Goal: Task Accomplishment & Management: Manage account settings

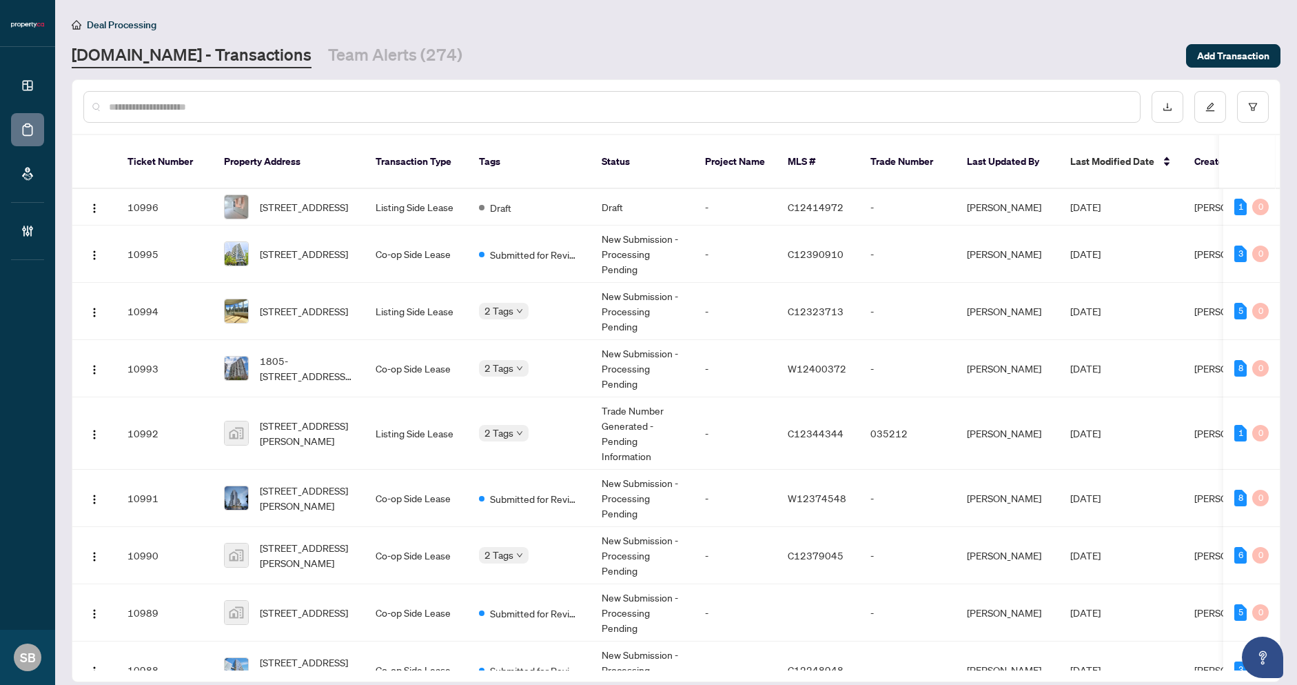
click at [412, 122] on div at bounding box center [676, 107] width 1208 height 54
click at [407, 108] on input "text" at bounding box center [619, 106] width 1020 height 15
paste input "******"
type input "******"
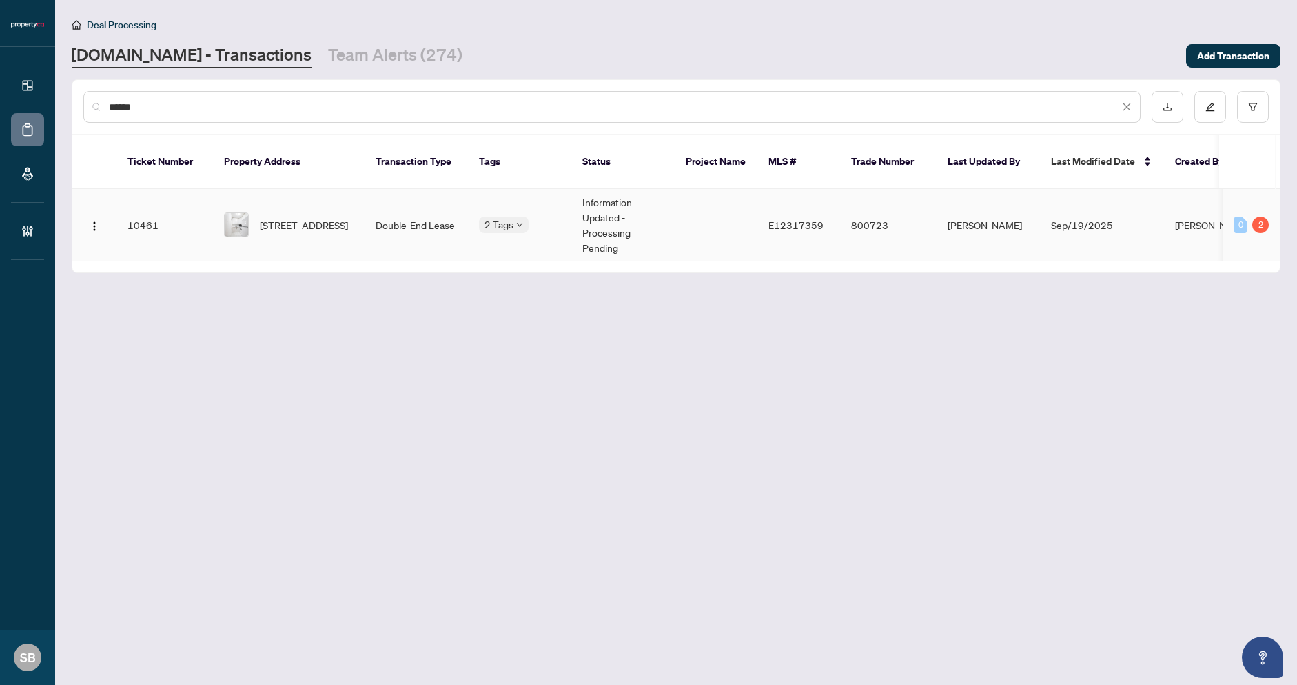
click at [381, 206] on td "Double-End Lease" at bounding box center [416, 225] width 103 height 72
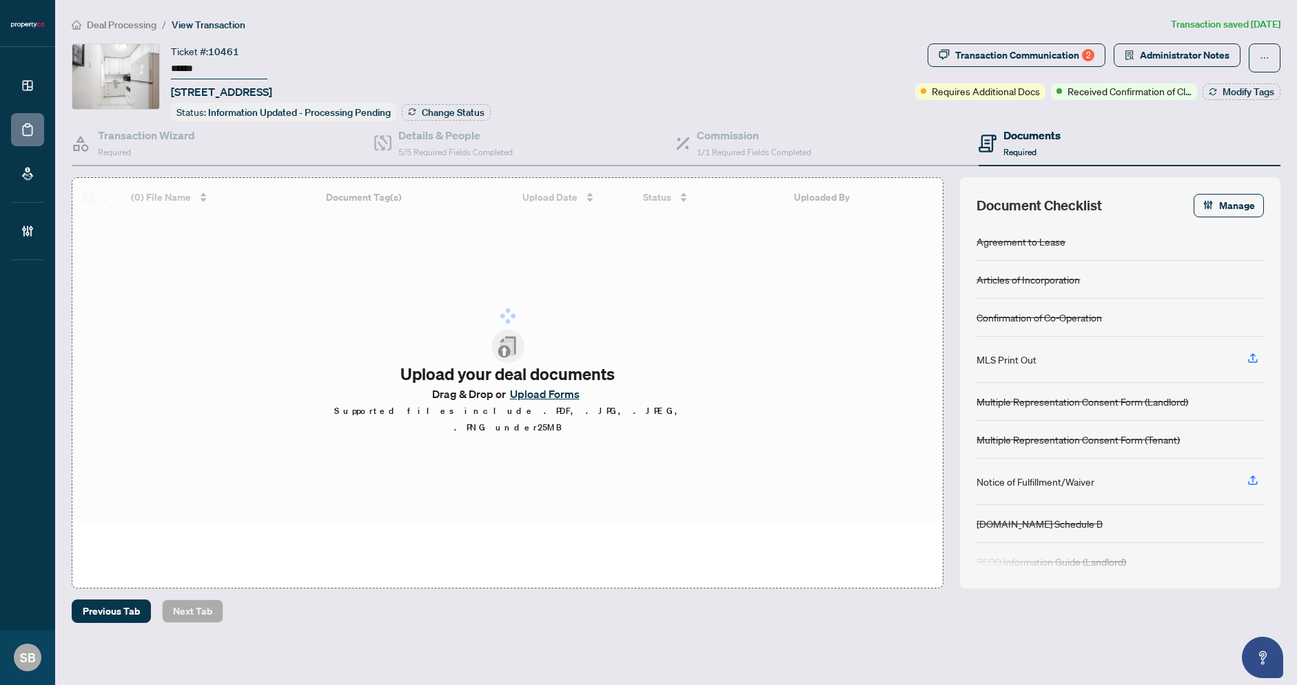
type input "******"
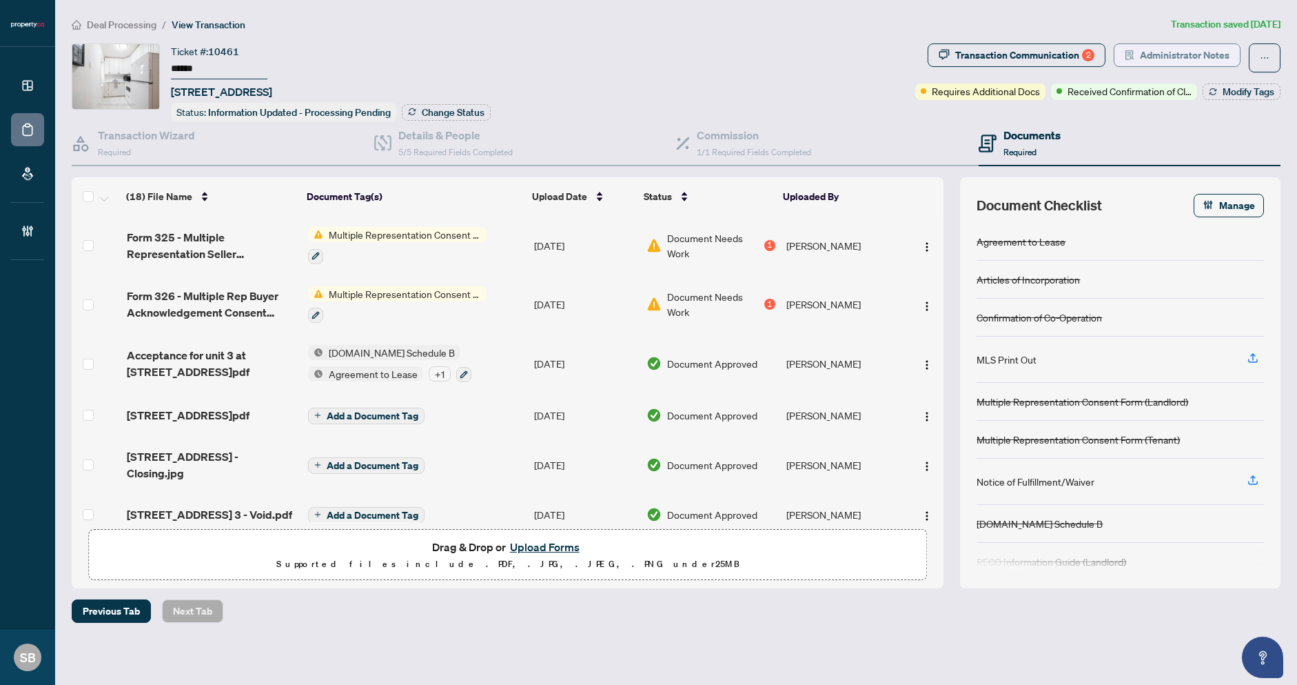
click at [1179, 54] on span "Administrator Notes" at bounding box center [1185, 55] width 90 height 22
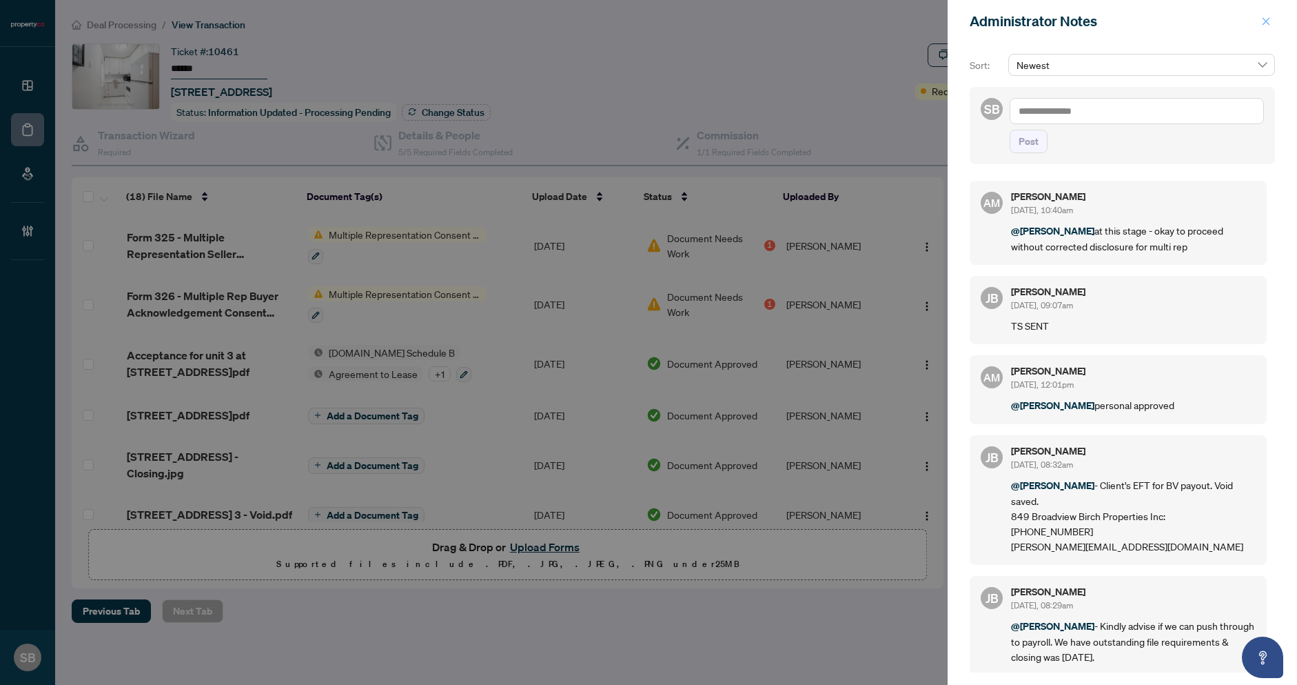
click at [1266, 28] on span "button" at bounding box center [1266, 21] width 10 height 22
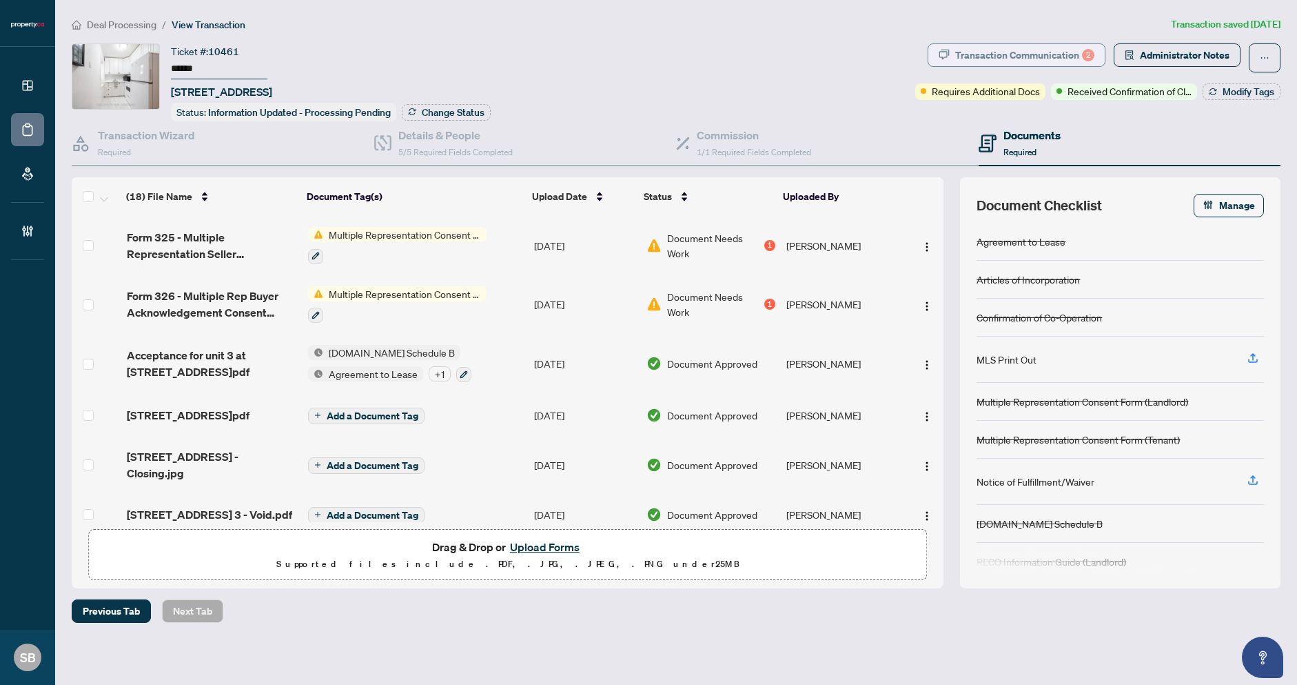
click at [1013, 62] on div "Transaction Communication 2" at bounding box center [1024, 55] width 139 height 22
click at [1021, 54] on div at bounding box center [648, 342] width 1297 height 685
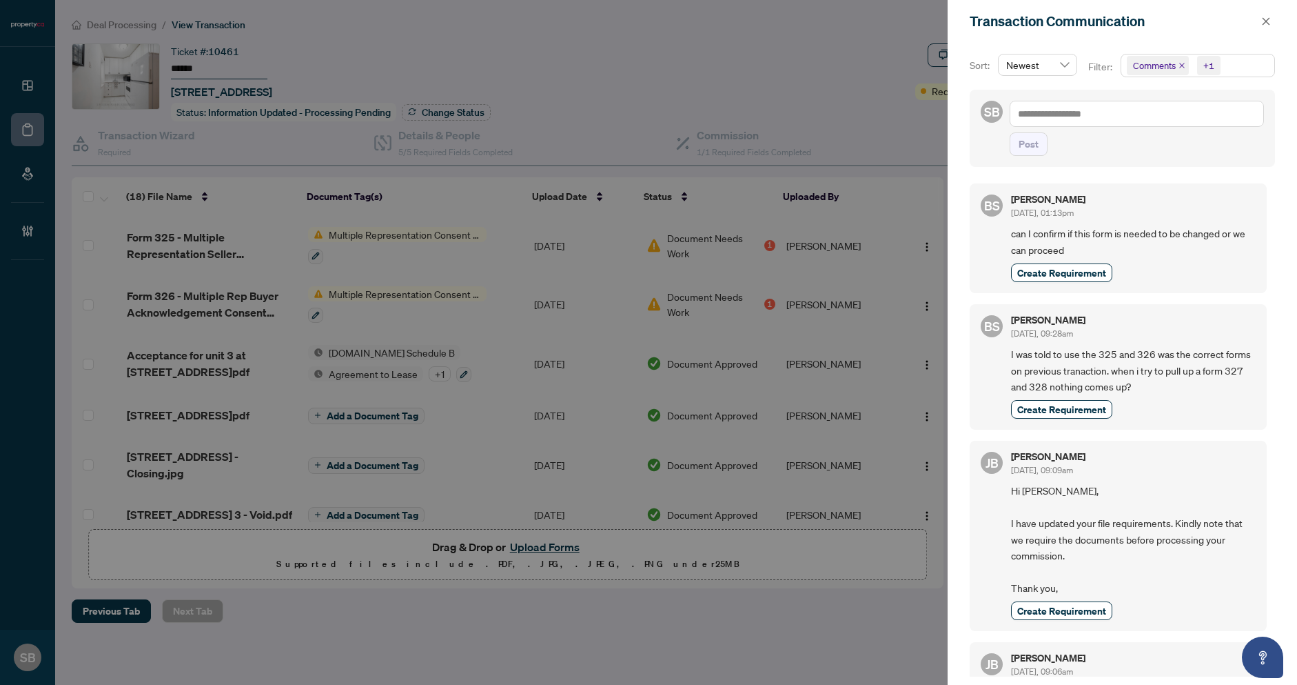
drag, startPoint x: 1053, startPoint y: 98, endPoint x: 1062, endPoint y: 114, distance: 18.2
click at [1061, 113] on div "SB Post" at bounding box center [1122, 128] width 305 height 77
click at [1062, 114] on textarea at bounding box center [1137, 114] width 254 height 26
type textarea "*"
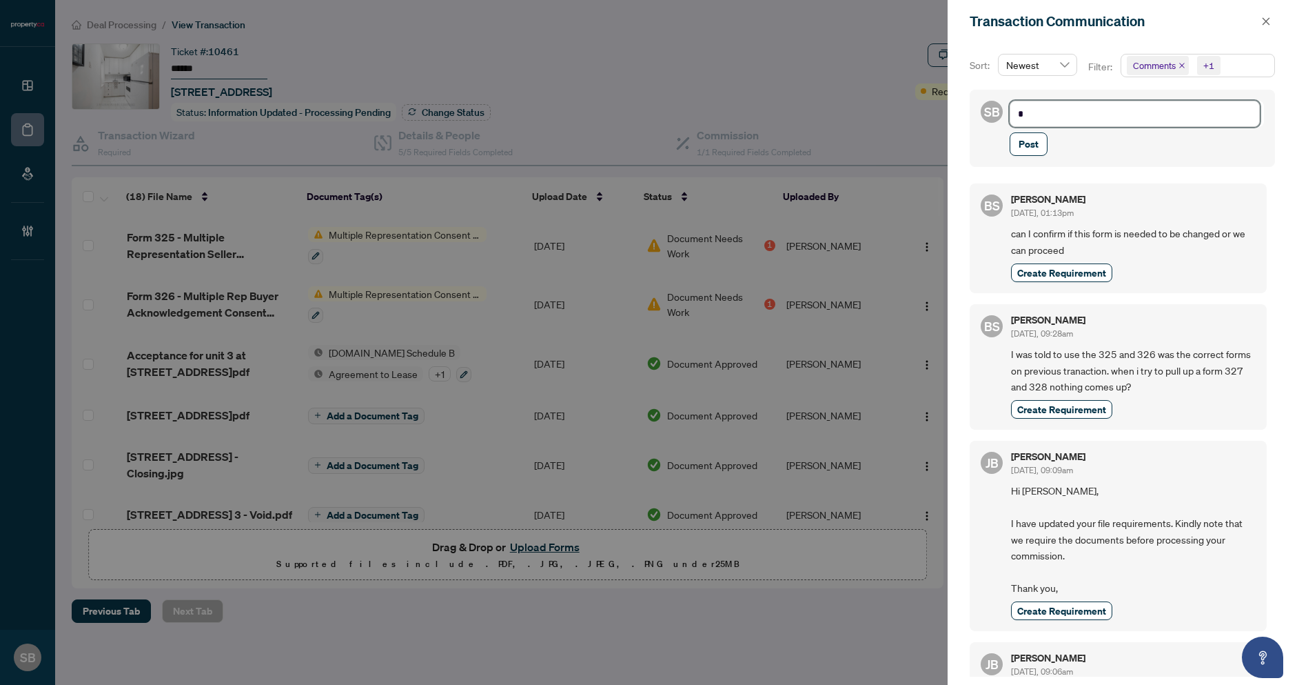
type textarea "**"
type textarea "****"
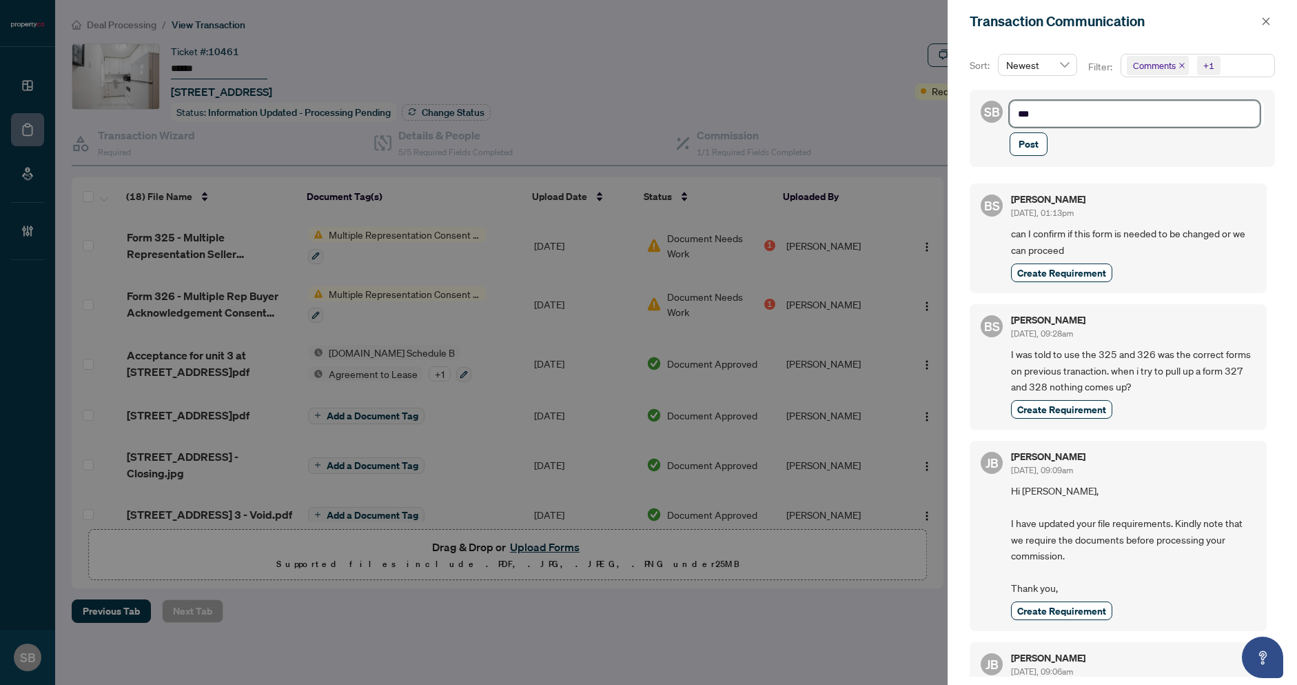
type textarea "****"
type textarea "*****"
type textarea "******"
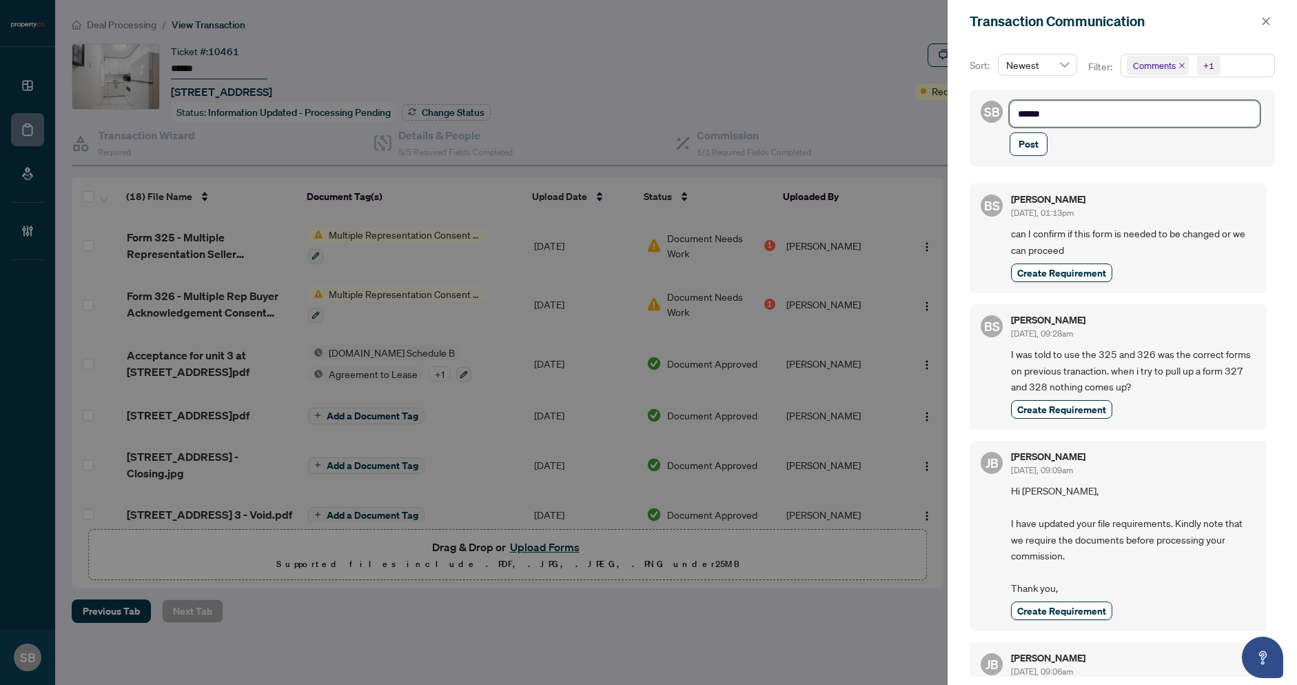
type textarea "*******"
type textarea "********"
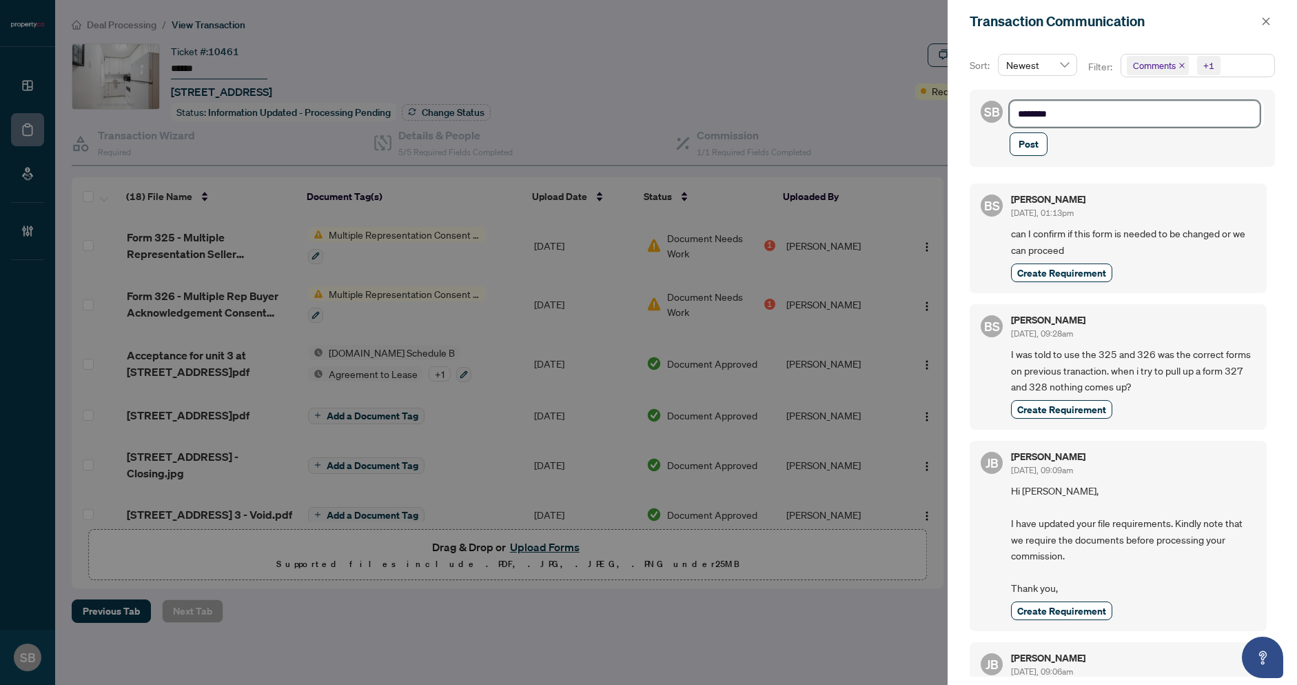
type textarea "********"
type textarea "**********"
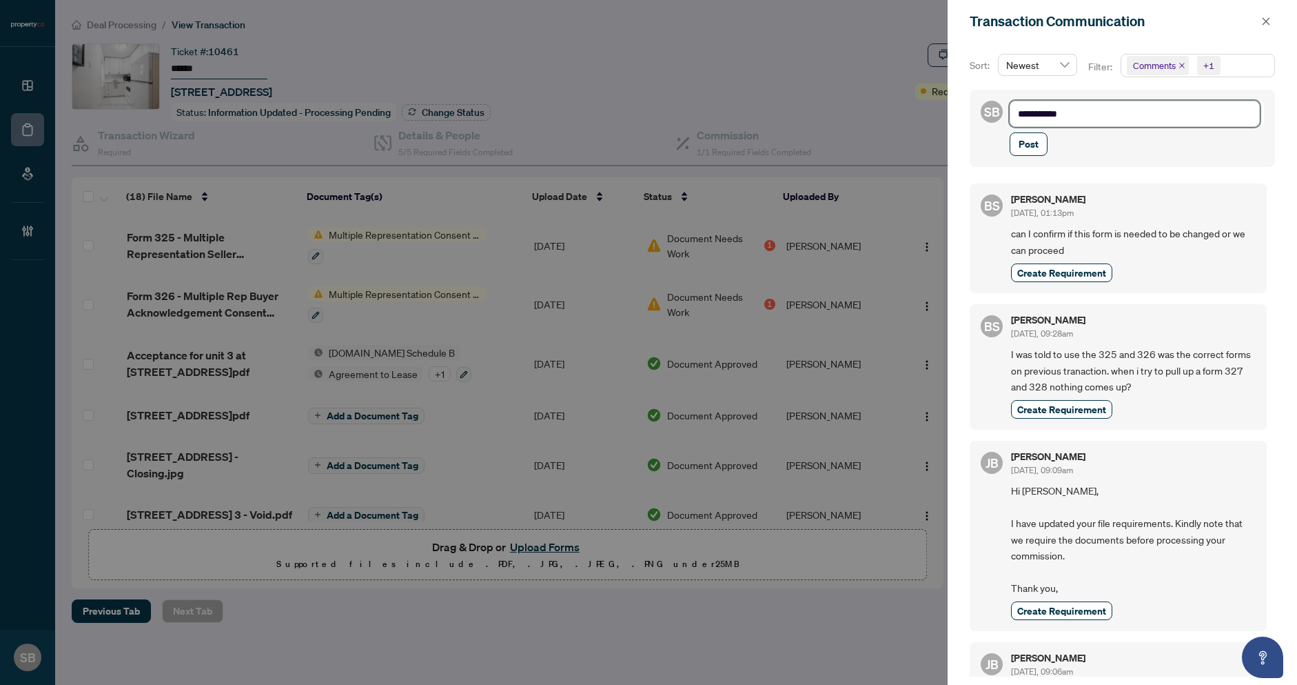
type textarea "**********"
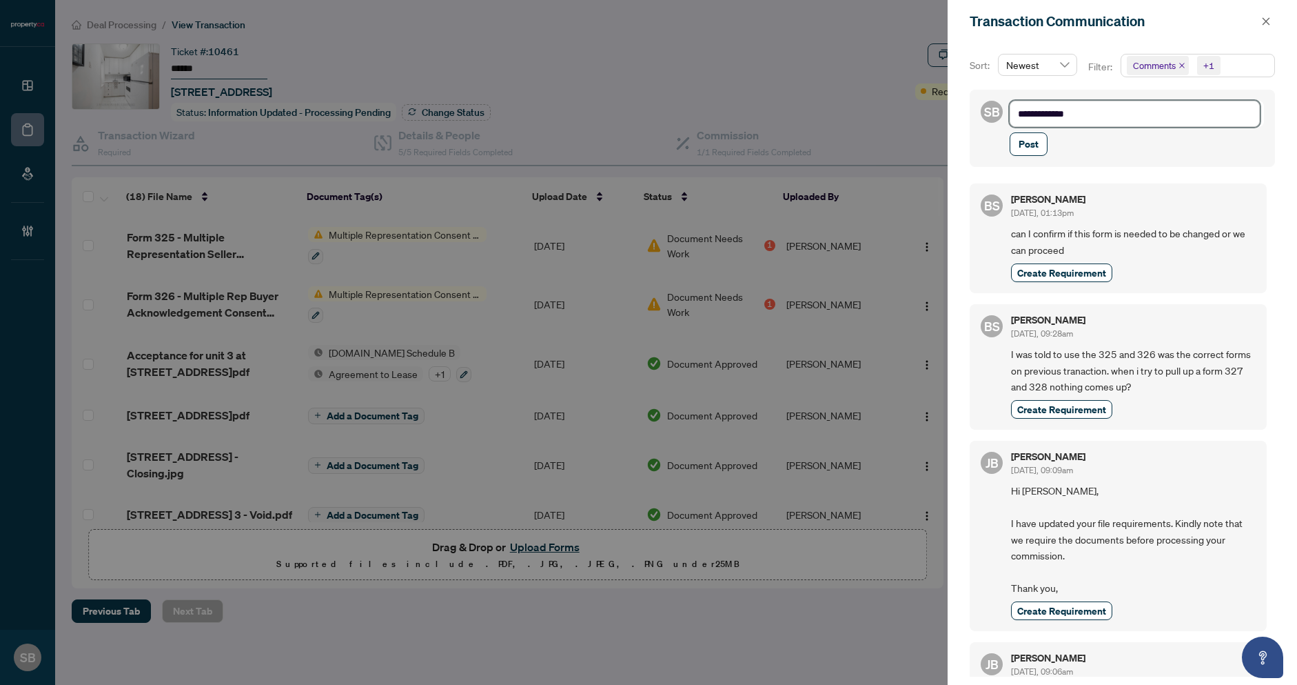
type textarea "**********"
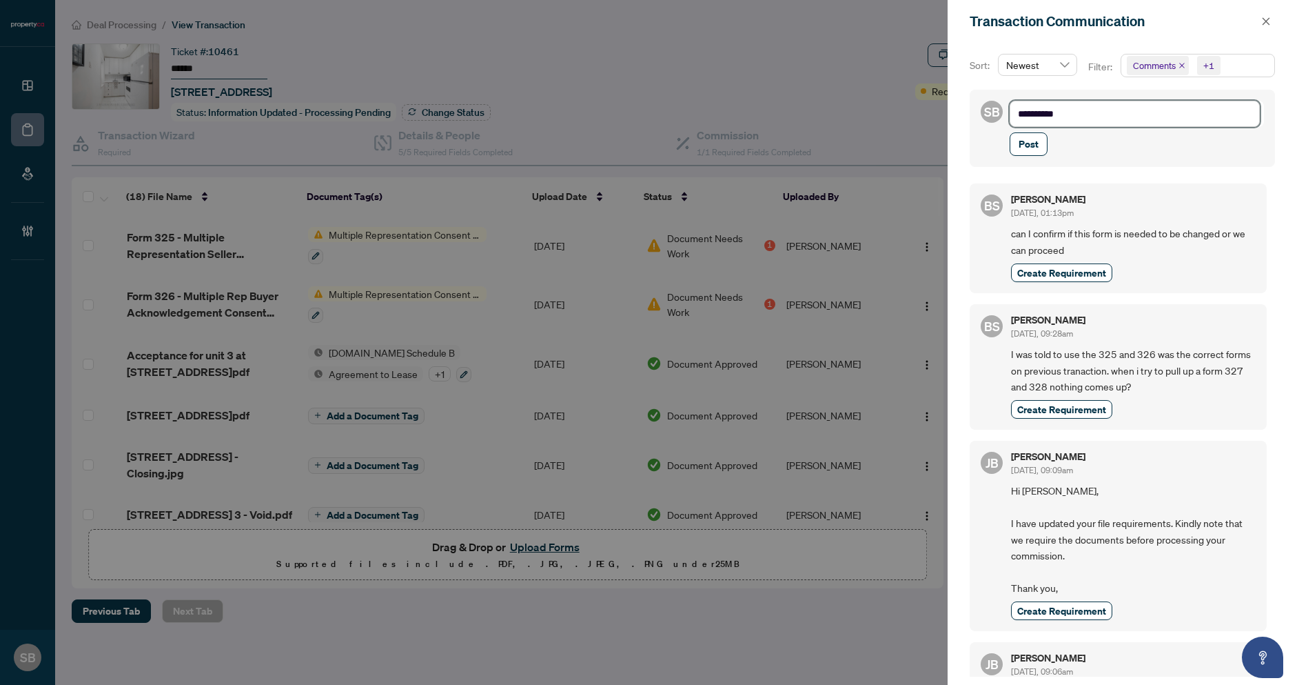
type textarea "********"
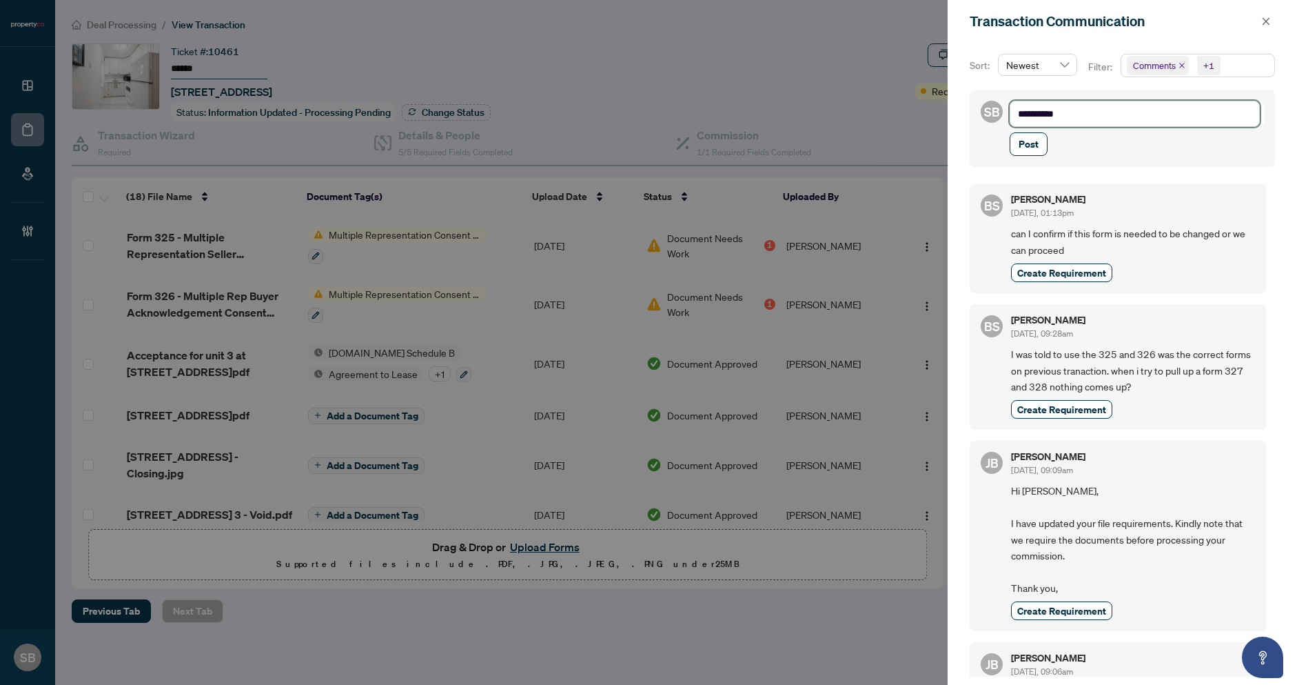
type textarea "********"
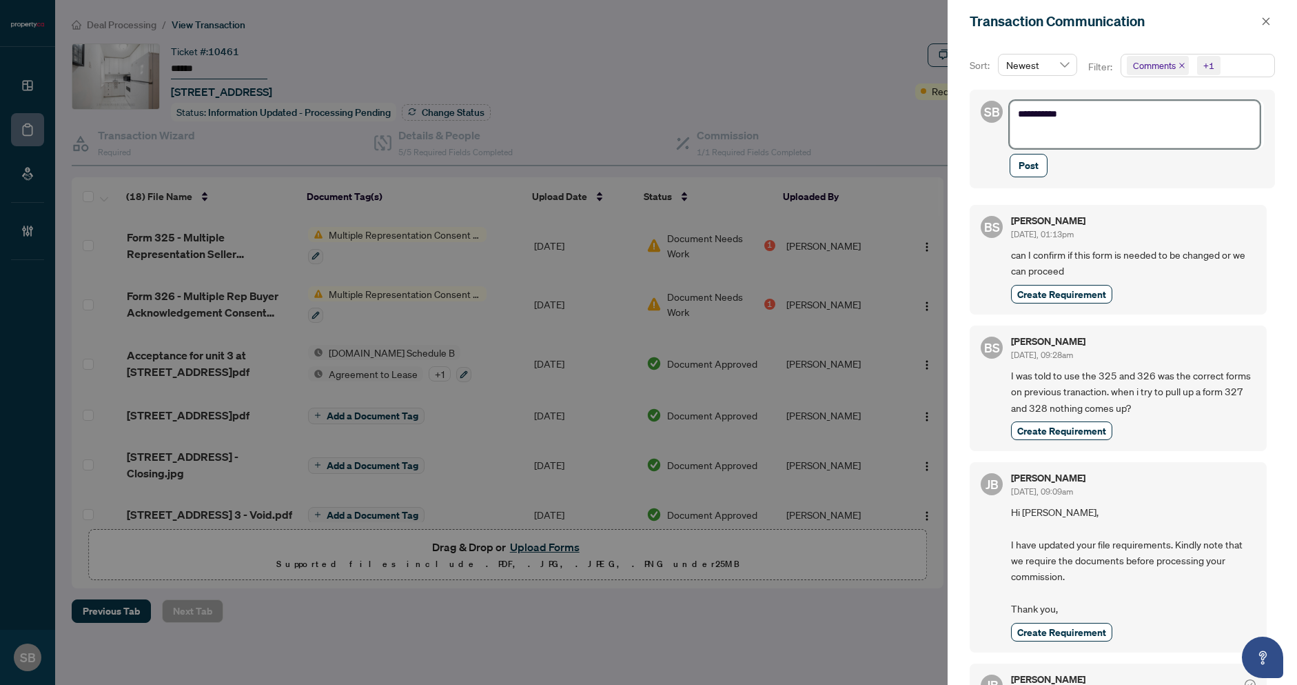
type textarea "********* *"
type textarea "********* **"
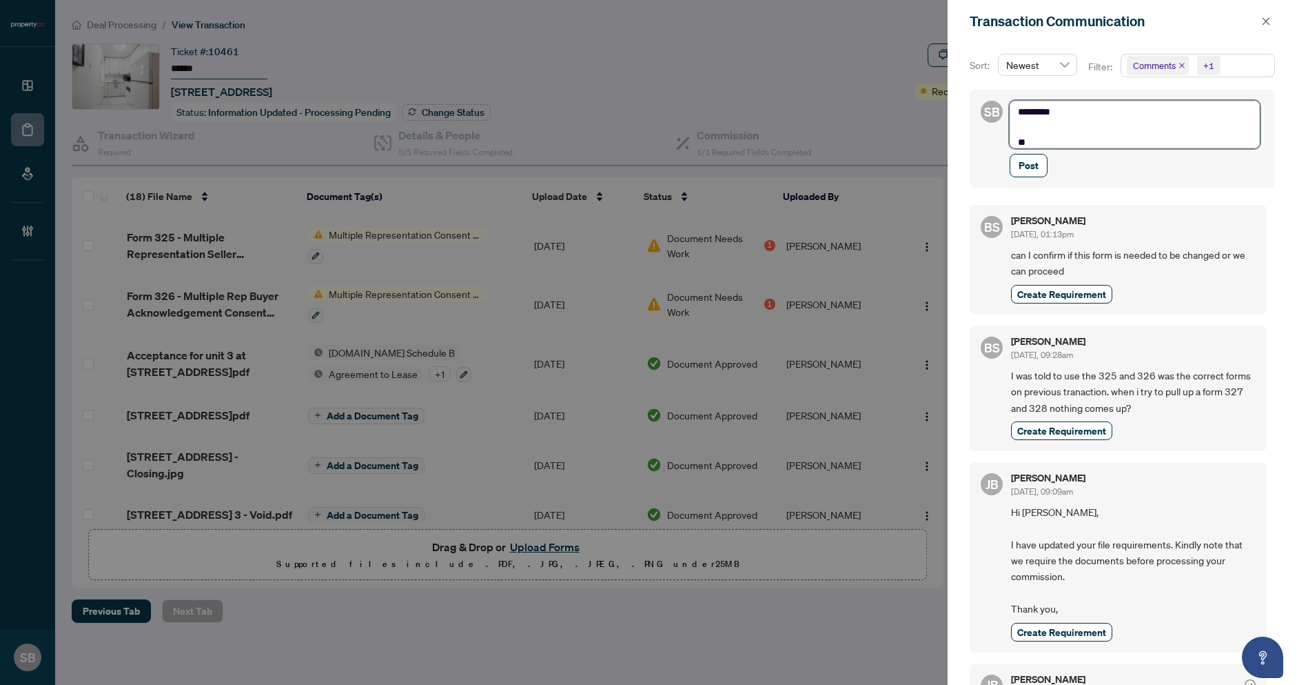
scroll to position [0, 0]
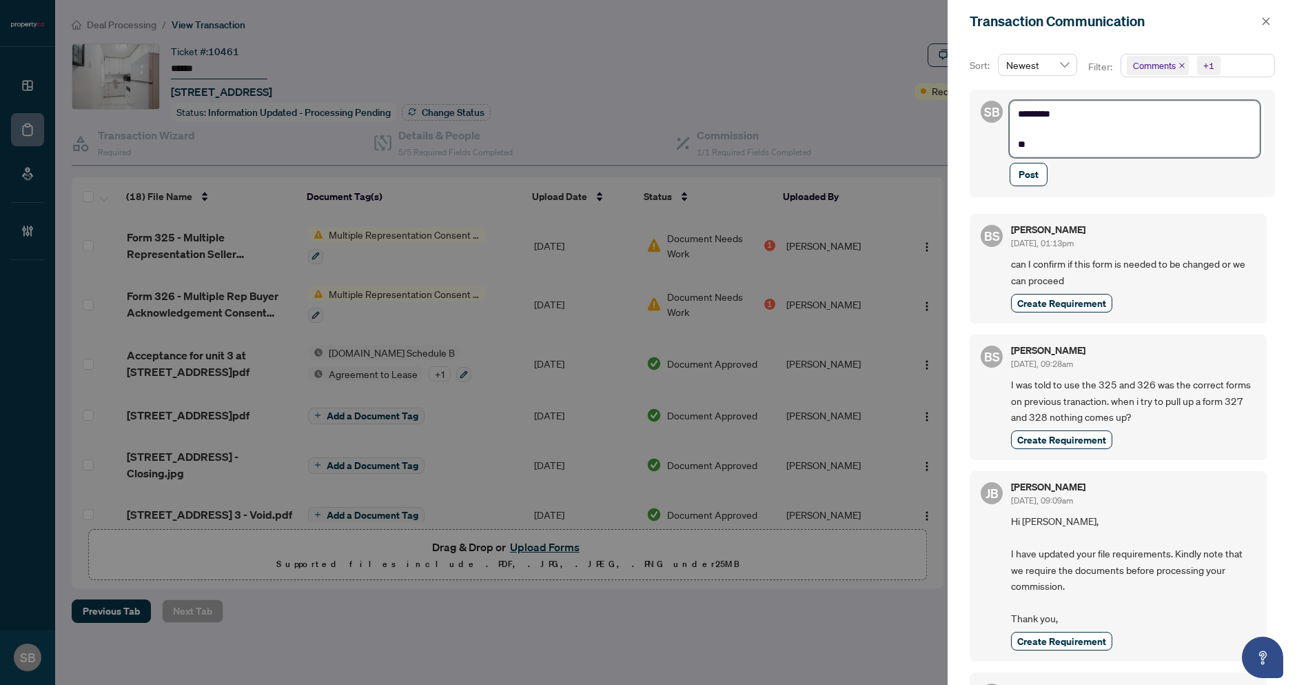
type textarea "********* **"
type textarea "********* ****"
type textarea "********* *****"
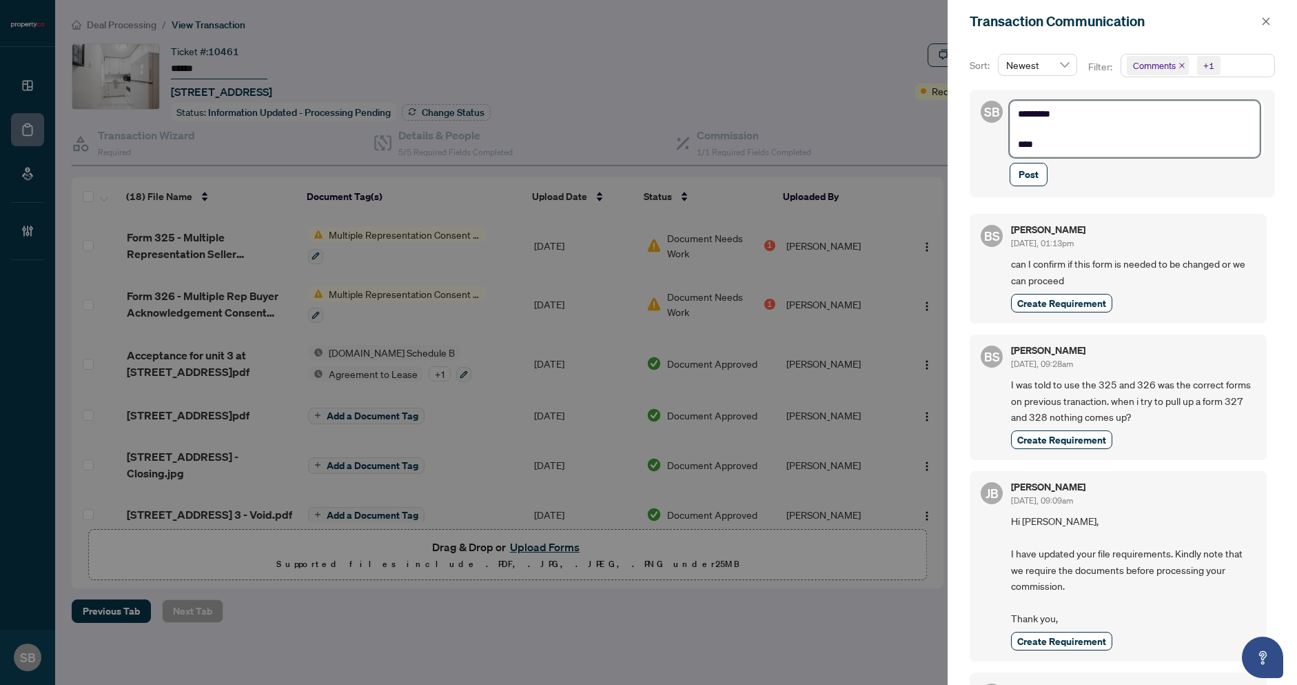
type textarea "********* *****"
type textarea "********* ******"
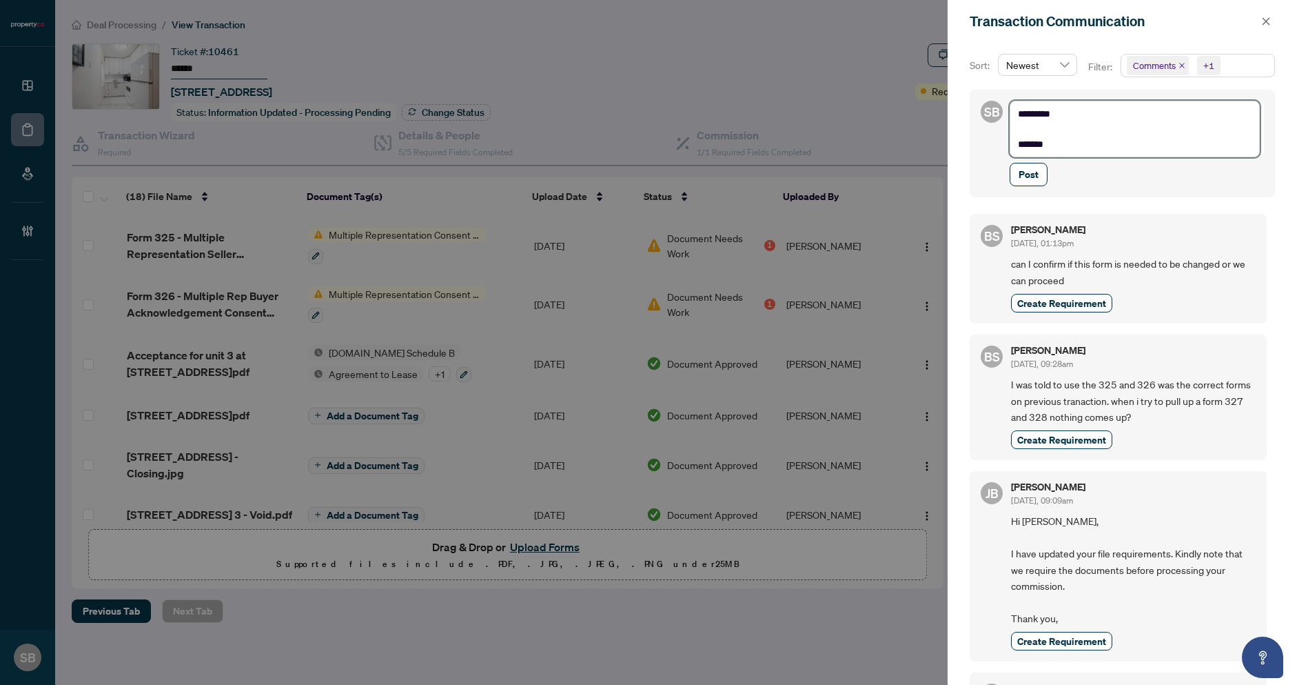
type textarea "********* ********"
type textarea "********* ******"
type textarea "********* ********"
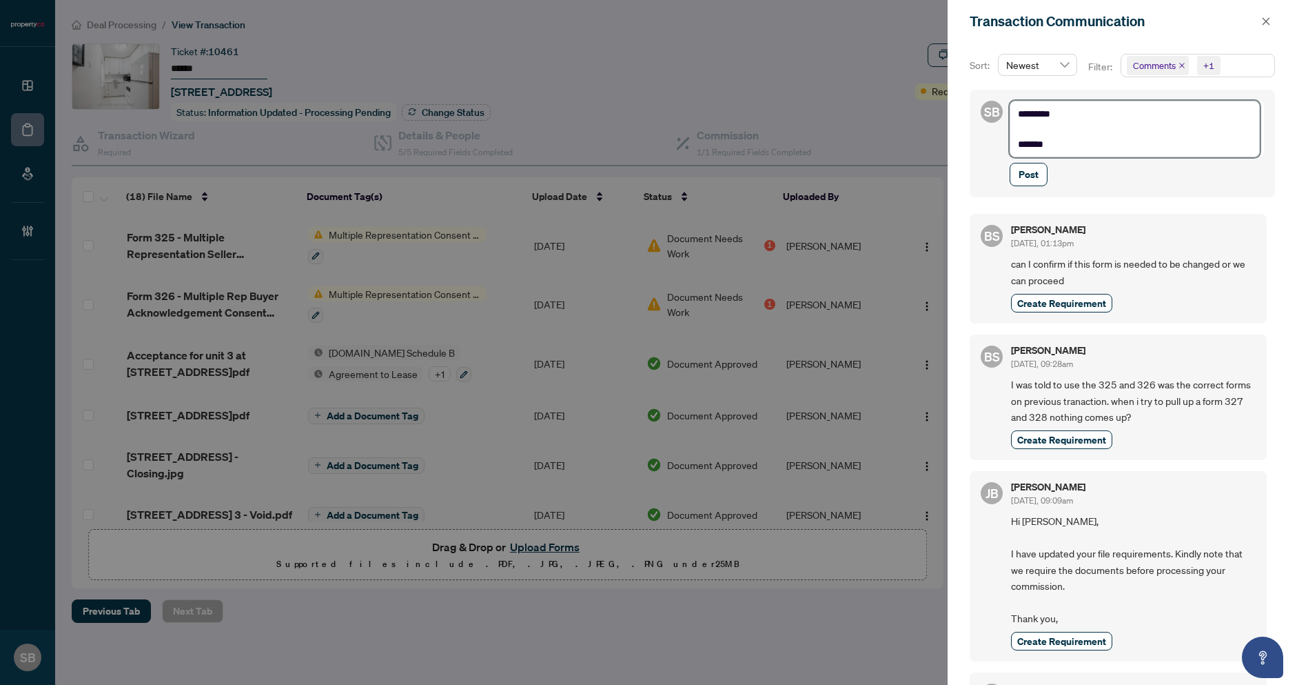
type textarea "********* ********"
type textarea "********* *********"
type textarea "**********"
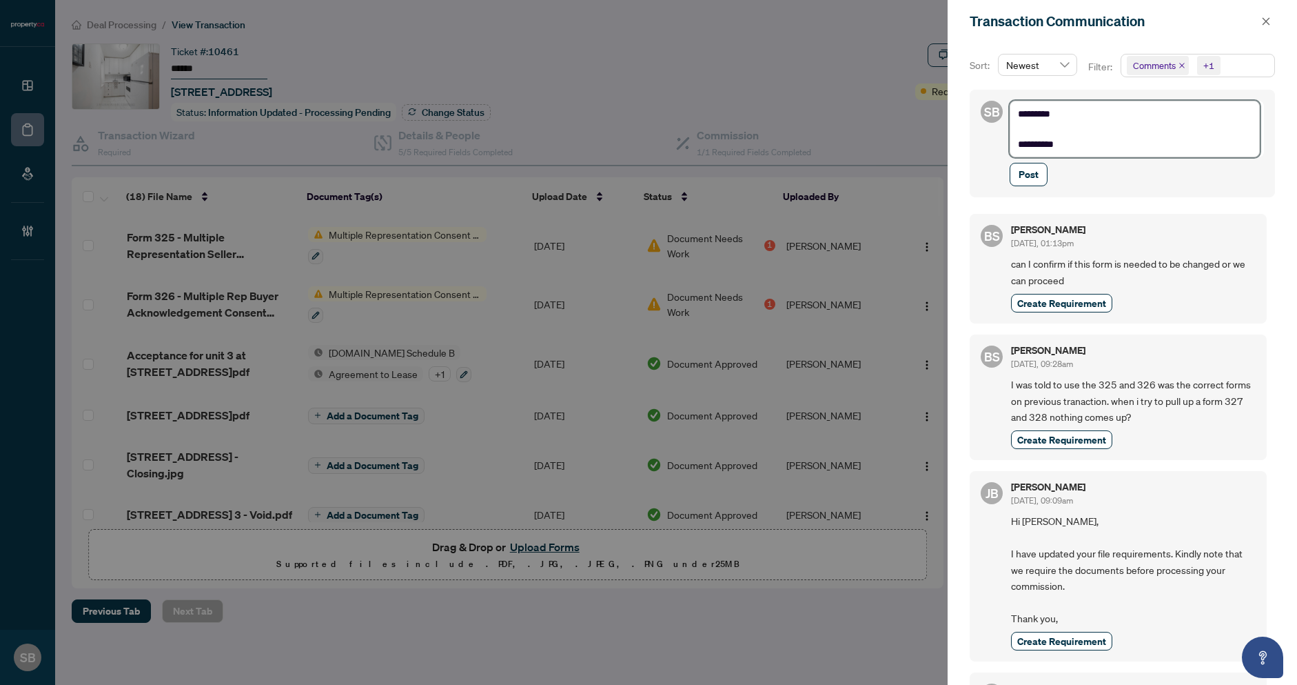
type textarea "**********"
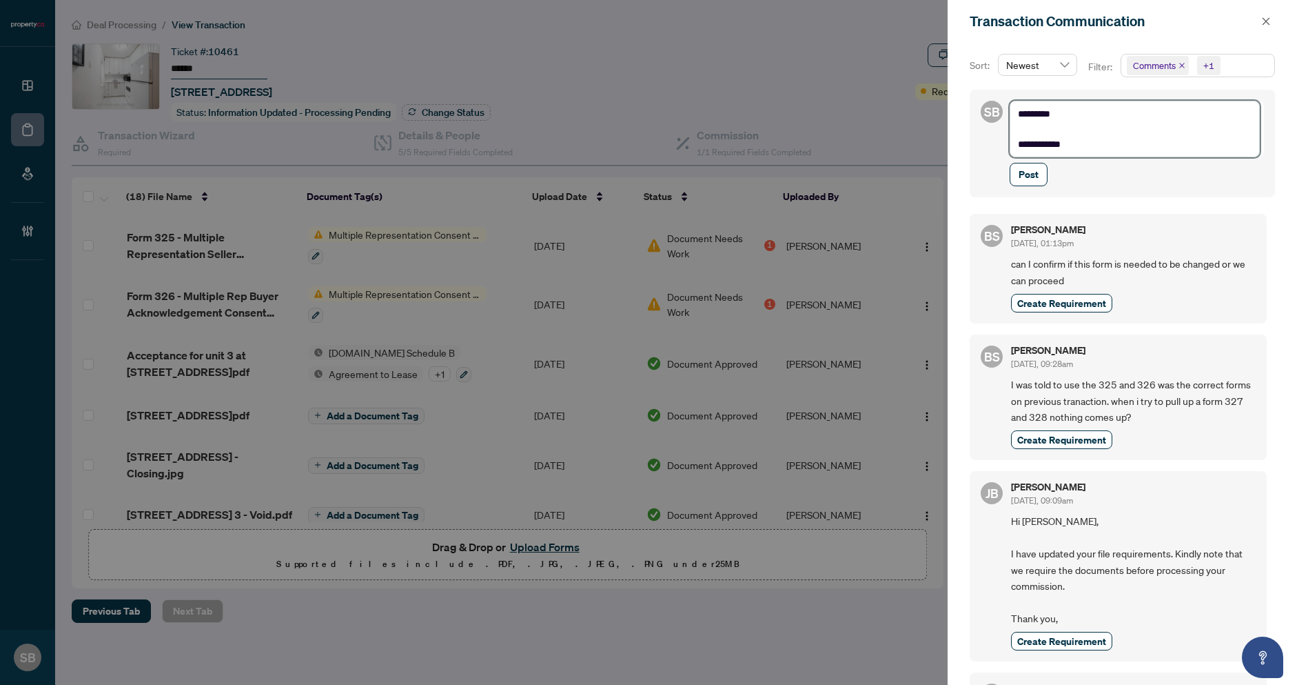
type textarea "**********"
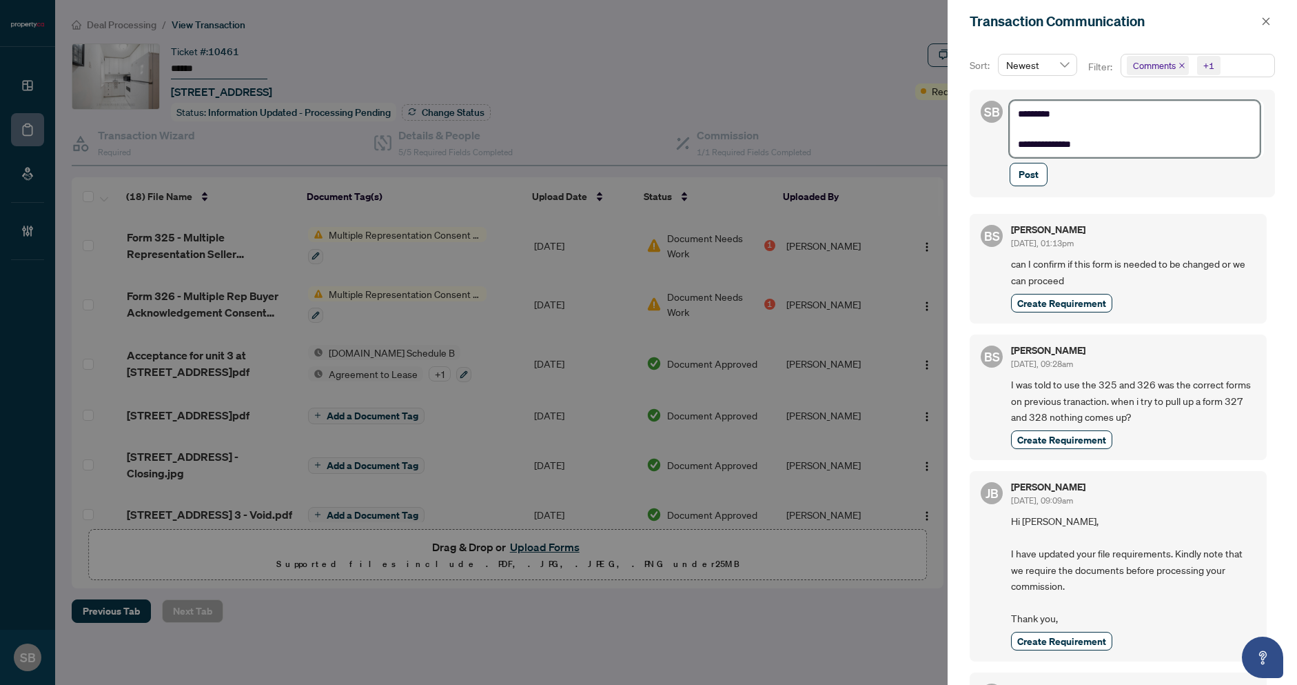
type textarea "**********"
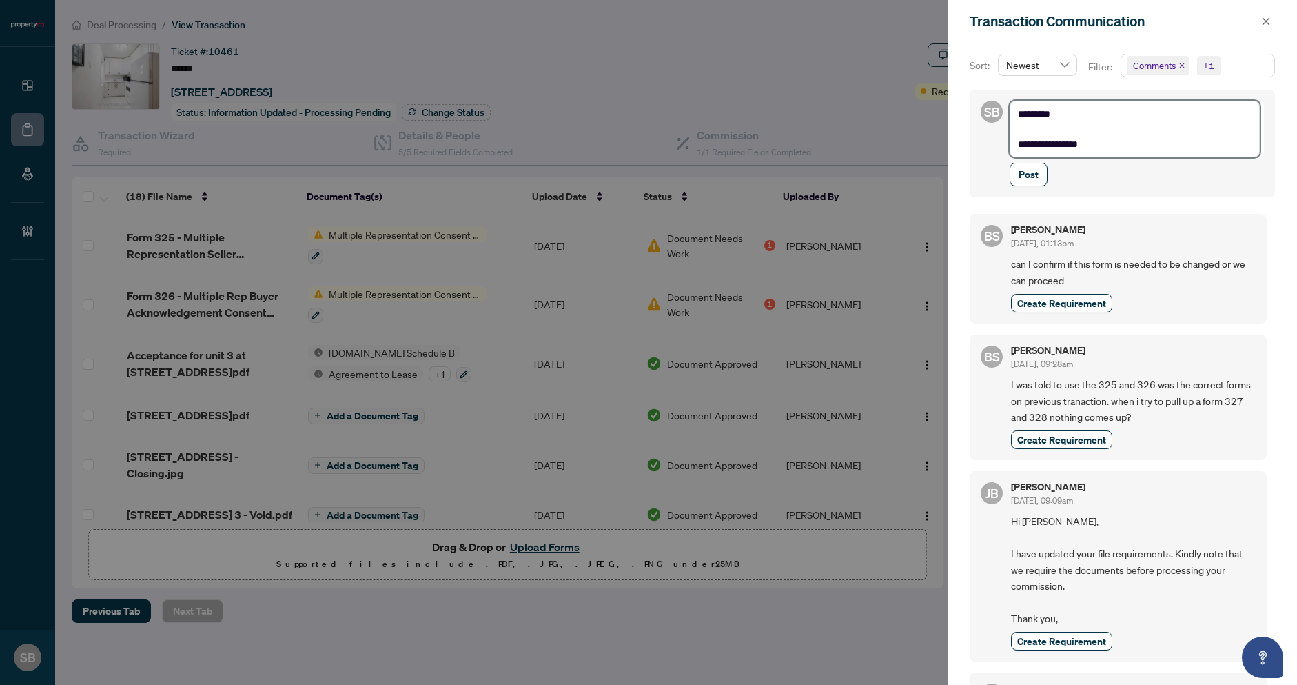
type textarea "**********"
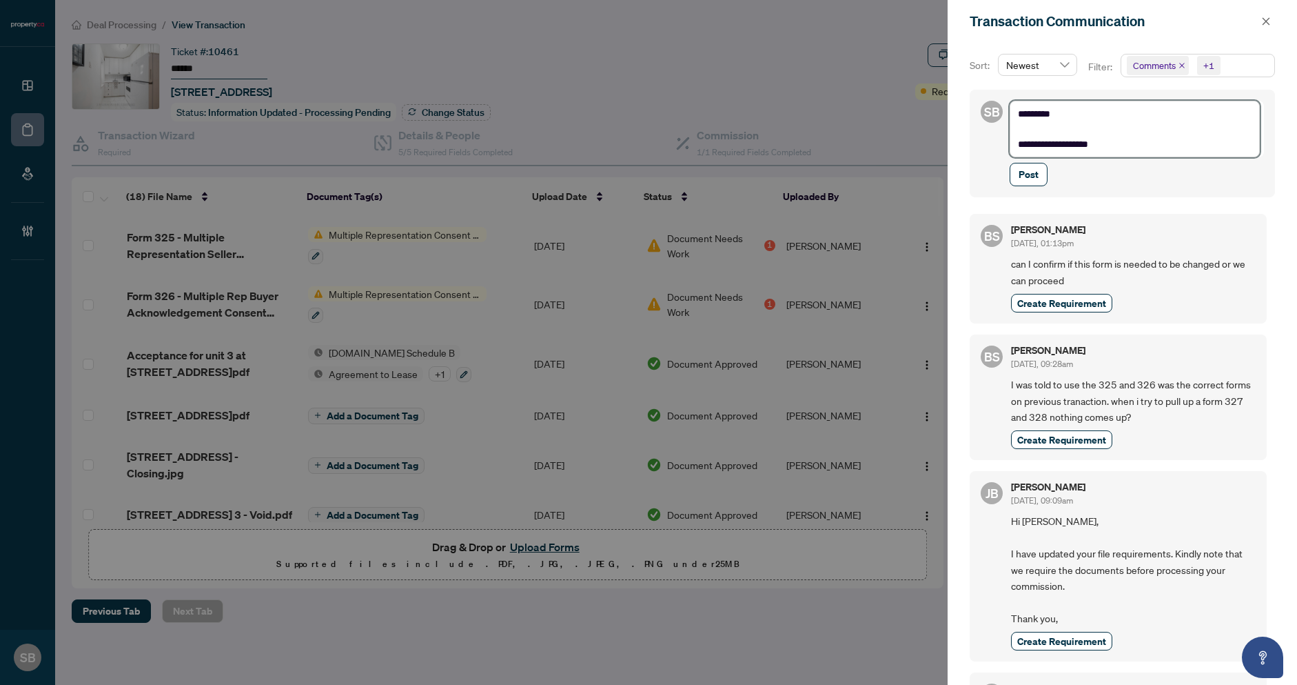
type textarea "**********"
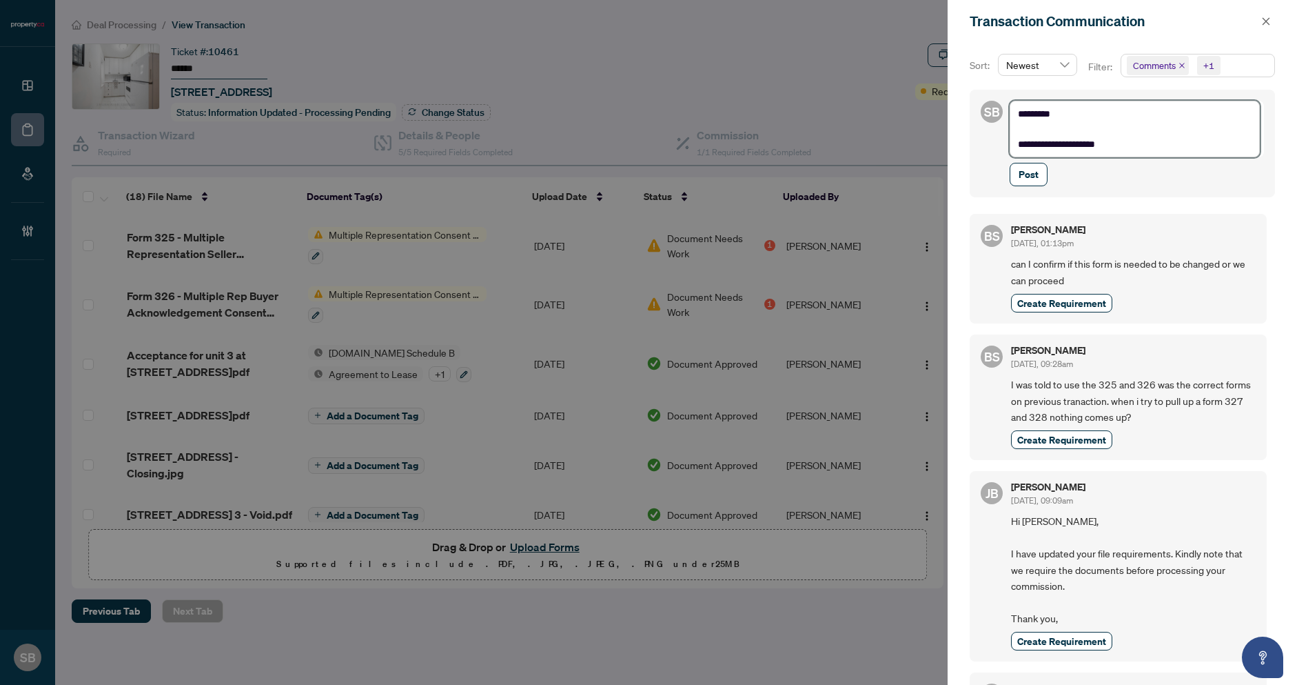
type textarea "**********"
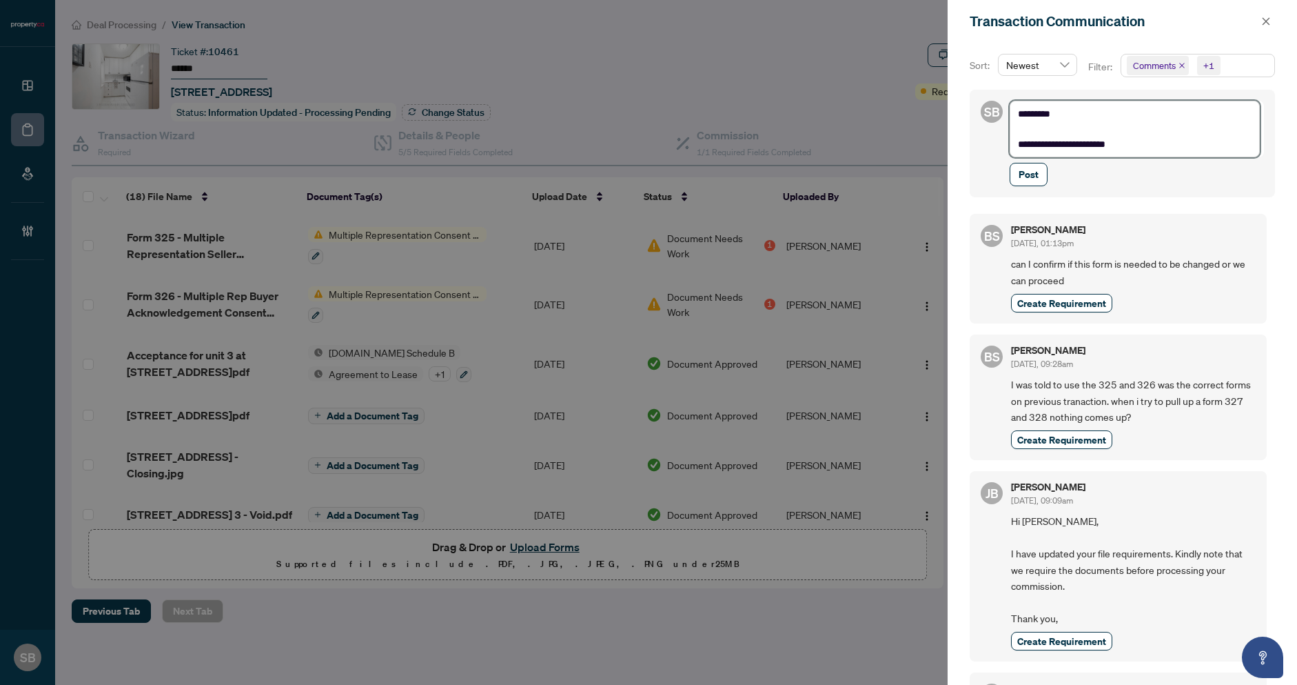
type textarea "**********"
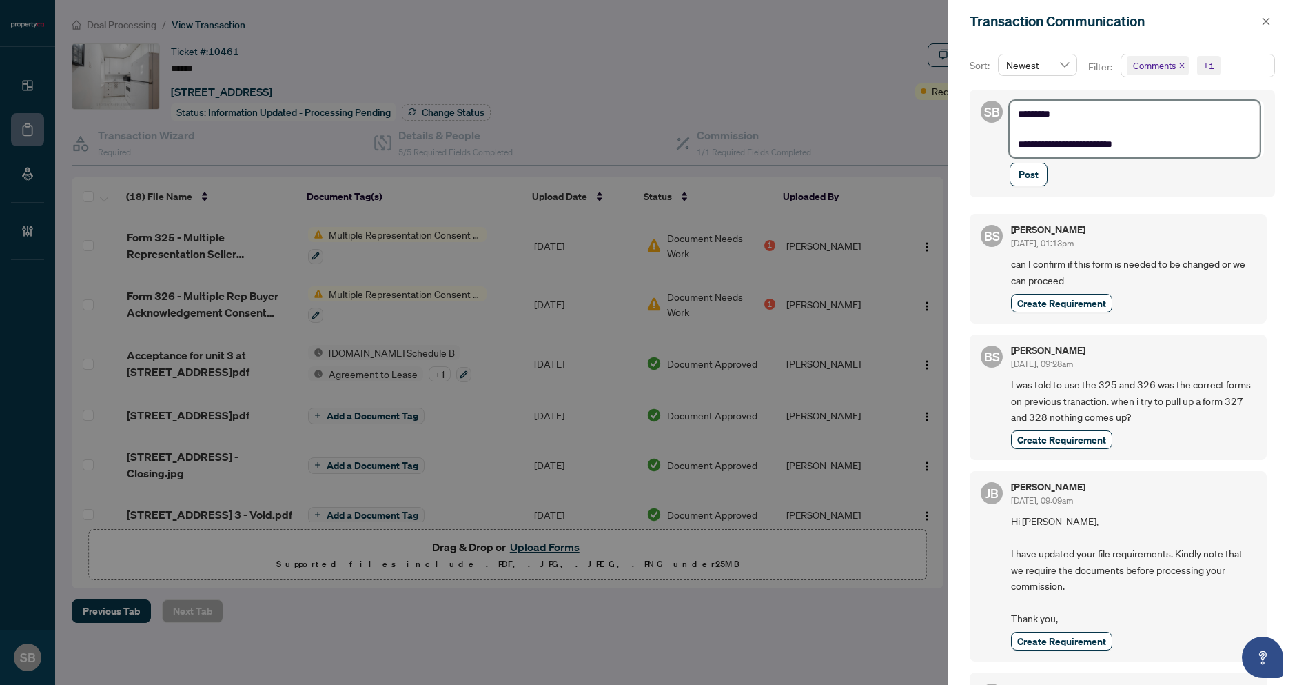
type textarea "**********"
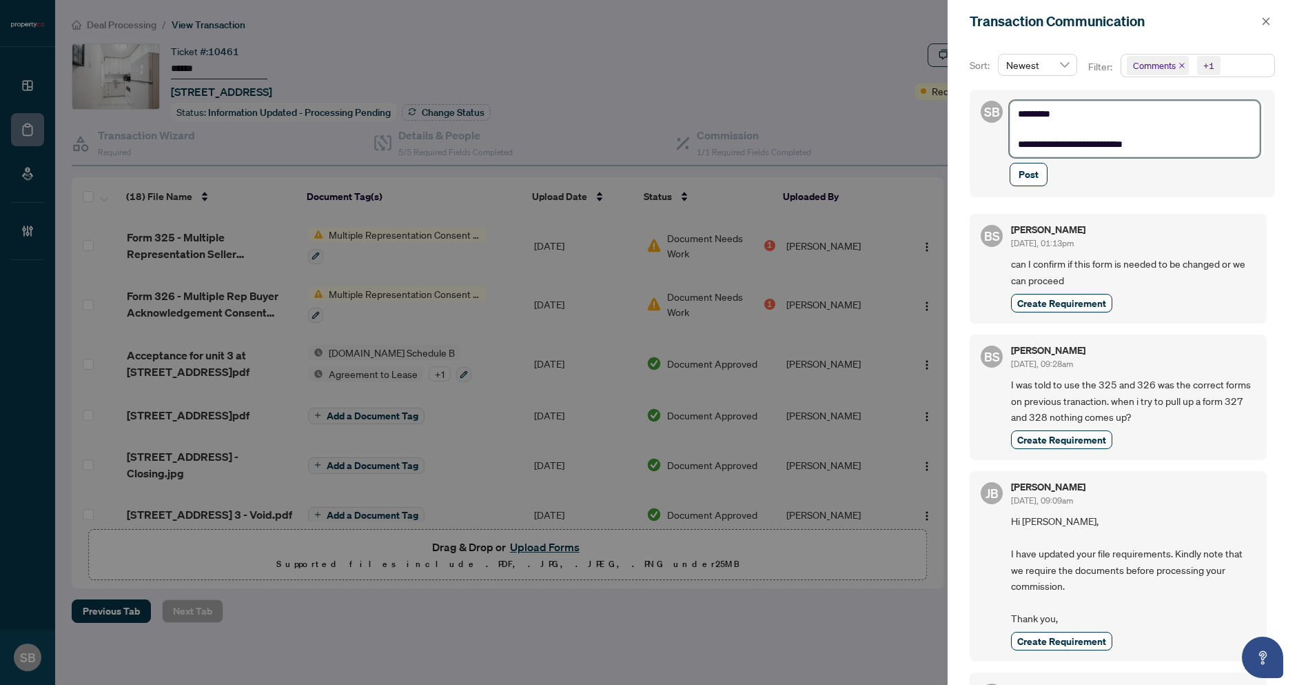
type textarea "**********"
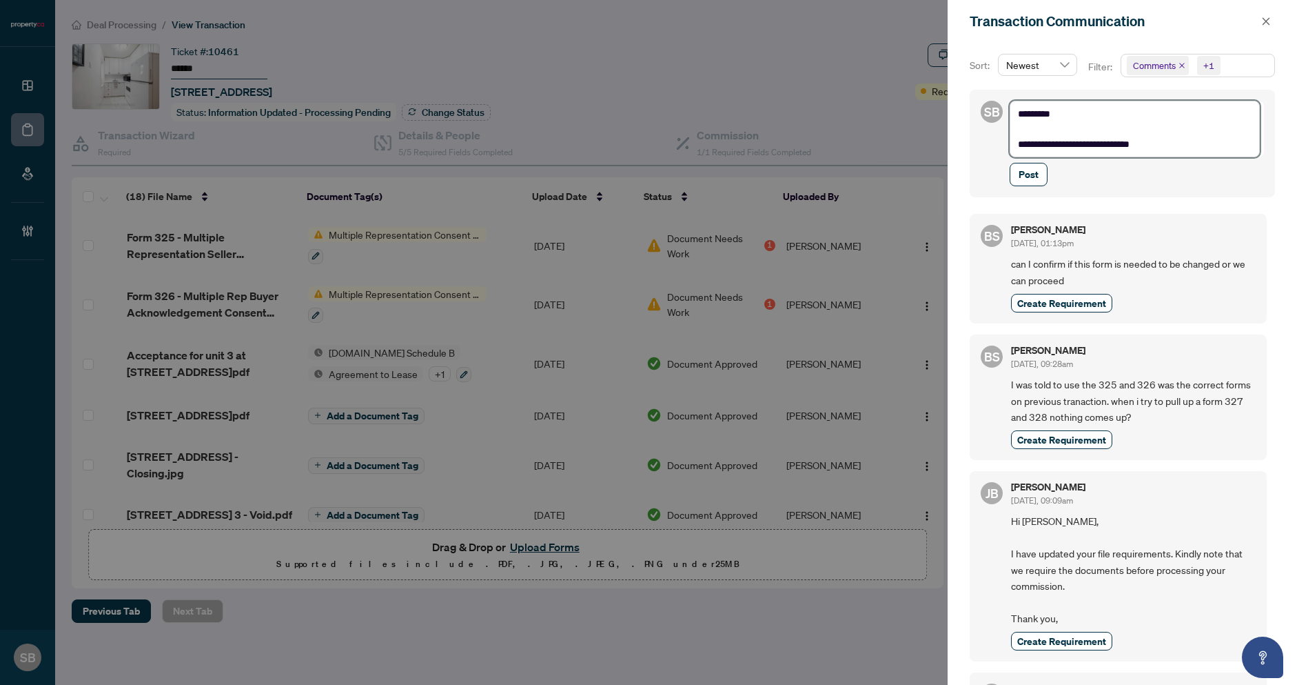
type textarea "**********"
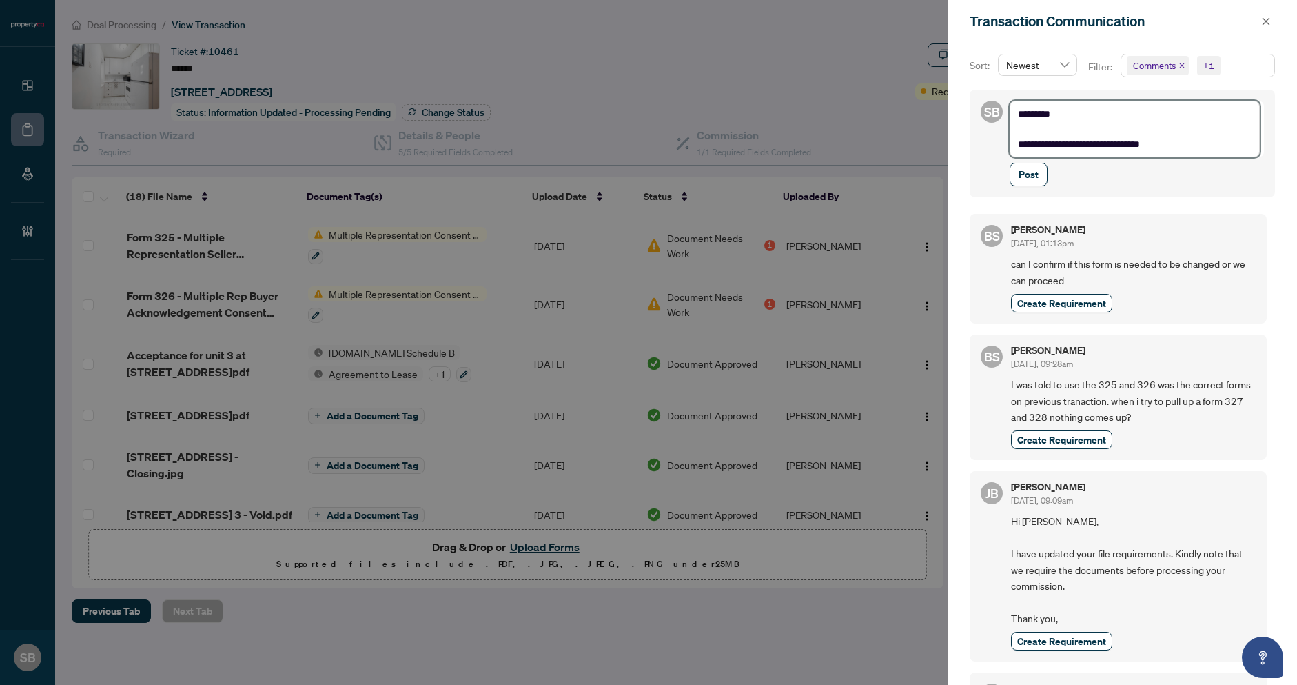
type textarea "**********"
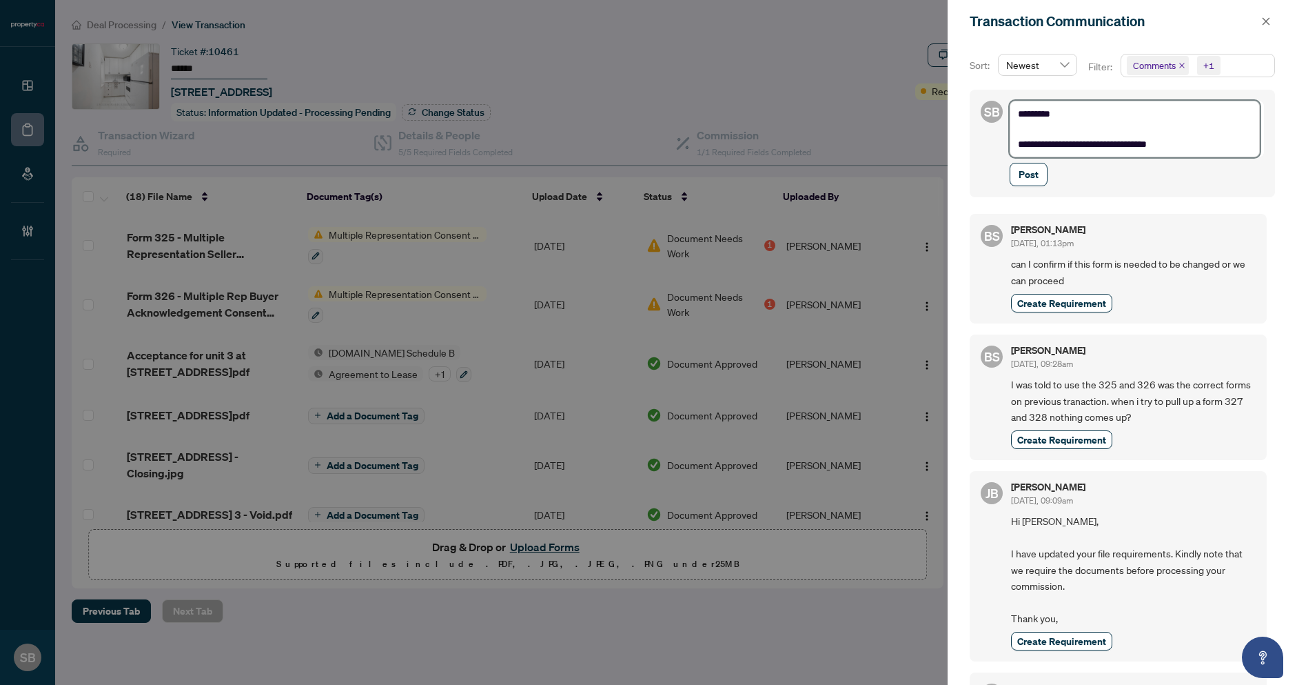
type textarea "**********"
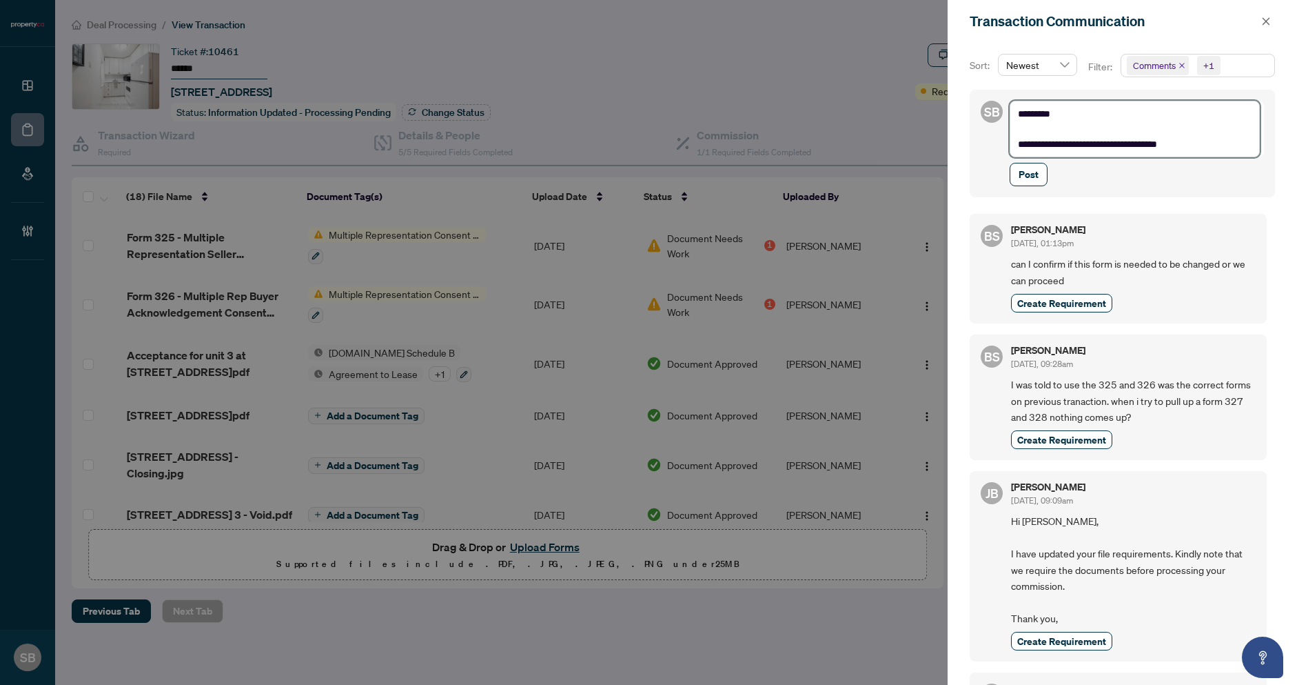
type textarea "**********"
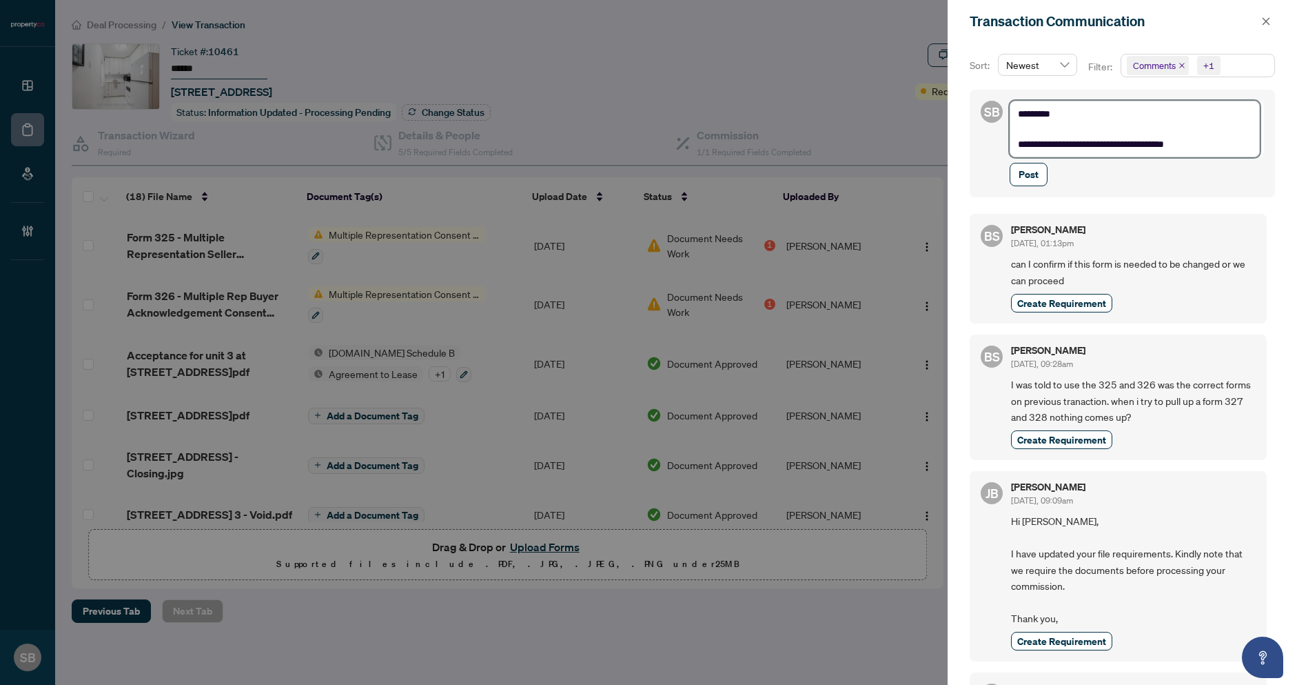
type textarea "**********"
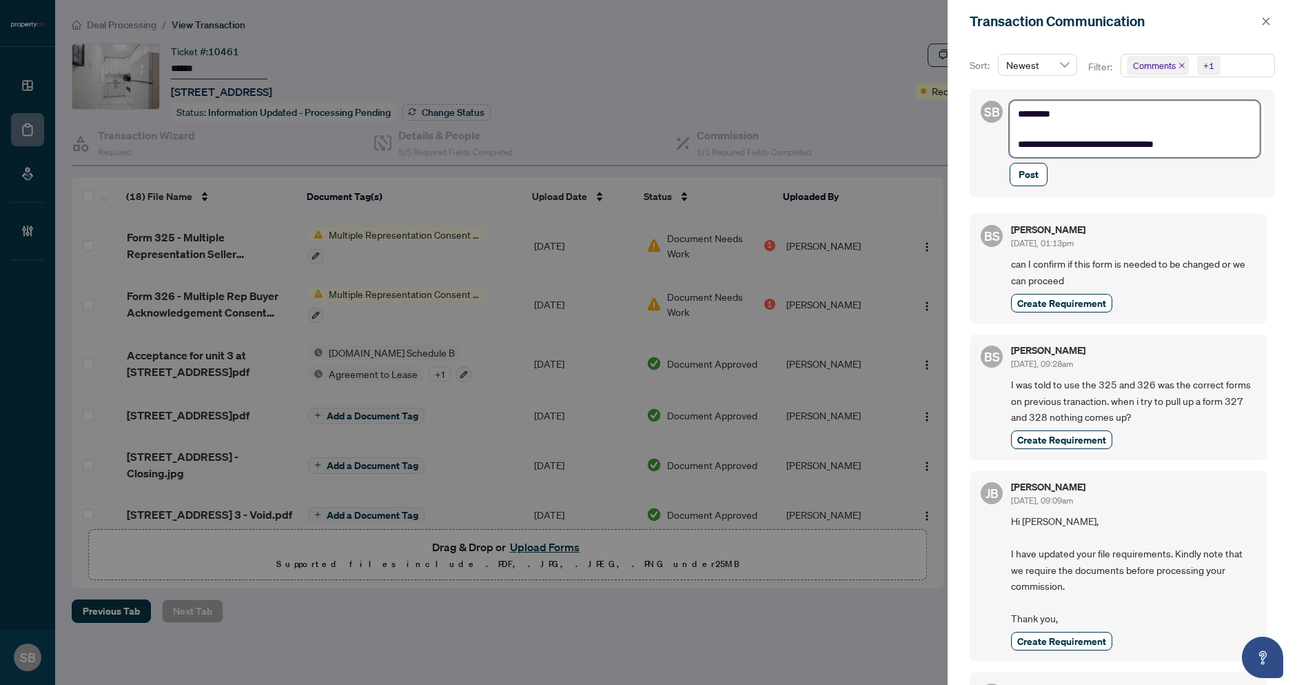
type textarea "**********"
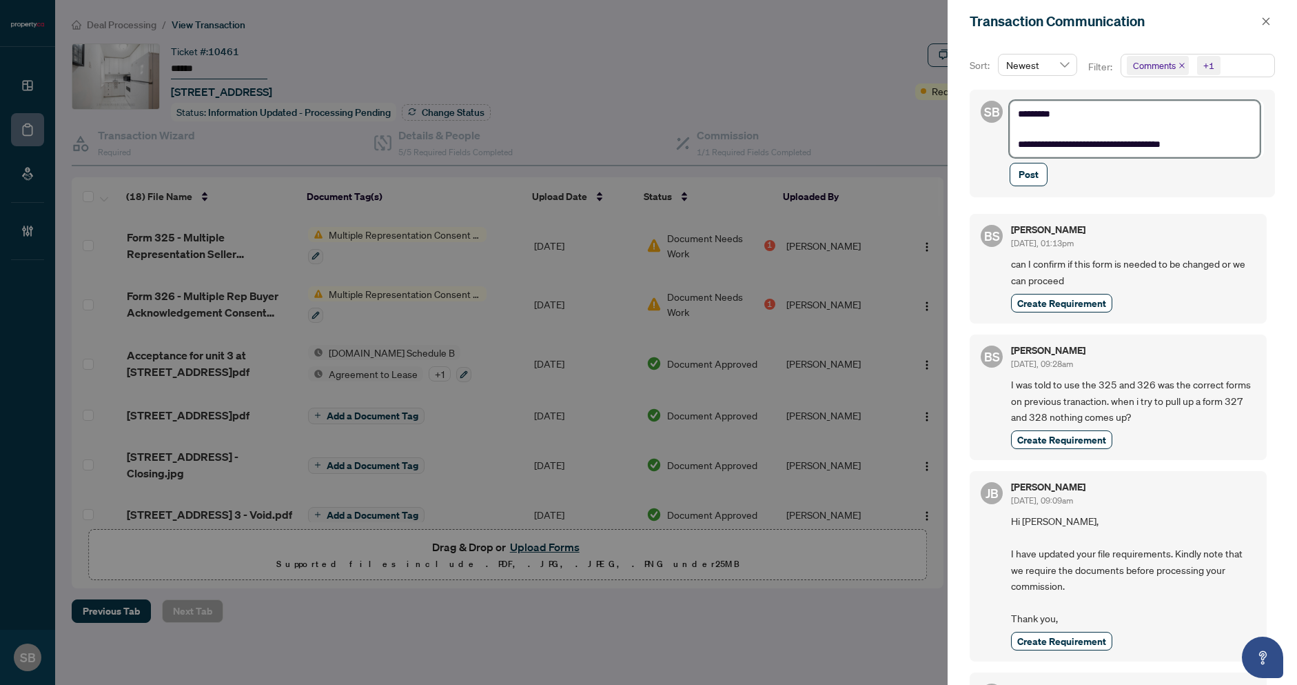
type textarea "**********"
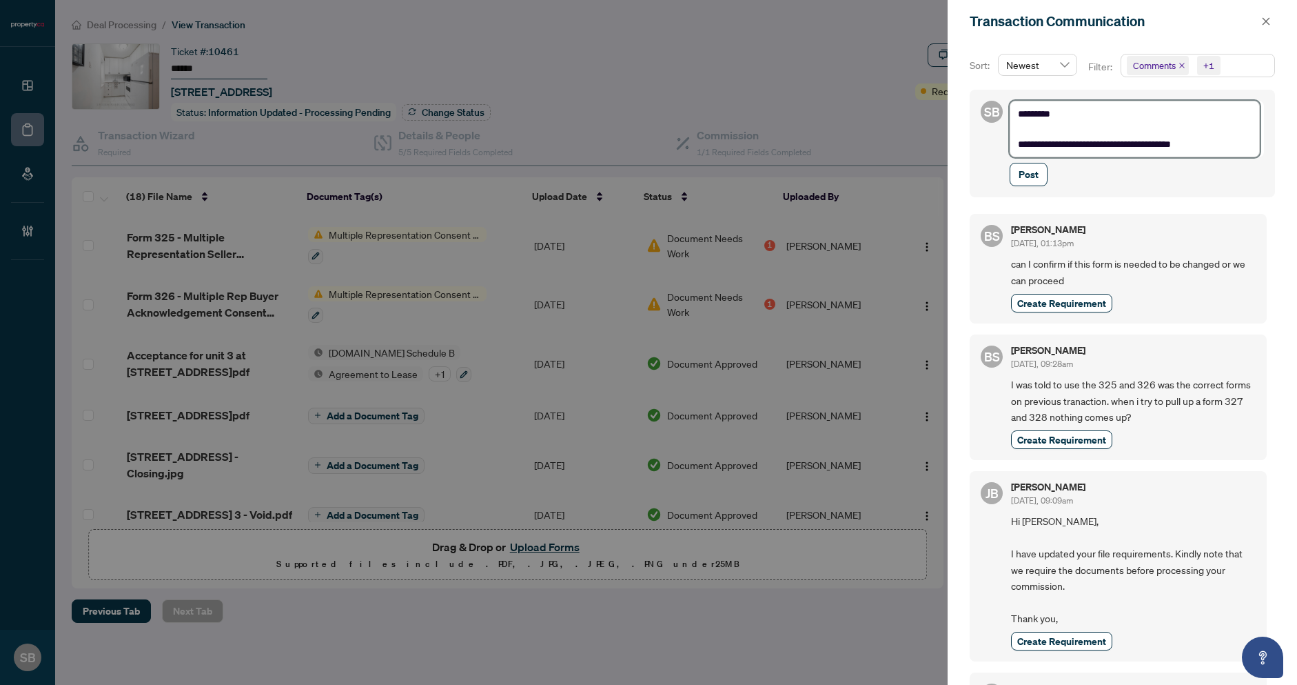
type textarea "**********"
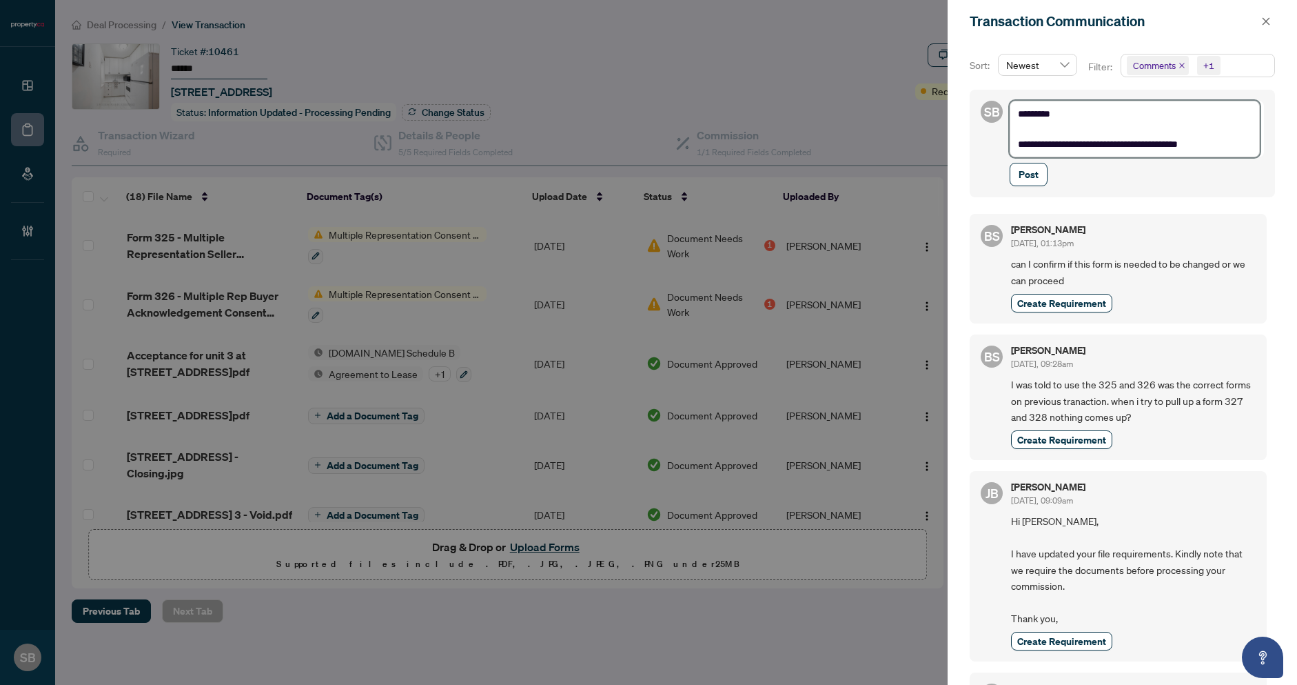
type textarea "**********"
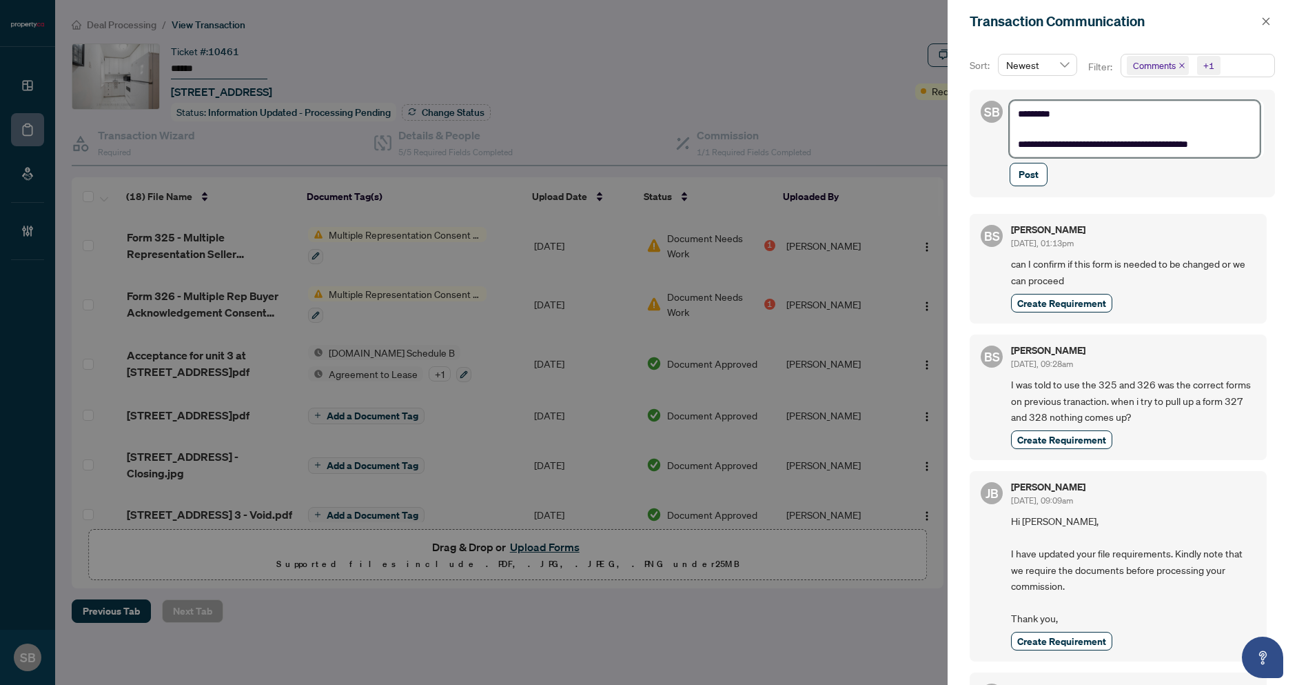
type textarea "**********"
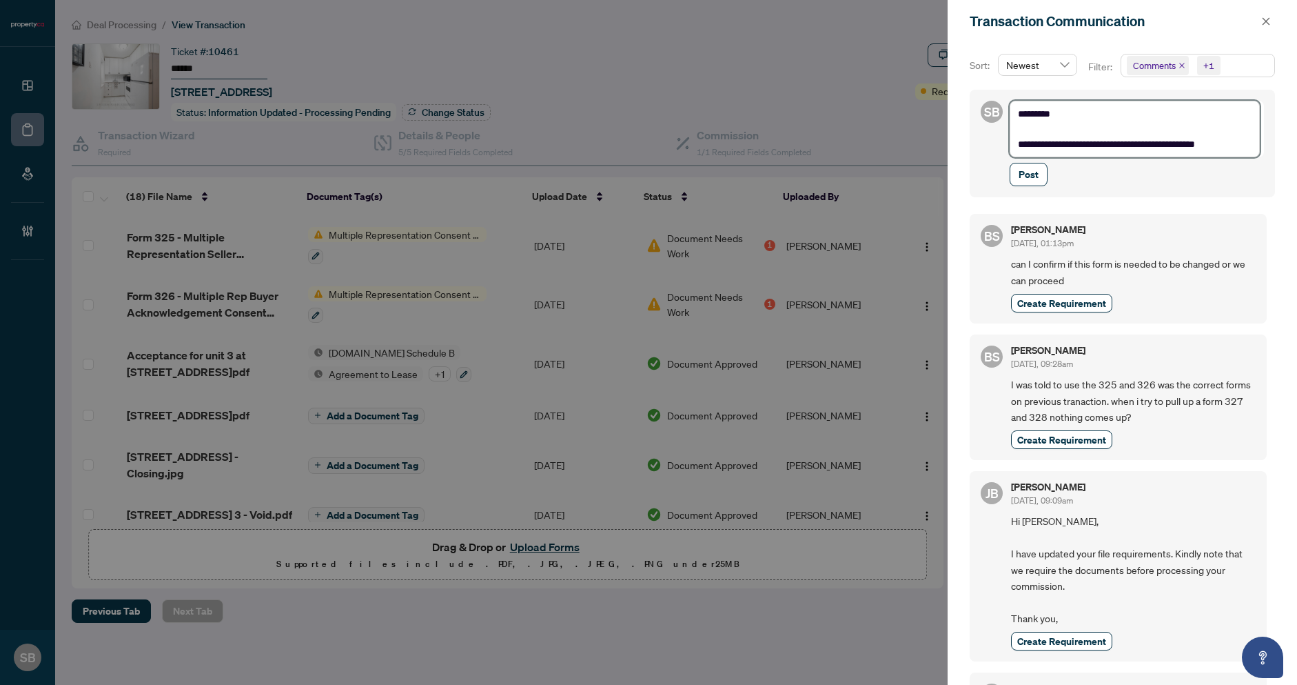
type textarea "**********"
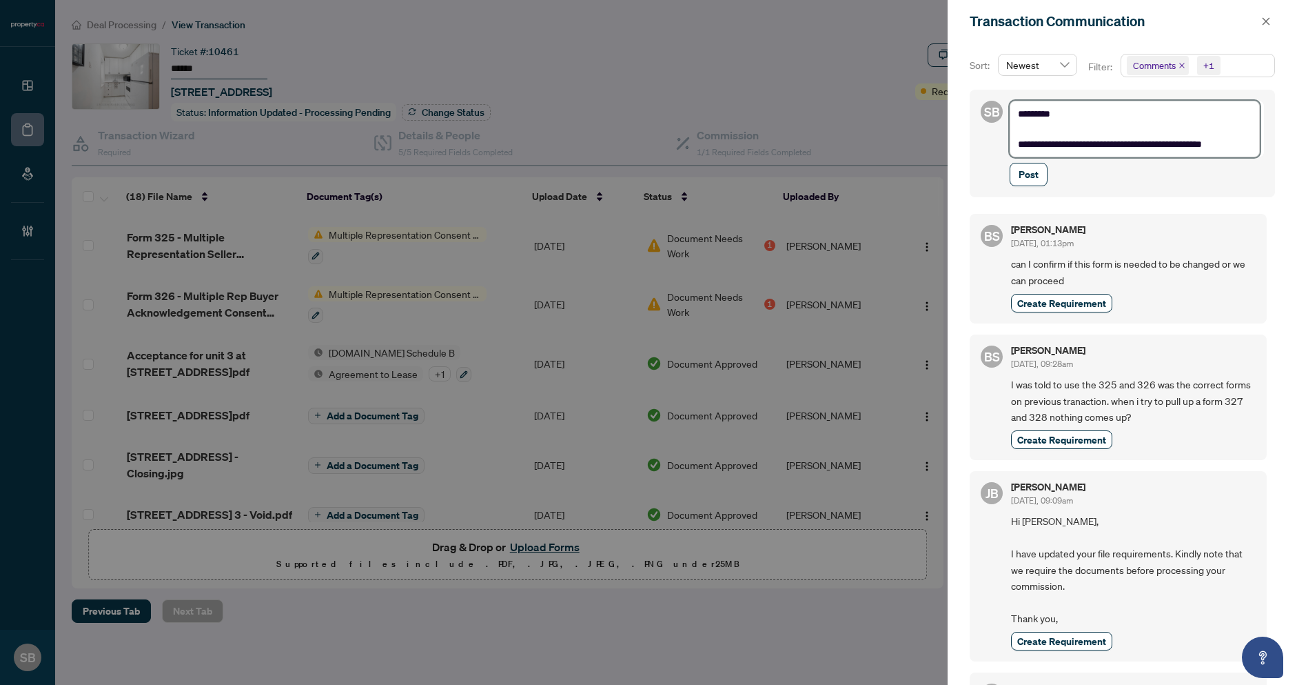
type textarea "**********"
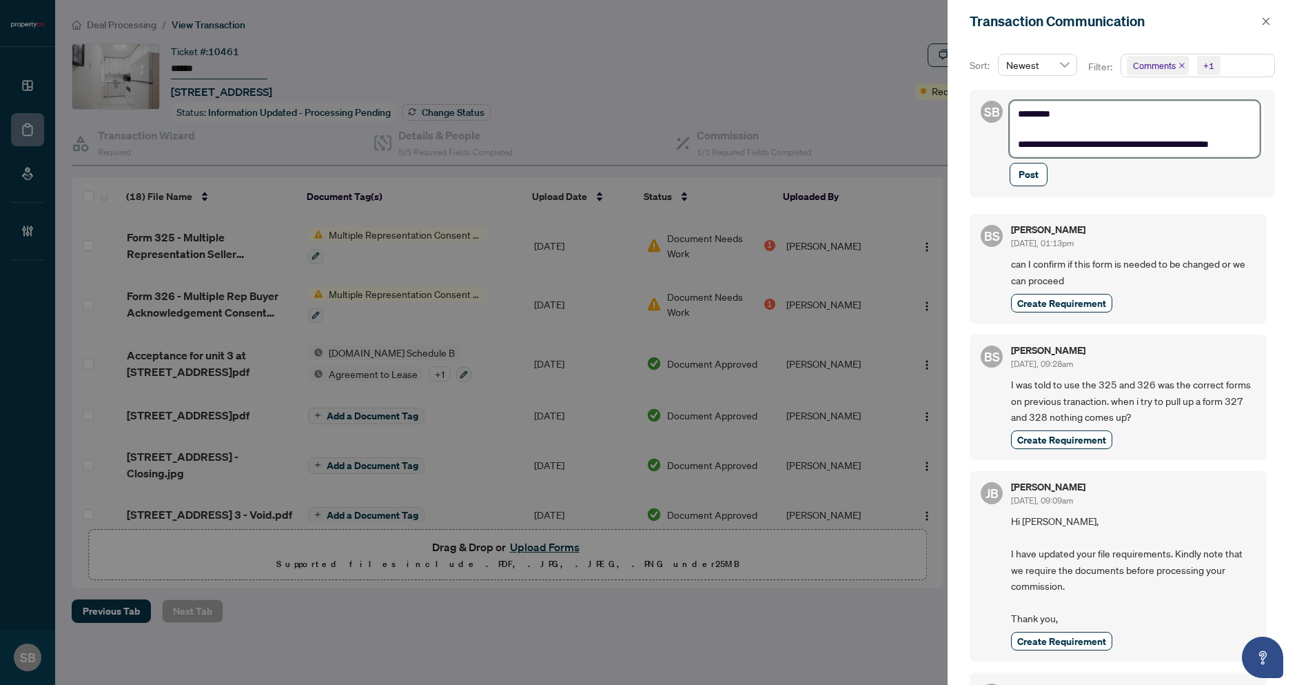
type textarea "**********"
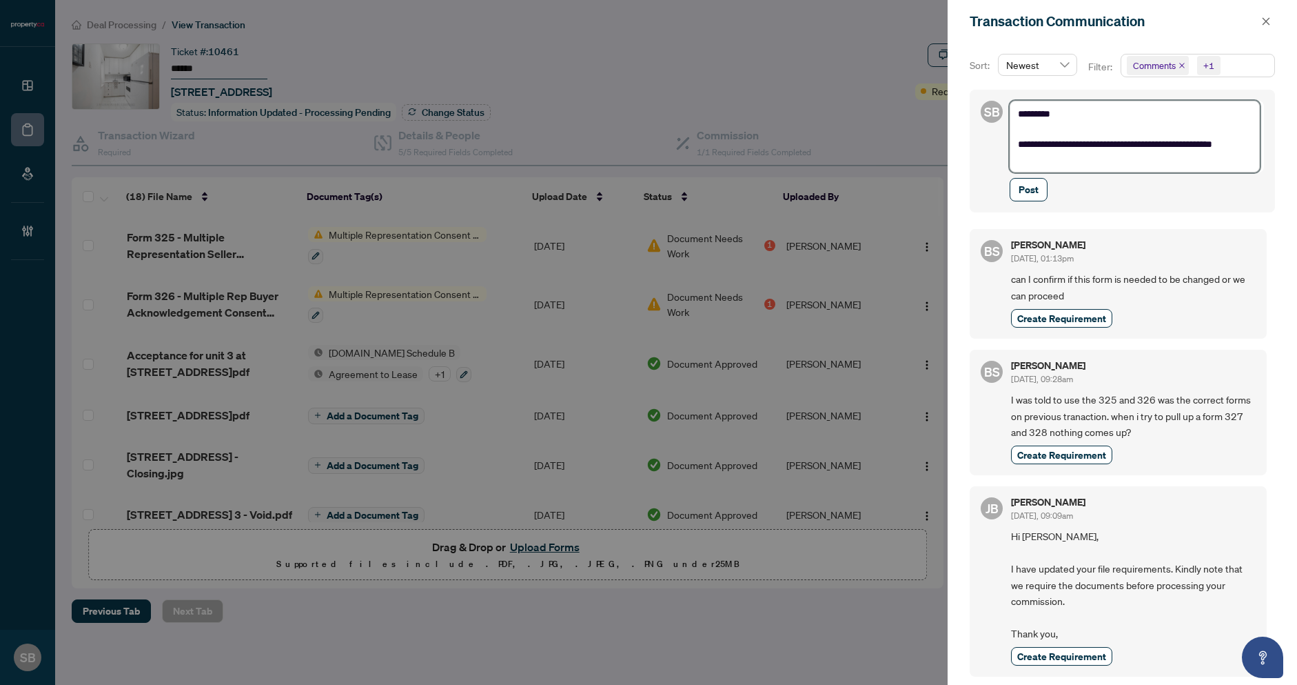
type textarea "**********"
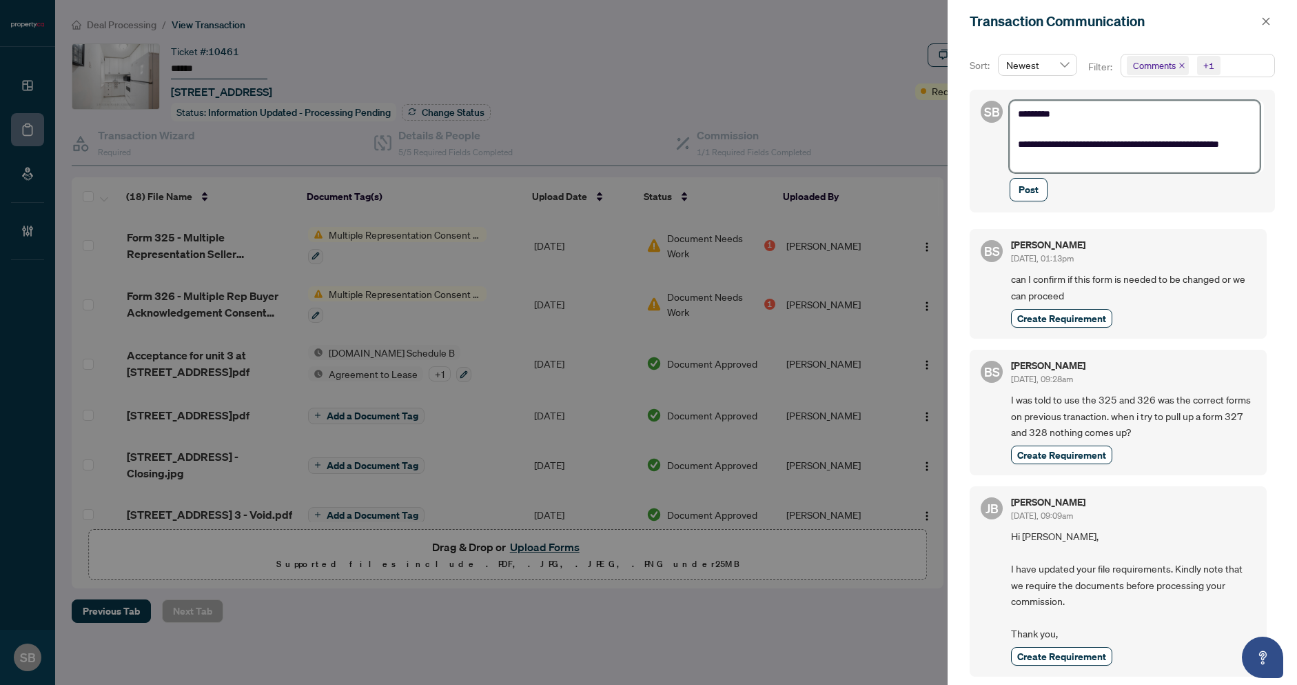
type textarea "**********"
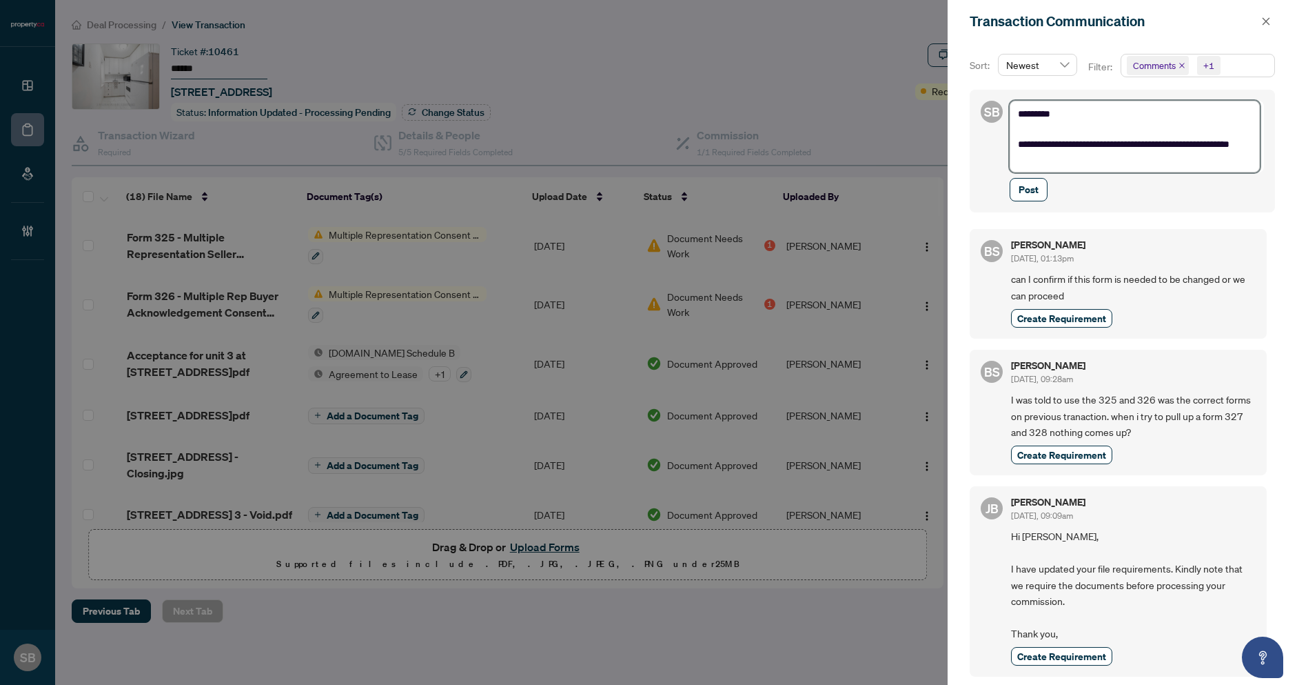
type textarea "**********"
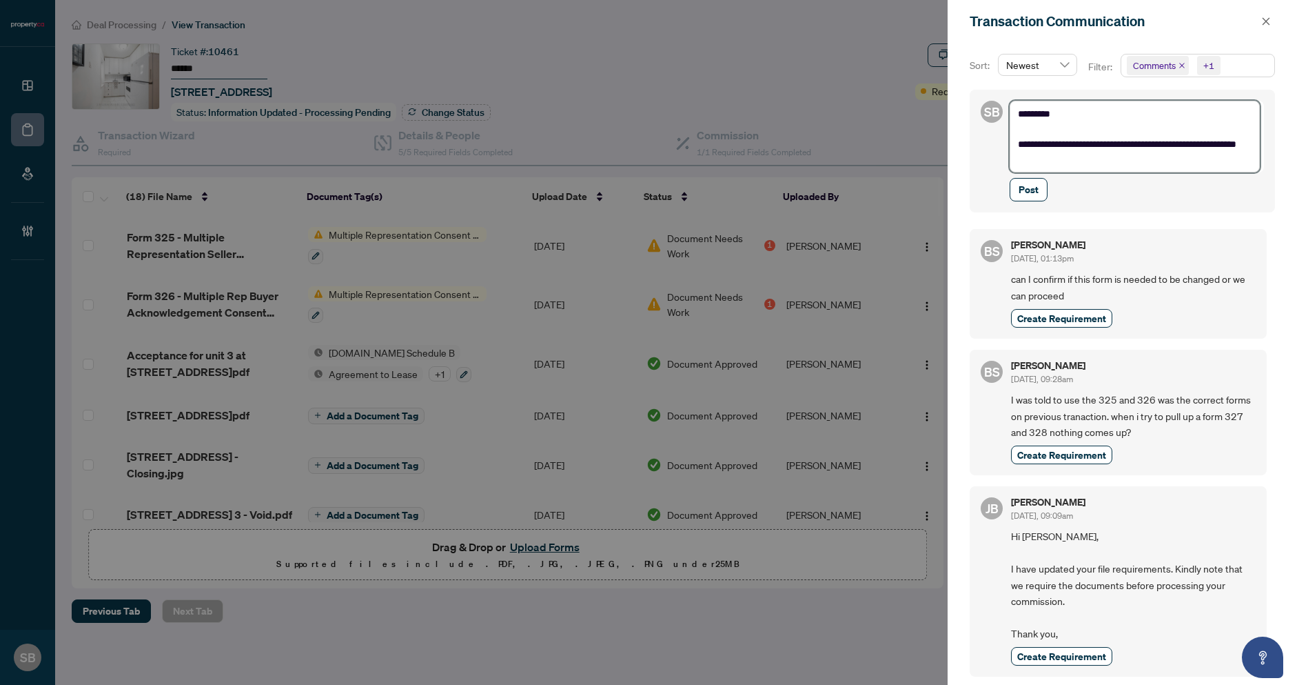
type textarea "**********"
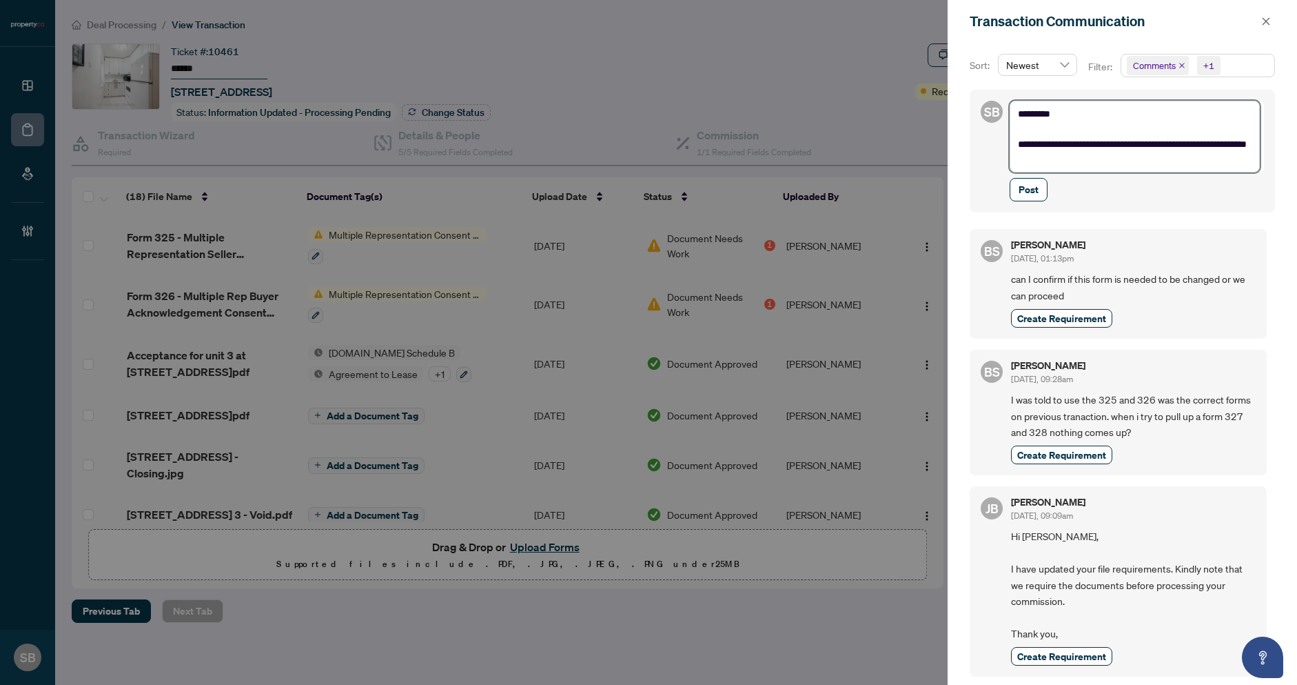
type textarea "**********"
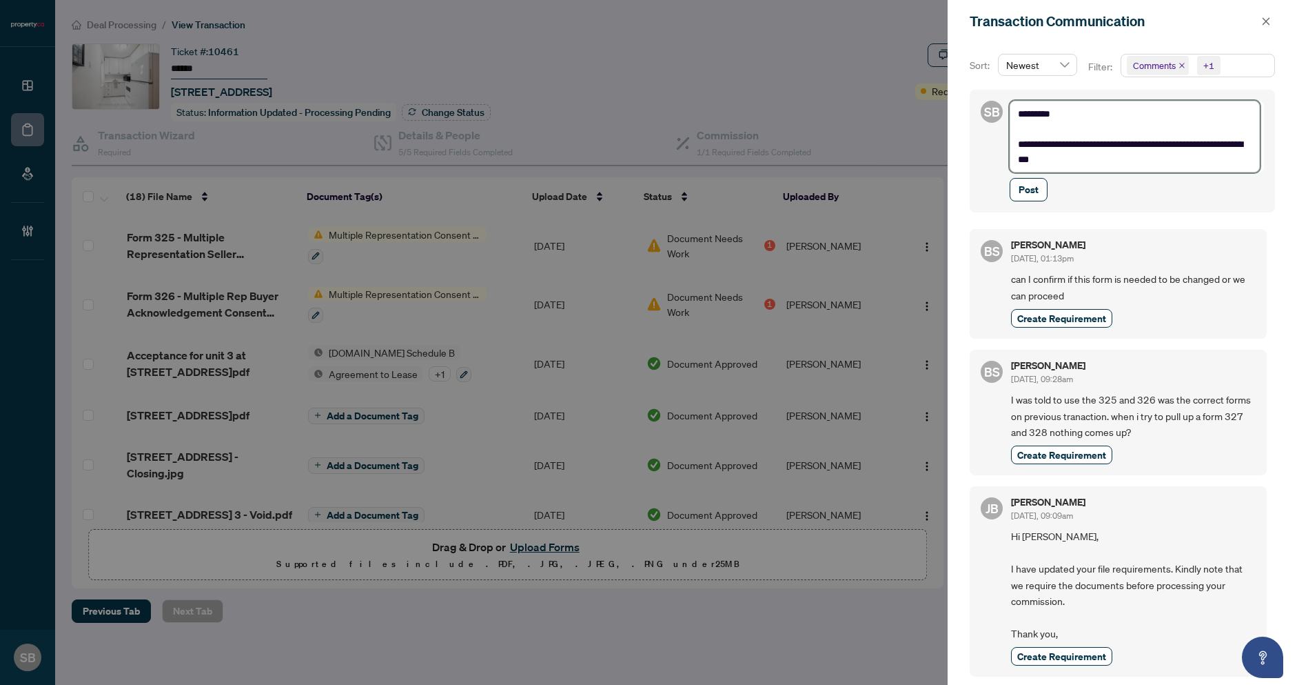
type textarea "**********"
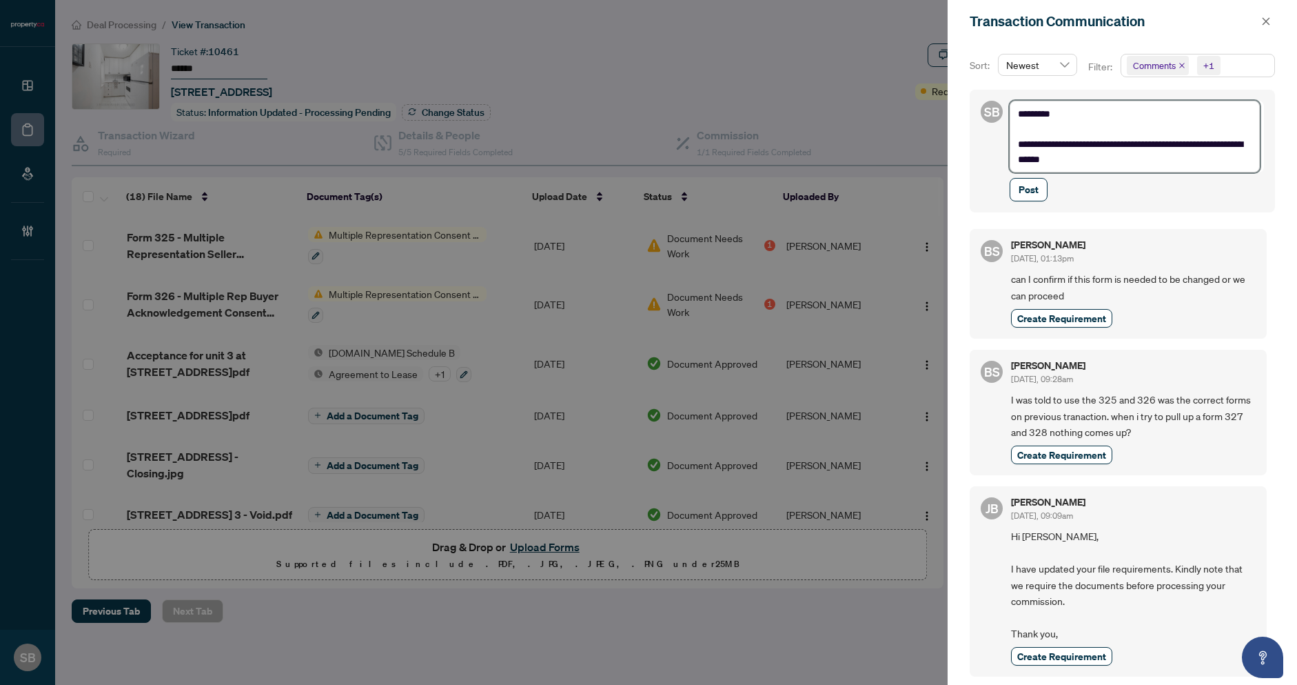
type textarea "**********"
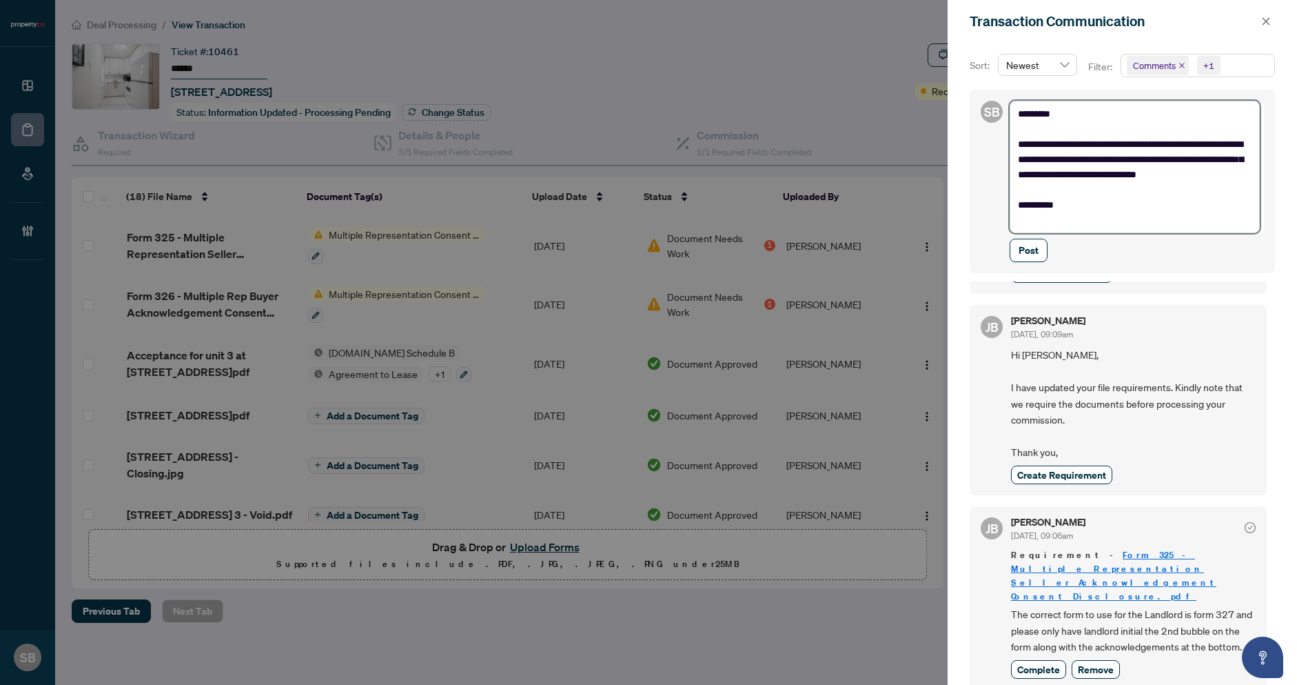
scroll to position [245, 0]
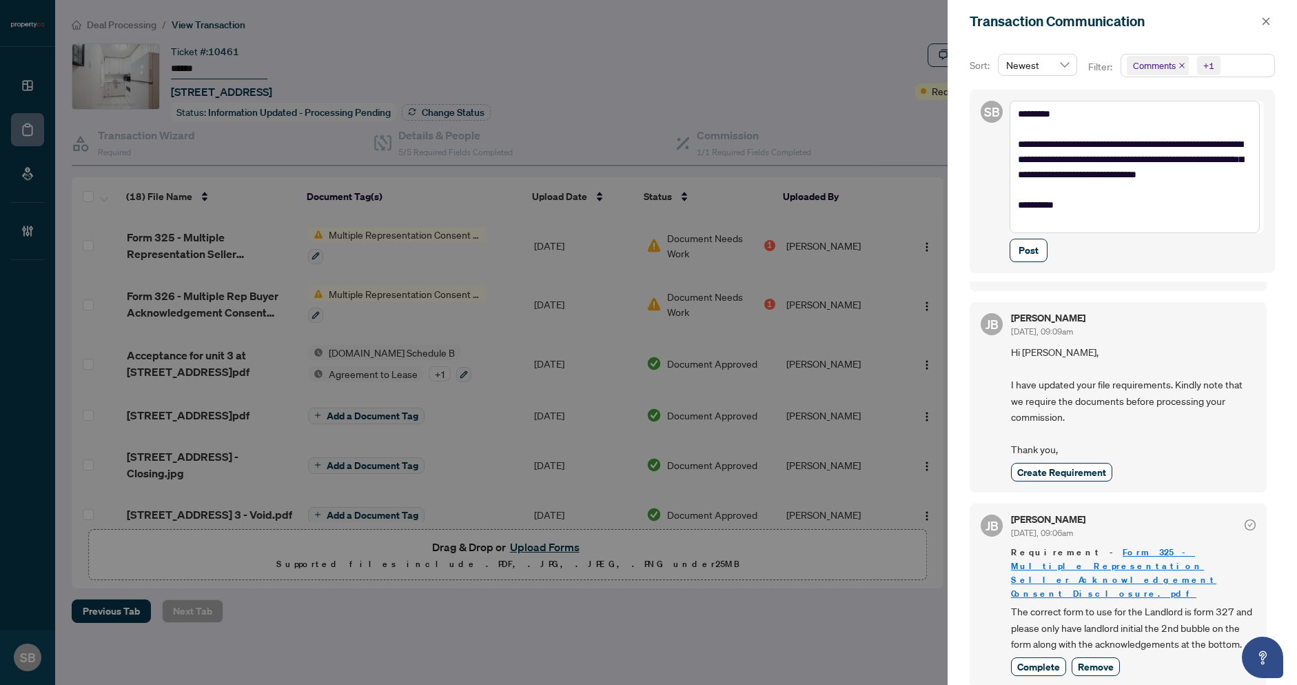
click at [1157, 603] on span "The correct form to use for the Landlord is form 327 and please only have landl…" at bounding box center [1133, 627] width 245 height 48
drag, startPoint x: 1057, startPoint y: 596, endPoint x: 1214, endPoint y: 619, distance: 158.1
click at [1214, 619] on span "The correct form to use for the Landlord is form 327 and please only have landl…" at bounding box center [1133, 627] width 245 height 48
copy span "only have landlord initial the 2nd bubble on the form along with the acknowledg…"
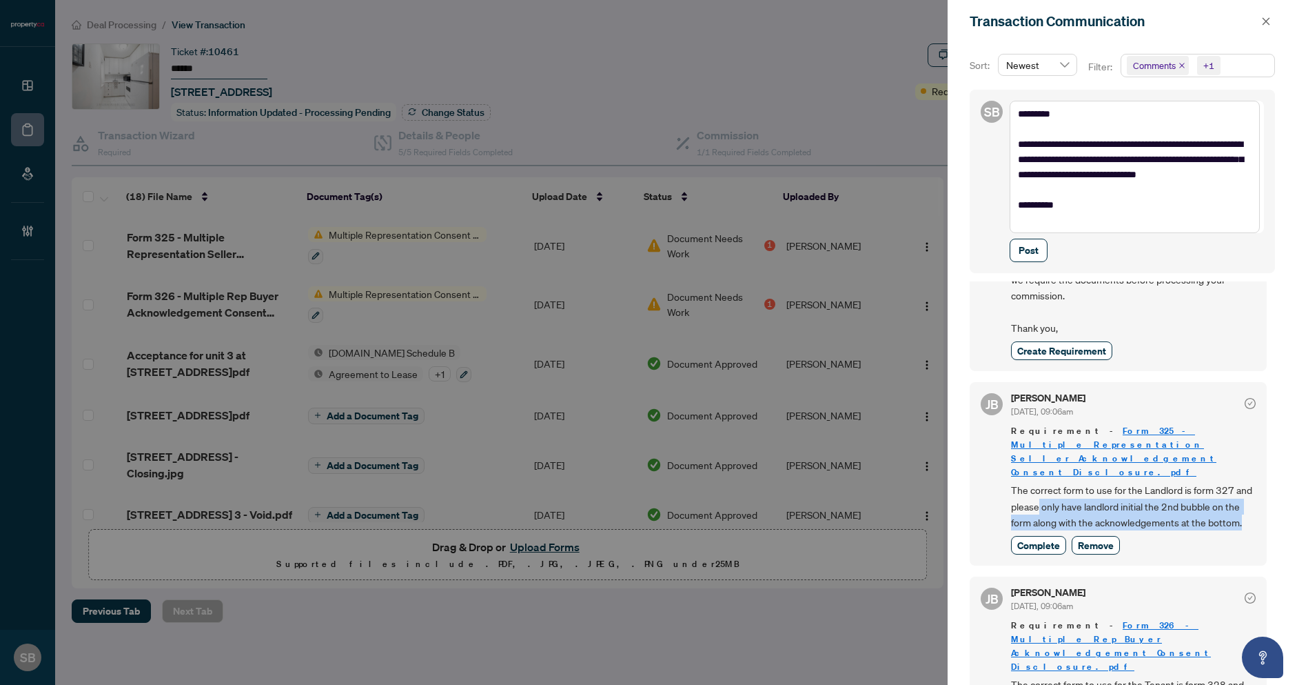
scroll to position [447, 0]
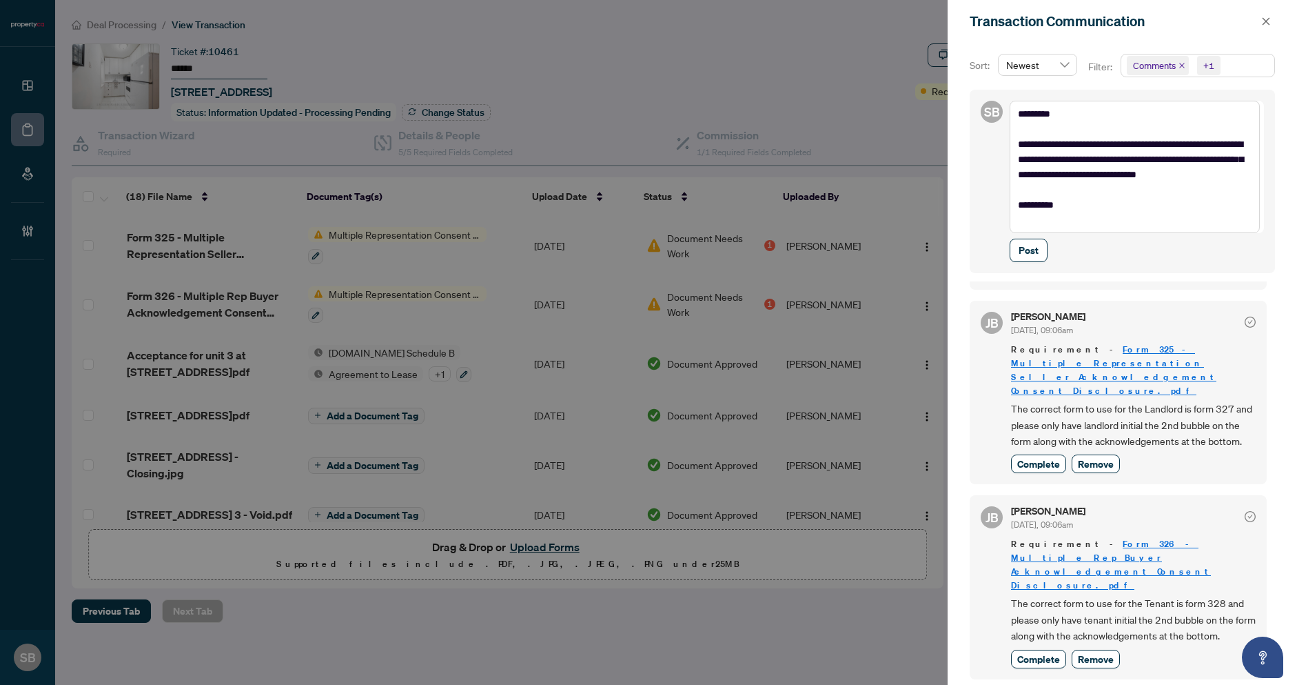
click at [1182, 595] on span "The correct form to use for the Tenant is form 328 and please only have tenant …" at bounding box center [1133, 619] width 245 height 48
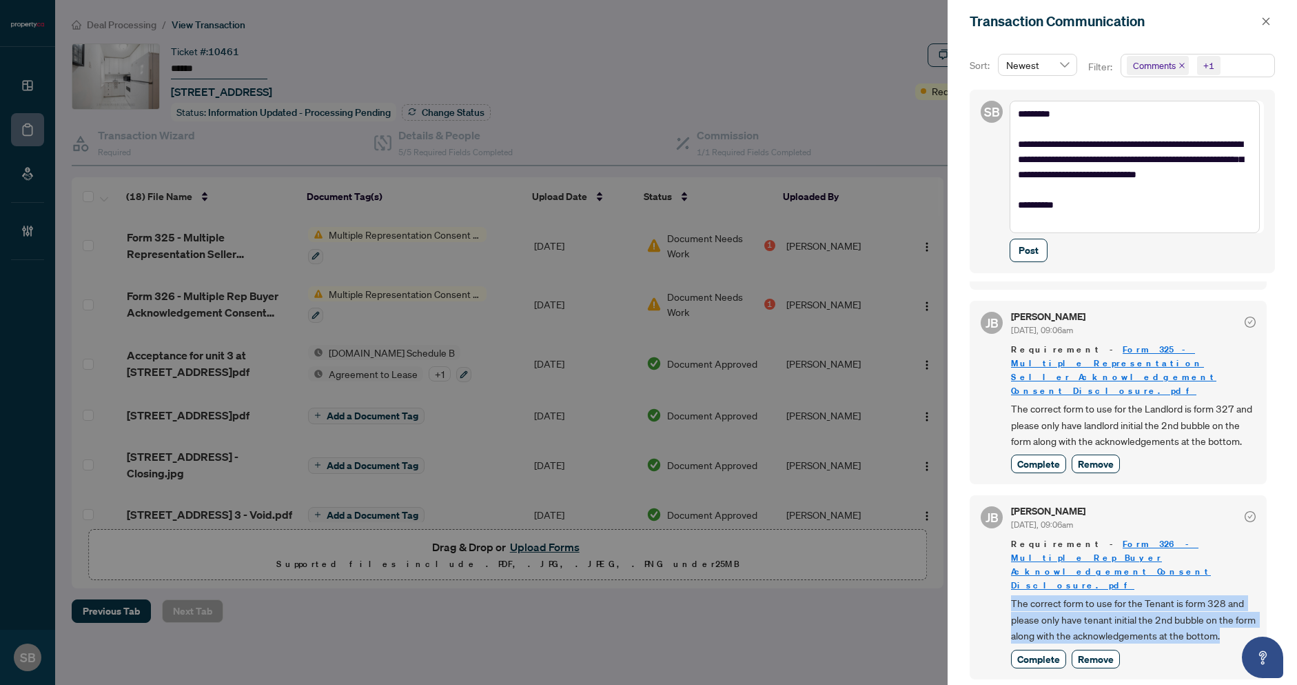
drag, startPoint x: 1005, startPoint y: 559, endPoint x: 1248, endPoint y: 592, distance: 245.6
click at [1248, 592] on div "JB Jean Belarde Sep/19/2025, 09:06am Requirement - Form 326 - Multiple Rep Buye…" at bounding box center [1118, 586] width 297 height 183
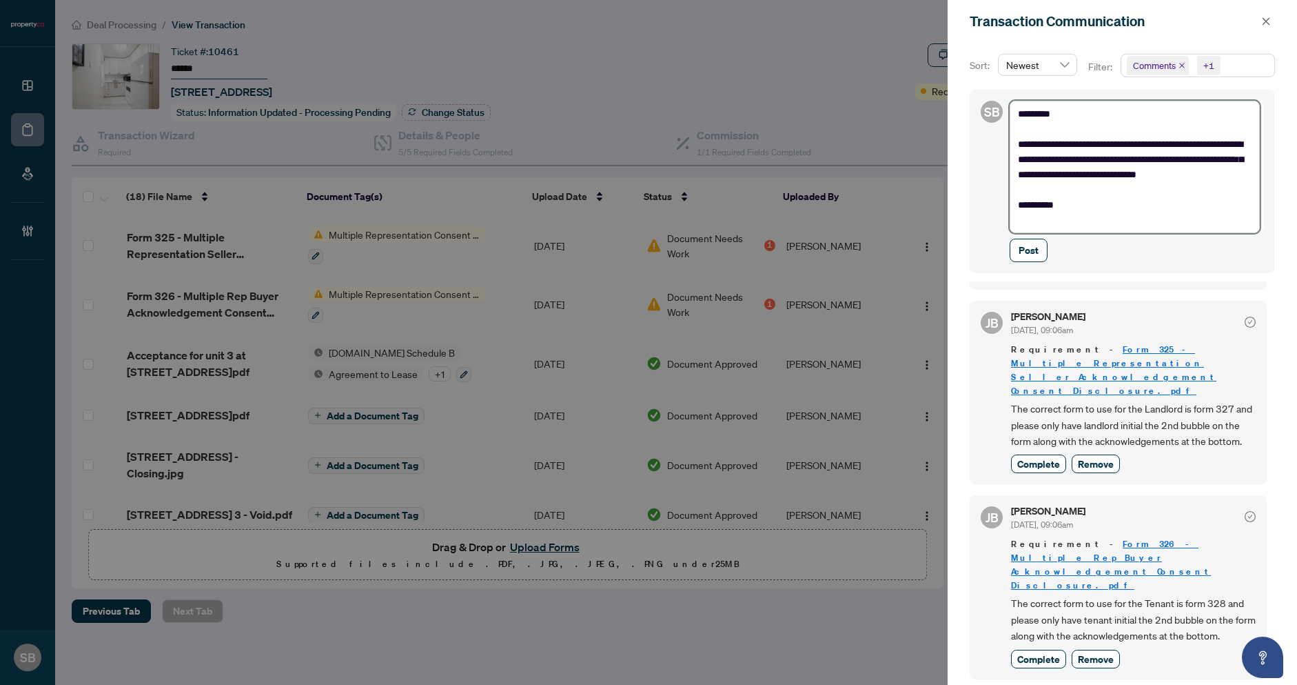
click at [1062, 192] on textarea "**********" at bounding box center [1135, 167] width 250 height 132
click at [1025, 252] on span "Post" at bounding box center [1029, 250] width 20 height 22
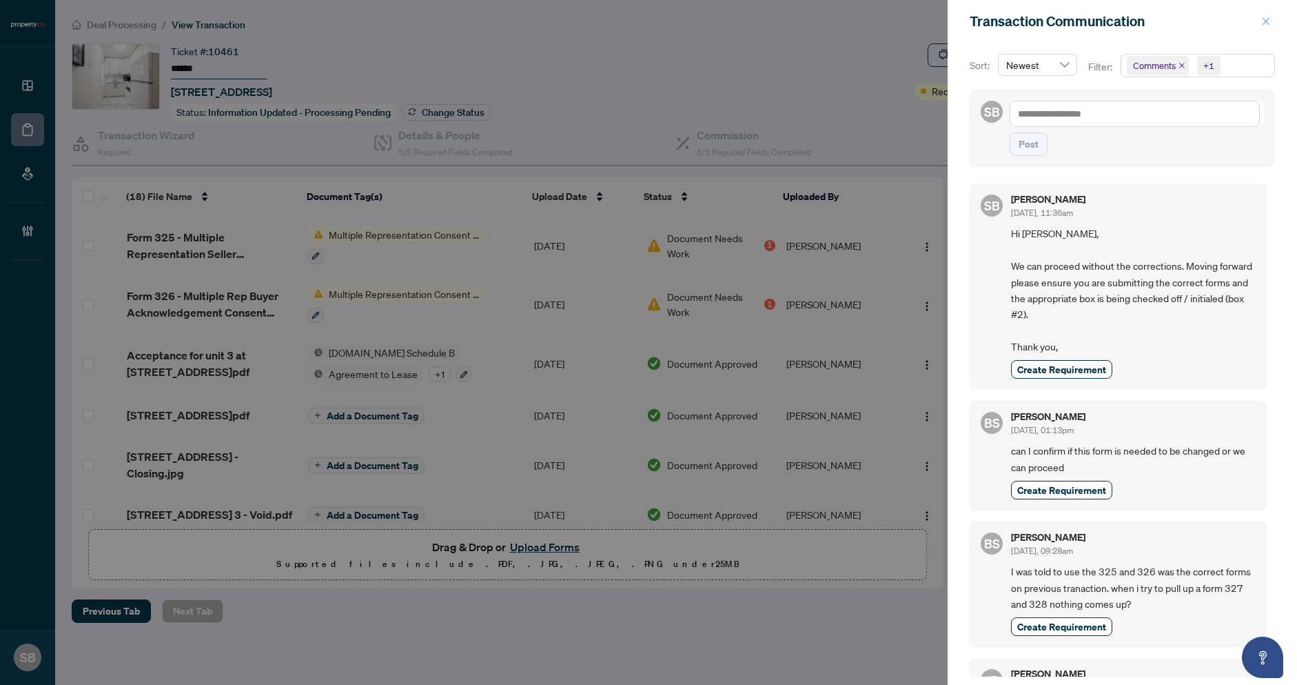
click at [1259, 21] on button "button" at bounding box center [1266, 21] width 18 height 17
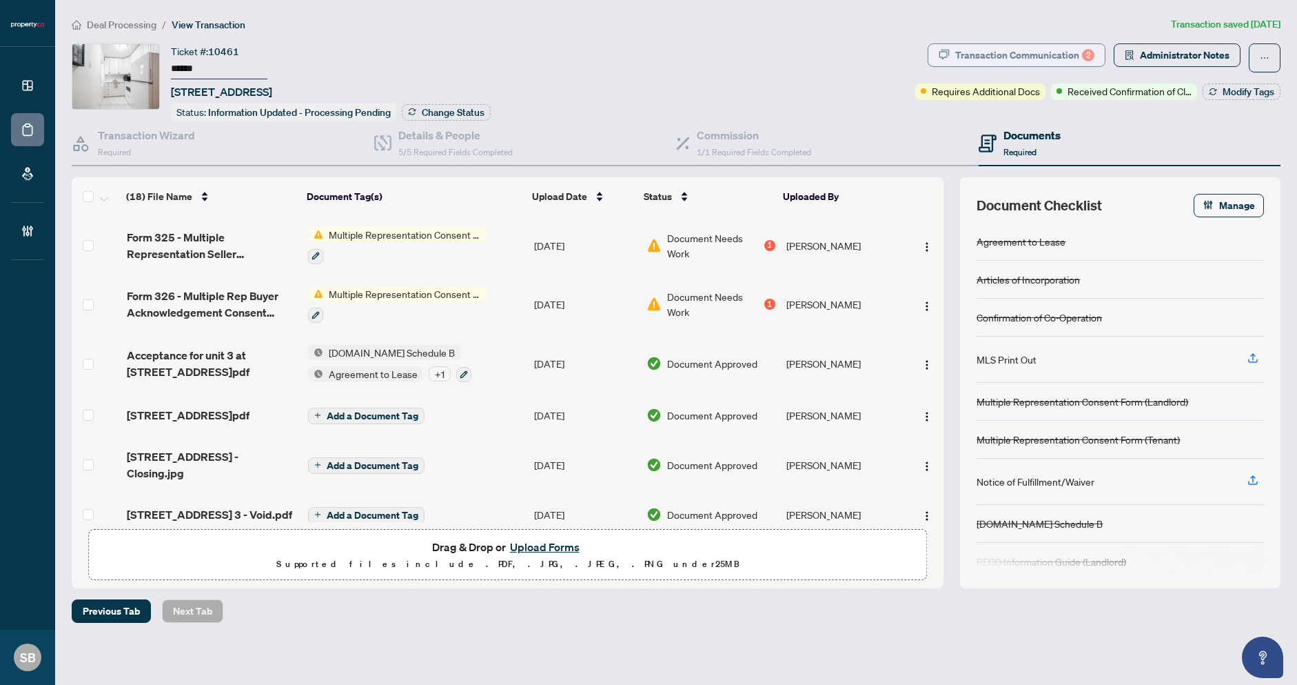
click at [1056, 54] on div "Transaction Communication 2" at bounding box center [1024, 55] width 139 height 22
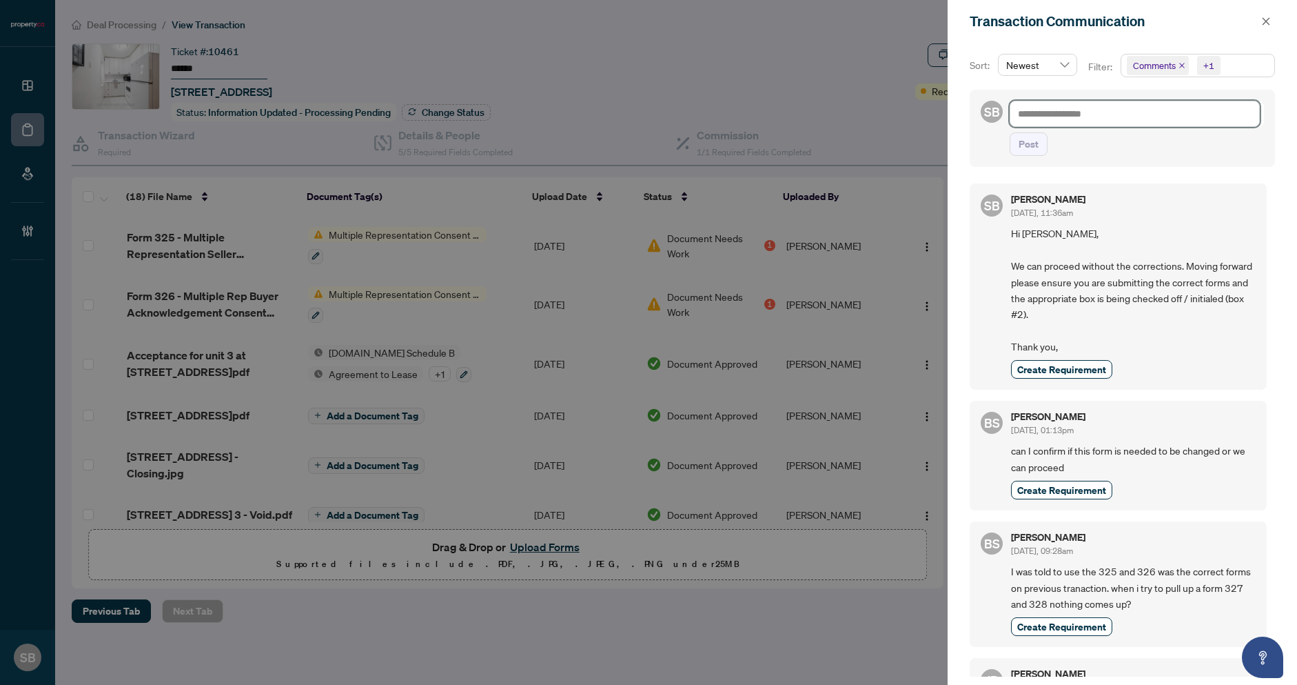
click at [1080, 117] on textarea at bounding box center [1135, 114] width 250 height 26
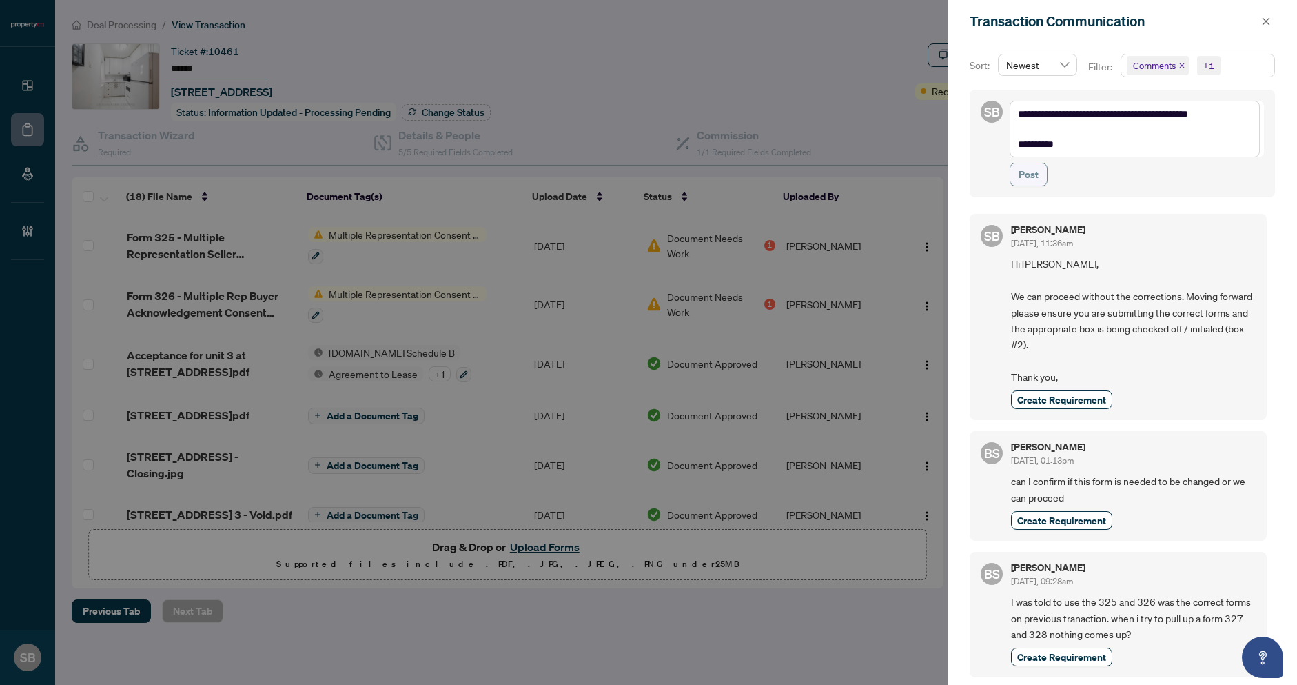
click at [1017, 175] on button "Post" at bounding box center [1029, 174] width 38 height 23
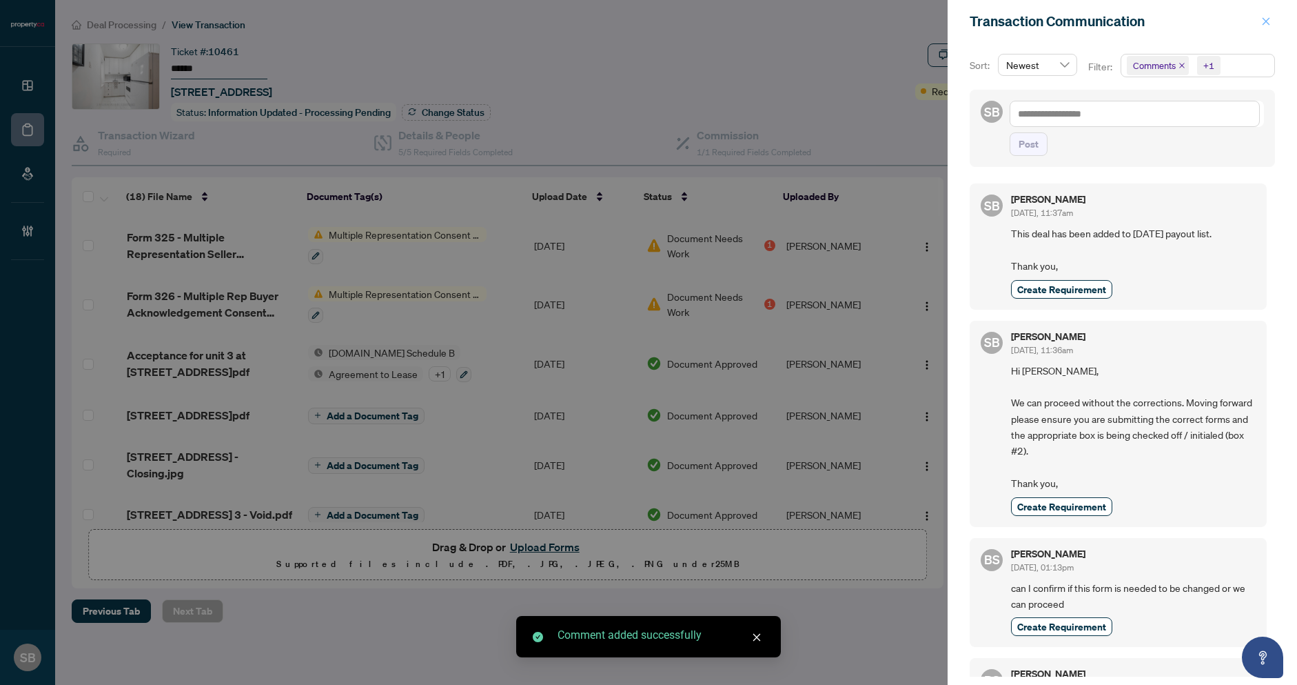
click at [1264, 17] on icon "close" at bounding box center [1266, 22] width 10 height 10
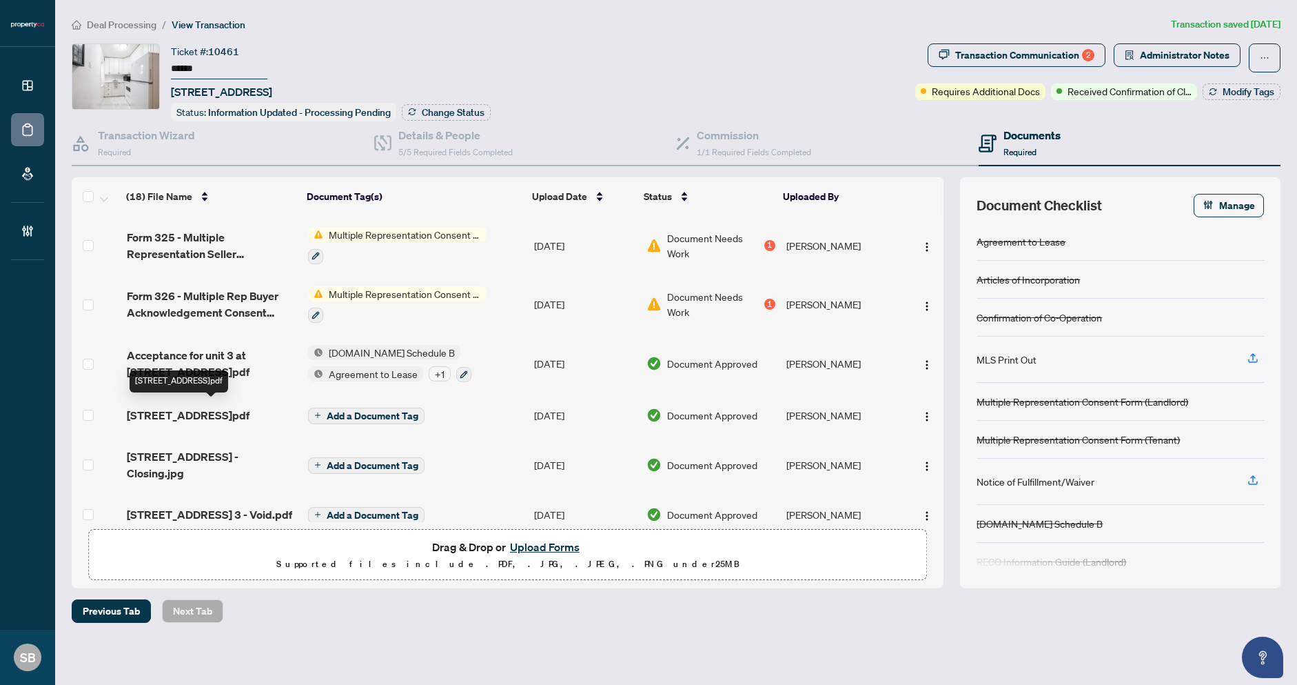
click at [211, 407] on span "[STREET_ADDRESS]pdf" at bounding box center [188, 415] width 123 height 17
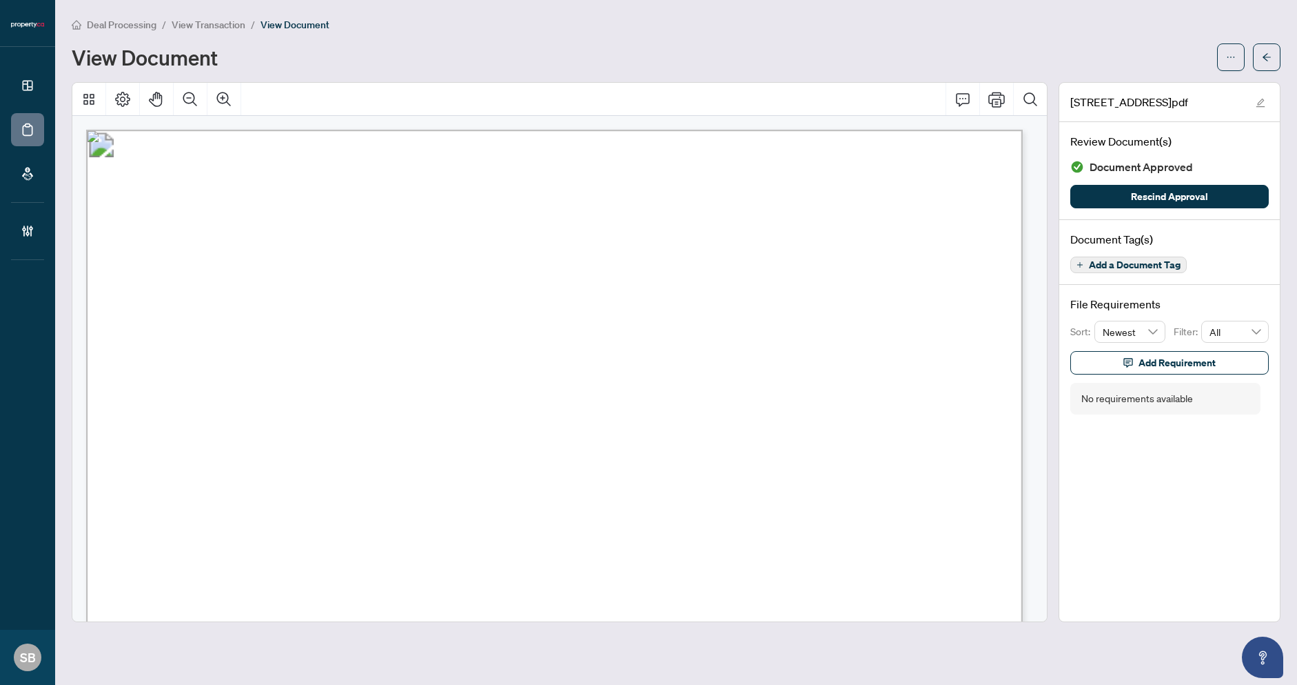
click at [110, 21] on span "Deal Processing" at bounding box center [122, 25] width 70 height 12
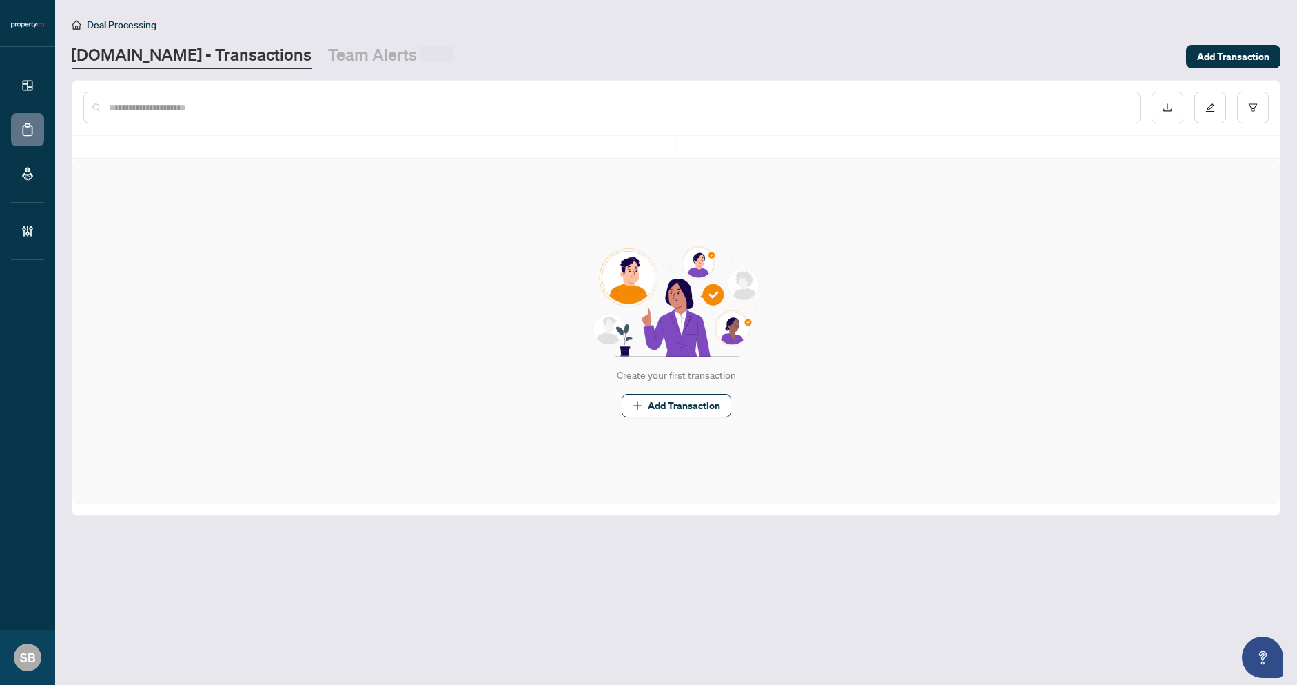
click at [143, 21] on span "Deal Processing" at bounding box center [122, 25] width 70 height 12
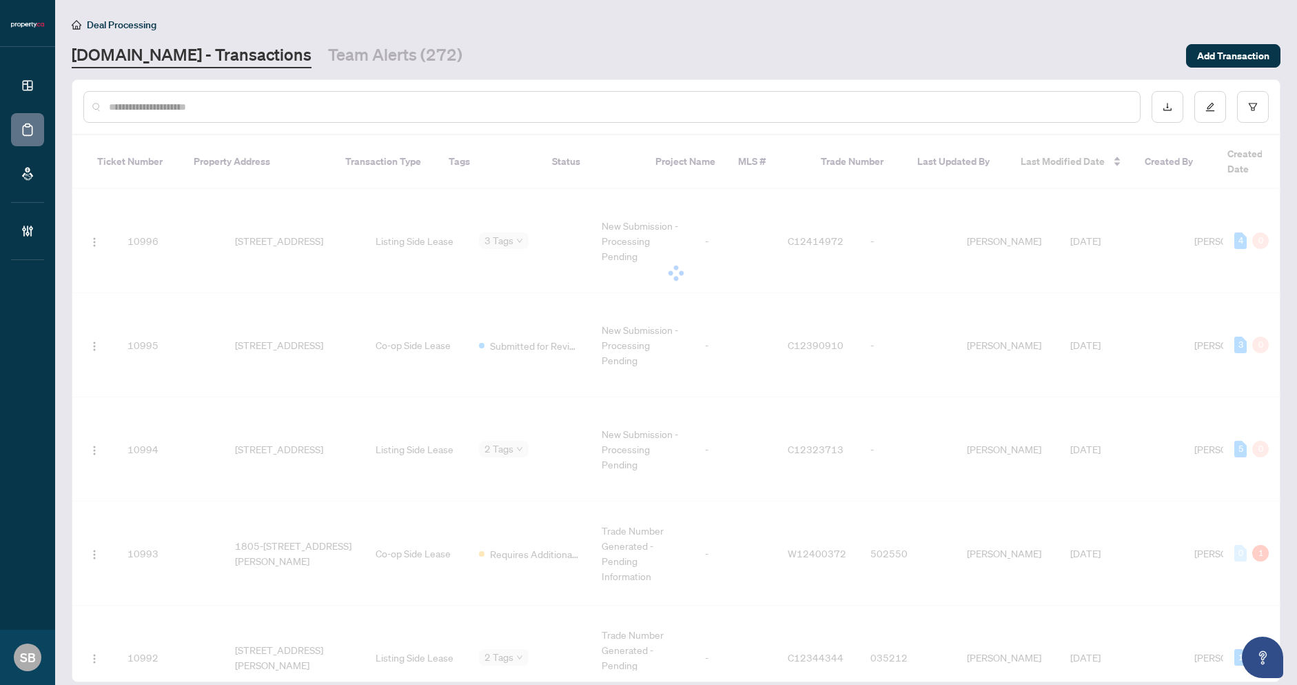
click at [164, 99] on input "text" at bounding box center [619, 106] width 1020 height 15
paste input "******"
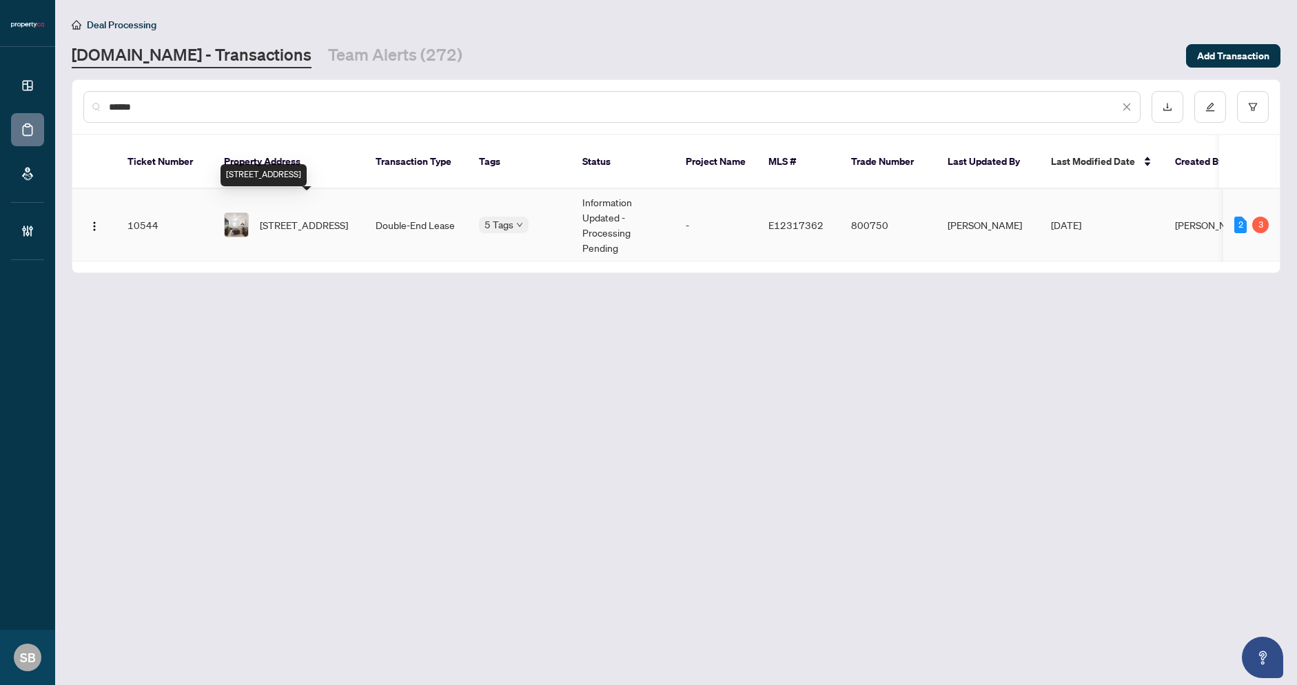
click at [301, 220] on span "8-849 Broadview Ave, Toronto, Ontario M4K 2P9, Canada" at bounding box center [304, 224] width 88 height 15
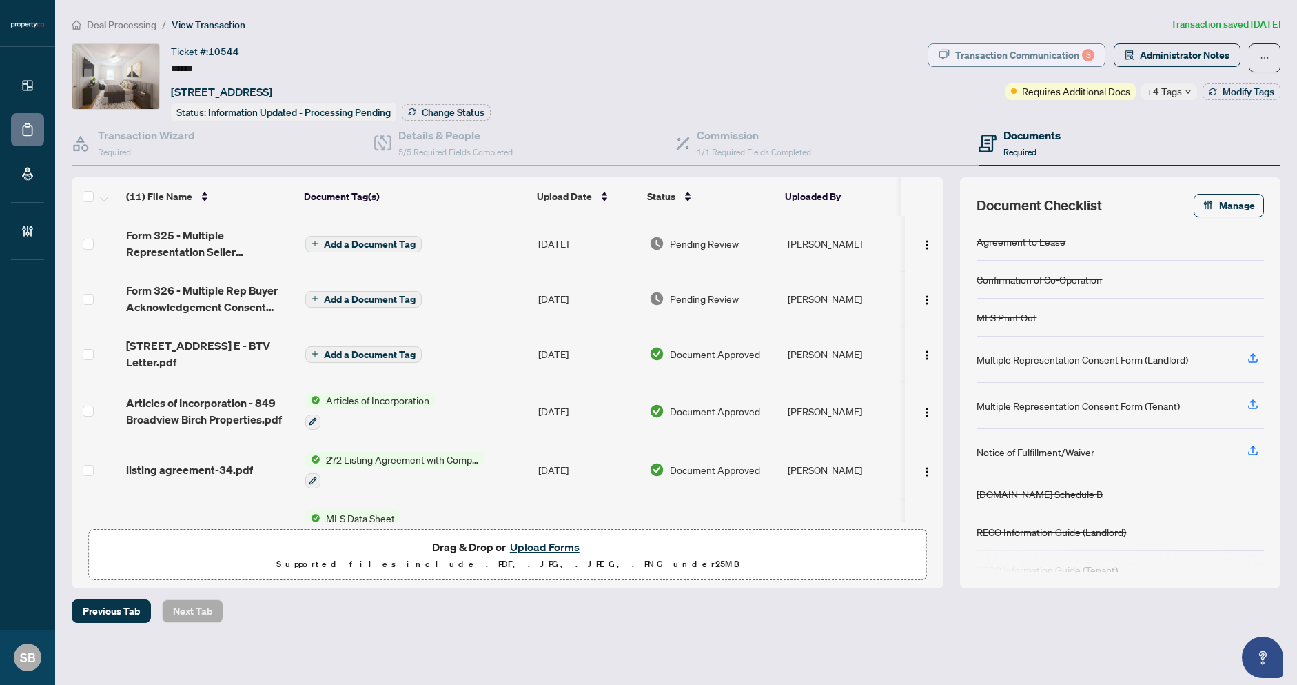
click at [1023, 54] on div "Transaction Communication 3" at bounding box center [1024, 55] width 139 height 22
click at [1023, 54] on div at bounding box center [648, 342] width 1297 height 685
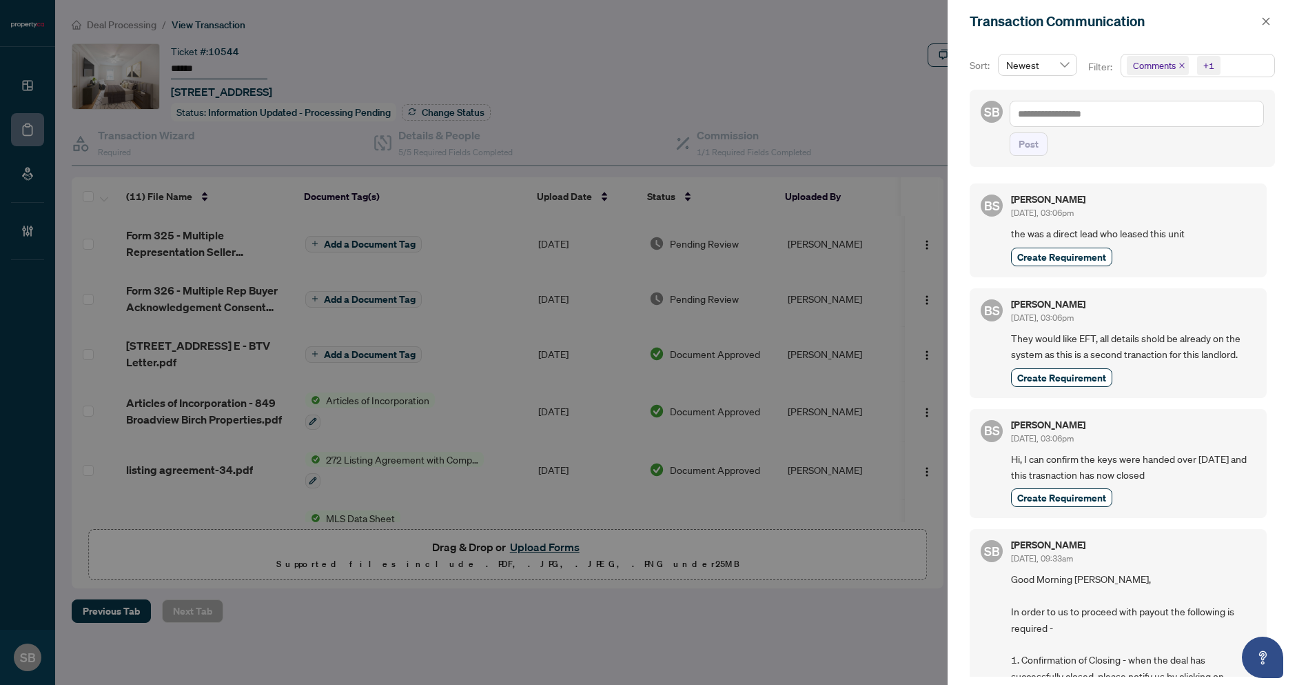
click at [1260, 18] on button "button" at bounding box center [1266, 21] width 18 height 17
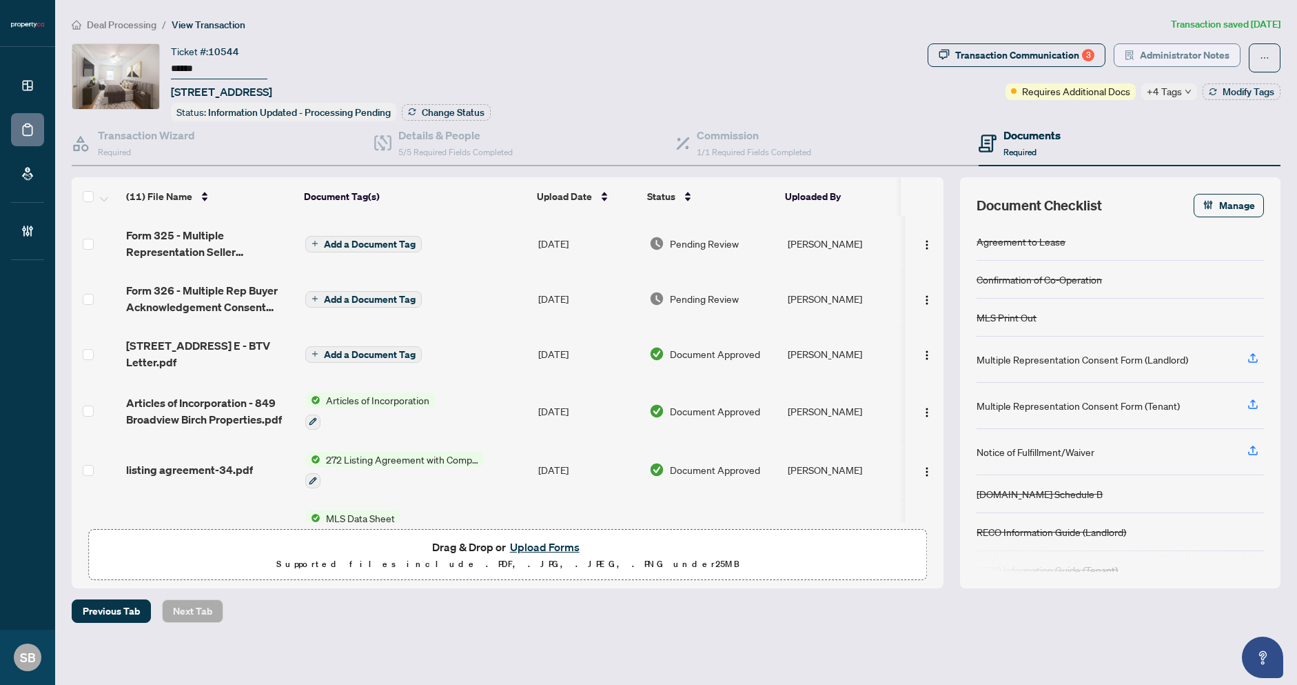
click at [1187, 54] on span "Administrator Notes" at bounding box center [1185, 55] width 90 height 22
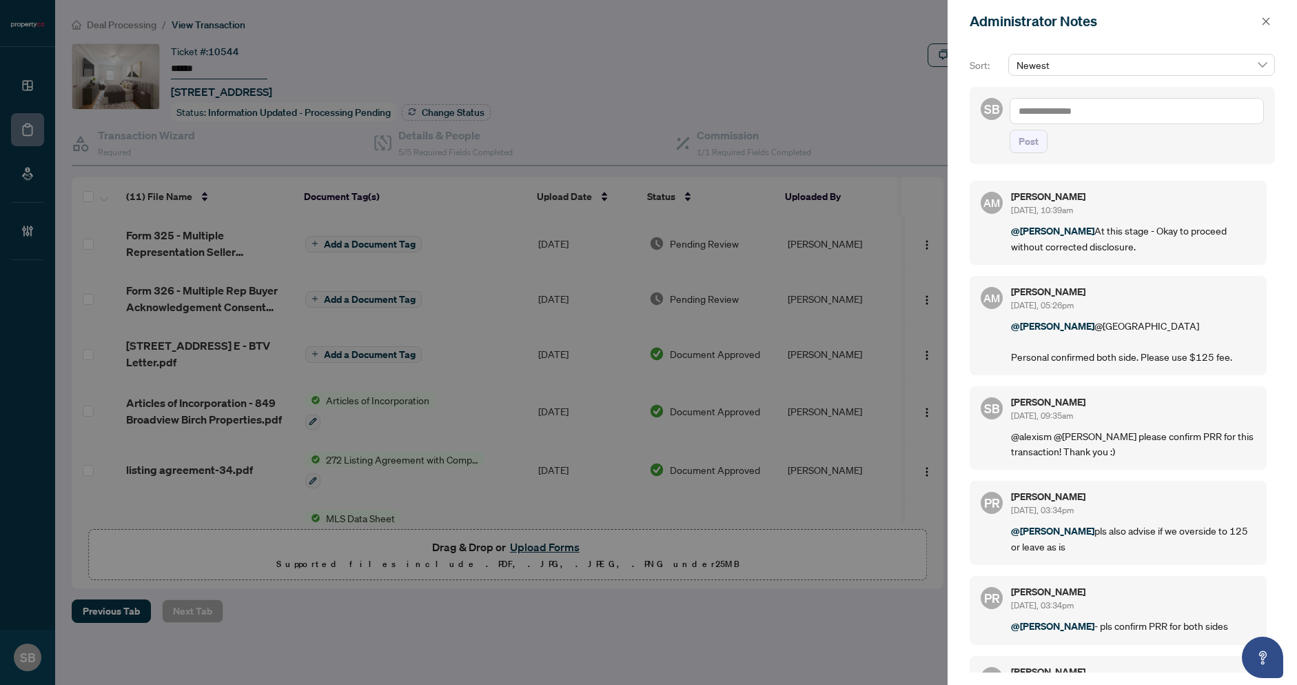
click at [1085, 117] on textarea at bounding box center [1137, 111] width 254 height 26
click at [1031, 151] on span "Post" at bounding box center [1029, 141] width 20 height 22
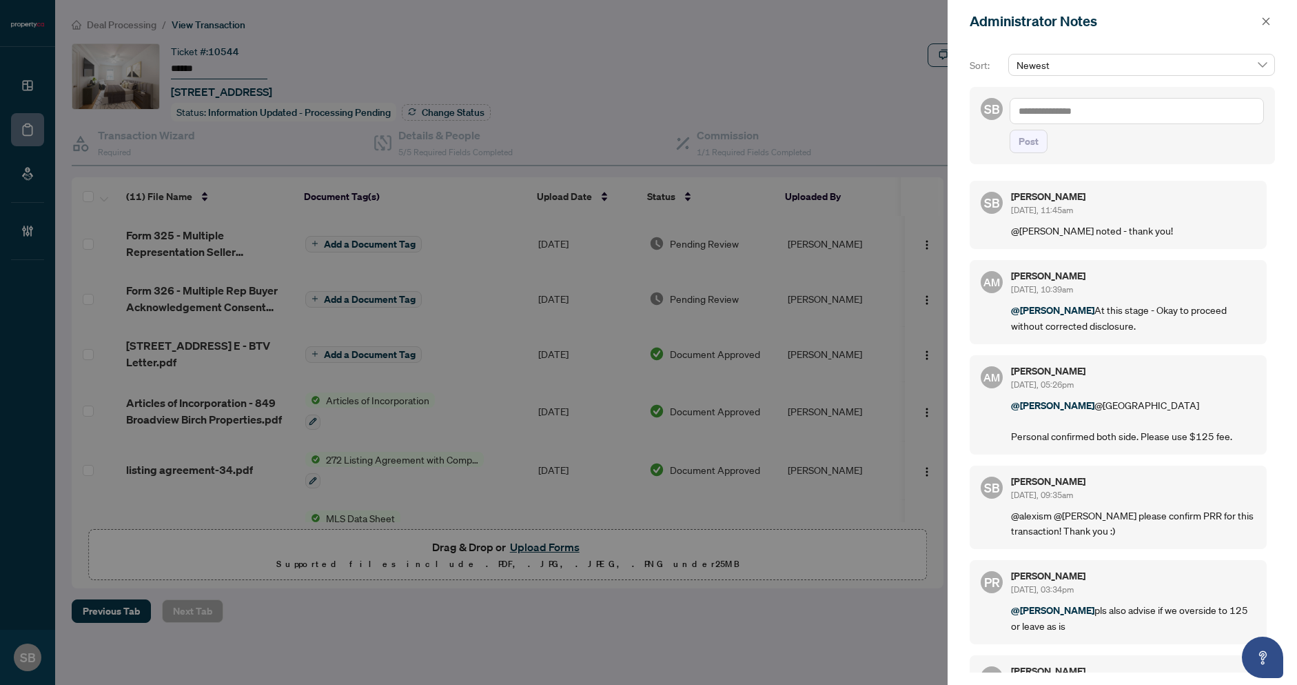
click at [1081, 112] on textarea at bounding box center [1137, 111] width 254 height 26
paste textarea "**********"
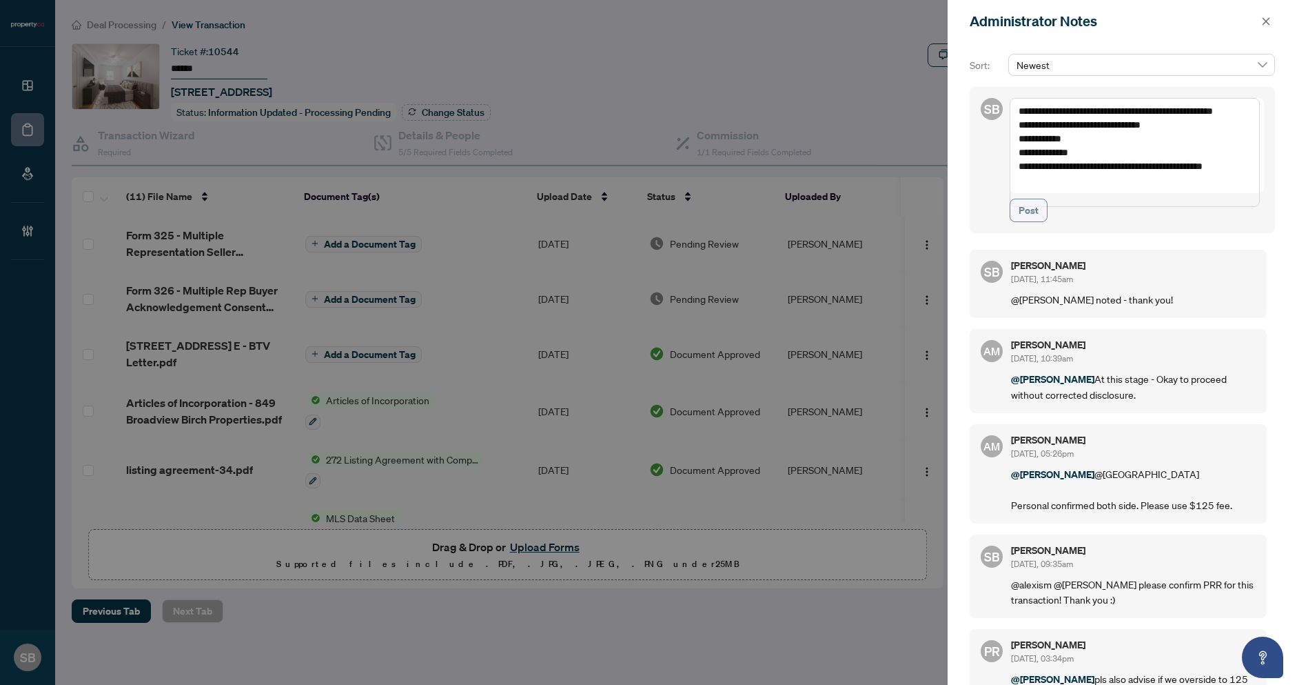
click at [1040, 222] on button "Post" at bounding box center [1029, 210] width 38 height 23
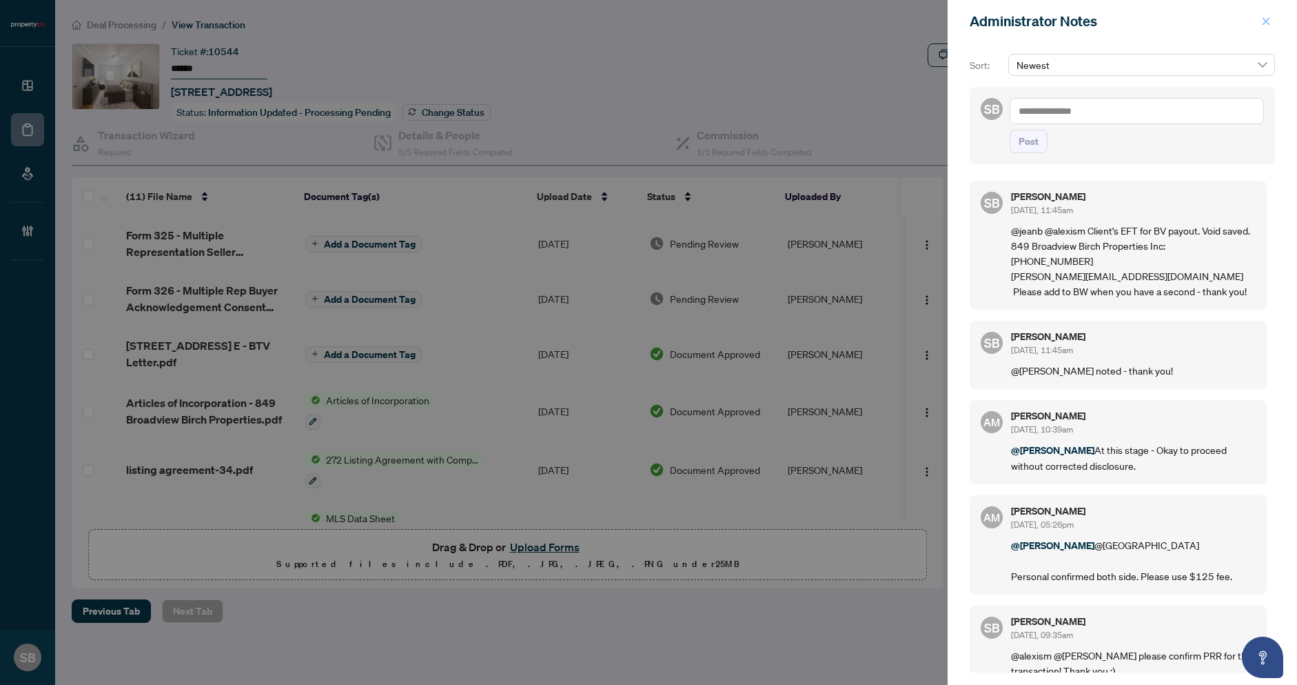
click at [1261, 23] on icon "close" at bounding box center [1266, 22] width 10 height 10
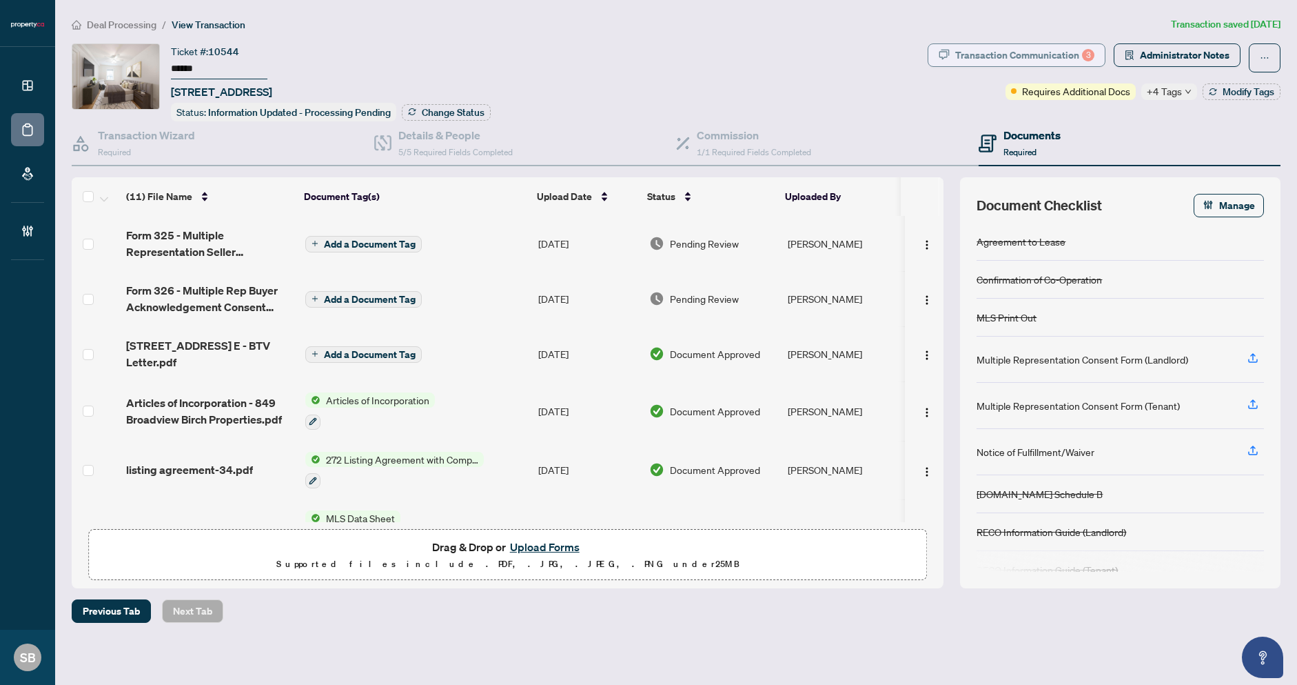
click at [1031, 53] on div "Transaction Communication 3" at bounding box center [1024, 55] width 139 height 22
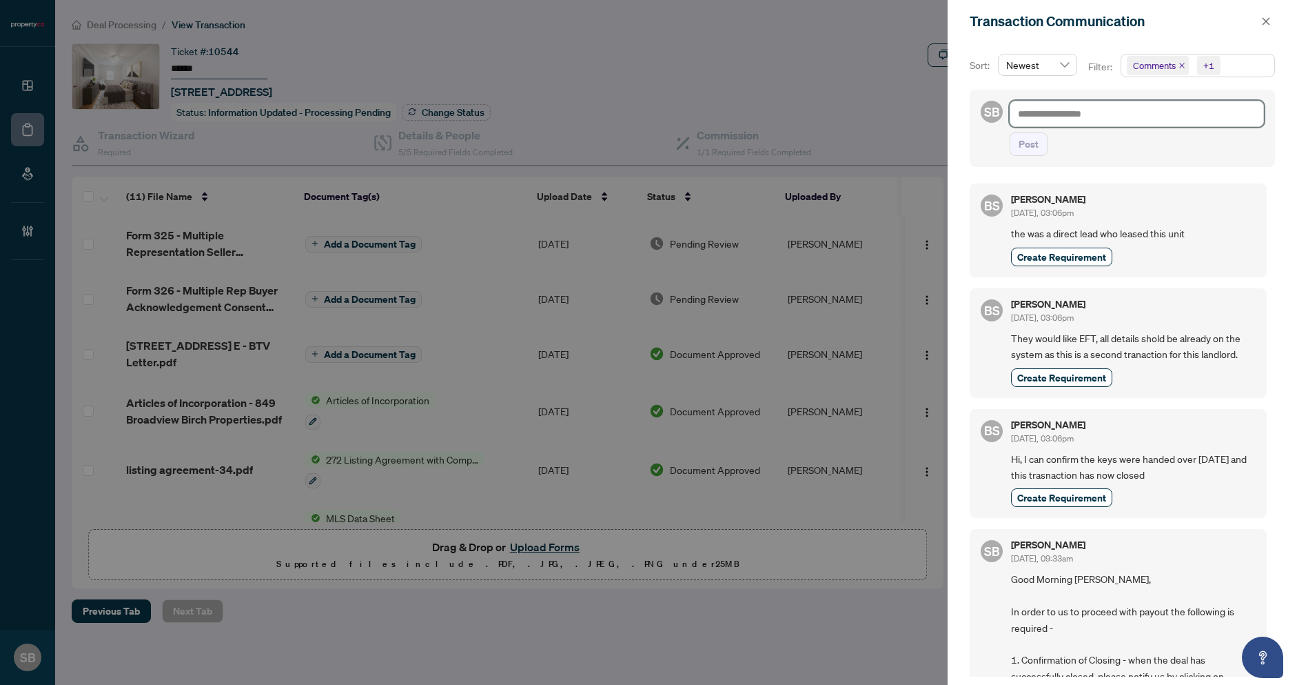
click at [1157, 116] on textarea at bounding box center [1137, 114] width 254 height 26
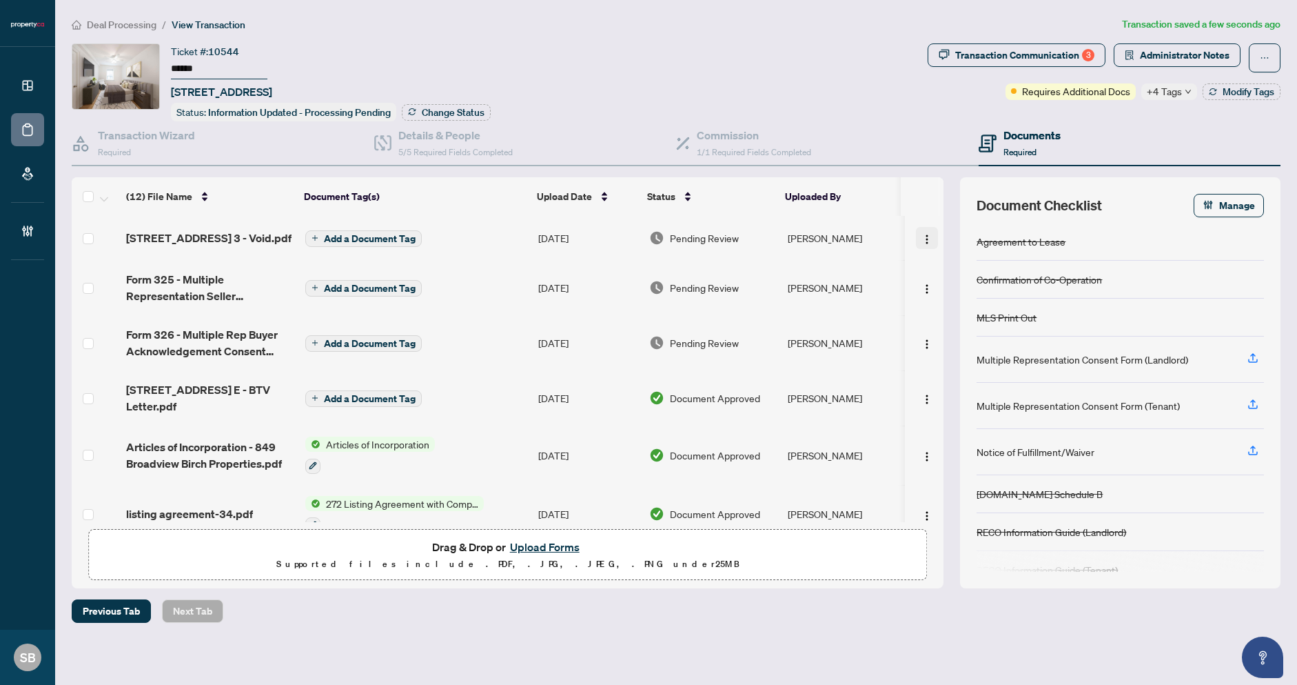
click at [922, 234] on img "button" at bounding box center [927, 239] width 11 height 11
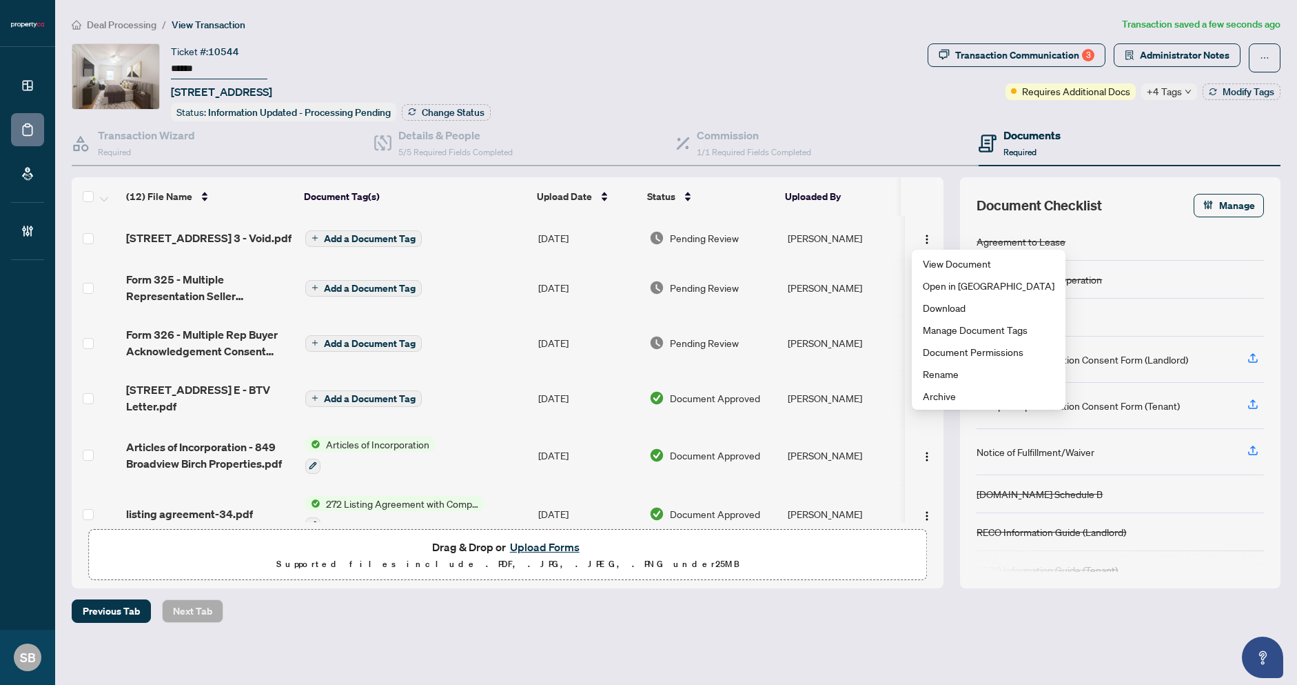
click at [807, 210] on th "Uploaded By" at bounding box center [840, 196] width 121 height 39
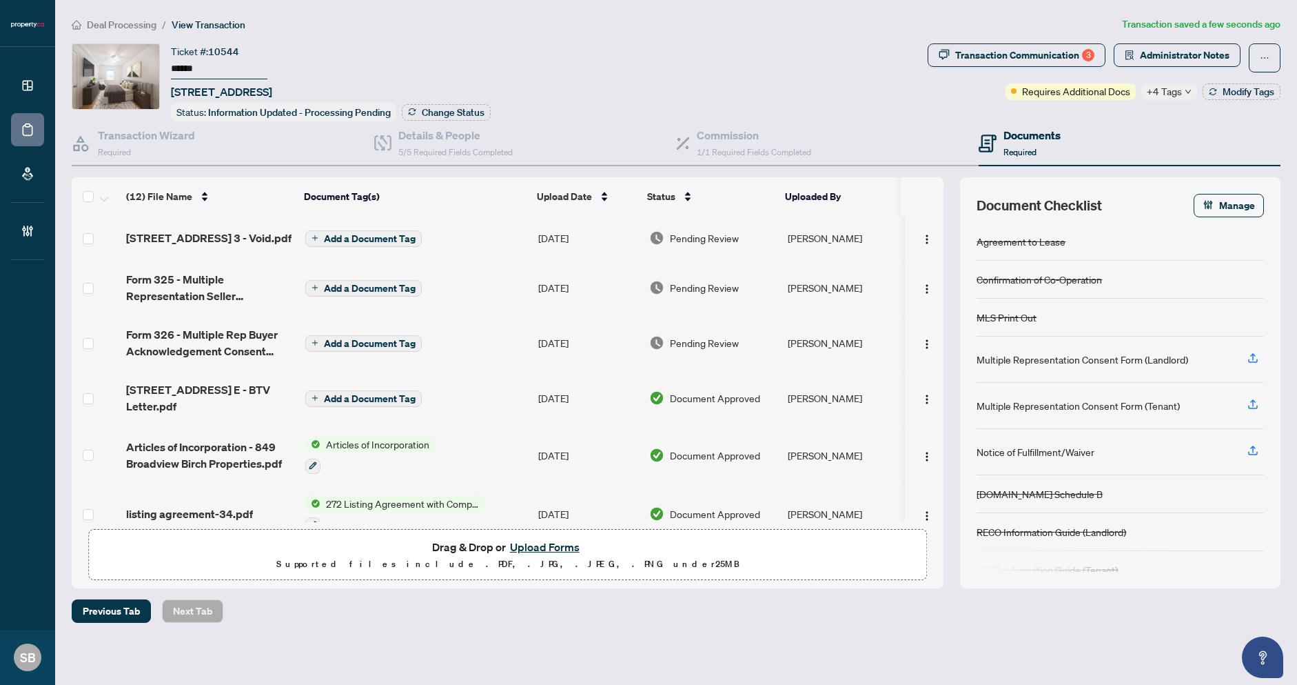
click at [800, 231] on td "[PERSON_NAME]" at bounding box center [843, 238] width 123 height 44
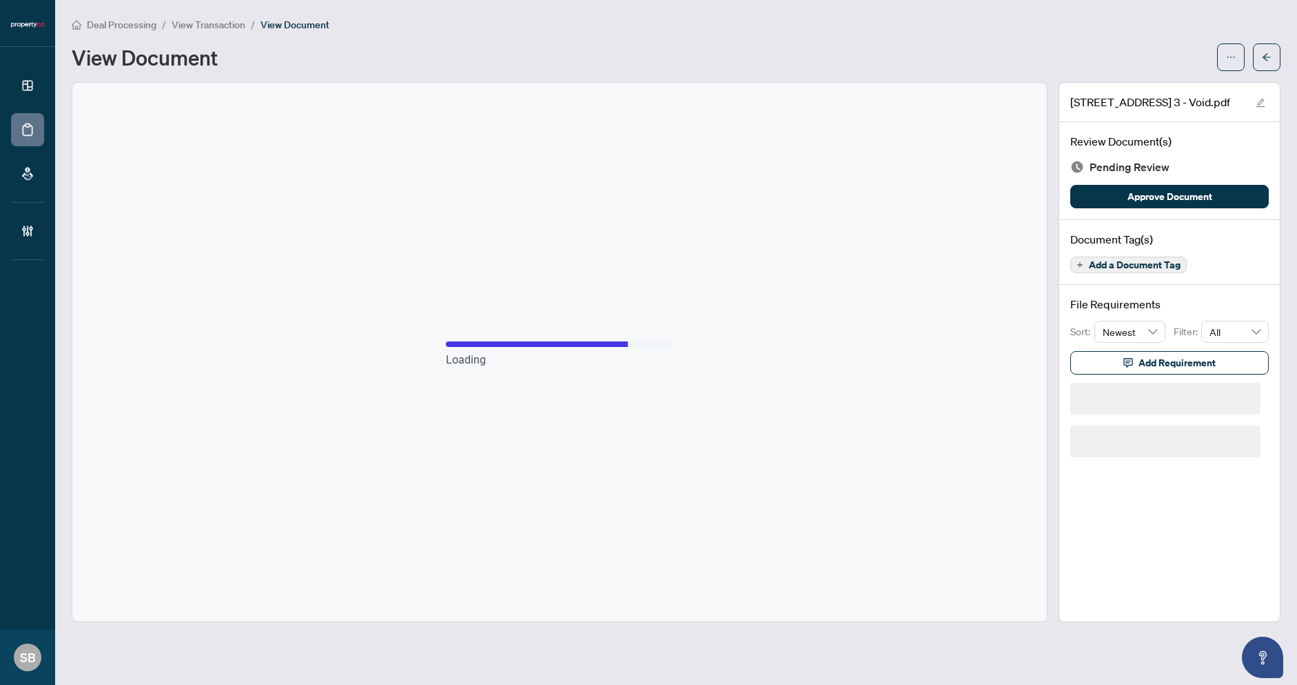
click at [1156, 196] on span "Approve Document" at bounding box center [1170, 196] width 85 height 22
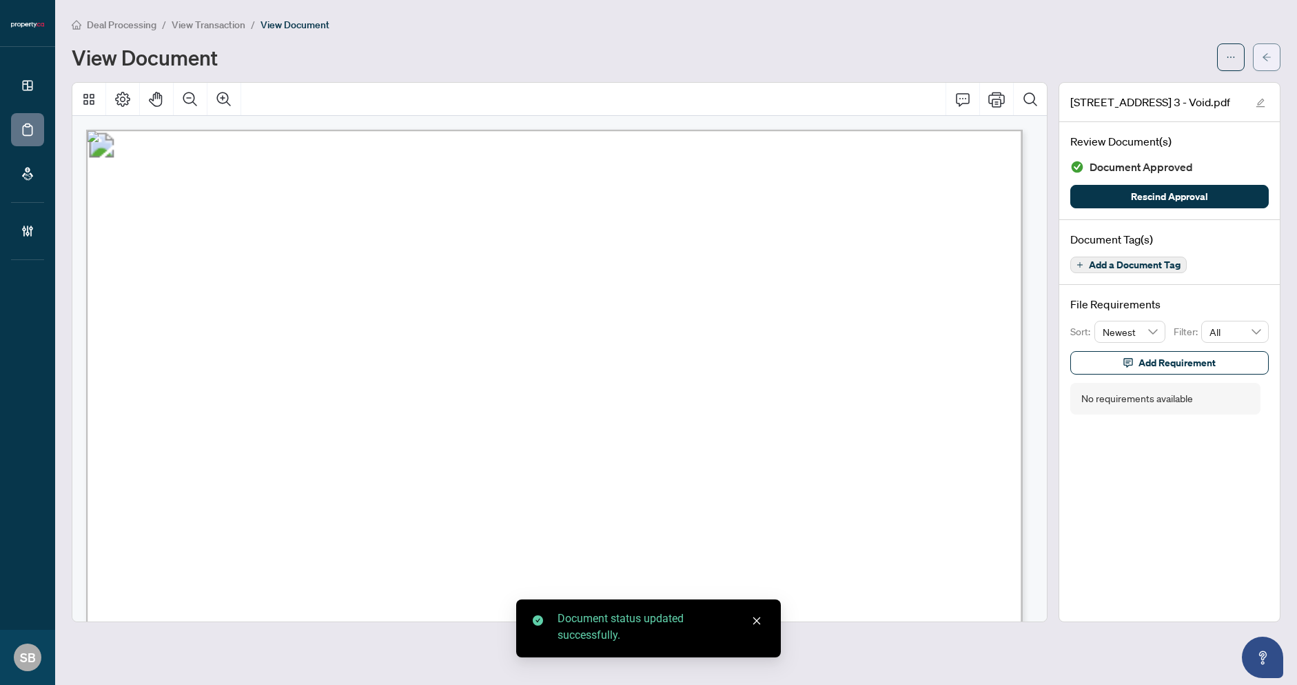
click at [1266, 50] on span "button" at bounding box center [1267, 57] width 10 height 22
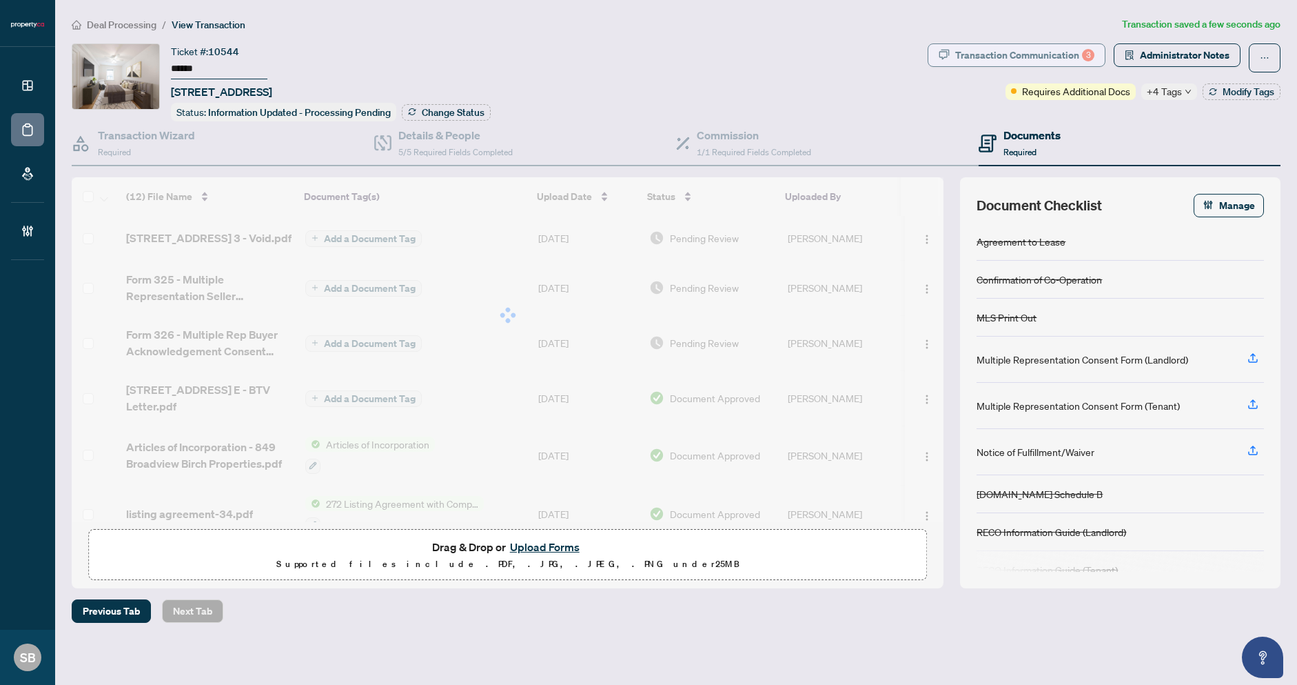
click at [1077, 54] on div "Transaction Communication 3" at bounding box center [1024, 55] width 139 height 22
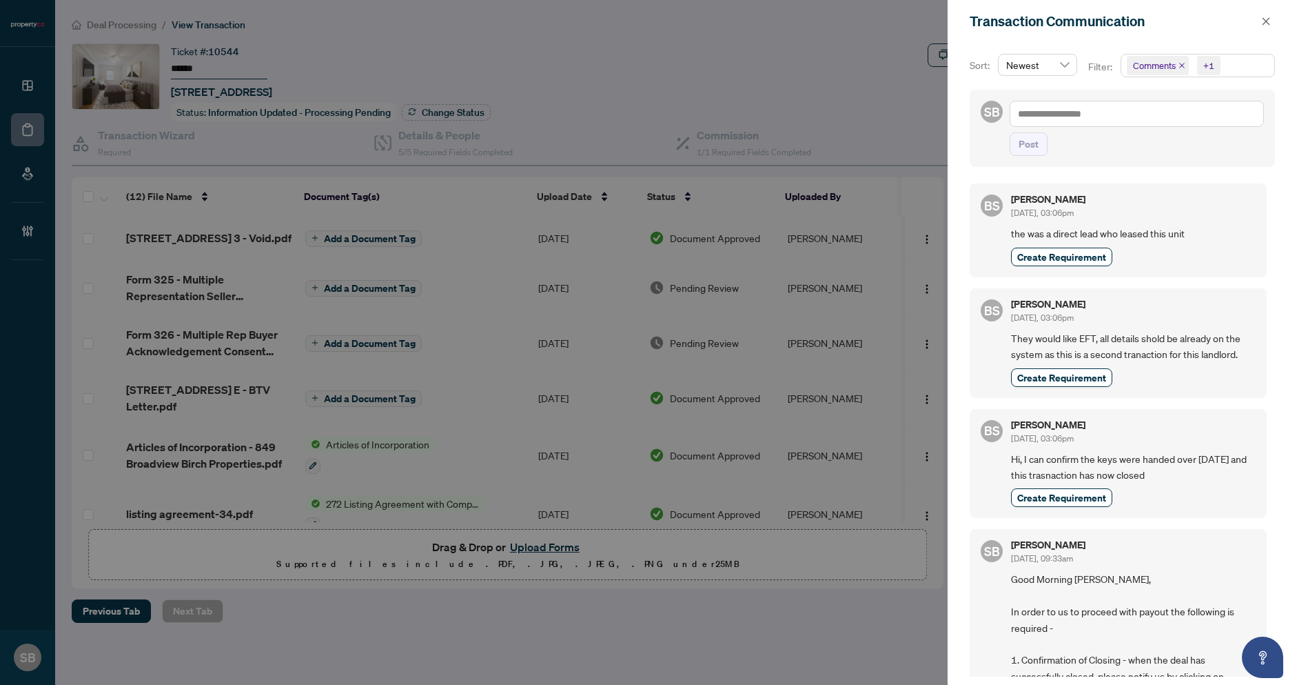
click at [1115, 132] on div "Post" at bounding box center [1137, 128] width 254 height 55
click at [1107, 108] on textarea at bounding box center [1137, 114] width 254 height 26
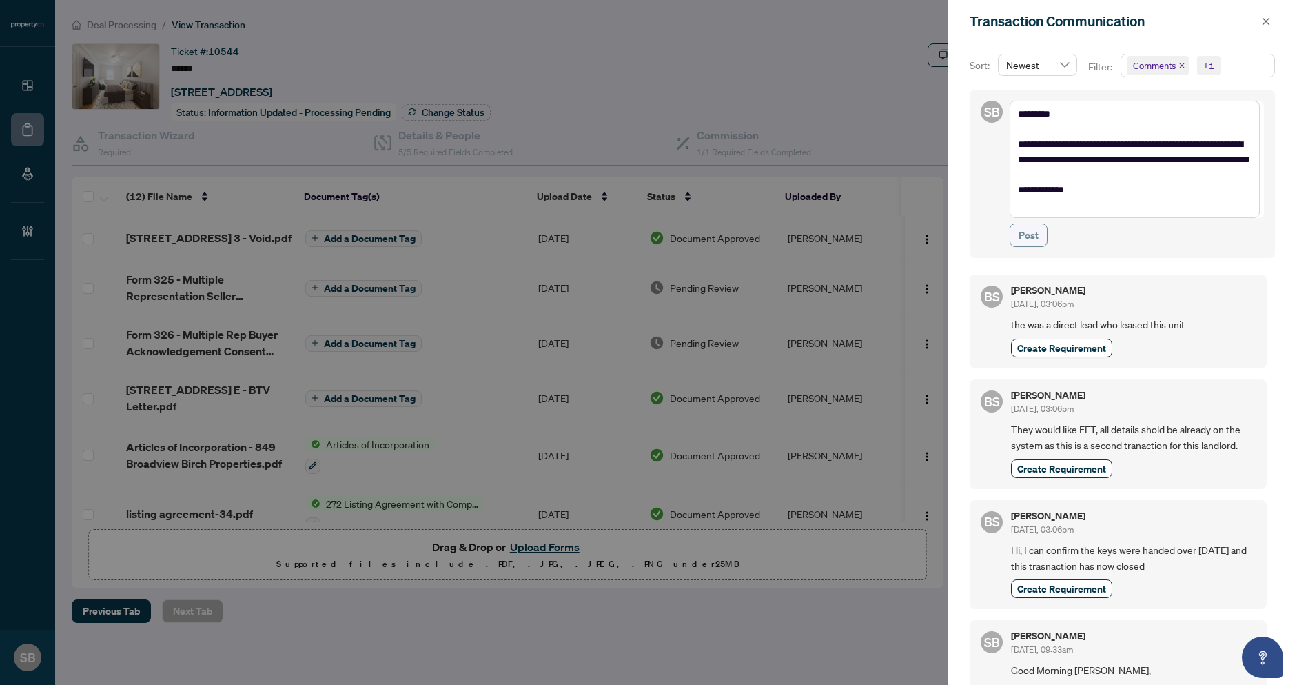
click at [1026, 245] on span "Post" at bounding box center [1029, 235] width 20 height 22
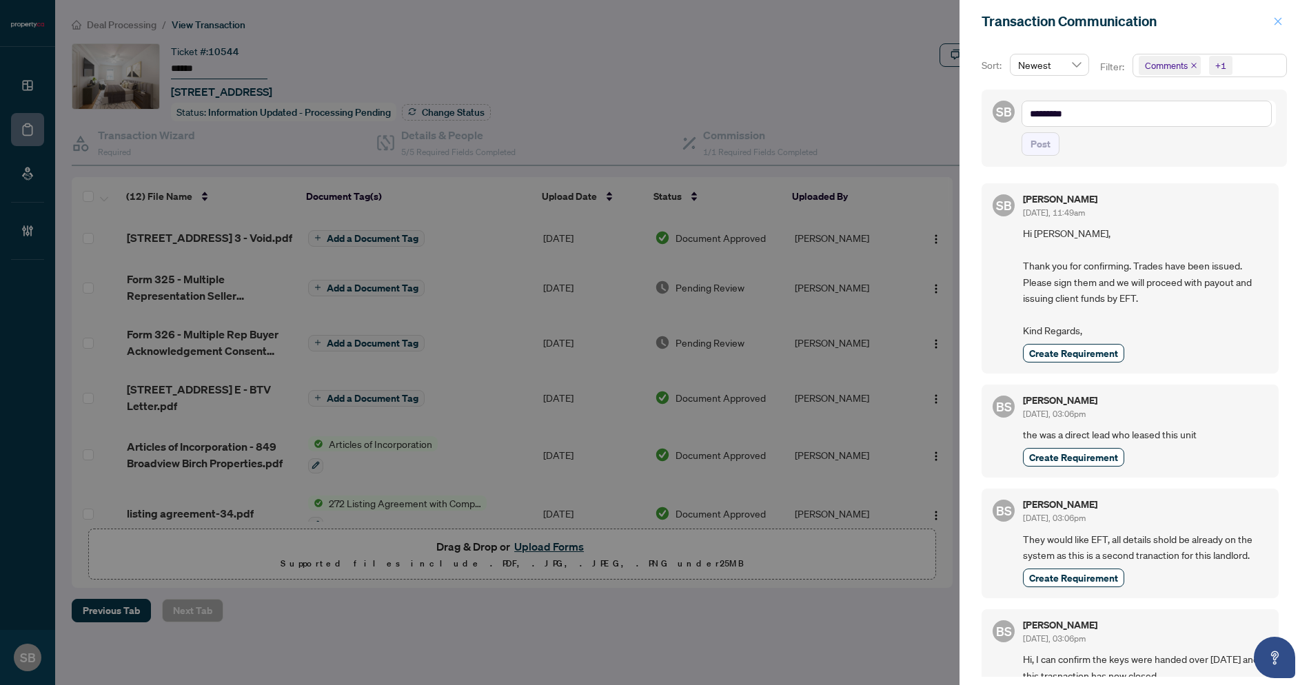
click at [1275, 17] on span "button" at bounding box center [1278, 21] width 10 height 22
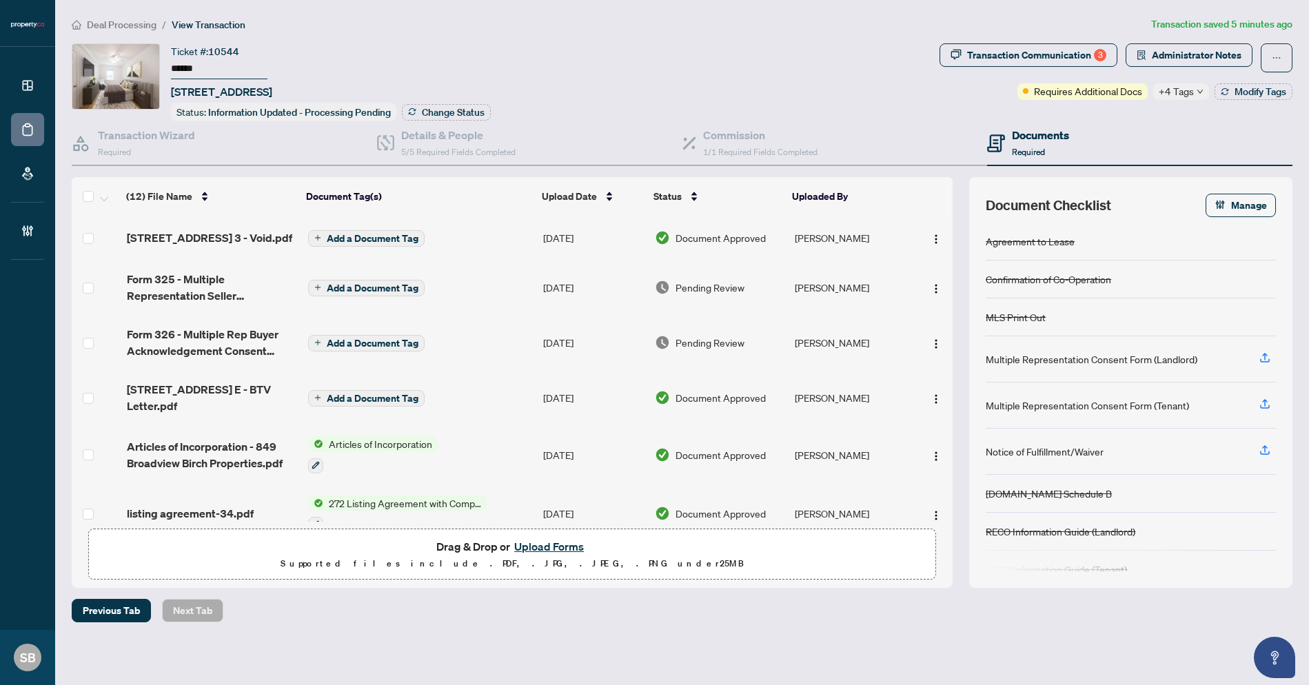
click at [127, 22] on span "Deal Processing" at bounding box center [122, 25] width 70 height 12
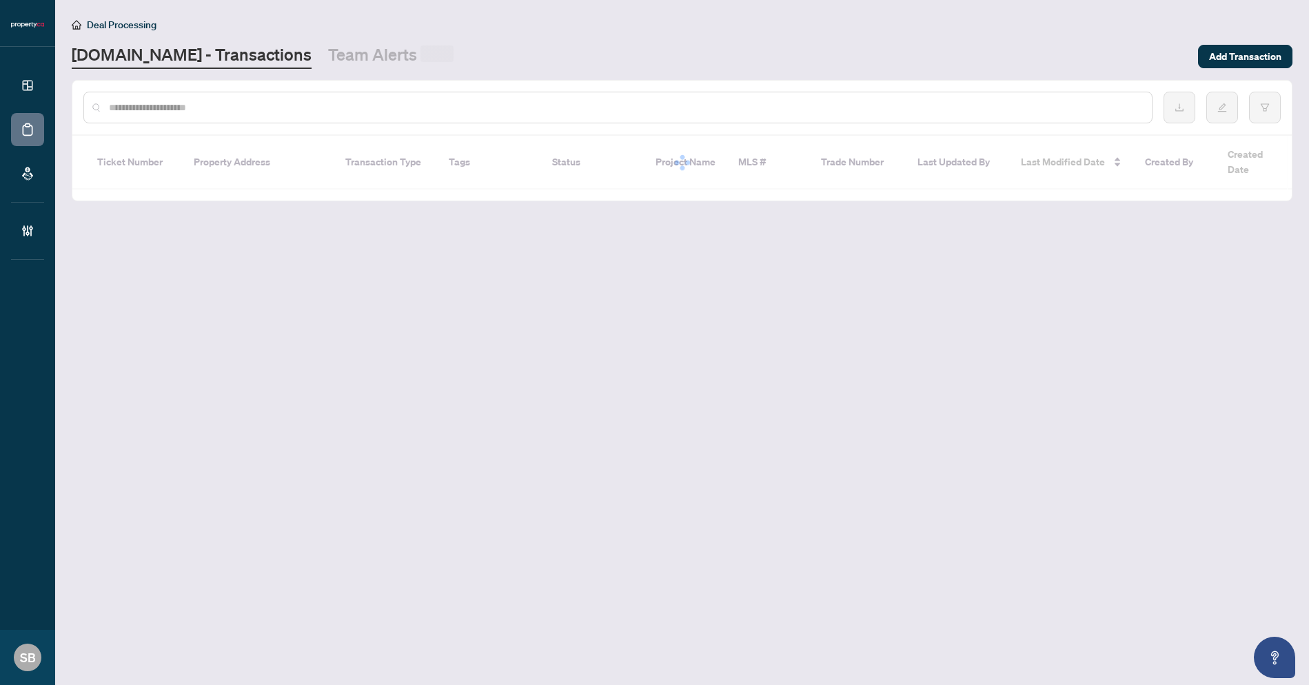
drag, startPoint x: 143, startPoint y: 26, endPoint x: 152, endPoint y: 30, distance: 10.2
click at [143, 26] on span "Deal Processing" at bounding box center [122, 25] width 70 height 12
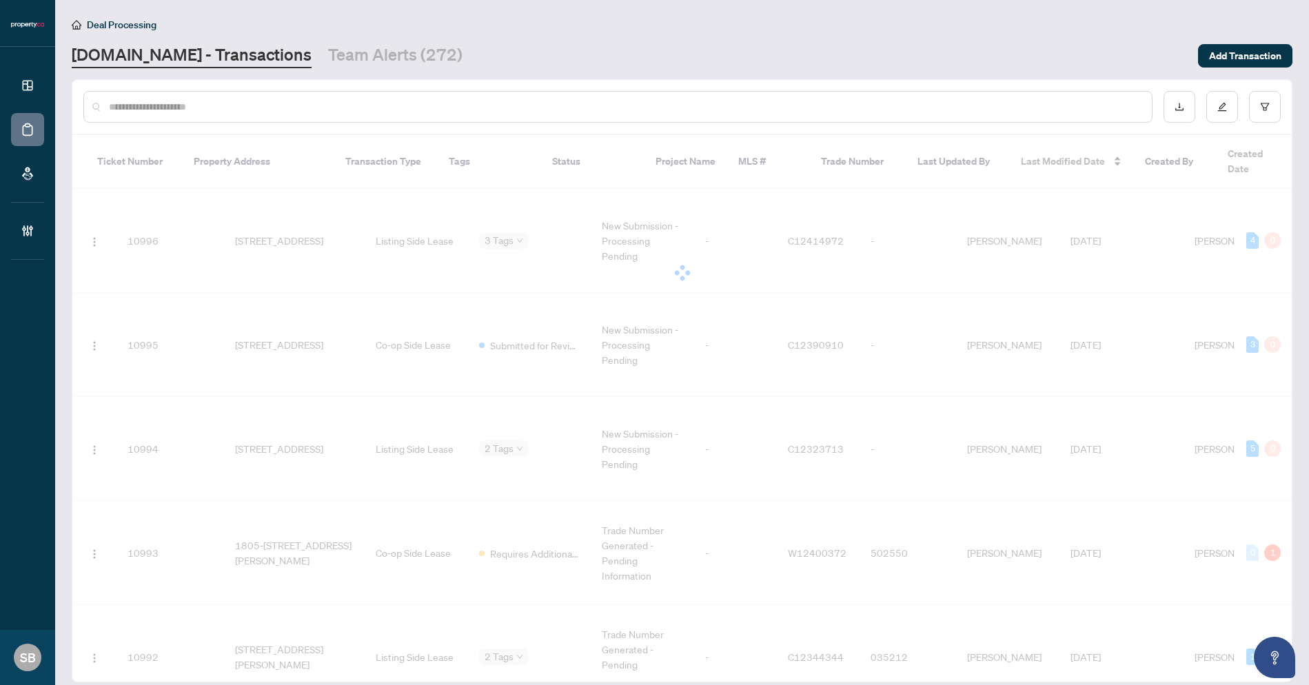
paste input "******"
click at [193, 107] on input "******" at bounding box center [620, 106] width 1022 height 15
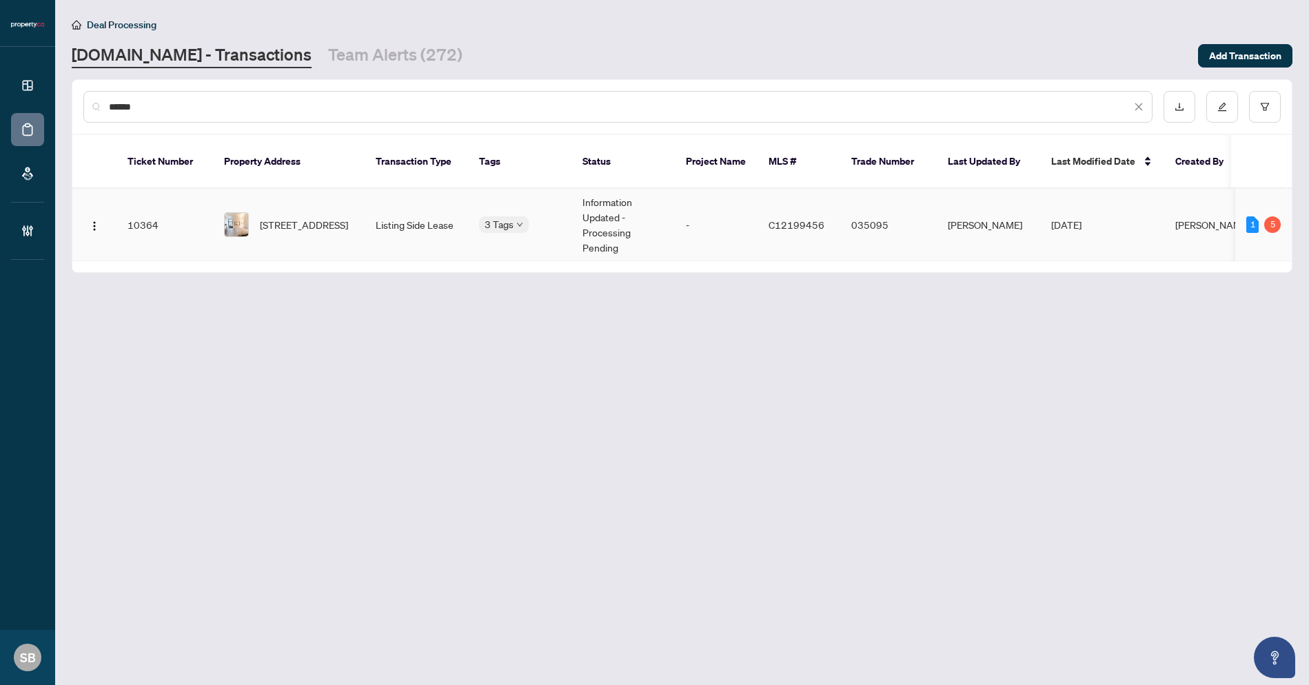
click at [912, 203] on td "035095" at bounding box center [888, 225] width 97 height 72
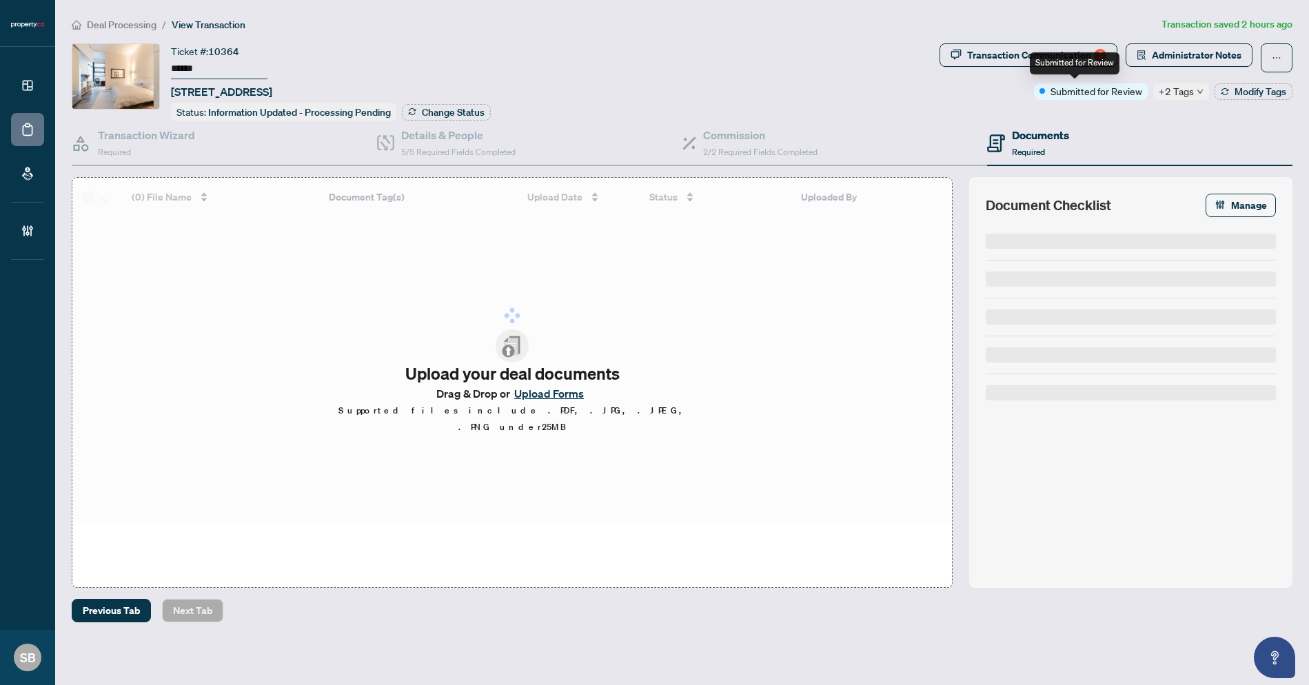
click at [1176, 92] on span "+2 Tags" at bounding box center [1176, 91] width 35 height 16
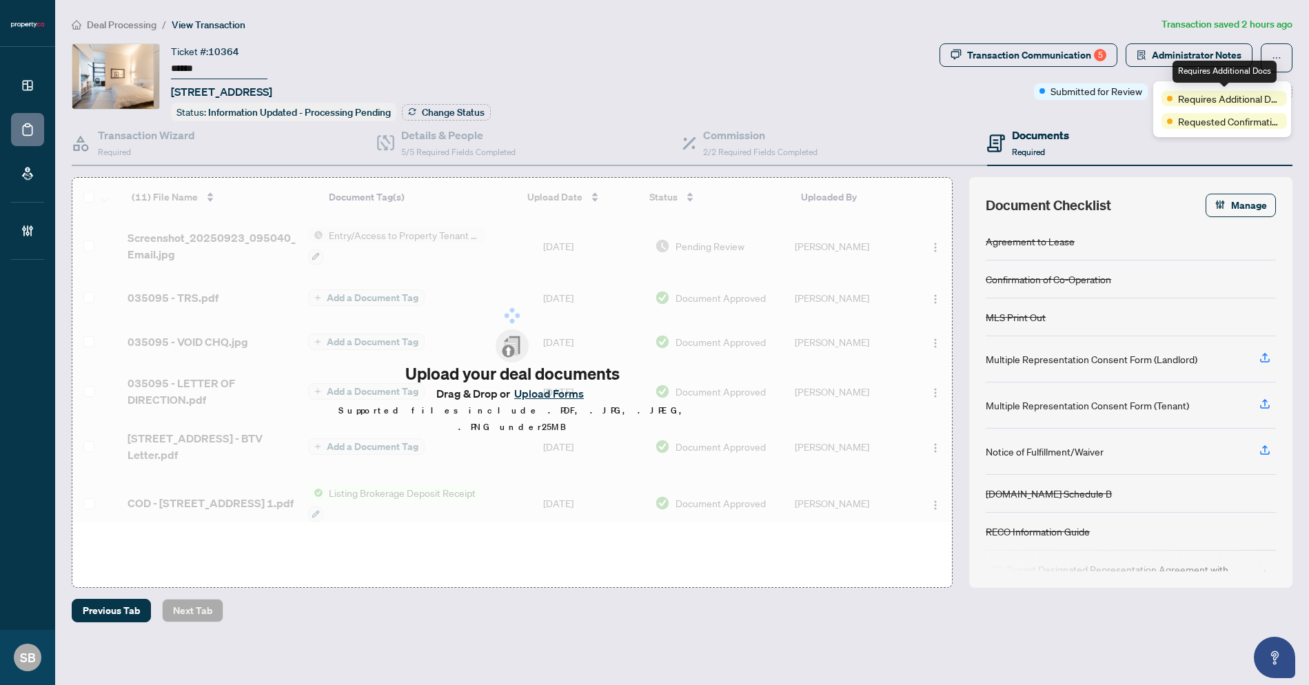
click at [1115, 131] on div "Documents Required" at bounding box center [1139, 143] width 305 height 45
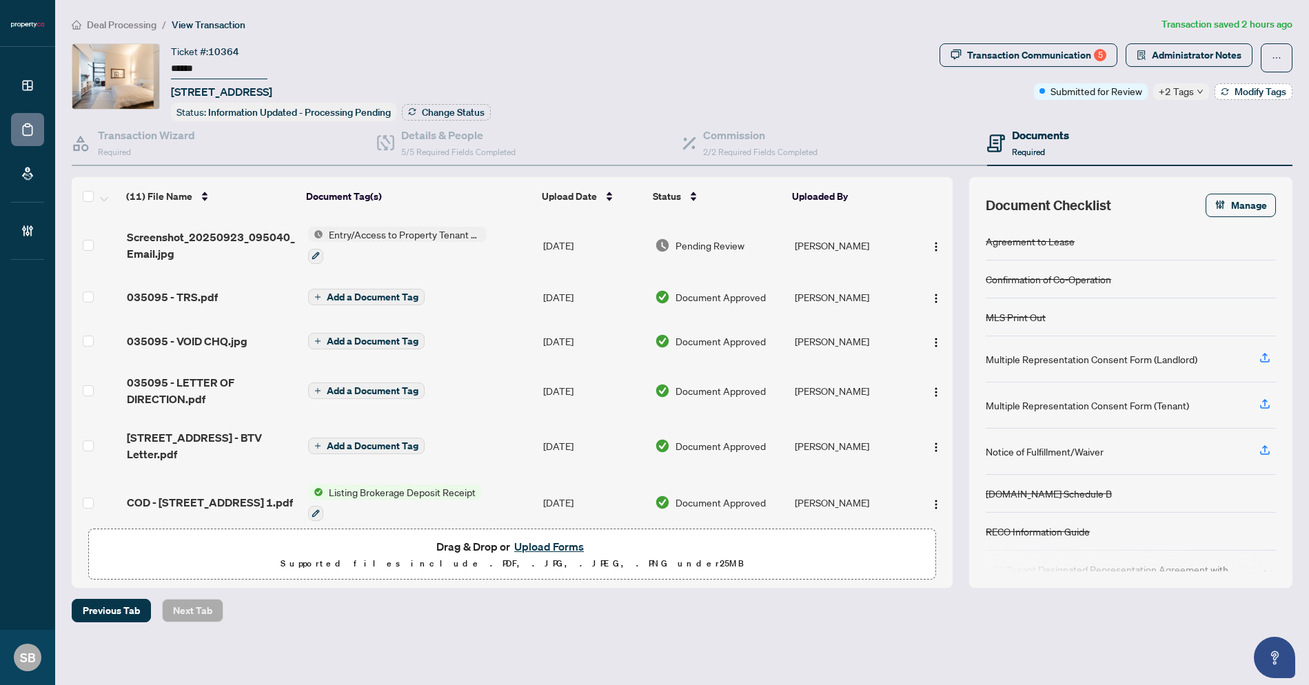
click at [1249, 94] on span "Modify Tags" at bounding box center [1261, 92] width 52 height 10
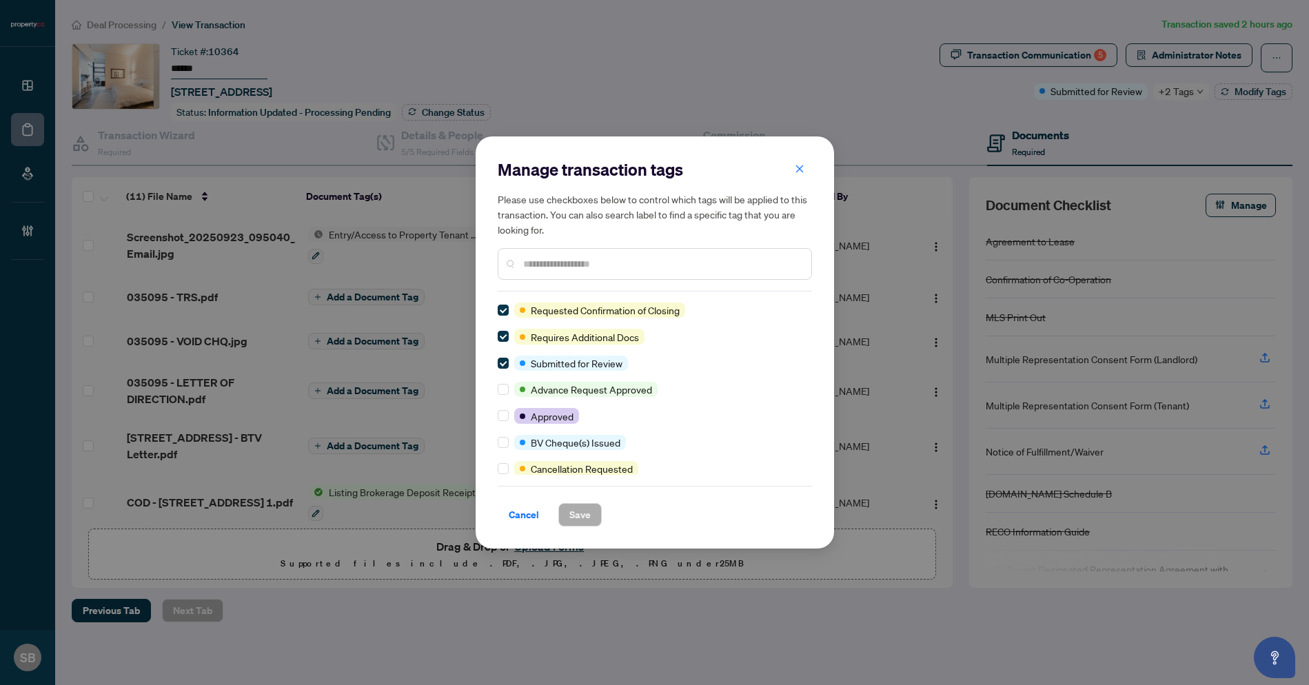
click at [611, 278] on div at bounding box center [655, 264] width 314 height 32
click at [498, 314] on span at bounding box center [503, 310] width 11 height 11
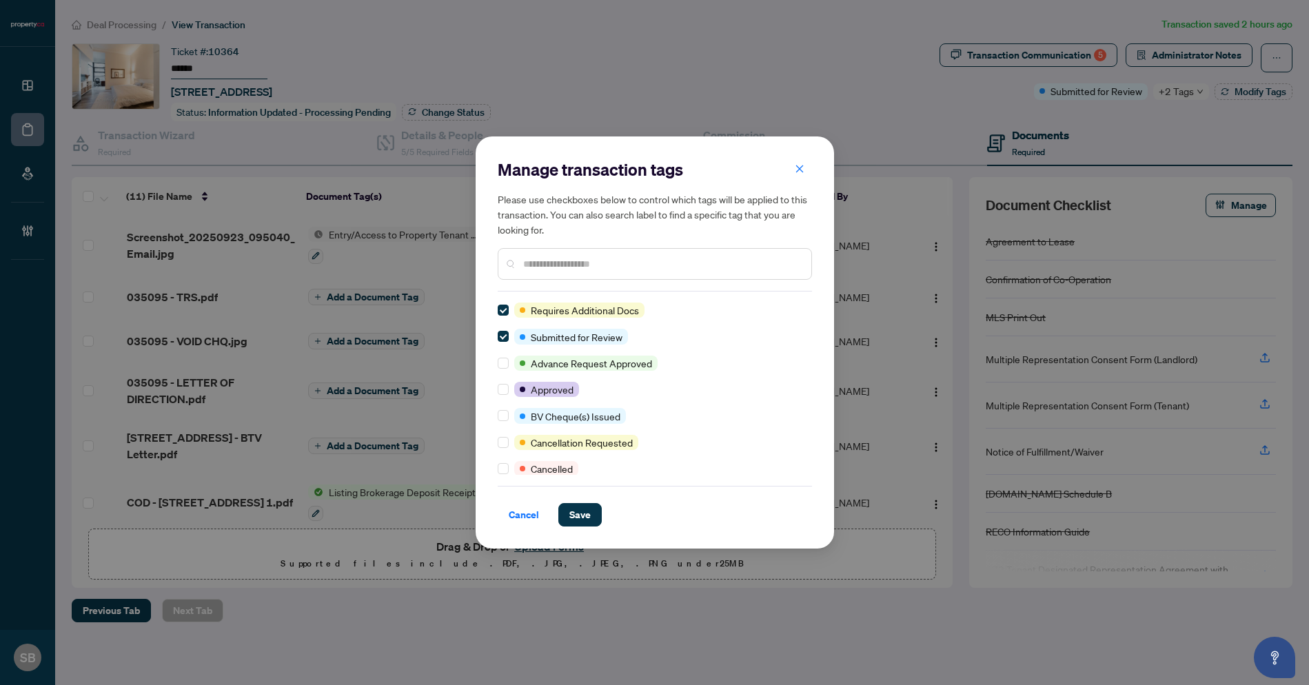
click at [580, 256] on input "text" at bounding box center [661, 263] width 277 height 15
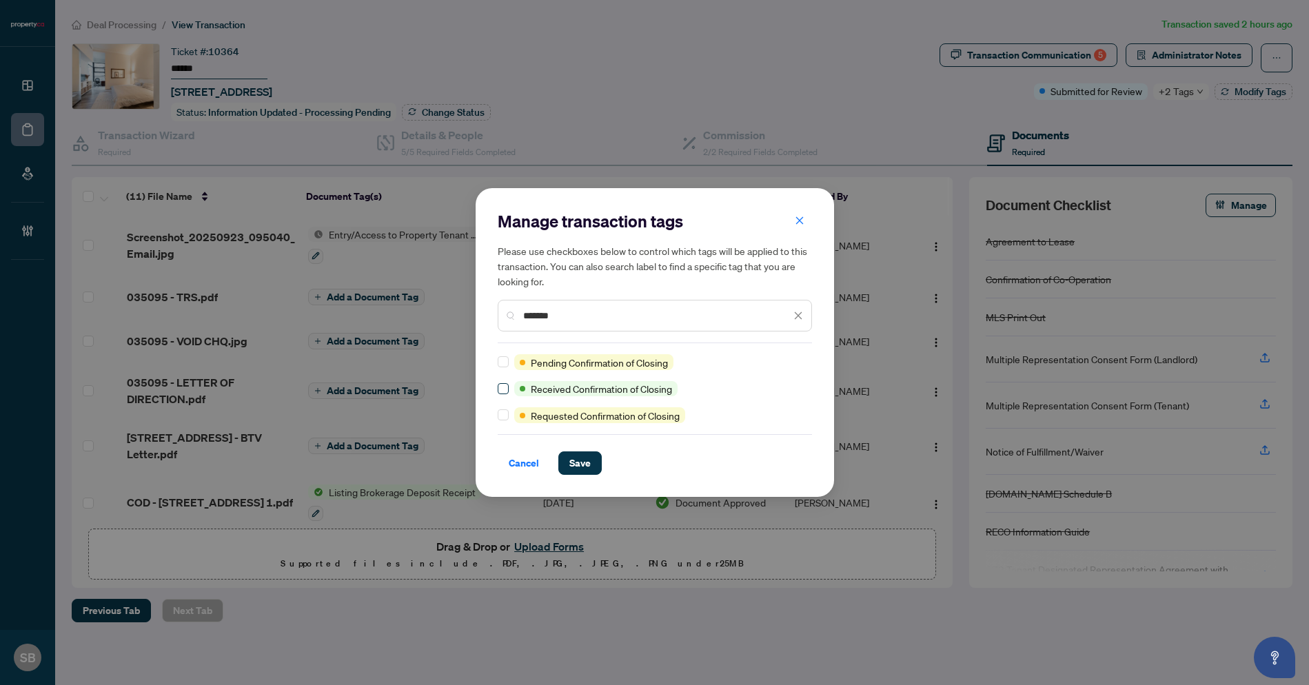
click at [507, 388] on span at bounding box center [503, 388] width 11 height 11
click at [582, 467] on span "Save" at bounding box center [579, 463] width 21 height 22
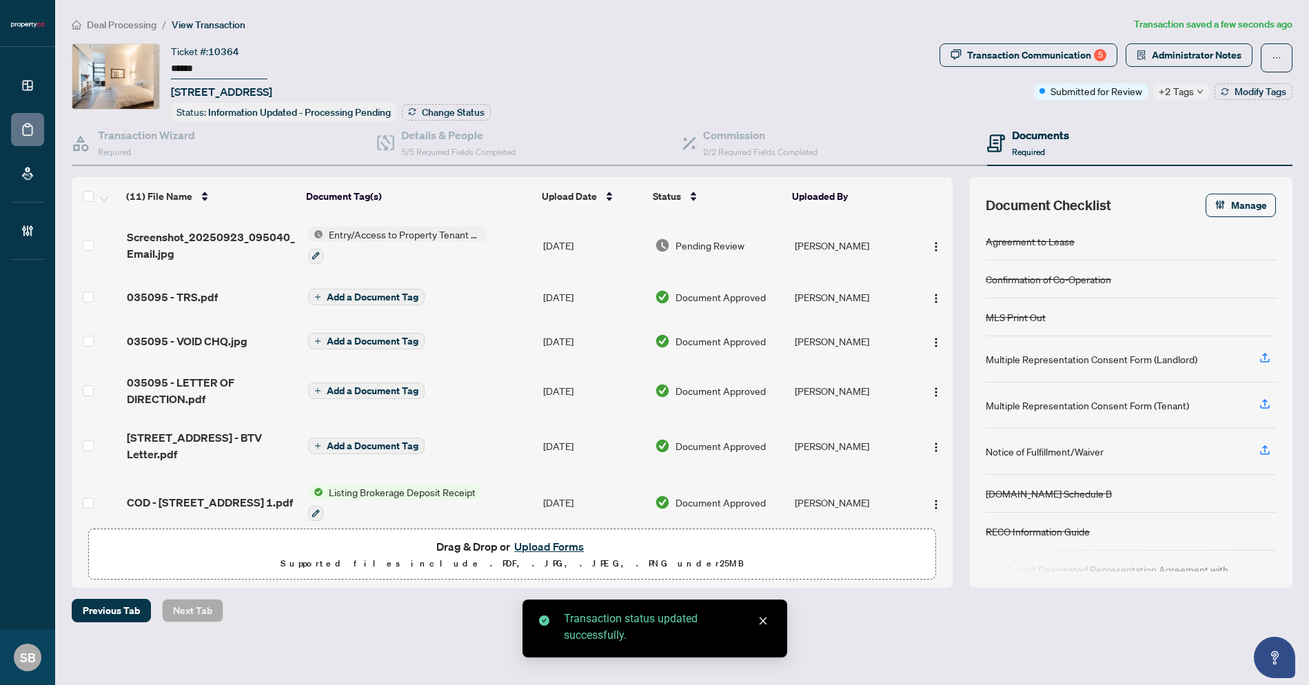
click at [711, 245] on span "Pending Review" at bounding box center [710, 245] width 69 height 15
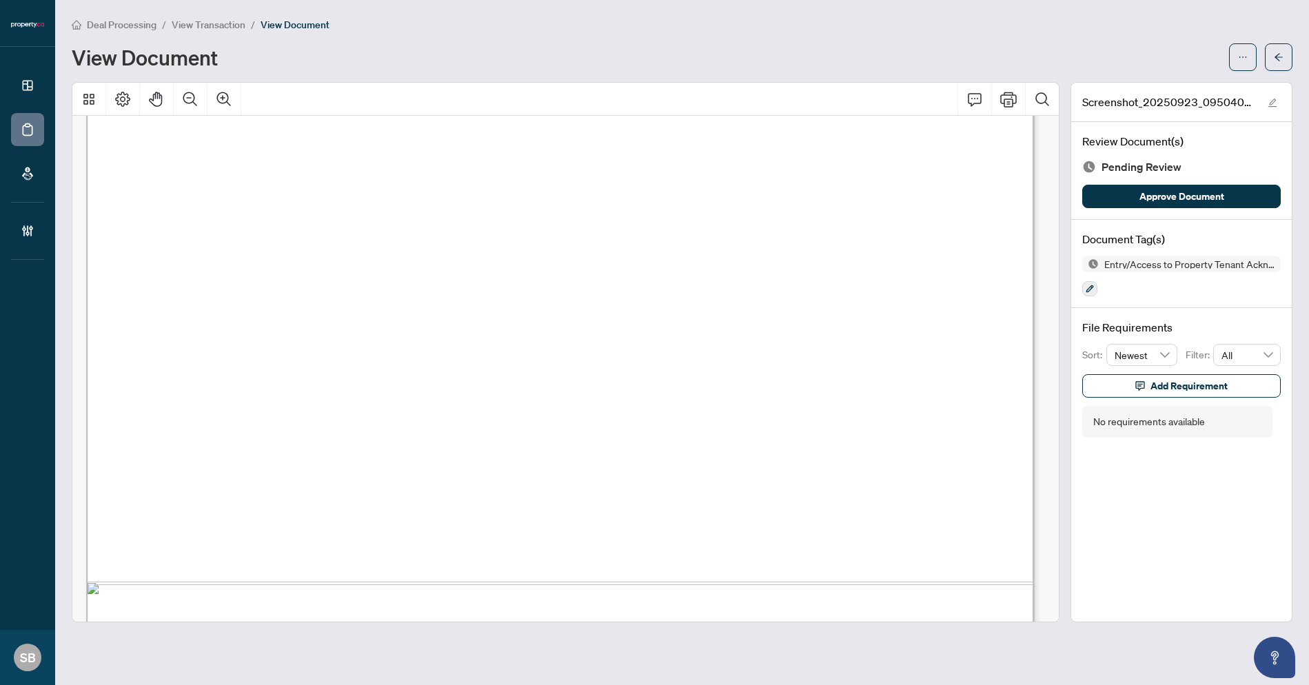
scroll to position [863, 0]
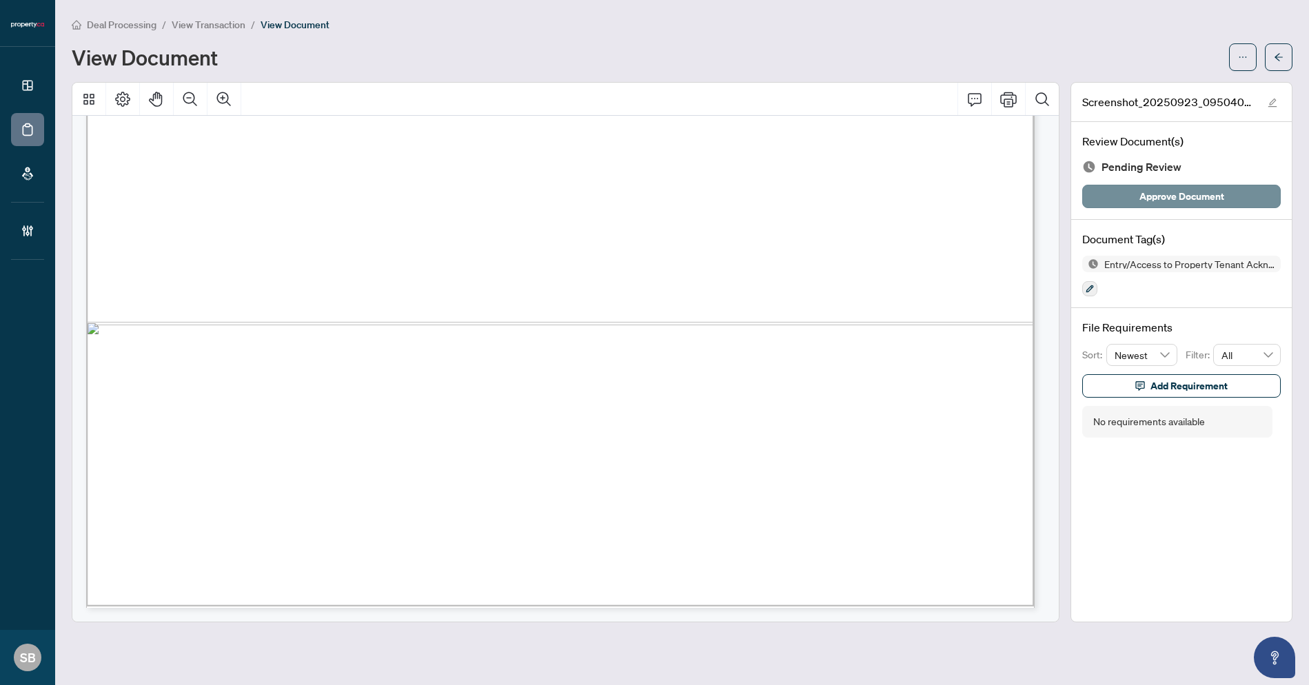
click at [1195, 202] on span "Approve Document" at bounding box center [1181, 196] width 85 height 22
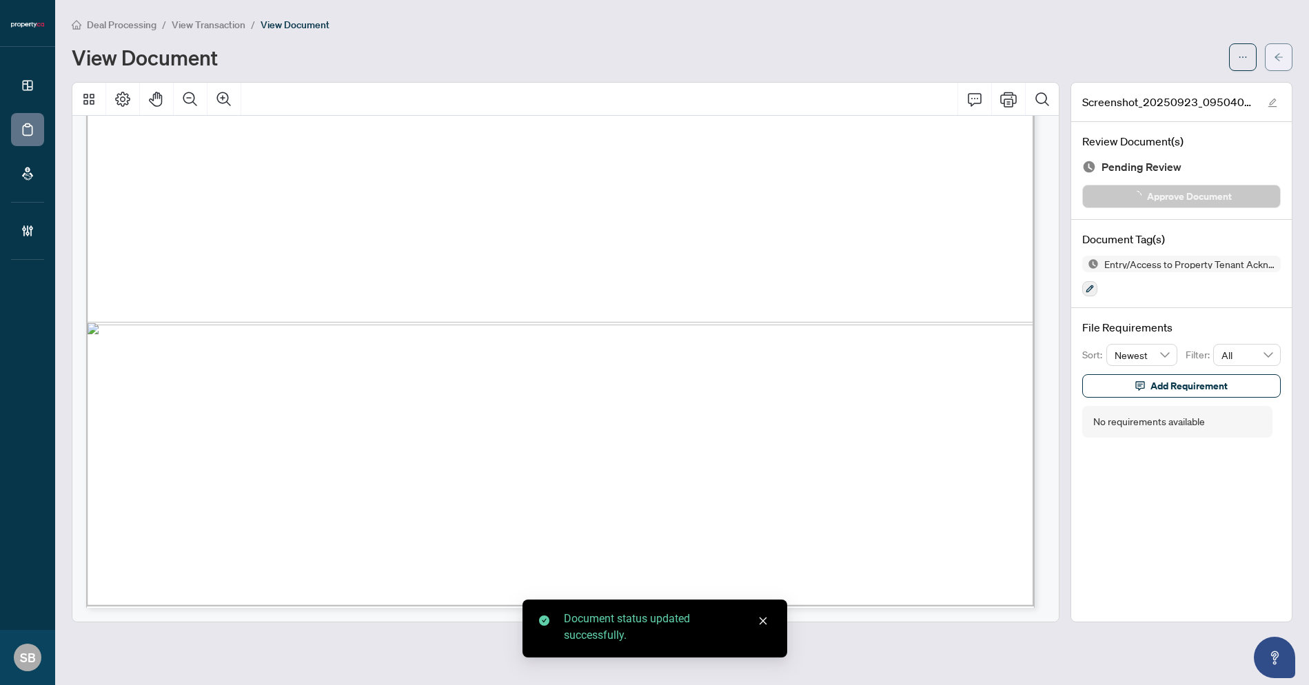
click at [1277, 55] on icon "arrow-left" at bounding box center [1279, 57] width 10 height 10
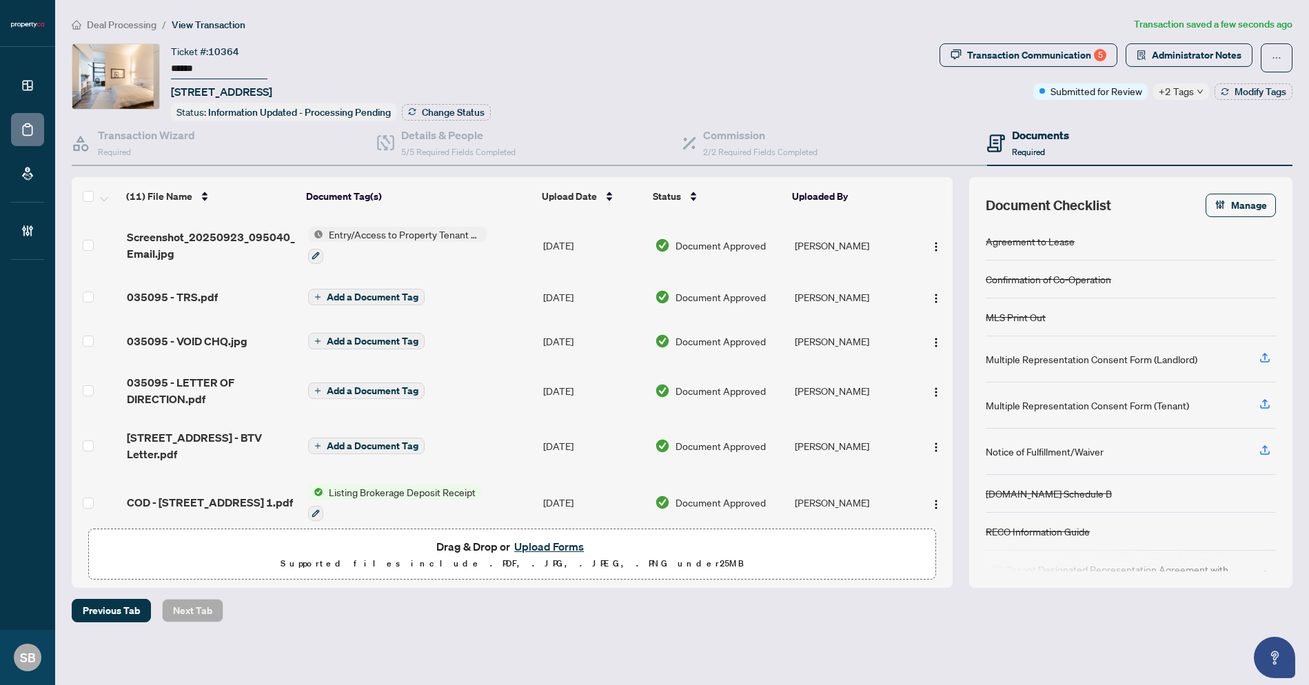
click at [571, 559] on p "Supported files include .PDF, .JPG, .JPEG, .PNG under 25 MB" at bounding box center [512, 564] width 830 height 17
click at [556, 540] on button "Upload Forms" at bounding box center [549, 547] width 78 height 18
click at [503, 554] on span "Drag & Drop or Upload Forms" at bounding box center [512, 547] width 152 height 18
click at [552, 542] on button "Upload Forms" at bounding box center [549, 547] width 78 height 18
click at [549, 550] on button "Upload Forms" at bounding box center [549, 547] width 78 height 18
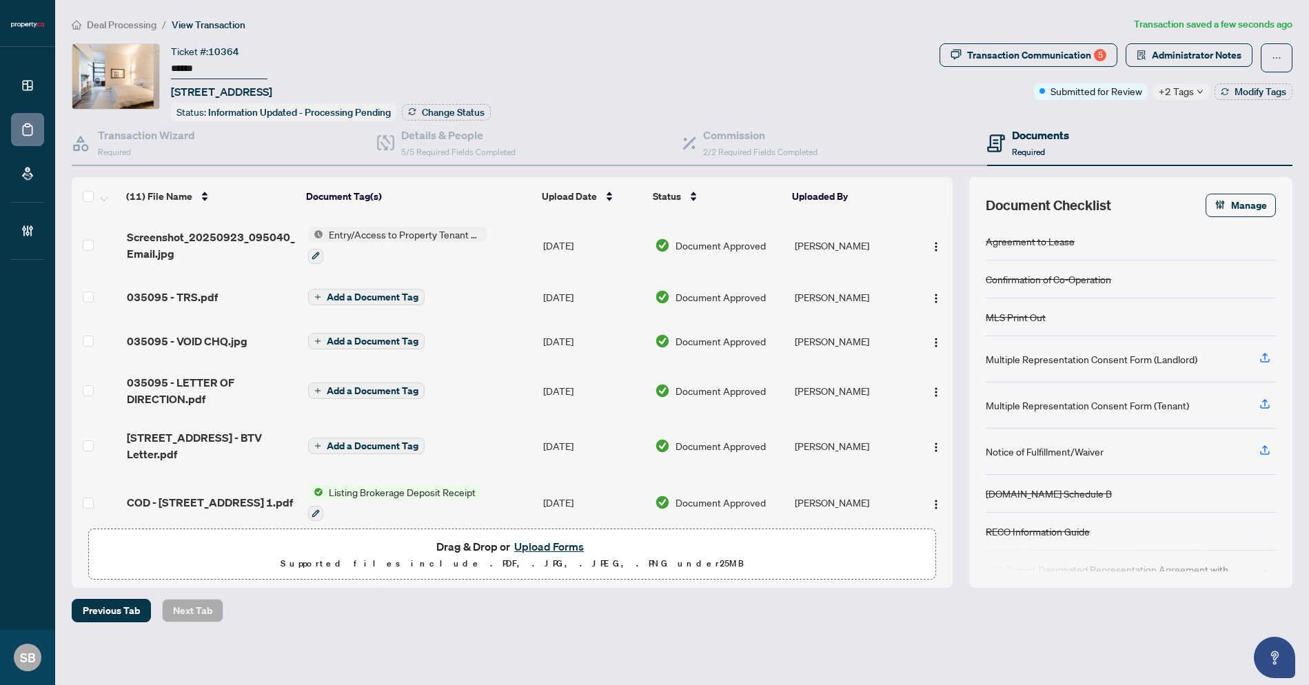
click at [547, 545] on button "Upload Forms" at bounding box center [549, 547] width 78 height 18
click at [548, 545] on button "Upload Forms" at bounding box center [549, 547] width 78 height 18
click at [542, 543] on button "Upload Forms" at bounding box center [549, 547] width 78 height 18
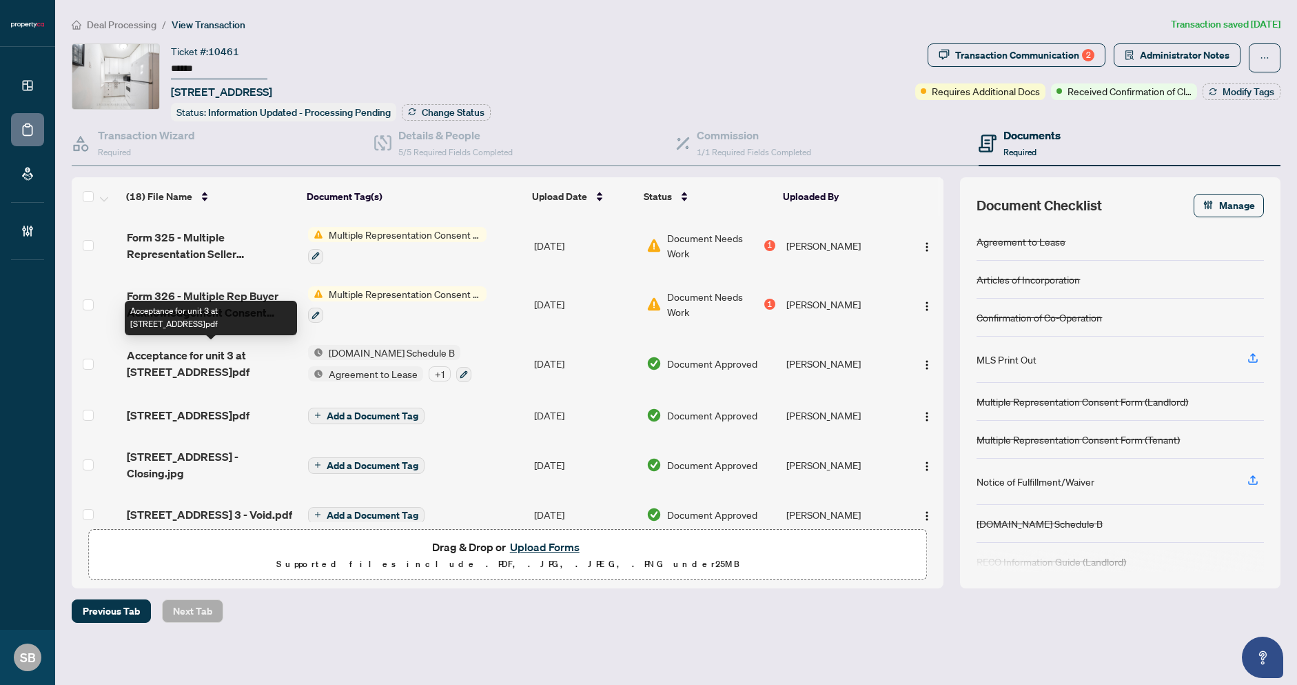
click at [184, 356] on span "Acceptance for unit 3 at [STREET_ADDRESS]pdf" at bounding box center [212, 363] width 170 height 33
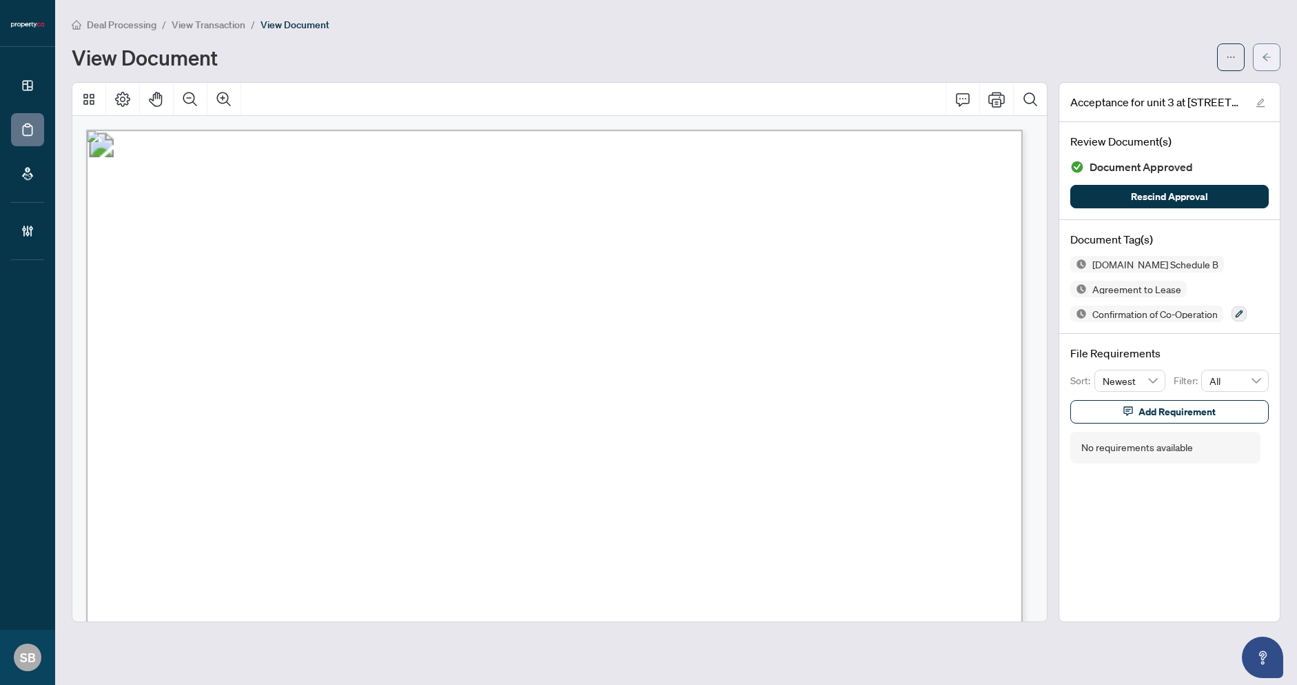
click at [1269, 54] on icon "arrow-left" at bounding box center [1267, 57] width 10 height 10
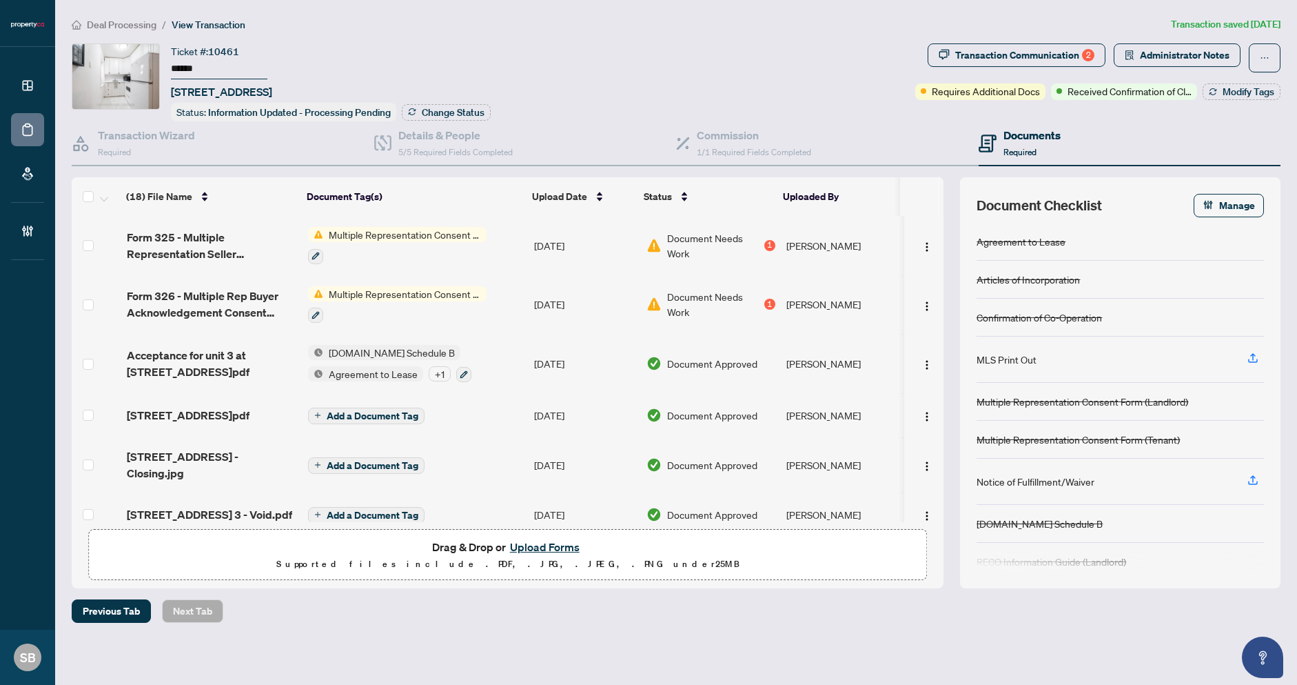
type input "******"
click at [1186, 49] on span "Administrator Notes" at bounding box center [1185, 55] width 90 height 22
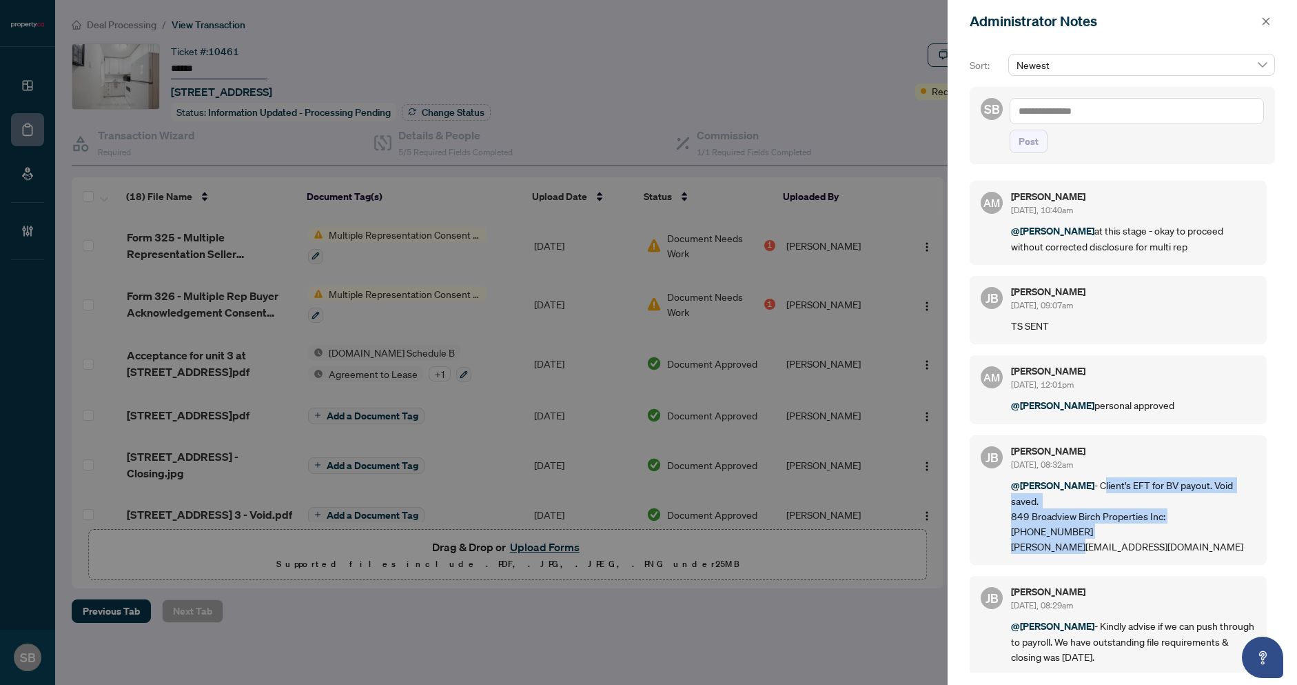
drag, startPoint x: 1094, startPoint y: 543, endPoint x: 1093, endPoint y: 485, distance: 57.9
click at [1092, 485] on p "@[PERSON_NAME] - Client's EFT for BV payout. Void saved. 849 Broadview Birch Pr…" at bounding box center [1133, 515] width 245 height 77
copy p "Client's EFT for BV payout. Void saved. 849 Broadview Birch Properties Inc: [PH…"
click at [594, 513] on div at bounding box center [648, 342] width 1297 height 685
click at [796, 126] on div at bounding box center [648, 342] width 1297 height 685
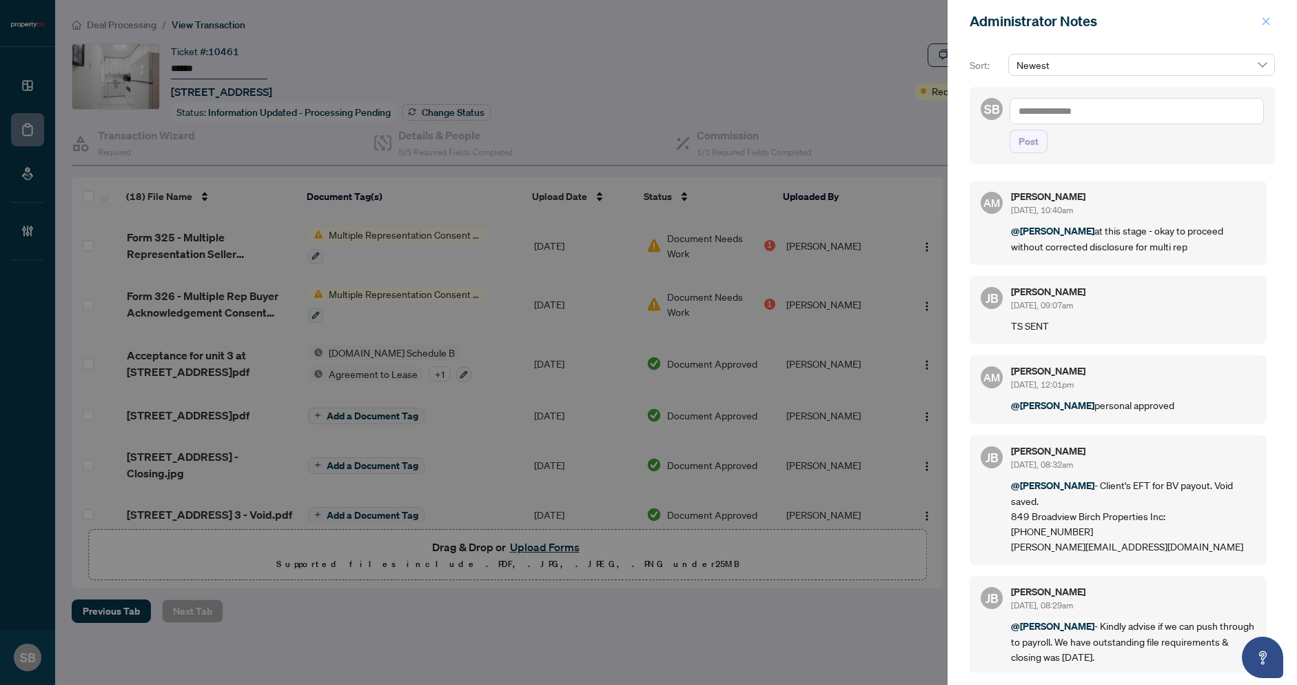
click at [1264, 19] on icon "close" at bounding box center [1267, 21] width 8 height 8
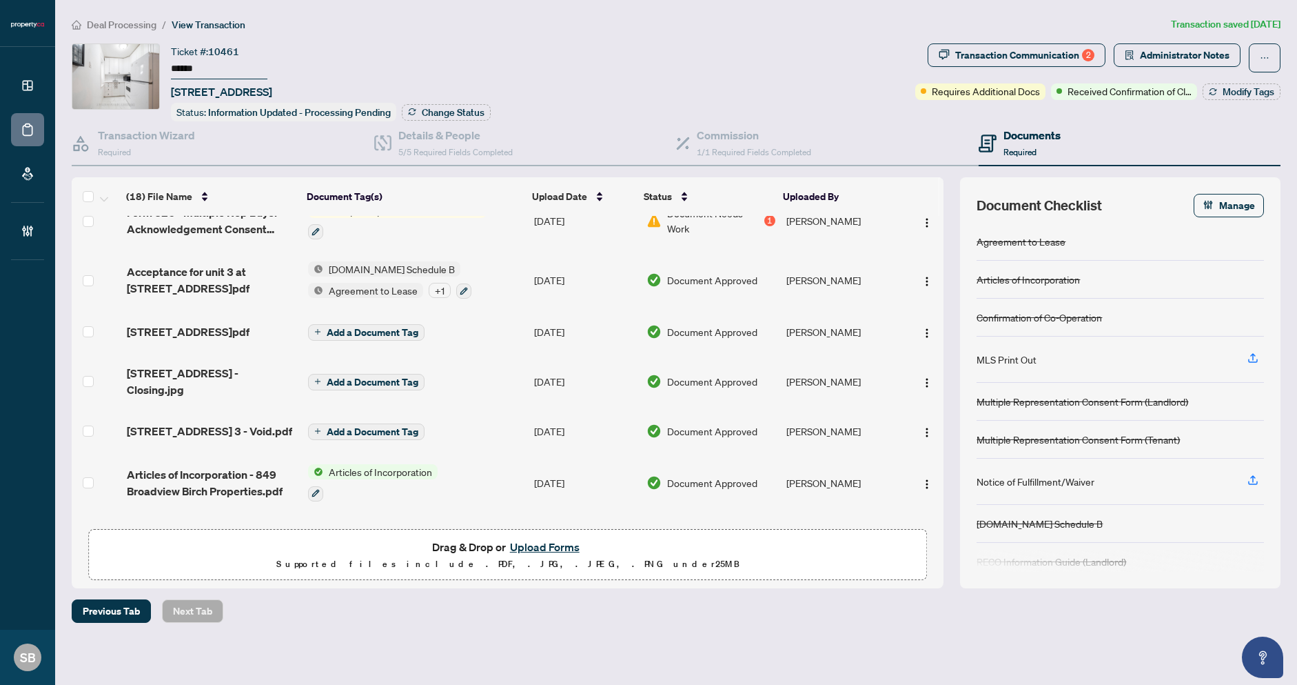
scroll to position [109, 0]
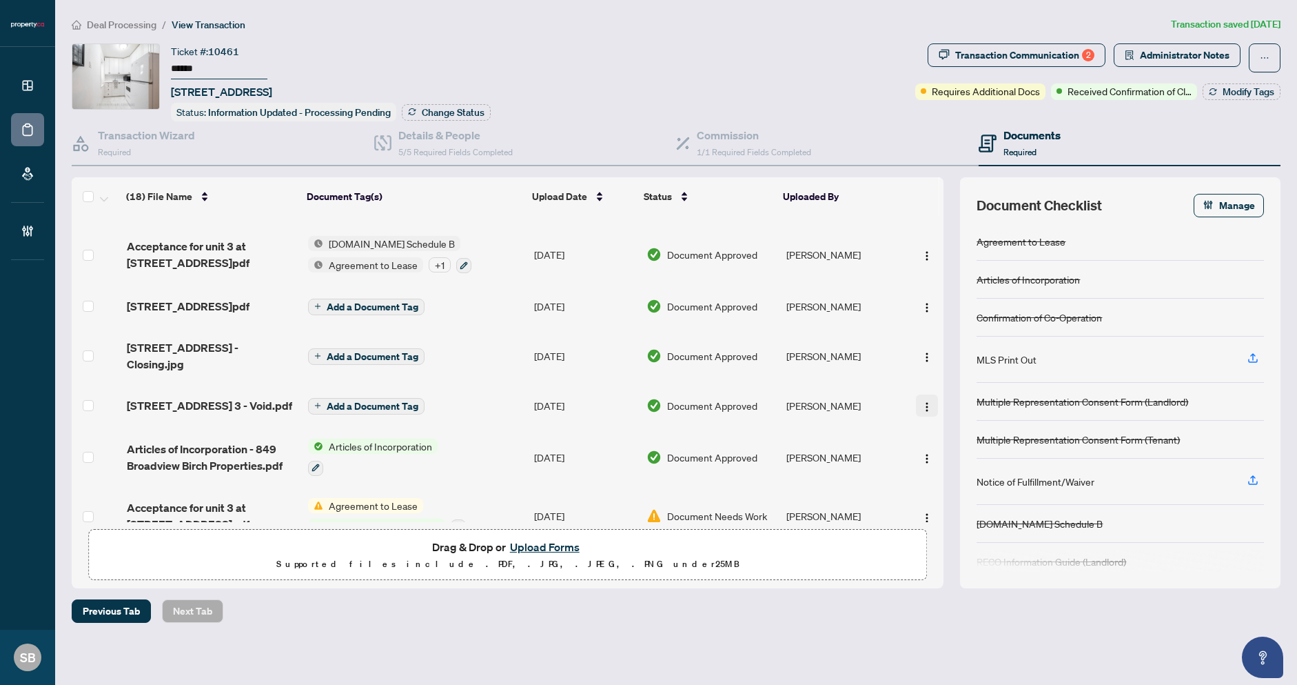
click at [922, 412] on img "button" at bounding box center [927, 406] width 11 height 11
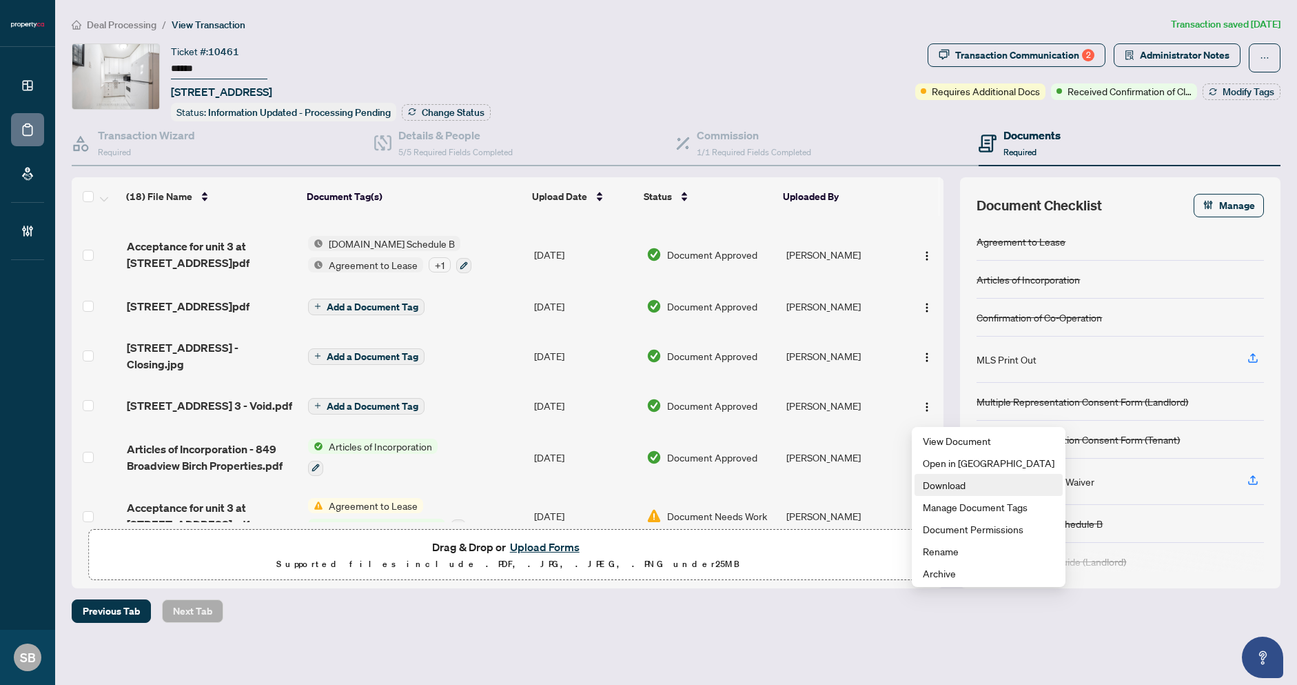
click at [975, 487] on span "Download" at bounding box center [989, 484] width 132 height 15
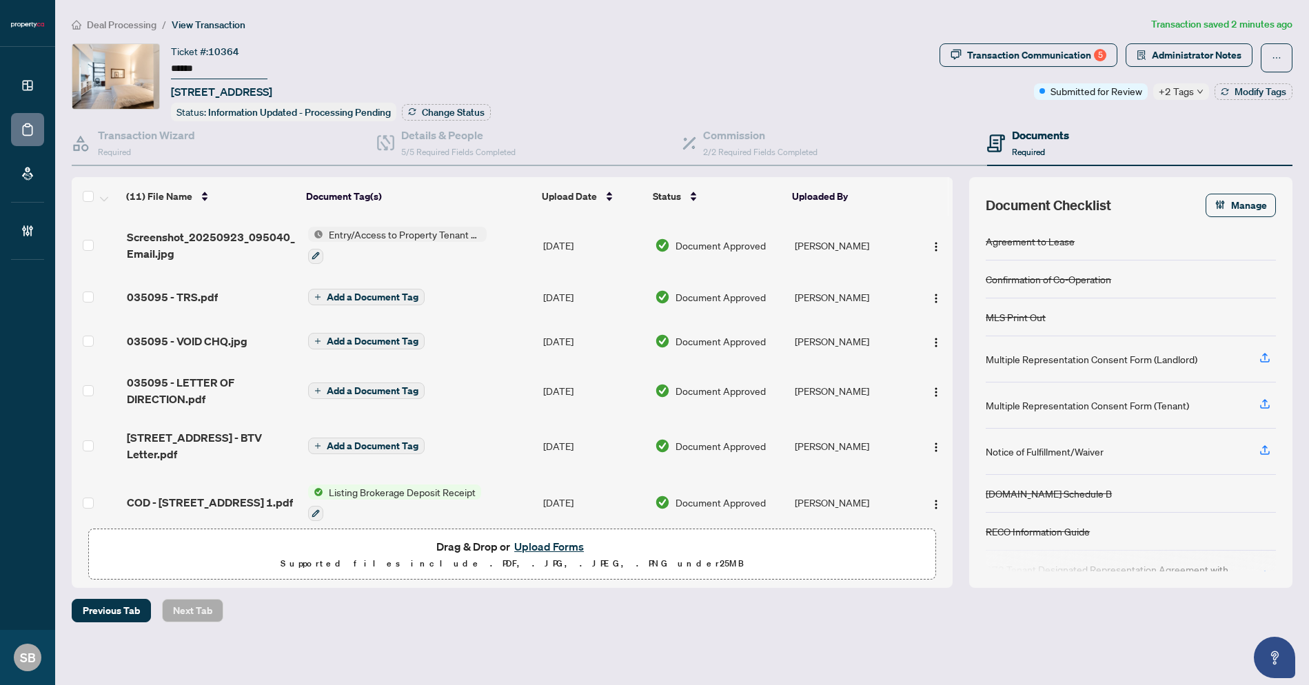
click at [580, 535] on span "Drag & Drop or Upload Forms Supported files include .PDF, .JPG, .JPEG, .PNG und…" at bounding box center [512, 554] width 847 height 51
click at [574, 540] on button "Upload Forms" at bounding box center [549, 547] width 78 height 18
click at [570, 544] on button "Upload Forms" at bounding box center [549, 547] width 78 height 18
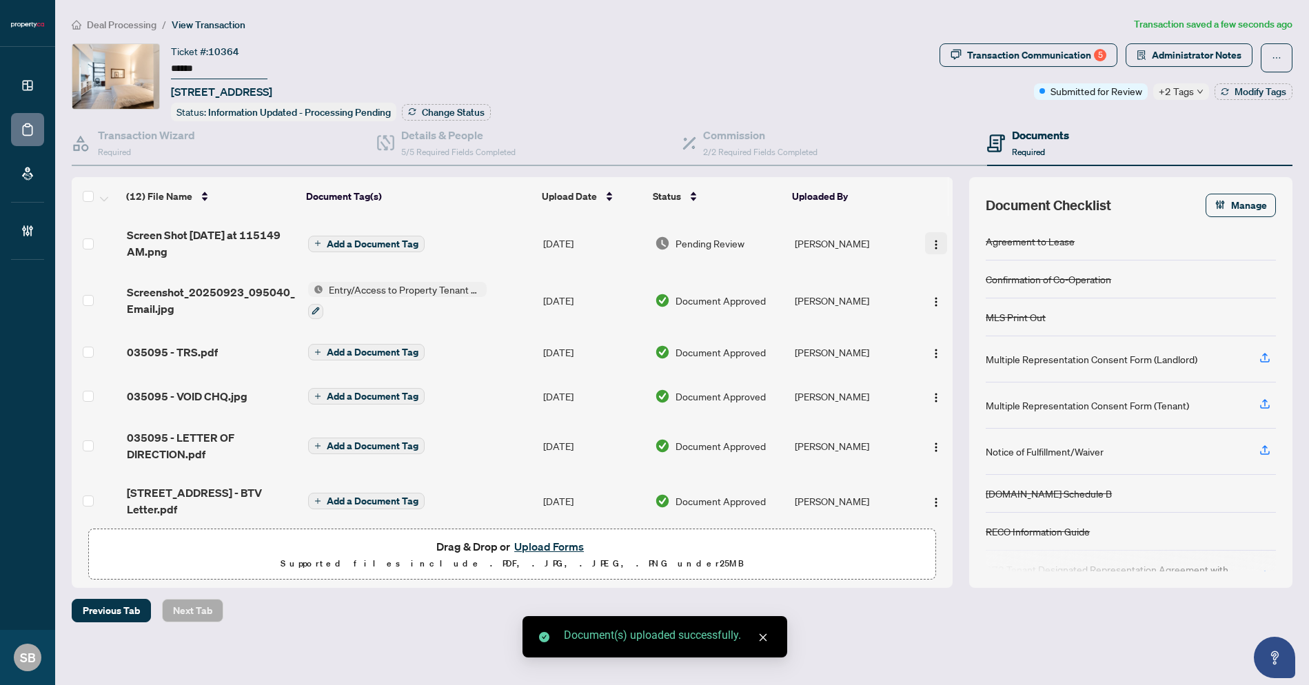
click at [931, 242] on img "button" at bounding box center [936, 244] width 11 height 11
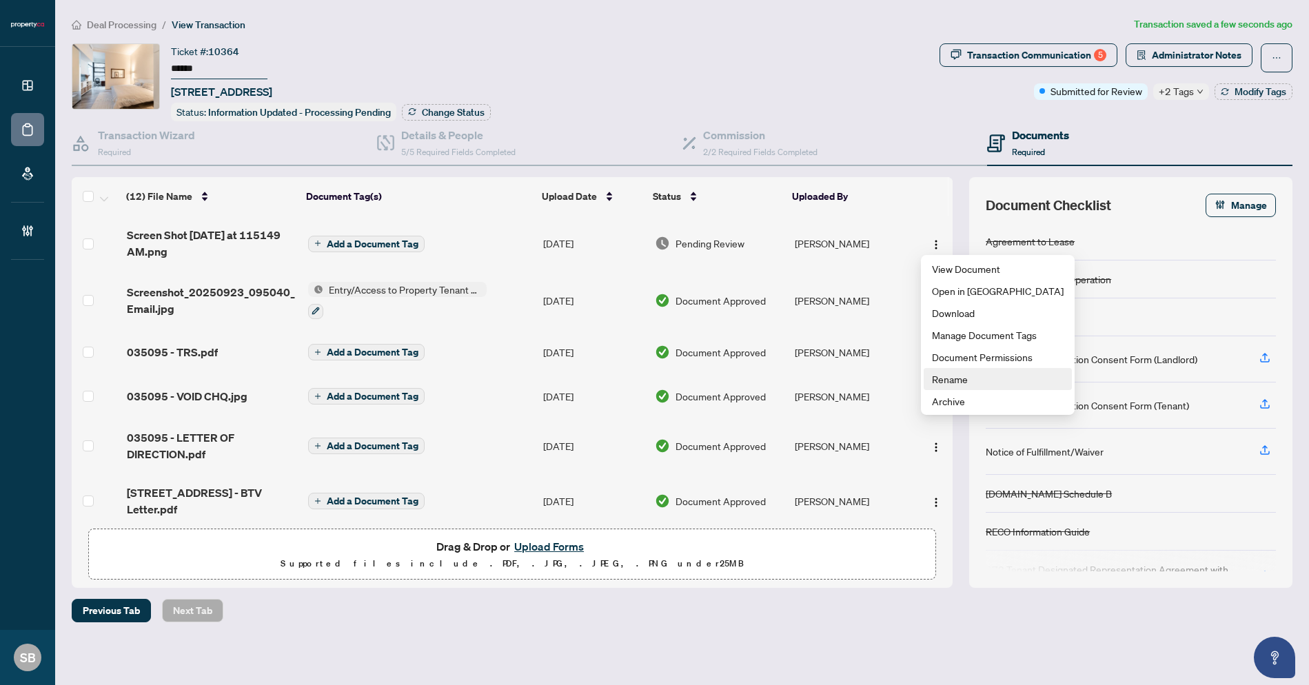
click at [969, 382] on span "Rename" at bounding box center [998, 379] width 132 height 15
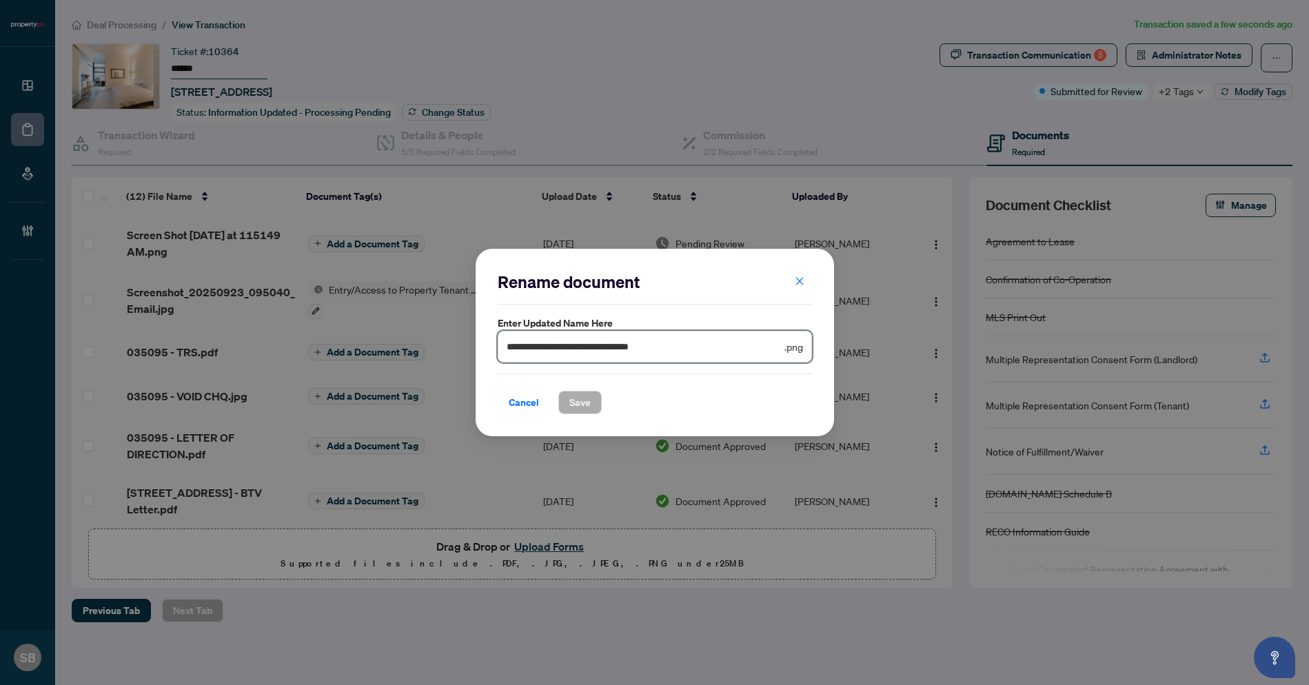
click at [673, 349] on input "**********" at bounding box center [644, 346] width 275 height 15
drag, startPoint x: 695, startPoint y: 349, endPoint x: 407, endPoint y: 342, distance: 287.6
click at [406, 342] on div "**********" at bounding box center [654, 342] width 1309 height 685
type input "**********"
click at [574, 405] on span "Save" at bounding box center [579, 403] width 21 height 22
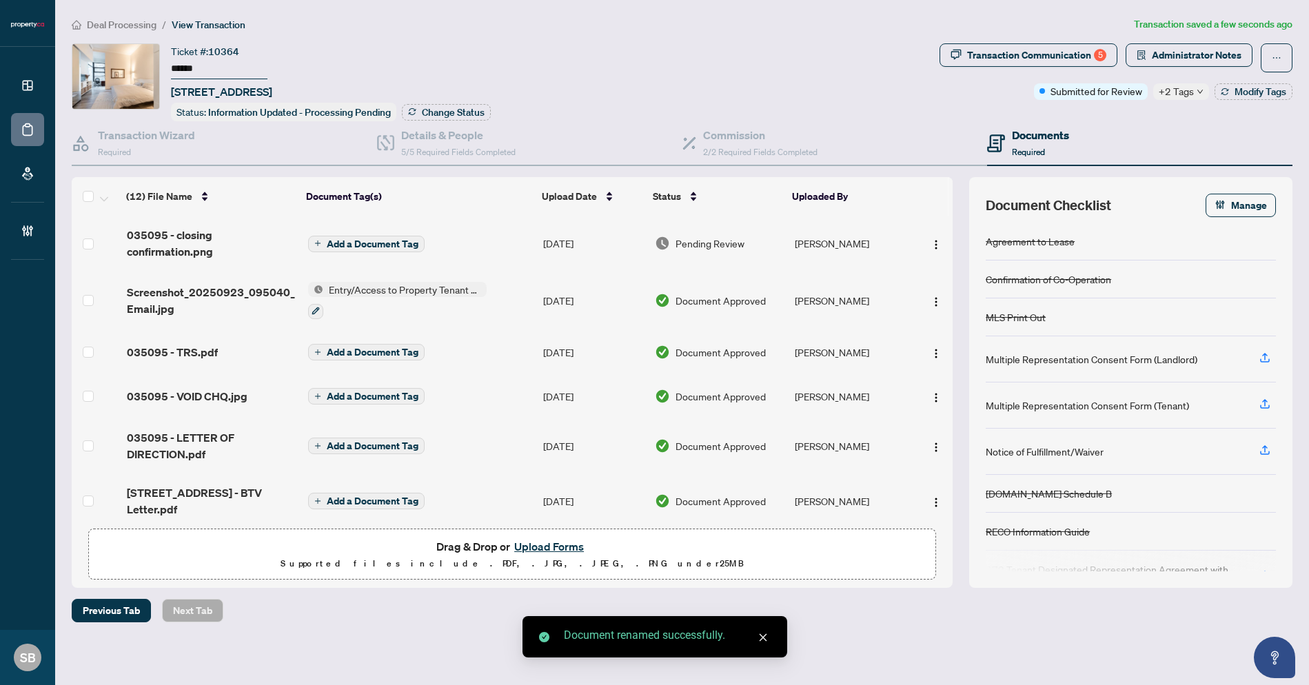
click at [711, 234] on td "Pending Review" at bounding box center [719, 243] width 140 height 55
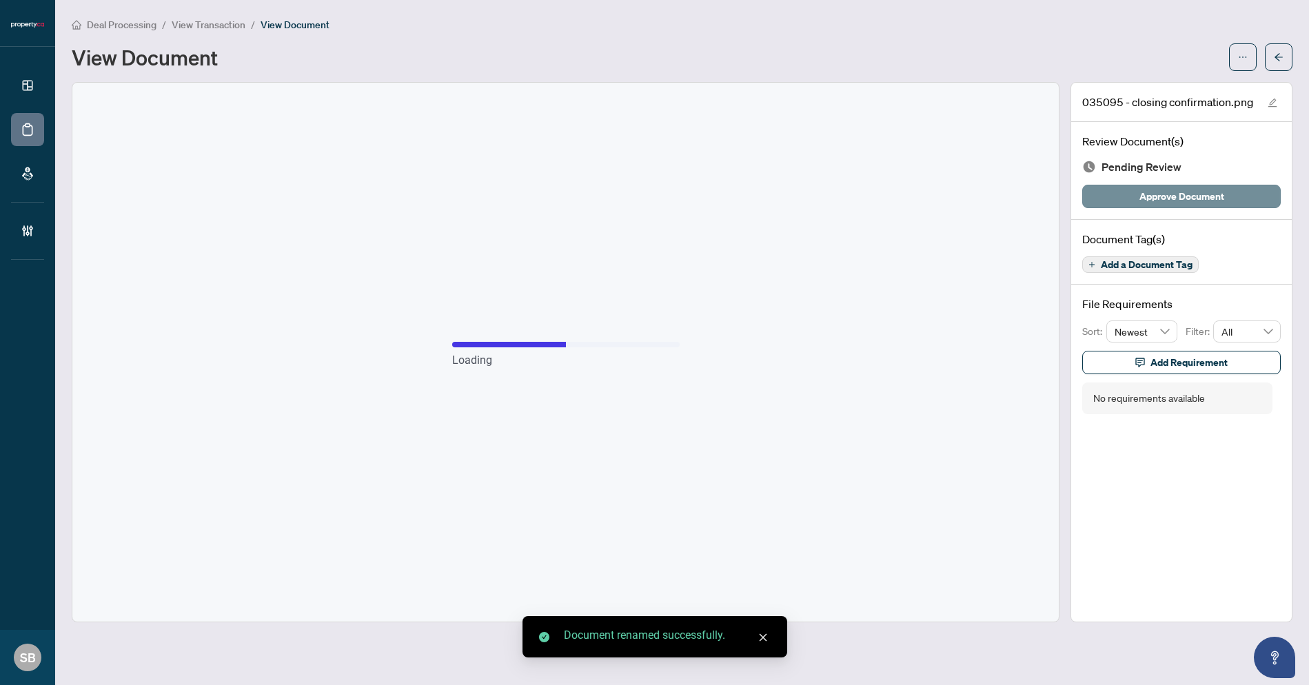
click at [1198, 191] on span "Approve Document" at bounding box center [1181, 196] width 85 height 22
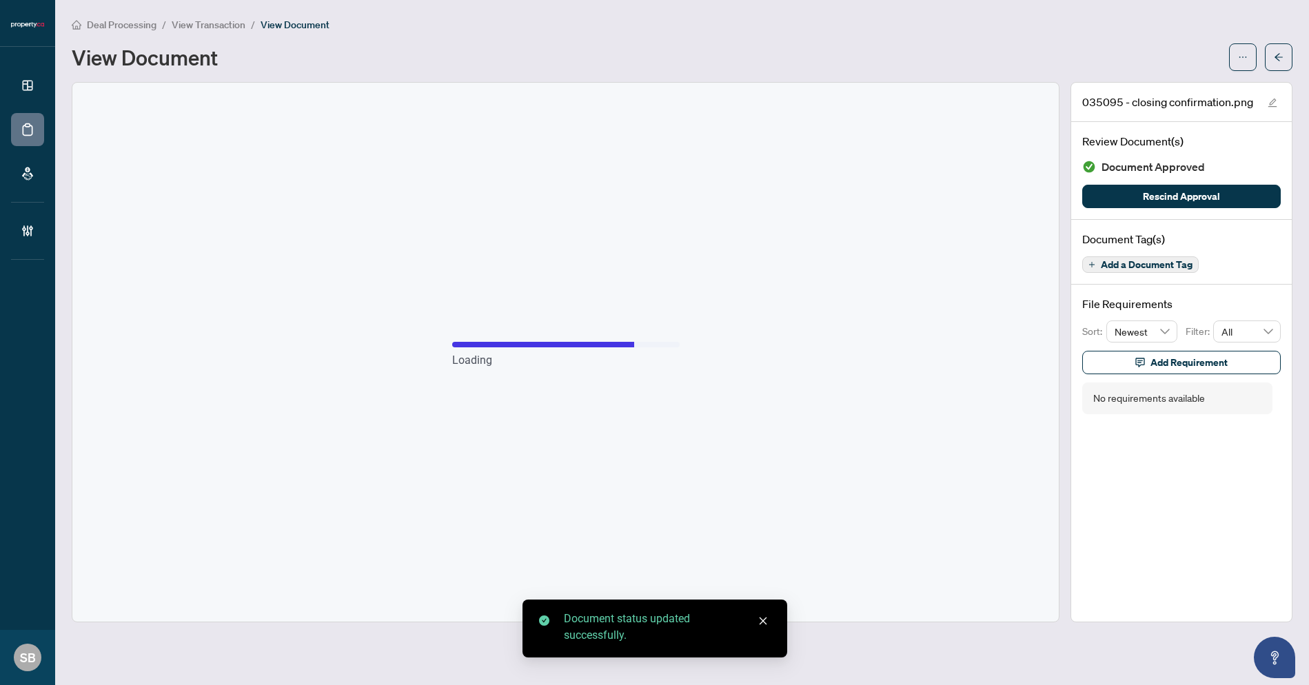
click at [1265, 55] on button "button" at bounding box center [1279, 57] width 28 height 28
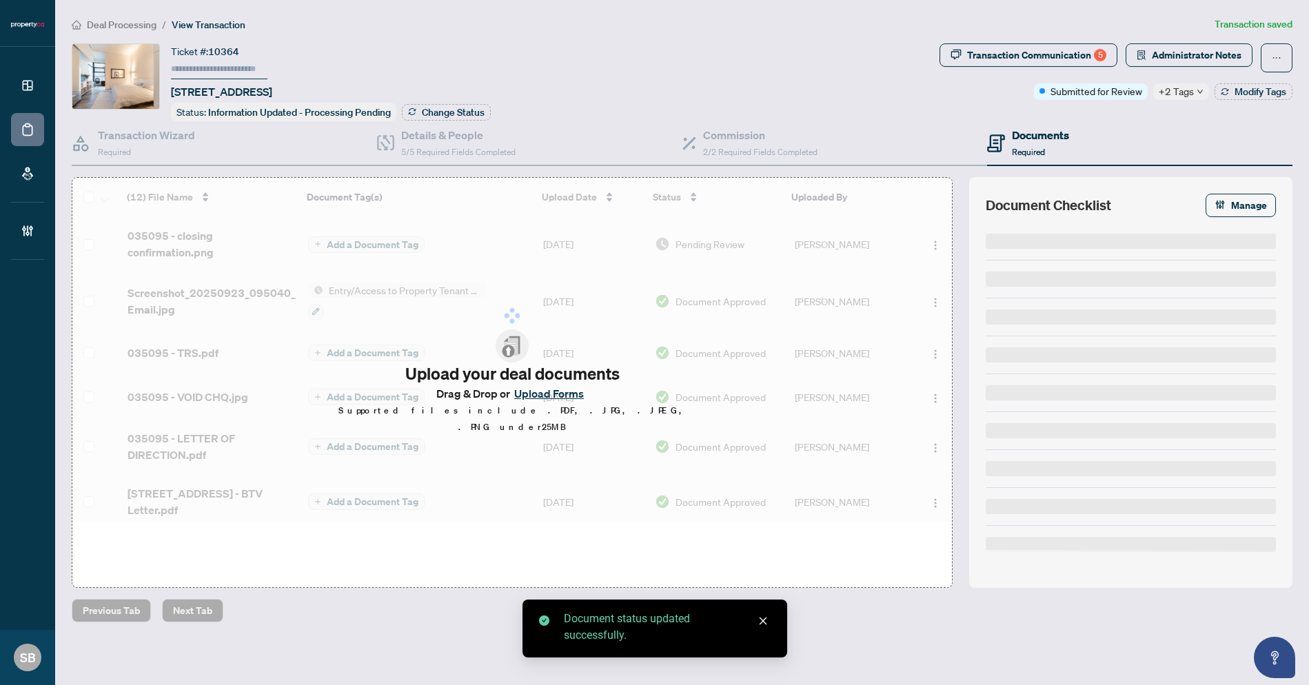
type input "******"
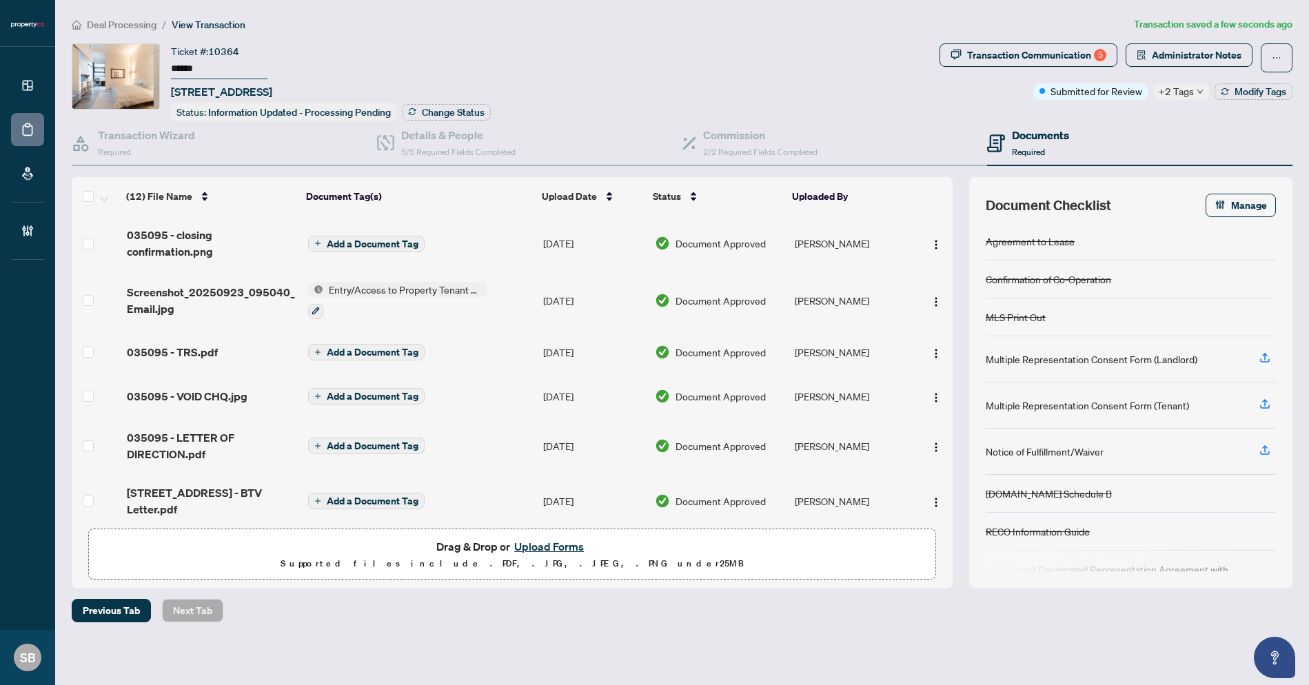
click at [111, 15] on main "Deal Processing / View Transaction Transaction saved a few seconds ago Ticket #…" at bounding box center [682, 342] width 1254 height 685
click at [110, 20] on span "Deal Processing" at bounding box center [122, 25] width 70 height 12
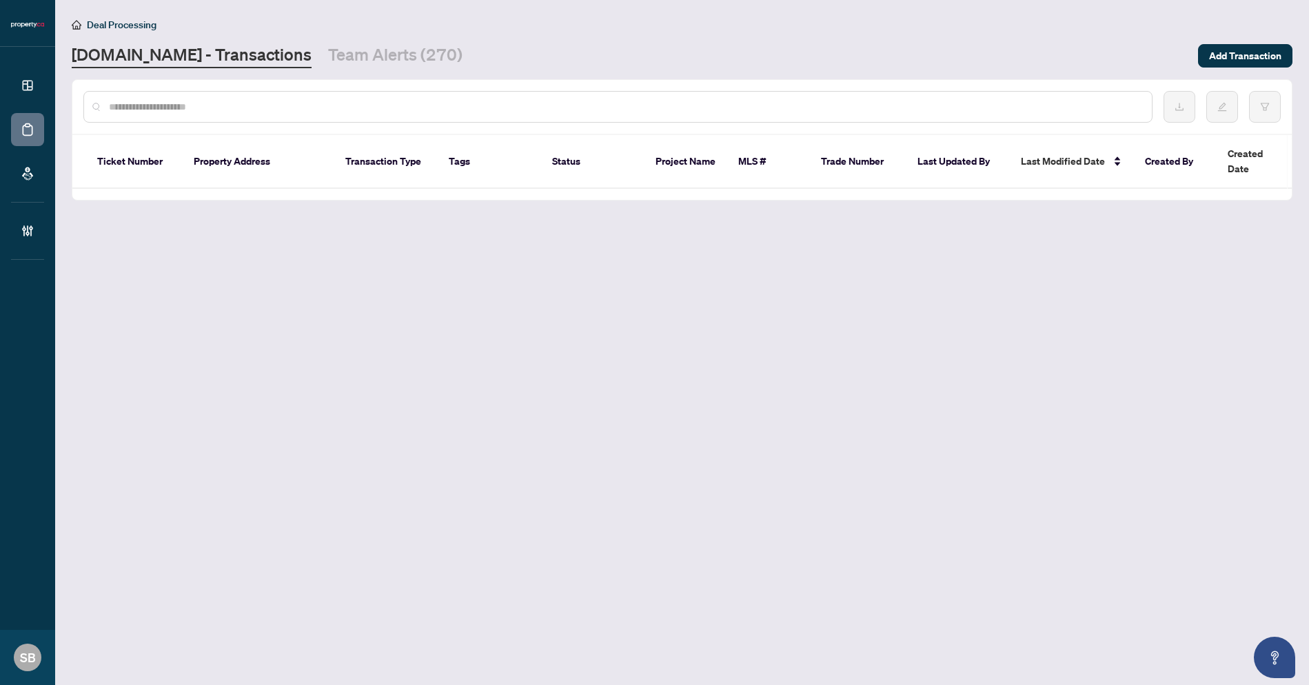
drag, startPoint x: 722, startPoint y: 90, endPoint x: 722, endPoint y: 108, distance: 17.9
click at [722, 91] on div at bounding box center [617, 107] width 1069 height 32
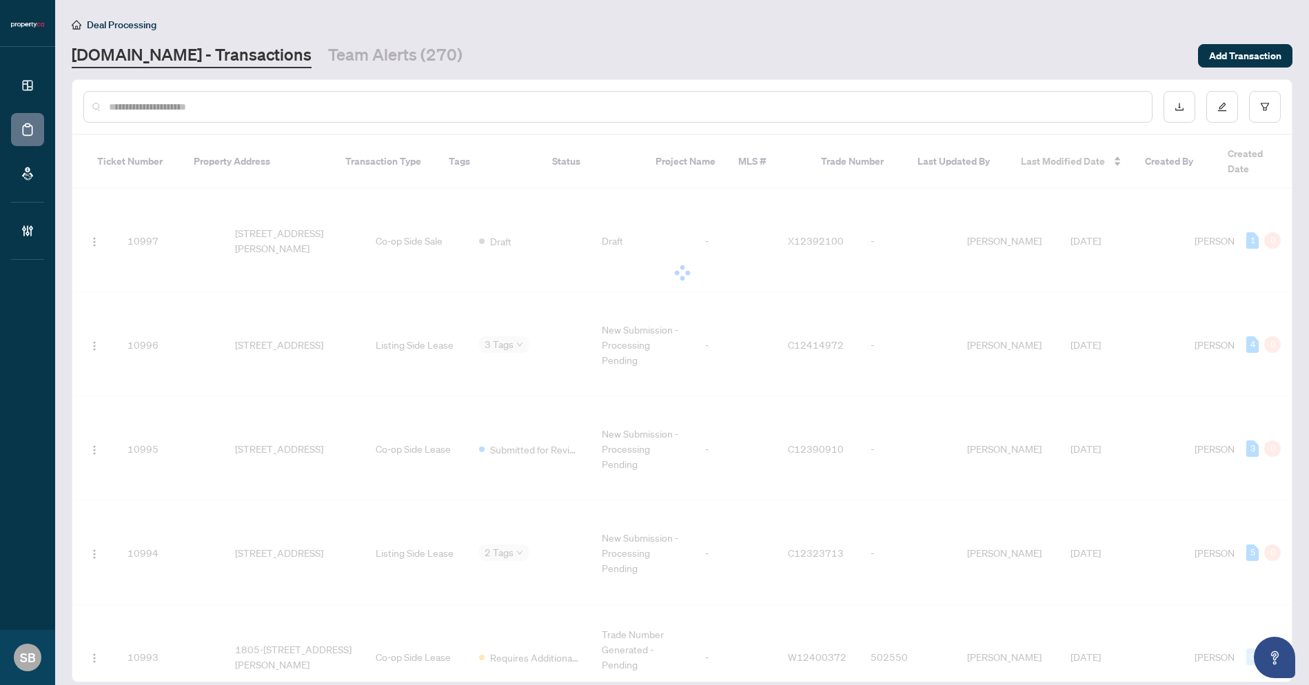
paste input "******"
drag, startPoint x: 722, startPoint y: 108, endPoint x: 590, endPoint y: 119, distance: 132.8
click at [722, 108] on input "******" at bounding box center [625, 106] width 1032 height 15
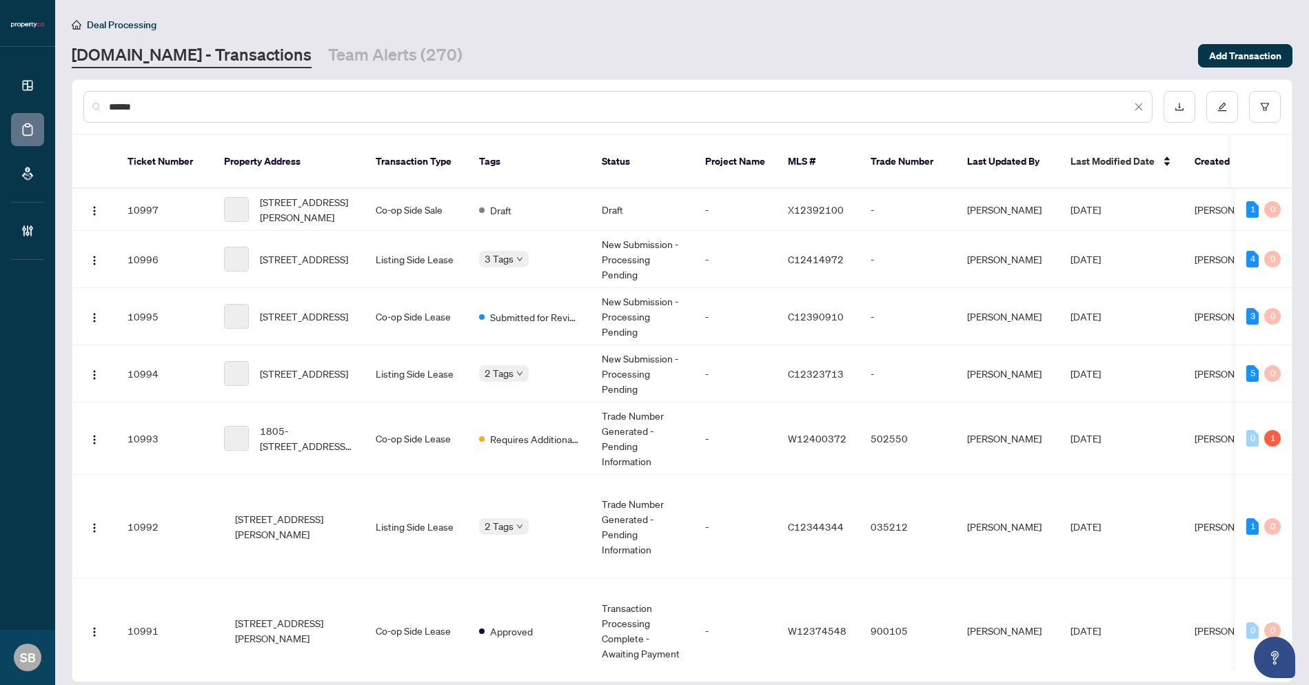
type input "******"
click at [590, 119] on div "******" at bounding box center [617, 107] width 1069 height 32
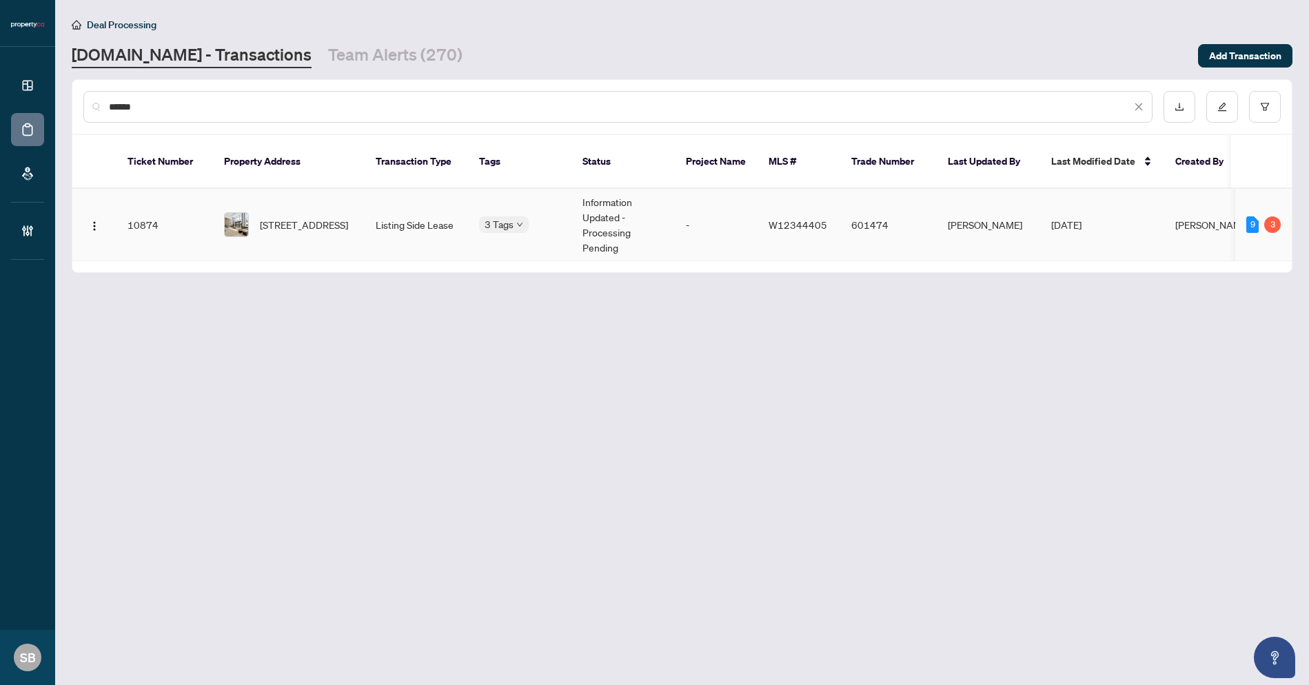
click at [343, 217] on span "1106-220 Missinnihe Way, Mississauga, Ontario L5H 0A9, Canada" at bounding box center [304, 224] width 88 height 15
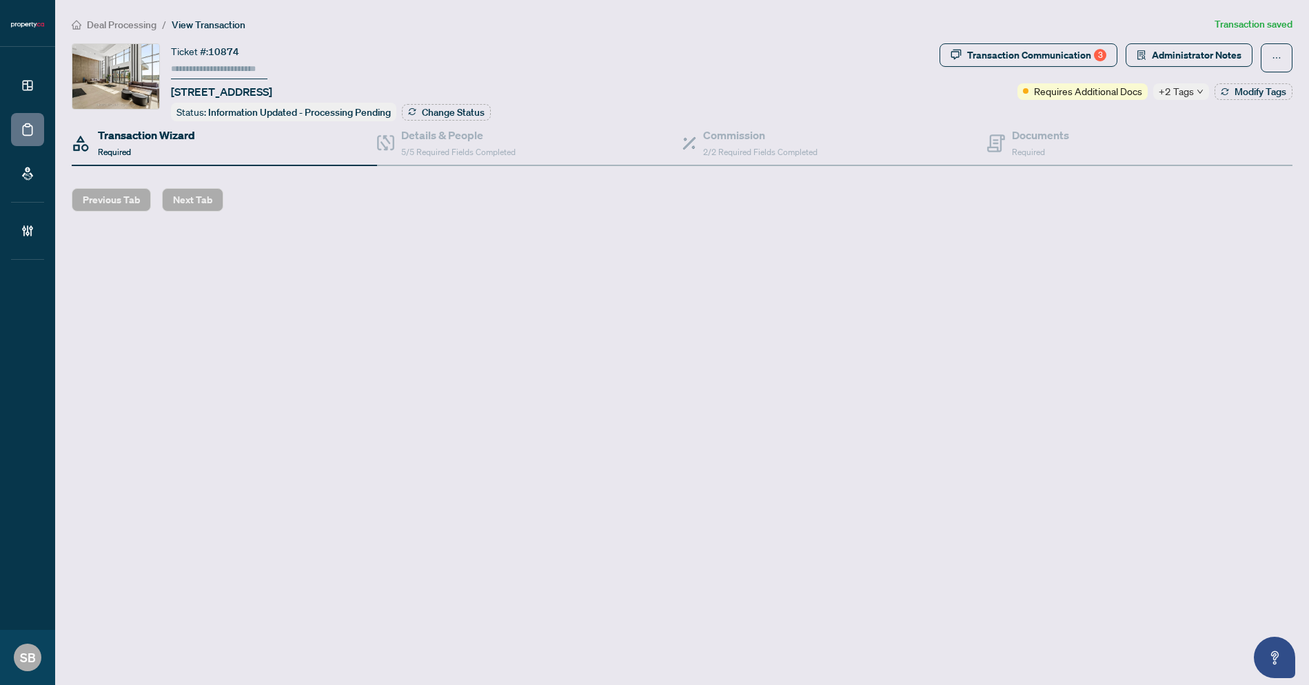
type input "******"
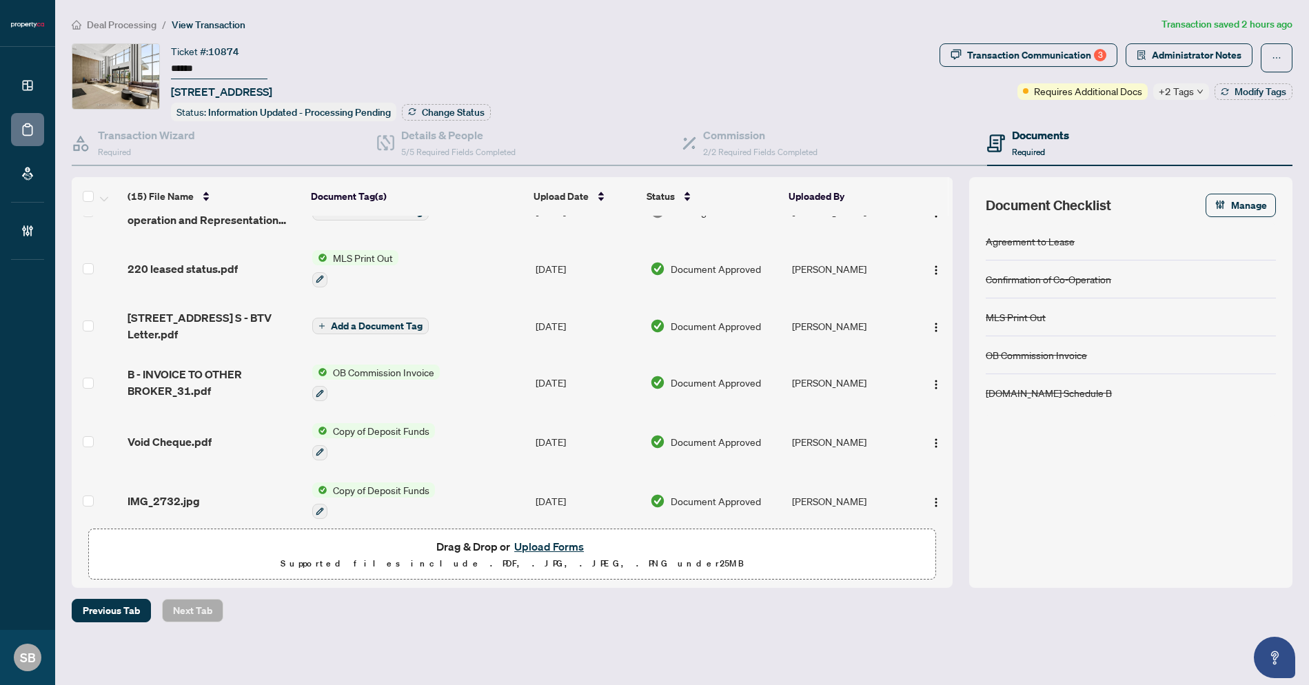
scroll to position [519, 0]
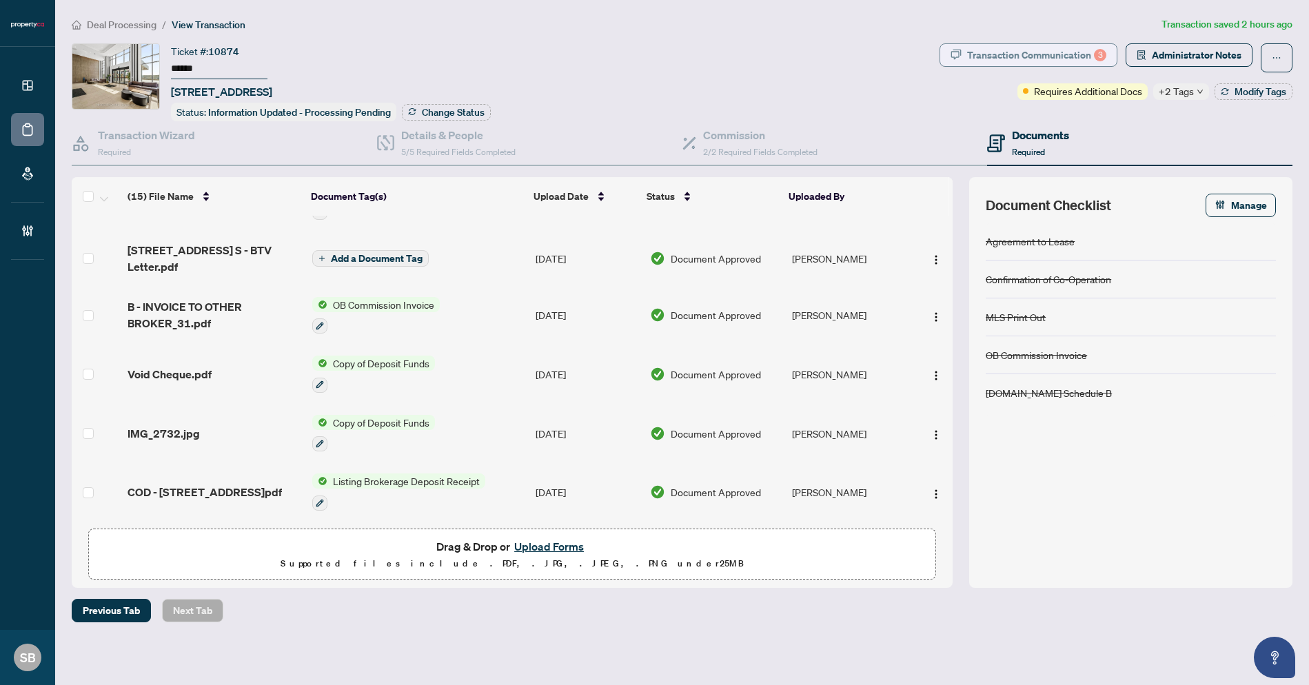
click at [1070, 45] on div "Transaction Communication 3" at bounding box center [1036, 55] width 139 height 22
click at [1071, 45] on div at bounding box center [654, 342] width 1309 height 685
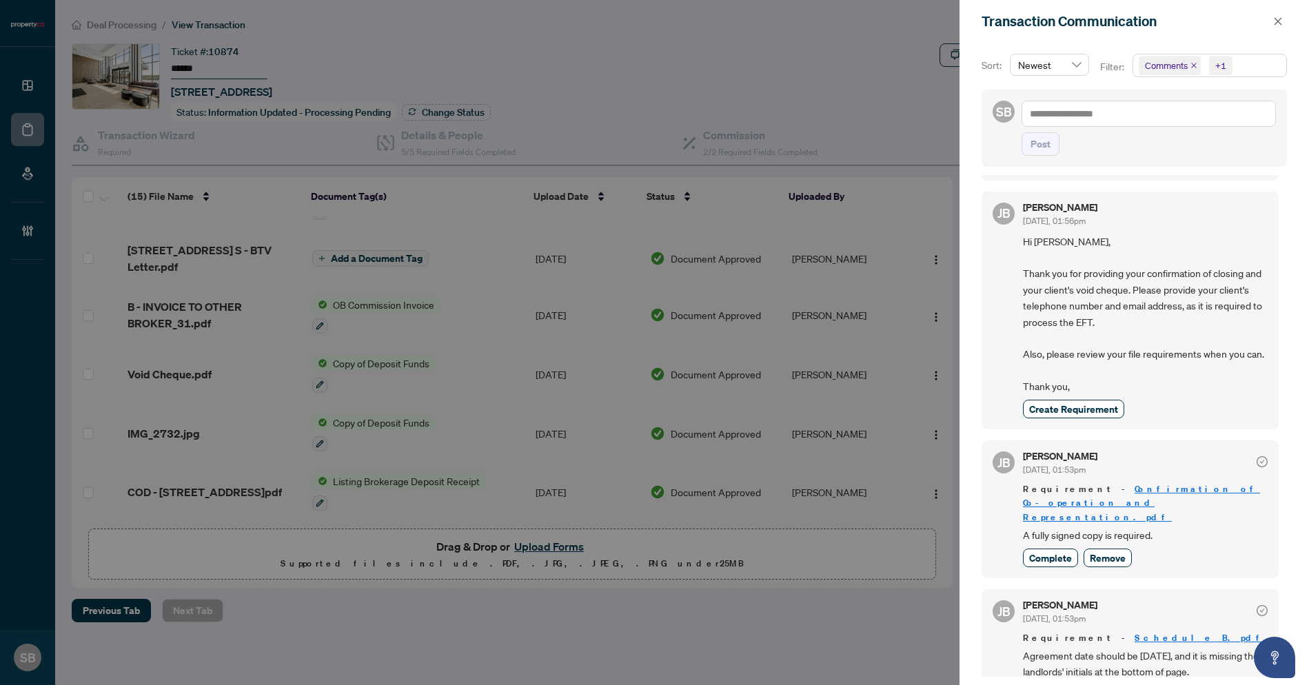
scroll to position [535, 0]
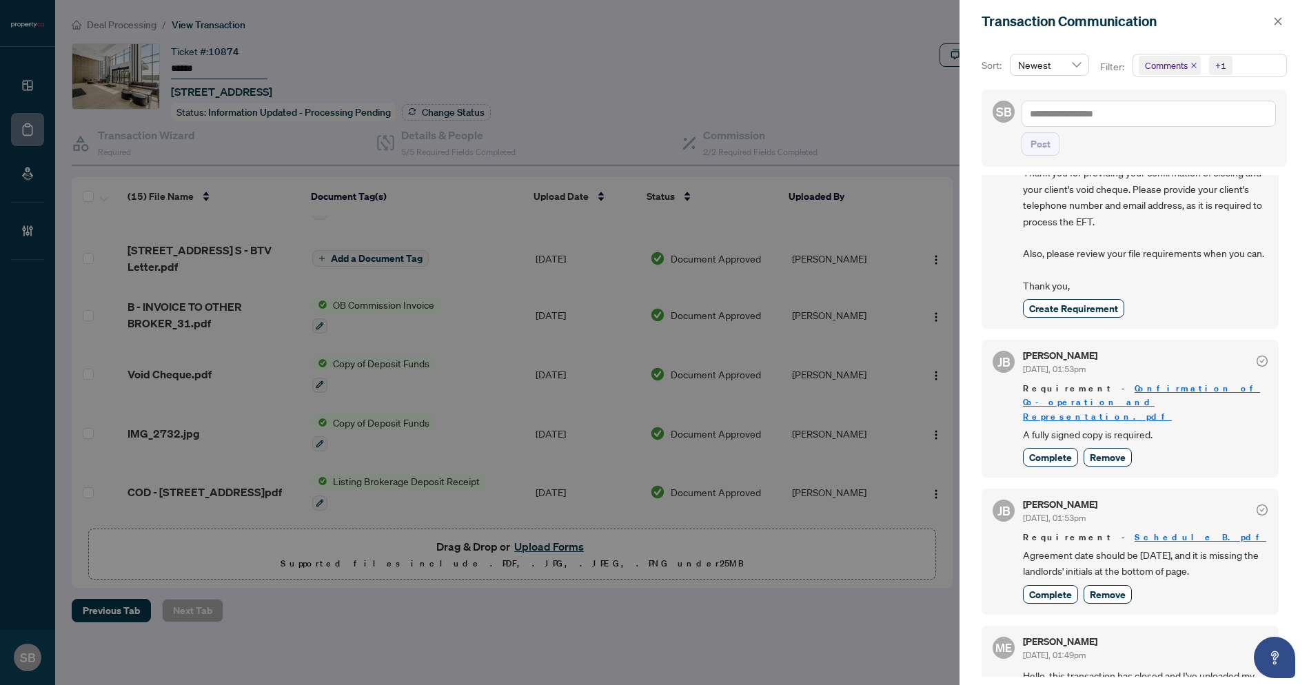
click at [870, 69] on div at bounding box center [654, 342] width 1309 height 685
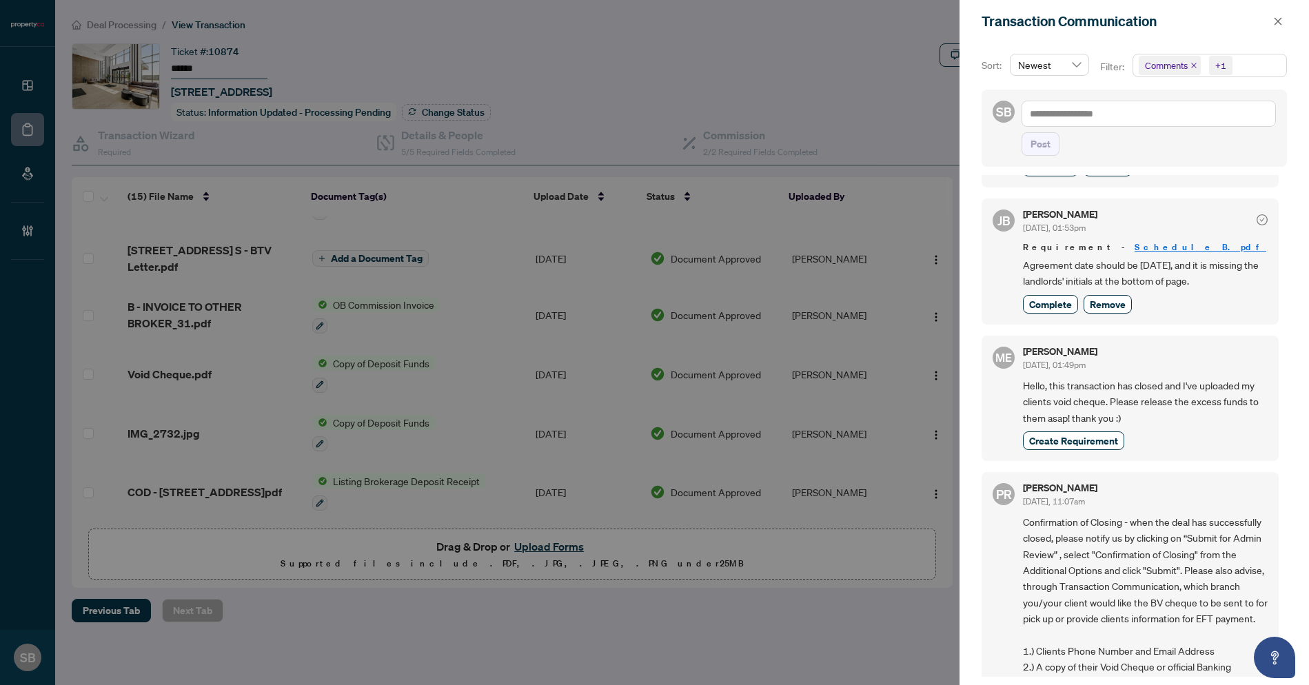
scroll to position [991, 0]
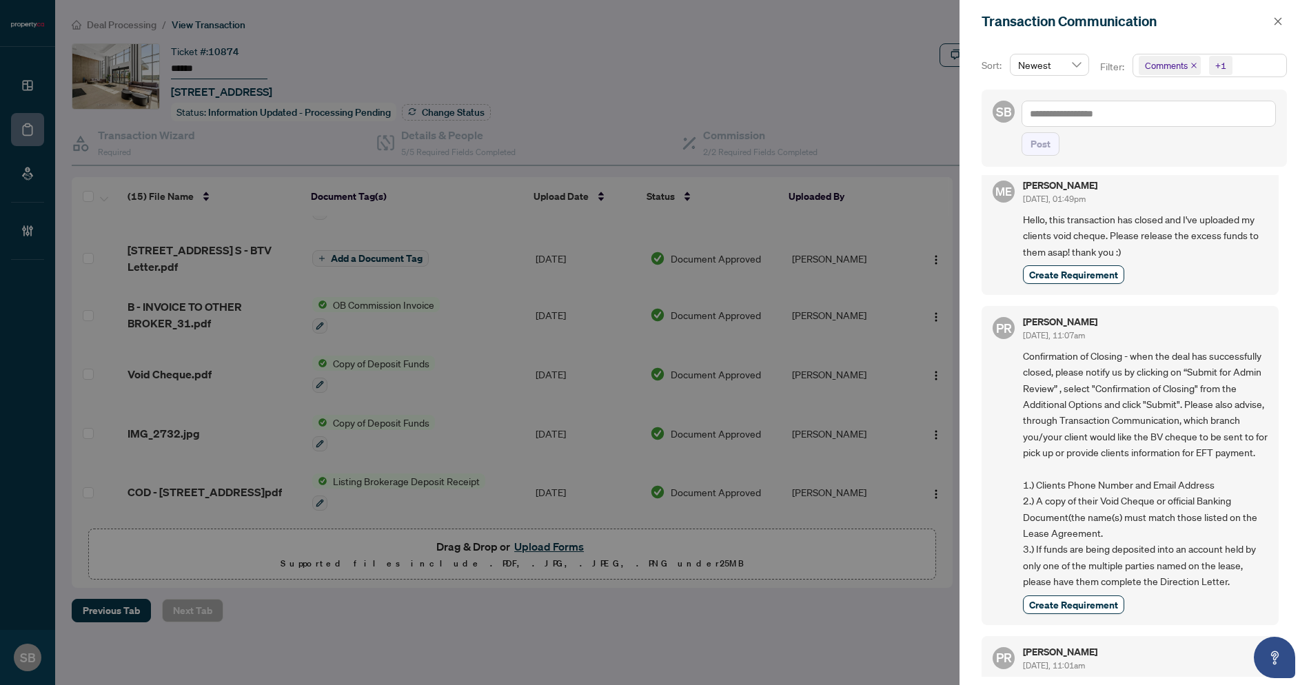
click at [1281, 21] on icon "close" at bounding box center [1278, 22] width 10 height 10
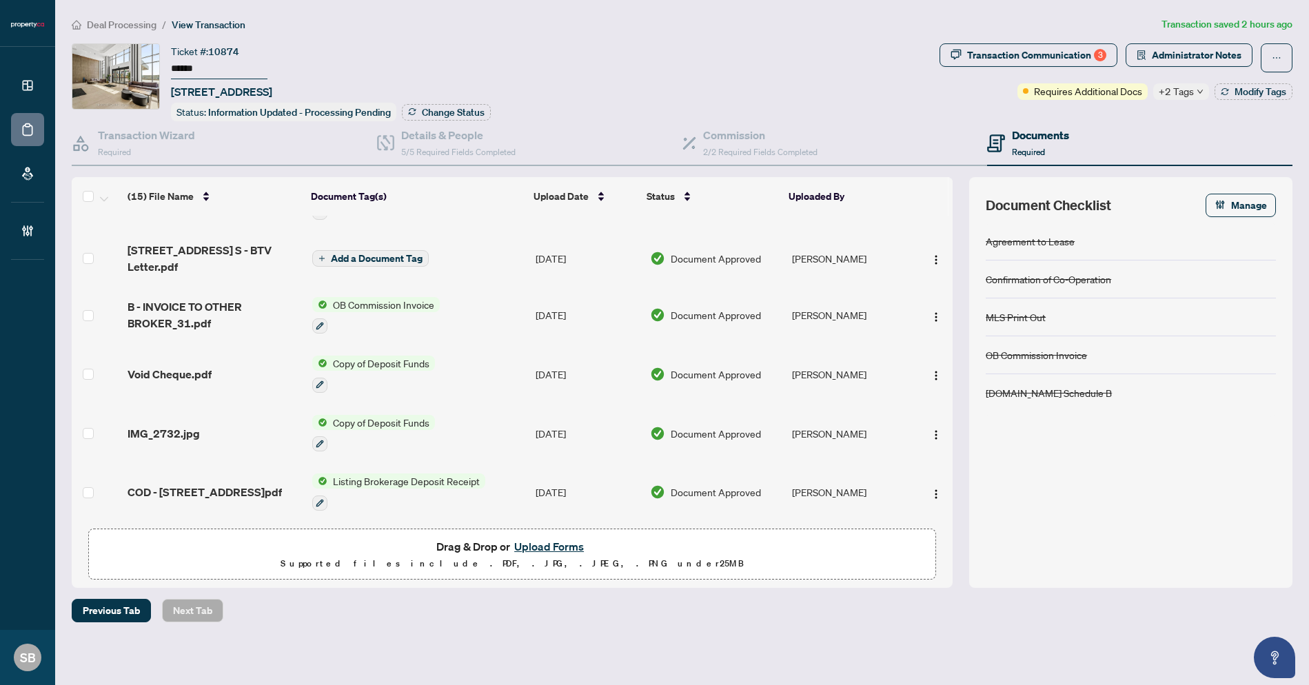
click at [1182, 92] on span "+2 Tags" at bounding box center [1176, 91] width 35 height 16
click at [1189, 89] on div "Received Confirmation of Closing Submitted for Review" at bounding box center [1222, 109] width 138 height 56
click at [1044, 50] on div "Transaction Communication 3" at bounding box center [1036, 55] width 139 height 22
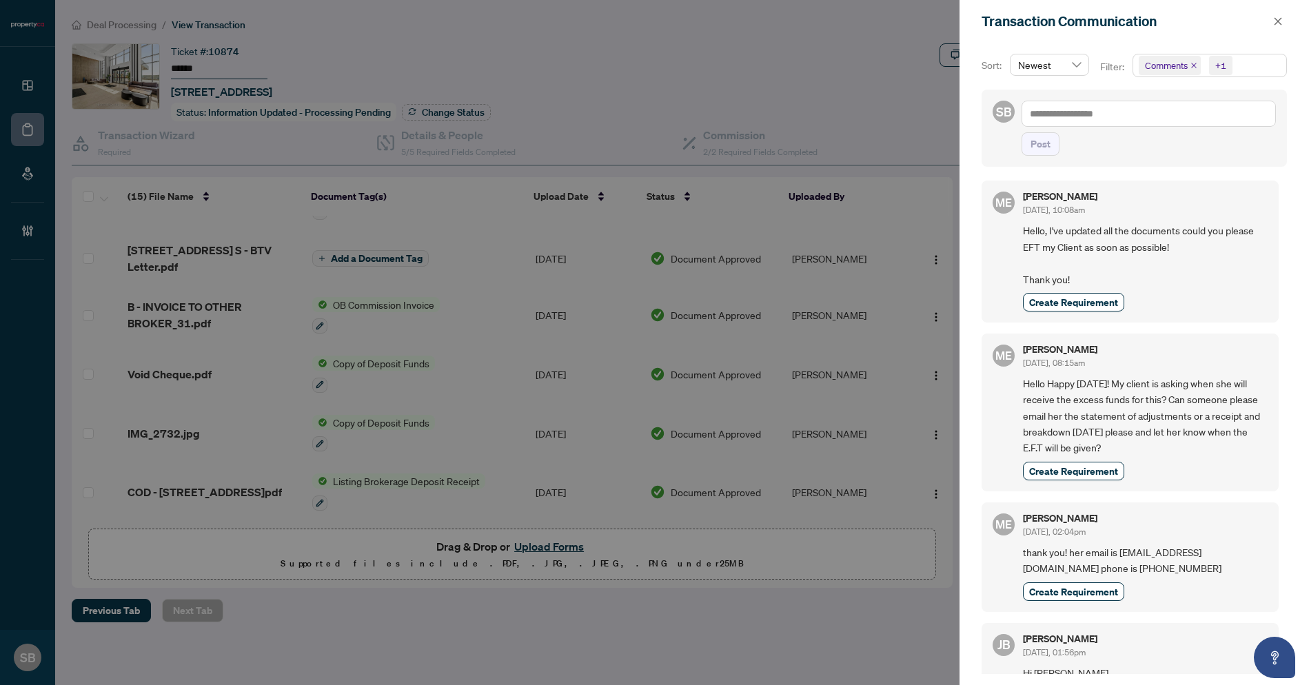
scroll to position [0, 0]
click at [578, 97] on div at bounding box center [654, 342] width 1309 height 685
click at [579, 110] on div at bounding box center [654, 342] width 1309 height 685
click at [1272, 26] on button "button" at bounding box center [1278, 21] width 18 height 17
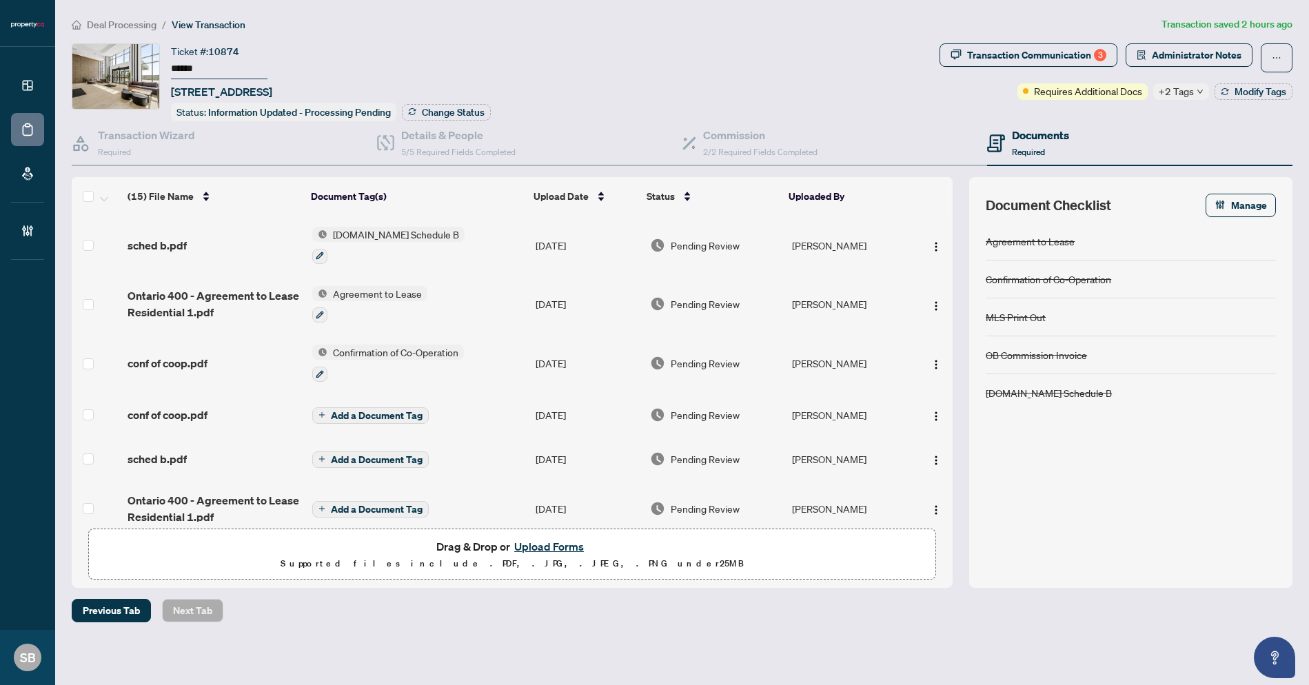
click at [578, 237] on td "Sep/23/2025" at bounding box center [587, 245] width 114 height 59
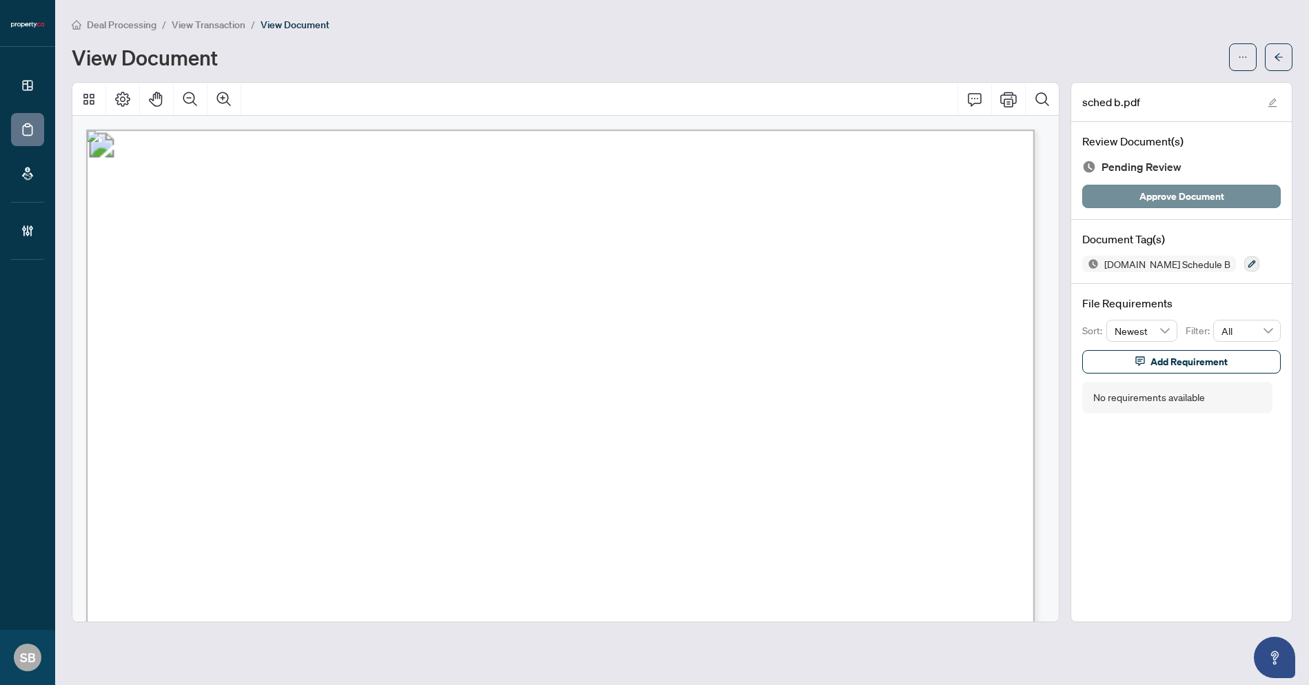
click at [1193, 188] on span "Approve Document" at bounding box center [1181, 196] width 85 height 22
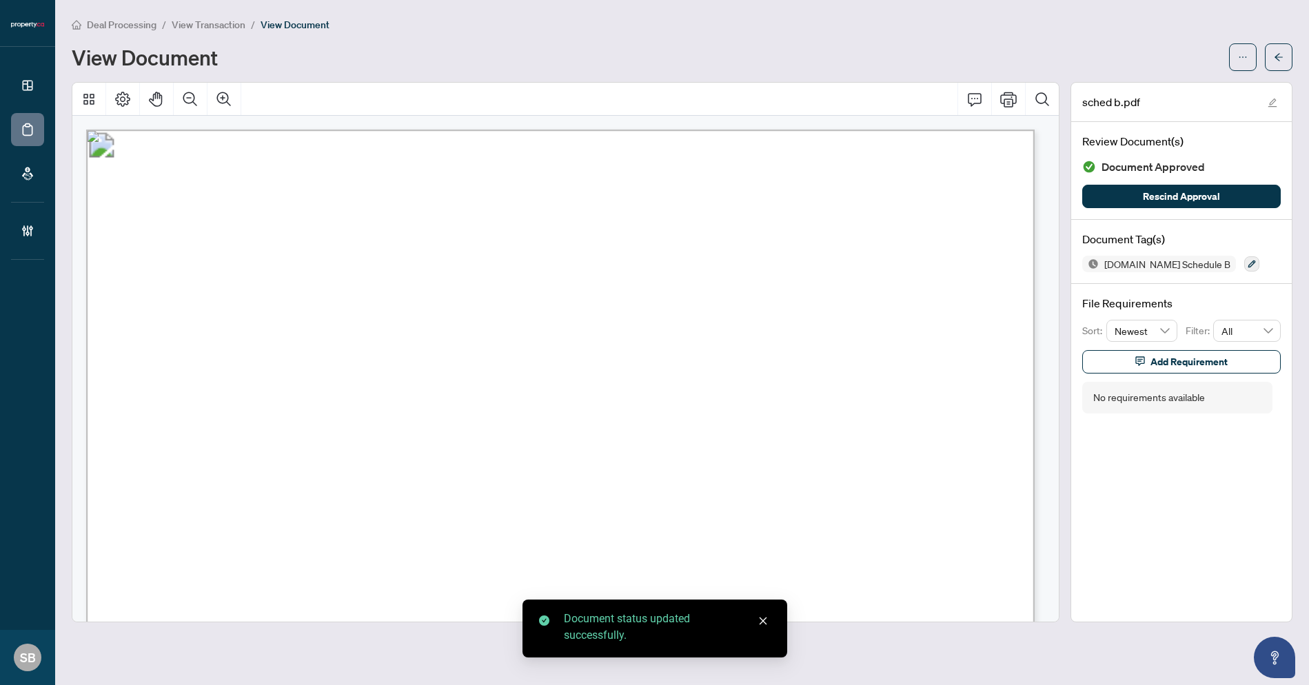
click at [1282, 57] on icon "arrow-left" at bounding box center [1279, 57] width 10 height 10
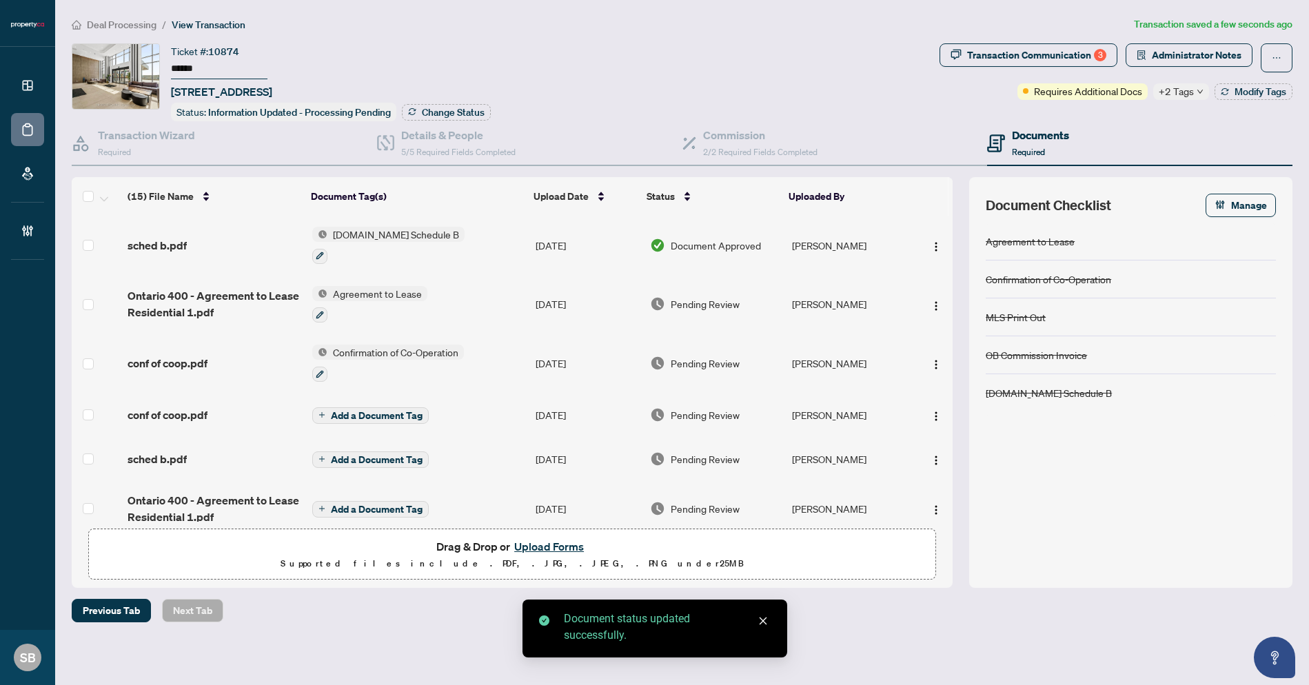
type input "******"
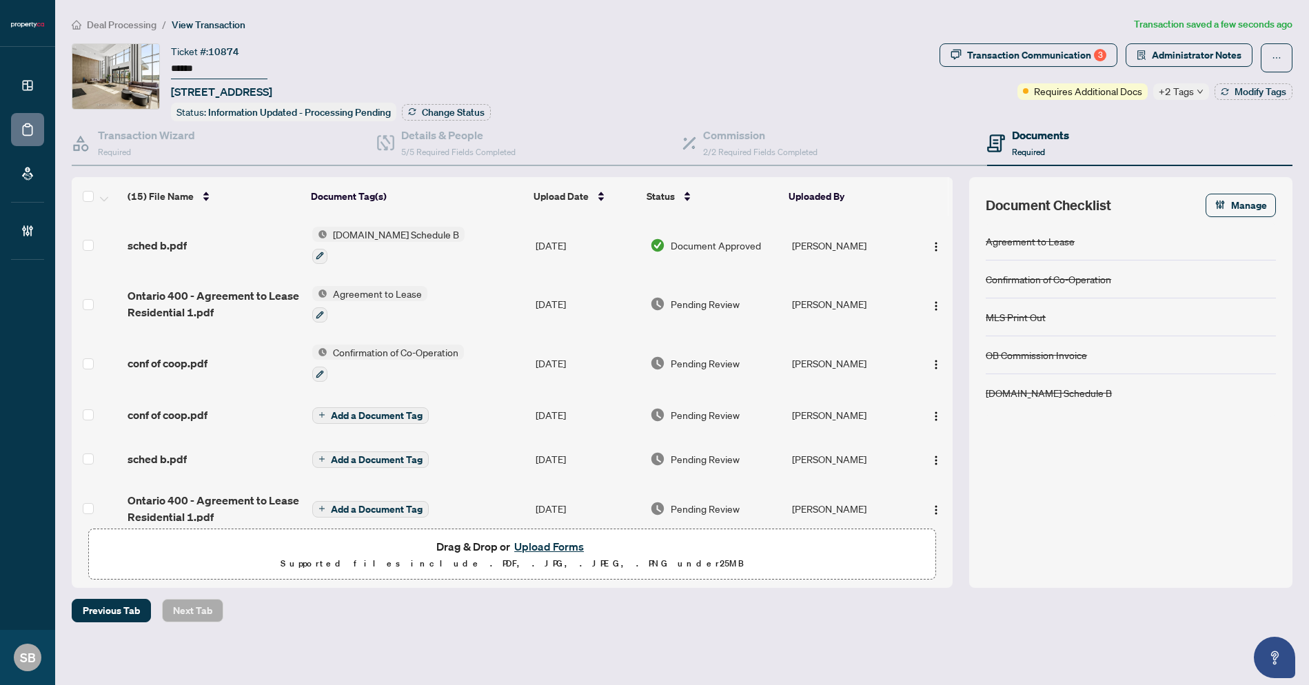
click at [704, 303] on span "Pending Review" at bounding box center [705, 303] width 69 height 15
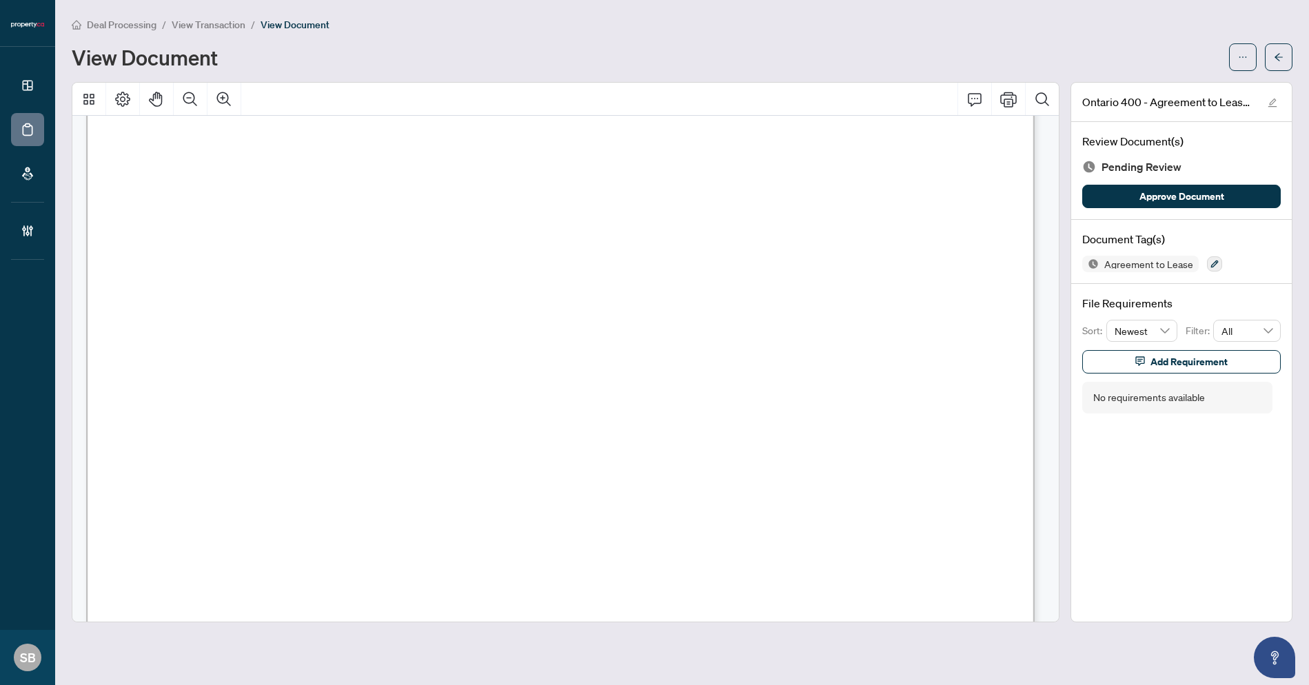
scroll to position [4525, 0]
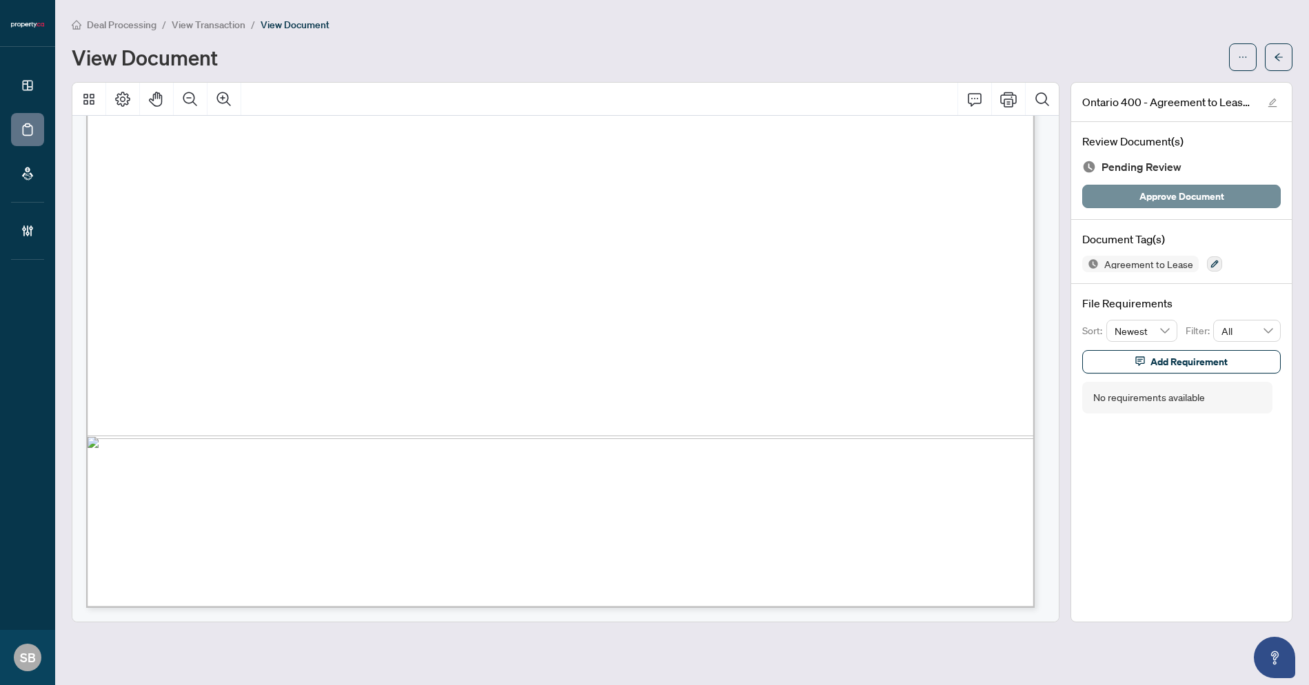
click at [1187, 196] on span "Approve Document" at bounding box center [1181, 196] width 85 height 22
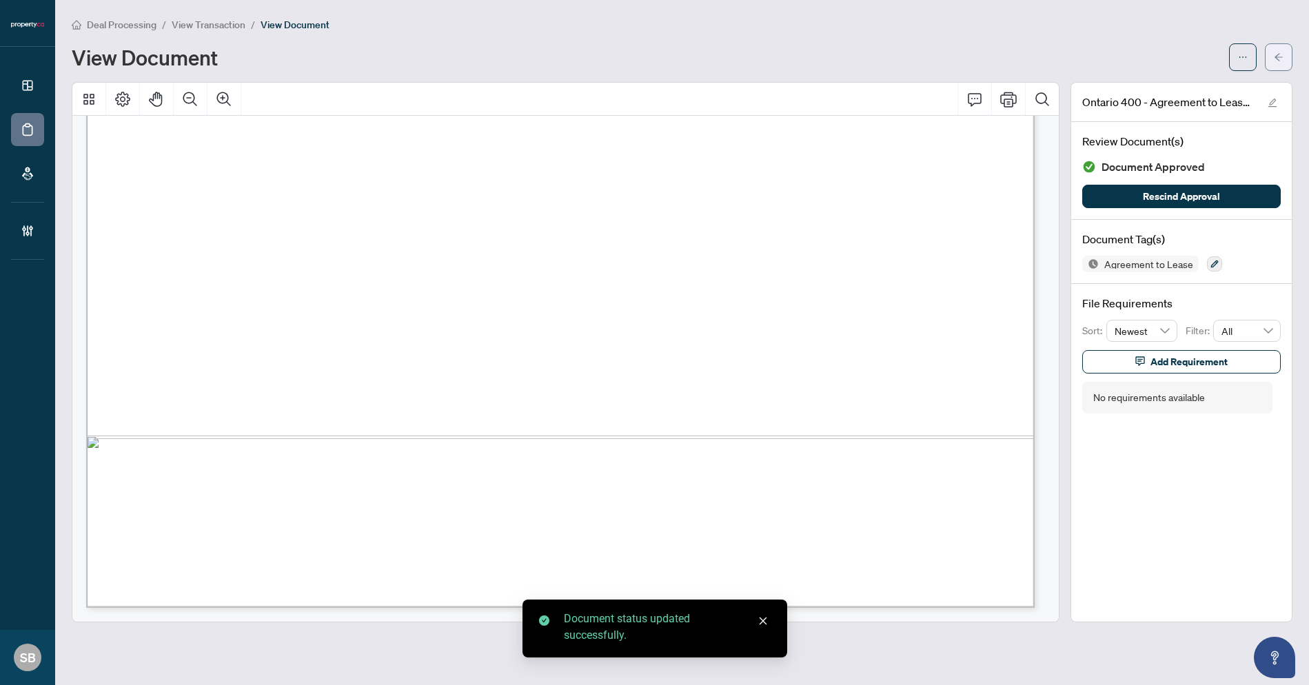
click at [1273, 61] on button "button" at bounding box center [1279, 57] width 28 height 28
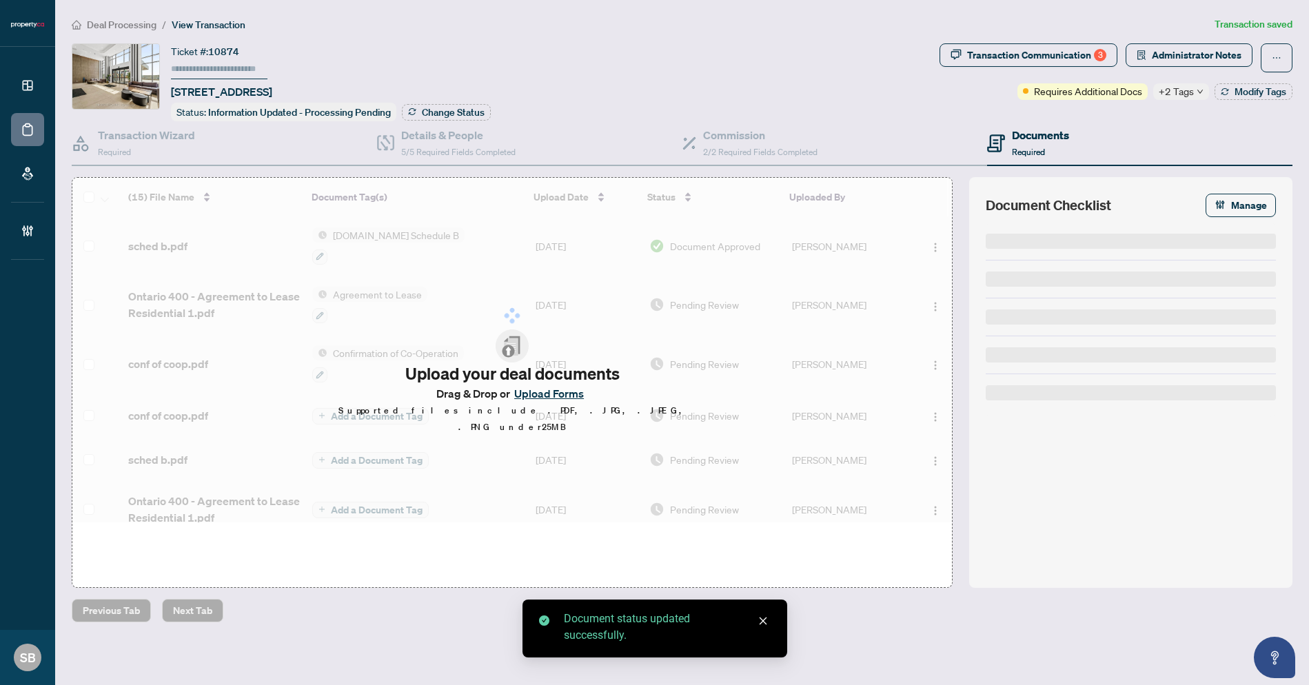
type input "******"
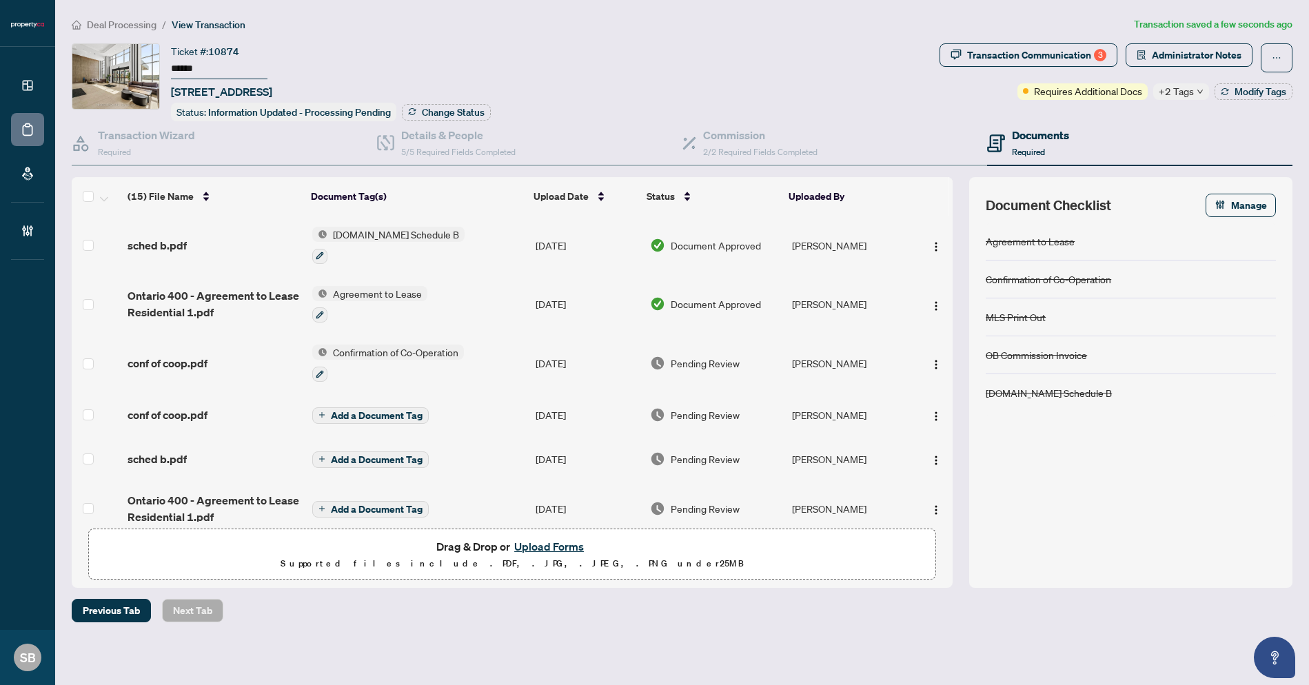
click at [727, 359] on span "Pending Review" at bounding box center [705, 363] width 69 height 15
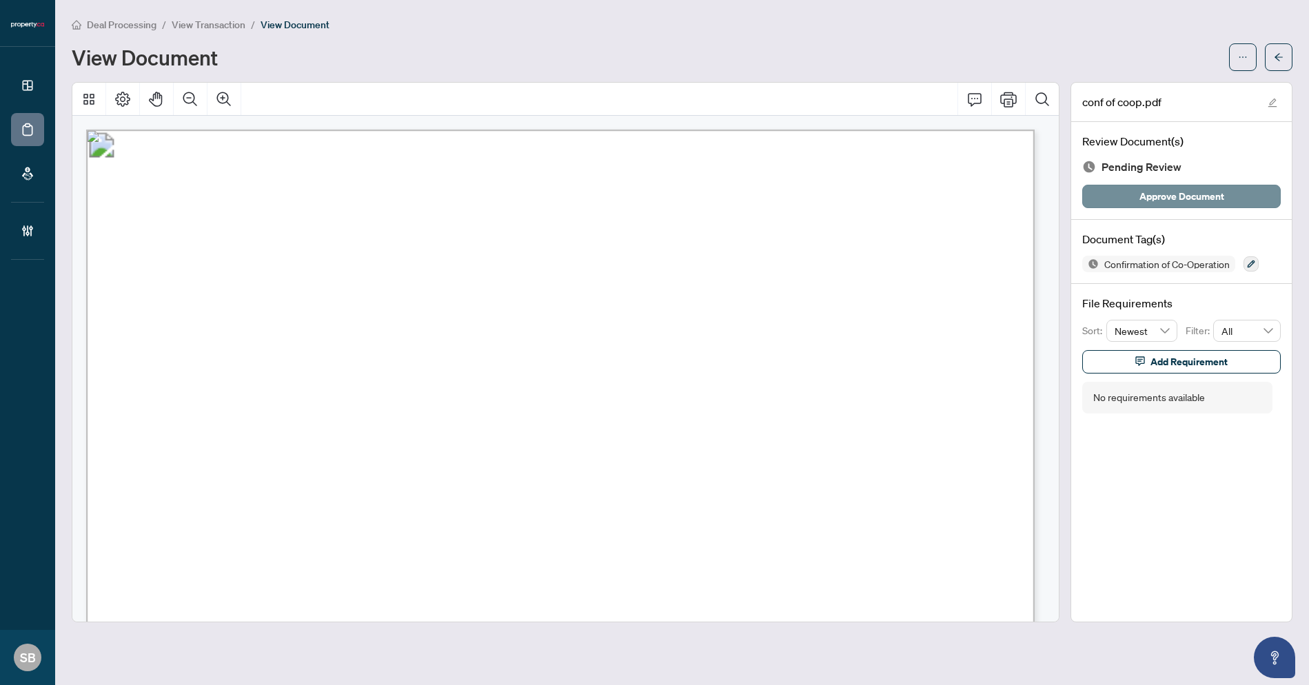
click at [1184, 197] on span "Approve Document" at bounding box center [1181, 196] width 85 height 22
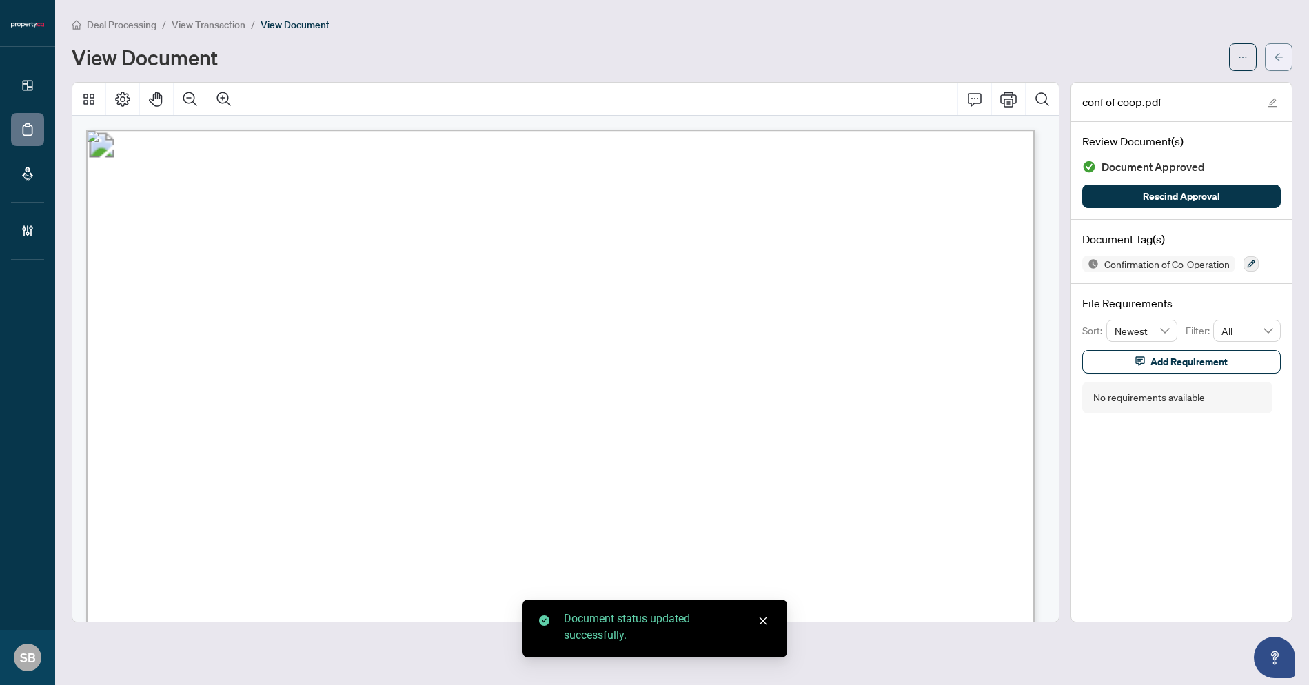
click at [1276, 63] on span "button" at bounding box center [1279, 57] width 10 height 22
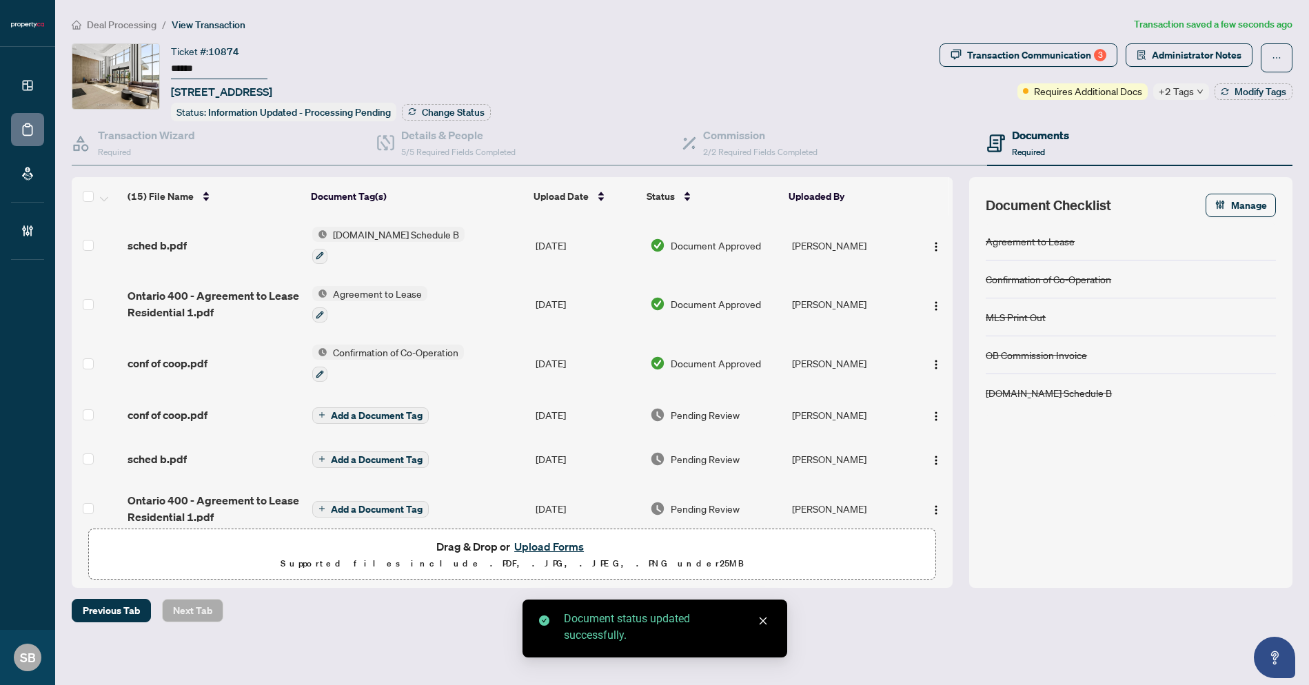
type input "******"
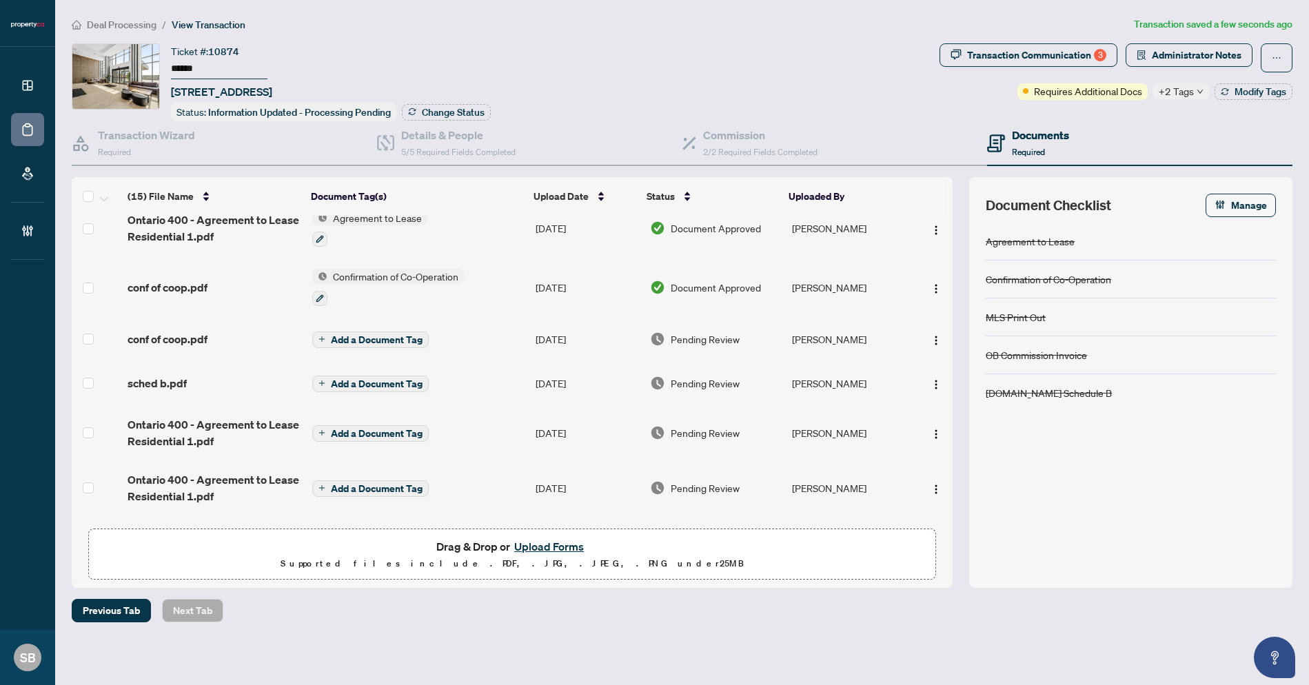
scroll to position [73, 0]
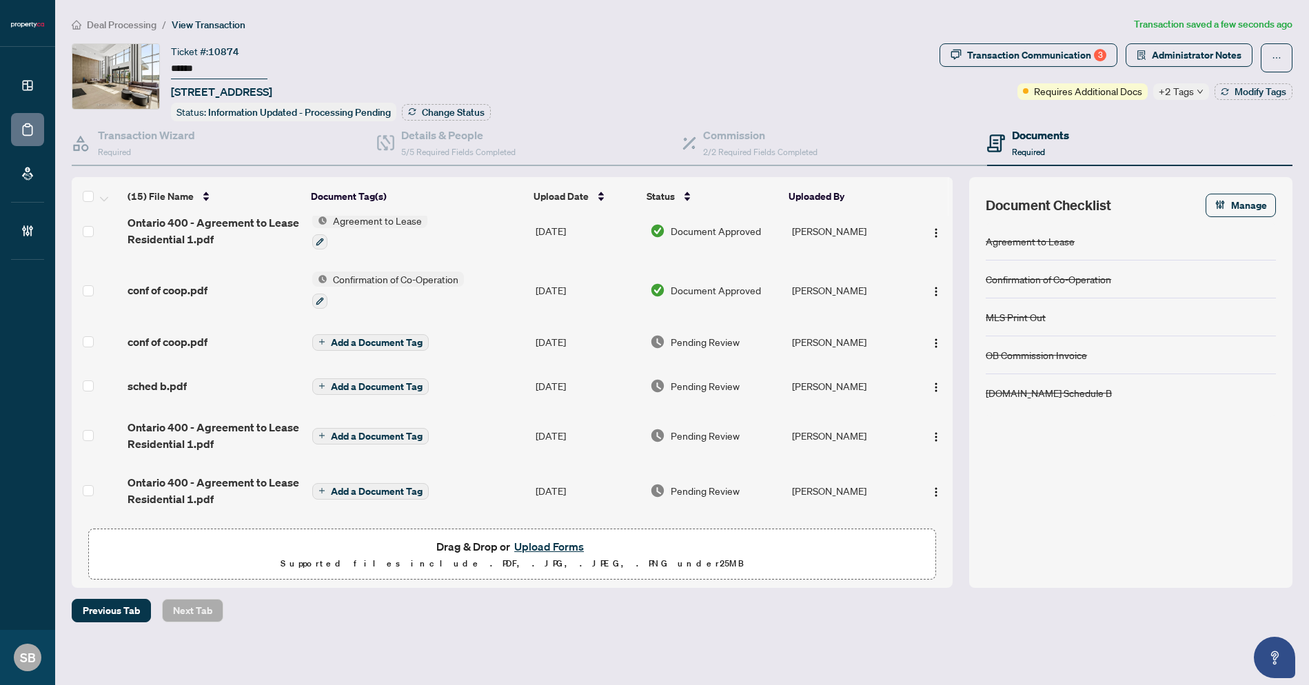
click at [707, 336] on span "Pending Review" at bounding box center [705, 341] width 69 height 15
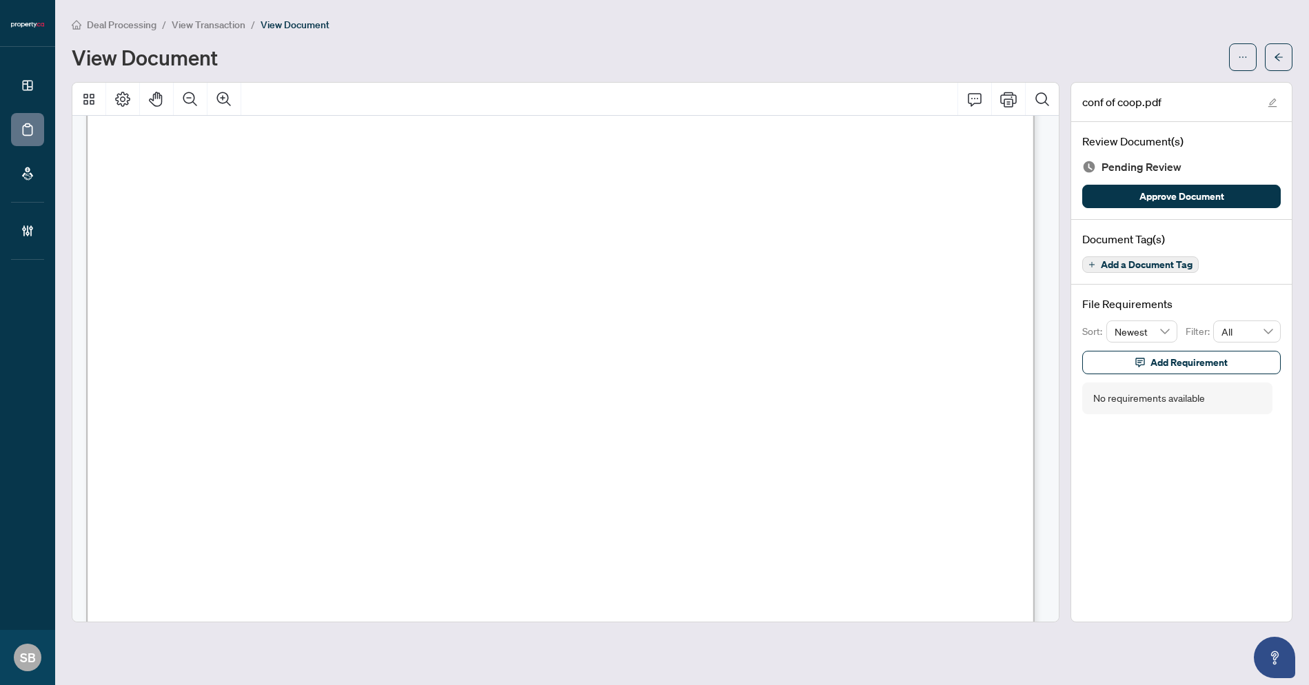
scroll to position [1583, 0]
click at [1146, 196] on span "Approve Document" at bounding box center [1181, 196] width 85 height 22
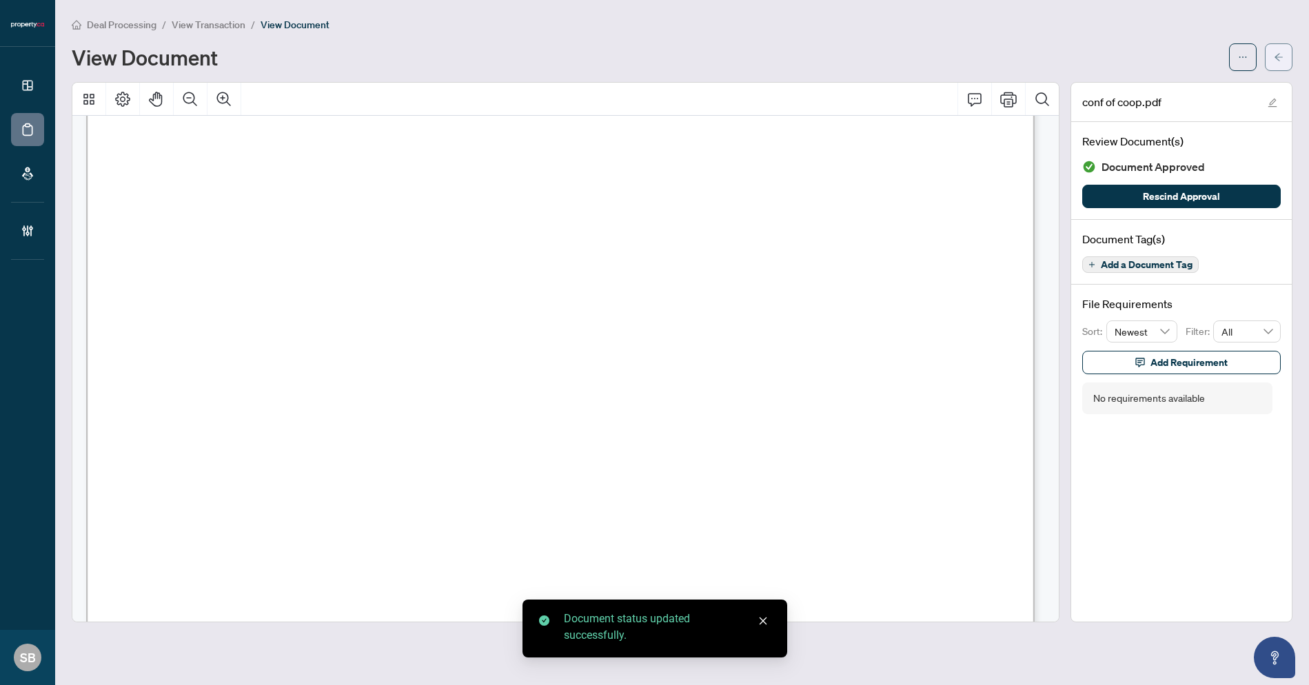
click at [1279, 67] on span "button" at bounding box center [1279, 57] width 10 height 22
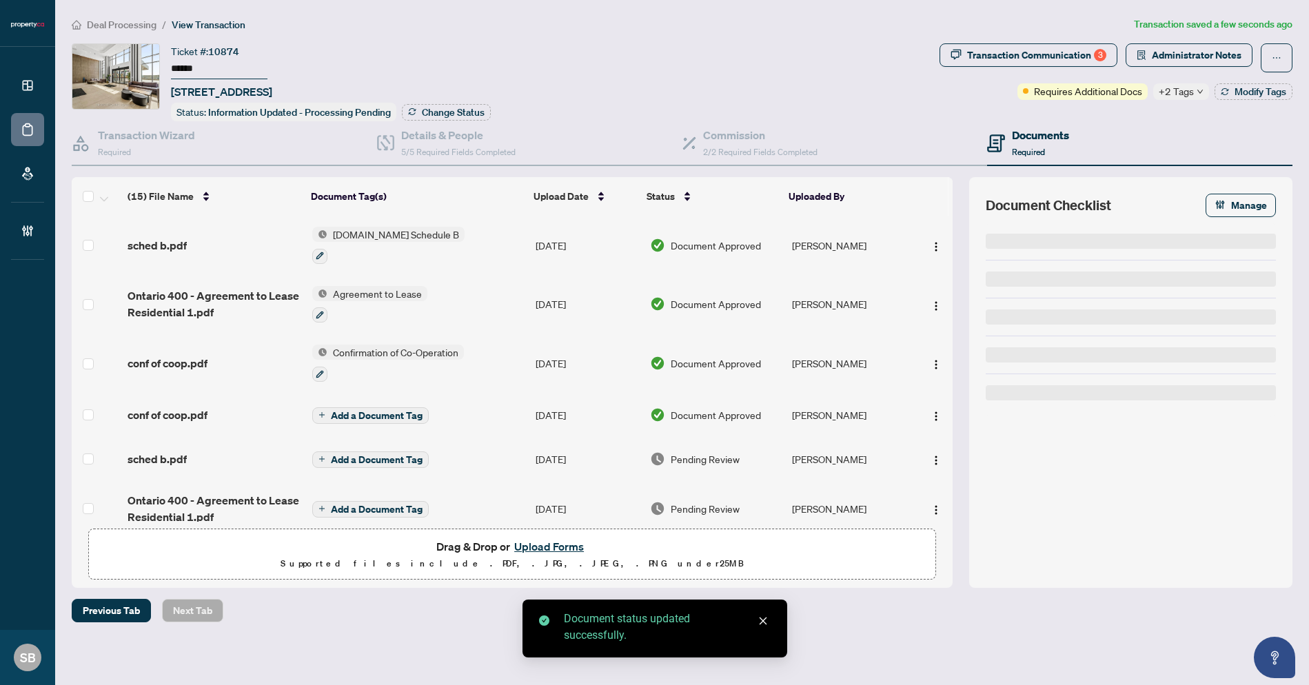
type input "******"
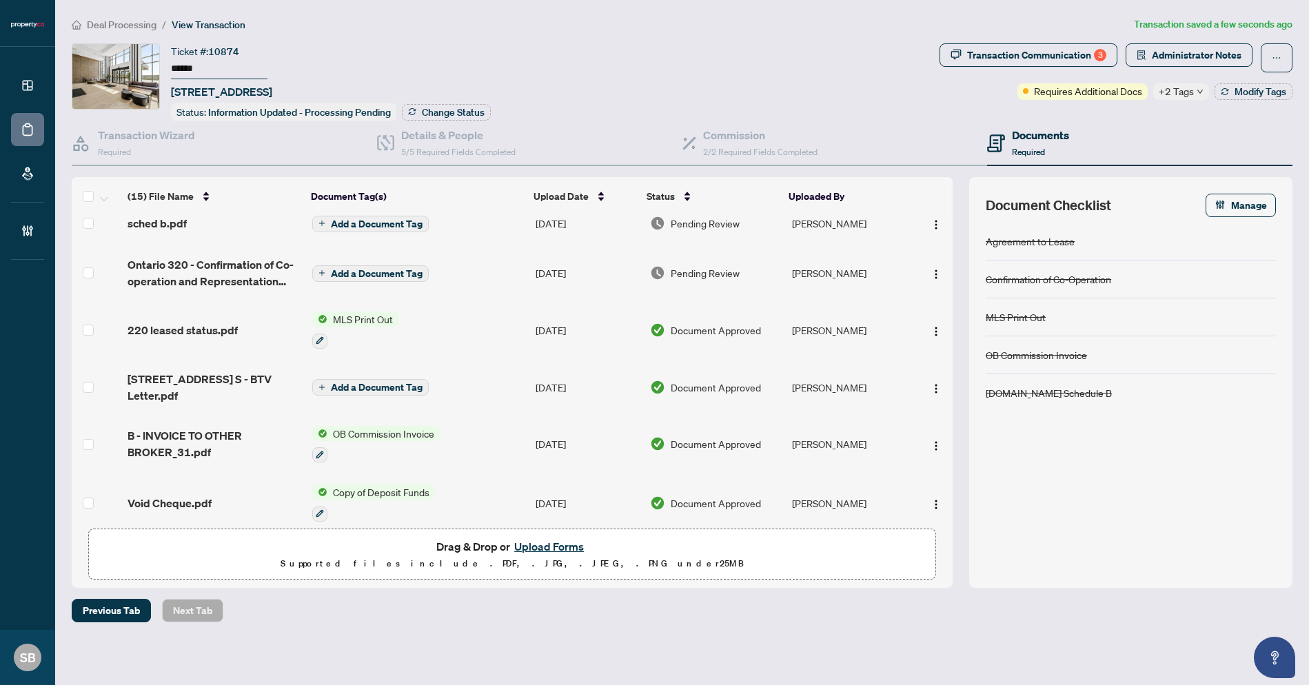
scroll to position [480, 0]
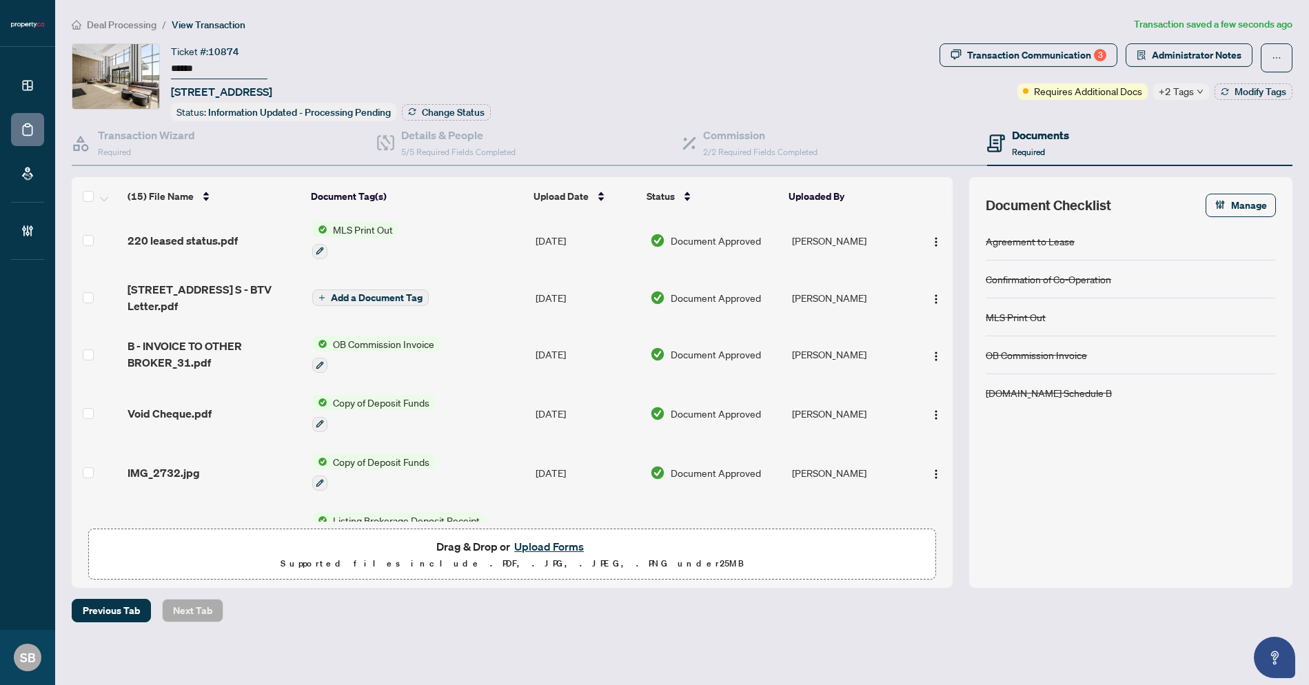
click at [574, 406] on td "Sep/17/2025" at bounding box center [587, 413] width 114 height 59
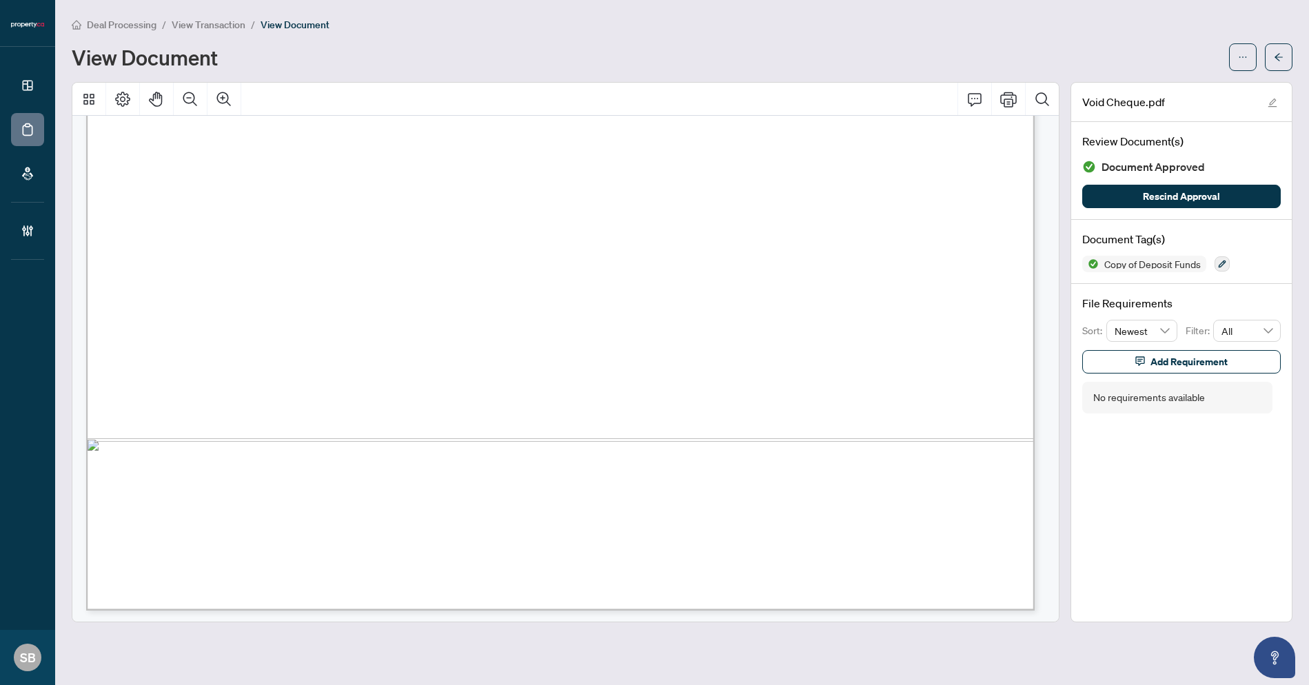
scroll to position [489, 0]
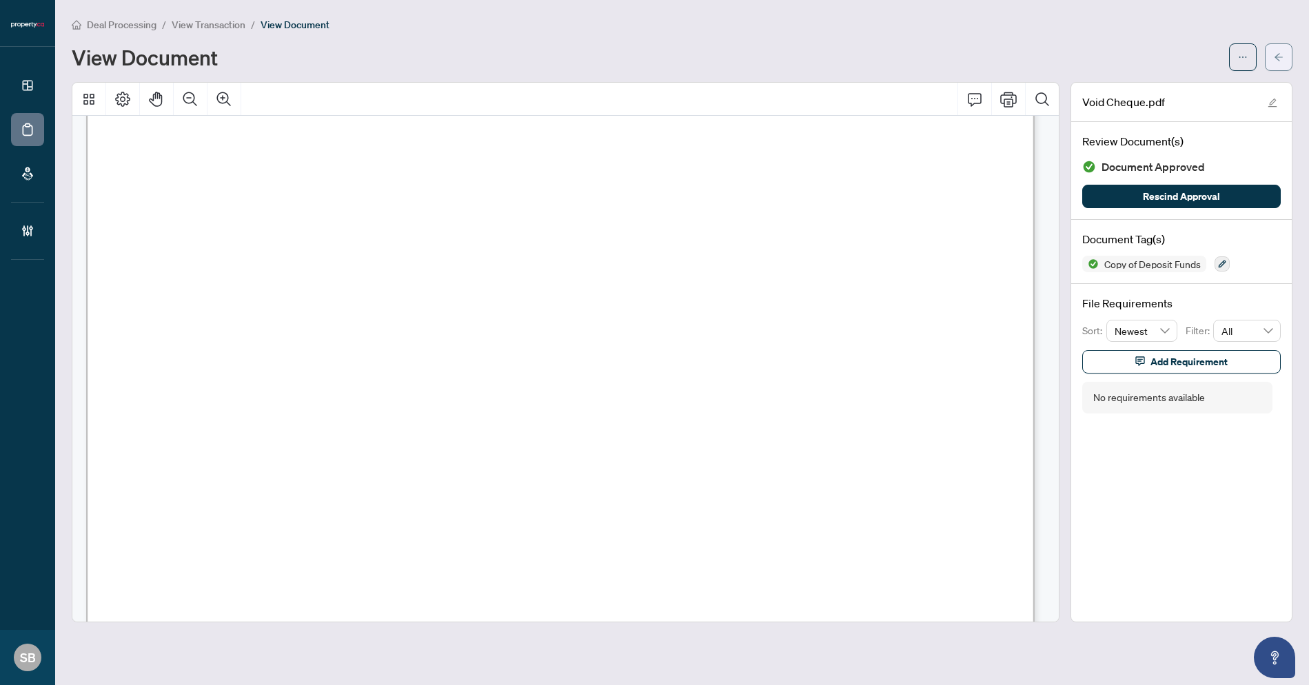
click at [1280, 57] on icon "arrow-left" at bounding box center [1279, 57] width 8 height 8
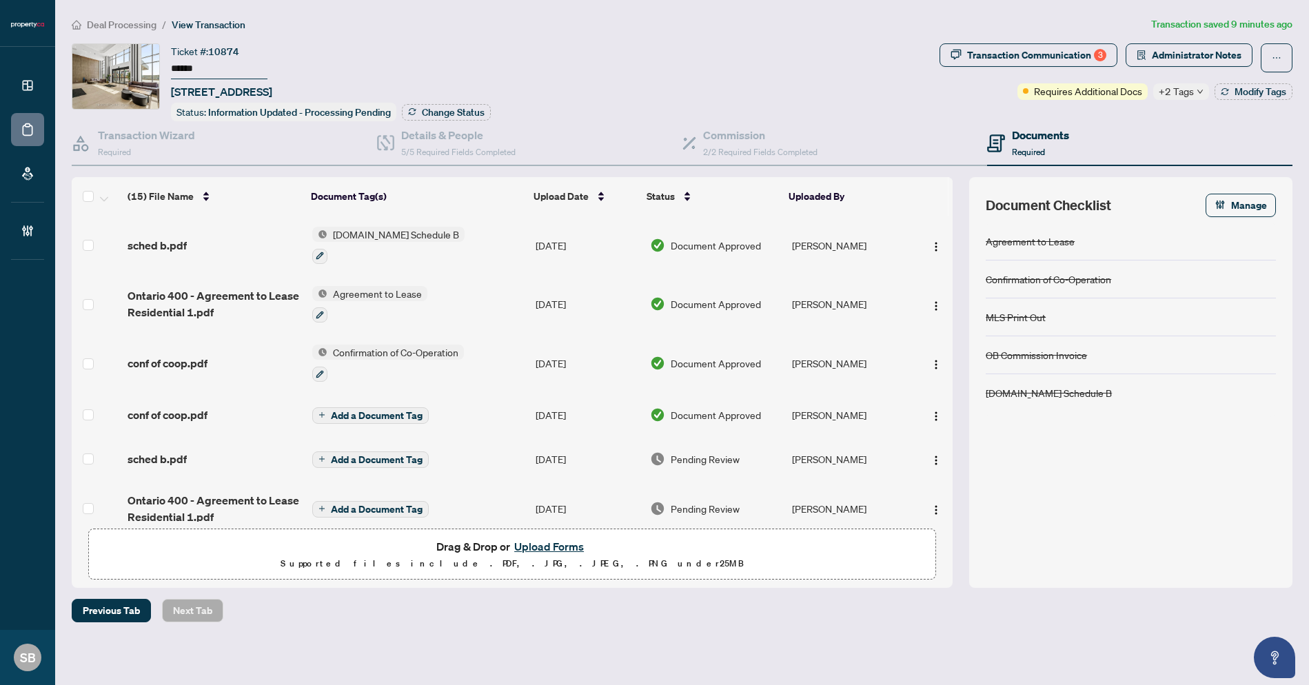
type input "******"
click at [1197, 90] on icon "down" at bounding box center [1200, 91] width 7 height 7
click at [1258, 92] on span "Received Confirmation of Closing" at bounding box center [1229, 98] width 103 height 15
drag, startPoint x: 1116, startPoint y: 122, endPoint x: 1123, endPoint y: 118, distance: 8.0
click at [1116, 121] on div "Documents Required" at bounding box center [1139, 143] width 305 height 45
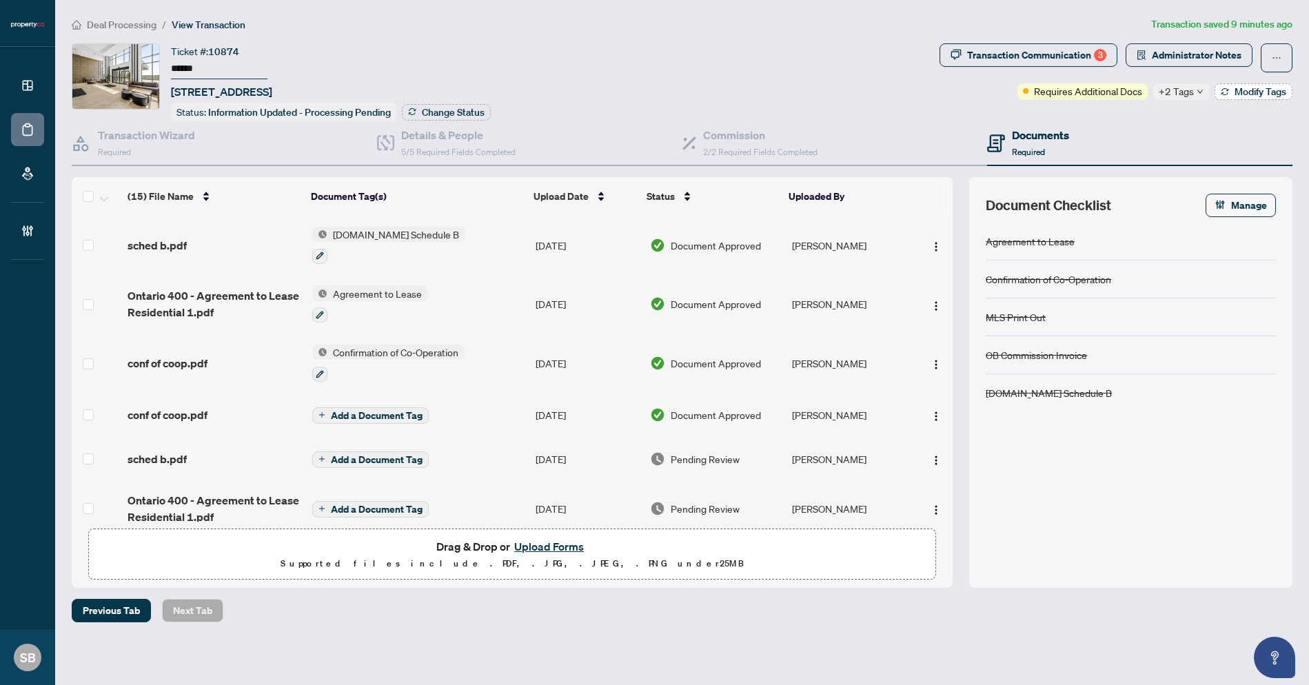
click at [1241, 92] on span "Modify Tags" at bounding box center [1261, 92] width 52 height 10
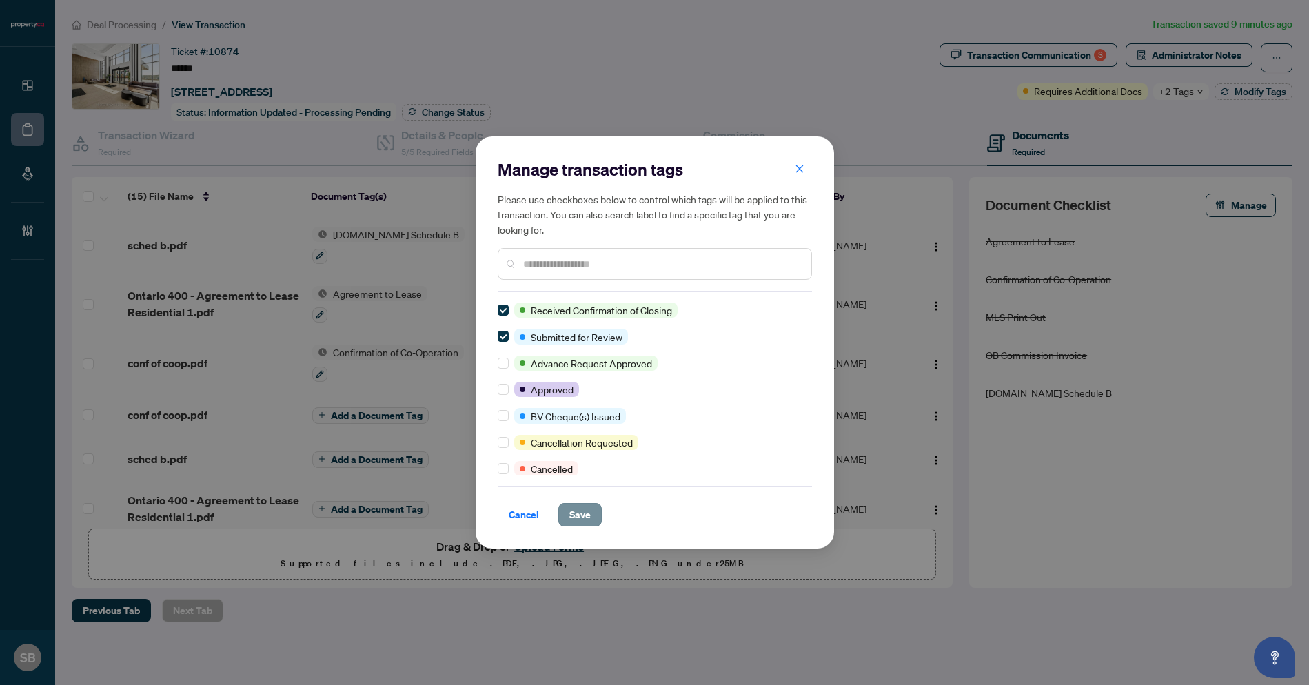
click at [580, 516] on span "Save" at bounding box center [579, 515] width 21 height 22
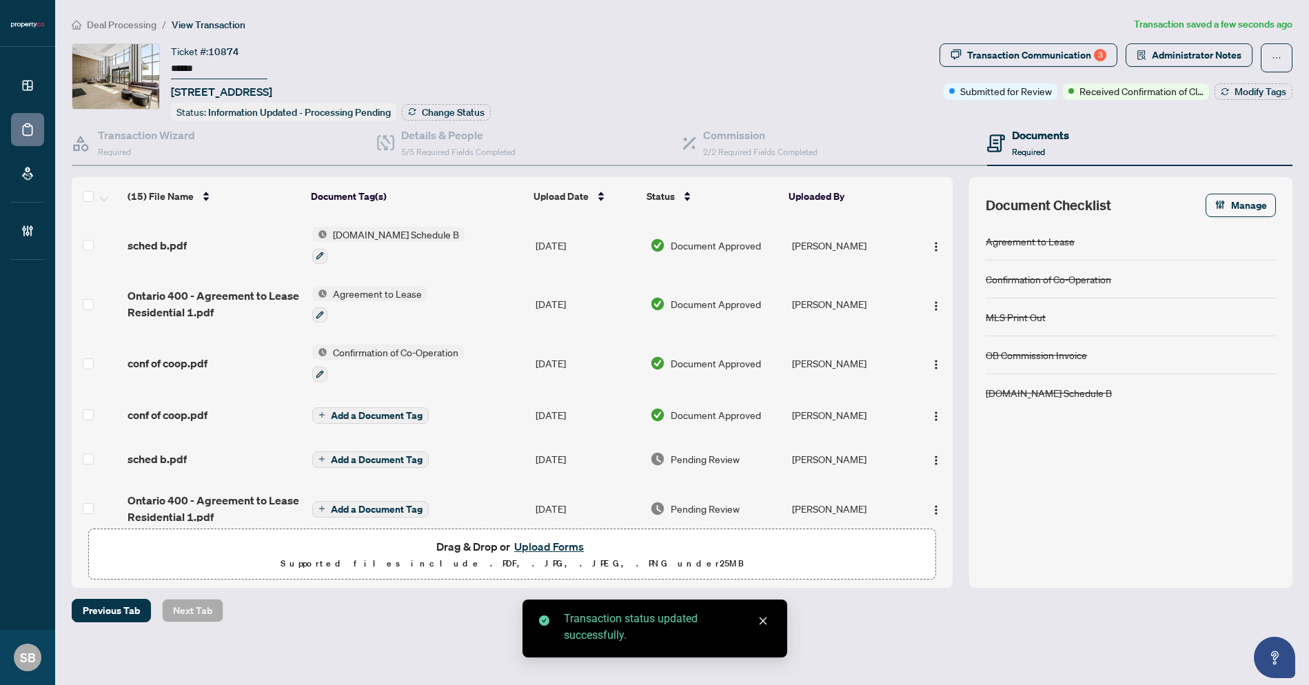
click at [1084, 53] on div "Manage transaction tags Please use checkboxes below to control which tags will …" at bounding box center [654, 342] width 1309 height 685
click at [1080, 54] on div "Transaction Communication 3" at bounding box center [1036, 55] width 139 height 22
click at [1076, 53] on div at bounding box center [654, 342] width 1309 height 685
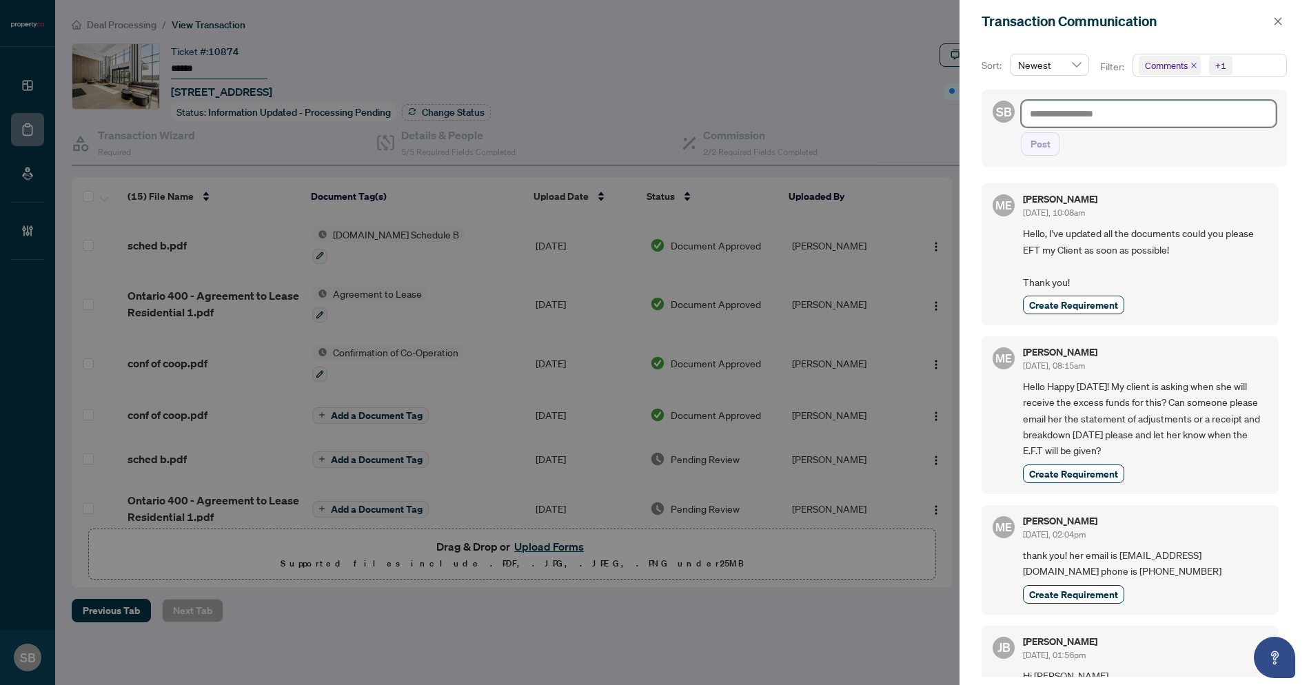
click at [1108, 117] on textarea at bounding box center [1149, 114] width 254 height 26
type textarea "*"
type textarea "**"
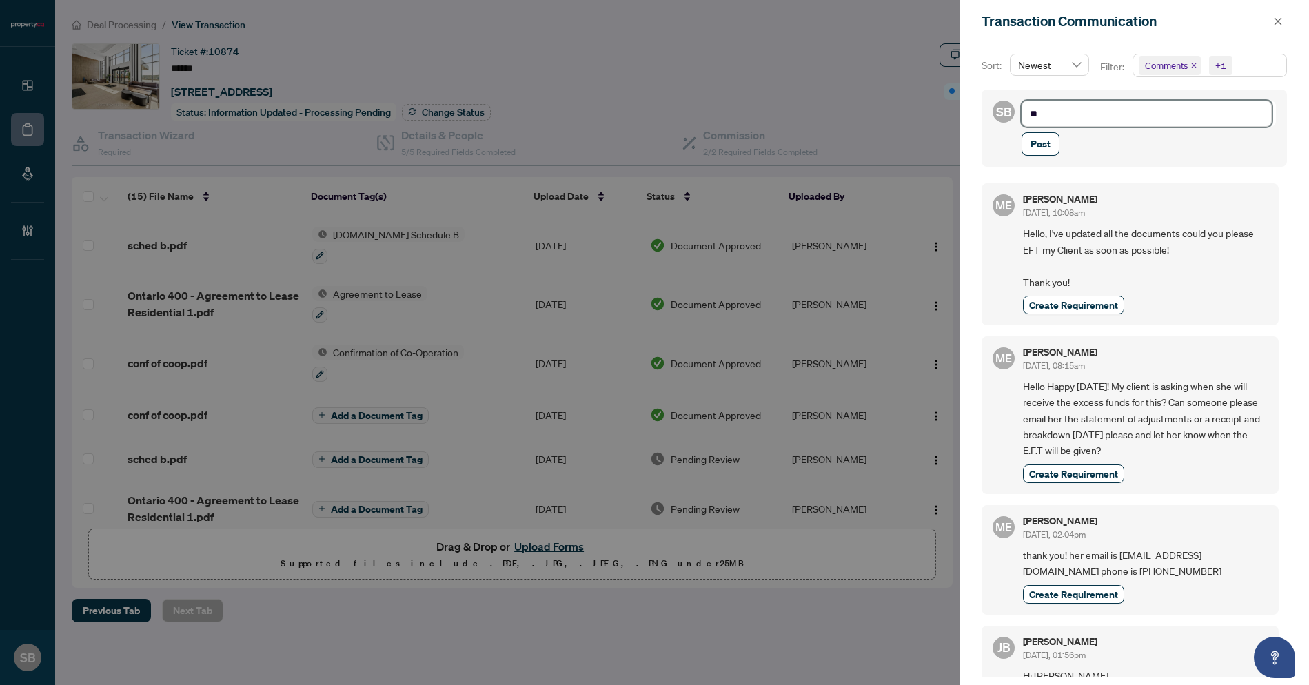
type textarea "**"
type textarea "****"
type textarea "*****"
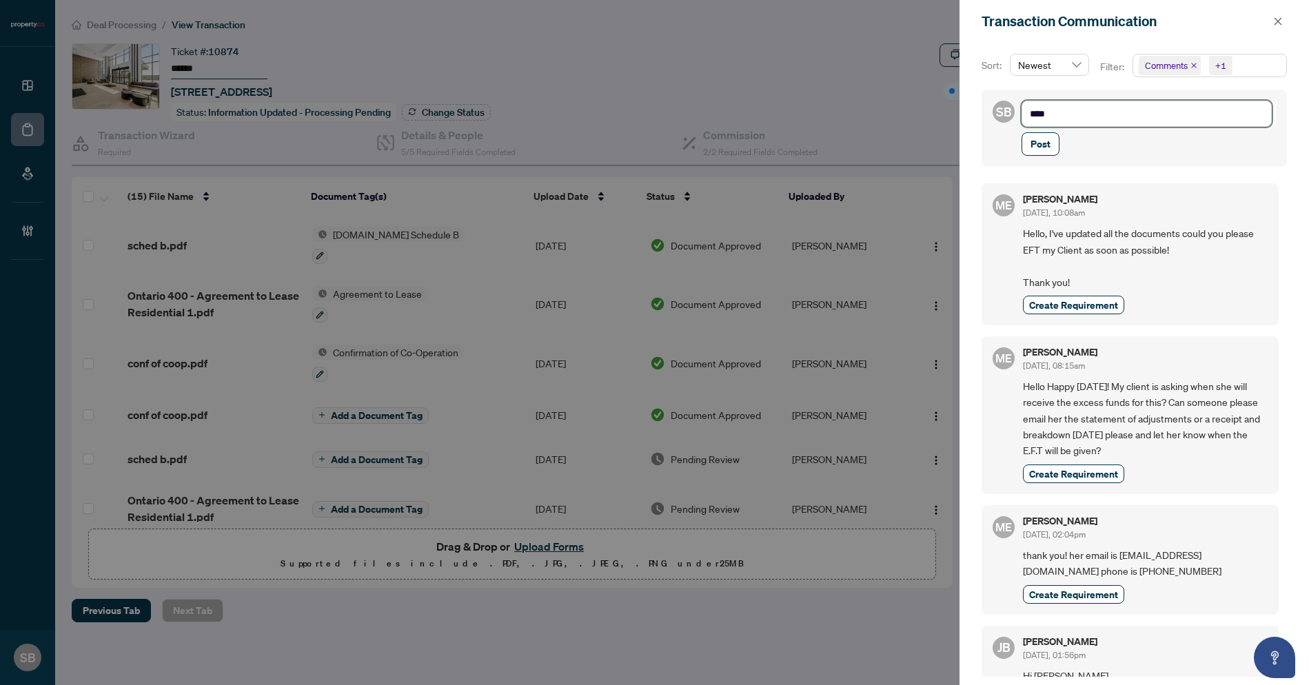
type textarea "*****"
type textarea "******"
type textarea "*******"
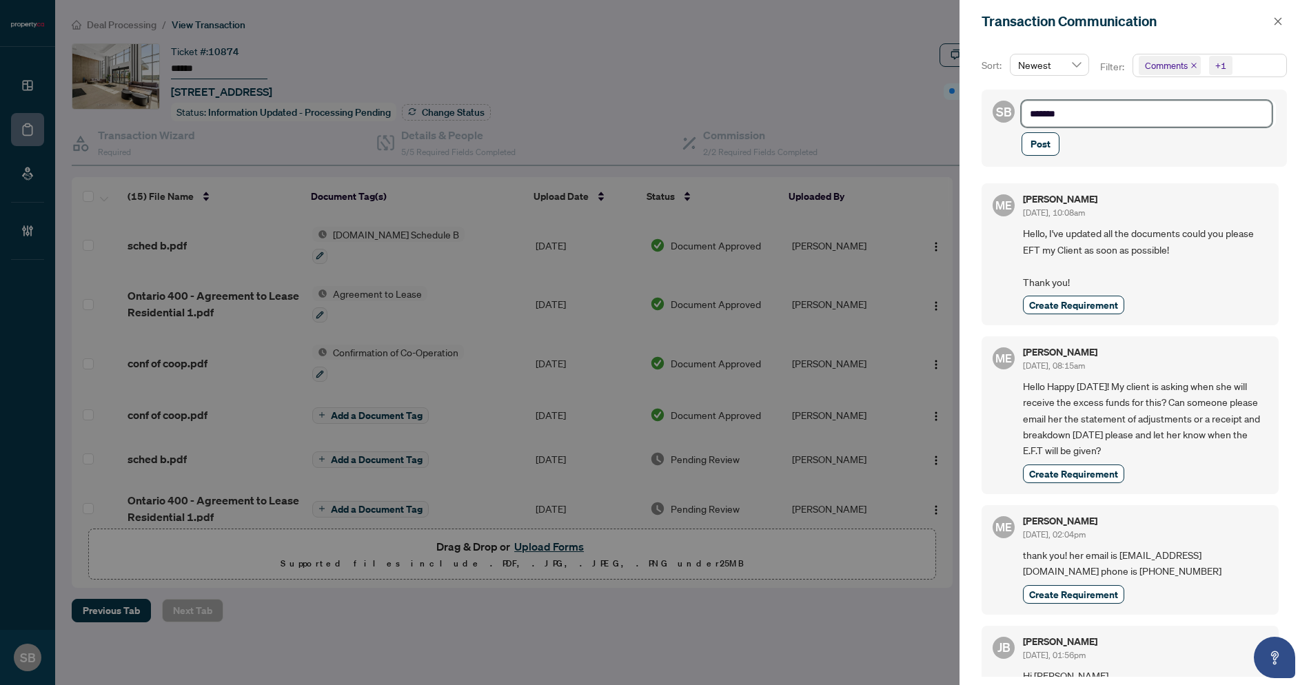
type textarea "********"
type textarea "*********"
type textarea "**********"
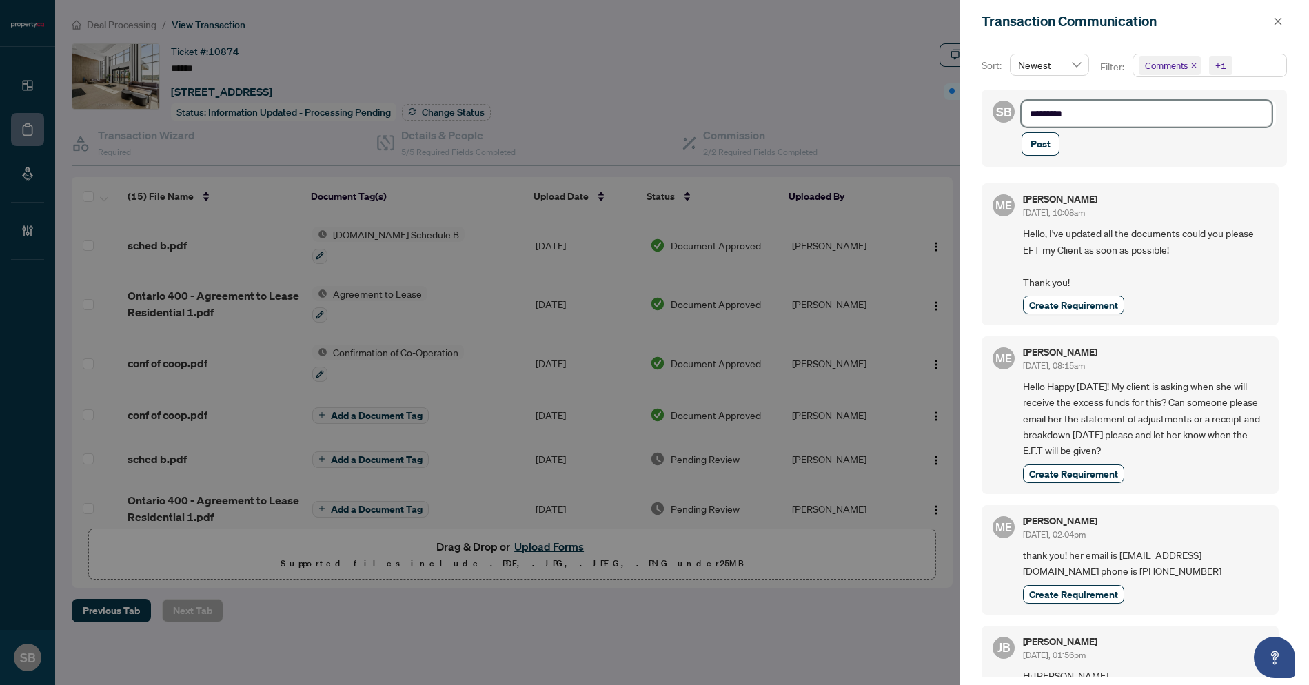
type textarea "**********"
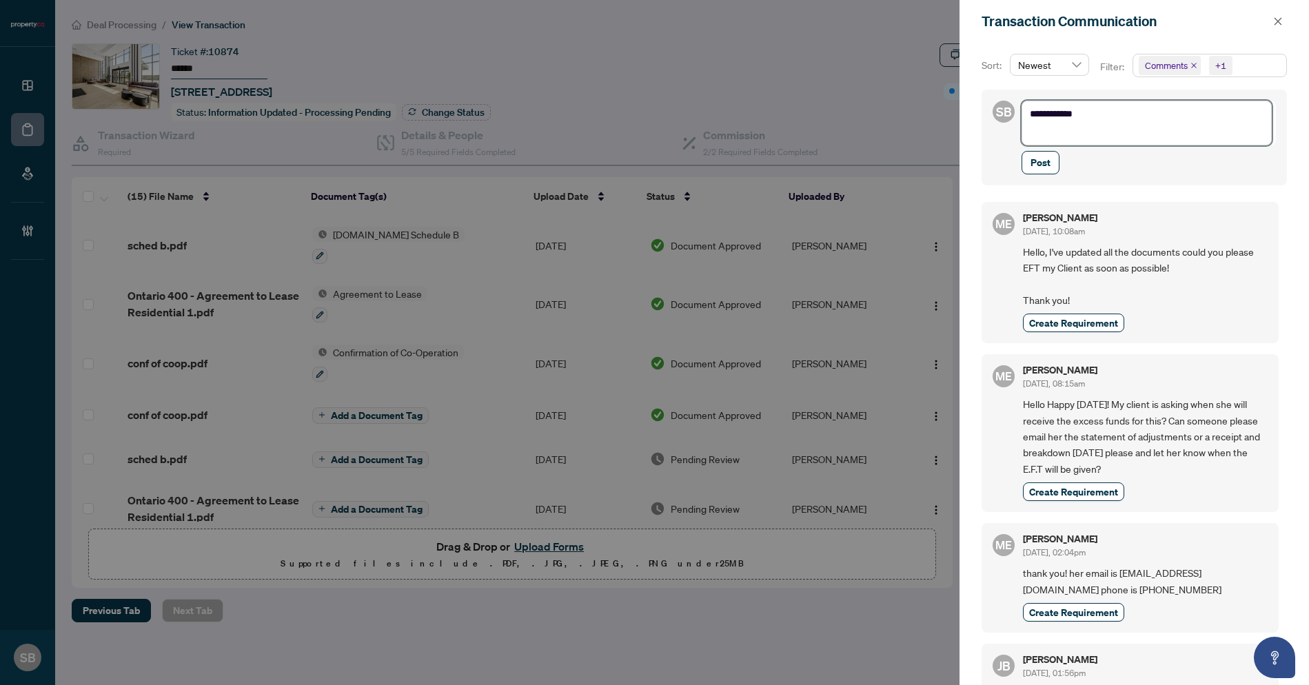
type textarea "**********"
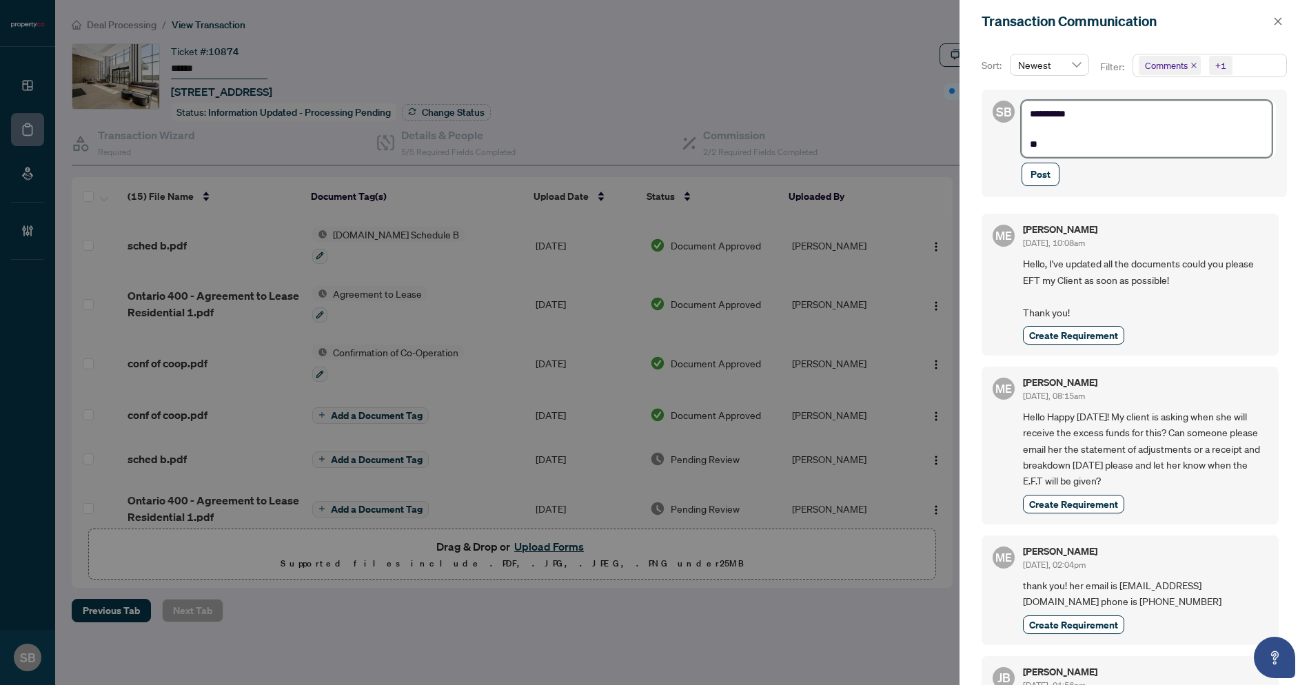
type textarea "**********"
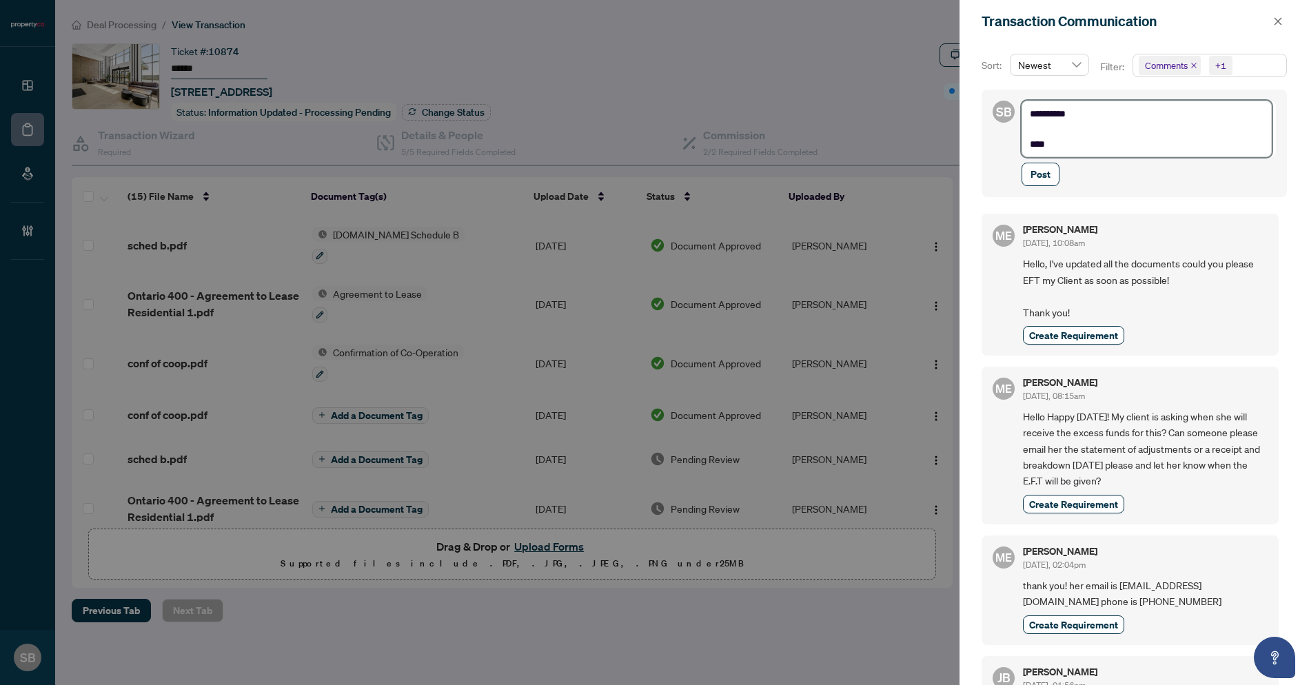
type textarea "**********"
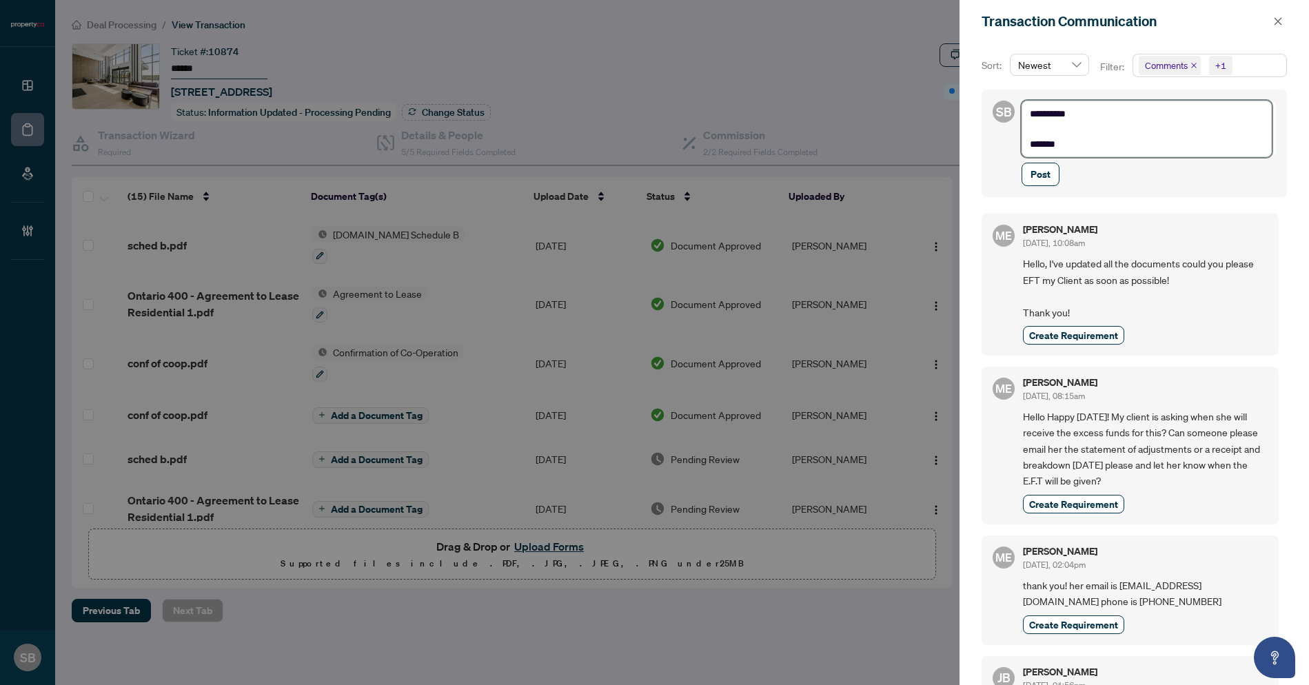
type textarea "**********"
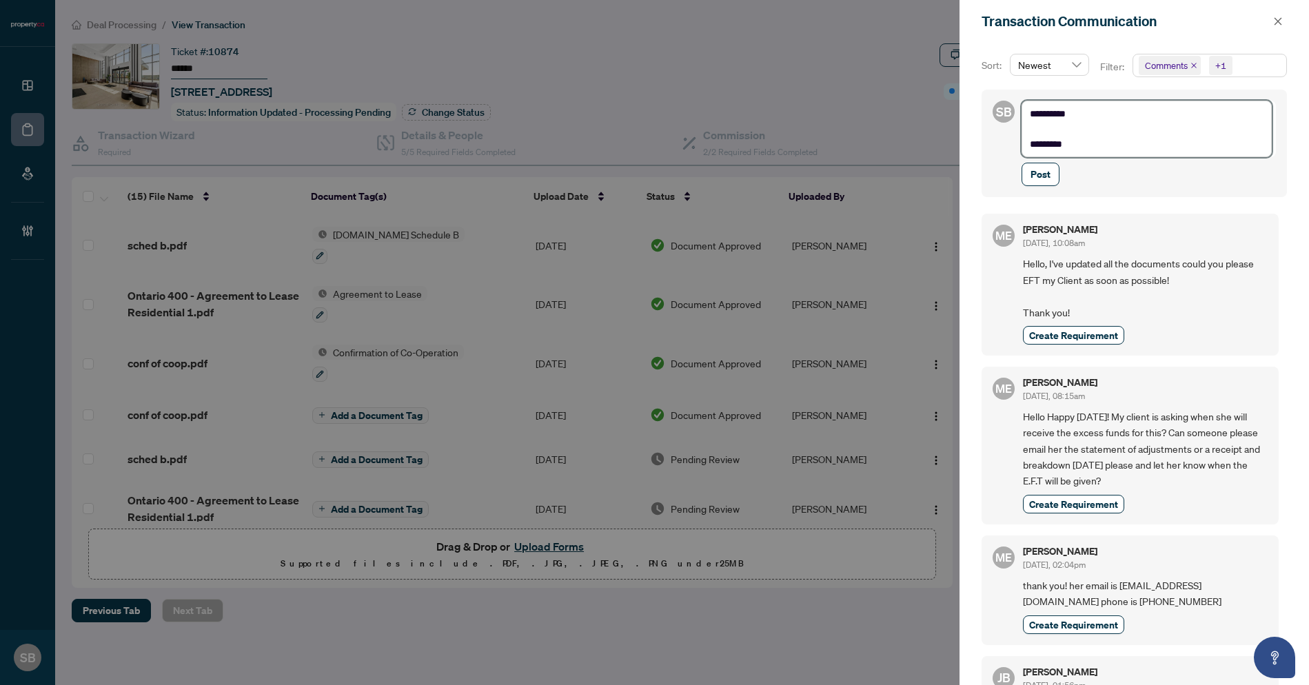
type textarea "**********"
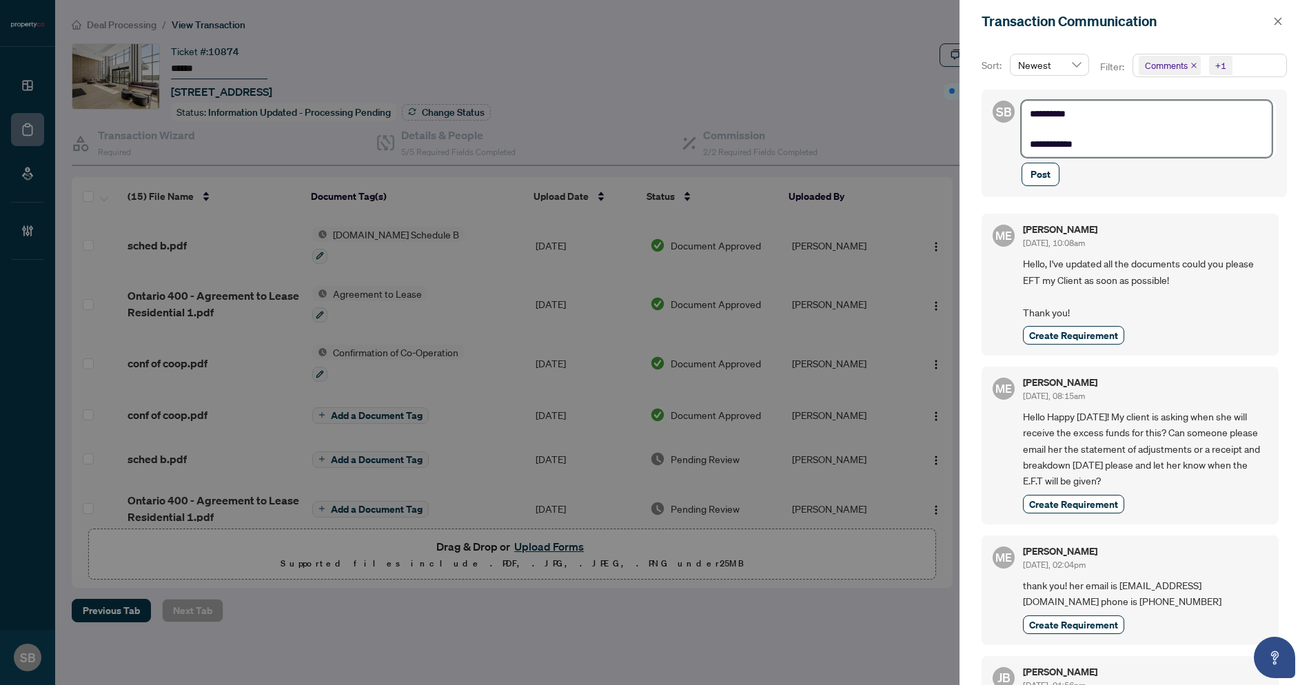
type textarea "**********"
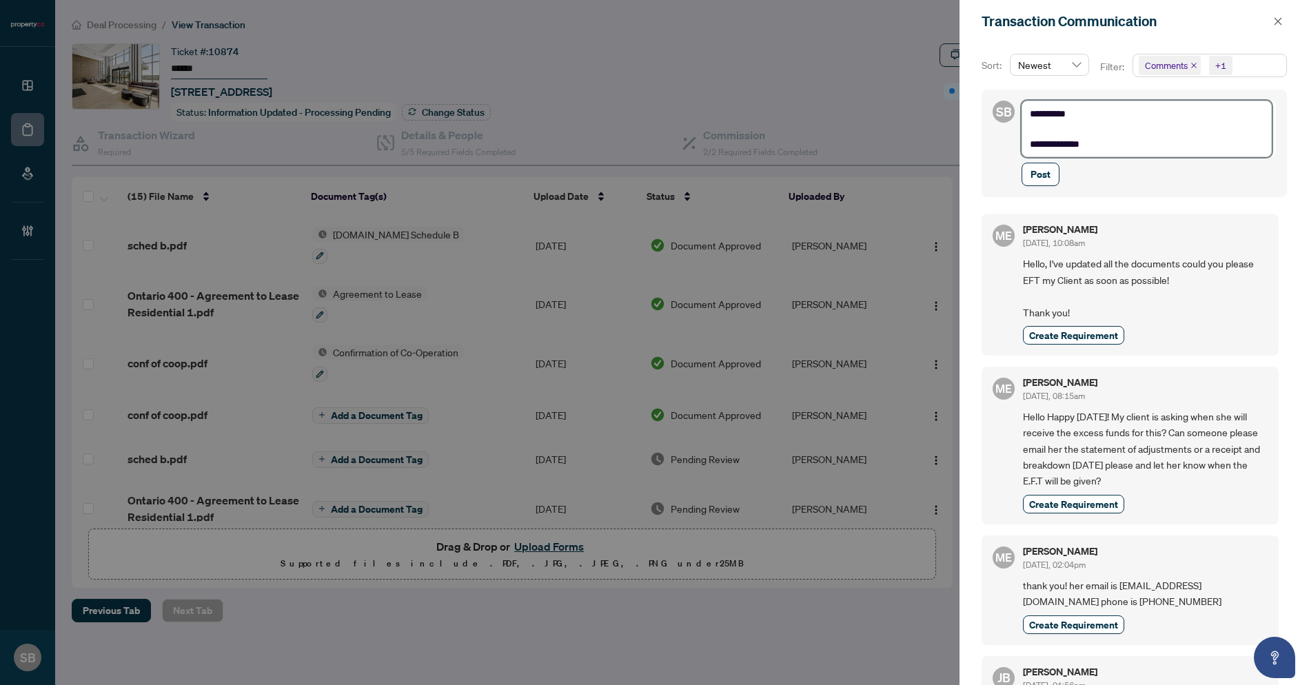
type textarea "**********"
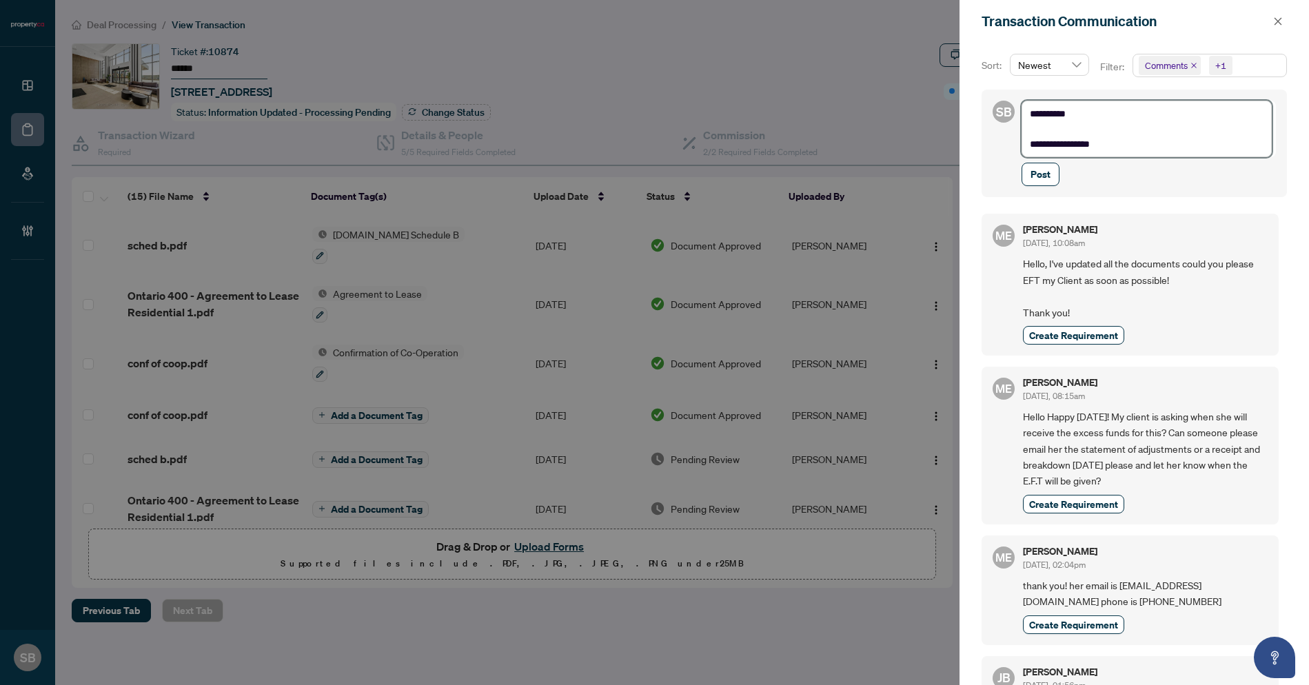
type textarea "**********"
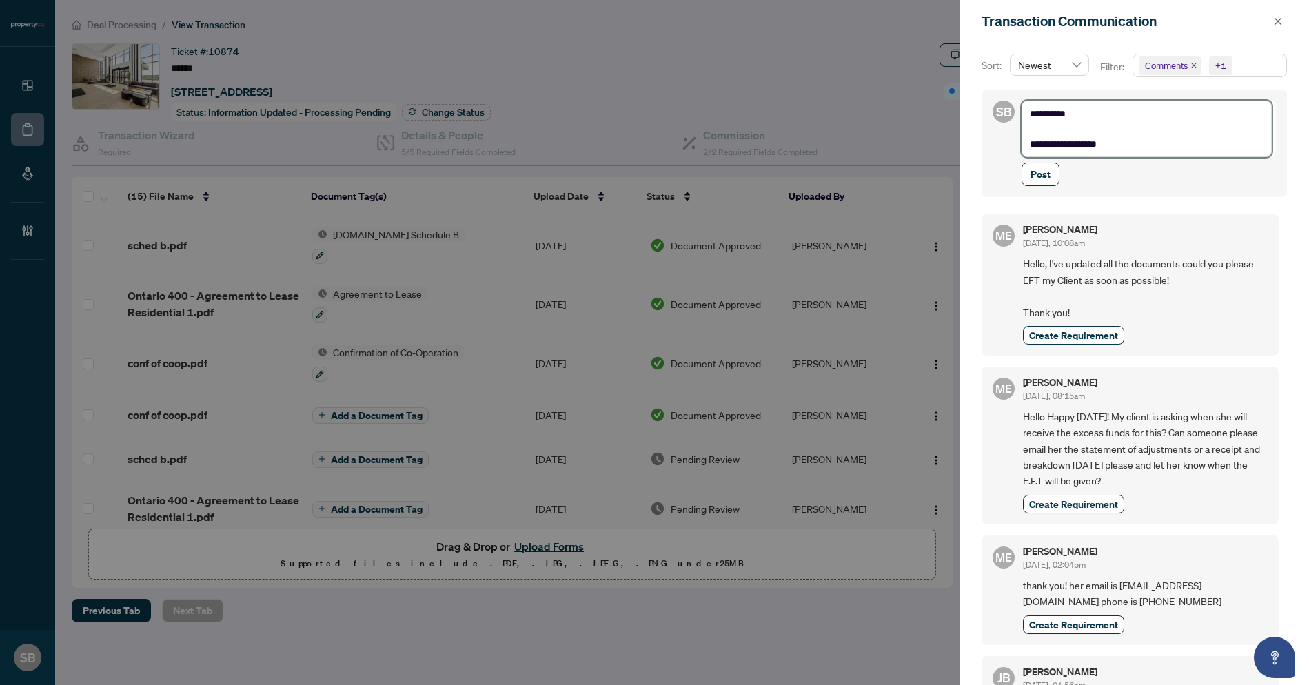
type textarea "**********"
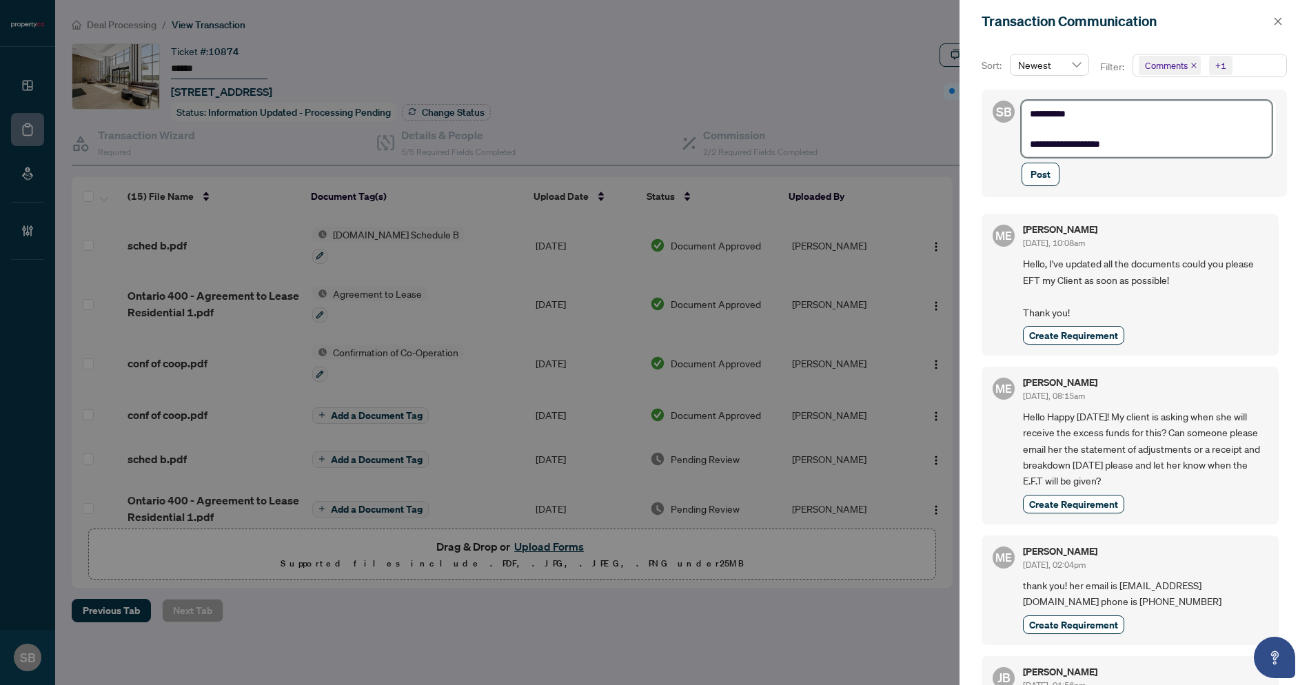
type textarea "**********"
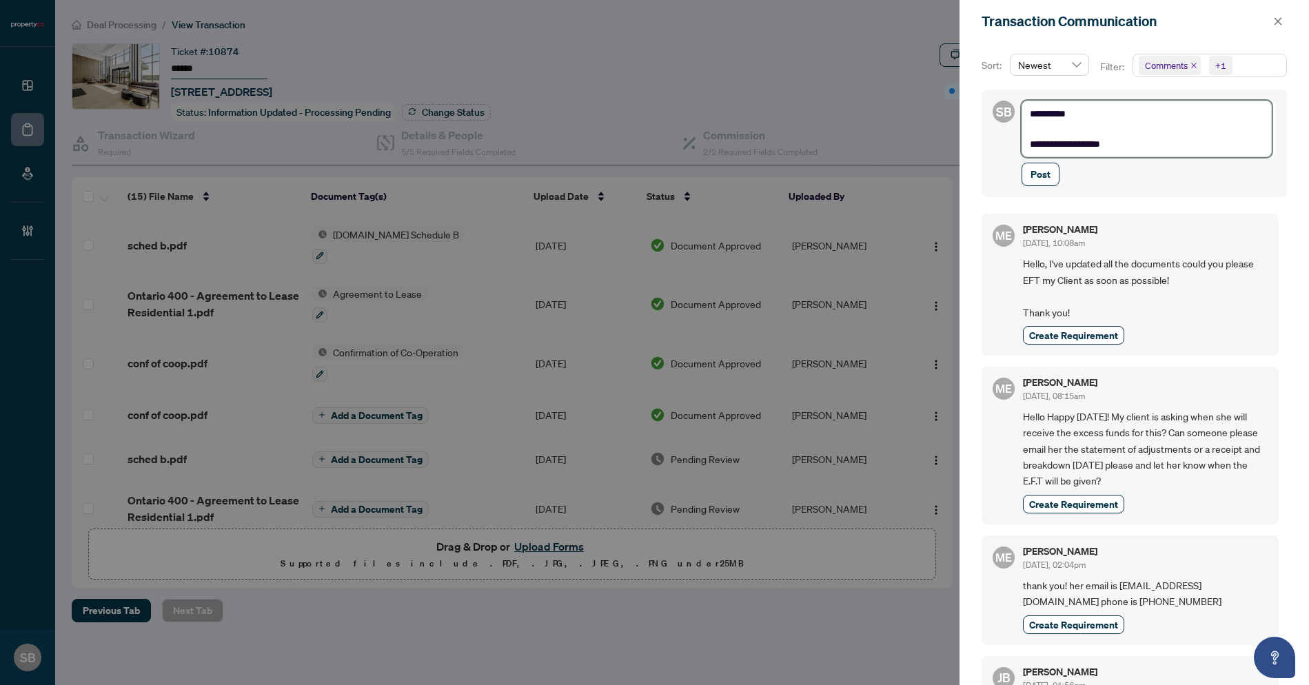
type textarea "**********"
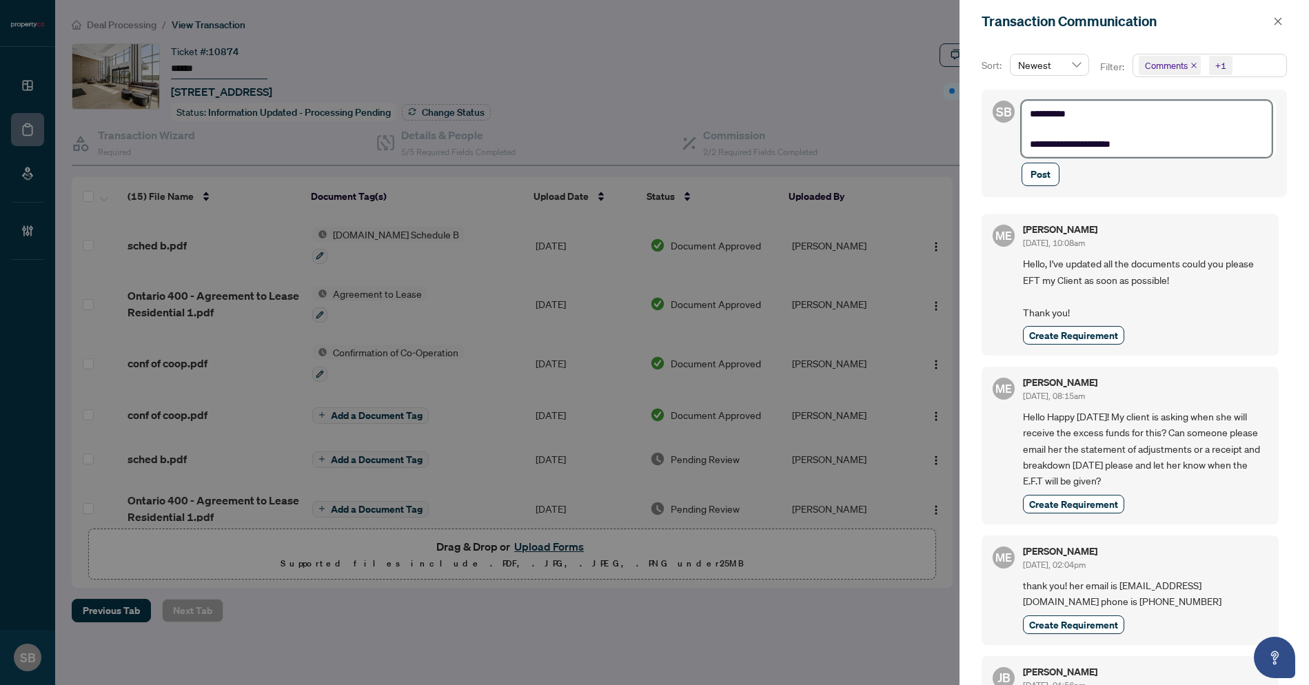
type textarea "**********"
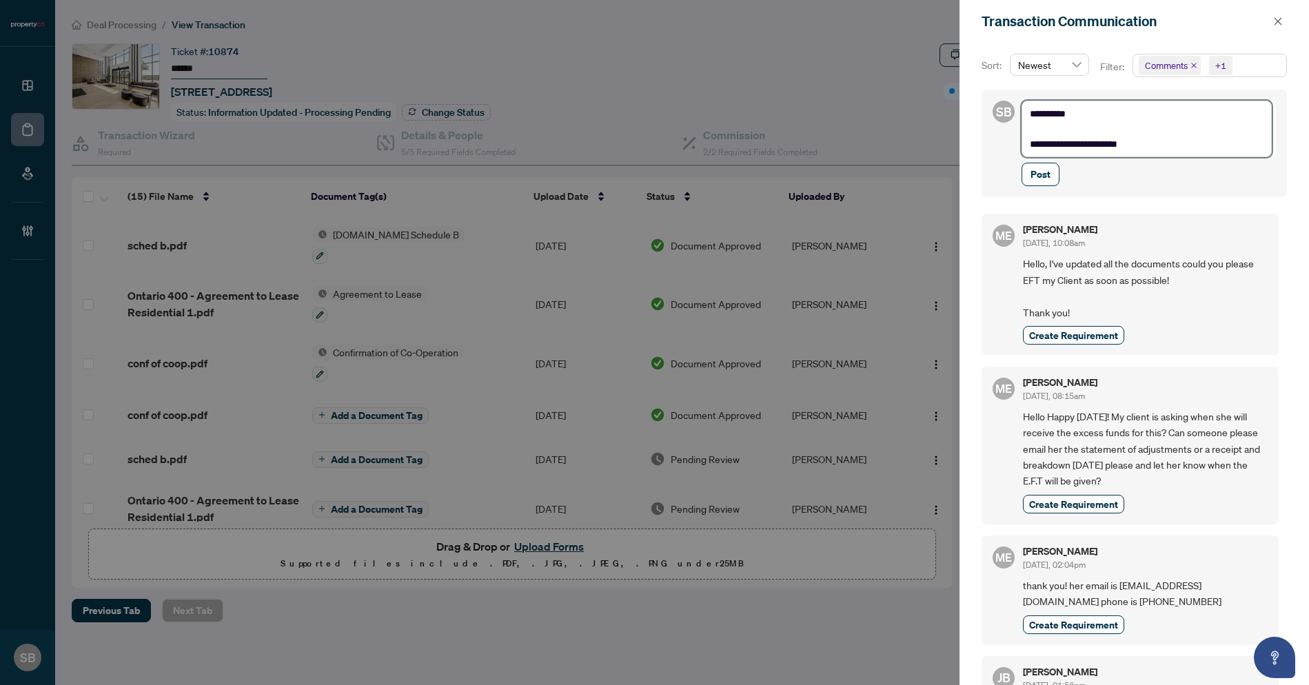
type textarea "**********"
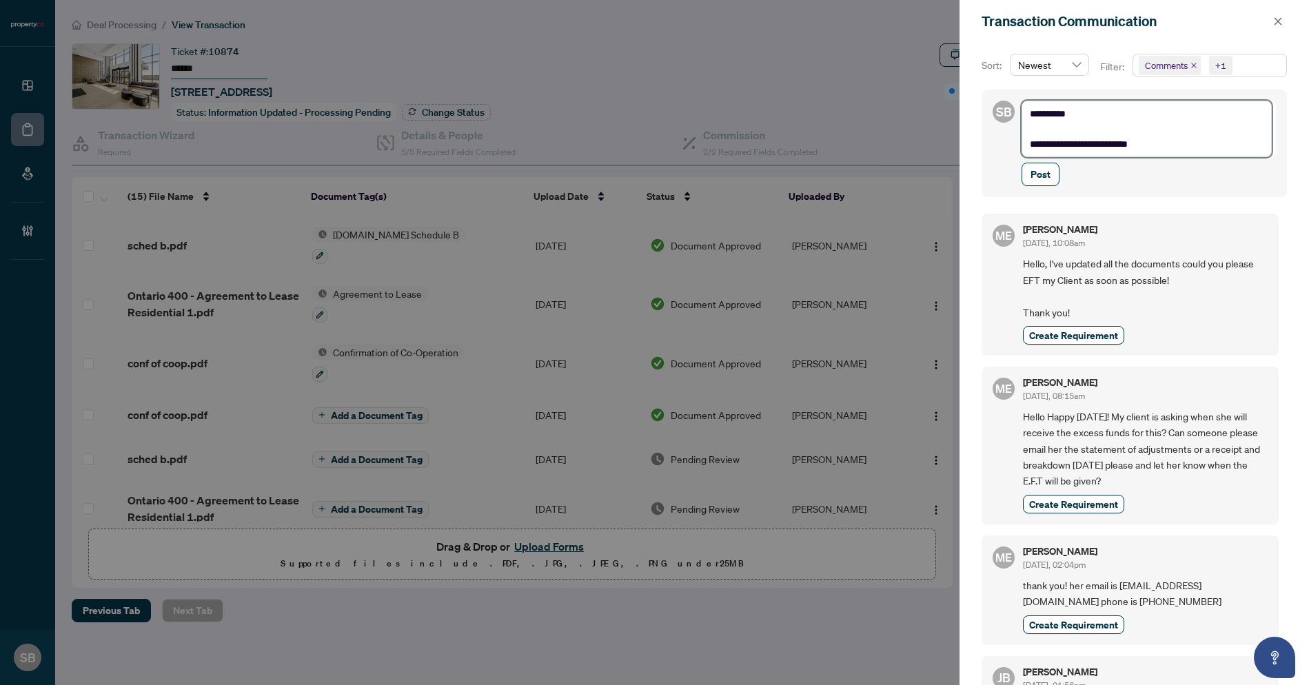
type textarea "**********"
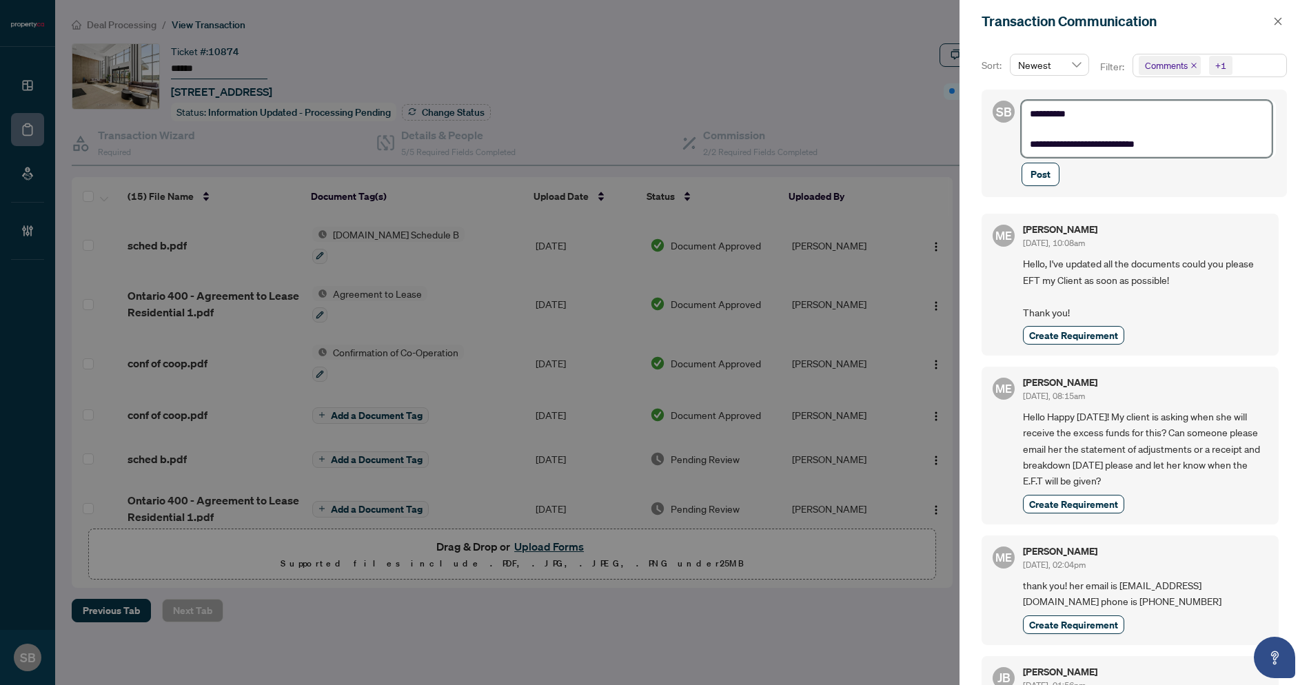
type textarea "**********"
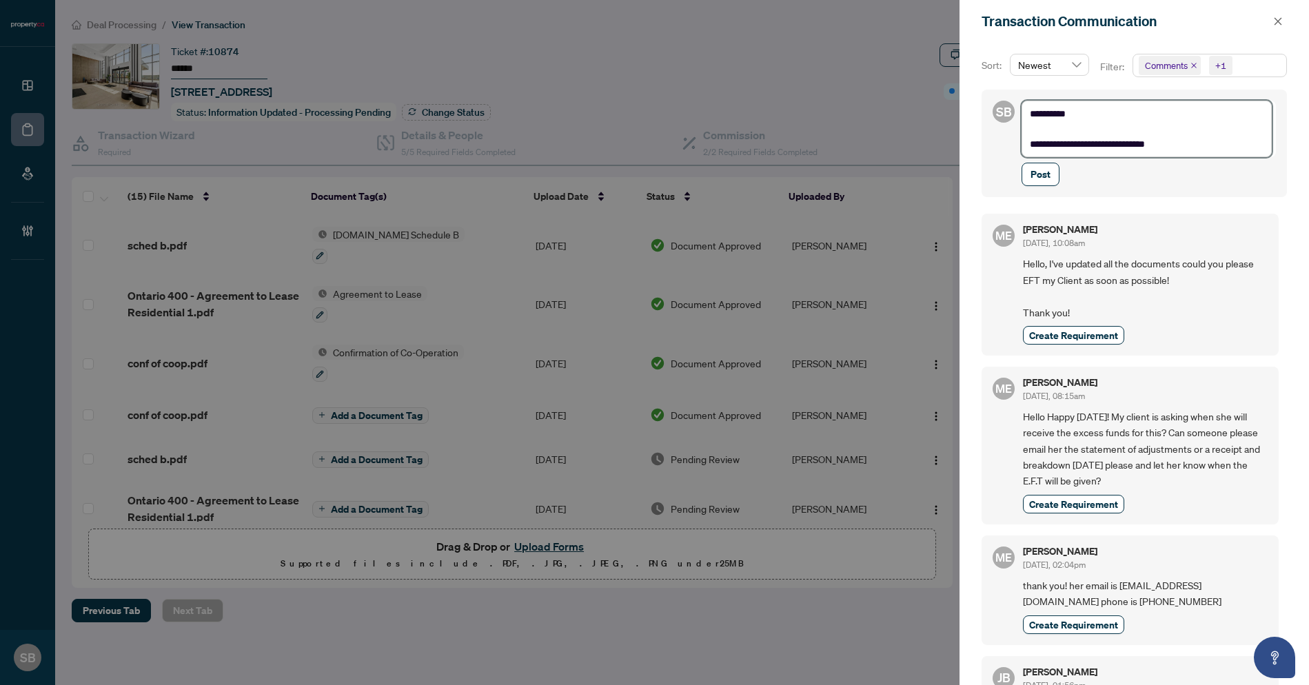
type textarea "**********"
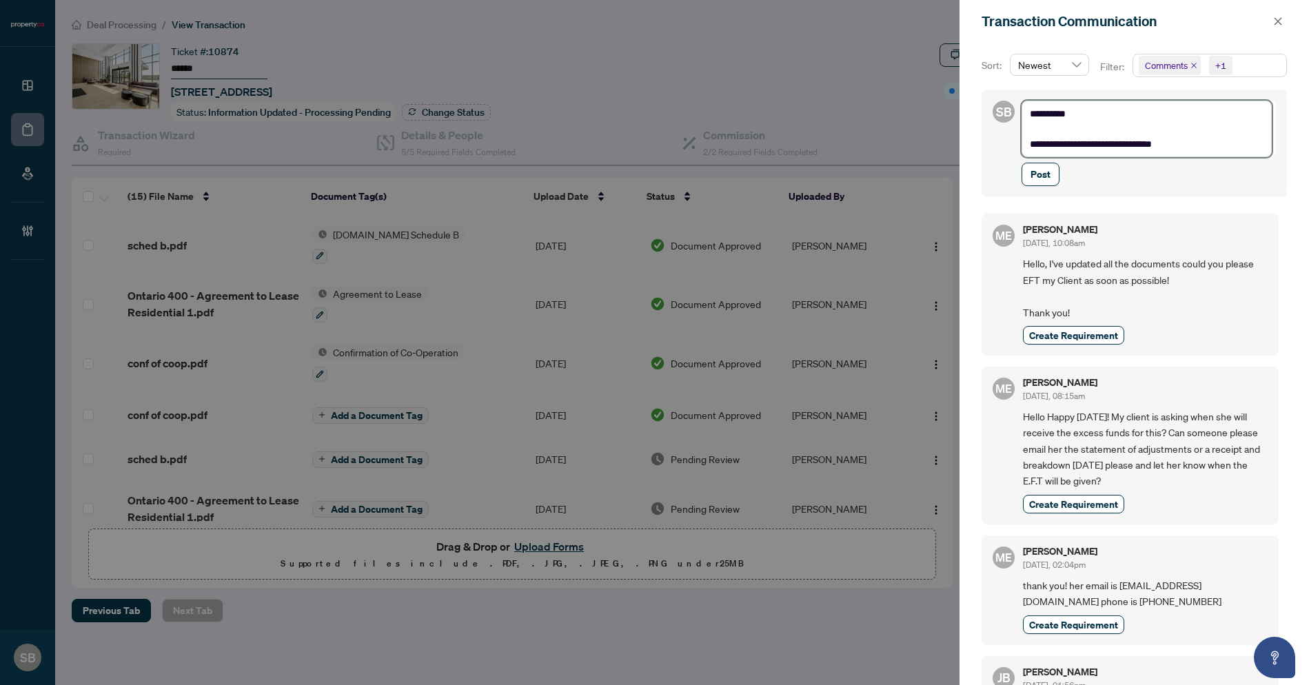
type textarea "**********"
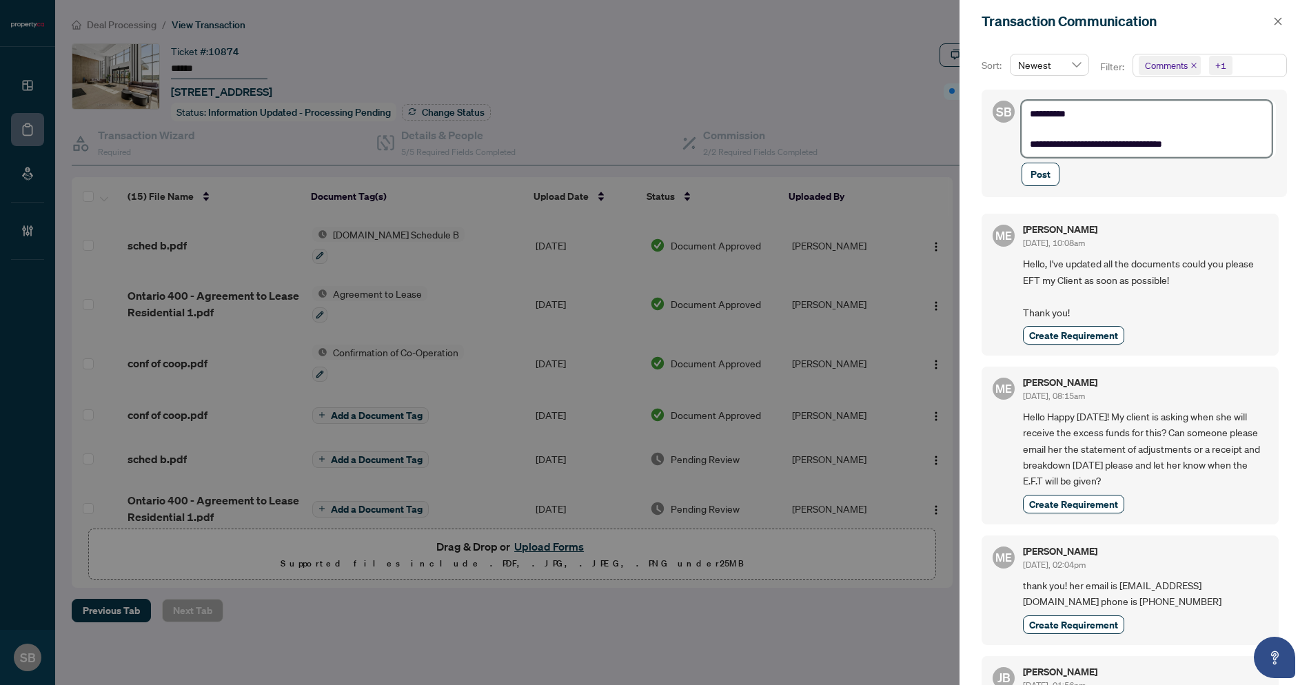
type textarea "**********"
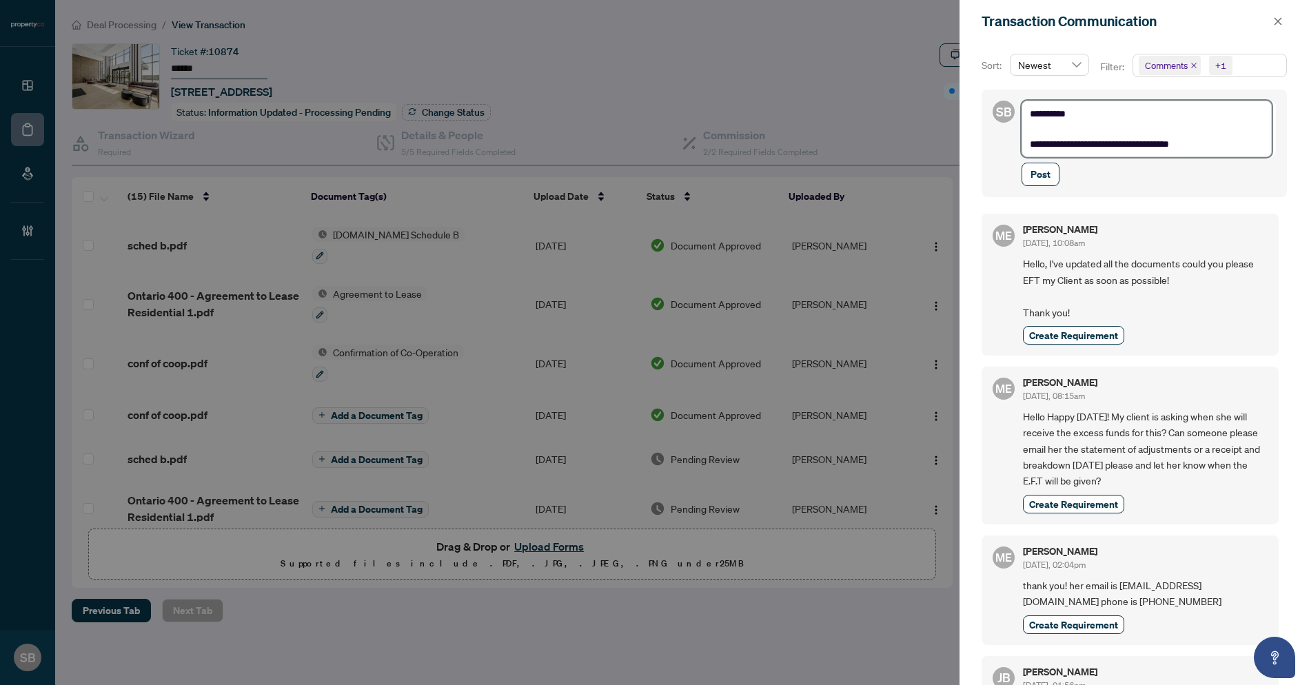
type textarea "**********"
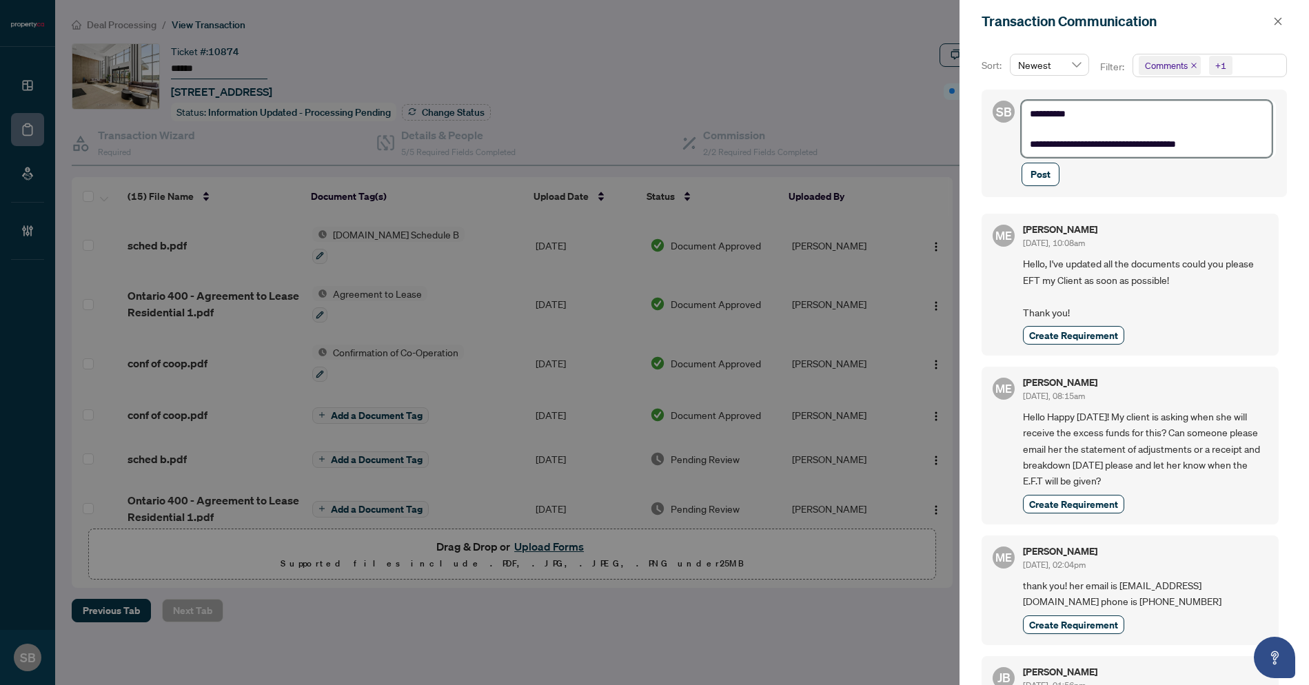
type textarea "**********"
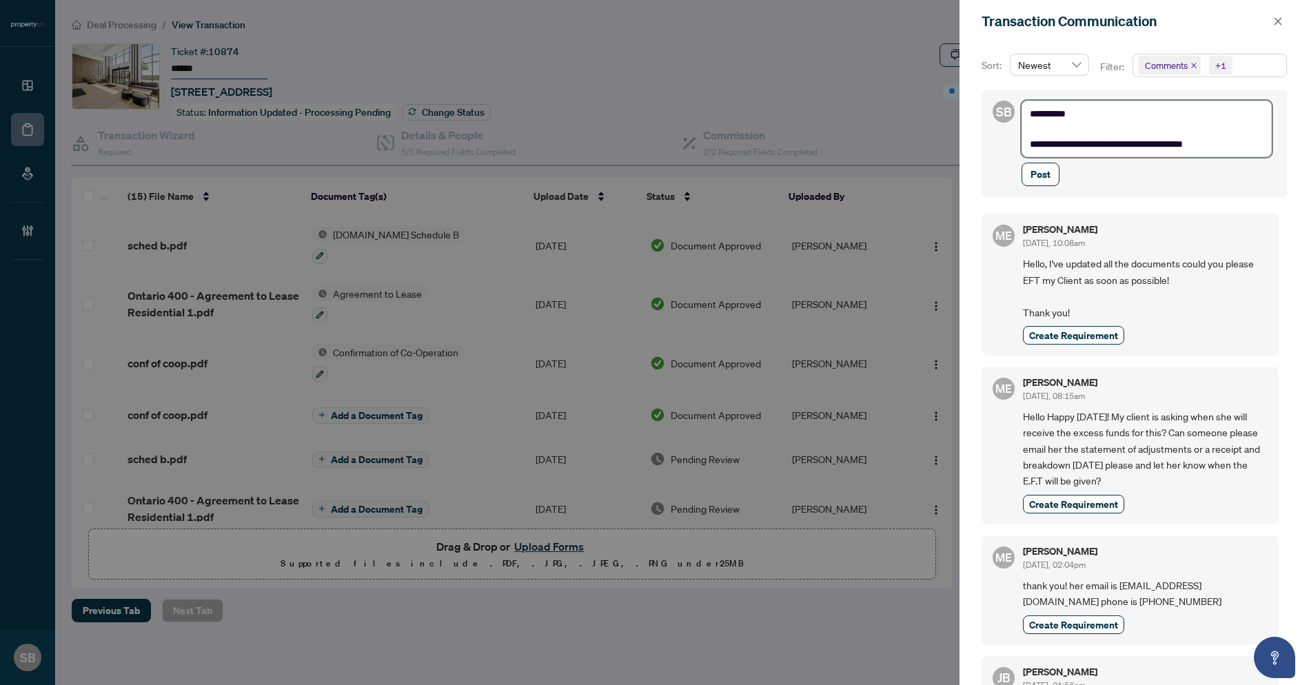
type textarea "**********"
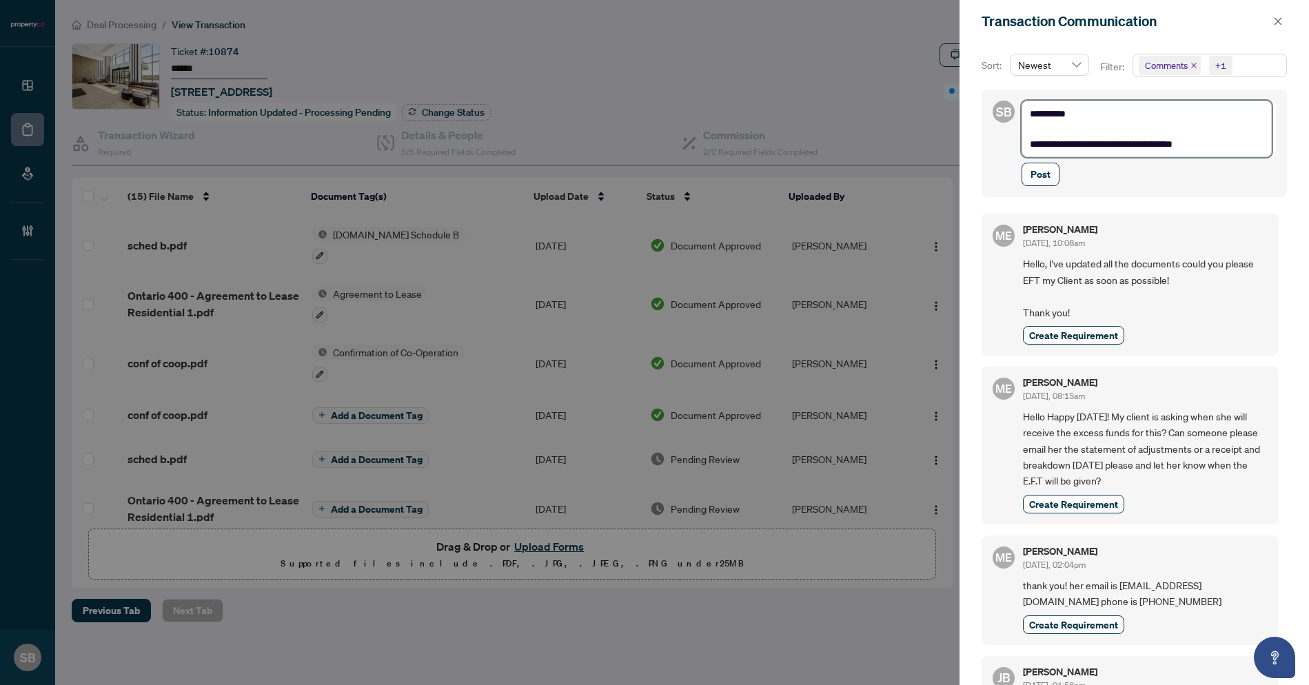
type textarea "**********"
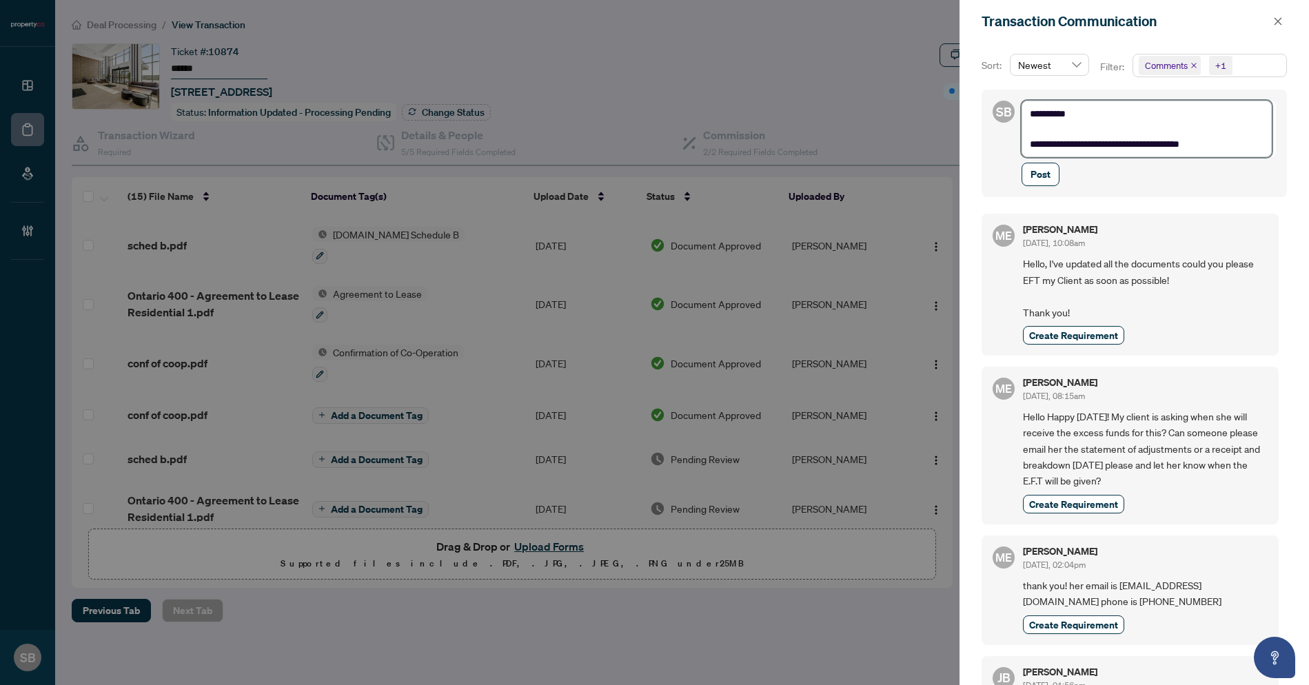
type textarea "**********"
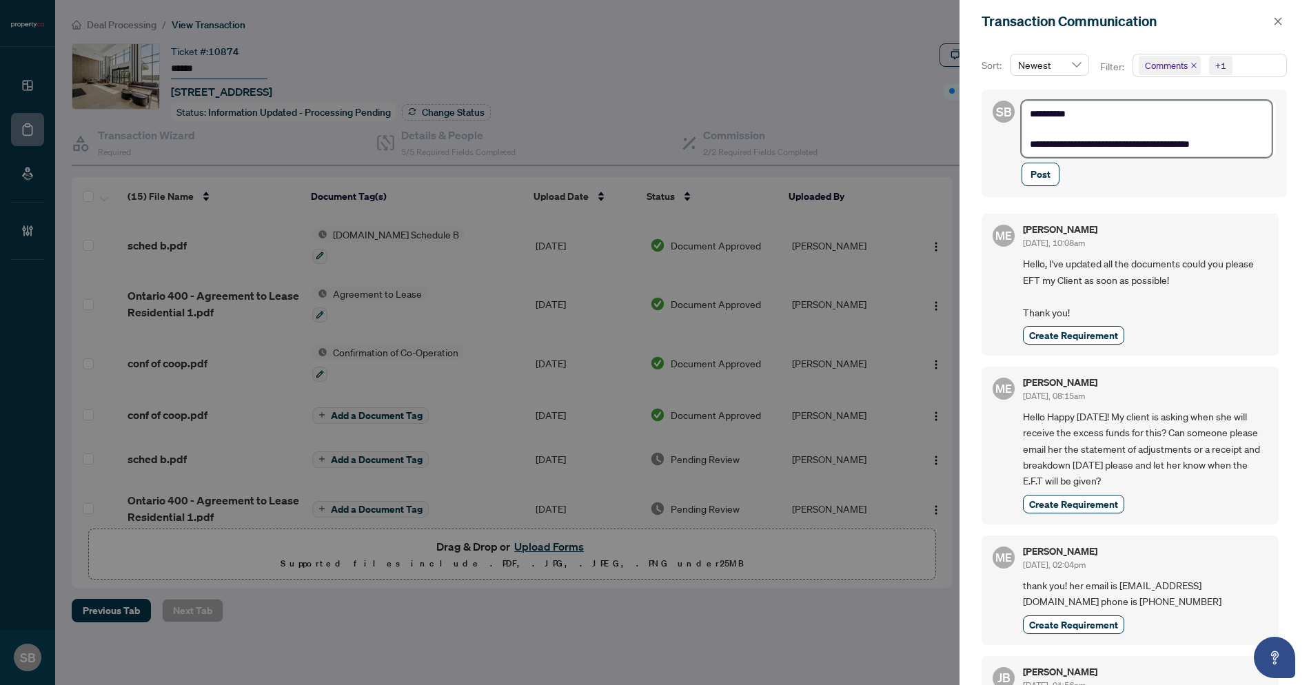
type textarea "**********"
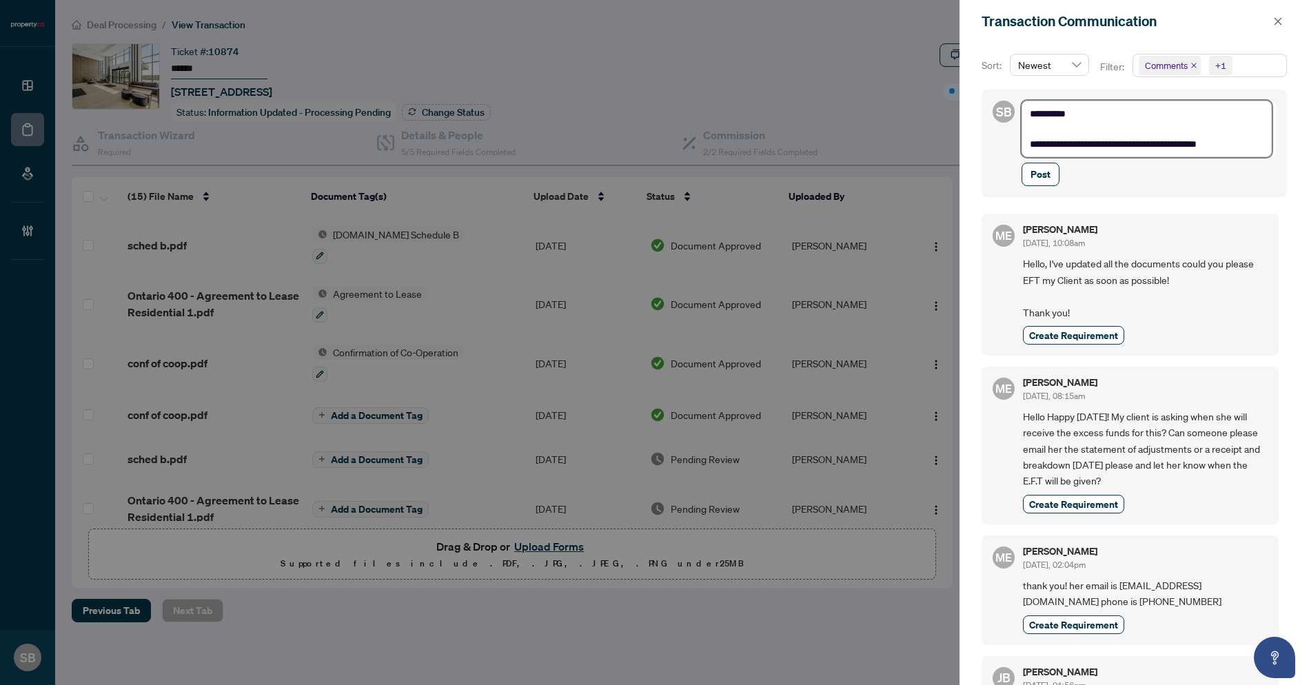
type textarea "**********"
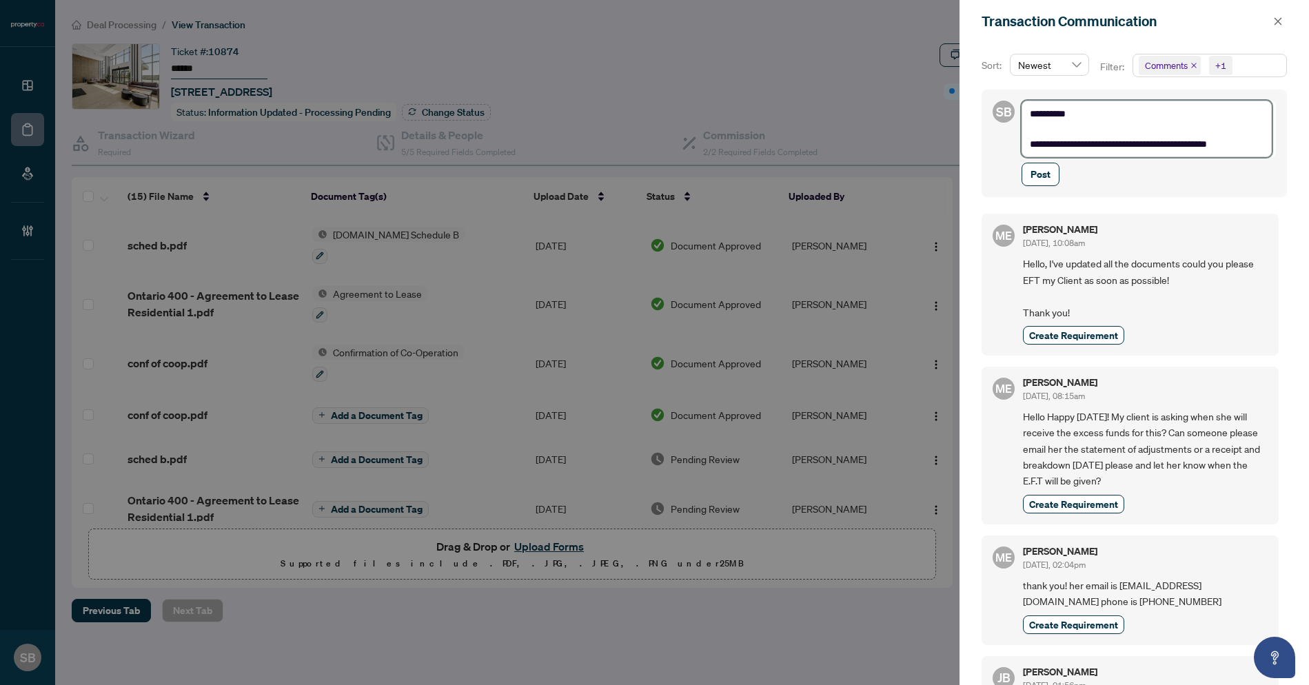
type textarea "**********"
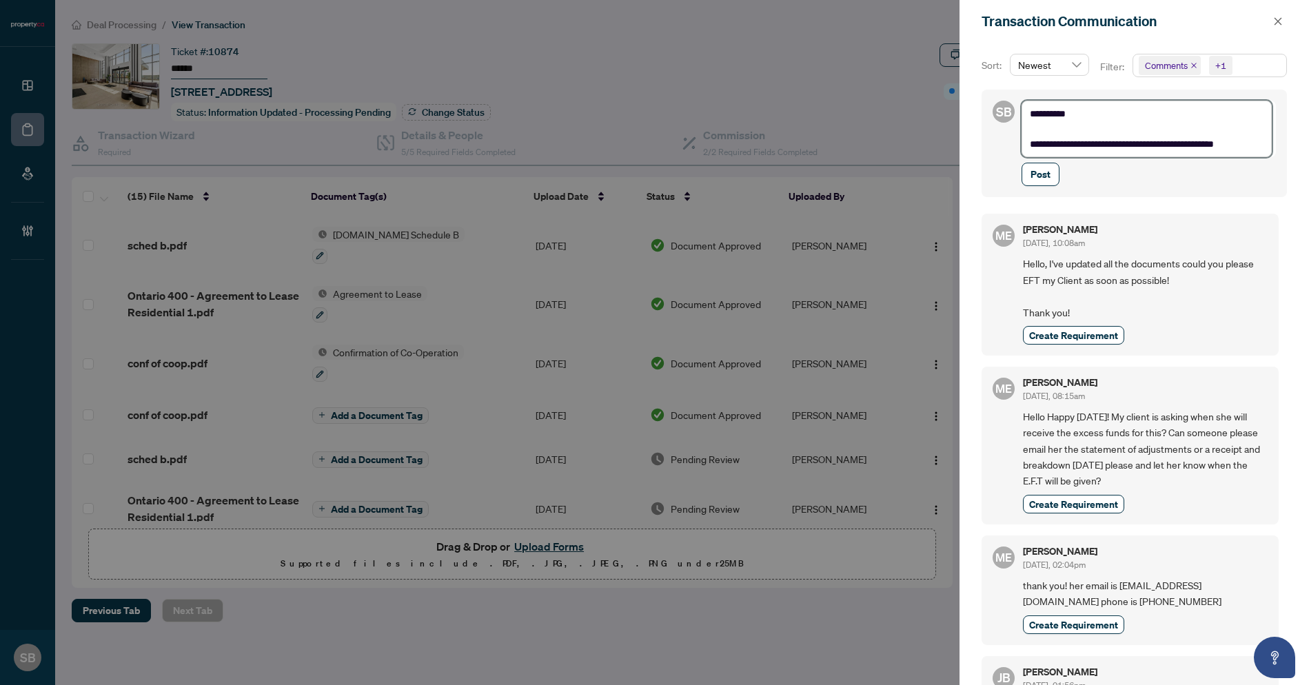
type textarea "**********"
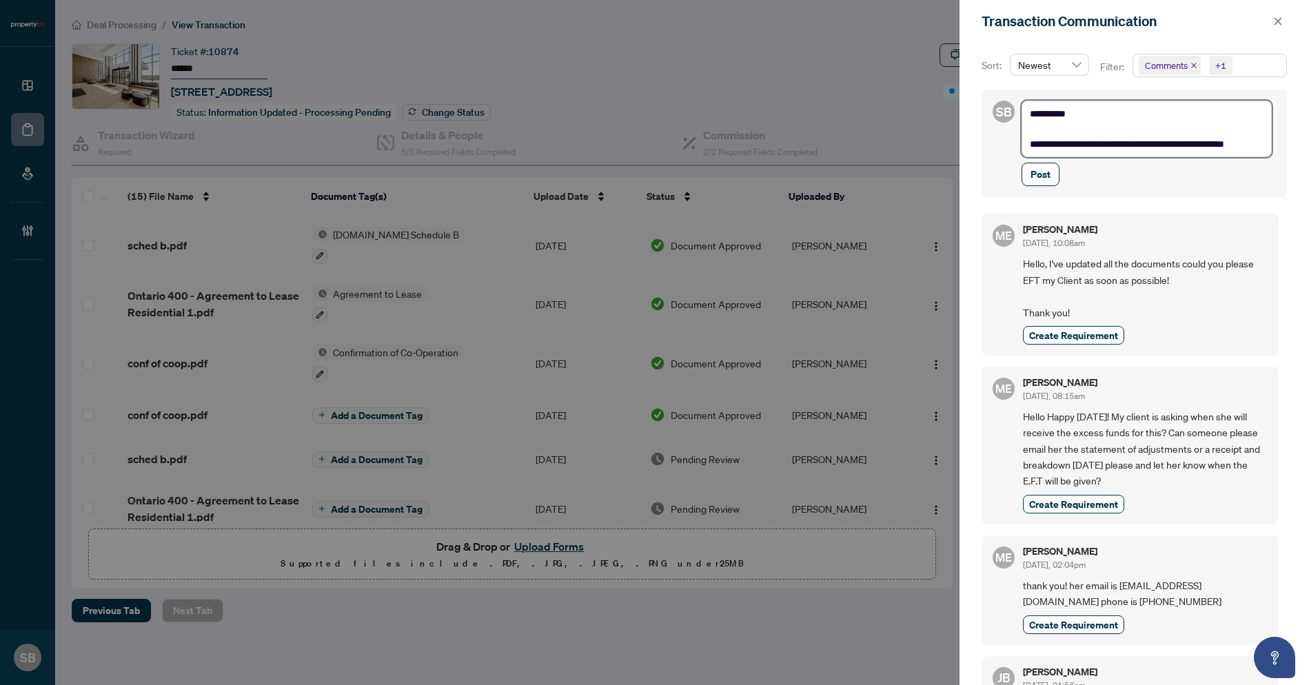
type textarea "**********"
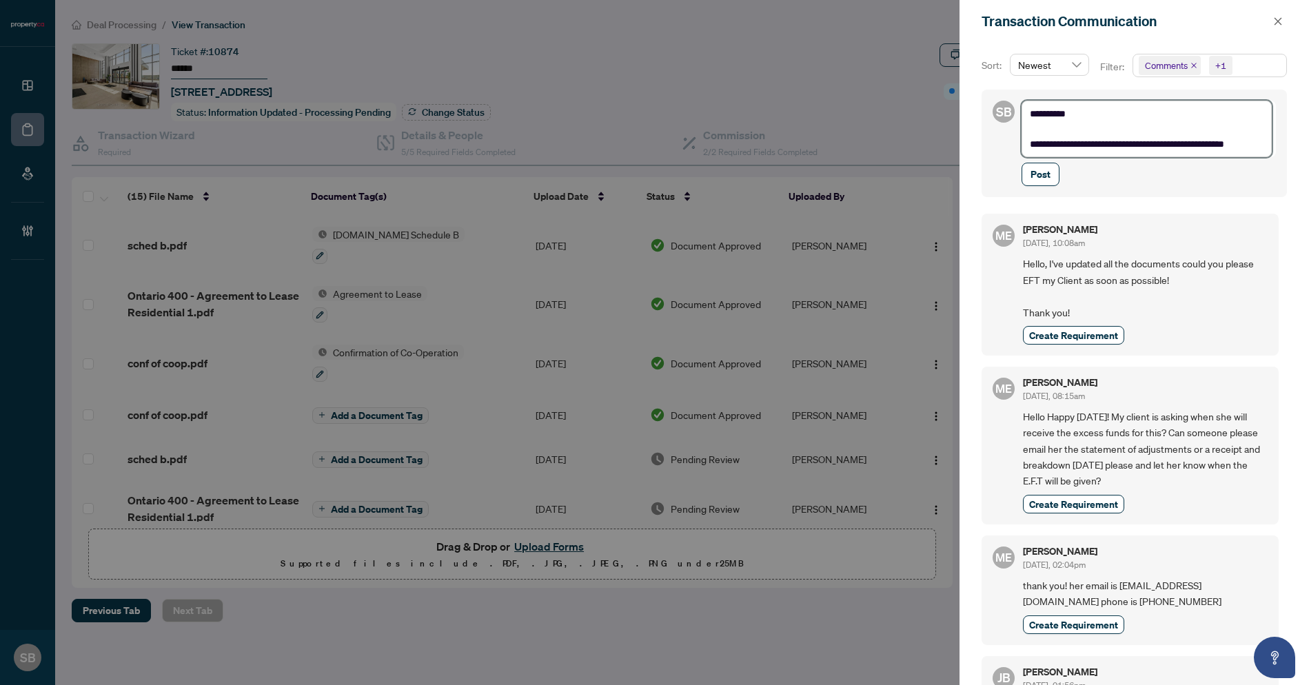
type textarea "**********"
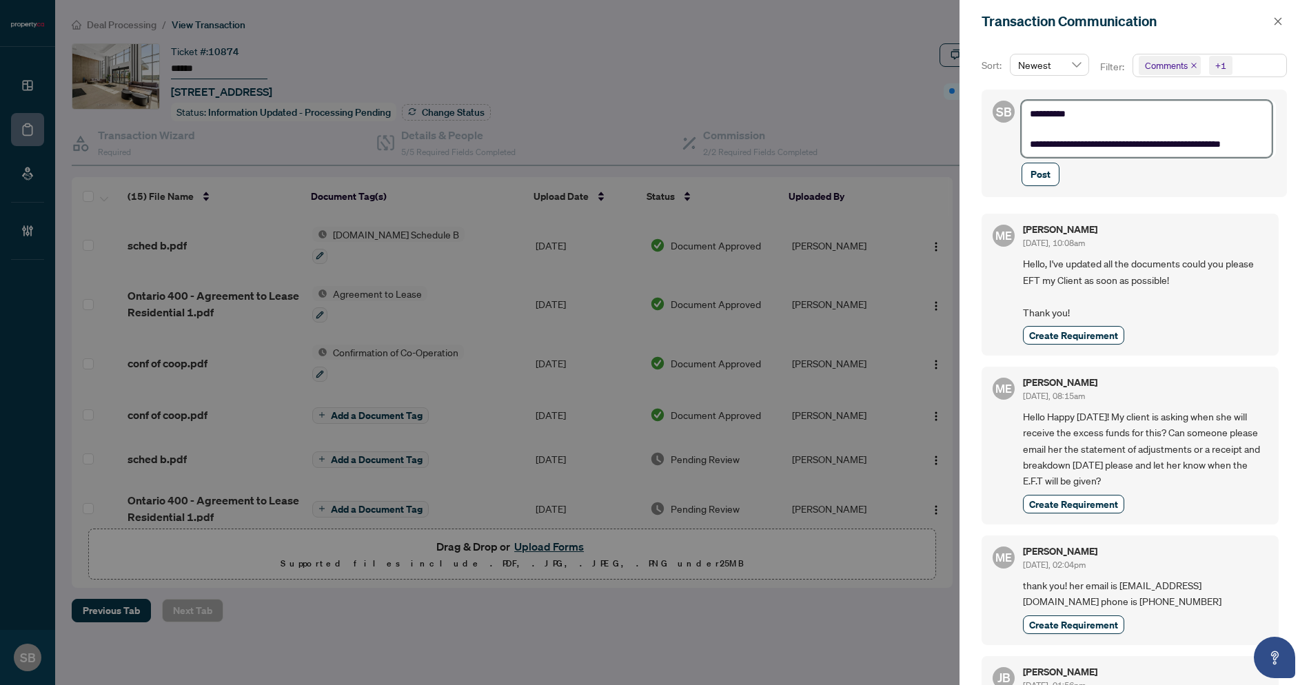
type textarea "**********"
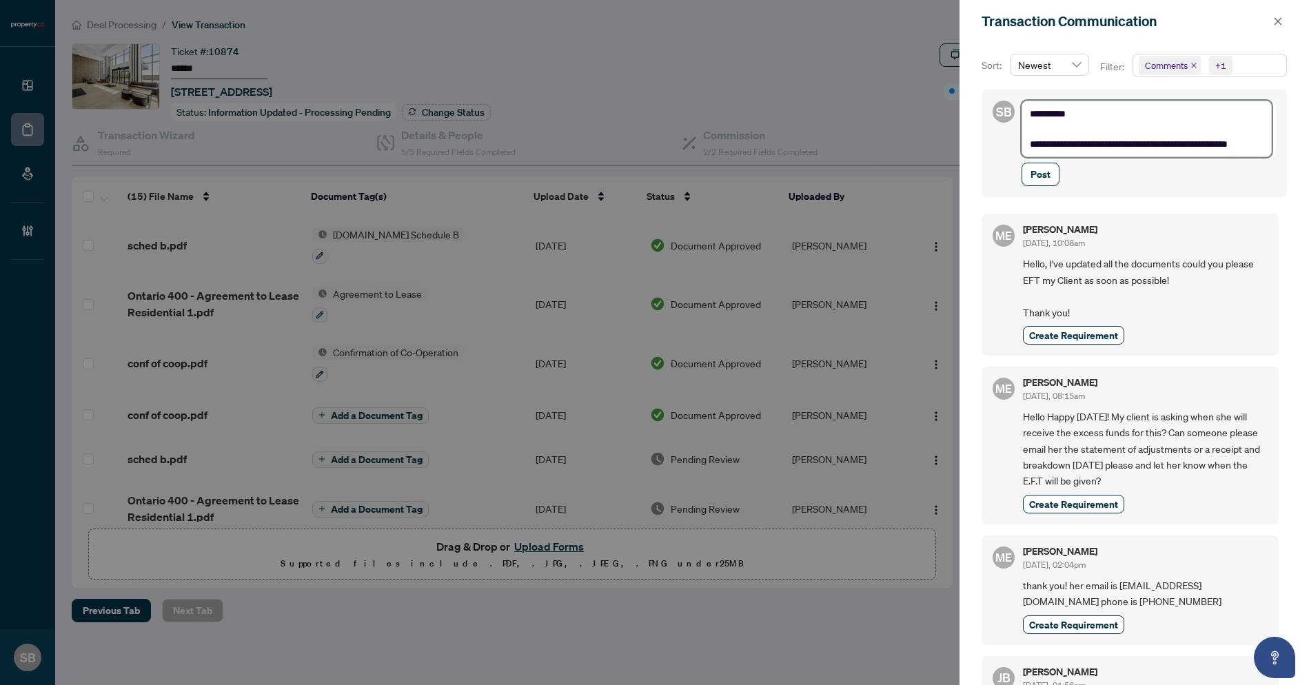
type textarea "**********"
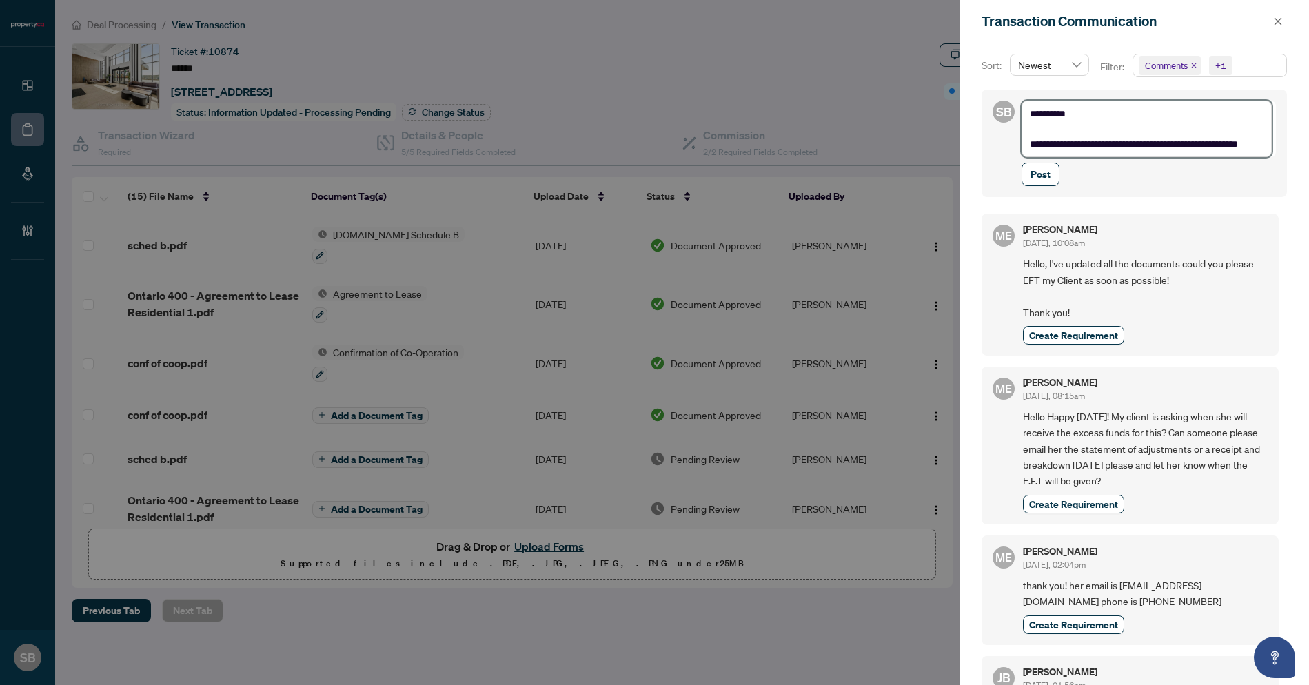
type textarea "**********"
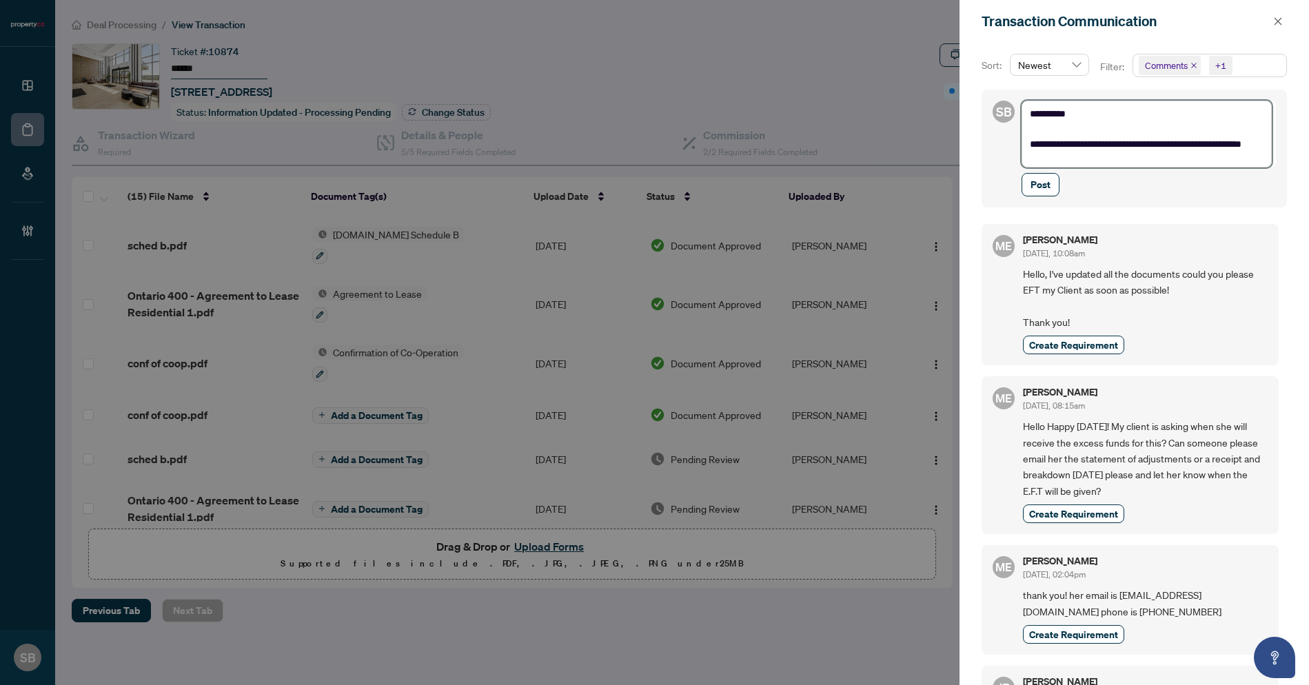
type textarea "**********"
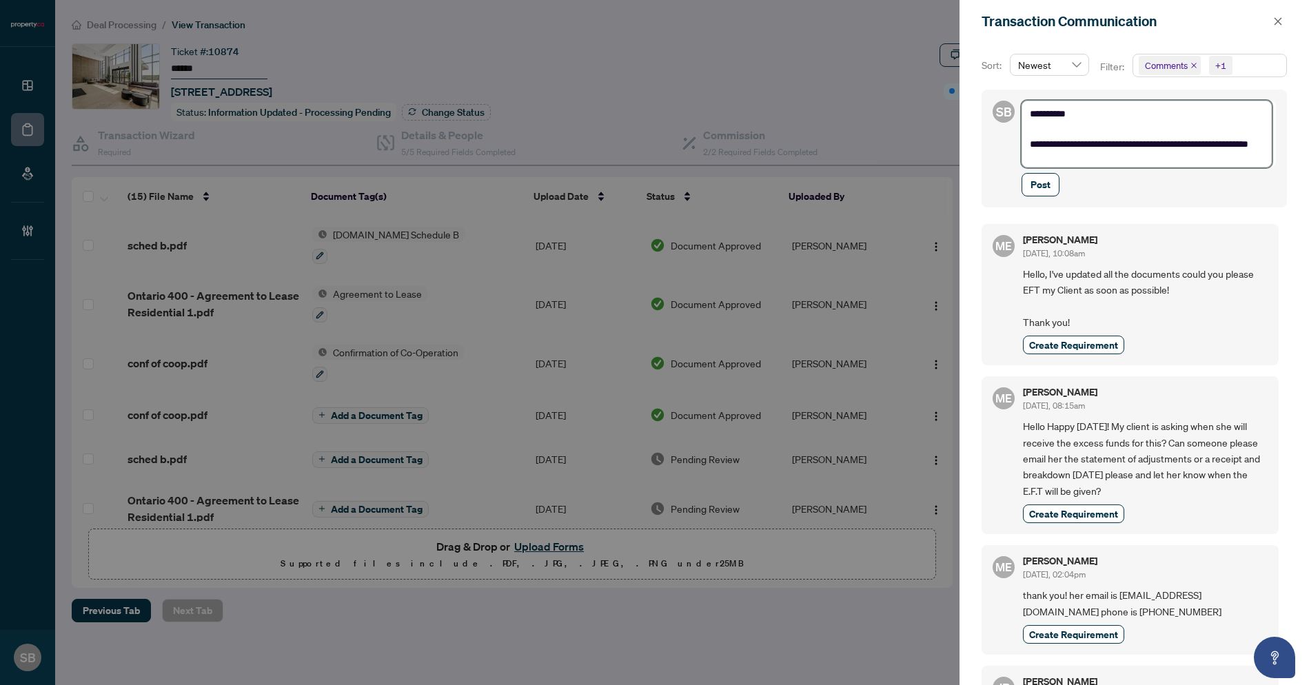
type textarea "**********"
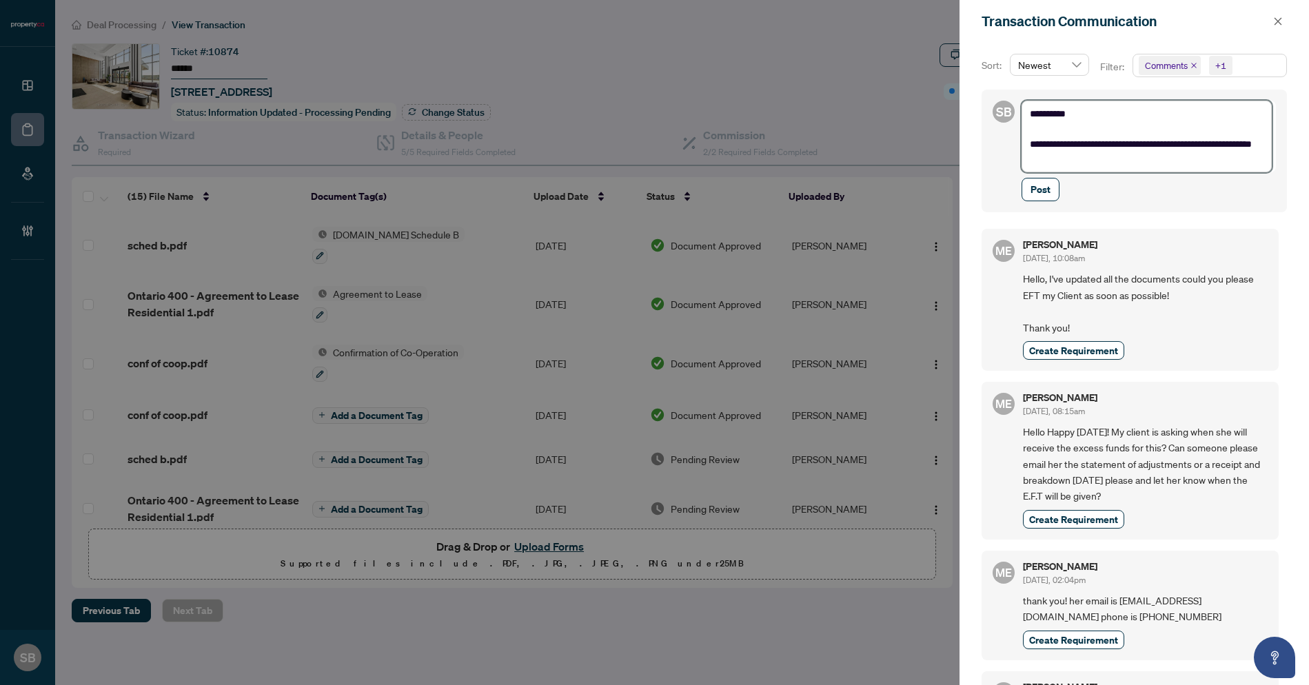
type textarea "**********"
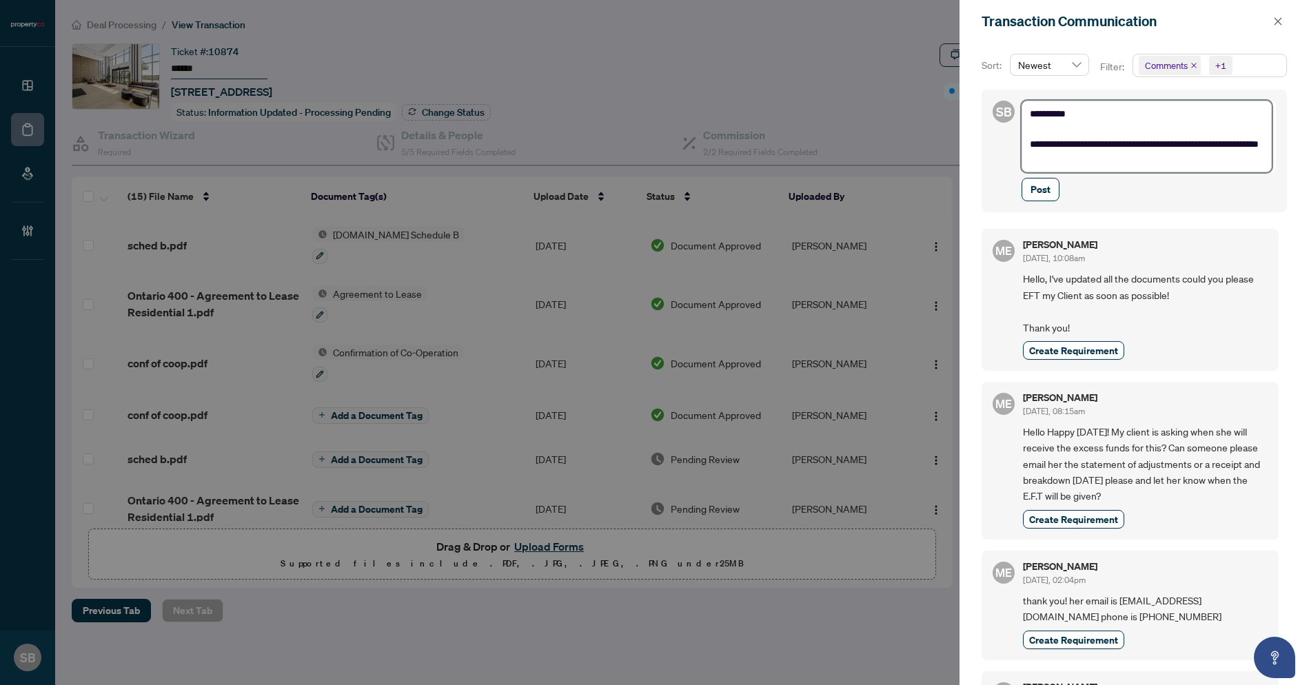
type textarea "**********"
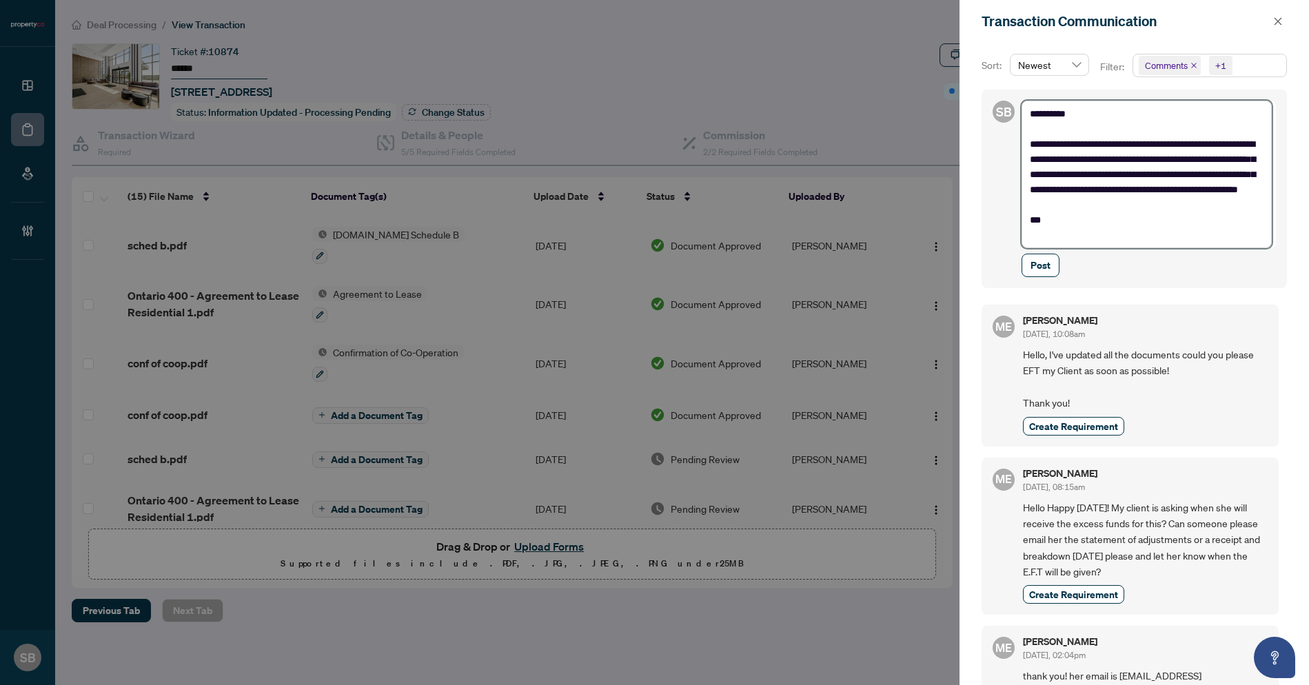
scroll to position [15, 0]
click at [1043, 272] on span "Post" at bounding box center [1041, 265] width 20 height 22
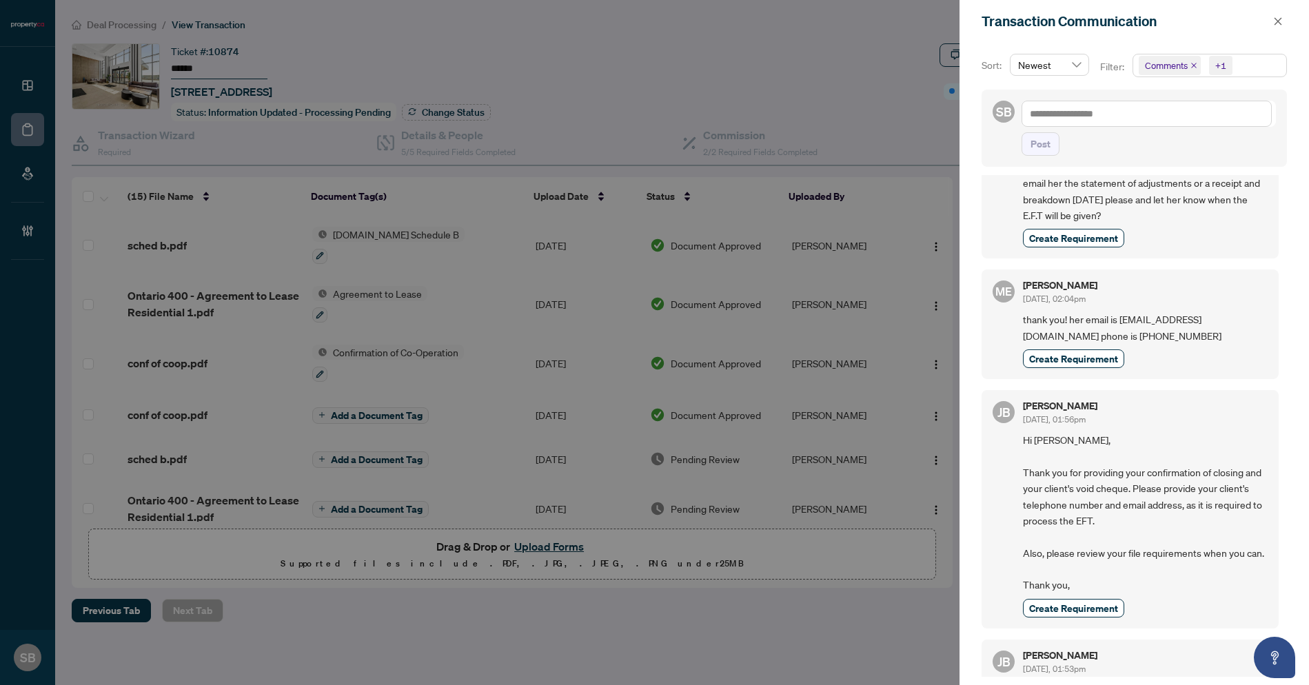
scroll to position [466, 0]
drag, startPoint x: 1113, startPoint y: 325, endPoint x: 1117, endPoint y: 318, distance: 8.0
click at [1117, 318] on span "thank you! her email is joybettinelli@gmail.com phone is 416-460-9800" at bounding box center [1145, 330] width 245 height 32
copy span "joybettinelli@gmail.com phone is 416-460-9800"
click at [884, 91] on div at bounding box center [654, 342] width 1309 height 685
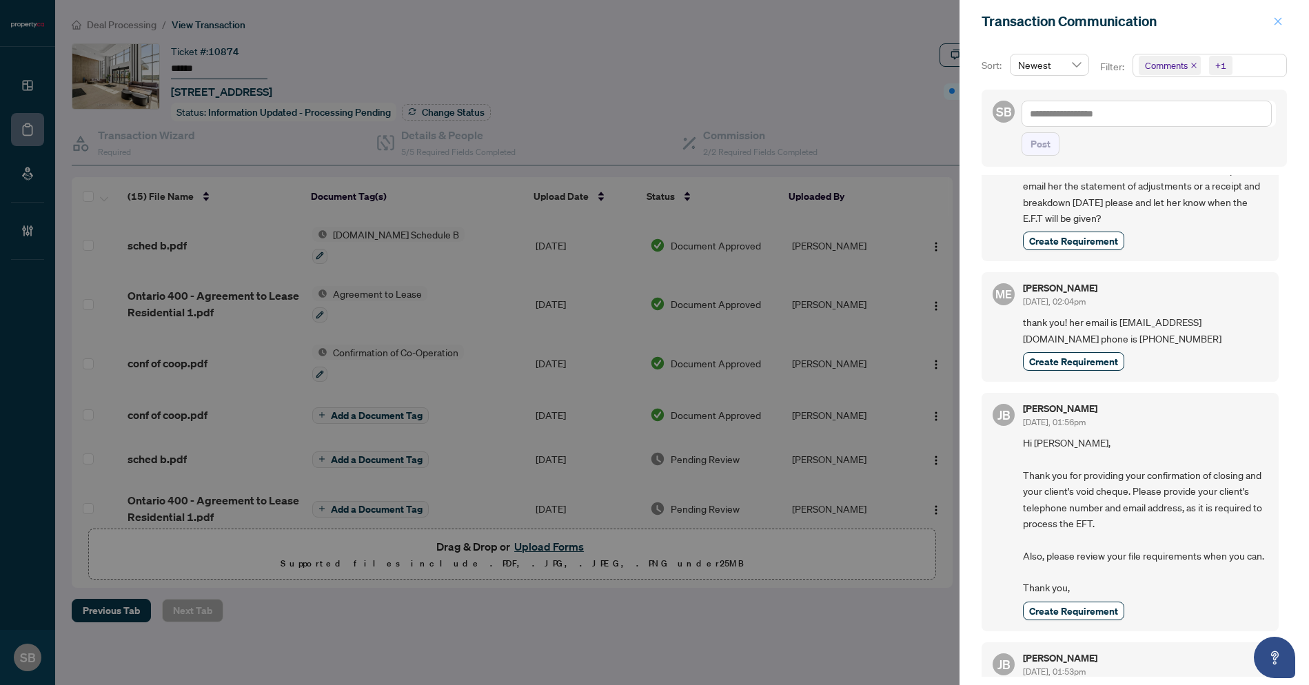
click at [1279, 25] on icon "close" at bounding box center [1278, 22] width 10 height 10
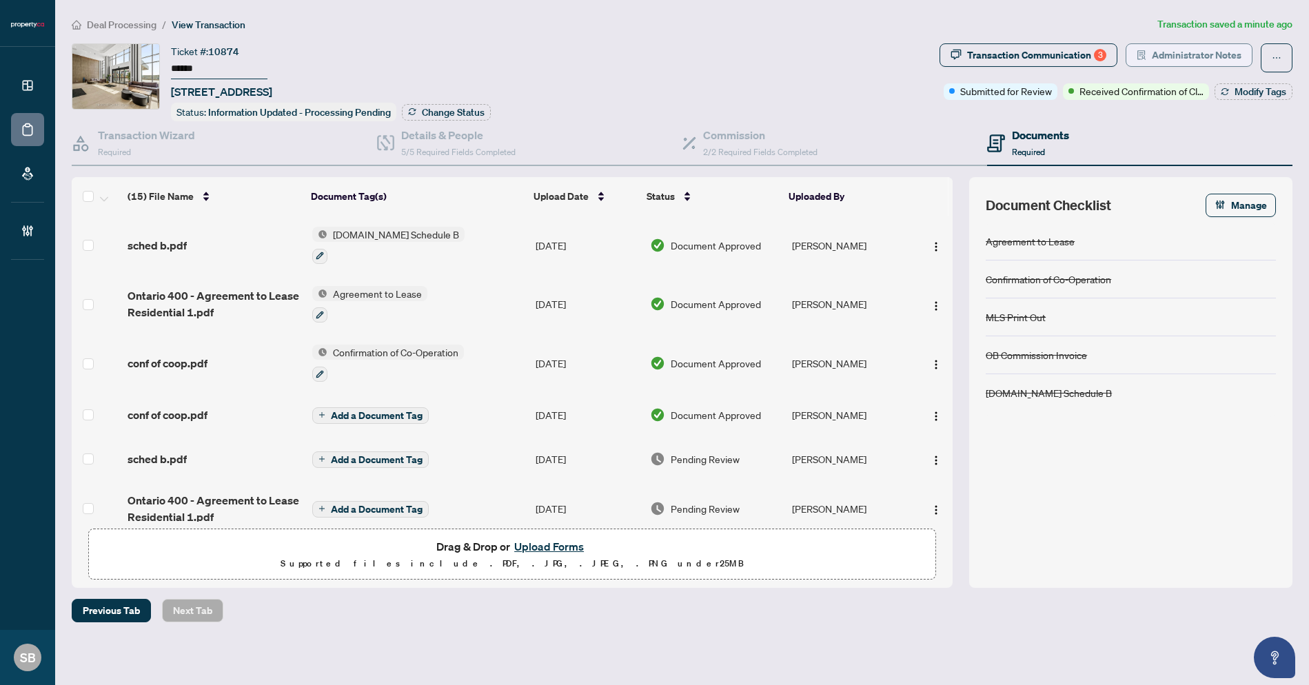
click at [1183, 51] on span "Administrator Notes" at bounding box center [1197, 55] width 90 height 22
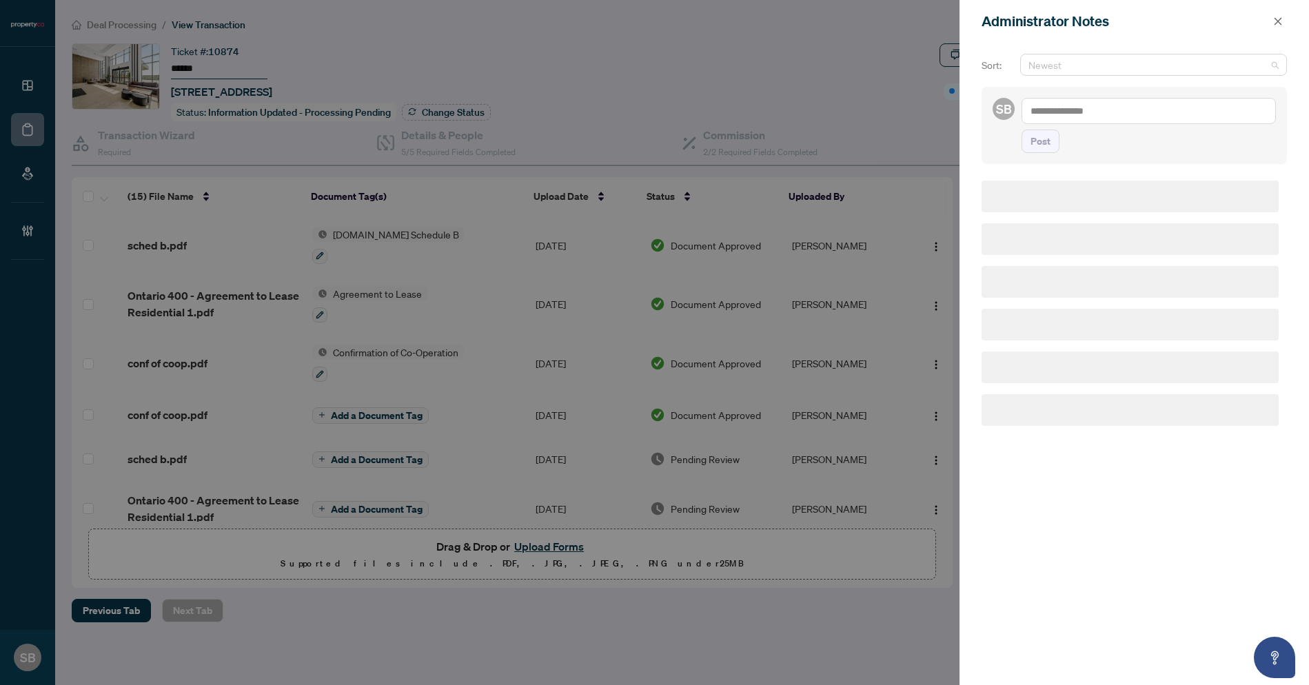
click at [1177, 55] on span "Newest" at bounding box center [1153, 64] width 250 height 21
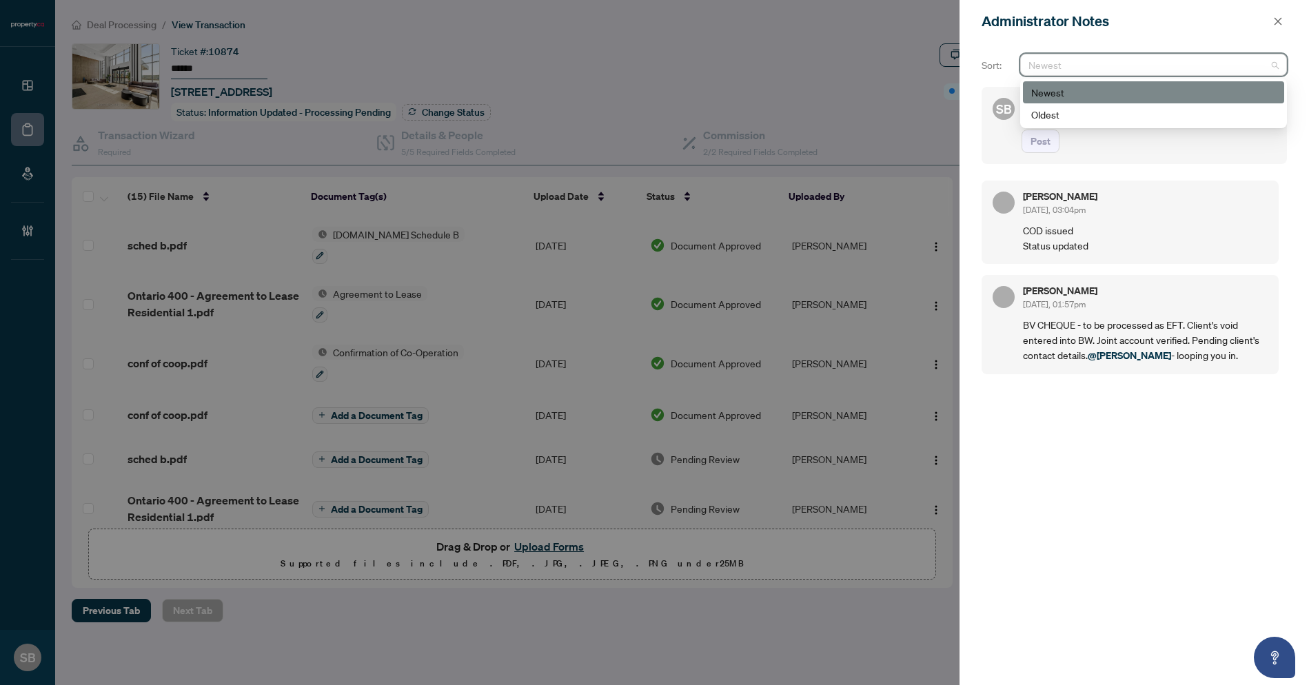
click at [1113, 112] on div "Oldest" at bounding box center [1153, 114] width 245 height 15
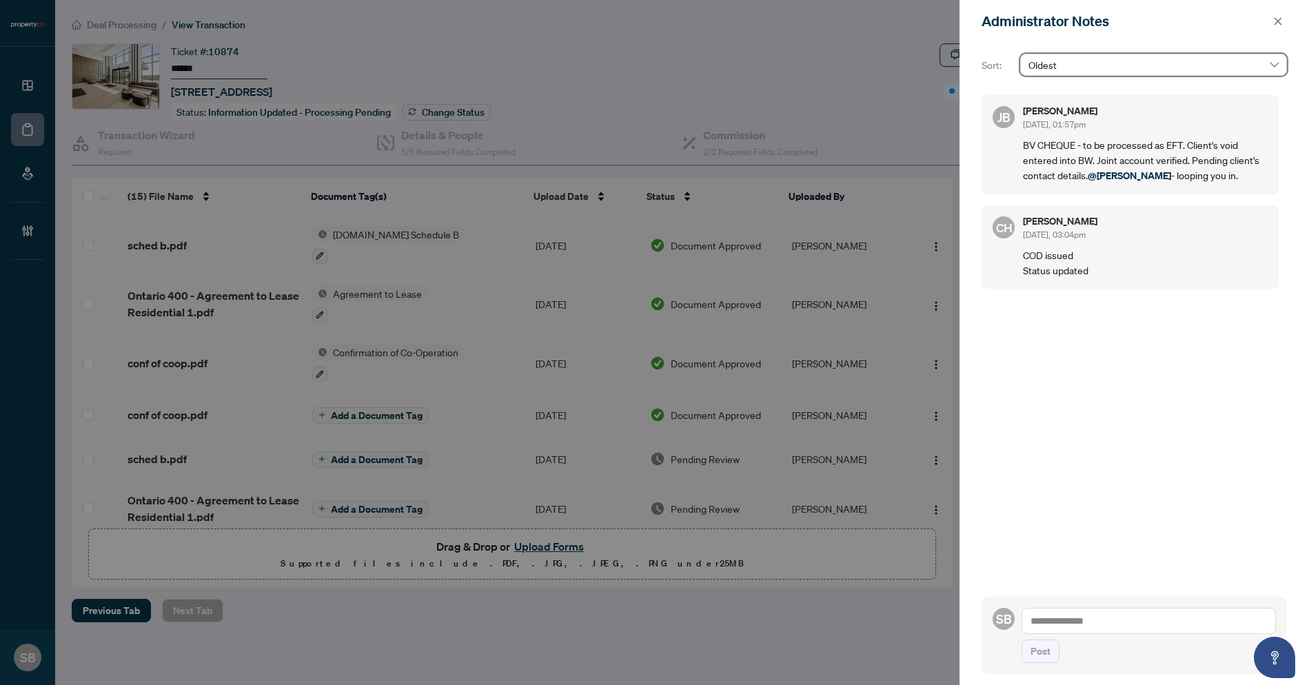
click at [1099, 54] on span "Oldest" at bounding box center [1153, 64] width 250 height 21
click at [1113, 394] on div "JB Jean Belarde Sep/18/2025, 01:57pm BV CHEQUE - to be processed as EFT. Client…" at bounding box center [1134, 331] width 305 height 488
click at [1164, 63] on span "Oldest" at bounding box center [1153, 64] width 250 height 21
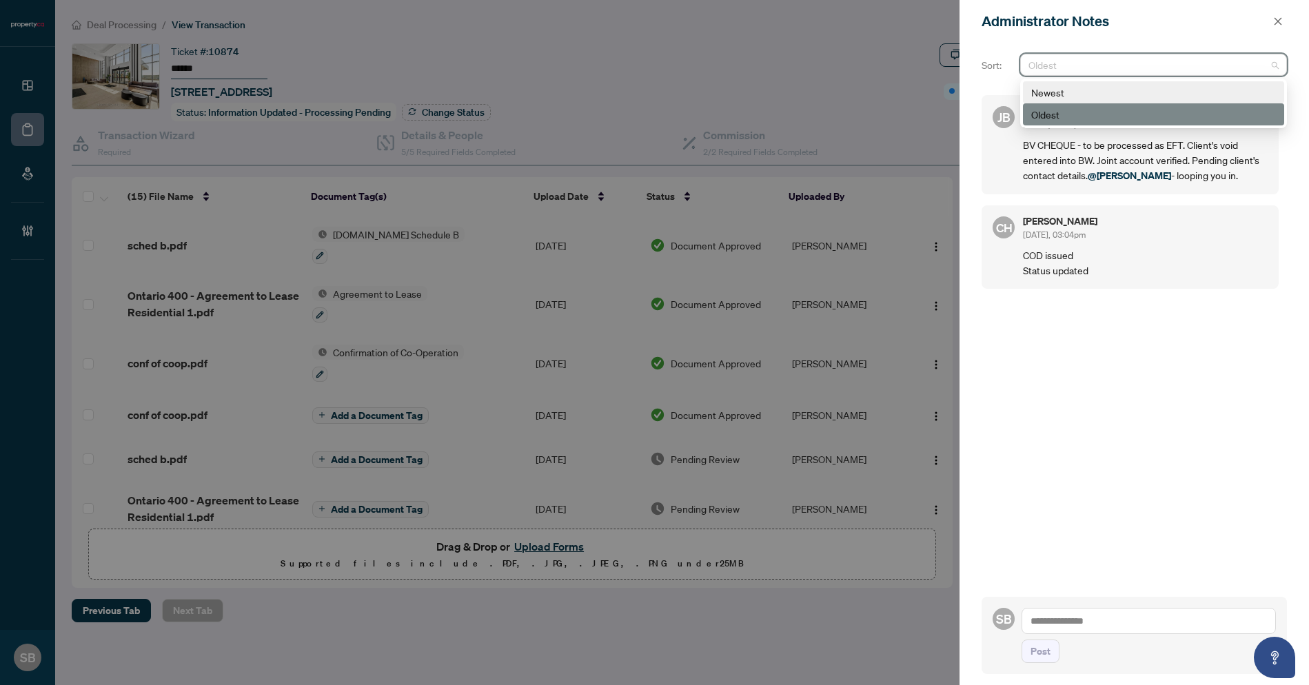
click at [1075, 101] on div "Newest" at bounding box center [1153, 92] width 261 height 22
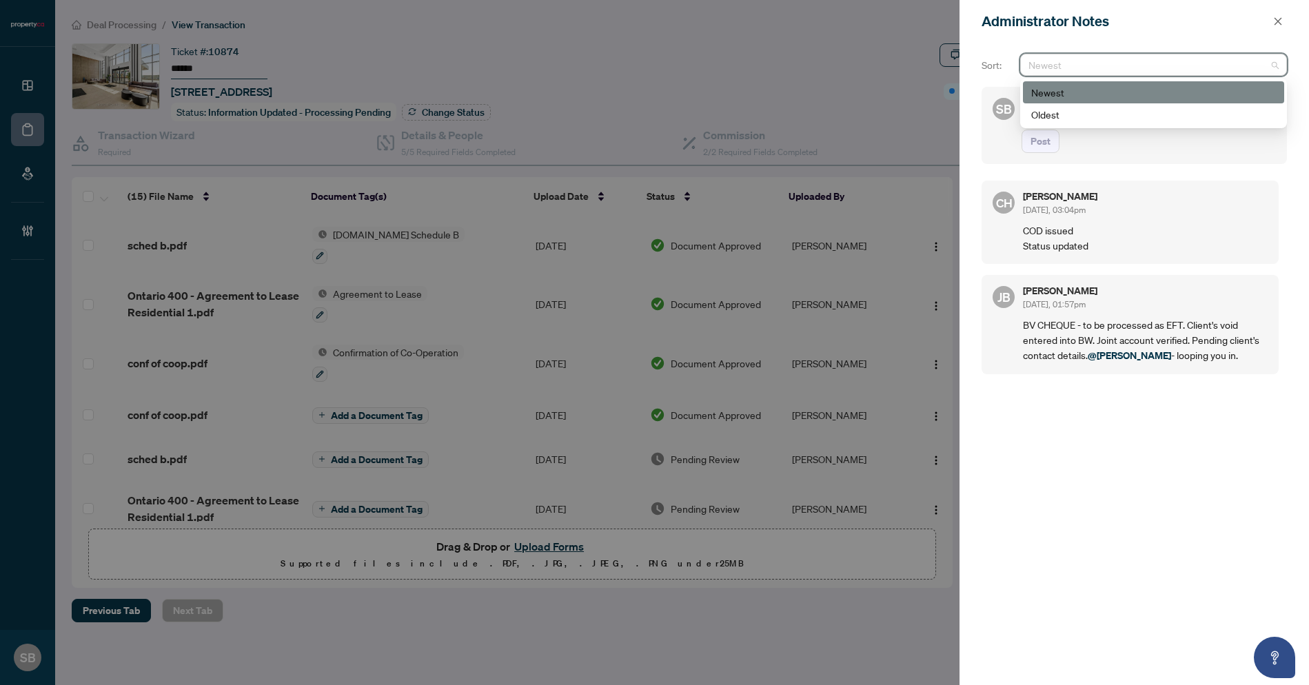
click at [1082, 63] on span "Newest" at bounding box center [1153, 64] width 250 height 21
paste input "**********"
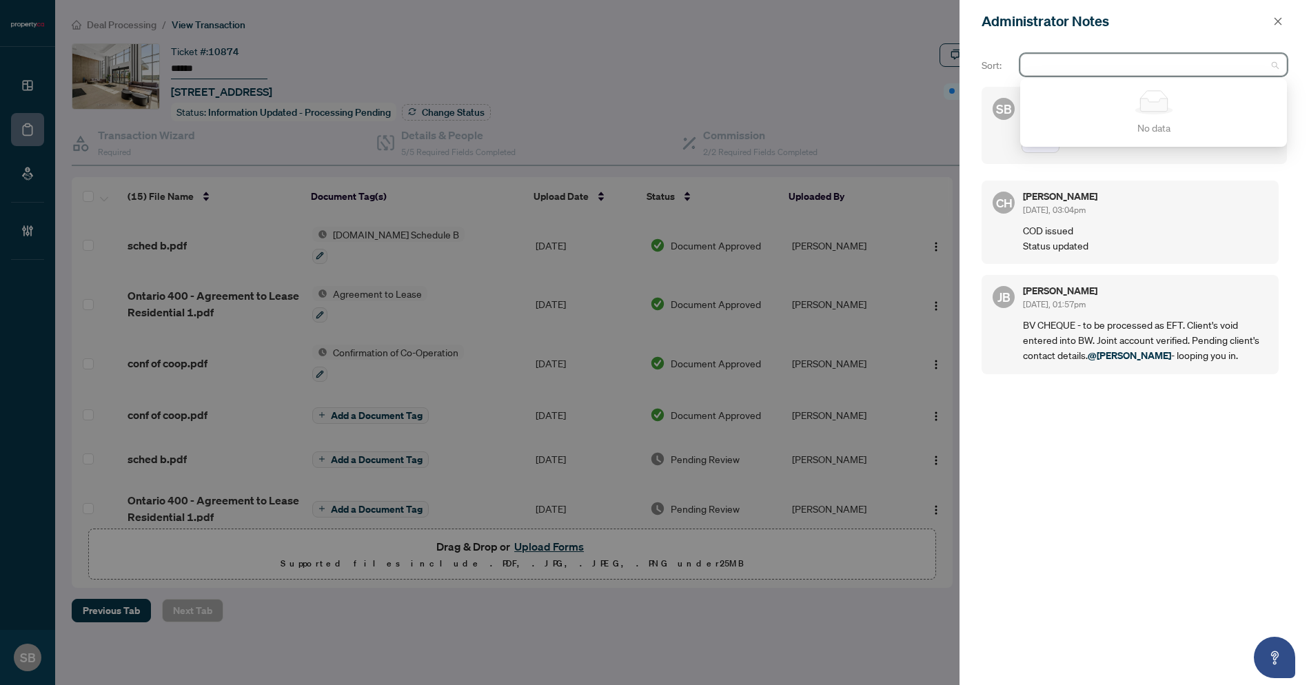
click at [1079, 174] on div "CH Clarissa Heralall Sep/18/2025, 03:04pm COD issued Status updated JB Jean Bel…" at bounding box center [1134, 422] width 305 height 500
click at [1089, 113] on textarea at bounding box center [1149, 111] width 254 height 26
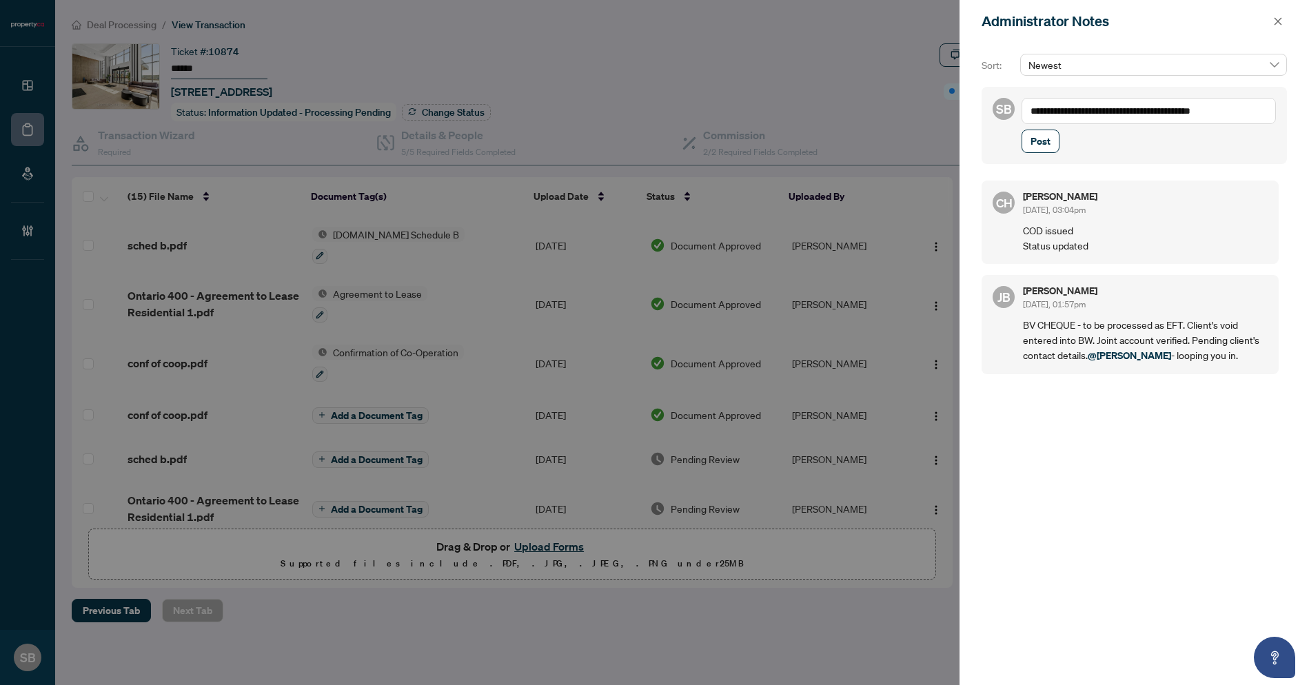
paste textarea "**********"
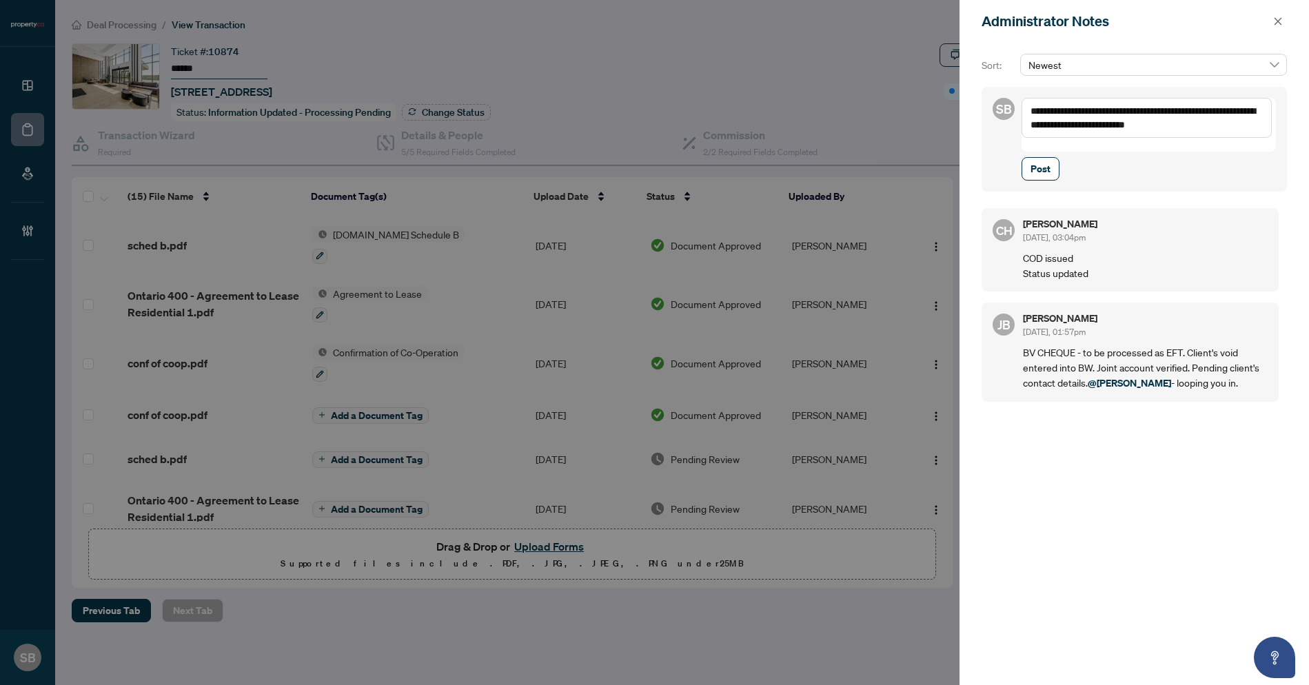
drag, startPoint x: 1131, startPoint y: 127, endPoint x: 1021, endPoint y: 130, distance: 110.3
click at [1021, 130] on div "**********" at bounding box center [1134, 139] width 305 height 105
click at [1280, 22] on icon "close" at bounding box center [1278, 22] width 10 height 10
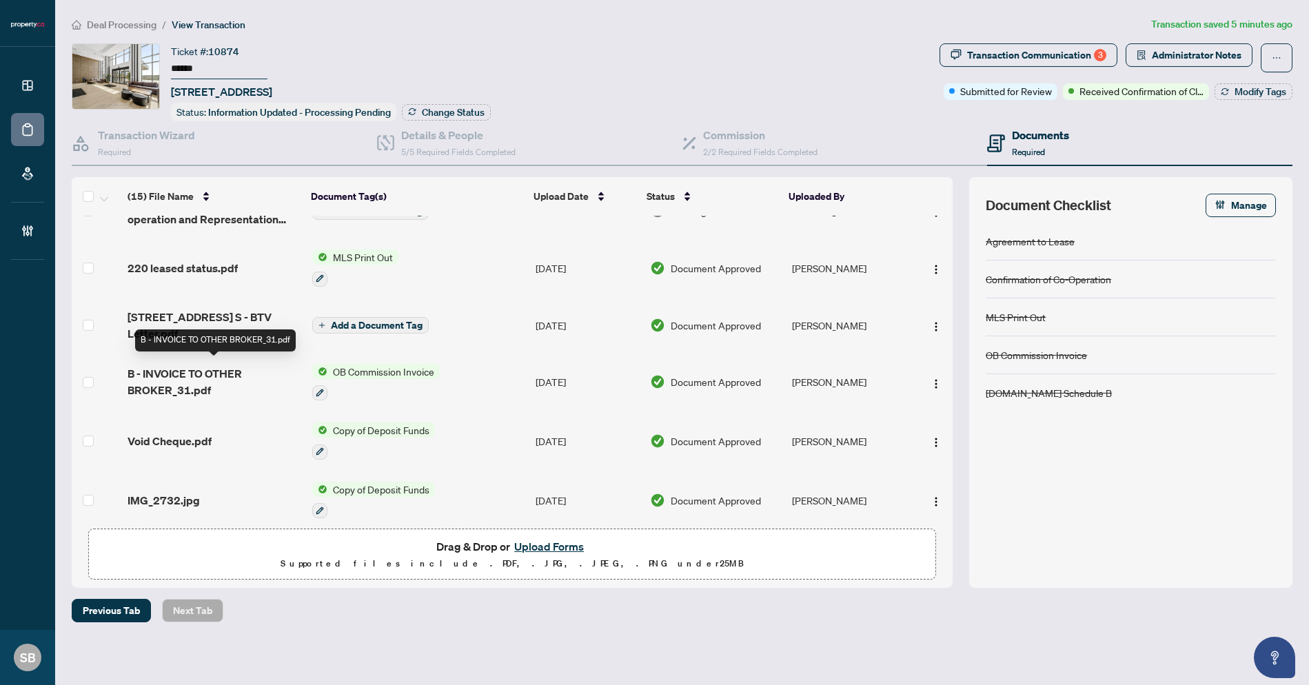
scroll to position [519, 0]
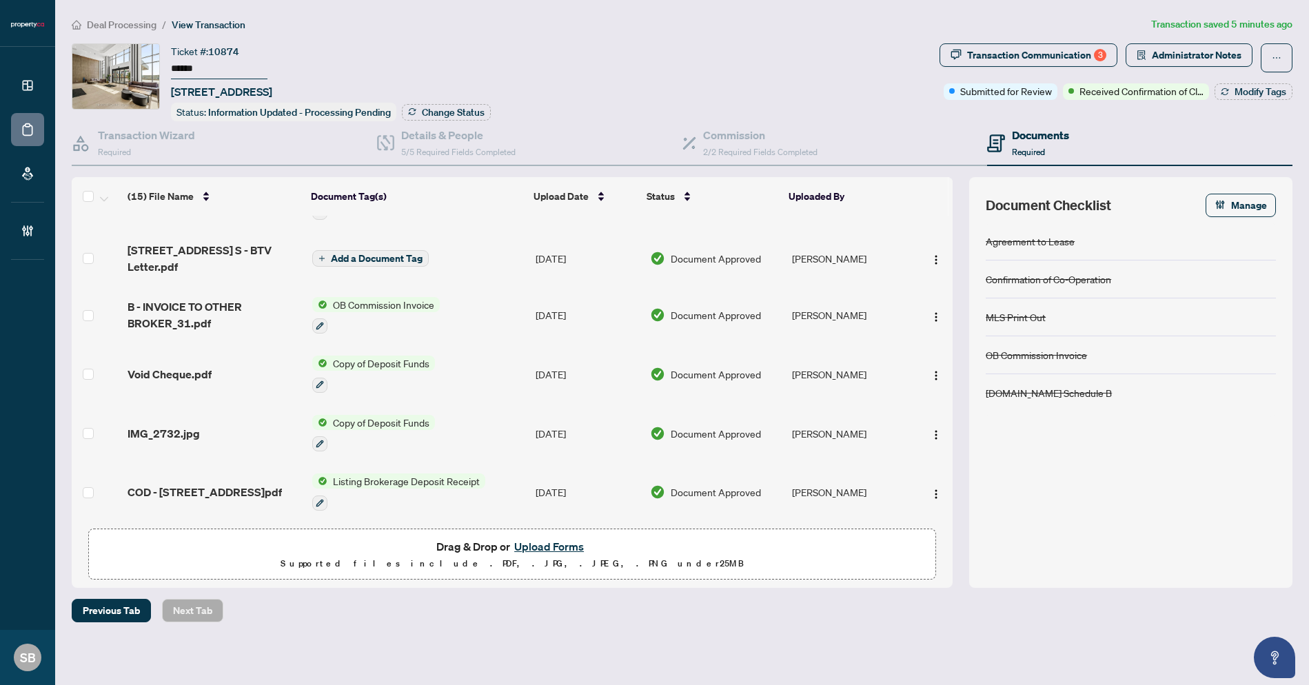
click at [181, 376] on span "Void Cheque.pdf" at bounding box center [170, 374] width 84 height 17
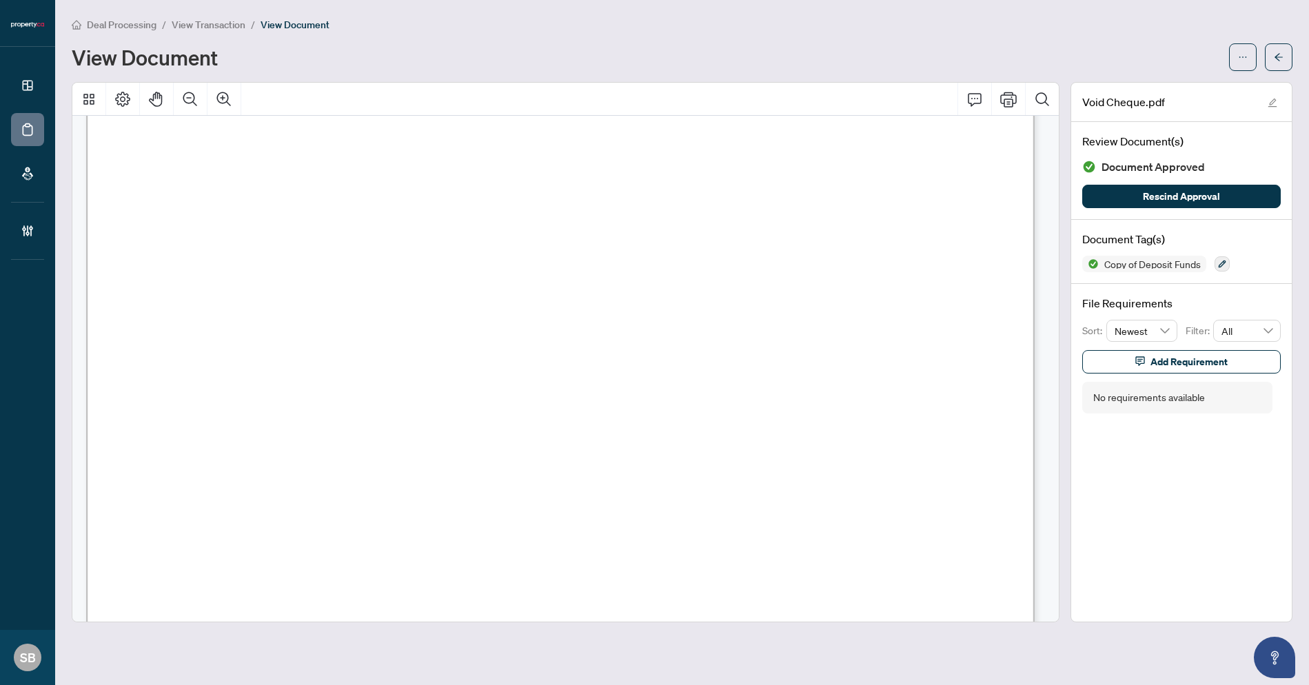
scroll to position [419, 0]
click at [1288, 58] on button "button" at bounding box center [1279, 57] width 28 height 28
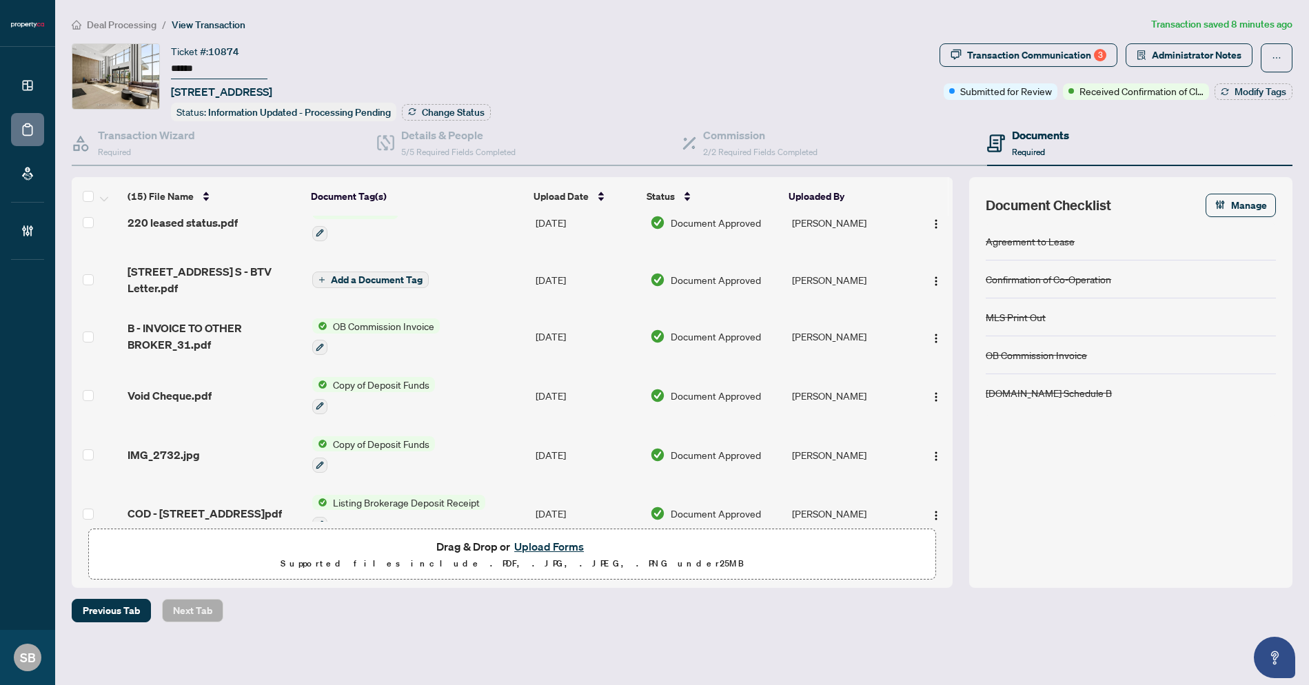
scroll to position [519, 0]
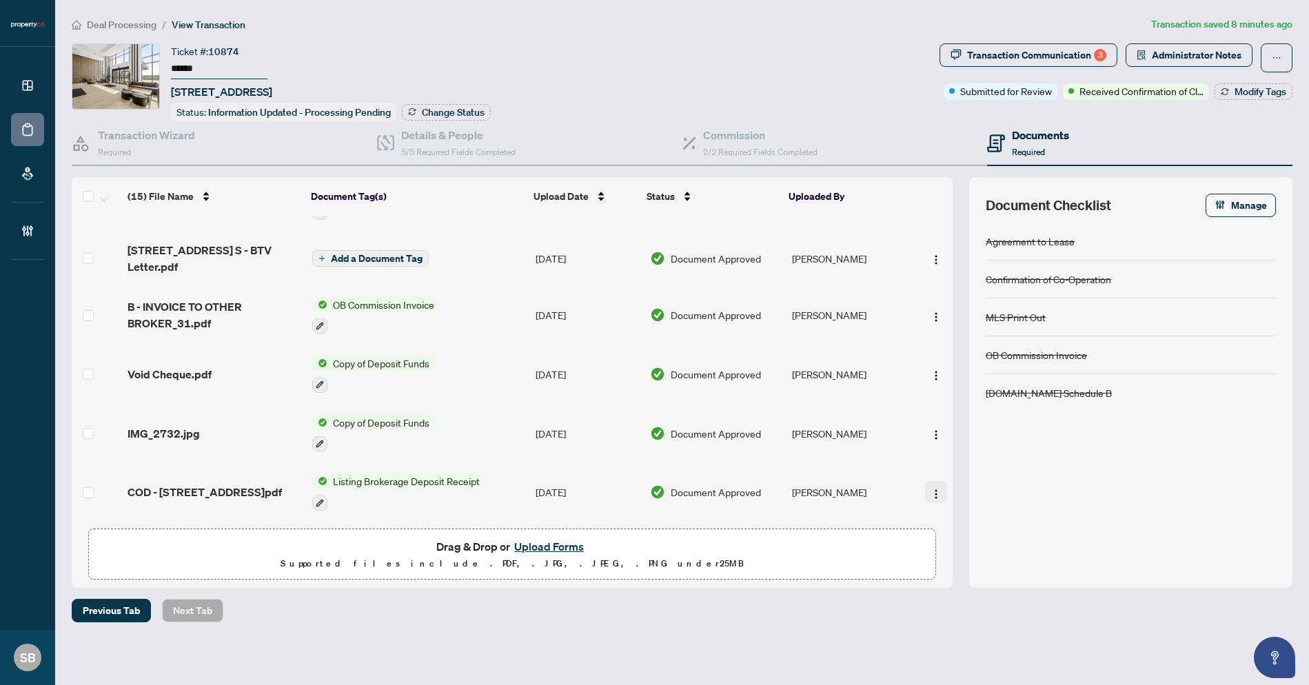
click at [931, 489] on img "button" at bounding box center [936, 494] width 11 height 11
click at [935, 491] on img "button" at bounding box center [936, 494] width 11 height 11
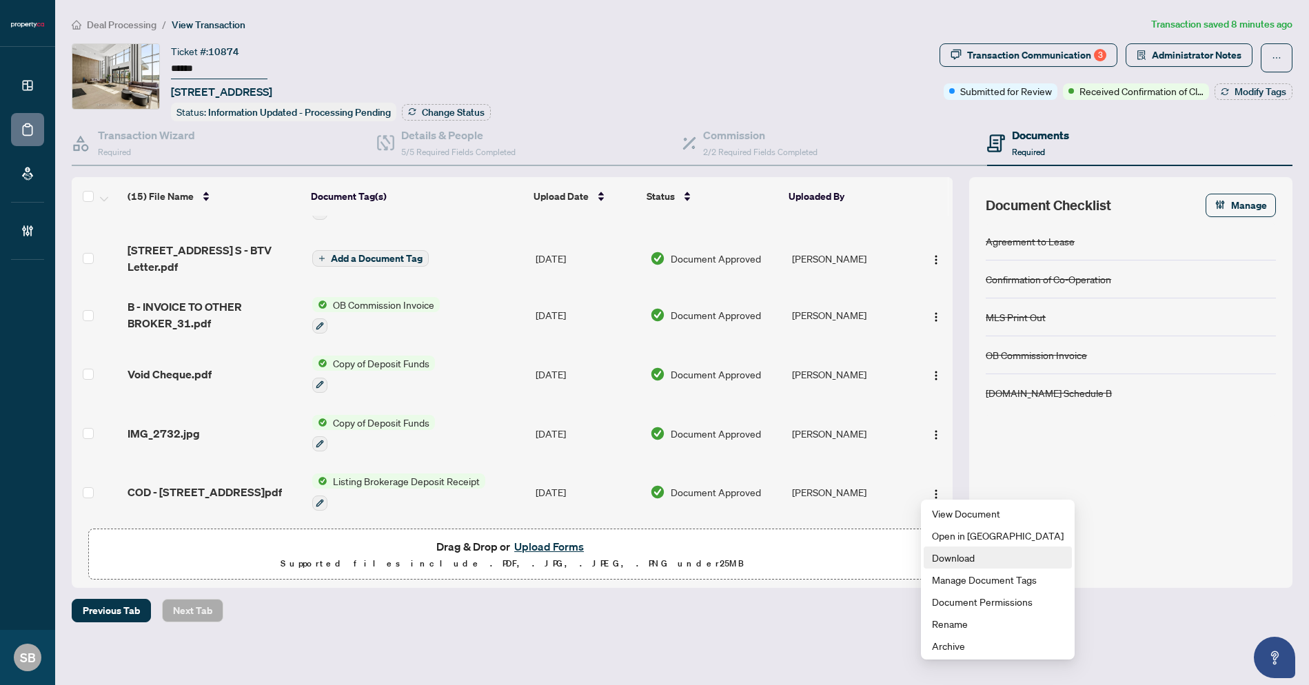
click at [969, 561] on span "Download" at bounding box center [998, 557] width 132 height 15
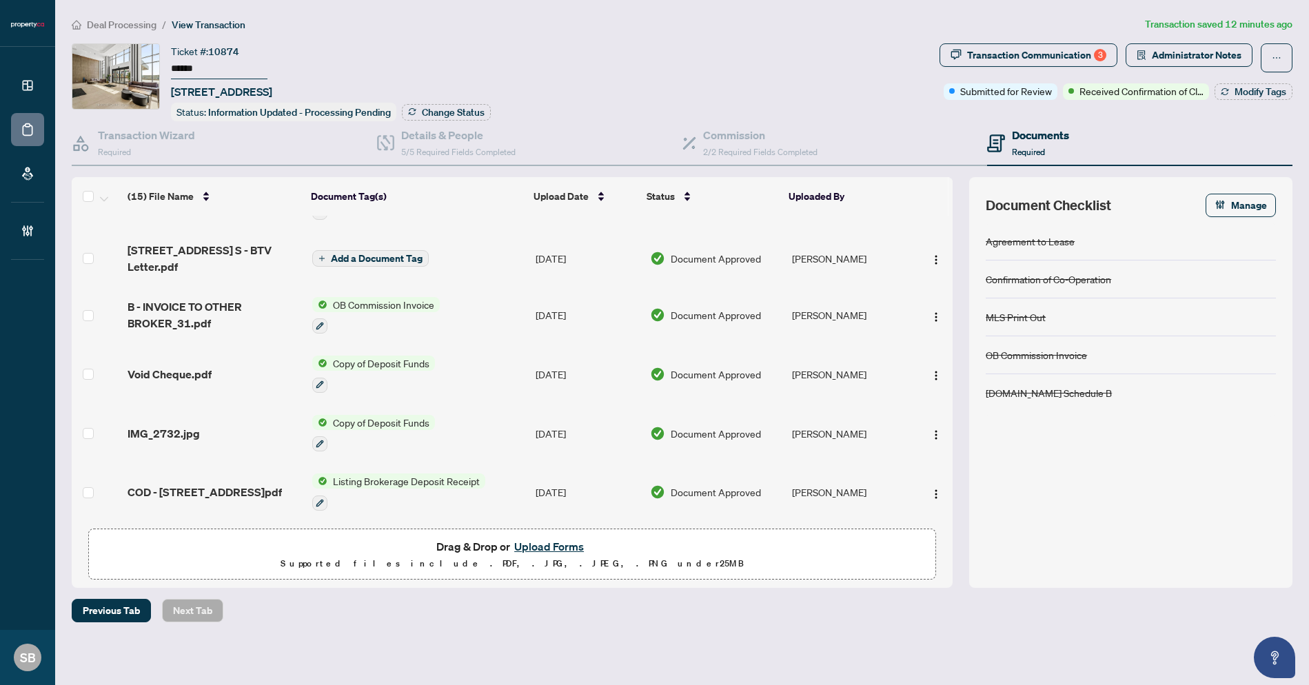
click at [112, 19] on span "Deal Processing" at bounding box center [122, 25] width 70 height 12
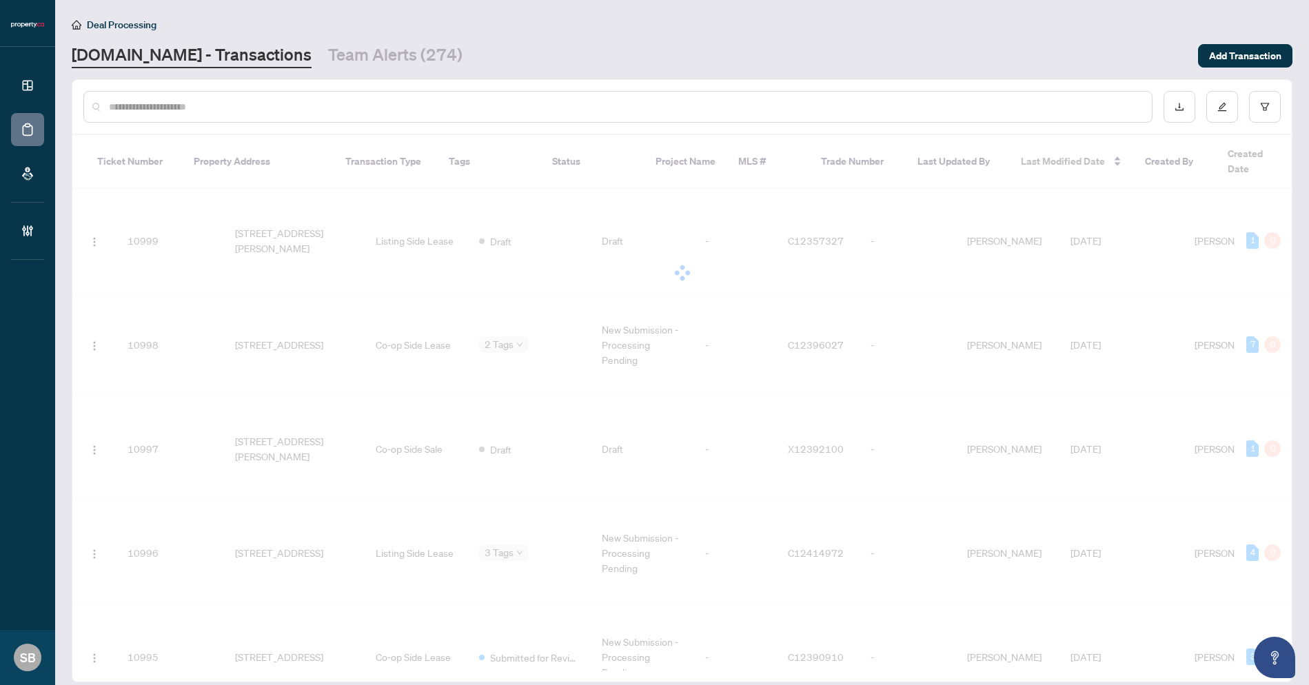
click at [337, 103] on input "text" at bounding box center [625, 106] width 1032 height 15
click at [336, 103] on input "text" at bounding box center [625, 106] width 1032 height 15
paste input "******"
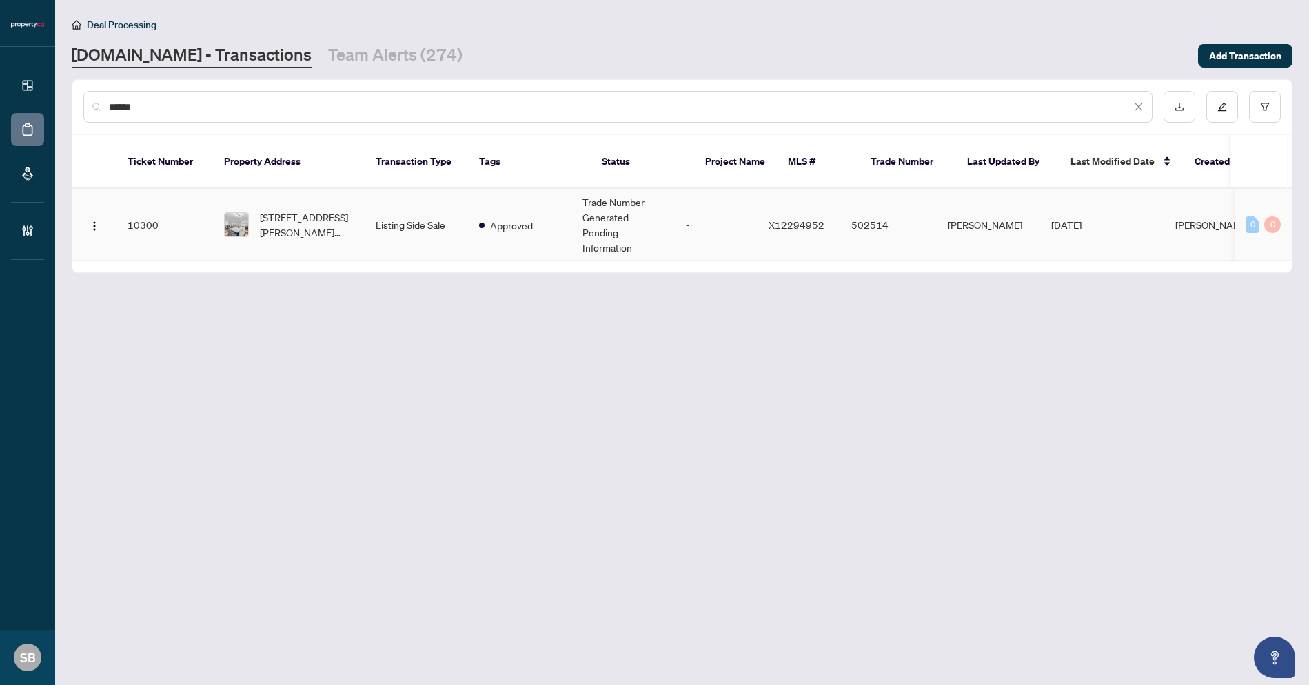
click at [326, 219] on span "72 Martha St, Hamilton, Ontario L8H 2B7, Canada" at bounding box center [307, 225] width 94 height 30
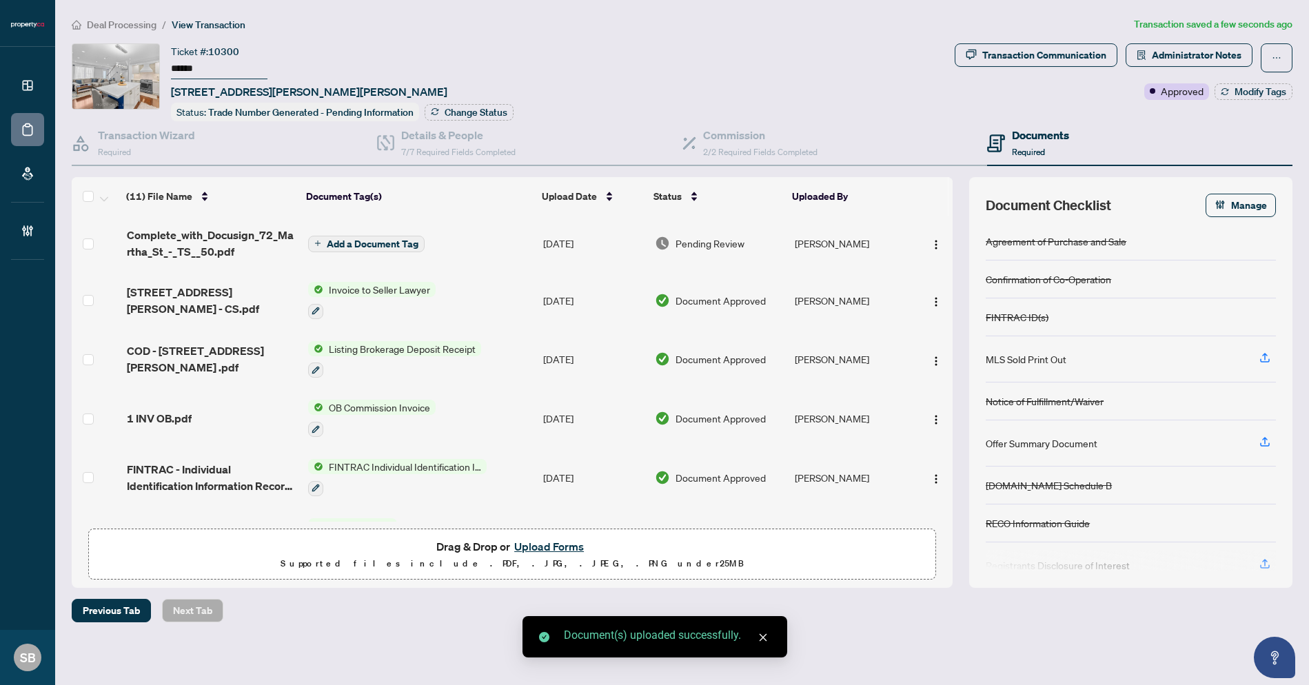
click at [373, 241] on span "Add a Document Tag" at bounding box center [373, 244] width 92 height 10
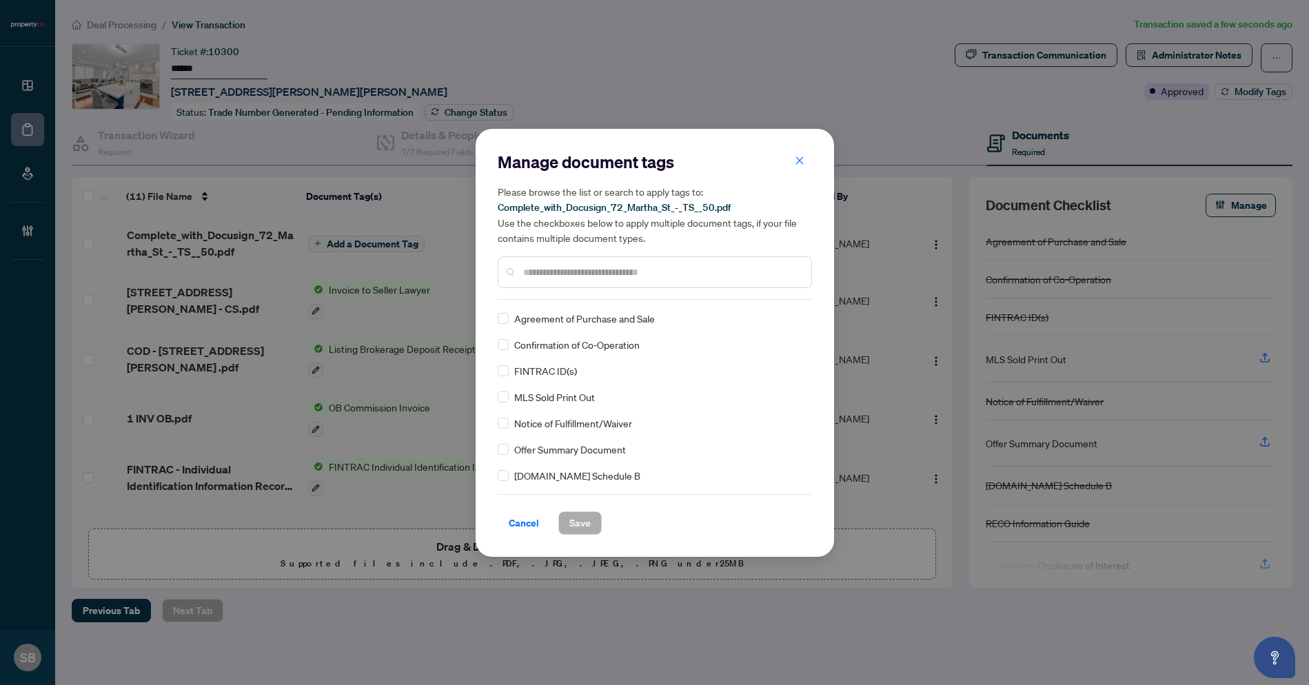
click at [608, 300] on div "Manage document tags Please browse the list or search to apply tags to: Complet…" at bounding box center [655, 343] width 314 height 384
click at [610, 272] on input "text" at bounding box center [661, 272] width 277 height 15
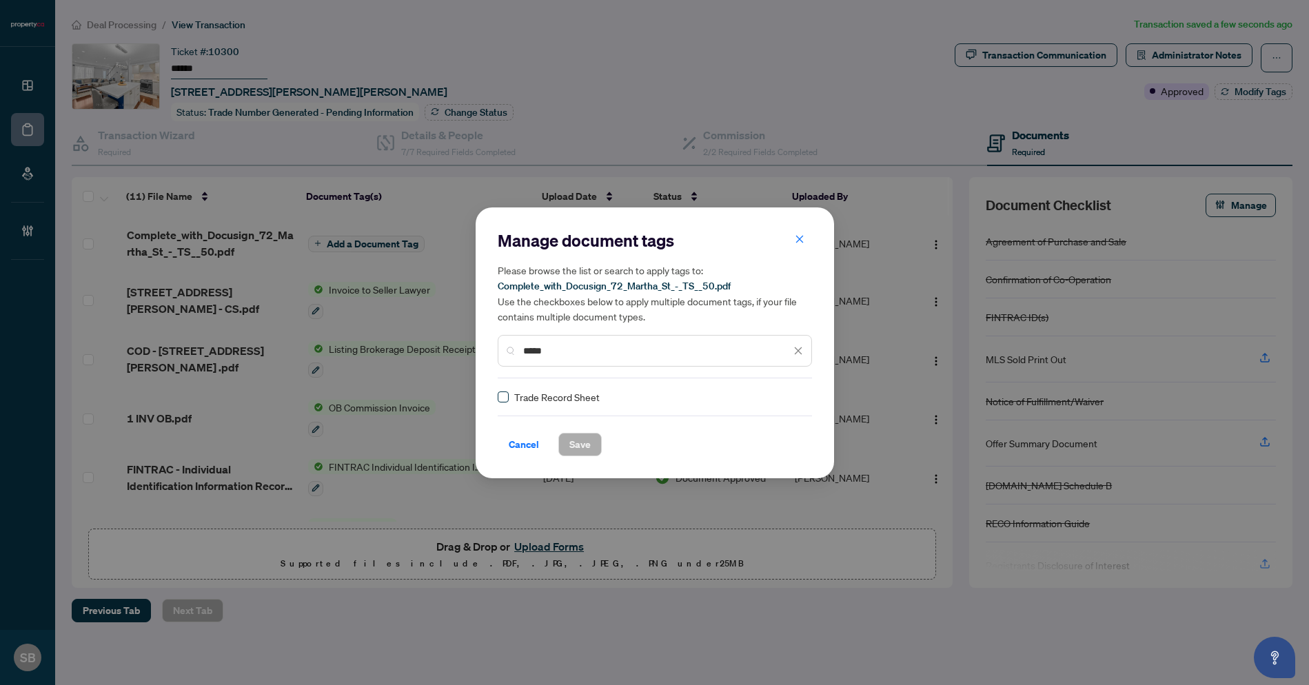
click at [501, 400] on span at bounding box center [503, 397] width 11 height 11
click at [777, 399] on img at bounding box center [784, 397] width 14 height 14
click at [738, 460] on div "Approved" at bounding box center [744, 463] width 88 height 15
click at [571, 440] on span "Save" at bounding box center [579, 445] width 21 height 22
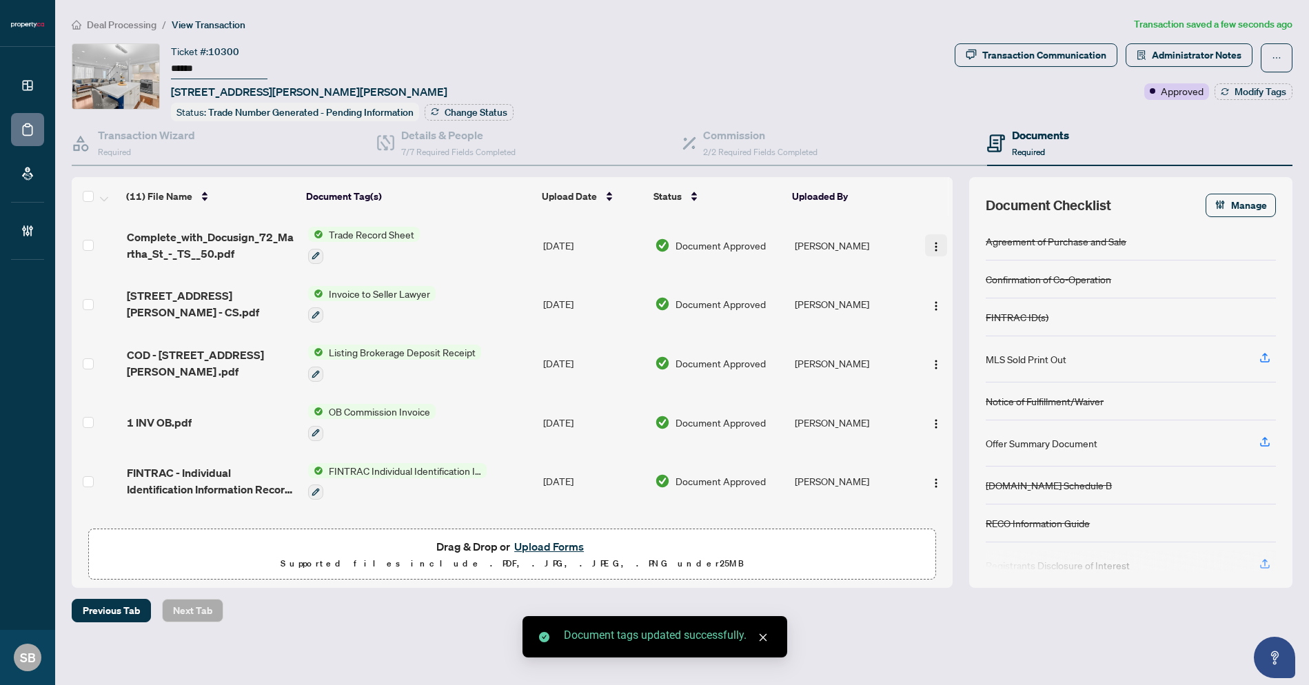
click at [931, 241] on img "button" at bounding box center [936, 246] width 11 height 11
click at [956, 383] on span "Rename" at bounding box center [998, 381] width 132 height 15
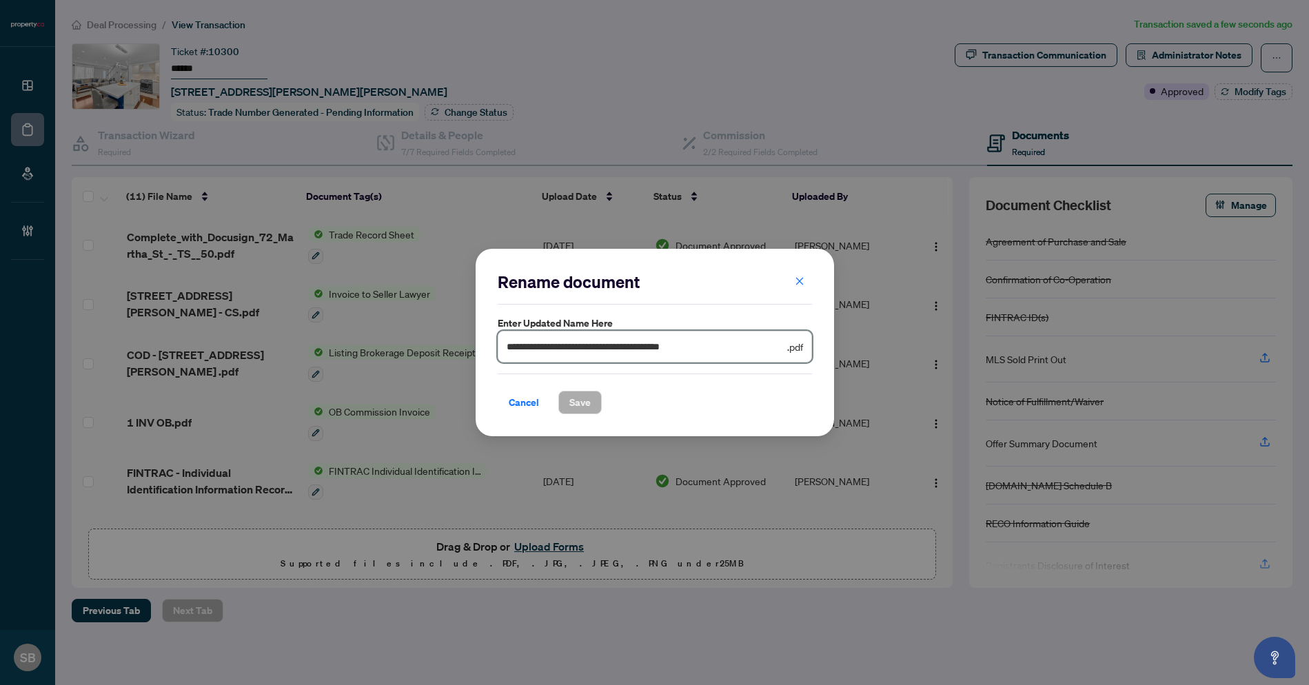
drag, startPoint x: 762, startPoint y: 346, endPoint x: 242, endPoint y: 287, distance: 523.1
click at [221, 284] on div "**********" at bounding box center [654, 342] width 1309 height 685
paste input "text"
click at [588, 403] on span "Save" at bounding box center [579, 403] width 21 height 22
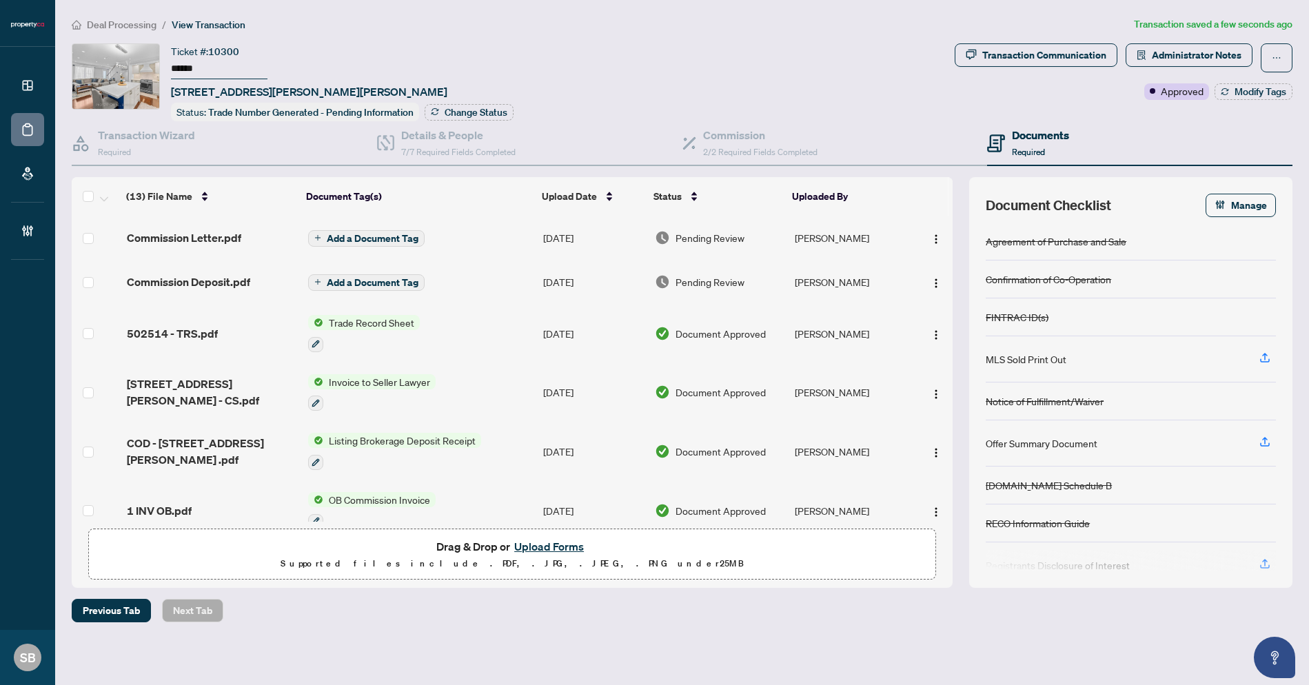
click at [827, 235] on td "[PERSON_NAME]" at bounding box center [850, 238] width 123 height 44
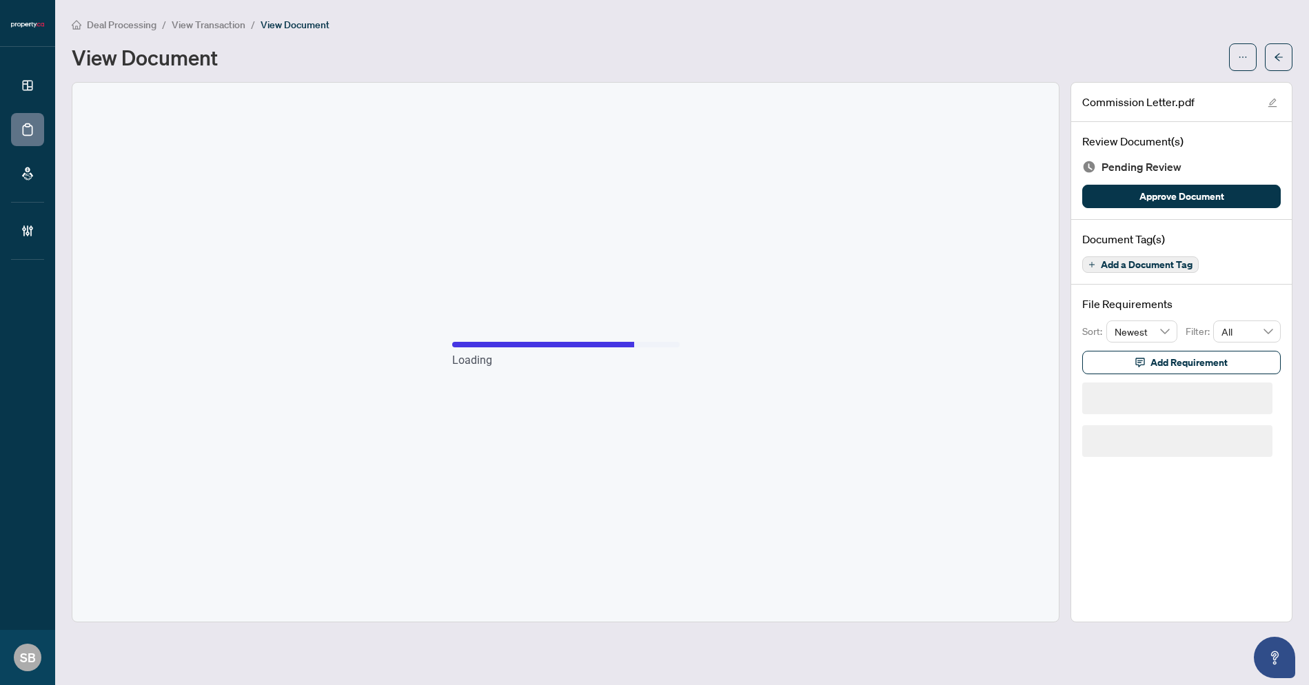
click at [1171, 203] on span "Approve Document" at bounding box center [1181, 196] width 85 height 22
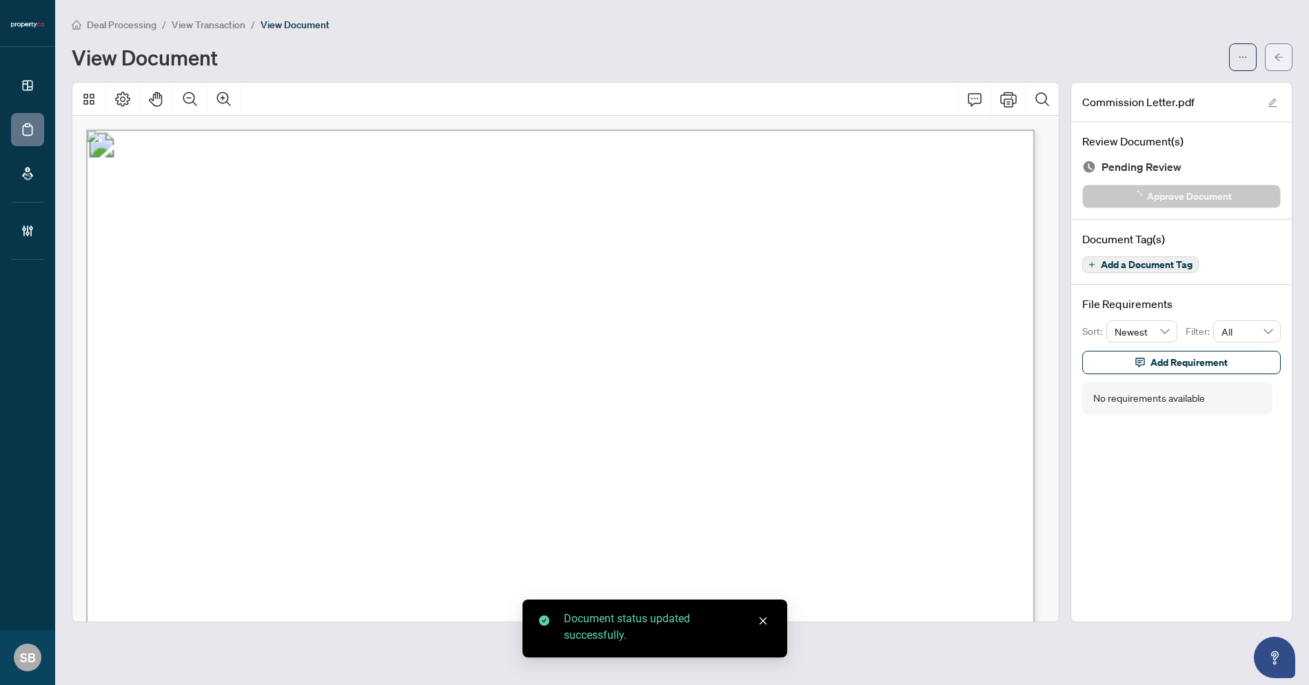
click at [1284, 59] on button "button" at bounding box center [1279, 57] width 28 height 28
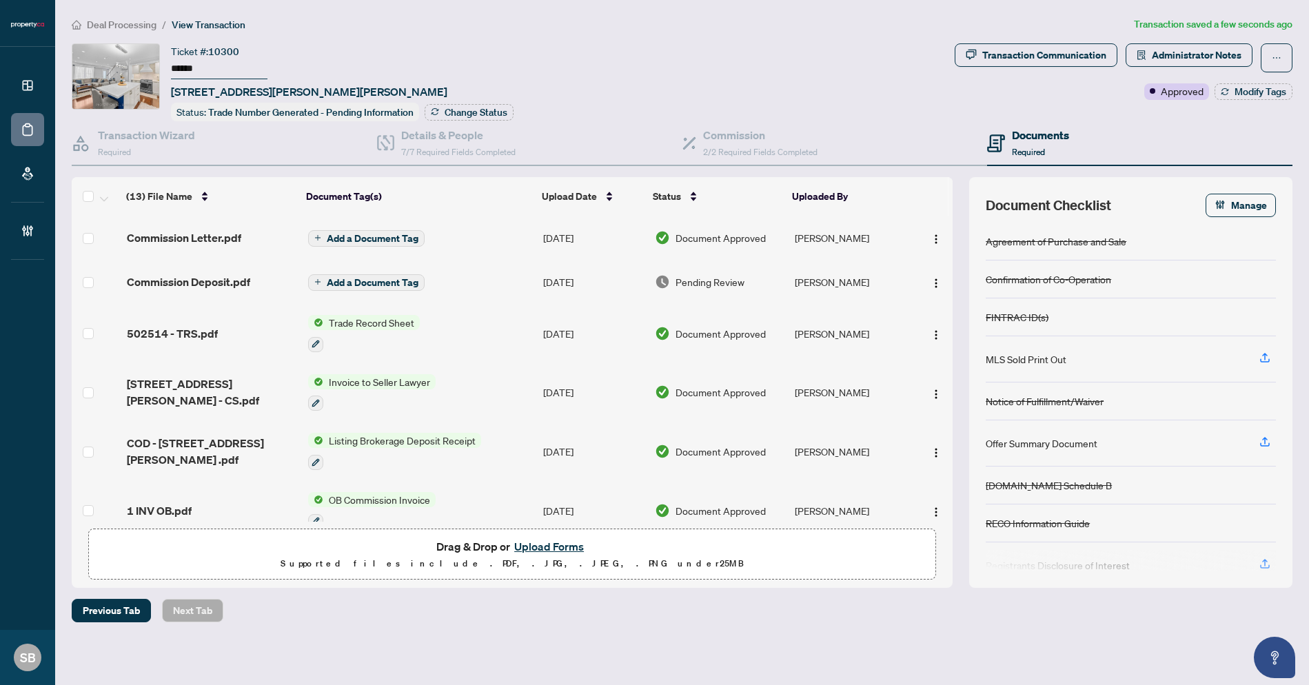
click at [807, 283] on td "[PERSON_NAME]" at bounding box center [850, 282] width 123 height 44
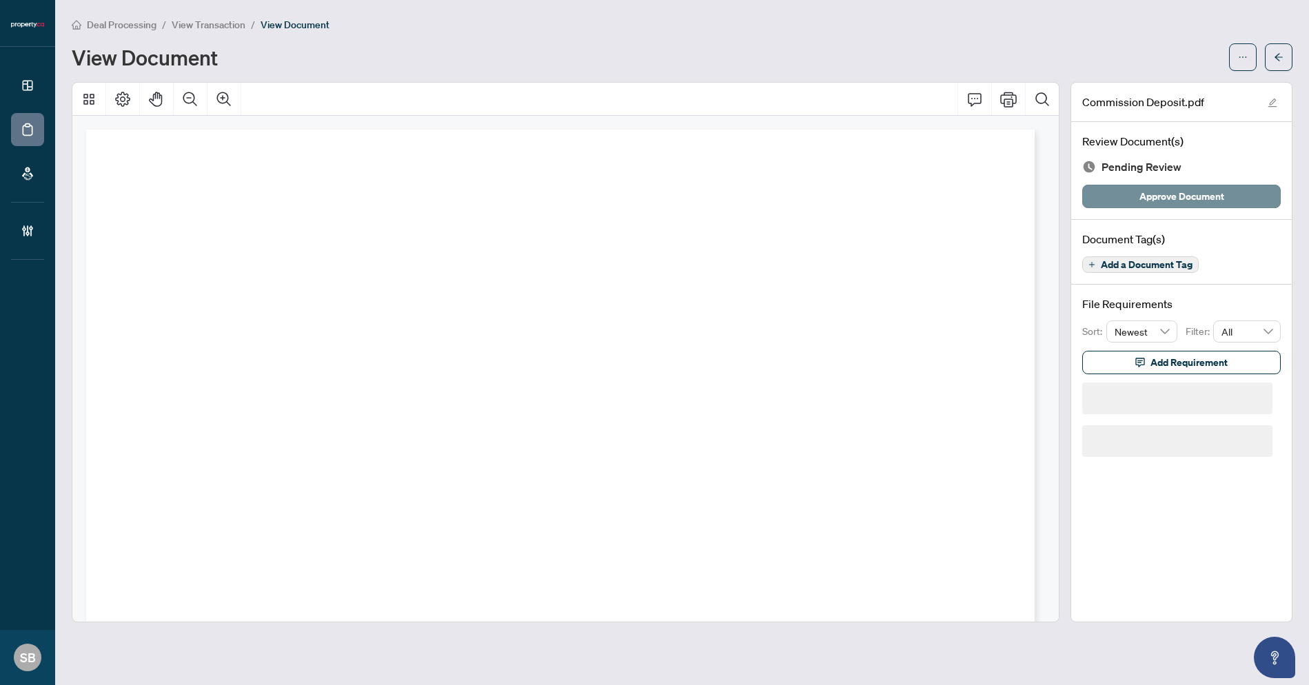
click at [1173, 188] on span "Approve Document" at bounding box center [1181, 196] width 85 height 22
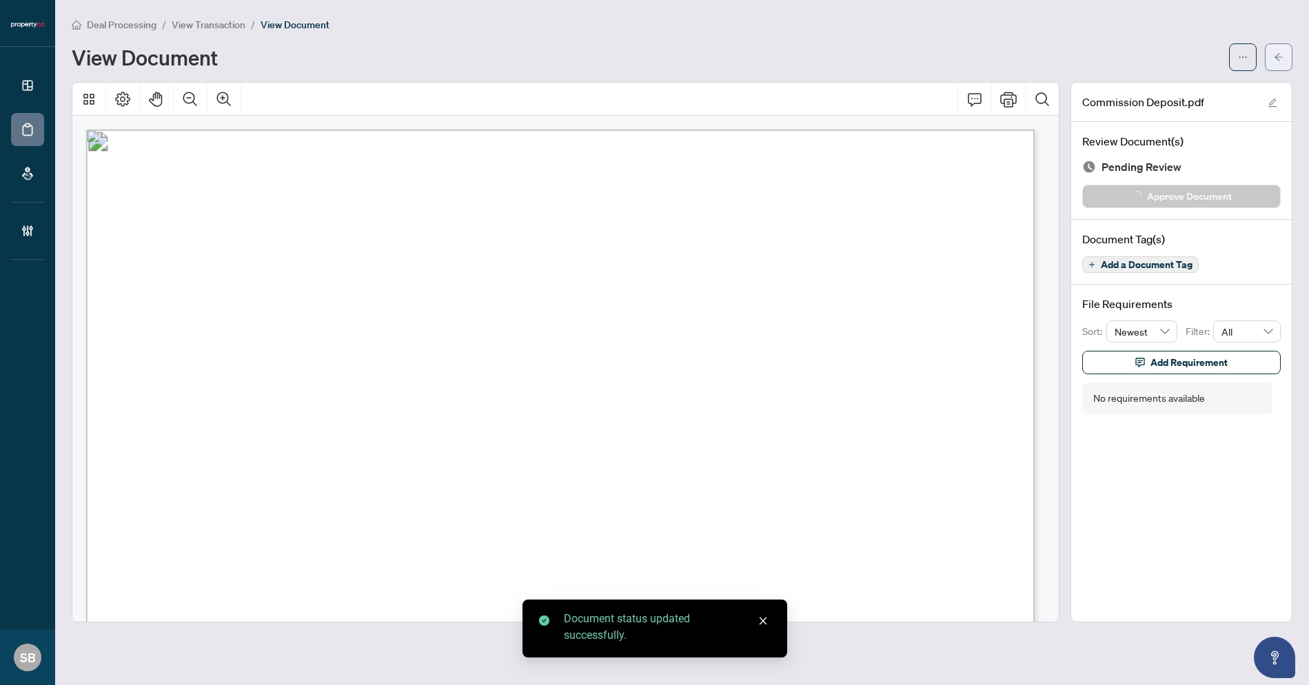
click at [1277, 58] on icon "arrow-left" at bounding box center [1279, 57] width 8 height 8
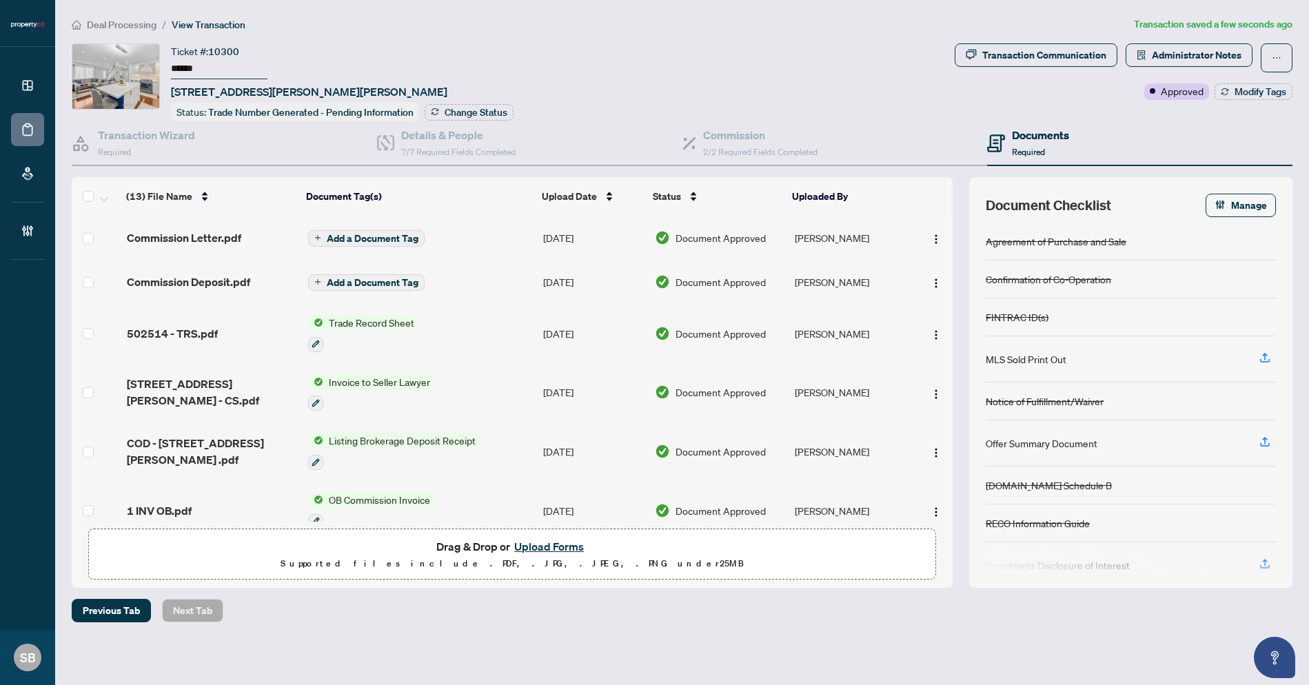
click at [123, 28] on span "Deal Processing" at bounding box center [122, 25] width 70 height 12
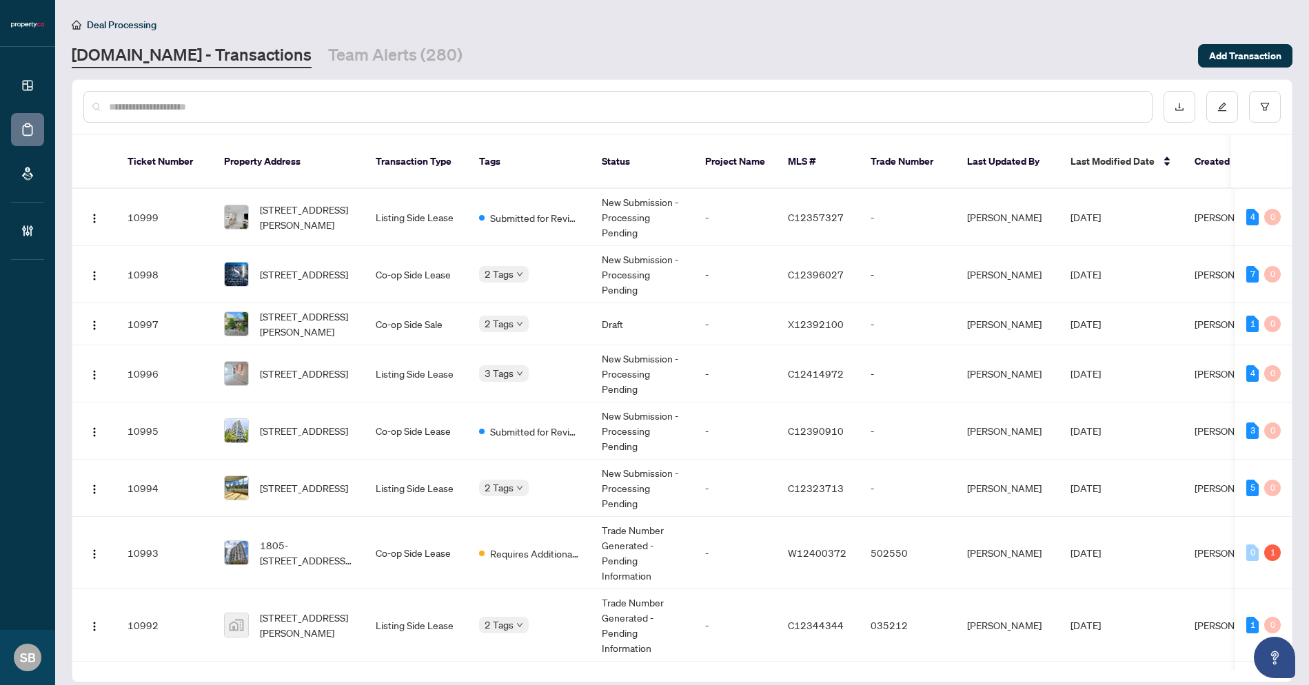
click at [380, 85] on div at bounding box center [681, 107] width 1219 height 54
click at [362, 100] on input "text" at bounding box center [625, 106] width 1032 height 15
paste input "******"
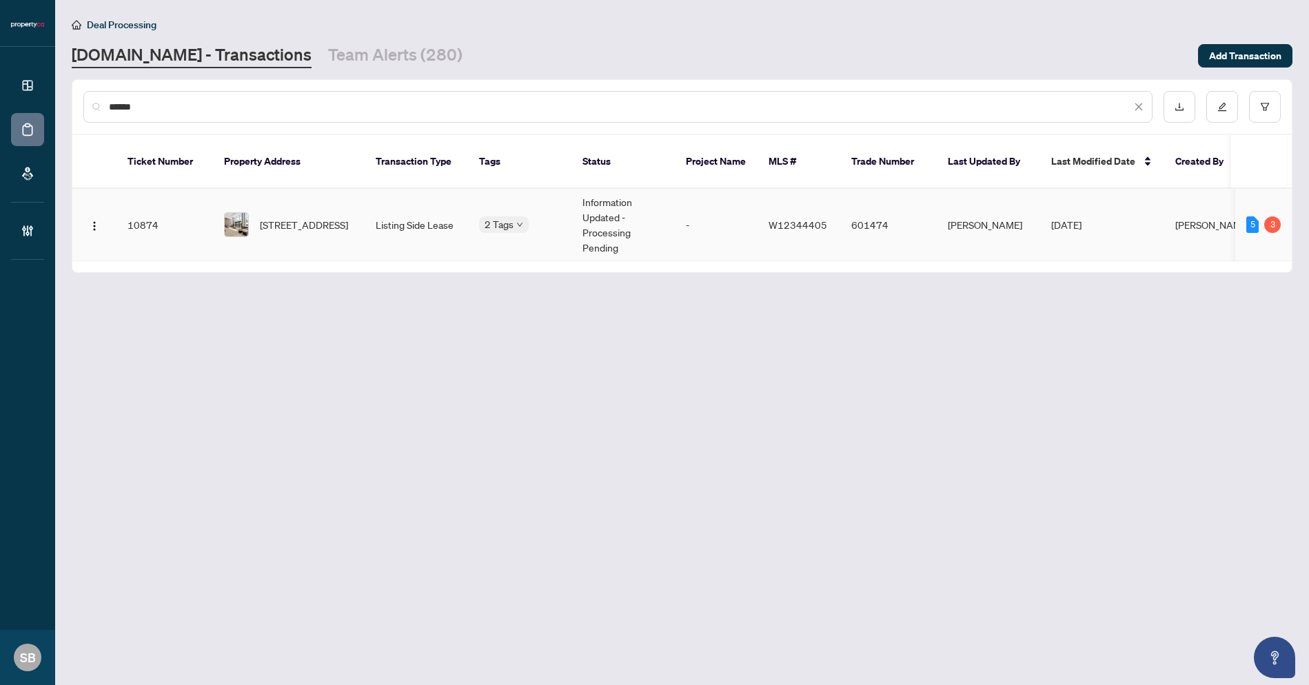
click at [354, 194] on td "1106-220 Missinnihe Way, Mississauga, Ontario L5H 0A9, Canada" at bounding box center [289, 225] width 152 height 72
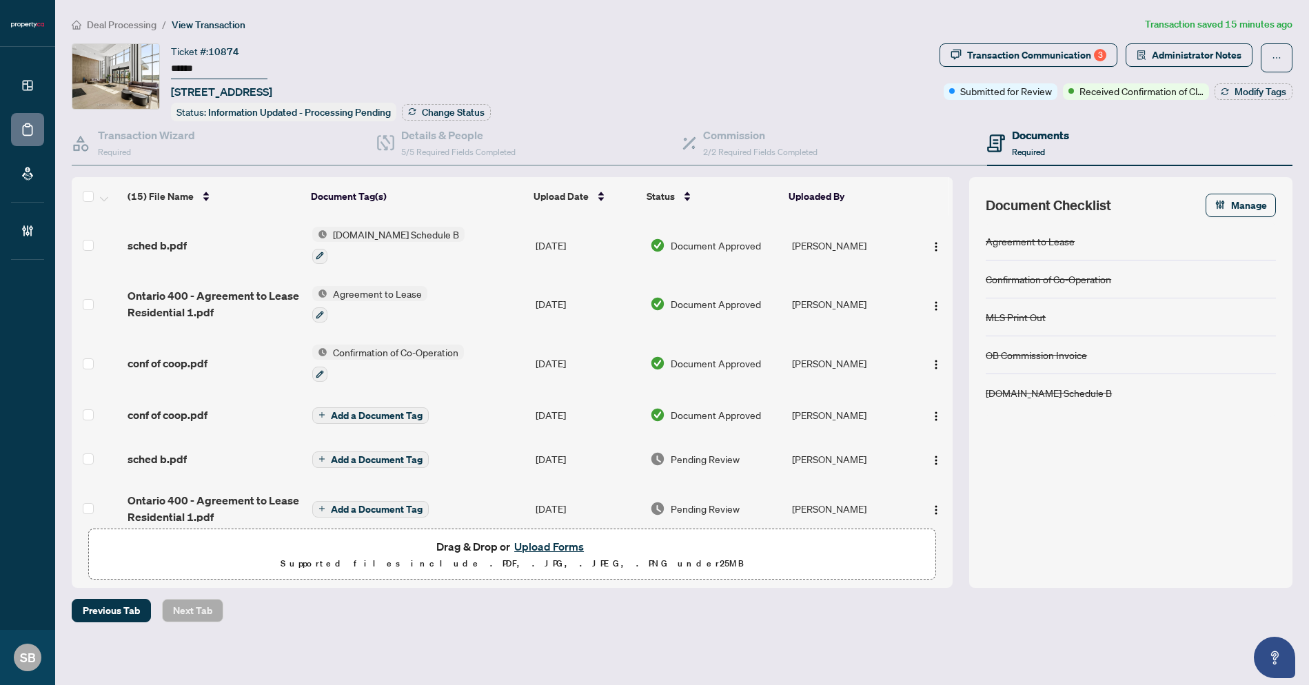
click at [556, 546] on button "Upload Forms" at bounding box center [549, 547] width 78 height 18
click at [554, 544] on button "Upload Forms" at bounding box center [549, 547] width 78 height 18
click at [556, 543] on button "Upload Forms" at bounding box center [549, 547] width 78 height 18
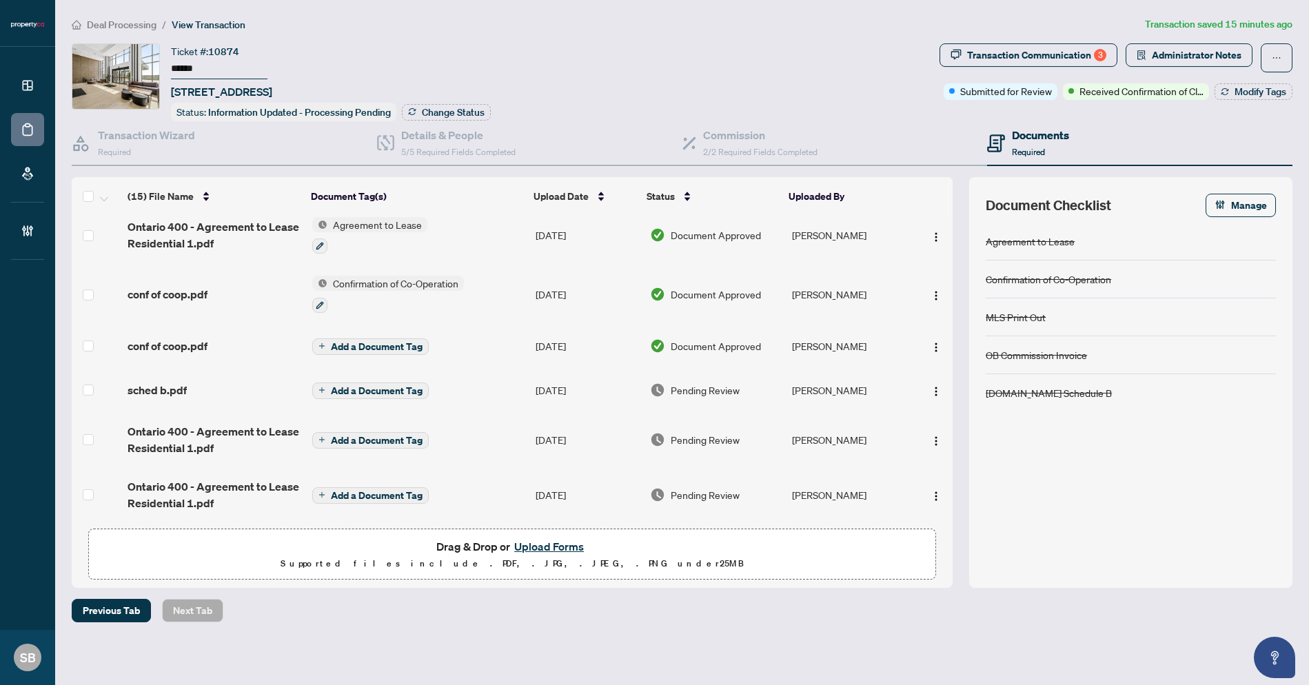
scroll to position [519, 0]
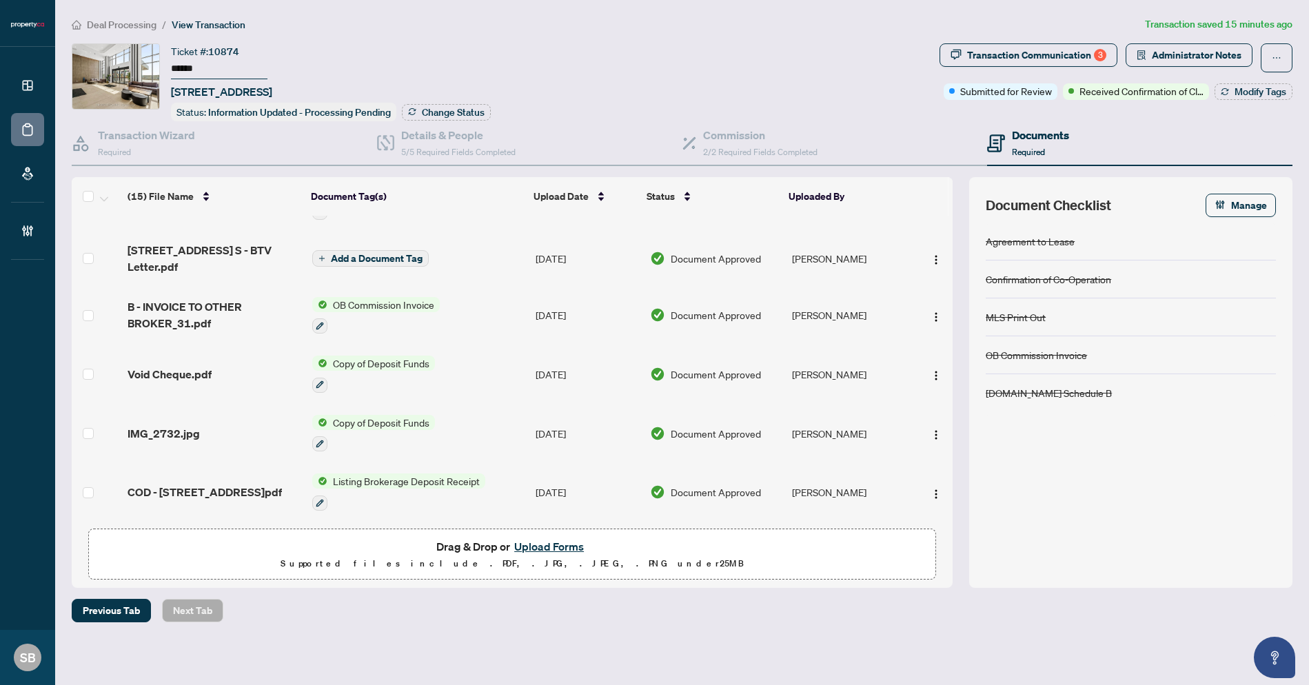
click at [540, 547] on button "Upload Forms" at bounding box center [549, 547] width 78 height 18
click at [563, 548] on button "Upload Forms" at bounding box center [549, 547] width 78 height 18
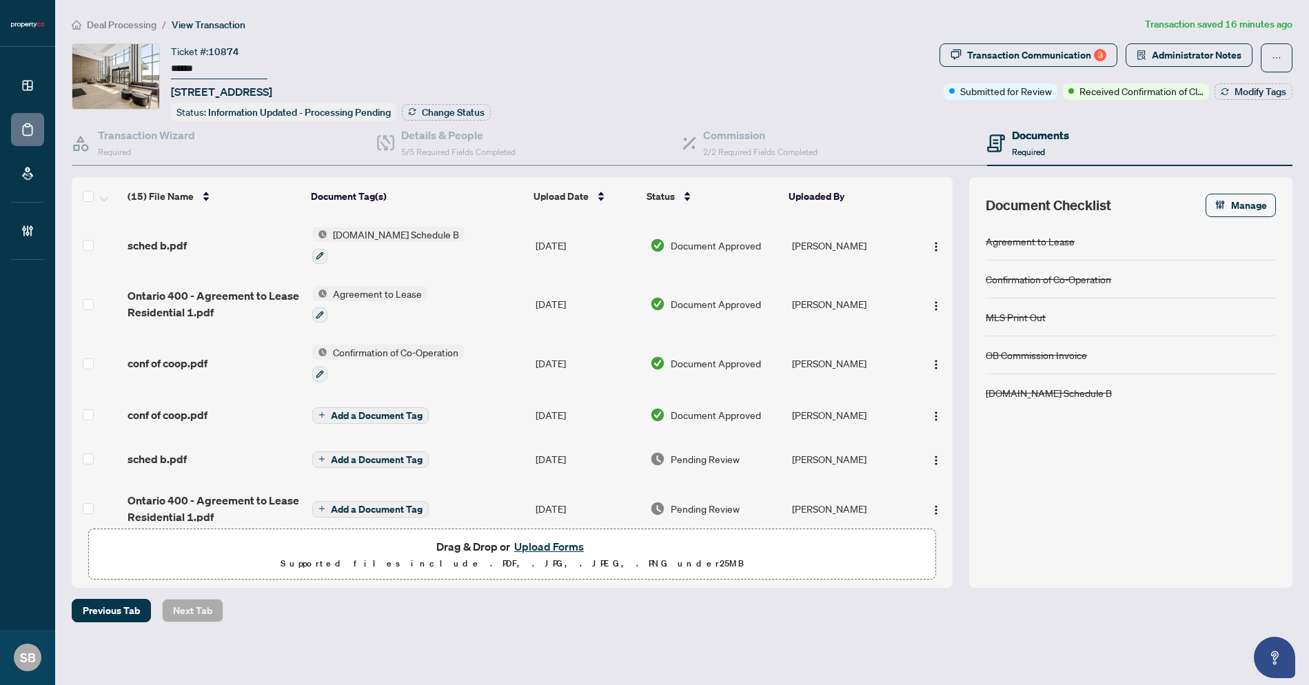
scroll to position [3, 0]
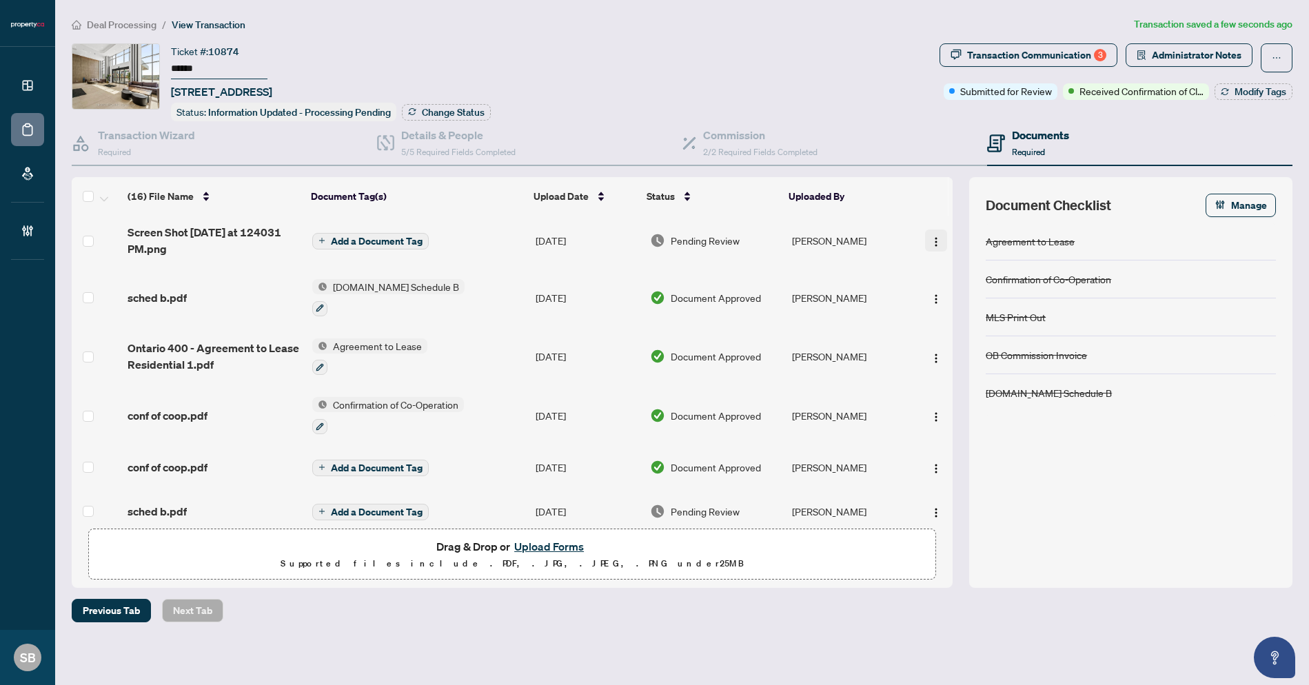
click at [925, 239] on button "button" at bounding box center [936, 241] width 22 height 22
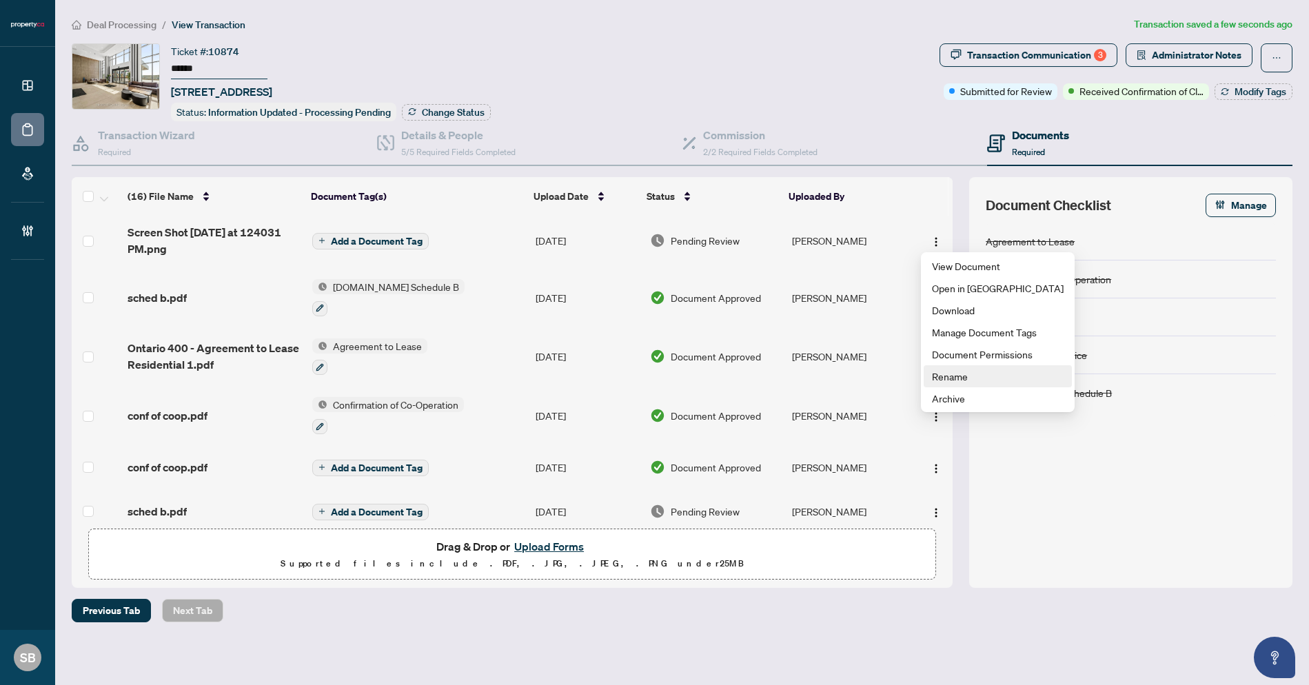
click at [946, 373] on span "Rename" at bounding box center [998, 376] width 132 height 15
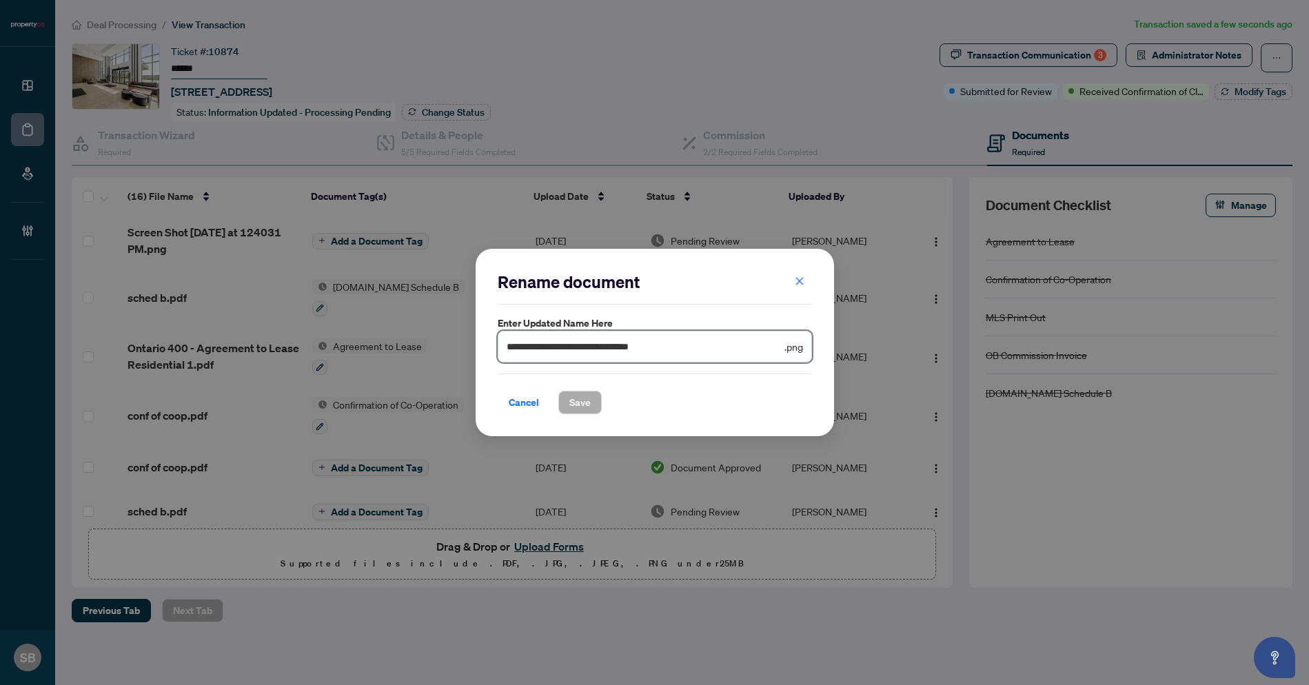
drag, startPoint x: 738, startPoint y: 352, endPoint x: 277, endPoint y: 284, distance: 465.5
click at [277, 284] on div "**********" at bounding box center [654, 342] width 1309 height 685
click at [569, 407] on span "Save" at bounding box center [579, 403] width 21 height 22
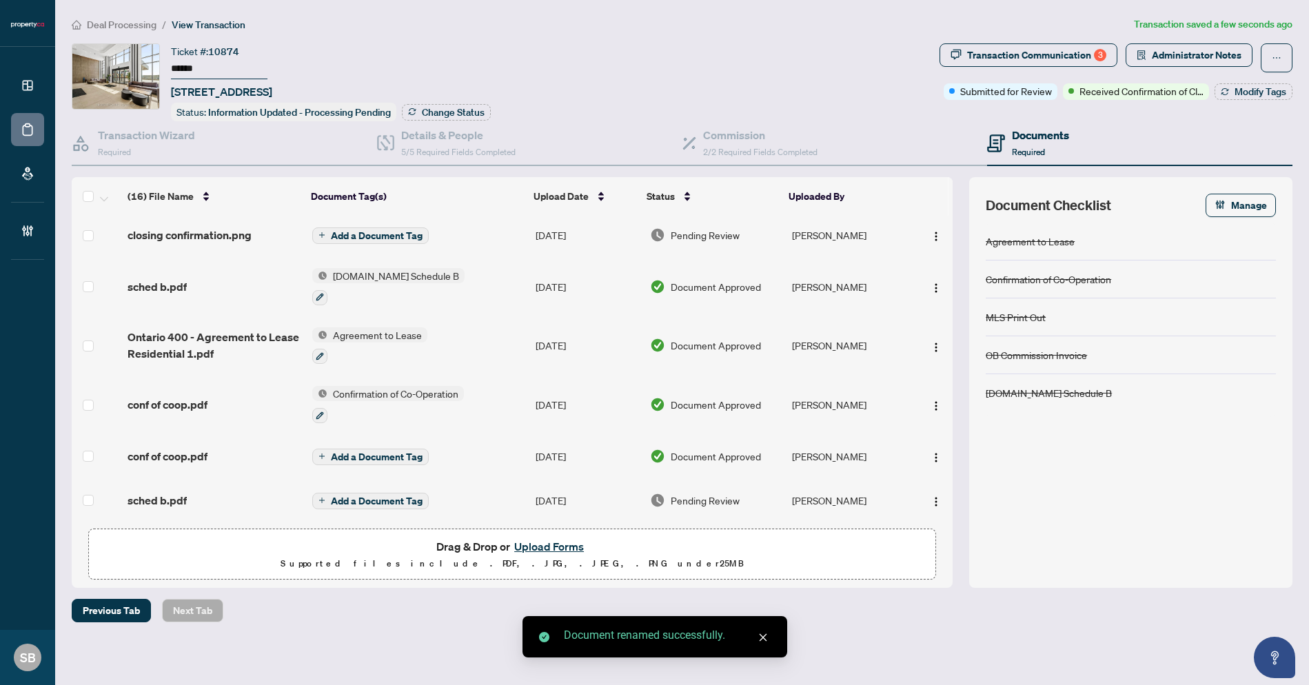
click at [813, 232] on td "[PERSON_NAME]" at bounding box center [849, 235] width 125 height 44
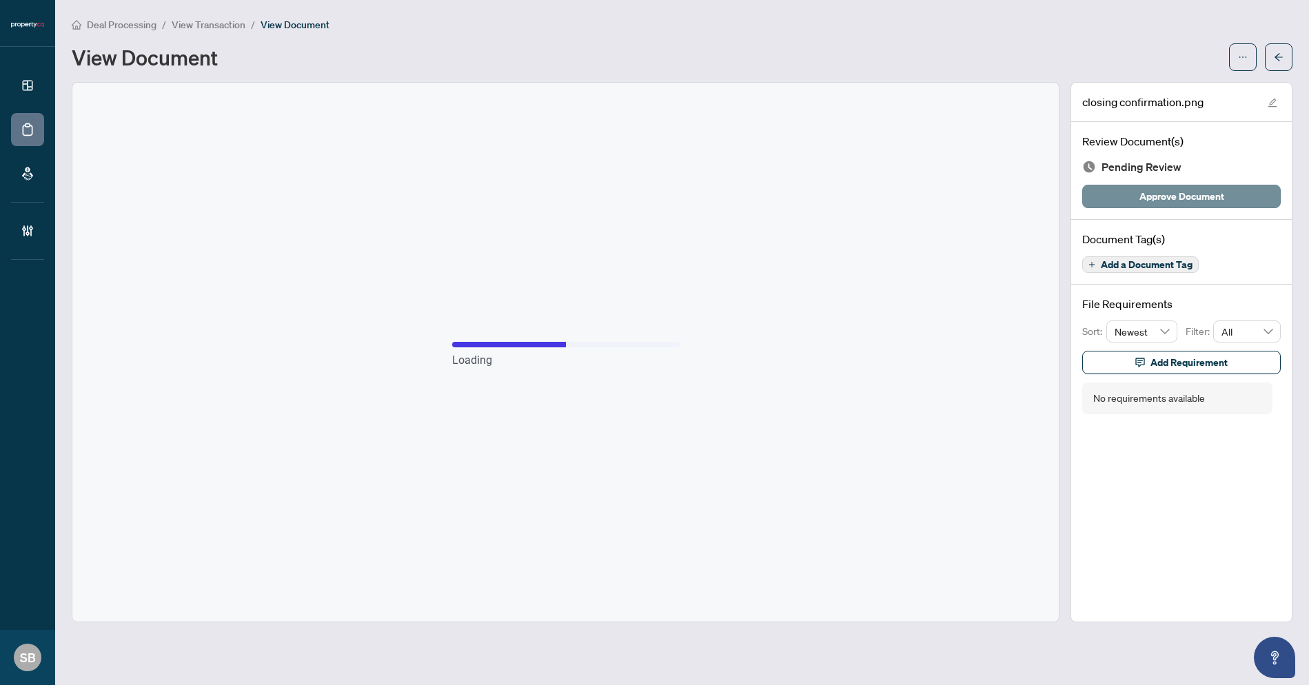
click at [1189, 206] on button "Approve Document" at bounding box center [1181, 196] width 199 height 23
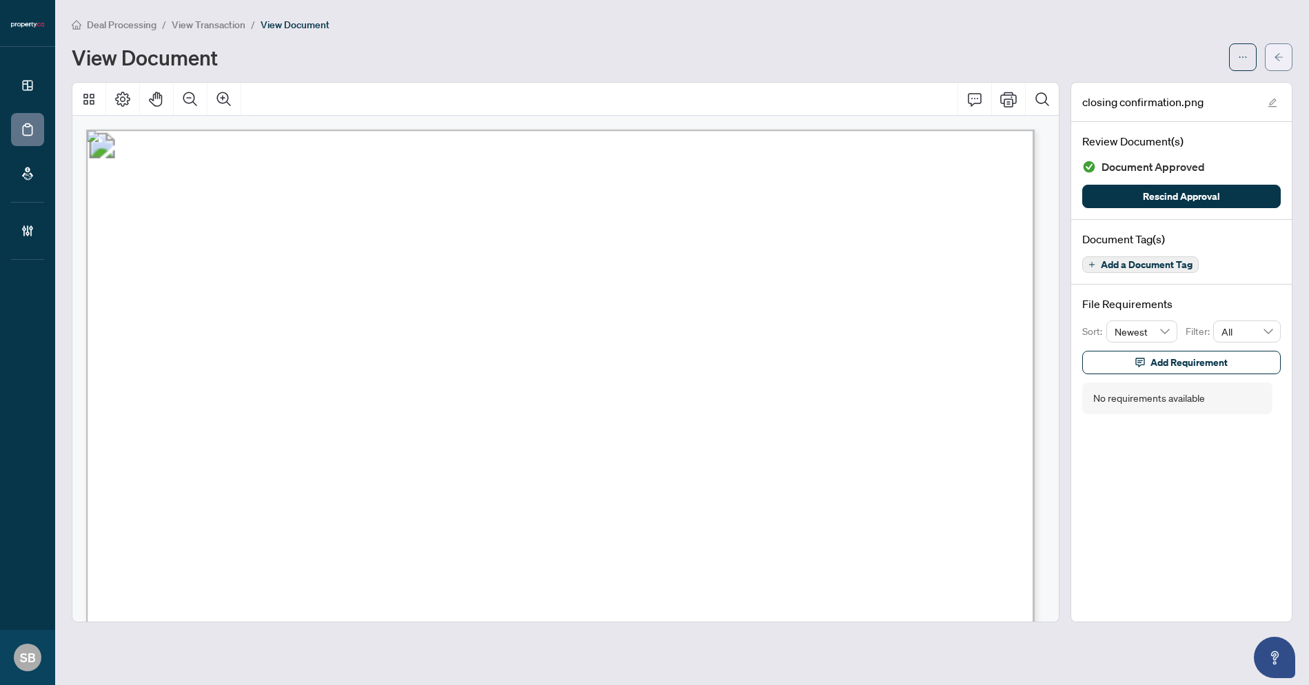
click at [1272, 59] on button "button" at bounding box center [1279, 57] width 28 height 28
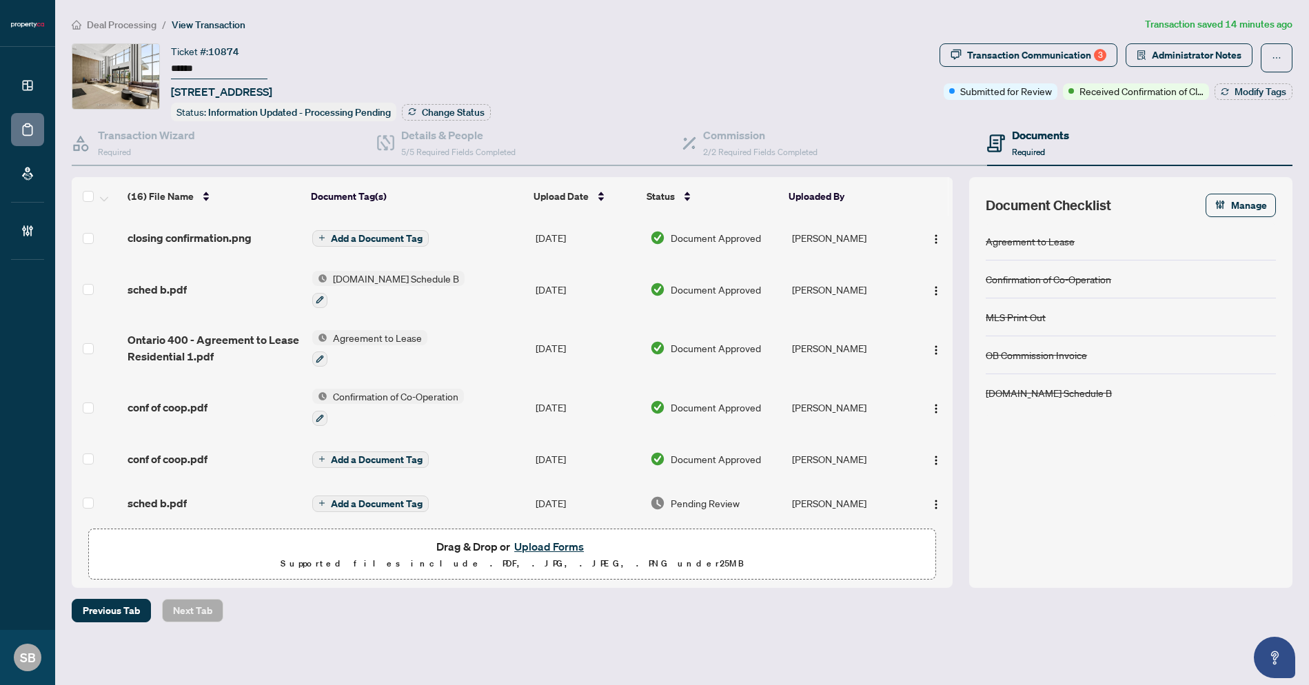
click at [114, 14] on main "Deal Processing / View Transaction Transaction saved 14 minutes ago Ticket #: 1…" at bounding box center [682, 342] width 1254 height 685
click at [117, 30] on li "Deal Processing" at bounding box center [114, 25] width 85 height 16
click at [135, 21] on span "Deal Processing" at bounding box center [122, 25] width 70 height 12
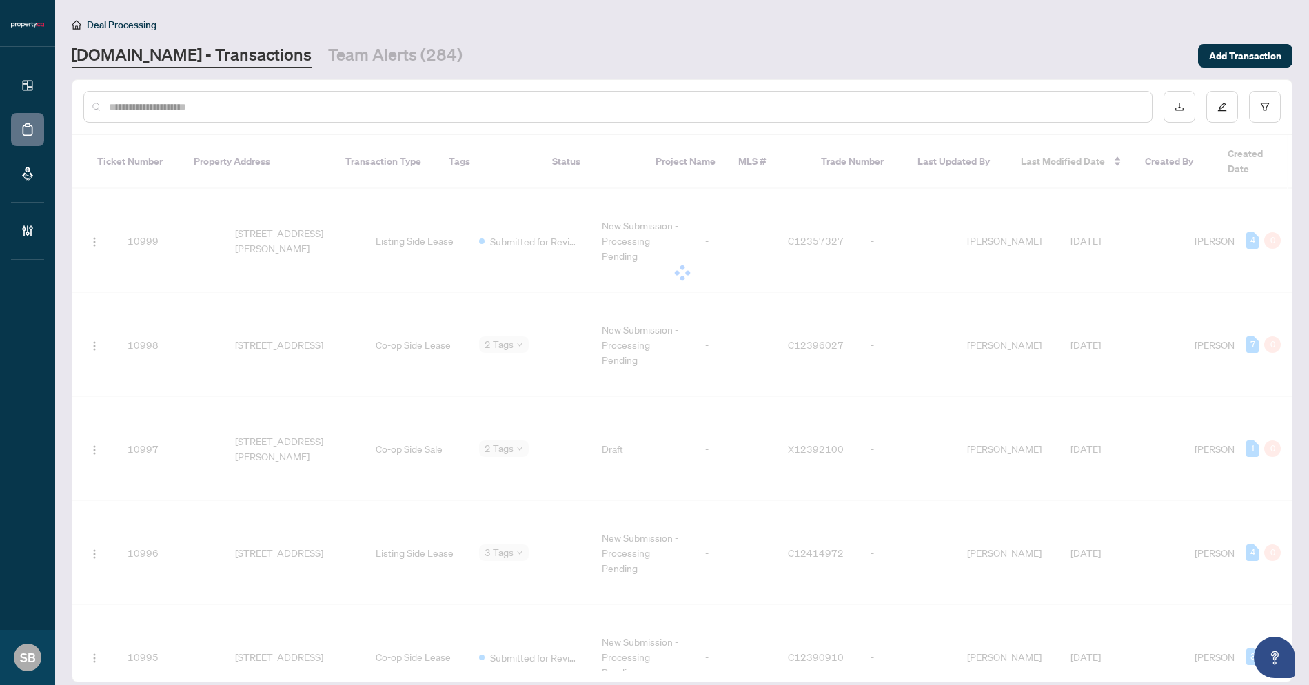
click at [322, 109] on input "text" at bounding box center [625, 106] width 1032 height 15
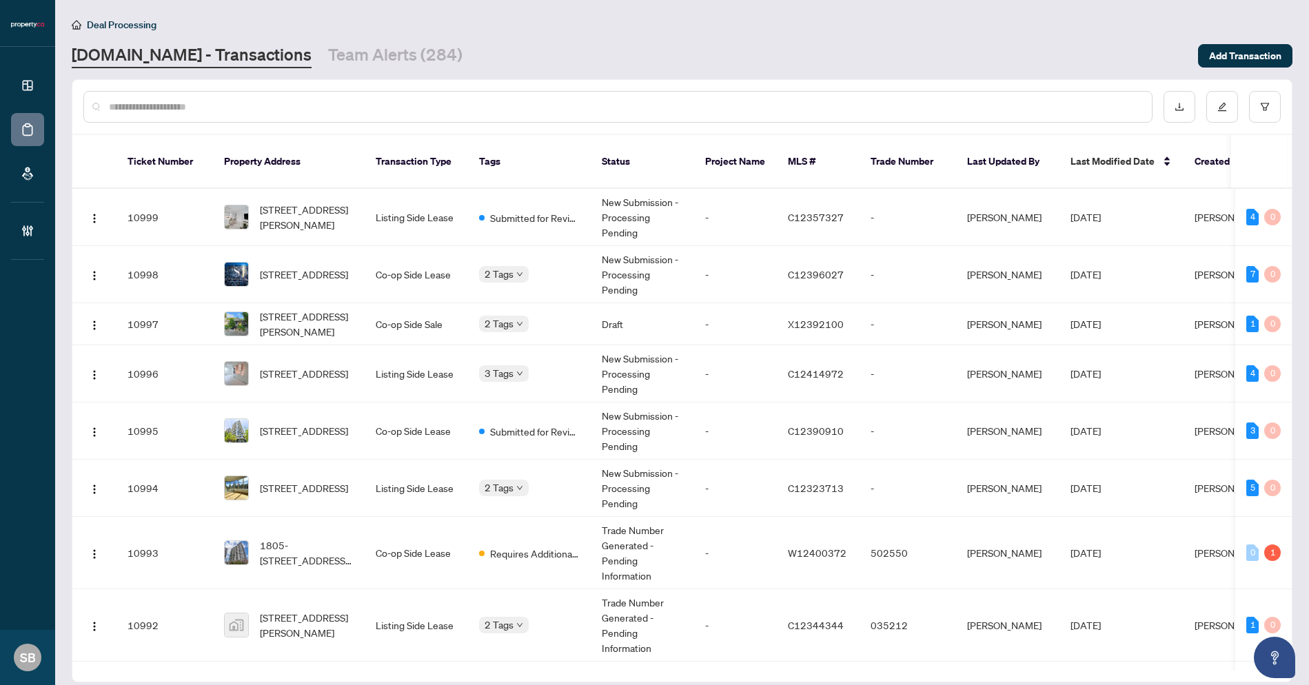
click at [342, 103] on input "text" at bounding box center [625, 106] width 1032 height 15
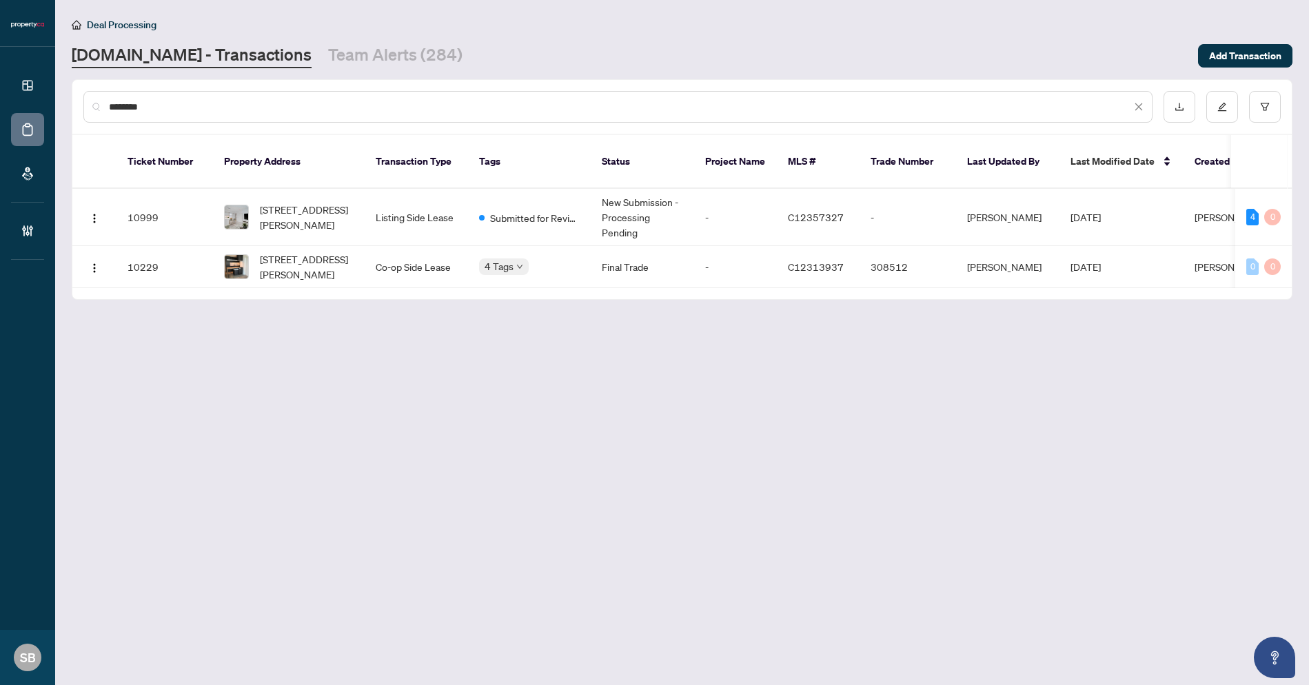
click at [352, 224] on td "2702-15 Lower Jarvis St, Toronto, Ontario M5E 0C4, Canada" at bounding box center [289, 217] width 152 height 57
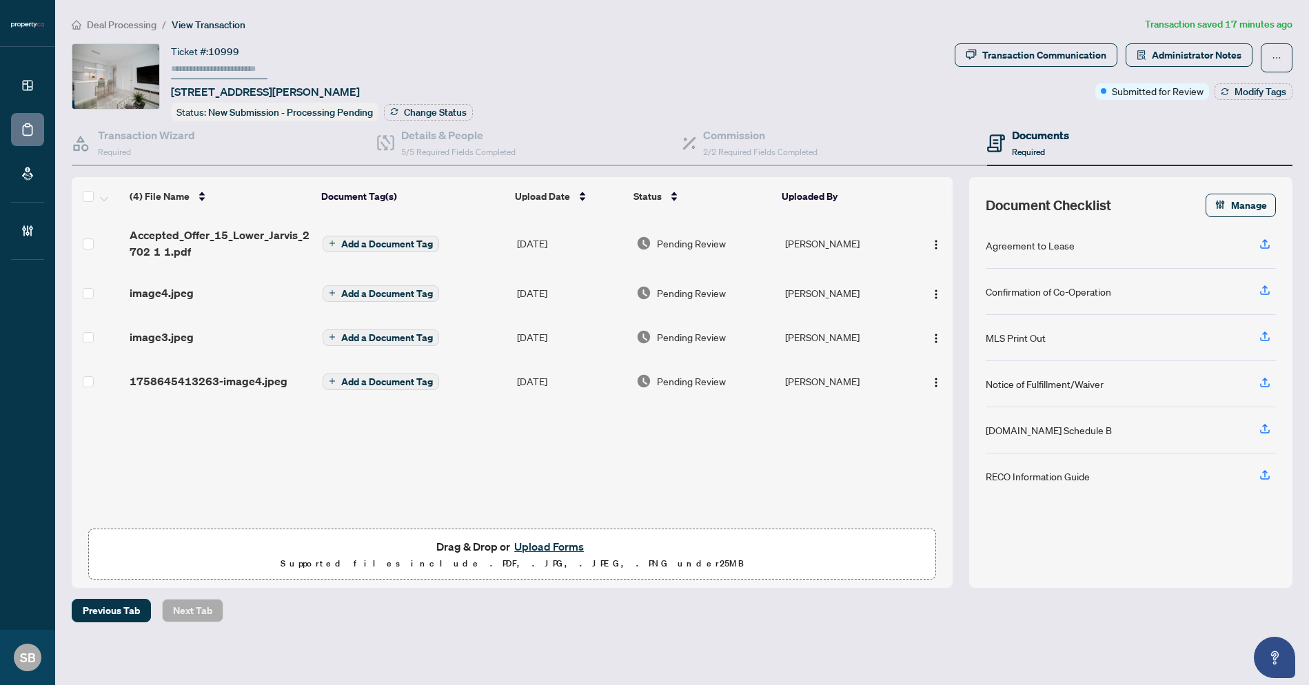
click at [124, 19] on span "Deal Processing" at bounding box center [122, 25] width 70 height 12
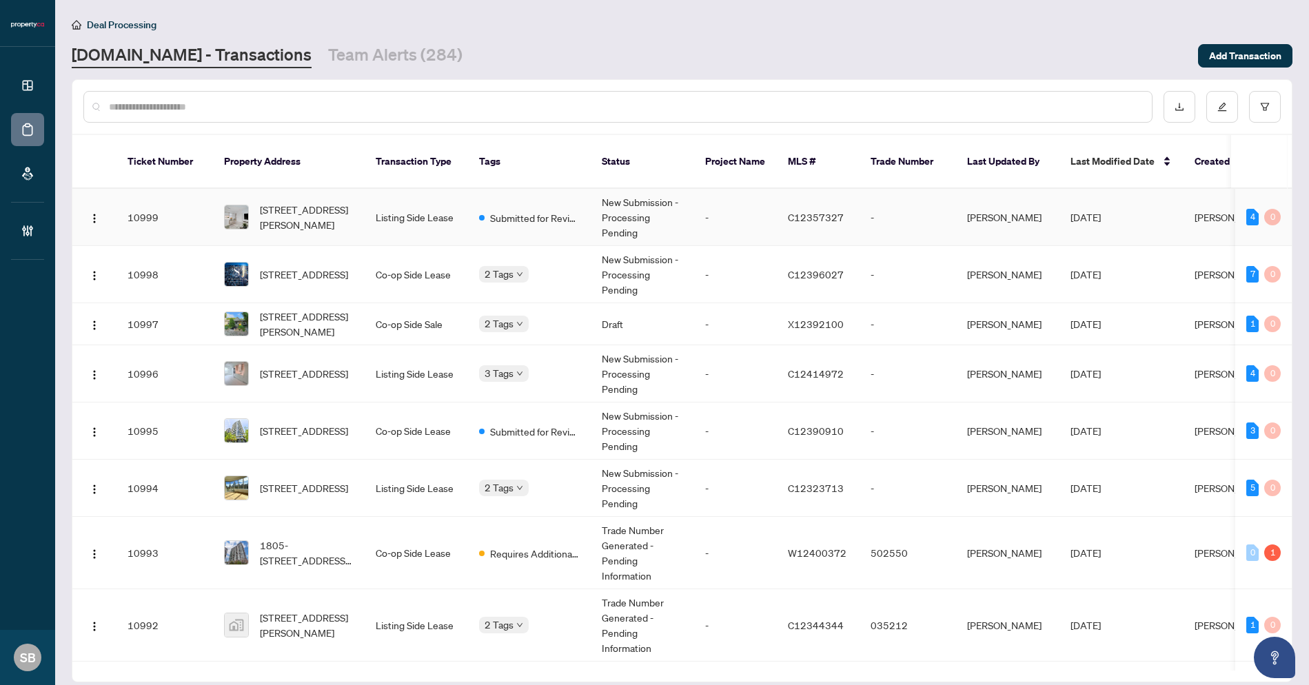
click at [551, 219] on td "Submitted for Review" at bounding box center [529, 217] width 123 height 57
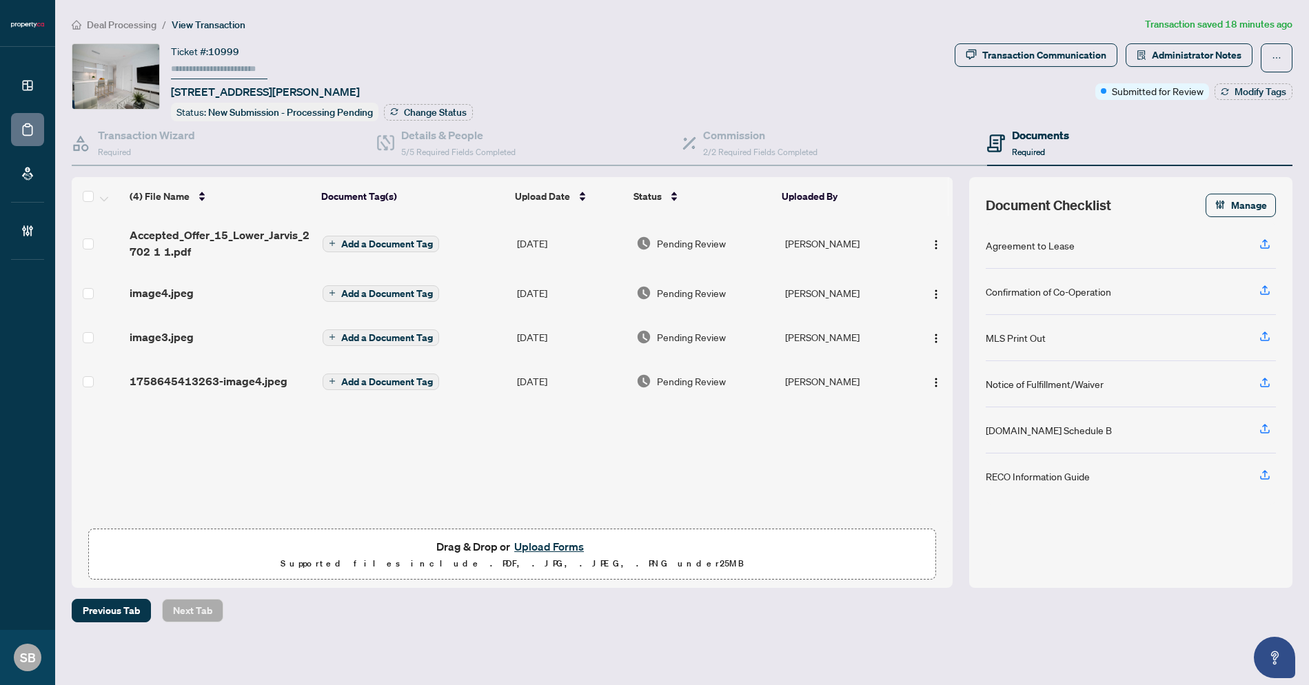
click at [672, 239] on span "Pending Review" at bounding box center [691, 243] width 69 height 15
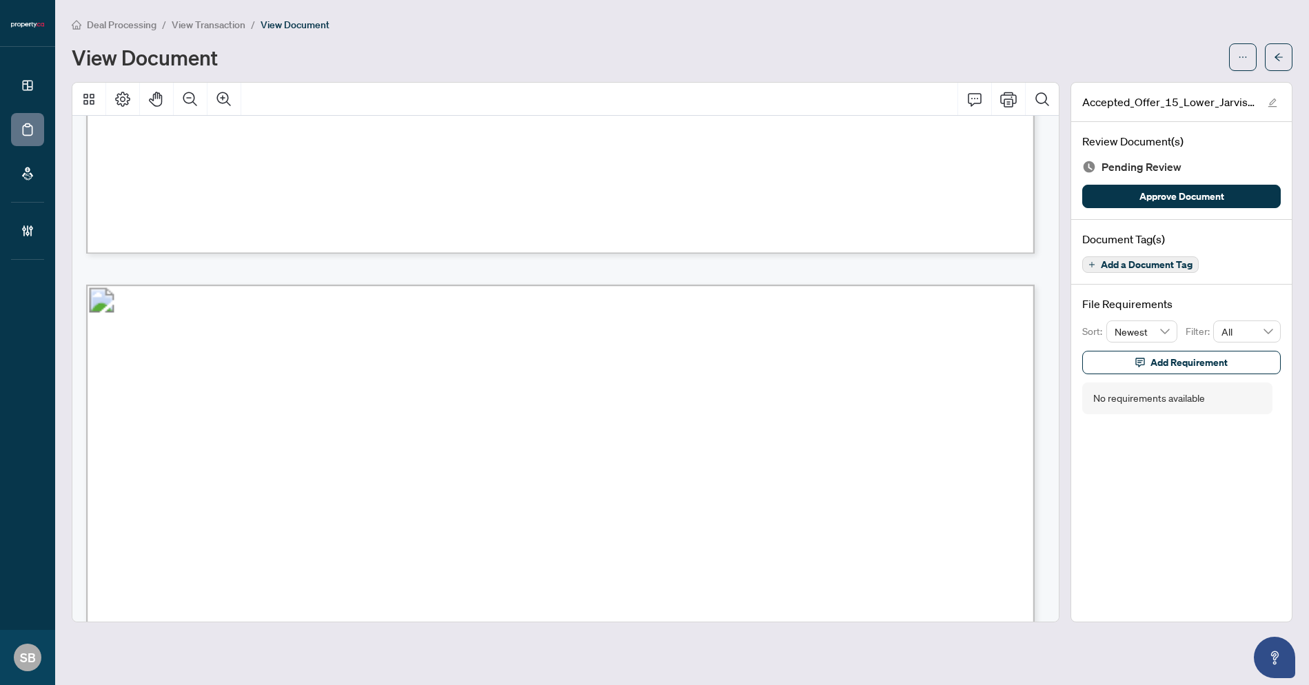
scroll to position [2639, 0]
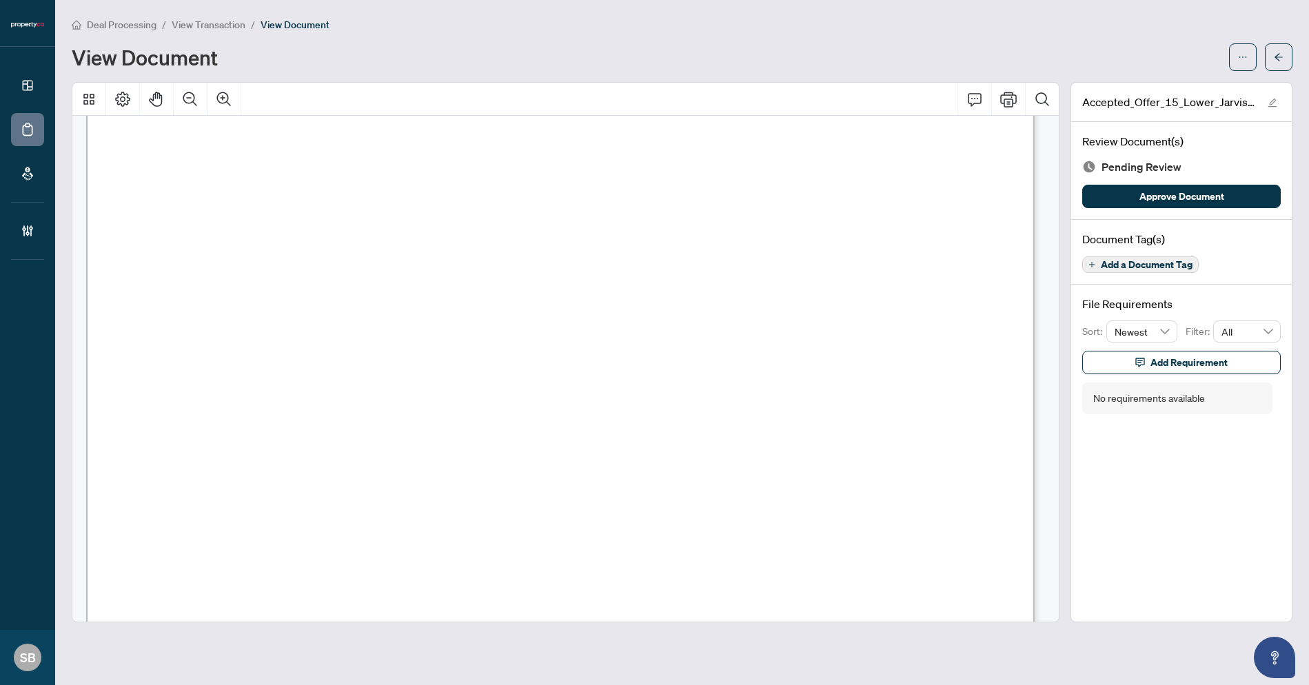
click at [144, 7] on main "Deal Processing / View Transaction / View Document View Document Accepted_Offer…" at bounding box center [682, 342] width 1254 height 685
click at [121, 26] on span "Deal Processing" at bounding box center [122, 25] width 70 height 12
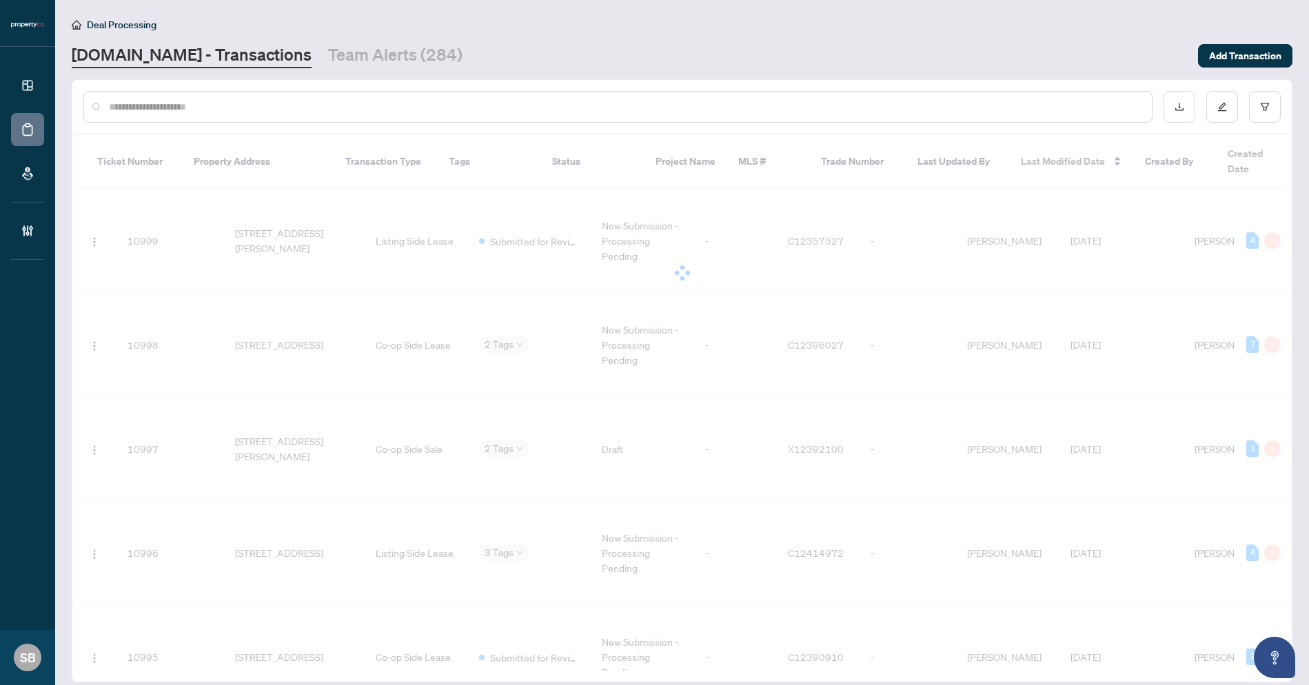
paste input "******"
click at [189, 105] on input "******" at bounding box center [625, 106] width 1032 height 15
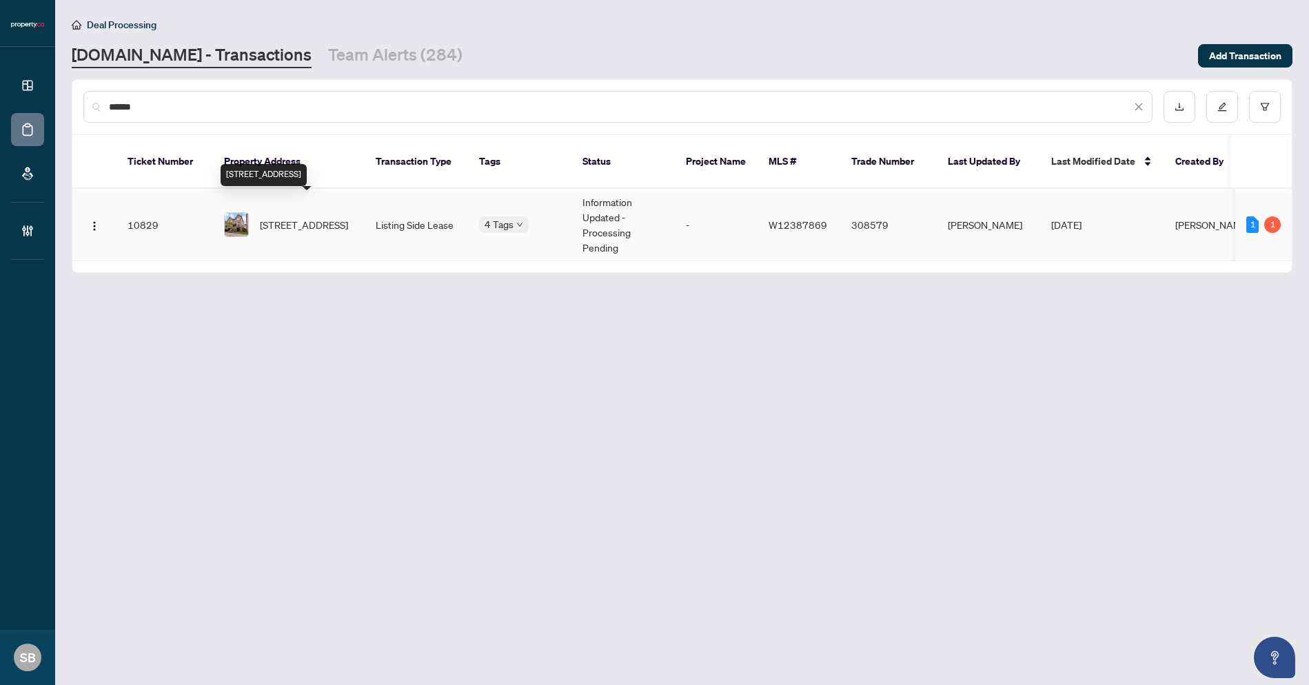
click at [327, 217] on span "18 Pont Lane, Toronto, Ontario M9N 0A7, Canada" at bounding box center [304, 224] width 88 height 15
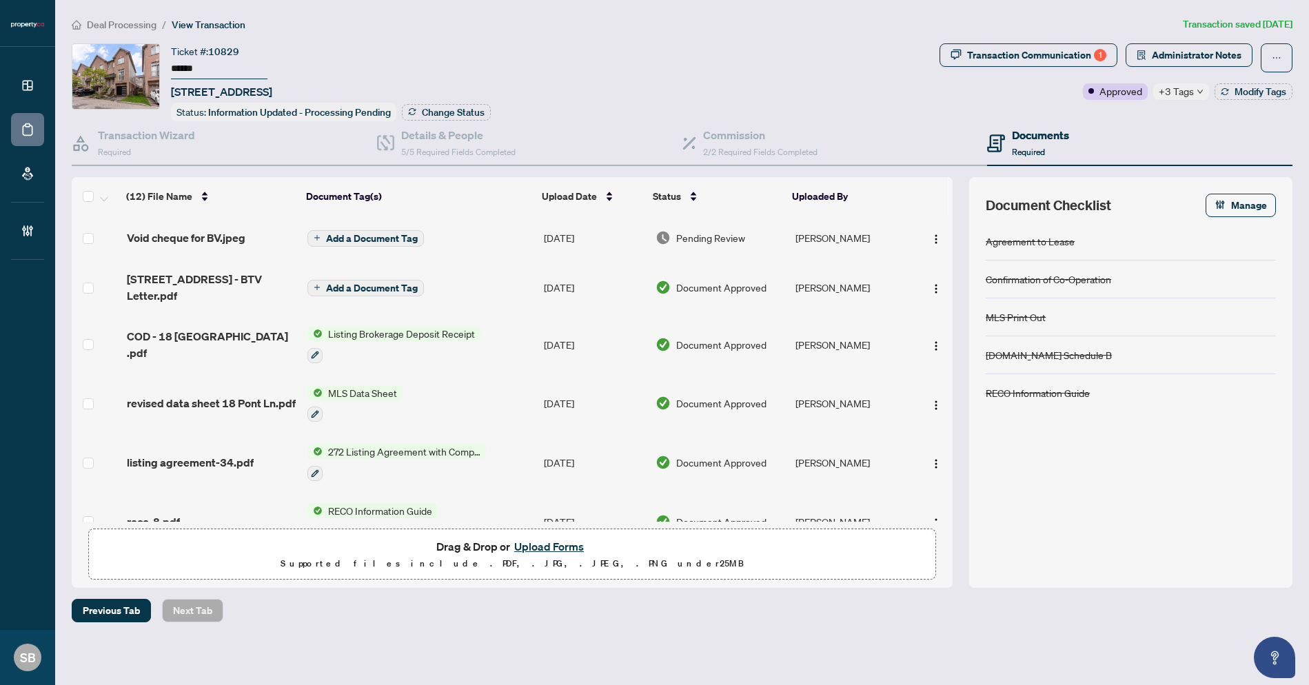
scroll to position [369, 0]
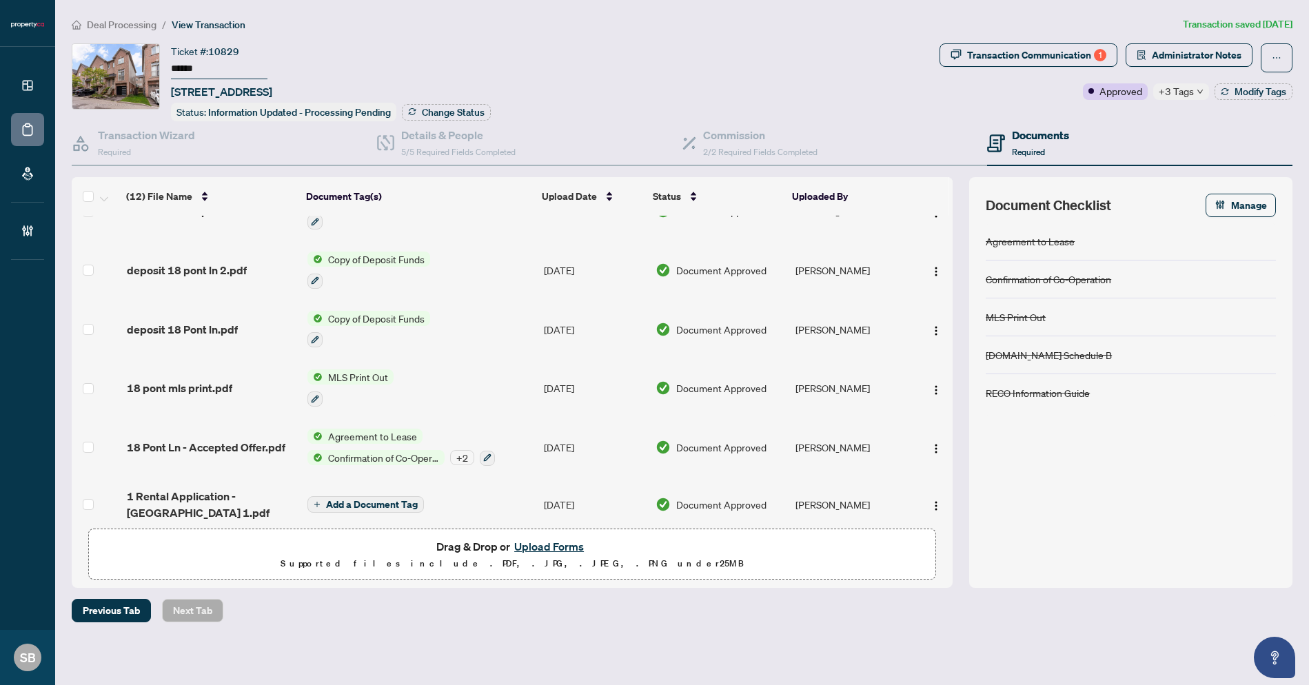
click at [127, 28] on span "Deal Processing" at bounding box center [122, 25] width 70 height 12
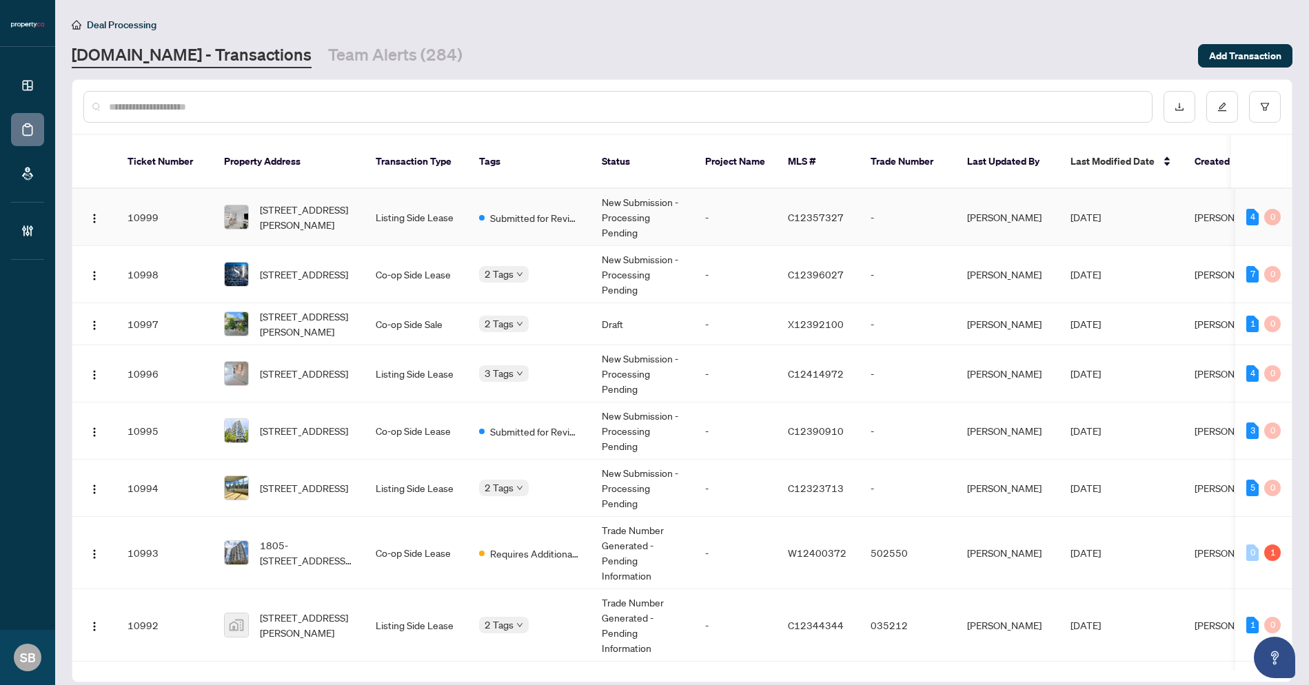
click at [650, 215] on td "New Submission - Processing Pending" at bounding box center [642, 217] width 103 height 57
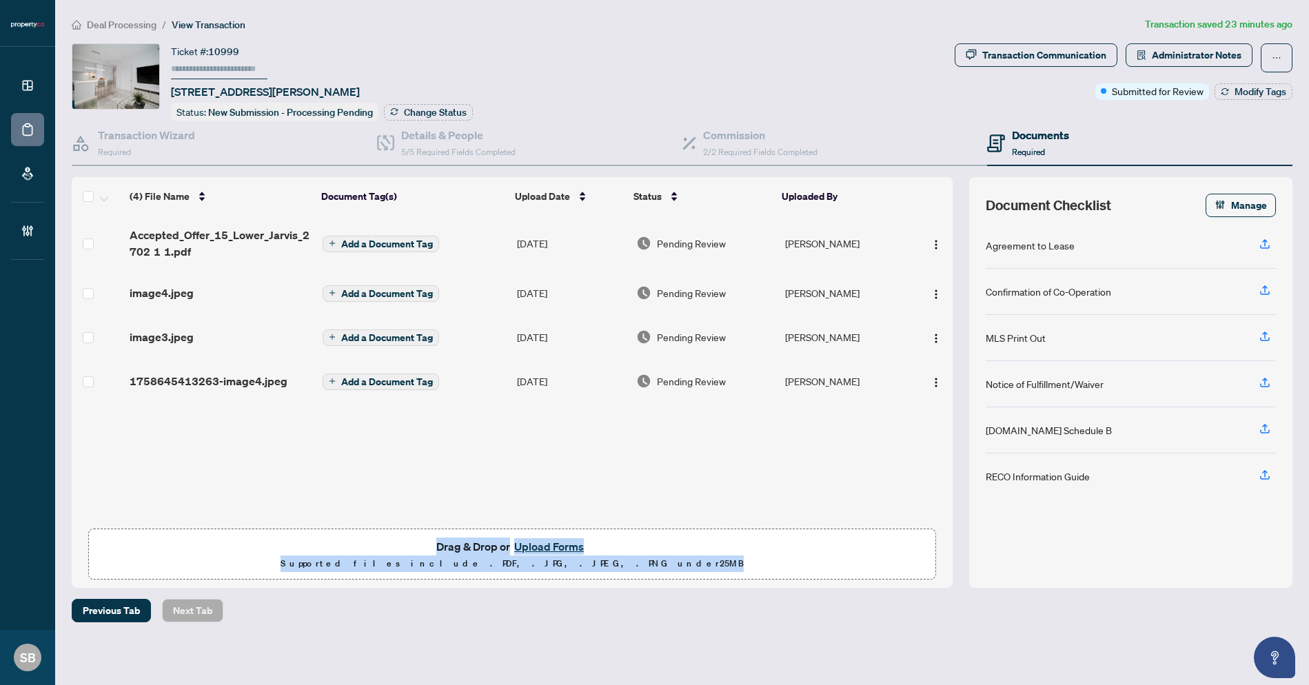
drag, startPoint x: 605, startPoint y: 583, endPoint x: 590, endPoint y: 593, distance: 17.4
click at [605, 586] on div "(4) File Name Document Tag(s) Upload Date Status Uploaded By Accepted_Offer_15_…" at bounding box center [512, 382] width 881 height 411
click at [565, 550] on button "Upload Forms" at bounding box center [549, 547] width 78 height 18
click at [558, 547] on button "Upload Forms" at bounding box center [549, 547] width 78 height 18
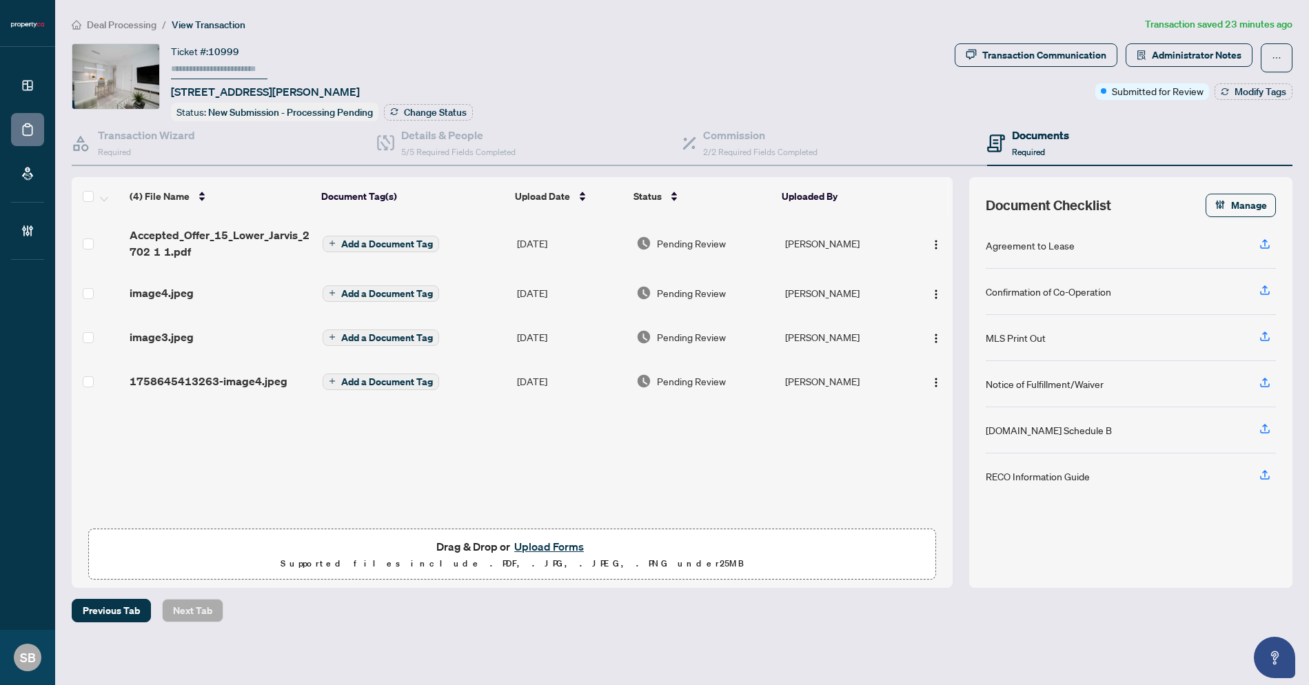
drag, startPoint x: 579, startPoint y: 642, endPoint x: 577, endPoint y: 622, distance: 19.4
click at [579, 639] on main "Deal Processing / View Transaction Transaction saved 23 minutes ago Ticket #: 1…" at bounding box center [682, 342] width 1254 height 685
click at [547, 555] on button "Upload Forms" at bounding box center [549, 547] width 78 height 18
click at [1249, 90] on span "Modify Tags" at bounding box center [1261, 92] width 52 height 10
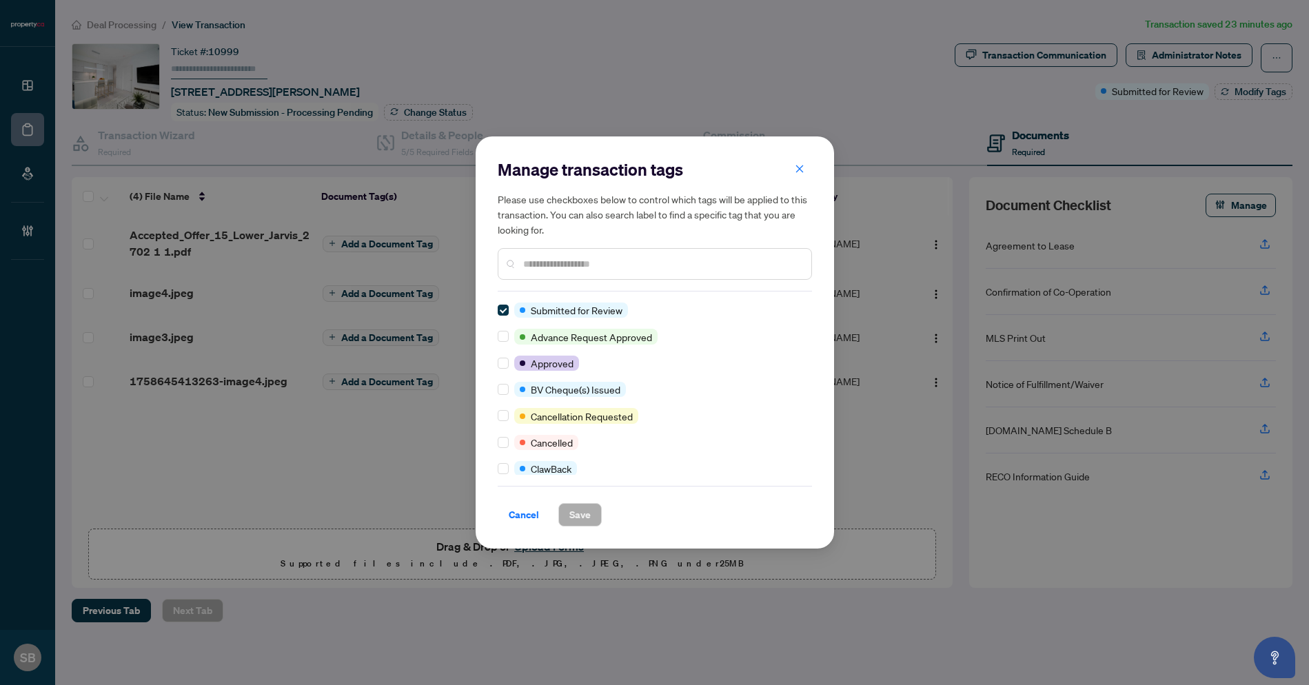
click at [566, 270] on input "text" at bounding box center [661, 263] width 277 height 15
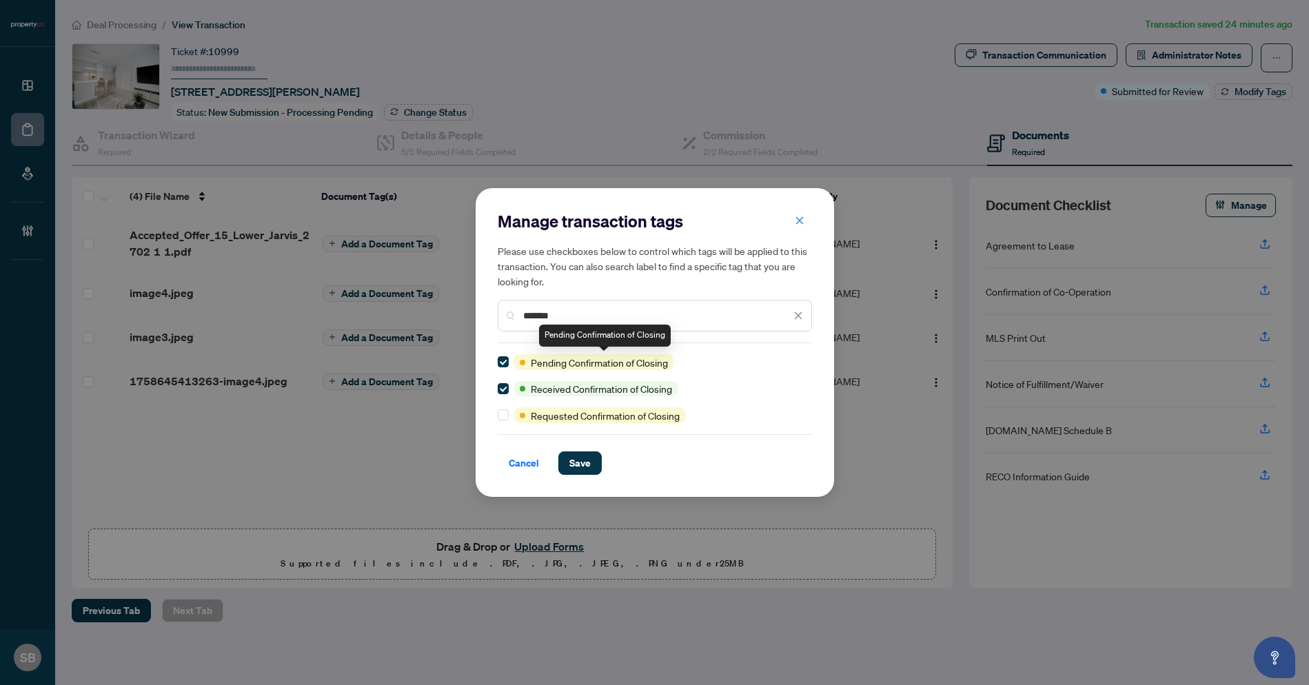
click at [510, 366] on div at bounding box center [506, 361] width 17 height 15
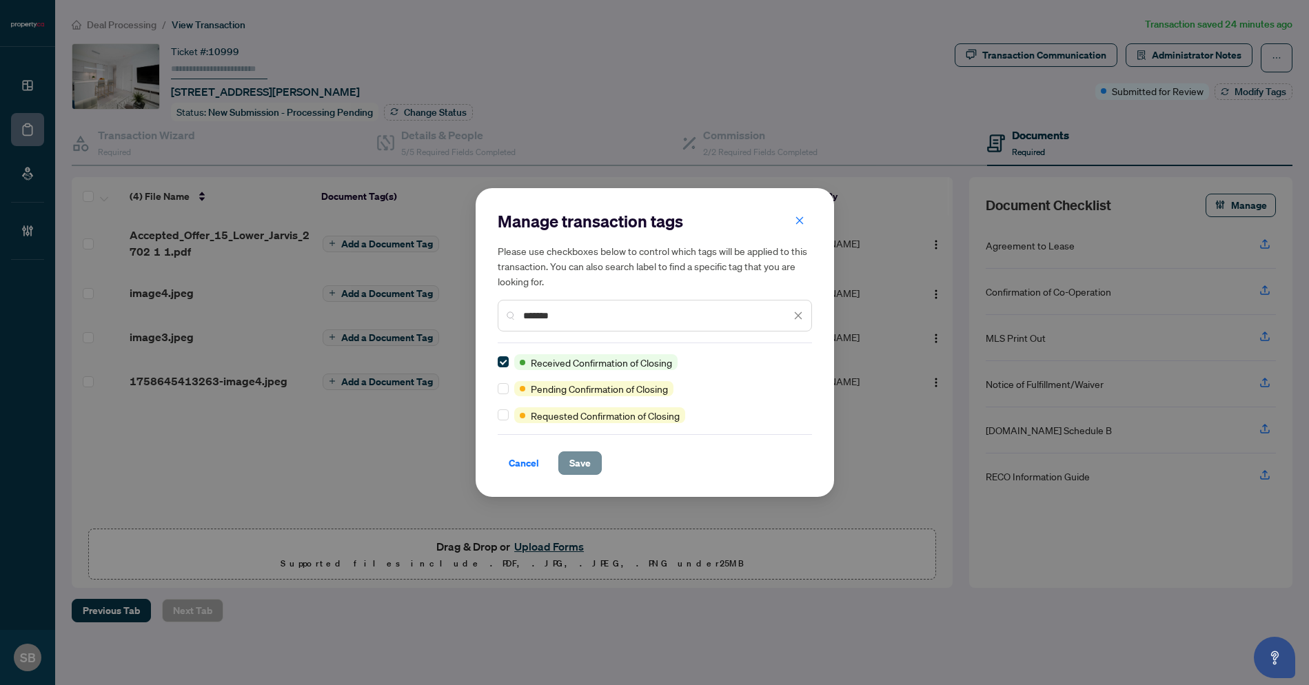
click at [582, 459] on span "Save" at bounding box center [579, 463] width 21 height 22
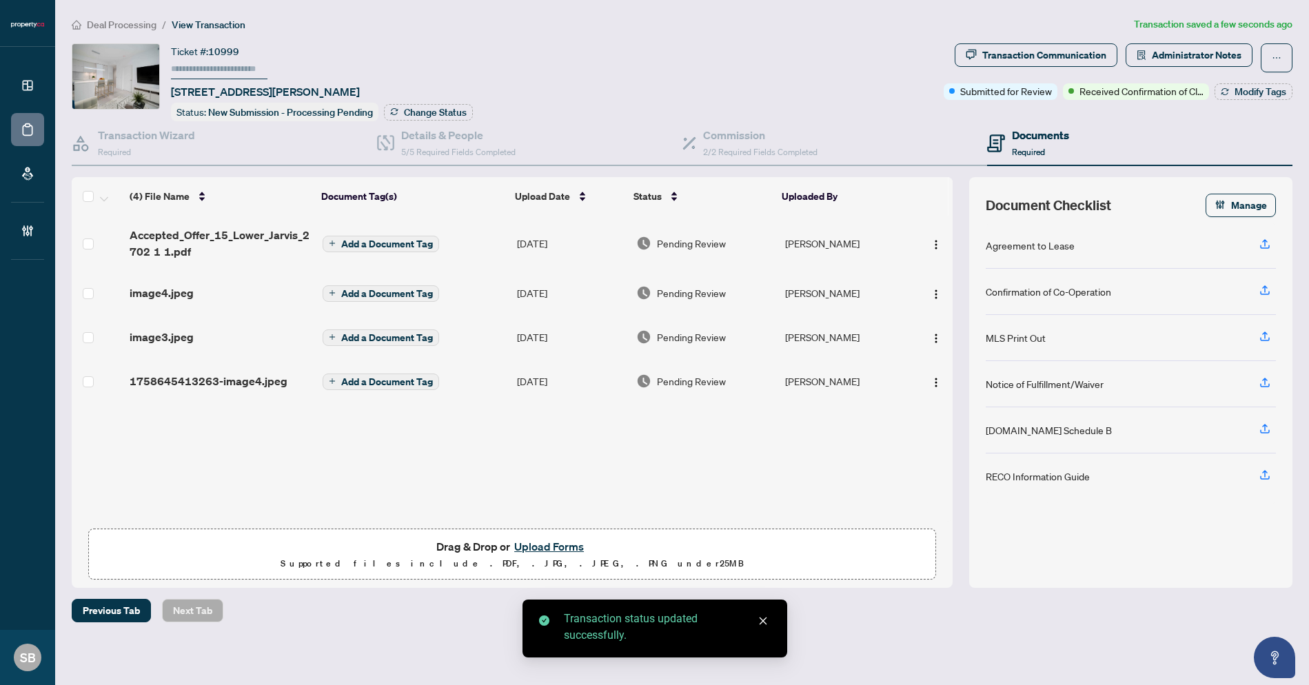
click at [538, 544] on button "Upload Forms" at bounding box center [549, 547] width 78 height 18
click at [544, 543] on button "Upload Forms" at bounding box center [549, 547] width 78 height 18
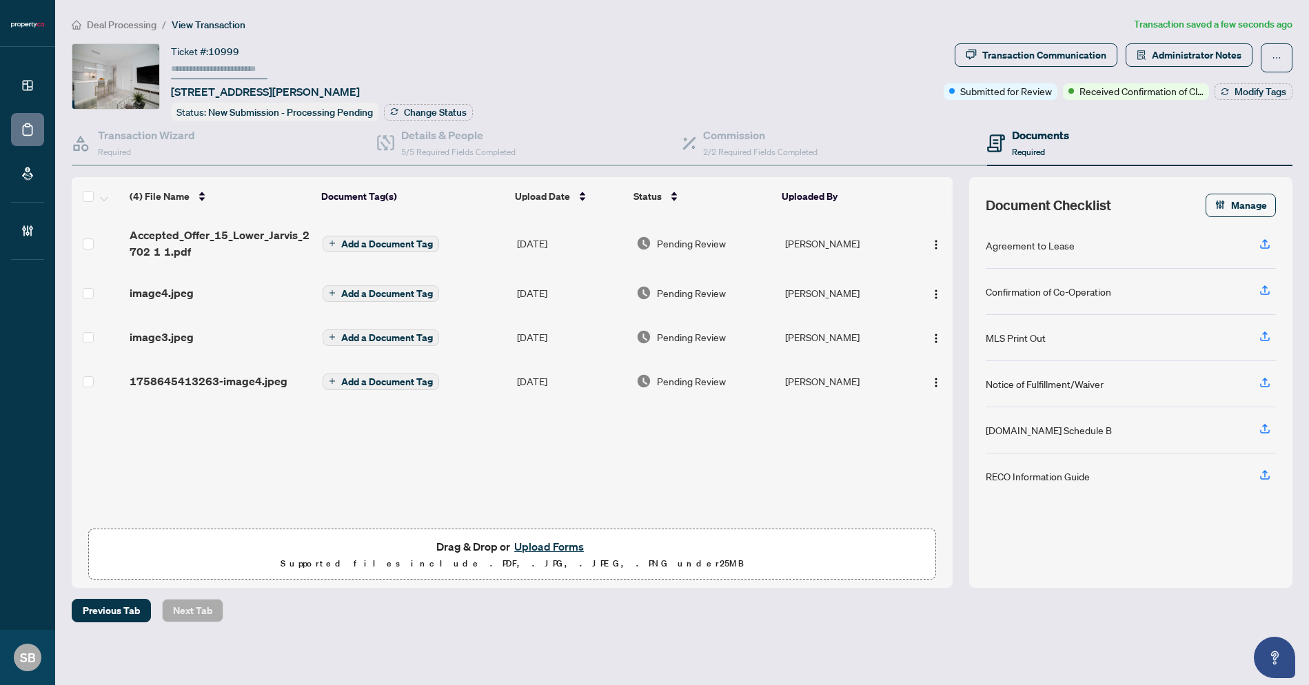
click at [554, 549] on button "Upload Forms" at bounding box center [549, 547] width 78 height 18
click at [554, 547] on button "Upload Forms" at bounding box center [549, 547] width 78 height 18
click at [547, 551] on button "Upload Forms" at bounding box center [549, 547] width 78 height 18
click at [549, 547] on button "Upload Forms" at bounding box center [549, 547] width 78 height 18
click at [549, 535] on span "Drag & Drop or Upload Forms Supported files include .PDF, .JPG, .JPEG, .PNG und…" at bounding box center [512, 554] width 847 height 51
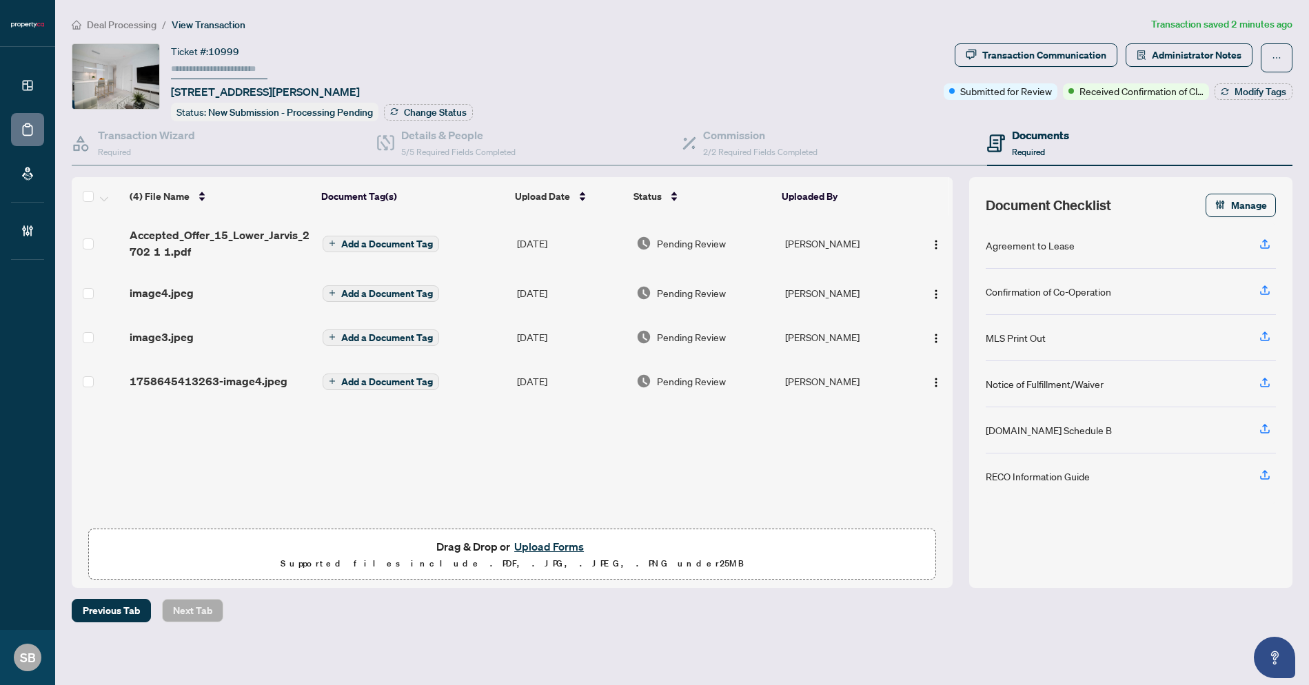
click at [550, 540] on button "Upload Forms" at bounding box center [549, 547] width 78 height 18
click at [623, 565] on p "Supported files include .PDF, .JPG, .JPEG, .PNG under 25 MB" at bounding box center [512, 564] width 830 height 17
click at [560, 547] on button "Upload Forms" at bounding box center [549, 547] width 78 height 18
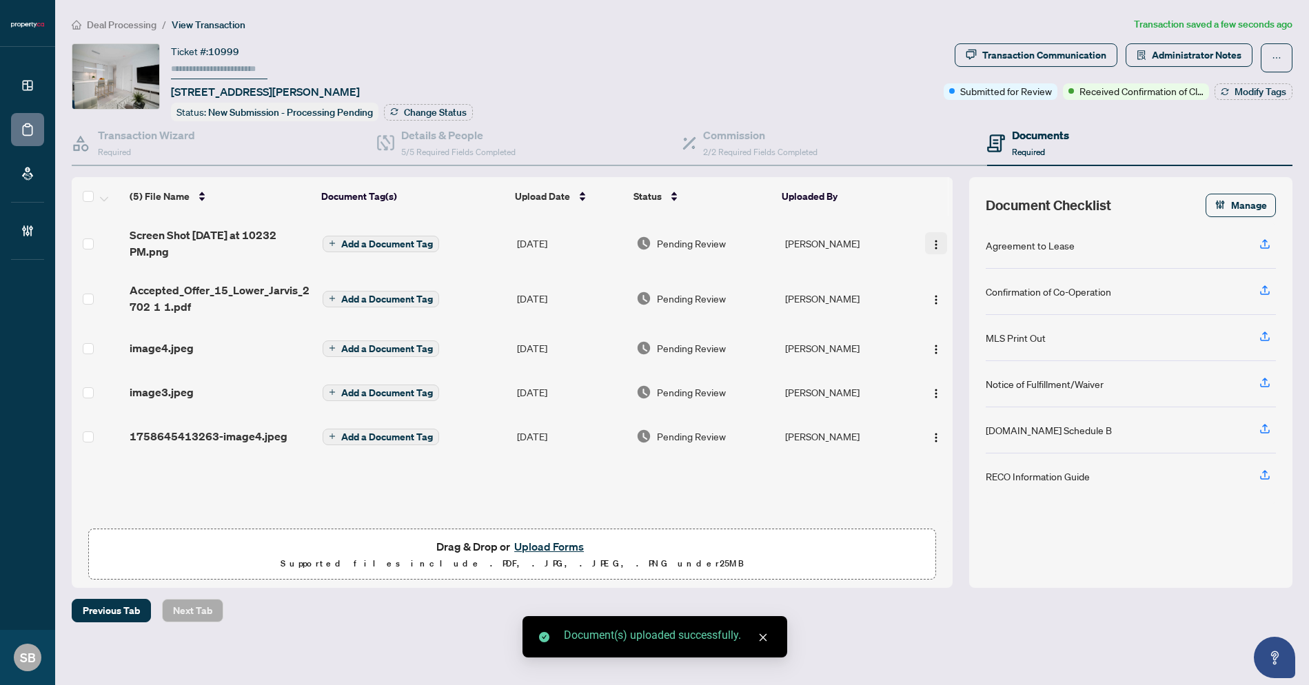
click at [931, 241] on img "button" at bounding box center [936, 244] width 11 height 11
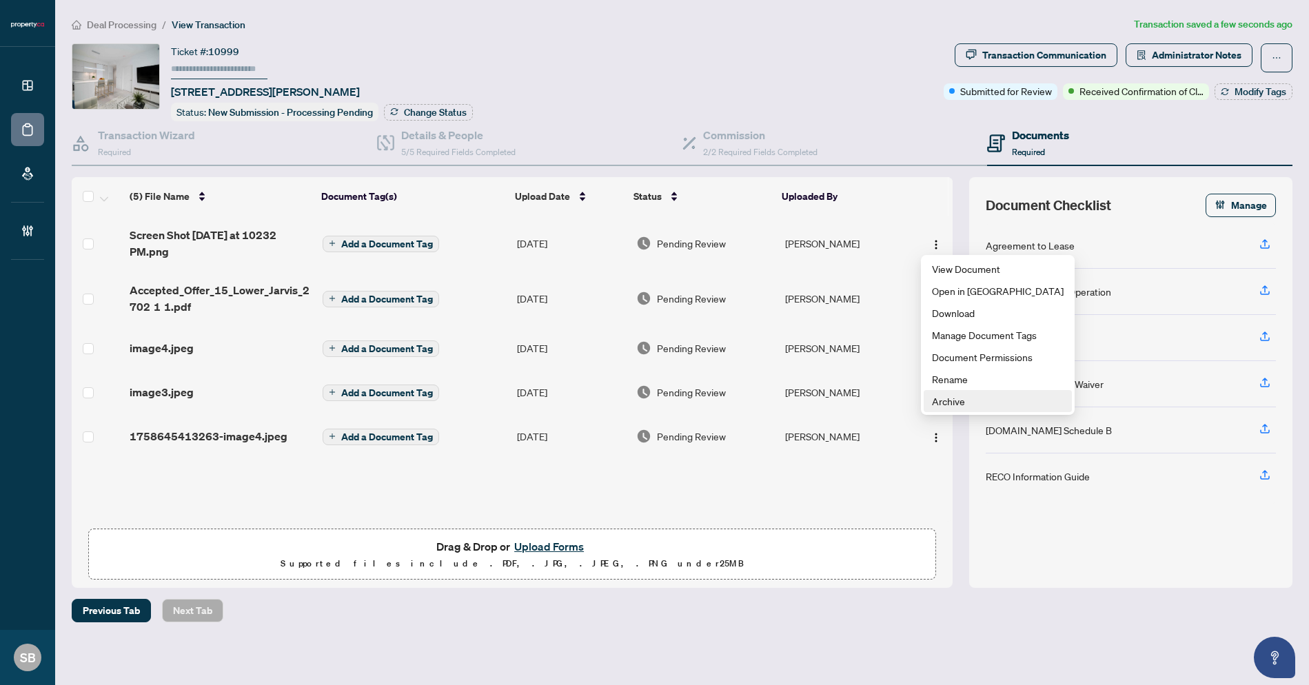
click at [964, 405] on span "Archive" at bounding box center [998, 401] width 132 height 15
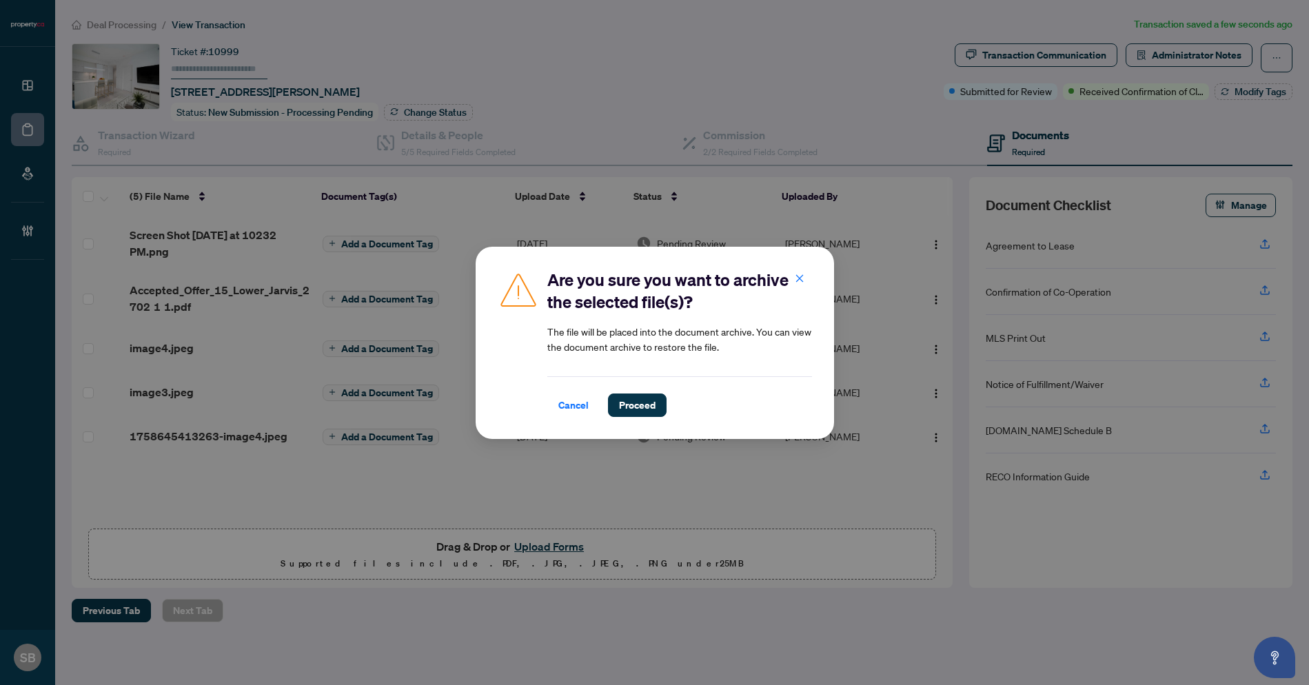
drag, startPoint x: 571, startPoint y: 403, endPoint x: 633, endPoint y: 375, distance: 68.2
click at [571, 404] on span "Cancel" at bounding box center [573, 405] width 30 height 22
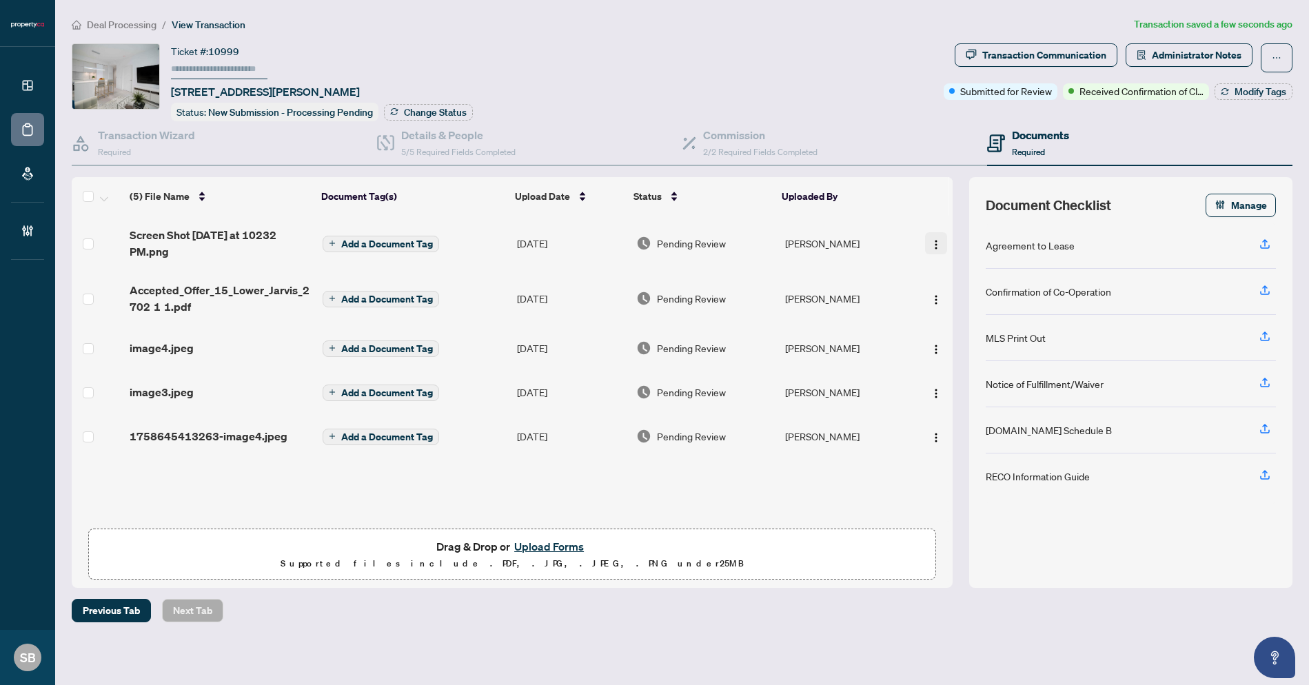
click at [925, 236] on button "button" at bounding box center [936, 243] width 22 height 22
click at [982, 379] on span "Rename" at bounding box center [998, 379] width 132 height 15
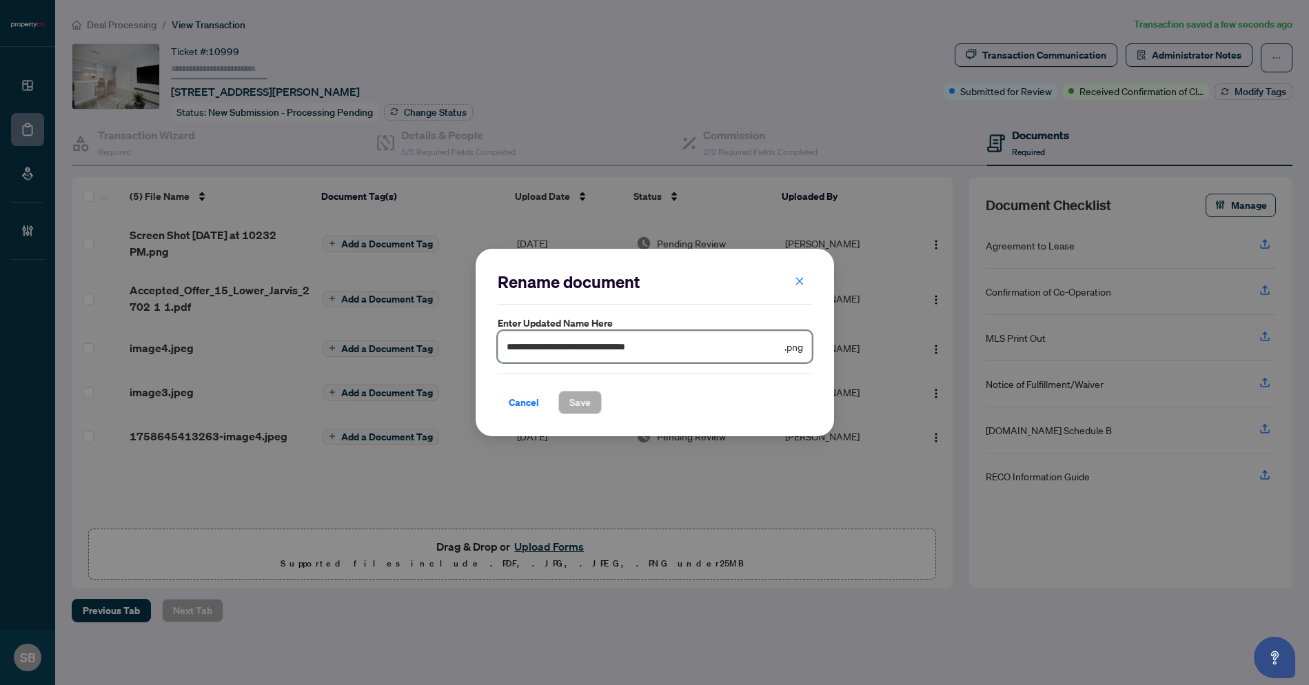
drag, startPoint x: 696, startPoint y: 341, endPoint x: 394, endPoint y: 272, distance: 309.2
click at [398, 275] on div "**********" at bounding box center [654, 342] width 1309 height 685
click at [585, 396] on span "Save" at bounding box center [579, 403] width 21 height 22
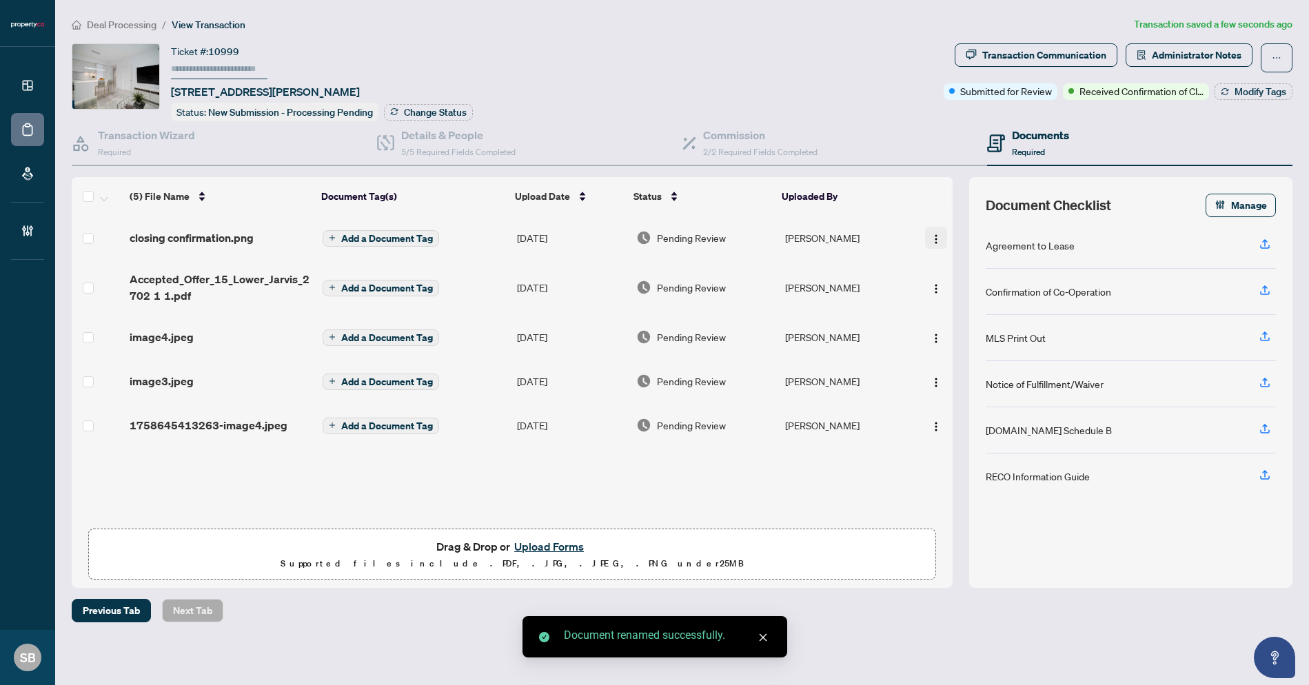
click at [938, 234] on button "button" at bounding box center [936, 238] width 22 height 22
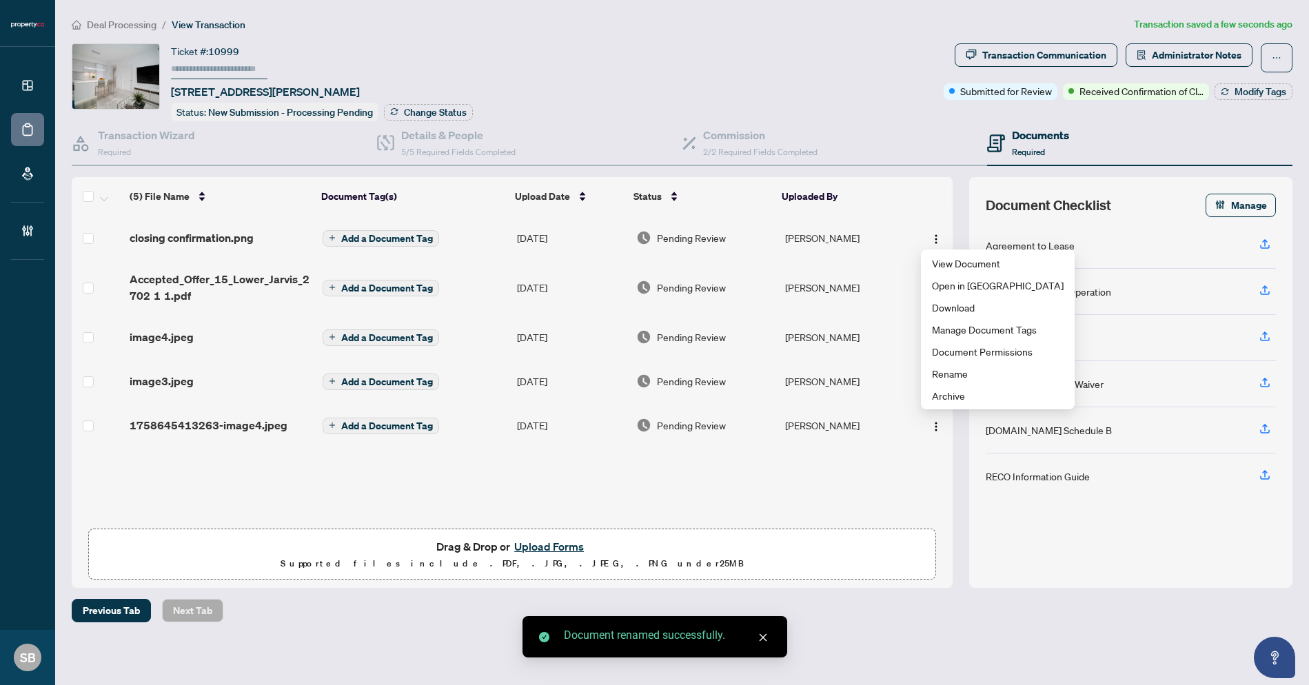
click at [793, 234] on td "[PERSON_NAME]" at bounding box center [846, 238] width 132 height 44
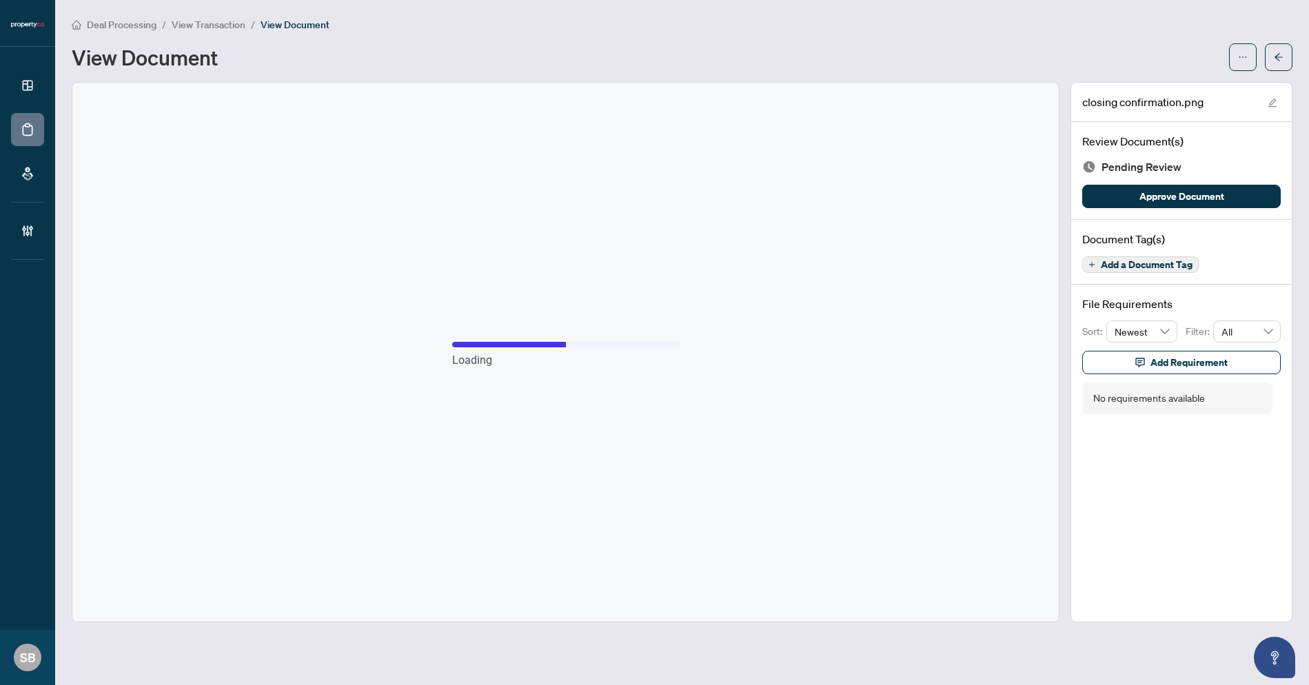
drag, startPoint x: 1190, startPoint y: 200, endPoint x: 1203, endPoint y: 168, distance: 34.1
click at [1190, 199] on span "Approve Document" at bounding box center [1181, 196] width 85 height 22
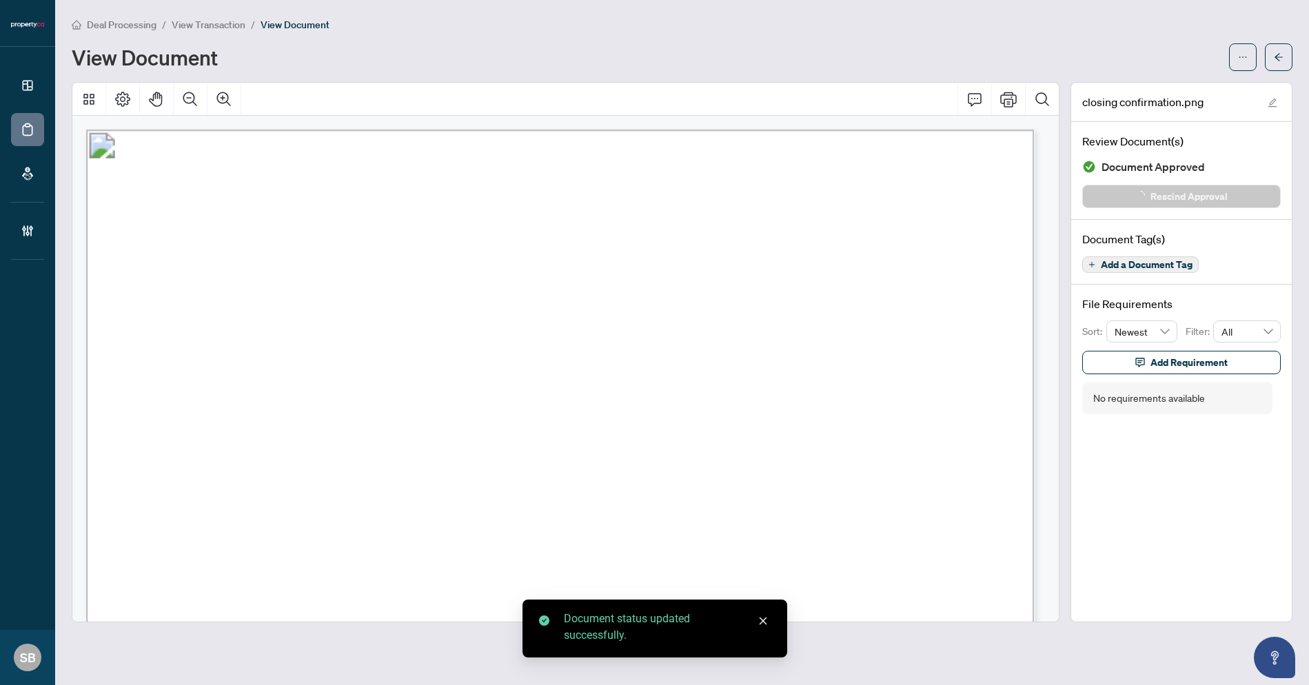
click at [1273, 63] on button "button" at bounding box center [1279, 57] width 28 height 28
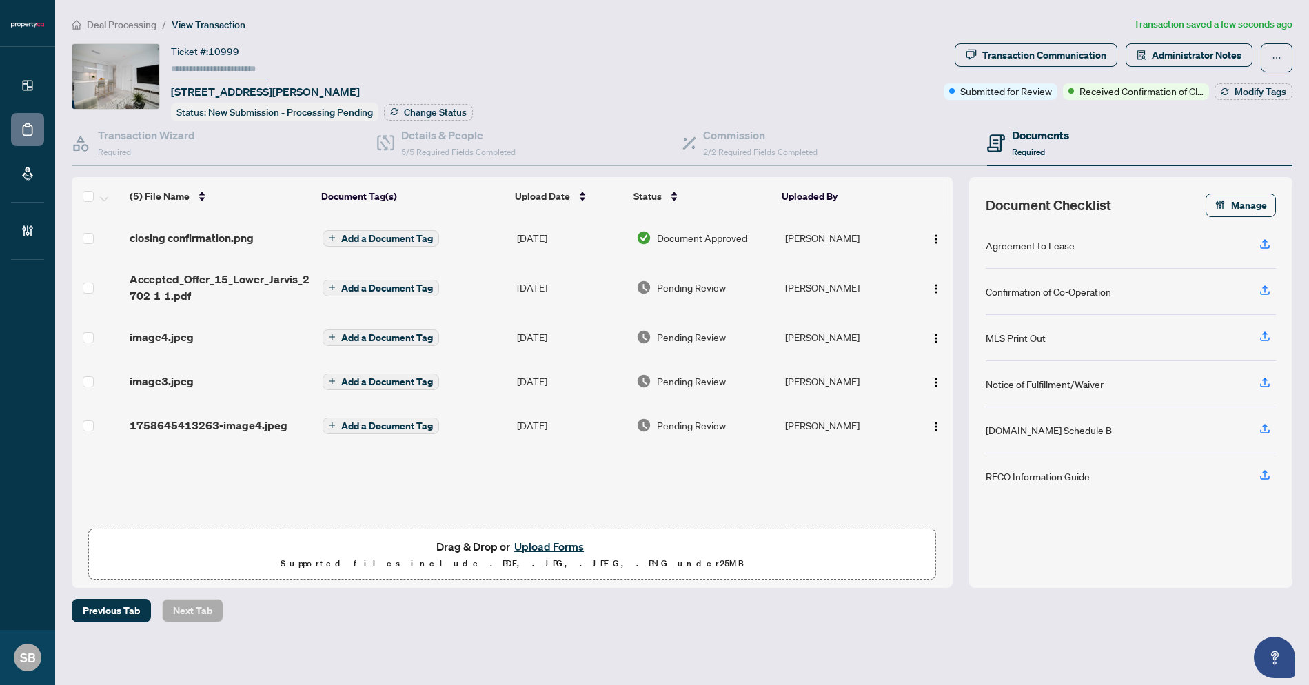
click at [118, 17] on li "Deal Processing" at bounding box center [114, 25] width 85 height 16
click at [116, 20] on span "Deal Processing" at bounding box center [122, 25] width 70 height 12
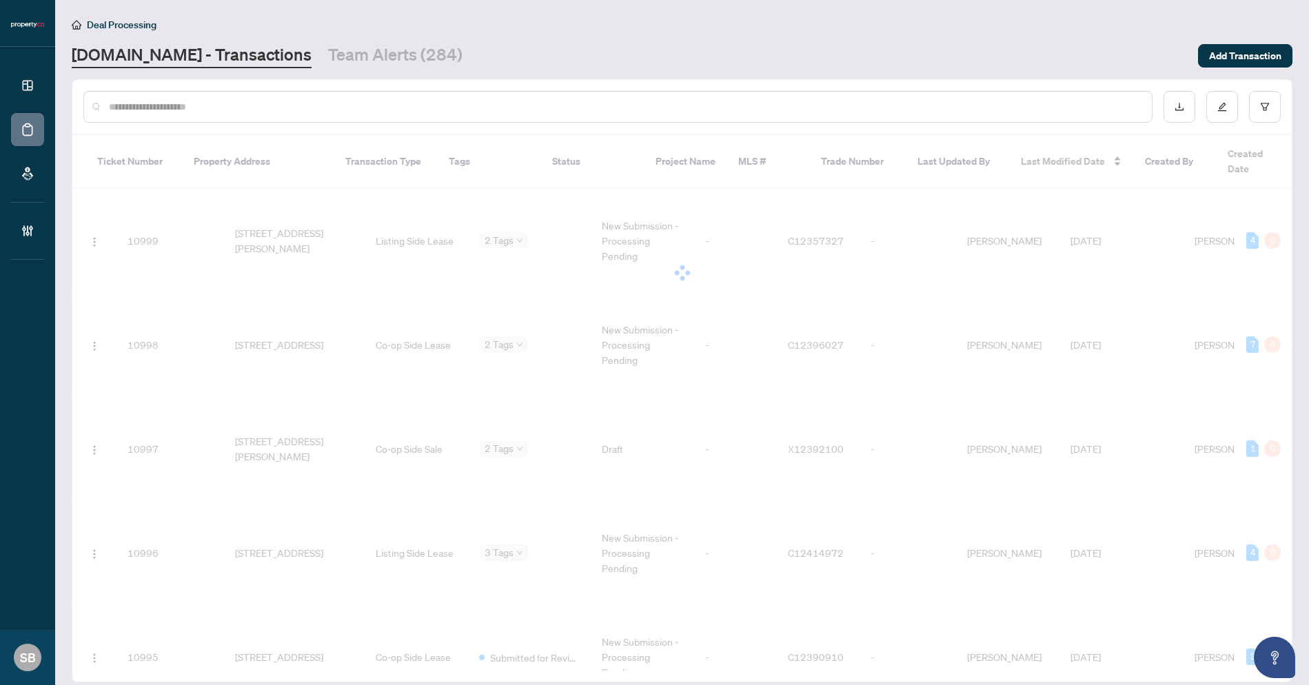
click at [251, 94] on div at bounding box center [617, 107] width 1069 height 32
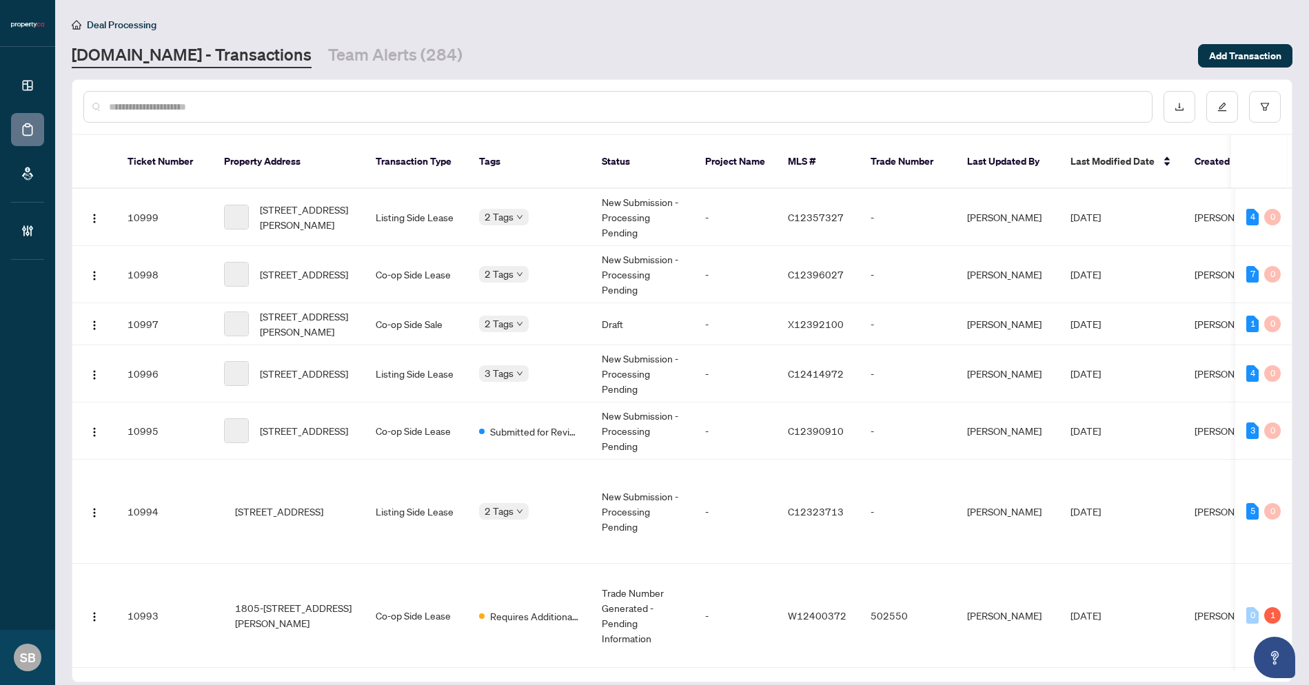
paste input "******"
click at [212, 114] on div "******" at bounding box center [617, 107] width 1069 height 32
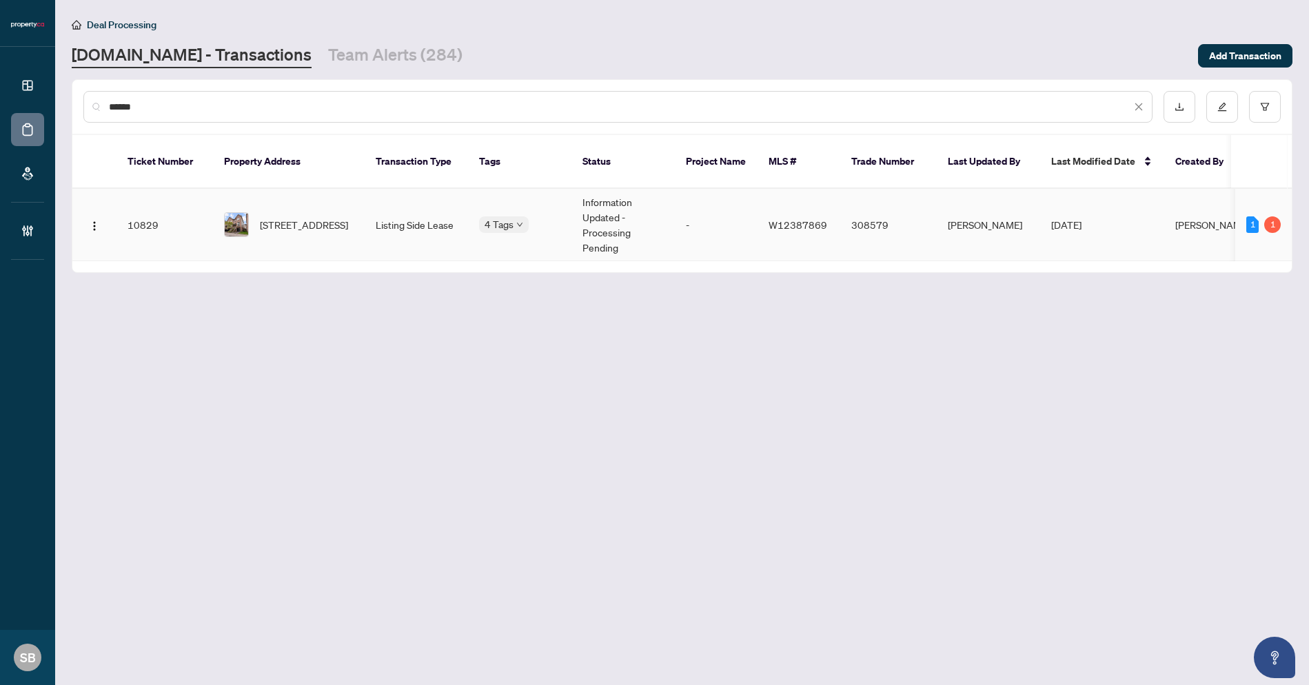
click at [296, 221] on span "18 Pont Lane, Toronto, Ontario M9N 0A7, Canada" at bounding box center [304, 224] width 88 height 15
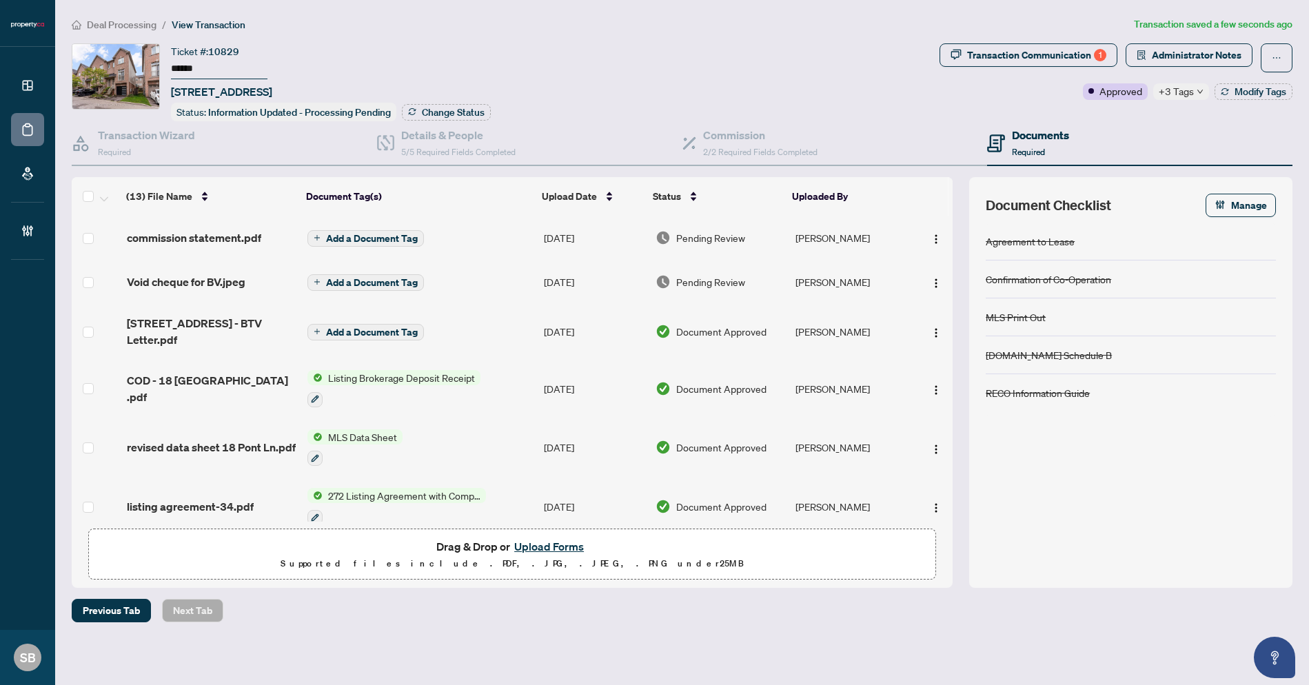
click at [372, 238] on span "Add a Document Tag" at bounding box center [372, 239] width 92 height 10
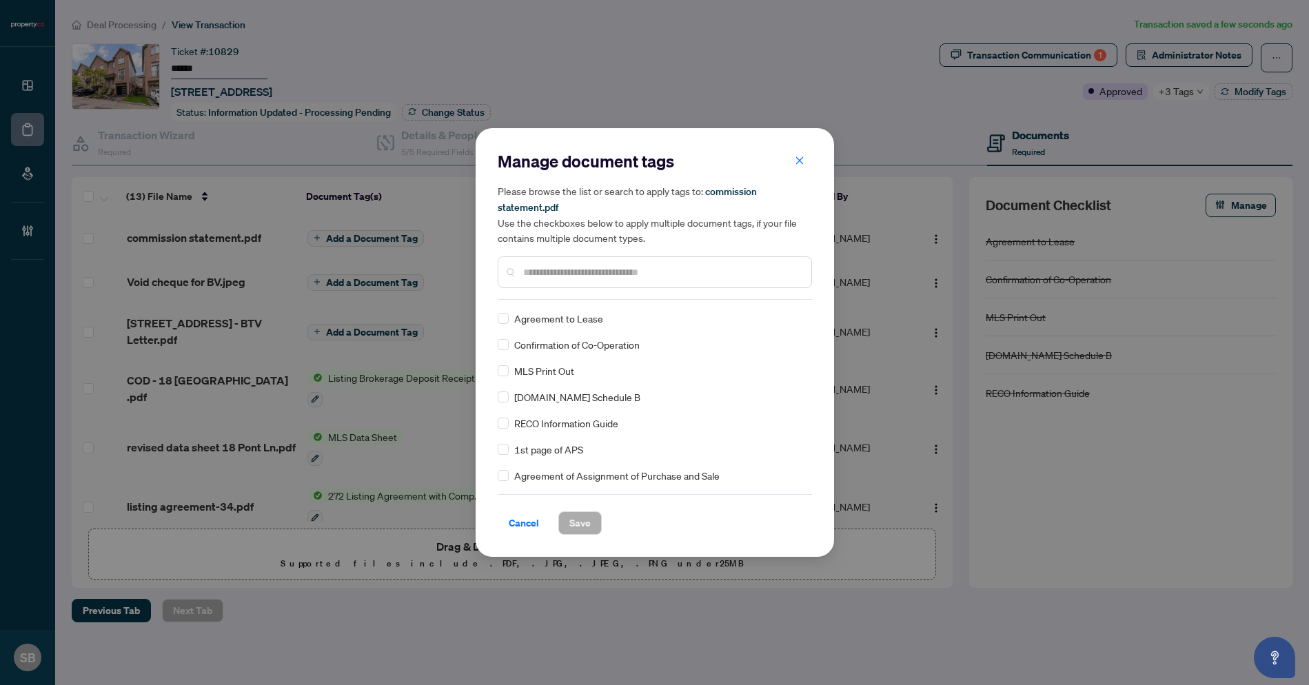
click at [626, 276] on input "text" at bounding box center [661, 272] width 277 height 15
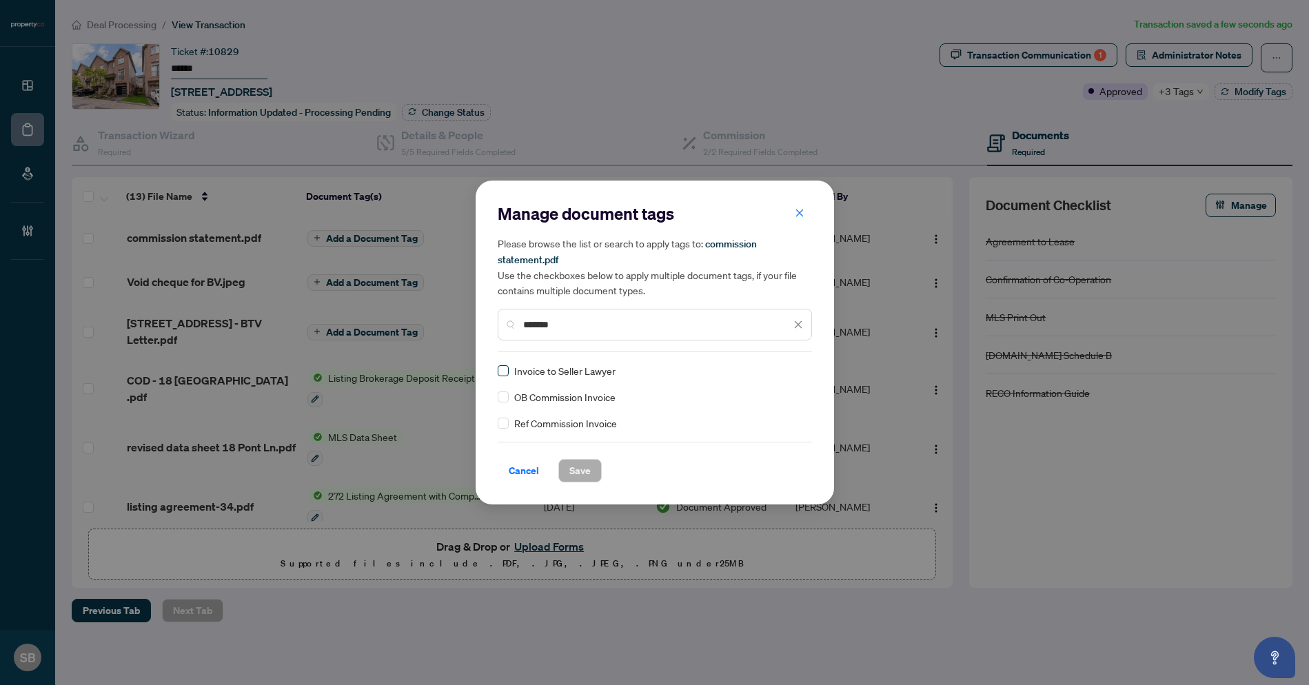
drag, startPoint x: 626, startPoint y: 276, endPoint x: 505, endPoint y: 403, distance: 175.0
click at [505, 403] on label at bounding box center [503, 396] width 11 height 15
click at [791, 397] on div at bounding box center [790, 397] width 26 height 14
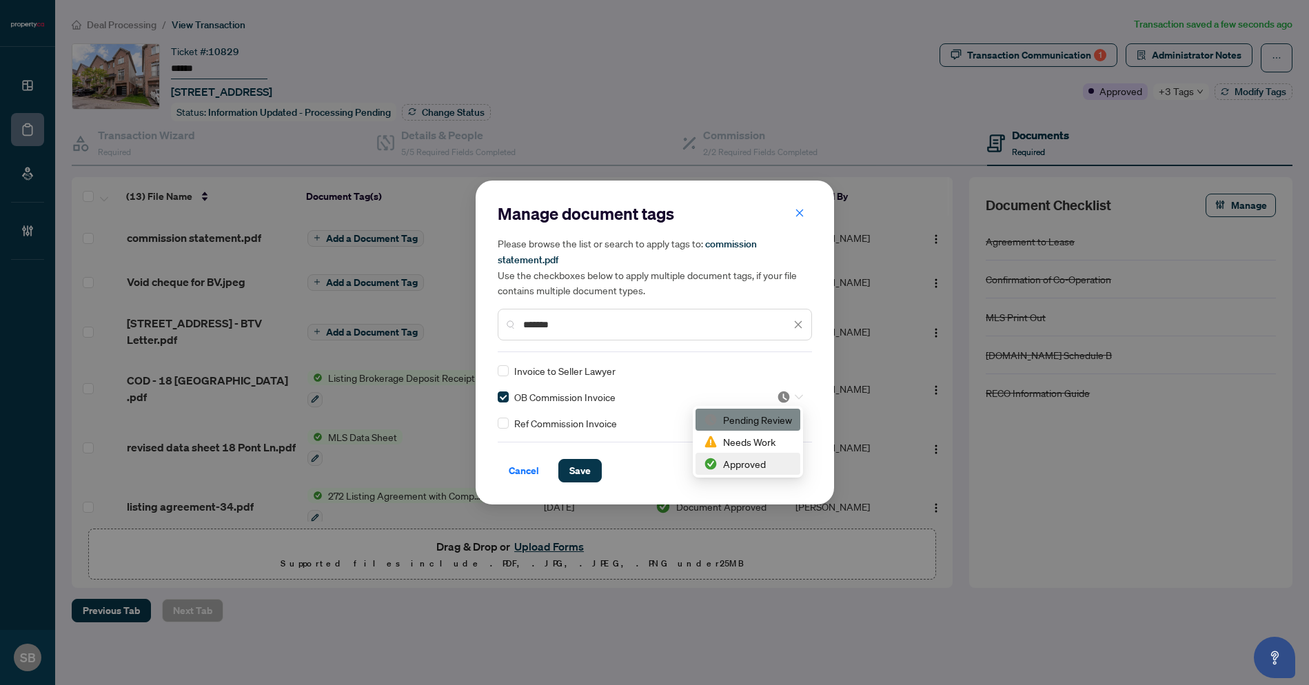
click at [747, 465] on div "Approved" at bounding box center [748, 463] width 88 height 15
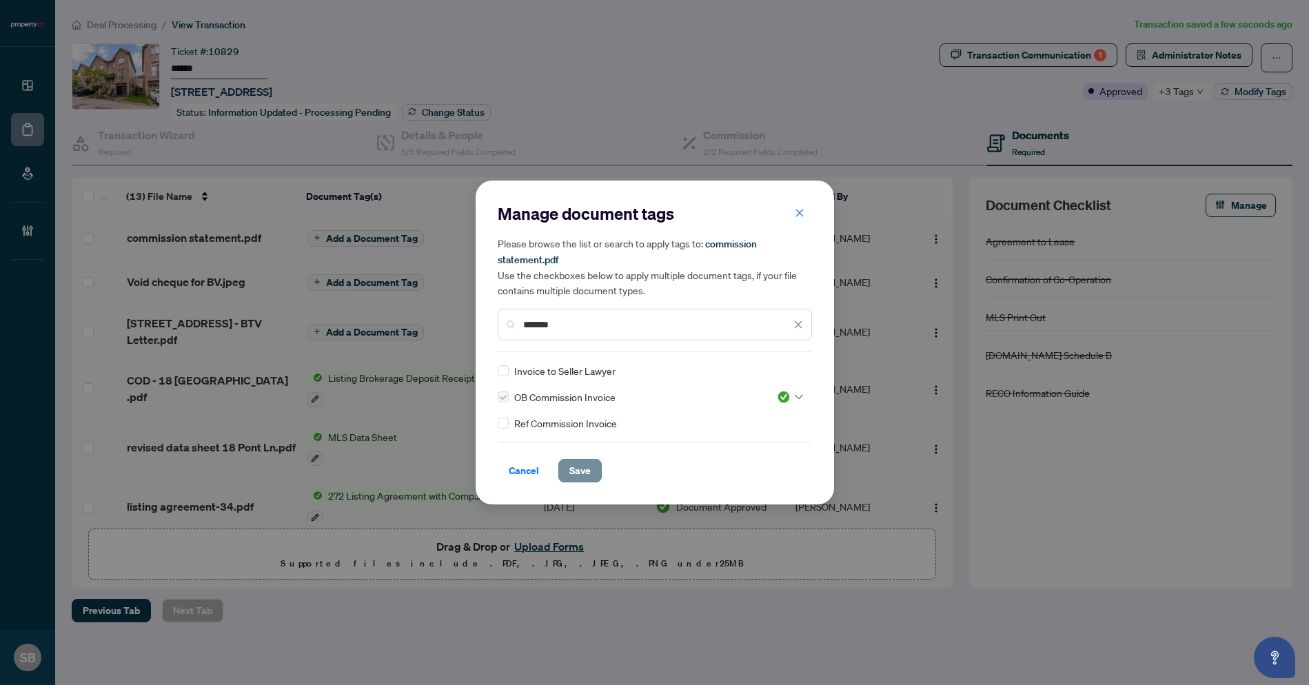
click at [577, 466] on span "Save" at bounding box center [579, 471] width 21 height 22
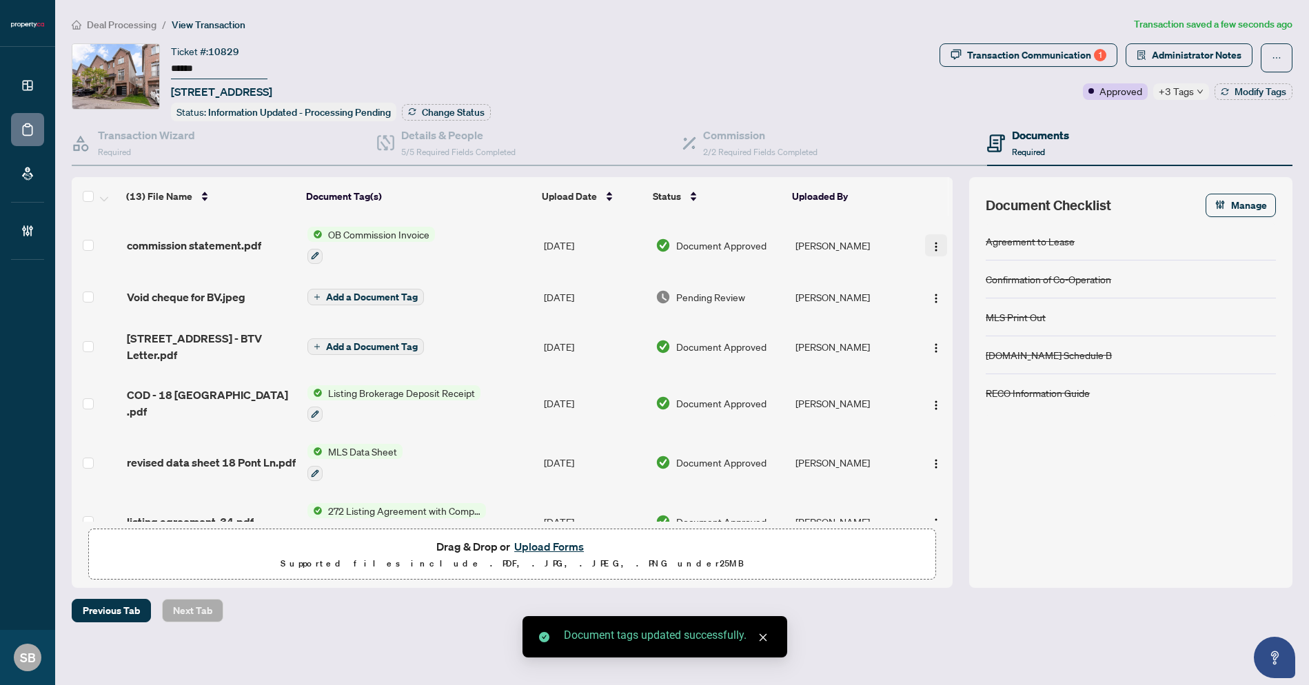
click at [931, 241] on img "button" at bounding box center [936, 246] width 11 height 11
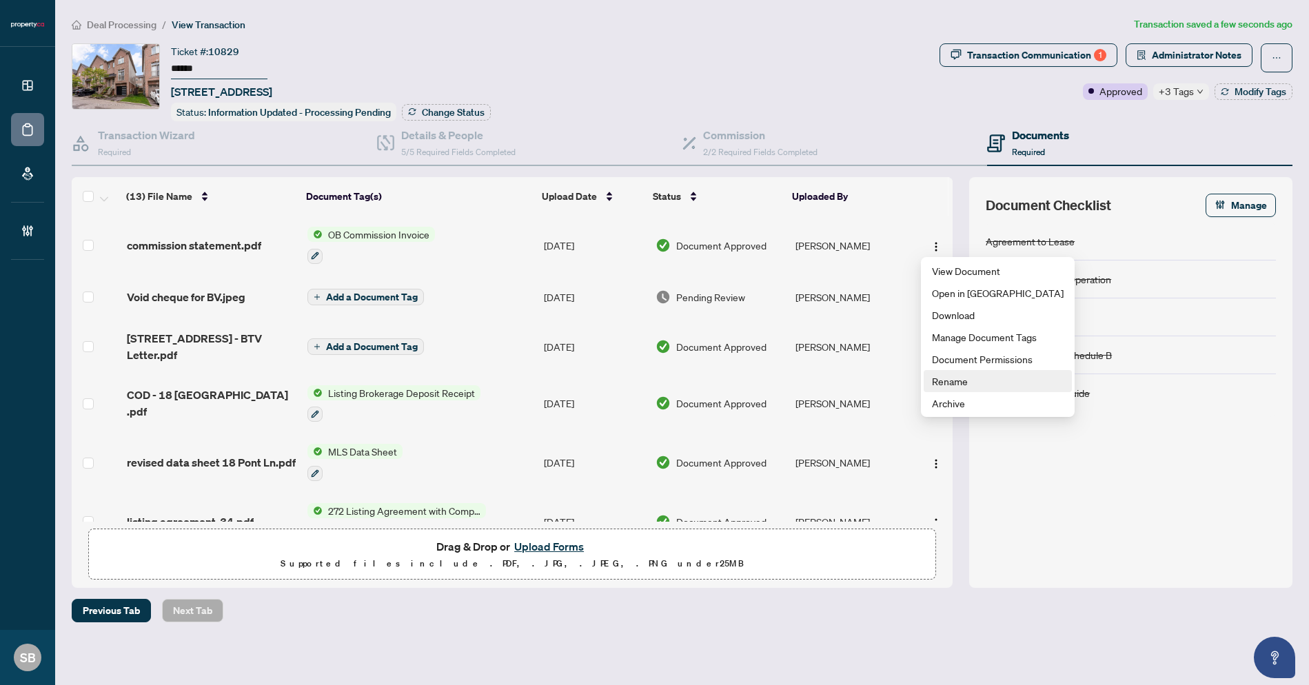
click at [959, 380] on span "Rename" at bounding box center [998, 381] width 132 height 15
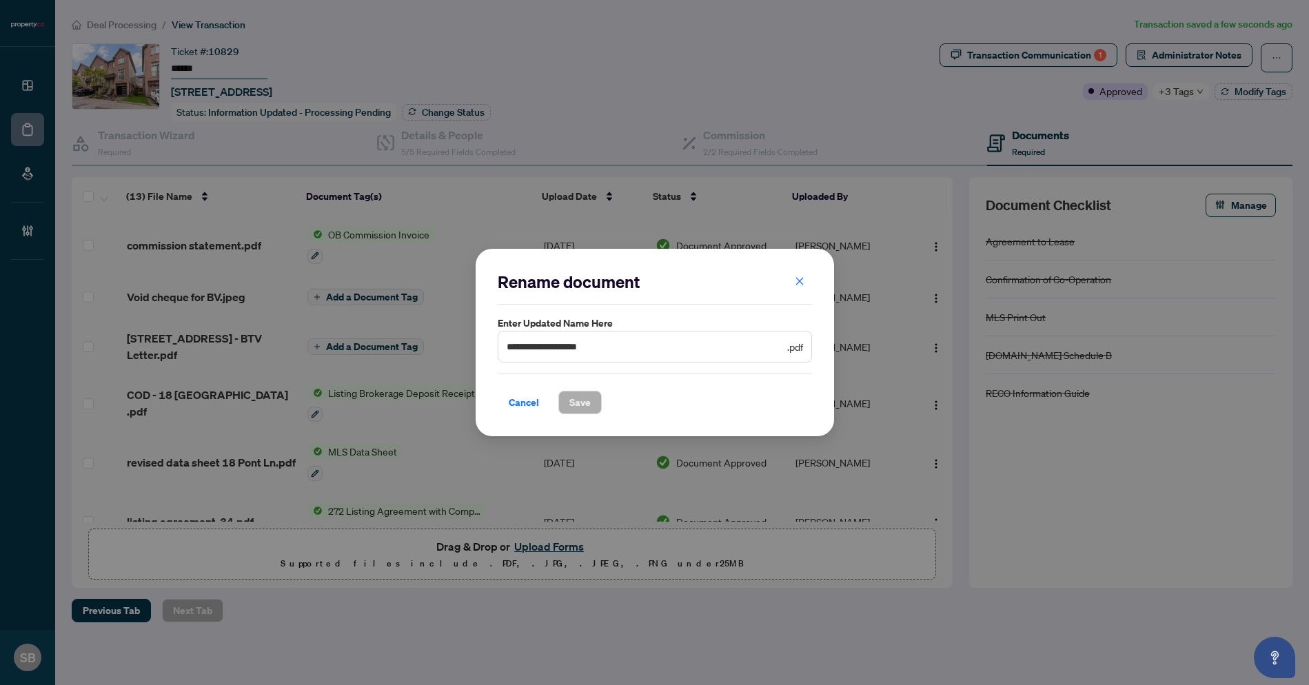
drag, startPoint x: 627, startPoint y: 356, endPoint x: 634, endPoint y: 355, distance: 7.0
click at [627, 356] on span "**********" at bounding box center [655, 347] width 314 height 32
click at [202, 264] on div "**********" at bounding box center [654, 342] width 1309 height 685
click at [573, 399] on span "Save" at bounding box center [579, 403] width 21 height 22
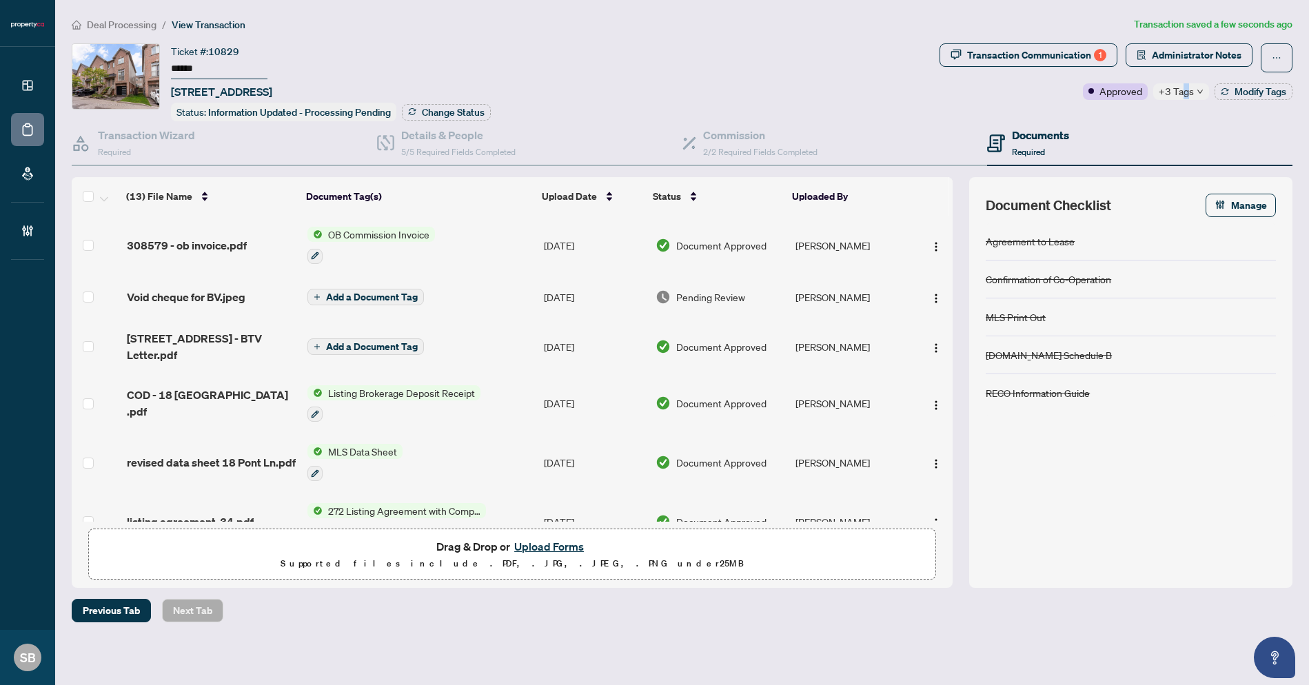
click at [1185, 90] on span "+3 Tags" at bounding box center [1176, 91] width 35 height 16
drag, startPoint x: 1103, startPoint y: 136, endPoint x: 1134, endPoint y: 117, distance: 36.5
click at [1105, 136] on div "Documents Required" at bounding box center [1139, 143] width 305 height 45
click at [1180, 90] on span "+3 Tags" at bounding box center [1176, 91] width 35 height 16
click at [1099, 122] on div "Documents Required" at bounding box center [1139, 143] width 305 height 45
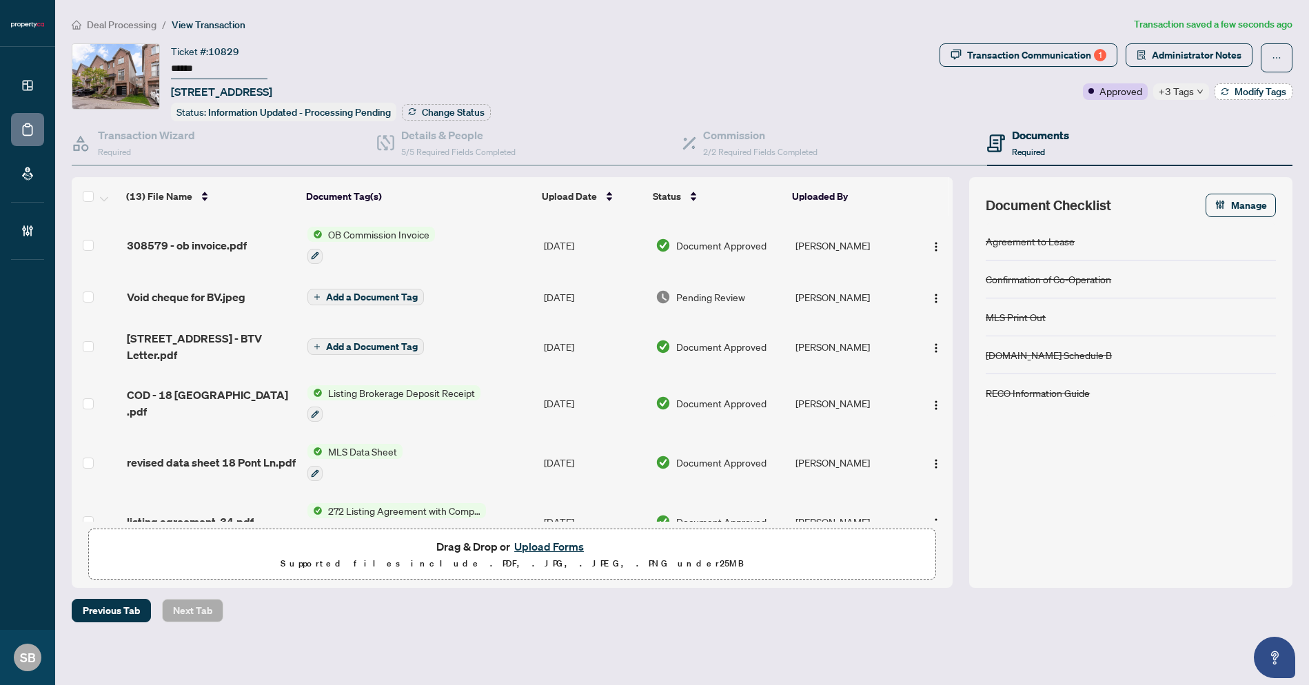
click at [1275, 98] on button "Modify Tags" at bounding box center [1254, 91] width 78 height 17
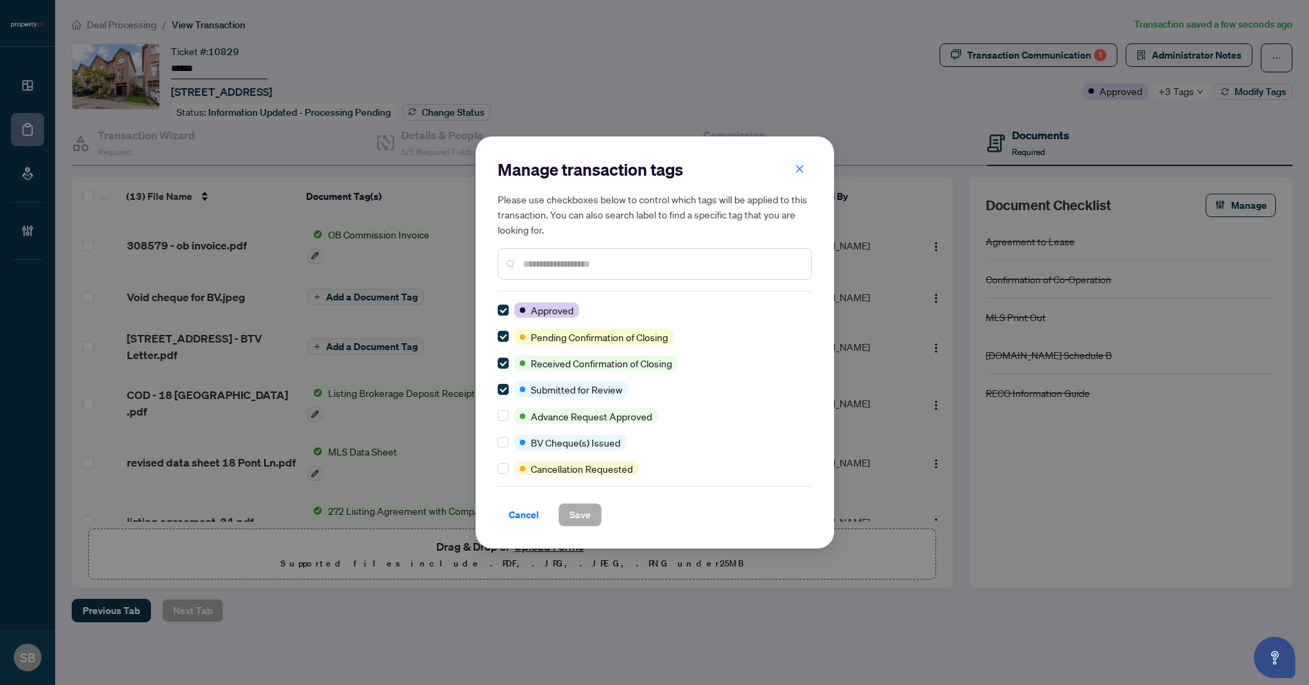
click at [492, 327] on div "Manage transaction tags Please use checkboxes below to control which tags will …" at bounding box center [655, 342] width 358 height 412
click at [496, 335] on div "Manage transaction tags Please use checkboxes below to control which tags will …" at bounding box center [655, 342] width 358 height 412
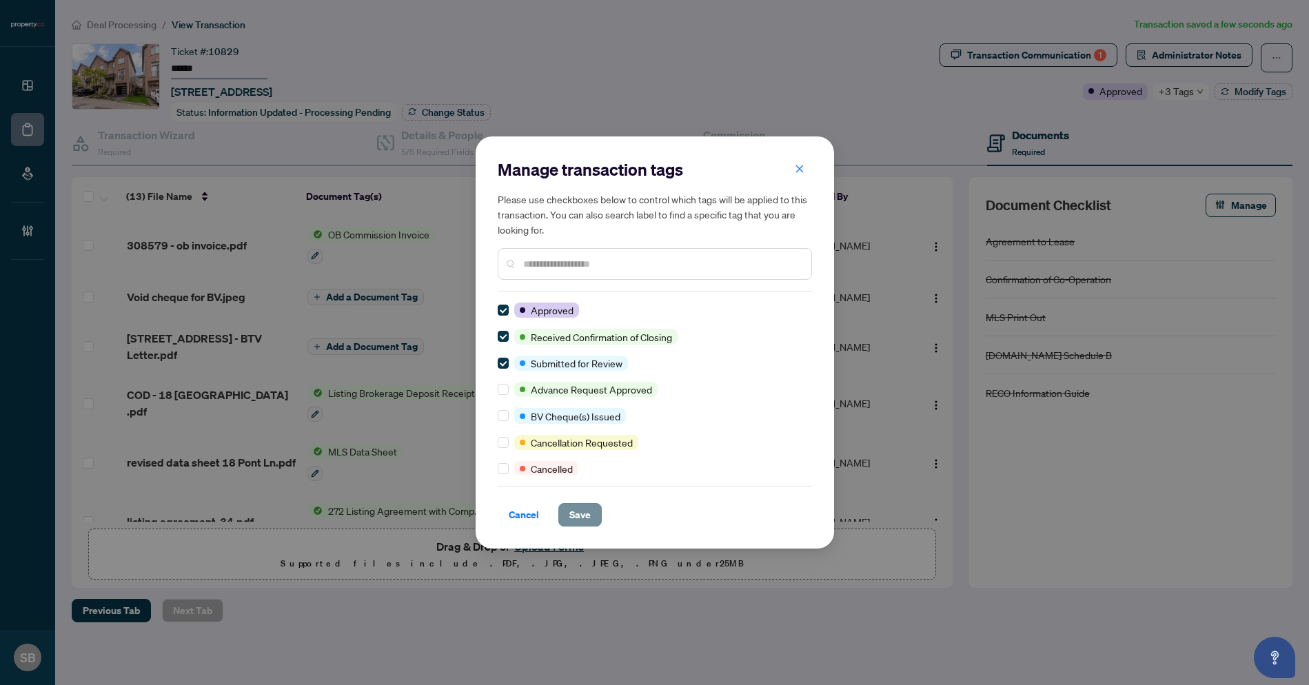
click at [585, 508] on span "Save" at bounding box center [579, 515] width 21 height 22
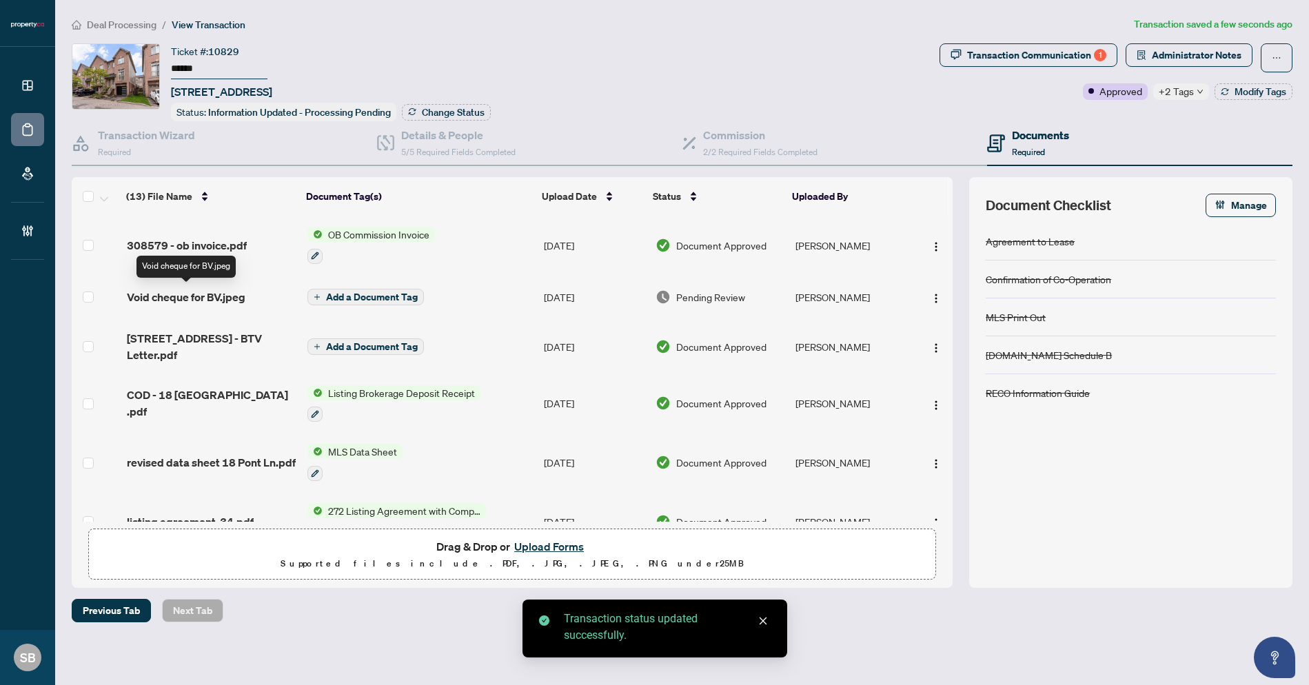
click at [187, 289] on span "Void cheque for BV.jpeg" at bounding box center [186, 297] width 119 height 17
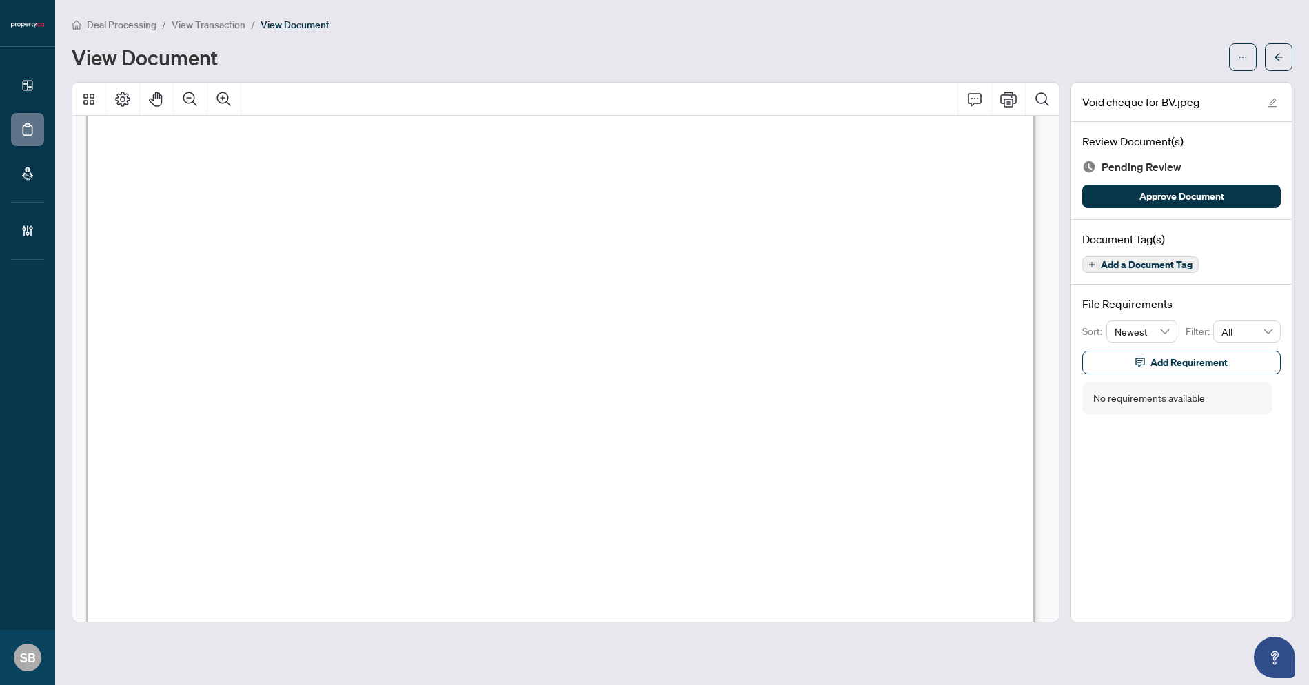
scroll to position [728, 0]
click at [1283, 57] on icon "arrow-left" at bounding box center [1279, 57] width 10 height 10
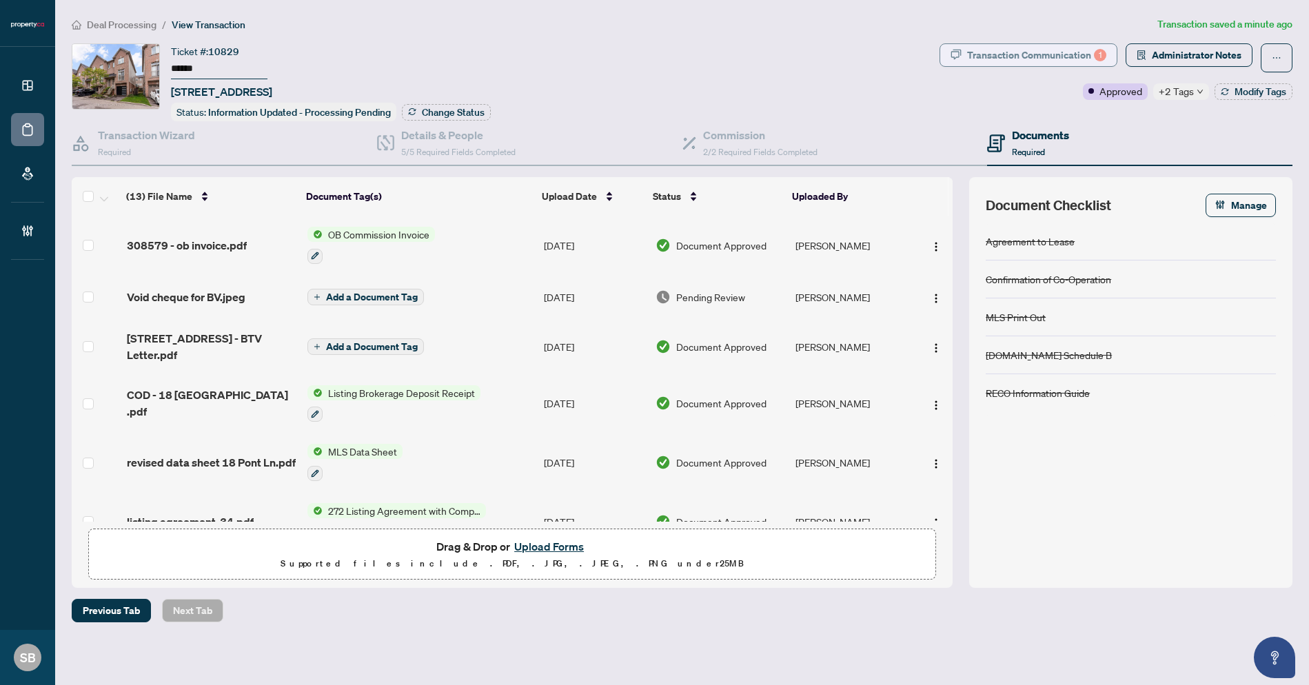
click at [1041, 54] on div "Transaction Communication 1" at bounding box center [1036, 55] width 139 height 22
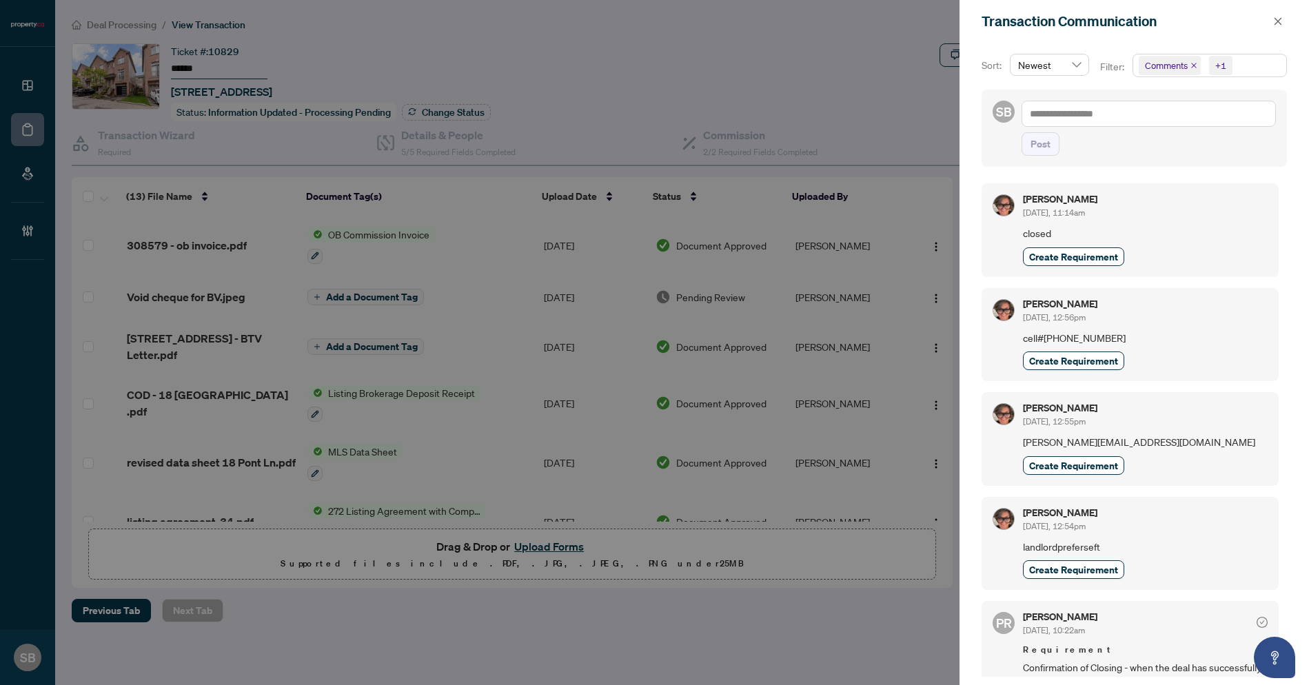
scroll to position [101, 0]
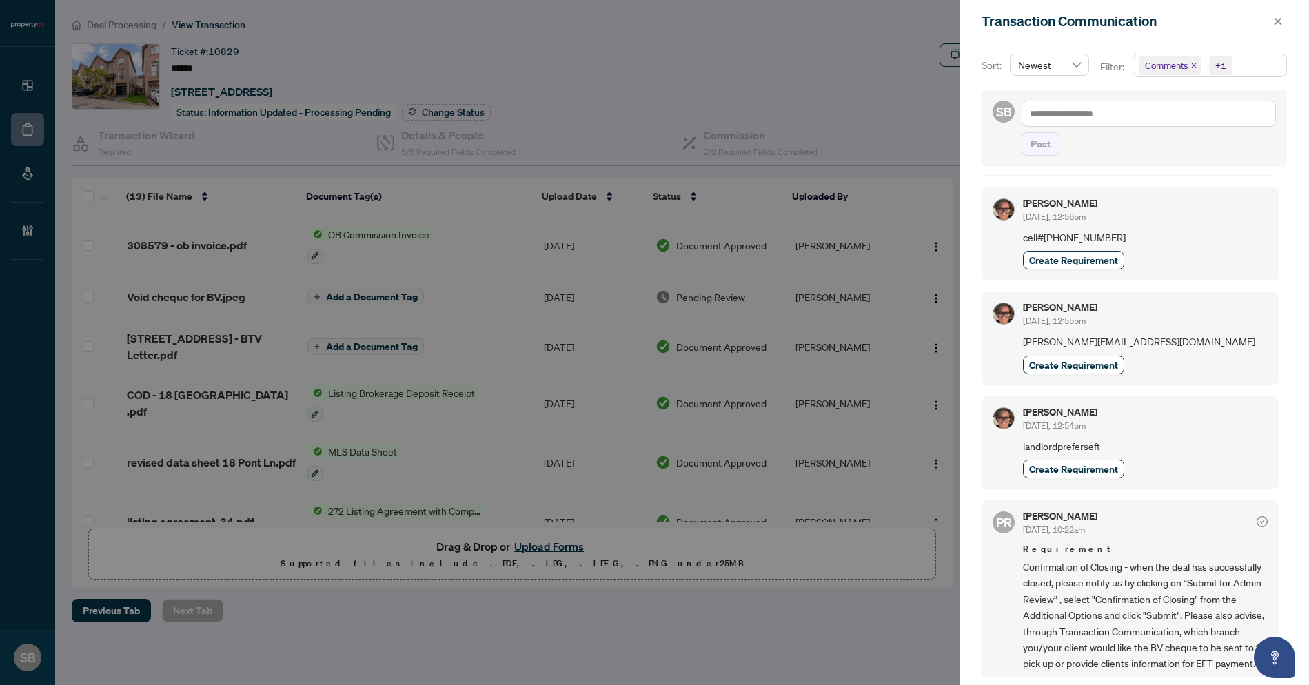
click at [1155, 228] on div "Rosie Bianchi Sep/17/2025, 12:56pm cell#+1 (416) 433-3181 Create Requirement" at bounding box center [1145, 234] width 245 height 71
drag, startPoint x: 1161, startPoint y: 236, endPoint x: 1008, endPoint y: 234, distance: 153.0
click at [1008, 234] on div "Rosie Bianchi Sep/17/2025, 12:56pm cell#+1 (416) 433-3181 Create Requirement" at bounding box center [1130, 234] width 297 height 93
copy div "Rosie Bianchi Sep/17/2025, 12:56pm cell#+1 (416) 433-3181"
click at [933, 88] on div at bounding box center [654, 342] width 1309 height 685
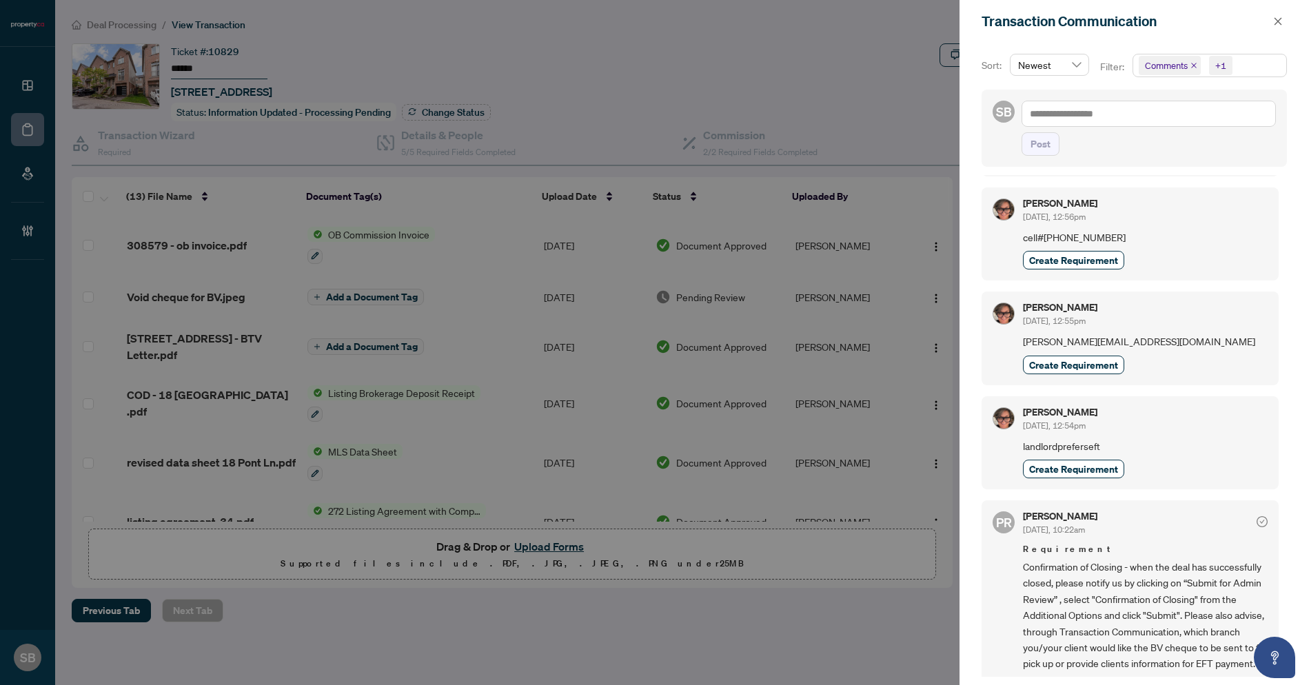
click at [917, 68] on div at bounding box center [654, 342] width 1309 height 685
click at [1281, 20] on icon "close" at bounding box center [1278, 22] width 10 height 10
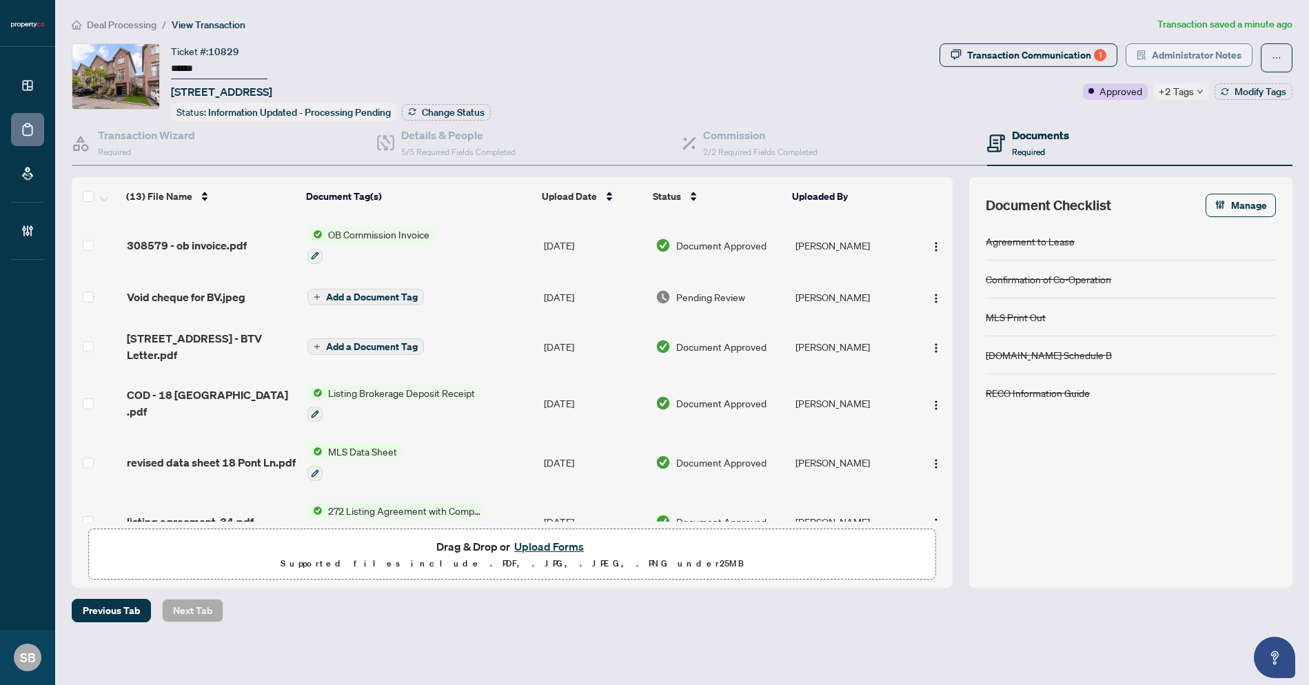
click at [1198, 56] on span "Administrator Notes" at bounding box center [1197, 55] width 90 height 22
click at [1195, 54] on div at bounding box center [654, 342] width 1309 height 685
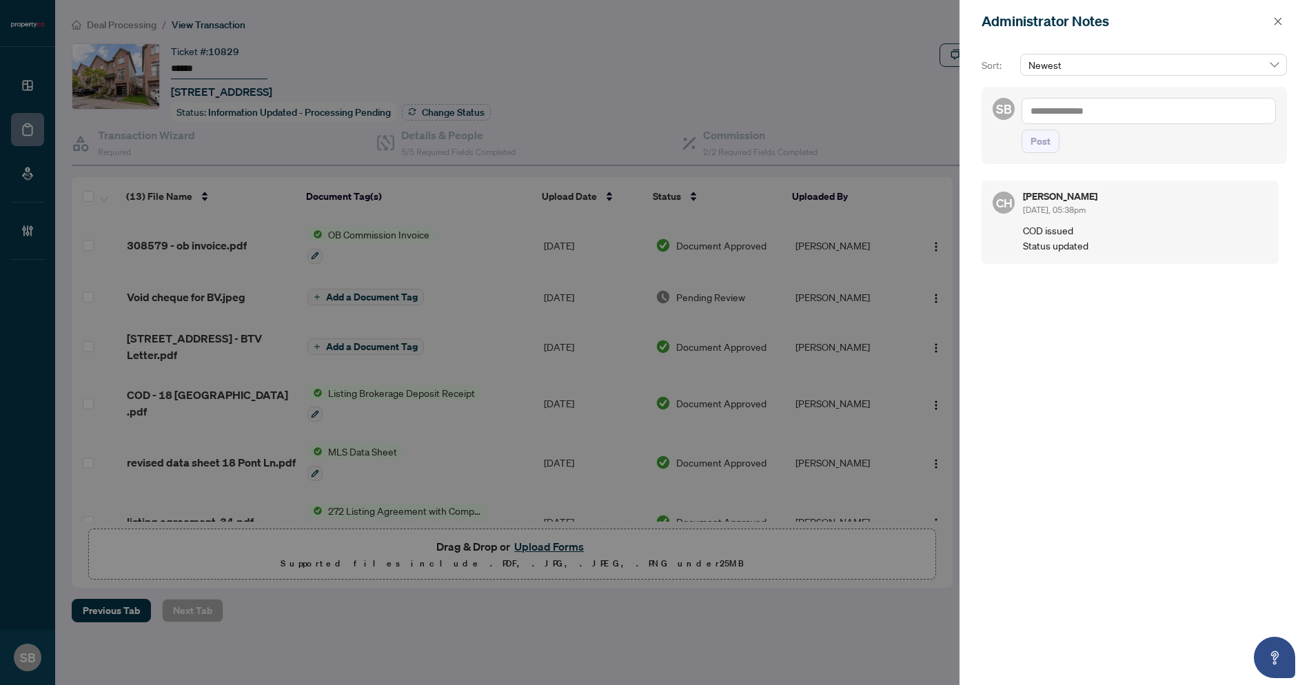
click at [1086, 137] on span "Post" at bounding box center [1149, 141] width 254 height 23
click at [1088, 103] on textarea at bounding box center [1149, 111] width 254 height 26
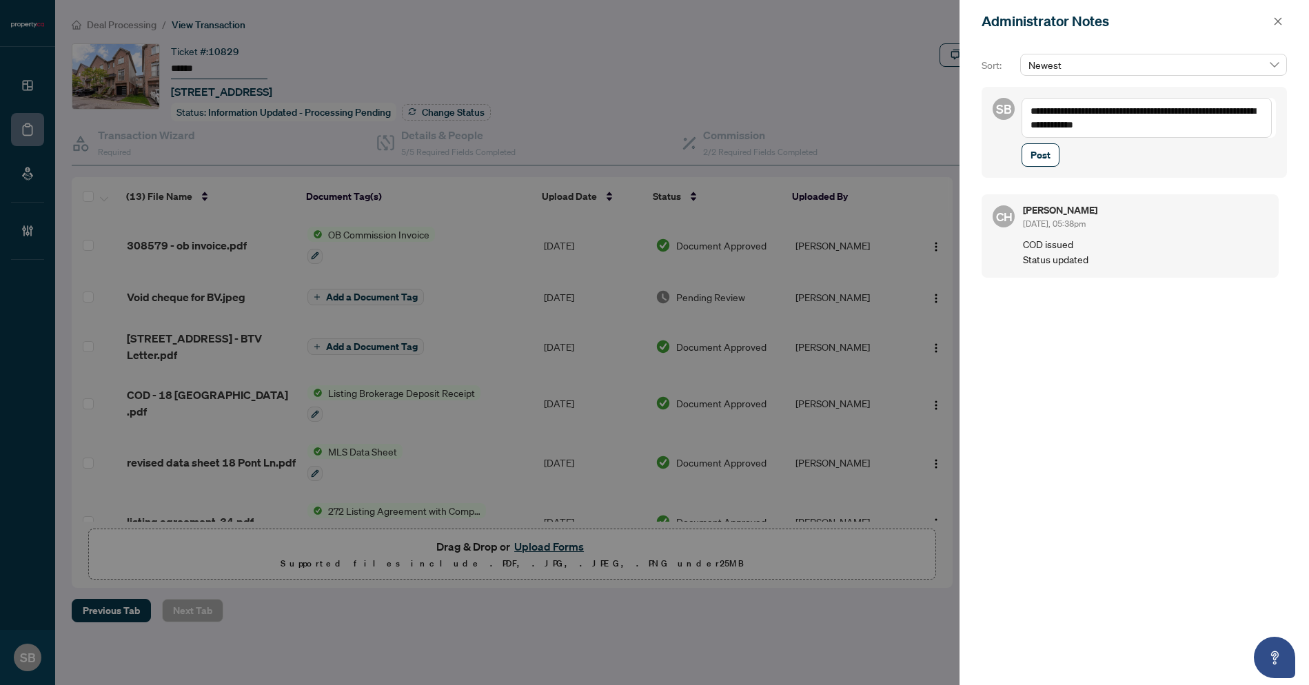
click at [1228, 111] on textarea "**********" at bounding box center [1147, 118] width 250 height 40
click at [1046, 162] on span "Post" at bounding box center [1041, 155] width 20 height 22
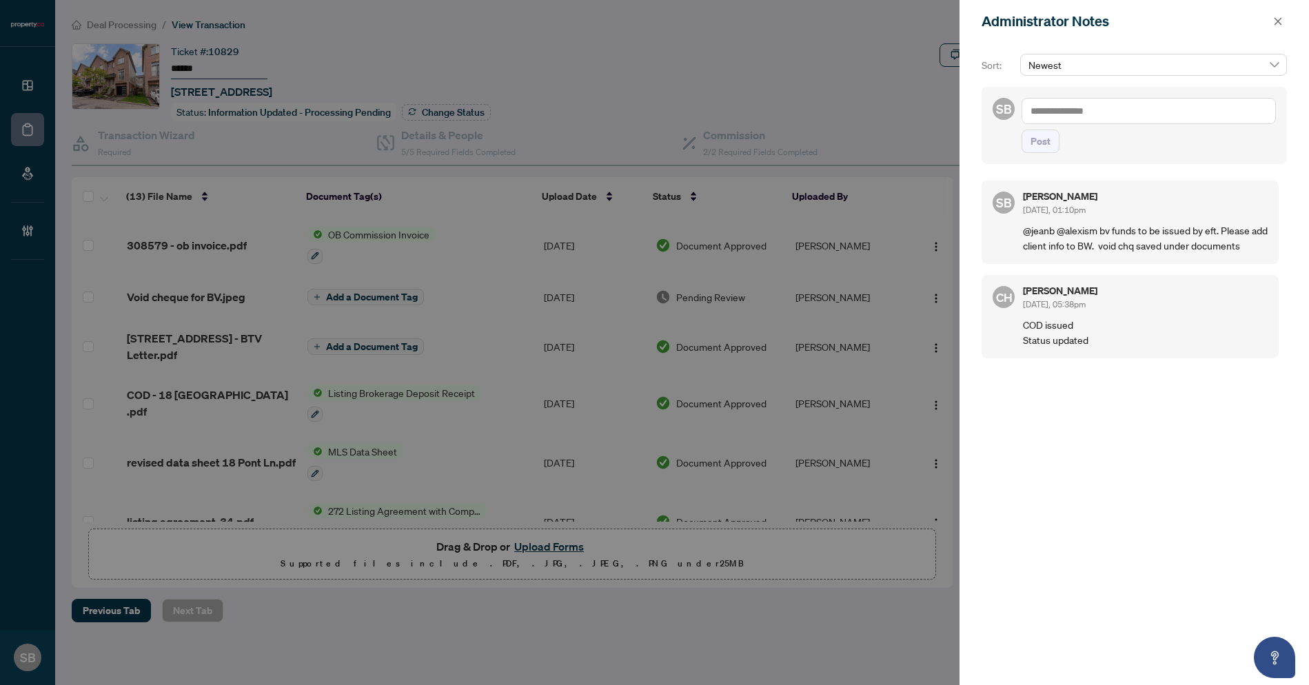
click at [1088, 115] on textarea at bounding box center [1149, 111] width 254 height 26
paste textarea "**********"
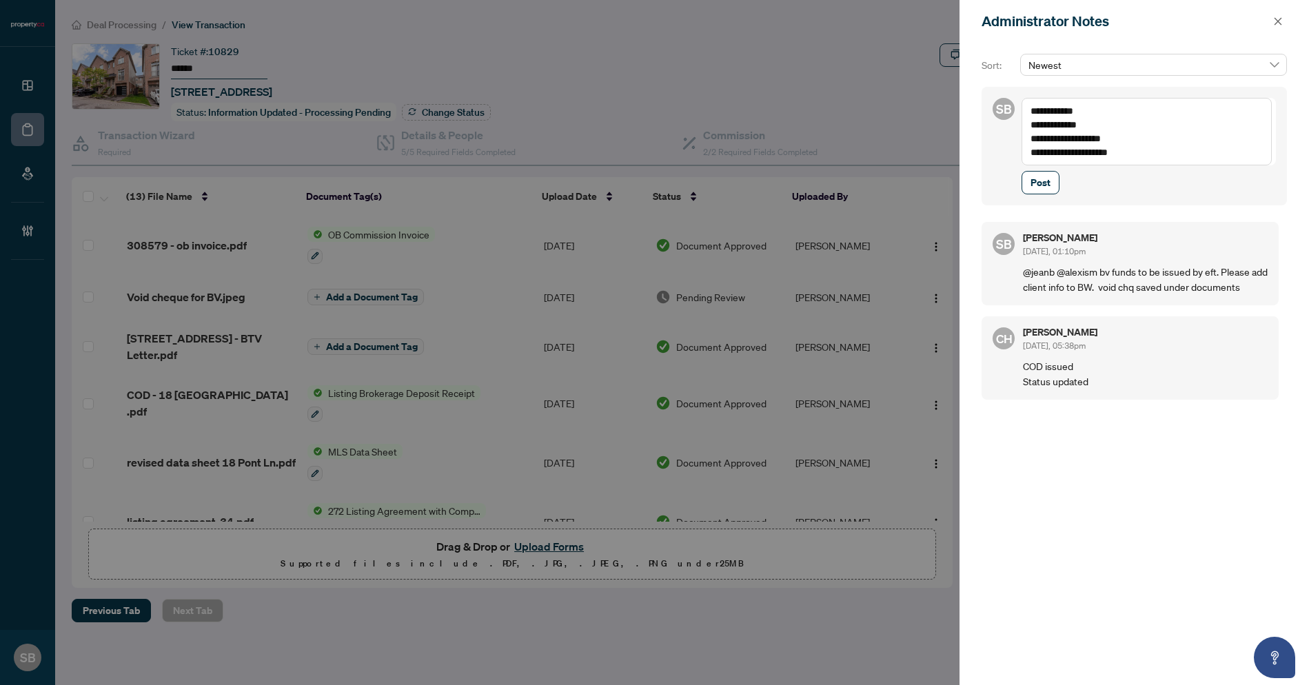
drag, startPoint x: 1156, startPoint y: 136, endPoint x: 1020, endPoint y: 110, distance: 138.3
click at [1020, 110] on div "**********" at bounding box center [1134, 146] width 305 height 119
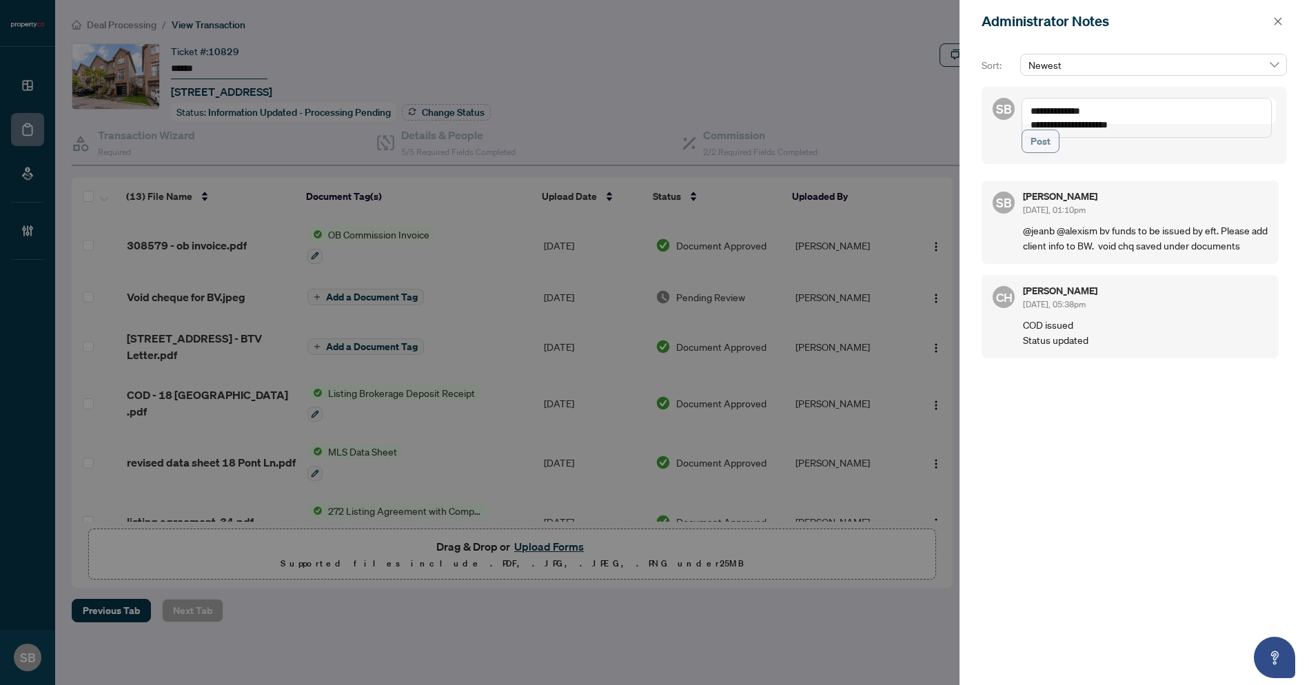
click at [1030, 148] on button "Post" at bounding box center [1041, 141] width 38 height 23
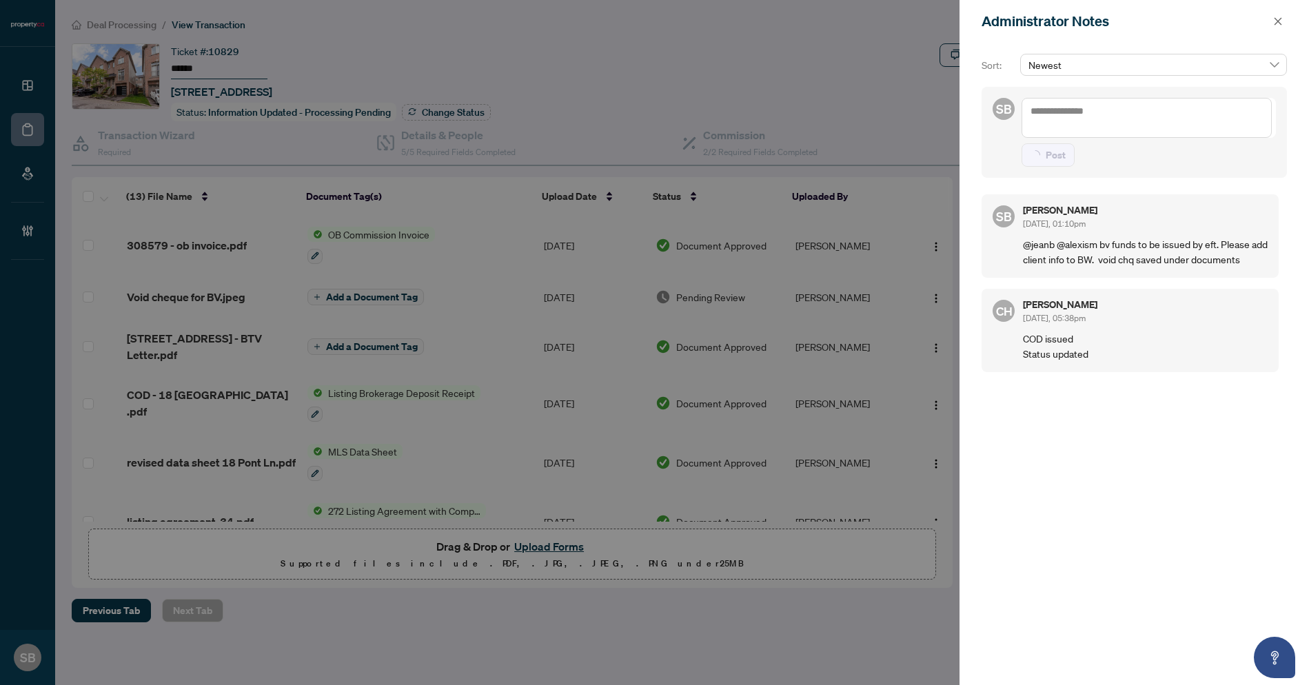
click at [834, 109] on div at bounding box center [654, 342] width 1309 height 685
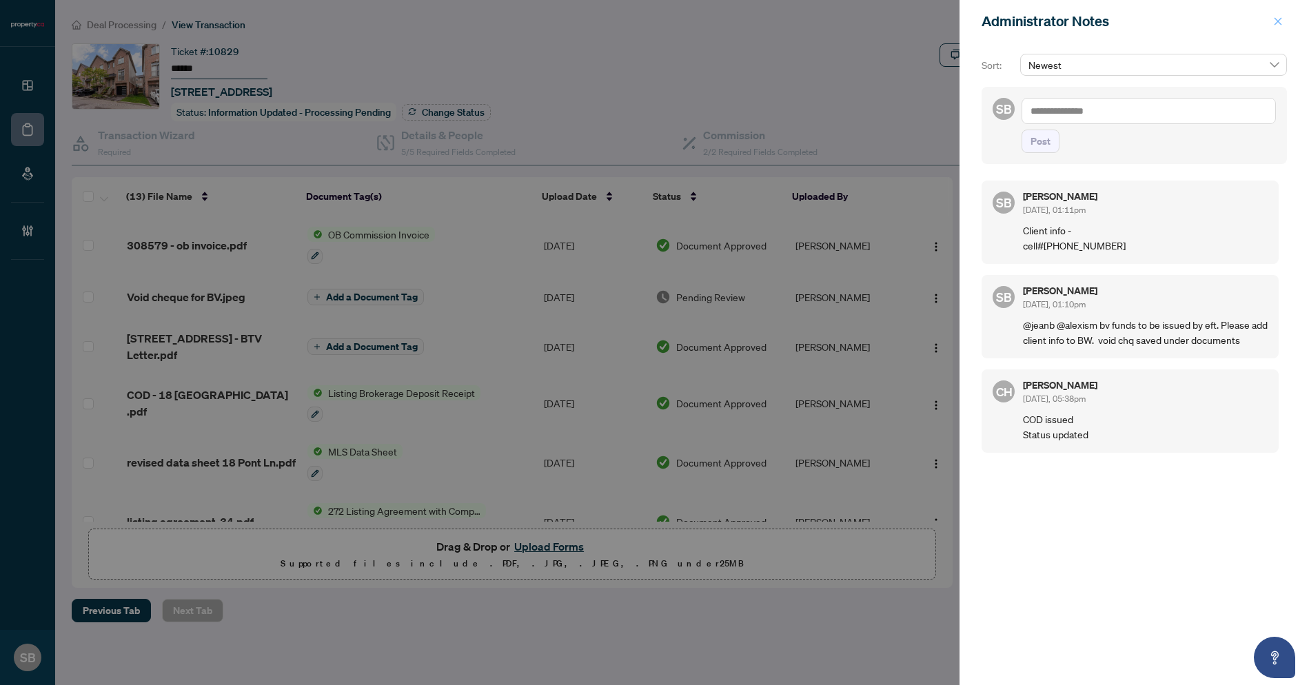
click at [1277, 20] on icon "close" at bounding box center [1278, 22] width 10 height 10
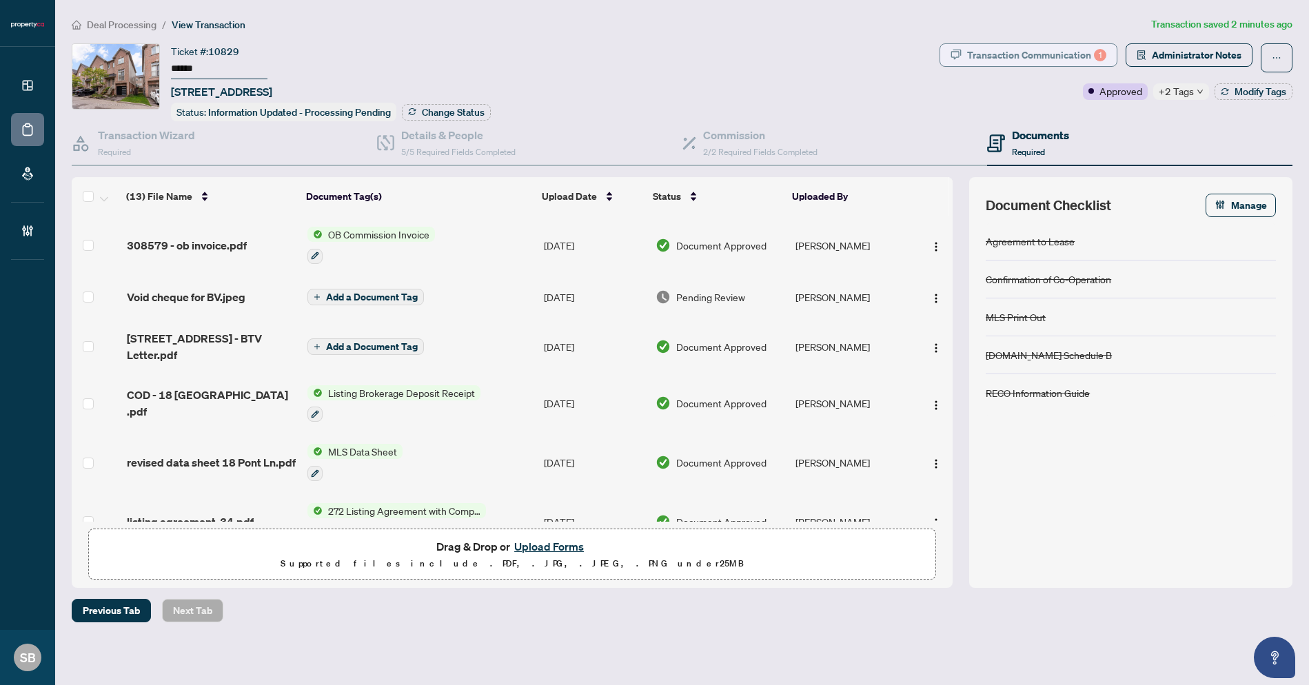
click at [1027, 43] on button "Transaction Communication 1" at bounding box center [1029, 54] width 178 height 23
click at [1028, 45] on div at bounding box center [654, 342] width 1309 height 685
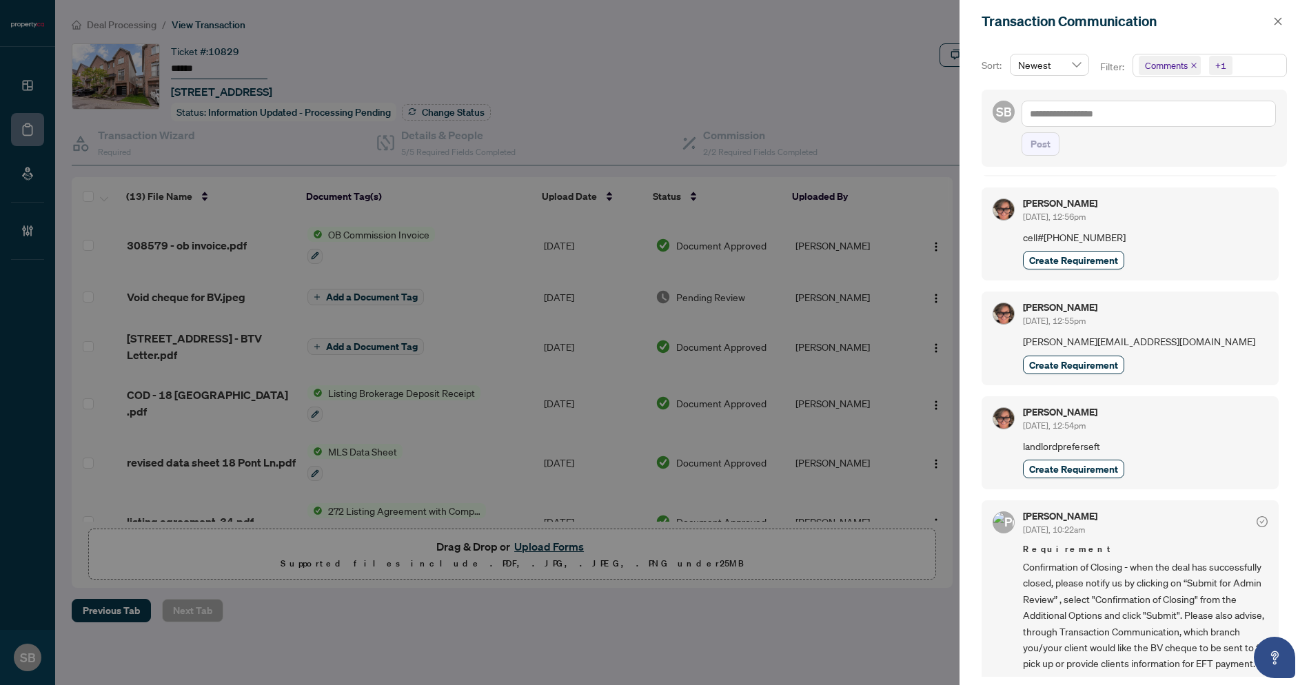
scroll to position [0, 0]
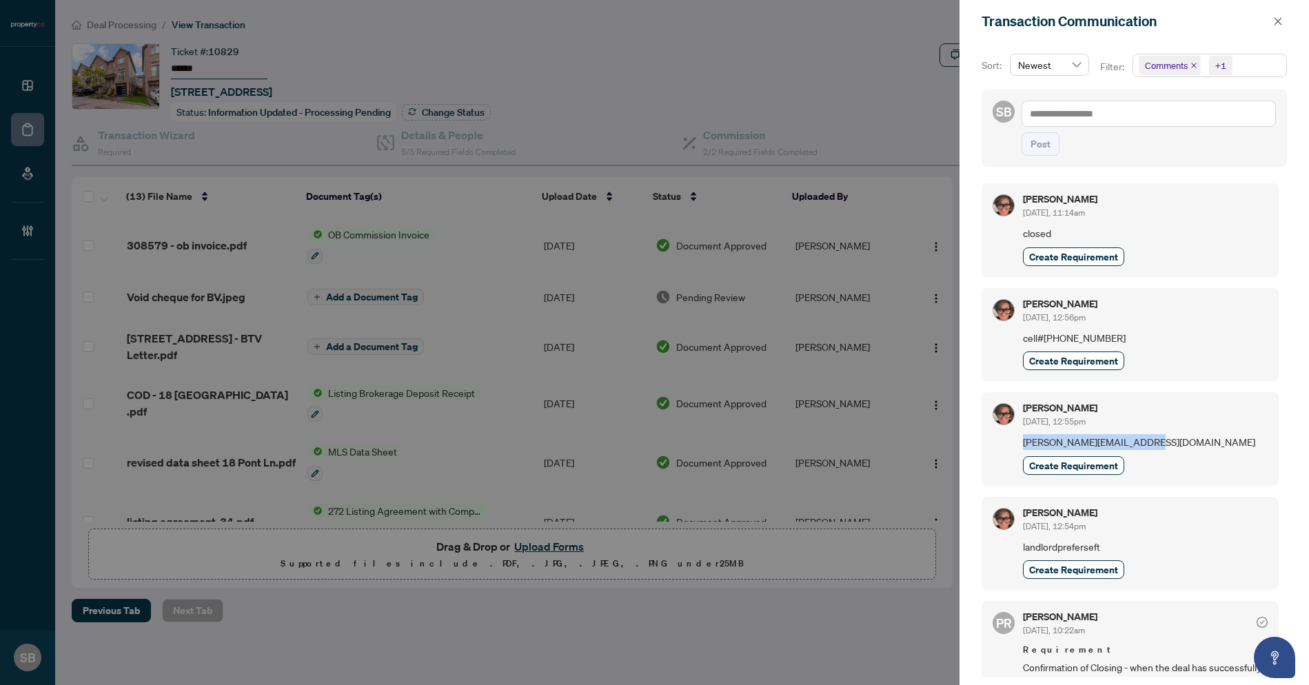
drag, startPoint x: 1160, startPoint y: 450, endPoint x: 1008, endPoint y: 440, distance: 152.6
click at [1008, 440] on div "Rosie Bianchi Sep/17/2025, 12:55pm Linda.iannetta1@gmail.com Create Requirement" at bounding box center [1130, 438] width 297 height 93
copy span "Linda.iannetta1@gmail.com"
click at [1280, 22] on icon "close" at bounding box center [1278, 22] width 10 height 10
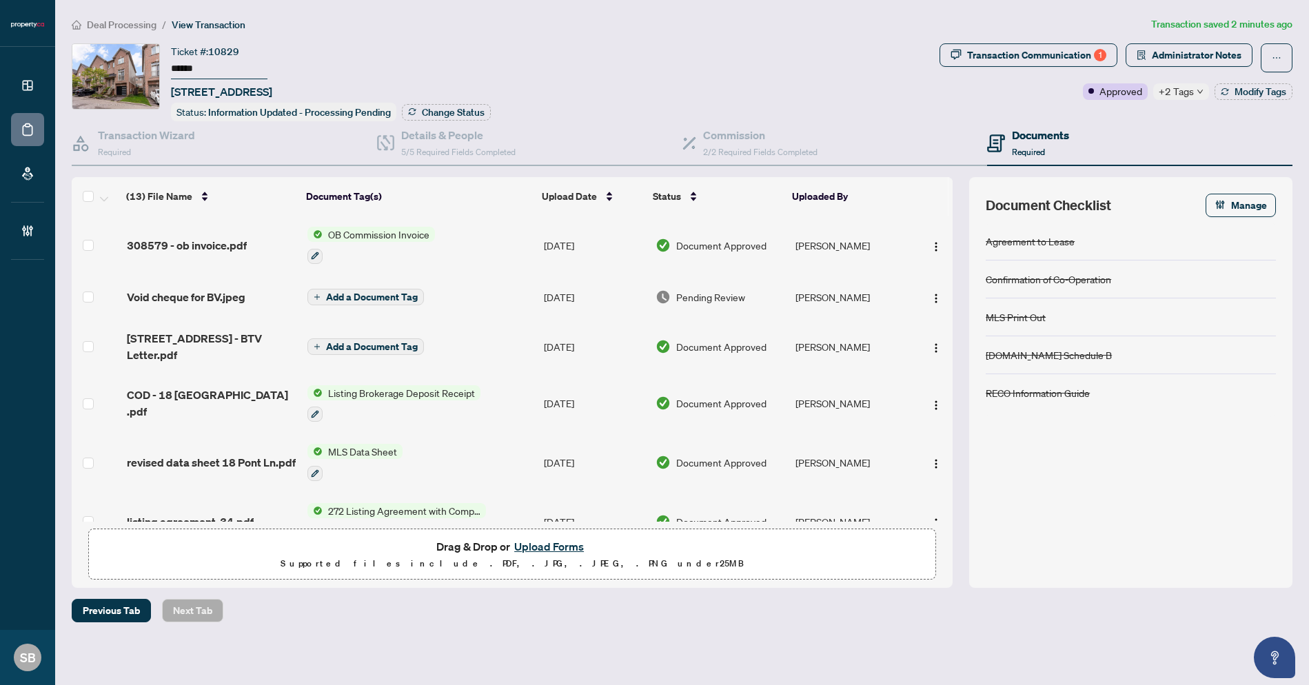
drag, startPoint x: 835, startPoint y: 97, endPoint x: 1177, endPoint y: 39, distance: 346.8
click at [835, 97] on div "Ticket #: 10829 ****** 18 Pont Lane, Toronto, Ontario M9N 0A7, Canada Status: I…" at bounding box center [503, 82] width 862 height 78
click at [1179, 47] on span "Administrator Notes" at bounding box center [1197, 55] width 90 height 22
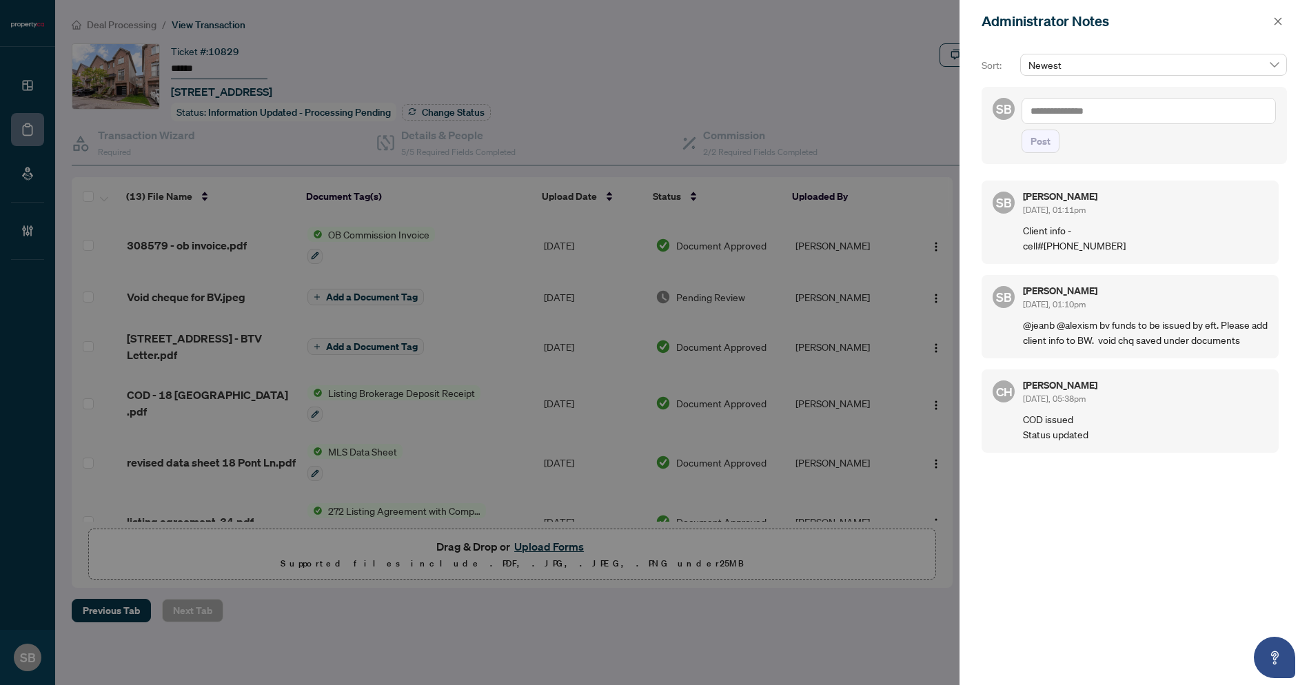
click at [1086, 101] on textarea at bounding box center [1149, 111] width 254 height 26
click at [1222, 230] on p "Client info - cell#+1 (416) 433-3181" at bounding box center [1145, 238] width 245 height 30
click at [1129, 114] on textarea at bounding box center [1149, 111] width 254 height 26
paste textarea "**********"
click at [1025, 114] on textarea "**********" at bounding box center [1149, 111] width 254 height 26
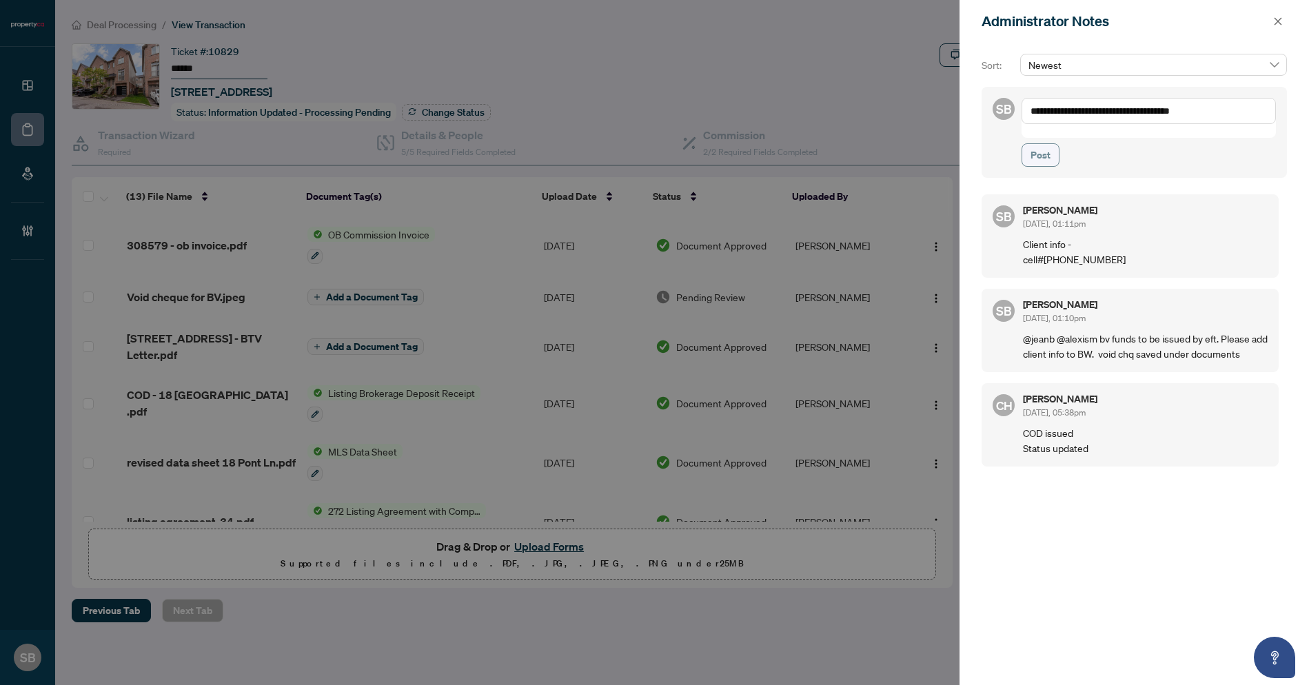
click at [1052, 143] on button "Post" at bounding box center [1041, 154] width 38 height 23
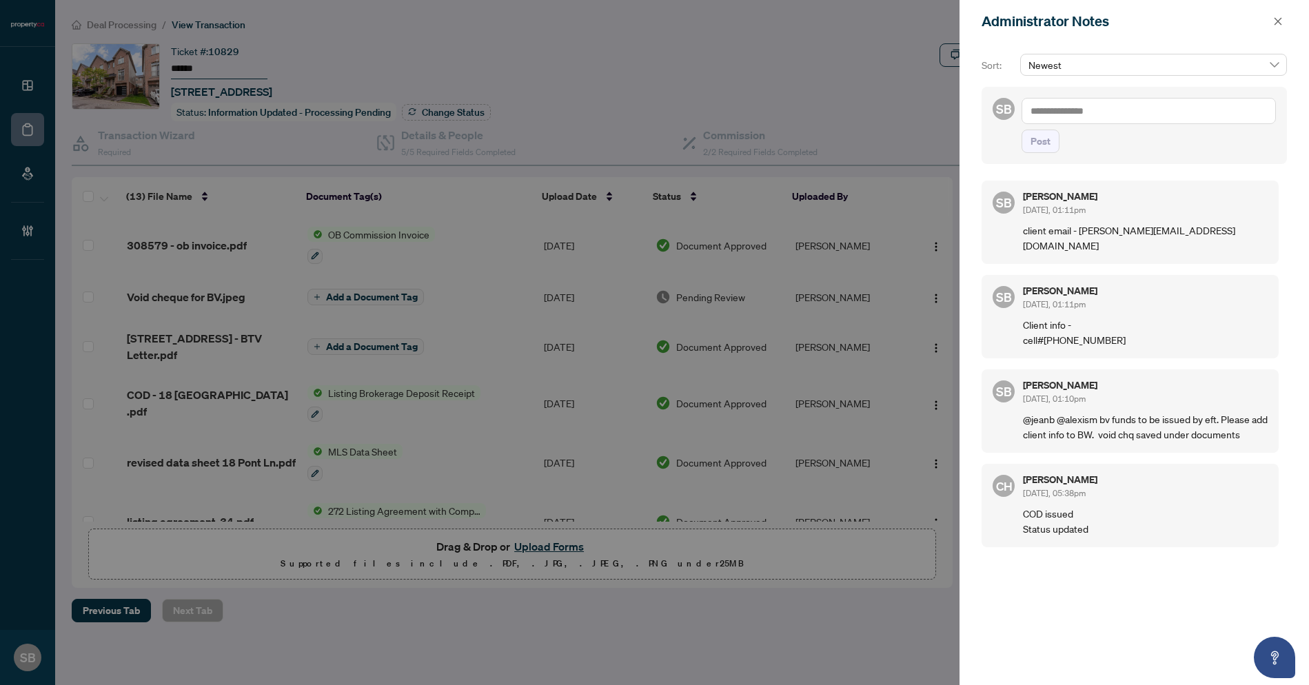
click at [739, 60] on div at bounding box center [654, 342] width 1309 height 685
click at [1283, 20] on button "button" at bounding box center [1278, 21] width 18 height 17
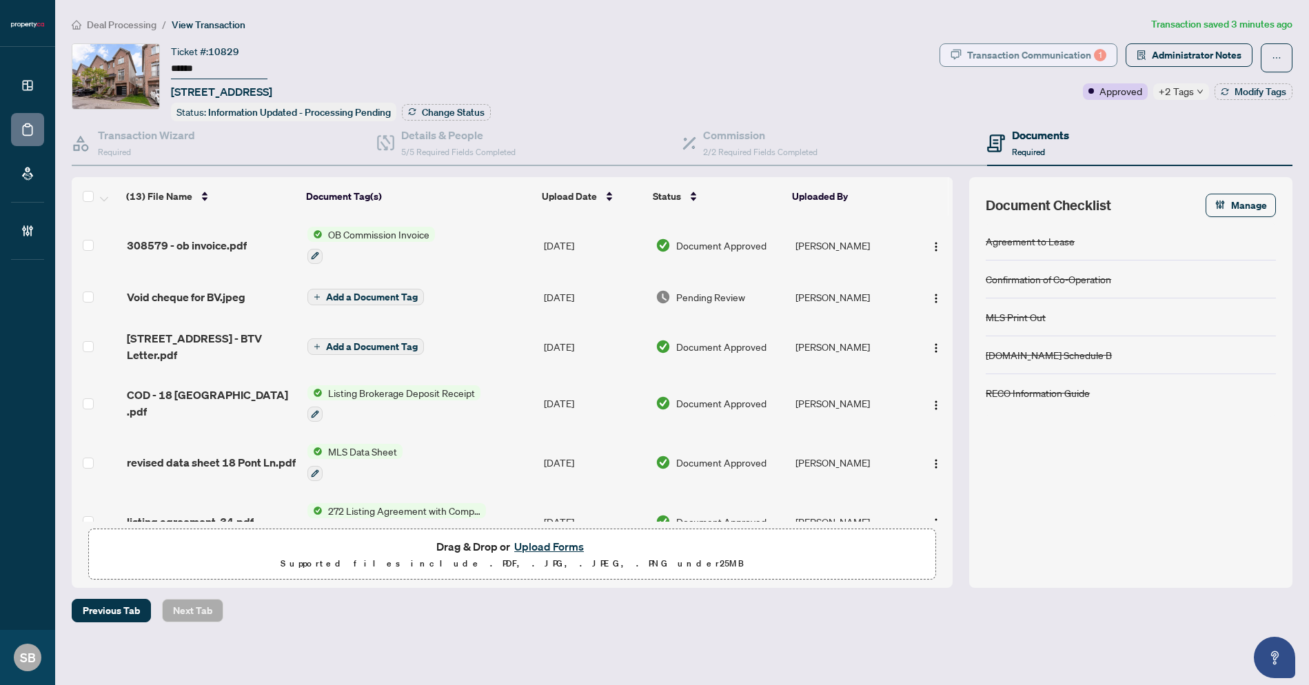
drag, startPoint x: 1003, startPoint y: 70, endPoint x: 1009, endPoint y: 57, distance: 14.8
click at [1003, 70] on span "Transaction Communication 1" at bounding box center [1029, 57] width 178 height 29
click at [1010, 52] on div "Transaction Communication 1" at bounding box center [1036, 55] width 139 height 22
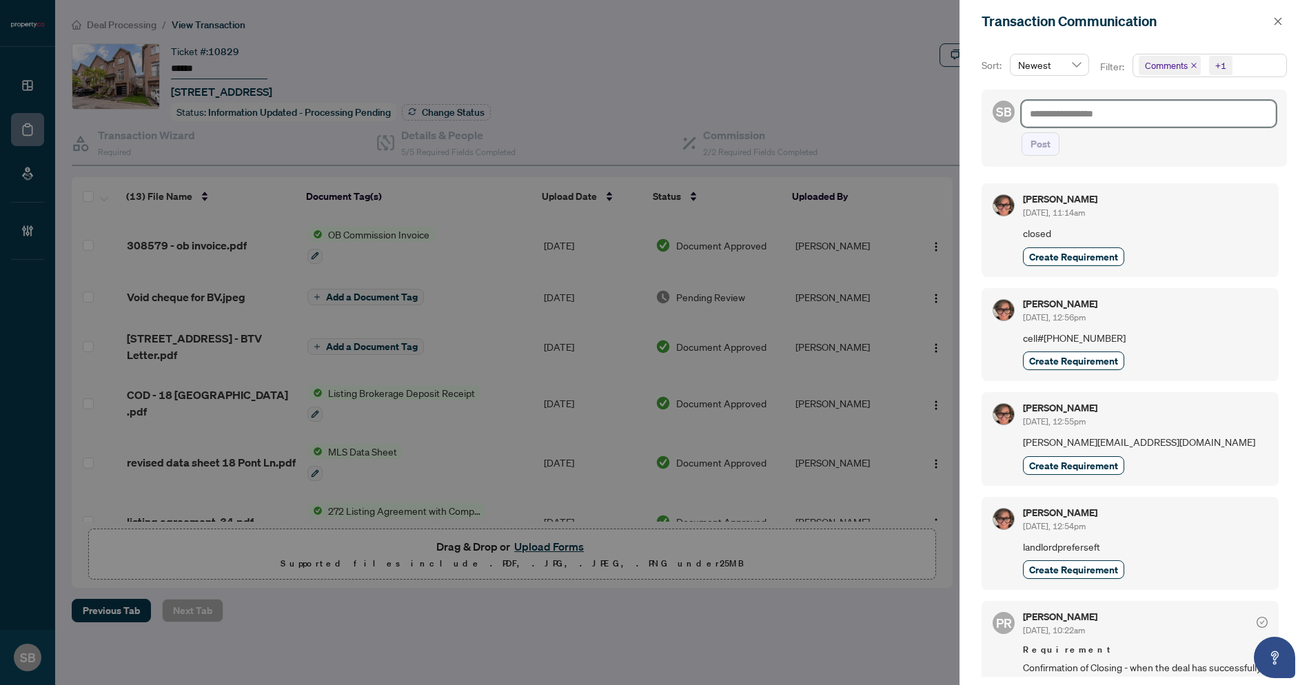
click at [1126, 106] on textarea at bounding box center [1149, 114] width 254 height 26
click at [1124, 111] on textarea at bounding box center [1149, 114] width 254 height 26
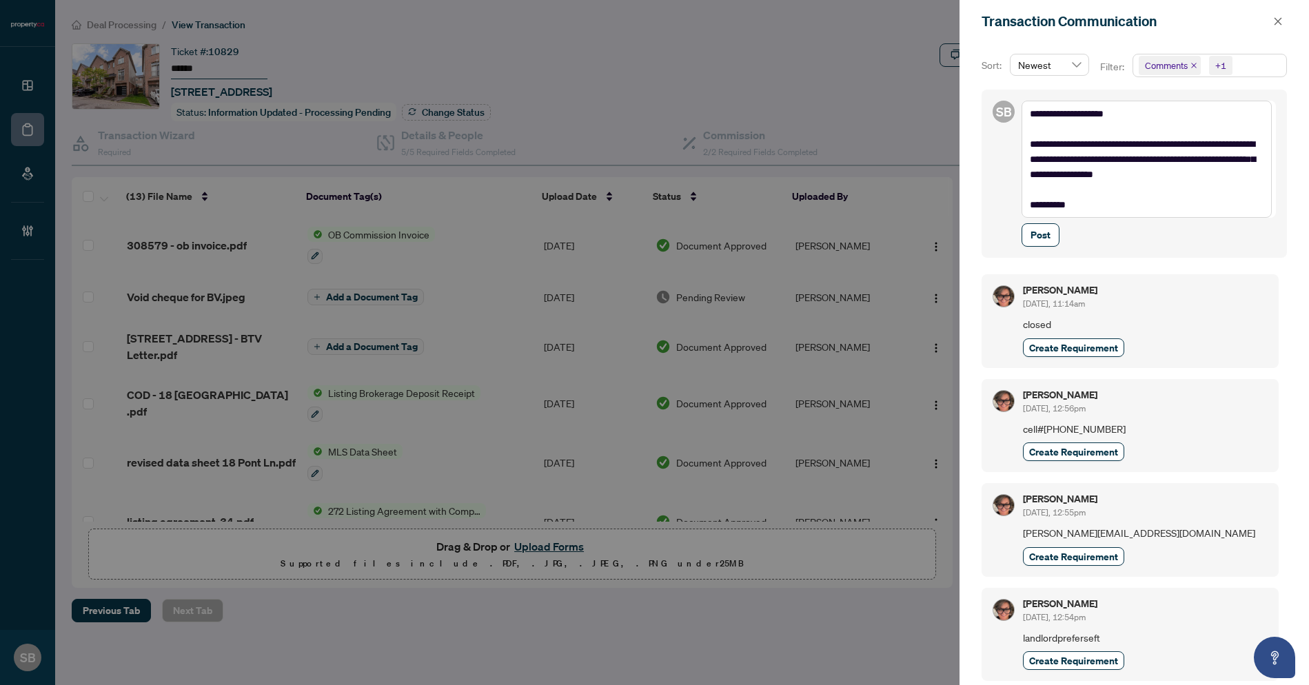
drag, startPoint x: 1031, startPoint y: 236, endPoint x: 1083, endPoint y: 314, distance: 93.5
click at [1031, 236] on span "Post" at bounding box center [1041, 235] width 20 height 22
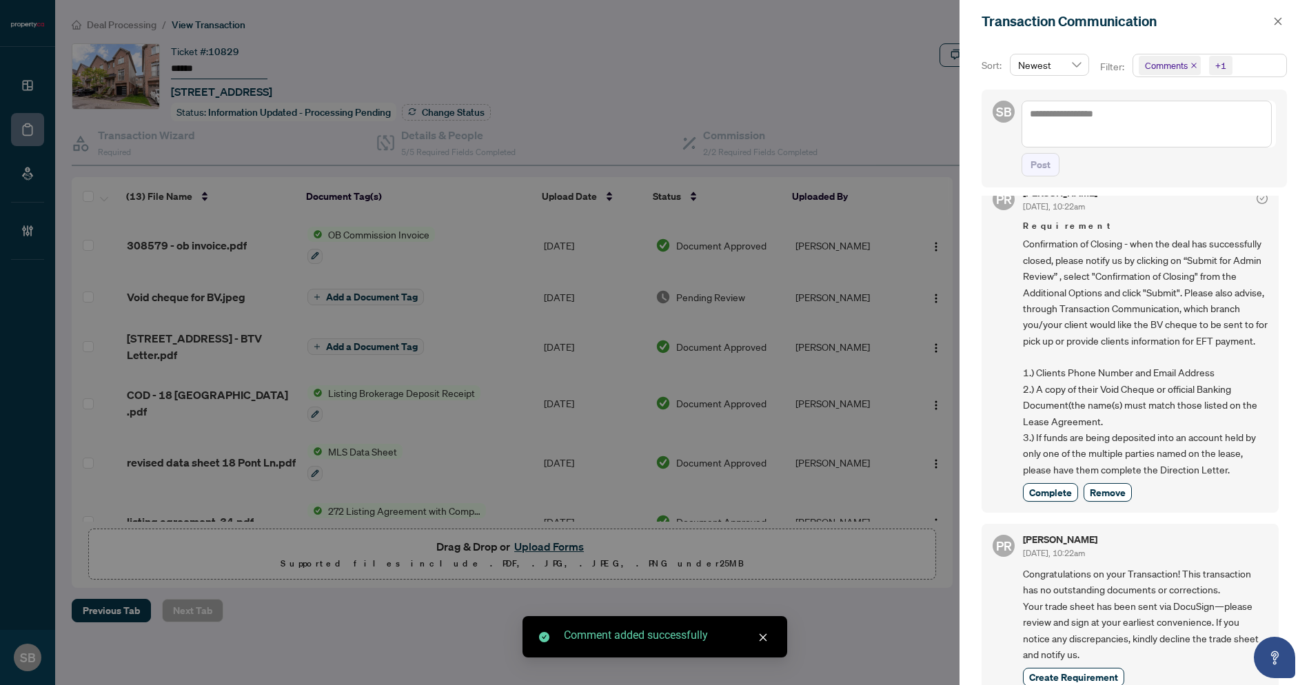
scroll to position [3, 0]
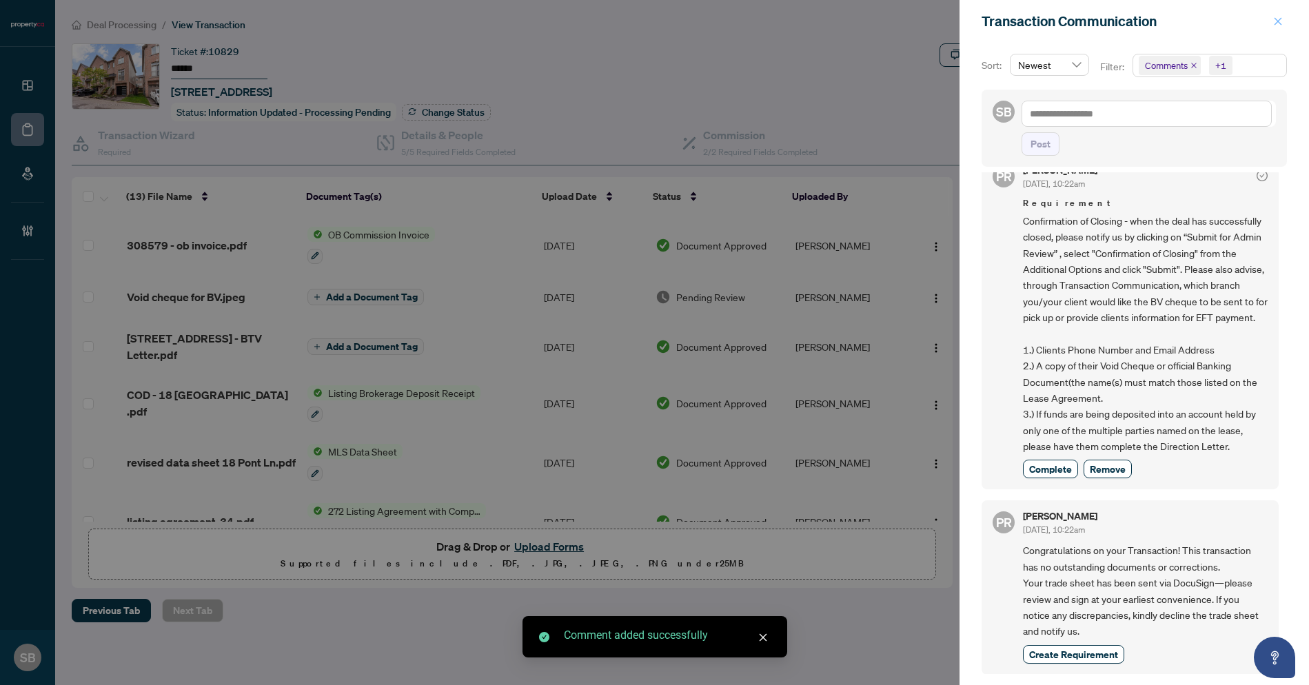
click at [1273, 21] on icon "close" at bounding box center [1278, 22] width 10 height 10
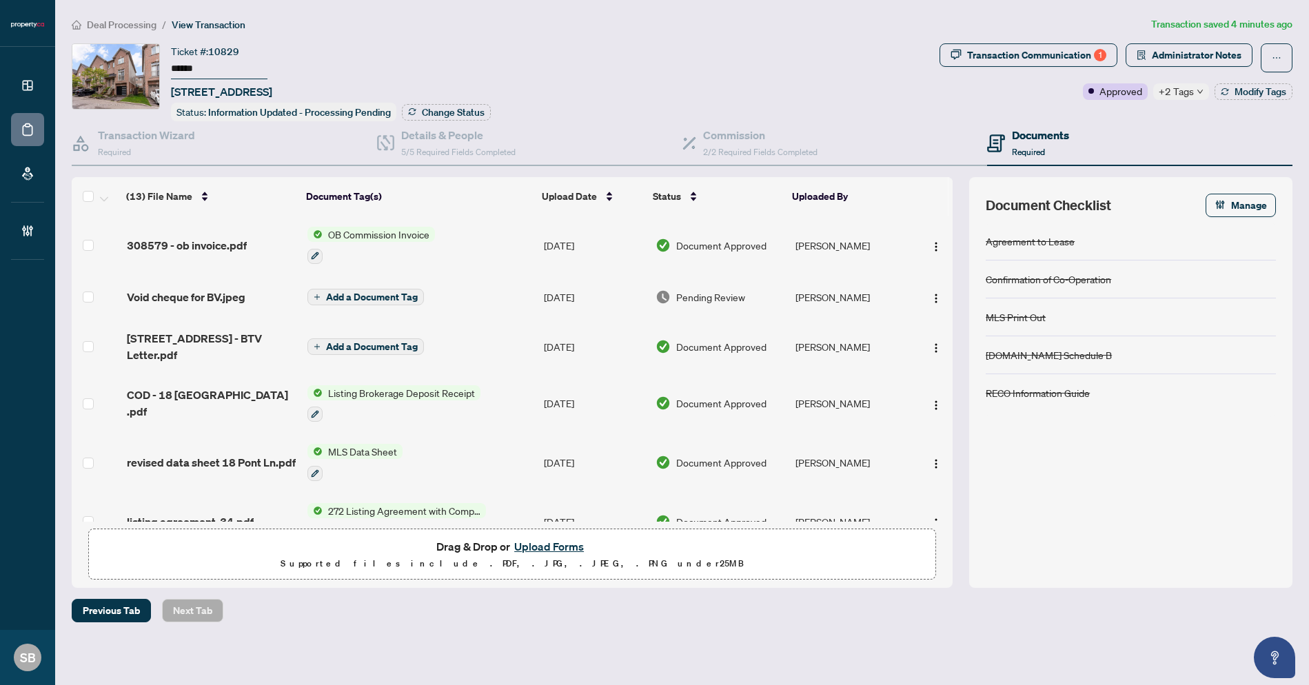
click at [649, 48] on div "Ticket #: 10829 ****** 18 Pont Lane, Toronto, Ontario M9N 0A7, Canada Status: I…" at bounding box center [503, 82] width 862 height 78
click at [126, 26] on span "Deal Processing" at bounding box center [122, 25] width 70 height 12
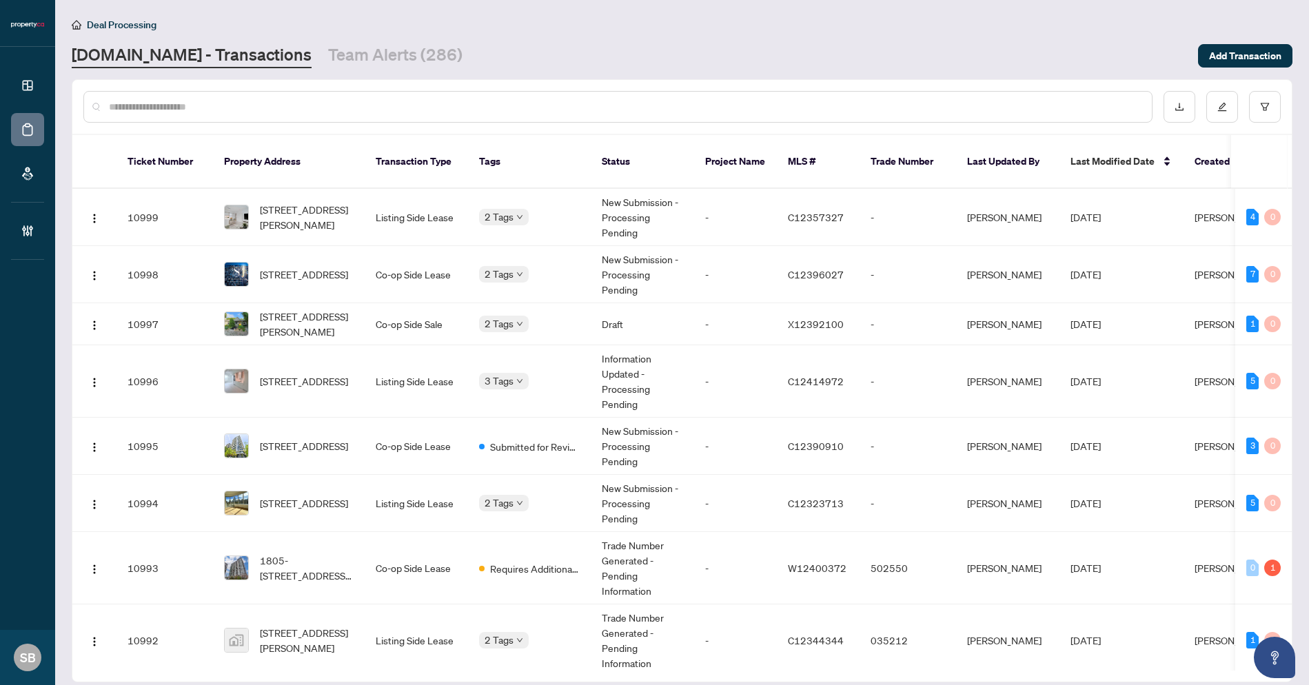
click at [309, 91] on div at bounding box center [617, 107] width 1069 height 32
click at [303, 99] on input "text" at bounding box center [625, 106] width 1032 height 15
paste input "******"
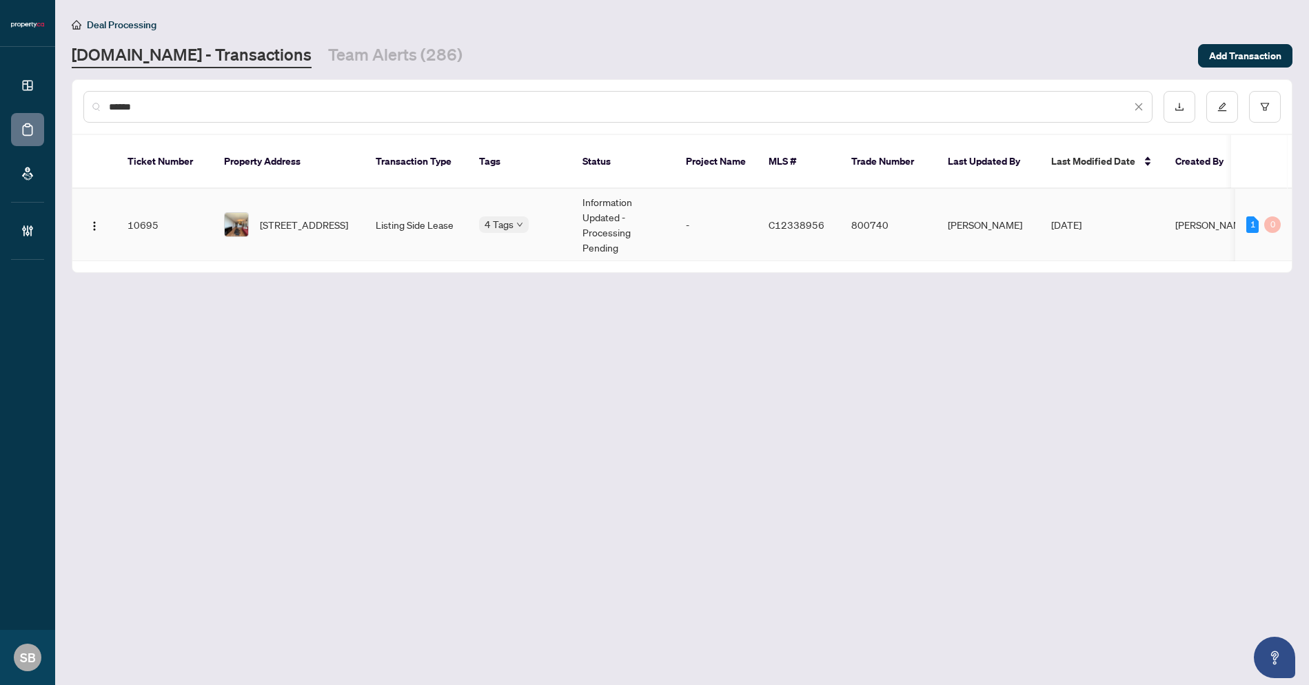
click at [694, 220] on td "-" at bounding box center [716, 225] width 83 height 72
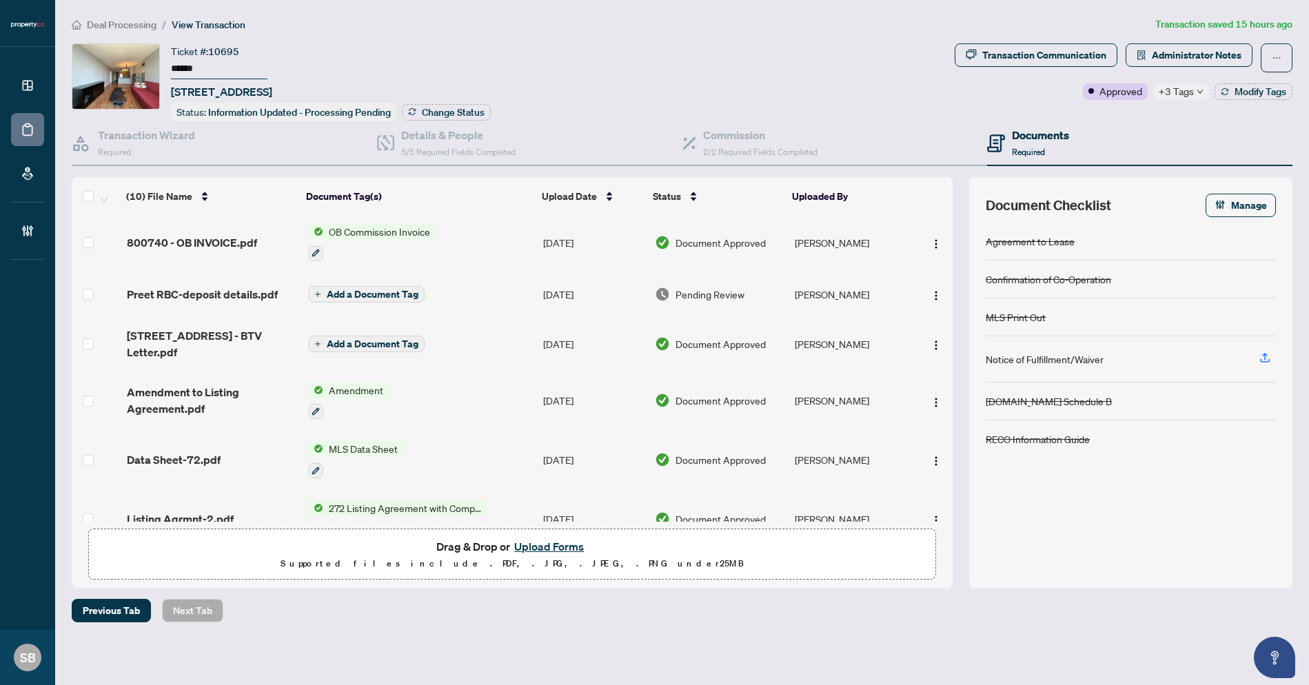
scroll to position [267, 0]
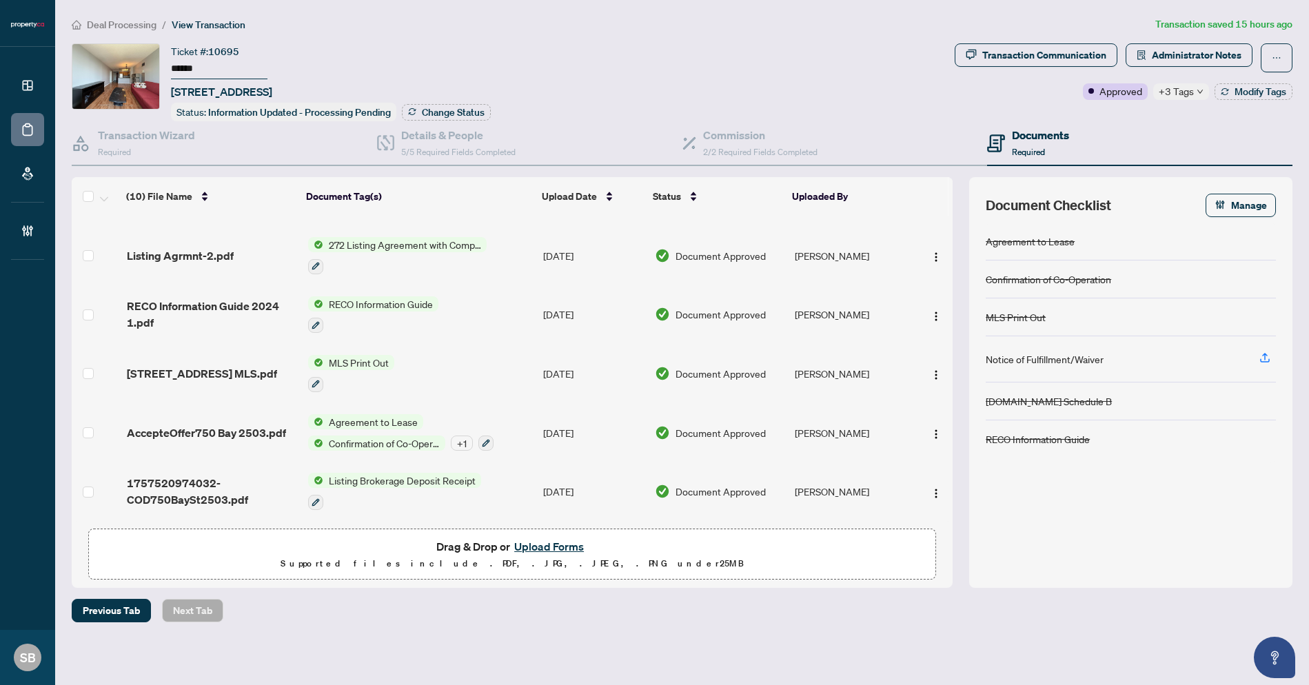
click at [1185, 89] on span "+3 Tags" at bounding box center [1176, 91] width 35 height 16
click at [1046, 112] on div "Transaction Communication Administrator Notes Approved +3 Tags Modify Tags" at bounding box center [1123, 82] width 343 height 78
click at [1280, 96] on span "Modify Tags" at bounding box center [1261, 92] width 52 height 10
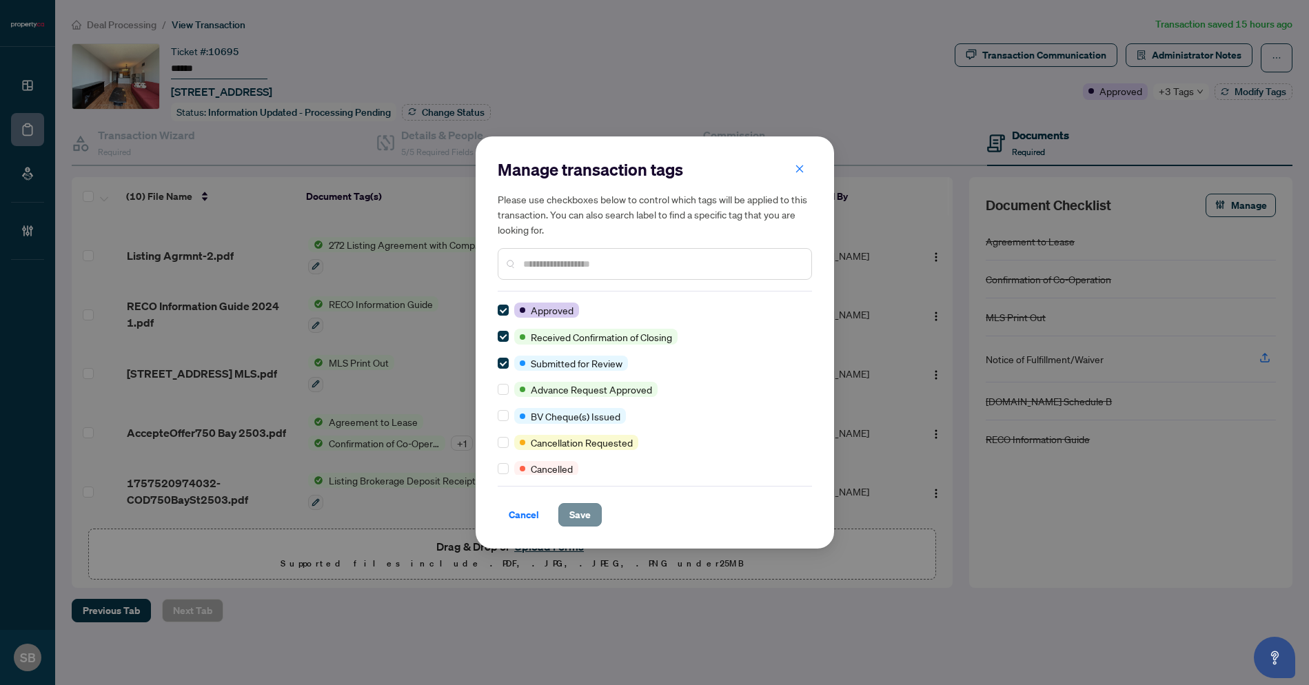
click at [582, 513] on span "Save" at bounding box center [579, 515] width 21 height 22
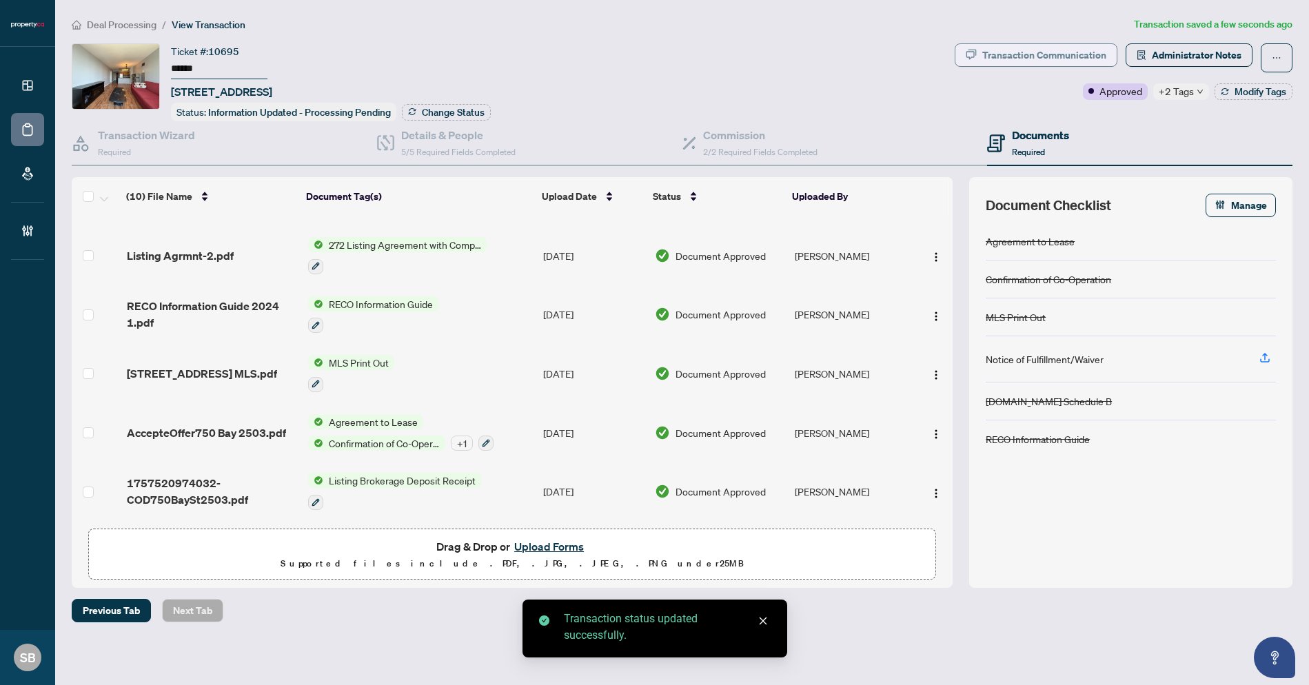
click at [1039, 52] on div "Transaction Communication" at bounding box center [1044, 55] width 124 height 22
click at [1038, 53] on div at bounding box center [654, 342] width 1309 height 685
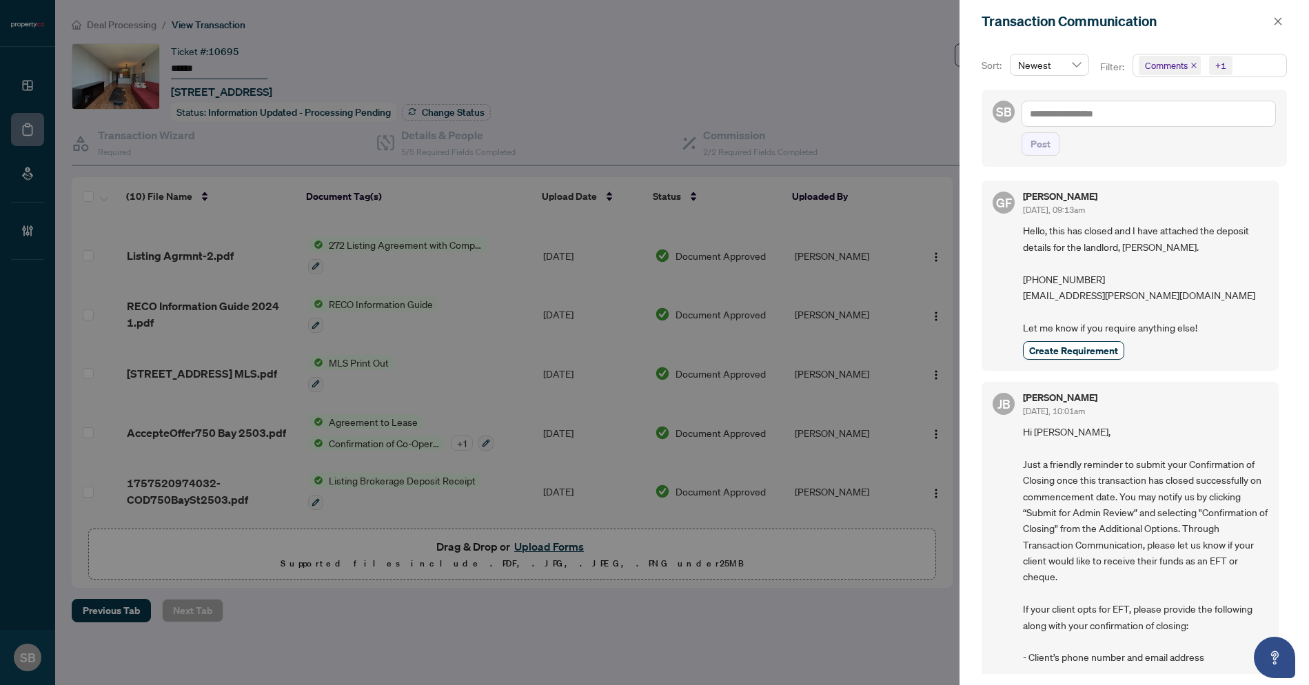
scroll to position [0, 0]
click at [1153, 295] on span "Hello, this has closed and I have attached the deposit details for the landlord…" at bounding box center [1145, 281] width 245 height 113
drag, startPoint x: 1160, startPoint y: 296, endPoint x: 1026, endPoint y: 265, distance: 138.1
click at [1026, 265] on span "Hello, this has closed and I have attached the deposit details for the landlord…" at bounding box center [1145, 281] width 245 height 113
copy span "‭+1 (613) 852-9483‬ preetbrar@rogers.com"
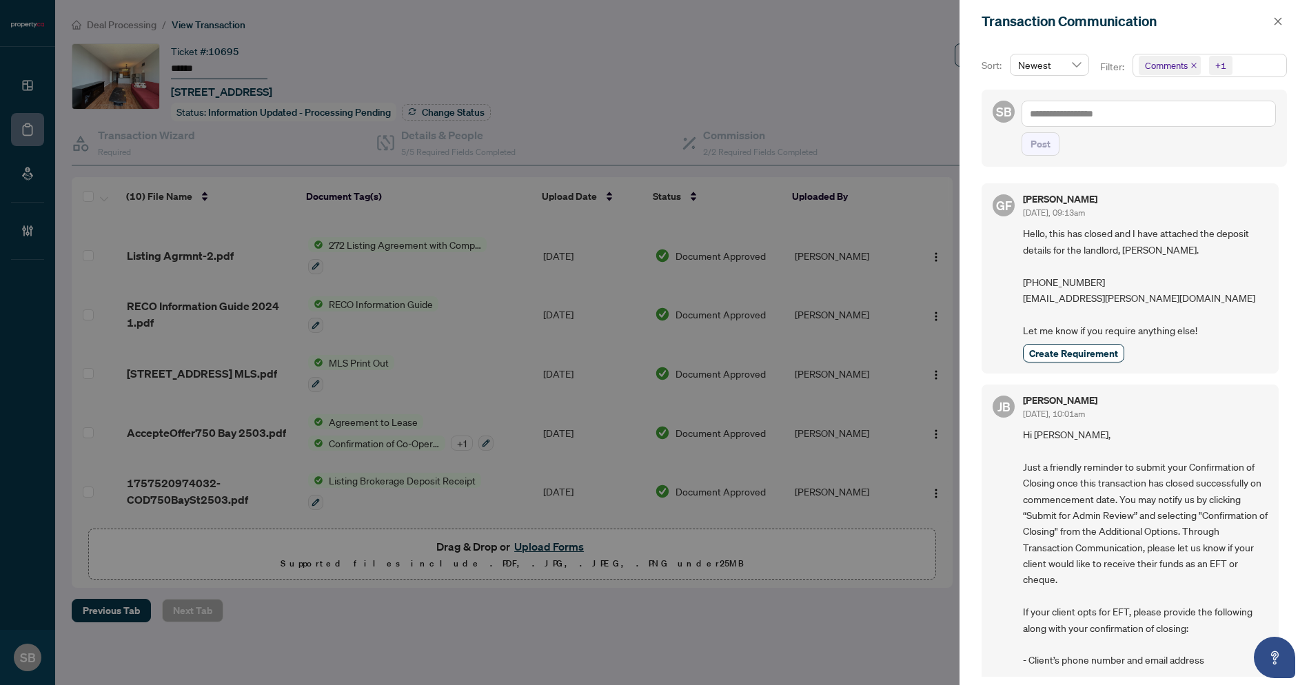
click at [1293, 24] on div "Transaction Communication" at bounding box center [1134, 21] width 349 height 43
click at [1268, 14] on div "Transaction Communication" at bounding box center [1125, 21] width 287 height 21
click at [1274, 18] on icon "close" at bounding box center [1278, 22] width 10 height 10
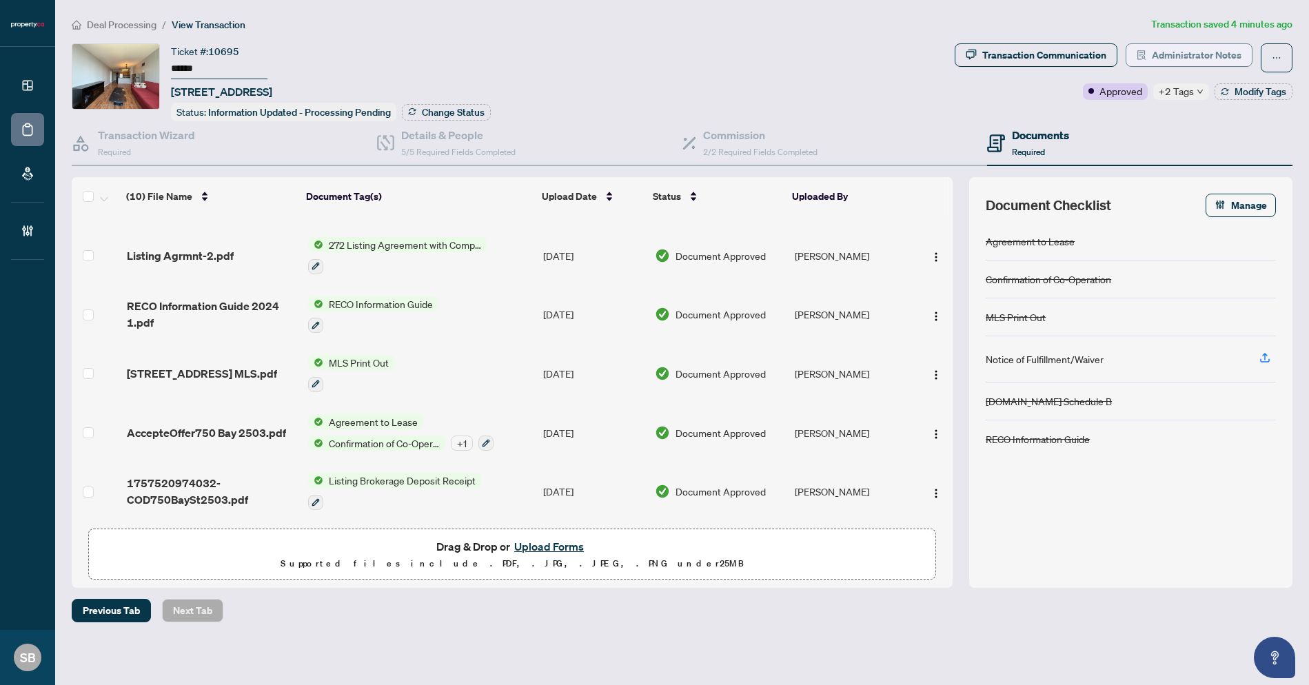
click at [1201, 50] on span "Administrator Notes" at bounding box center [1197, 55] width 90 height 22
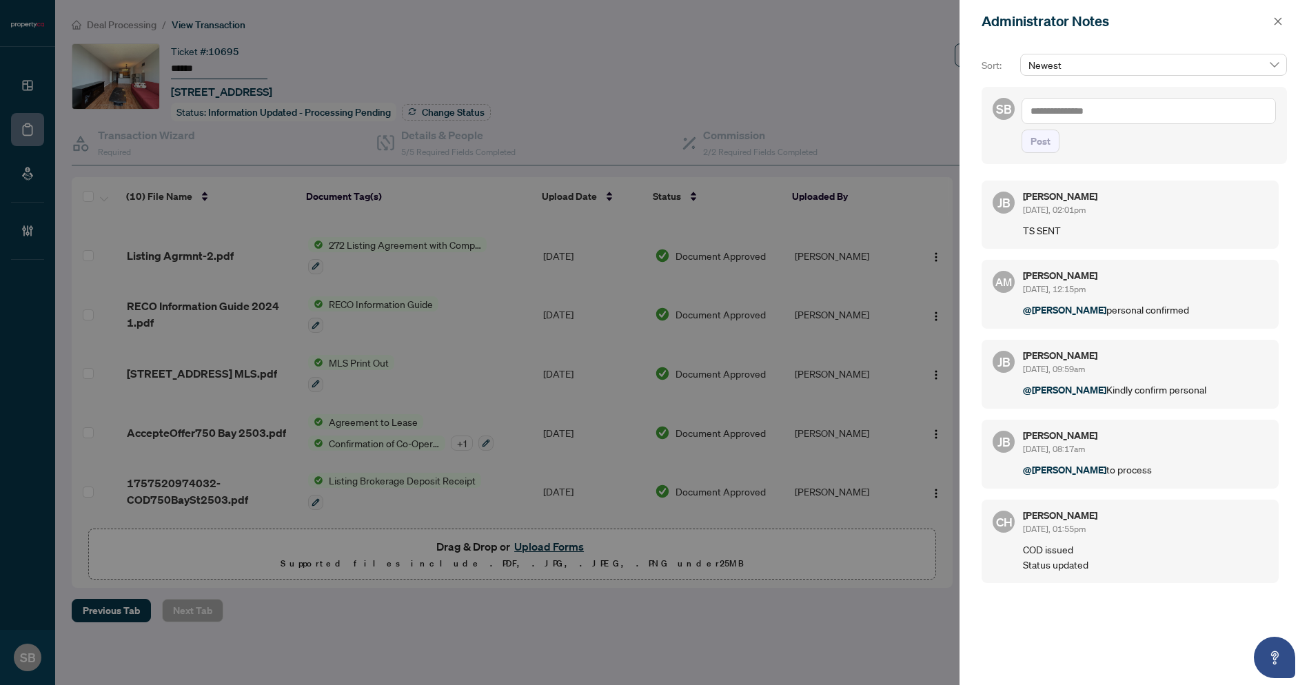
click at [1125, 108] on textarea at bounding box center [1149, 111] width 254 height 26
paste textarea "**********"
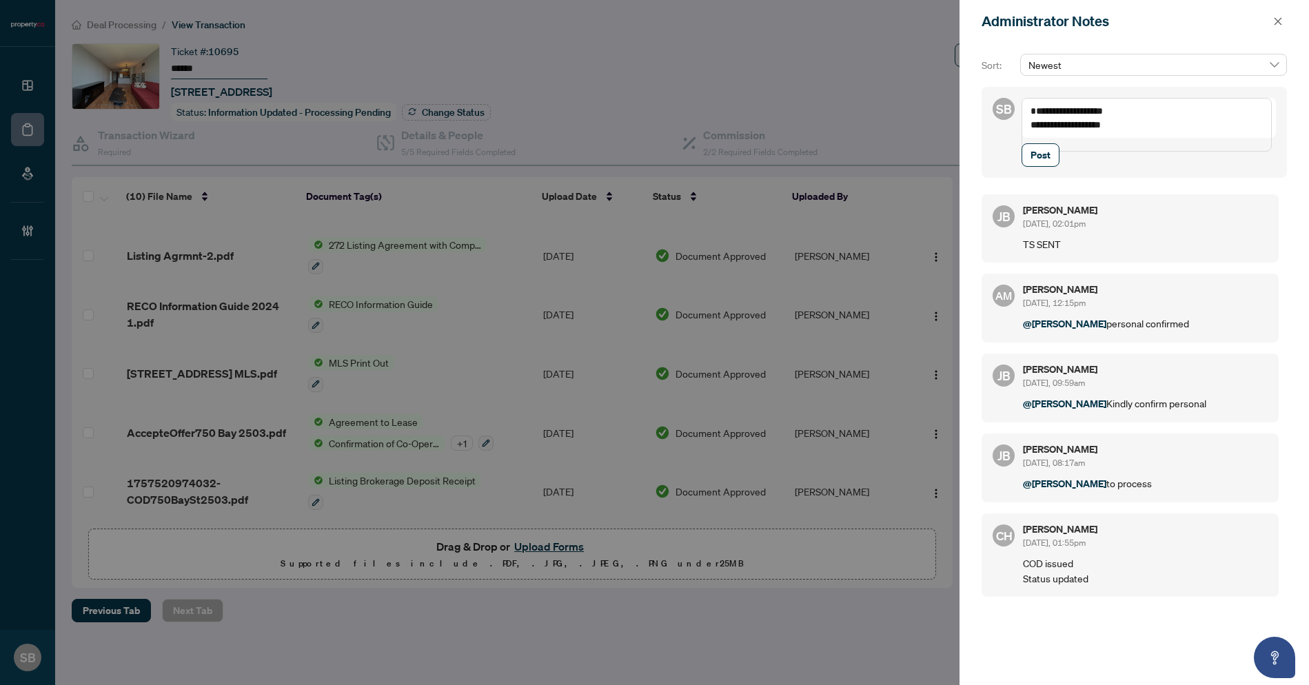
click at [1040, 112] on textarea "**********" at bounding box center [1147, 125] width 250 height 54
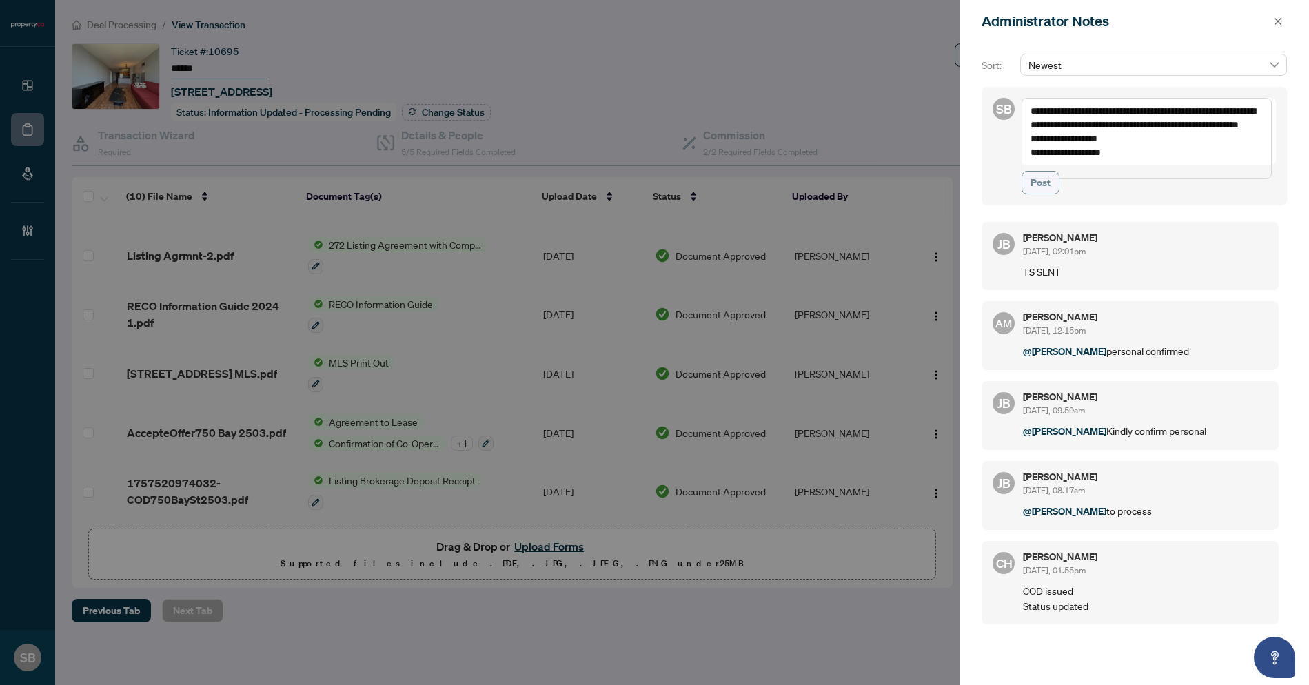
click at [1035, 194] on span "Post" at bounding box center [1041, 183] width 20 height 22
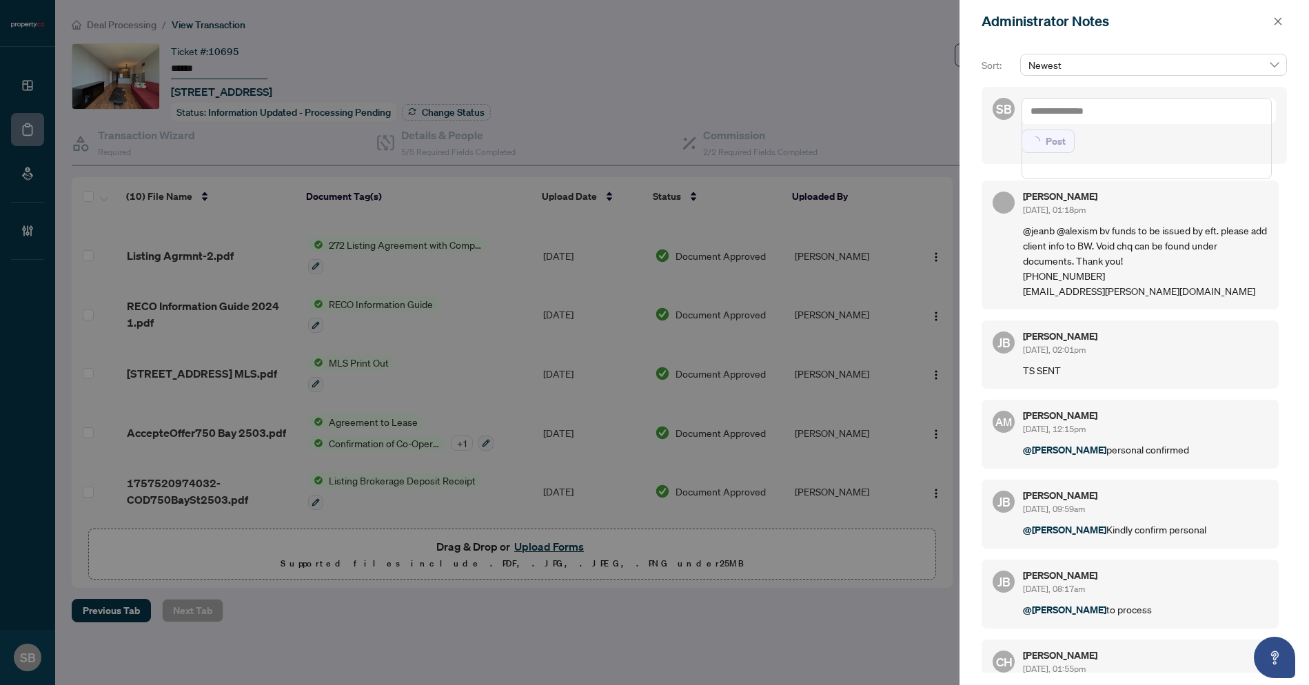
click at [1036, 197] on h5 "[PERSON_NAME]" at bounding box center [1145, 197] width 245 height 10
click at [1277, 18] on icon "close" at bounding box center [1278, 22] width 10 height 10
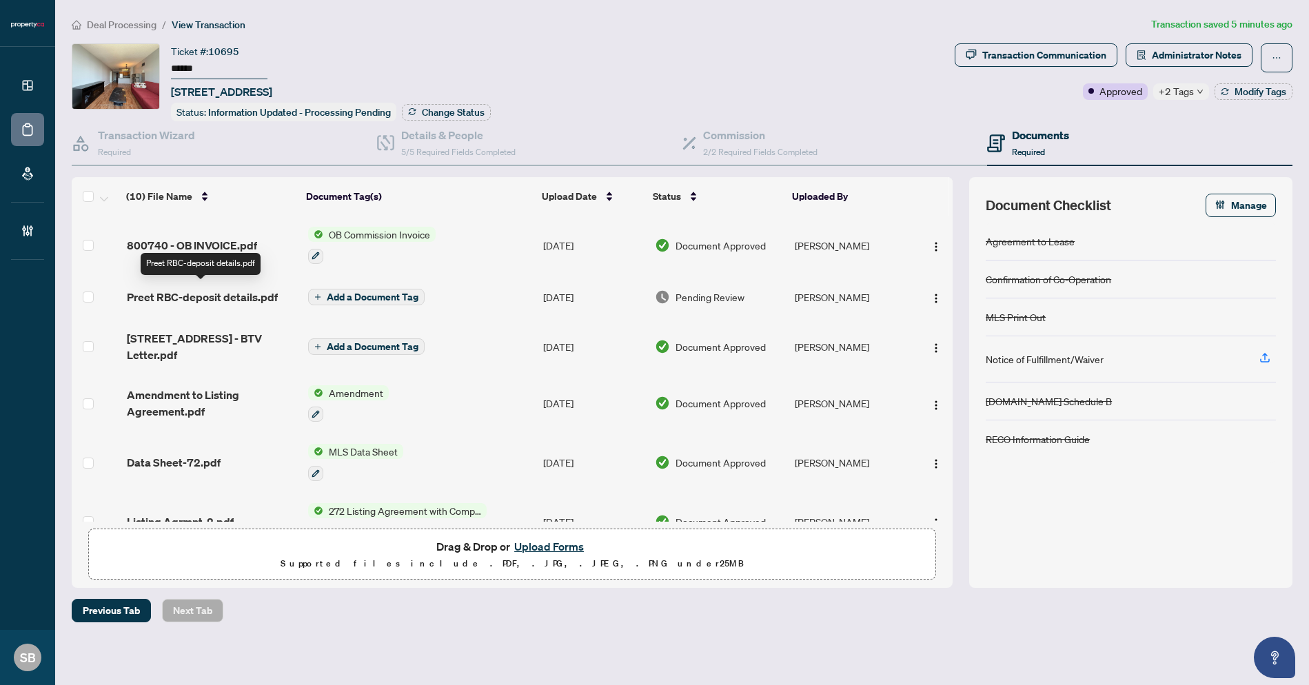
click at [170, 289] on span "Preet RBC-deposit details.pdf" at bounding box center [202, 297] width 151 height 17
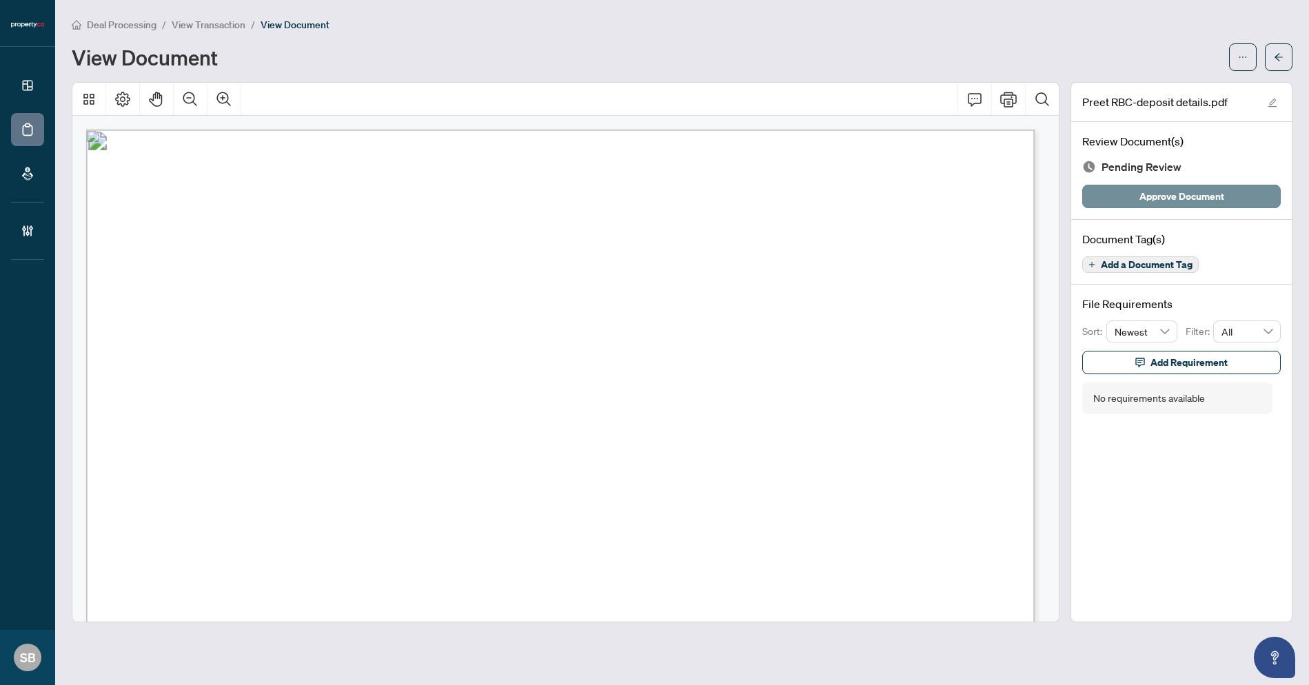
click at [1183, 196] on span "Approve Document" at bounding box center [1181, 196] width 85 height 22
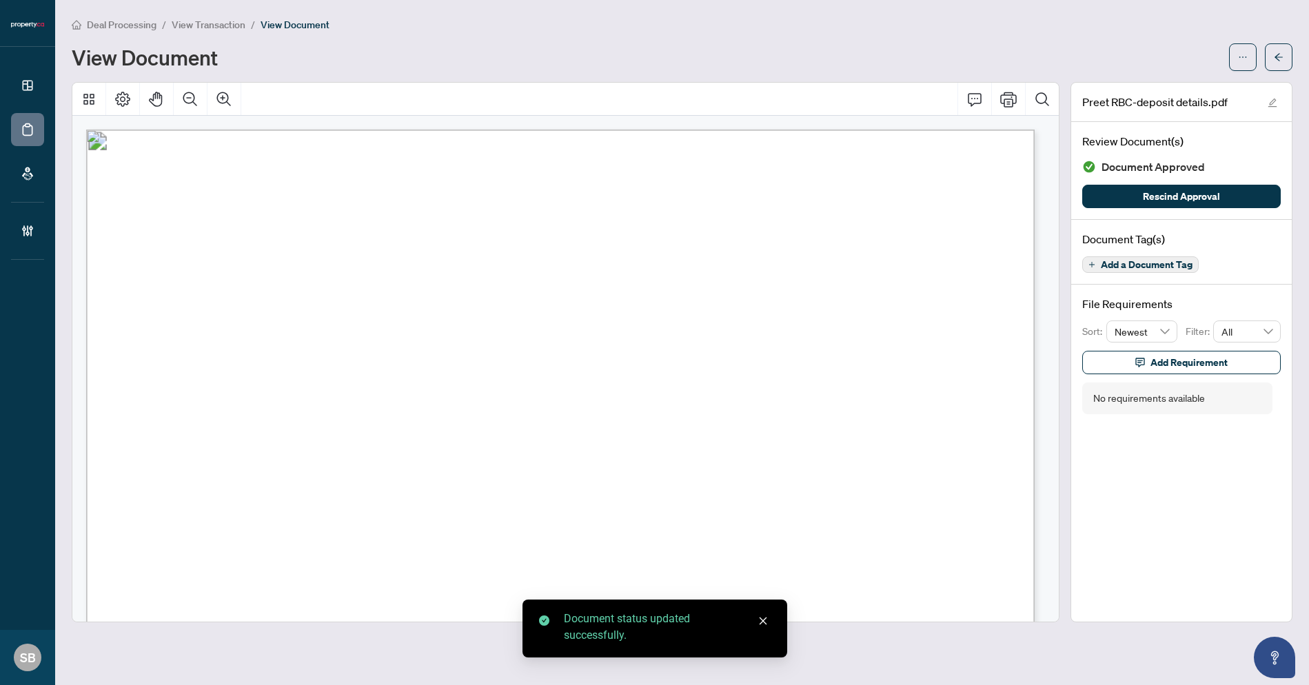
click at [1268, 61] on button "button" at bounding box center [1279, 57] width 28 height 28
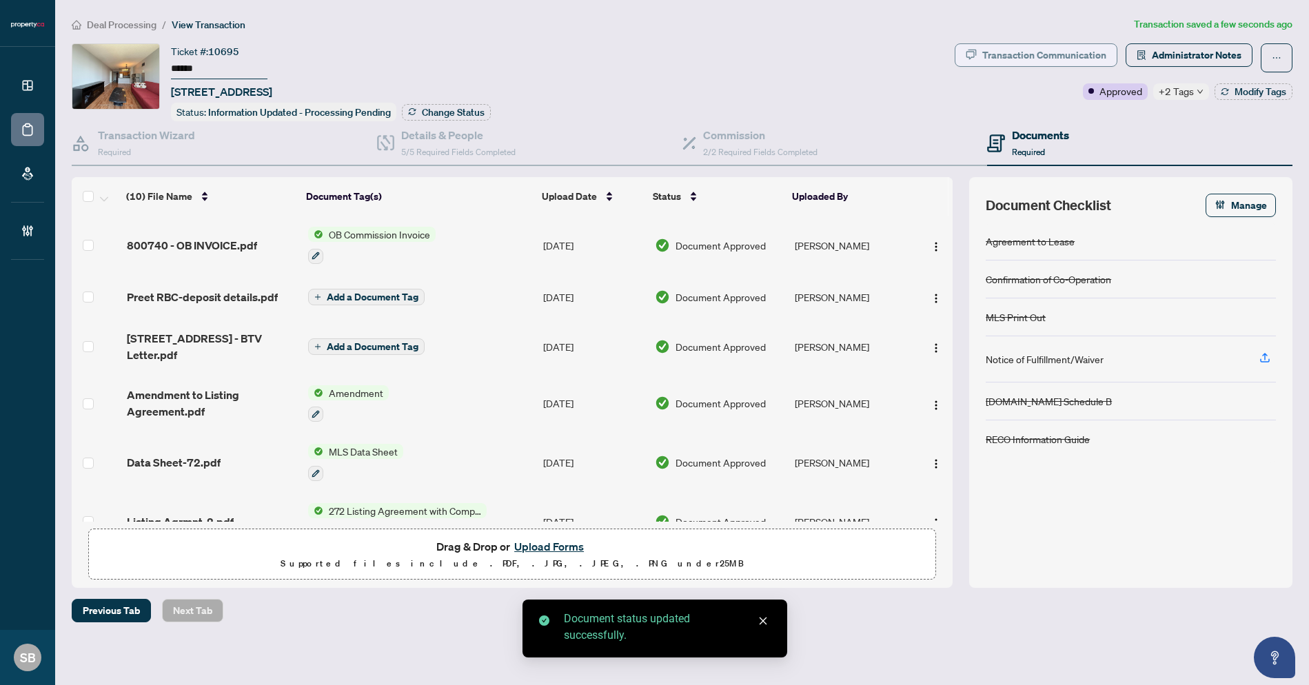
click at [1033, 57] on div "Transaction Communication" at bounding box center [1044, 55] width 124 height 22
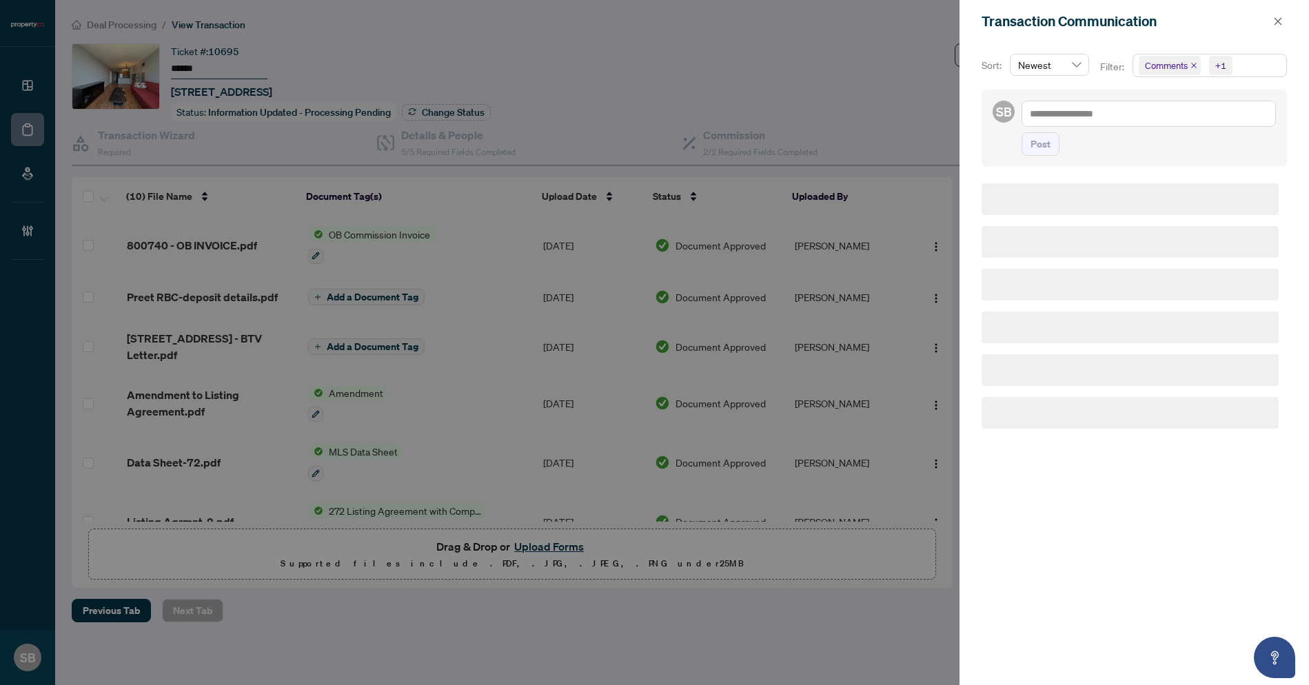
click at [1030, 61] on div "Sort: Newest" at bounding box center [1035, 70] width 113 height 33
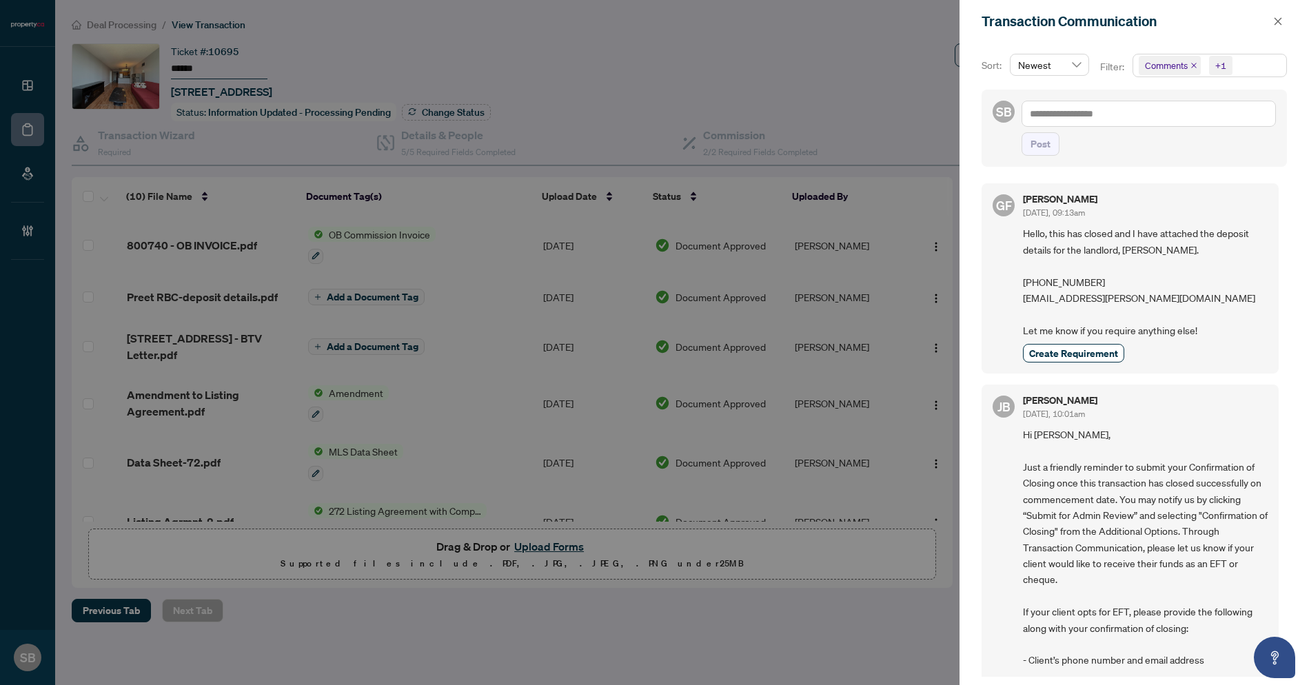
click at [1153, 89] on div "Comments +1" at bounding box center [1210, 72] width 160 height 36
click at [1152, 94] on div "SB Post" at bounding box center [1134, 128] width 305 height 77
click at [1109, 107] on textarea at bounding box center [1149, 114] width 254 height 26
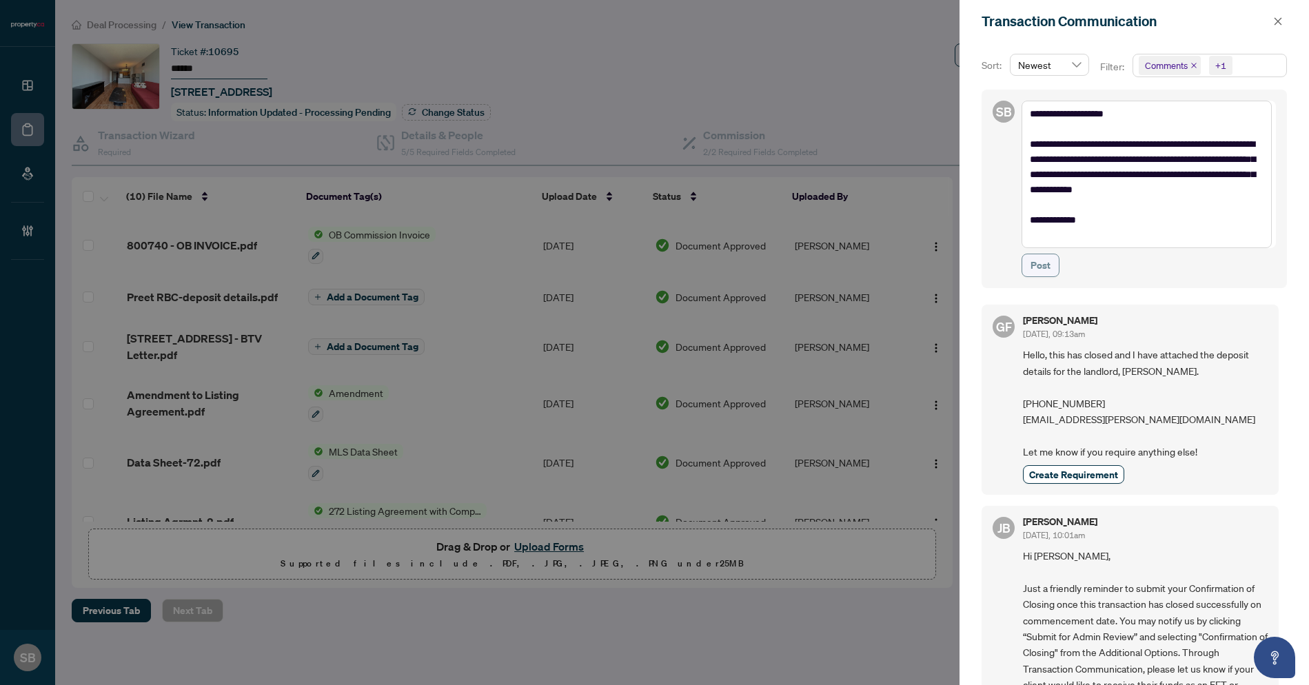
click at [1056, 269] on button "Post" at bounding box center [1041, 265] width 38 height 23
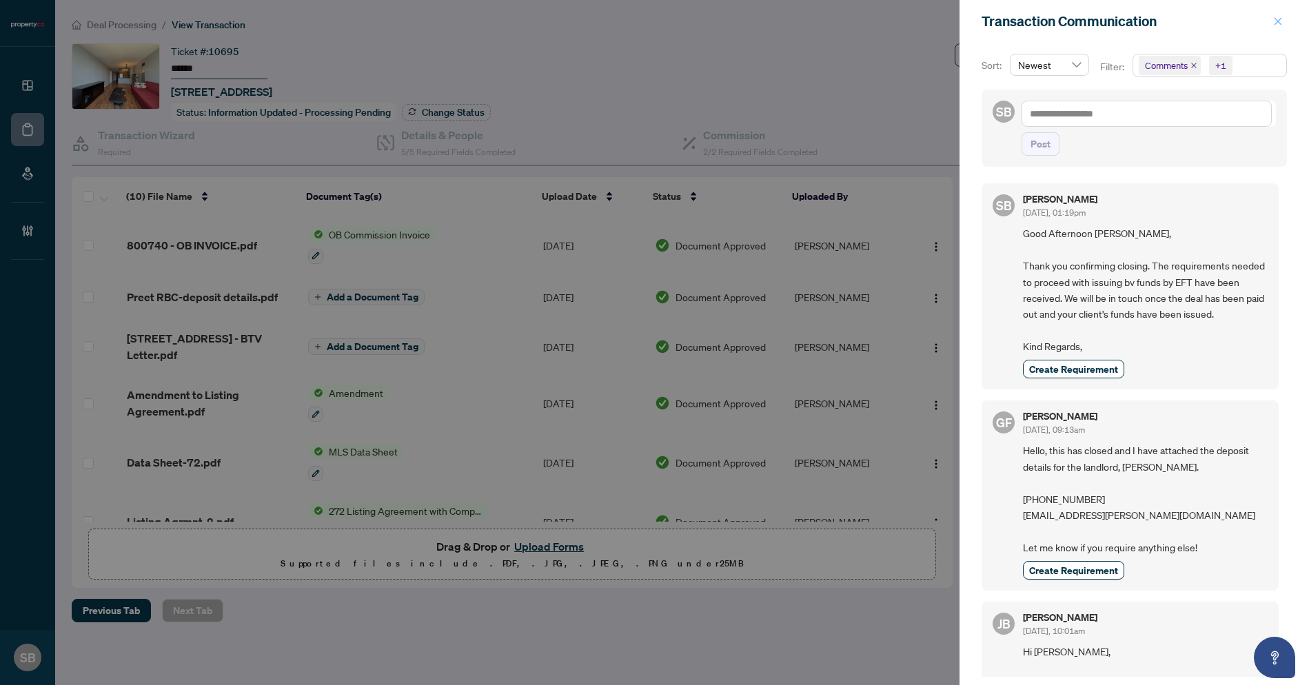
click at [1285, 23] on button "button" at bounding box center [1278, 21] width 18 height 17
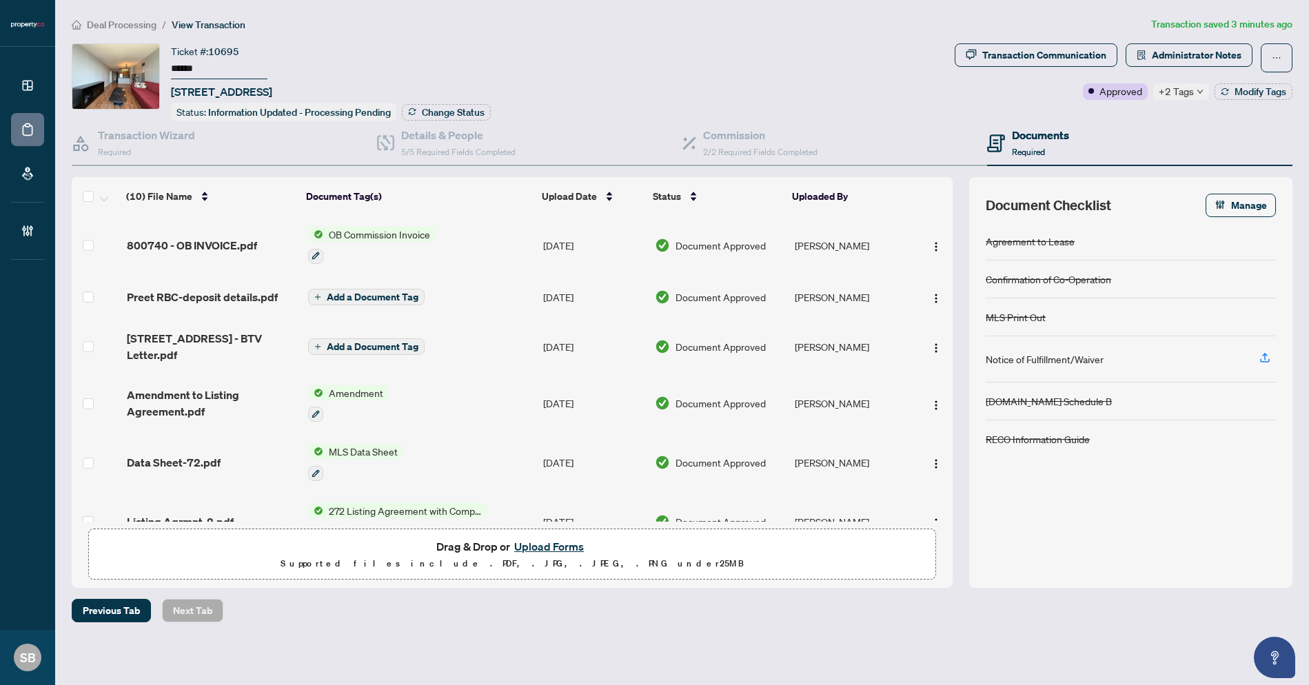
click at [116, 24] on span "Deal Processing" at bounding box center [122, 25] width 70 height 12
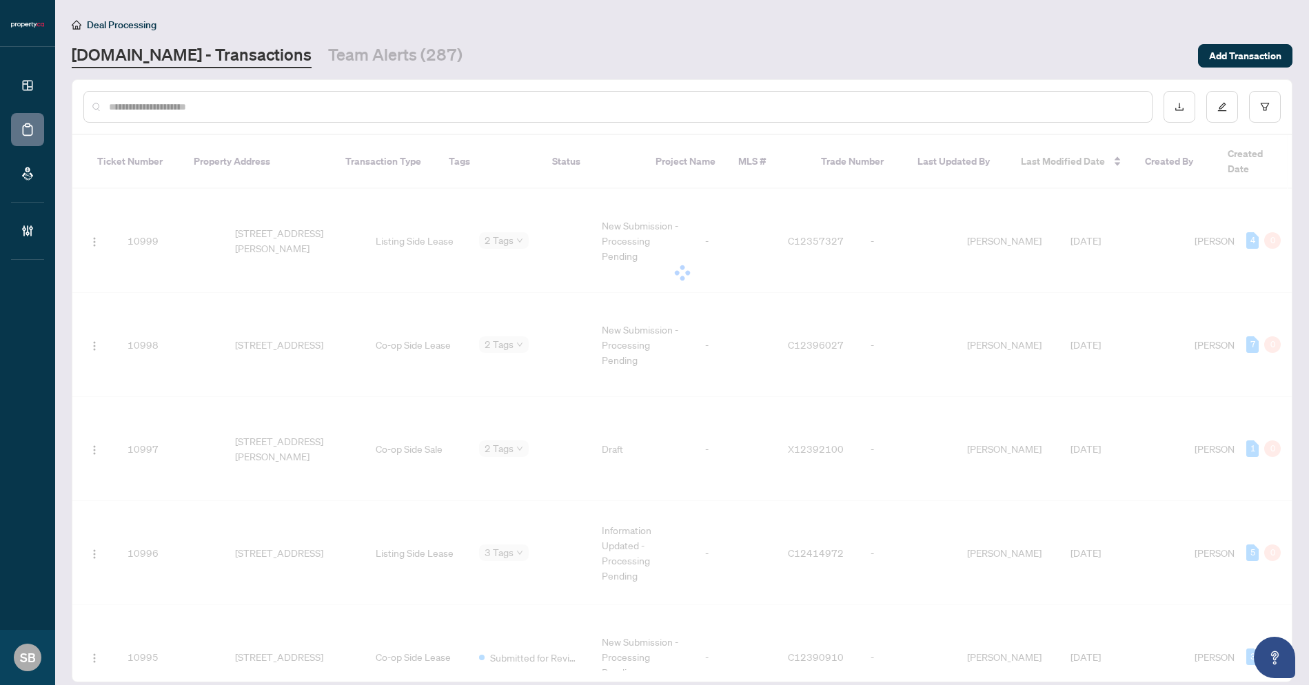
paste input "******"
click at [190, 101] on input "text" at bounding box center [620, 106] width 1022 height 15
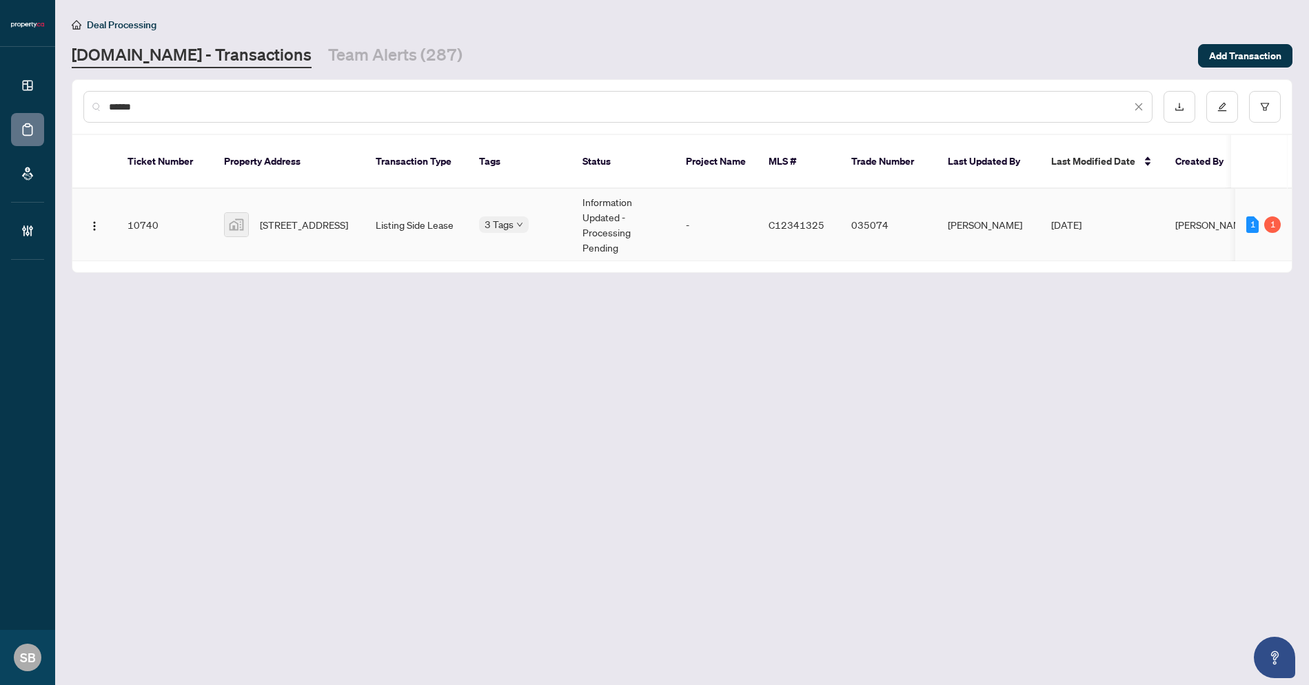
click at [374, 213] on td "Listing Side Lease" at bounding box center [416, 225] width 103 height 72
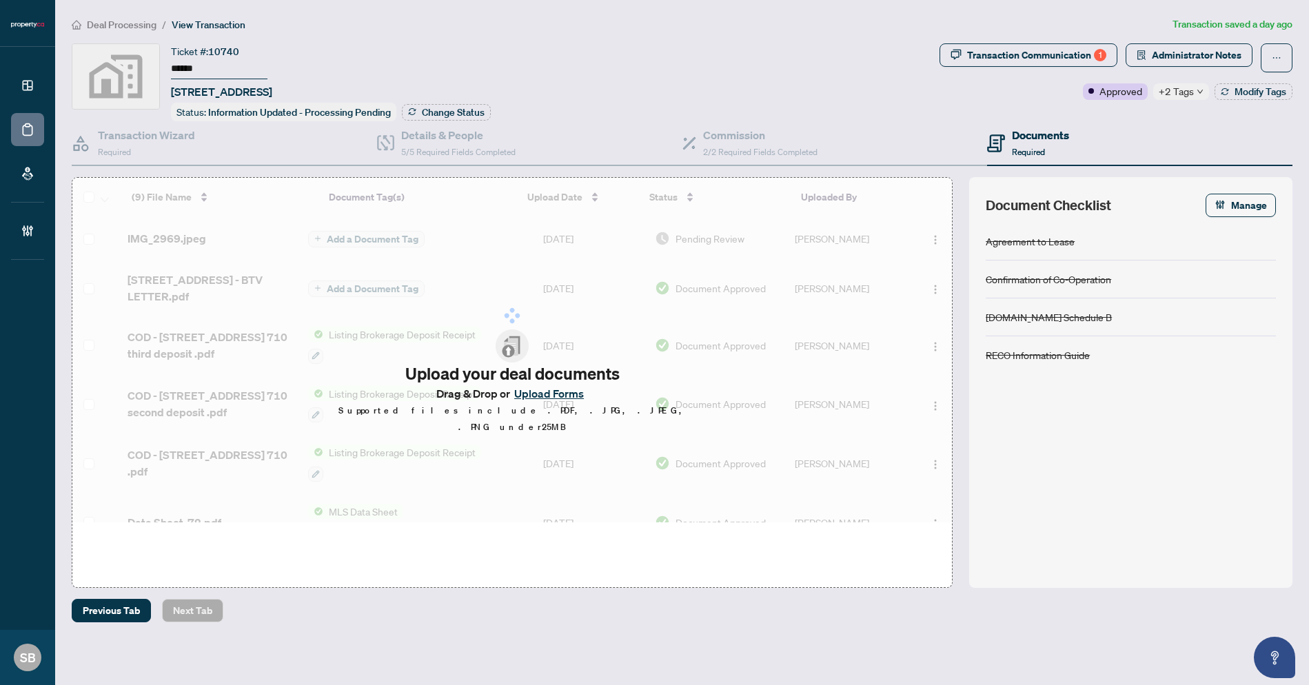
click at [1200, 97] on div "+2 Tags" at bounding box center [1181, 91] width 56 height 17
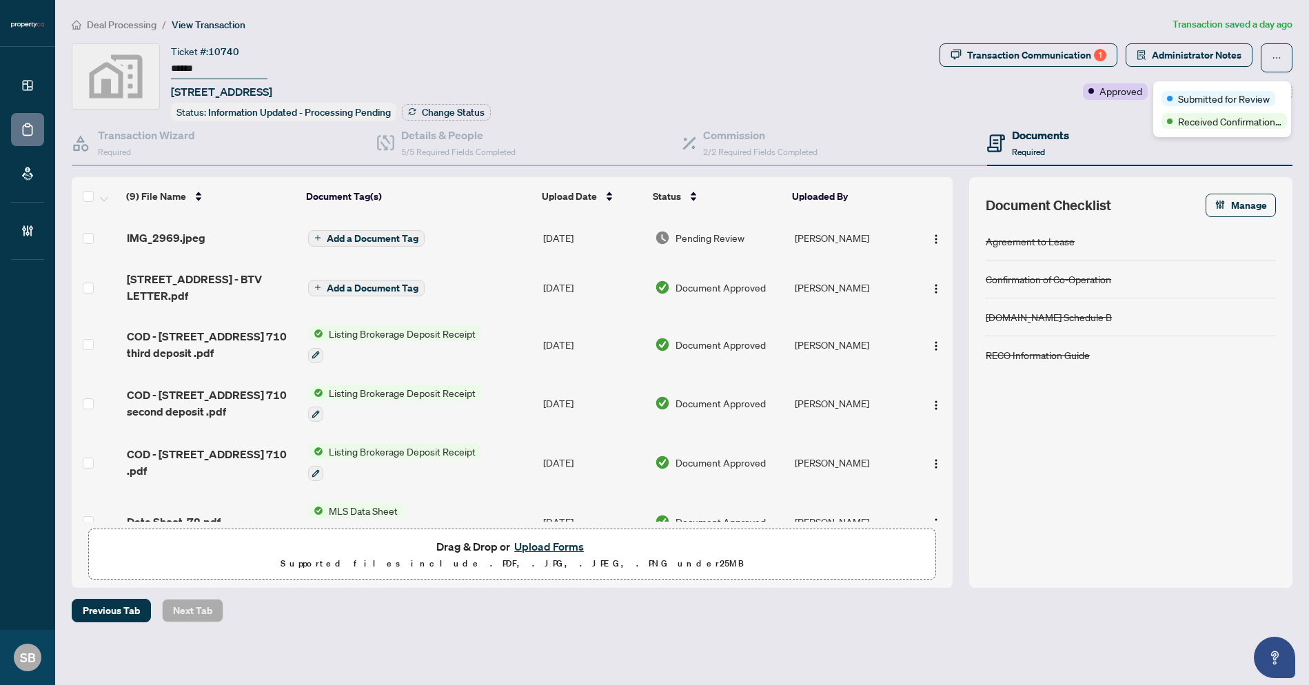
click at [1199, 92] on span "Submitted for Review" at bounding box center [1224, 98] width 92 height 15
click at [1000, 51] on div "Transaction Communication 1" at bounding box center [1036, 55] width 139 height 22
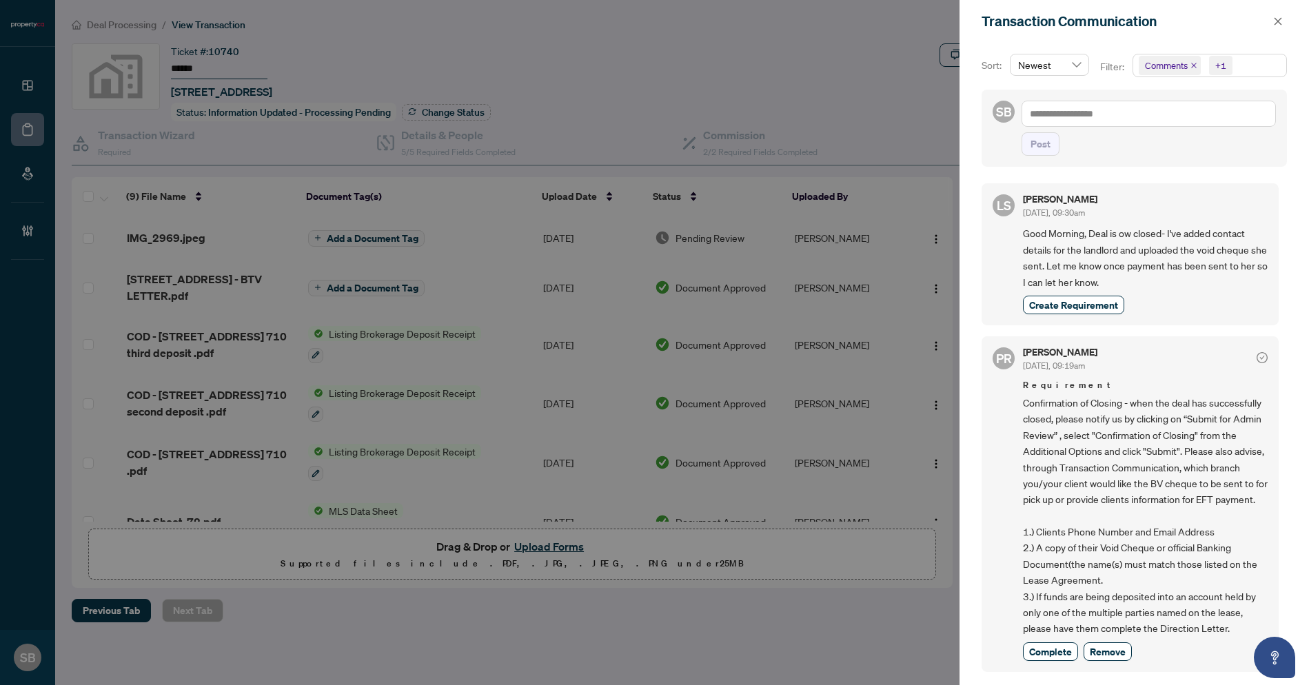
click at [618, 368] on div at bounding box center [654, 342] width 1309 height 685
click at [1283, 23] on button "button" at bounding box center [1278, 21] width 18 height 17
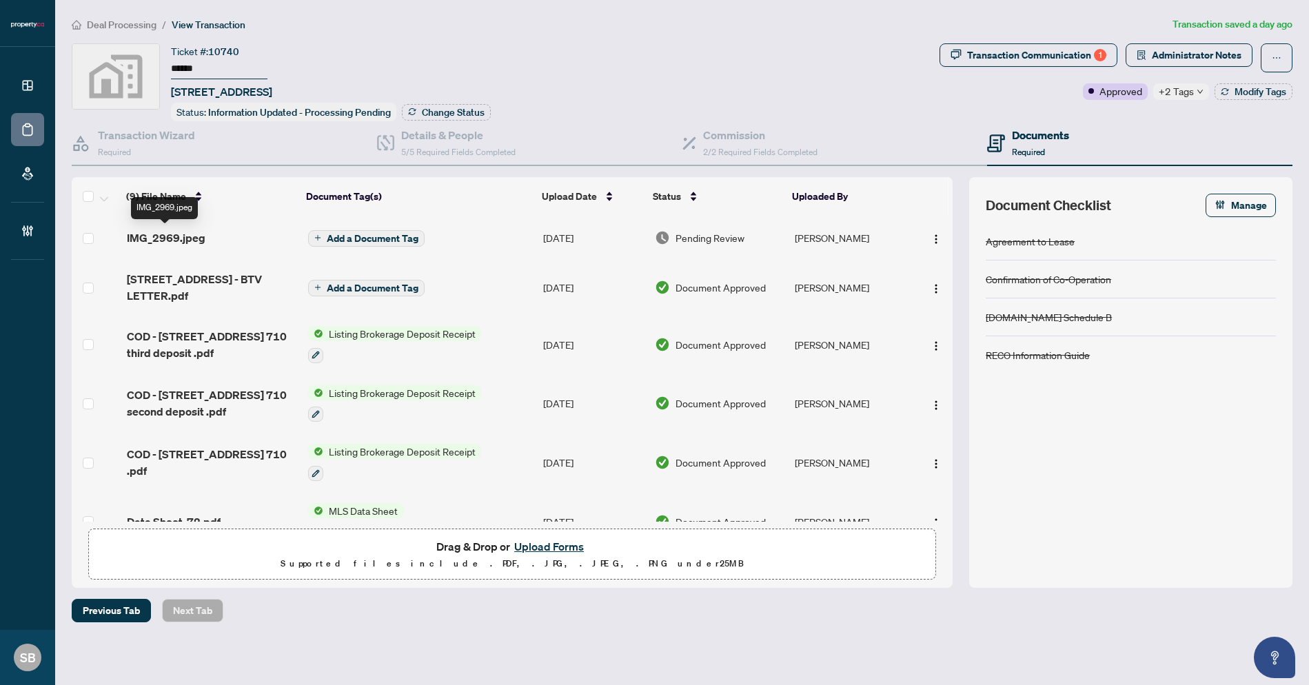
click at [160, 242] on span "IMG_2969.jpeg" at bounding box center [166, 238] width 79 height 17
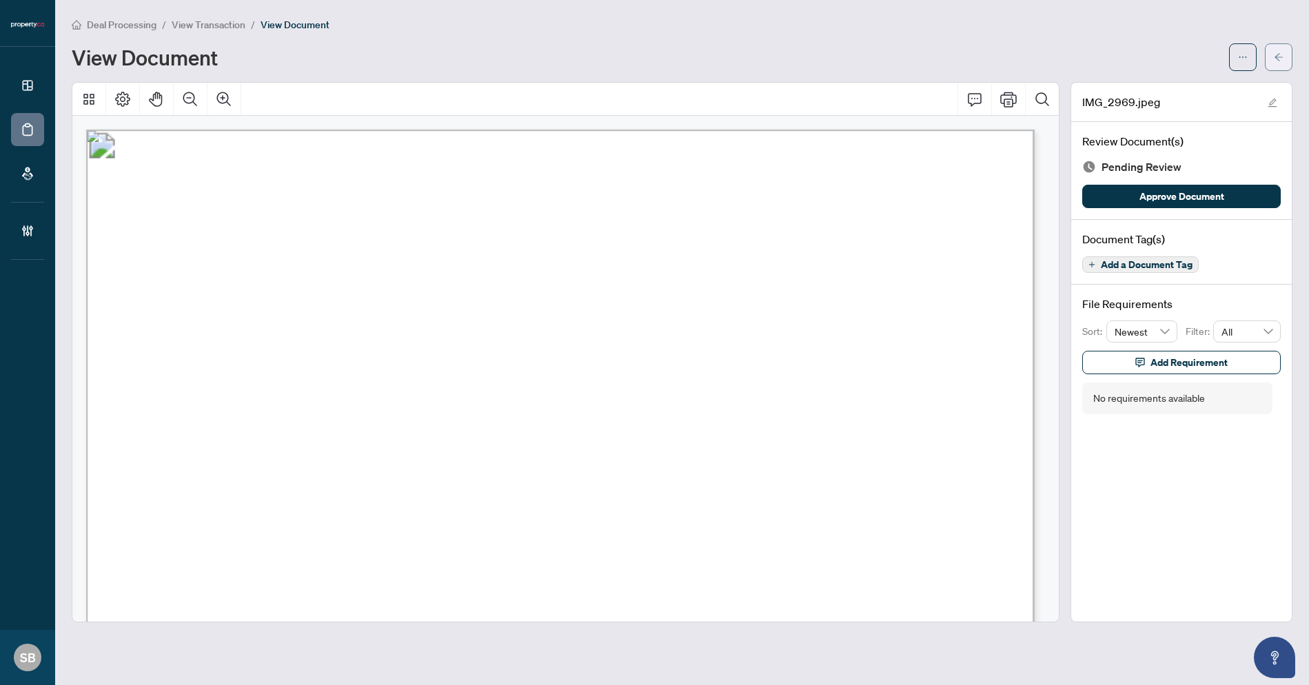
click at [1275, 65] on span "button" at bounding box center [1279, 57] width 10 height 22
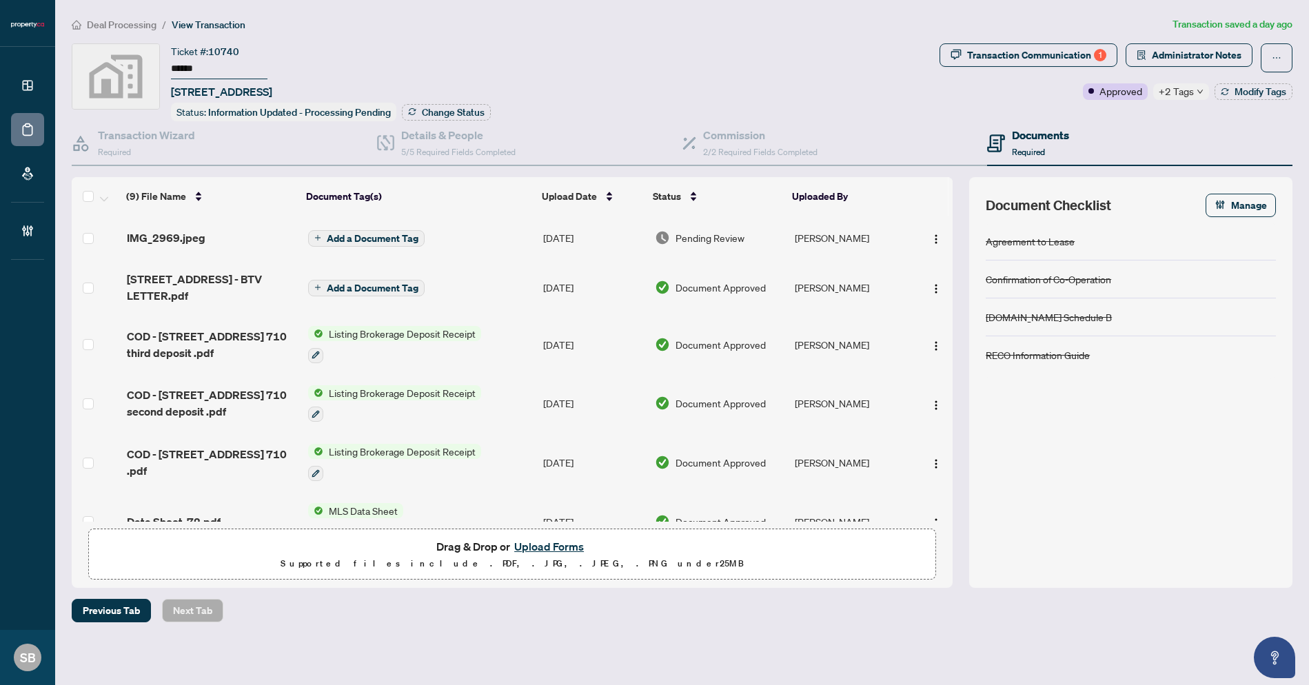
click at [707, 243] on span "Pending Review" at bounding box center [710, 237] width 69 height 15
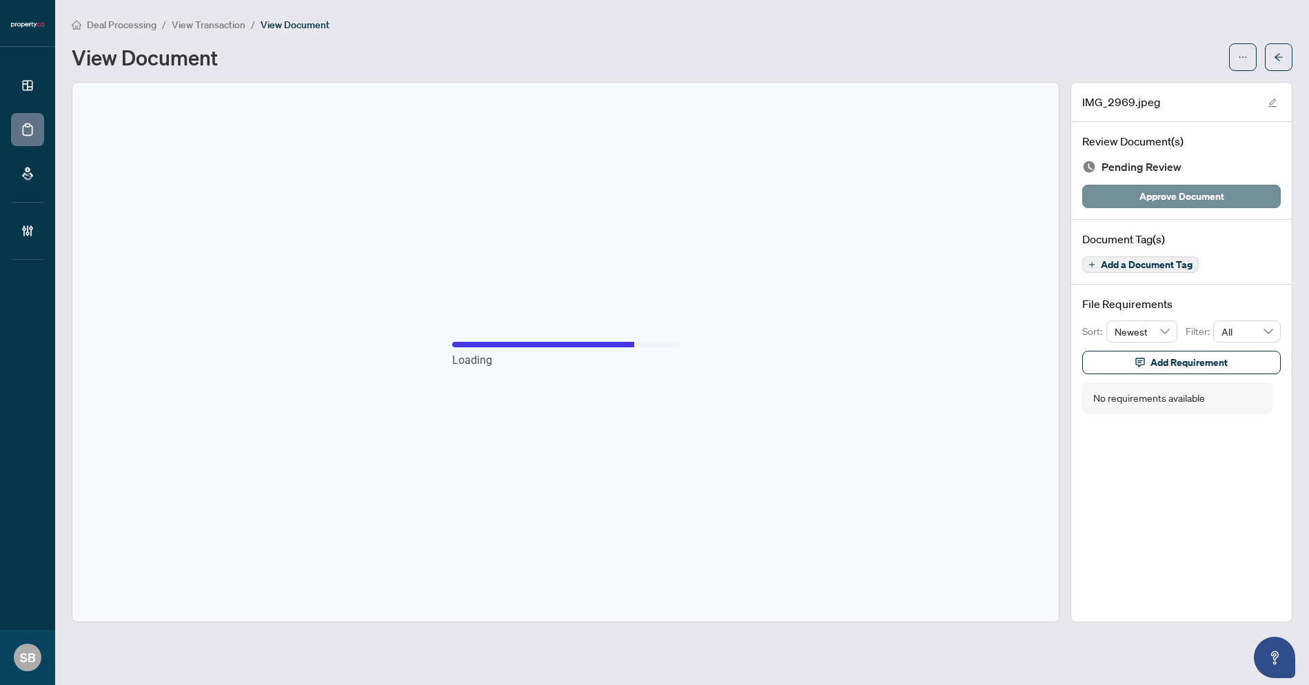
click at [1174, 194] on span "Approve Document" at bounding box center [1181, 196] width 85 height 22
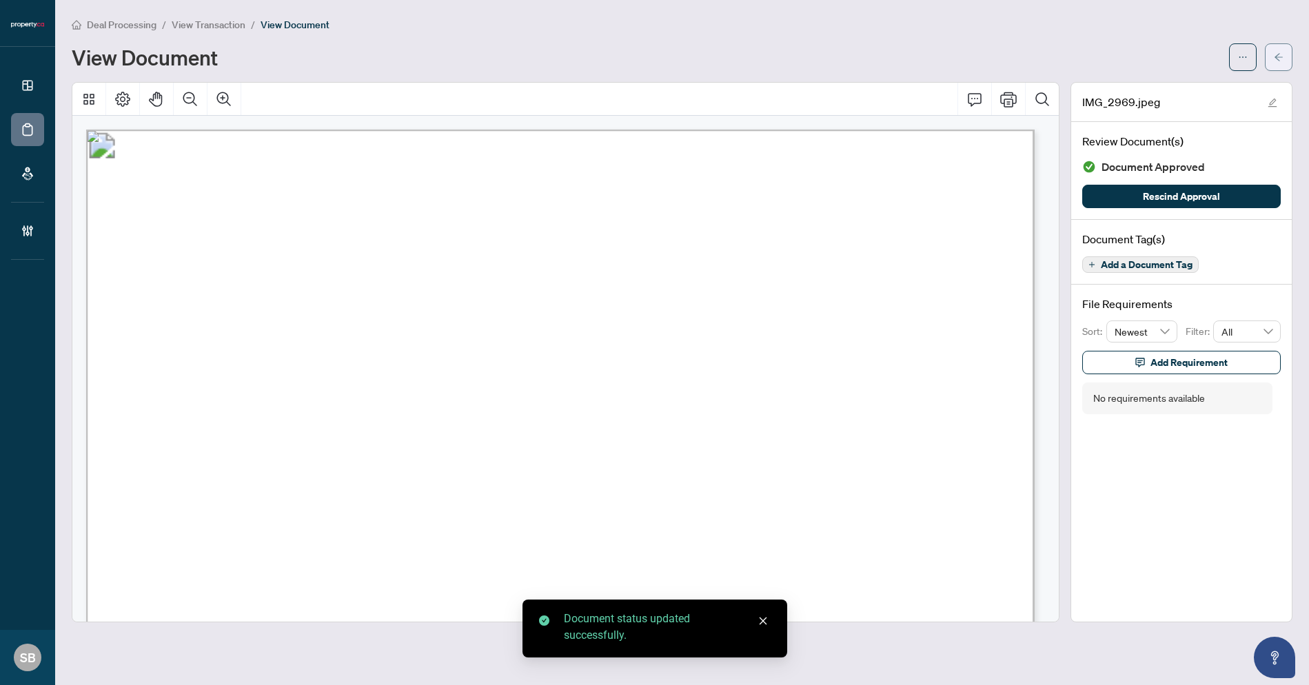
click at [1287, 61] on button "button" at bounding box center [1279, 57] width 28 height 28
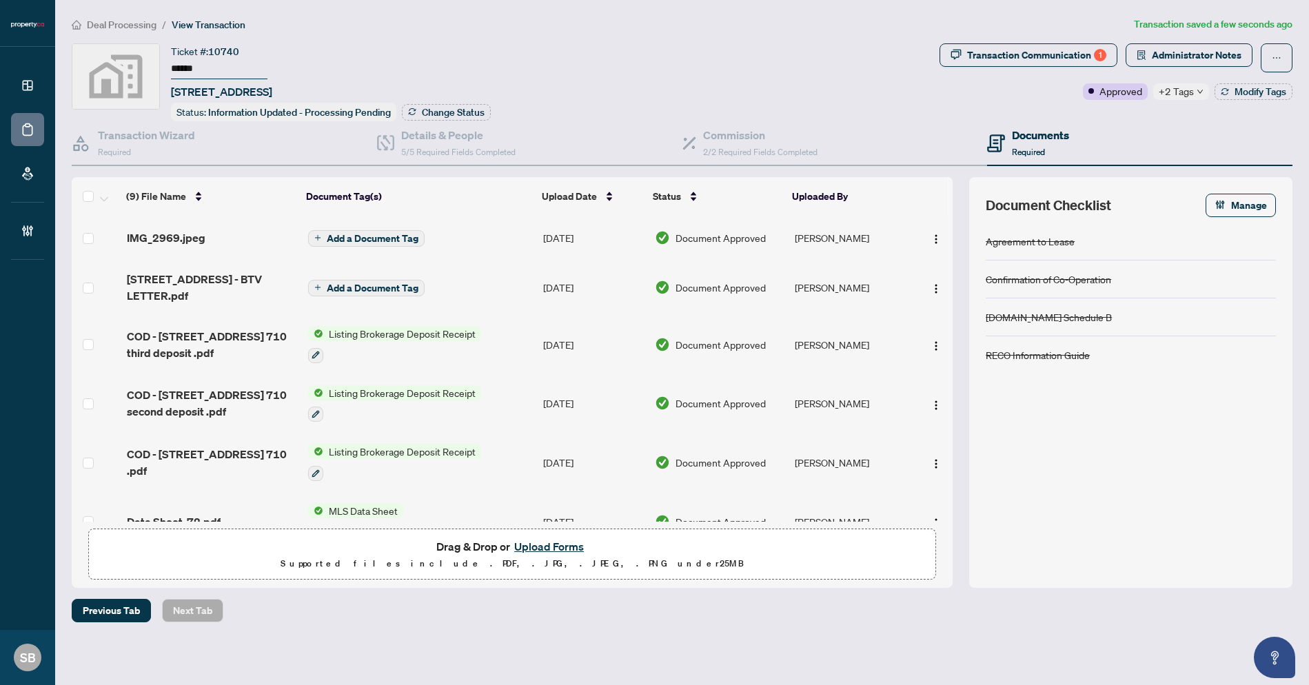
scroll to position [208, 0]
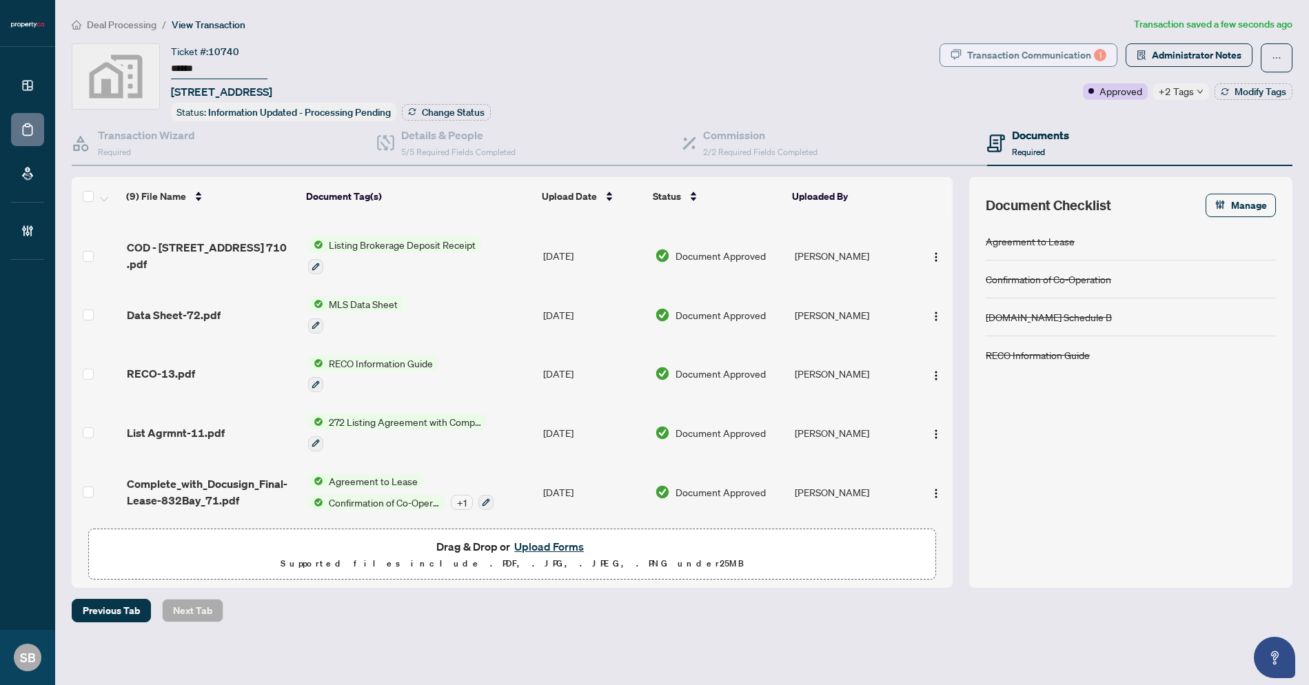
click at [1076, 54] on div "Transaction Communication 1" at bounding box center [1036, 55] width 139 height 22
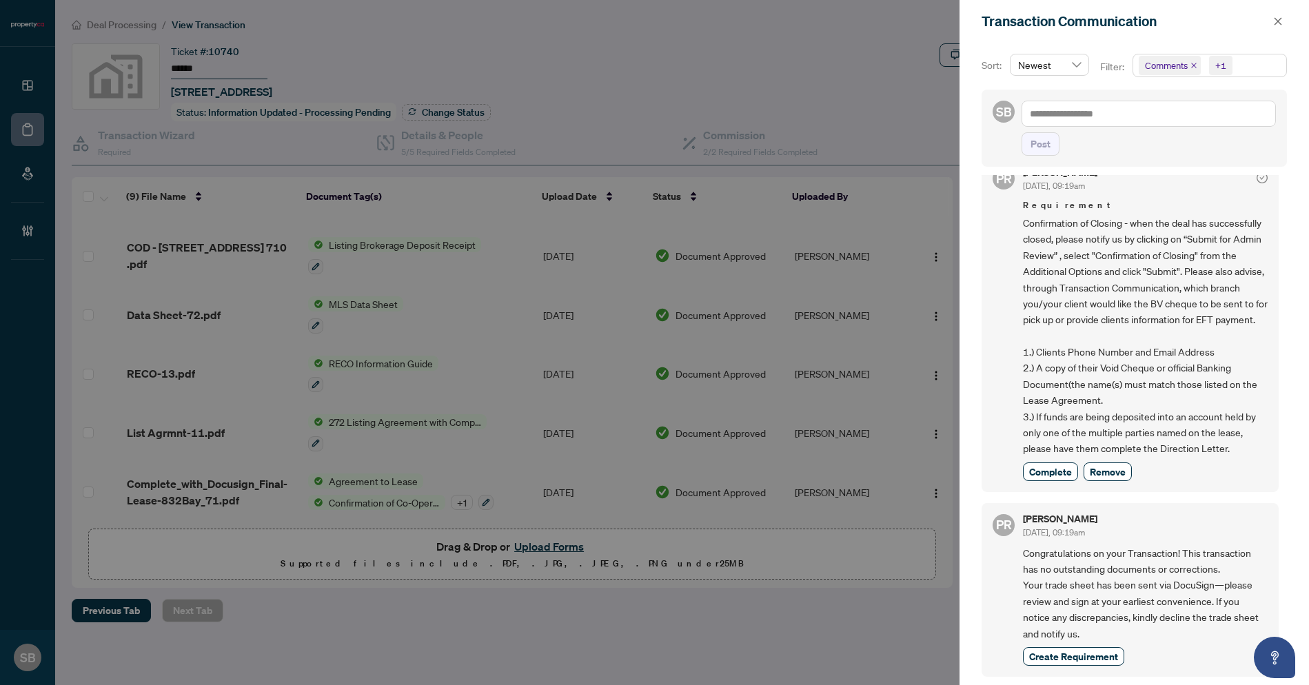
scroll to position [3, 0]
click at [1276, 21] on icon "close" at bounding box center [1278, 22] width 10 height 10
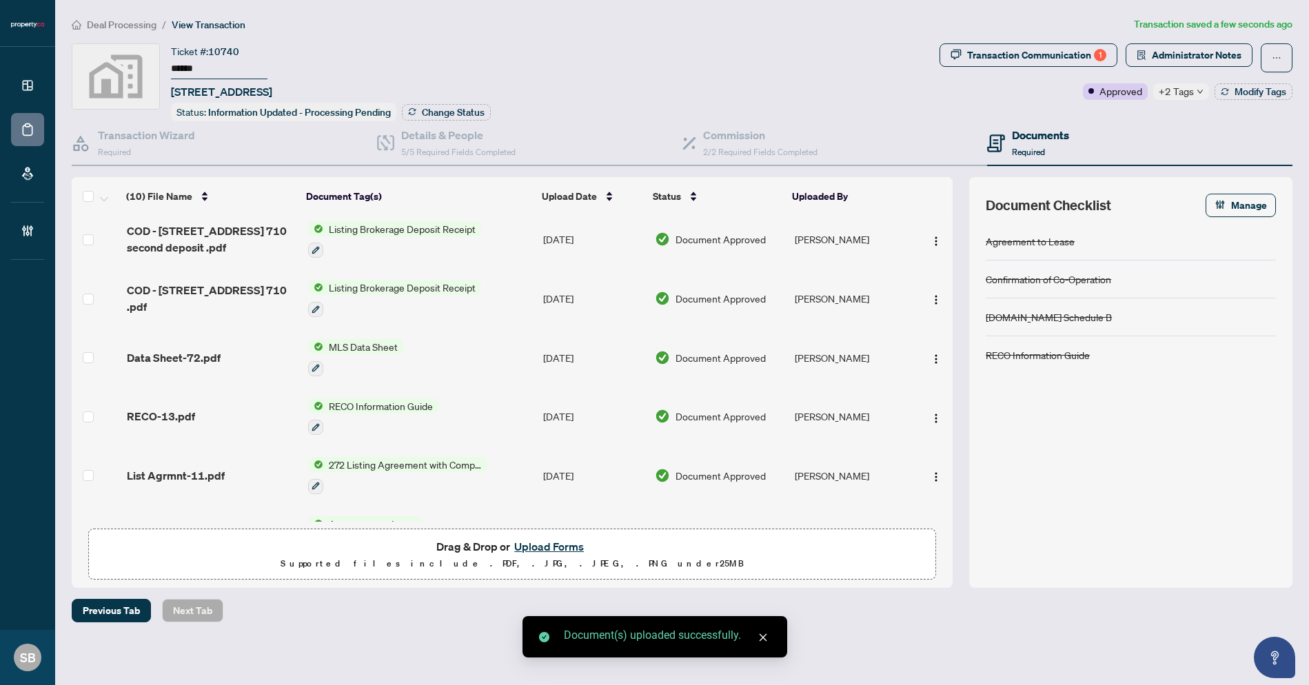
scroll to position [0, 0]
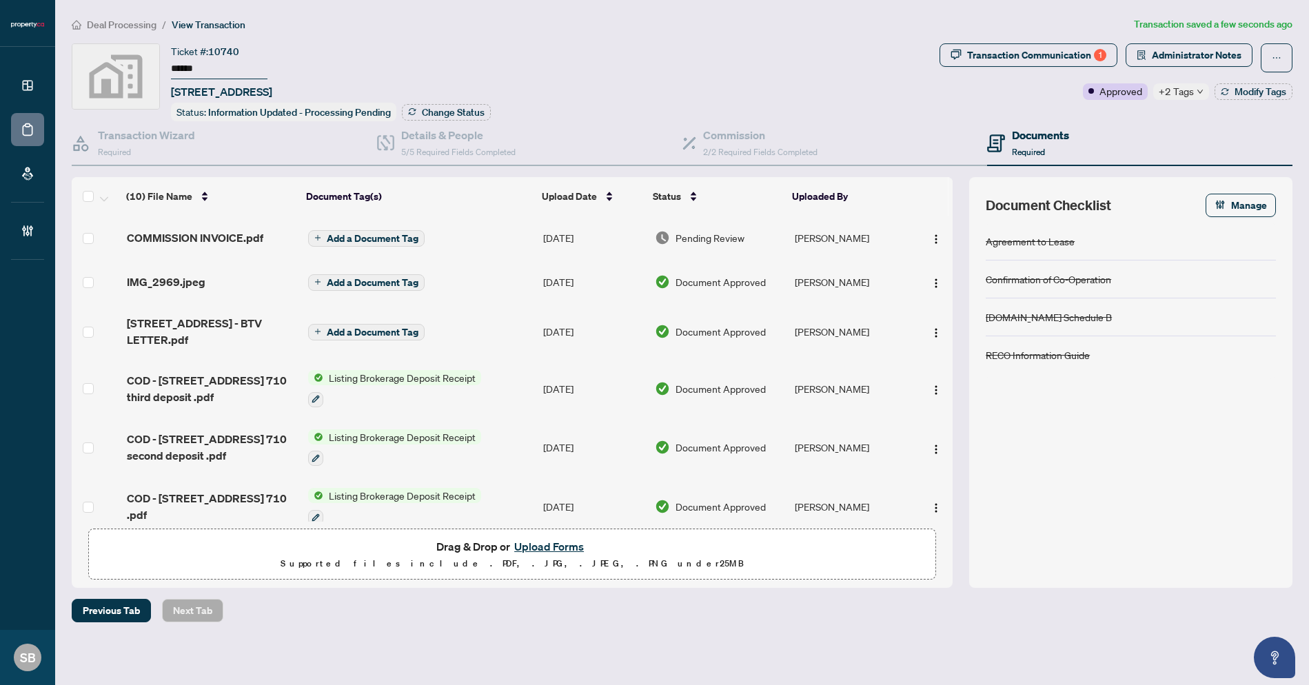
click at [361, 236] on span "Add a Document Tag" at bounding box center [373, 239] width 92 height 10
click at [361, 236] on div "Manage document tags Please browse the list or search to apply tags to: COMMISS…" at bounding box center [654, 342] width 1309 height 685
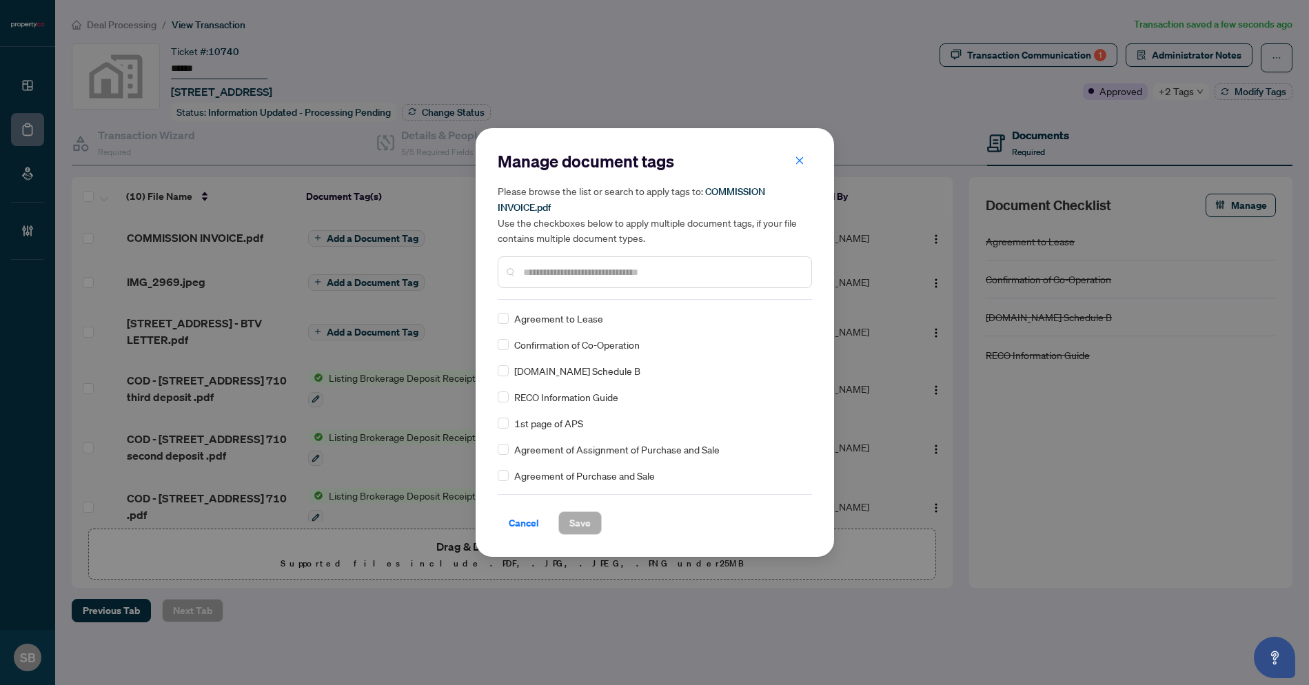
click at [551, 271] on input "text" at bounding box center [661, 272] width 277 height 15
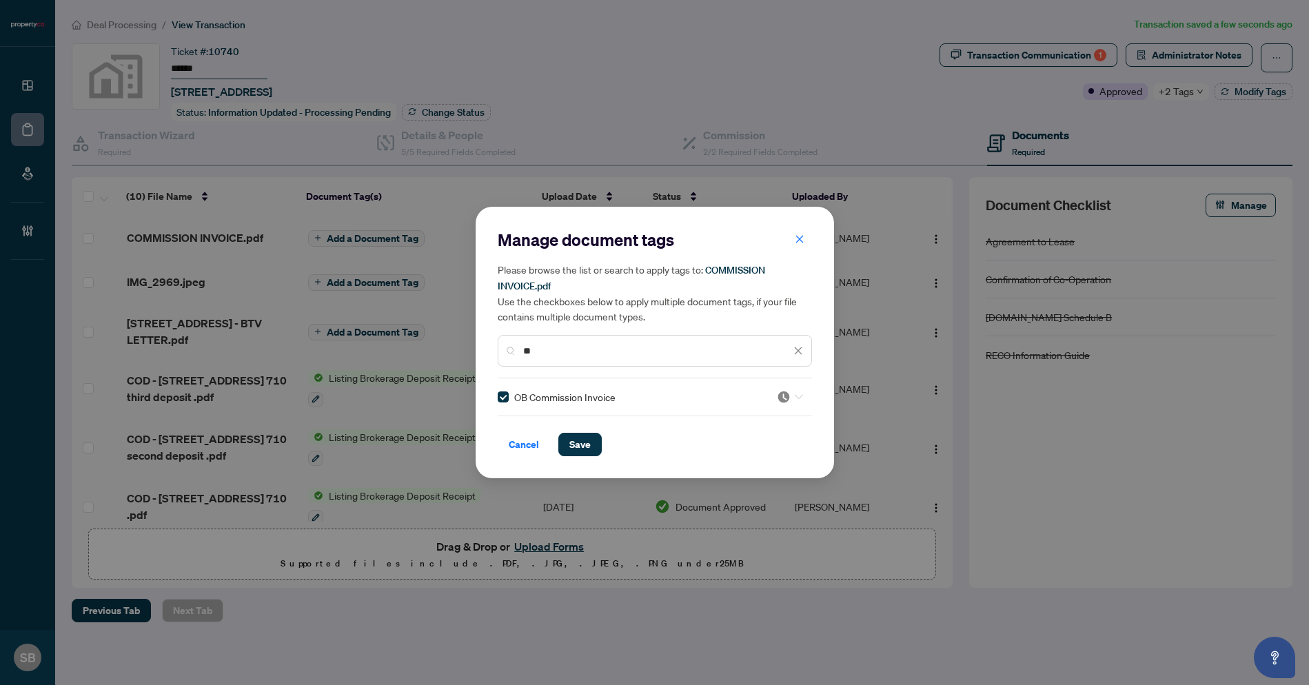
click at [789, 396] on div at bounding box center [790, 397] width 26 height 14
click at [756, 458] on div "Approved" at bounding box center [744, 463] width 88 height 15
click at [580, 439] on span "Save" at bounding box center [579, 445] width 21 height 22
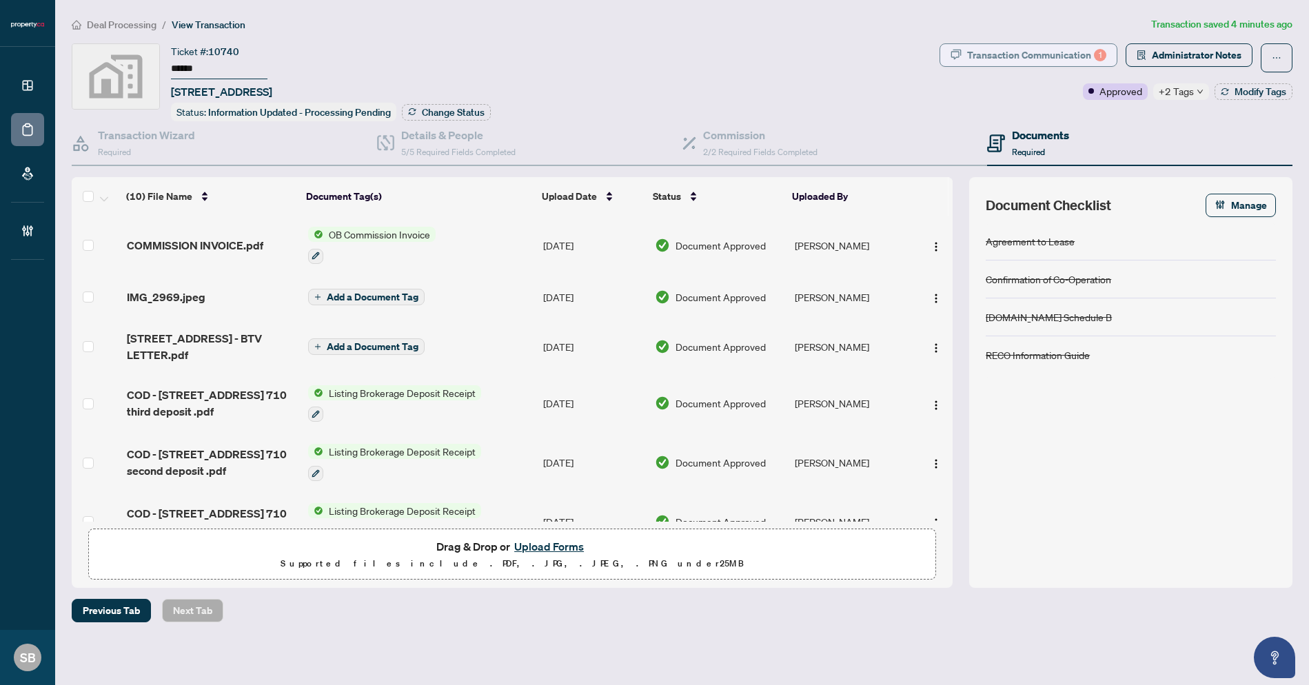
click at [1083, 54] on div "Transaction Communication 1" at bounding box center [1036, 55] width 139 height 22
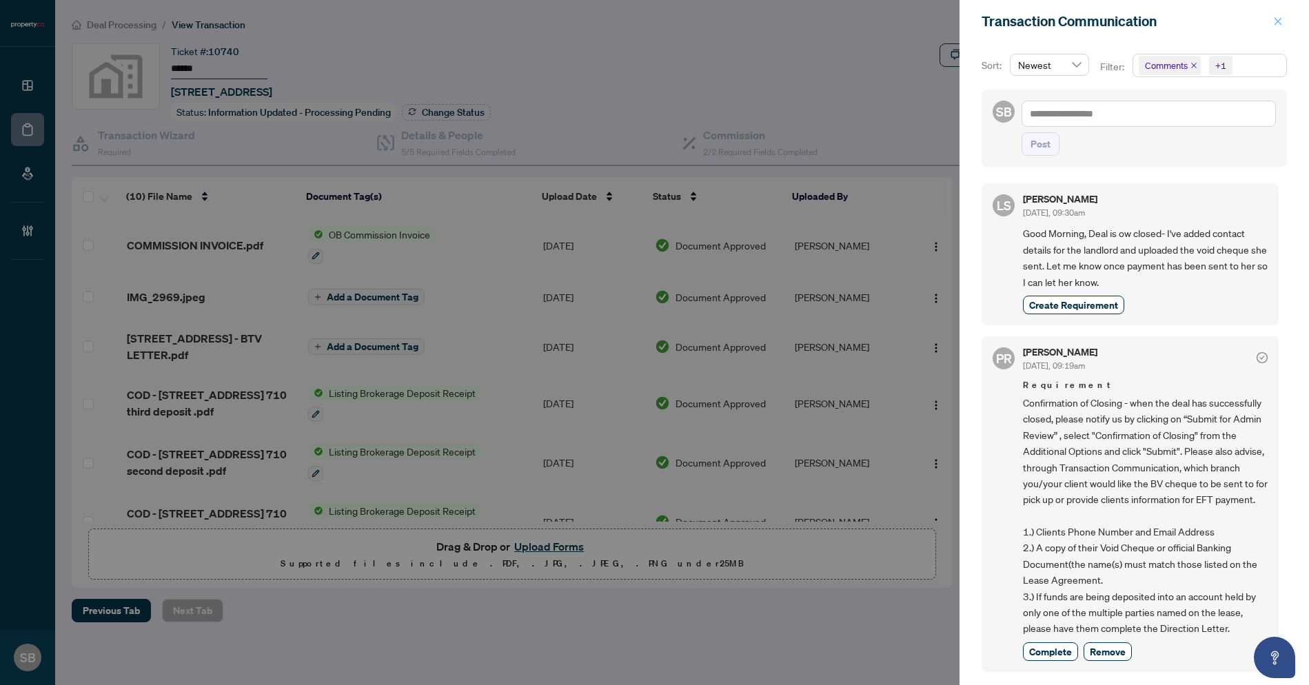
click at [1277, 26] on icon "close" at bounding box center [1278, 22] width 10 height 10
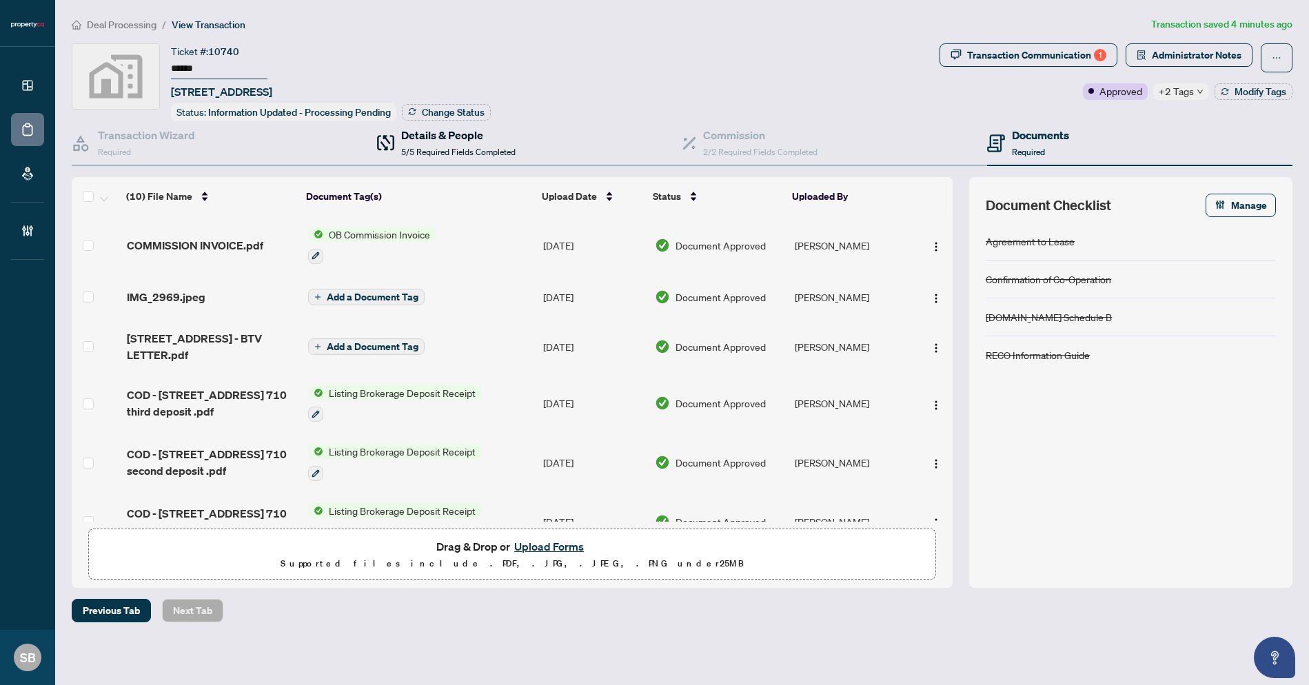
click at [462, 132] on h4 "Details & People" at bounding box center [458, 135] width 114 height 17
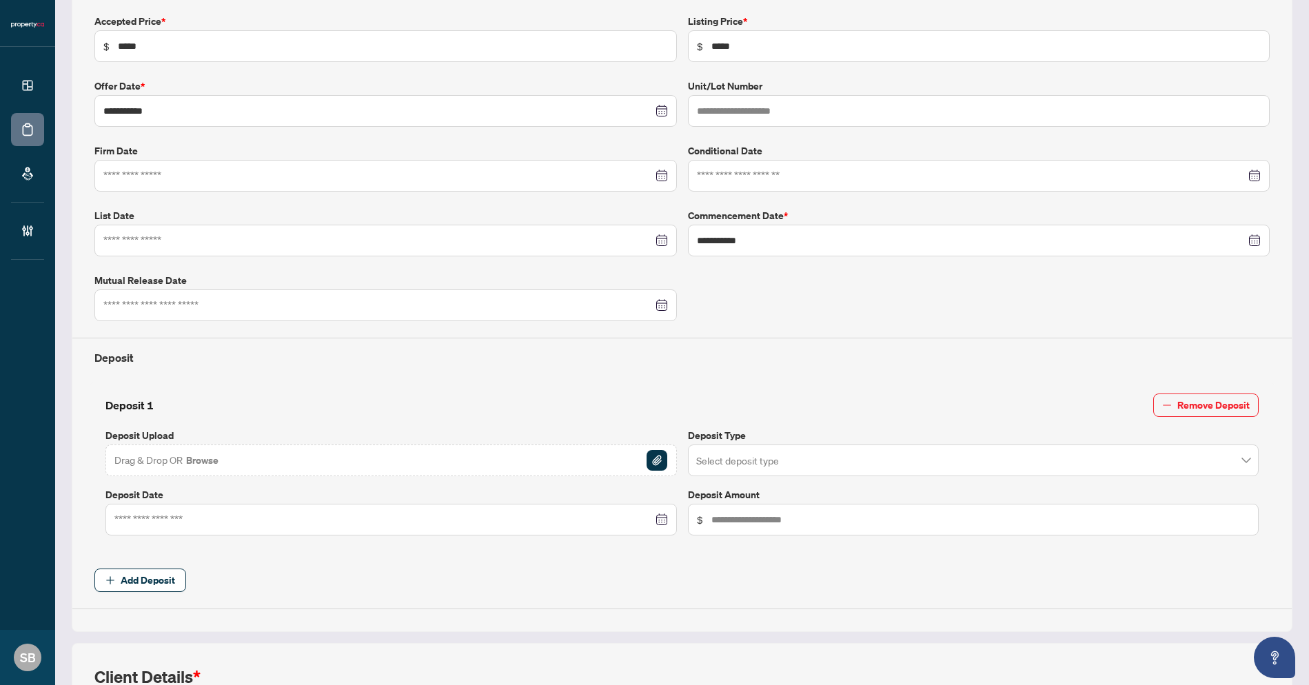
scroll to position [503, 0]
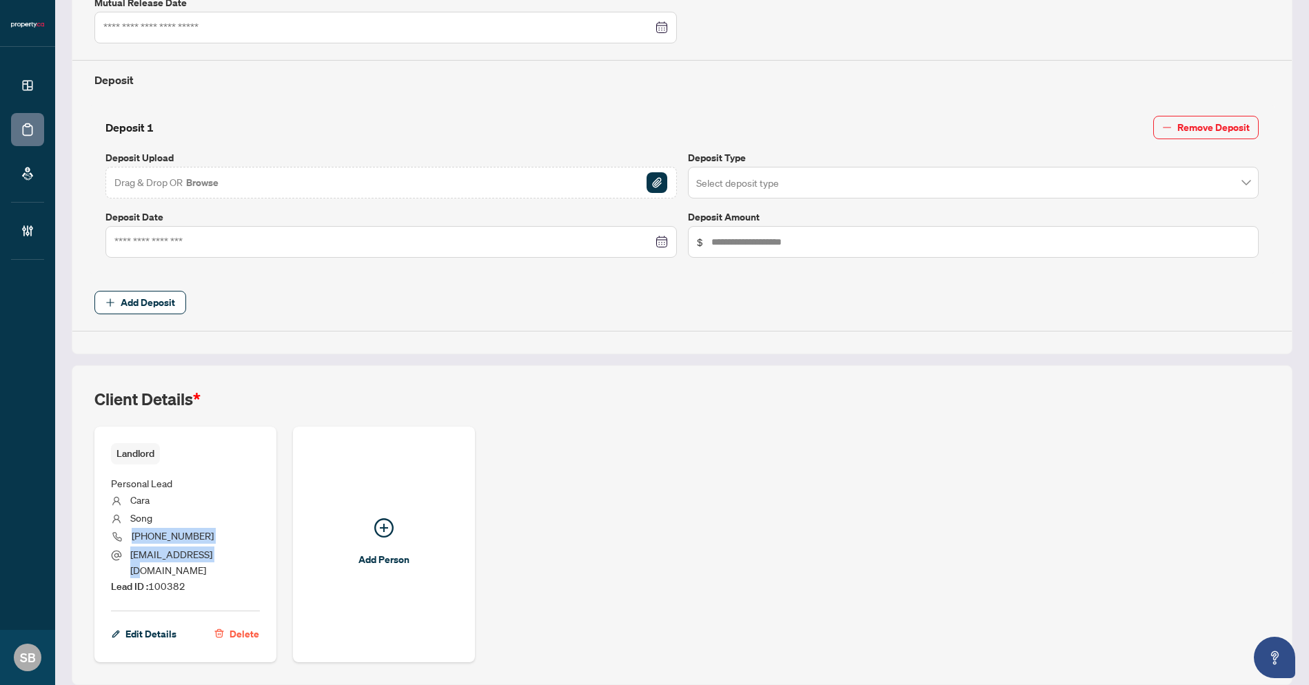
drag, startPoint x: 245, startPoint y: 550, endPoint x: 128, endPoint y: 531, distance: 119.4
click at [128, 531] on ul "Personal Lead Cara Song (647) 949-6648 caraszh@gmail.com Lead ID : 100382" at bounding box center [185, 533] width 149 height 136
copy ul "(647) 949-6648 caraszh@gmail.com"
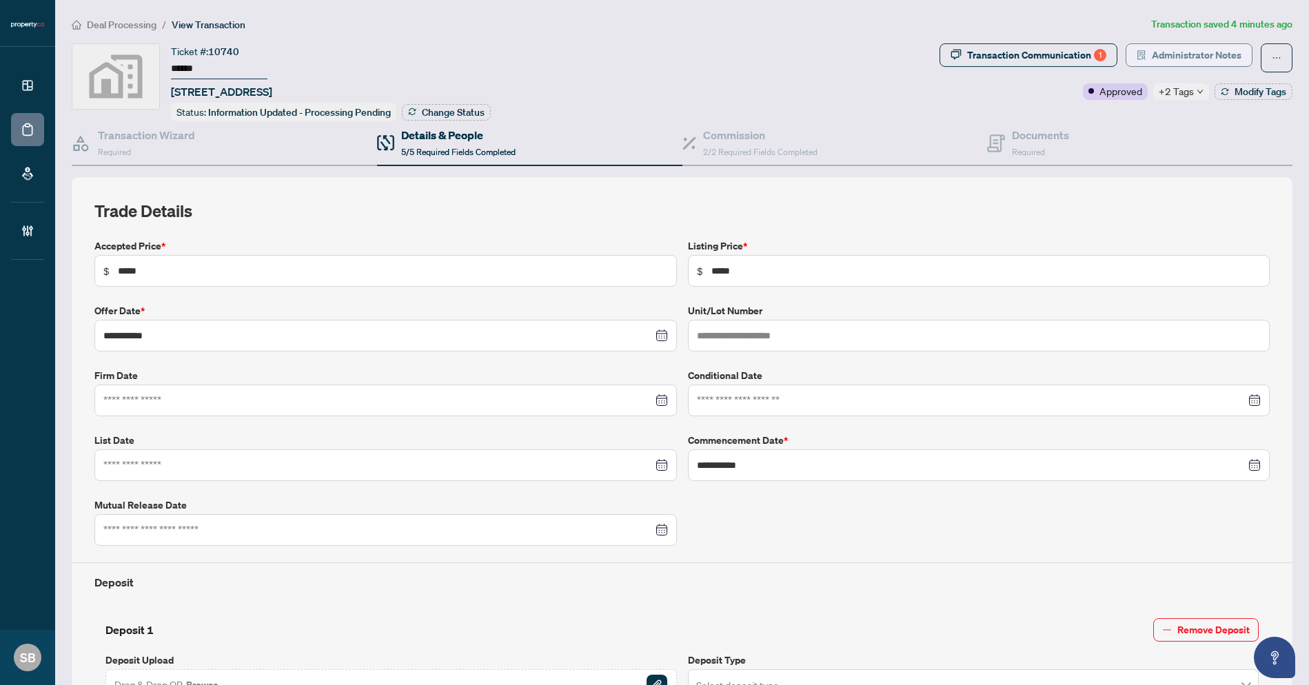
click at [1175, 50] on span "Administrator Notes" at bounding box center [1197, 55] width 90 height 22
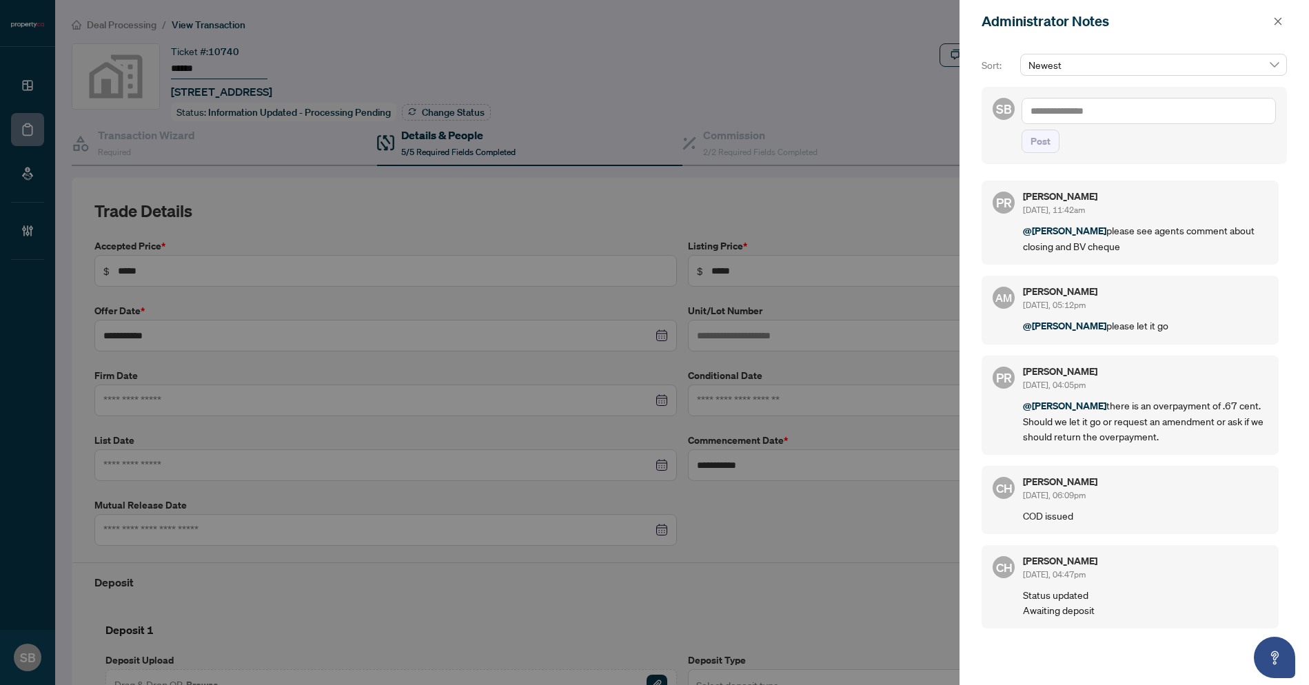
click at [1099, 105] on textarea at bounding box center [1149, 111] width 254 height 26
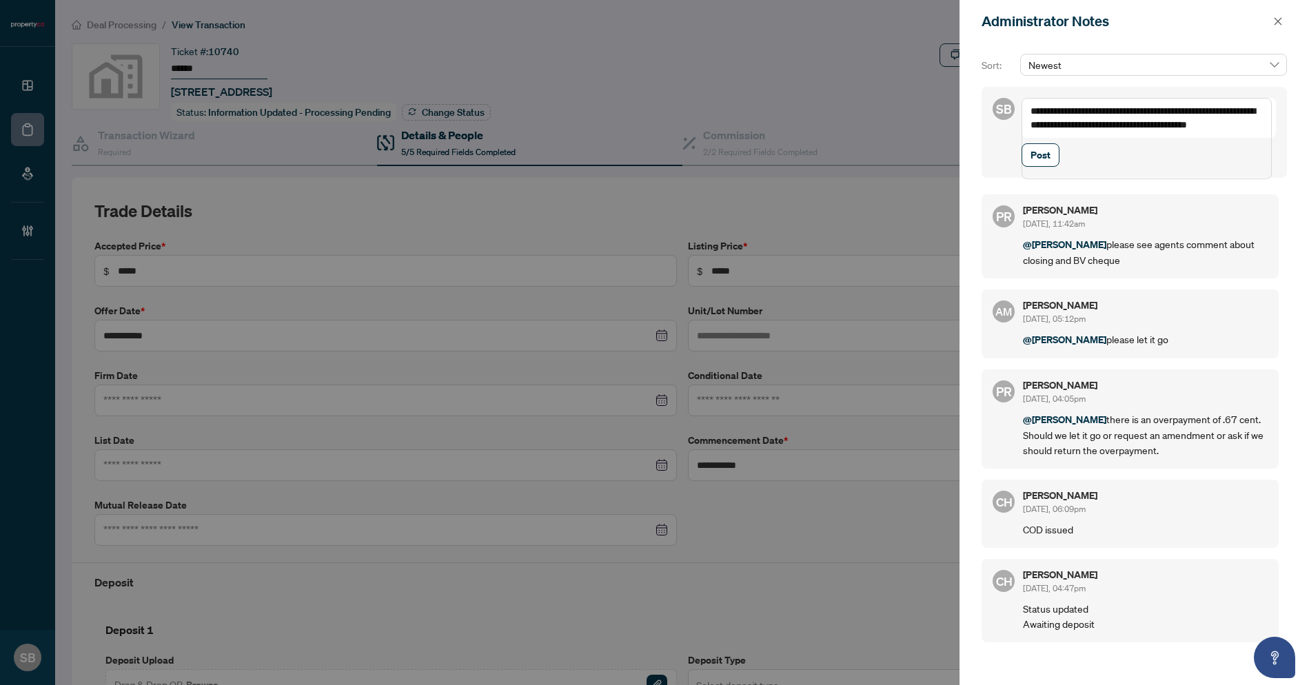
paste textarea "**********"
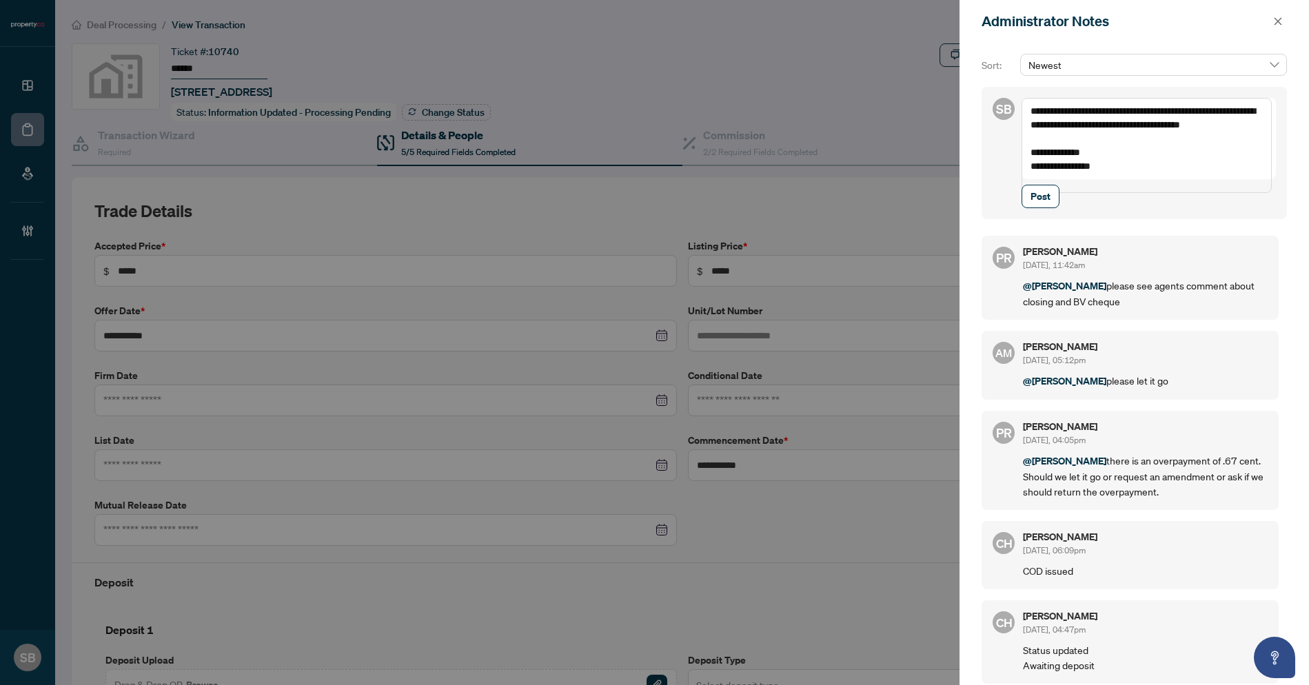
click at [1062, 146] on textarea "**********" at bounding box center [1147, 145] width 250 height 95
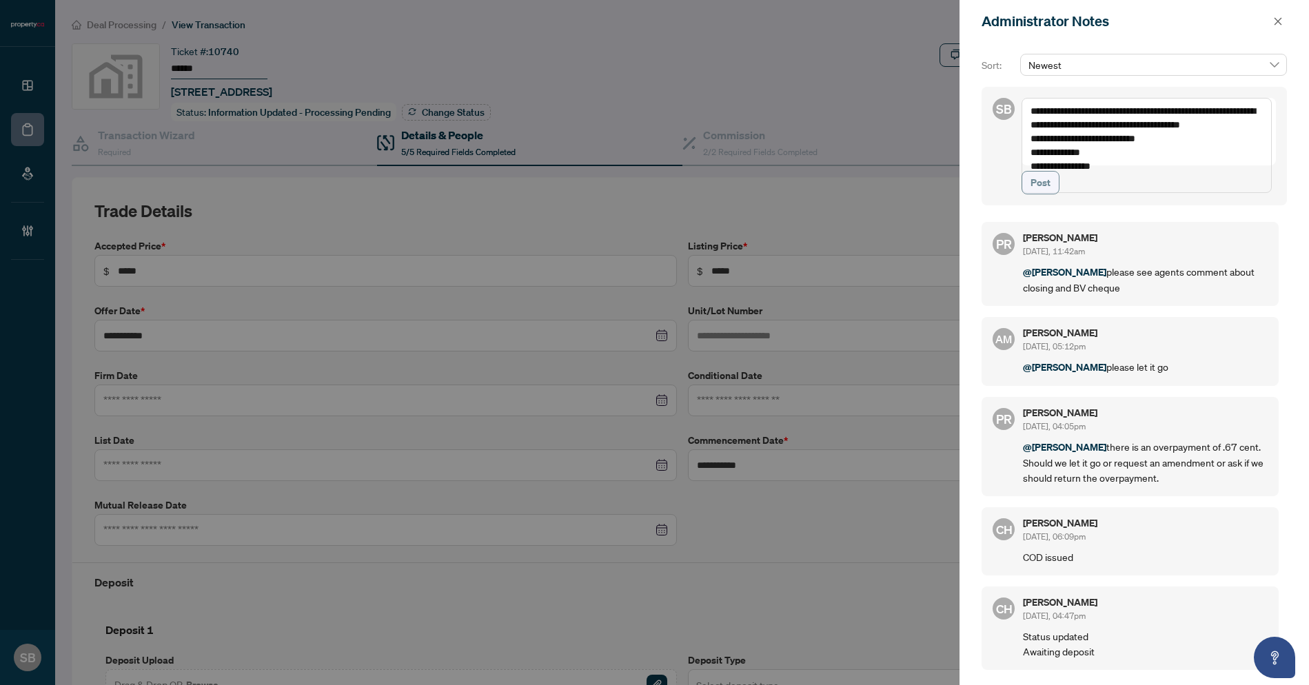
click at [1044, 194] on span "Post" at bounding box center [1041, 183] width 20 height 22
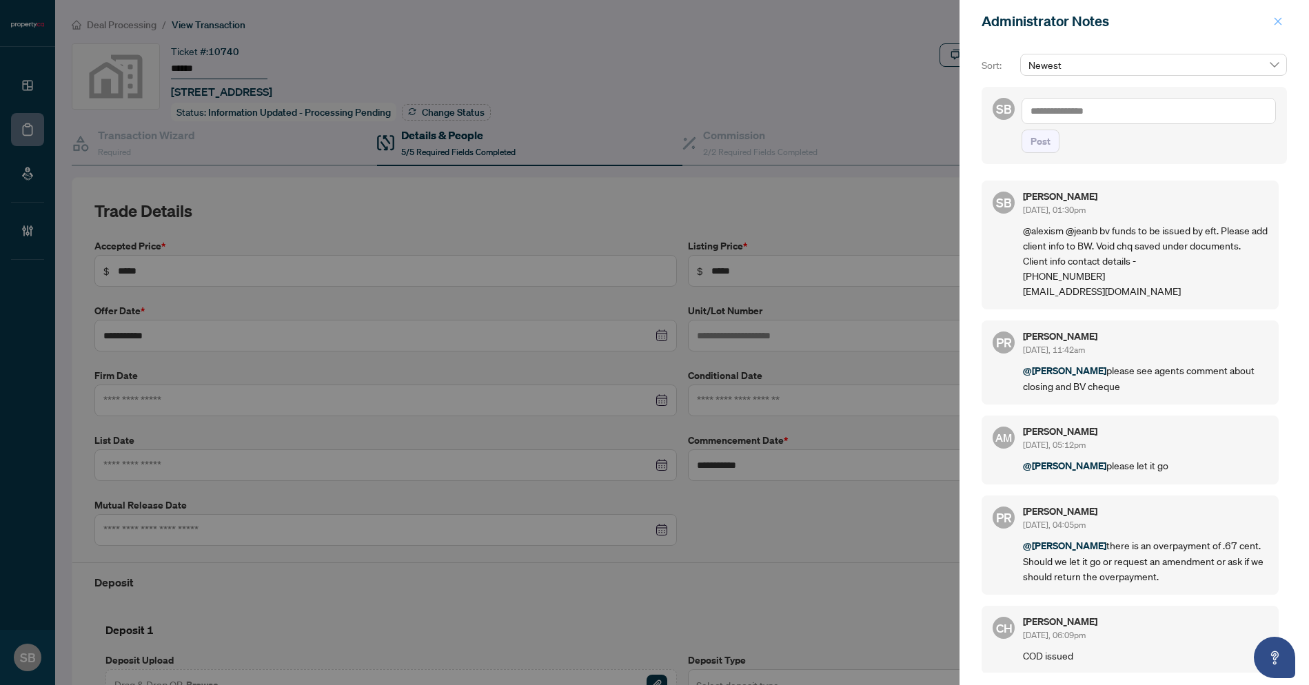
click at [1275, 17] on icon "close" at bounding box center [1278, 22] width 10 height 10
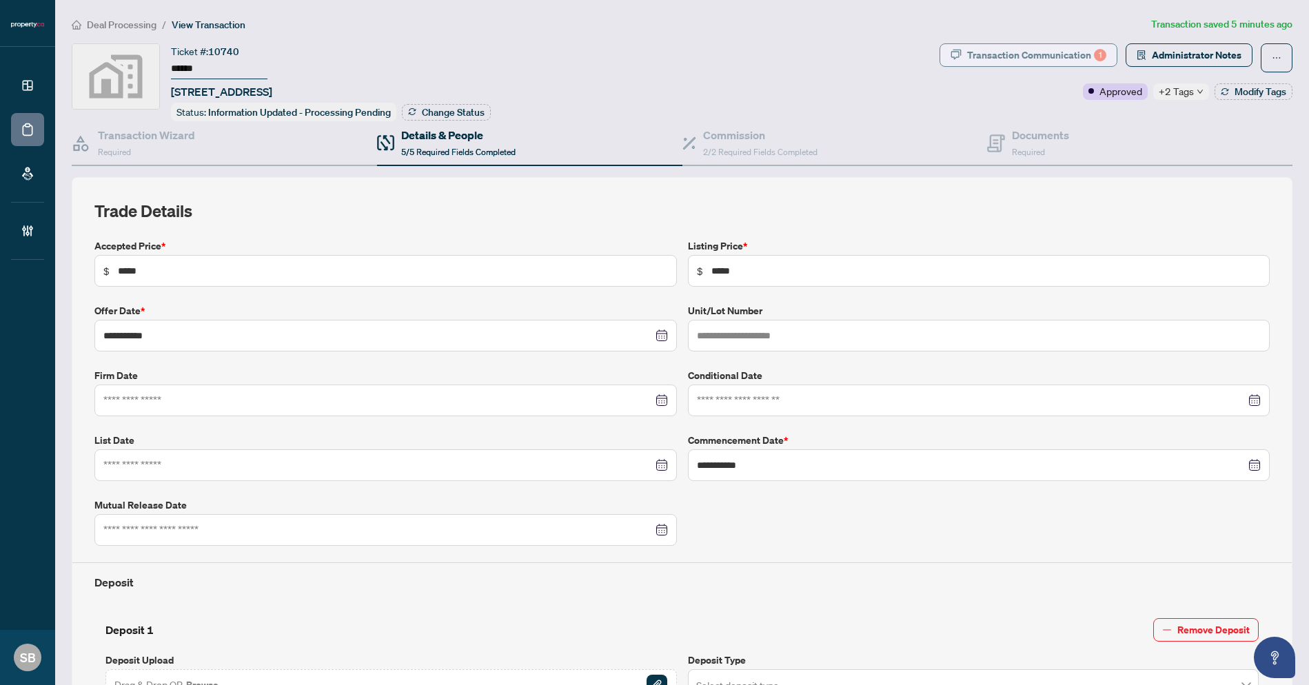
click at [1046, 50] on div "Transaction Communication 1" at bounding box center [1036, 55] width 139 height 22
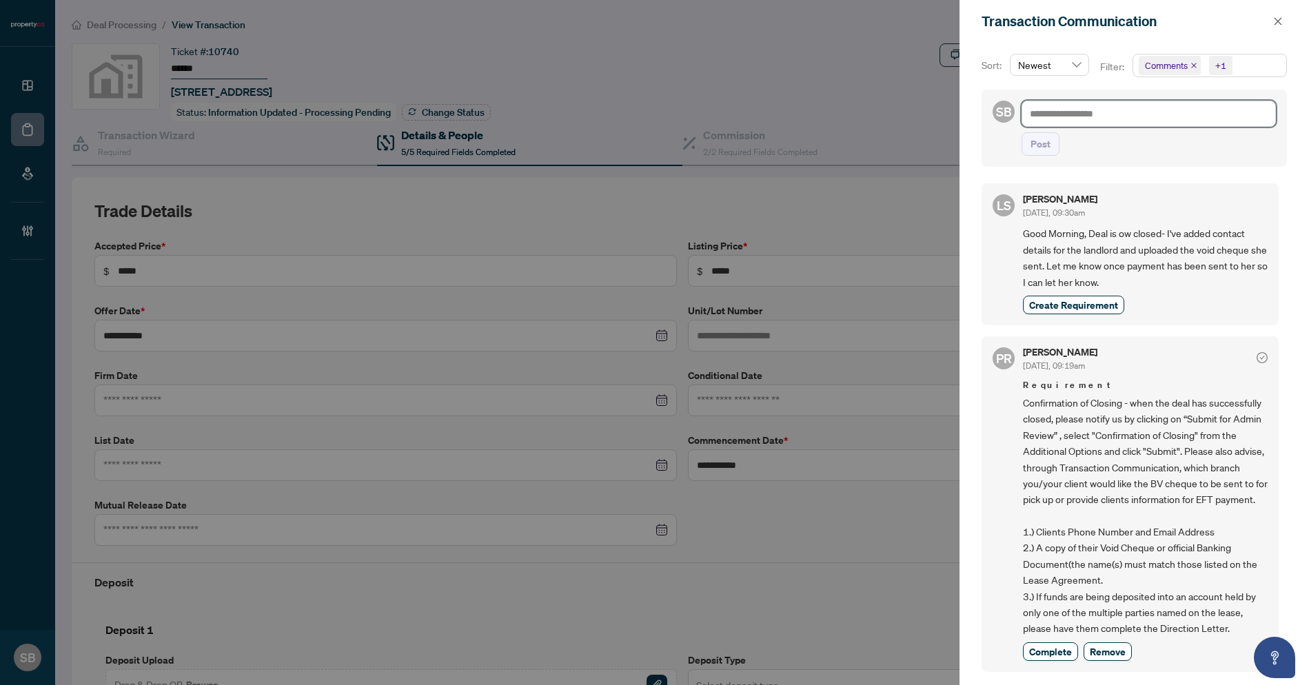
click at [1080, 119] on textarea at bounding box center [1149, 114] width 254 height 26
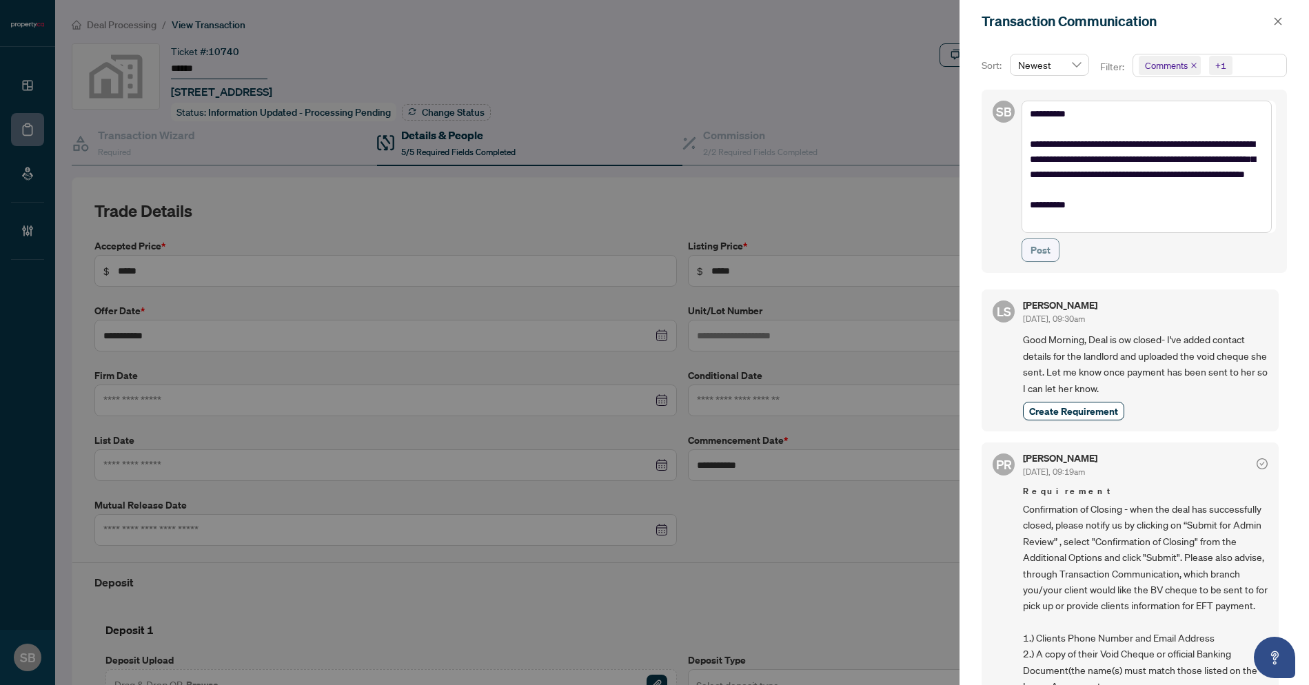
click at [1020, 244] on div "**********" at bounding box center [1134, 181] width 305 height 183
click at [1050, 251] on span "Post" at bounding box center [1041, 250] width 20 height 22
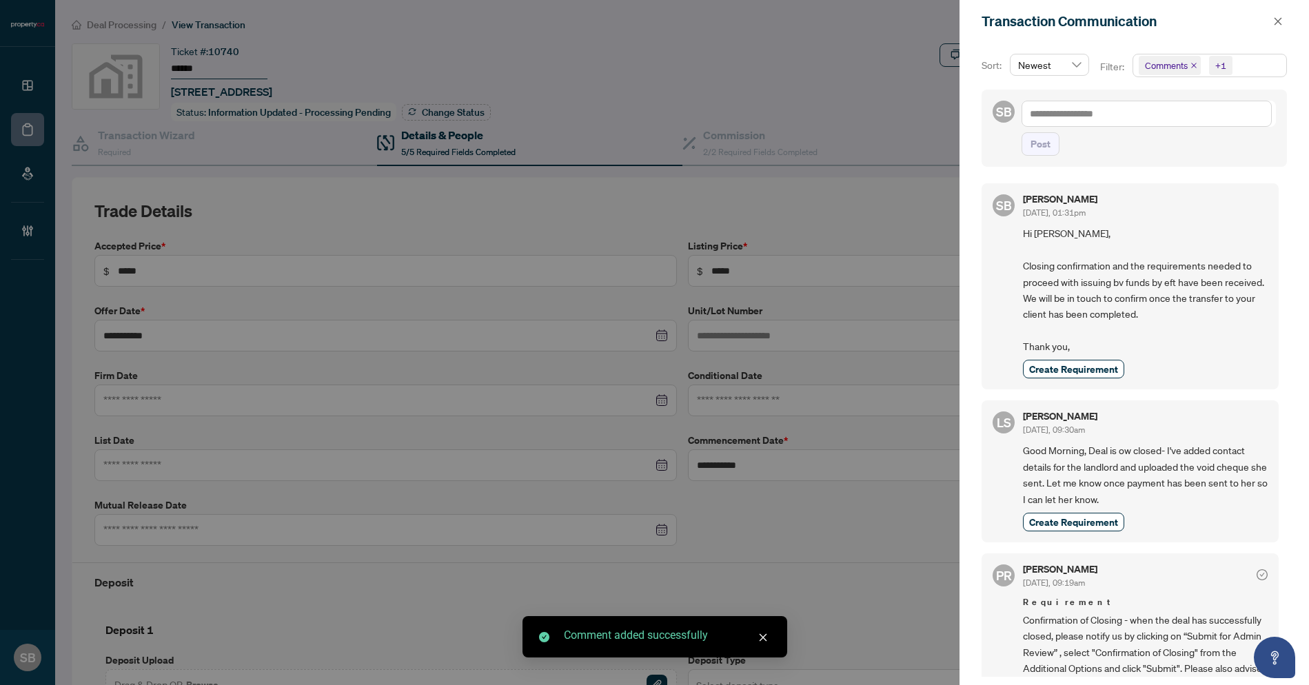
click at [1293, 23] on div "Transaction Communication" at bounding box center [1134, 21] width 349 height 43
click at [1290, 23] on div "Transaction Communication" at bounding box center [1134, 21] width 349 height 43
click at [1281, 22] on icon "close" at bounding box center [1278, 22] width 10 height 10
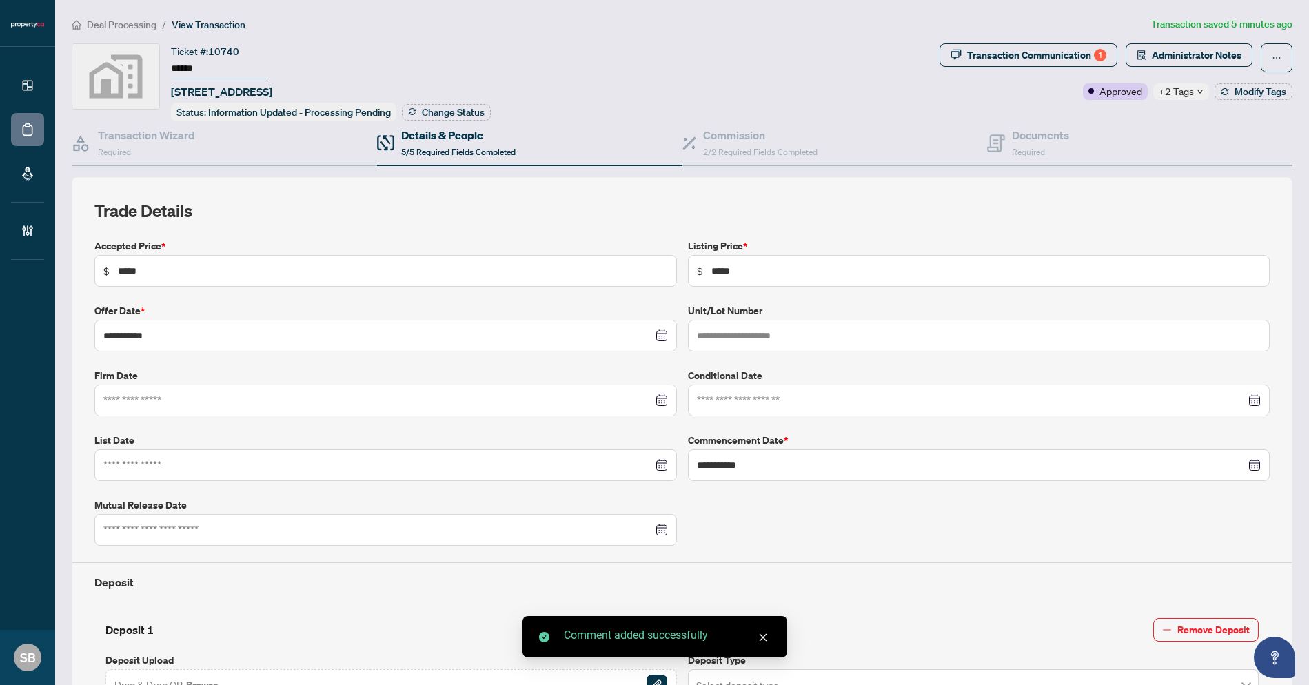
click at [278, 17] on main "**********" at bounding box center [682, 342] width 1254 height 685
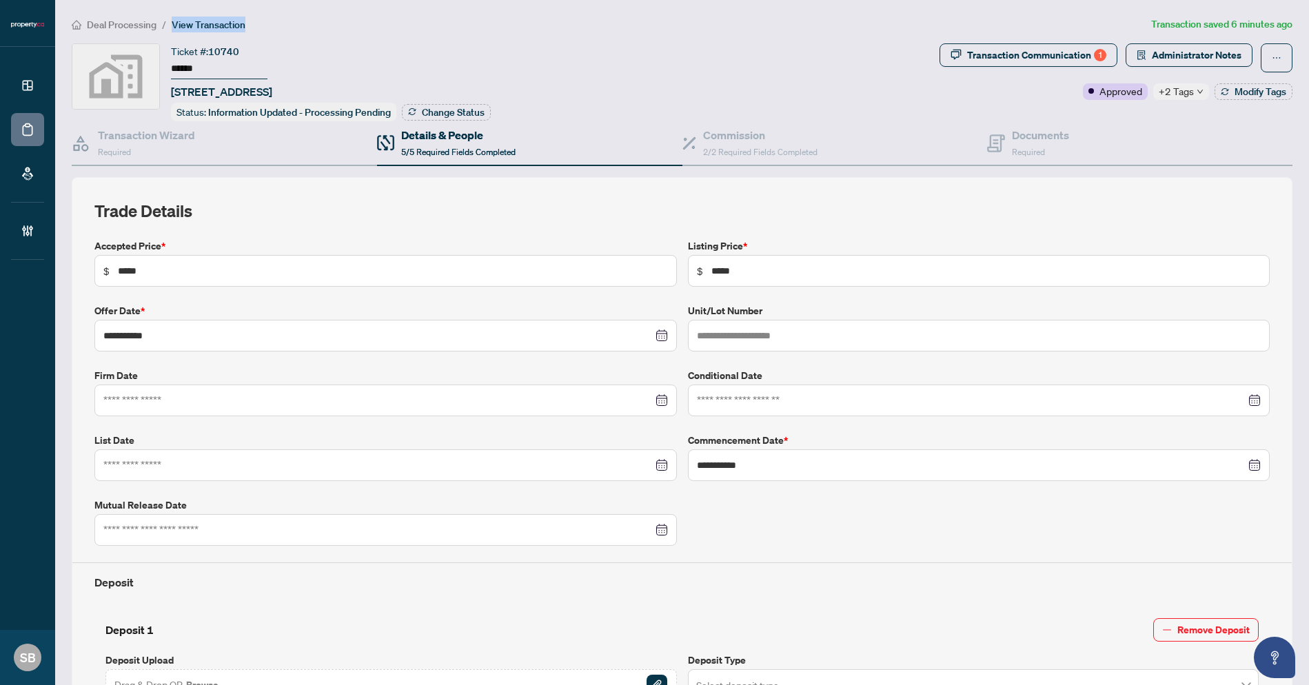
click at [613, 40] on div "**********" at bounding box center [682, 620] width 1232 height 1206
click at [1003, 130] on div "Documents Required" at bounding box center [1028, 143] width 82 height 32
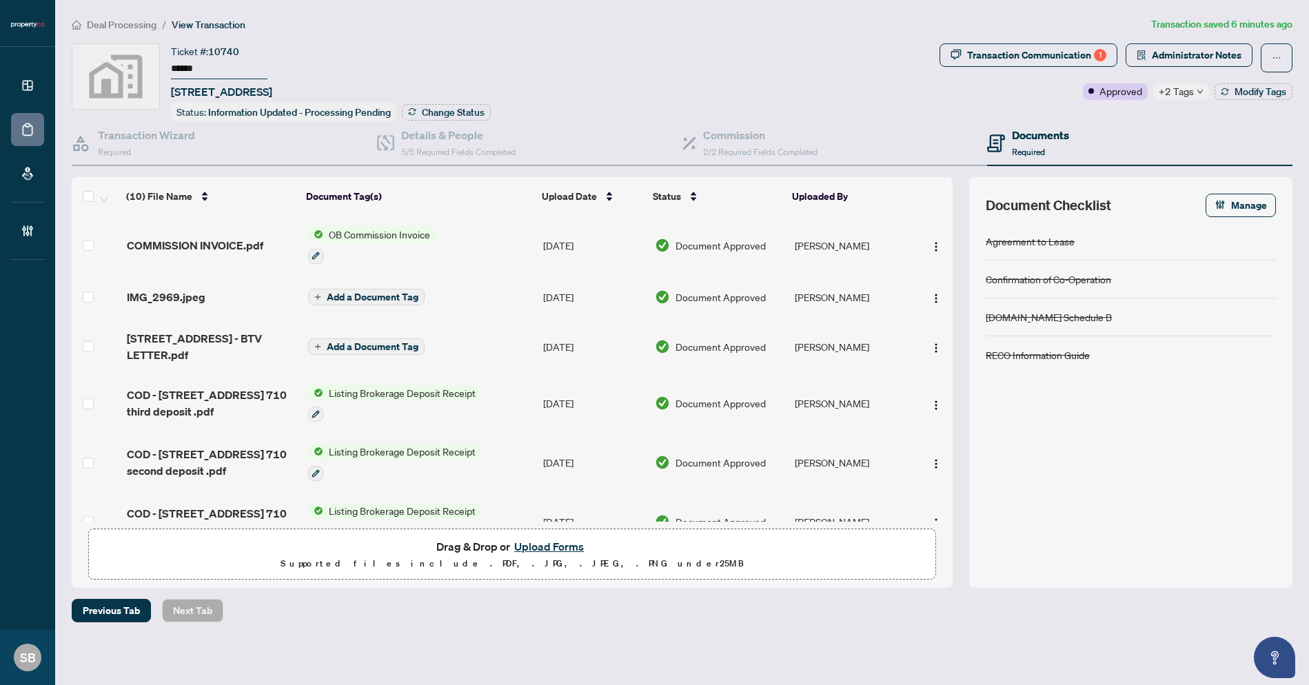
click at [141, 28] on span "Deal Processing" at bounding box center [122, 25] width 70 height 12
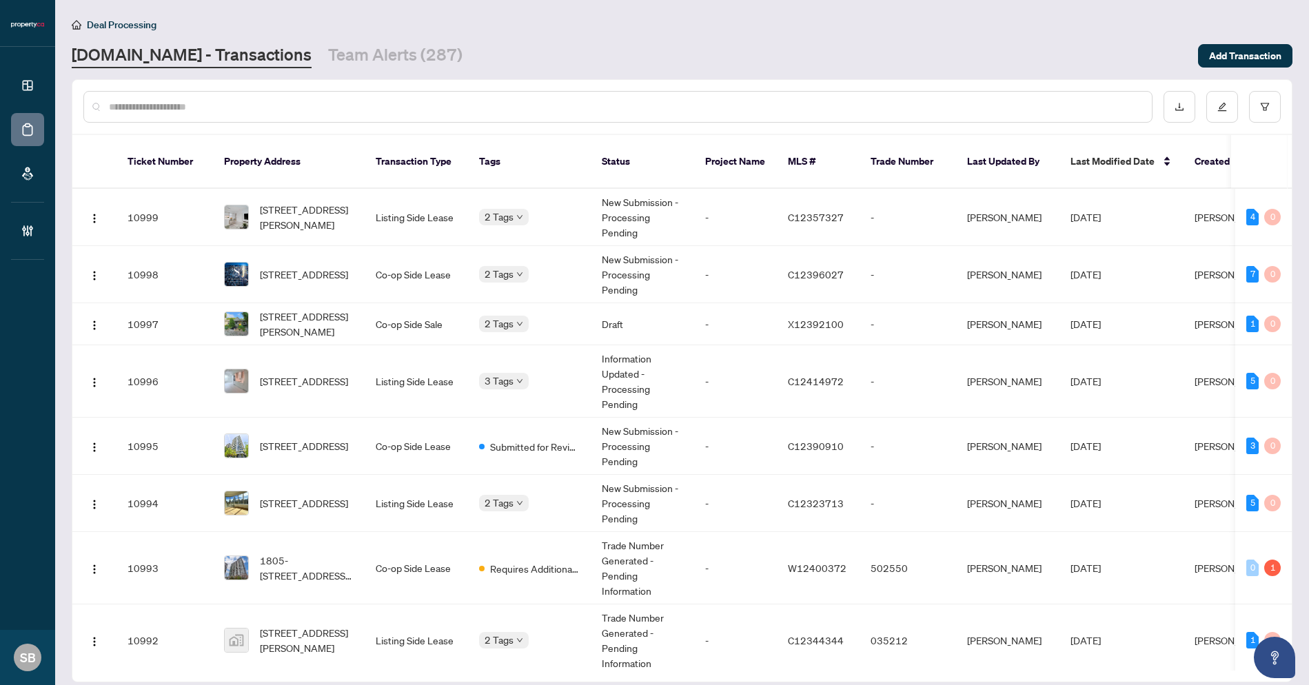
click at [587, 123] on div at bounding box center [681, 107] width 1219 height 54
click at [581, 92] on div at bounding box center [617, 107] width 1069 height 32
click at [472, 118] on div at bounding box center [617, 107] width 1069 height 32
click at [465, 92] on div at bounding box center [617, 107] width 1069 height 32
click at [451, 109] on input "text" at bounding box center [625, 106] width 1032 height 15
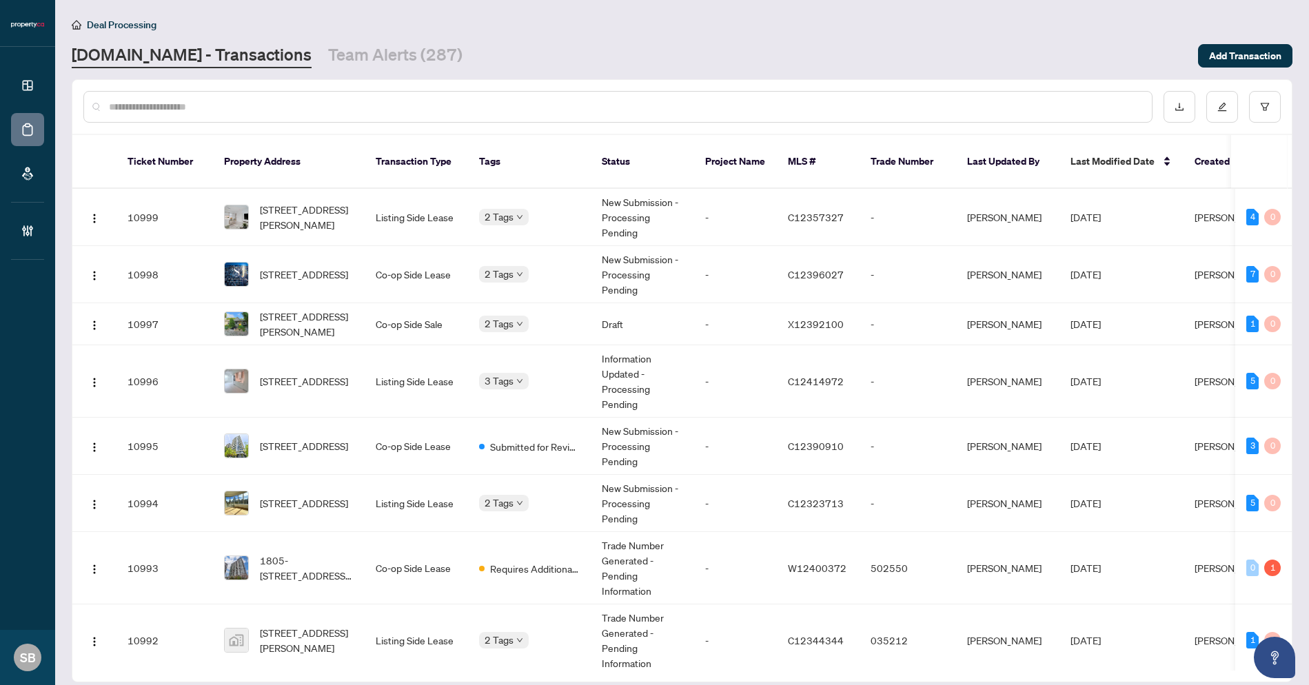
paste input "******"
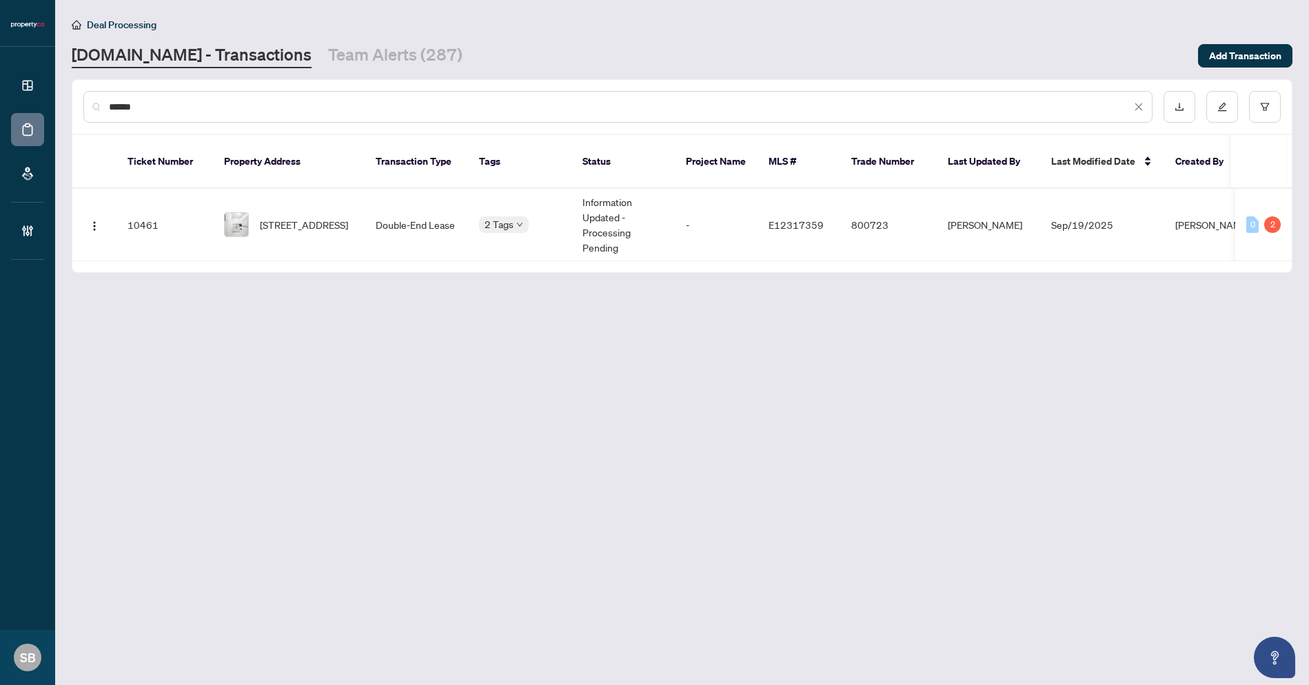
click at [1066, 219] on span "Sep/19/2025" at bounding box center [1082, 225] width 62 height 12
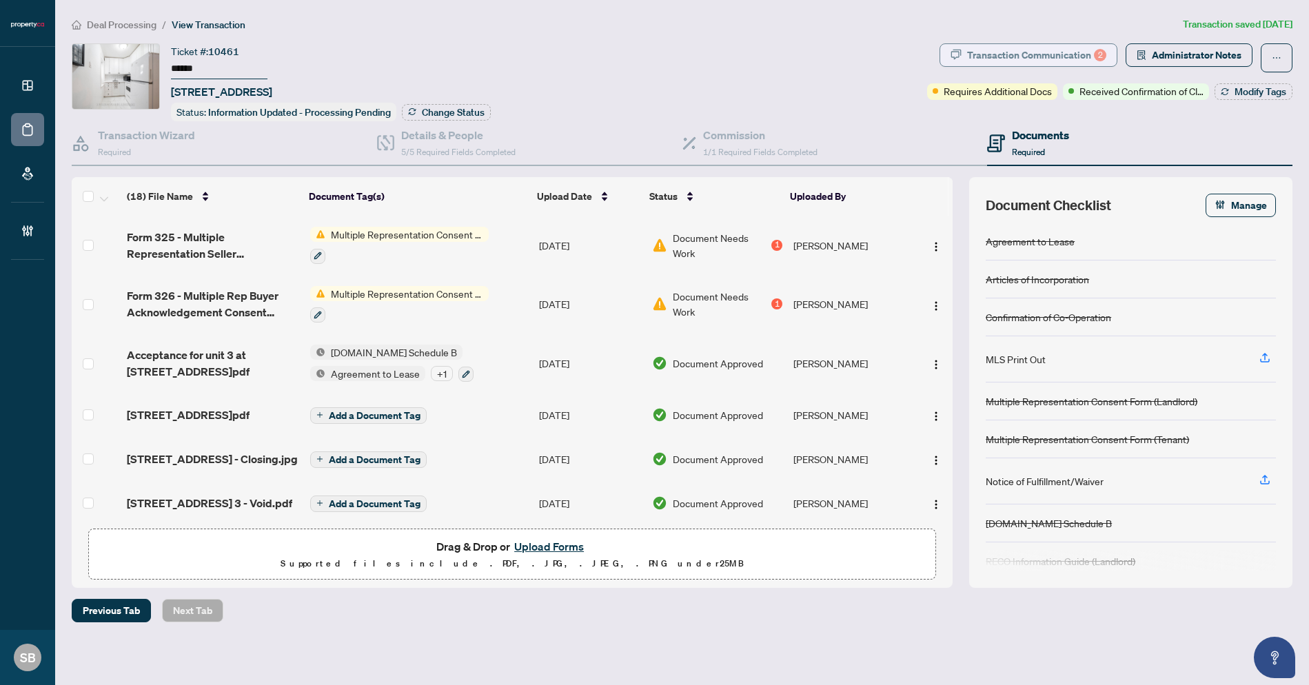
click at [1015, 45] on div "Transaction Communication 2" at bounding box center [1036, 55] width 139 height 22
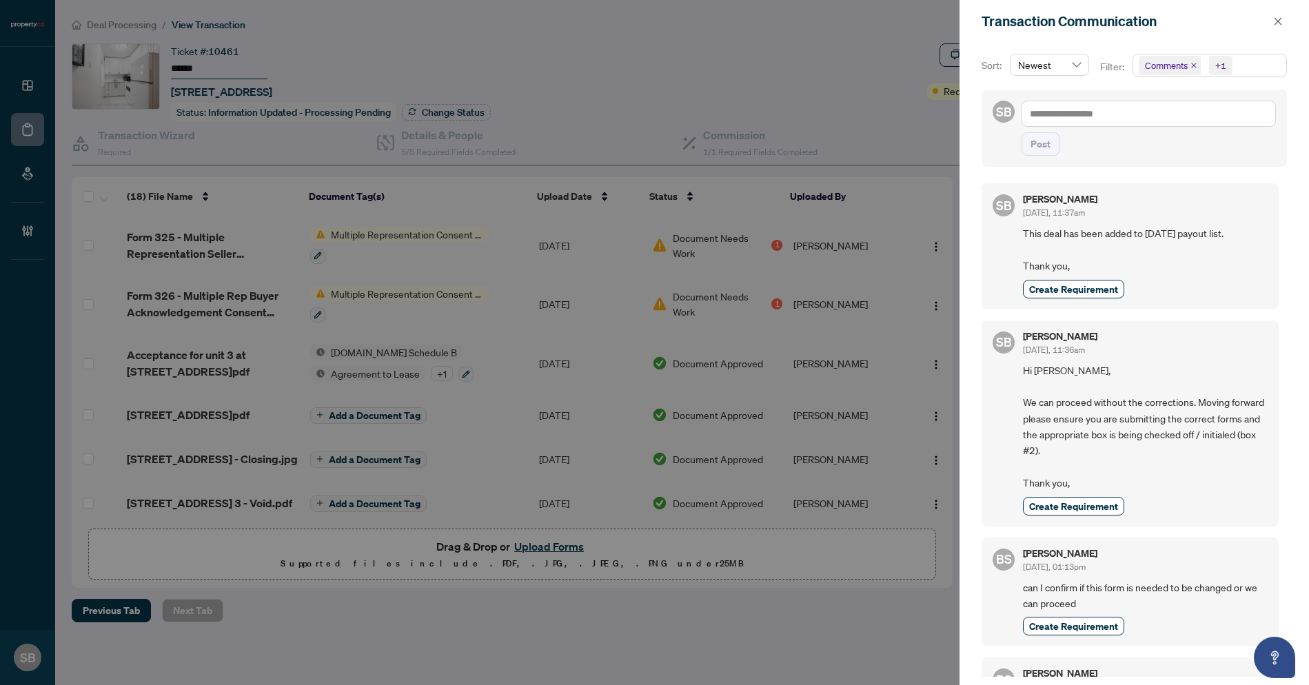
click at [847, 122] on div at bounding box center [654, 342] width 1309 height 685
click at [1273, 21] on icon "close" at bounding box center [1278, 22] width 10 height 10
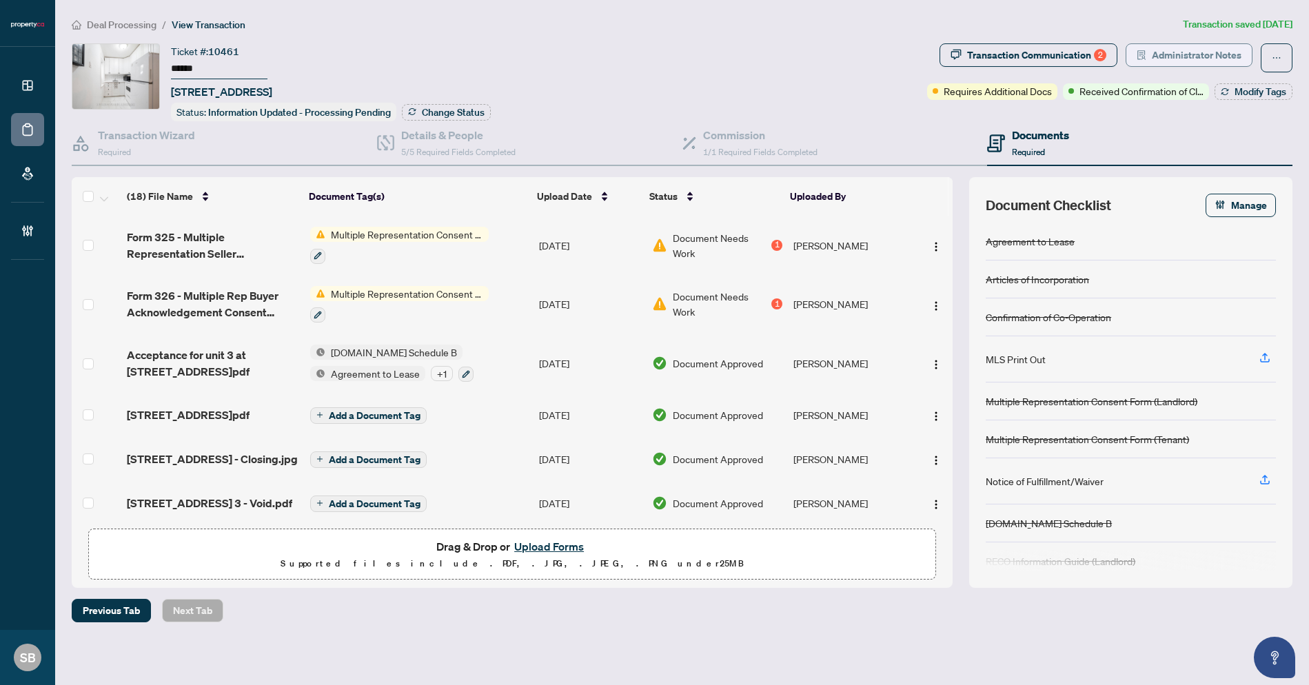
click at [1166, 61] on span "Administrator Notes" at bounding box center [1197, 55] width 90 height 22
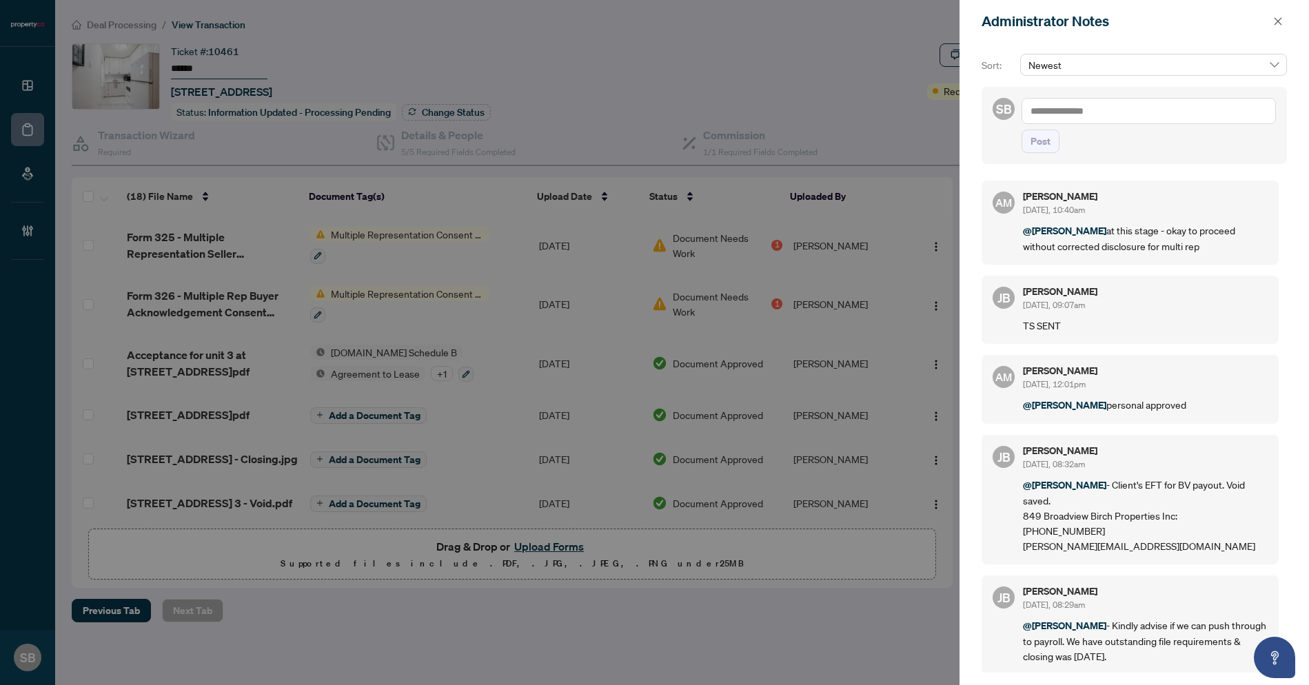
scroll to position [106, 0]
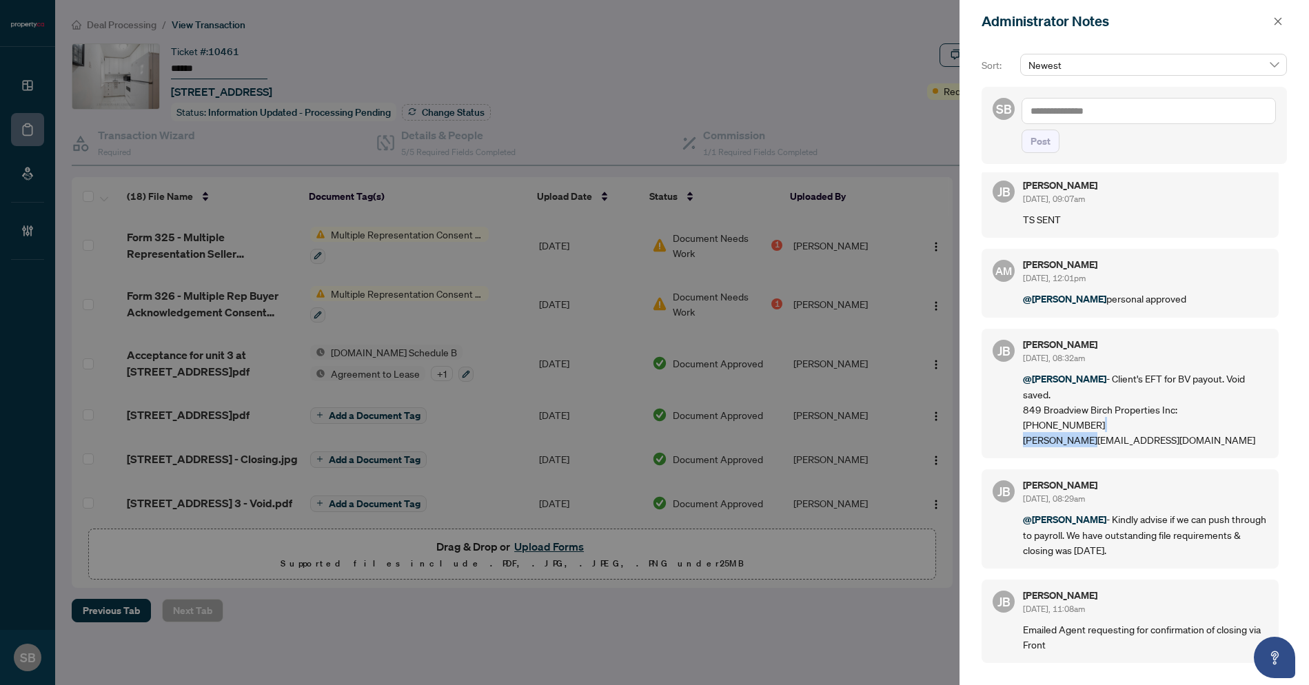
drag, startPoint x: 1048, startPoint y: 443, endPoint x: 1012, endPoint y: 441, distance: 35.9
click at [1012, 441] on div "JB Jean Belarde Sep/12/2025, 08:32am @Sydney Brown - Client's EFT for BV payout…" at bounding box center [1130, 394] width 297 height 130
click at [1121, 440] on p "@[PERSON_NAME] - Client's EFT for BV payout. Void saved. 849 Broadview Birch Pr…" at bounding box center [1145, 409] width 245 height 77
drag, startPoint x: 1120, startPoint y: 440, endPoint x: 1017, endPoint y: 441, distance: 102.7
click at [1017, 441] on div "JB Jean Belarde Sep/12/2025, 08:32am @Sydney Brown - Client's EFT for BV payout…" at bounding box center [1130, 394] width 297 height 130
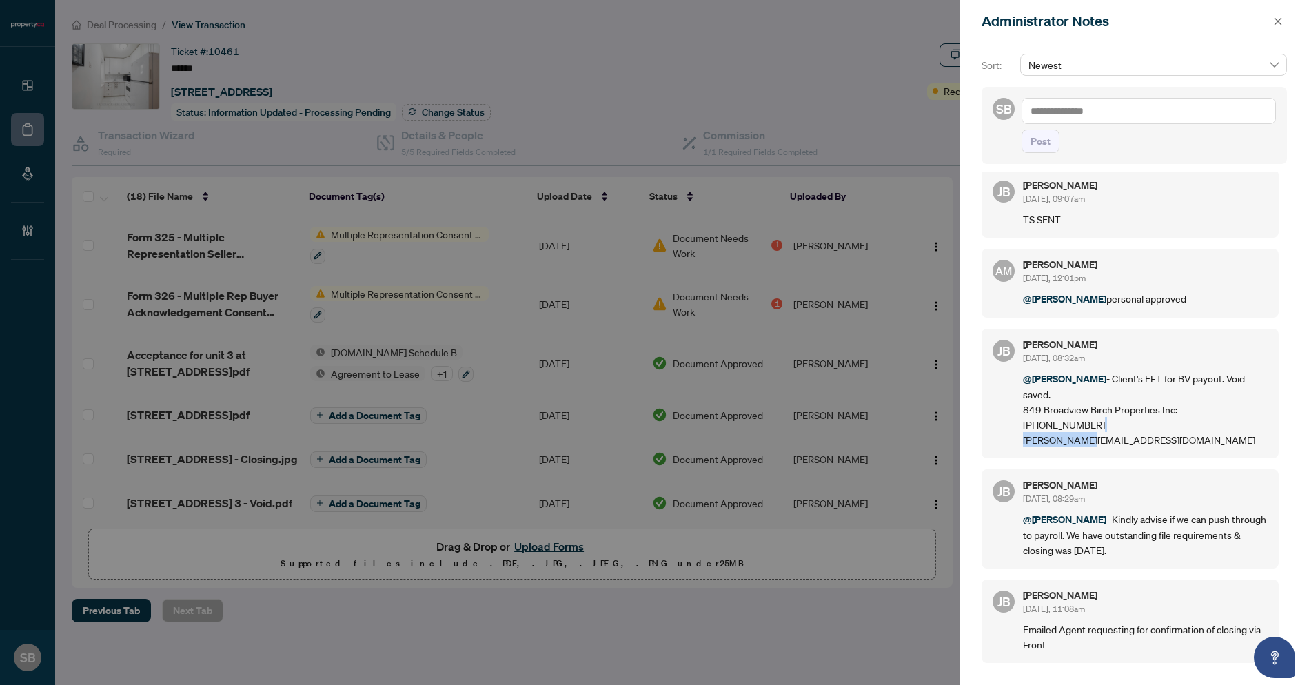
copy p "ron@insoho.com"
click at [1275, 21] on icon "close" at bounding box center [1278, 22] width 10 height 10
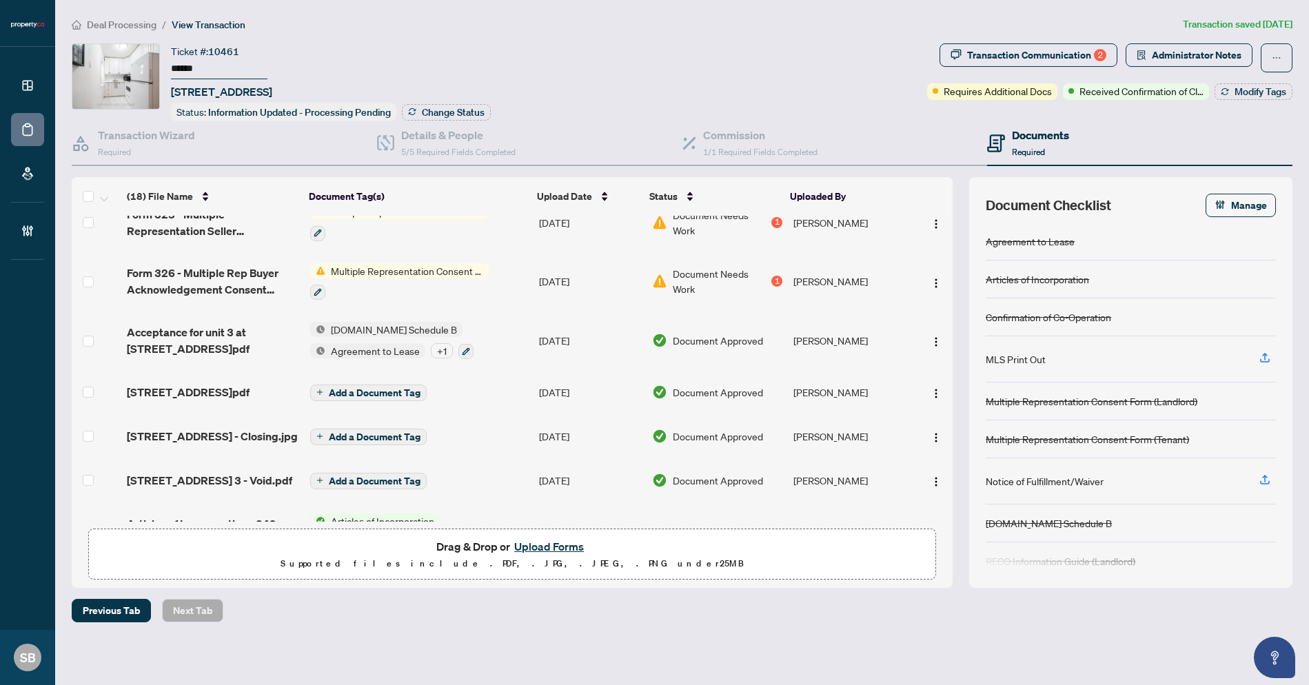
scroll to position [87, 0]
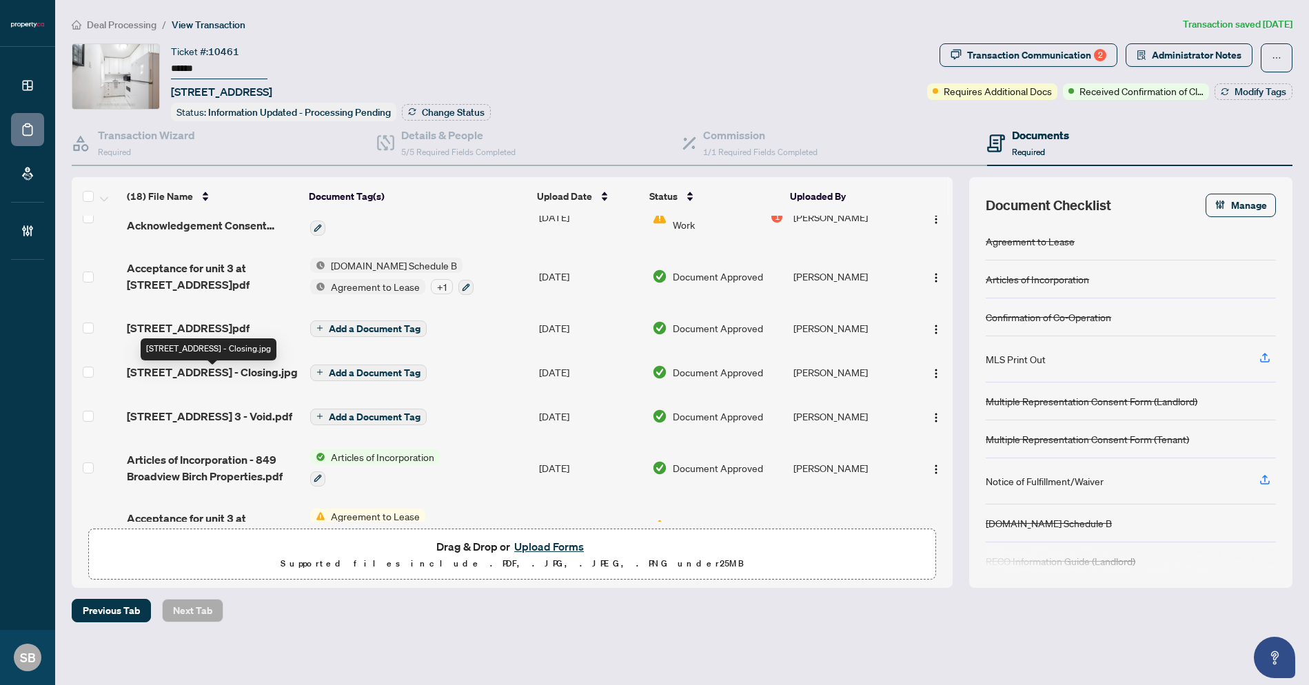
click at [214, 322] on span "[STREET_ADDRESS]pdf" at bounding box center [188, 328] width 123 height 17
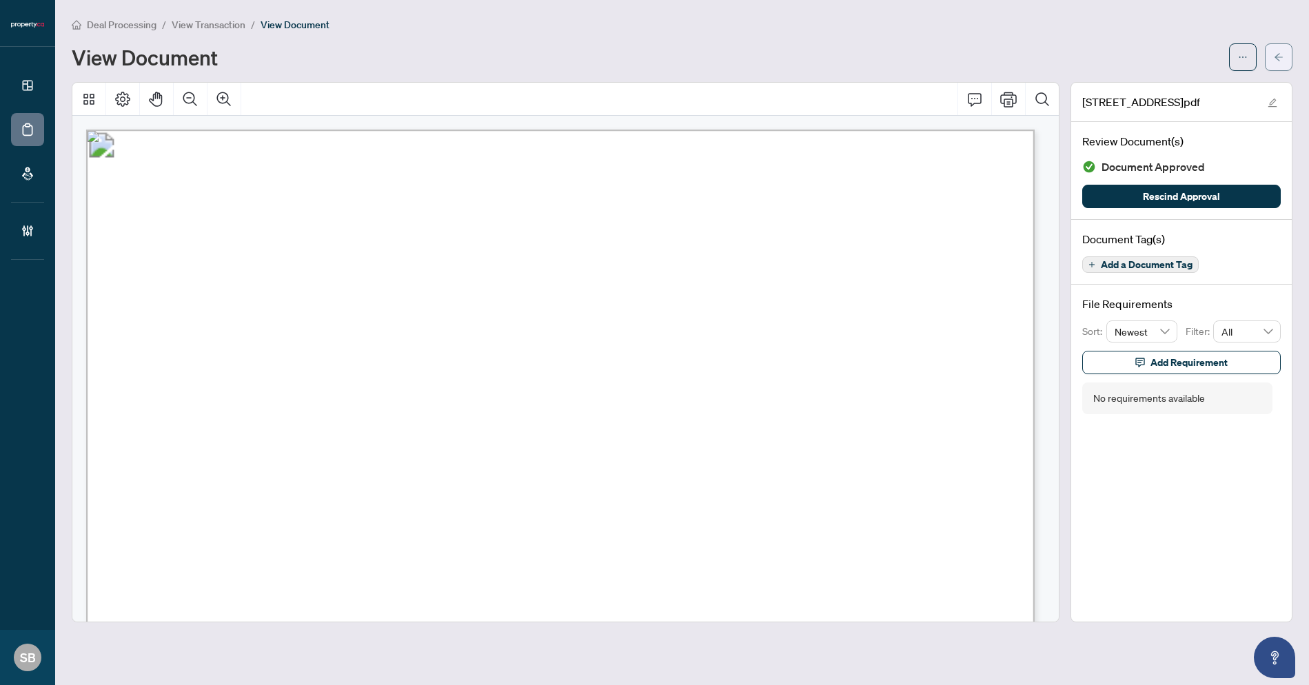
click at [1275, 61] on icon "arrow-left" at bounding box center [1279, 57] width 10 height 10
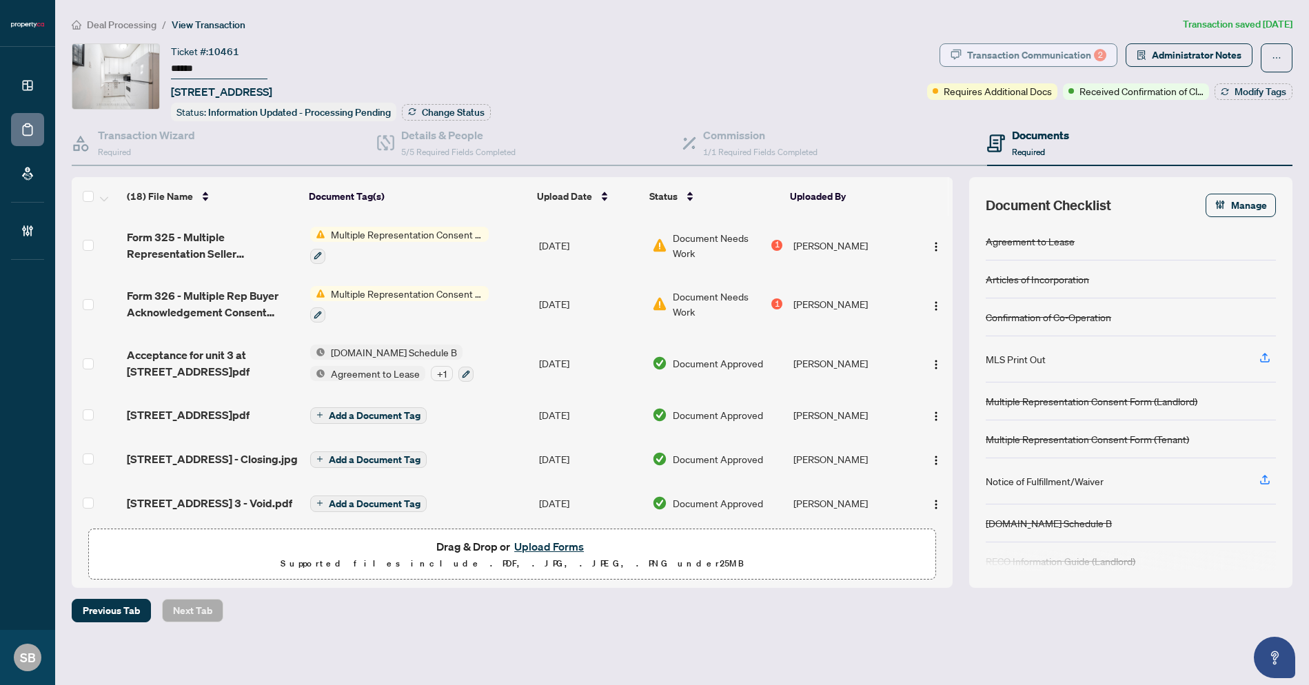
click at [1067, 50] on div "Transaction Communication 2" at bounding box center [1036, 55] width 139 height 22
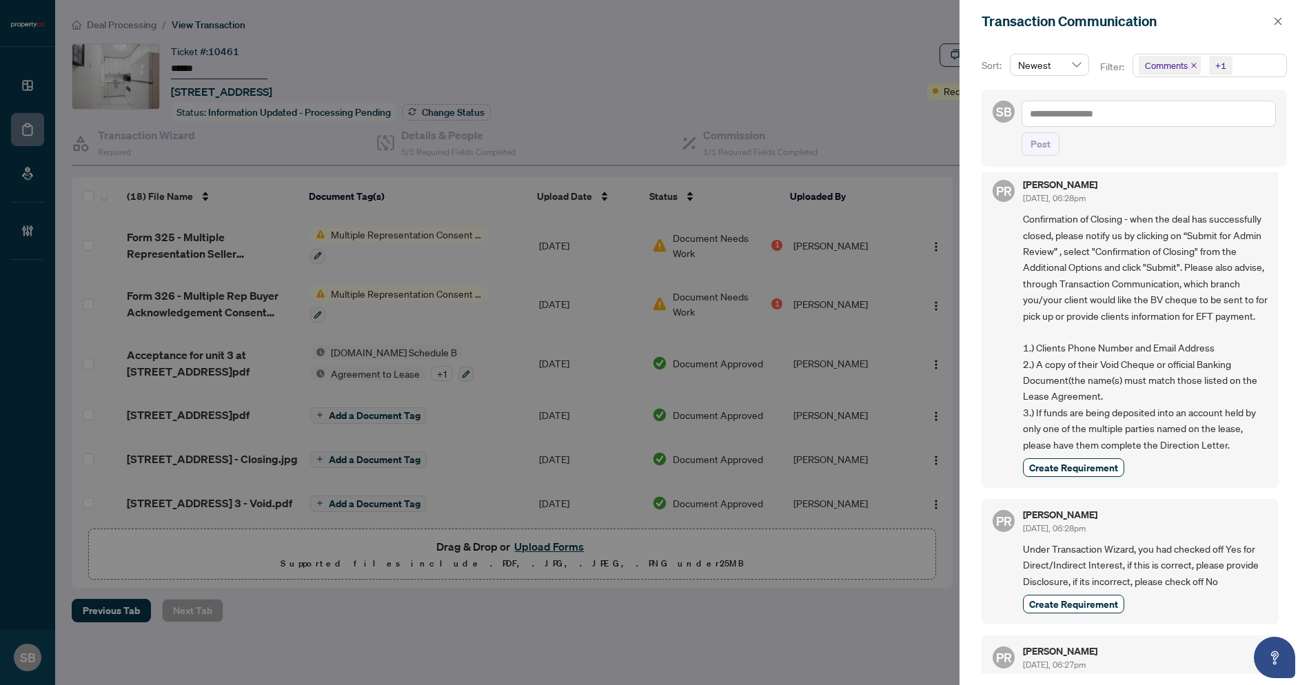
scroll to position [1521, 0]
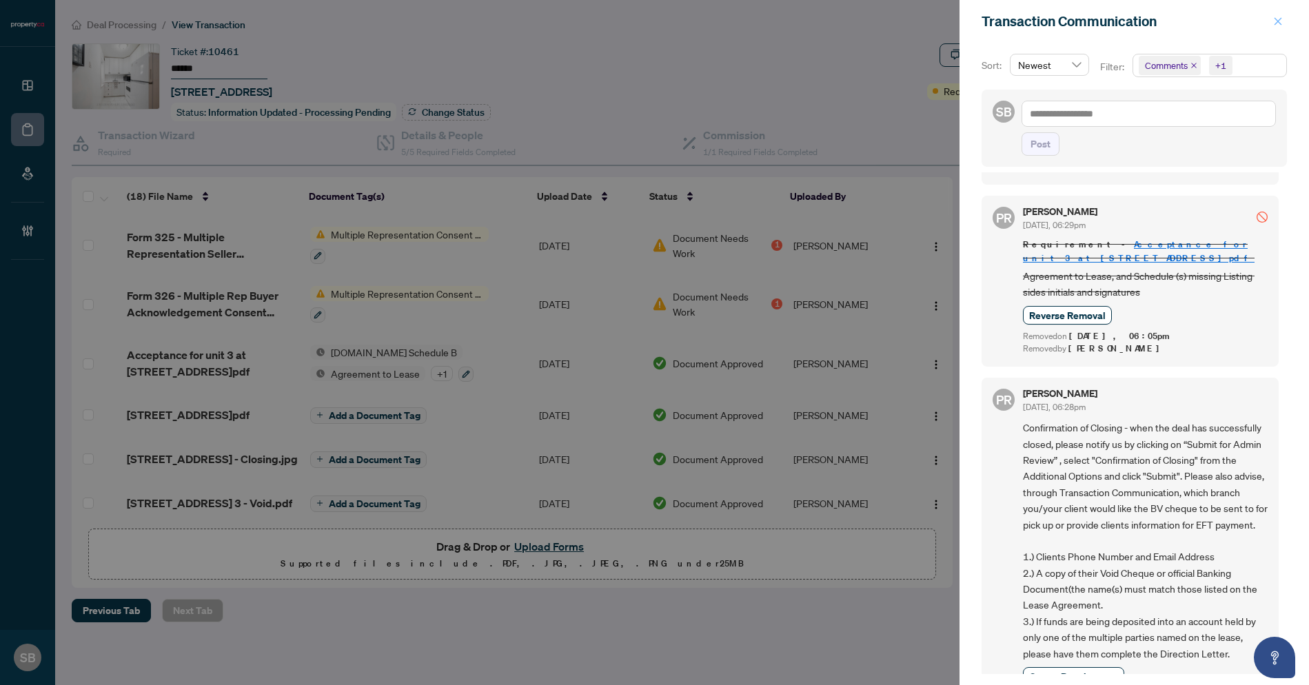
click at [1275, 17] on icon "close" at bounding box center [1278, 22] width 10 height 10
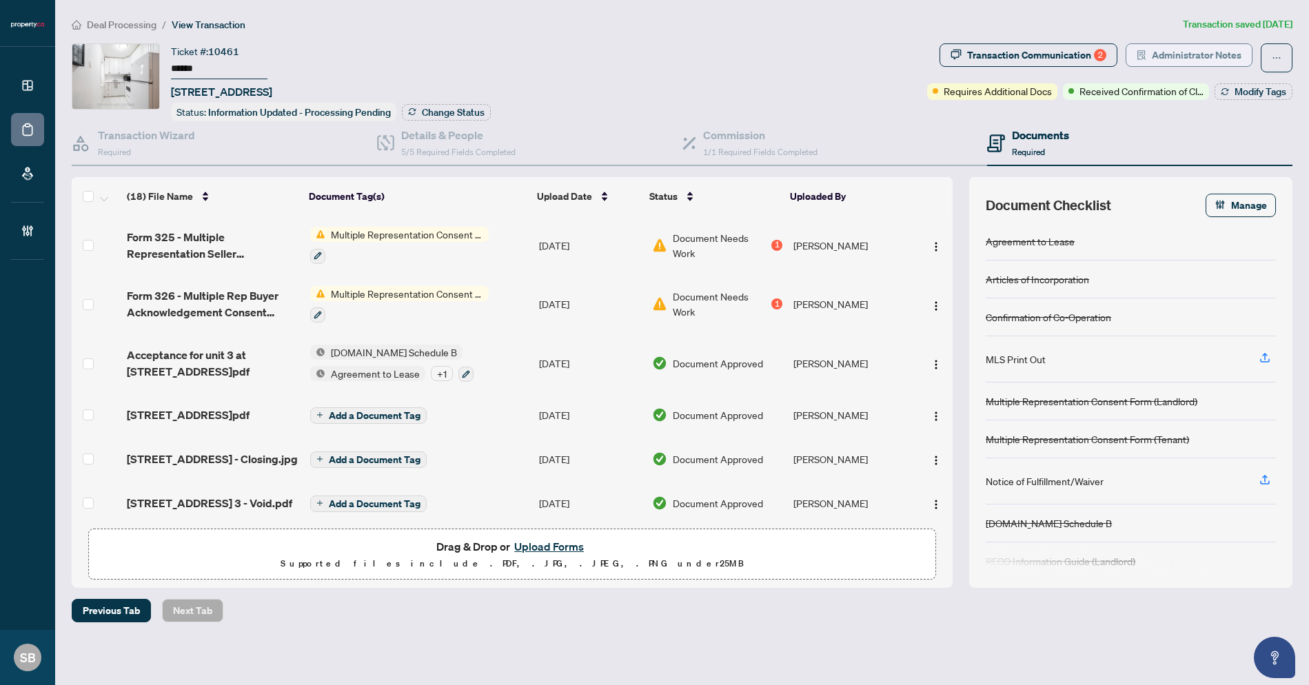
click at [1149, 48] on button "Administrator Notes" at bounding box center [1189, 54] width 127 height 23
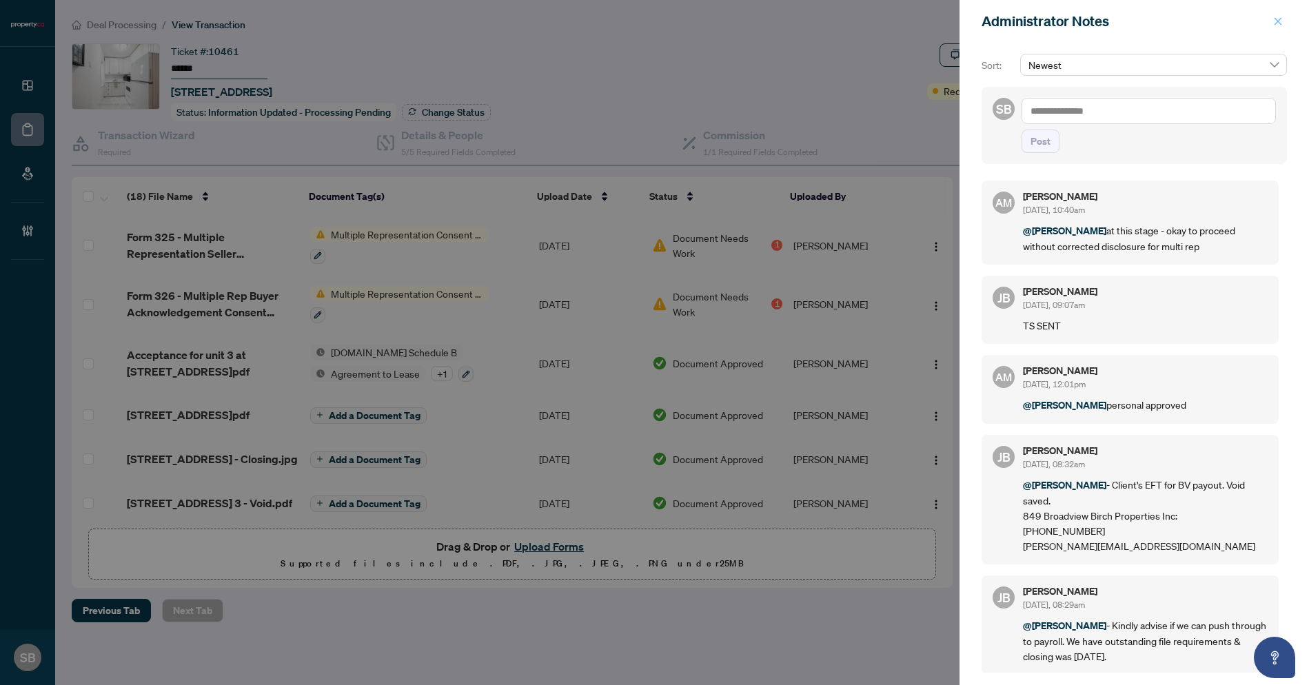
click at [1276, 16] on span "button" at bounding box center [1278, 21] width 10 height 22
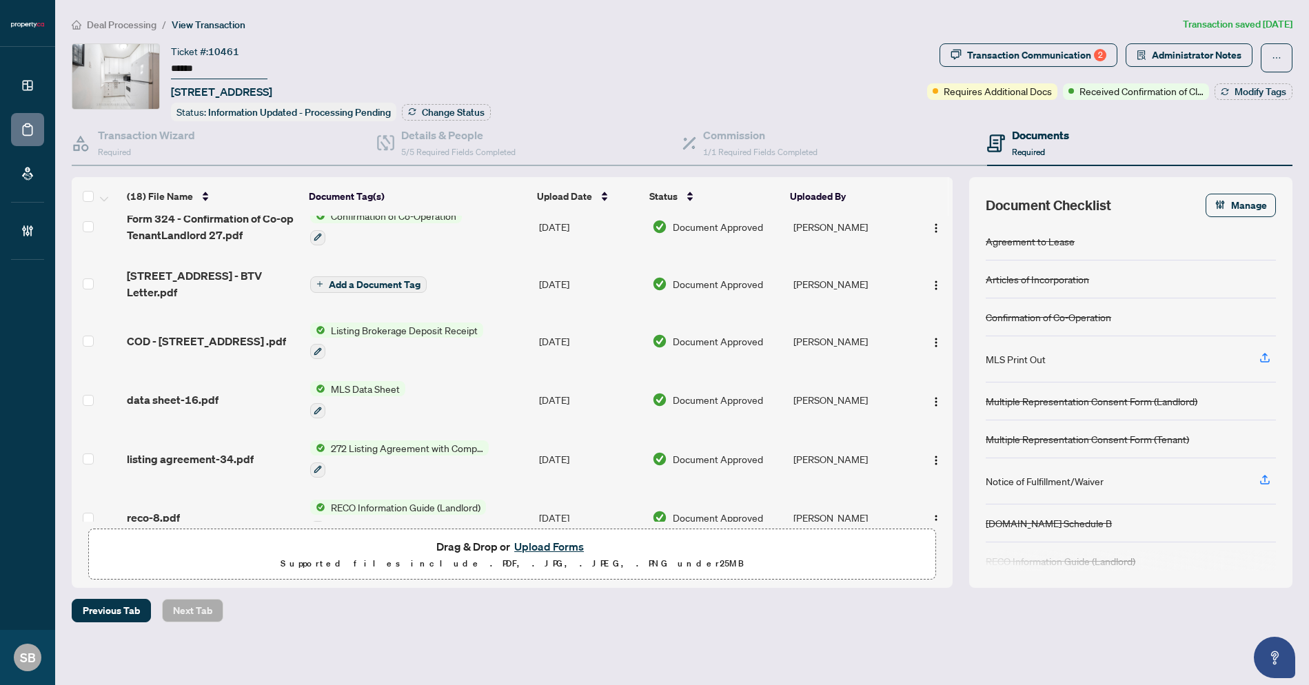
scroll to position [297, 0]
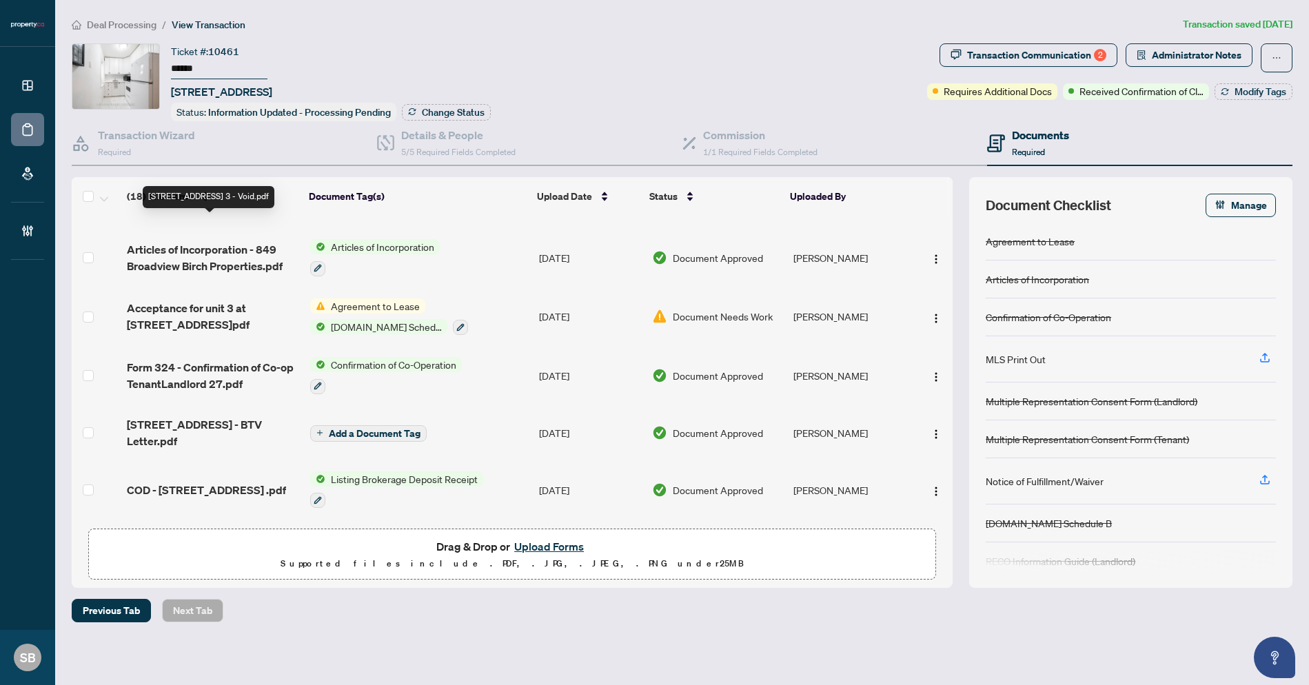
click at [223, 214] on span "[STREET_ADDRESS] 3 - Void.pdf" at bounding box center [209, 206] width 165 height 17
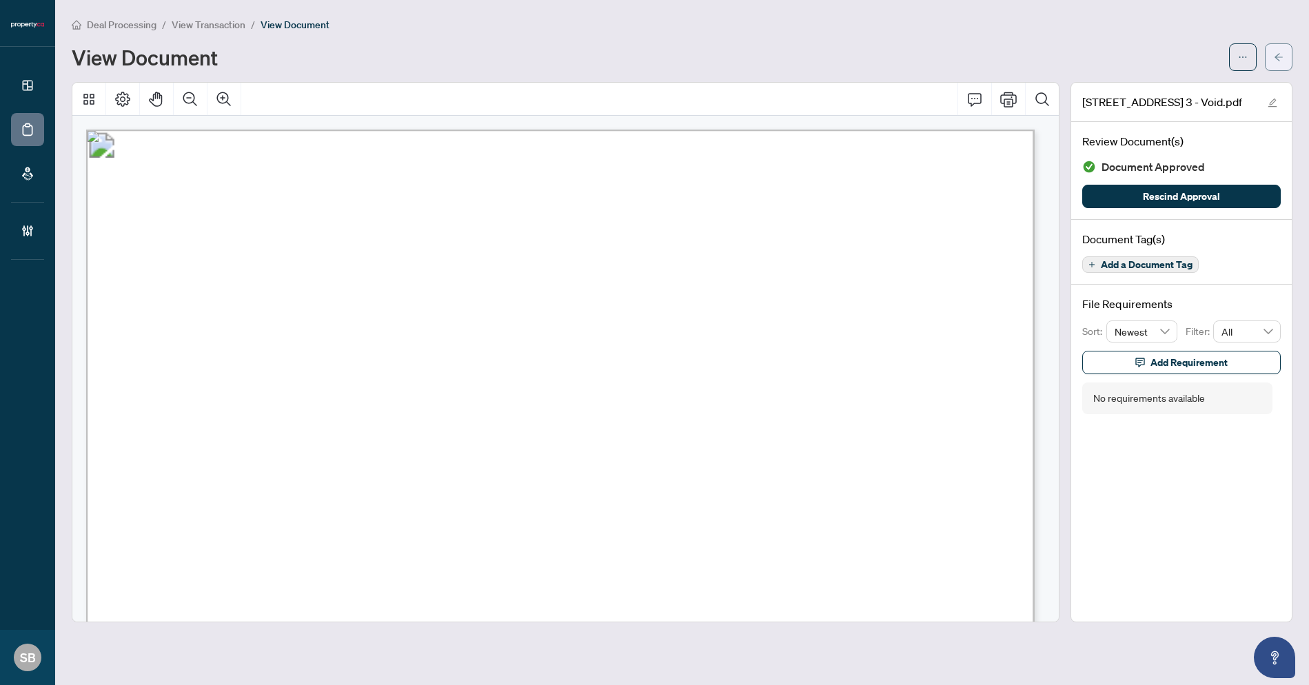
click at [1275, 61] on icon "arrow-left" at bounding box center [1279, 57] width 10 height 10
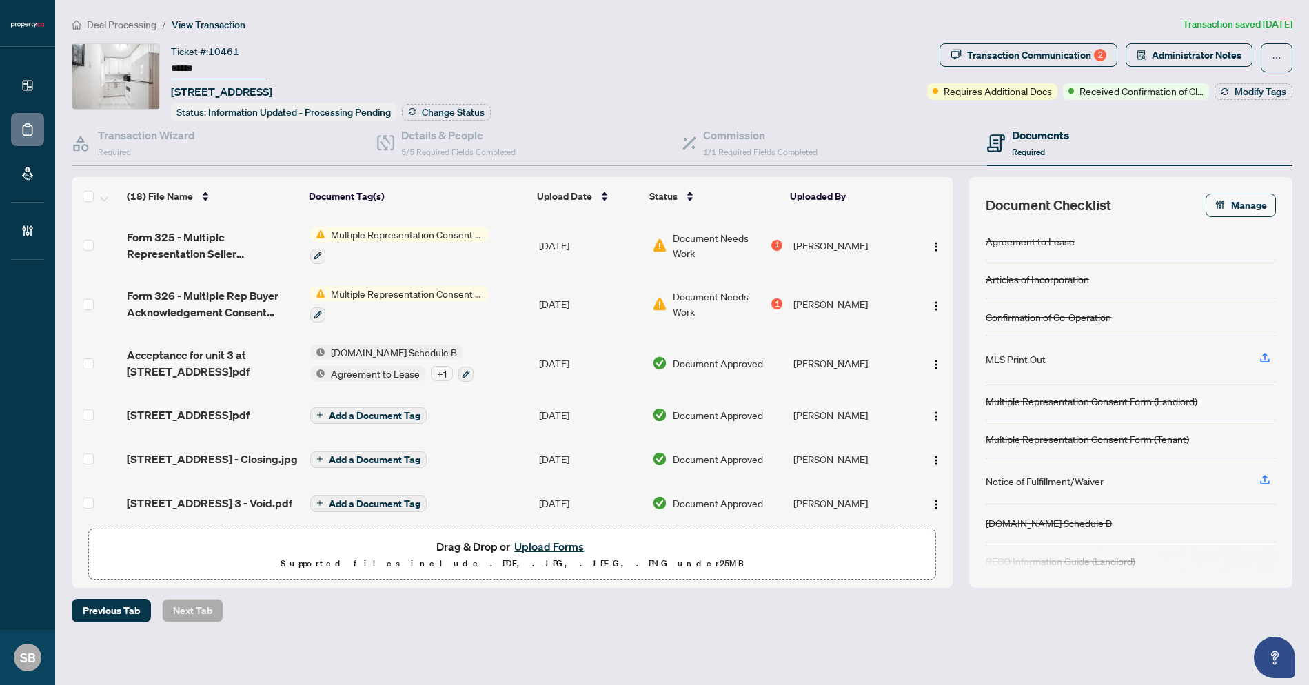
scroll to position [17, 0]
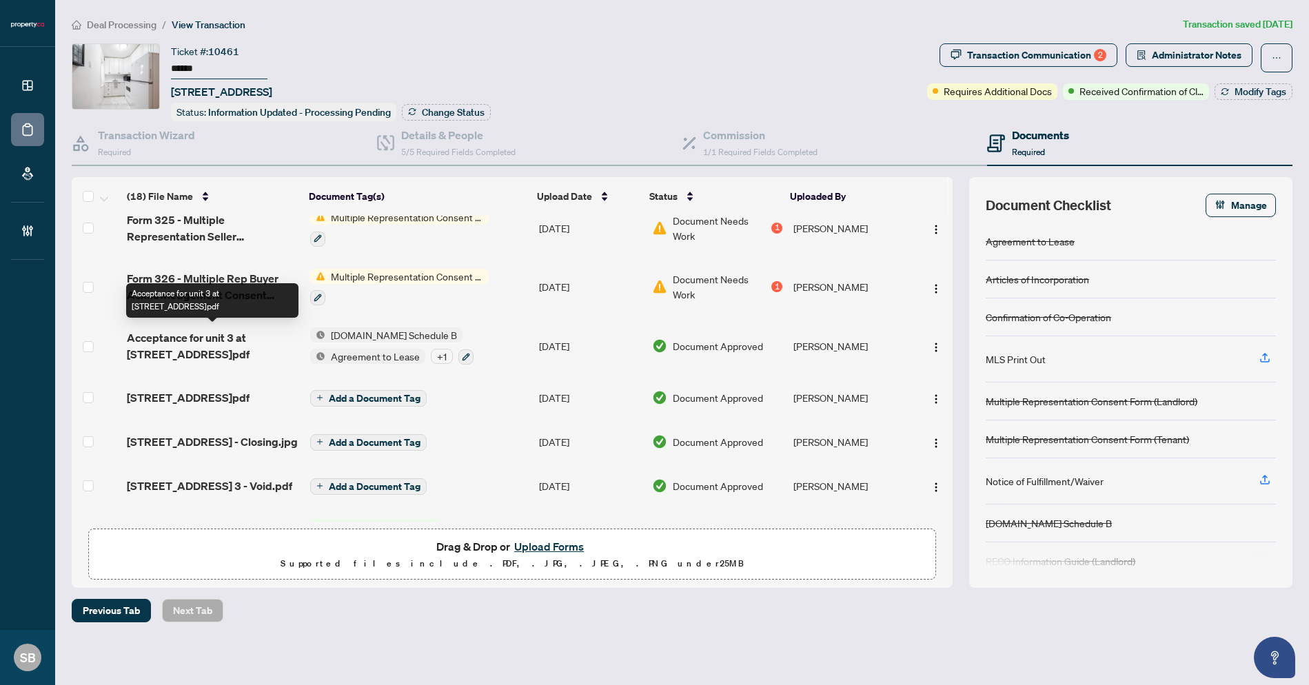
click at [207, 346] on span "Acceptance for unit 3 at [STREET_ADDRESS]pdf" at bounding box center [213, 346] width 172 height 33
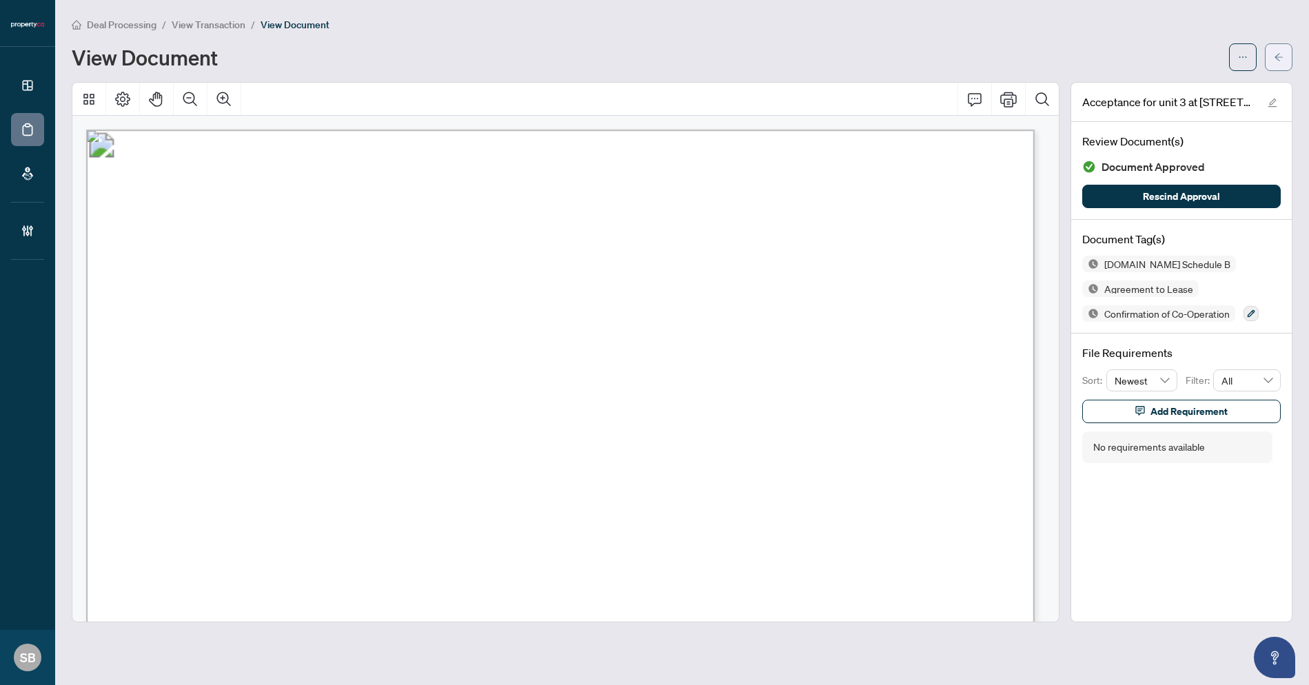
click at [1287, 54] on button "button" at bounding box center [1279, 57] width 28 height 28
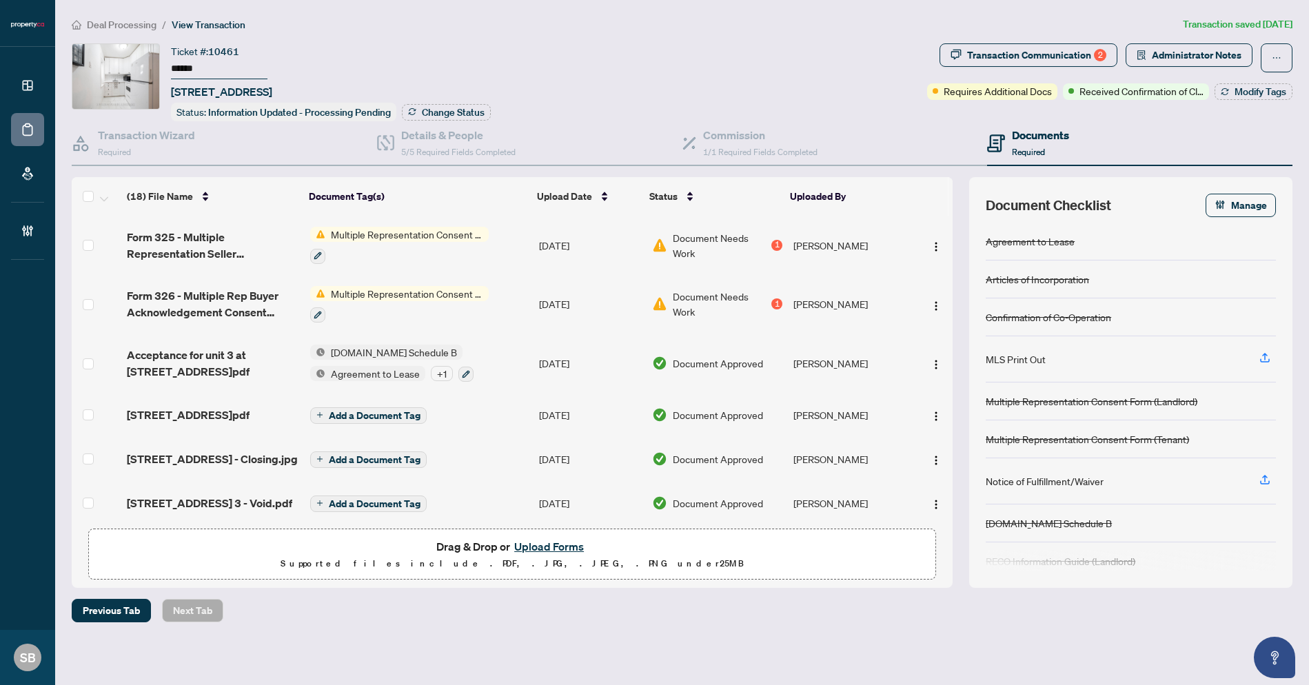
click at [228, 417] on span "[STREET_ADDRESS]pdf" at bounding box center [188, 415] width 123 height 17
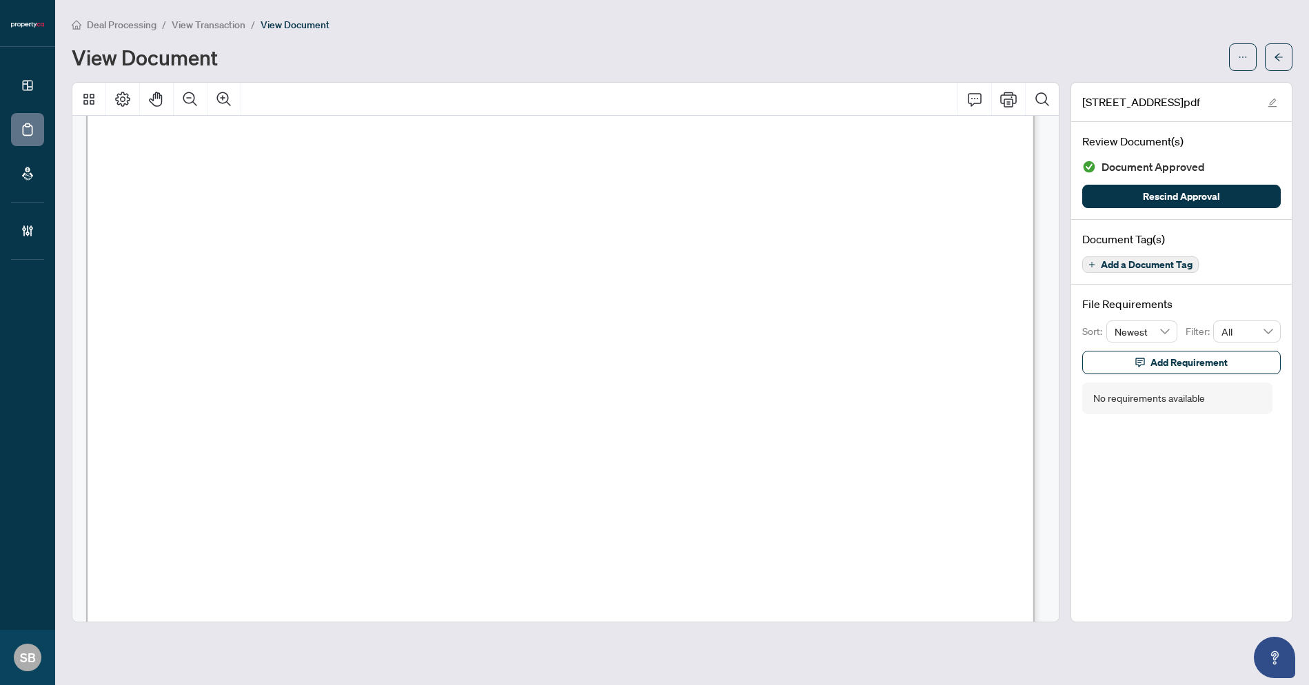
scroll to position [24, 0]
click at [1269, 57] on button "button" at bounding box center [1279, 57] width 28 height 28
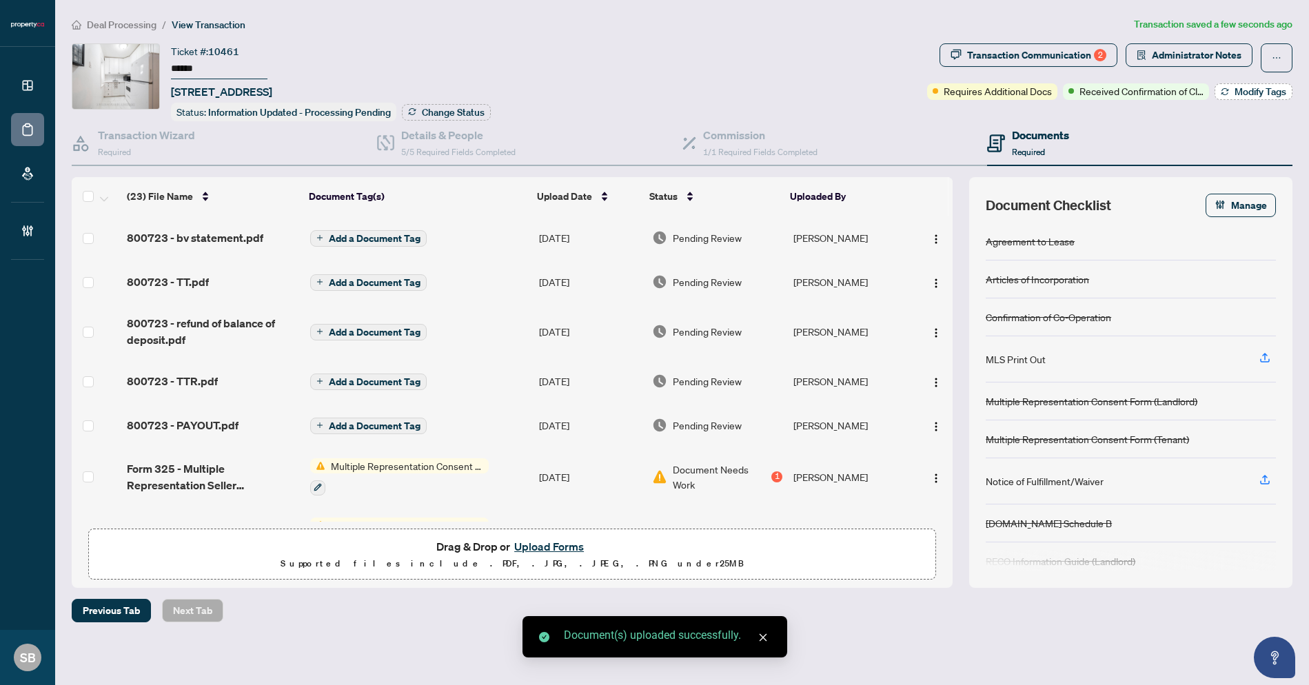
click at [1250, 88] on span "Modify Tags" at bounding box center [1261, 92] width 52 height 10
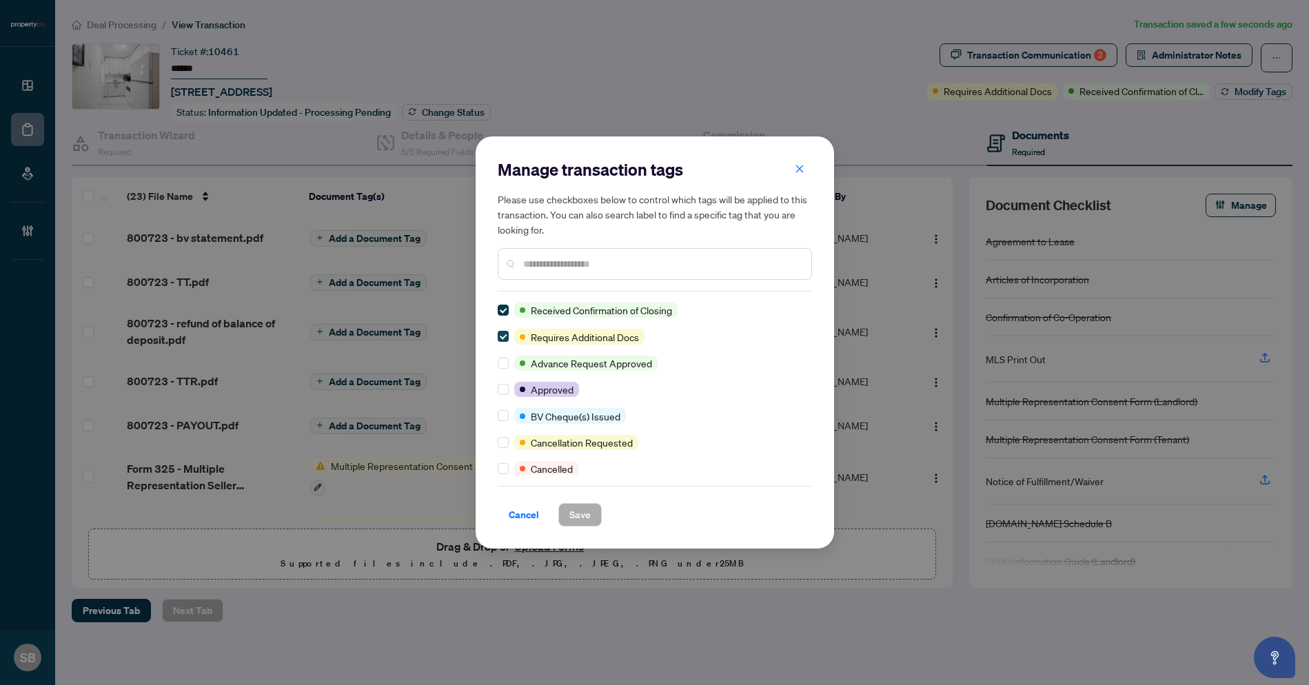
click at [508, 338] on span at bounding box center [503, 336] width 11 height 11
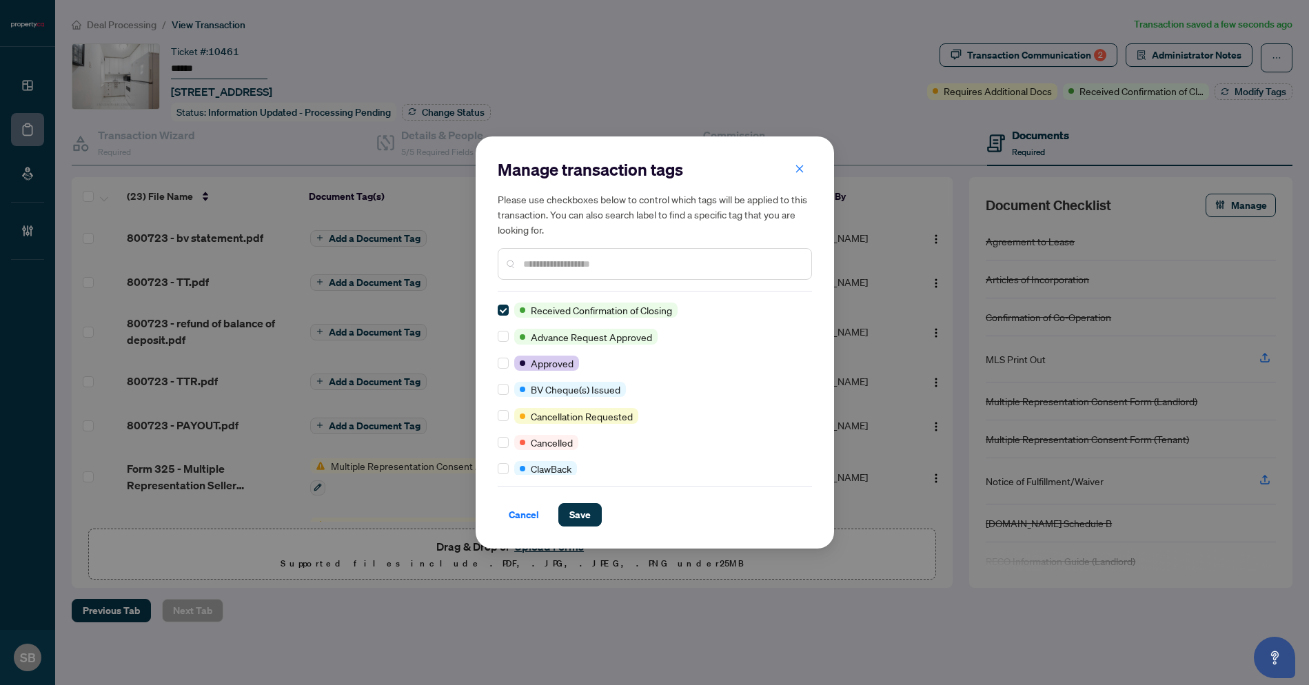
click at [541, 262] on input "text" at bounding box center [661, 263] width 277 height 15
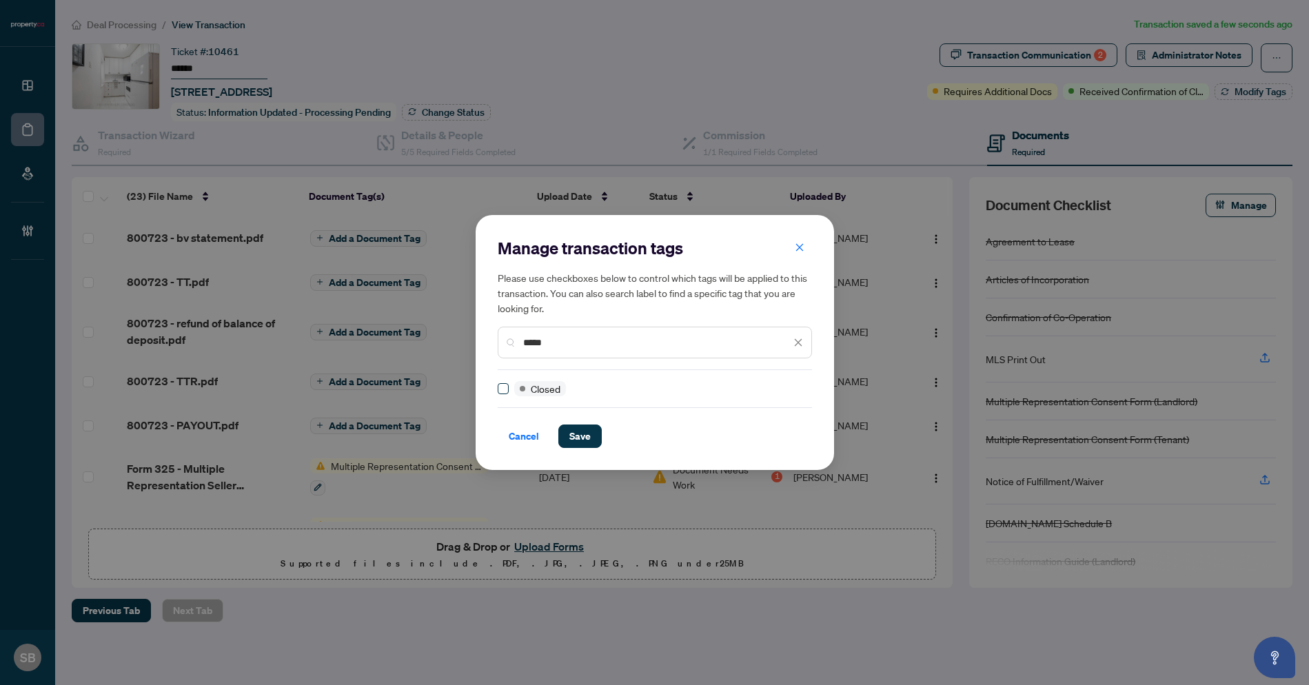
click at [507, 389] on span at bounding box center [503, 388] width 11 height 11
click at [563, 438] on button "Save" at bounding box center [579, 436] width 43 height 23
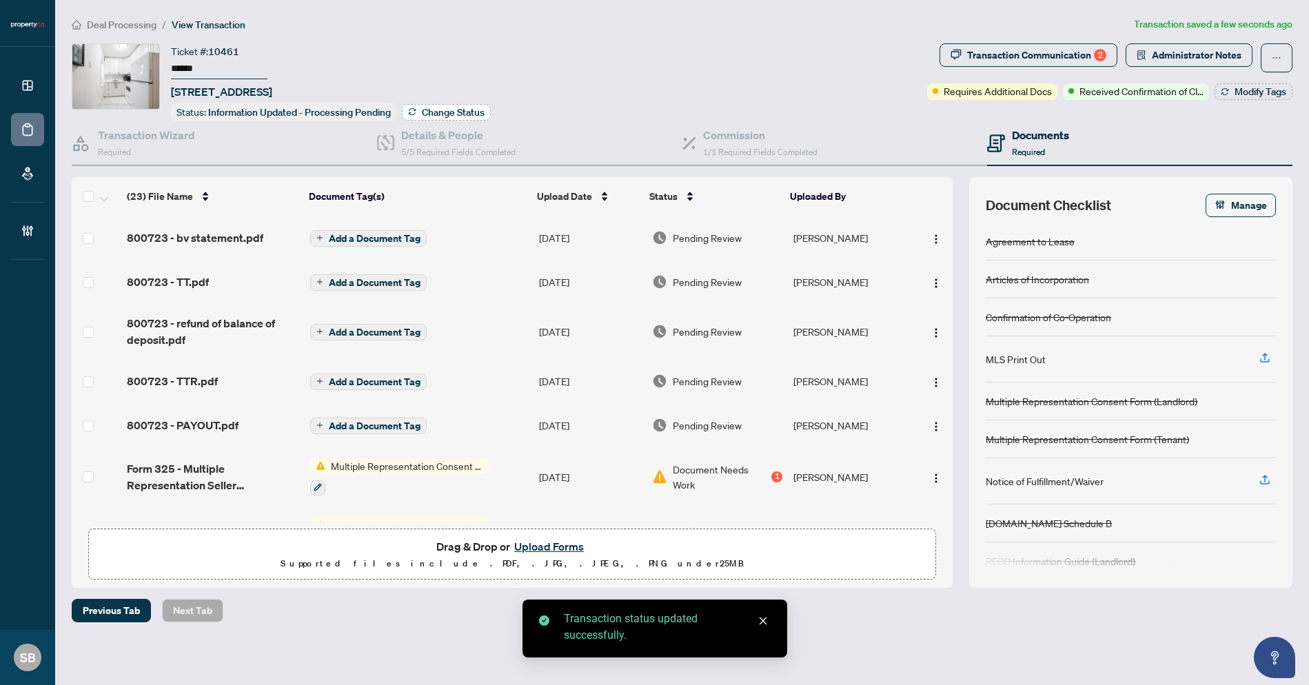
click at [449, 114] on span "Change Status" at bounding box center [453, 113] width 63 height 10
click at [449, 111] on div "Manage Transaction Status Please select a status from the options below to appl…" at bounding box center [654, 342] width 1309 height 685
click at [413, 113] on div "Manage Transaction Status Please select a status from the options below to appl…" at bounding box center [654, 342] width 1309 height 685
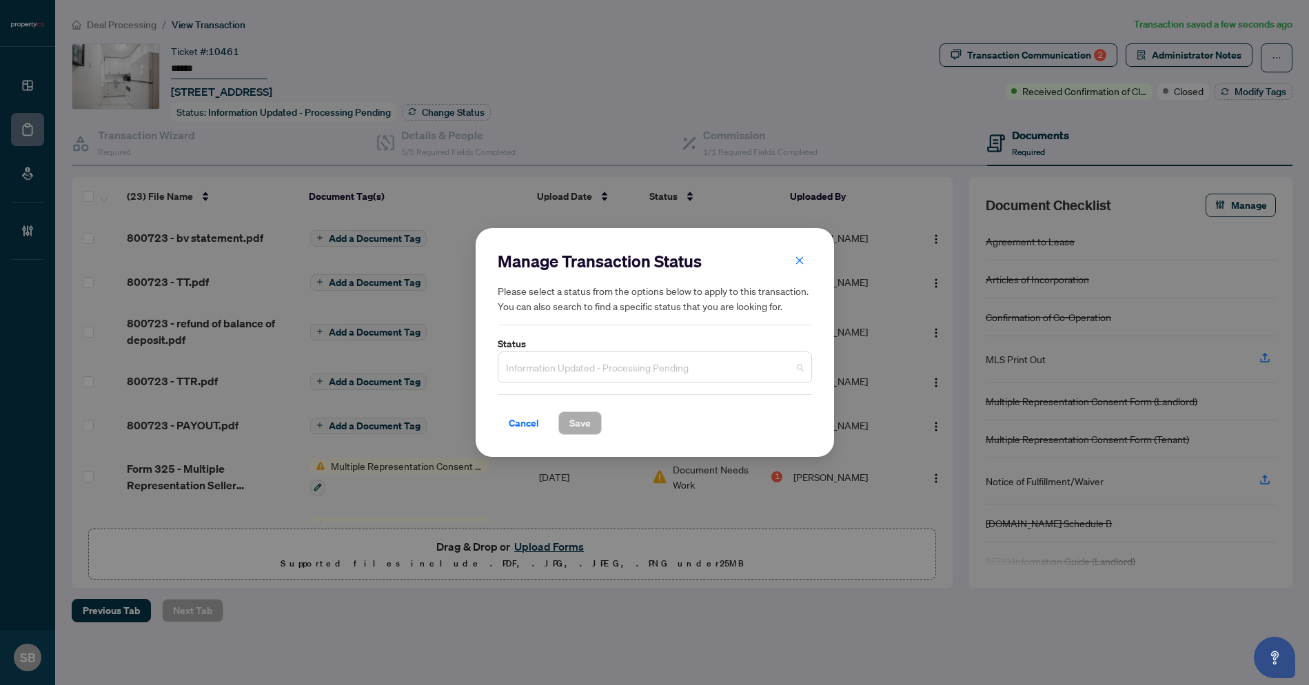
click at [663, 367] on span "Information Updated - Processing Pending" at bounding box center [655, 367] width 298 height 26
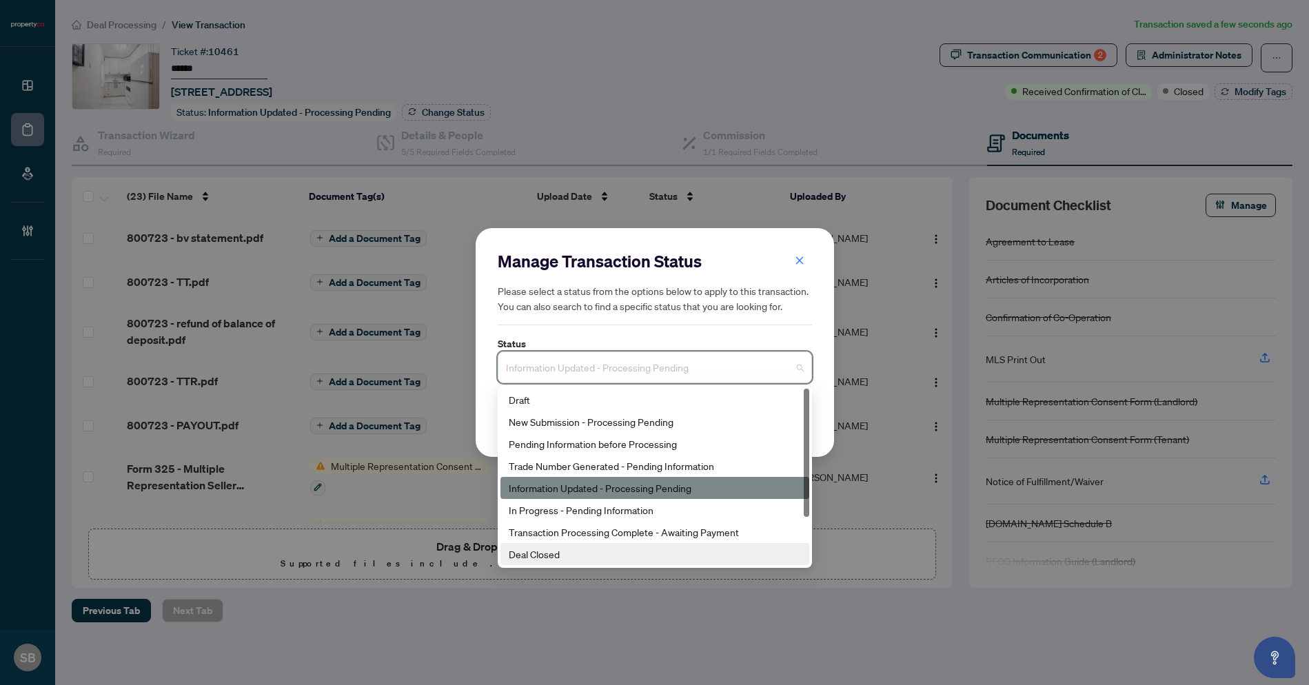
click at [542, 560] on div "Deal Closed" at bounding box center [655, 554] width 292 height 15
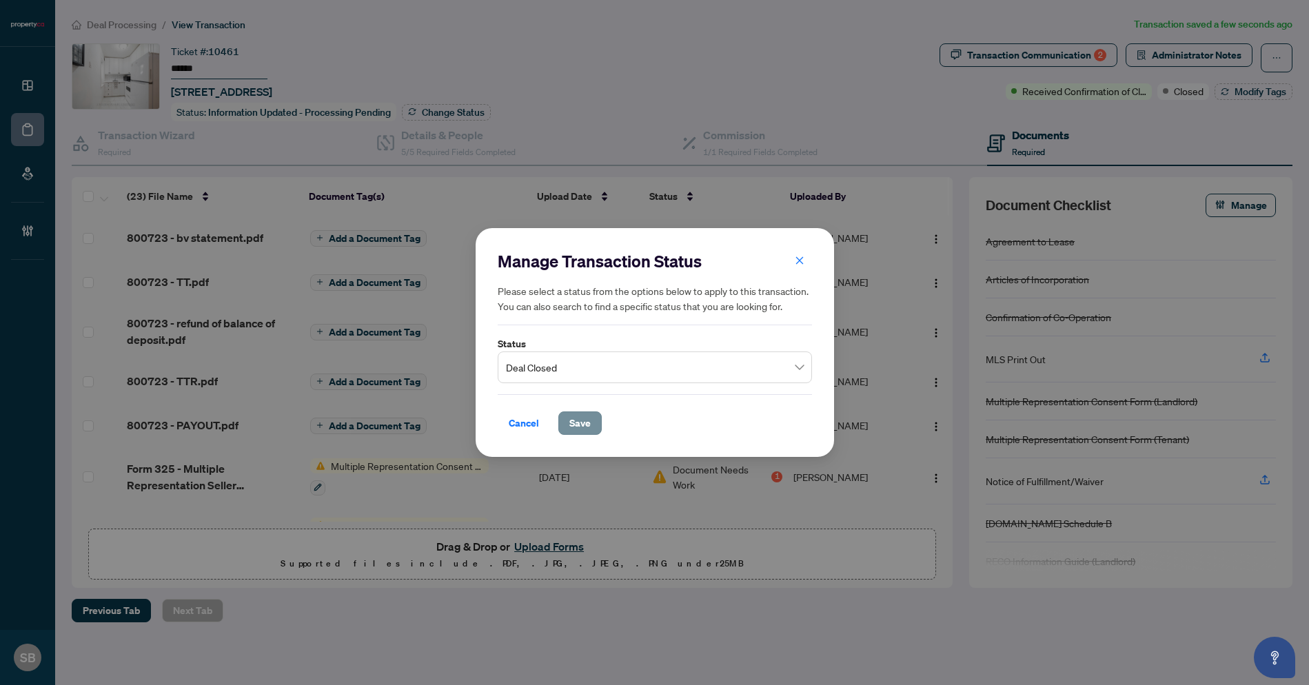
click at [586, 425] on span "Save" at bounding box center [579, 423] width 21 height 22
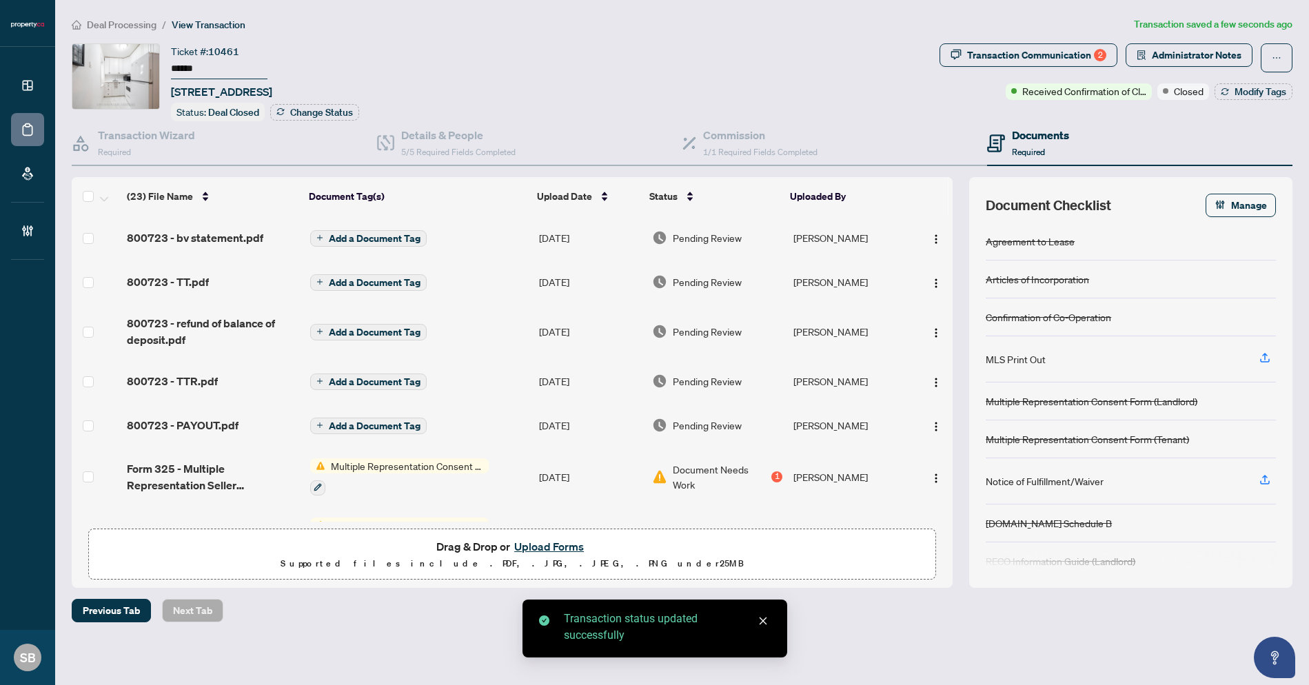
click at [827, 235] on td "[PERSON_NAME]" at bounding box center [850, 238] width 125 height 44
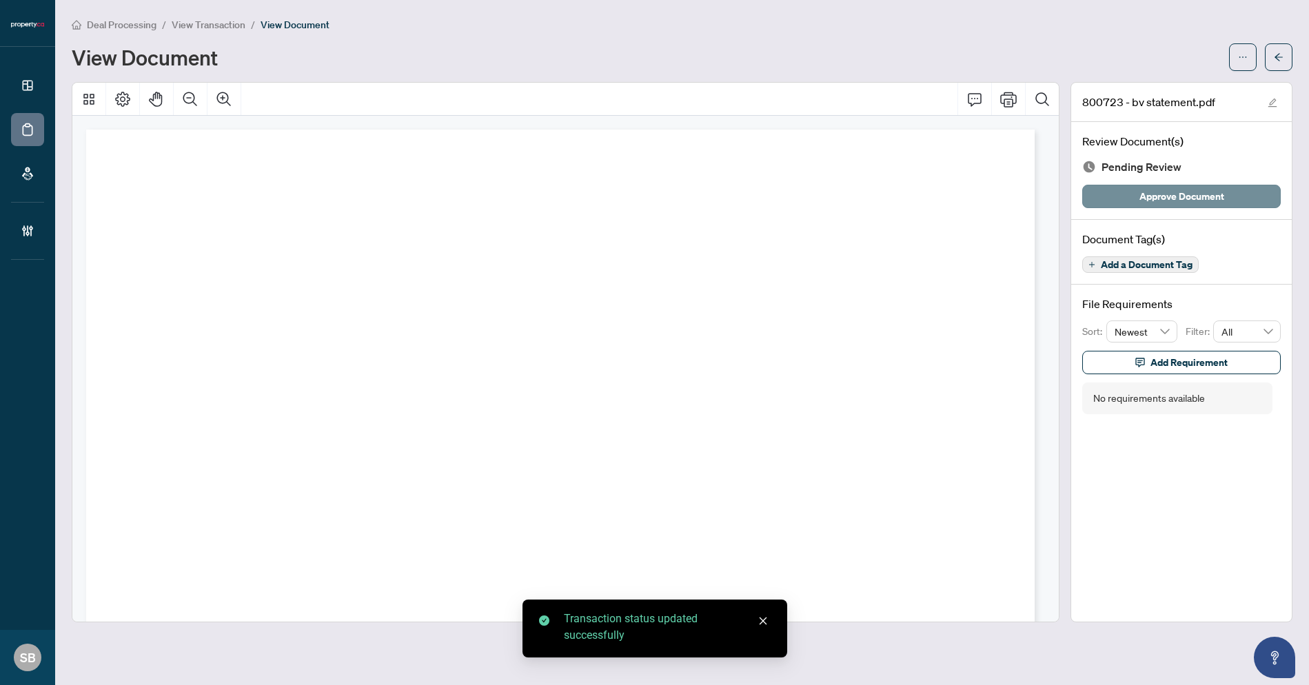
click at [1166, 194] on span "Approve Document" at bounding box center [1181, 196] width 85 height 22
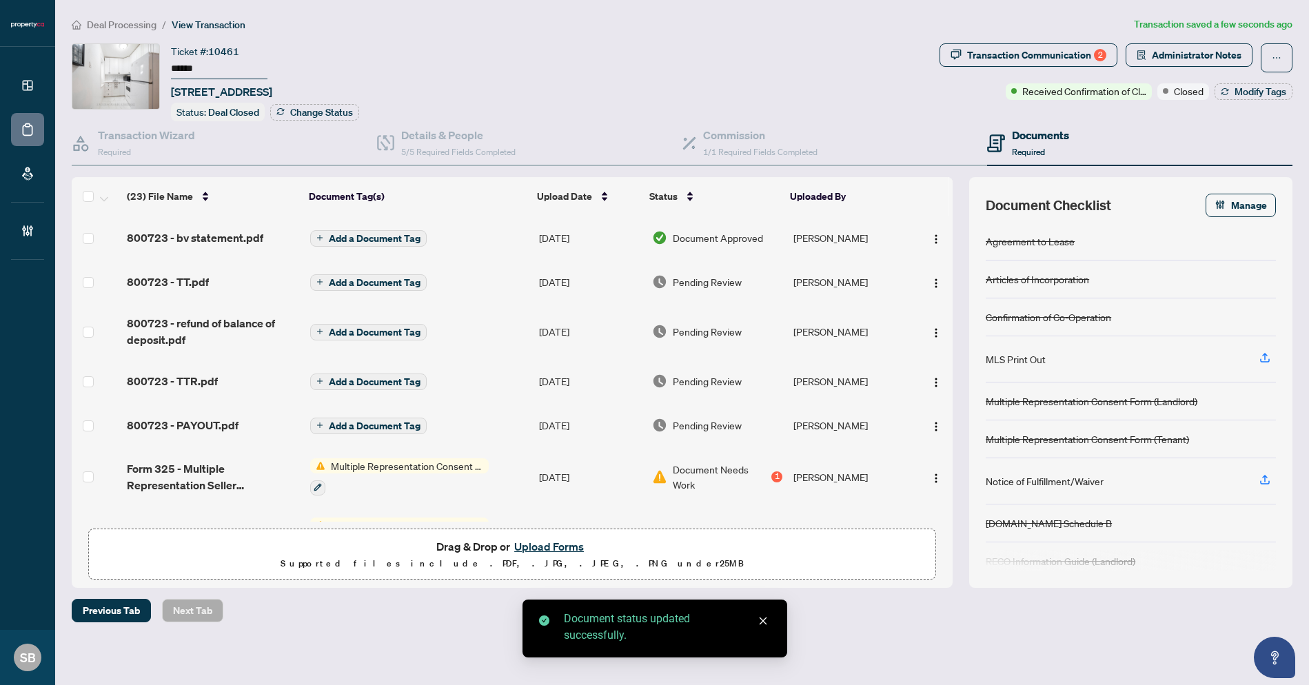
click at [833, 270] on td "[PERSON_NAME]" at bounding box center [850, 282] width 125 height 44
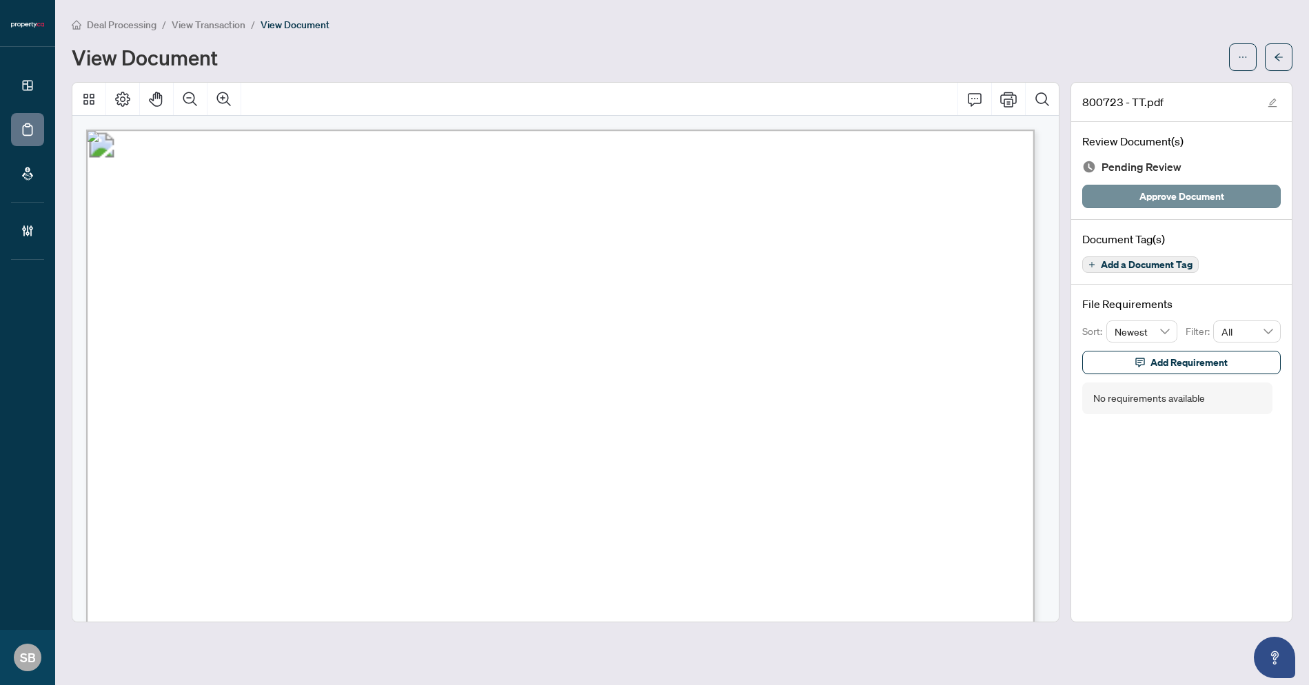
click at [1172, 205] on span "Approve Document" at bounding box center [1181, 196] width 85 height 22
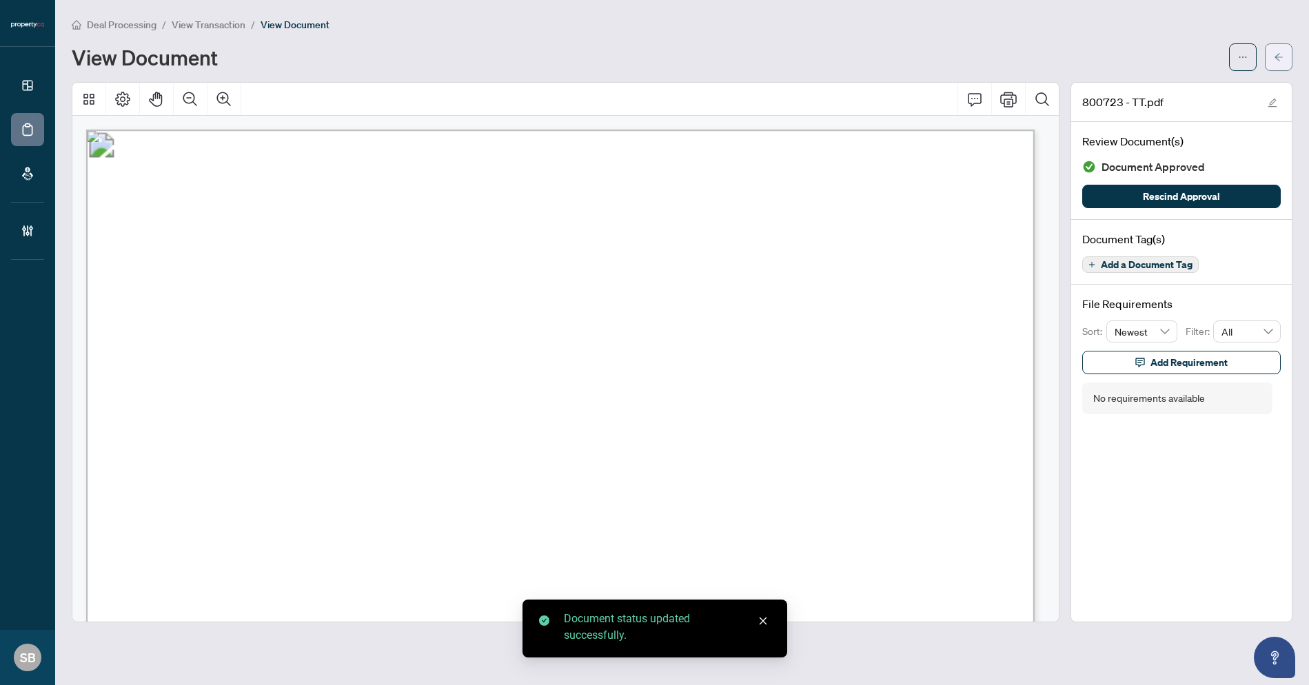
click at [1282, 61] on icon "arrow-left" at bounding box center [1279, 57] width 10 height 10
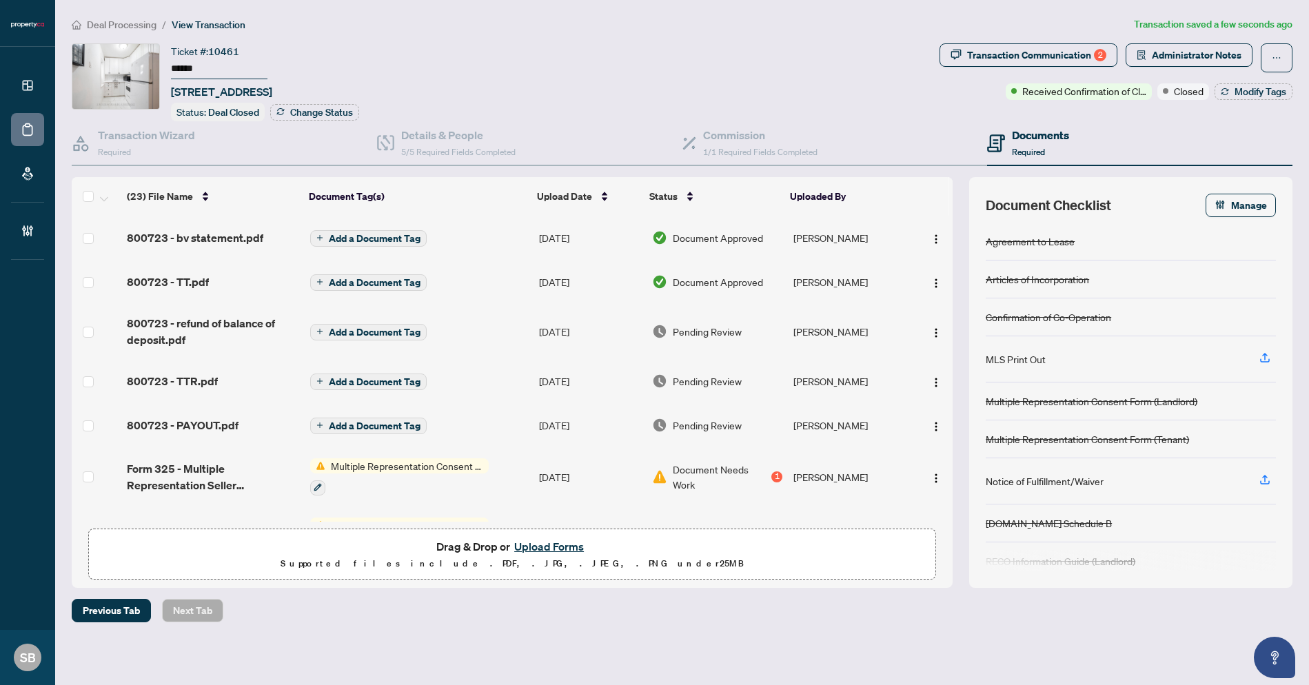
click at [822, 329] on td "[PERSON_NAME]" at bounding box center [850, 331] width 125 height 55
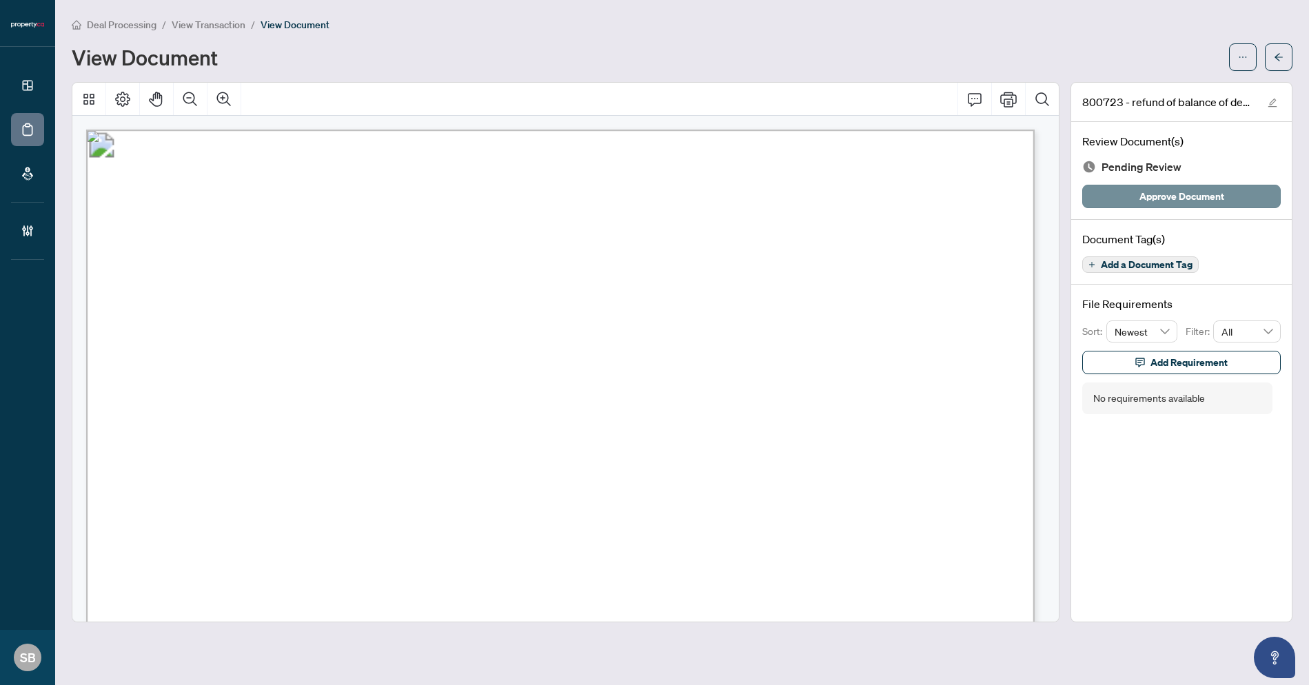
click at [1190, 198] on span "Approve Document" at bounding box center [1181, 196] width 85 height 22
click at [1284, 50] on button "button" at bounding box center [1279, 57] width 28 height 28
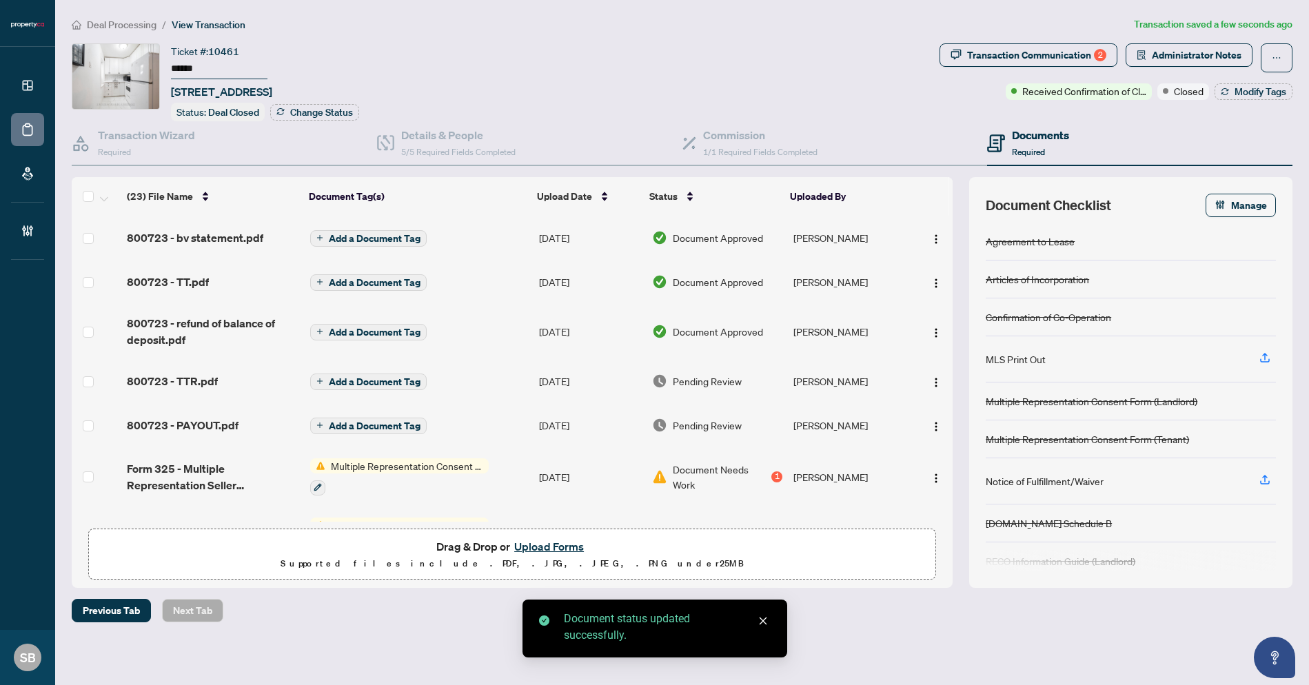
click at [784, 378] on td "Pending Review" at bounding box center [717, 381] width 141 height 44
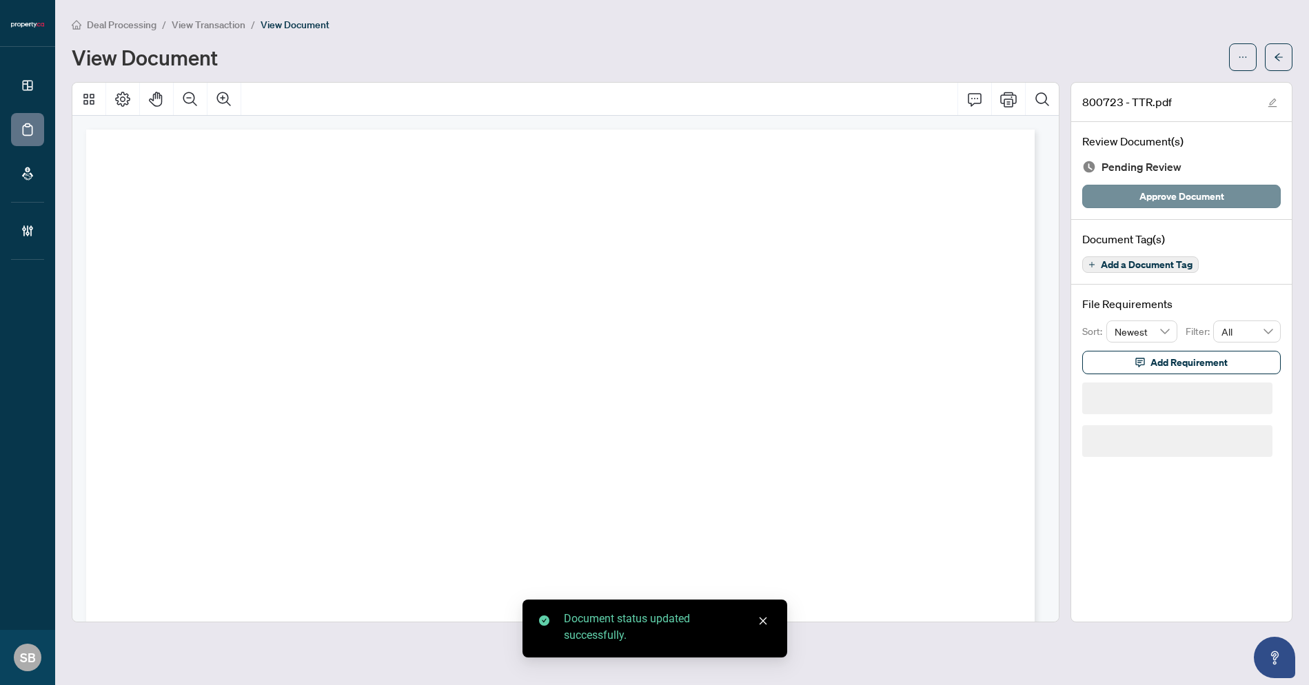
click at [1186, 201] on span "Approve Document" at bounding box center [1181, 196] width 85 height 22
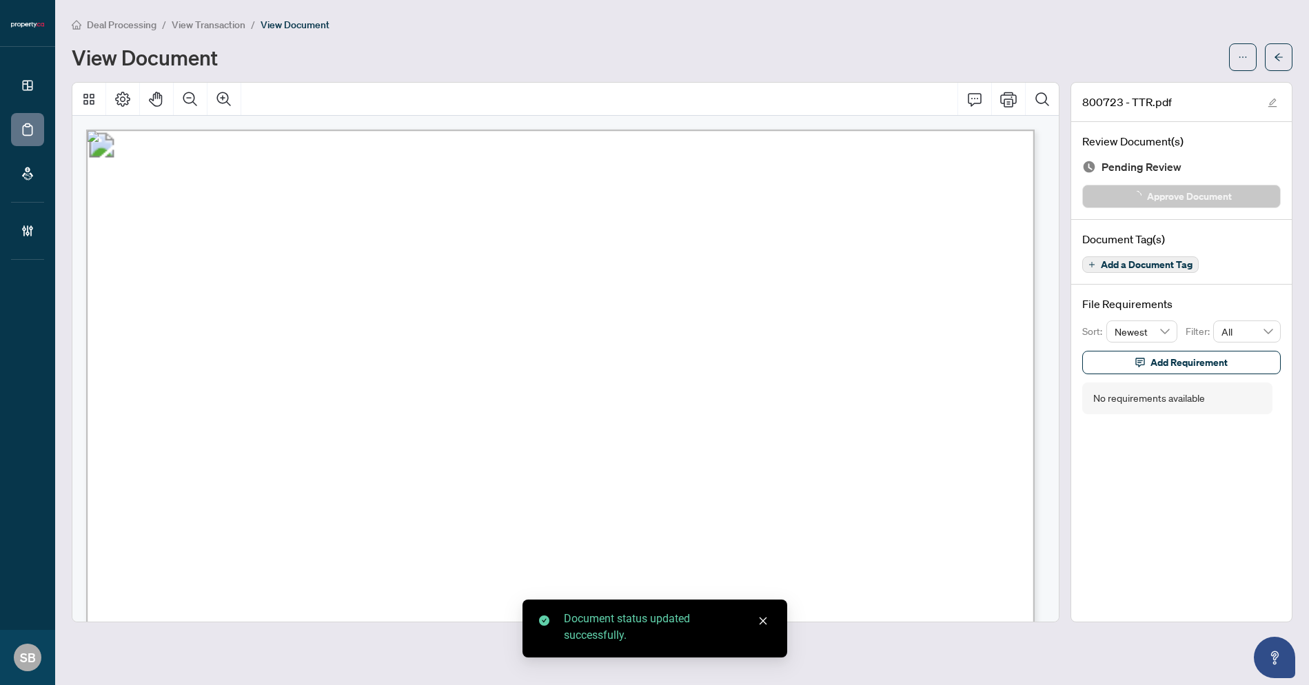
click at [1293, 49] on main "Deal Processing / View Transaction / View Document View Document 800723 - TTR.p…" at bounding box center [682, 342] width 1254 height 685
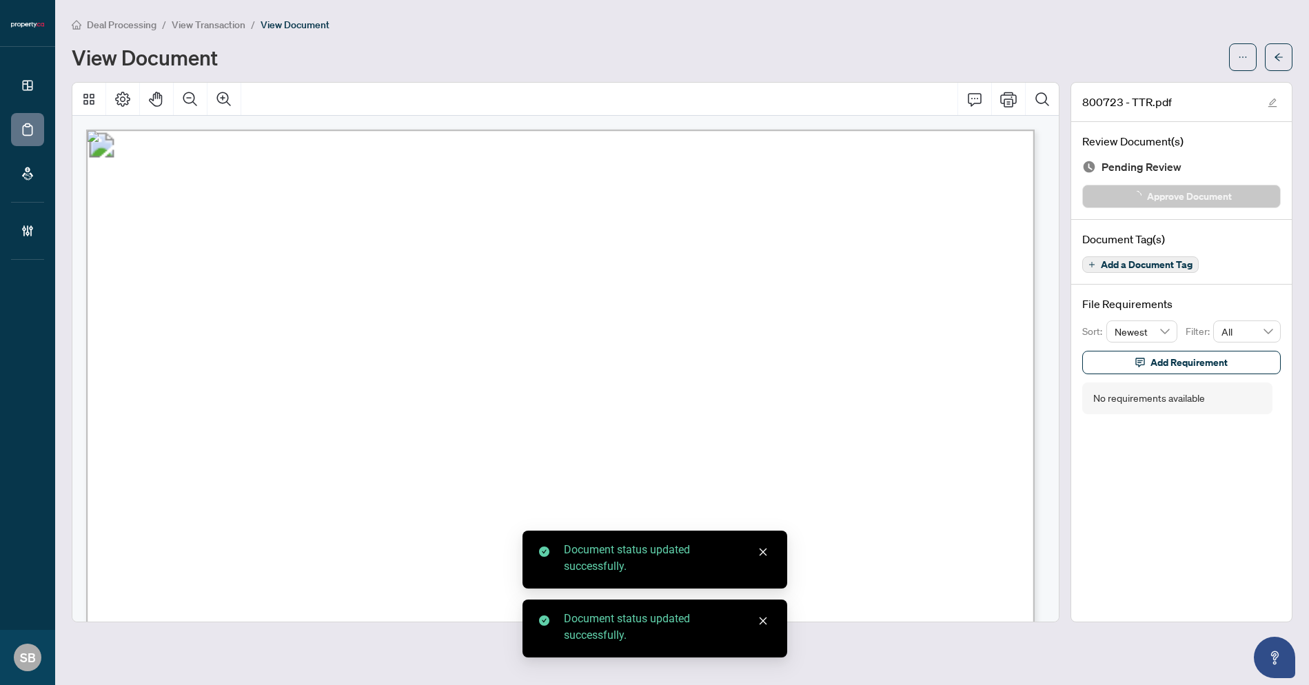
click at [1279, 59] on icon "arrow-left" at bounding box center [1279, 57] width 10 height 10
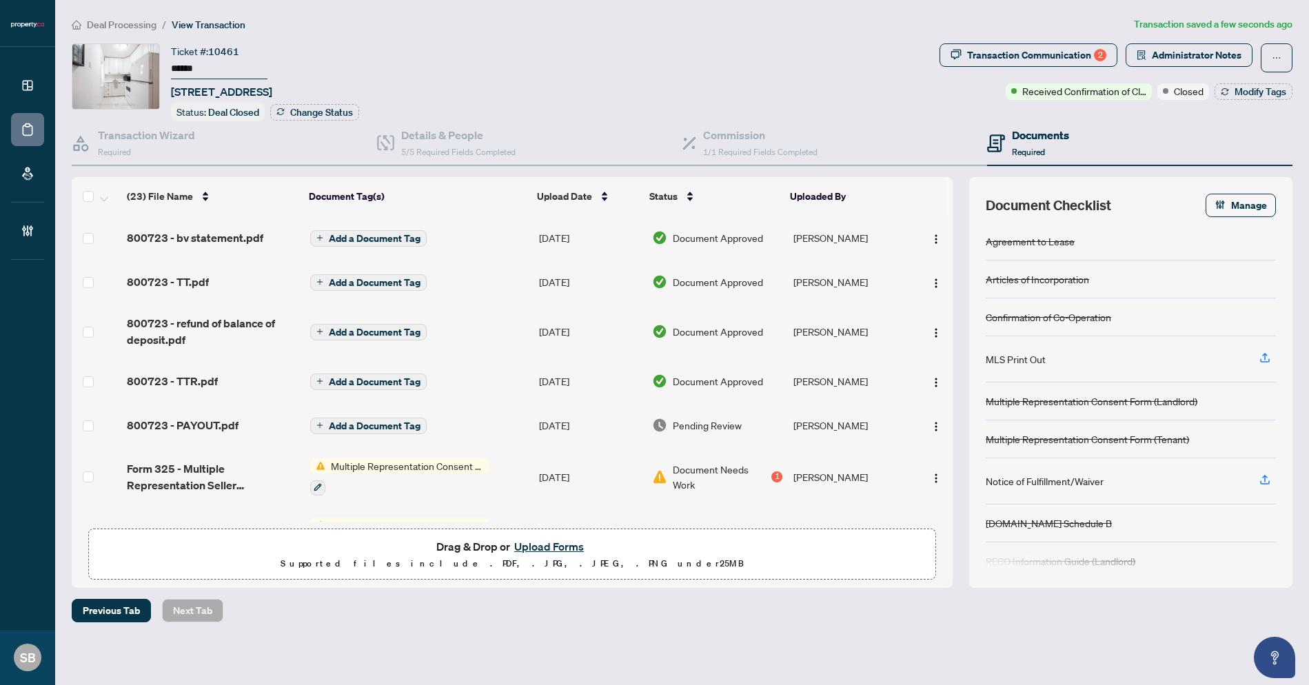
click at [720, 429] on span "Pending Review" at bounding box center [707, 425] width 69 height 15
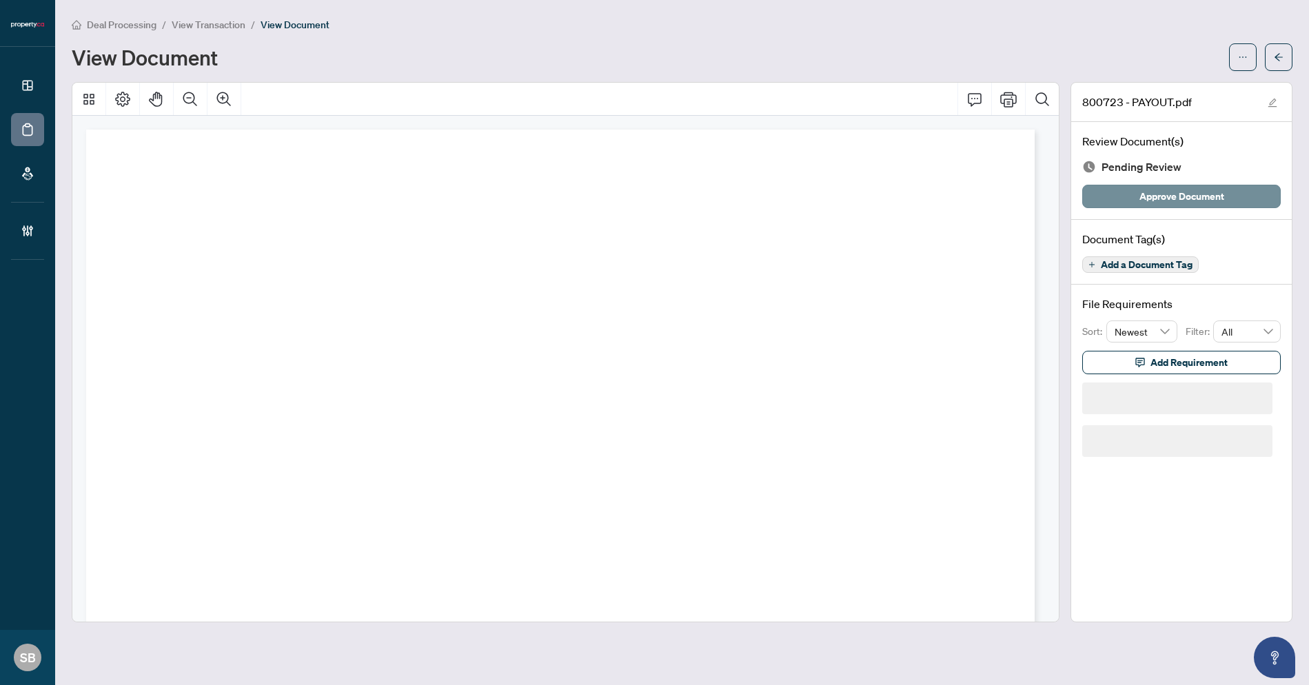
click at [1177, 197] on span "Approve Document" at bounding box center [1181, 196] width 85 height 22
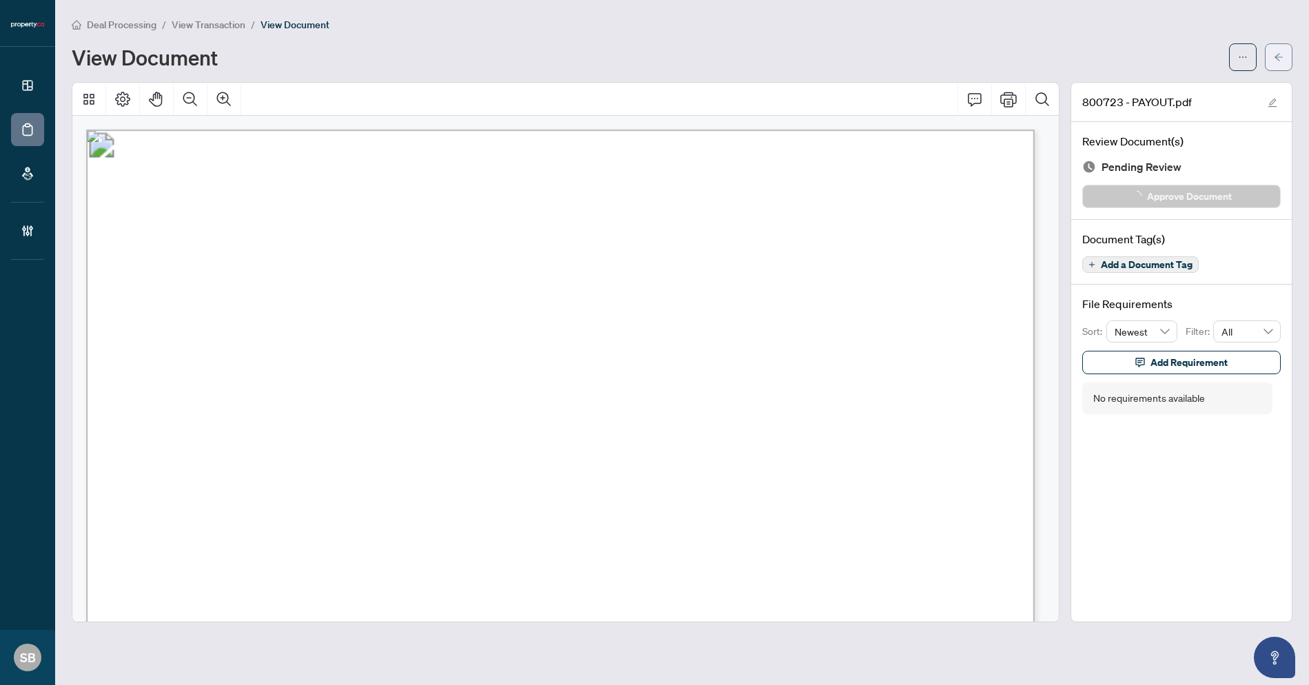
click at [1292, 45] on button "button" at bounding box center [1279, 57] width 28 height 28
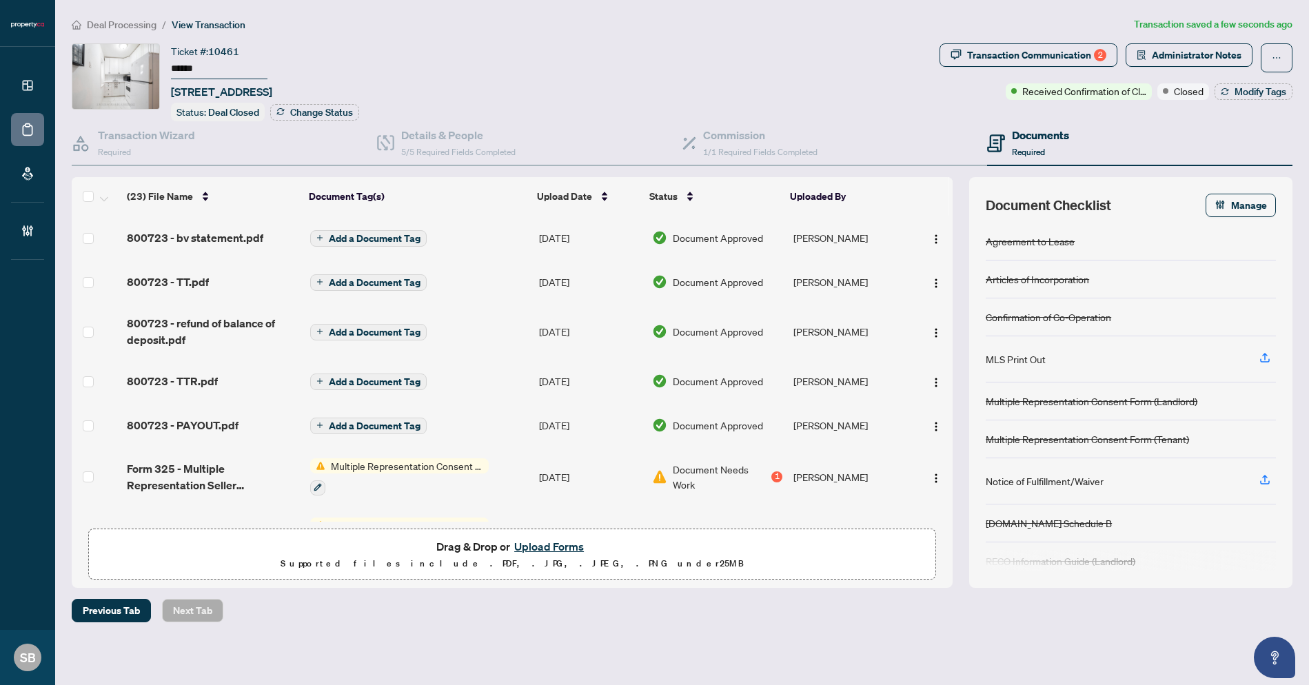
click at [116, 23] on span "Deal Processing" at bounding box center [122, 25] width 70 height 12
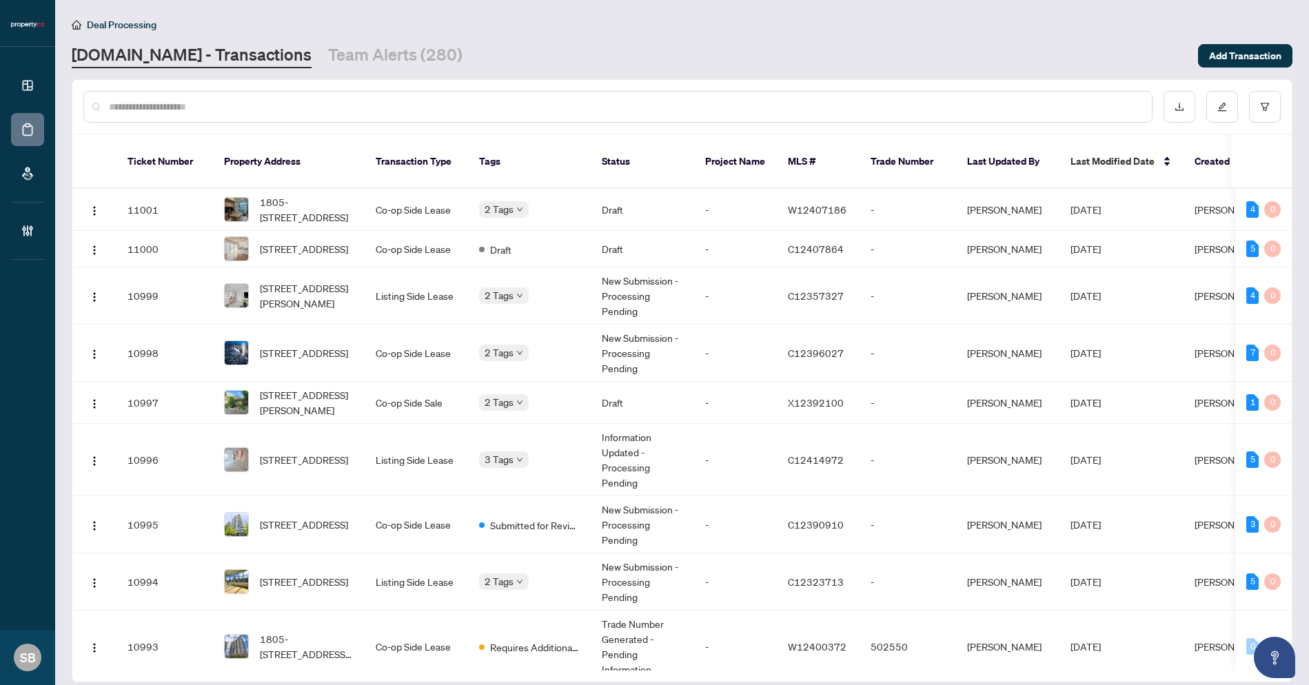
click at [878, 107] on input "text" at bounding box center [625, 106] width 1032 height 15
paste input "******"
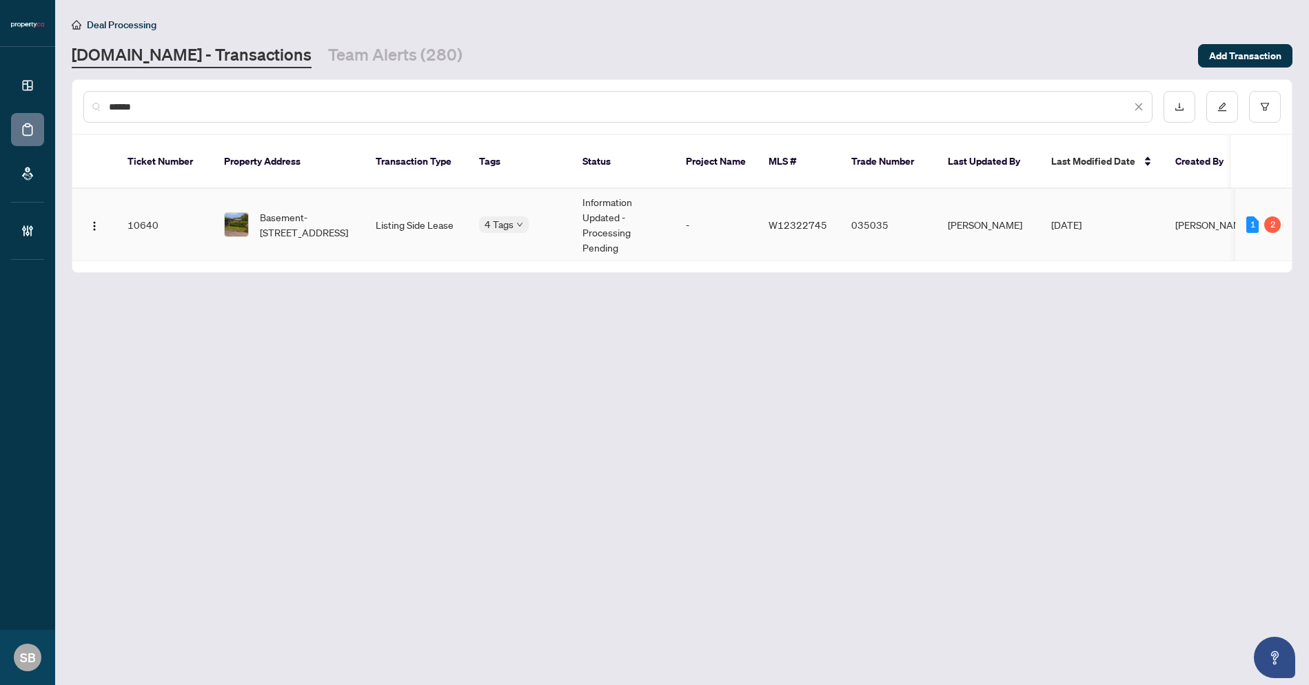
click at [1048, 223] on td "Sep/23/2025" at bounding box center [1102, 225] width 124 height 72
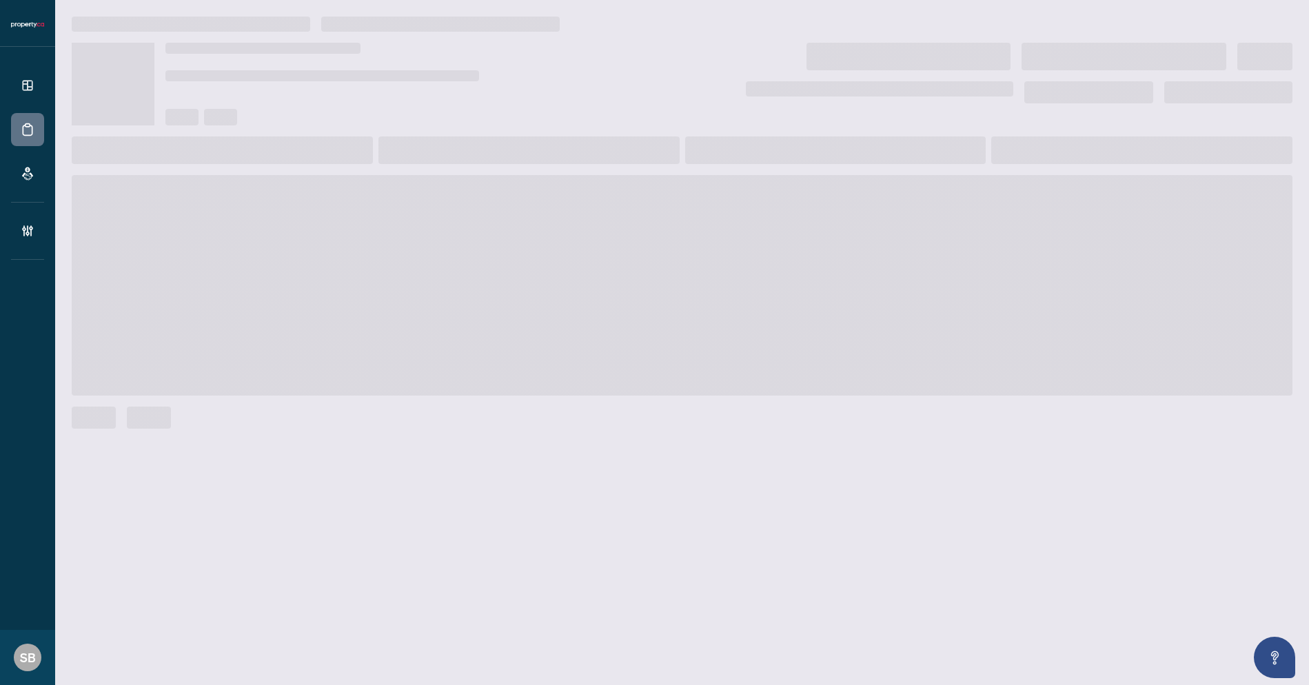
click at [1051, 214] on span at bounding box center [682, 285] width 1221 height 221
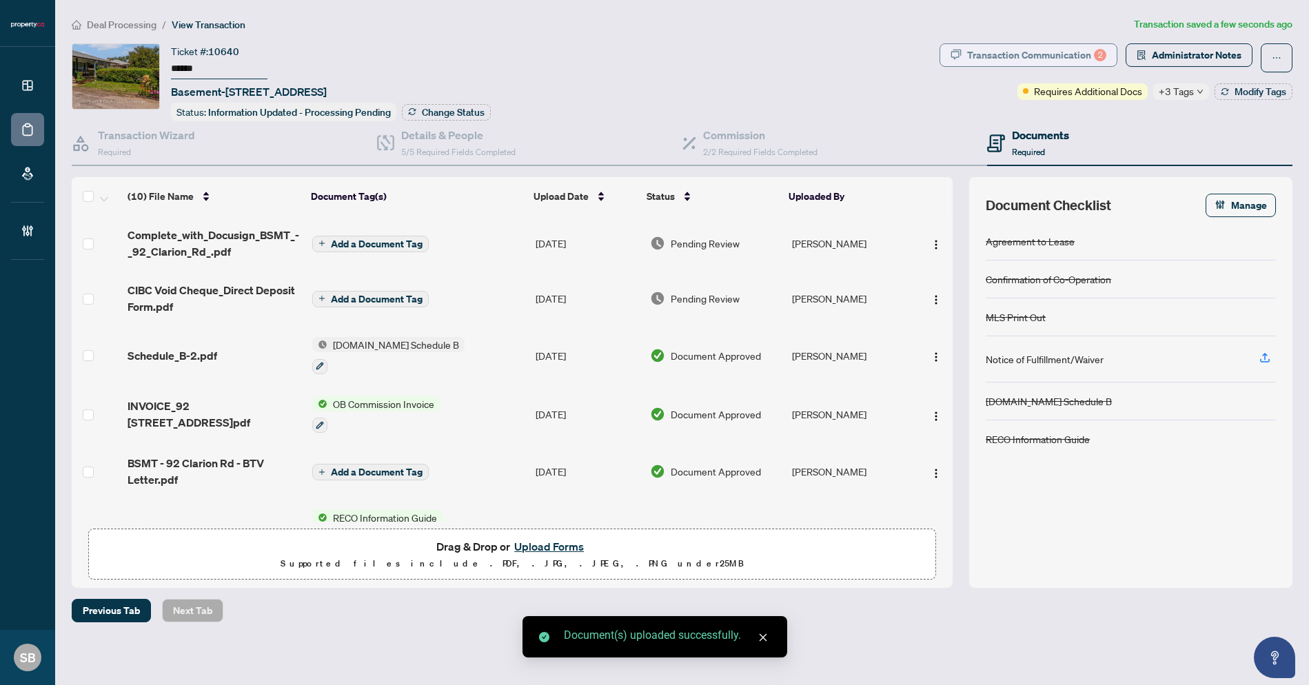
click at [1020, 46] on div "Transaction Communication 2" at bounding box center [1036, 55] width 139 height 22
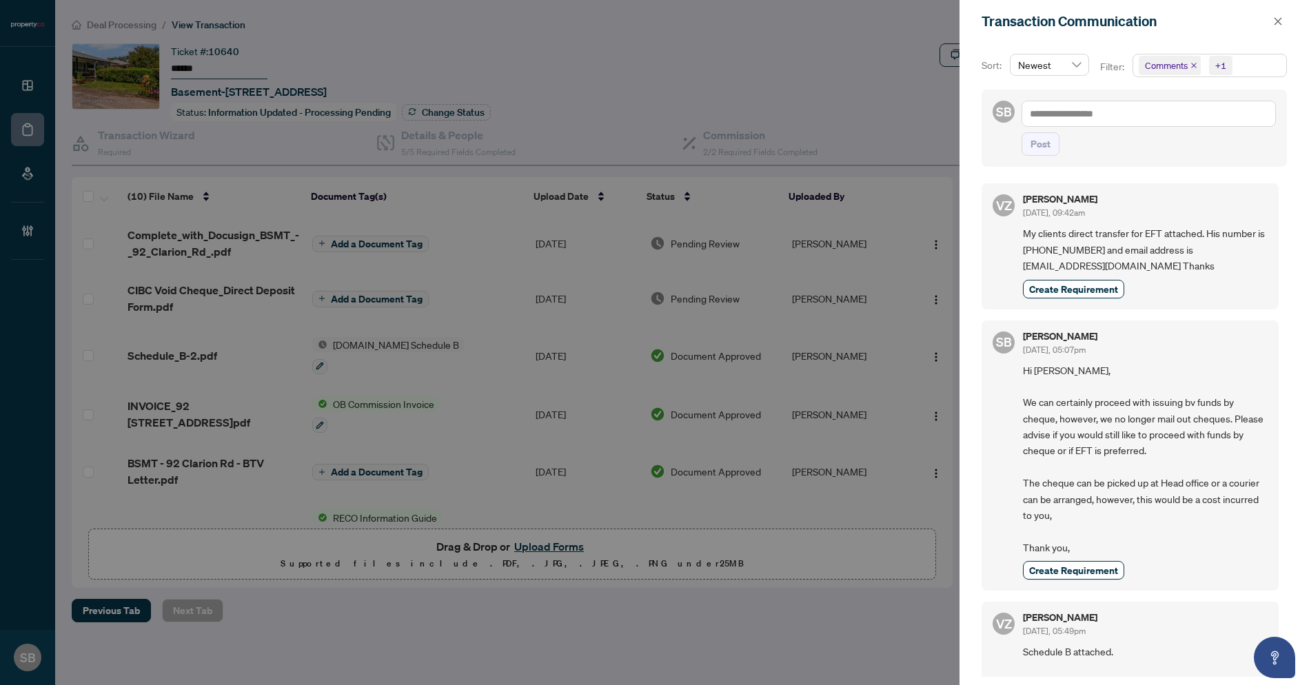
click at [1237, 256] on span "My clients direct transfer for EFT attached. His number is ‭+1 (416) 428-3365‬ …" at bounding box center [1145, 249] width 245 height 48
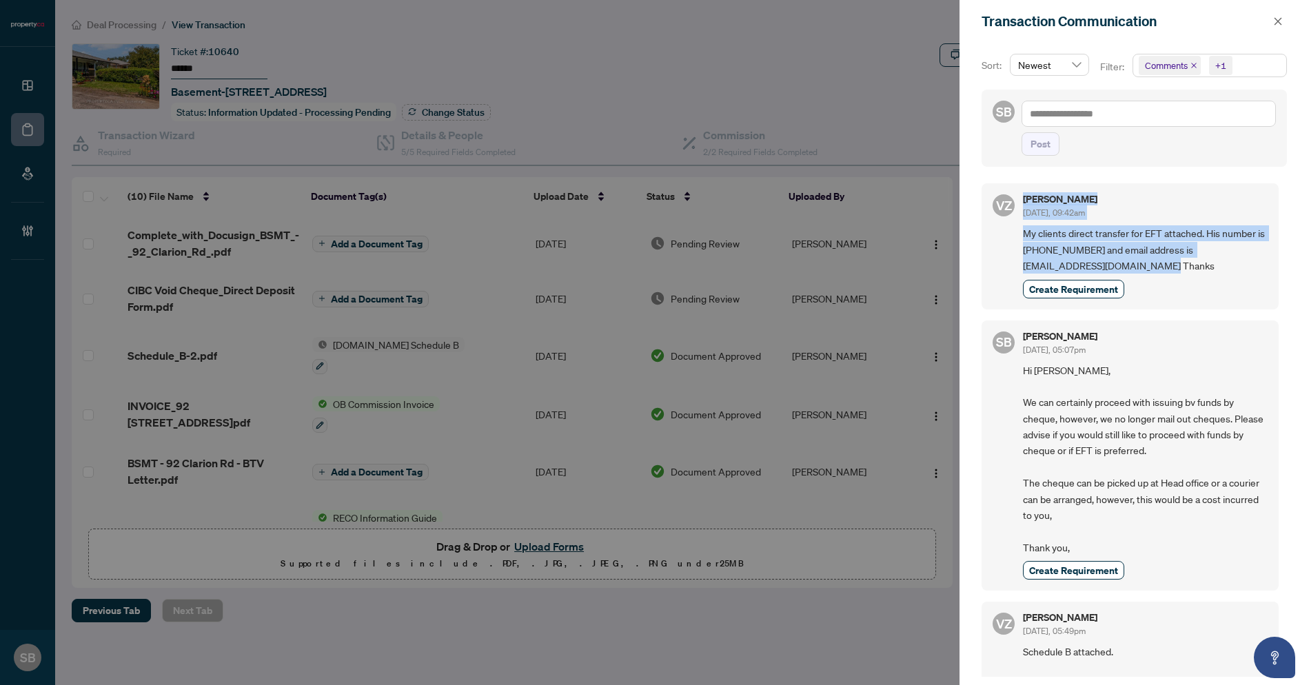
drag, startPoint x: 1004, startPoint y: 231, endPoint x: 1242, endPoint y: 260, distance: 238.9
click at [1242, 260] on div "VZ Veronika Zykova Sep/23/2025, 09:42am My clients direct transfer for EFT atta…" at bounding box center [1130, 245] width 297 height 125
copy div "Veronika Zykova Sep/23/2025, 09:42am My clients direct transfer for EFT attache…"
click at [1273, 23] on button "button" at bounding box center [1278, 21] width 18 height 17
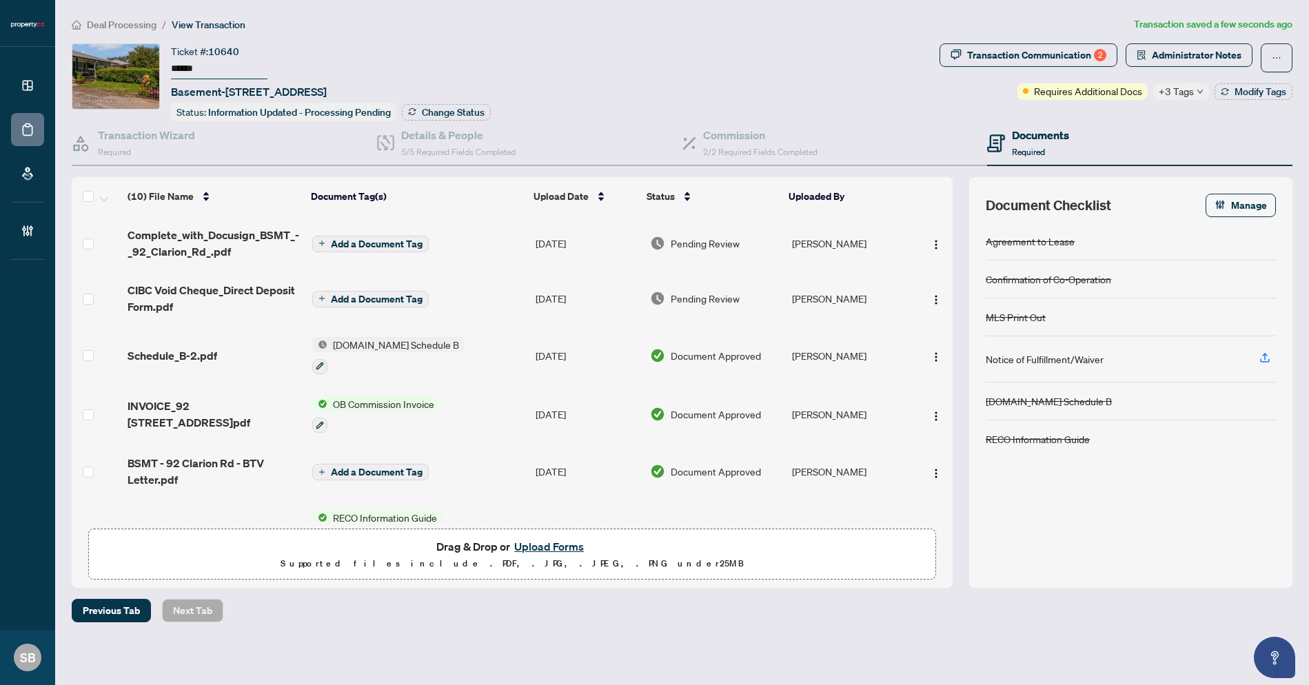
click at [706, 294] on span "Pending Review" at bounding box center [705, 298] width 69 height 15
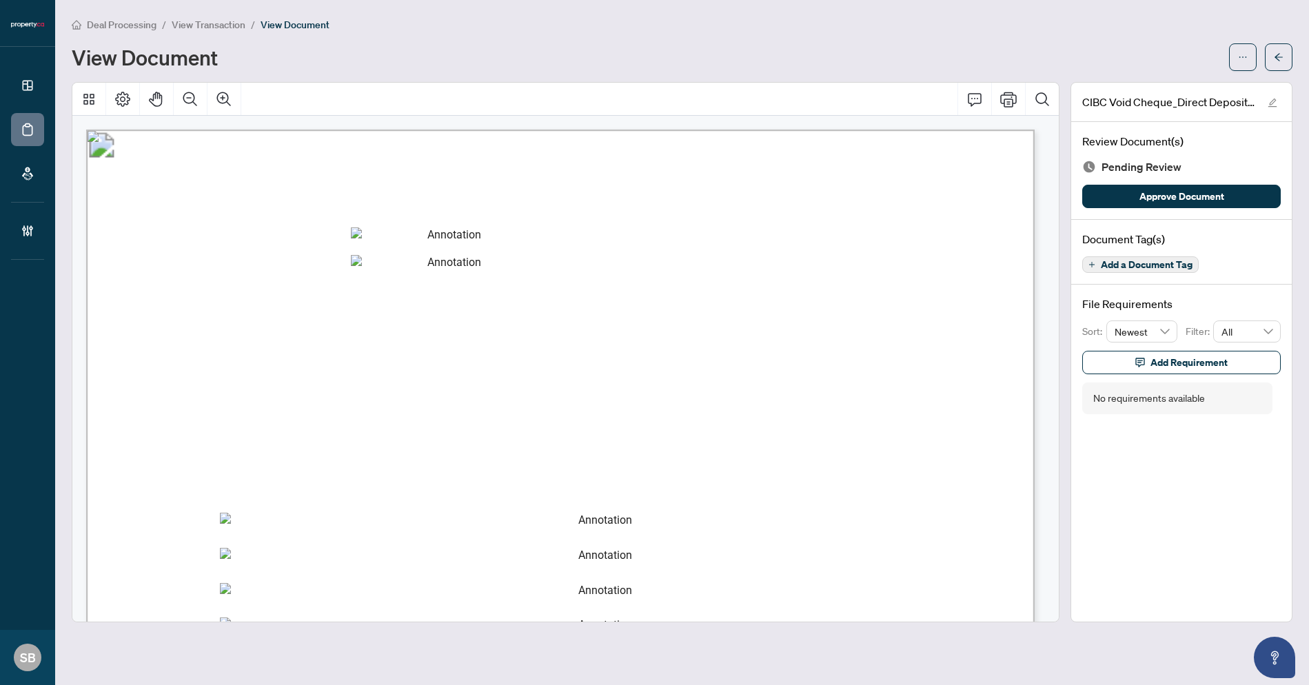
scroll to position [17, 0]
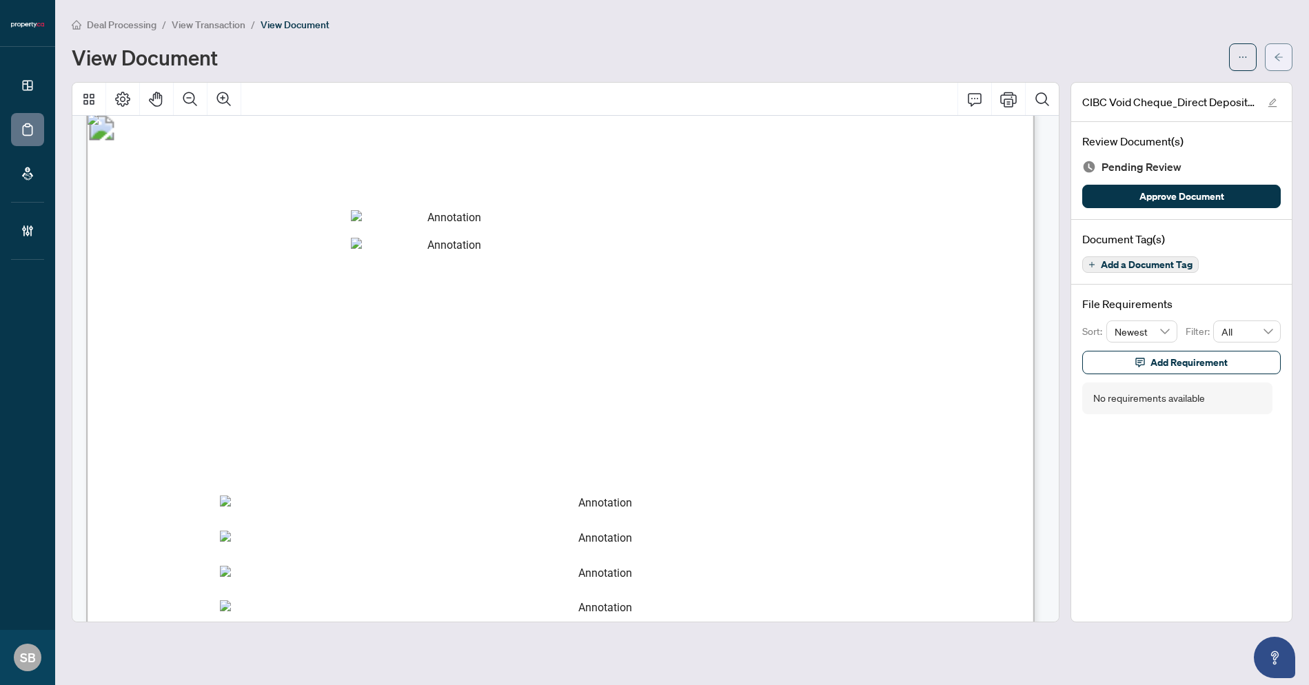
click at [1280, 57] on icon "arrow-left" at bounding box center [1279, 57] width 8 height 8
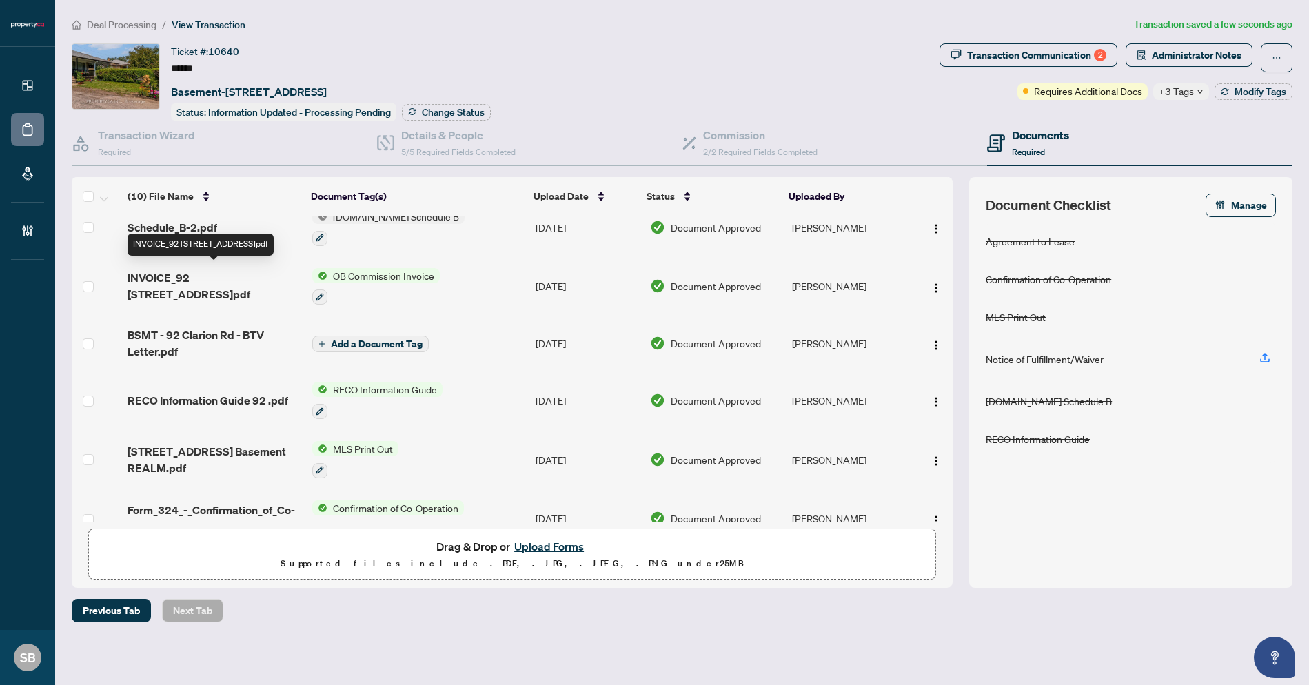
scroll to position [274, 0]
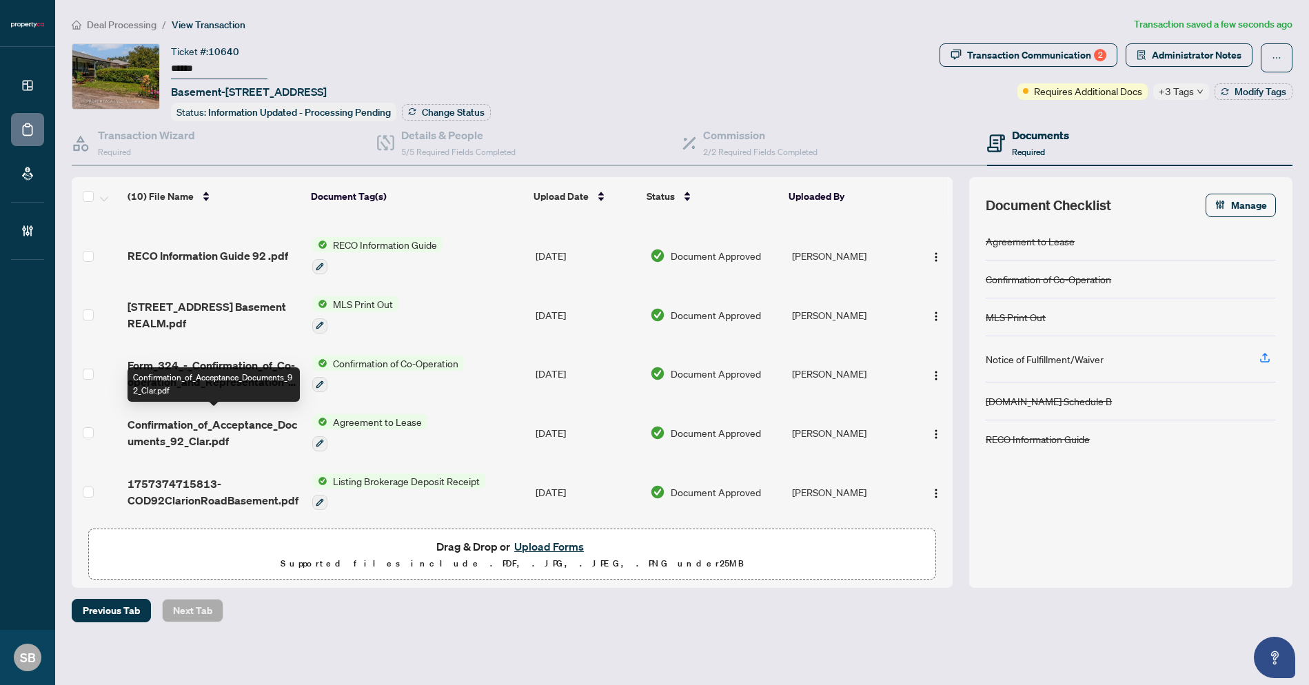
click at [209, 430] on span "Confirmation_of_Acceptance_Documents_92_Clar.pdf" at bounding box center [215, 432] width 174 height 33
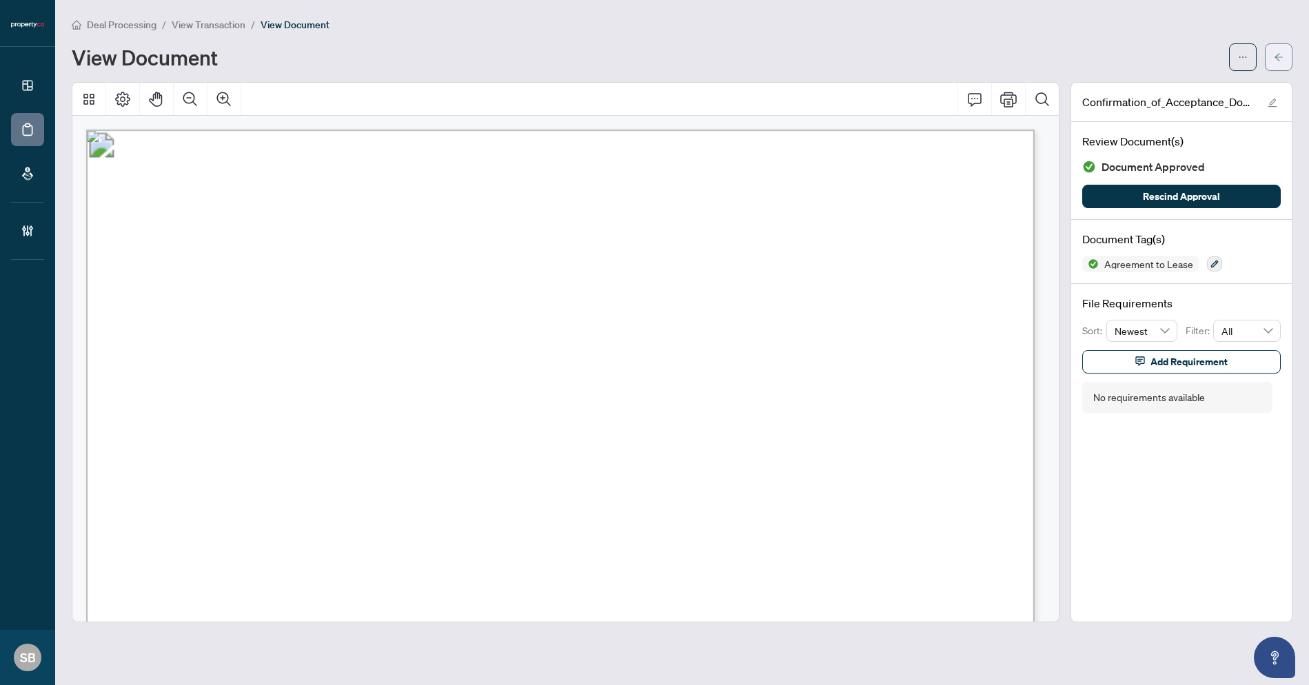
click at [1281, 56] on icon "arrow-left" at bounding box center [1279, 57] width 10 height 10
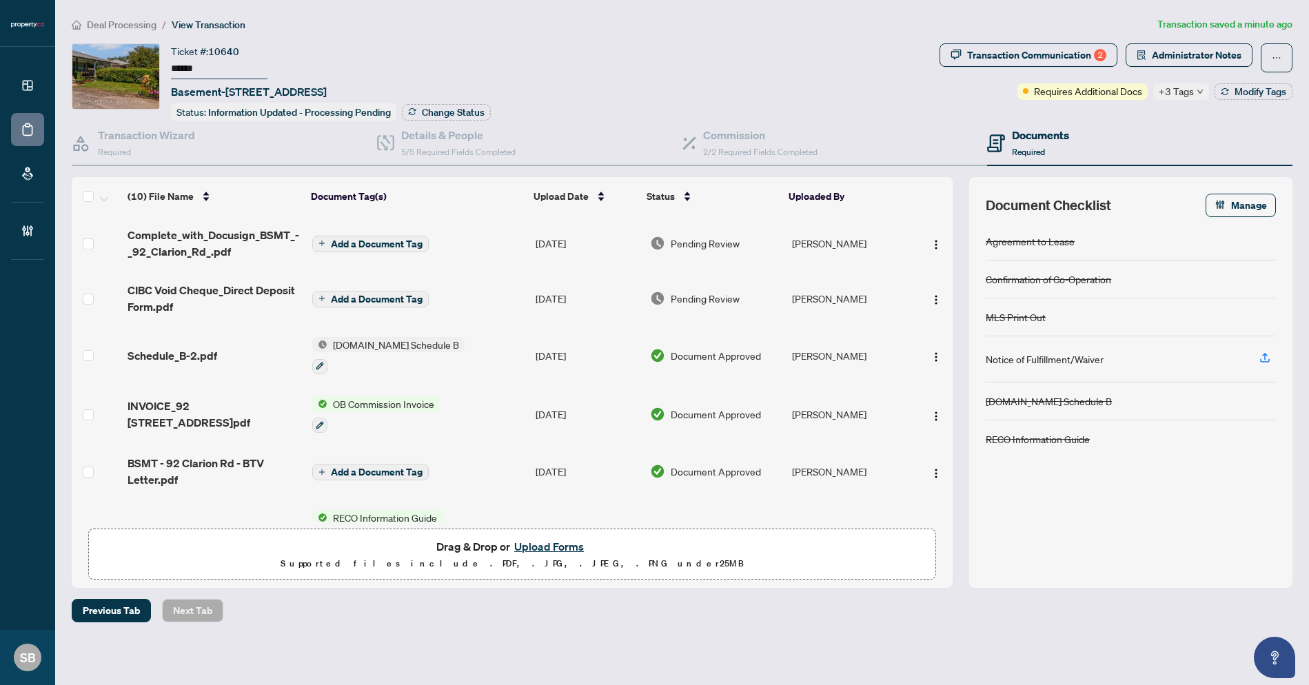
click at [391, 241] on span "Add a Document Tag" at bounding box center [377, 244] width 92 height 10
click at [378, 239] on div "Manage document tags Please browse the list or search to apply tags to: Complet…" at bounding box center [654, 342] width 1309 height 685
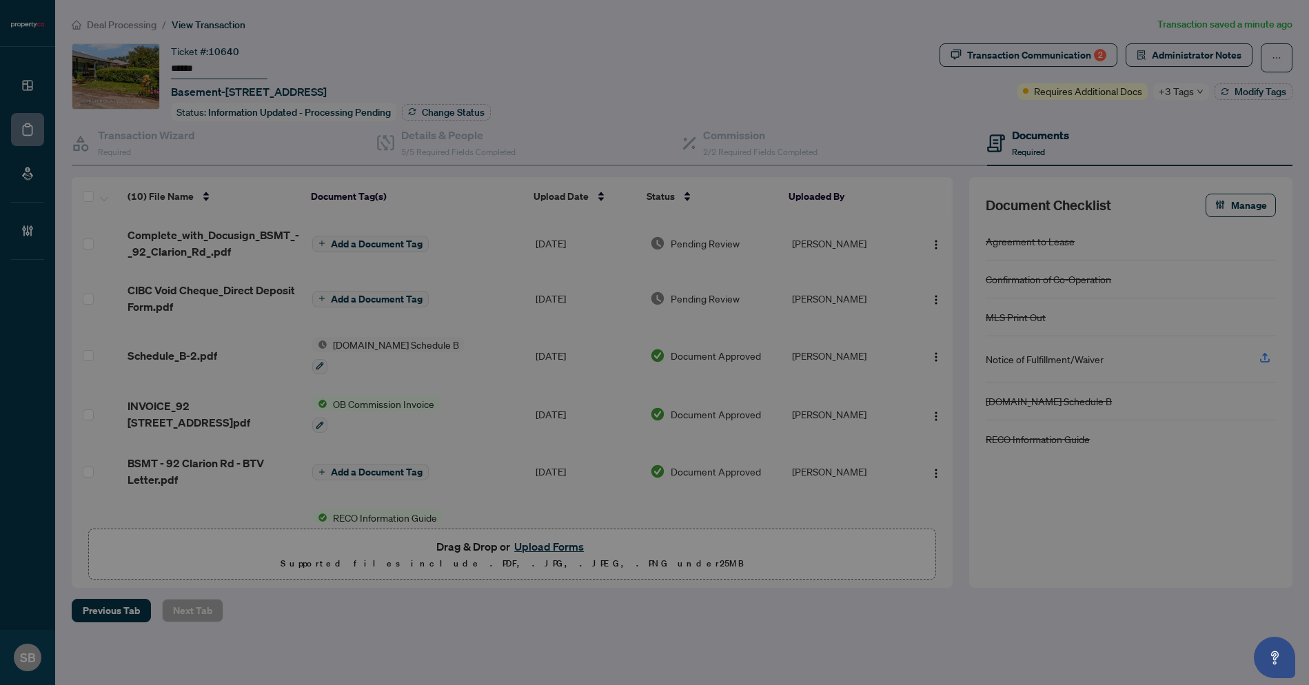
click at [374, 245] on div "Manage document tags Please browse the list or search to apply tags to: Complet…" at bounding box center [654, 342] width 1309 height 685
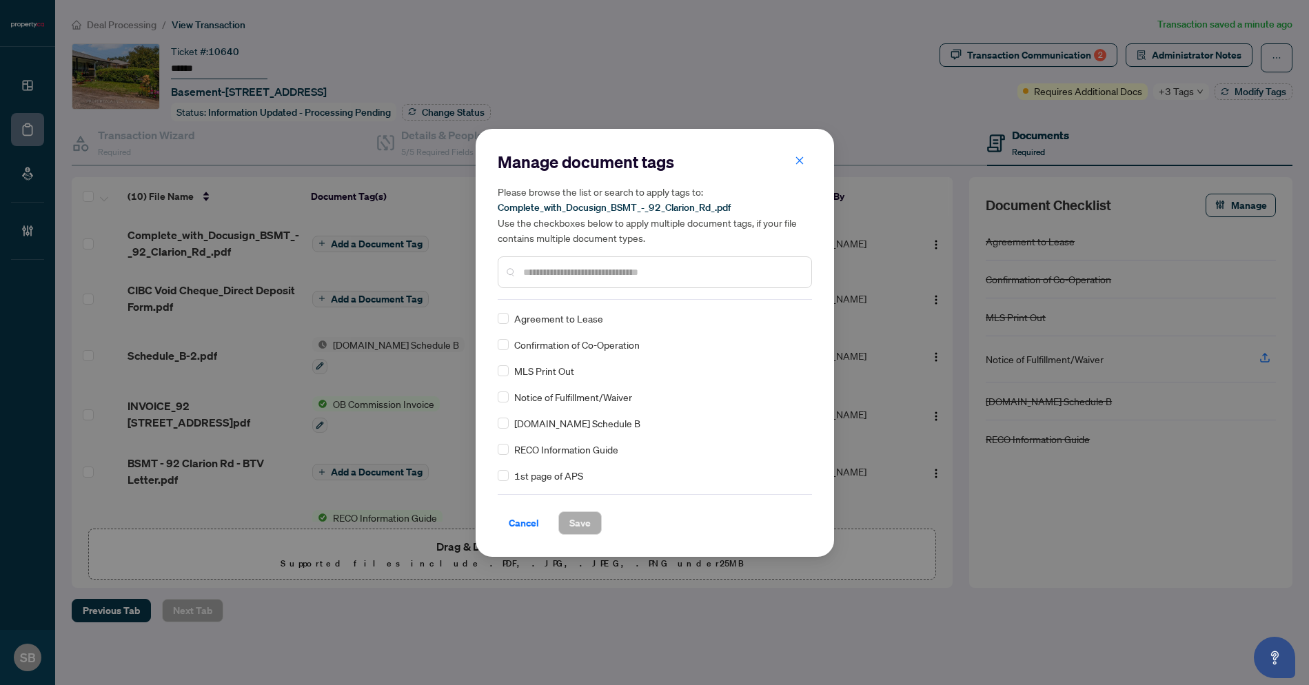
click at [596, 268] on input "text" at bounding box center [661, 272] width 277 height 15
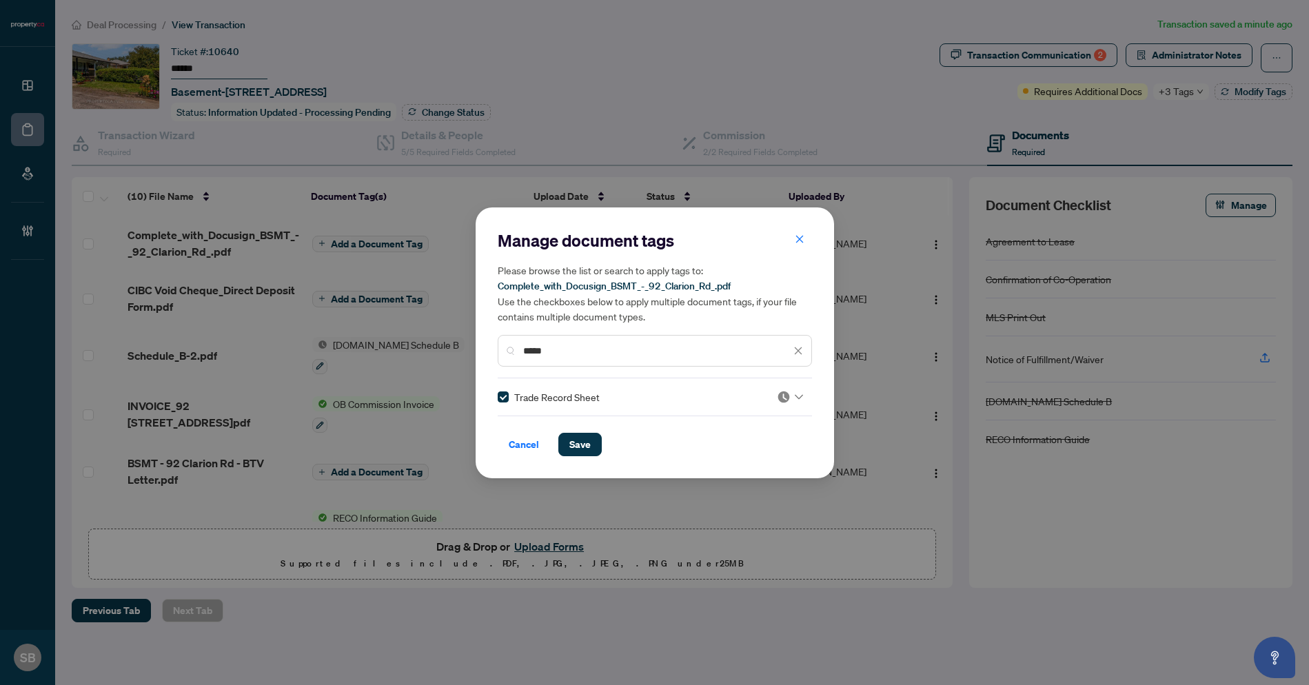
click at [782, 394] on img at bounding box center [784, 397] width 14 height 14
click at [751, 458] on div "Approved" at bounding box center [744, 463] width 88 height 15
click at [589, 441] on span "Save" at bounding box center [579, 445] width 21 height 22
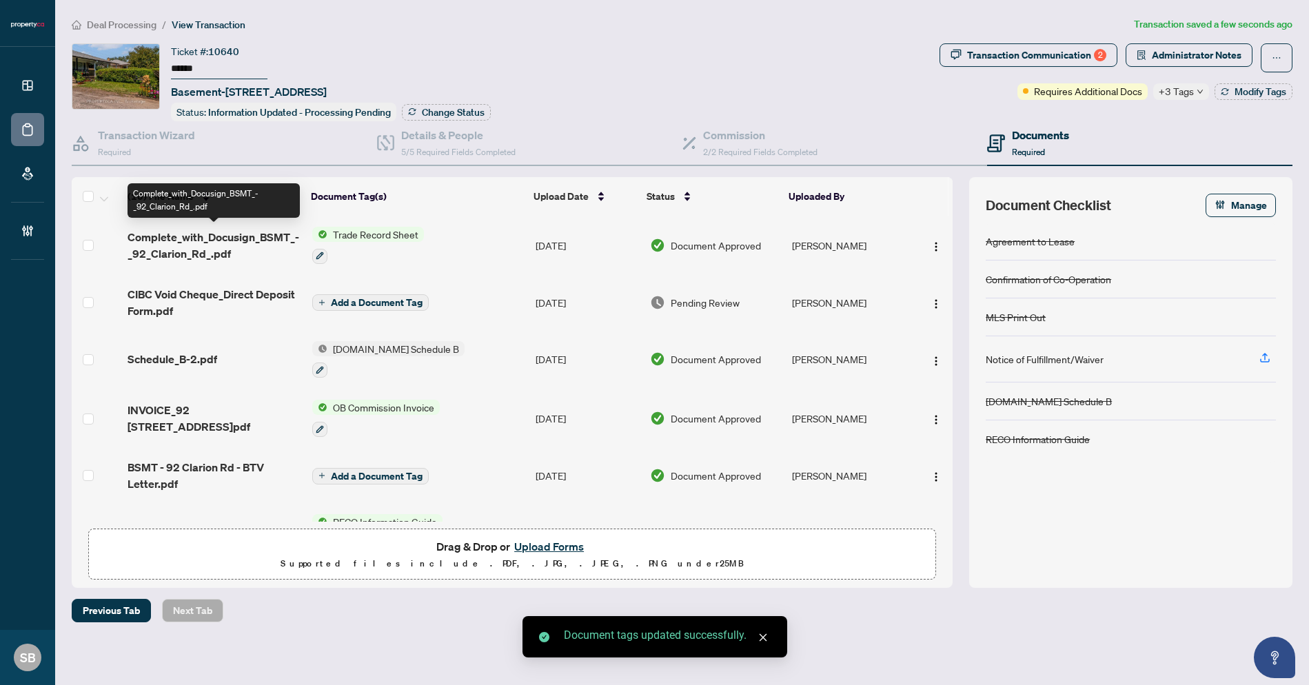
click at [201, 245] on span "Complete_with_Docusign_BSMT_-_92_Clarion_Rd_.pdf" at bounding box center [215, 245] width 174 height 33
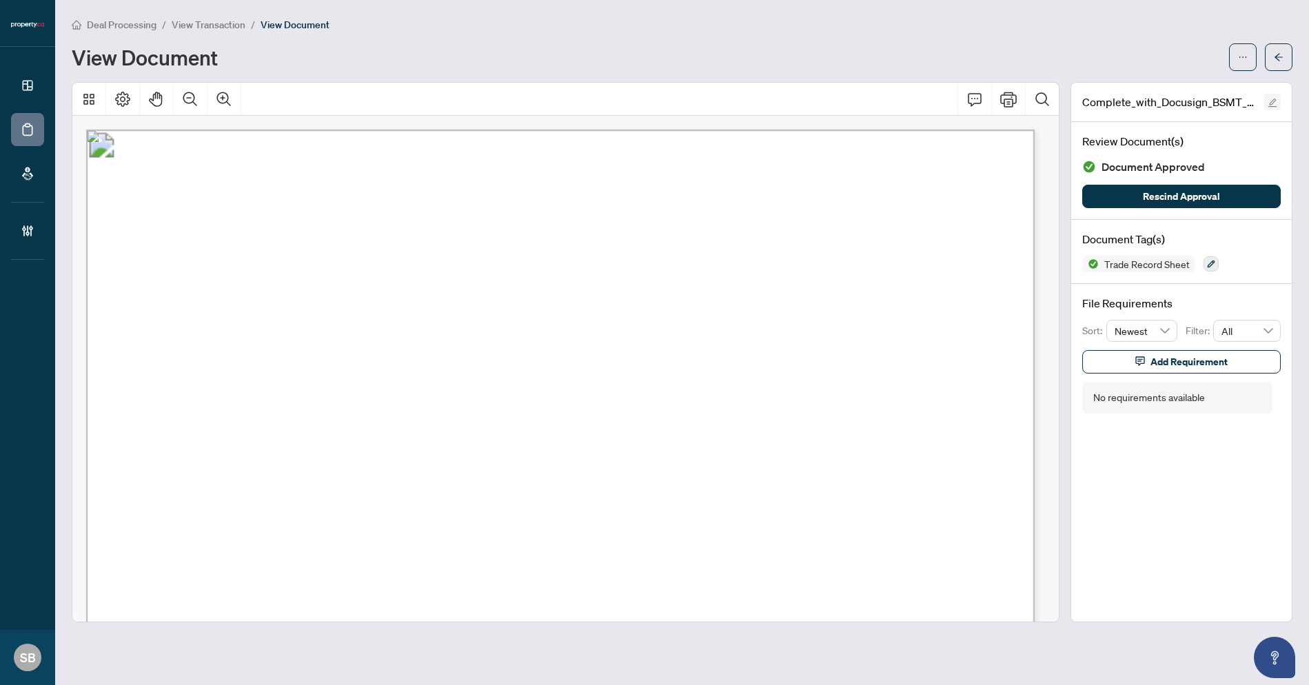
click at [1276, 102] on icon "edit" at bounding box center [1273, 103] width 10 height 10
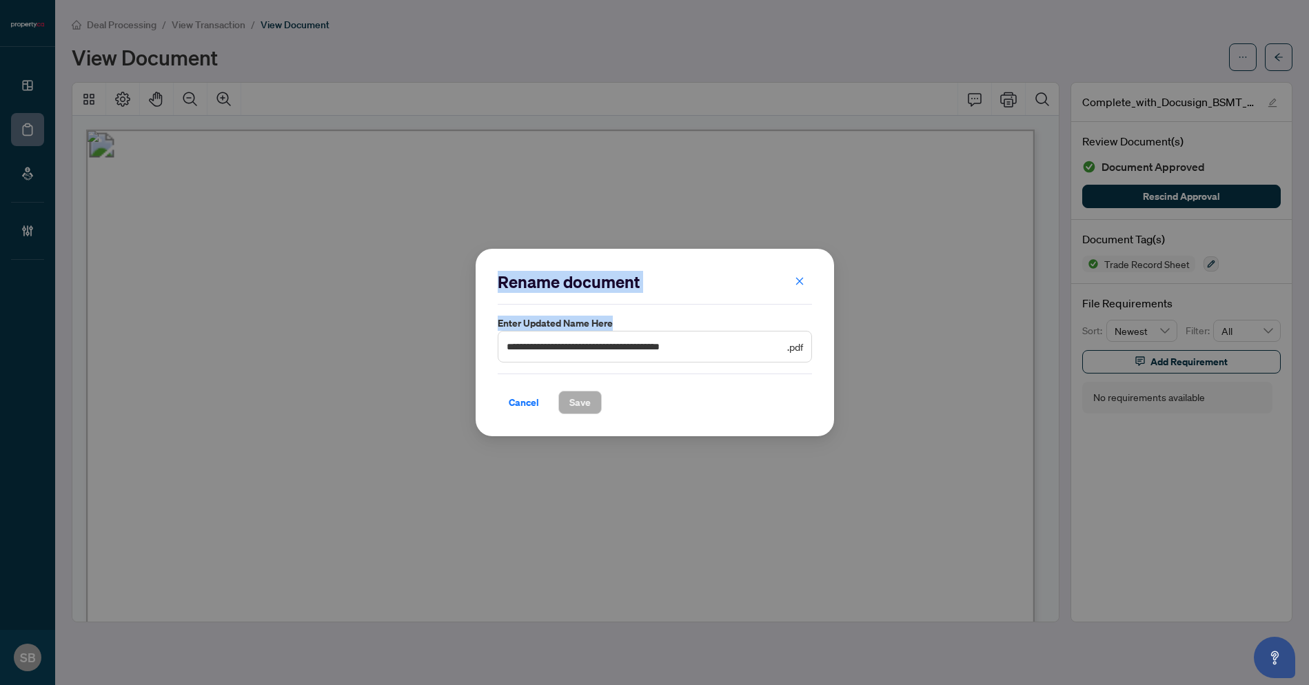
drag, startPoint x: 395, startPoint y: 285, endPoint x: 418, endPoint y: 290, distance: 23.8
click at [395, 285] on div "**********" at bounding box center [654, 342] width 1309 height 685
click at [631, 318] on label "Enter updated name here" at bounding box center [655, 323] width 314 height 15
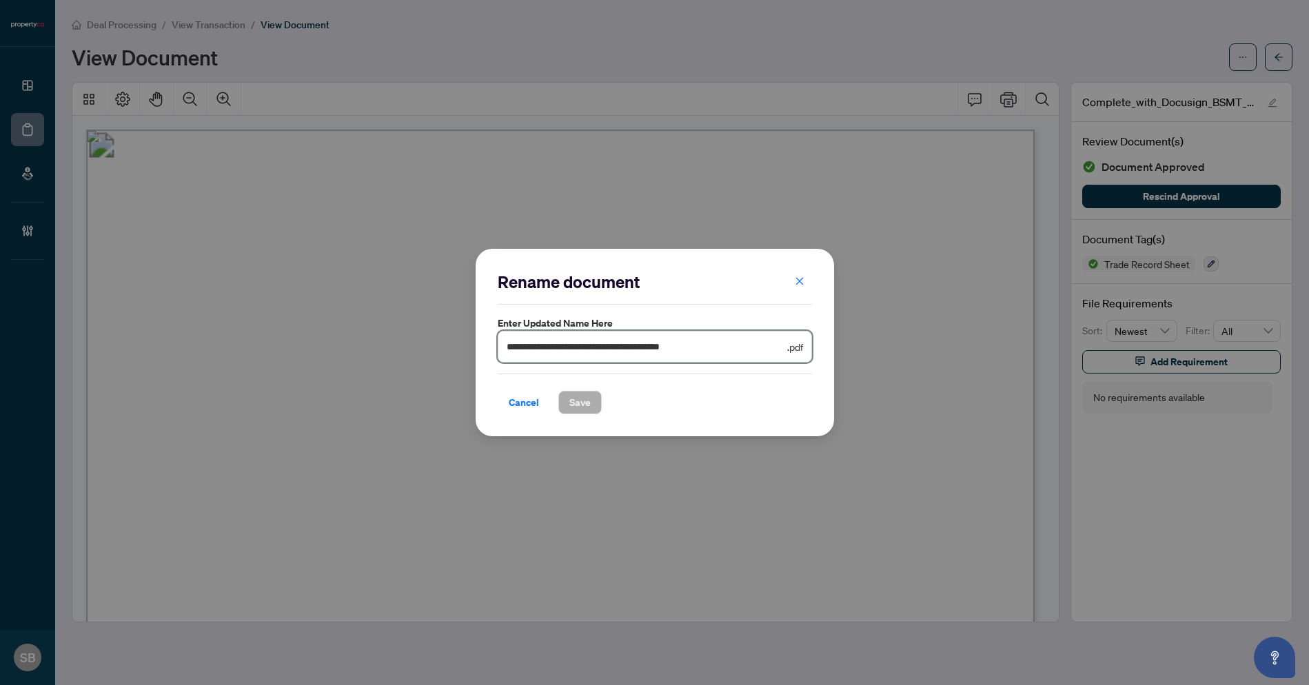
click at [699, 348] on input "**********" at bounding box center [646, 346] width 278 height 15
drag, startPoint x: 702, startPoint y: 349, endPoint x: 598, endPoint y: 330, distance: 105.9
click at [598, 330] on div "**********" at bounding box center [655, 339] width 314 height 47
click at [590, 400] on button "Save" at bounding box center [579, 402] width 43 height 23
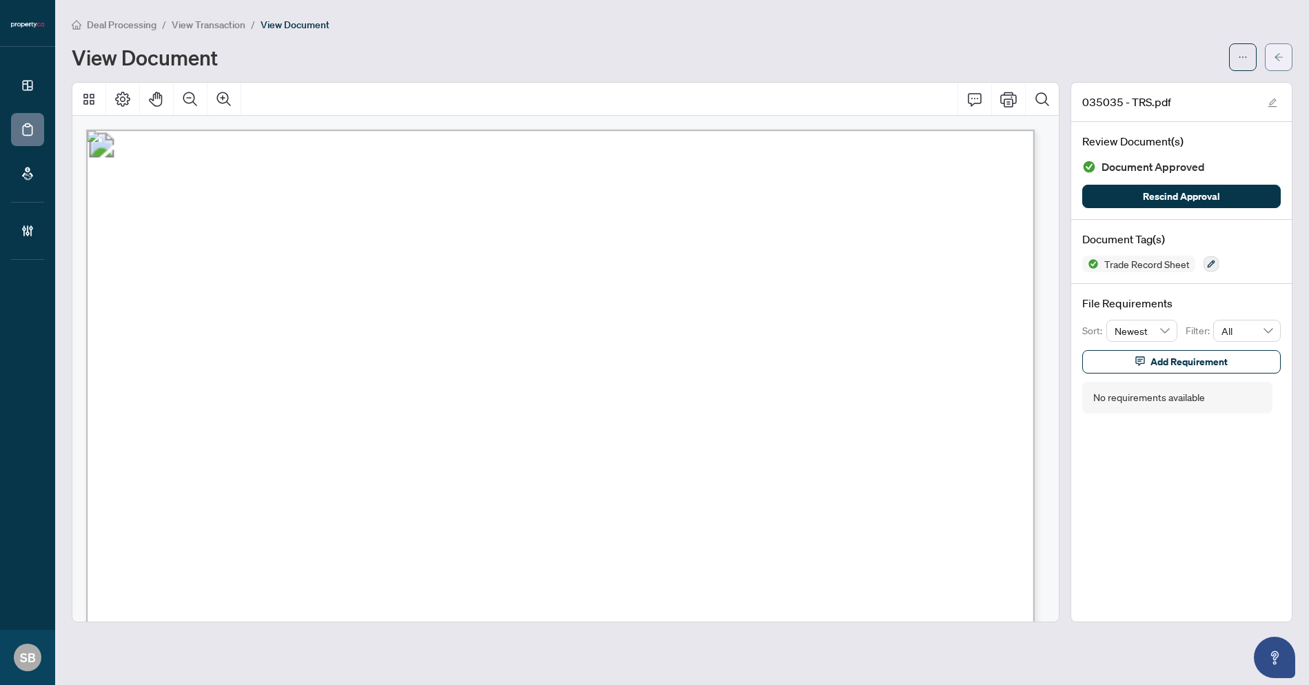
click at [1292, 62] on button "button" at bounding box center [1279, 57] width 28 height 28
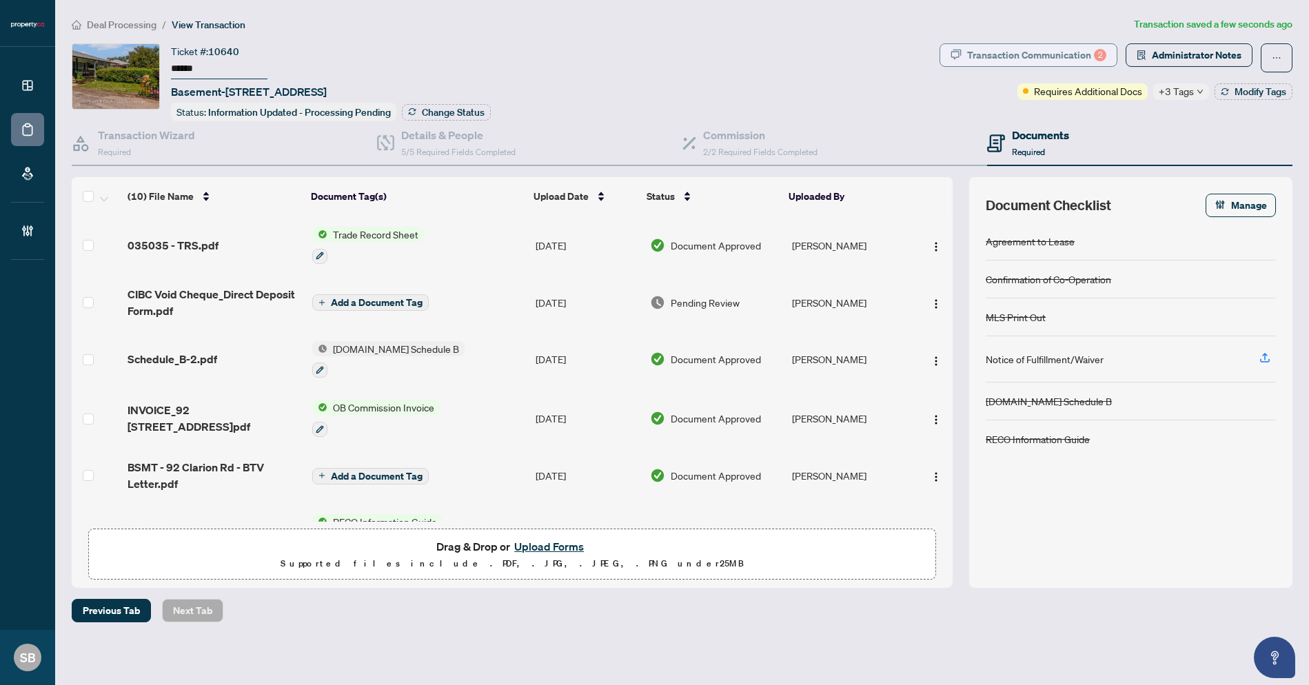
click at [1032, 57] on div "Transaction Communication 2" at bounding box center [1036, 55] width 139 height 22
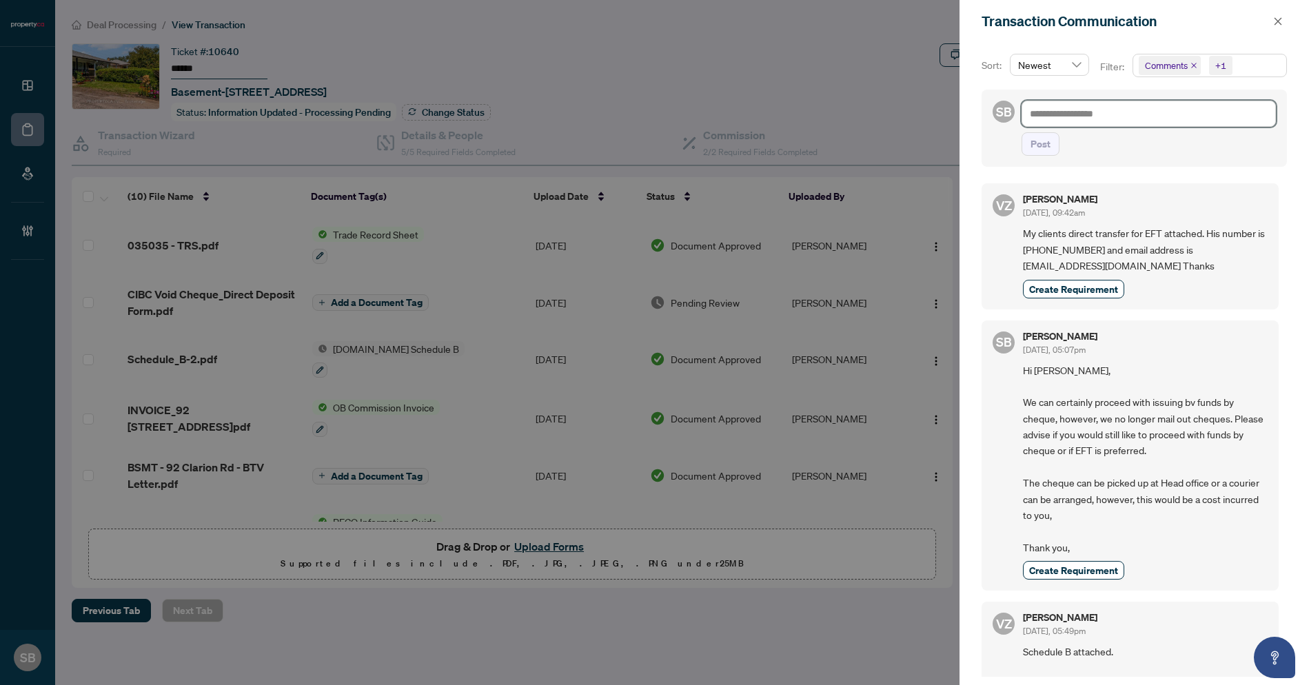
click at [1077, 116] on textarea at bounding box center [1149, 114] width 254 height 26
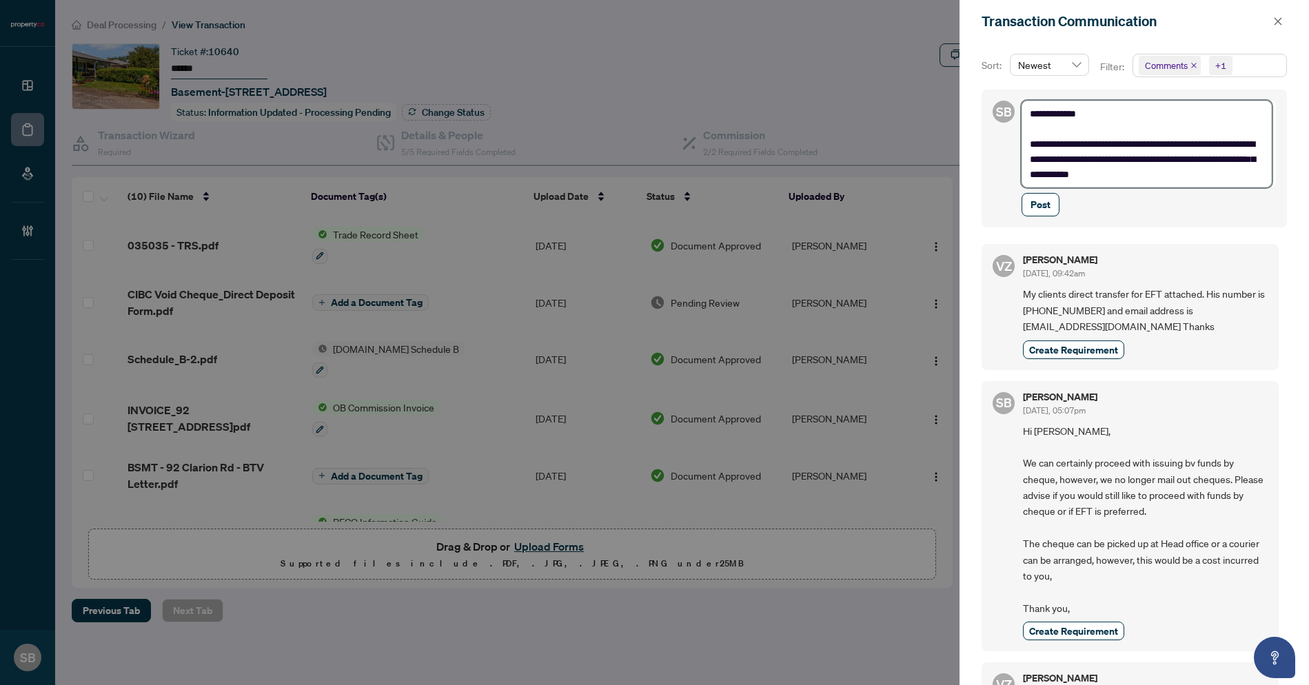
drag, startPoint x: 1167, startPoint y: 178, endPoint x: 1122, endPoint y: 144, distance: 56.1
click at [1122, 144] on textarea "**********" at bounding box center [1147, 144] width 250 height 87
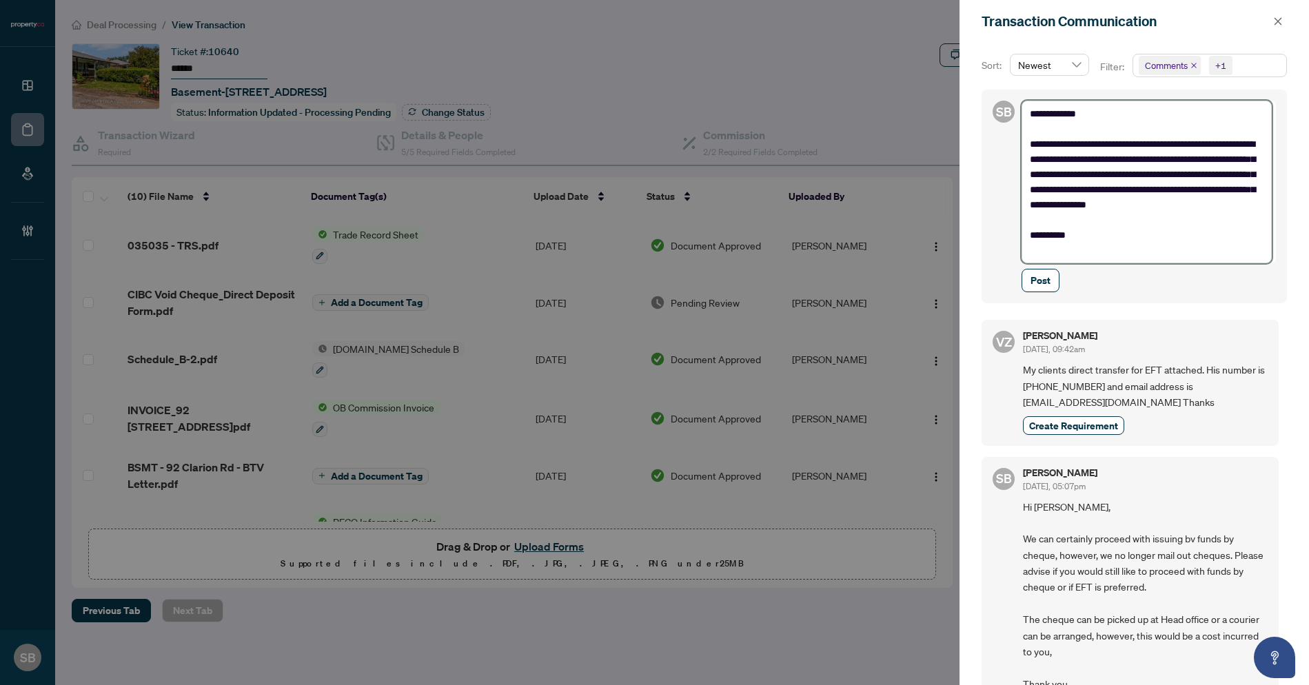
click at [1240, 250] on textarea "**********" at bounding box center [1147, 182] width 250 height 163
click at [1135, 261] on textarea "**********" at bounding box center [1147, 182] width 250 height 163
click at [1040, 279] on span "Post" at bounding box center [1041, 281] width 20 height 22
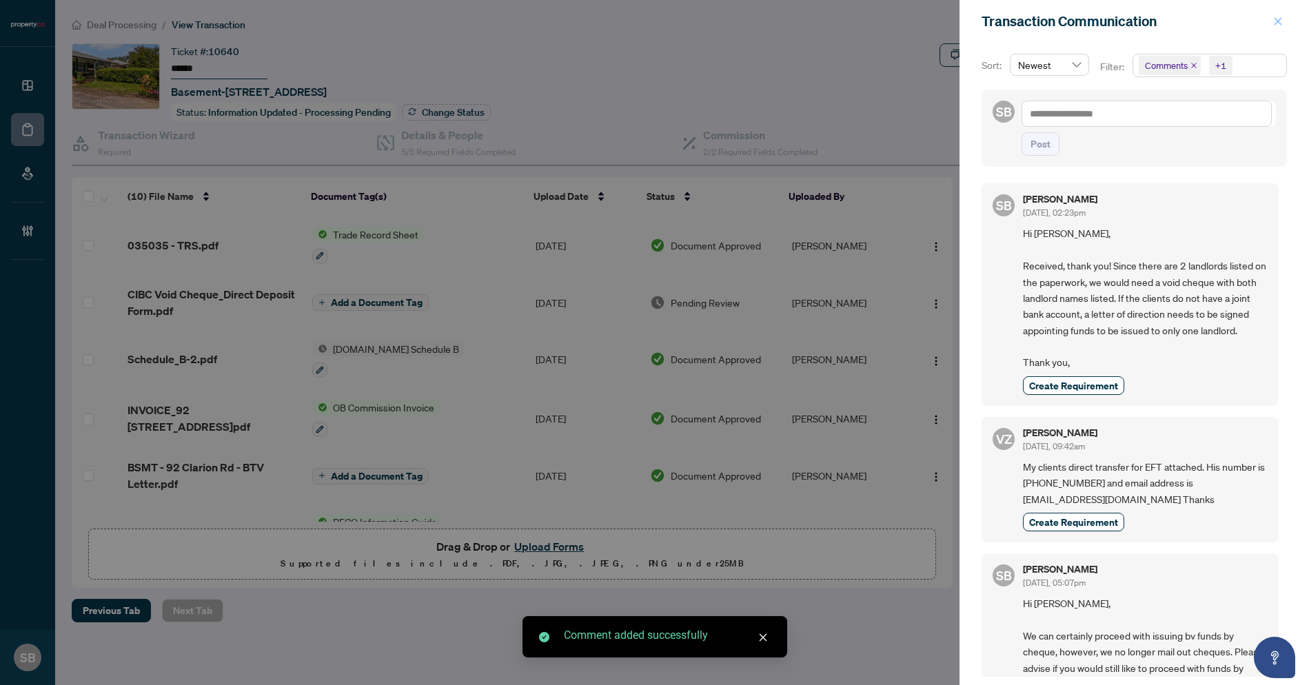
click at [1280, 26] on icon "close" at bounding box center [1278, 22] width 10 height 10
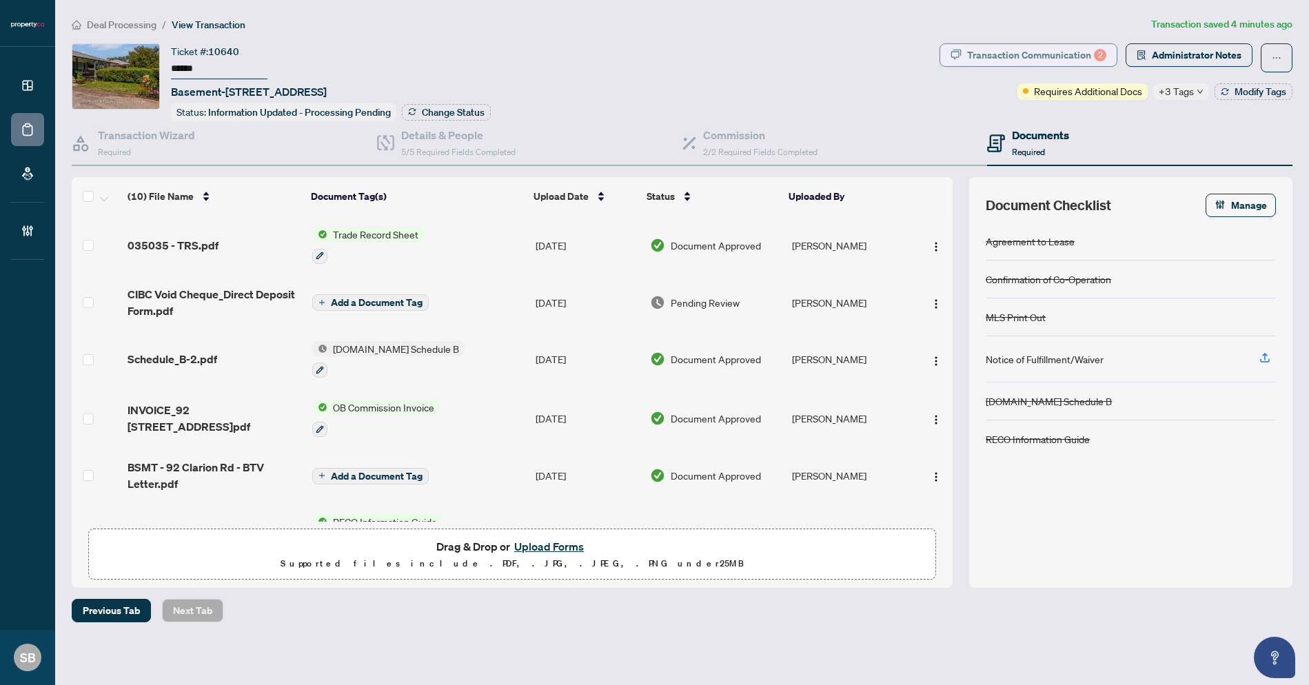
click at [1090, 50] on div "Transaction Communication 2" at bounding box center [1036, 55] width 139 height 22
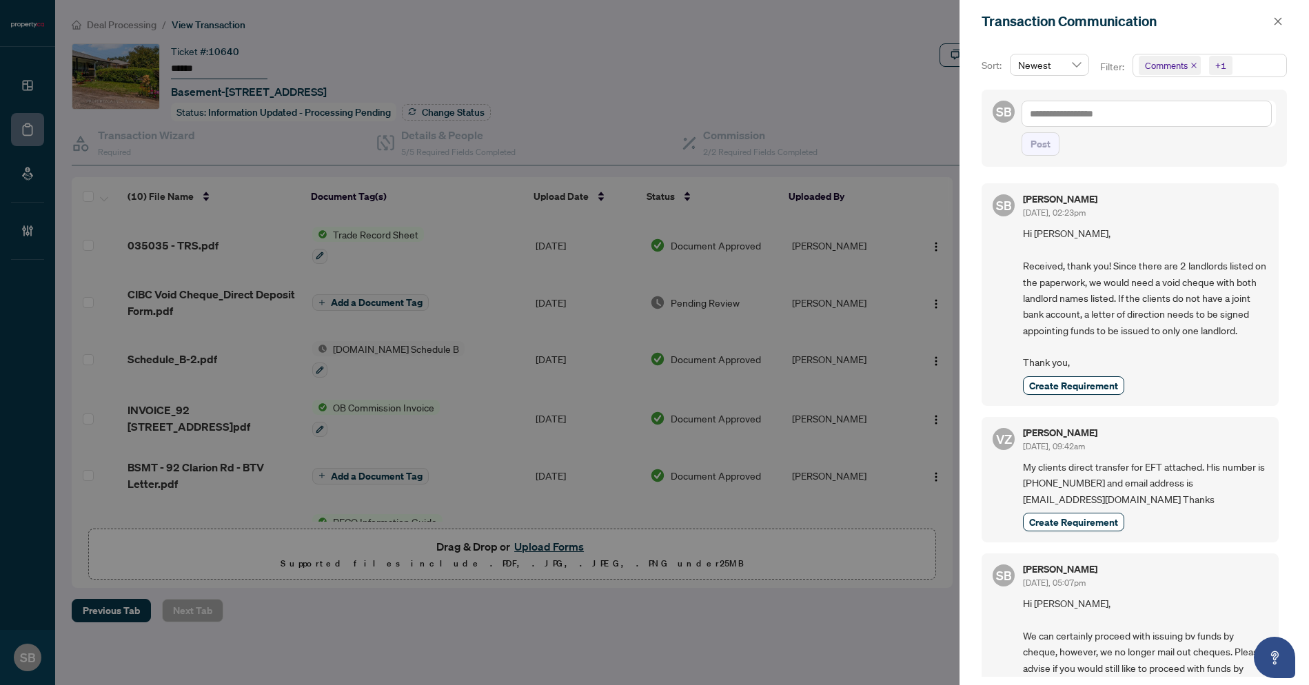
click at [807, 69] on div at bounding box center [654, 342] width 1309 height 685
click at [123, 24] on div at bounding box center [654, 342] width 1309 height 685
click at [1288, 25] on div "Transaction Communication" at bounding box center [1134, 21] width 349 height 43
click at [1280, 22] on icon "close" at bounding box center [1278, 22] width 10 height 10
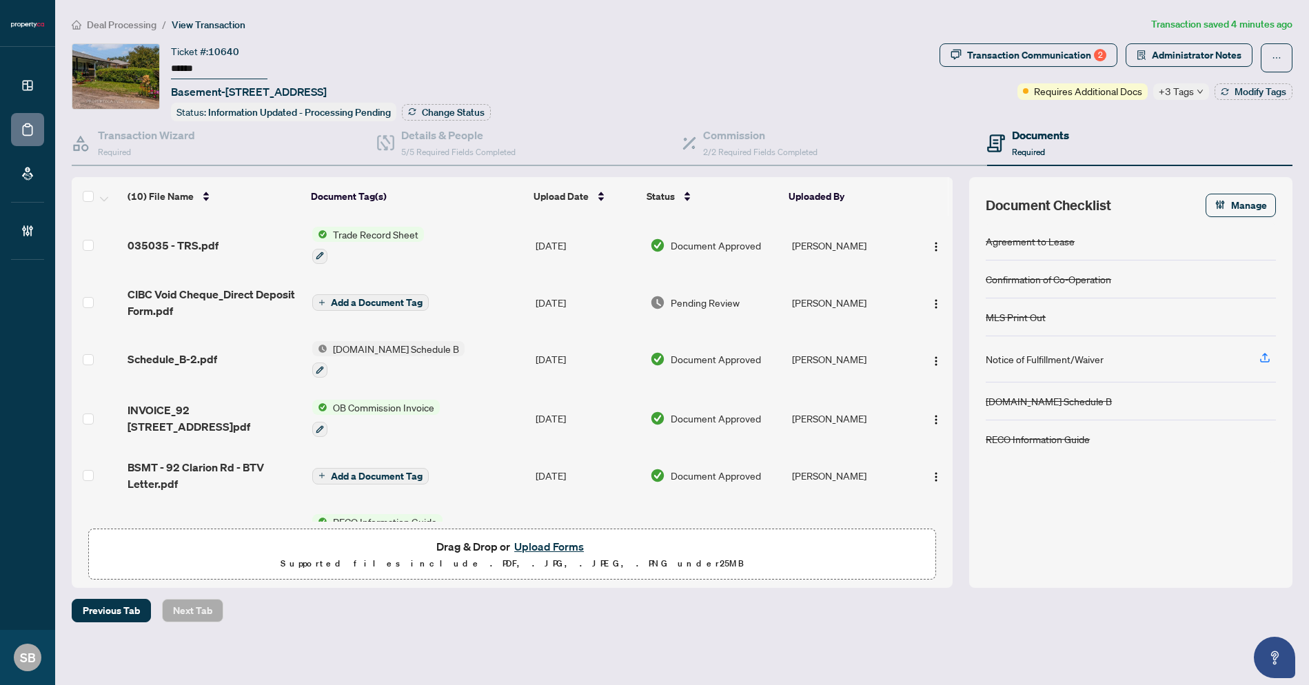
click at [133, 33] on div "Deal Processing / View Transaction Transaction saved 4 minutes ago Ticket #: 10…" at bounding box center [682, 320] width 1232 height 606
click at [132, 20] on span "Deal Processing" at bounding box center [122, 25] width 70 height 12
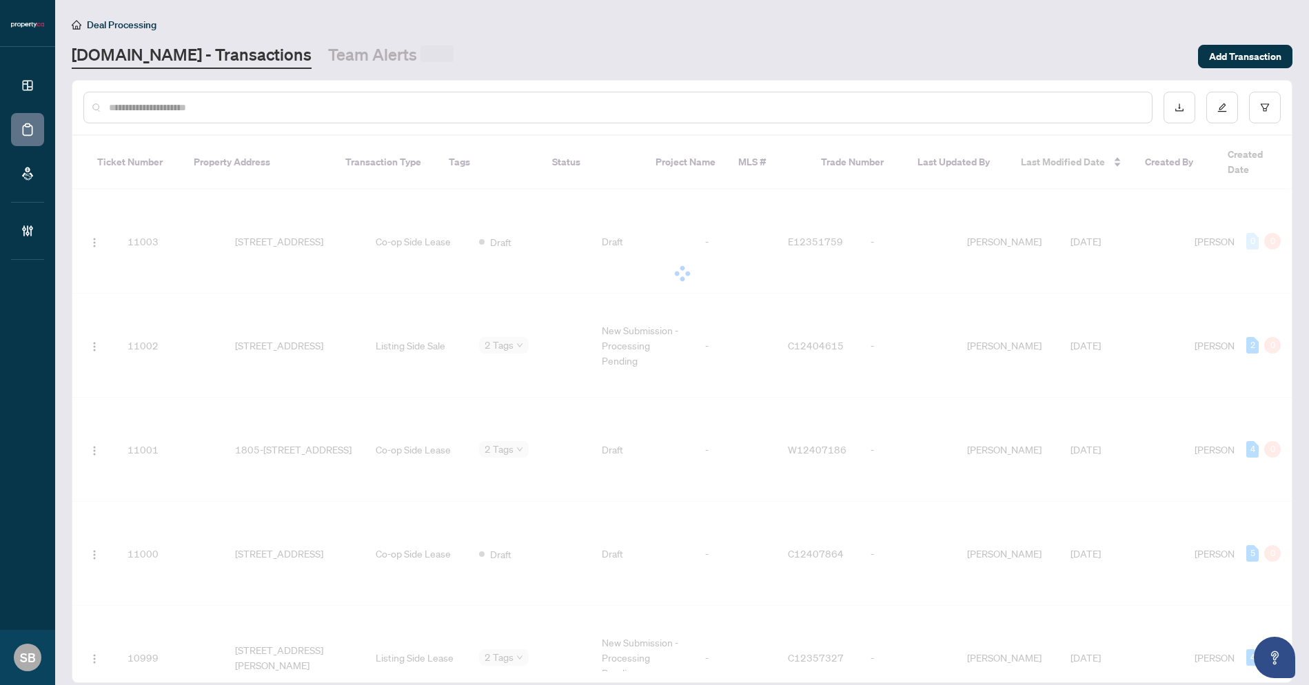
click at [231, 101] on input "text" at bounding box center [625, 107] width 1032 height 15
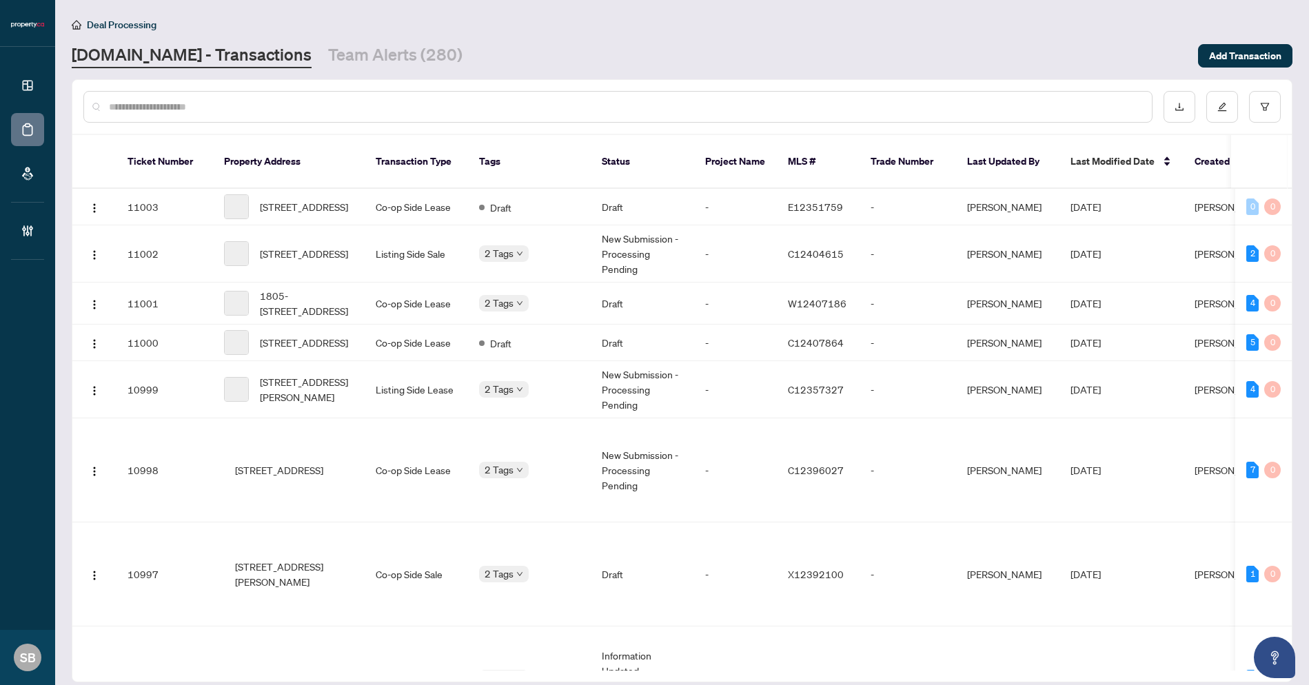
click at [212, 105] on input "text" at bounding box center [625, 106] width 1032 height 15
paste input "******"
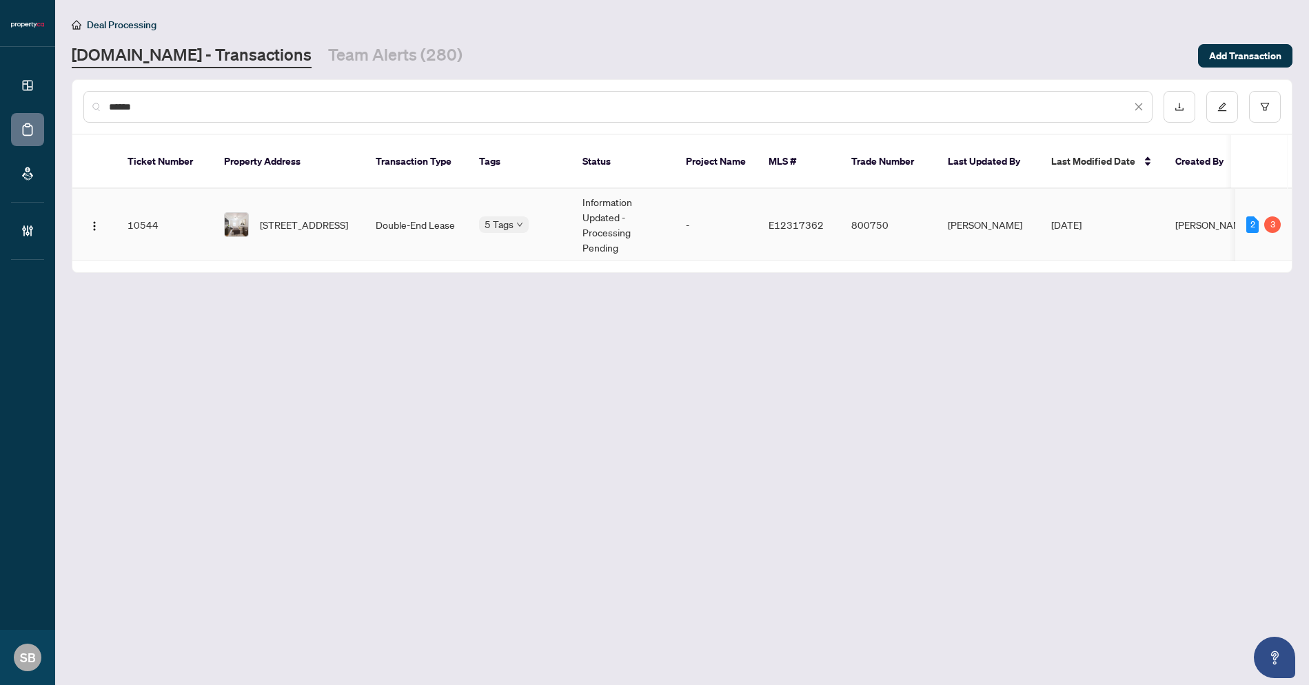
click at [308, 219] on span "8-849 Broadview Ave, Toronto, Ontario M4K 2P9, Canada" at bounding box center [304, 224] width 88 height 15
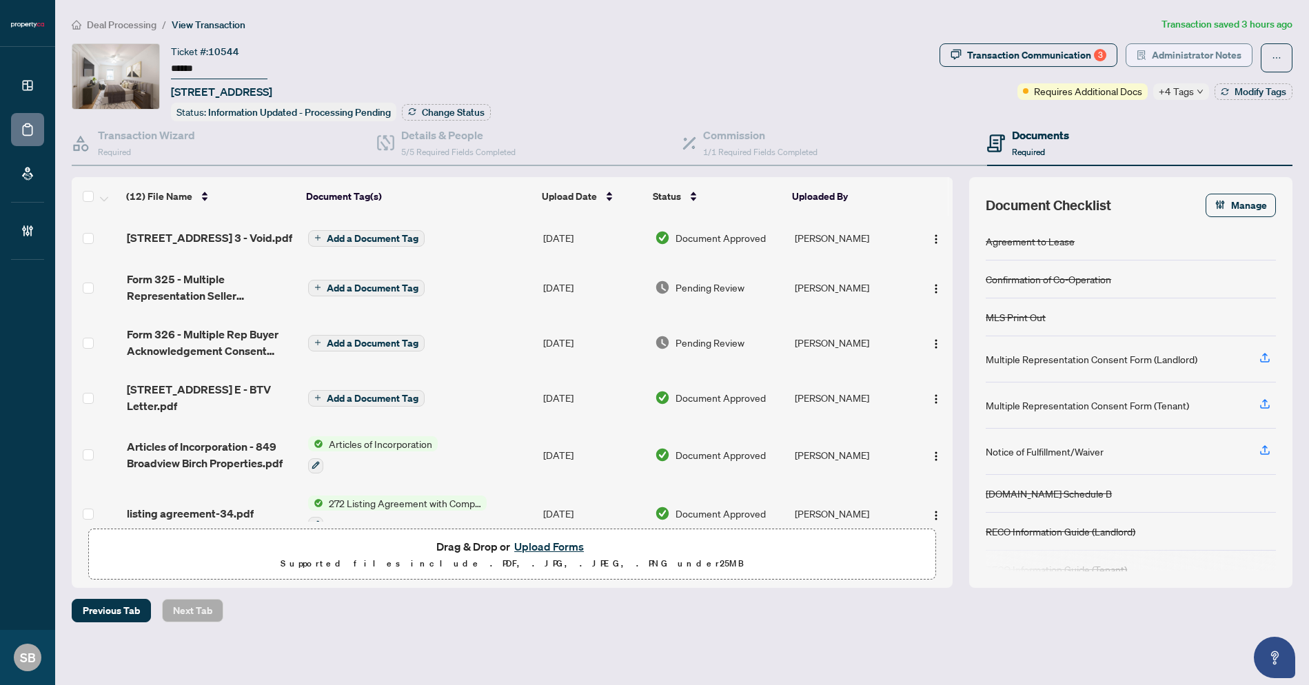
click at [1206, 57] on span "Administrator Notes" at bounding box center [1197, 55] width 90 height 22
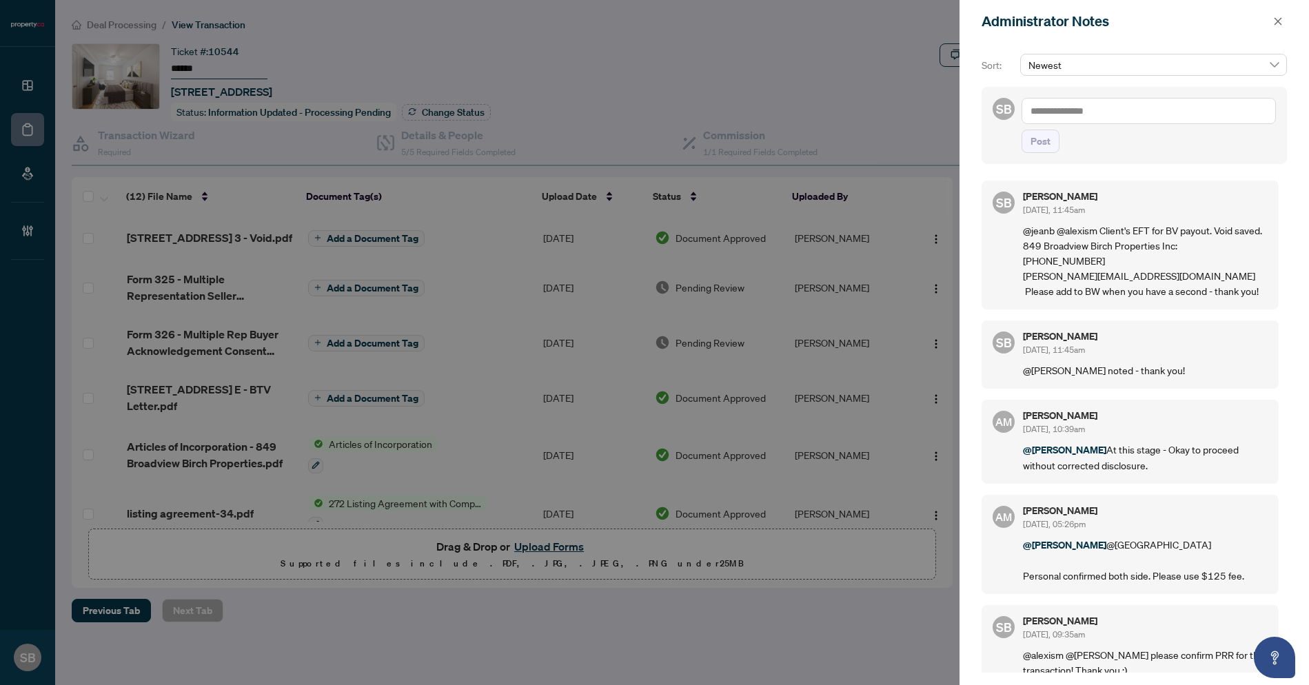
click at [1162, 228] on p "@jeanb @alexism Client's EFT for BV payout. Void saved. 849 Broadview Birch Pro…" at bounding box center [1145, 261] width 245 height 76
drag, startPoint x: 1043, startPoint y: 293, endPoint x: 1095, endPoint y: 292, distance: 52.4
click at [1095, 292] on div "SB Sydney Brown Sep/23/2025, 11:45am @jeanb @alexism Client's EFT for BV payout…" at bounding box center [1130, 245] width 297 height 129
copy p "ron@insoho.com"
click at [1191, 294] on p "@jeanb @alexism Client's EFT for BV payout. Void saved. 849 Broadview Birch Pro…" at bounding box center [1145, 261] width 245 height 76
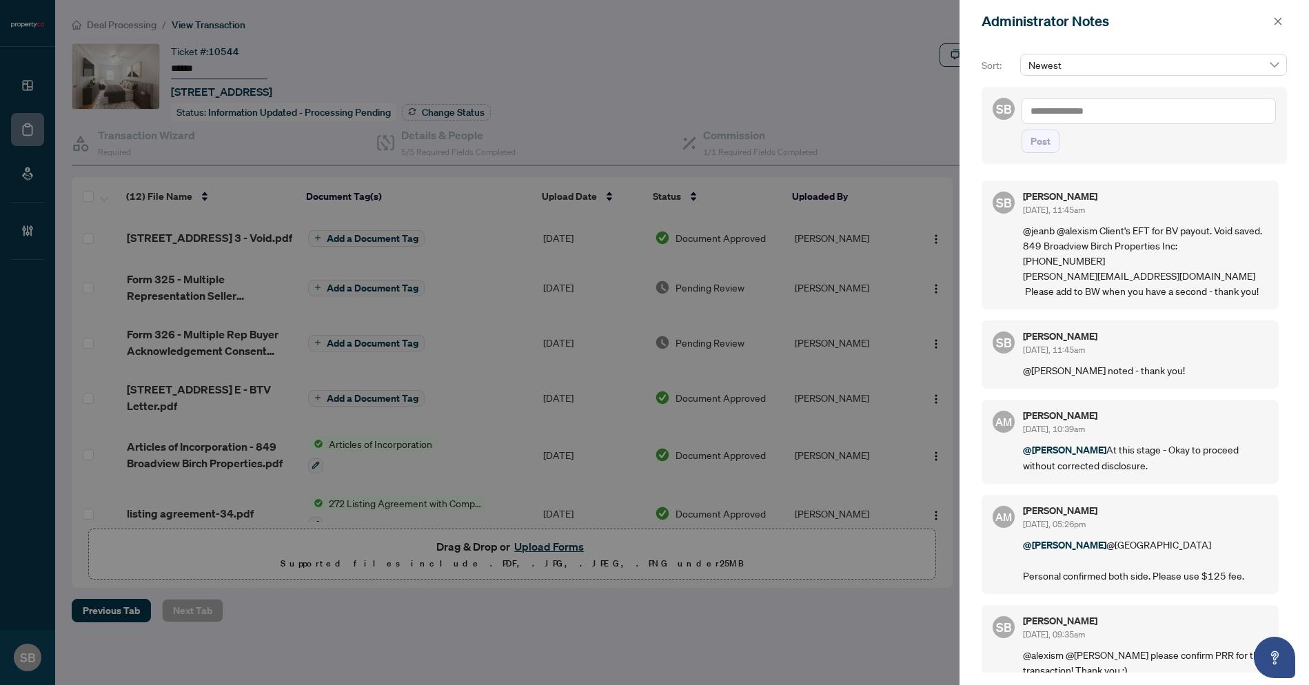
drag, startPoint x: 1272, startPoint y: 207, endPoint x: 1136, endPoint y: 193, distance: 136.6
click at [1269, 208] on div "SB Sydney Brown Sep/23/2025, 11:45am @jeanb @alexism Client's EFT for BV payout…" at bounding box center [1130, 245] width 297 height 129
drag, startPoint x: 1070, startPoint y: 228, endPoint x: 1022, endPoint y: 261, distance: 57.6
click at [1062, 236] on div "Sydney Brown Sep/23/2025, 11:45am @jeanb @alexism Client's EFT for BV payout. V…" at bounding box center [1145, 245] width 245 height 107
drag, startPoint x: 1004, startPoint y: 304, endPoint x: 1039, endPoint y: 294, distance: 36.6
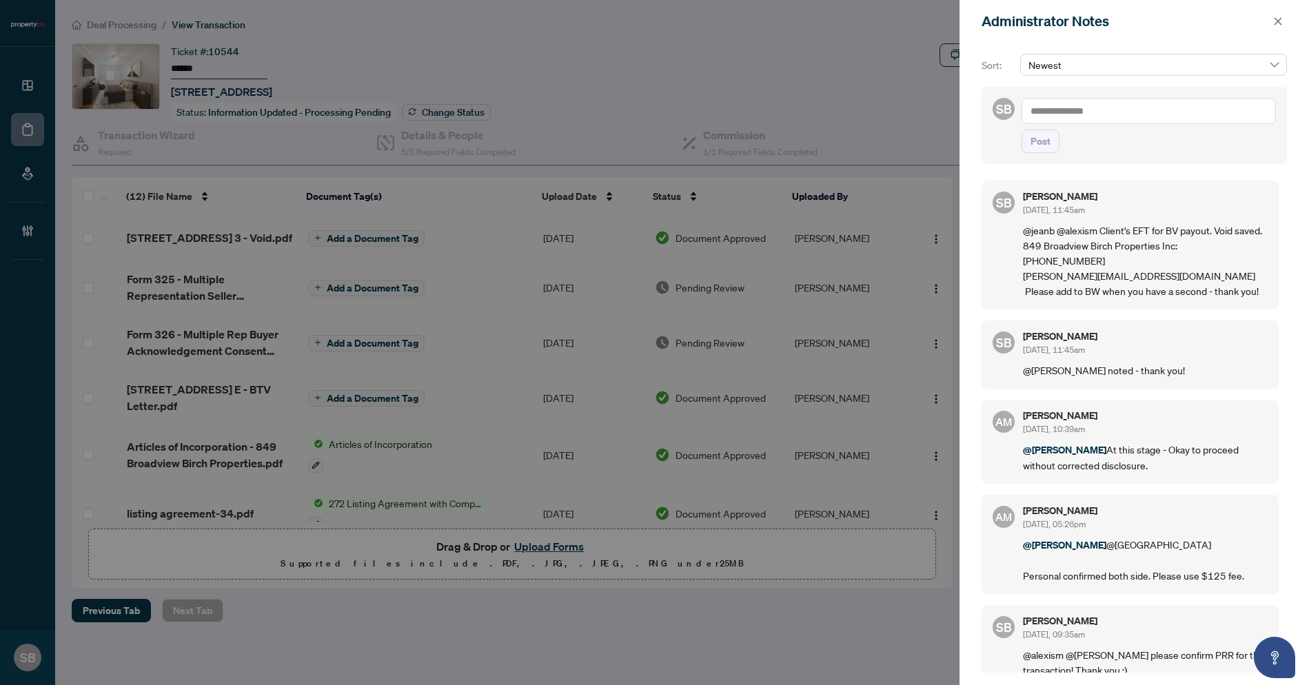
click at [1005, 303] on div "SB Sydney Brown Sep/23/2025, 11:45am @jeanb @alexism Client's EFT for BV payout…" at bounding box center [1130, 245] width 297 height 129
click at [1277, 17] on icon "close" at bounding box center [1278, 22] width 10 height 10
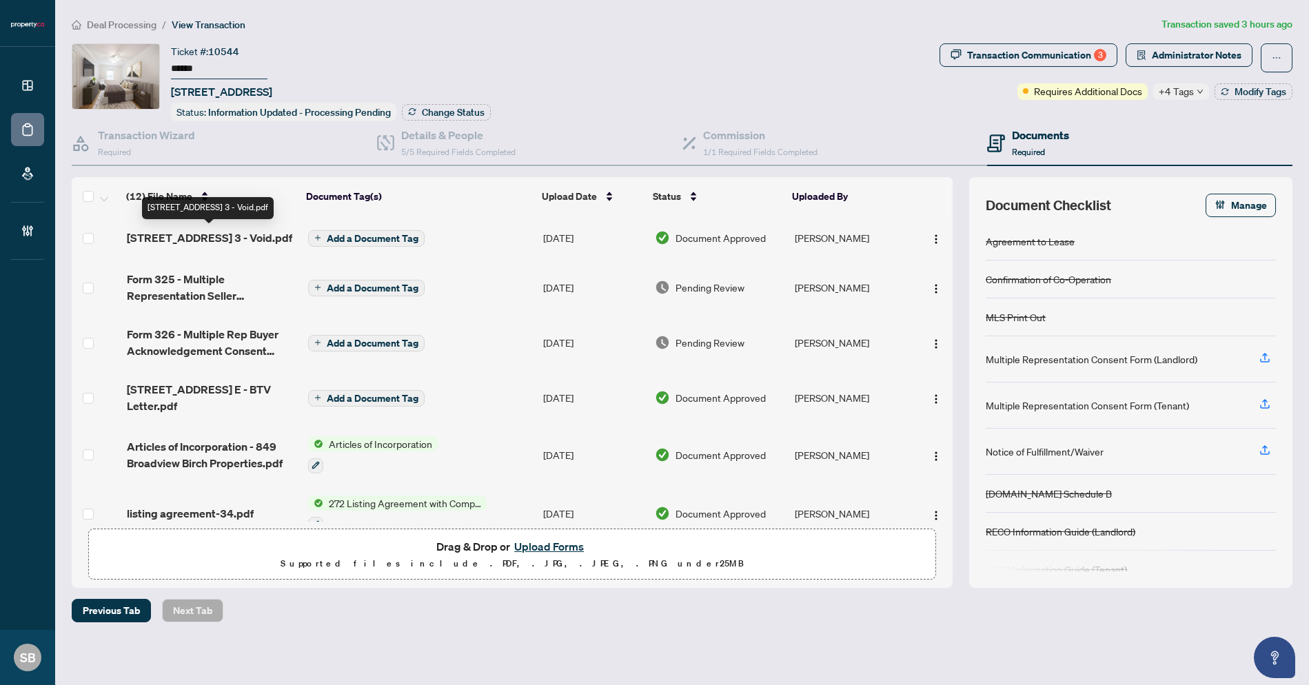
click at [214, 238] on span "[STREET_ADDRESS] 3 - Void.pdf" at bounding box center [209, 238] width 165 height 17
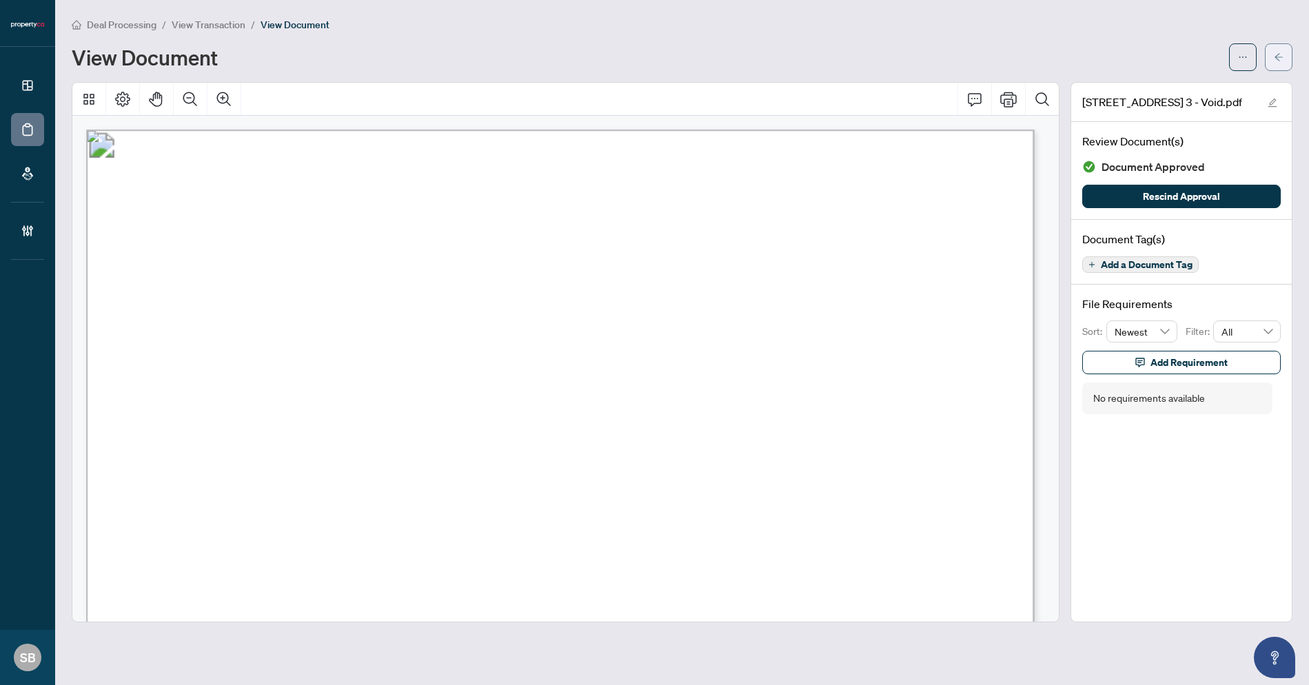
click at [1285, 54] on button "button" at bounding box center [1279, 57] width 28 height 28
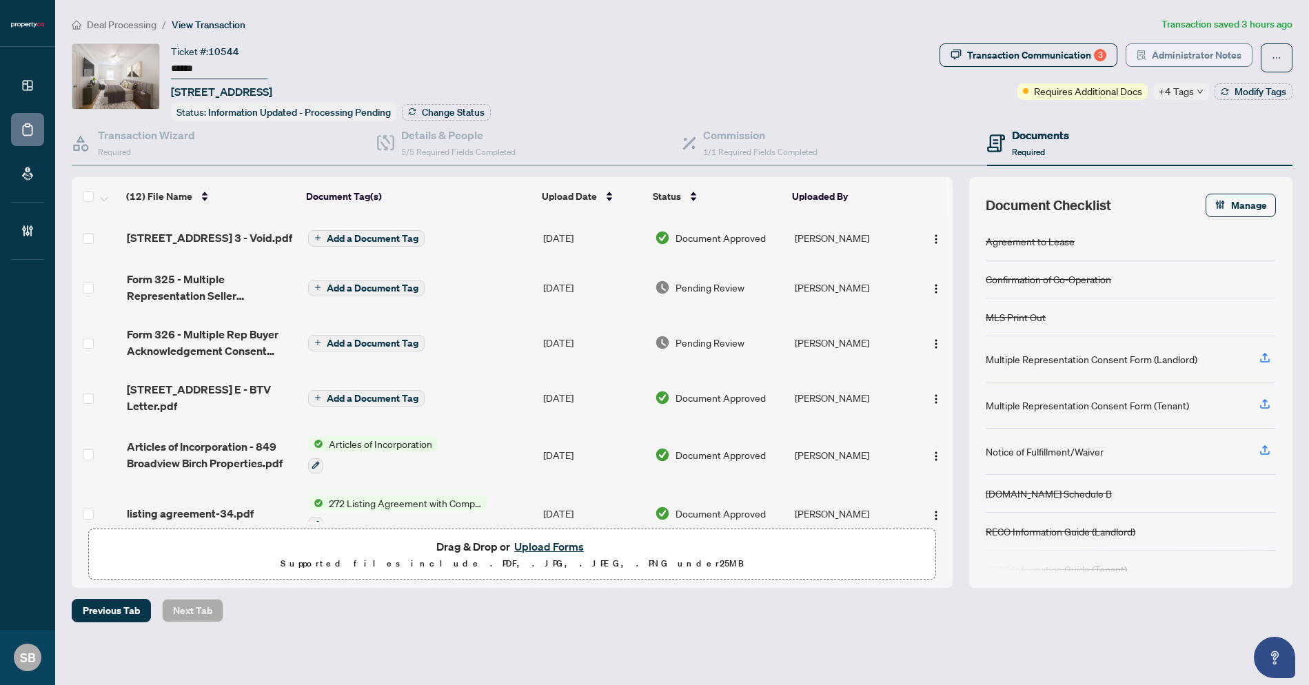
click at [1149, 59] on button "Administrator Notes" at bounding box center [1189, 54] width 127 height 23
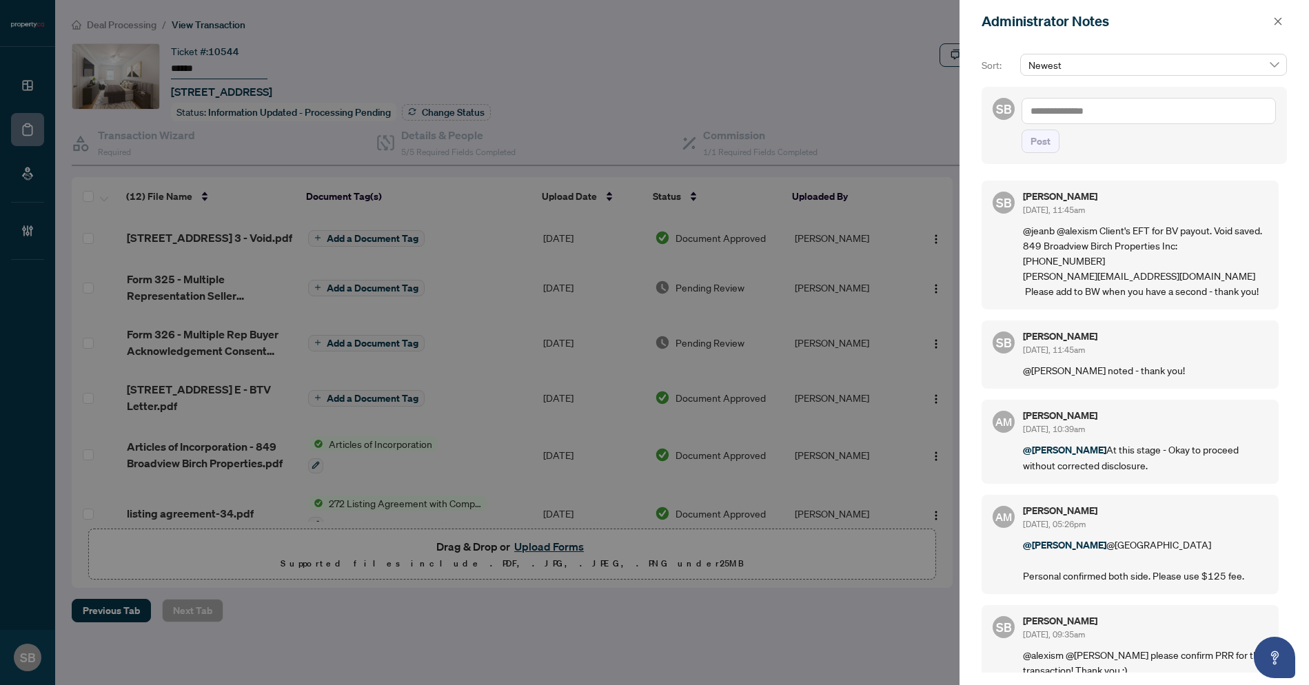
click at [1099, 109] on textarea at bounding box center [1149, 111] width 254 height 26
click at [1038, 148] on span "Post" at bounding box center [1041, 141] width 20 height 22
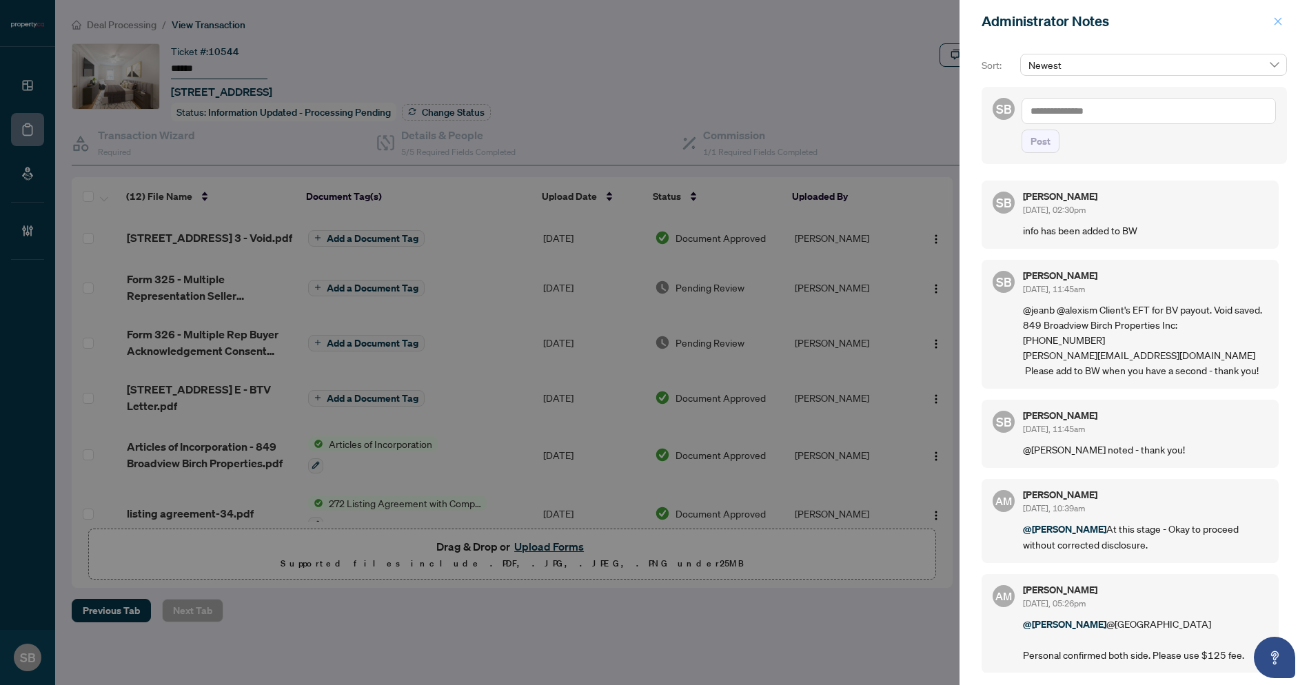
click at [1284, 21] on button "button" at bounding box center [1278, 21] width 18 height 17
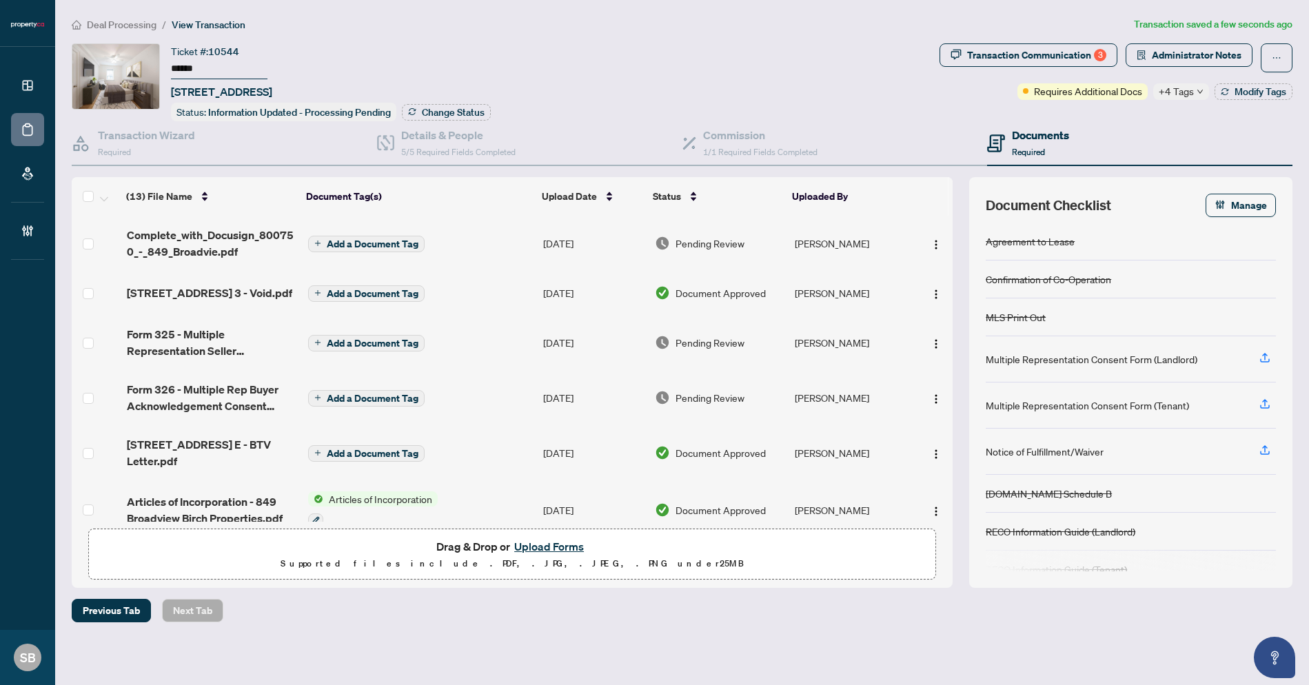
click at [386, 239] on span "Add a Document Tag" at bounding box center [373, 244] width 92 height 10
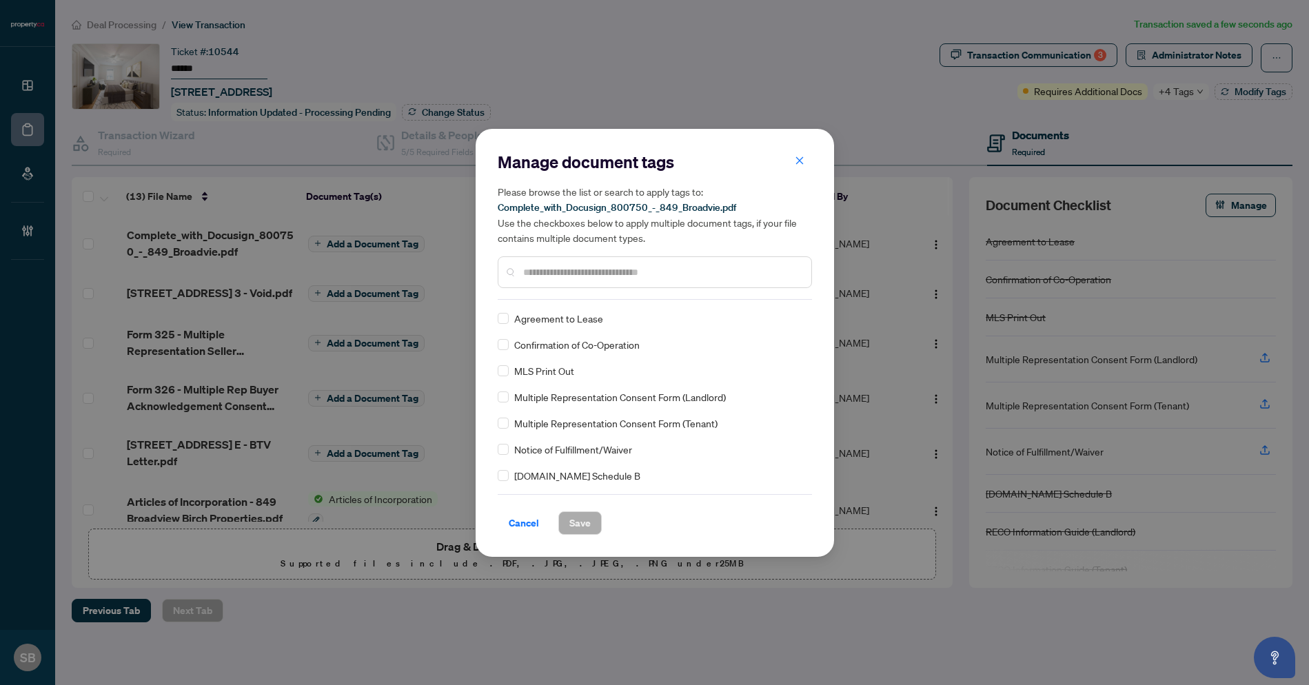
click at [569, 276] on input "text" at bounding box center [661, 272] width 277 height 15
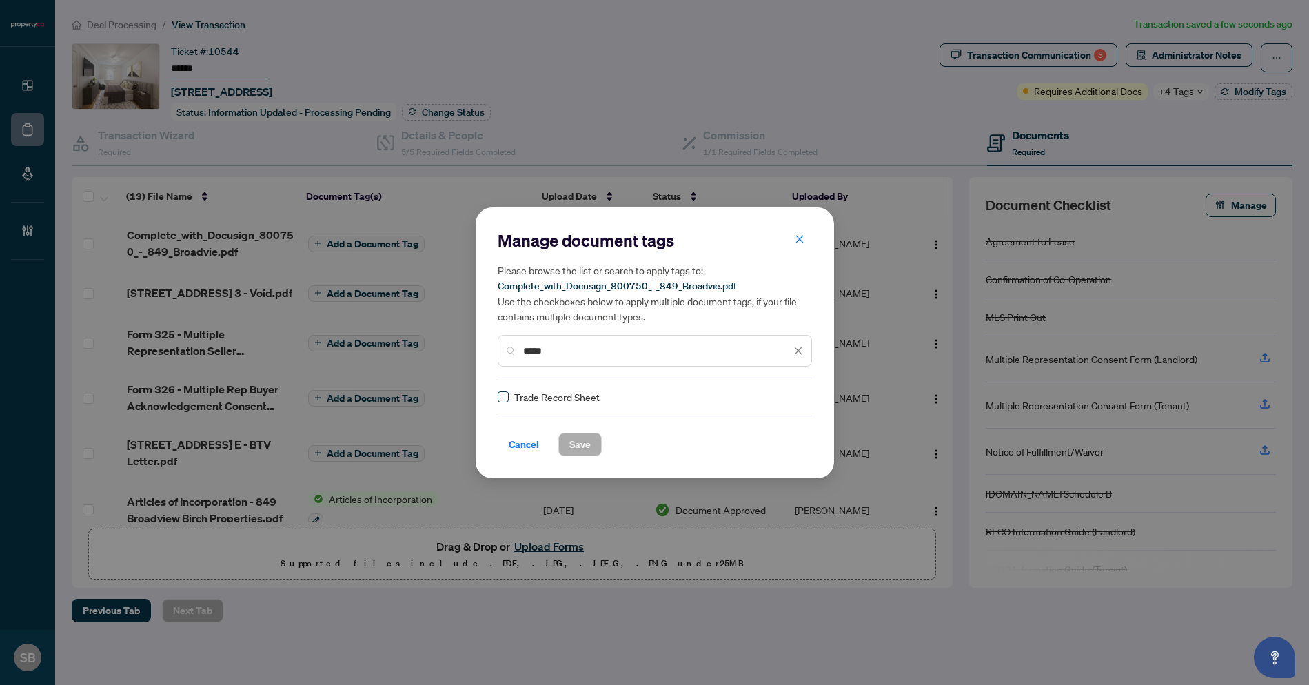
click at [503, 401] on span at bounding box center [503, 397] width 11 height 11
click at [776, 388] on div "Manage document tags Please browse the list or search to apply tags to: Complet…" at bounding box center [655, 343] width 314 height 227
click at [779, 398] on img at bounding box center [784, 397] width 14 height 14
drag, startPoint x: 744, startPoint y: 468, endPoint x: 724, endPoint y: 460, distance: 22.0
click at [744, 467] on div "Approved" at bounding box center [744, 463] width 88 height 15
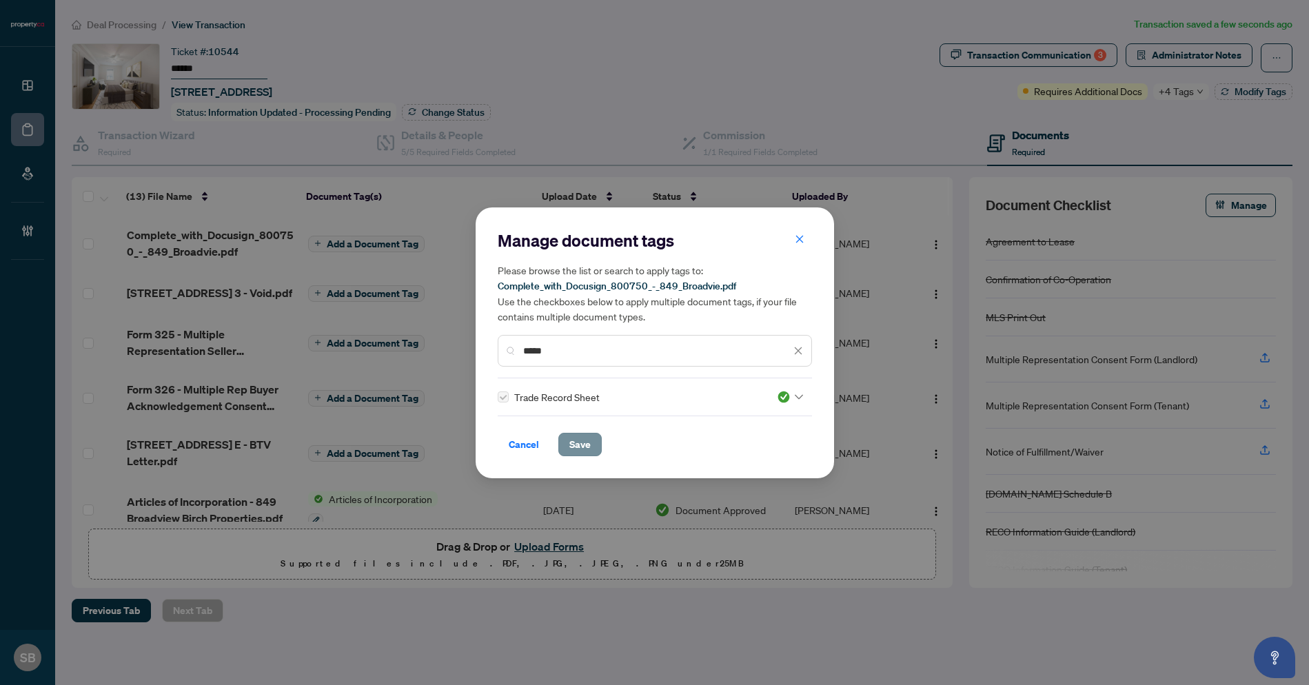
click at [578, 446] on span "Save" at bounding box center [579, 445] width 21 height 22
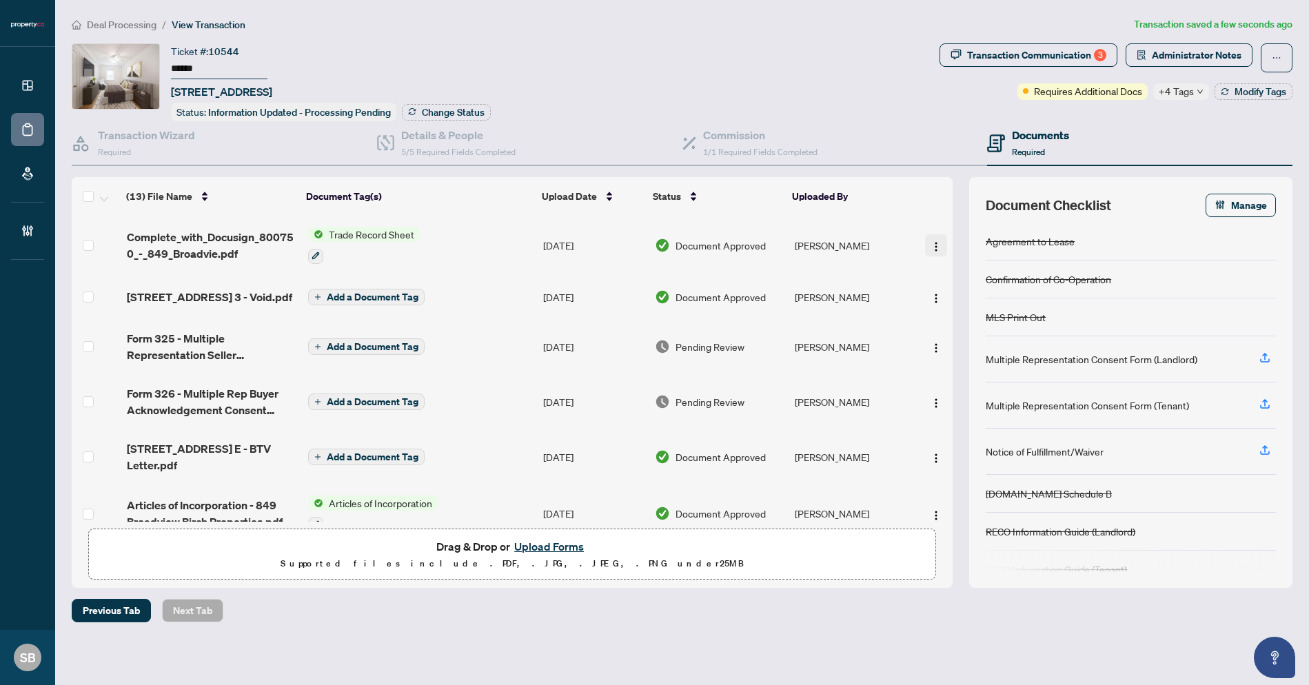
click at [933, 244] on img "button" at bounding box center [936, 246] width 11 height 11
click at [973, 380] on span "Rename" at bounding box center [998, 381] width 132 height 15
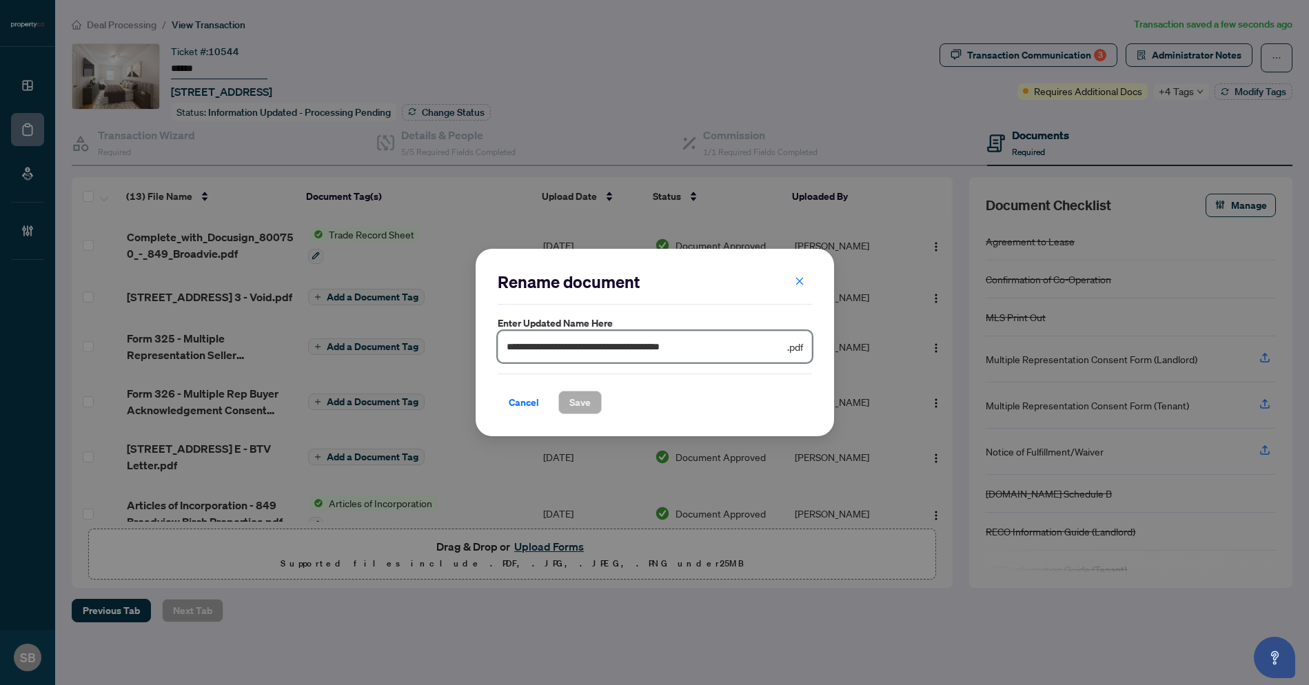
drag, startPoint x: 745, startPoint y: 348, endPoint x: 306, endPoint y: 280, distance: 444.4
click at [306, 280] on div "**********" at bounding box center [654, 342] width 1309 height 685
click at [589, 398] on span "Save" at bounding box center [579, 403] width 21 height 22
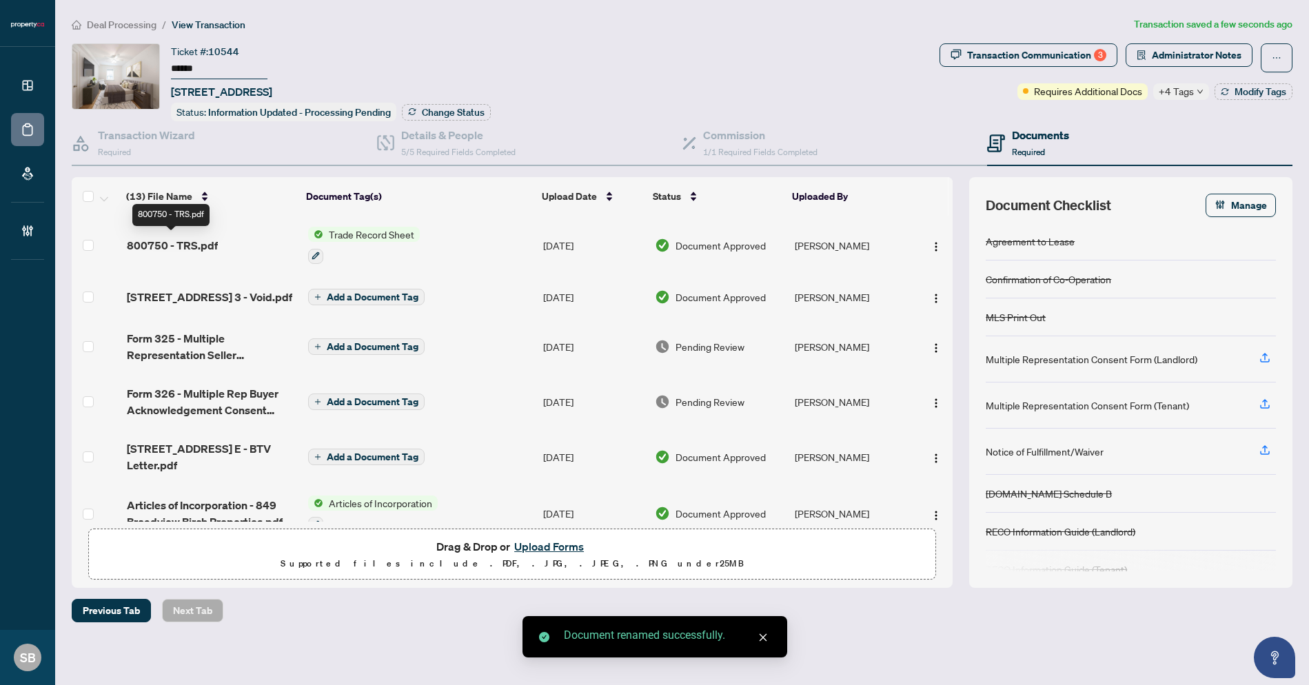
click at [155, 242] on span "800750 - TRS.pdf" at bounding box center [172, 245] width 91 height 17
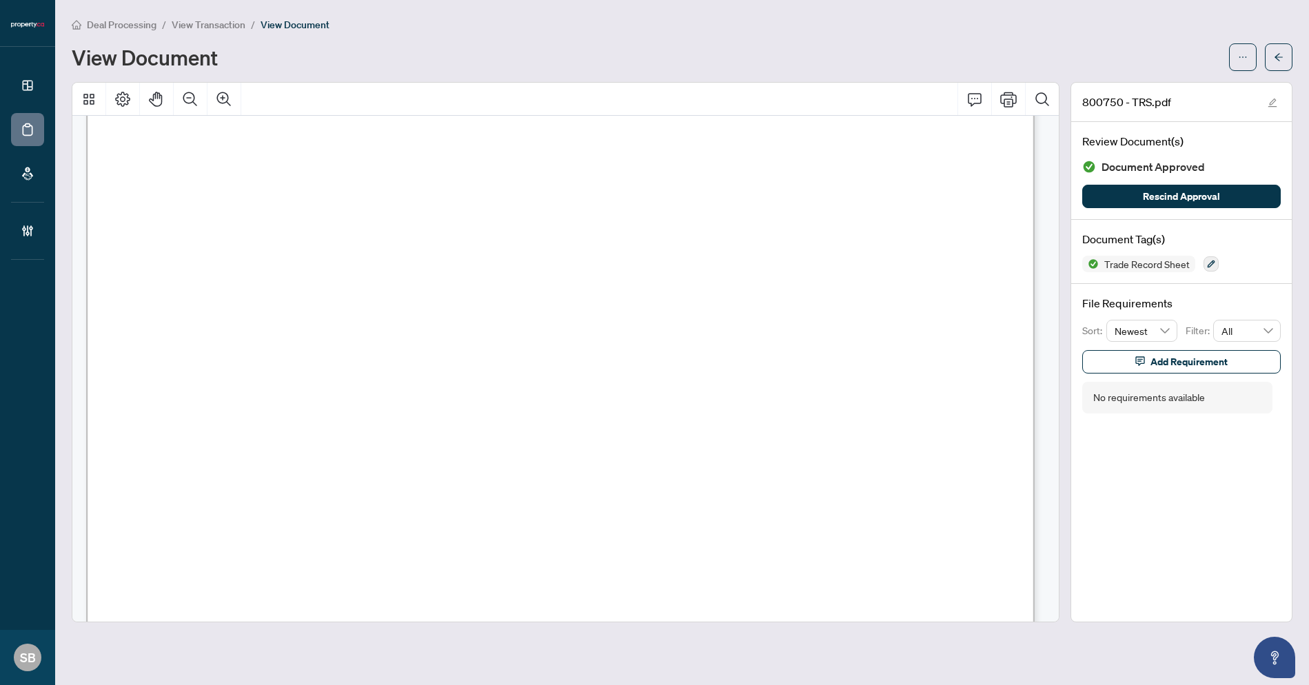
scroll to position [1452, 0]
click at [1280, 47] on span "button" at bounding box center [1279, 57] width 10 height 22
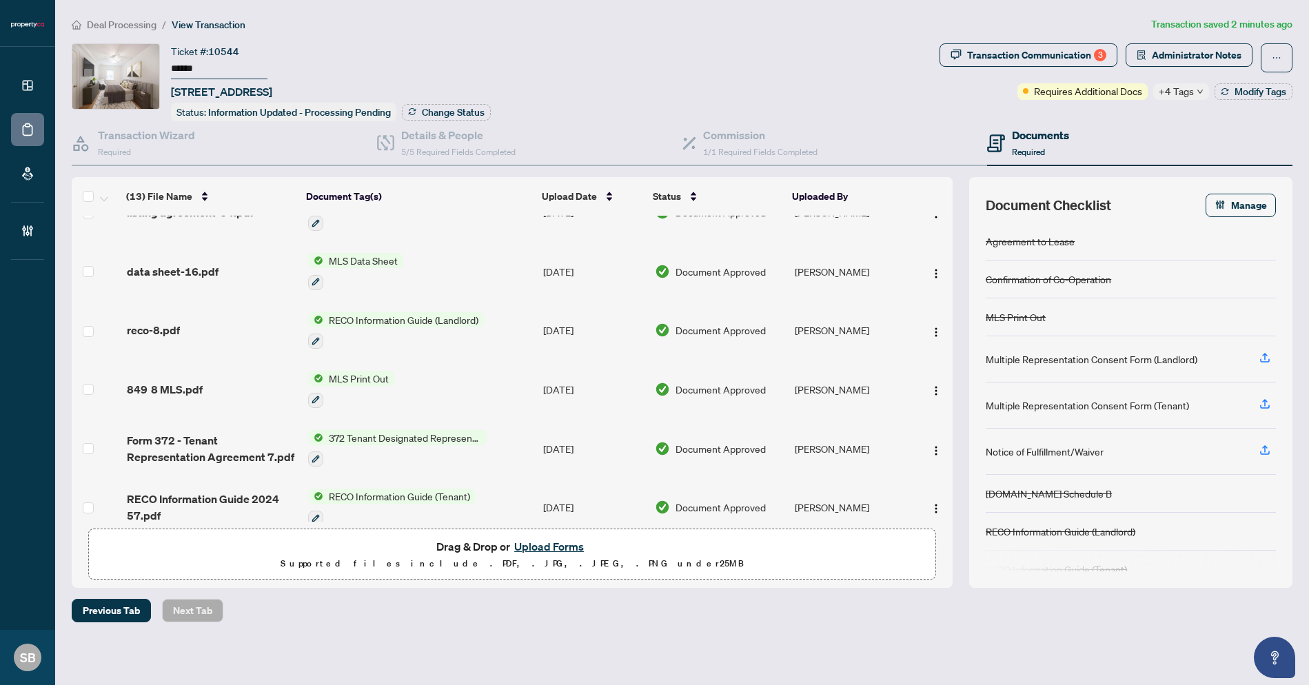
scroll to position [433, 0]
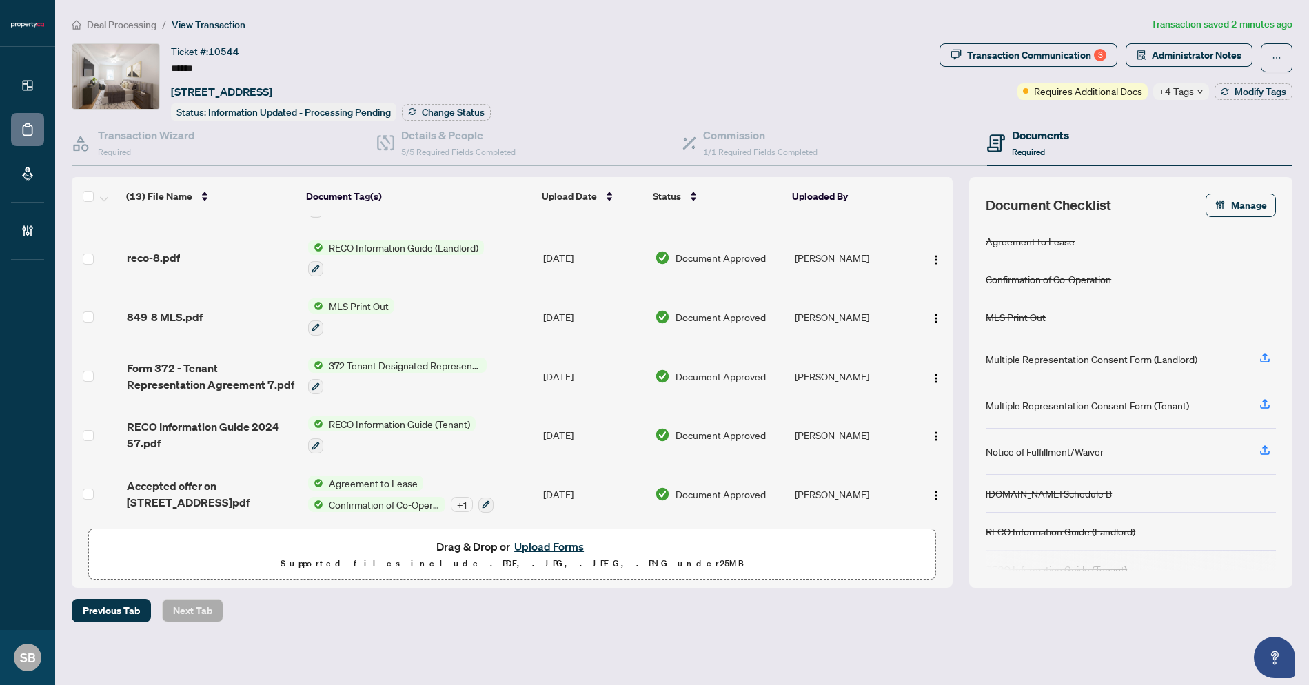
click at [600, 485] on td "[DATE]" at bounding box center [594, 494] width 112 height 59
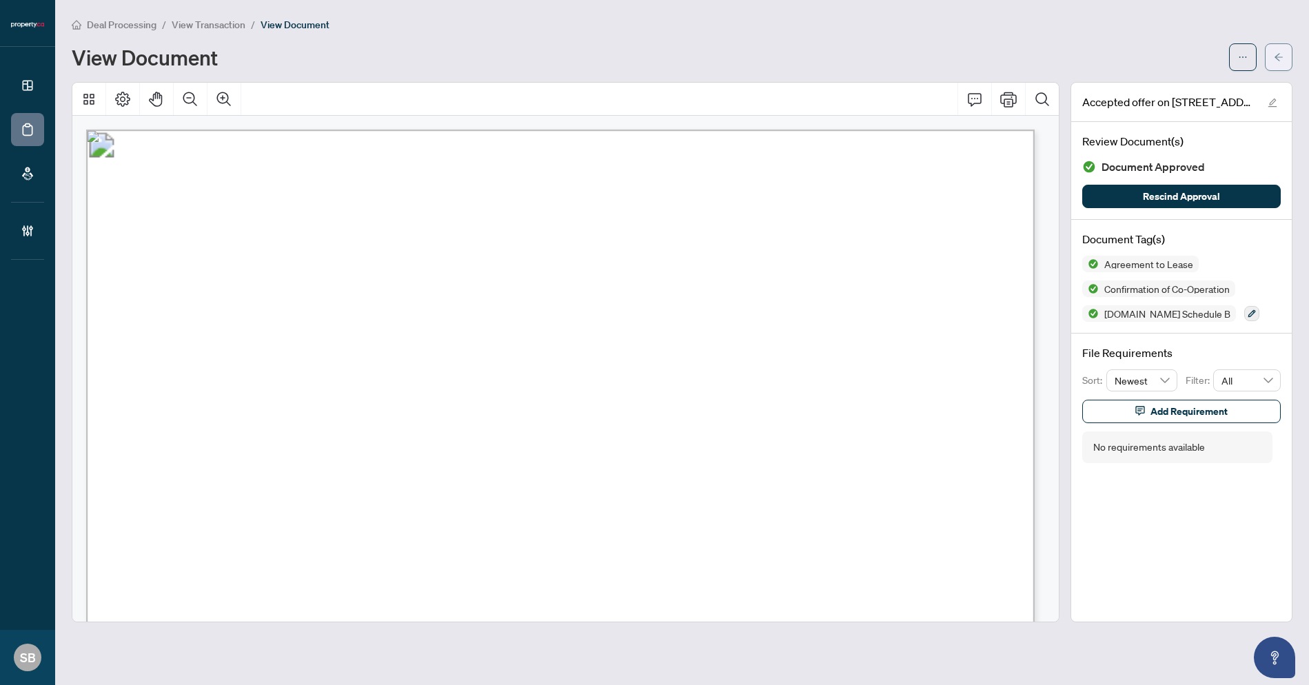
click at [1284, 61] on button "button" at bounding box center [1279, 57] width 28 height 28
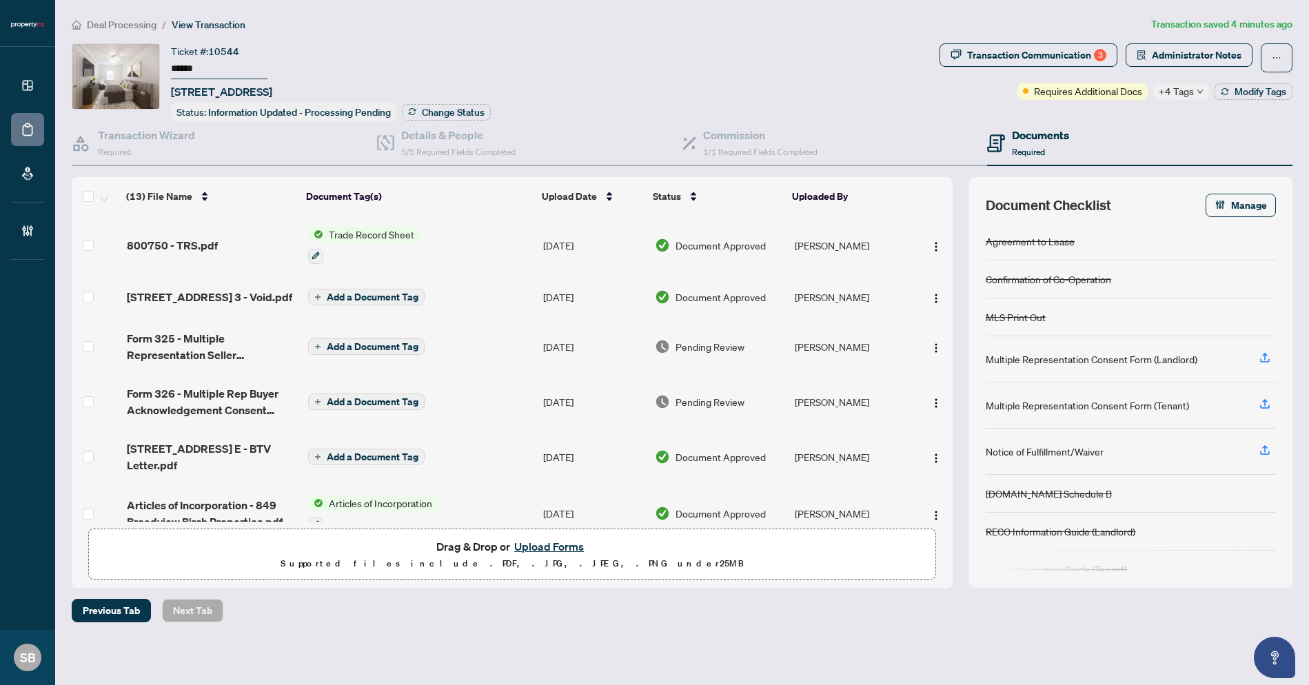
click at [218, 242] on div "800750 - TRS.pdf" at bounding box center [212, 245] width 170 height 17
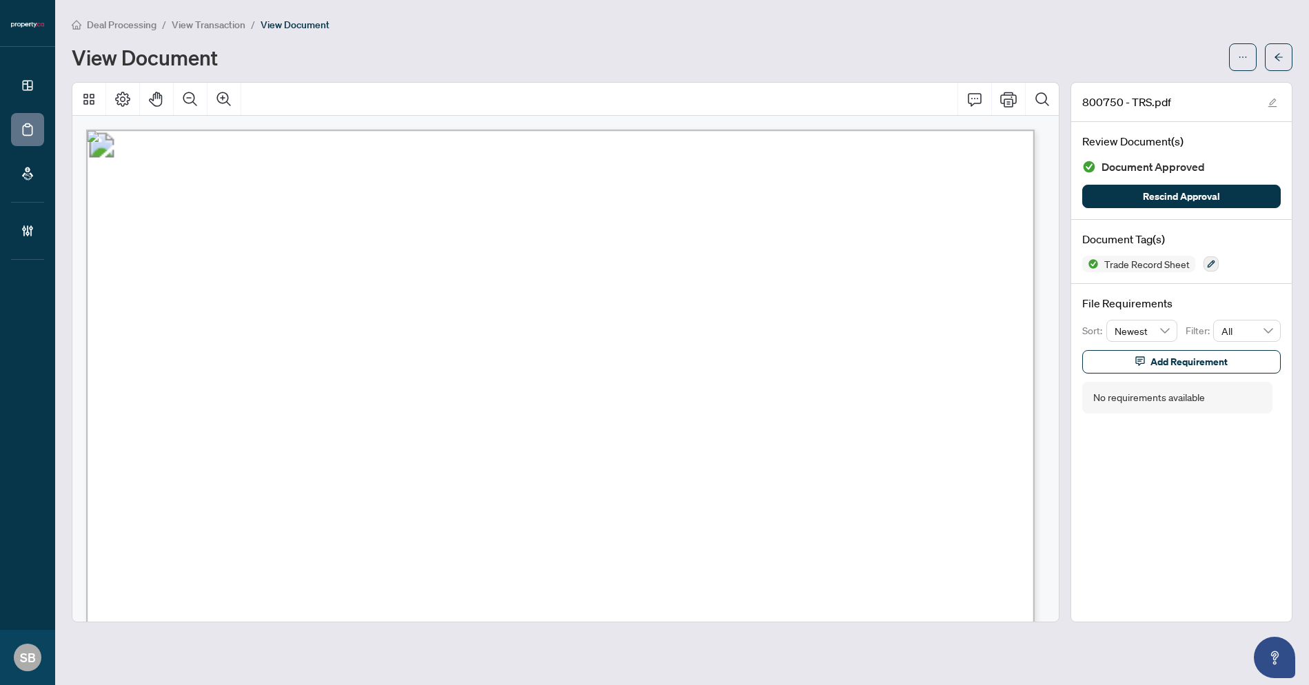
scroll to position [282, 0]
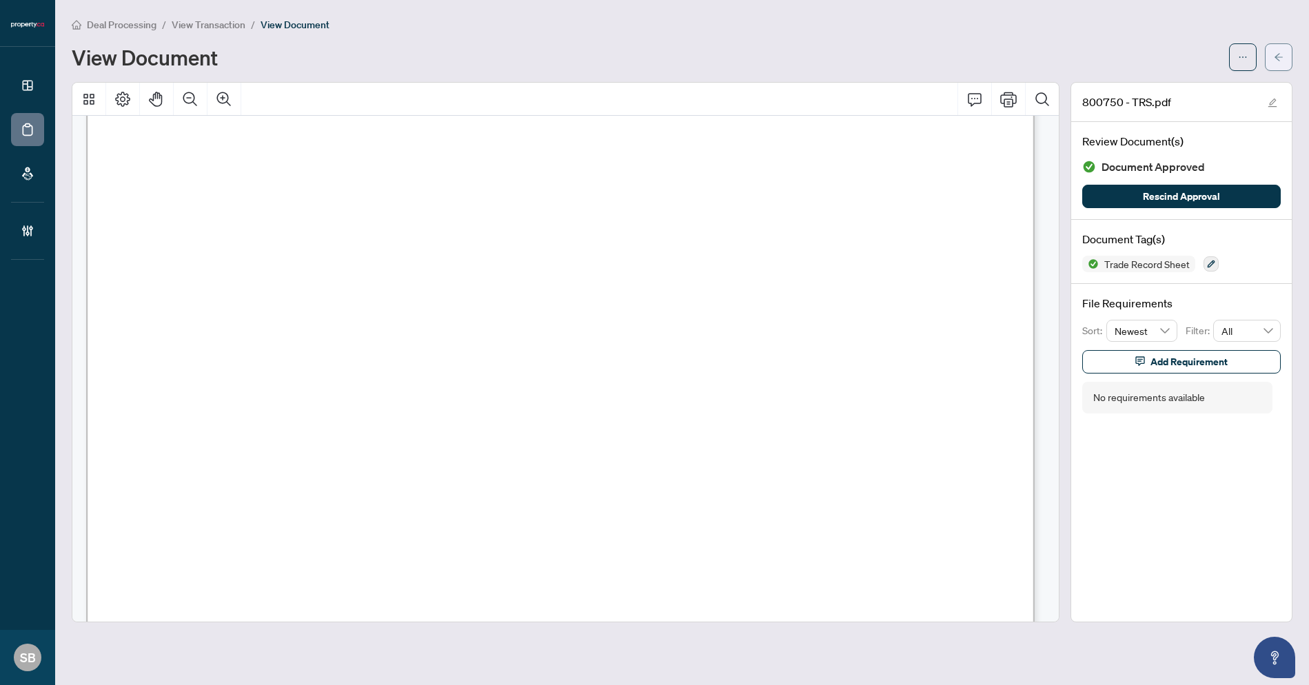
click at [1275, 52] on span "button" at bounding box center [1279, 57] width 10 height 22
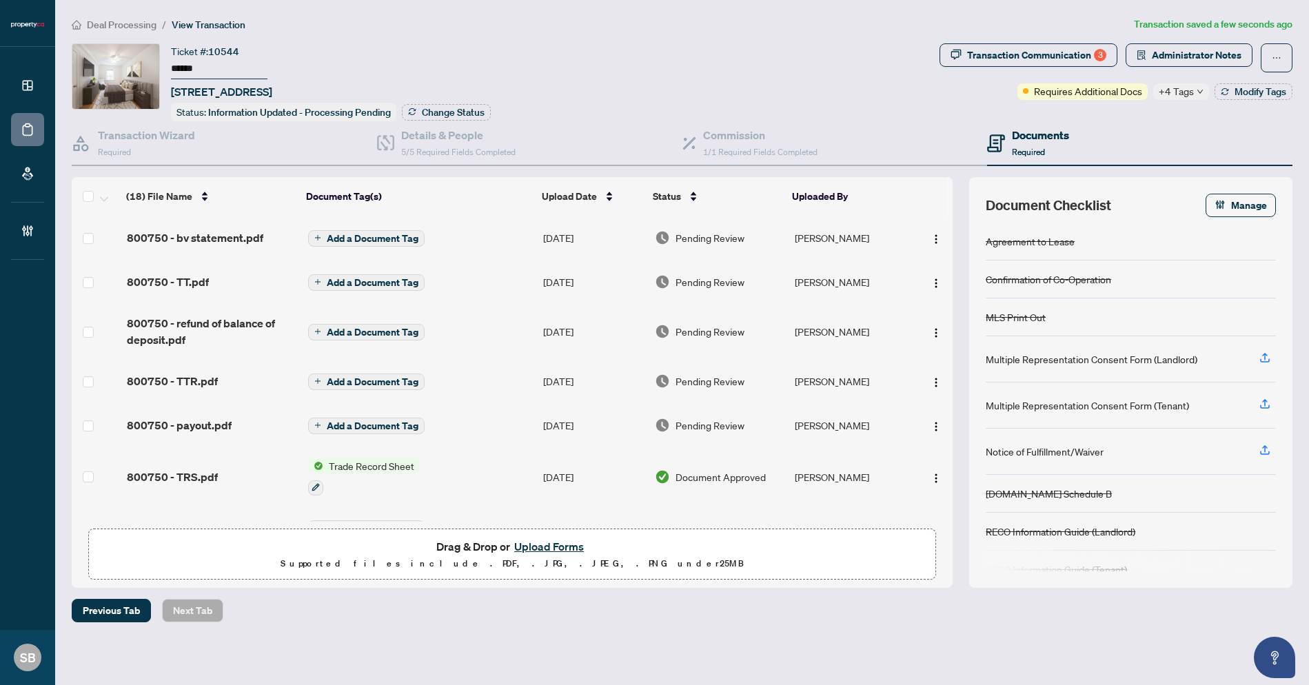
click at [1197, 92] on icon "down" at bounding box center [1200, 91] width 7 height 7
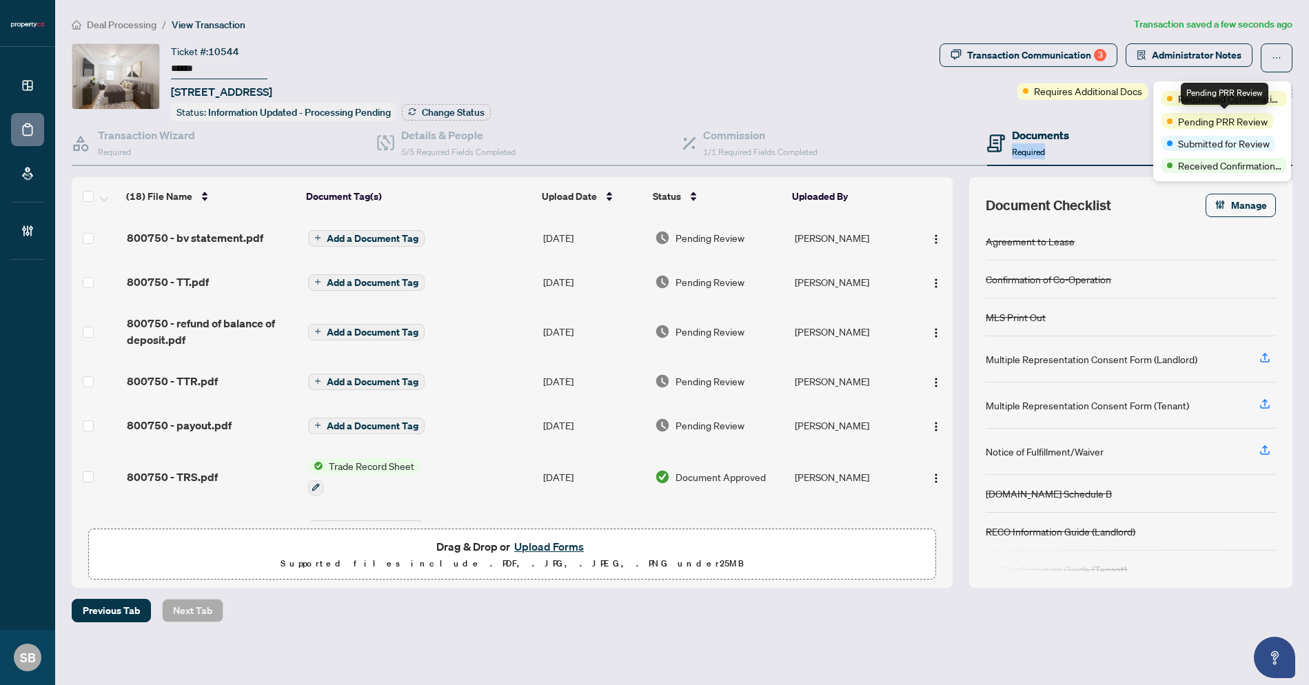
click at [1085, 141] on div "Documents Required" at bounding box center [1139, 143] width 305 height 45
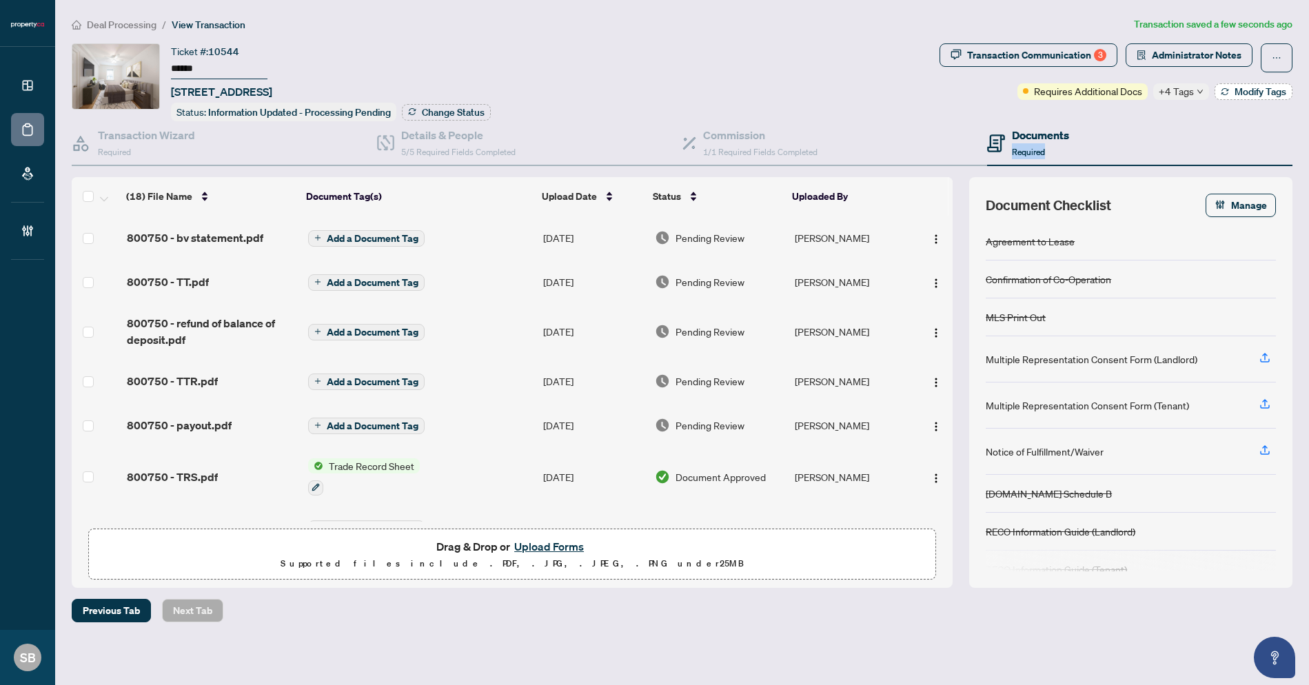
click at [1238, 92] on span "Modify Tags" at bounding box center [1261, 92] width 52 height 10
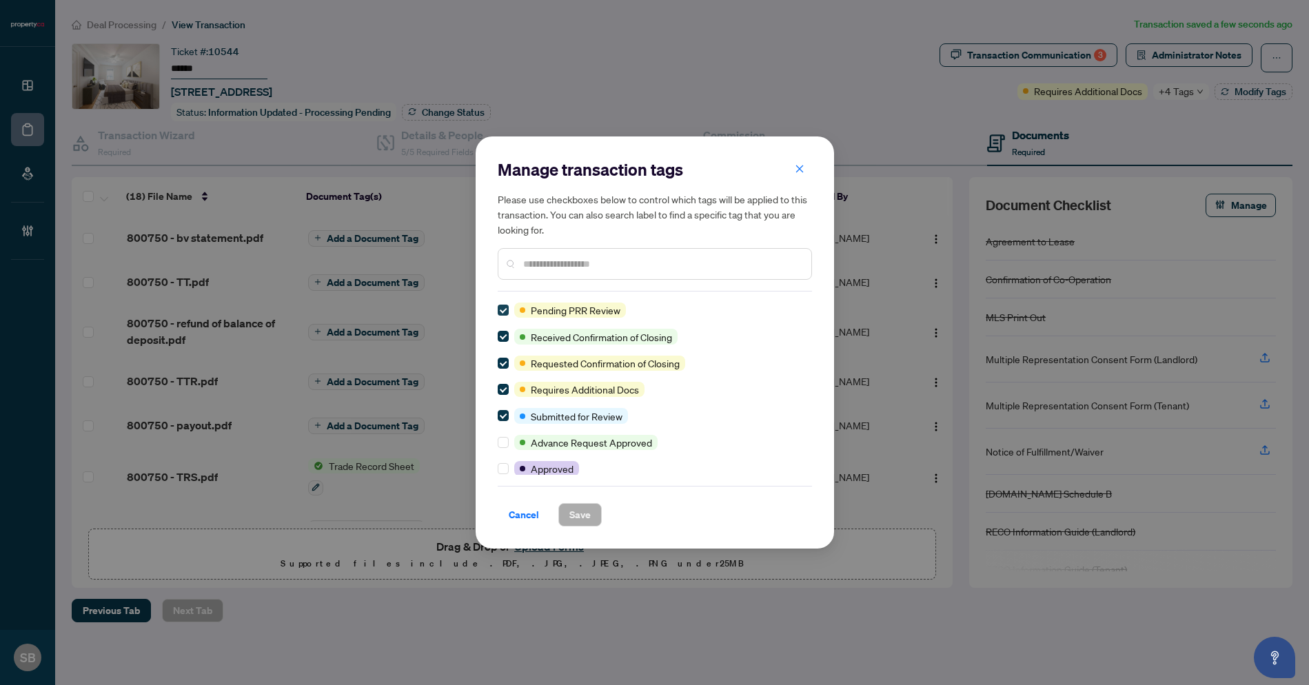
click at [503, 304] on label at bounding box center [503, 310] width 11 height 15
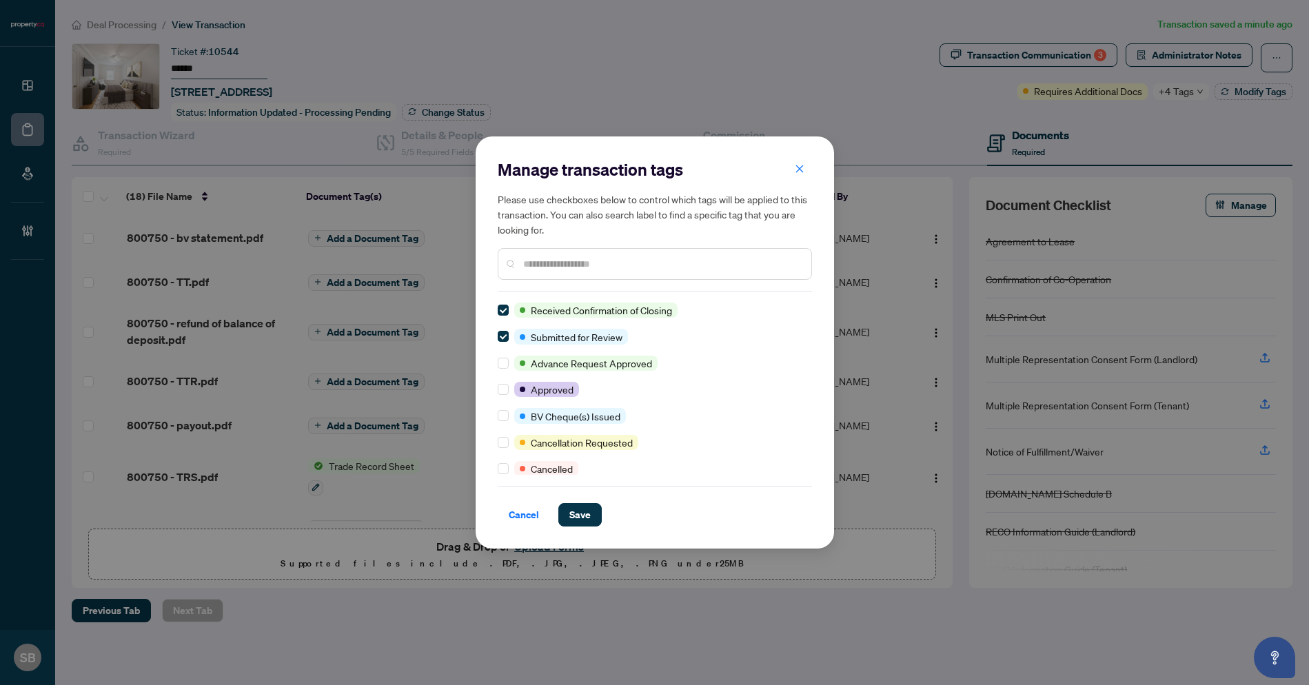
click at [587, 260] on input "text" at bounding box center [661, 263] width 277 height 15
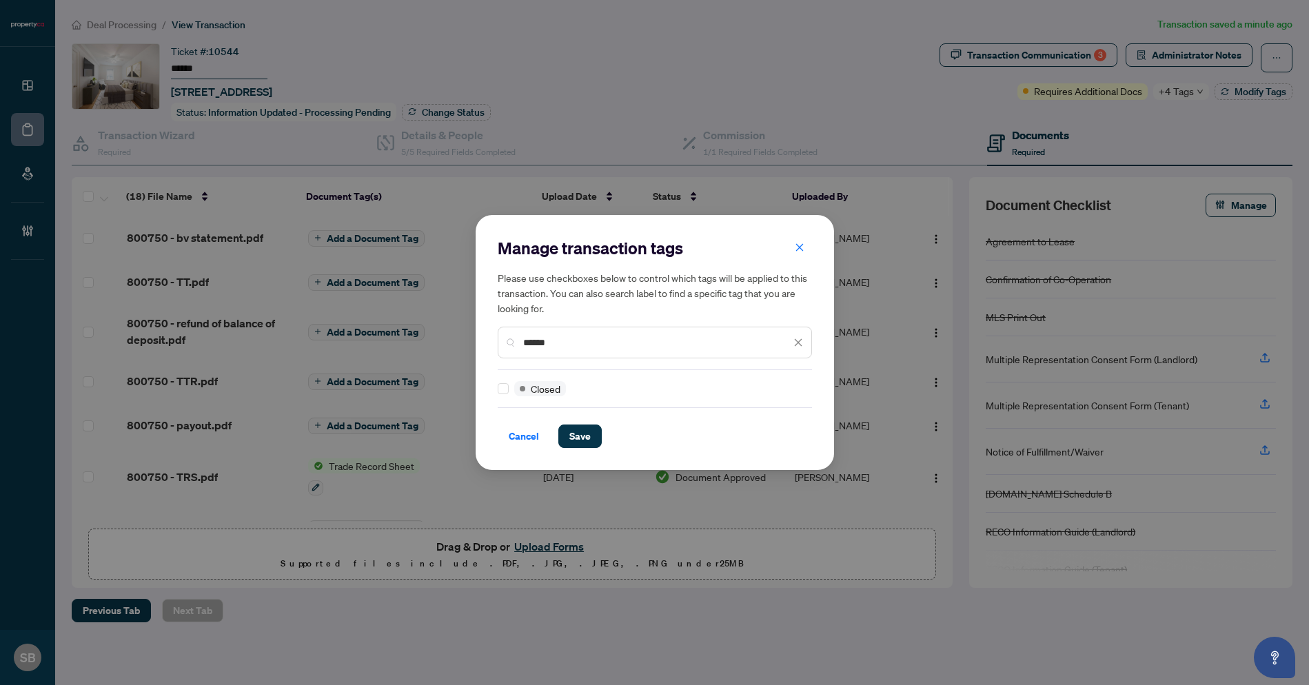
click at [507, 390] on span at bounding box center [503, 388] width 11 height 11
click at [576, 440] on span "Save" at bounding box center [579, 436] width 21 height 22
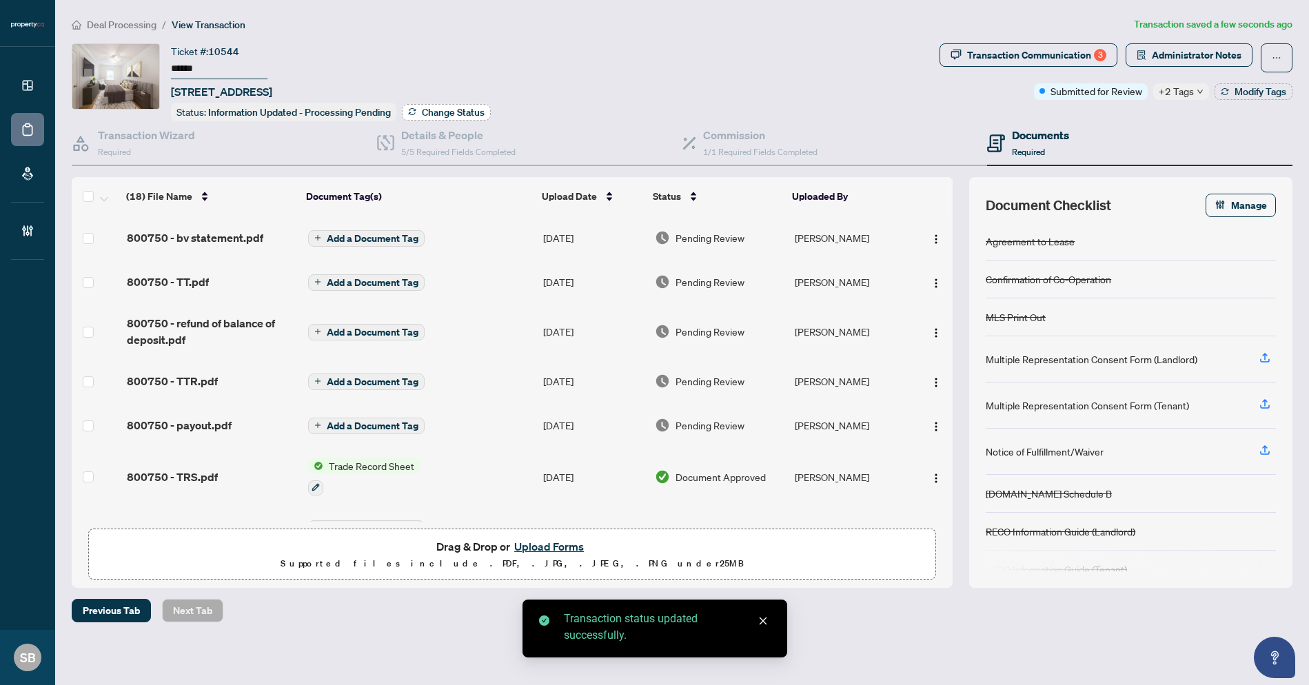
click at [455, 108] on span "Change Status" at bounding box center [453, 113] width 63 height 10
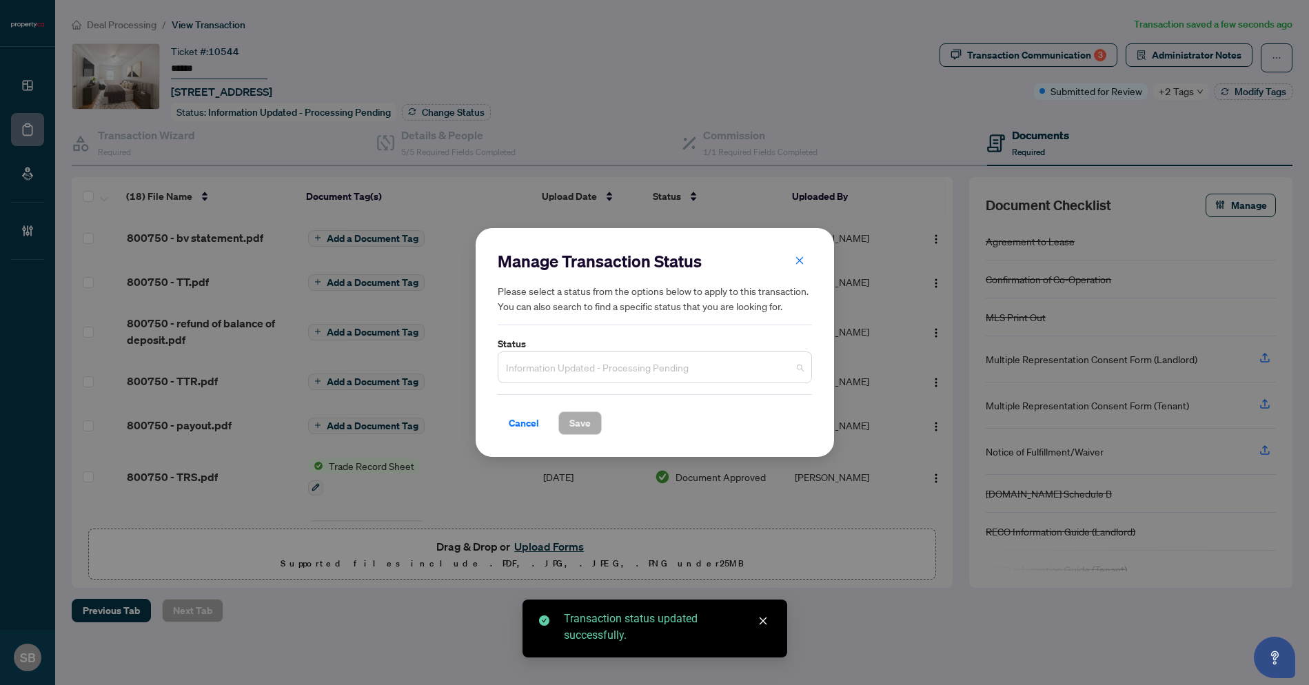
click at [784, 379] on span "Information Updated - Processing Pending" at bounding box center [655, 367] width 298 height 26
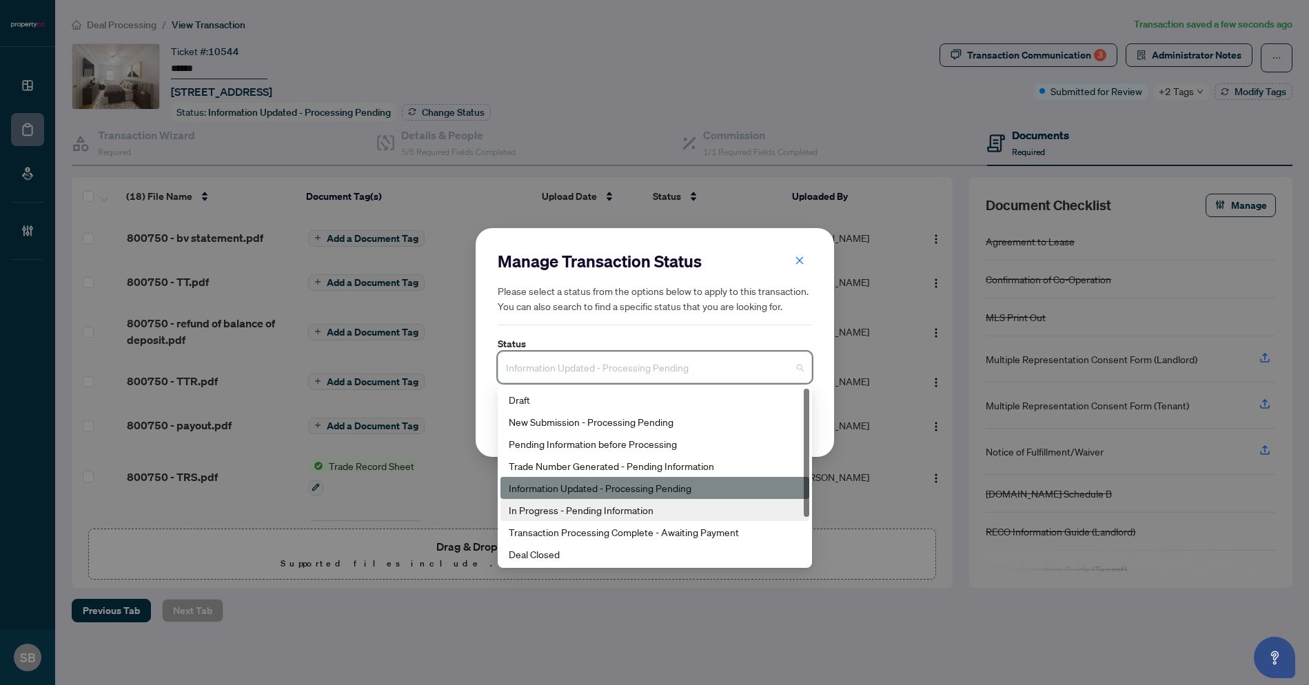
scroll to position [3, 0]
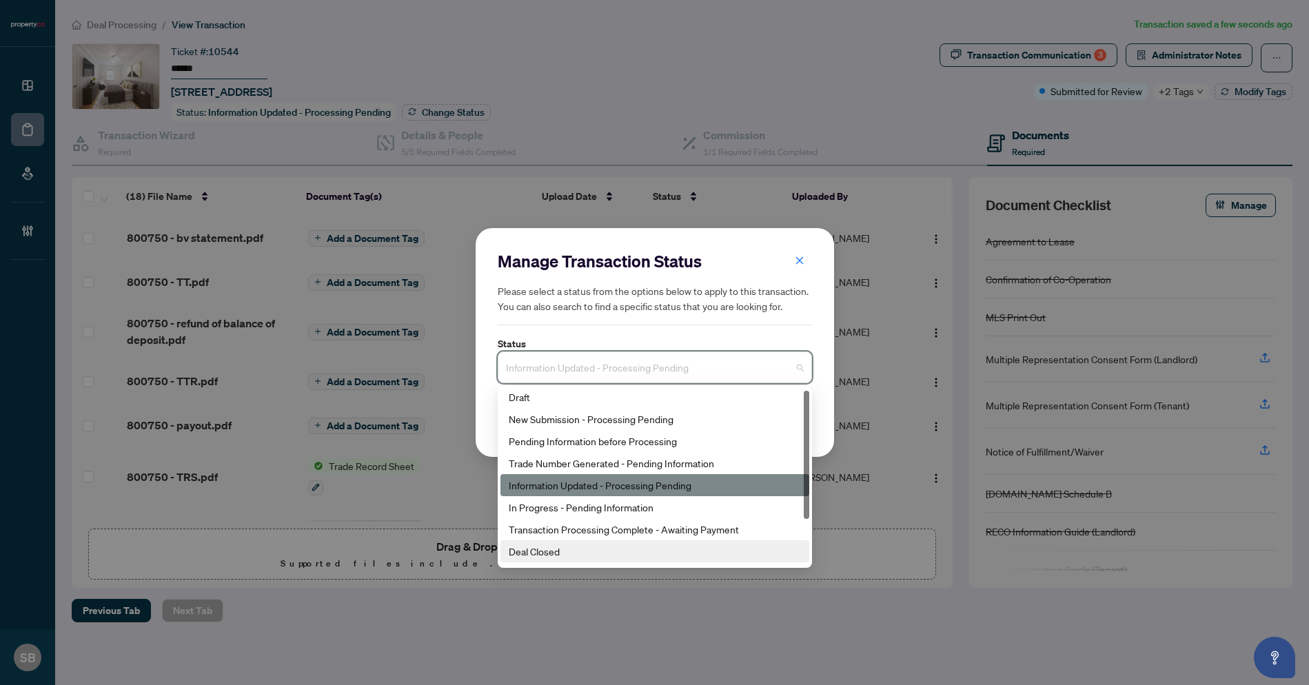
click at [543, 557] on div "Deal Closed" at bounding box center [655, 551] width 292 height 15
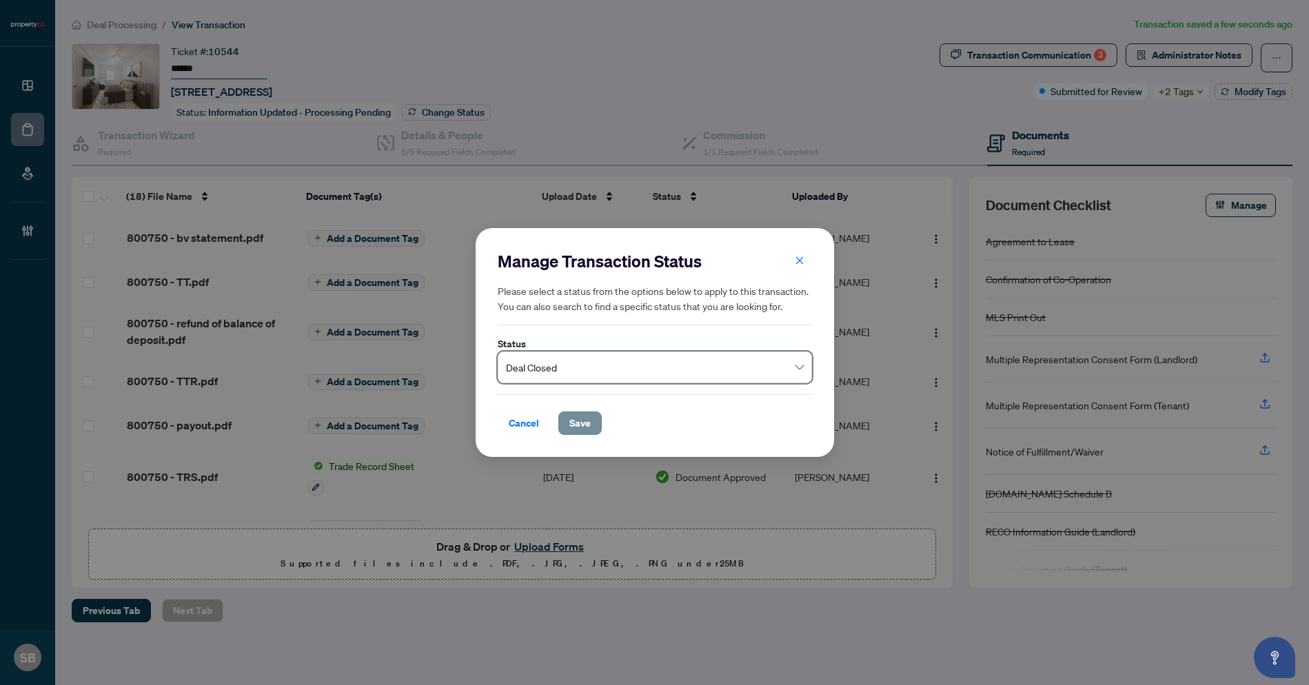
click at [566, 422] on button "Save" at bounding box center [579, 423] width 43 height 23
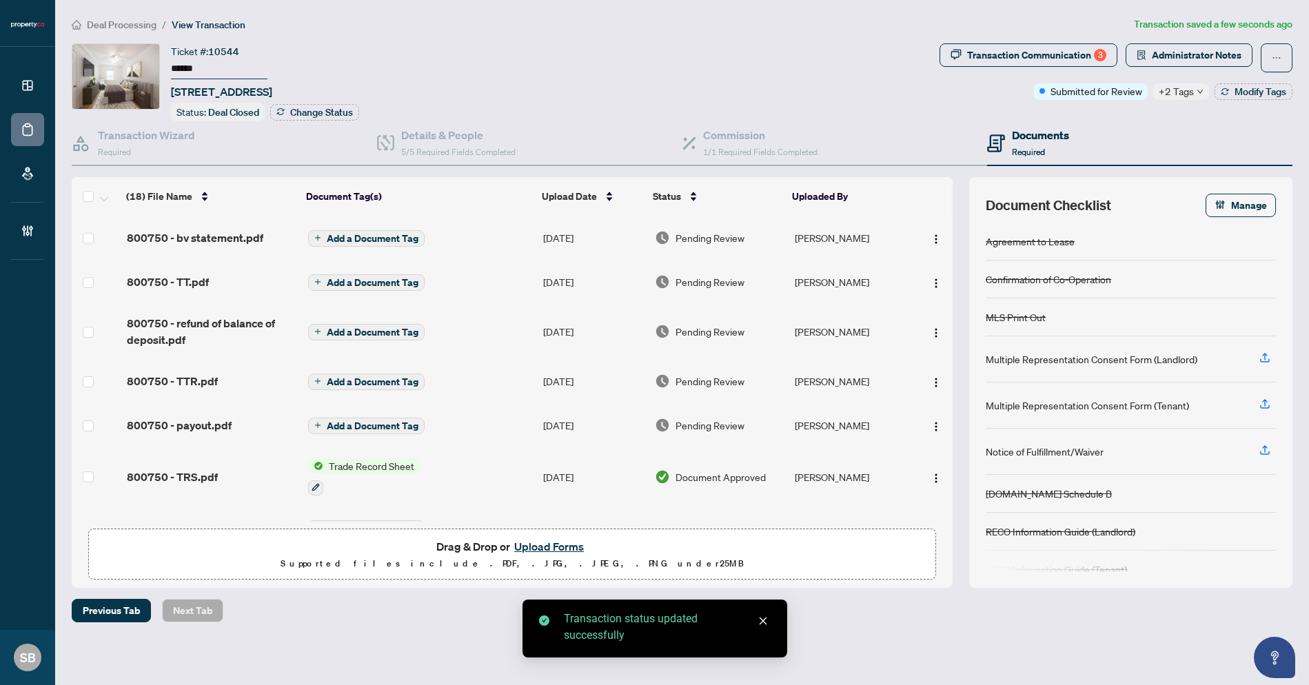
click at [710, 227] on td "Pending Review" at bounding box center [719, 238] width 140 height 44
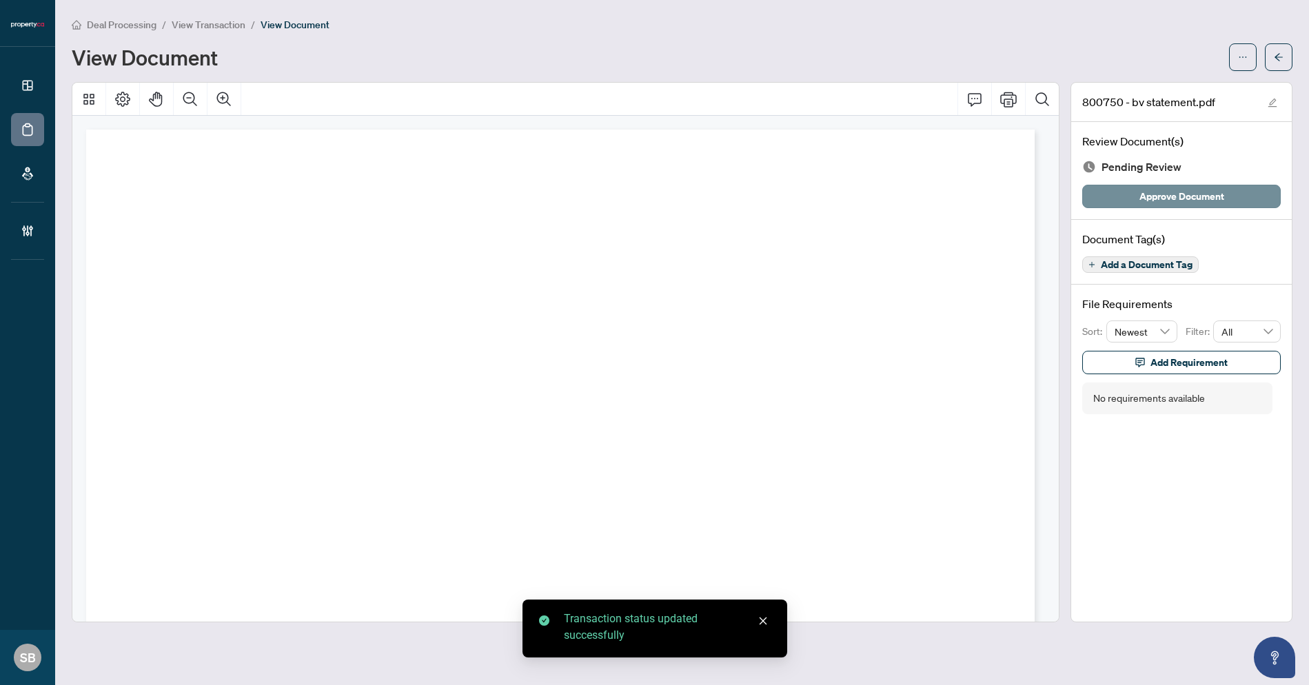
click at [1180, 199] on span "Approve Document" at bounding box center [1181, 196] width 85 height 22
click at [1270, 47] on button "button" at bounding box center [1279, 57] width 28 height 28
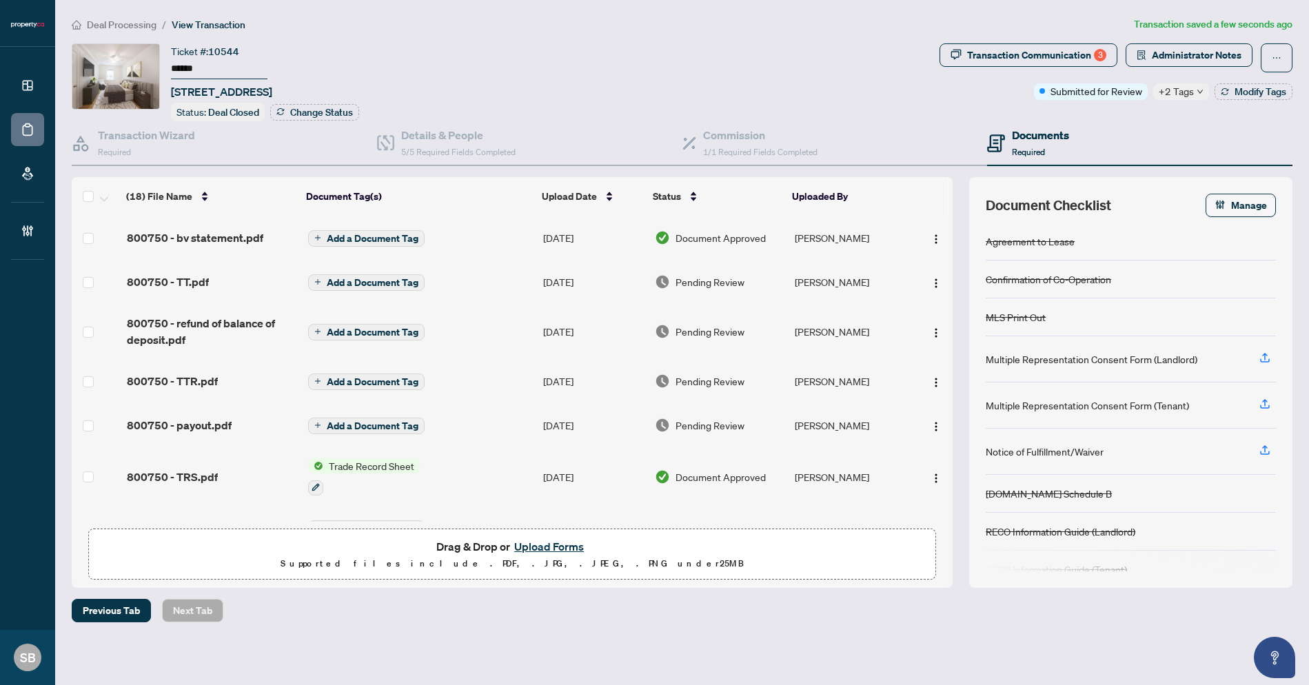
click at [716, 274] on span "Pending Review" at bounding box center [710, 281] width 69 height 15
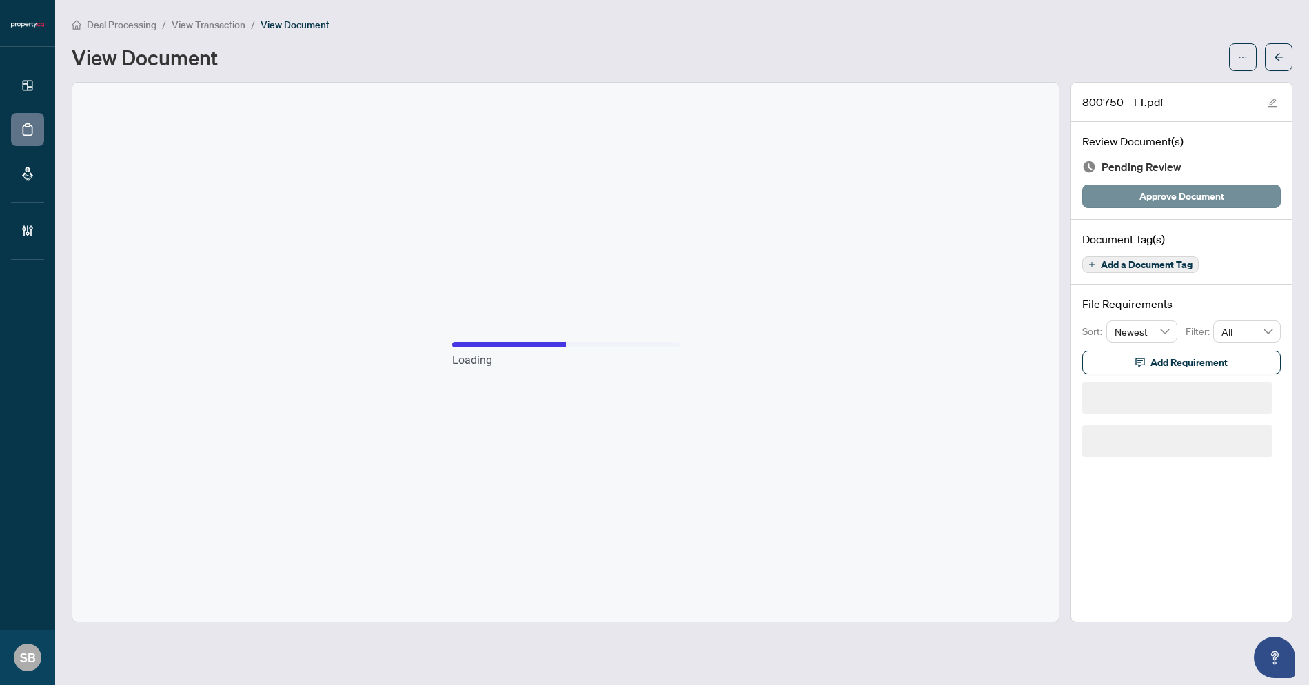
click at [1182, 192] on span "Approve Document" at bounding box center [1181, 196] width 85 height 22
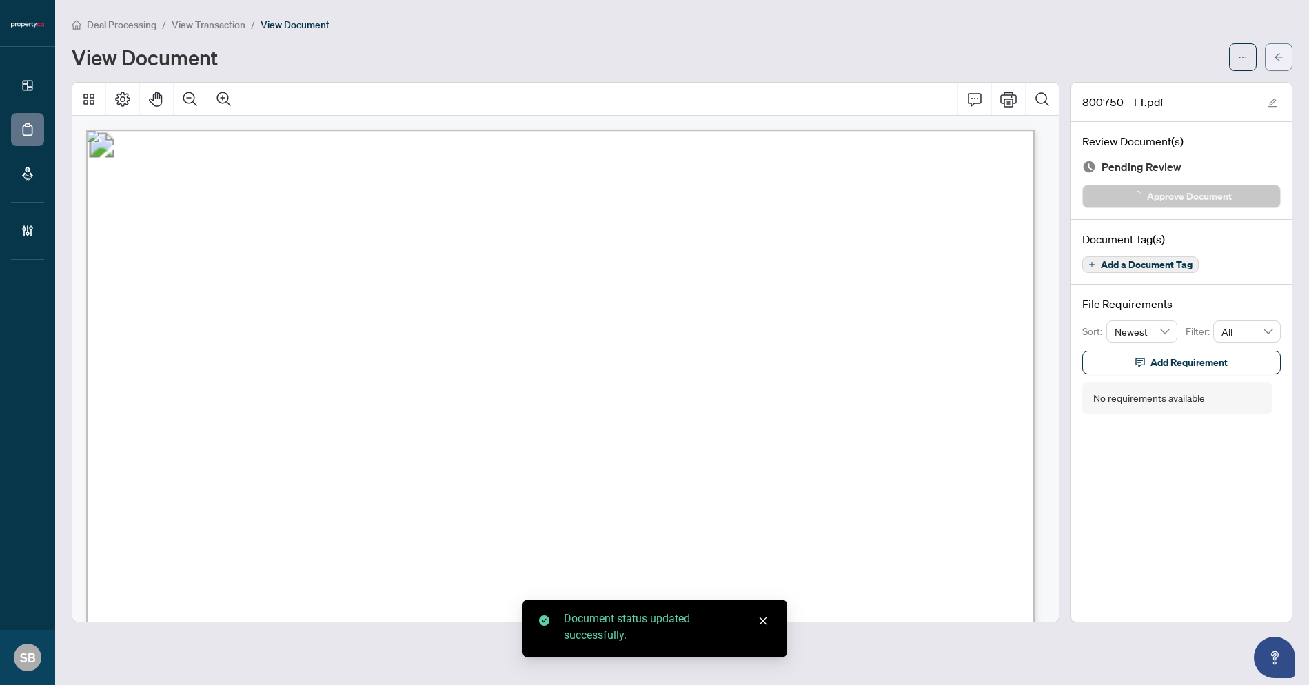
click at [1279, 59] on icon "arrow-left" at bounding box center [1279, 57] width 10 height 10
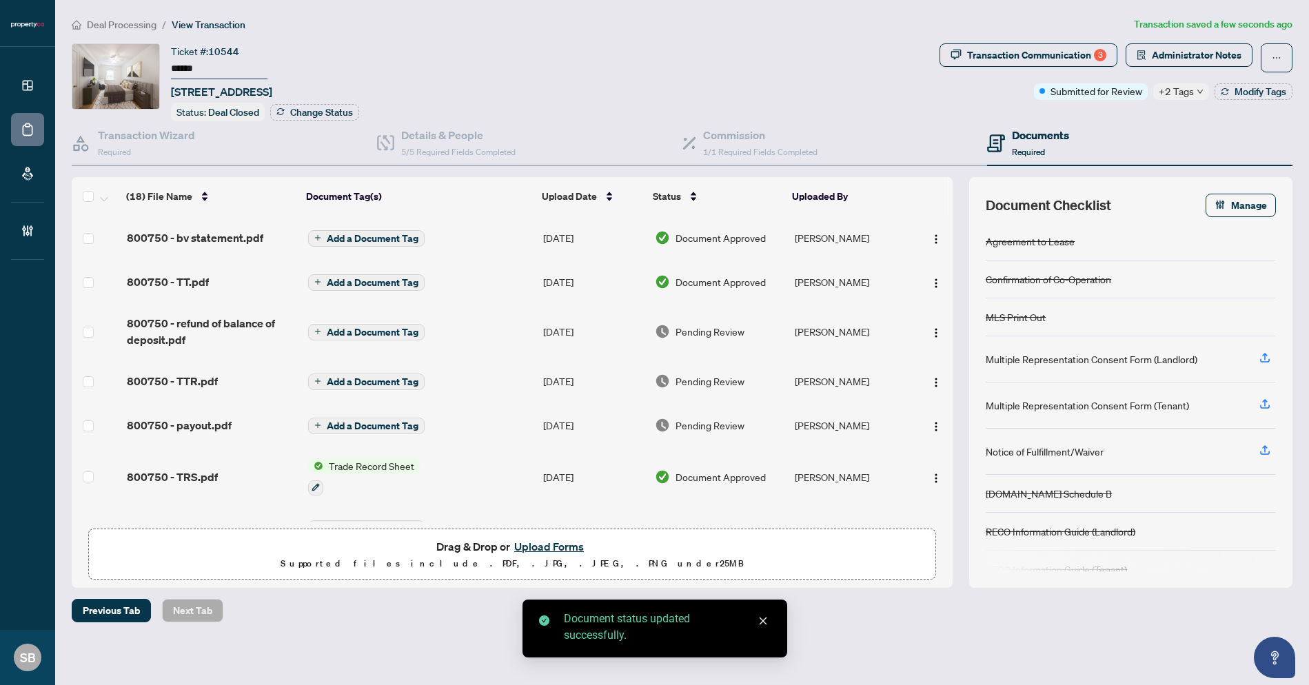
click at [745, 330] on div "Pending Review" at bounding box center [719, 331] width 129 height 15
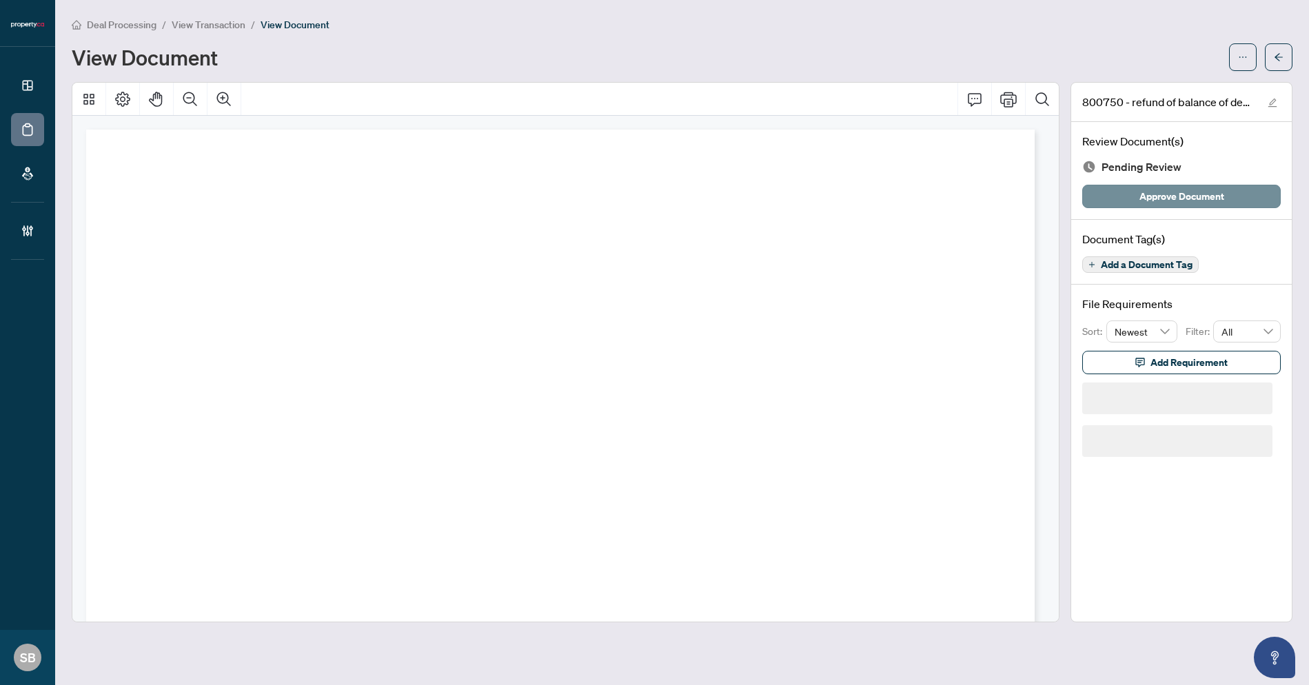
click at [1153, 202] on span "Approve Document" at bounding box center [1181, 196] width 85 height 22
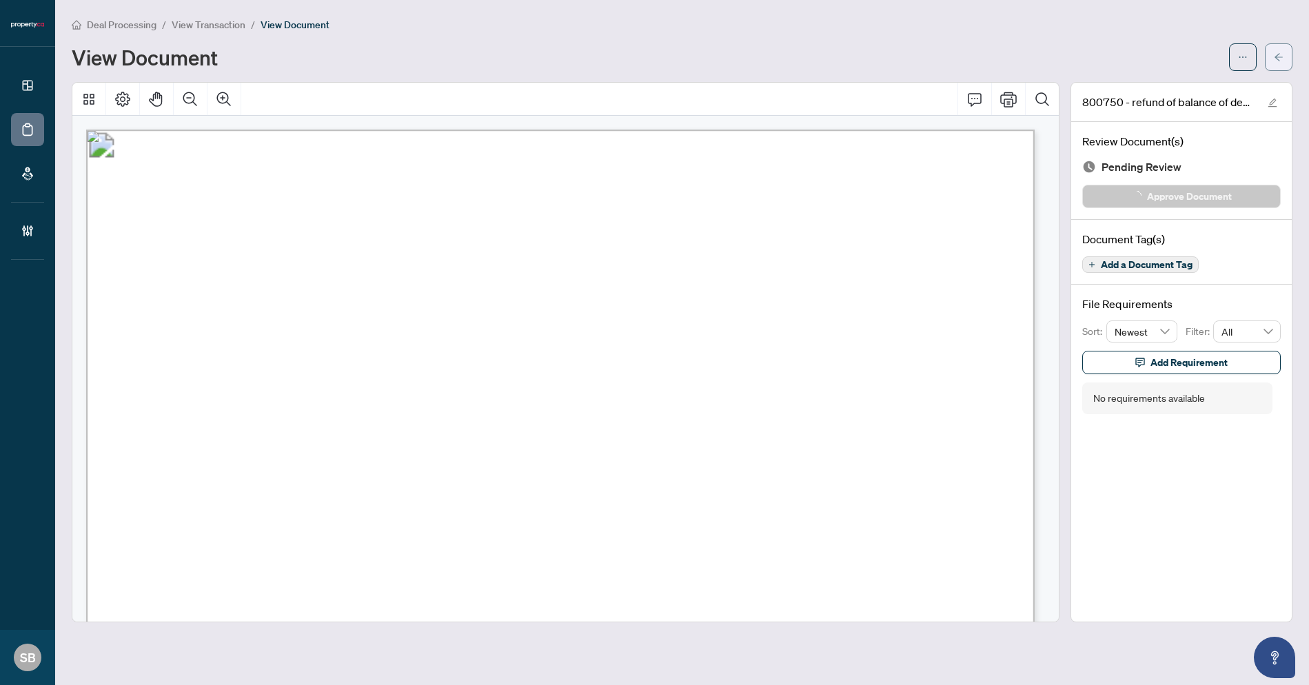
click at [1283, 65] on button "button" at bounding box center [1279, 57] width 28 height 28
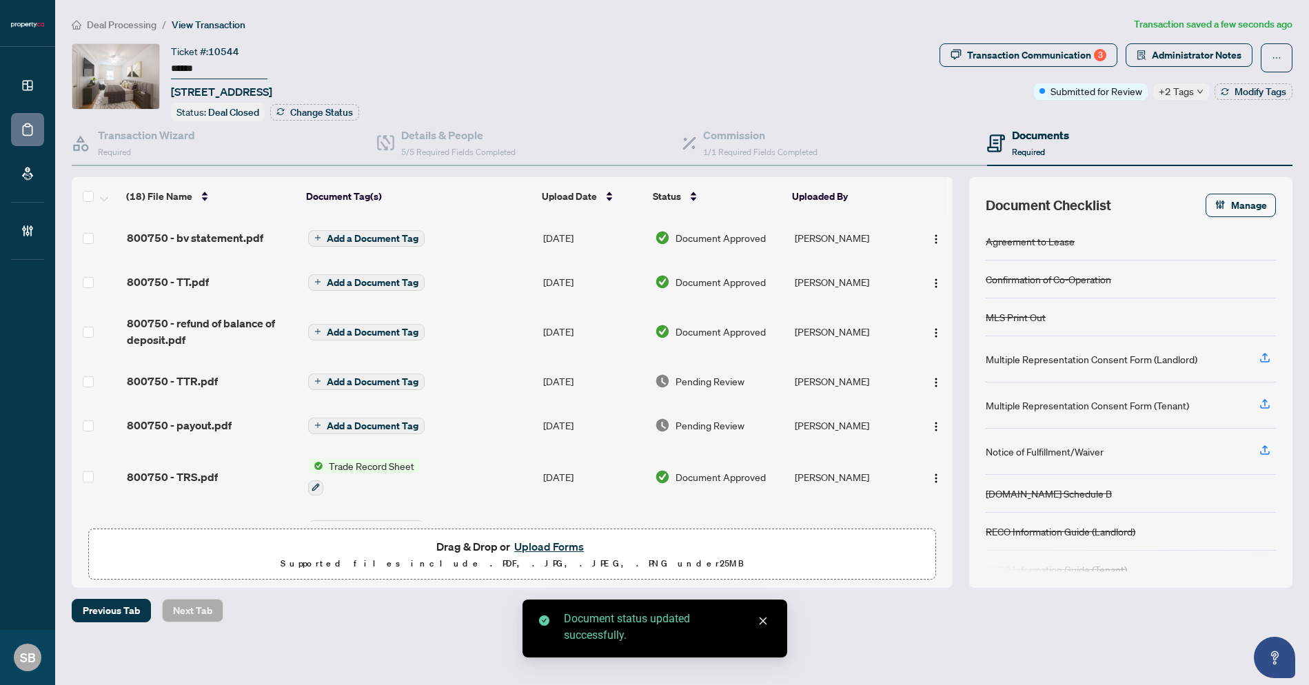
click at [722, 381] on span "Pending Review" at bounding box center [710, 381] width 69 height 15
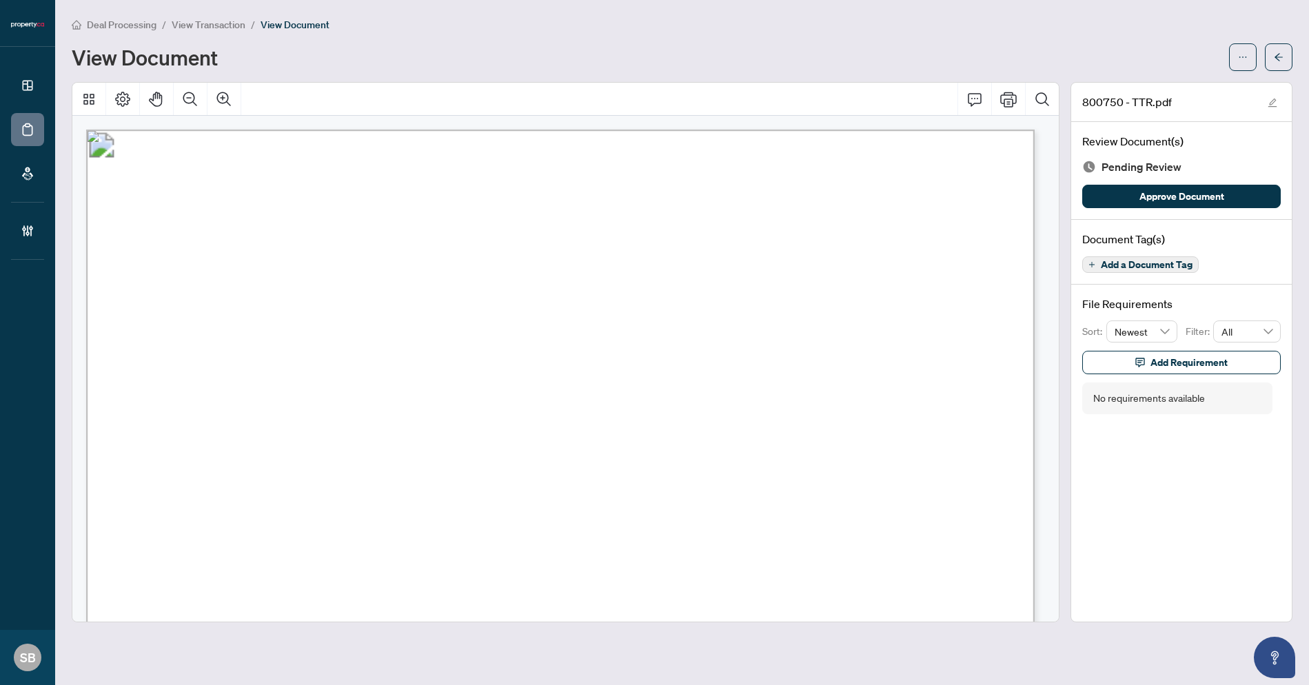
drag, startPoint x: 1154, startPoint y: 196, endPoint x: 1166, endPoint y: 178, distance: 22.0
click at [1153, 198] on span "Approve Document" at bounding box center [1181, 196] width 85 height 22
click at [1269, 50] on button "button" at bounding box center [1279, 57] width 28 height 28
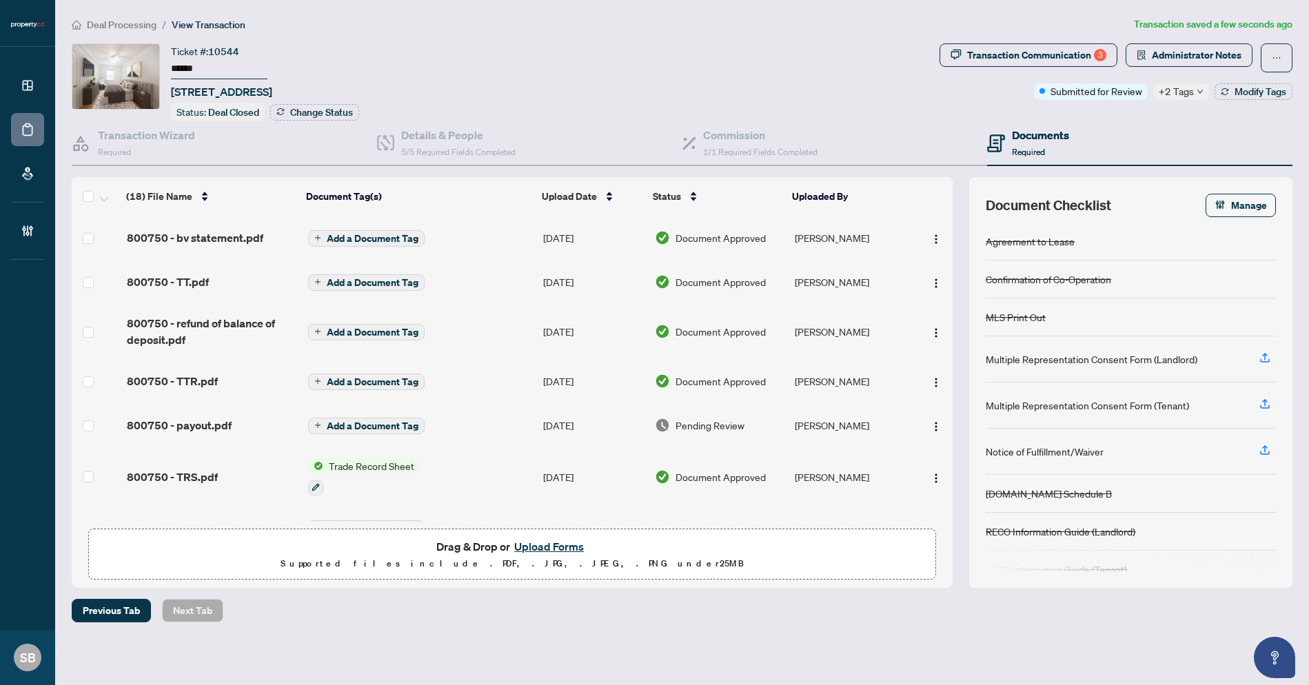
click at [798, 418] on td "[PERSON_NAME]" at bounding box center [850, 425] width 123 height 44
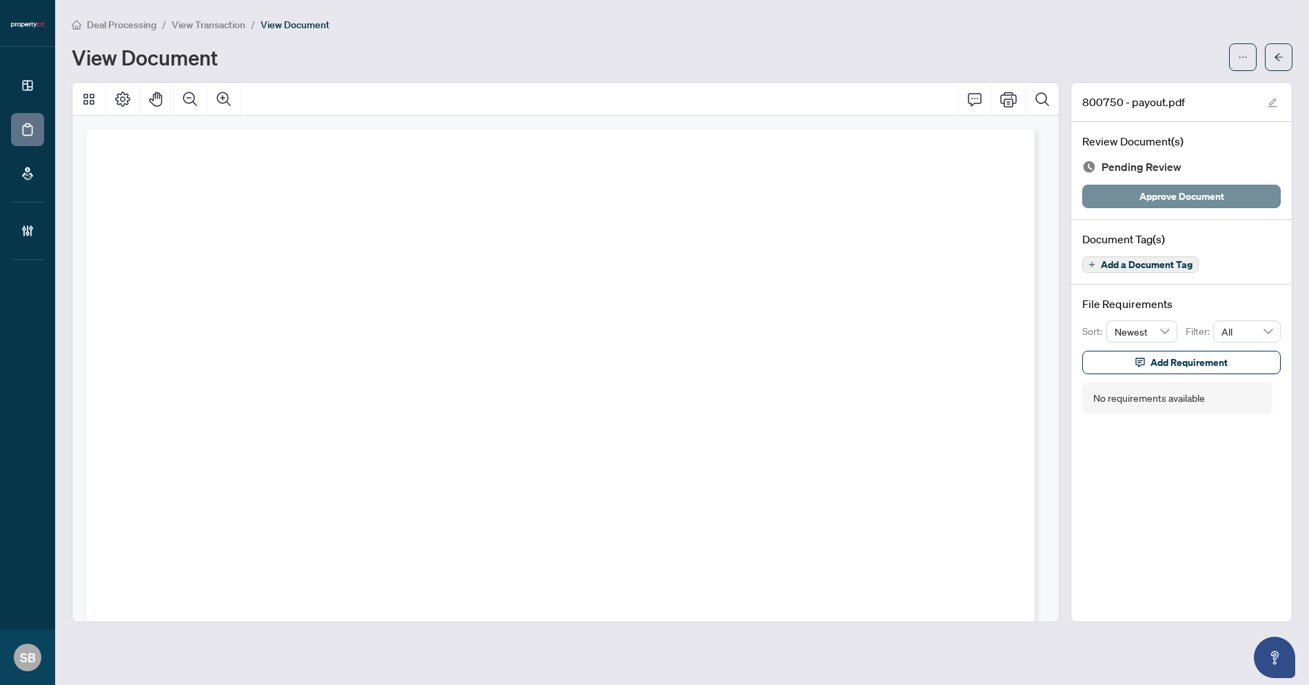
click at [1174, 192] on span "Approve Document" at bounding box center [1181, 196] width 85 height 22
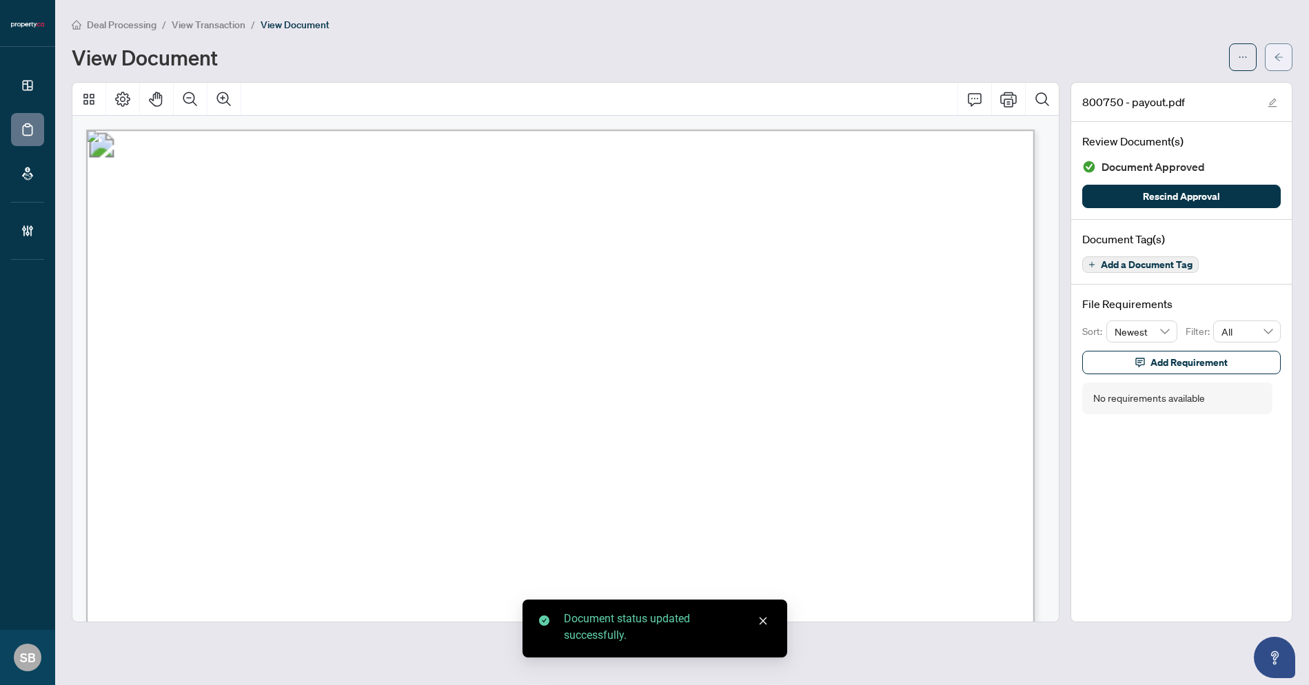
click at [1276, 57] on icon "arrow-left" at bounding box center [1279, 57] width 8 height 8
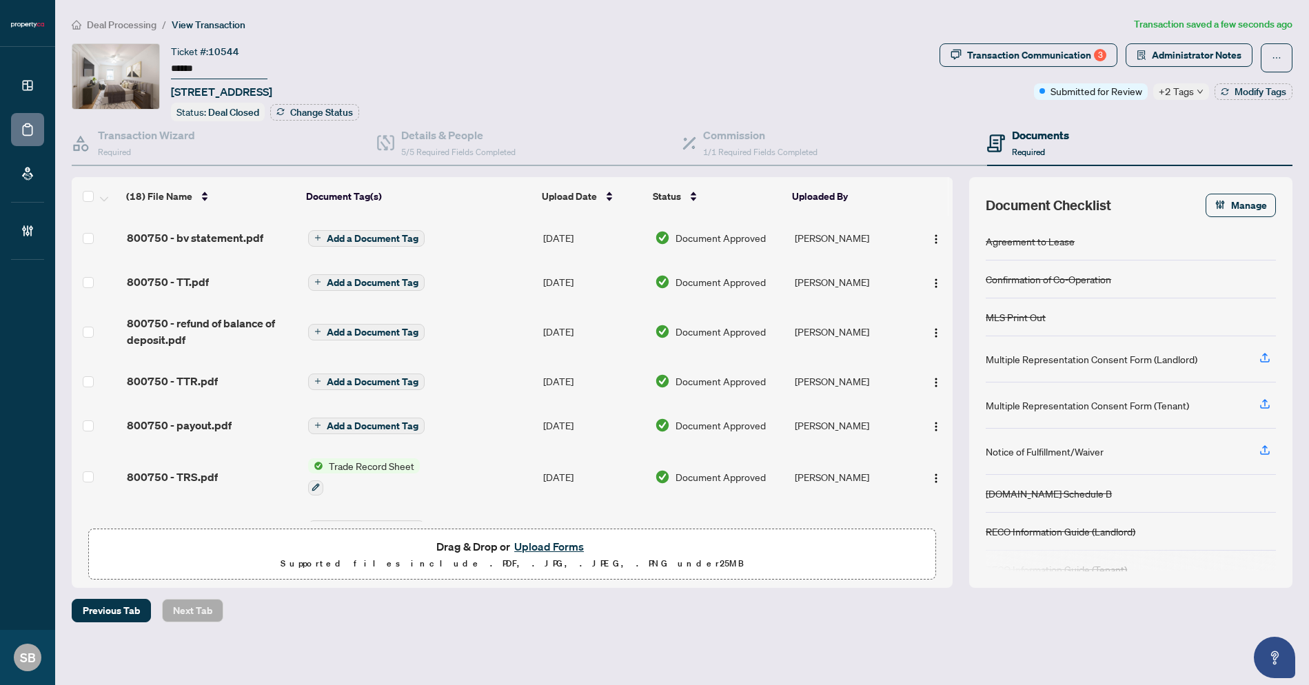
scroll to position [665, 0]
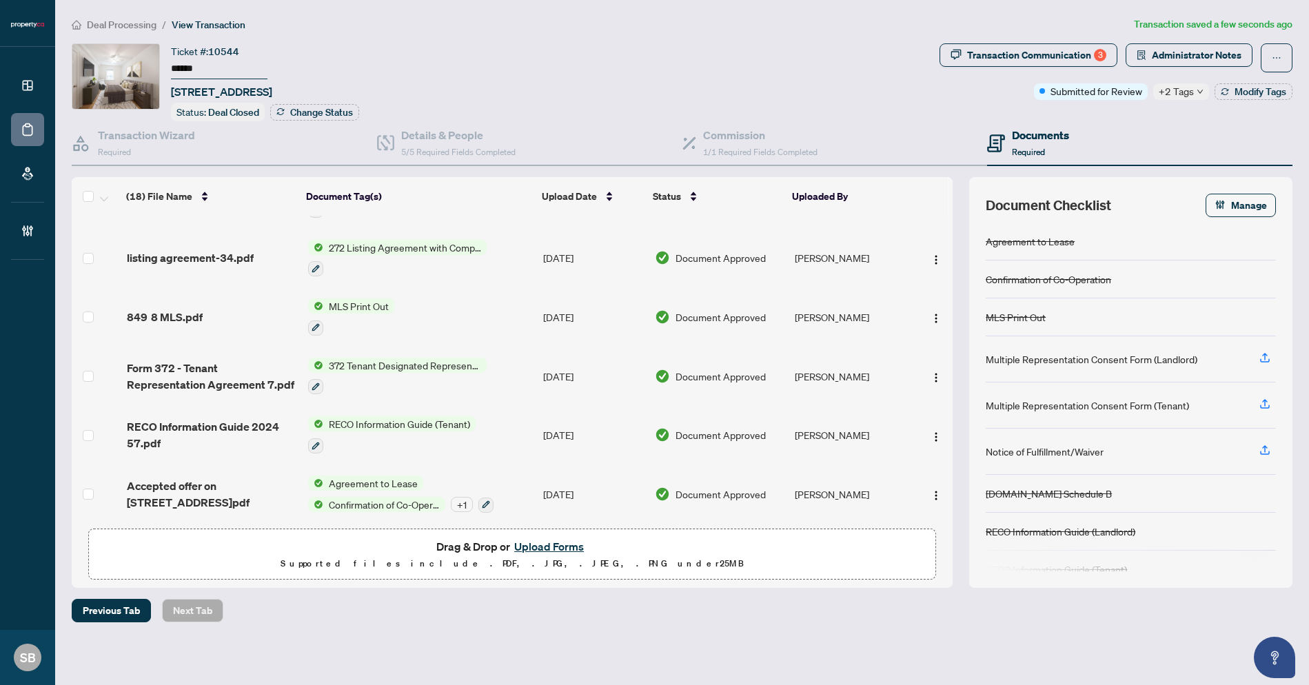
click at [123, 22] on span "Deal Processing" at bounding box center [122, 25] width 70 height 12
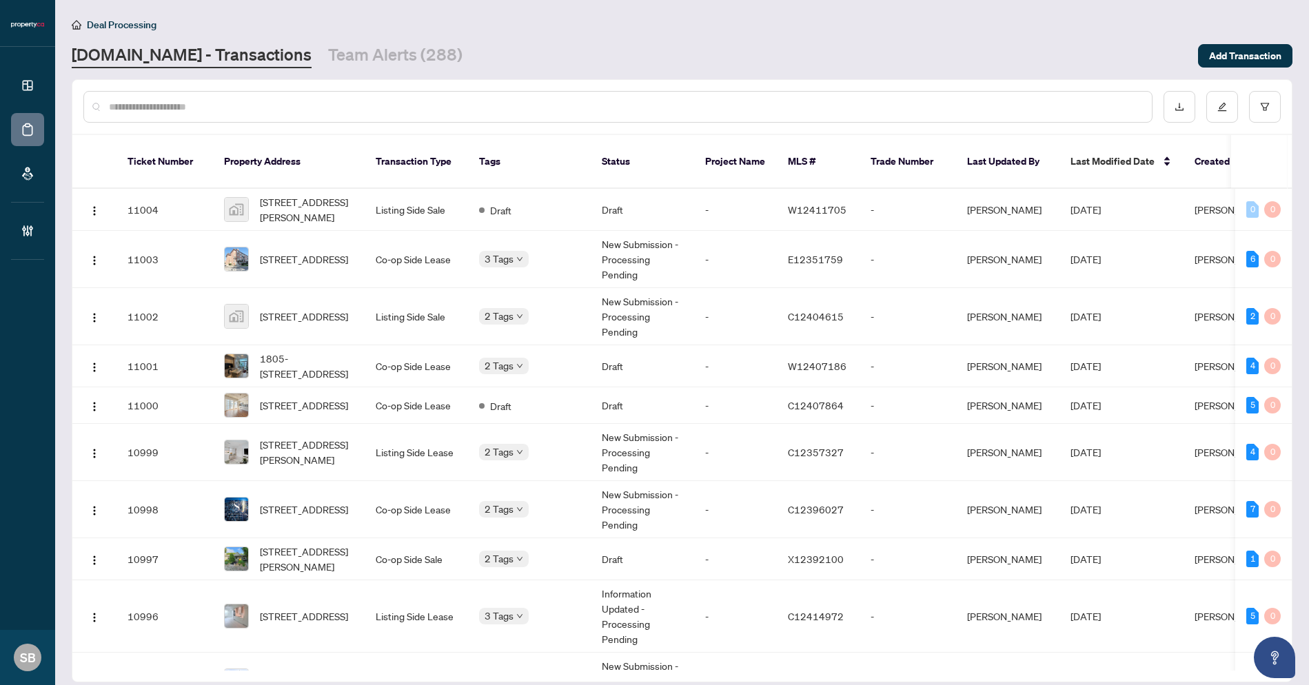
drag, startPoint x: 352, startPoint y: 87, endPoint x: 348, endPoint y: 97, distance: 10.5
click at [349, 93] on div at bounding box center [681, 107] width 1219 height 54
click at [346, 101] on input "text" at bounding box center [625, 106] width 1032 height 15
paste input "******"
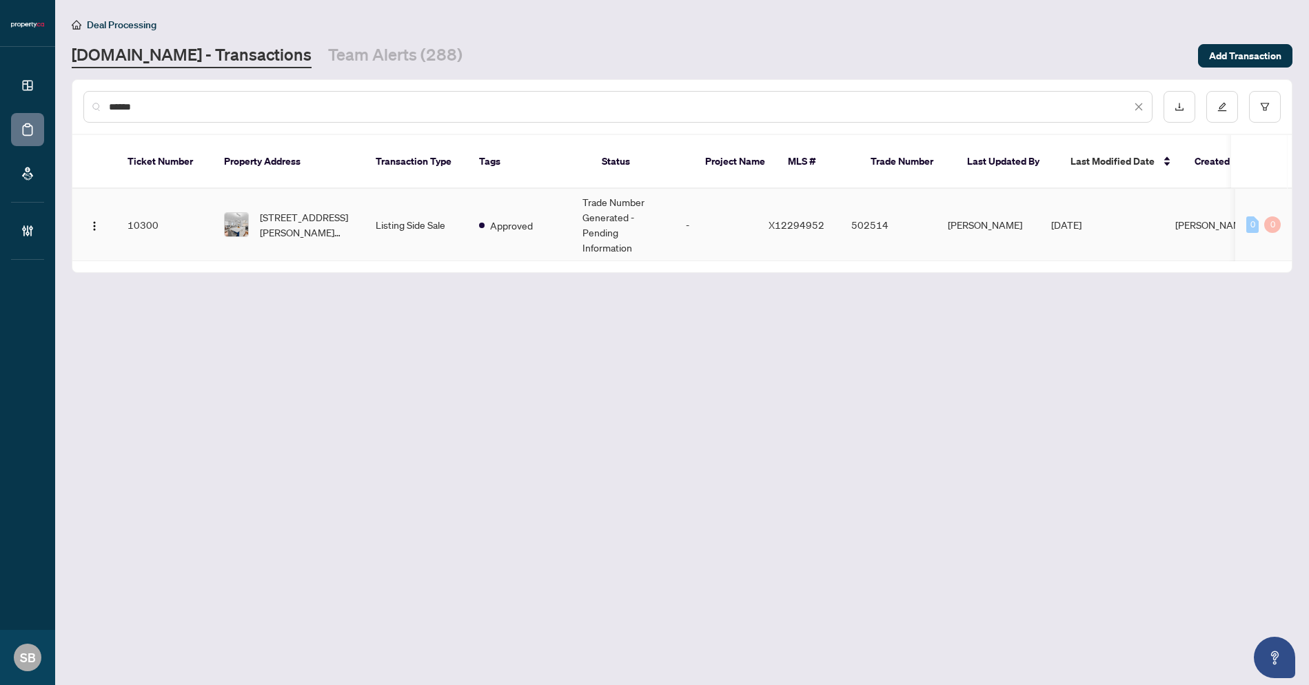
click at [303, 230] on td "72 Martha St, Hamilton, Ontario L8H 2B7, Canada" at bounding box center [289, 225] width 152 height 72
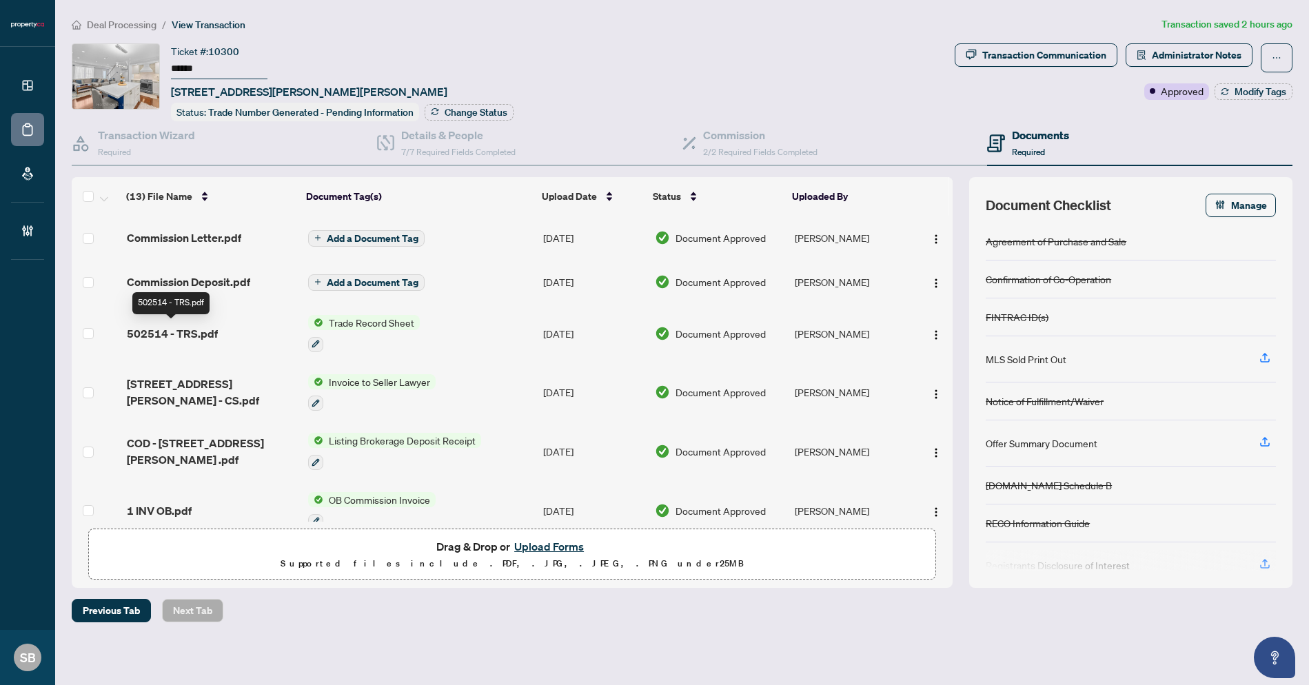
click at [178, 332] on span "502514 - TRS.pdf" at bounding box center [172, 333] width 91 height 17
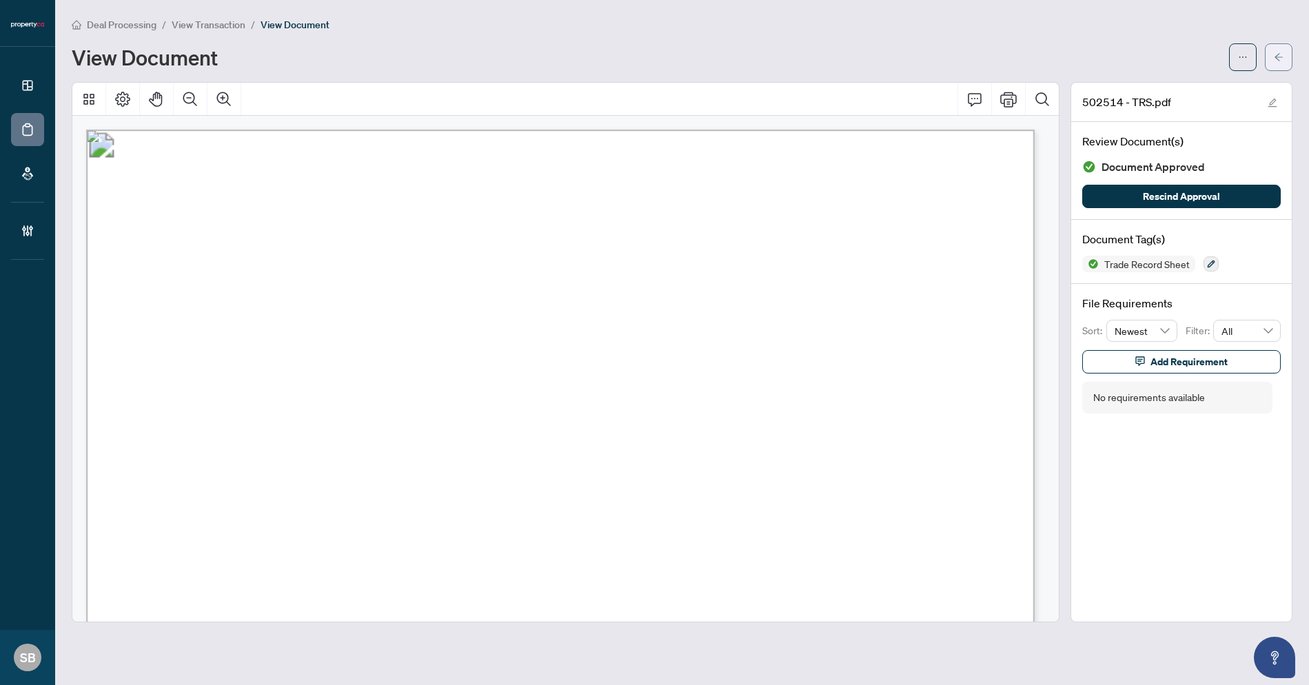
click at [1268, 56] on button "button" at bounding box center [1279, 57] width 28 height 28
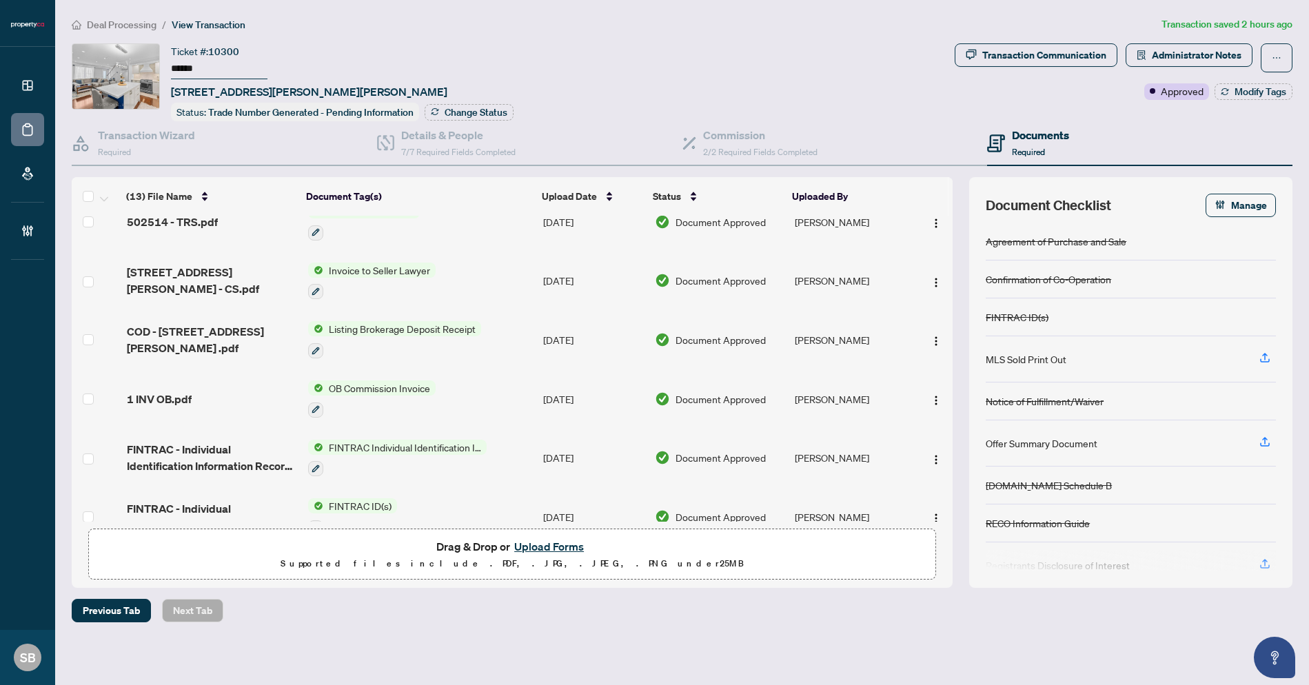
scroll to position [114, 0]
click at [367, 383] on span "OB Commission Invoice" at bounding box center [379, 385] width 112 height 15
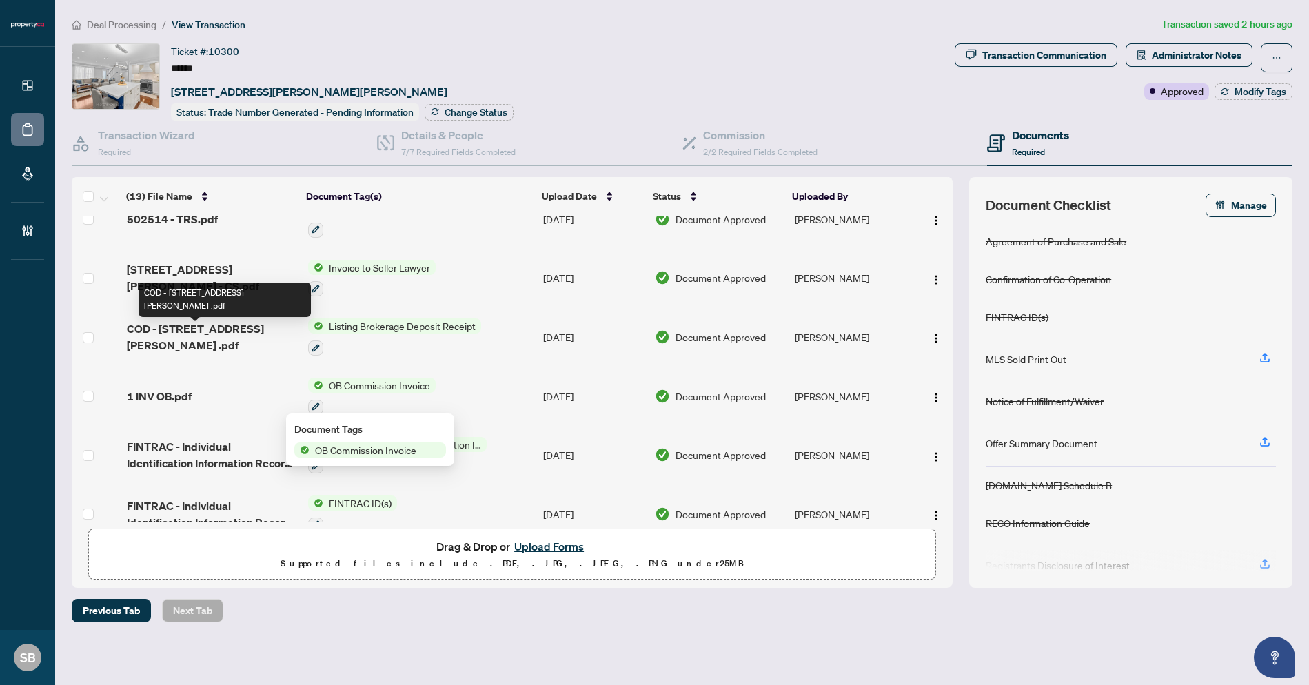
click at [183, 327] on span "COD - 72 Martha Street .pdf" at bounding box center [212, 337] width 170 height 33
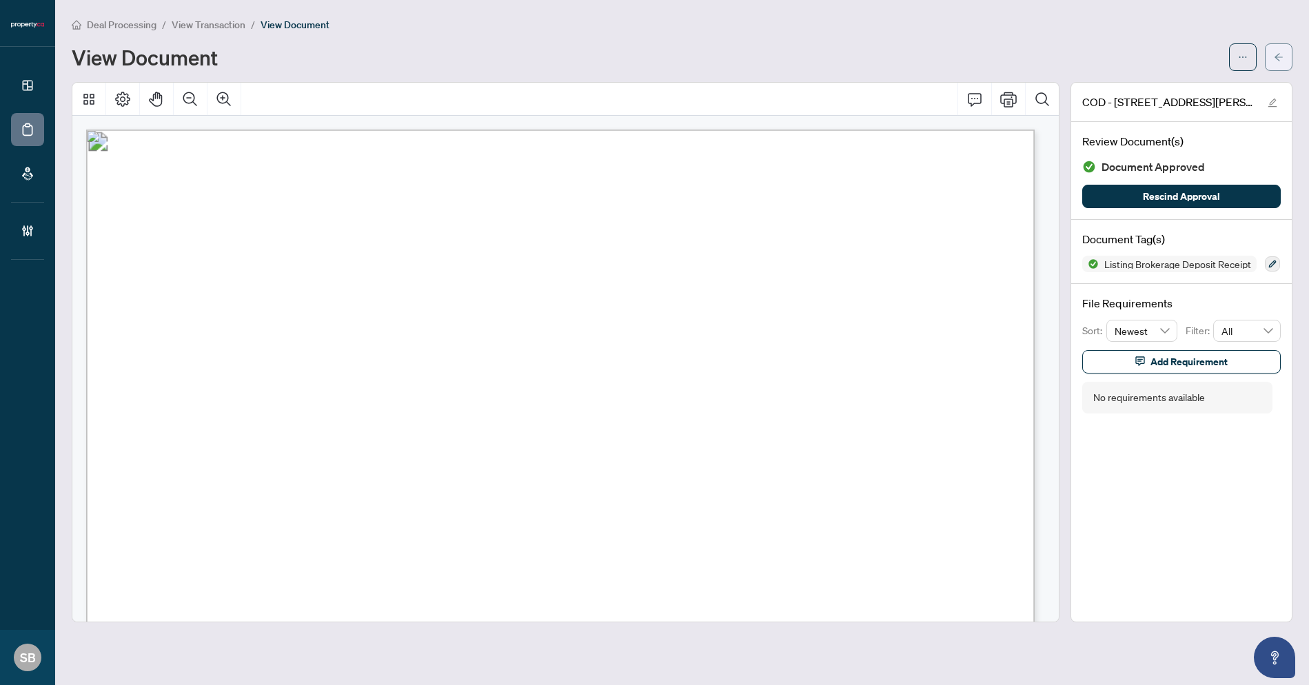
click at [1281, 59] on icon "arrow-left" at bounding box center [1279, 57] width 10 height 10
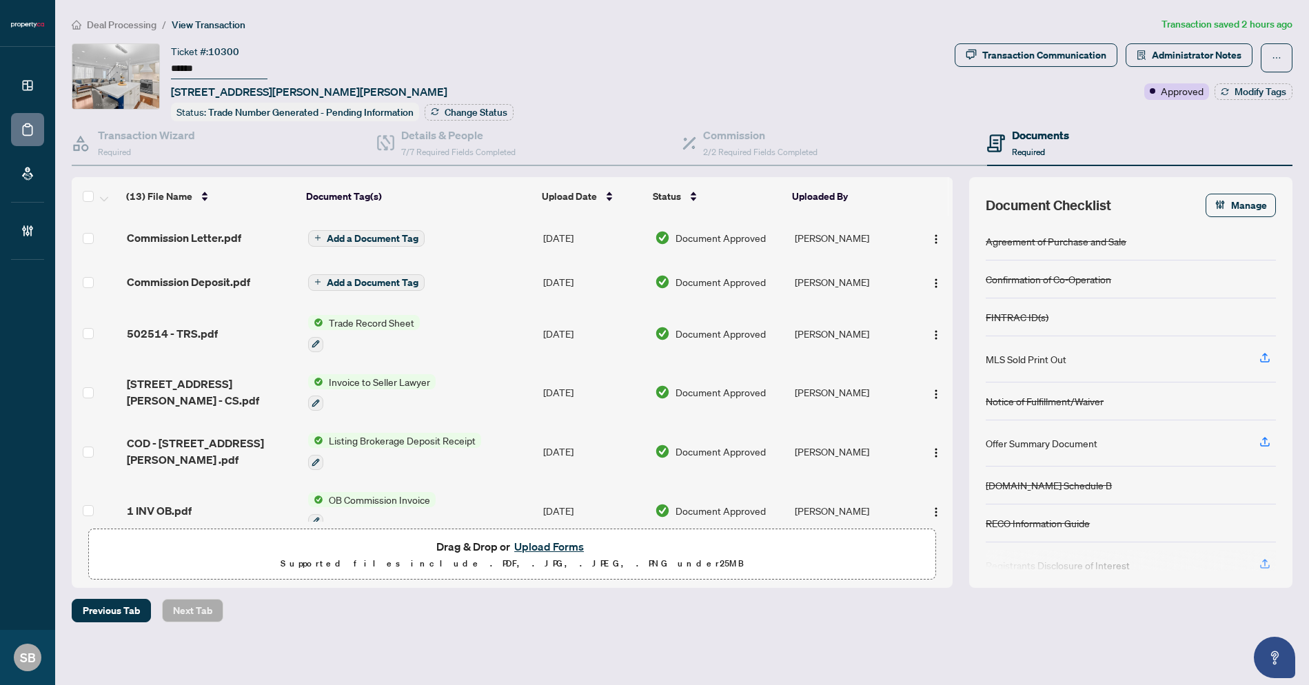
click at [358, 494] on span "OB Commission Invoice" at bounding box center [379, 499] width 112 height 15
click at [192, 505] on div "1 INV OB.pdf" at bounding box center [212, 511] width 170 height 17
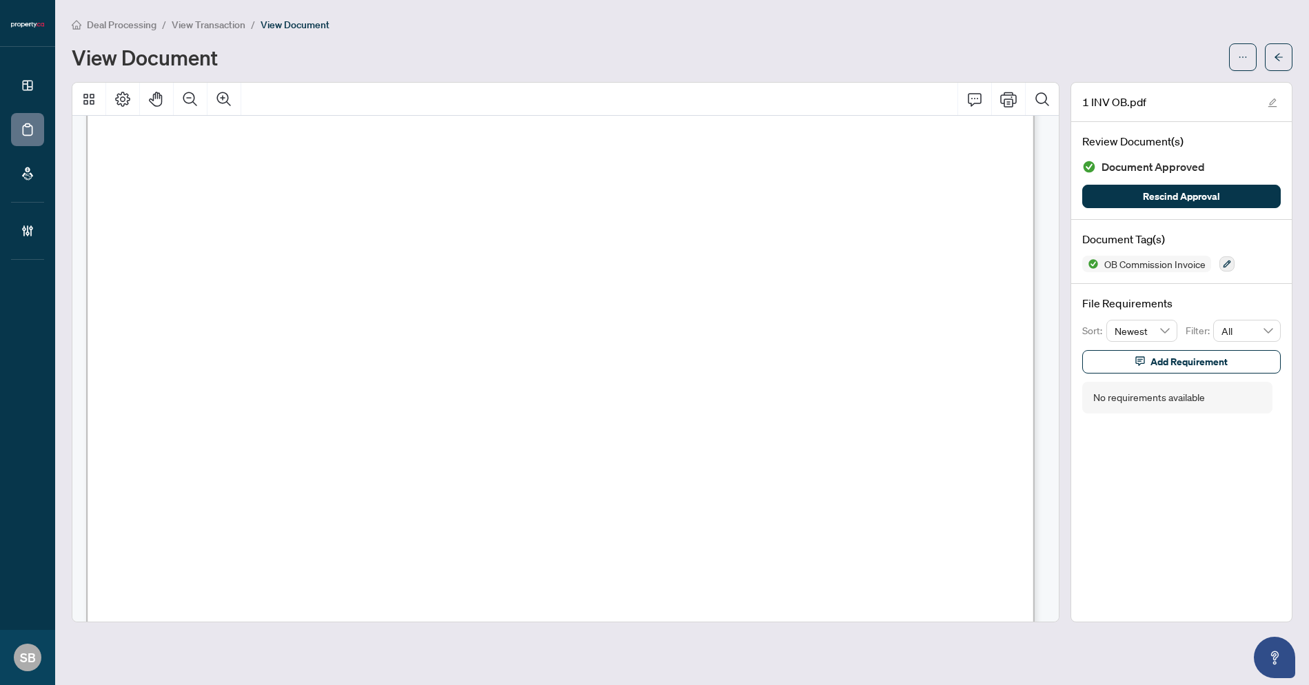
scroll to position [401, 0]
drag, startPoint x: 1262, startPoint y: 57, endPoint x: 1284, endPoint y: 54, distance: 21.5
click at [1263, 57] on div at bounding box center [1260, 57] width 63 height 28
click at [1284, 54] on button "button" at bounding box center [1279, 57] width 28 height 28
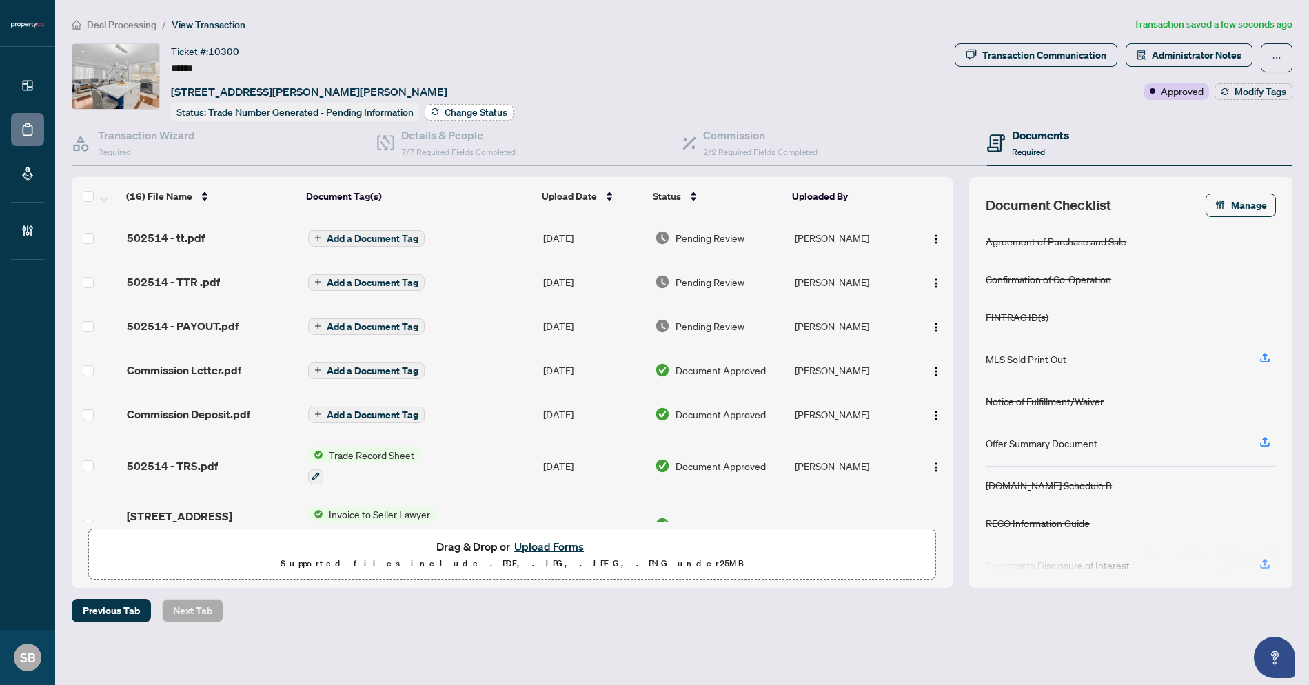
click at [448, 110] on span "Change Status" at bounding box center [476, 113] width 63 height 10
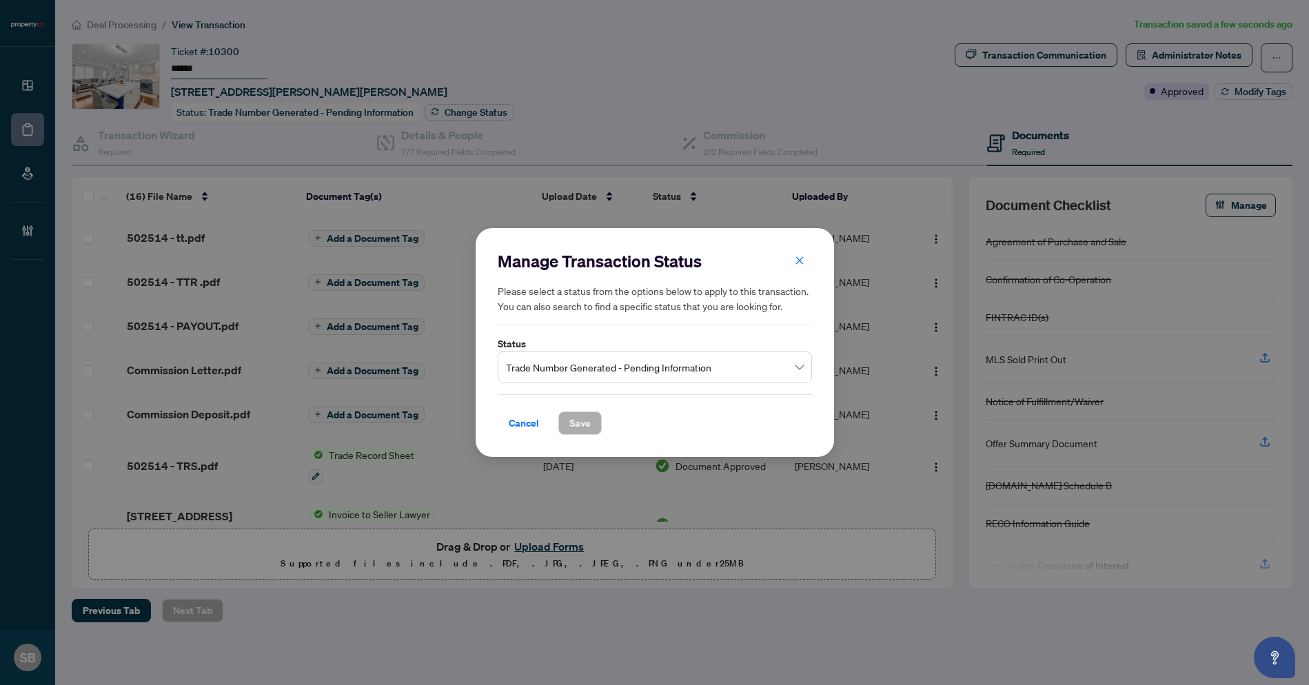
click at [804, 370] on div "Trade Number Generated - Pending Information" at bounding box center [655, 368] width 314 height 32
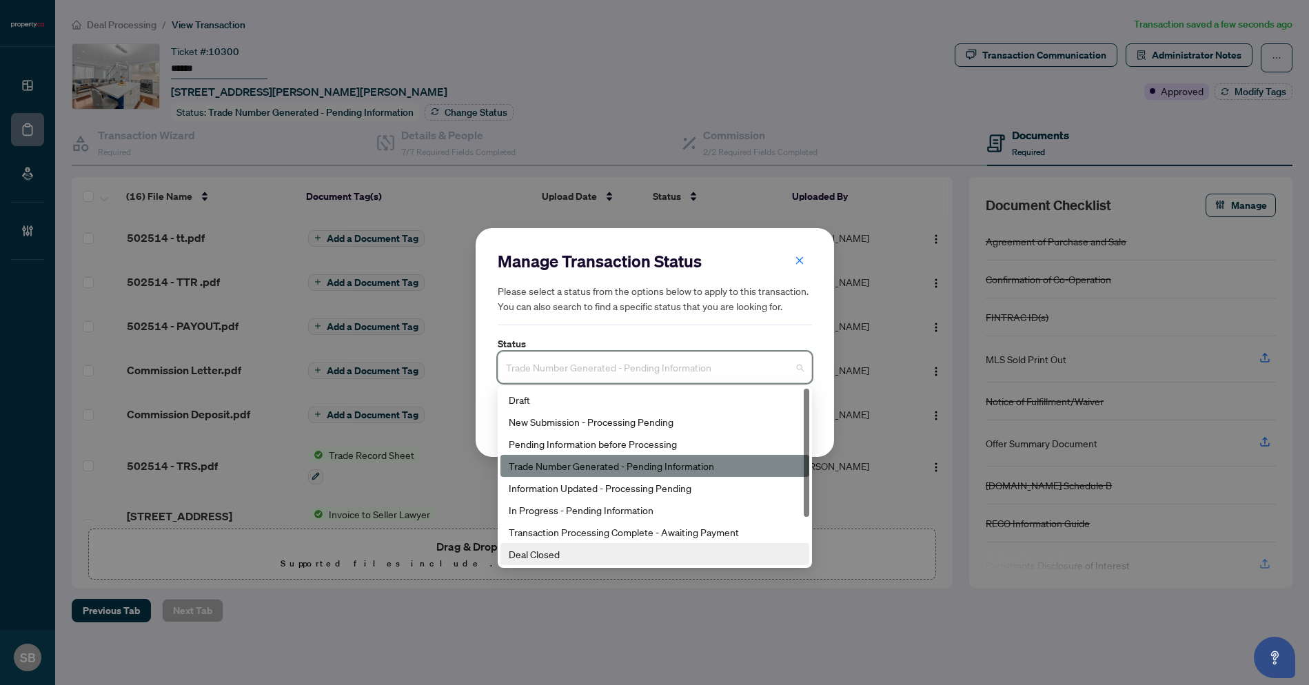
click at [567, 548] on div "Deal Closed" at bounding box center [655, 554] width 292 height 15
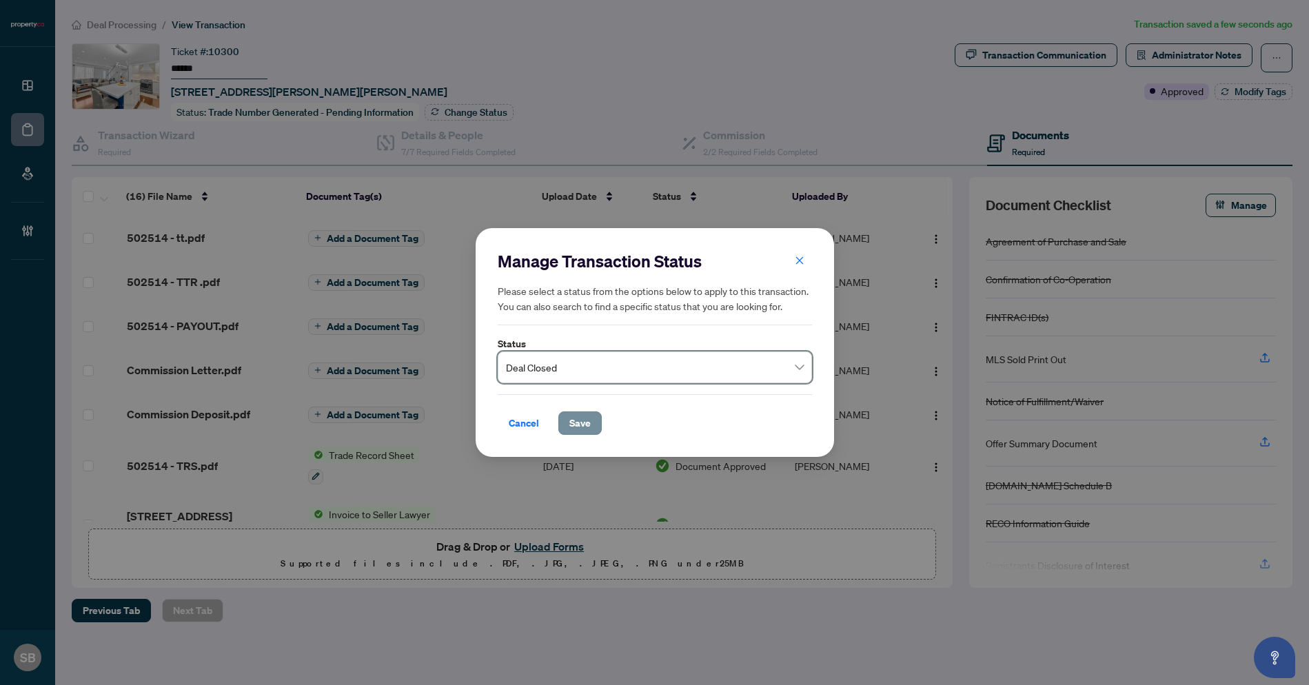
click at [592, 426] on button "Save" at bounding box center [579, 423] width 43 height 23
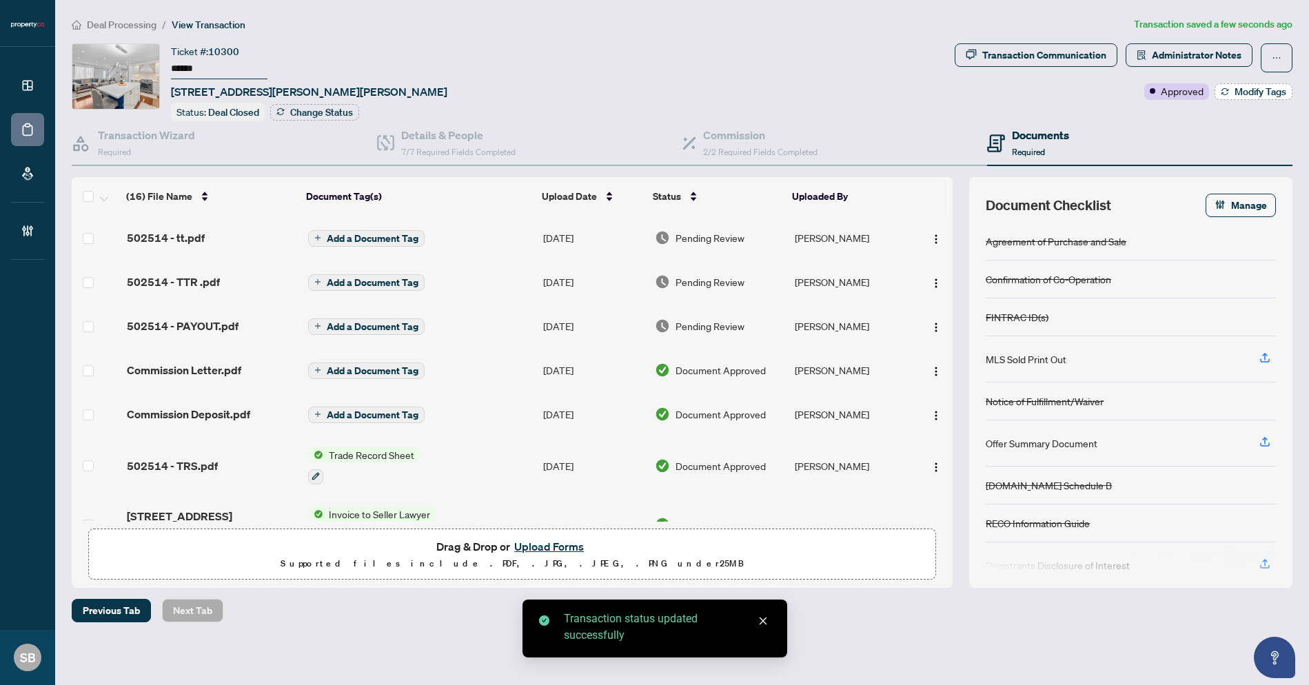
click at [1242, 90] on span "Modify Tags" at bounding box center [1261, 92] width 52 height 10
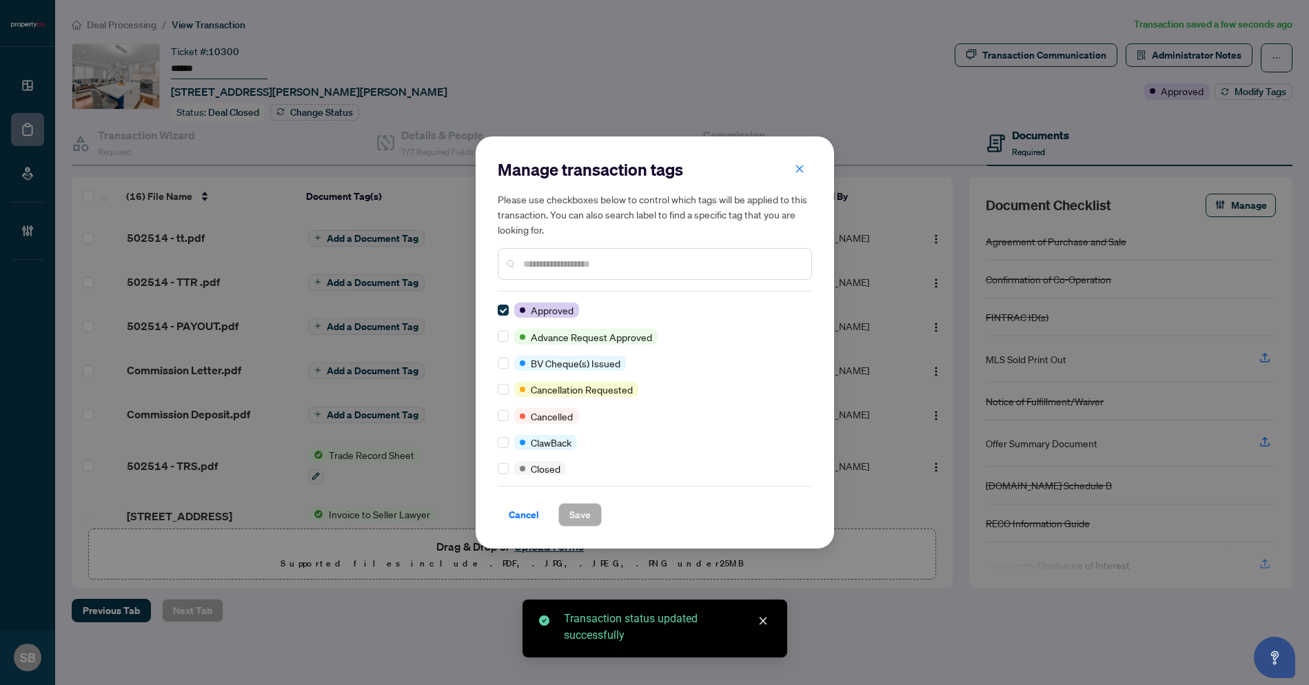
click at [584, 267] on input "text" at bounding box center [661, 263] width 277 height 15
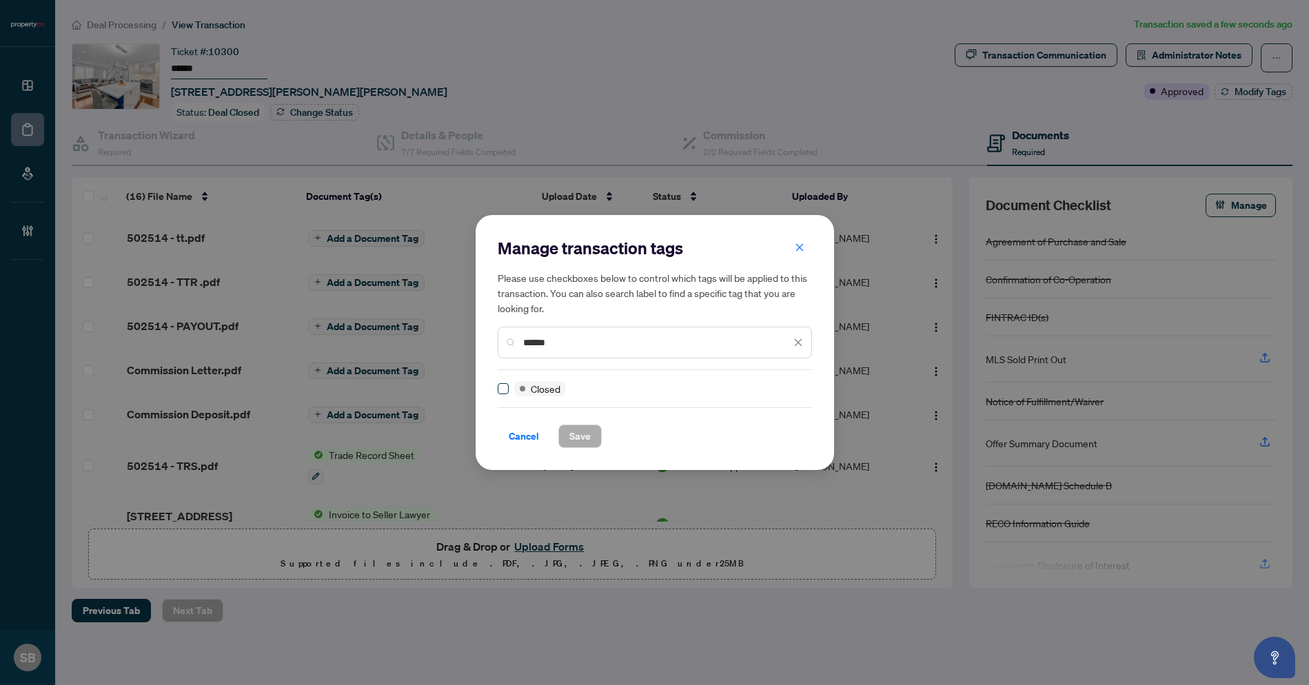
click at [507, 390] on span at bounding box center [503, 388] width 11 height 11
click at [599, 440] on button "Save" at bounding box center [579, 436] width 43 height 23
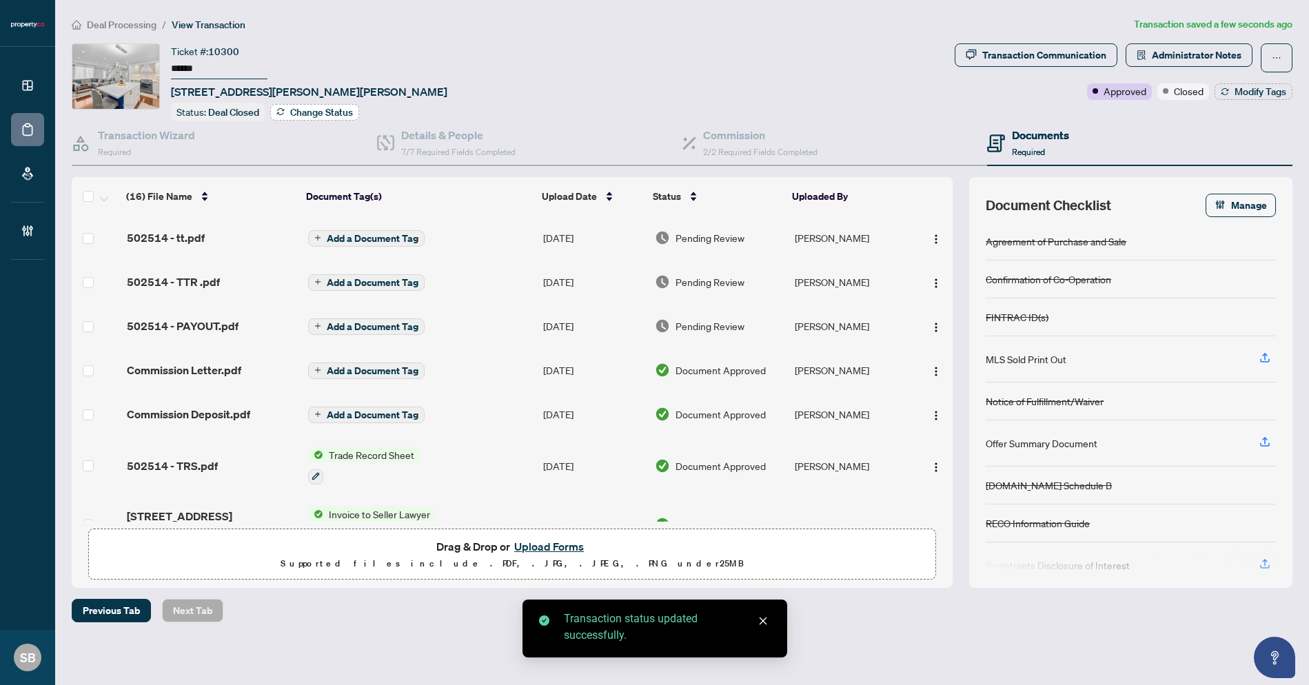
click at [320, 113] on span "Change Status" at bounding box center [321, 113] width 63 height 10
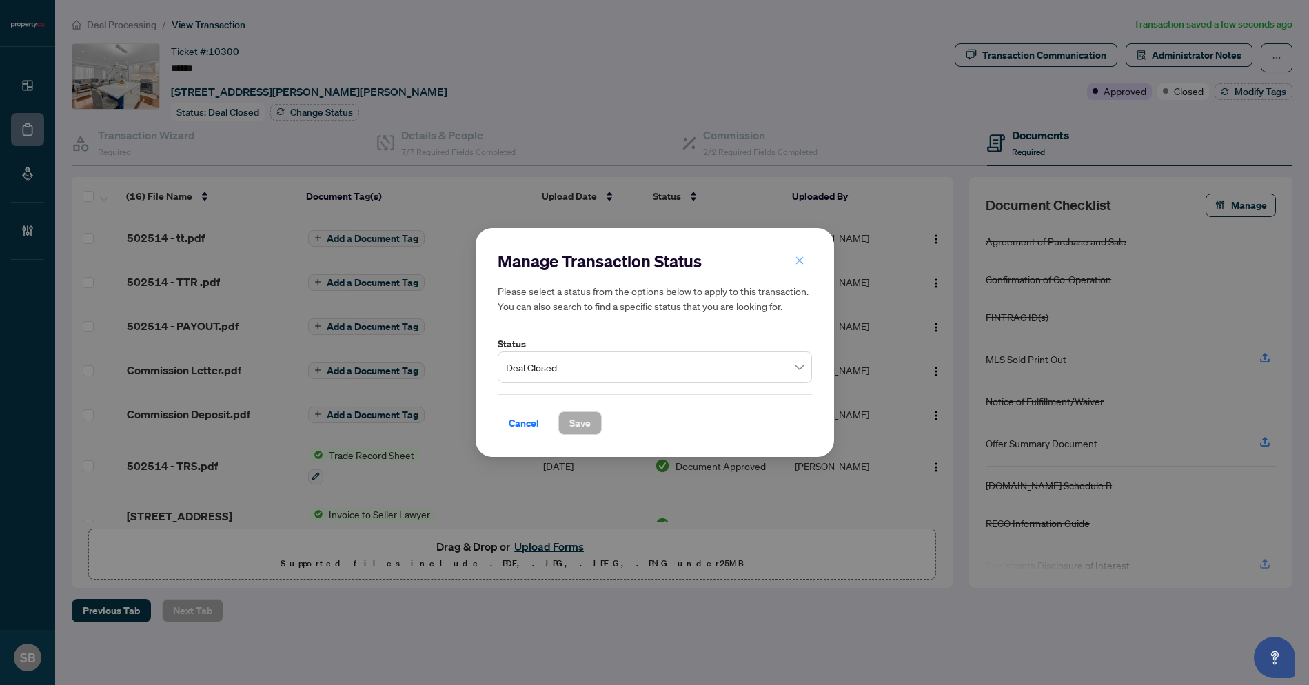
click at [800, 254] on span "button" at bounding box center [800, 261] width 10 height 22
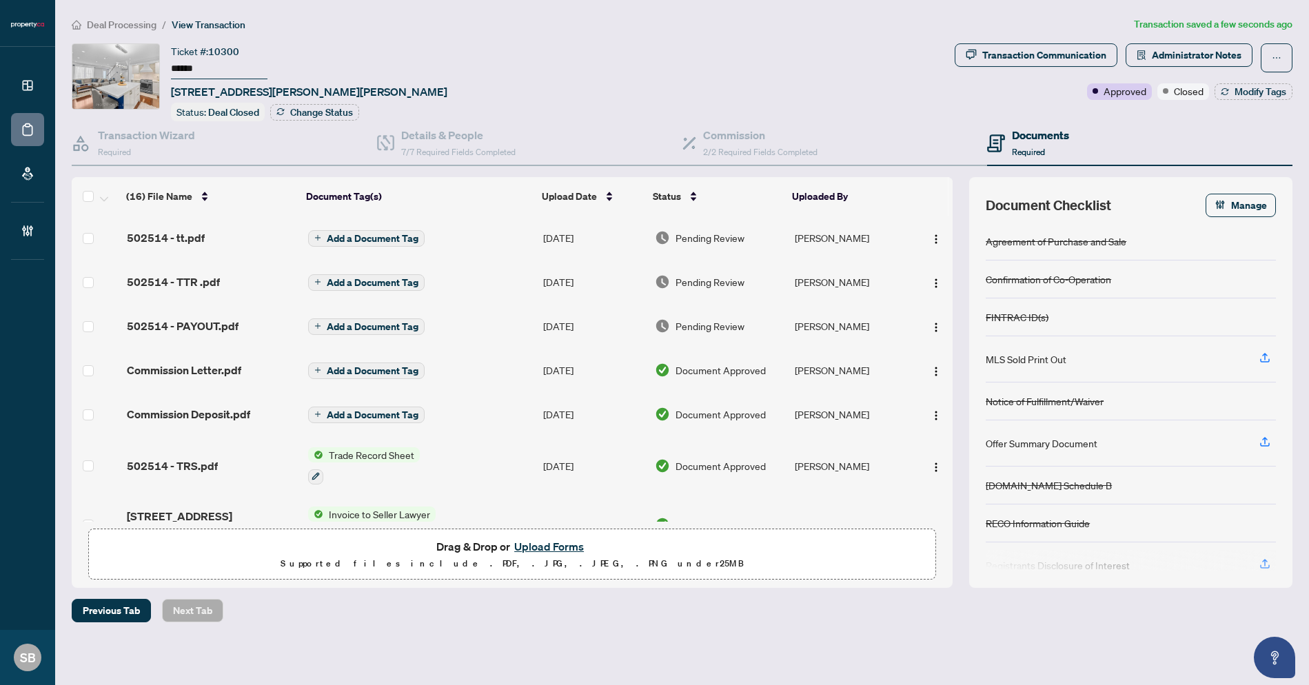
click at [700, 232] on span "Pending Review" at bounding box center [710, 237] width 69 height 15
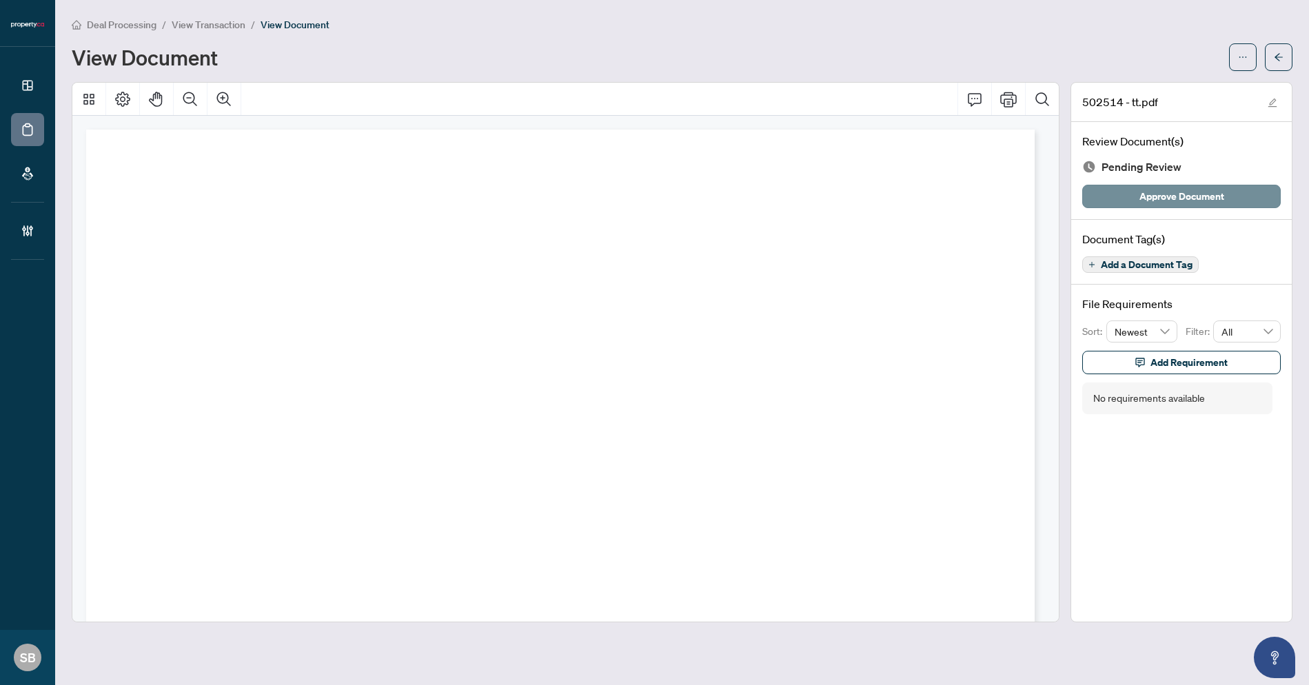
click at [1179, 199] on span "Approve Document" at bounding box center [1181, 196] width 85 height 22
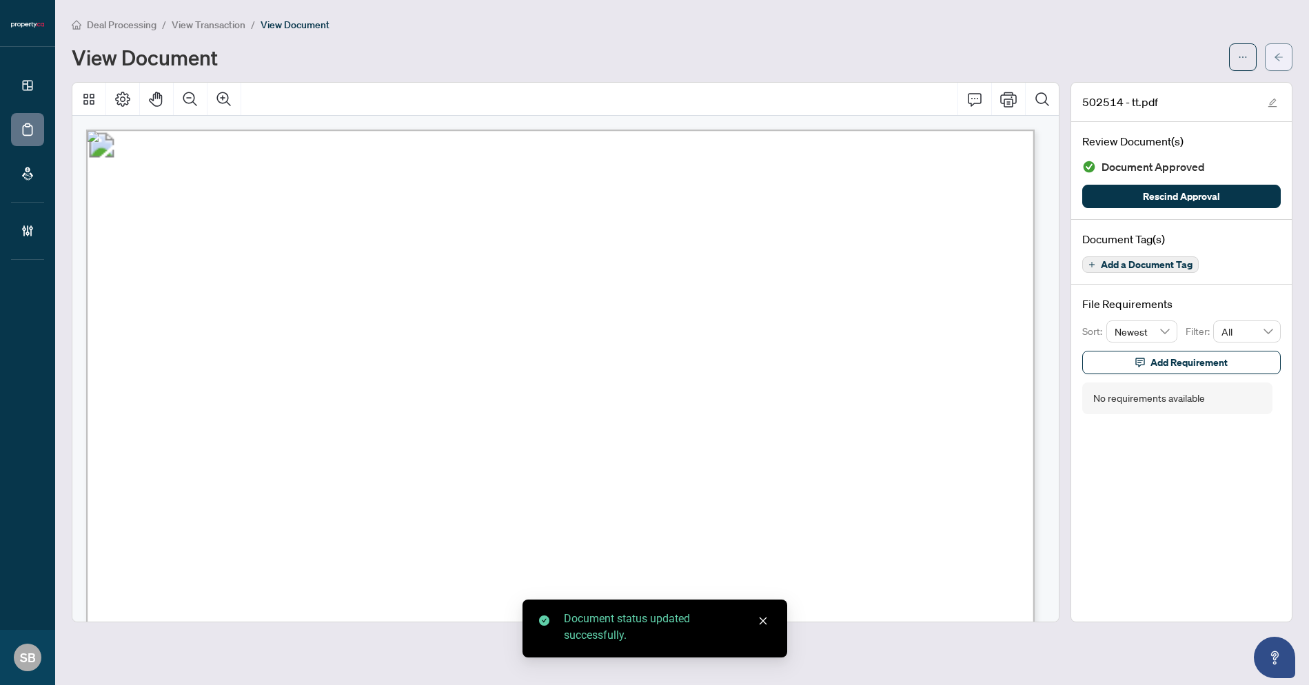
click at [1279, 60] on icon "arrow-left" at bounding box center [1279, 57] width 10 height 10
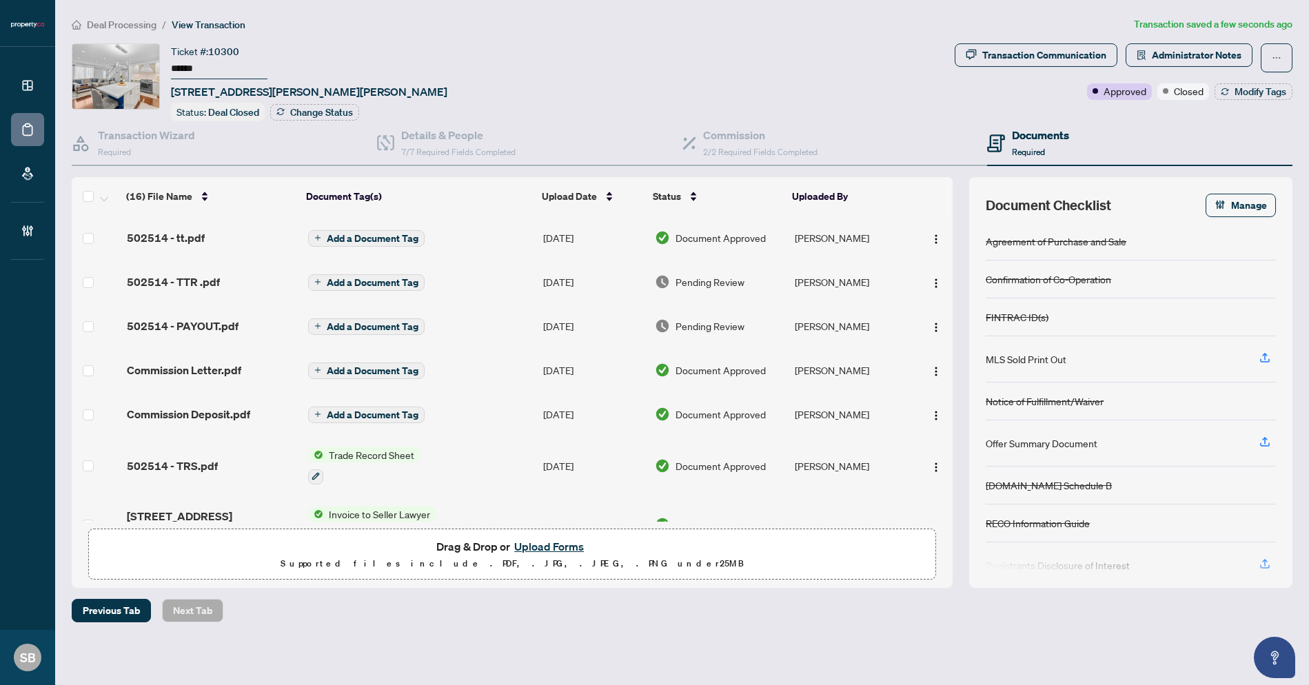
click at [715, 280] on span "Pending Review" at bounding box center [710, 281] width 69 height 15
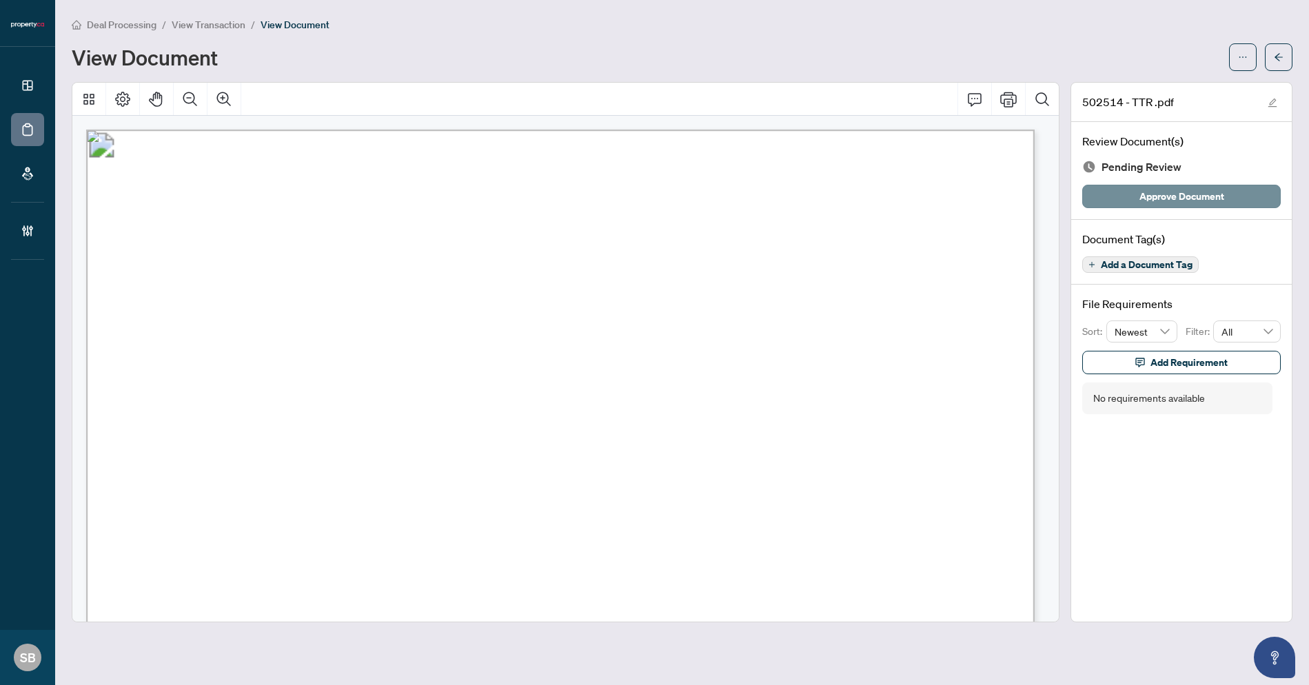
click at [1190, 199] on span "Approve Document" at bounding box center [1181, 196] width 85 height 22
click at [1277, 57] on icon "arrow-left" at bounding box center [1279, 57] width 10 height 10
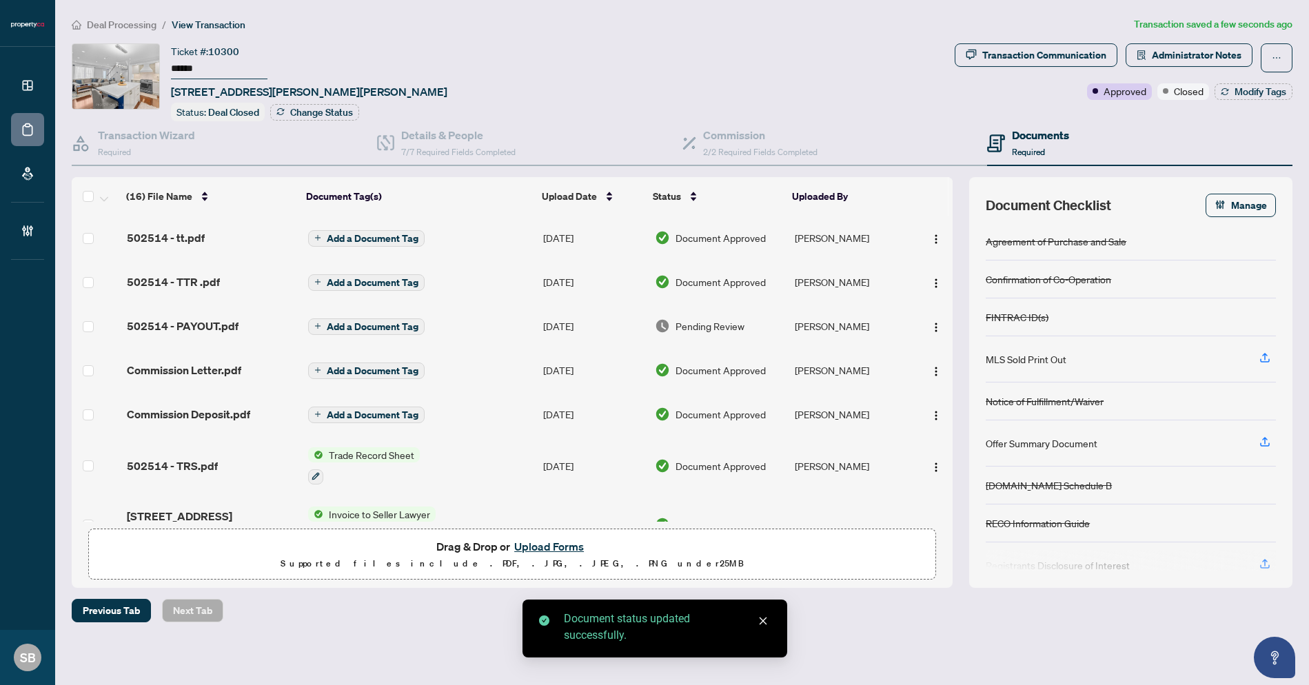
click at [713, 310] on td "Pending Review" at bounding box center [719, 326] width 140 height 44
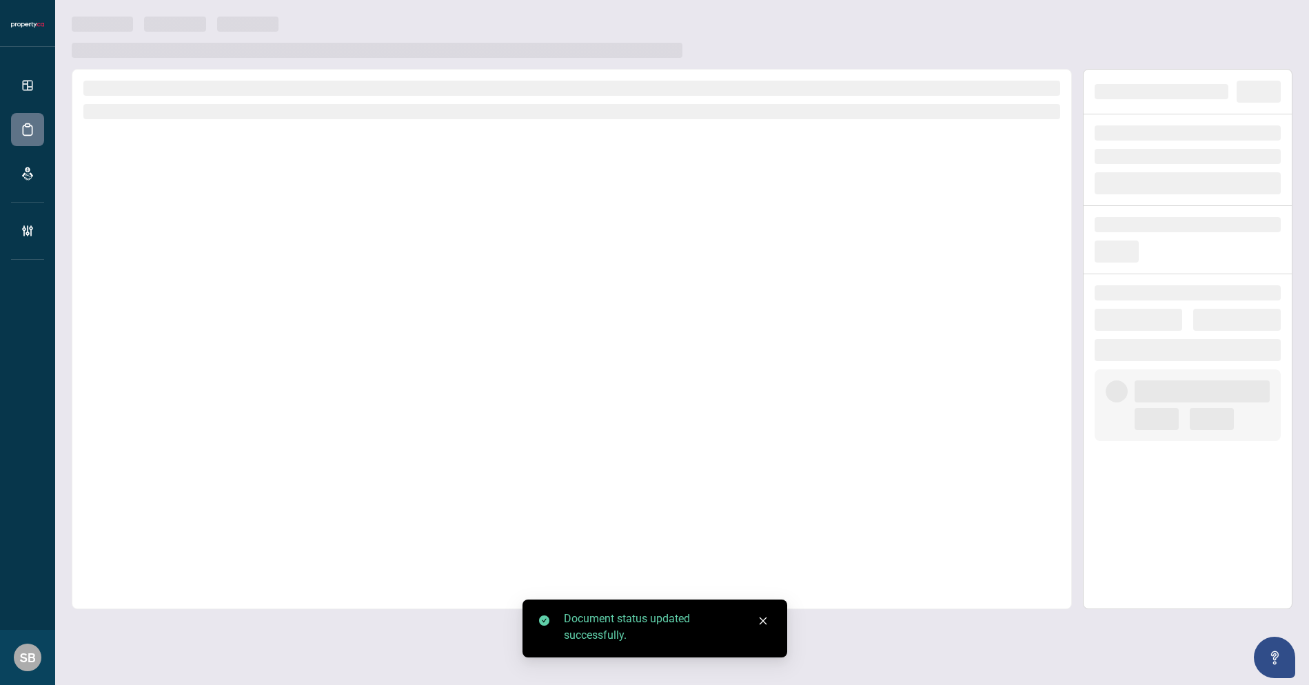
click at [709, 319] on div at bounding box center [572, 339] width 1000 height 540
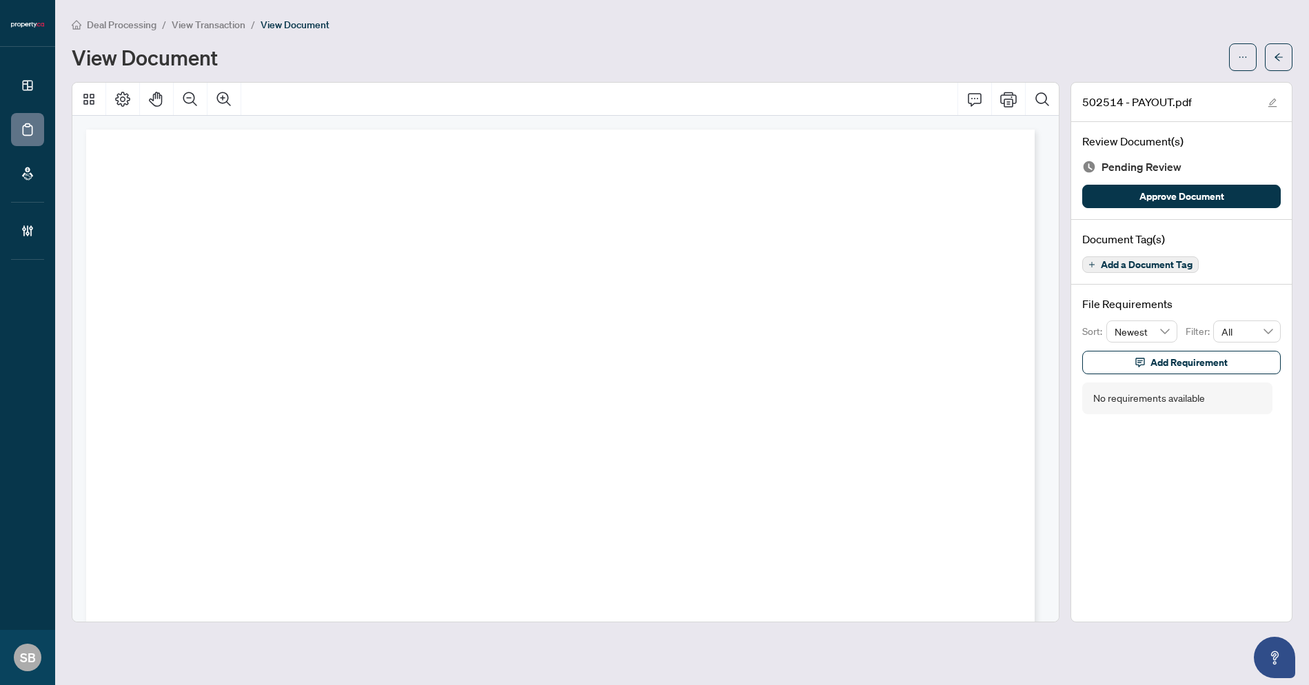
drag, startPoint x: 1163, startPoint y: 190, endPoint x: 1168, endPoint y: 183, distance: 8.4
click at [1163, 190] on span "Approve Document" at bounding box center [1181, 196] width 85 height 22
click at [1272, 40] on div "Deal Processing / View Transaction / View Document View Document" at bounding box center [682, 44] width 1221 height 54
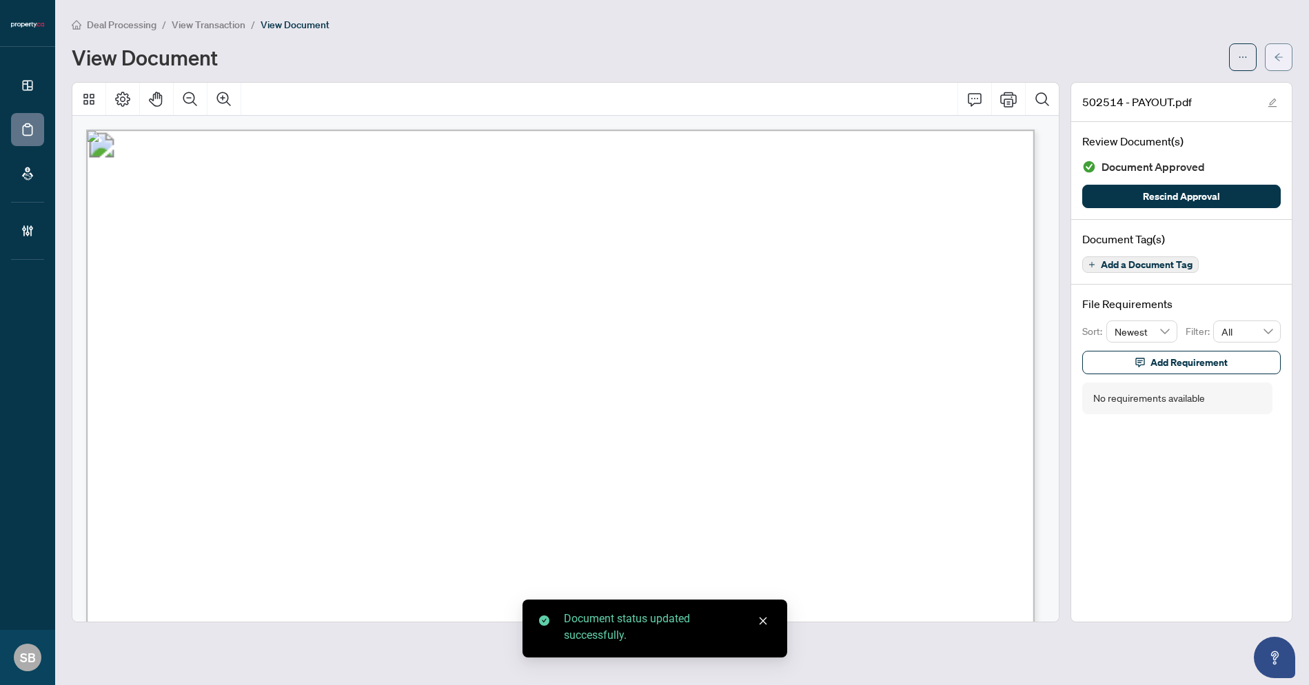
click at [1281, 52] on icon "arrow-left" at bounding box center [1279, 57] width 10 height 10
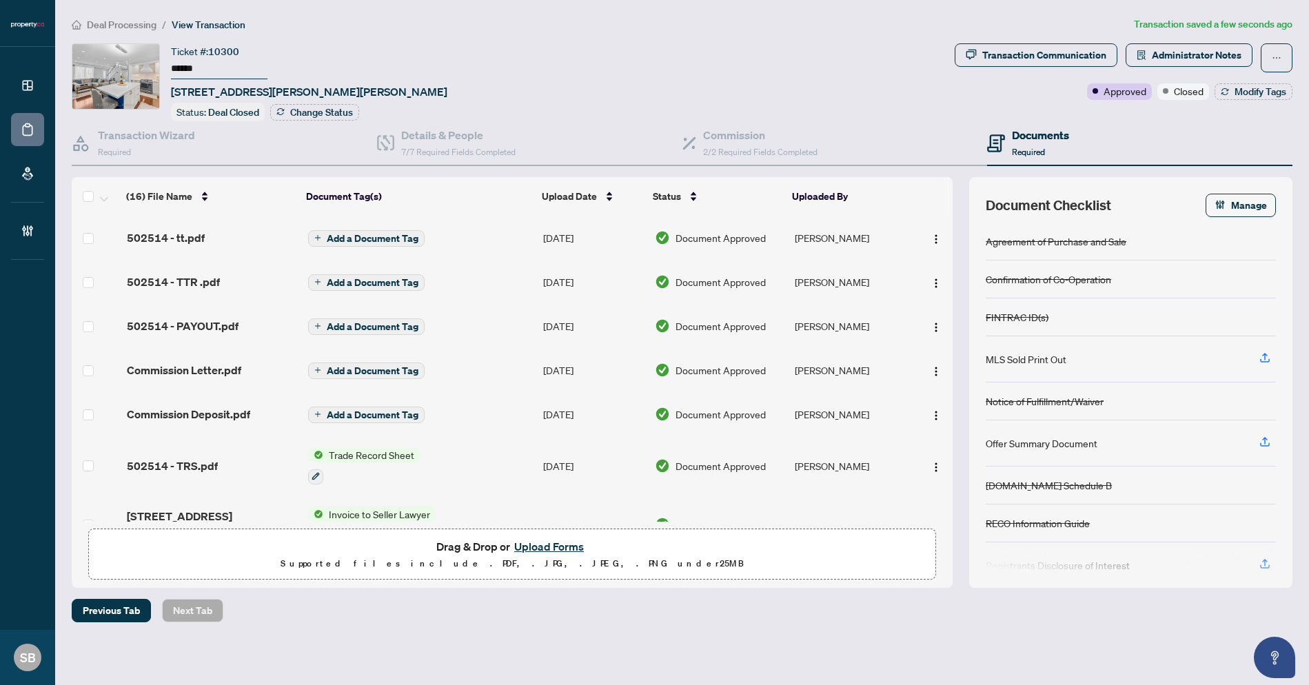
click at [92, 26] on span "Deal Processing" at bounding box center [122, 25] width 70 height 12
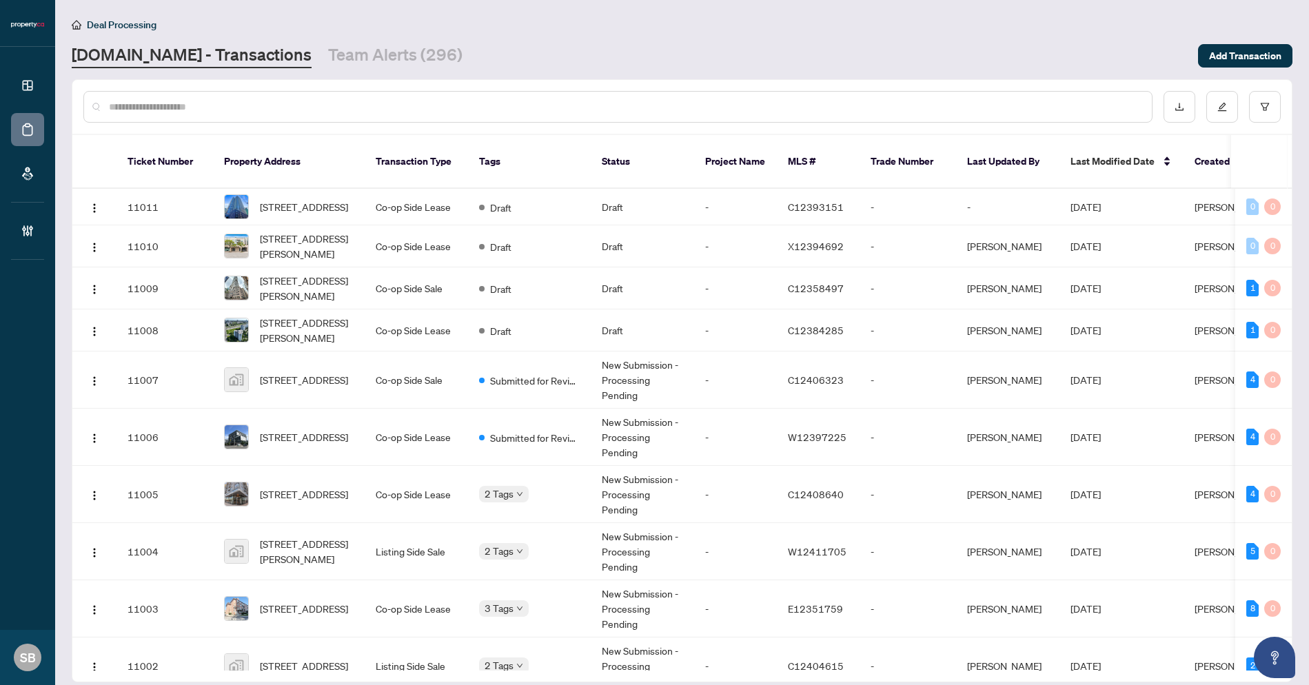
click at [304, 104] on input "text" at bounding box center [625, 106] width 1032 height 15
paste input "******"
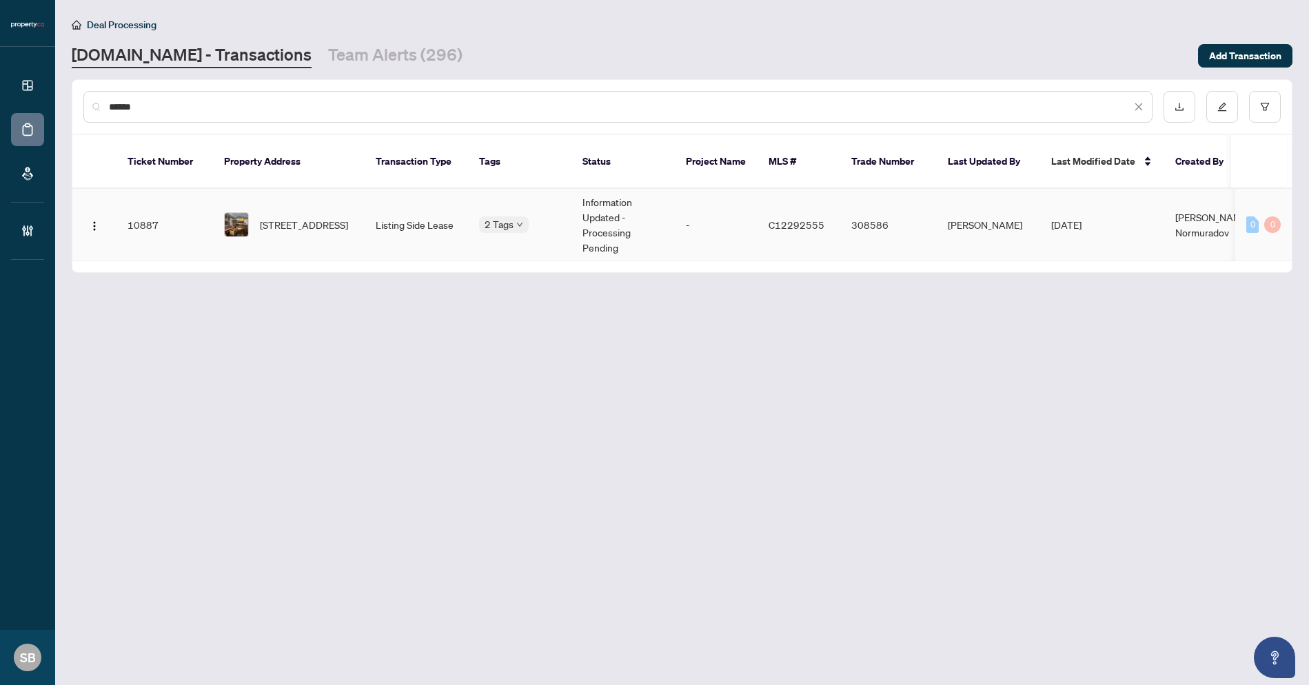
click at [693, 209] on td "-" at bounding box center [716, 225] width 83 height 72
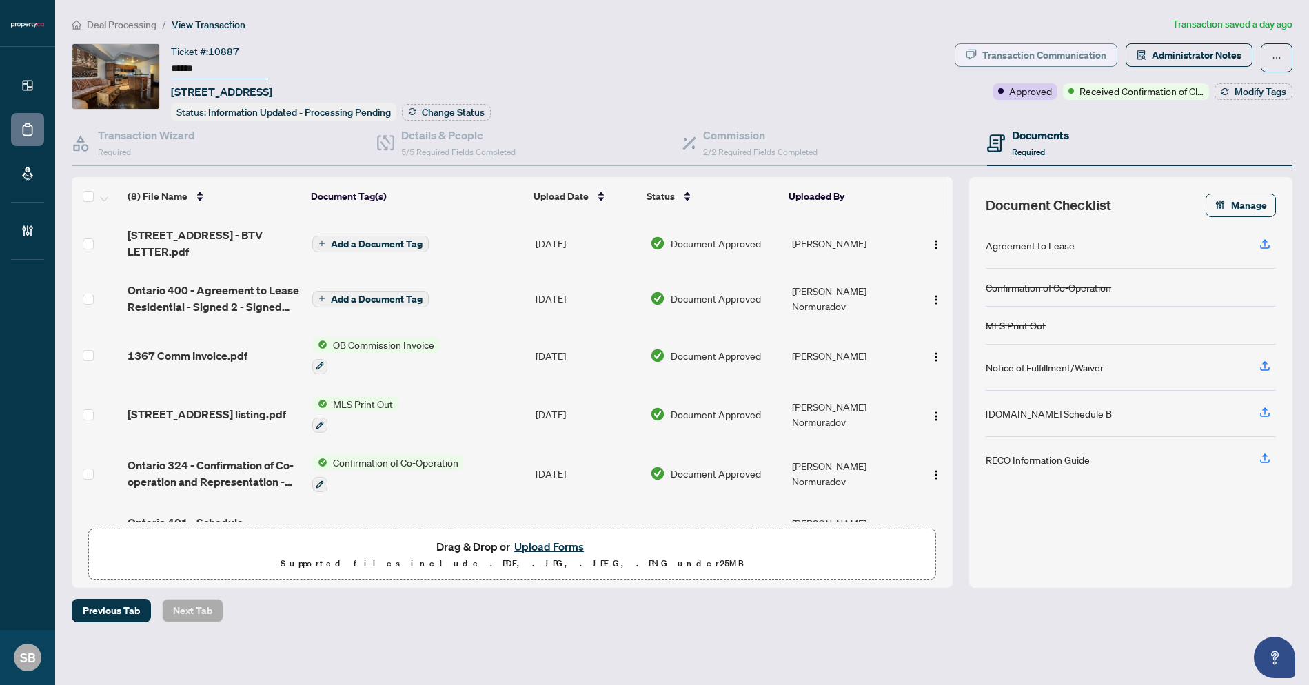
click at [1063, 50] on div "Transaction Communication" at bounding box center [1044, 55] width 124 height 22
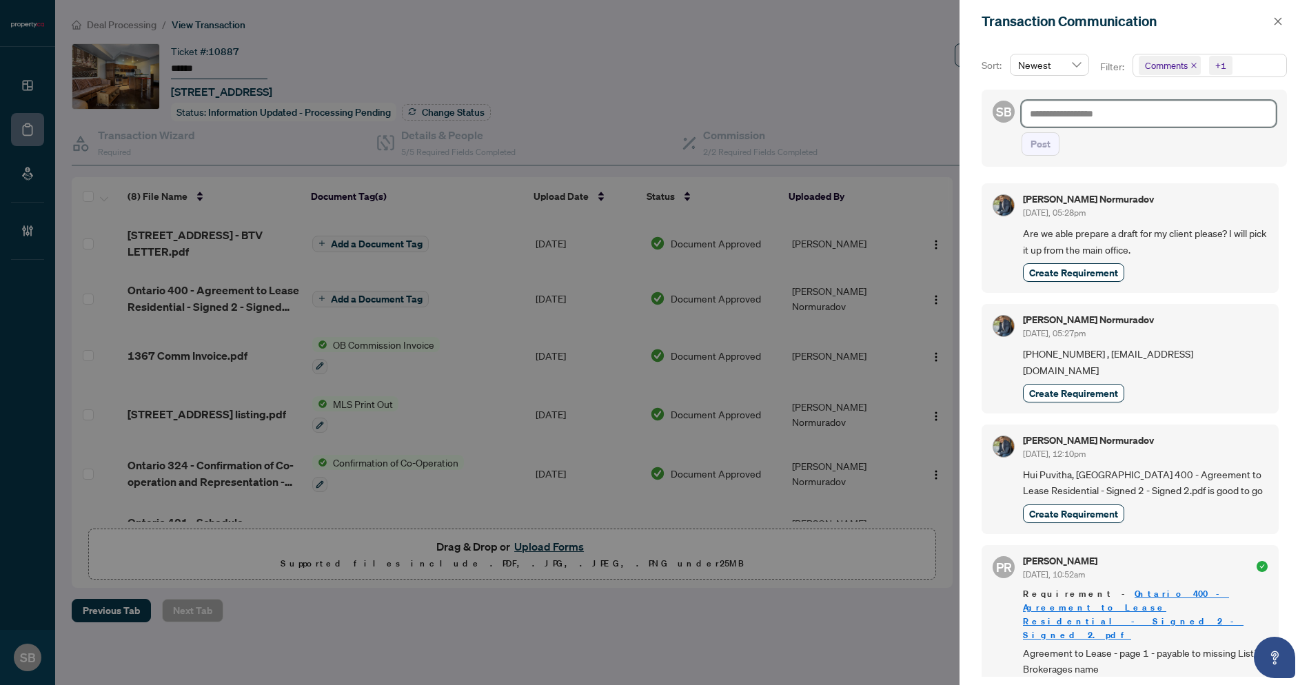
click at [1113, 116] on textarea at bounding box center [1149, 114] width 254 height 26
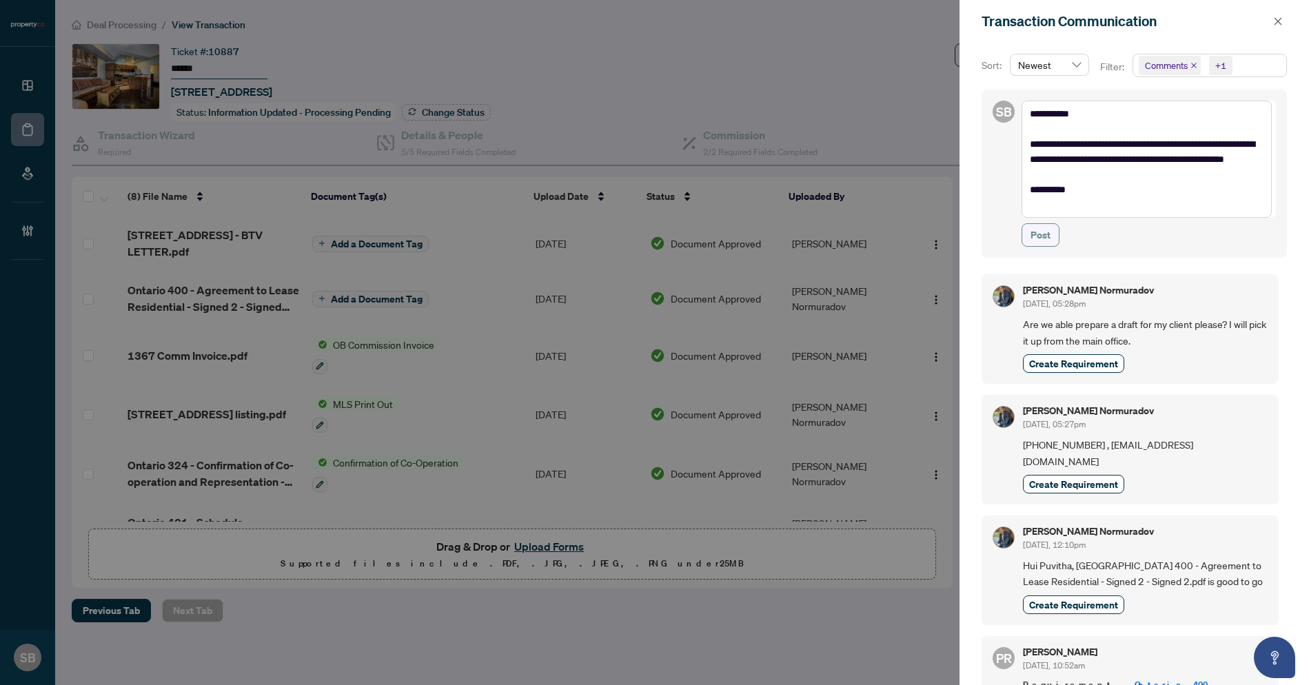
click at [1033, 228] on span "Post" at bounding box center [1041, 235] width 20 height 22
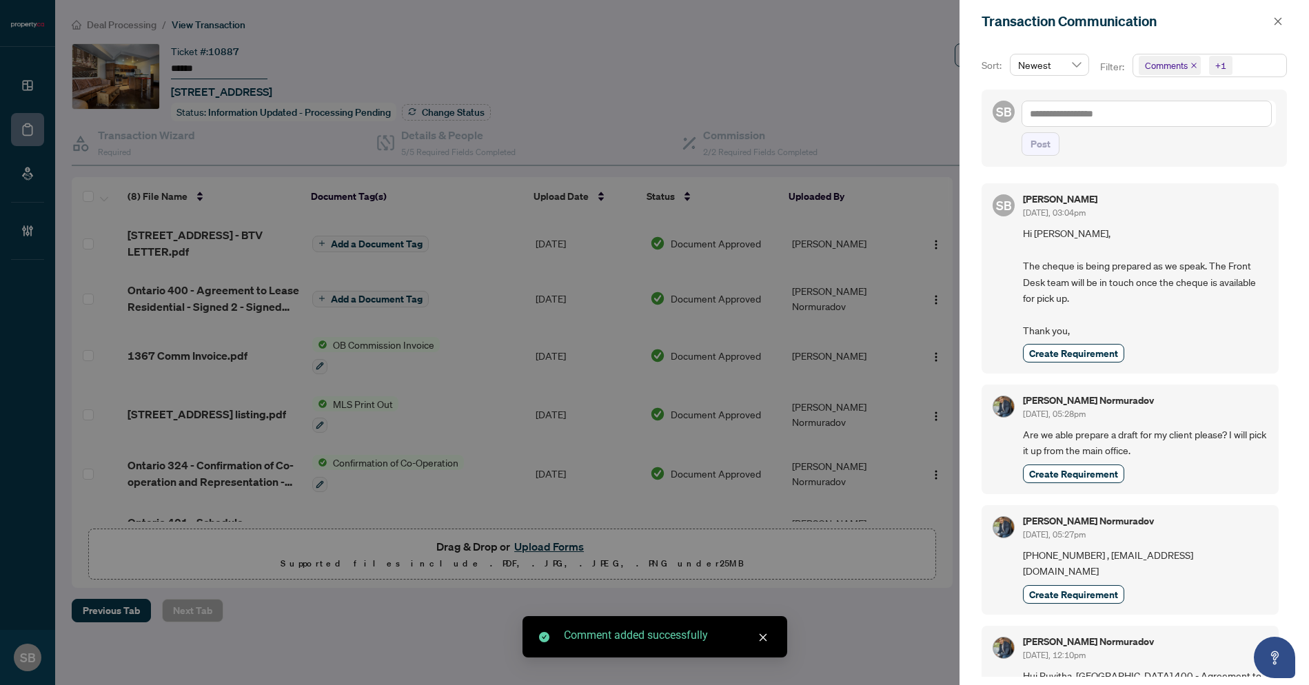
scroll to position [466, 0]
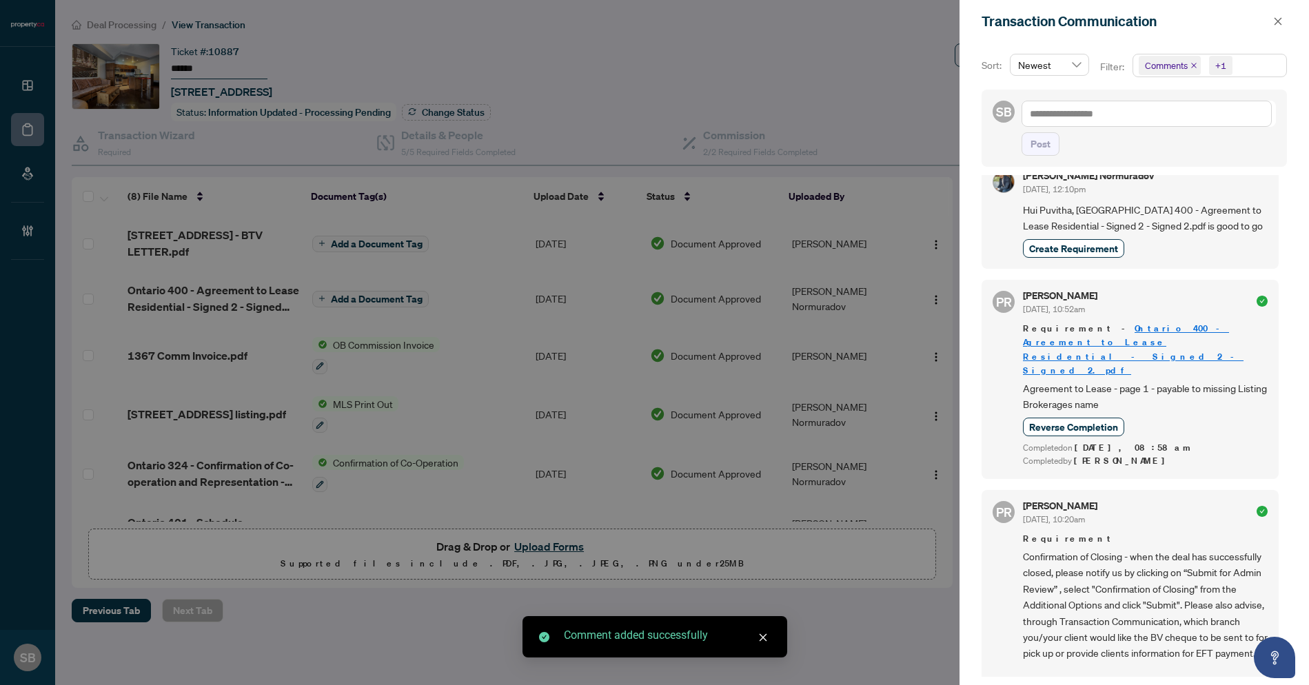
click at [835, 84] on div at bounding box center [654, 342] width 1309 height 685
click at [1269, 17] on button "button" at bounding box center [1278, 21] width 18 height 17
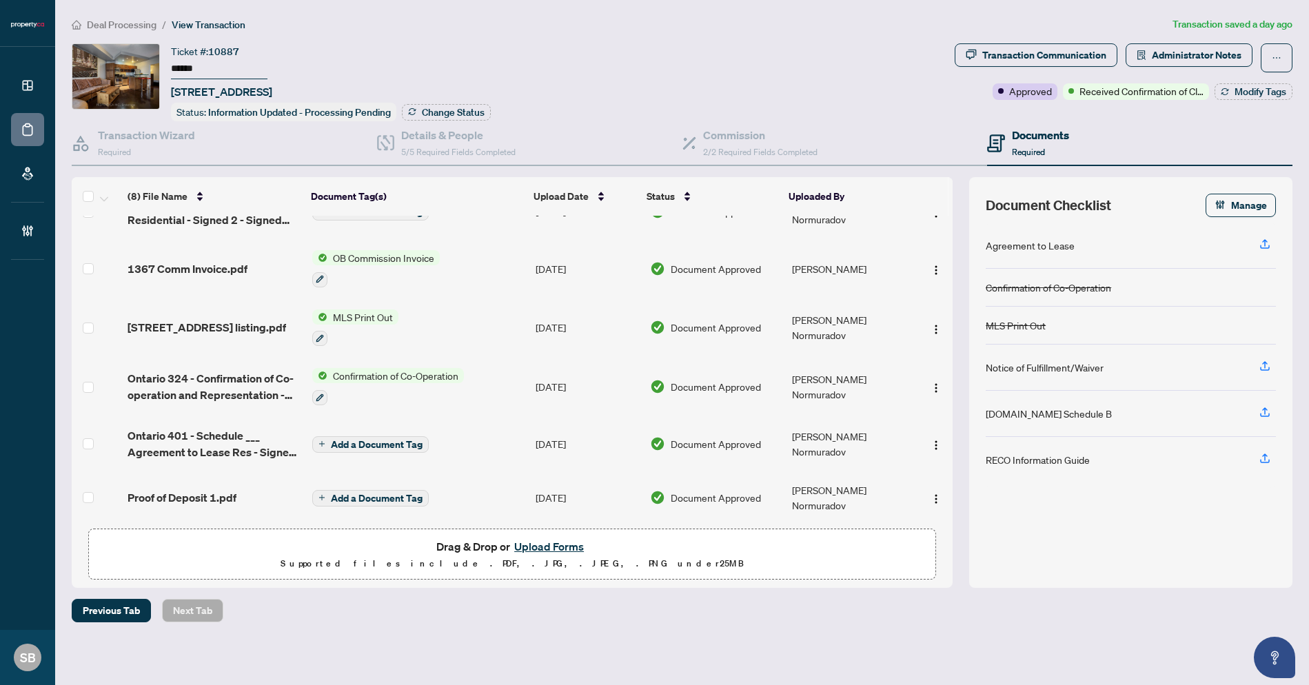
scroll to position [0, 0]
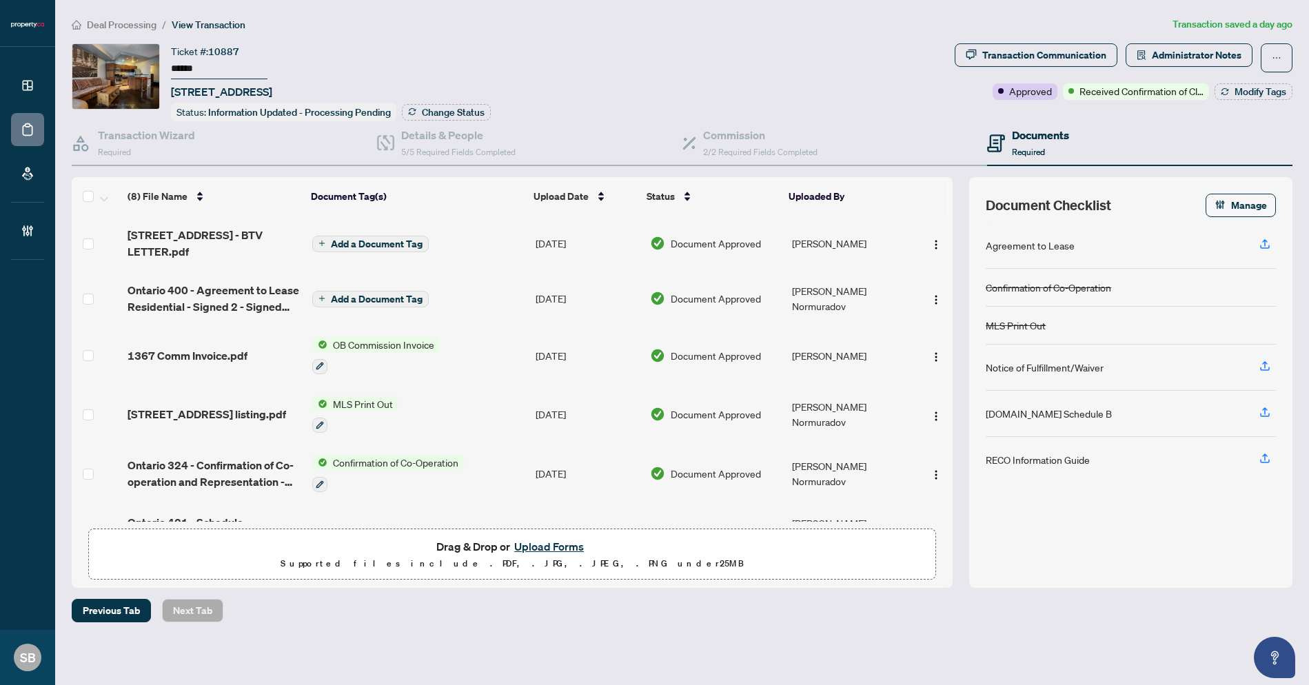
click at [214, 282] on span "Ontario 400 - Agreement to Lease Residential - Signed 2 - Signed 3.pdf" at bounding box center [215, 298] width 174 height 33
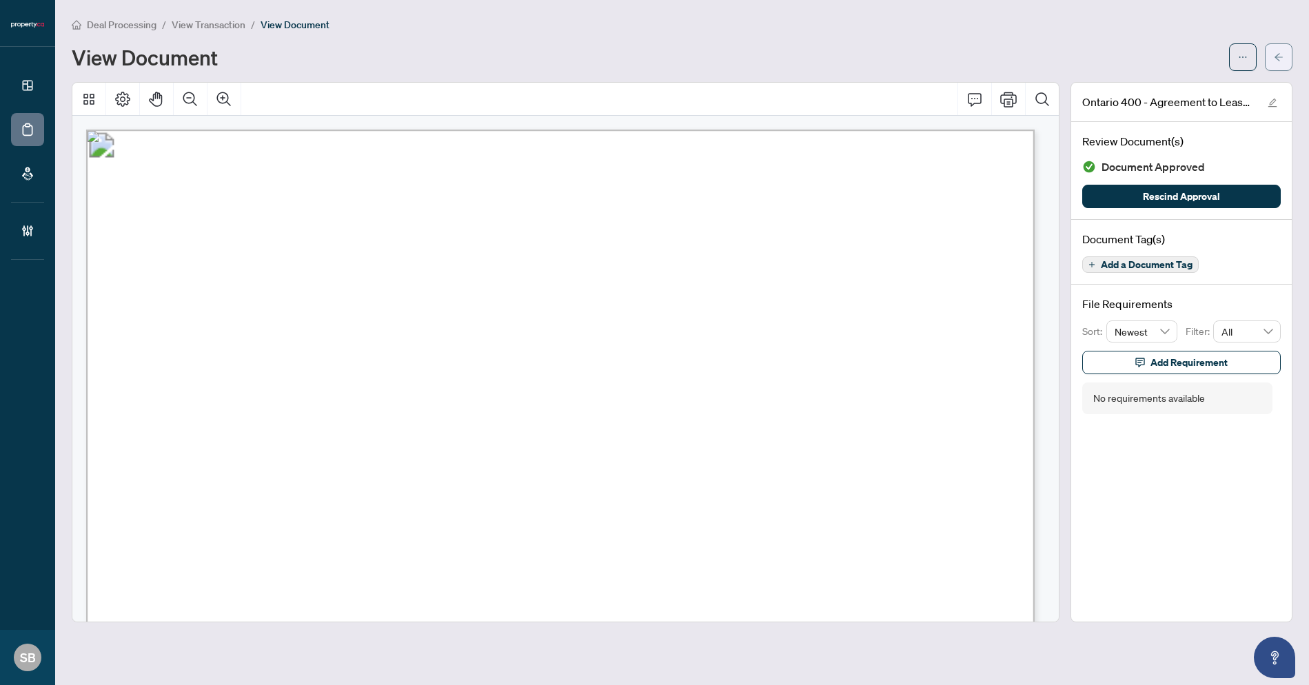
click at [1287, 60] on button "button" at bounding box center [1279, 57] width 28 height 28
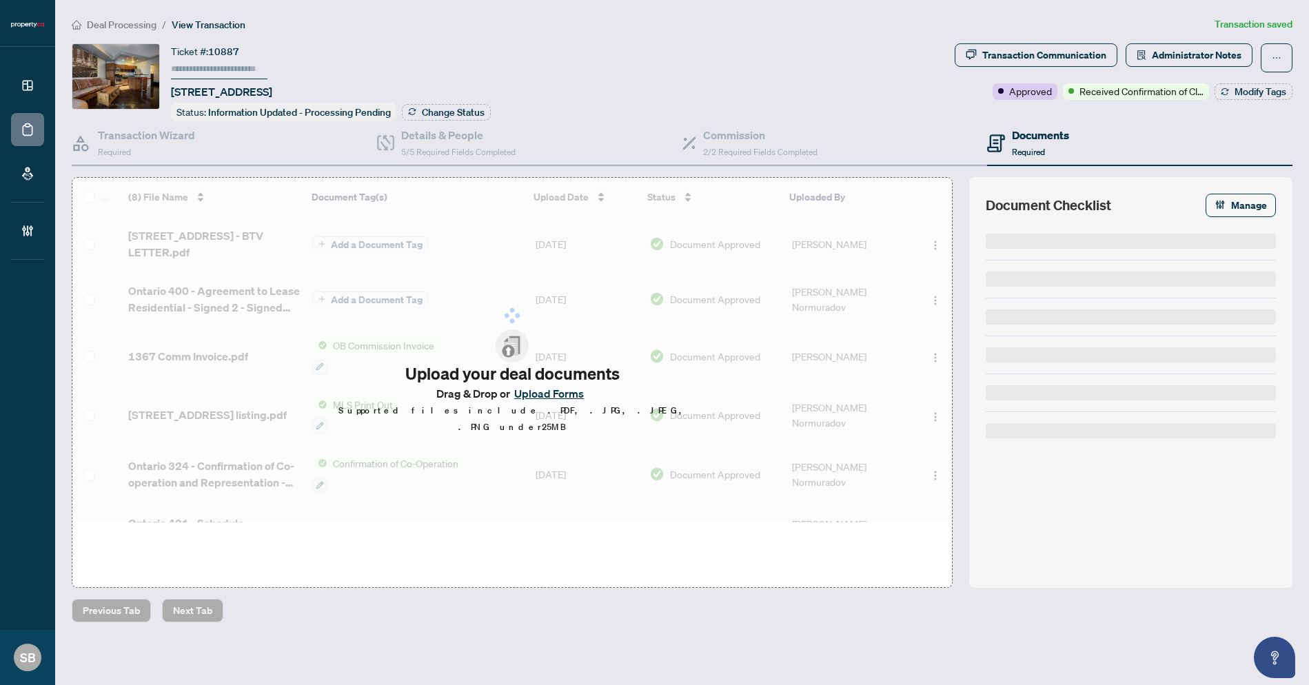
click at [1273, 56] on icon "ellipsis" at bounding box center [1277, 58] width 10 height 10
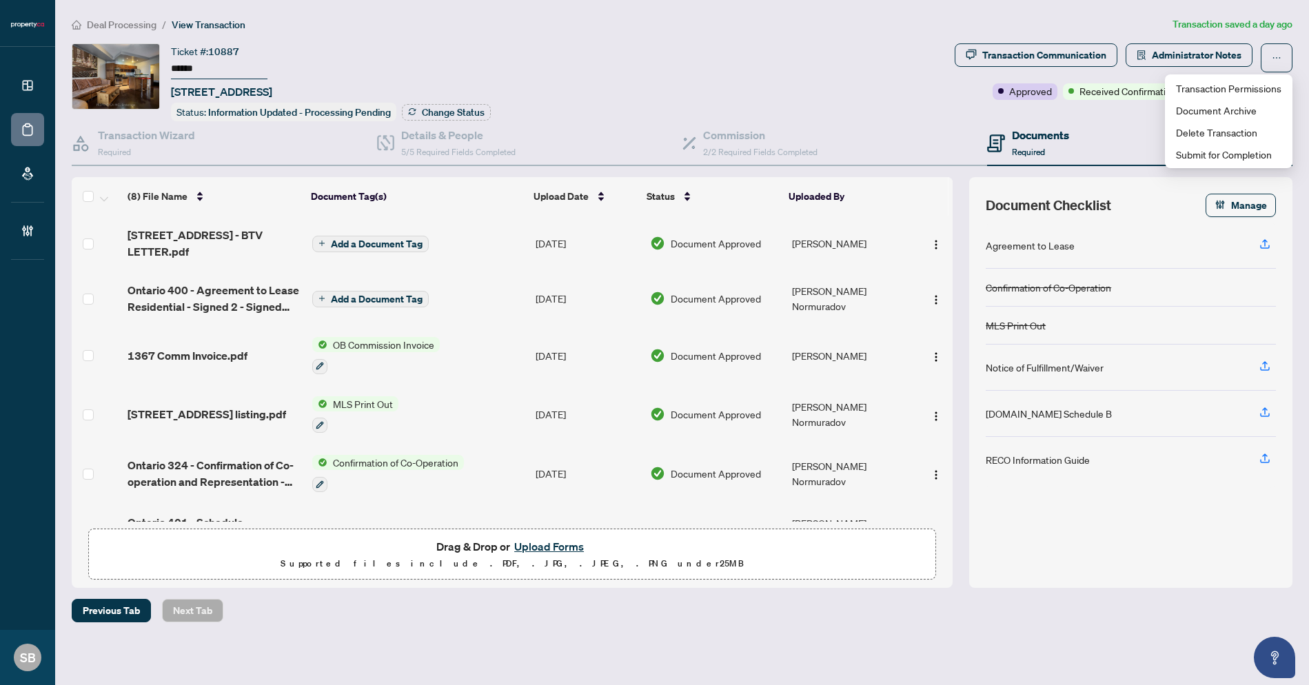
click at [1120, 134] on div "Documents Required" at bounding box center [1139, 143] width 305 height 45
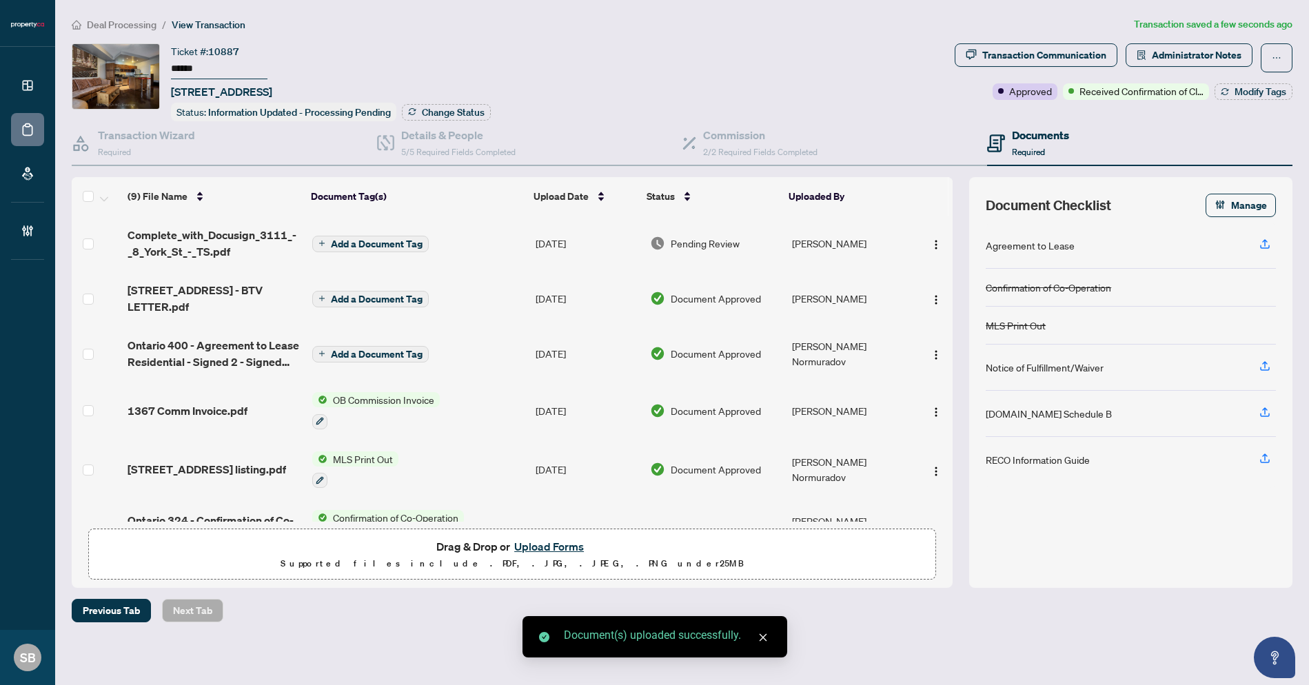
click at [389, 239] on span "Add a Document Tag" at bounding box center [377, 244] width 92 height 10
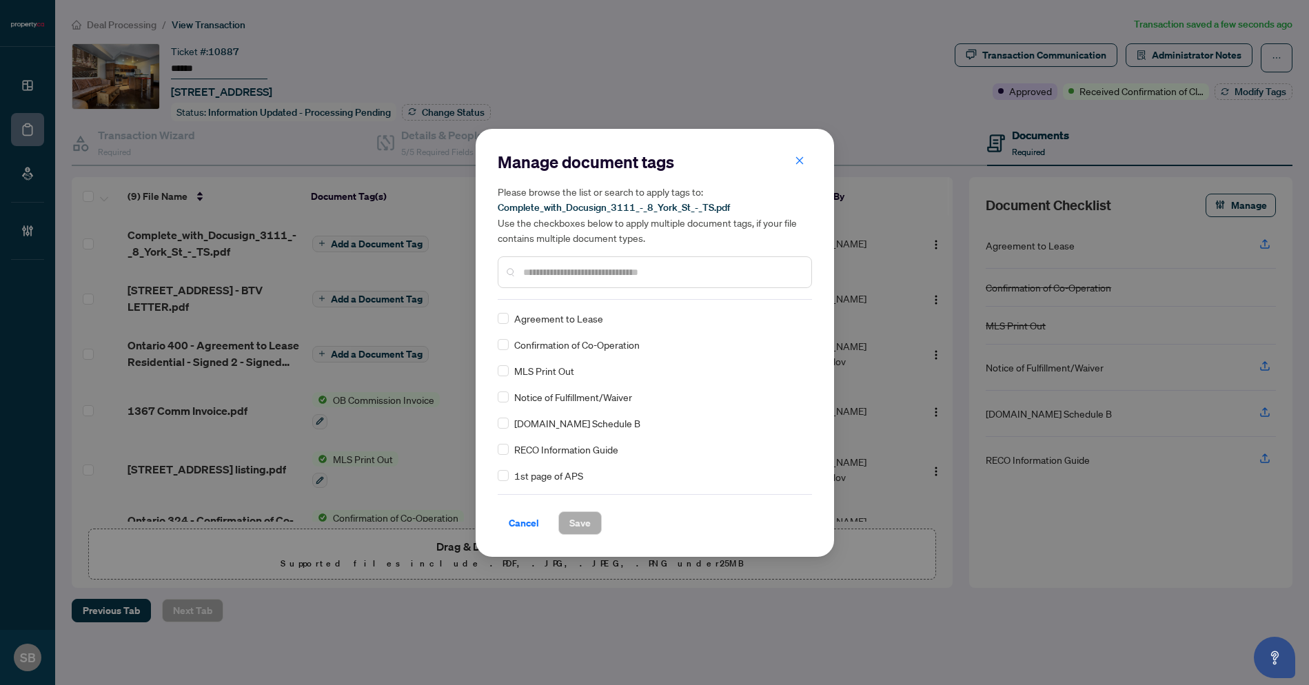
click at [560, 273] on input "text" at bounding box center [661, 272] width 277 height 15
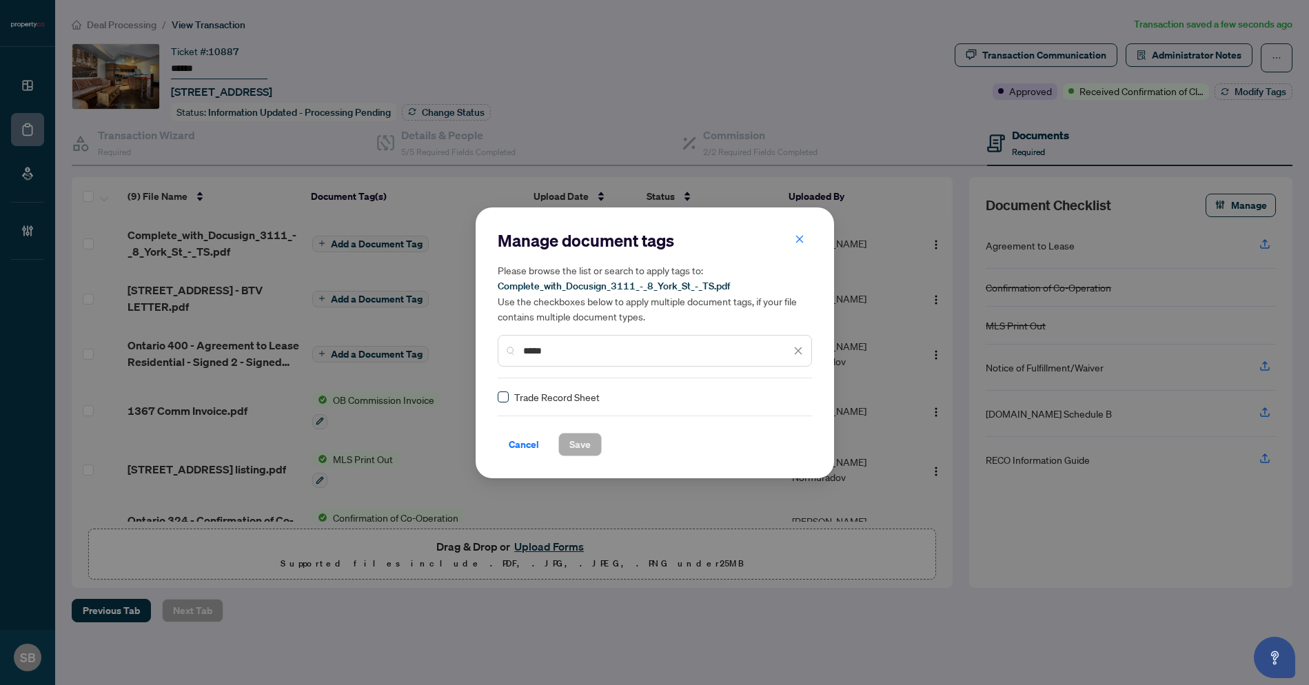
click at [508, 397] on span at bounding box center [503, 397] width 11 height 11
click at [806, 390] on div "Trade Record Sheet" at bounding box center [655, 396] width 314 height 15
click at [788, 396] on div at bounding box center [790, 397] width 26 height 14
click at [756, 460] on div "Approved" at bounding box center [744, 463] width 88 height 15
click at [574, 440] on span "Save" at bounding box center [579, 445] width 21 height 22
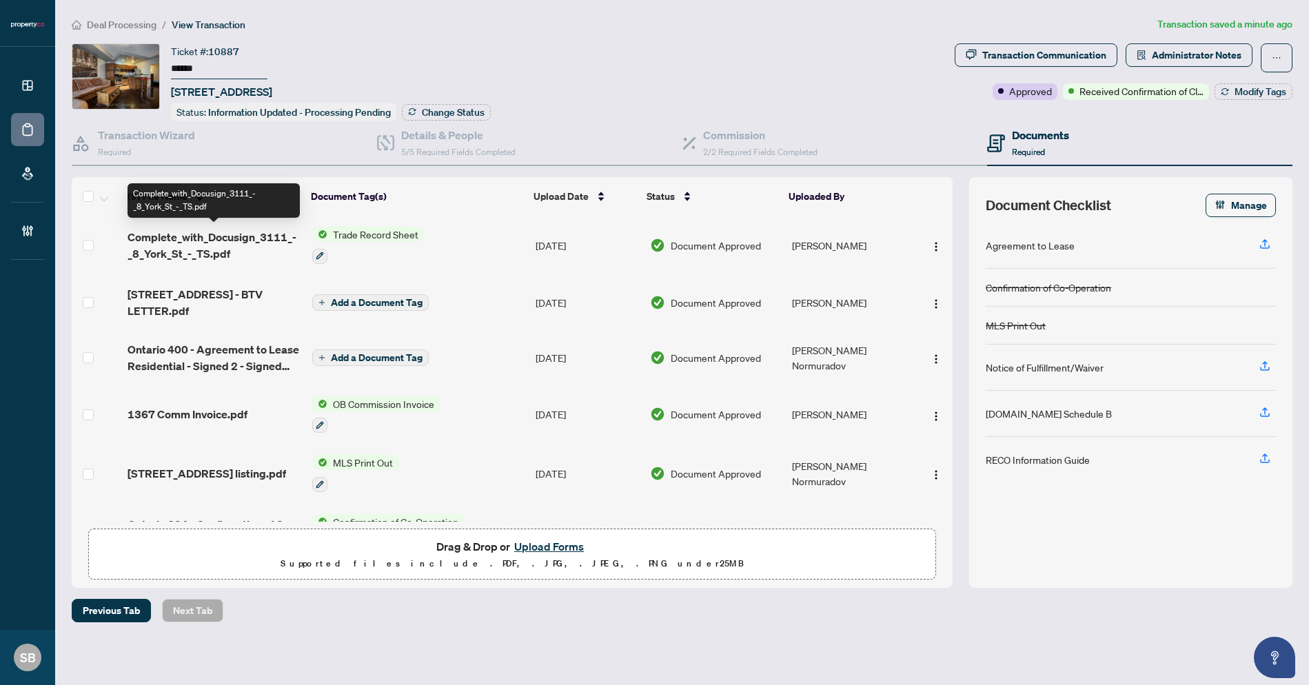
click at [234, 244] on span "Complete_with_Docusign_3111_-_8_York_St_-_TS.pdf" at bounding box center [215, 245] width 174 height 33
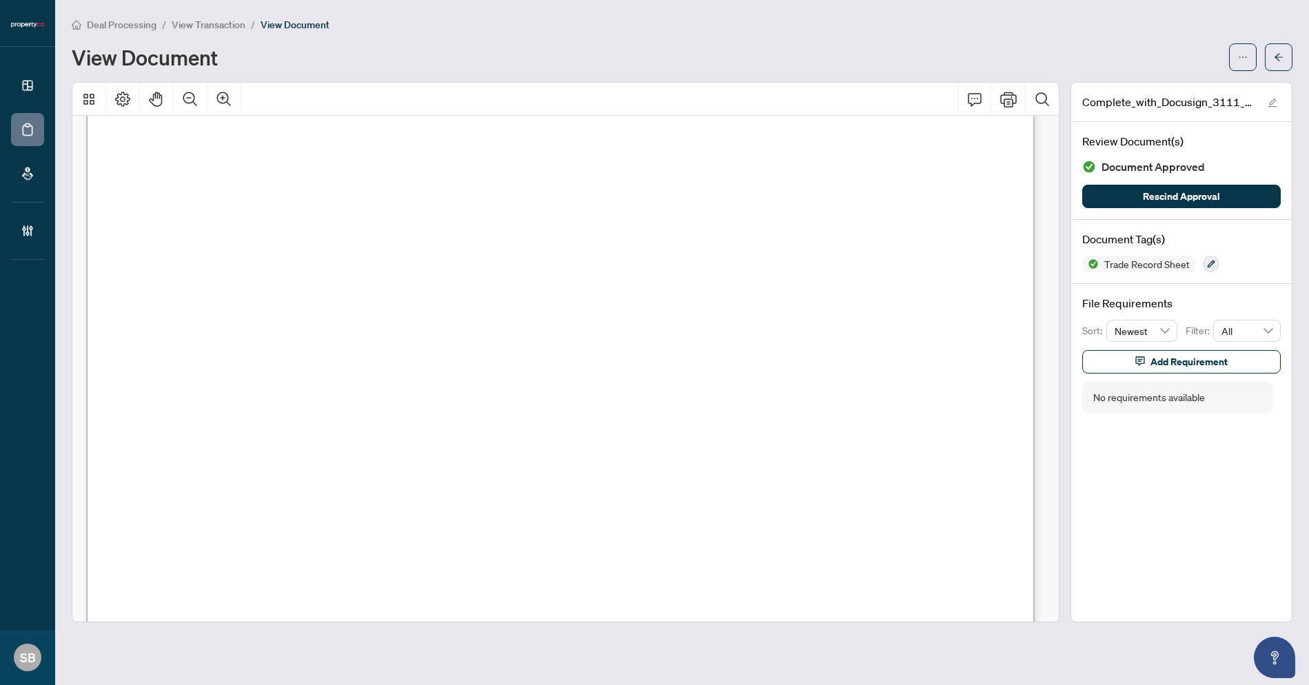
scroll to position [1587, 0]
drag, startPoint x: 1273, startPoint y: 72, endPoint x: 1266, endPoint y: 73, distance: 7.6
click at [1273, 72] on div "Deal Processing / View Transaction / View Document View Document Complete_with_…" at bounding box center [682, 320] width 1221 height 606
click at [1280, 65] on span "button" at bounding box center [1279, 57] width 10 height 22
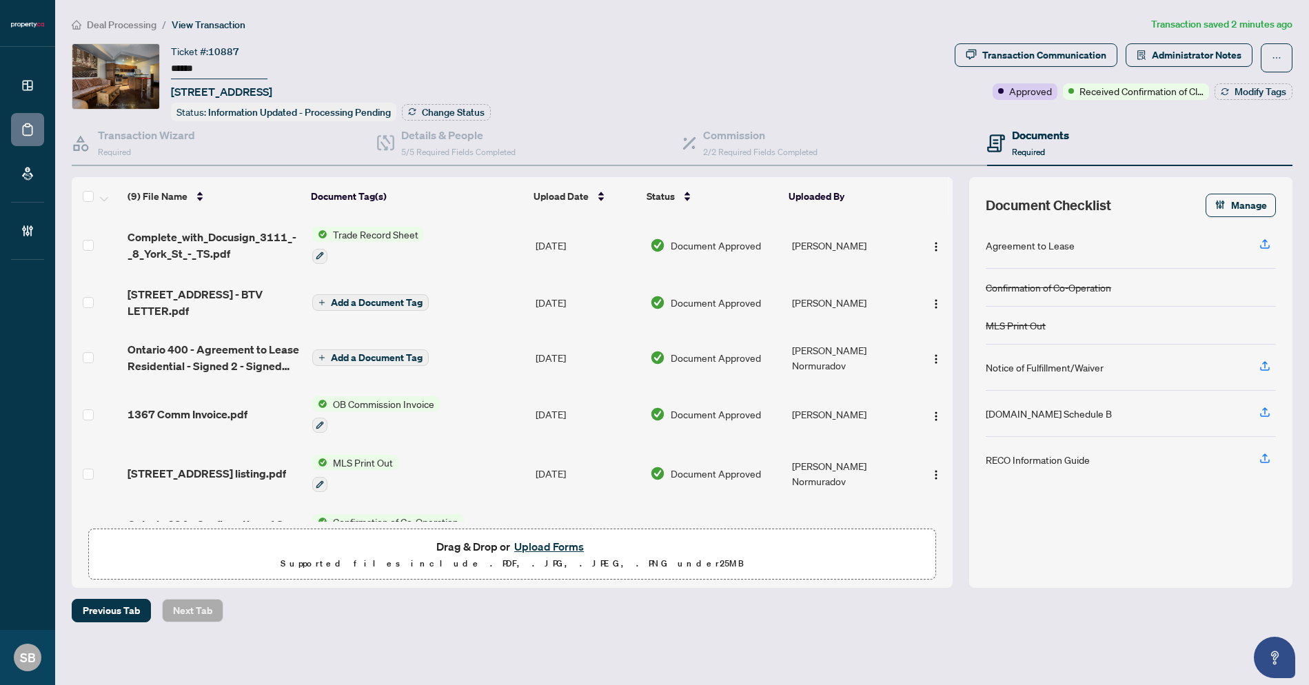
click at [814, 239] on td "[PERSON_NAME]" at bounding box center [849, 245] width 125 height 59
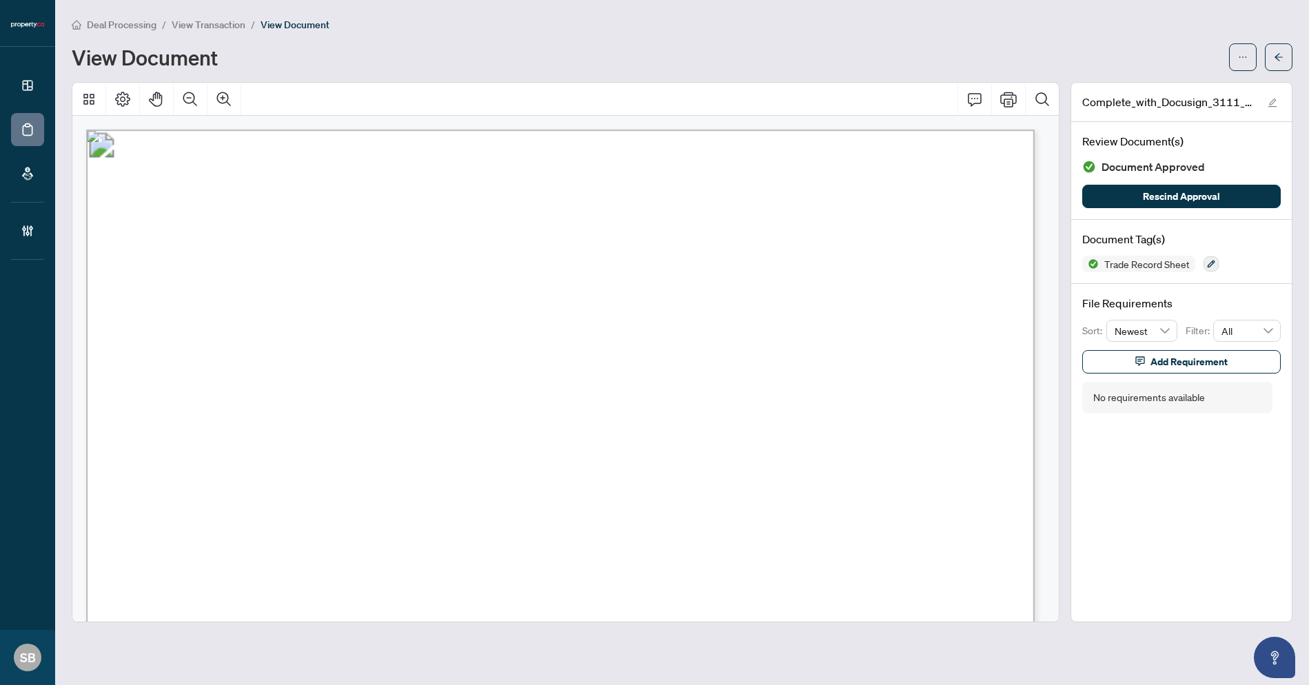
scroll to position [456, 0]
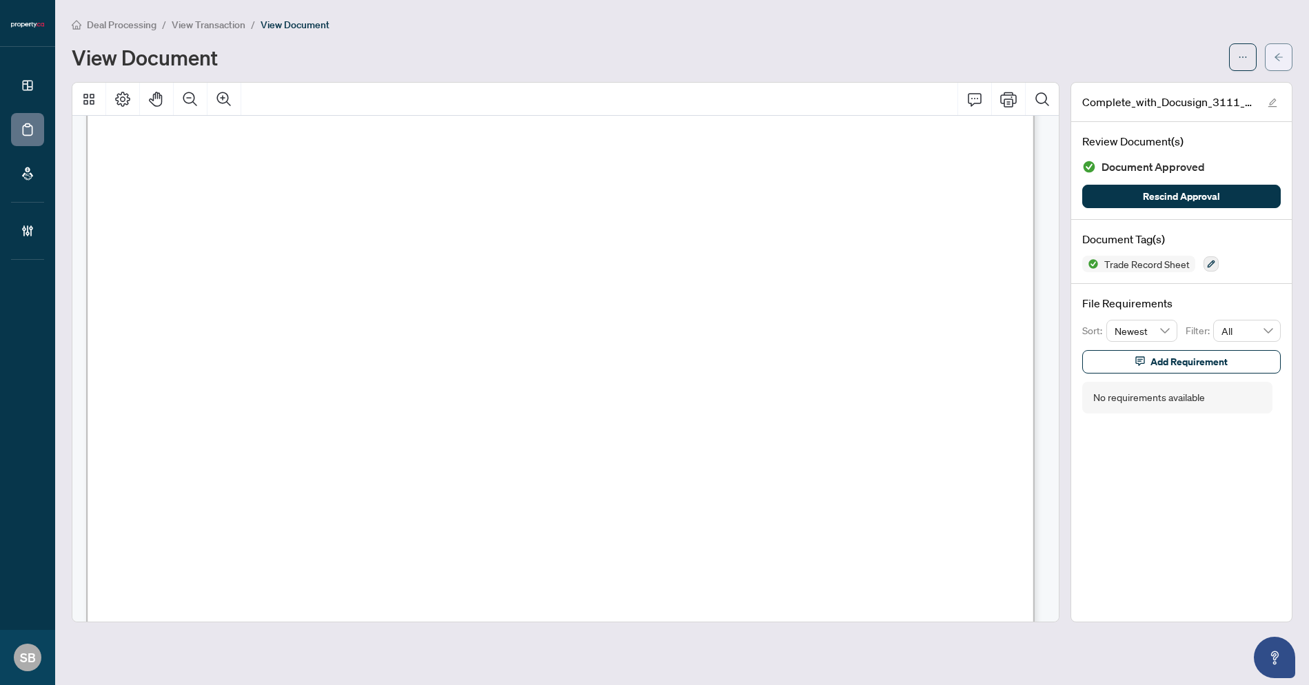
click at [1281, 52] on icon "arrow-left" at bounding box center [1279, 57] width 10 height 10
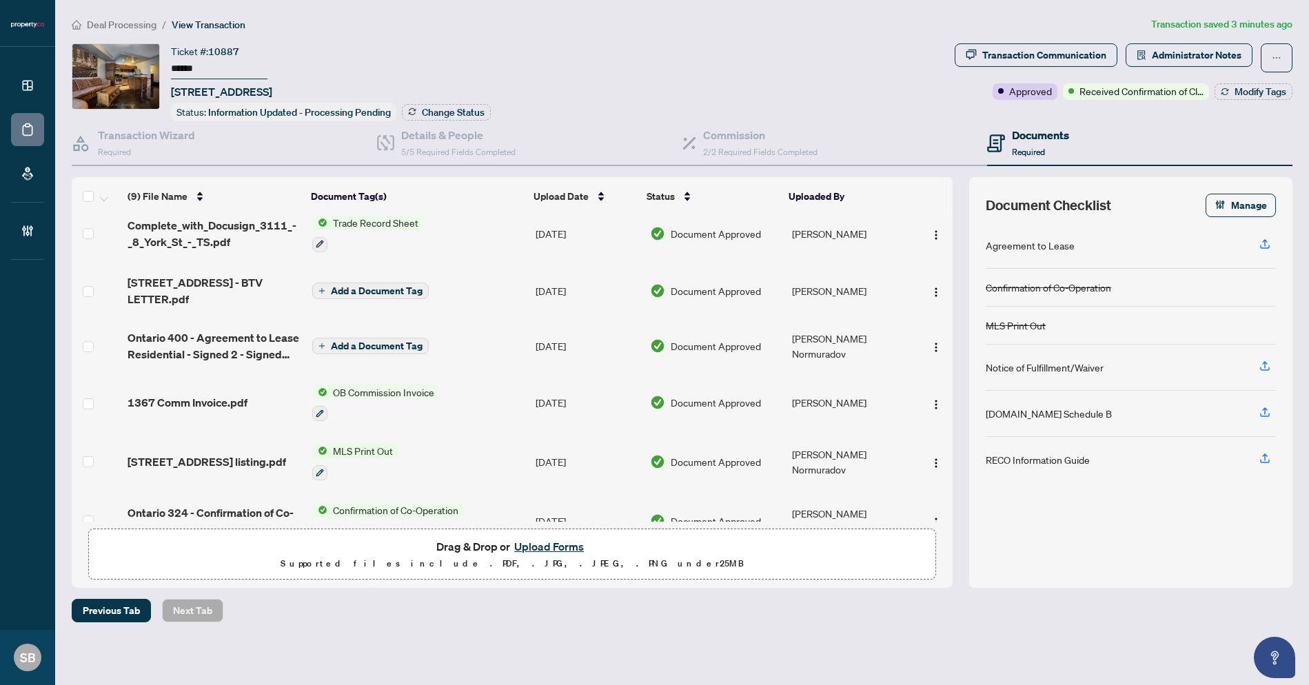
scroll to position [37, 0]
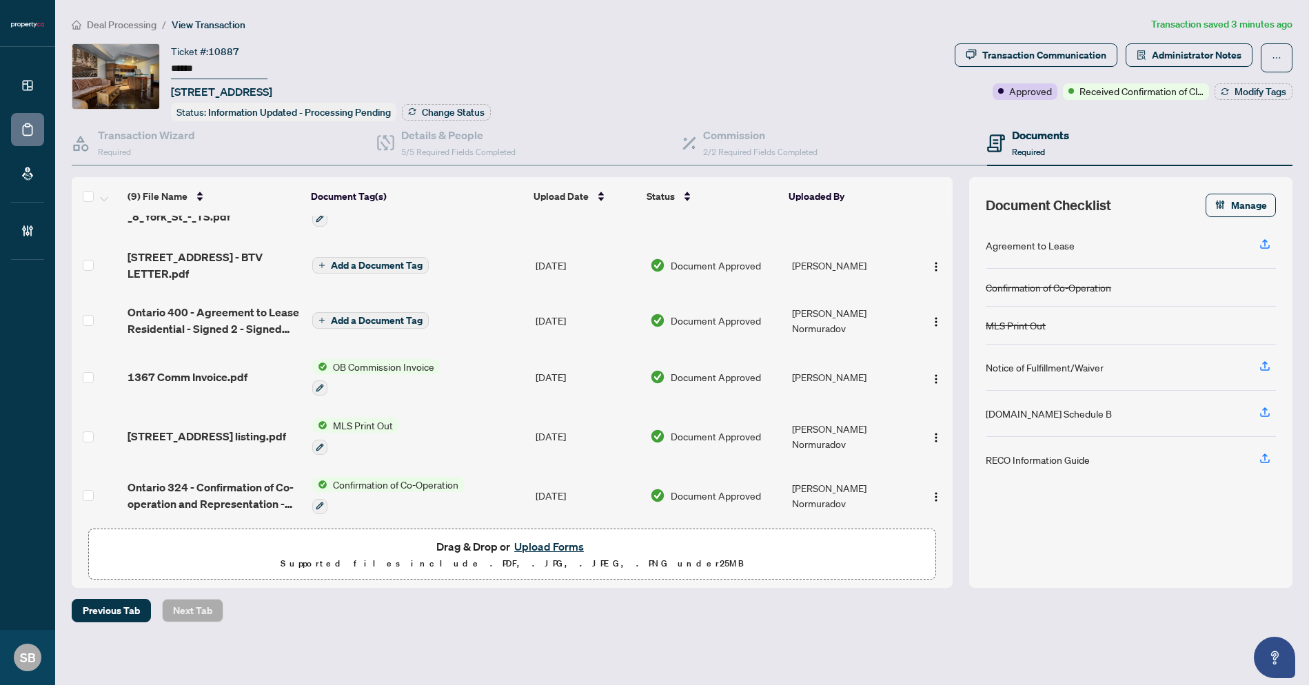
click at [196, 369] on span "1367 Comm Invoice.pdf" at bounding box center [188, 377] width 120 height 17
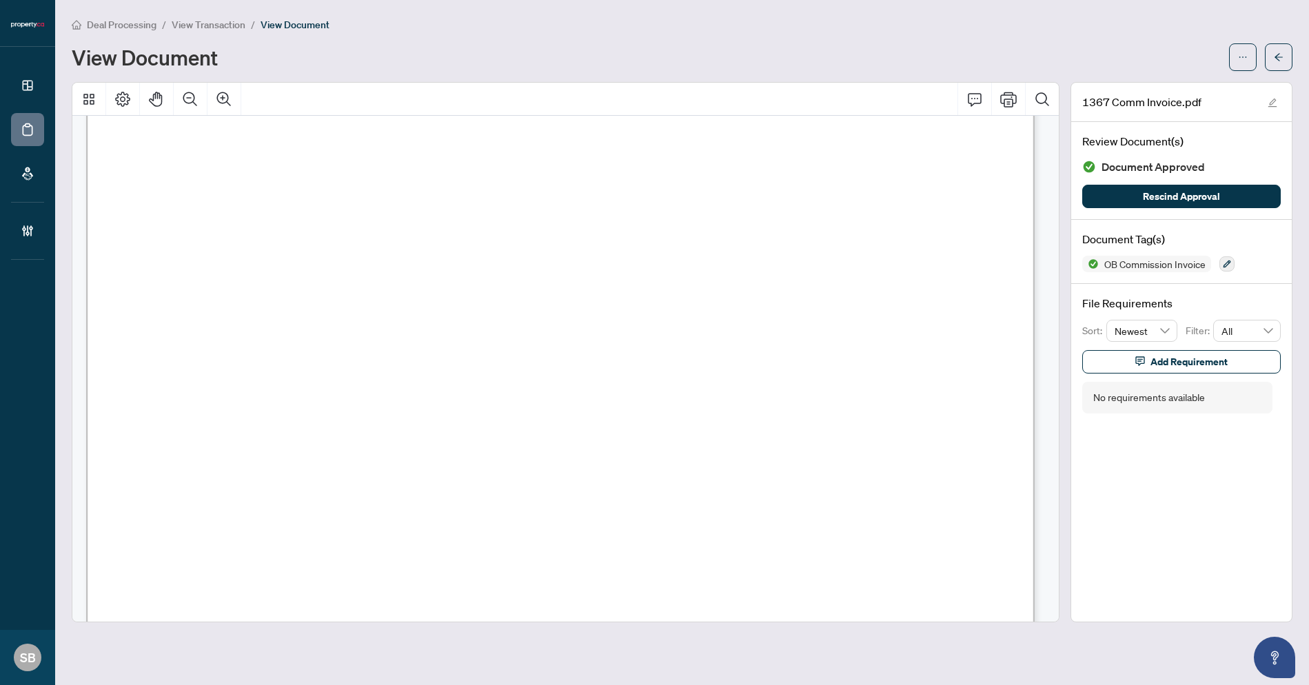
scroll to position [636, 0]
click at [1281, 57] on icon "arrow-left" at bounding box center [1279, 57] width 10 height 10
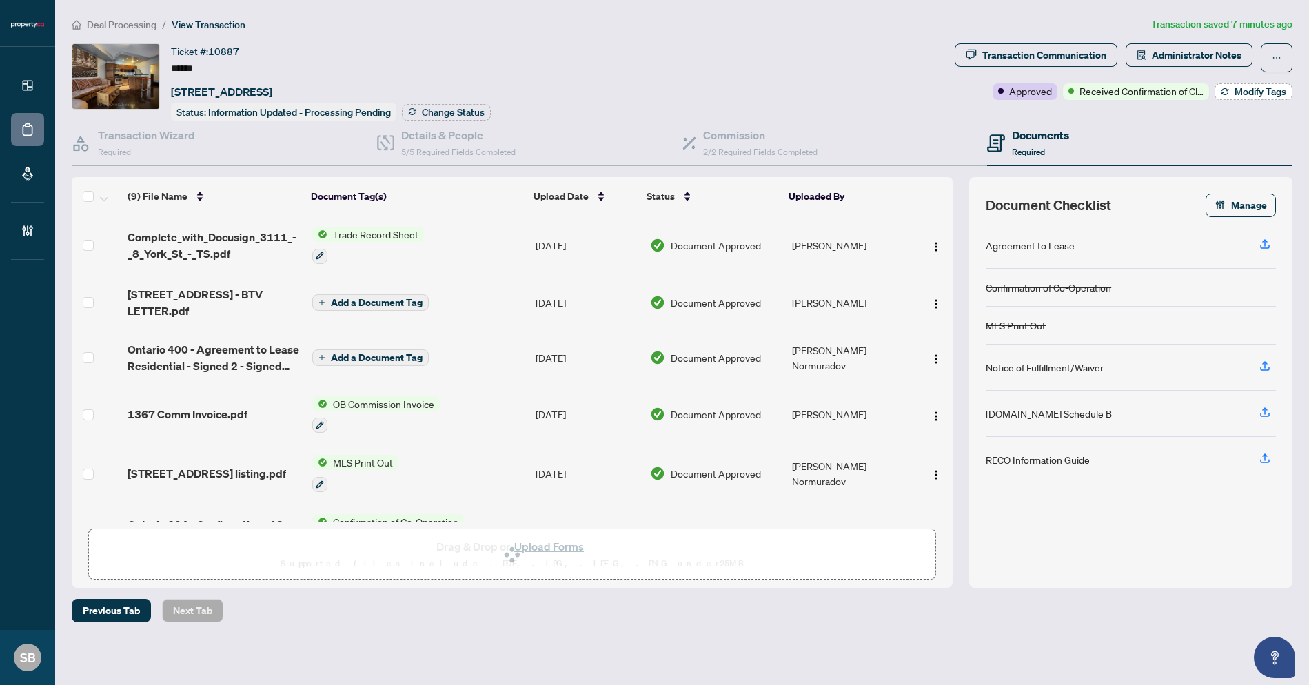
click at [1246, 93] on span "Modify Tags" at bounding box center [1261, 92] width 52 height 10
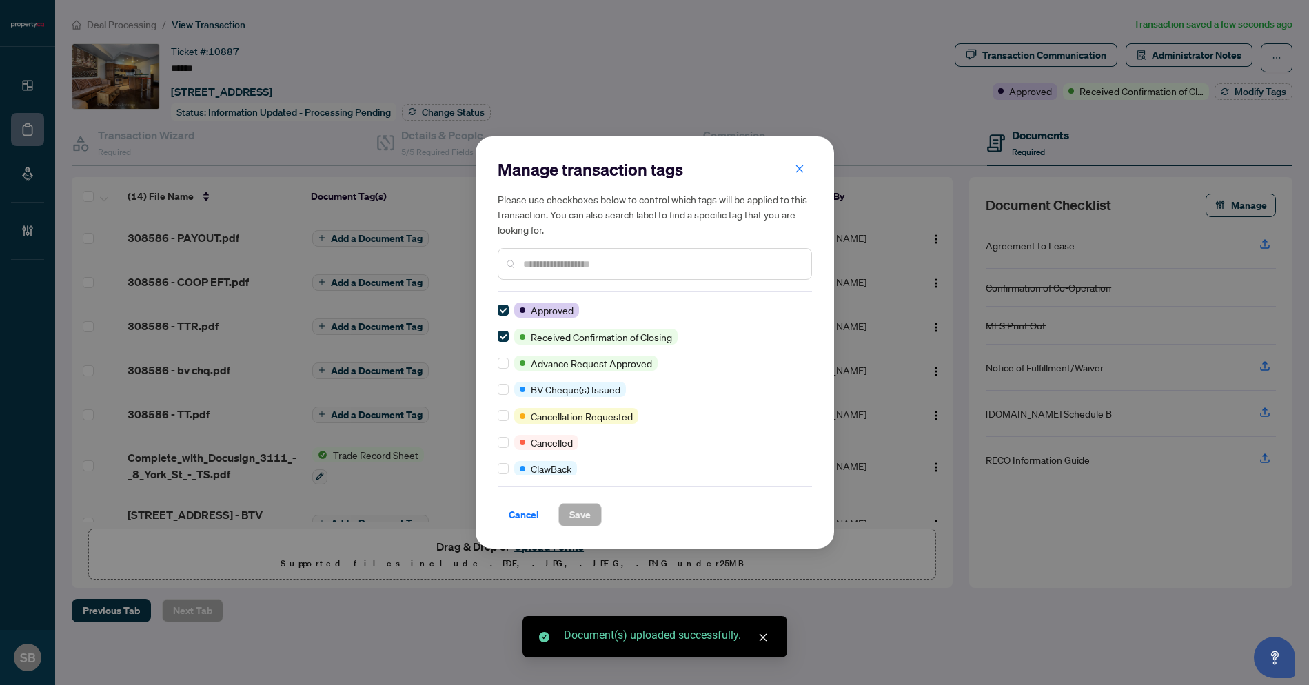
click at [616, 260] on input "text" at bounding box center [661, 263] width 277 height 15
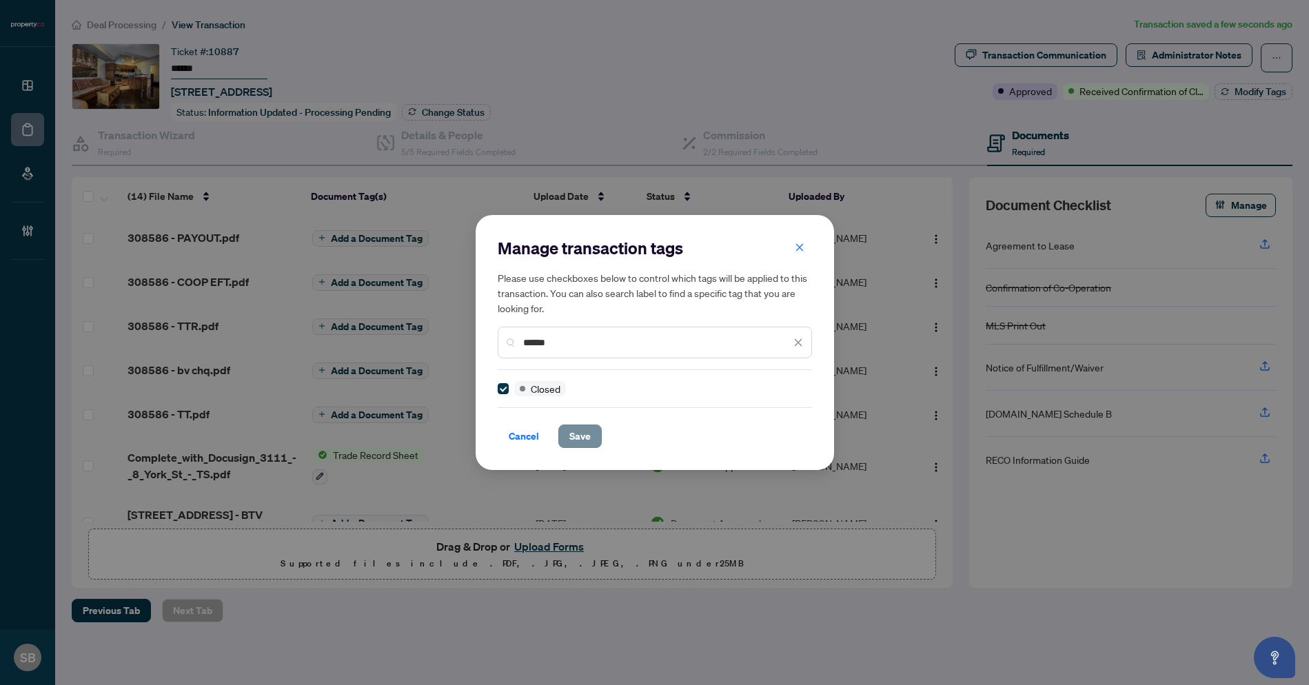
click at [568, 436] on button "Save" at bounding box center [579, 436] width 43 height 23
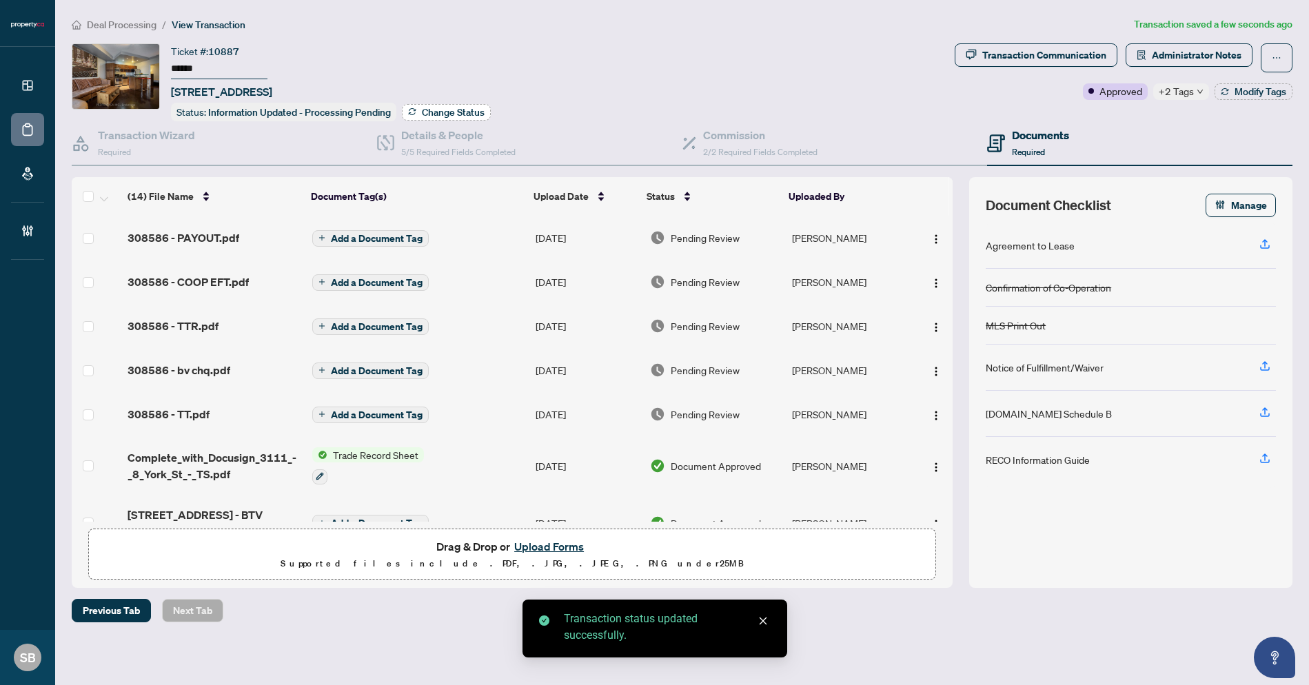
click at [473, 115] on span "Change Status" at bounding box center [453, 113] width 63 height 10
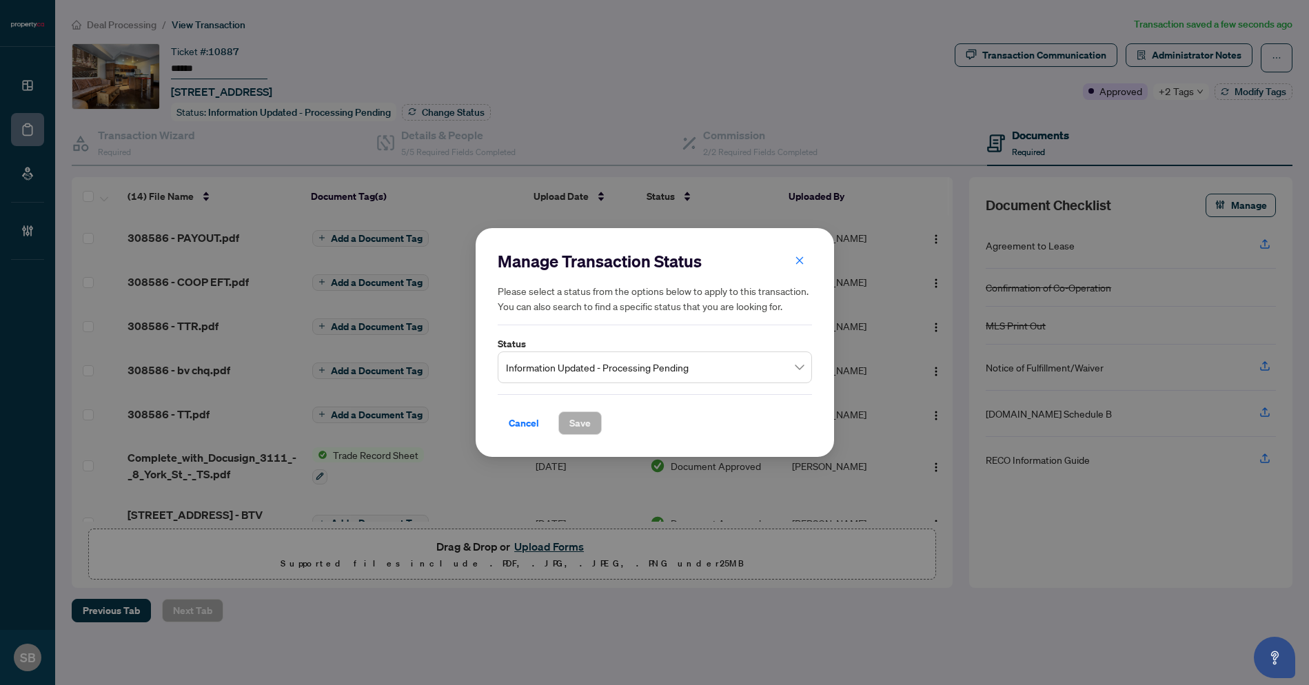
click at [648, 374] on span "Information Updated - Processing Pending" at bounding box center [655, 367] width 298 height 26
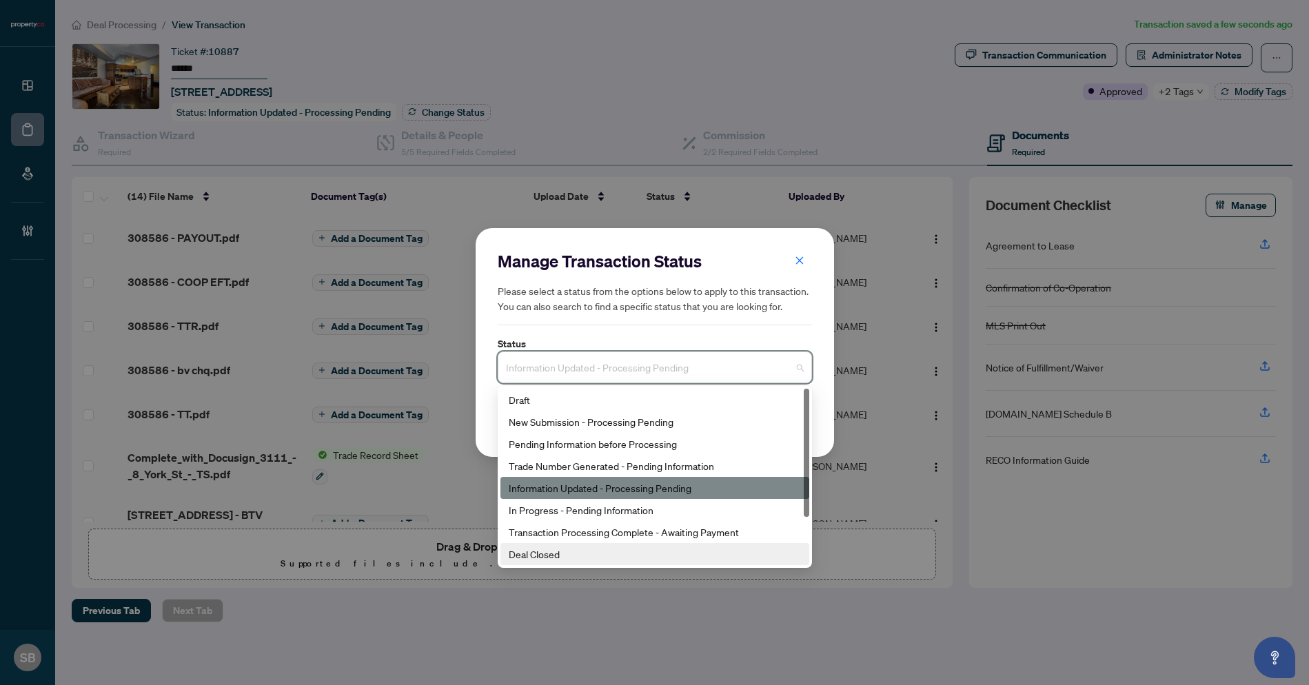
click at [555, 552] on div "Deal Closed" at bounding box center [655, 554] width 292 height 15
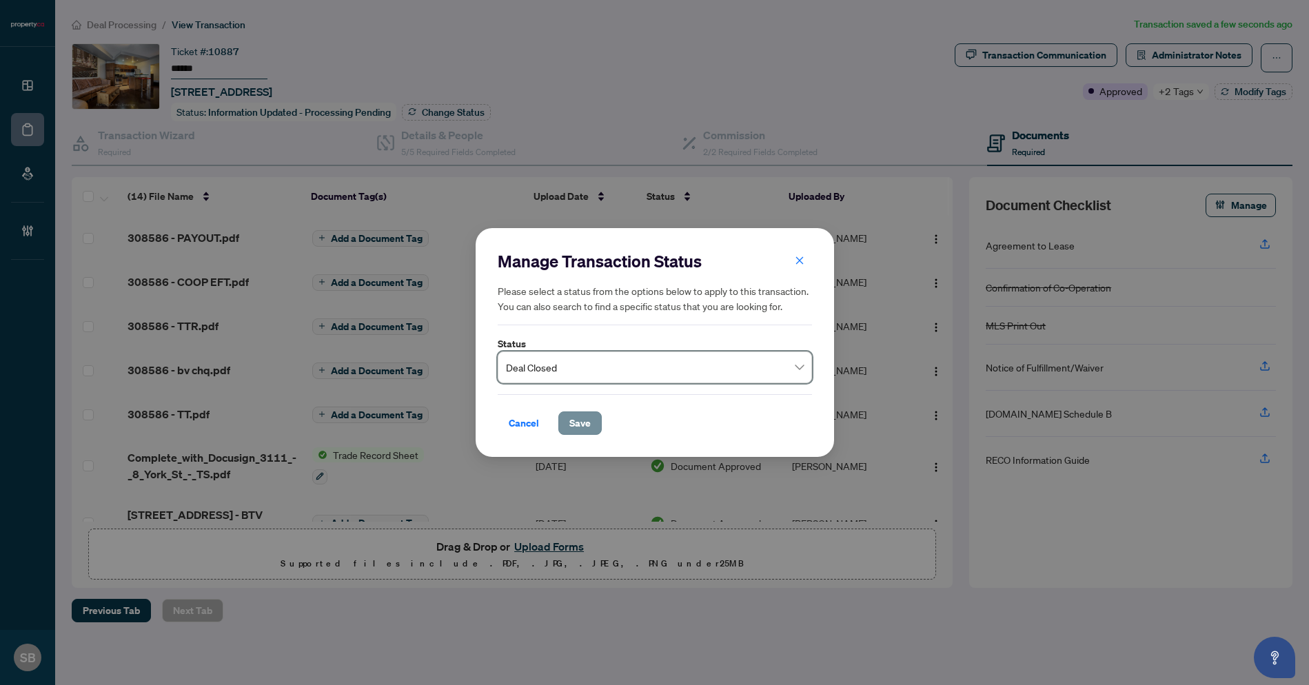
click at [578, 420] on span "Save" at bounding box center [579, 423] width 21 height 22
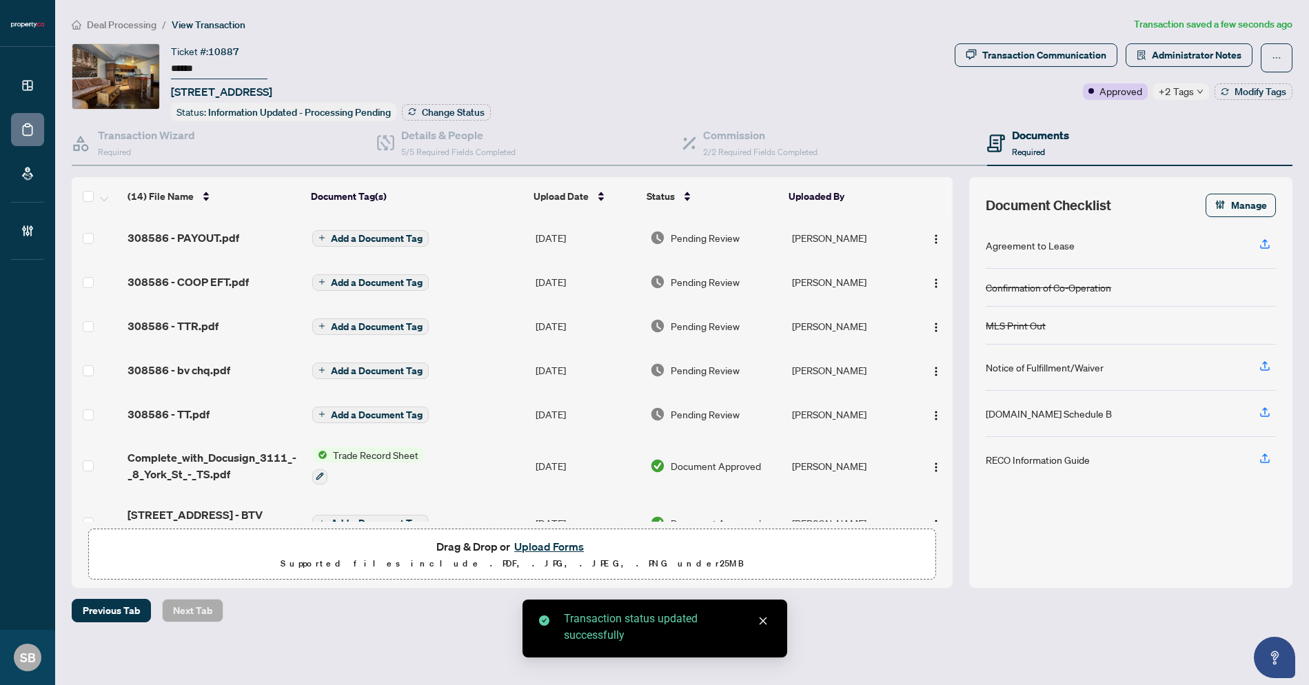
click at [820, 225] on td "[PERSON_NAME]" at bounding box center [849, 238] width 125 height 44
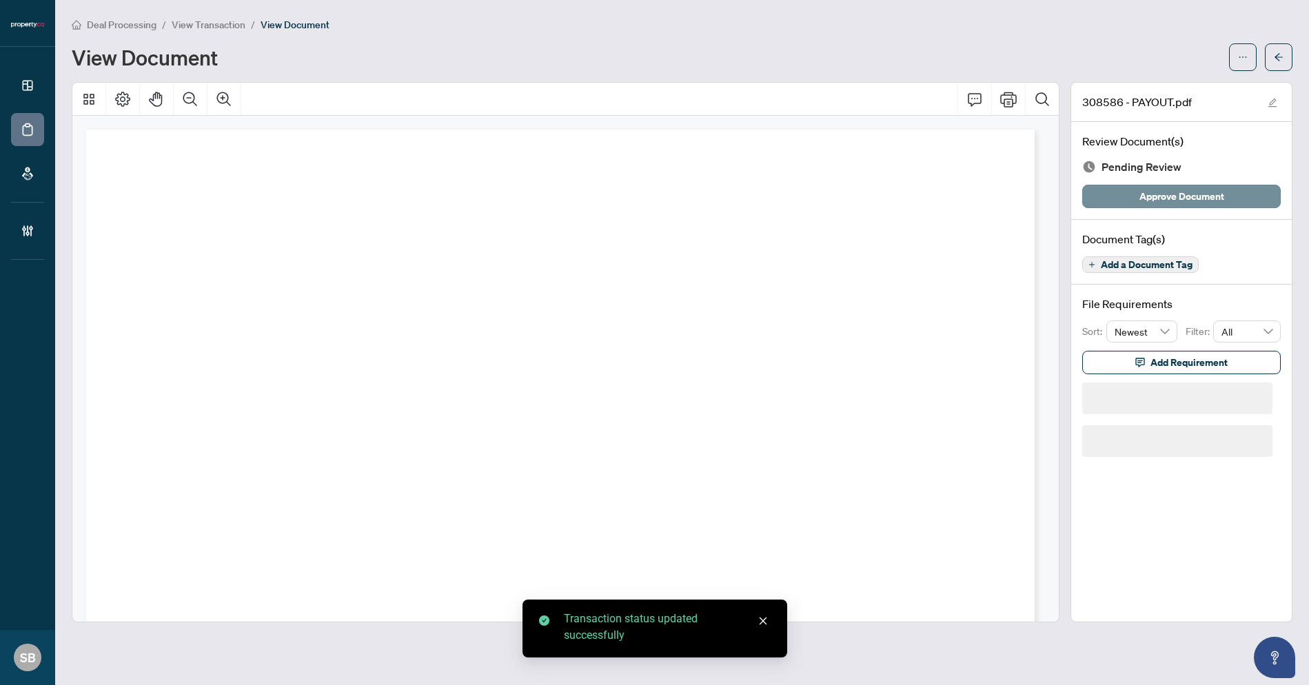
click at [1161, 203] on span "Approve Document" at bounding box center [1181, 196] width 85 height 22
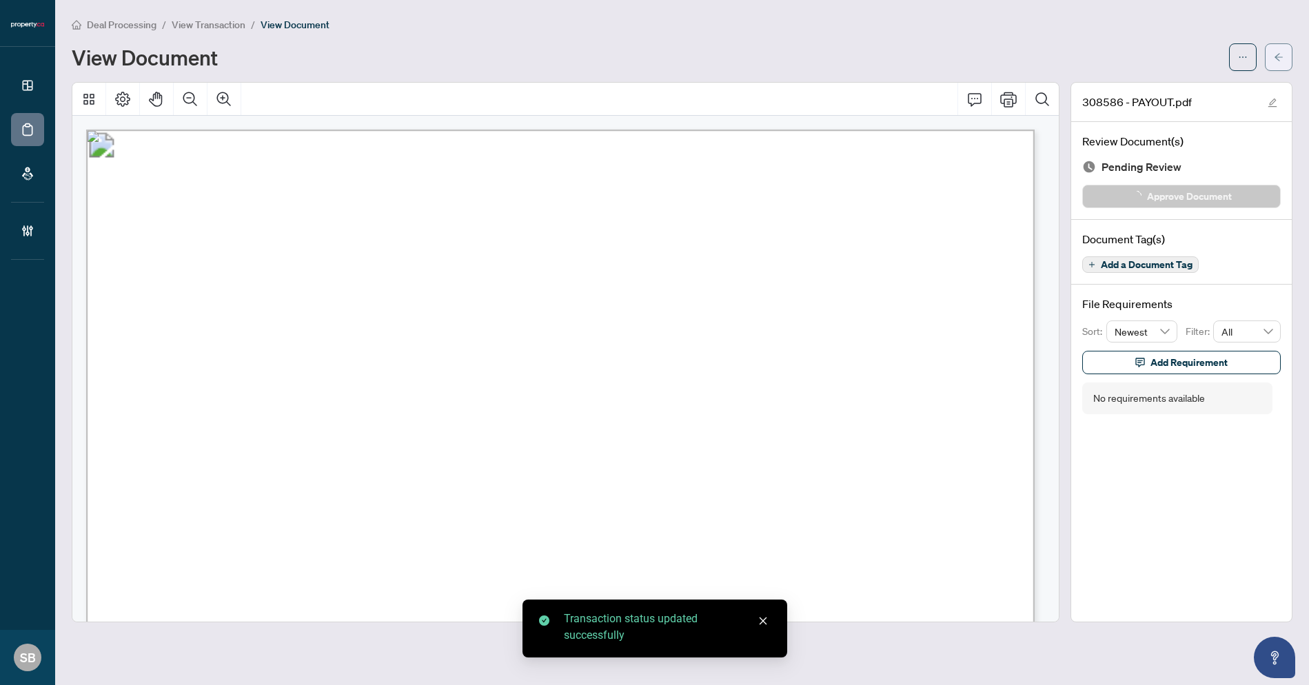
click at [1271, 59] on button "button" at bounding box center [1279, 57] width 28 height 28
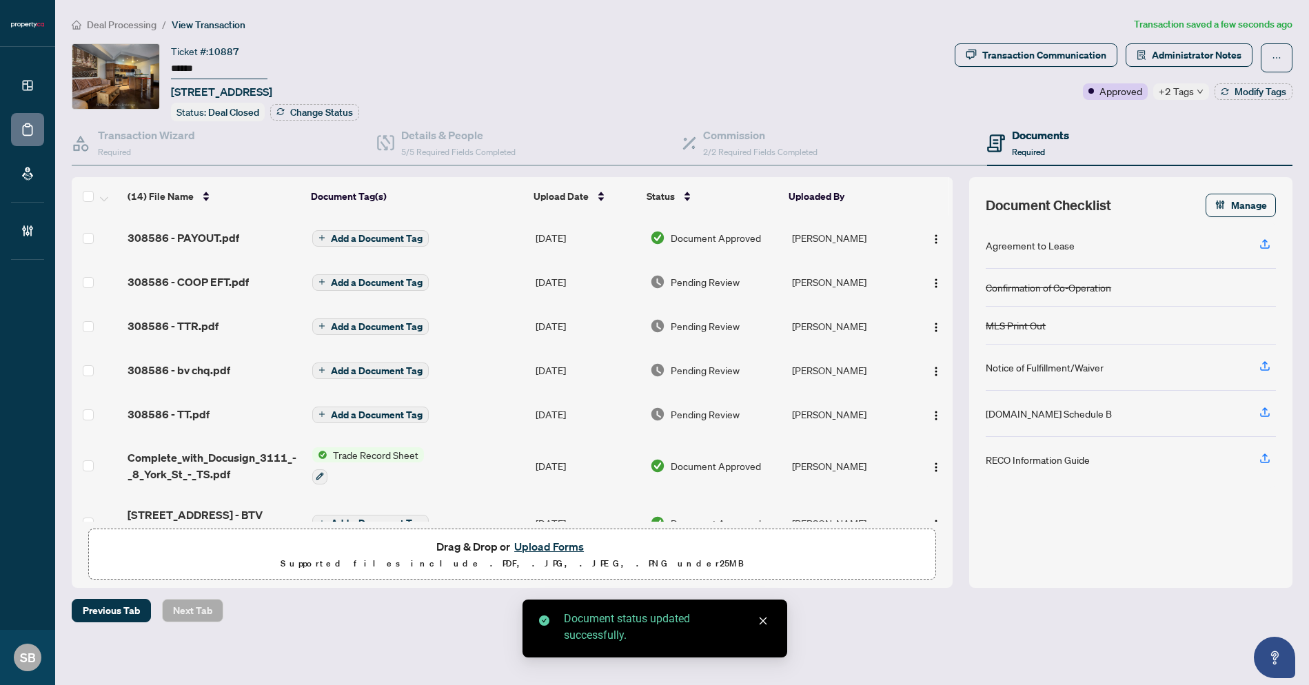
click at [814, 275] on td "[PERSON_NAME]" at bounding box center [849, 282] width 125 height 44
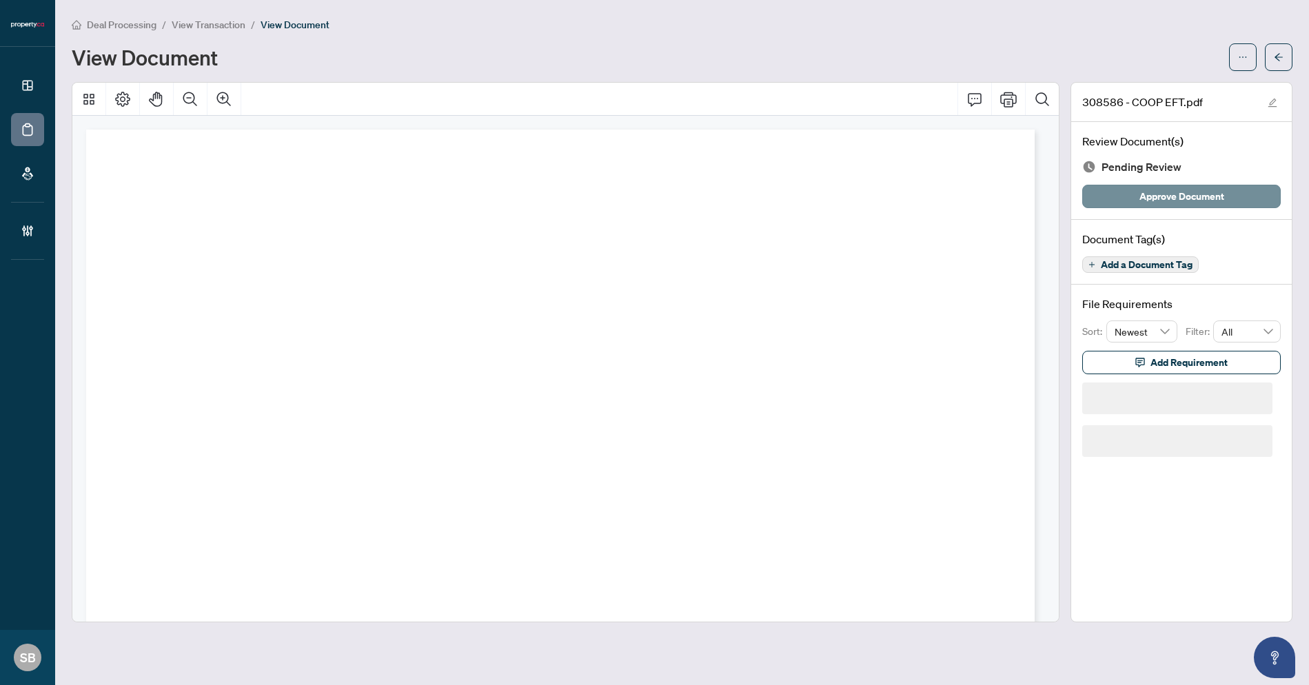
click at [1184, 195] on span "Approve Document" at bounding box center [1181, 196] width 85 height 22
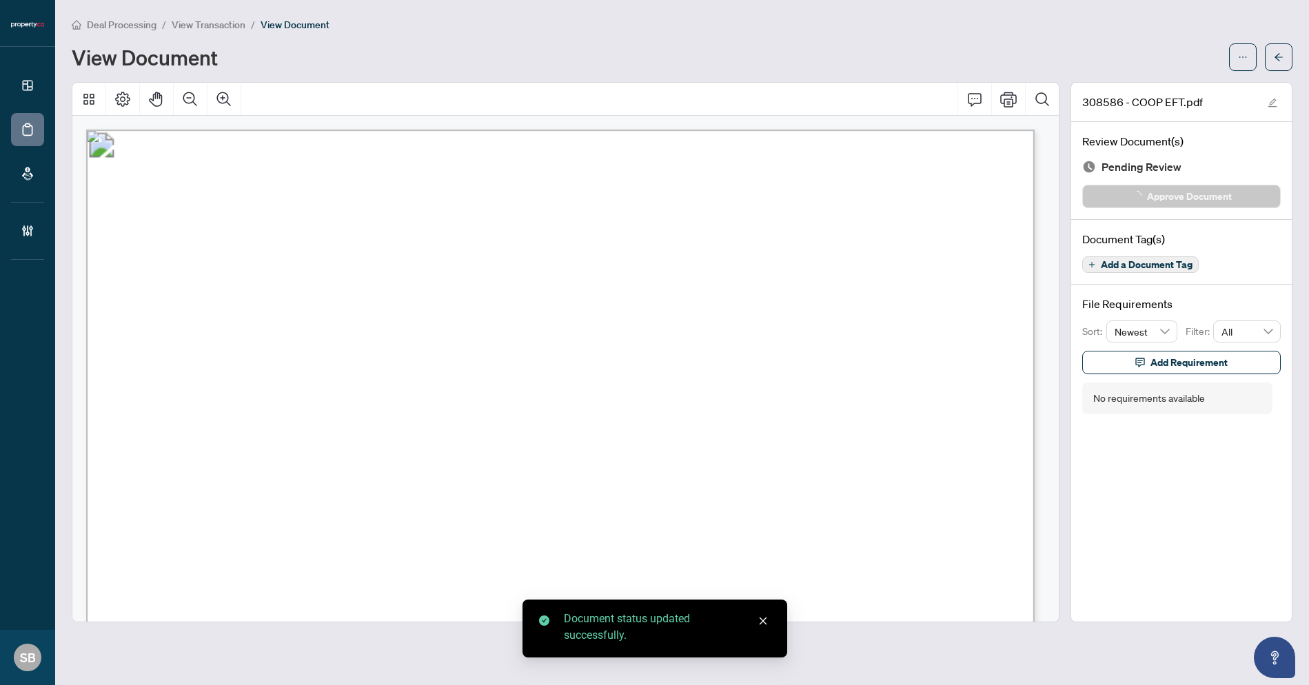
click at [1280, 50] on span "button" at bounding box center [1279, 57] width 10 height 22
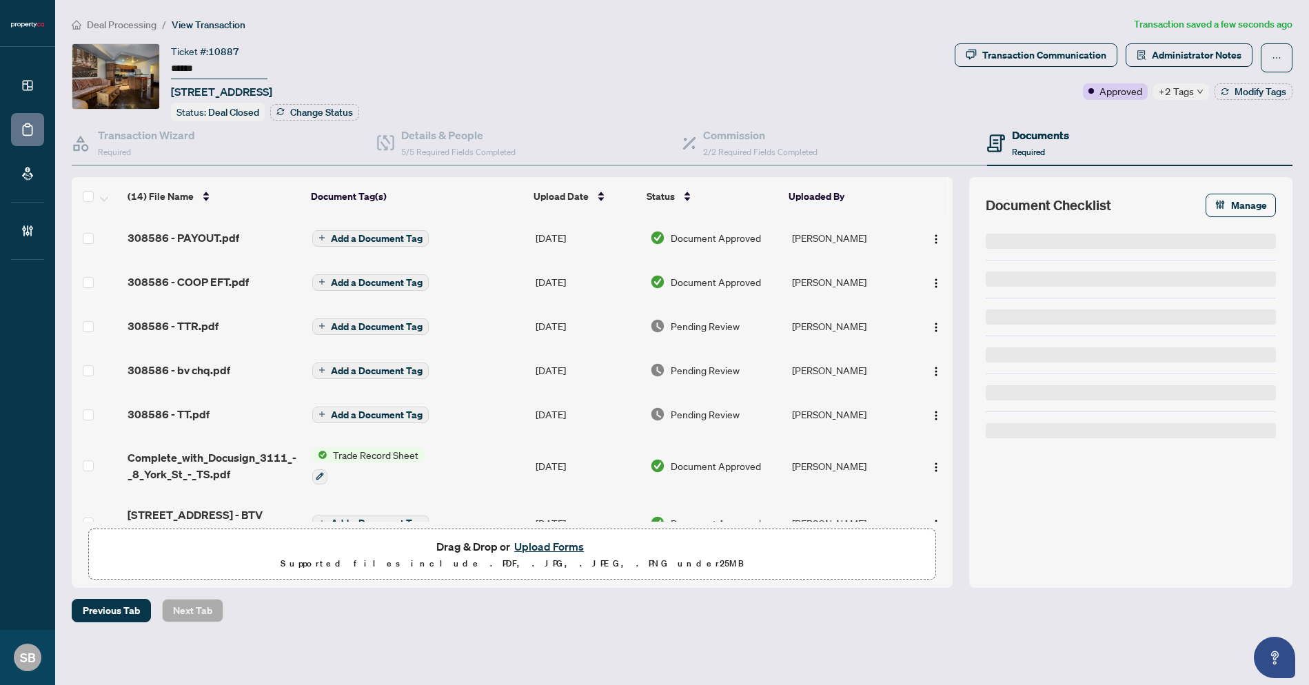
click at [809, 325] on td "[PERSON_NAME]" at bounding box center [849, 326] width 125 height 44
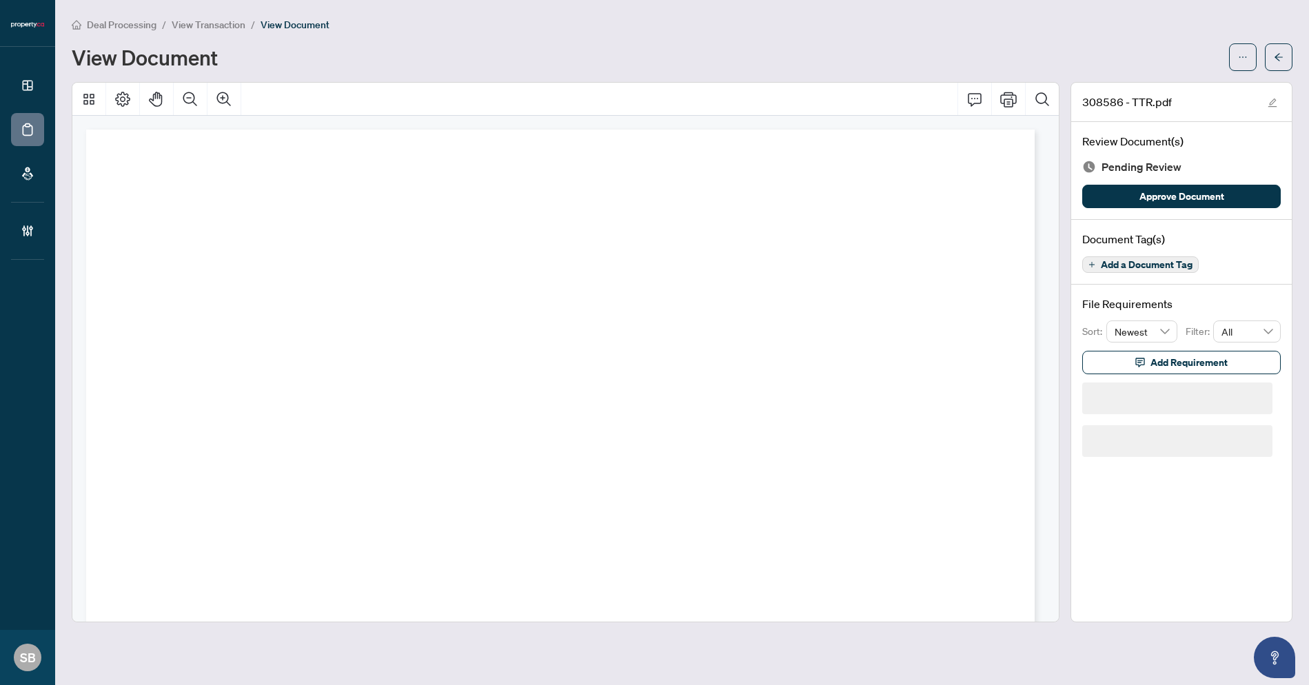
drag, startPoint x: 1188, startPoint y: 193, endPoint x: 1233, endPoint y: 119, distance: 86.3
click at [1188, 193] on span "Approve Document" at bounding box center [1181, 196] width 85 height 22
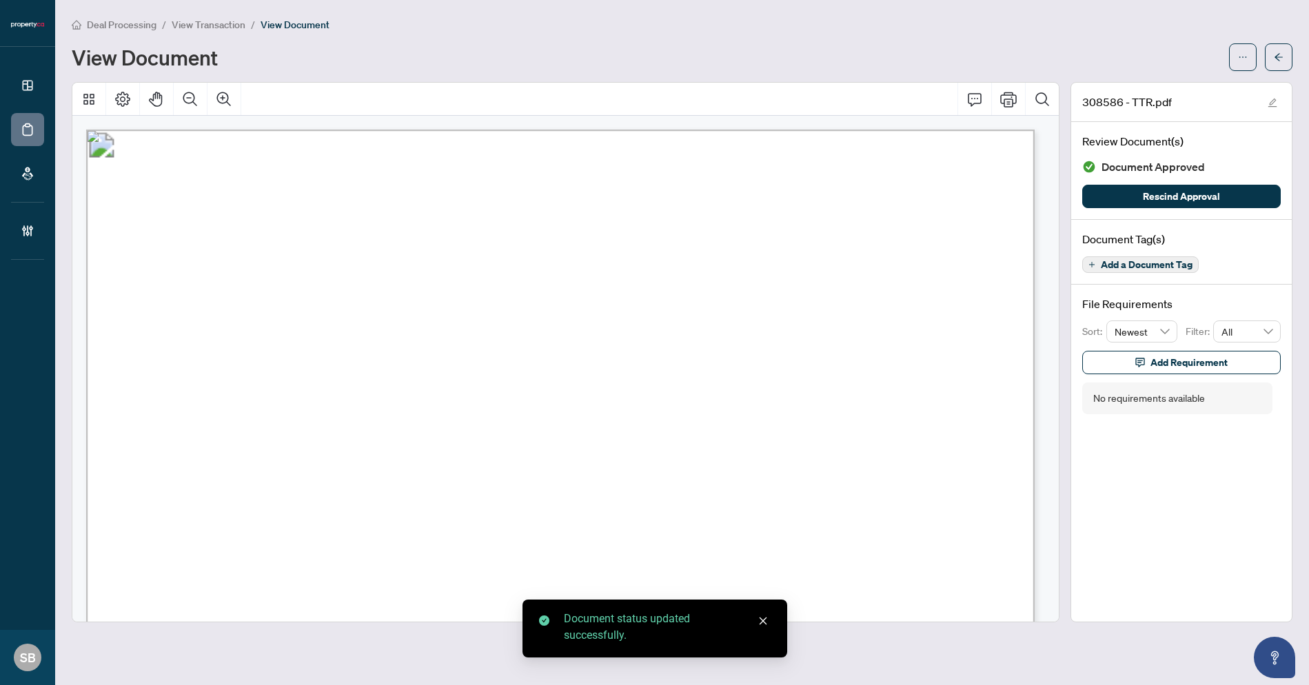
scroll to position [111, 0]
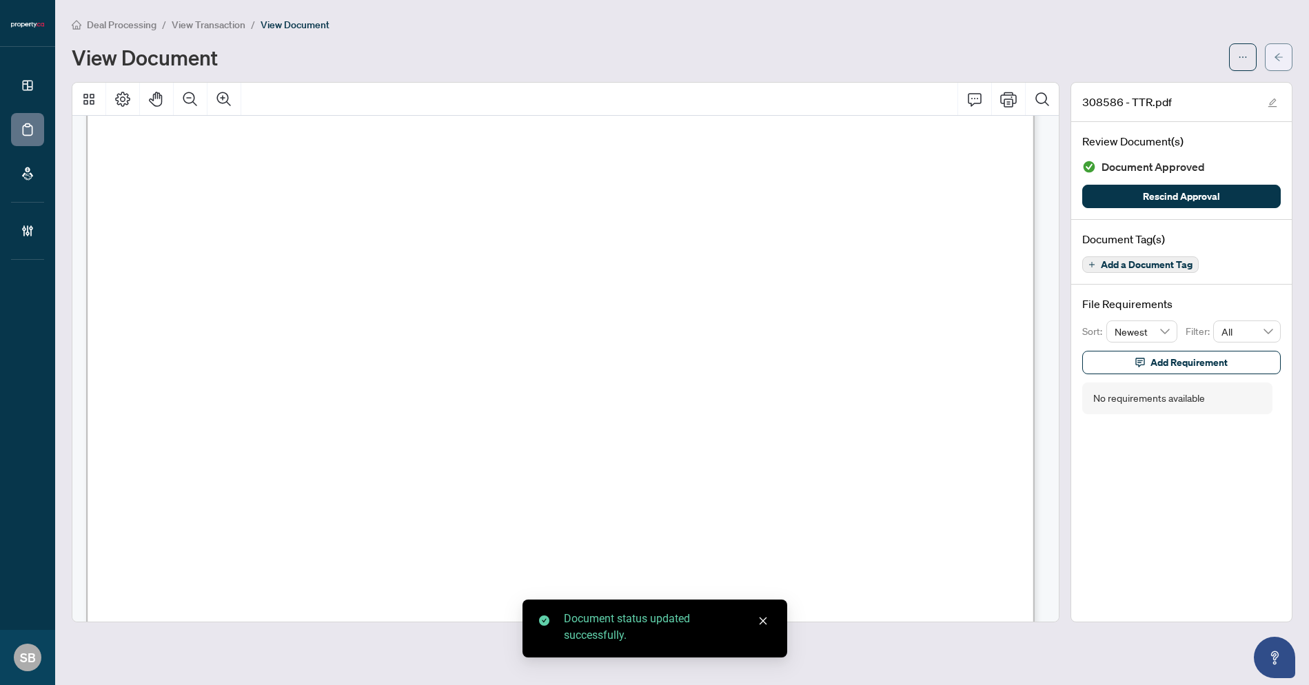
click at [1279, 52] on span "button" at bounding box center [1279, 57] width 10 height 22
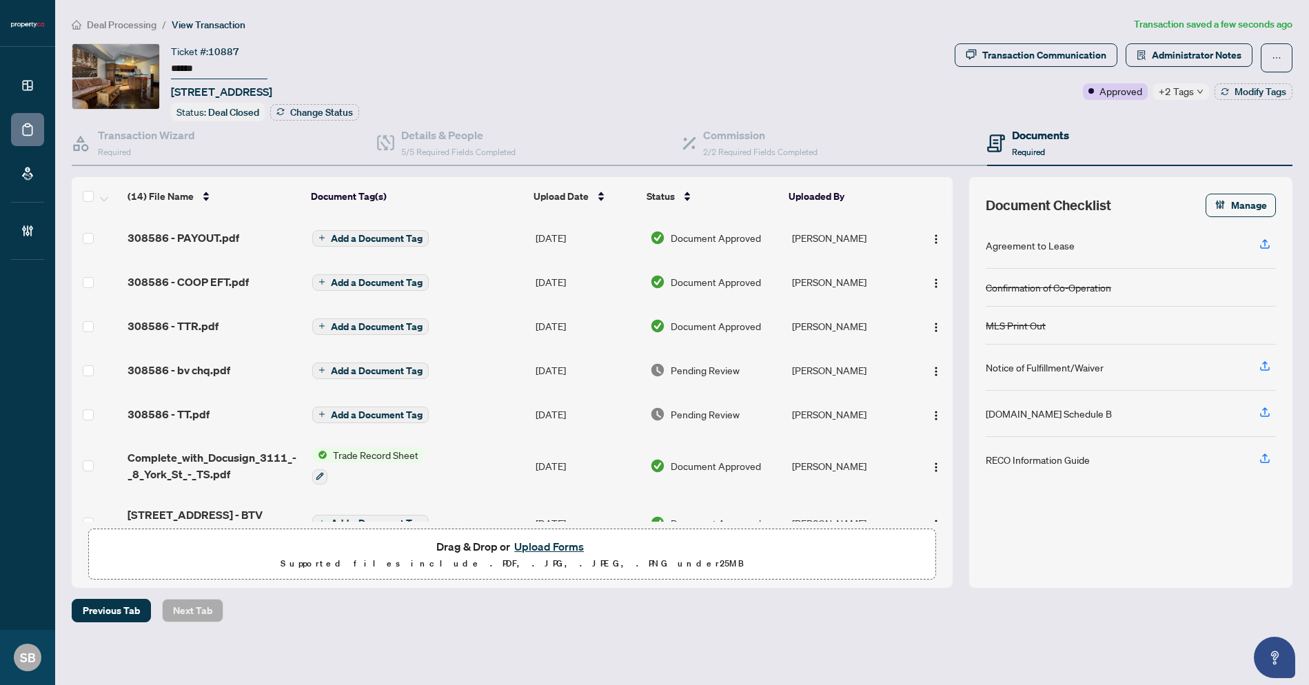
click at [716, 366] on span "Pending Review" at bounding box center [705, 370] width 69 height 15
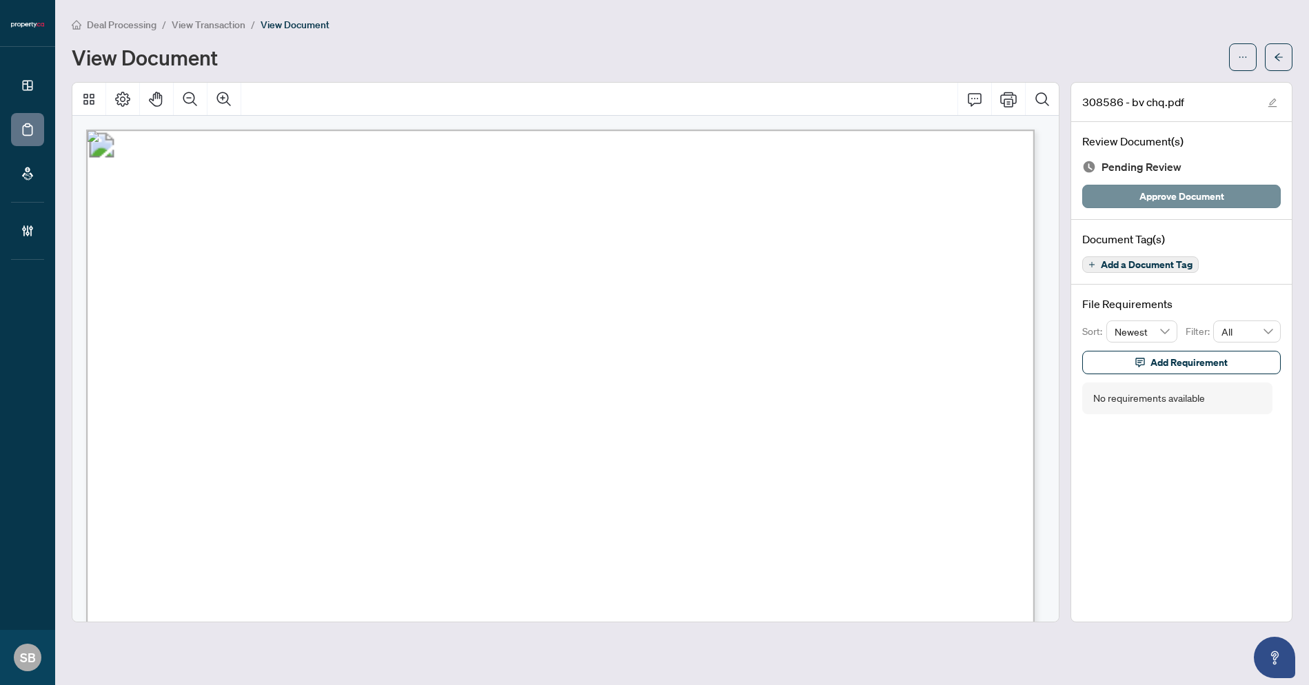
click at [1144, 192] on span "Approve Document" at bounding box center [1181, 196] width 85 height 22
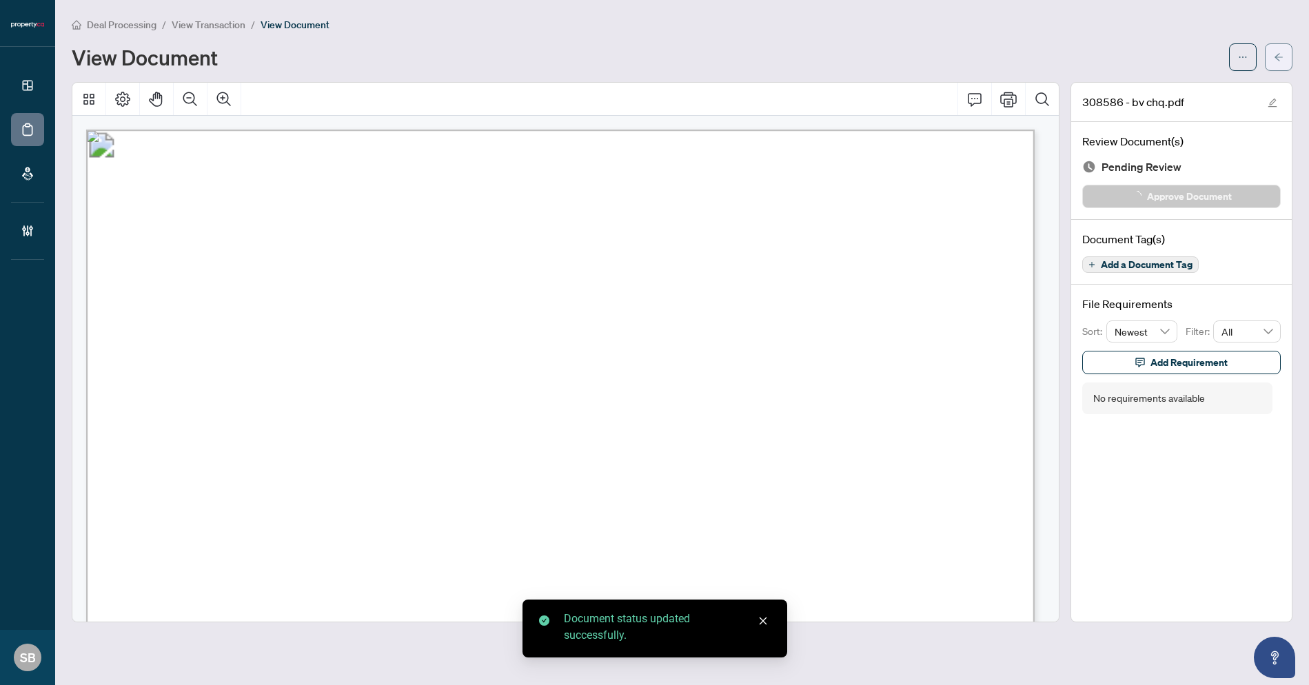
click at [1286, 49] on button "button" at bounding box center [1279, 57] width 28 height 28
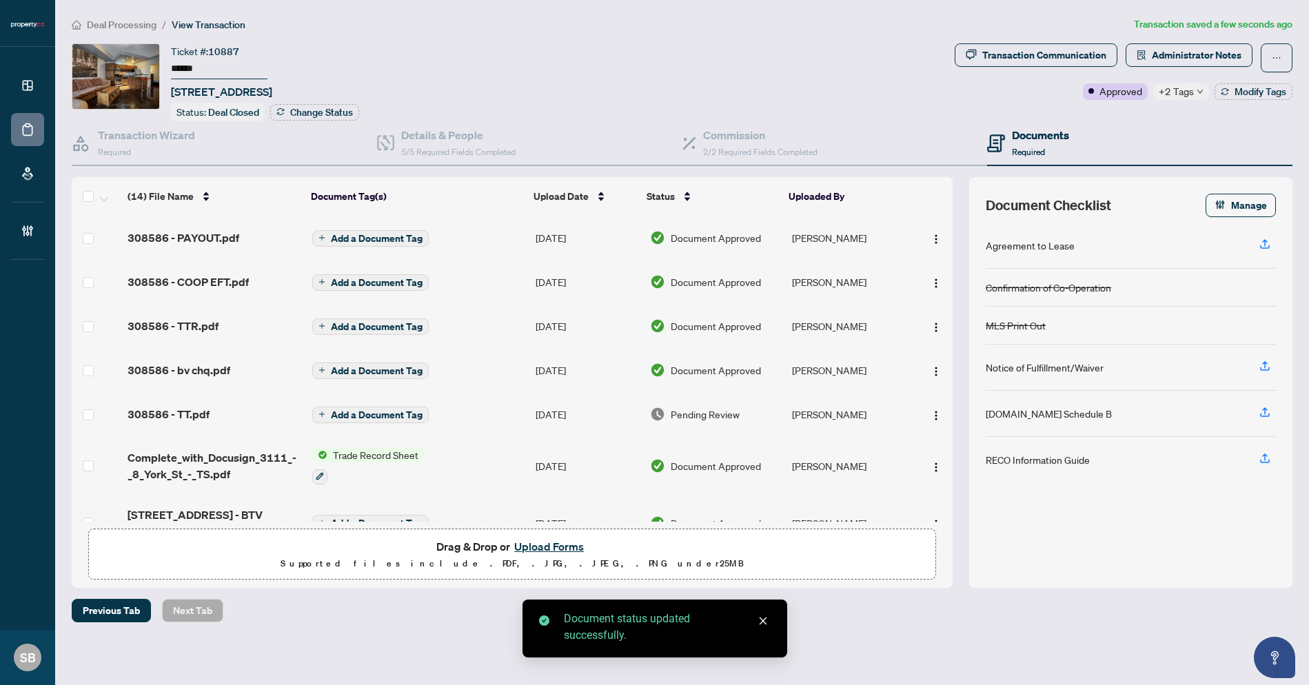
click at [726, 408] on span "Pending Review" at bounding box center [705, 414] width 69 height 15
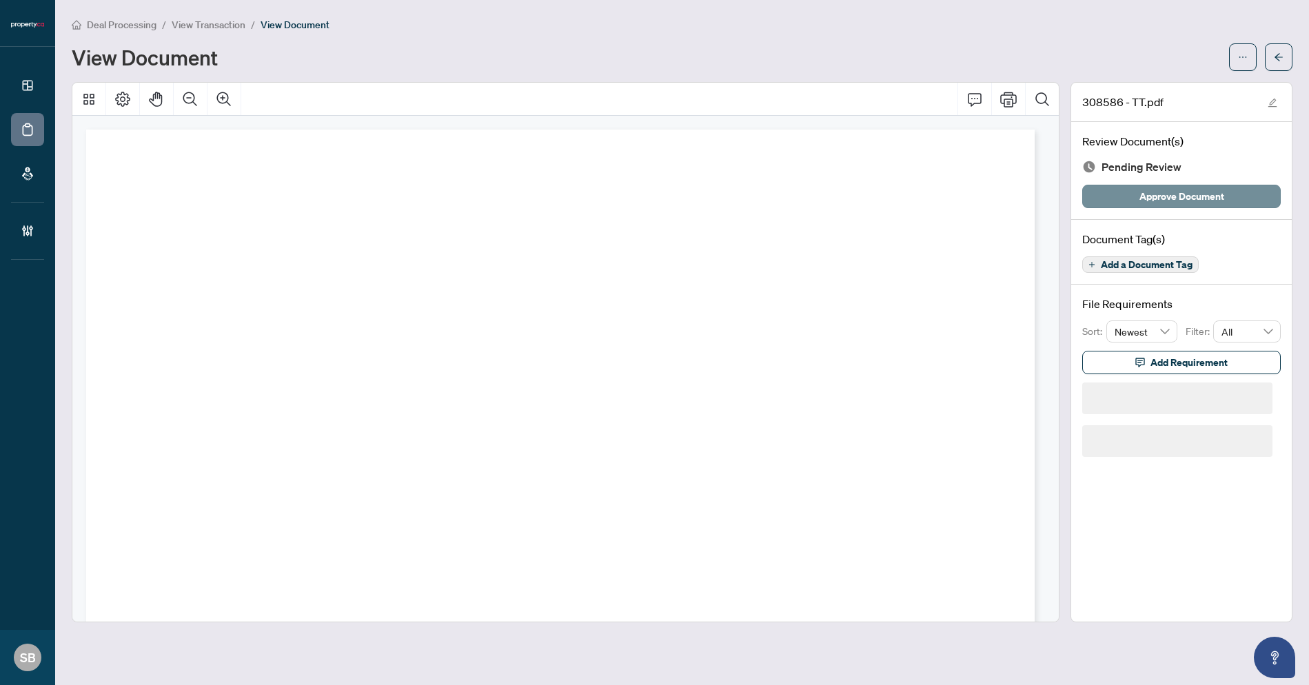
click at [1161, 198] on span "Approve Document" at bounding box center [1181, 196] width 85 height 22
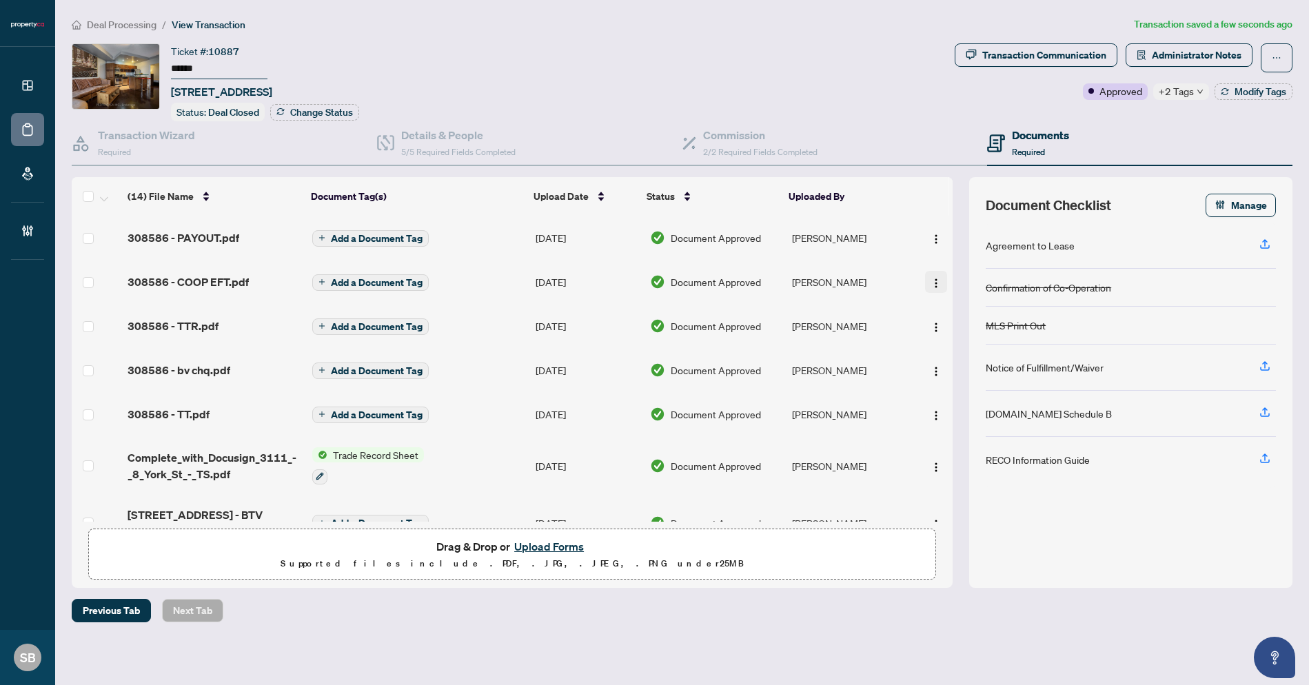
click at [935, 281] on img "button" at bounding box center [936, 283] width 11 height 11
click at [959, 347] on span "Download" at bounding box center [998, 351] width 132 height 15
click at [103, 22] on span "Deal Processing" at bounding box center [122, 25] width 70 height 12
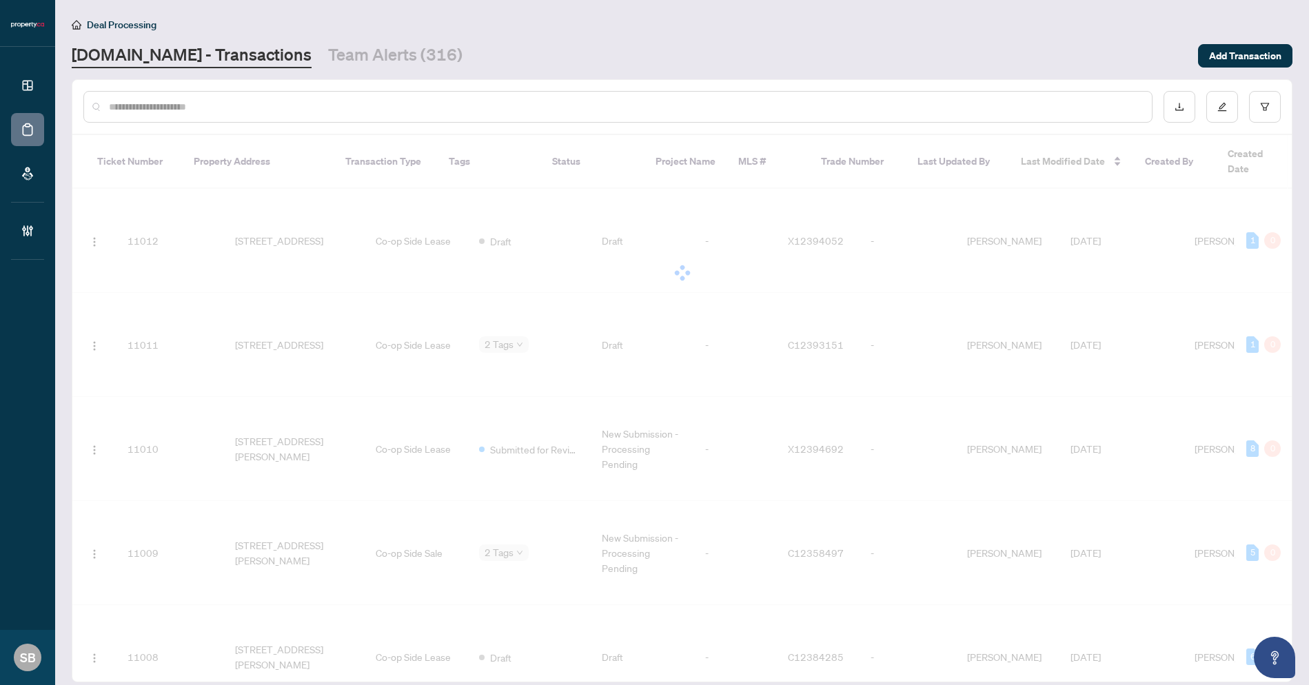
click at [178, 114] on div at bounding box center [617, 107] width 1069 height 32
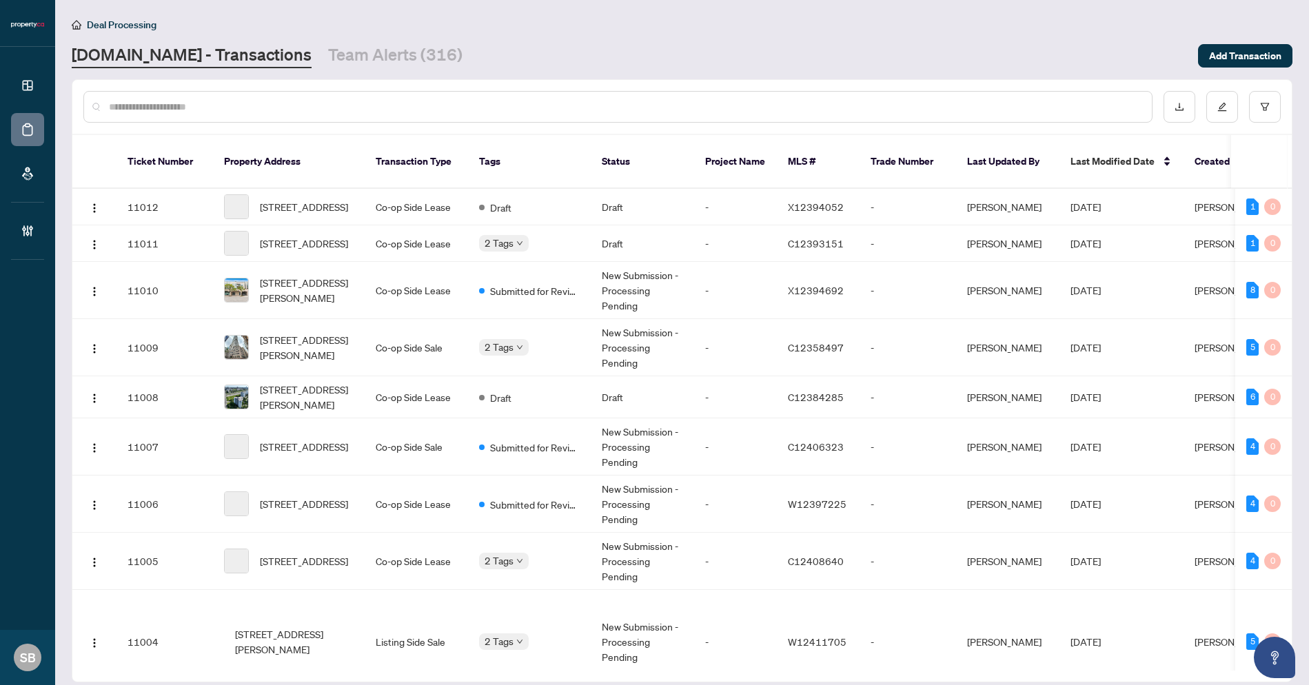
click at [176, 103] on input "text" at bounding box center [625, 106] width 1032 height 15
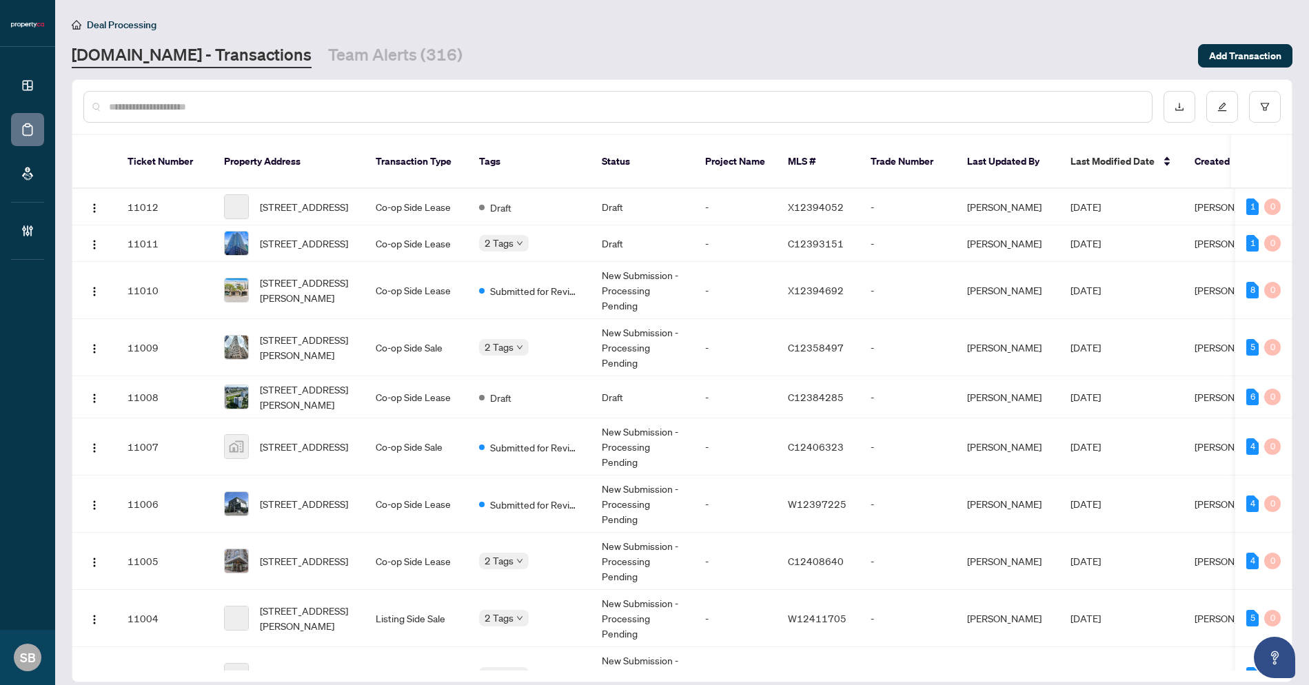
paste input "******"
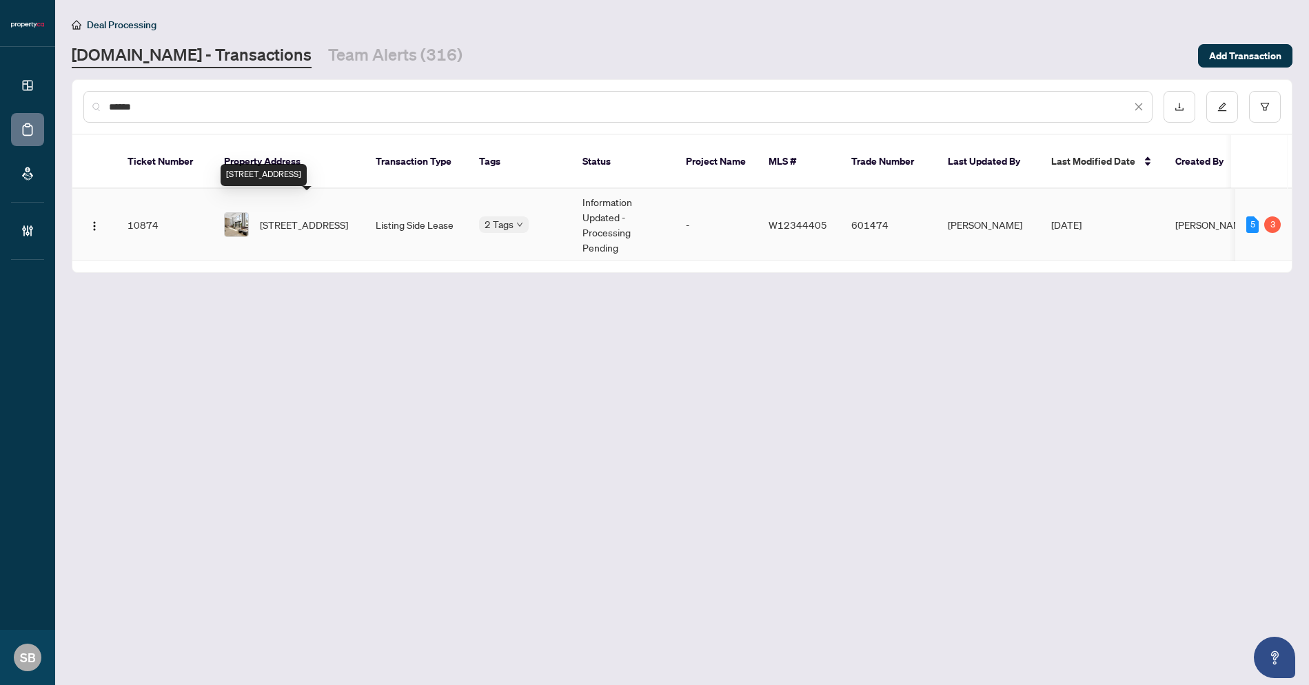
click at [276, 217] on span "1106-220 Missinnihe Way, Mississauga, Ontario L5H 0A9, Canada" at bounding box center [304, 224] width 88 height 15
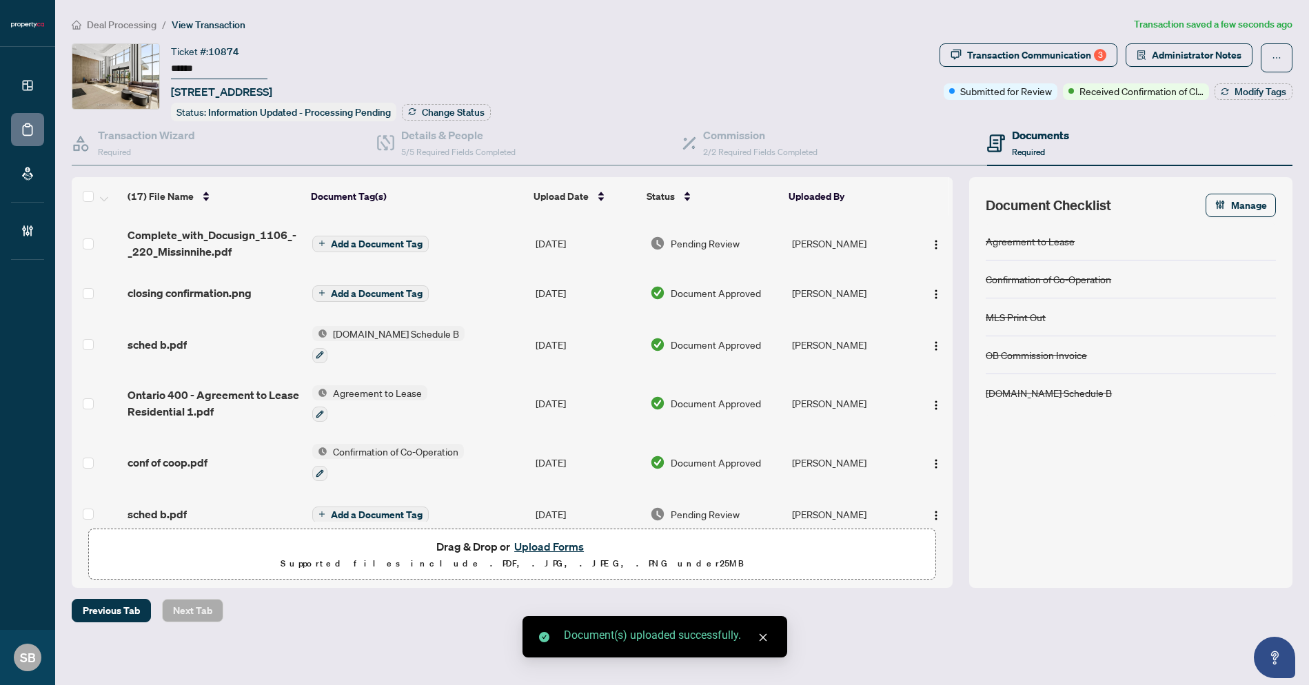
click at [358, 247] on span "Add a Document Tag" at bounding box center [377, 244] width 92 height 10
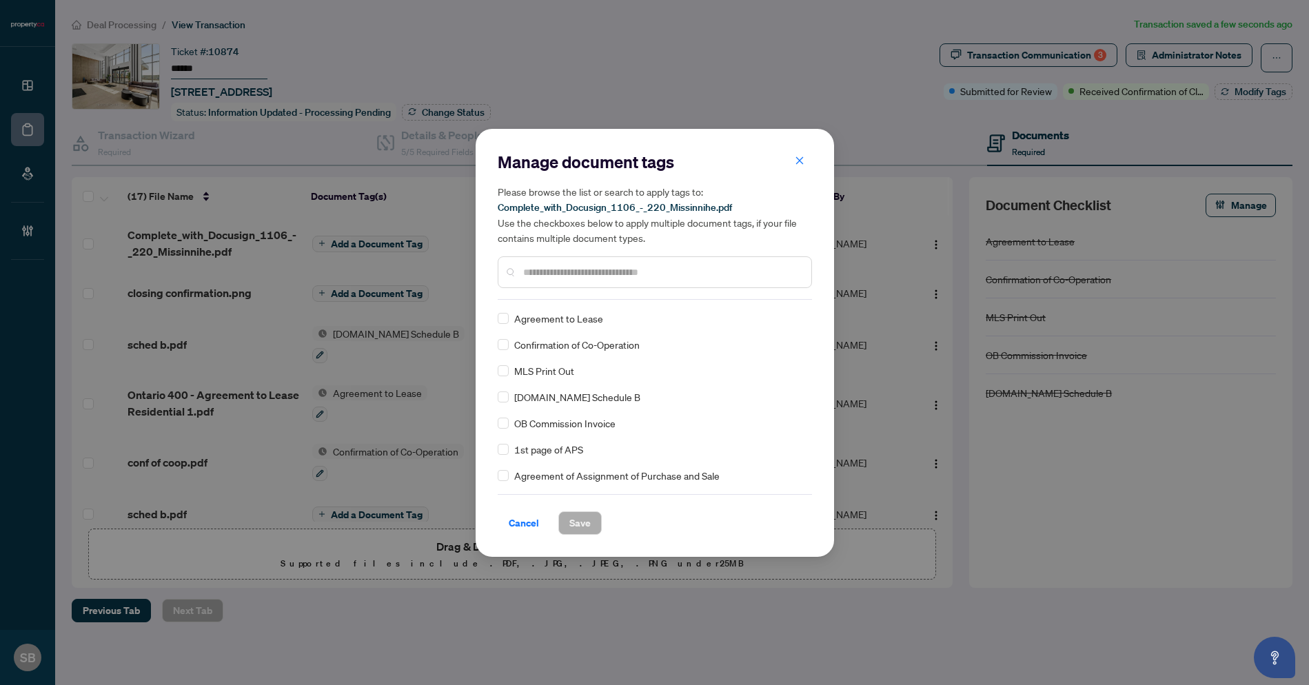
click at [605, 300] on div "Manage document tags Please browse the list or search to apply tags to: Complet…" at bounding box center [655, 343] width 314 height 384
click at [577, 267] on input "text" at bounding box center [661, 272] width 277 height 15
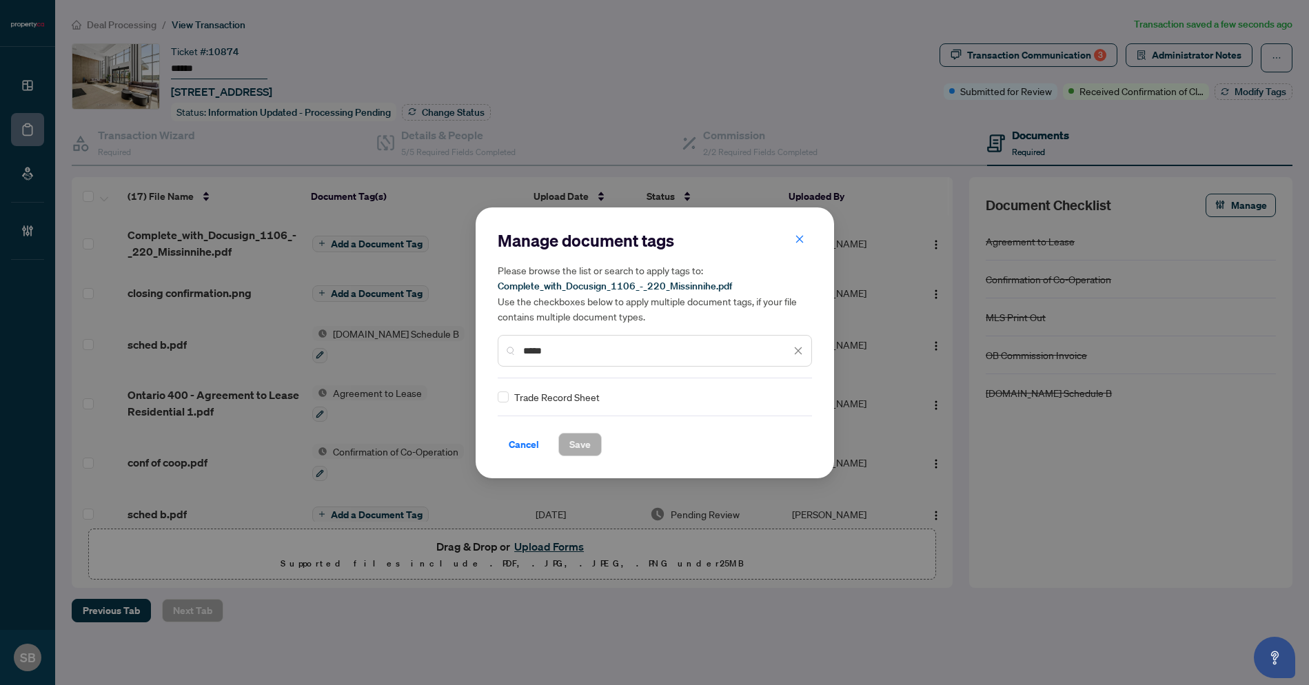
click at [509, 399] on div "Trade Record Sheet" at bounding box center [651, 396] width 306 height 15
click at [505, 401] on span at bounding box center [503, 397] width 11 height 11
click at [787, 393] on div at bounding box center [790, 397] width 26 height 14
click at [727, 463] on div "Approved" at bounding box center [744, 463] width 88 height 15
click at [588, 445] on span "Save" at bounding box center [579, 445] width 21 height 22
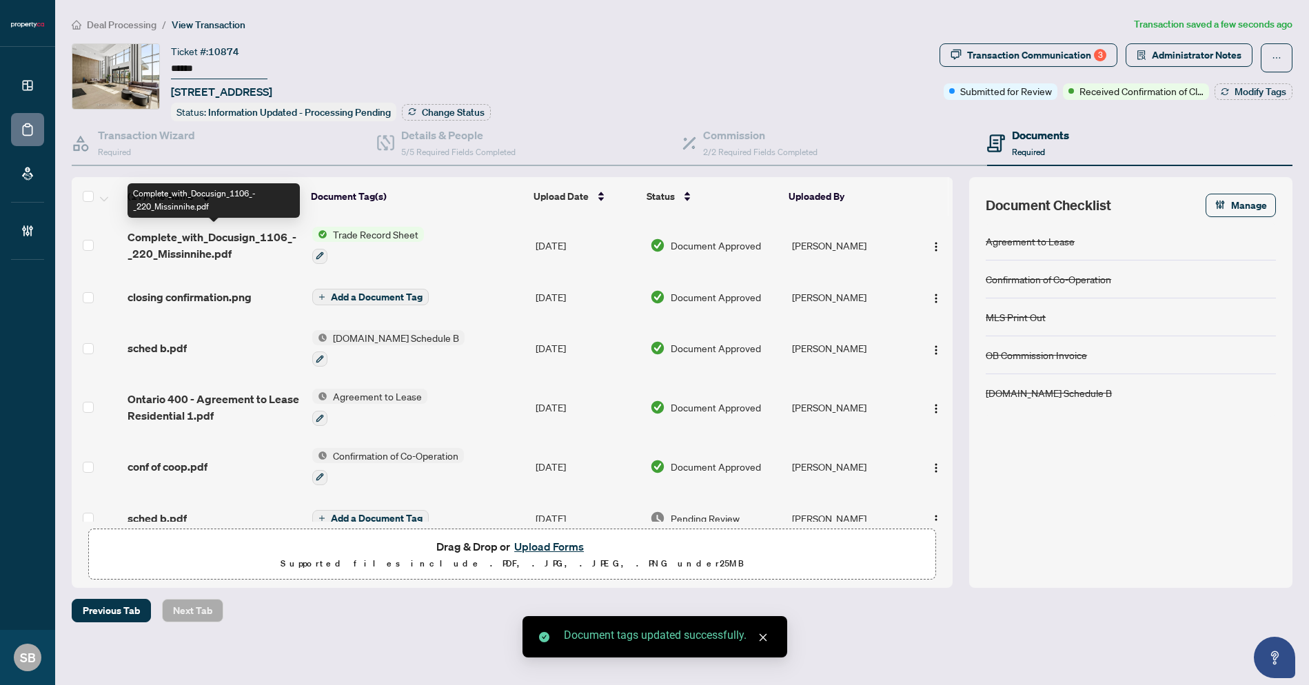
click at [200, 241] on span "Complete_with_Docusign_1106_-_220_Missinnihe.pdf" at bounding box center [215, 245] width 174 height 33
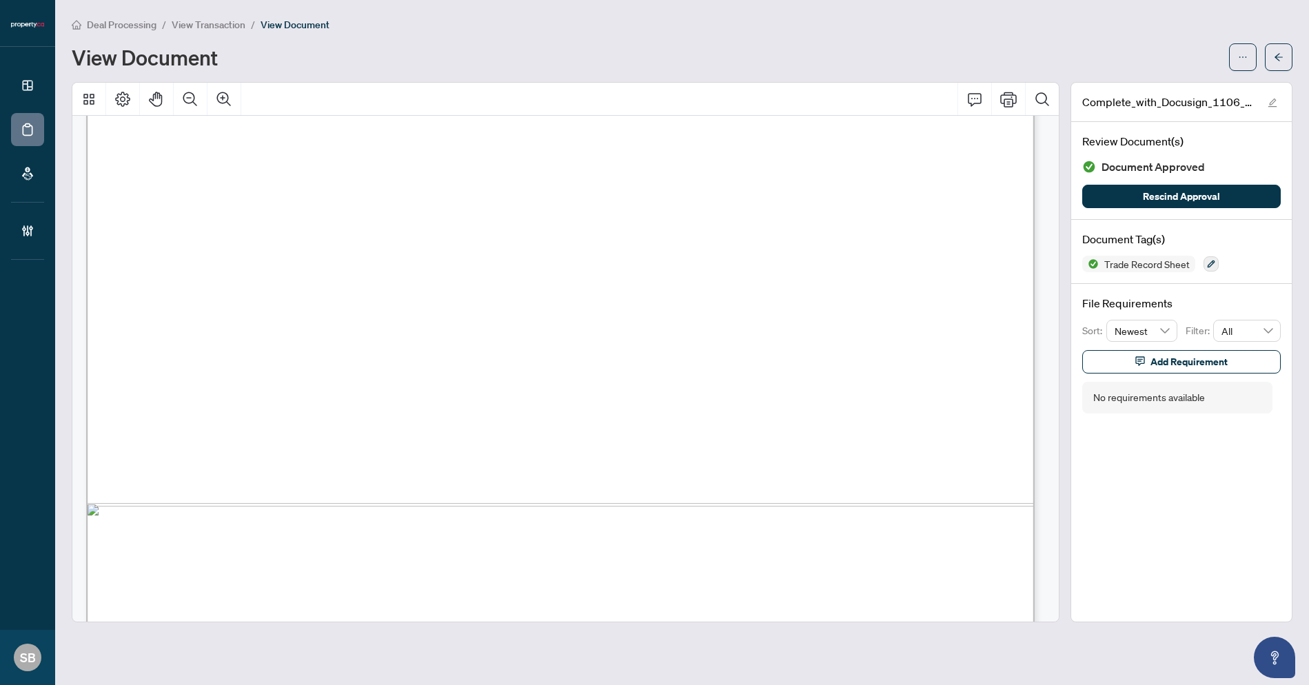
scroll to position [1651, 0]
click at [1274, 59] on icon "arrow-left" at bounding box center [1279, 57] width 10 height 10
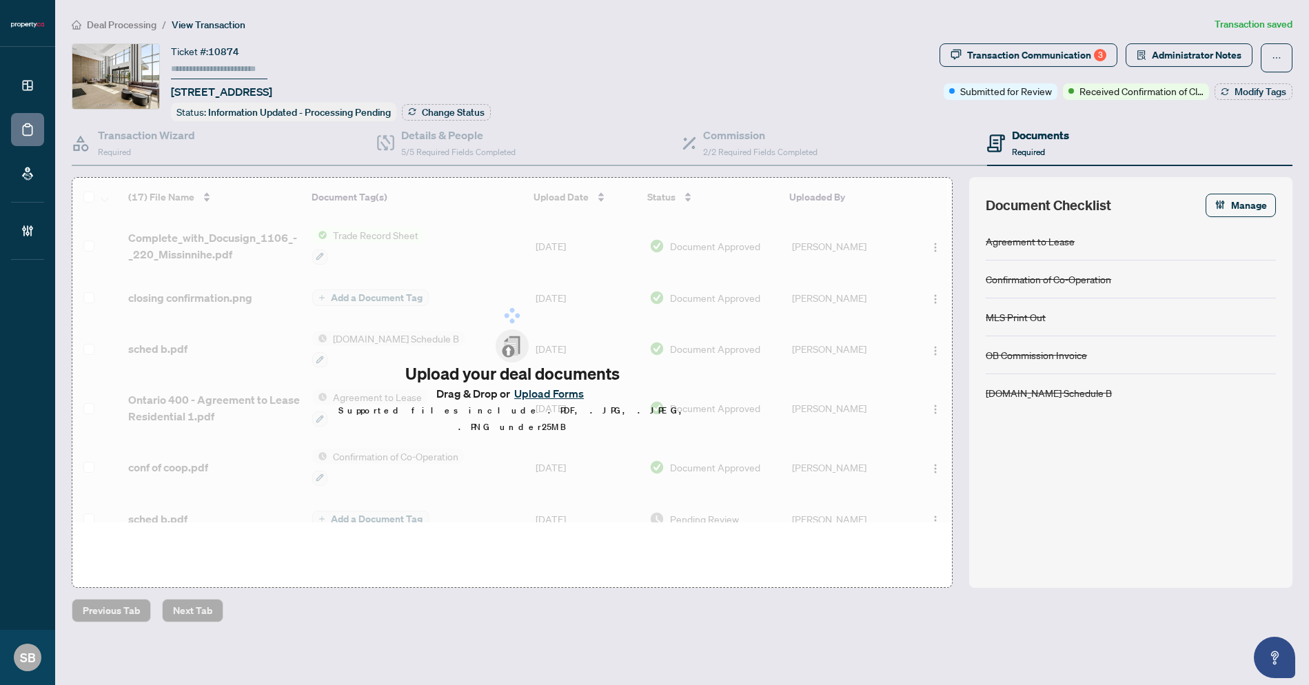
click at [1274, 59] on icon "ellipsis" at bounding box center [1277, 58] width 10 height 10
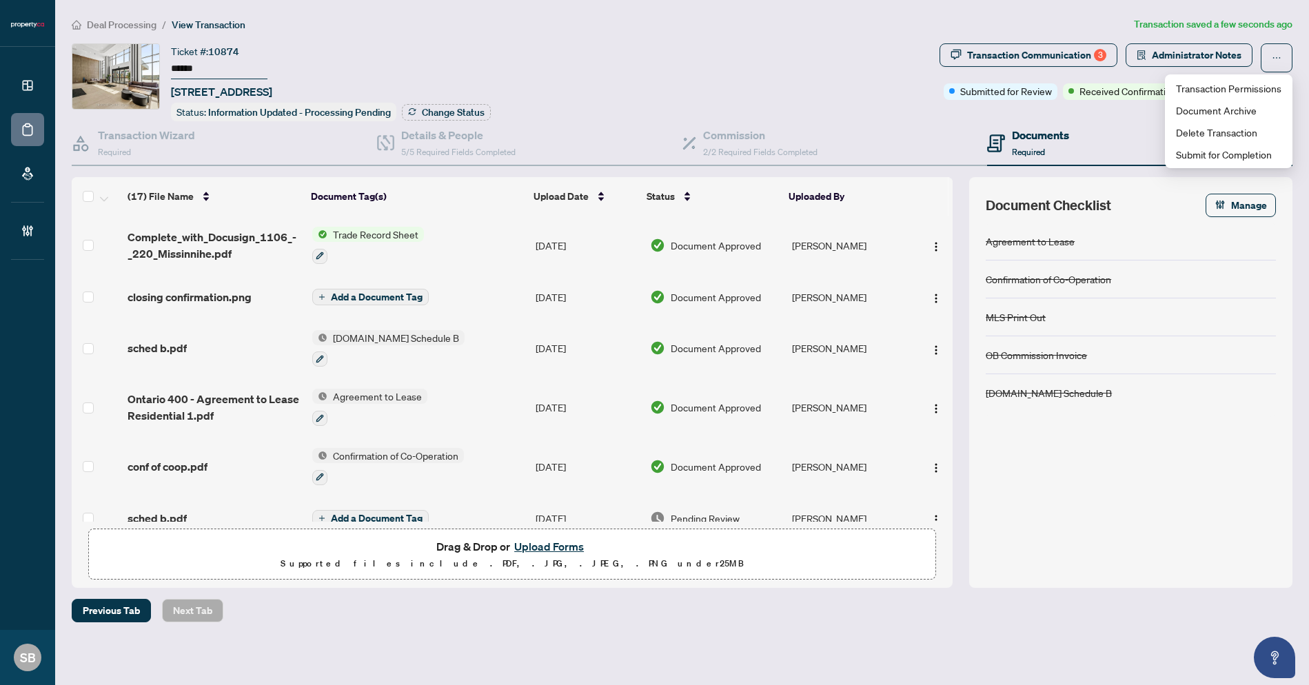
click at [216, 386] on td "Ontario 400 - Agreement to Lease Residential 1.pdf" at bounding box center [214, 407] width 185 height 59
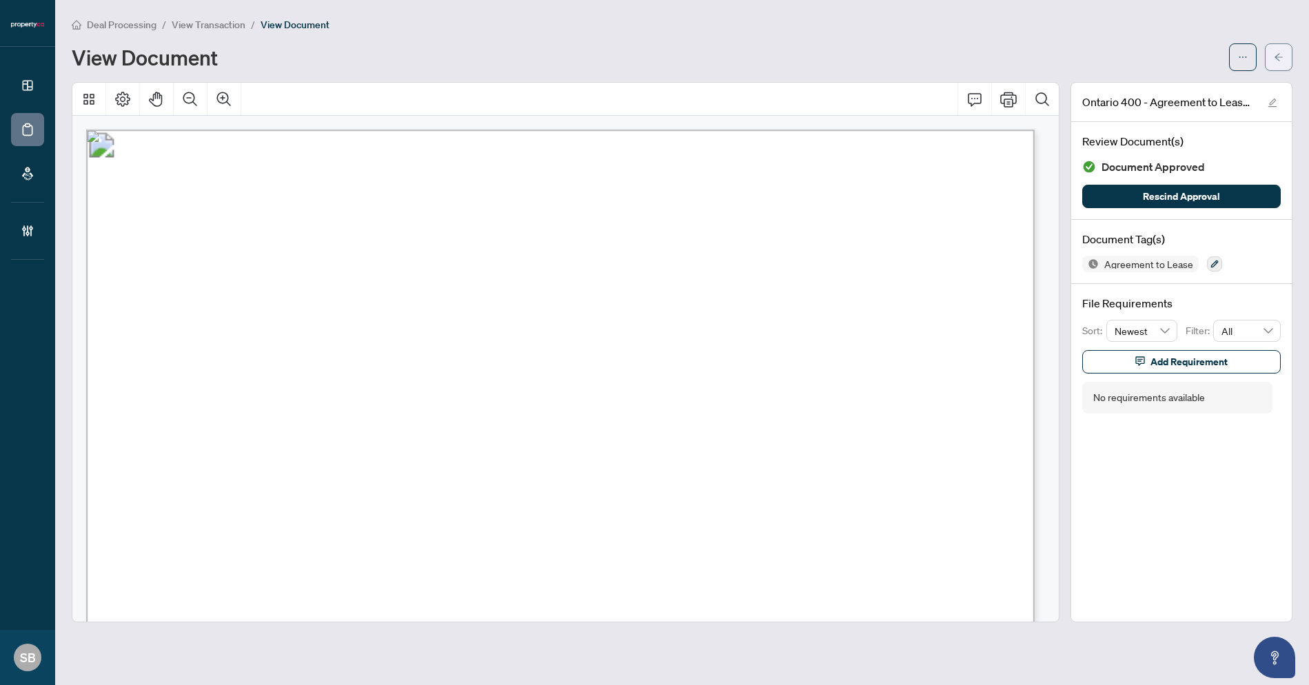
click at [1276, 58] on icon "arrow-left" at bounding box center [1279, 57] width 8 height 8
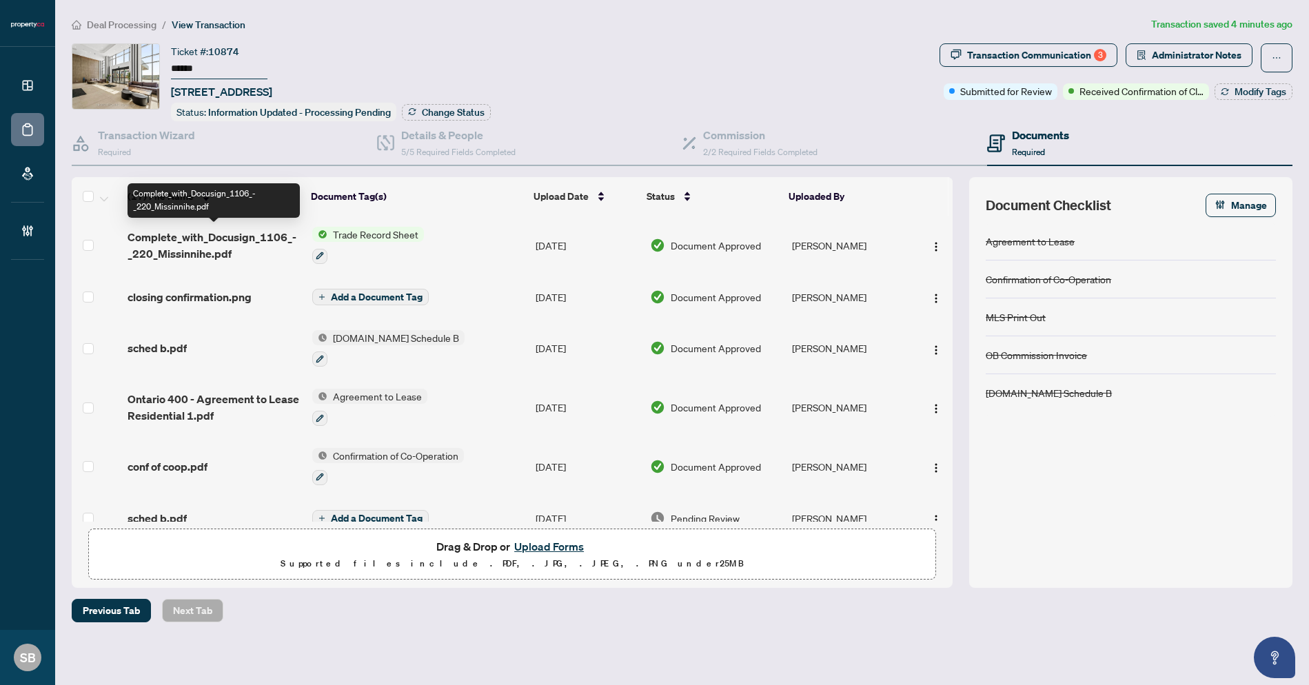
click at [242, 245] on span "Complete_with_Docusign_1106_-_220_Missinnihe.pdf" at bounding box center [215, 245] width 174 height 33
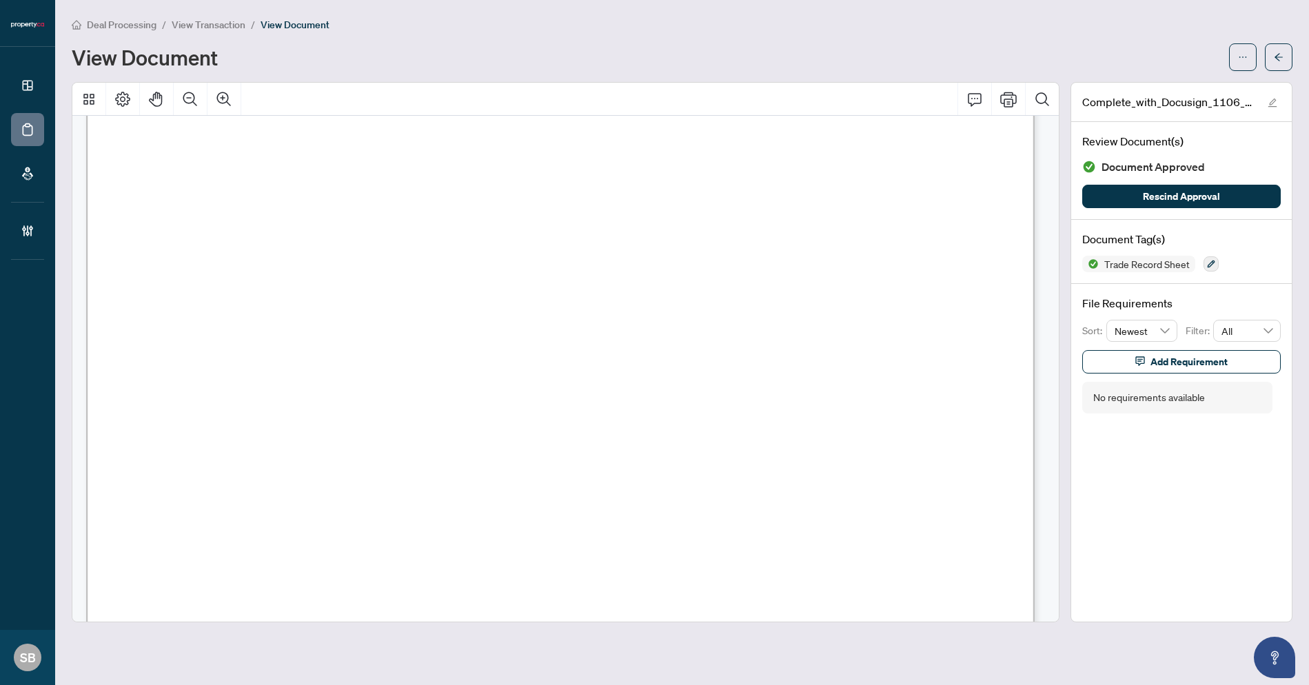
scroll to position [211, 0]
click at [1277, 55] on icon "arrow-left" at bounding box center [1279, 57] width 8 height 8
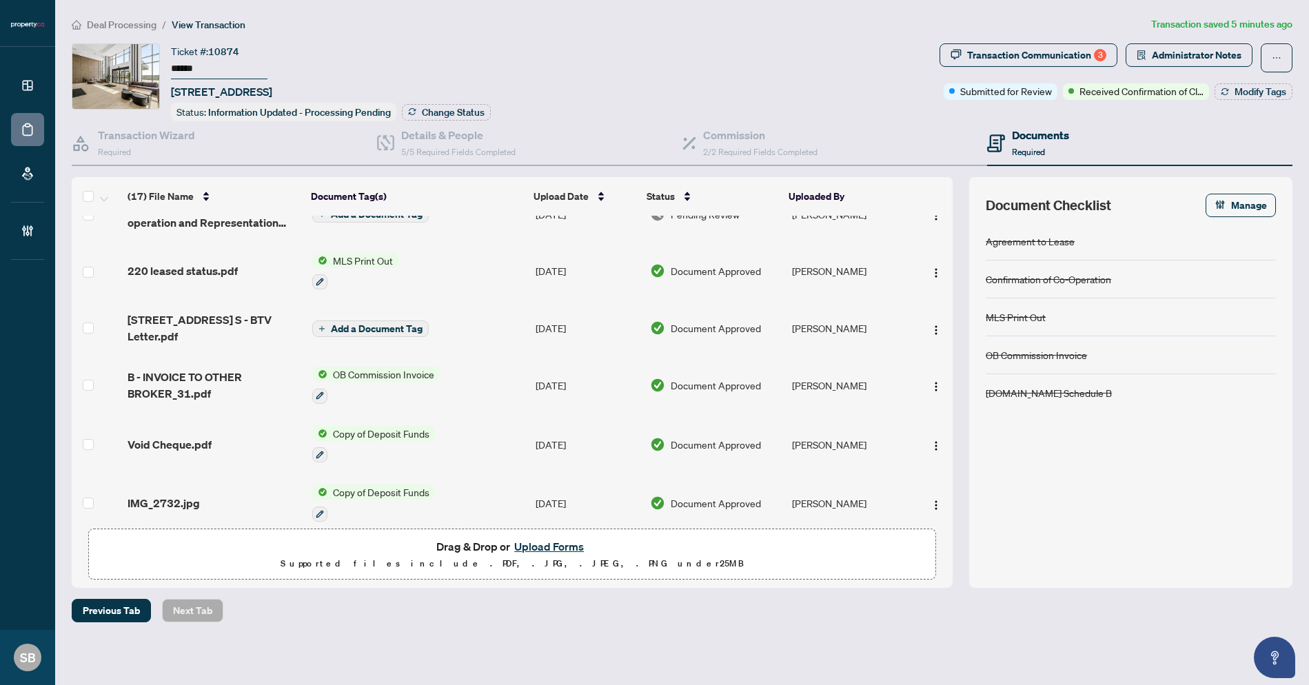
scroll to position [622, 0]
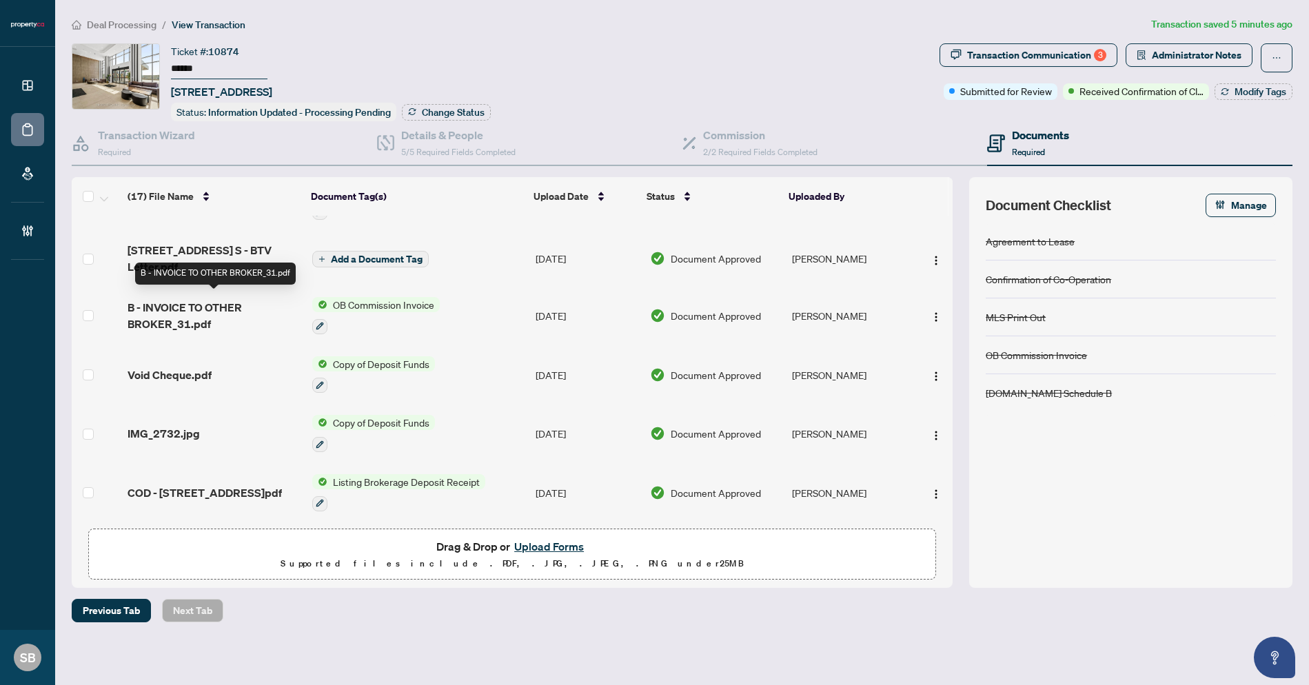
click at [197, 310] on span "B - INVOICE TO OTHER BROKER_31.pdf" at bounding box center [215, 315] width 174 height 33
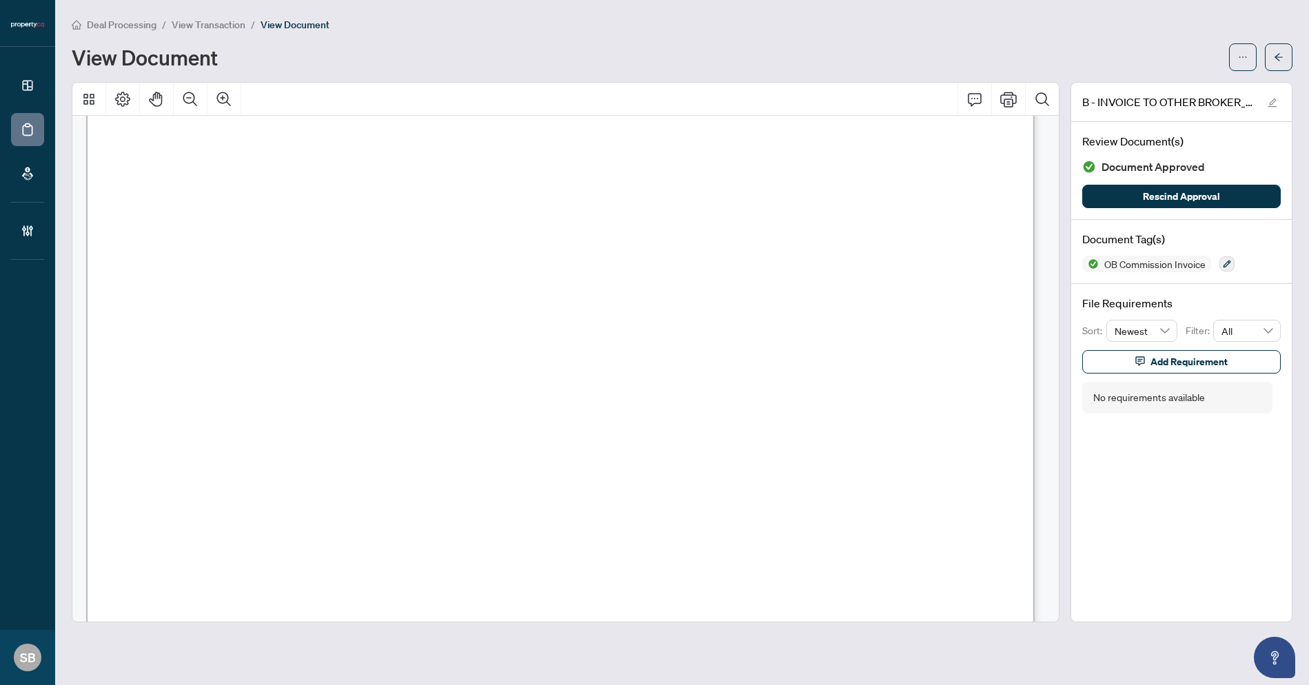
scroll to position [308, 0]
drag, startPoint x: 1088, startPoint y: 40, endPoint x: 1133, endPoint y: 43, distance: 44.2
click at [1090, 39] on div "Deal Processing / View Transaction / View Document View Document" at bounding box center [682, 44] width 1221 height 54
click at [1290, 59] on button "button" at bounding box center [1279, 57] width 28 height 28
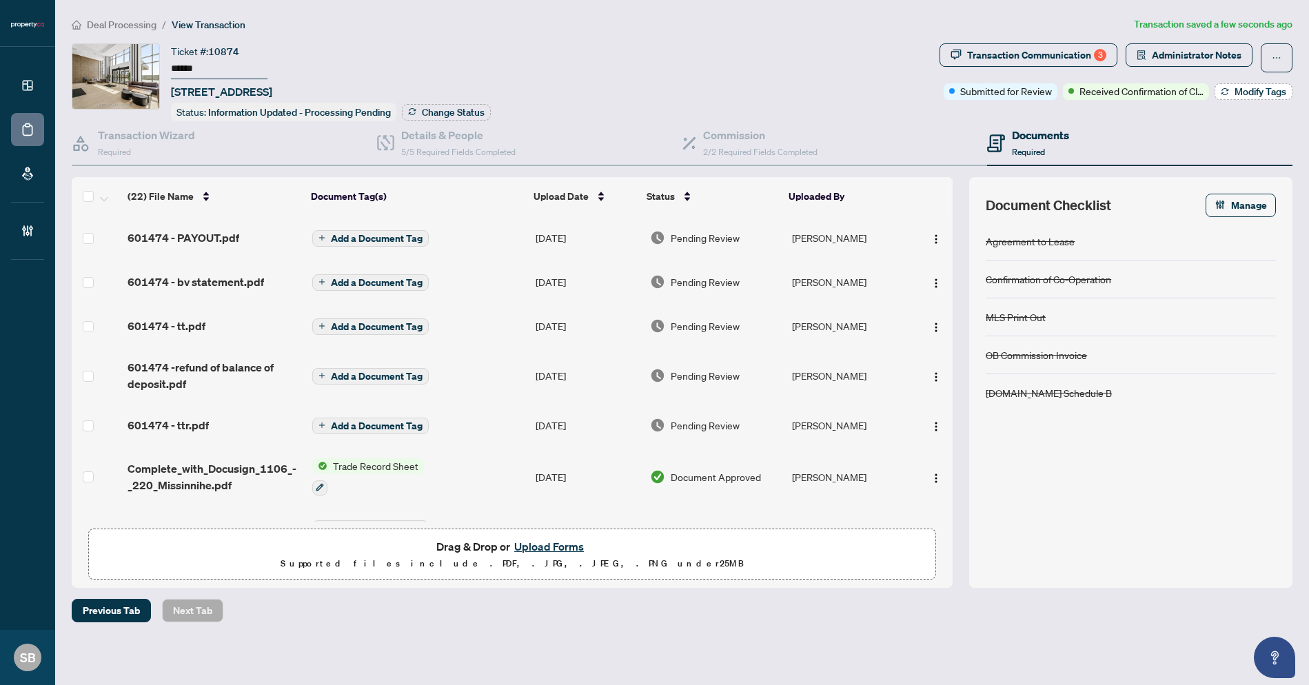
click at [1246, 92] on span "Modify Tags" at bounding box center [1261, 92] width 52 height 10
click at [1246, 92] on div "Manage transaction tags Please use checkboxes below to control which tags will …" at bounding box center [654, 342] width 1309 height 685
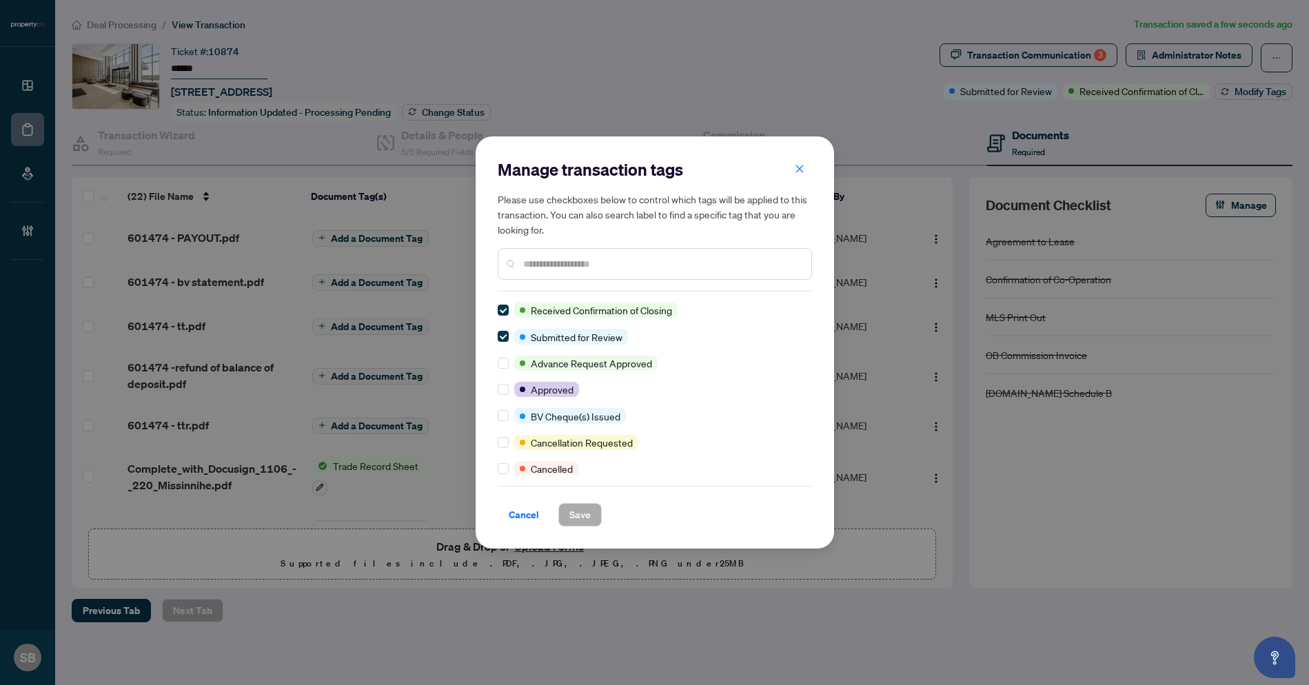
click at [646, 269] on input "text" at bounding box center [661, 263] width 277 height 15
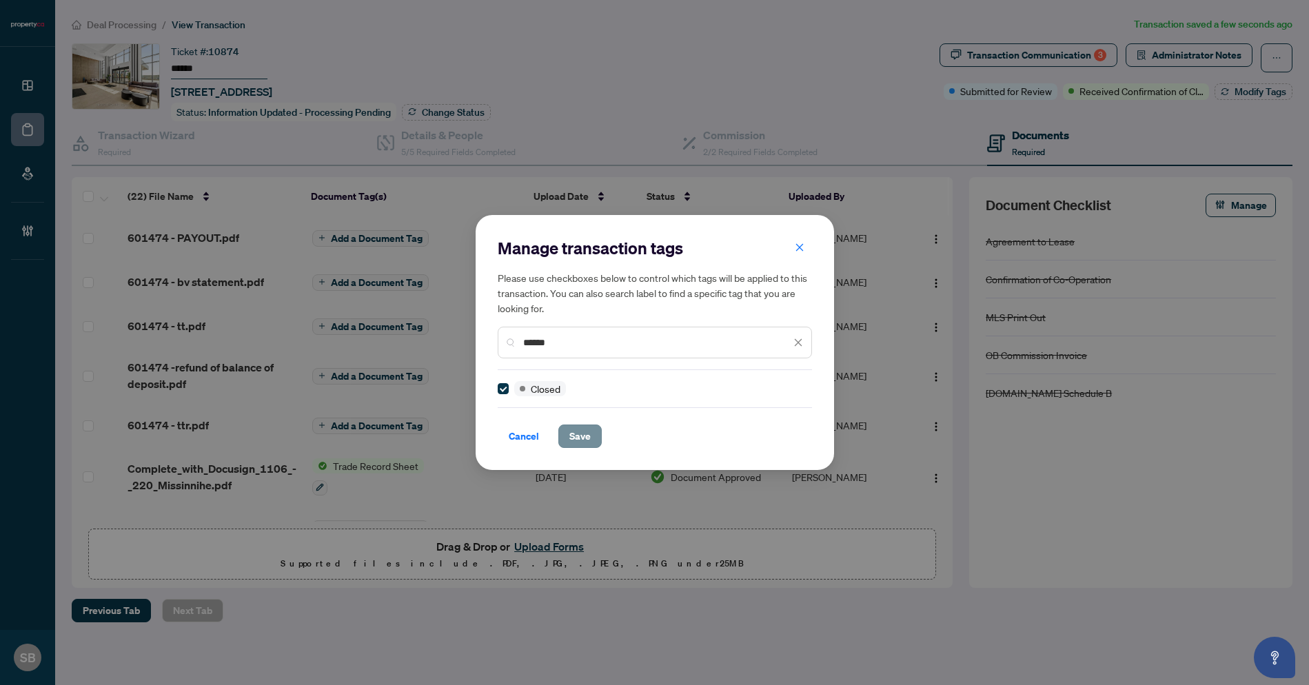
click at [587, 437] on span "Save" at bounding box center [579, 436] width 21 height 22
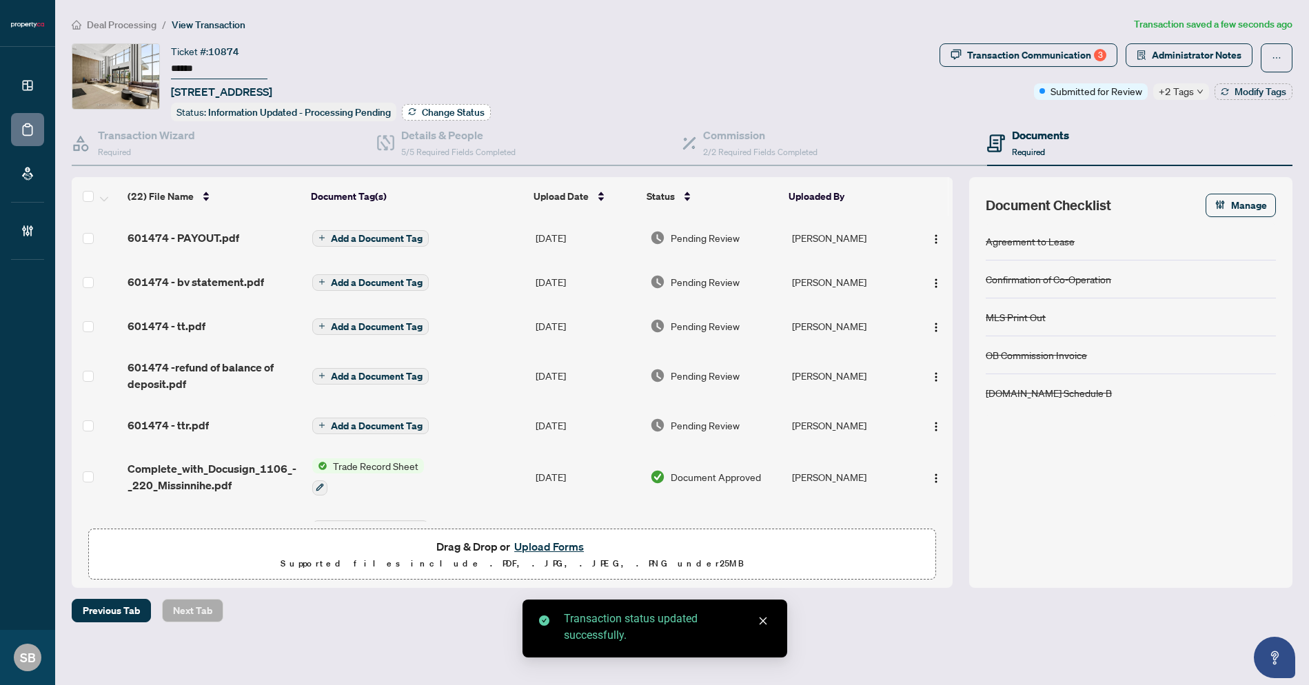
click at [447, 108] on span "Change Status" at bounding box center [453, 113] width 63 height 10
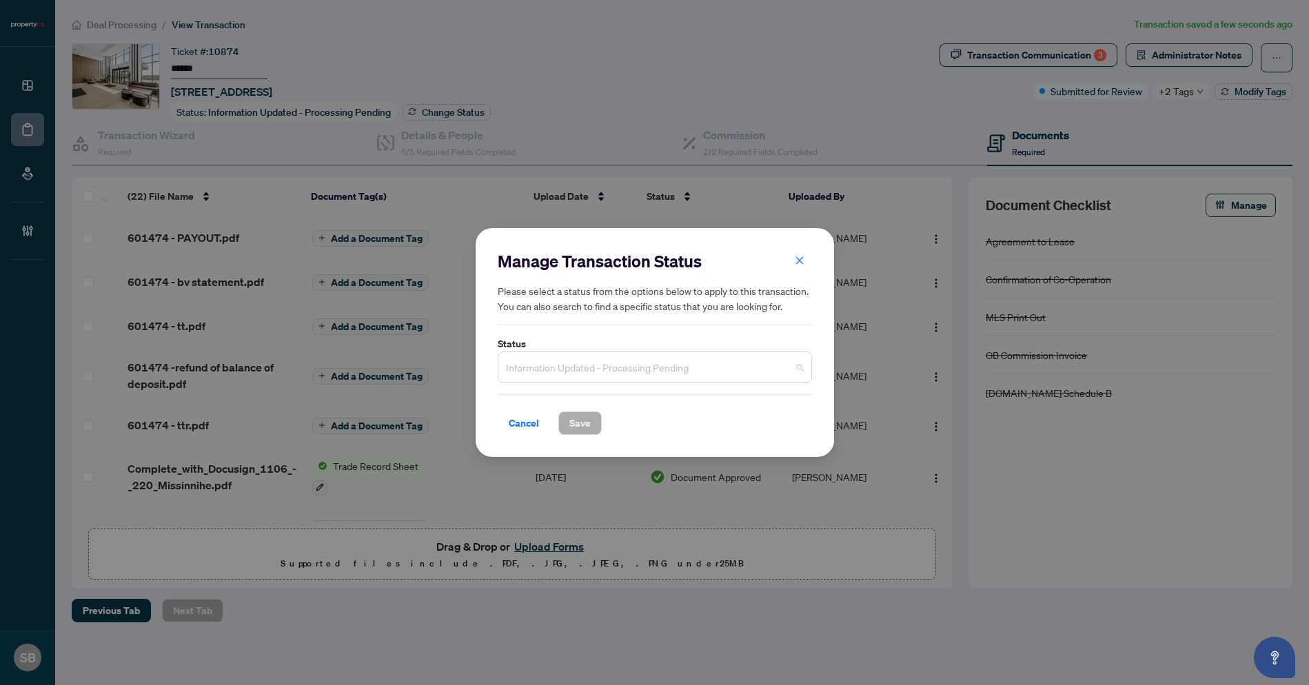
click at [795, 369] on span "Information Updated - Processing Pending" at bounding box center [655, 367] width 298 height 26
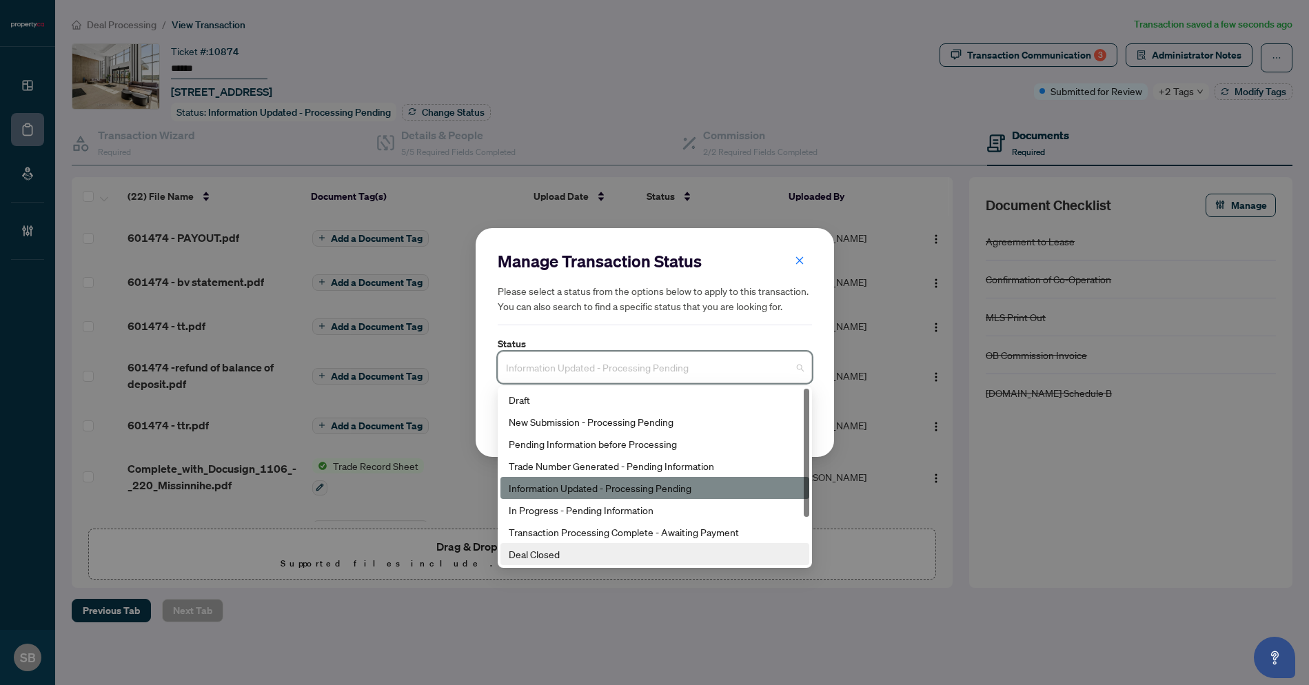
click at [553, 558] on div "Deal Closed" at bounding box center [655, 554] width 292 height 15
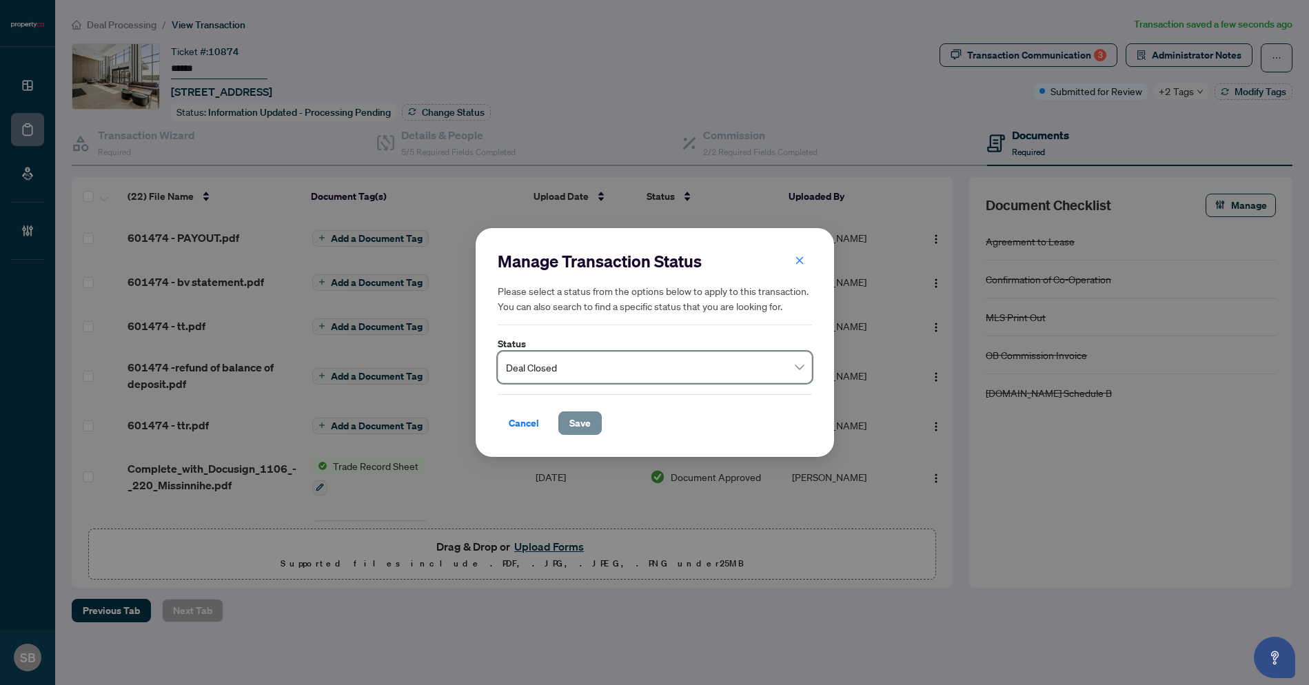
click at [571, 425] on span "Save" at bounding box center [579, 423] width 21 height 22
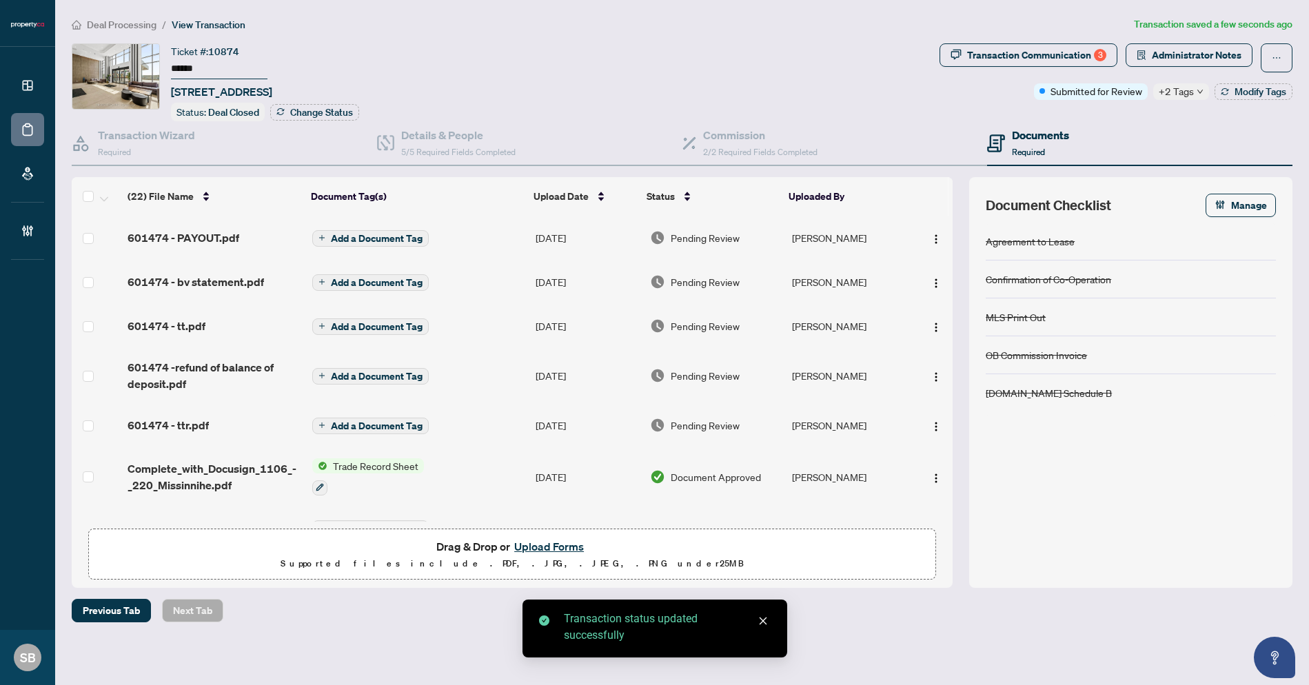
click at [808, 241] on td "[PERSON_NAME]" at bounding box center [849, 238] width 125 height 44
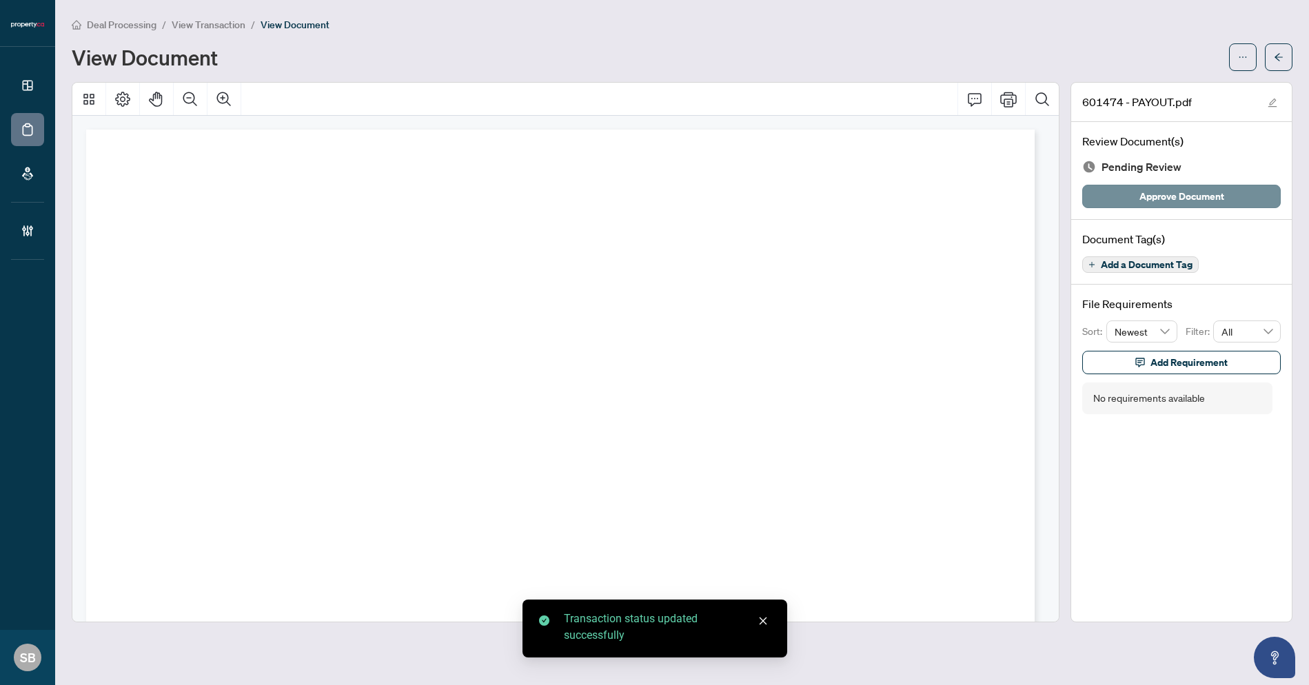
click at [1142, 203] on span "Approve Document" at bounding box center [1181, 196] width 85 height 22
click at [1283, 55] on icon "arrow-left" at bounding box center [1279, 57] width 10 height 10
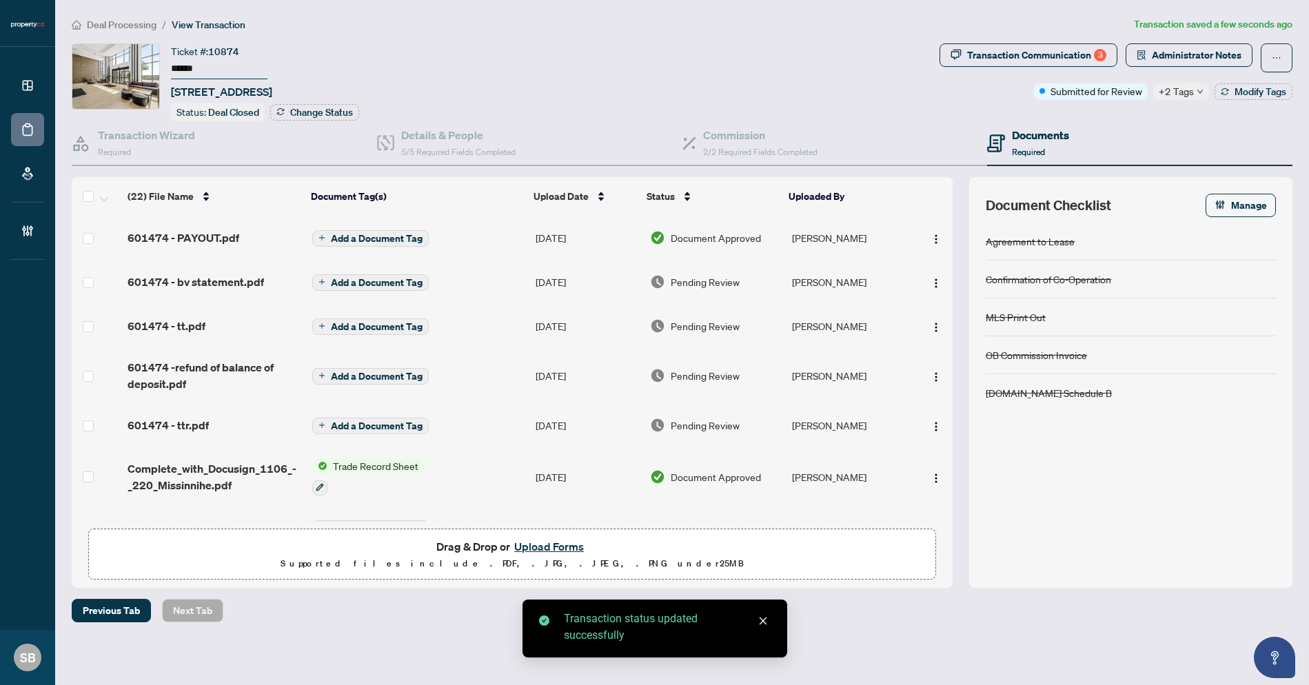
click at [696, 274] on span "Pending Review" at bounding box center [705, 281] width 69 height 15
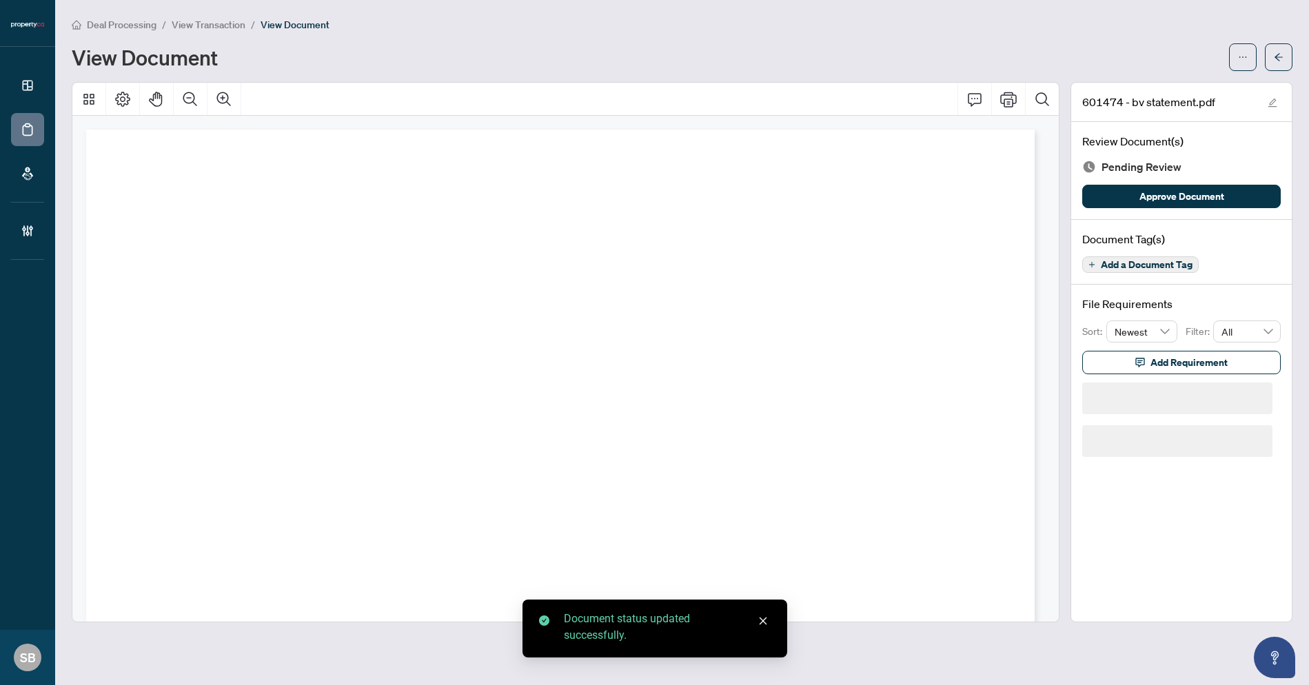
click at [1186, 192] on span "Approve Document" at bounding box center [1181, 196] width 85 height 22
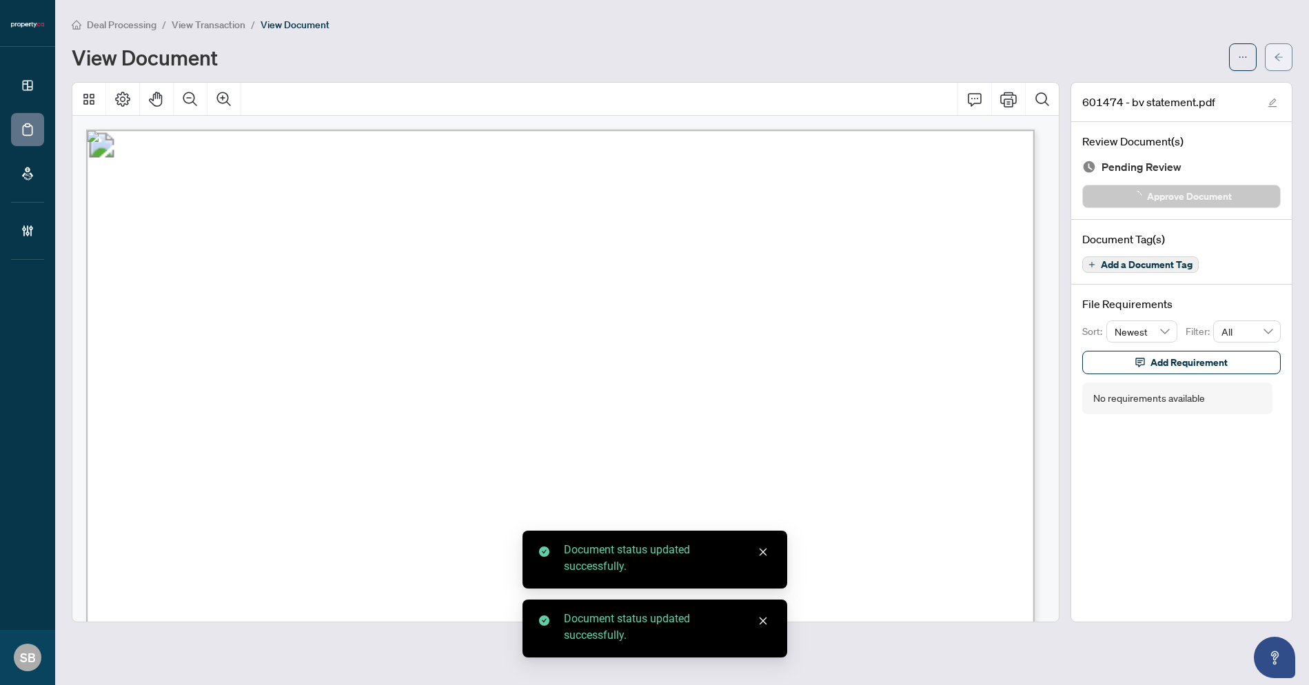
click at [1279, 67] on span "button" at bounding box center [1279, 57] width 10 height 22
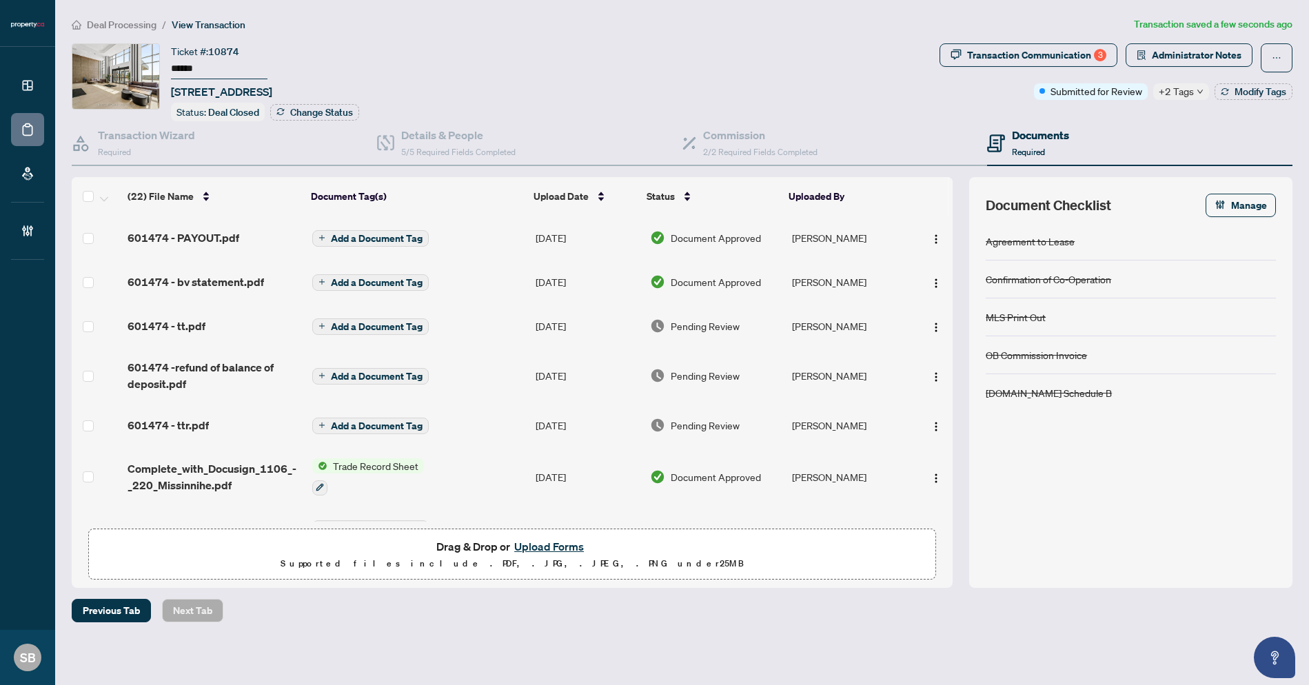
click at [773, 326] on div "Pending Review" at bounding box center [716, 325] width 132 height 15
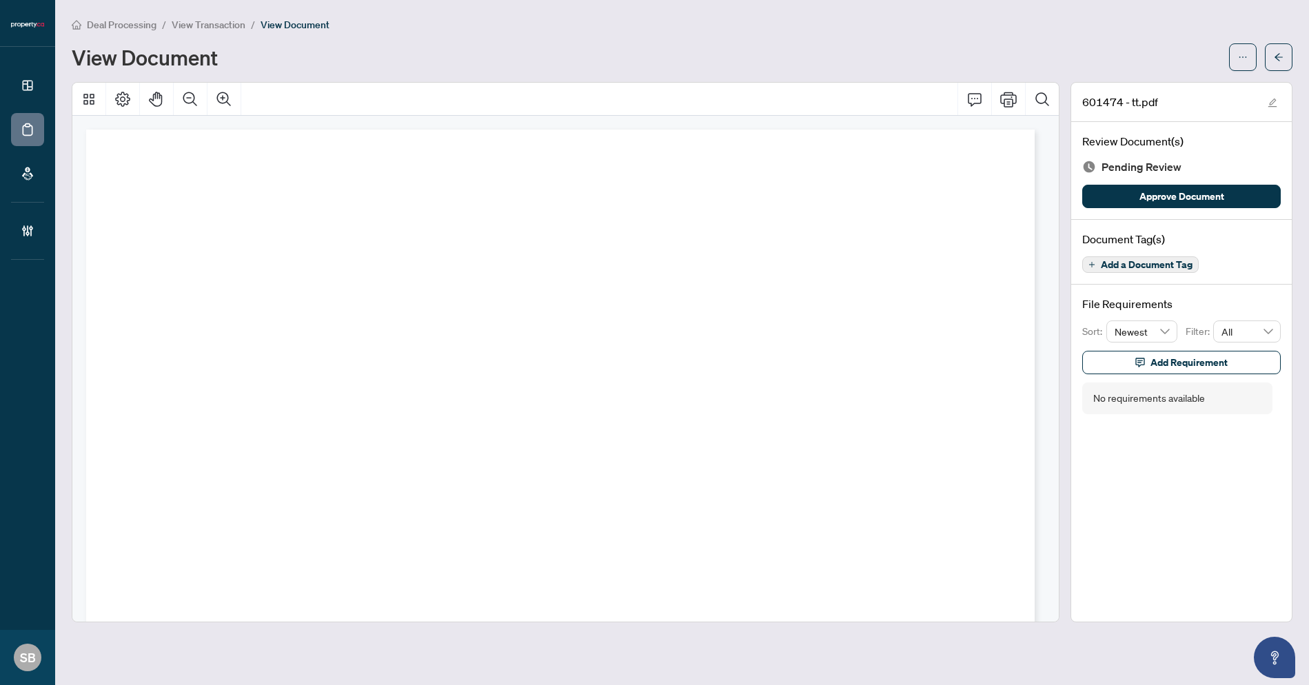
drag, startPoint x: 1139, startPoint y: 192, endPoint x: 1238, endPoint y: 125, distance: 119.1
click at [1139, 192] on span "Approve Document" at bounding box center [1181, 196] width 85 height 22
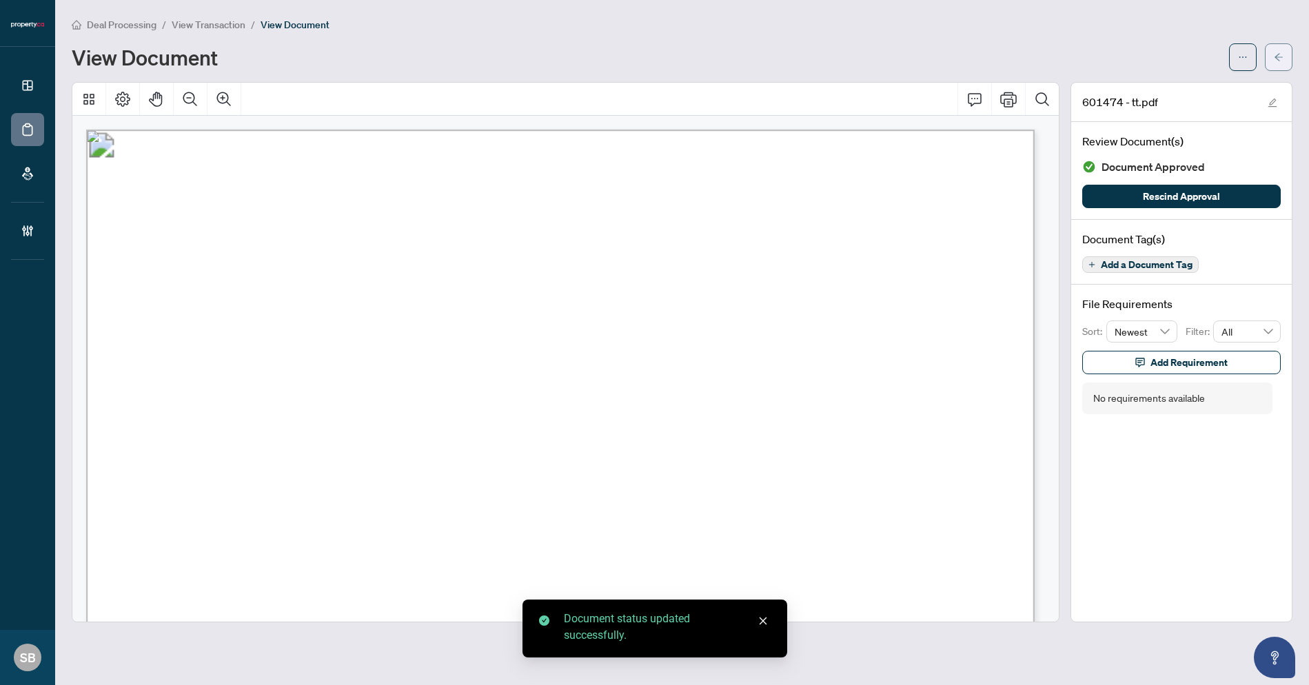
click at [1273, 62] on button "button" at bounding box center [1279, 57] width 28 height 28
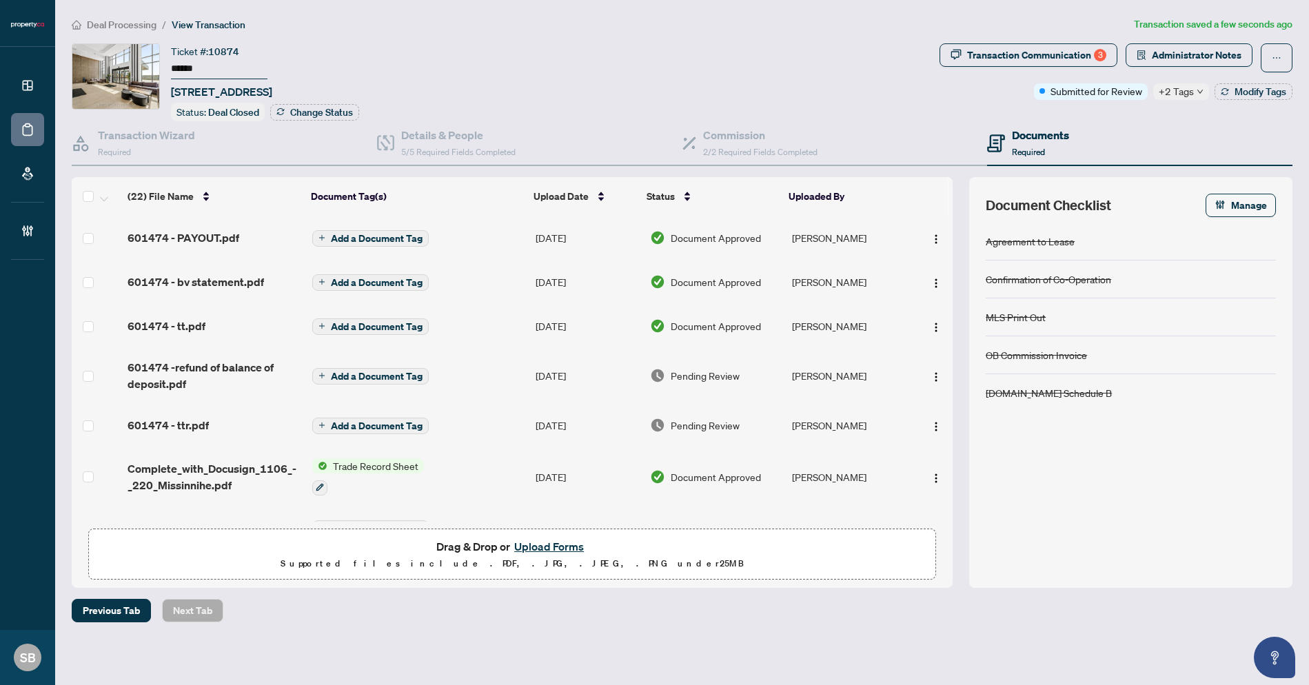
click at [687, 373] on span "Pending Review" at bounding box center [705, 375] width 69 height 15
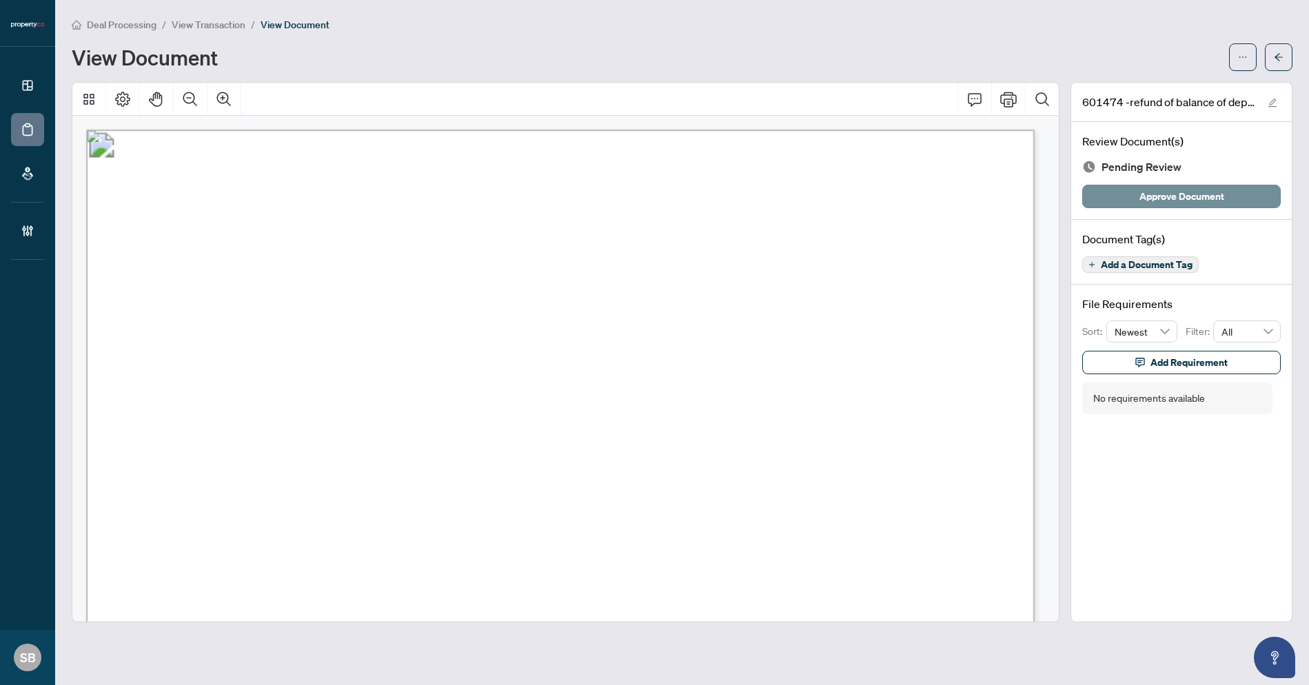
click at [1175, 196] on span "Approve Document" at bounding box center [1181, 196] width 85 height 22
drag, startPoint x: 1303, startPoint y: 48, endPoint x: 1284, endPoint y: 48, distance: 18.6
click at [1302, 48] on main "Deal Processing / View Transaction / View Document View Document 601474 -refund…" at bounding box center [682, 342] width 1254 height 685
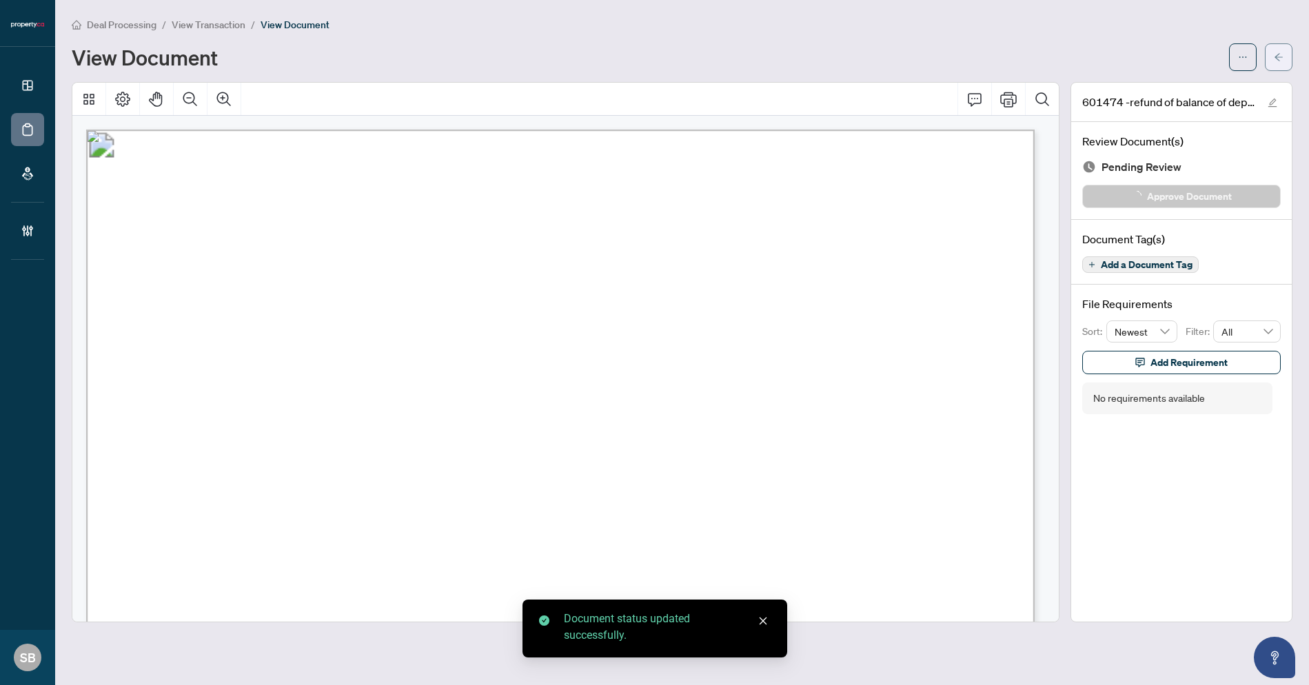
click at [1284, 48] on button "button" at bounding box center [1279, 57] width 28 height 28
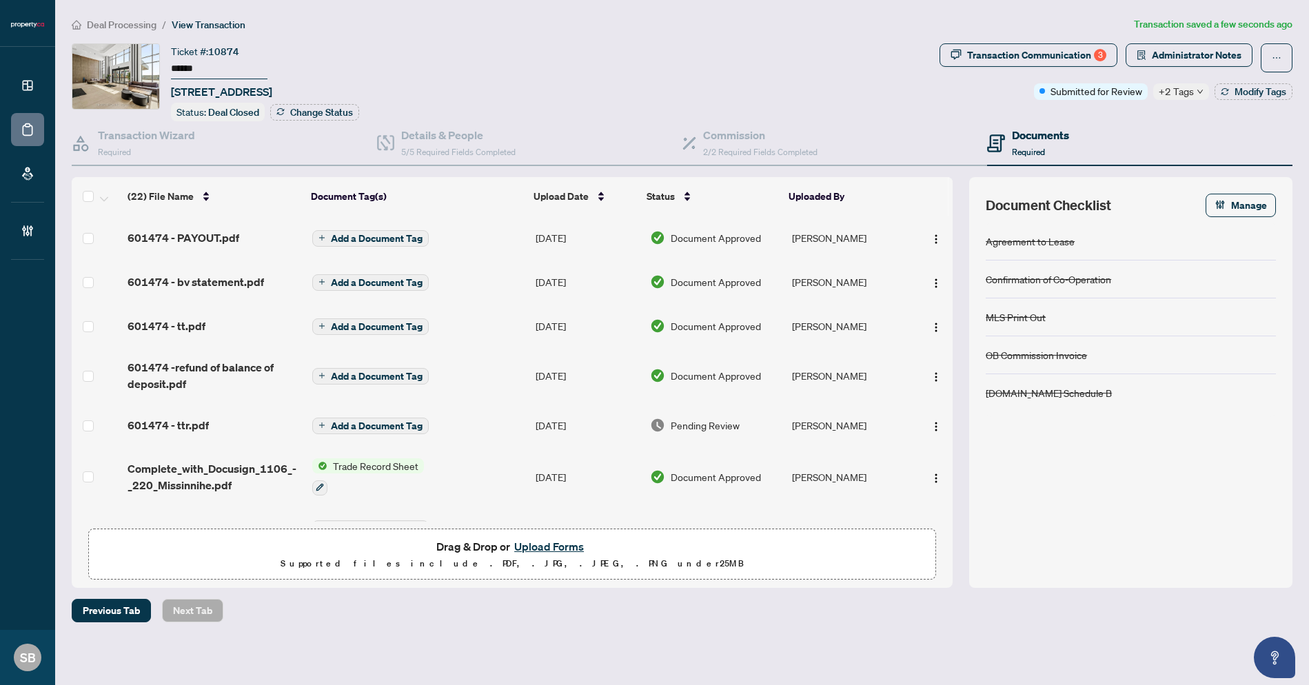
click at [682, 418] on span "Pending Review" at bounding box center [705, 425] width 69 height 15
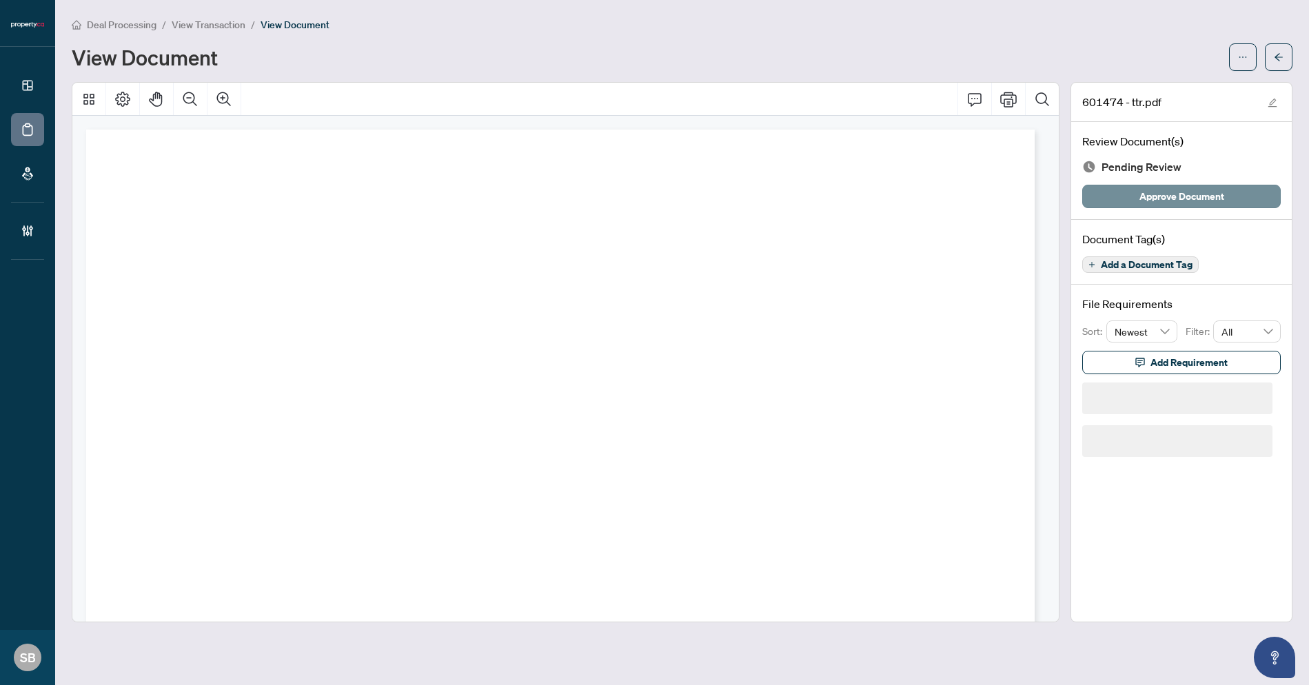
click at [1155, 187] on span "Approve Document" at bounding box center [1181, 196] width 85 height 22
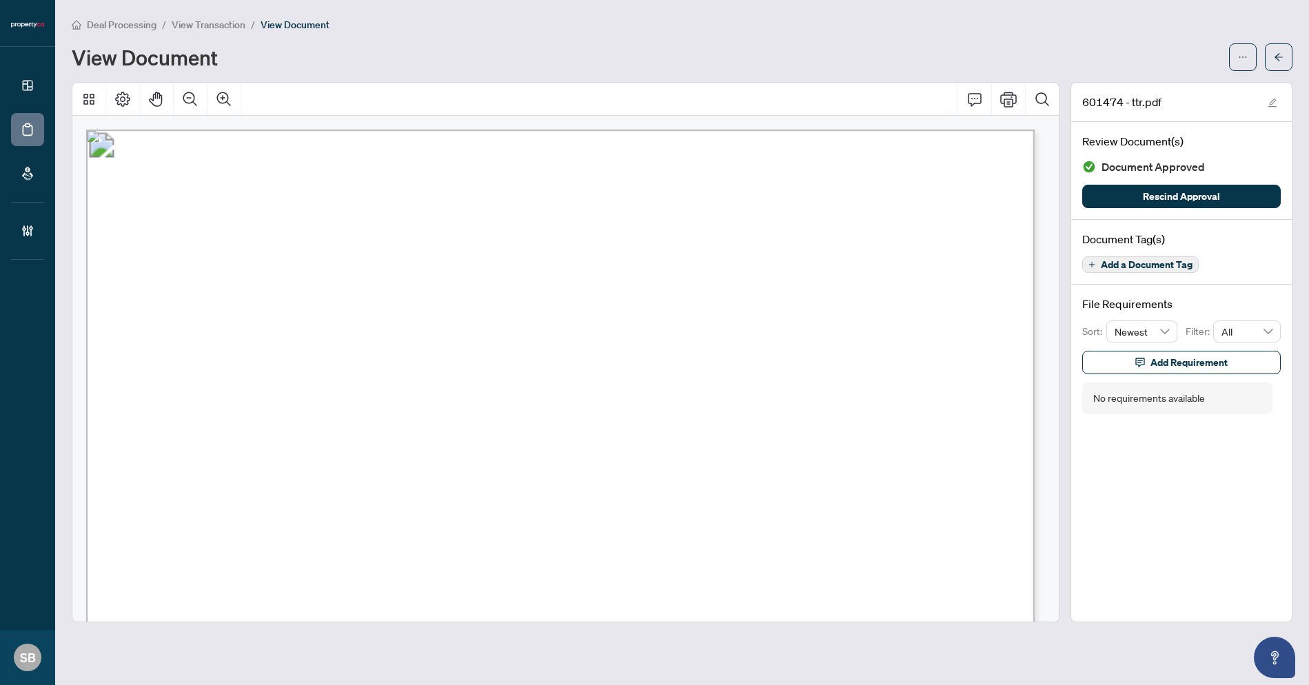
click at [1184, 35] on div "Deal Processing / View Transaction / View Document View Document" at bounding box center [682, 44] width 1221 height 54
click at [1272, 58] on button "button" at bounding box center [1279, 57] width 28 height 28
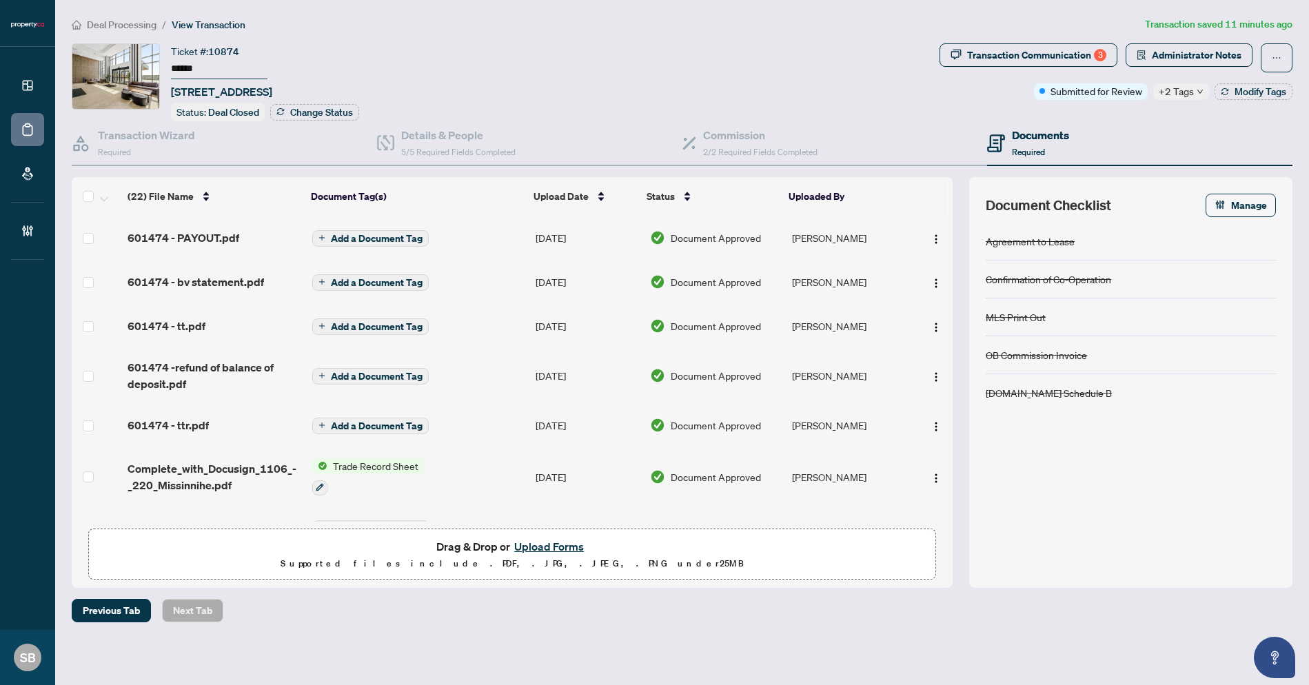
click at [105, 30] on li "Deal Processing" at bounding box center [114, 25] width 85 height 16
click at [113, 19] on span "Deal Processing" at bounding box center [122, 25] width 70 height 12
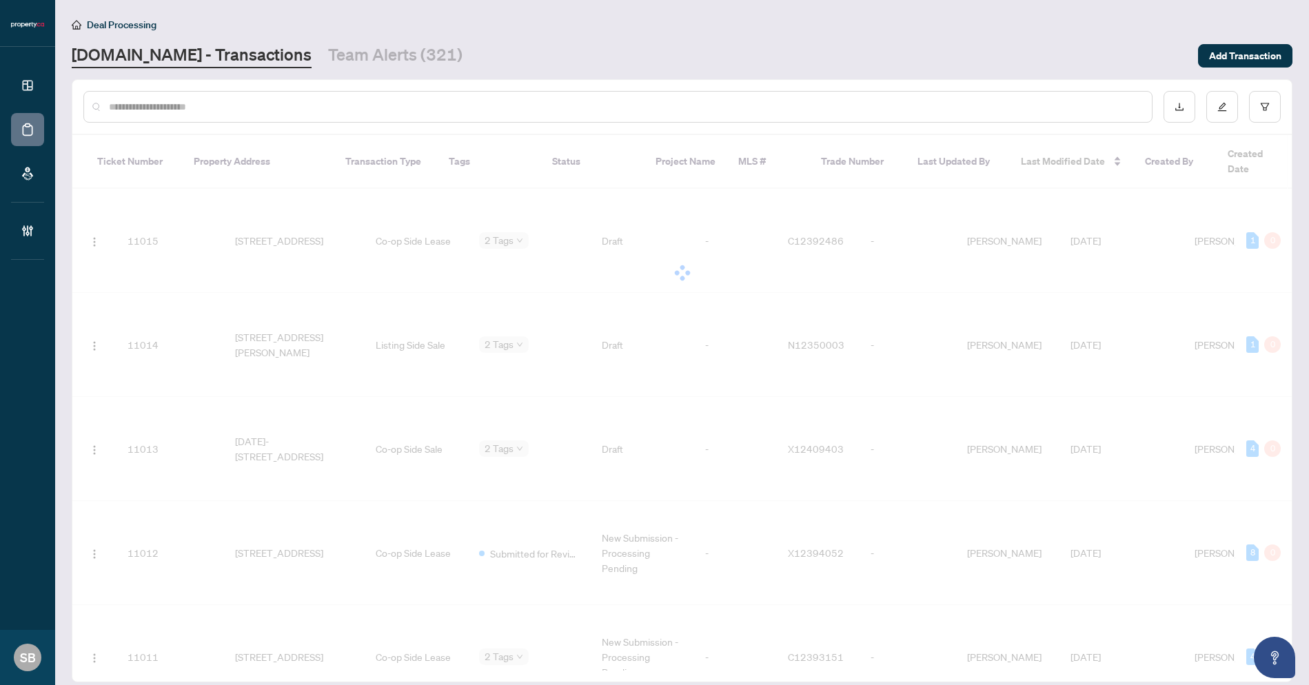
click at [252, 115] on div at bounding box center [617, 107] width 1069 height 32
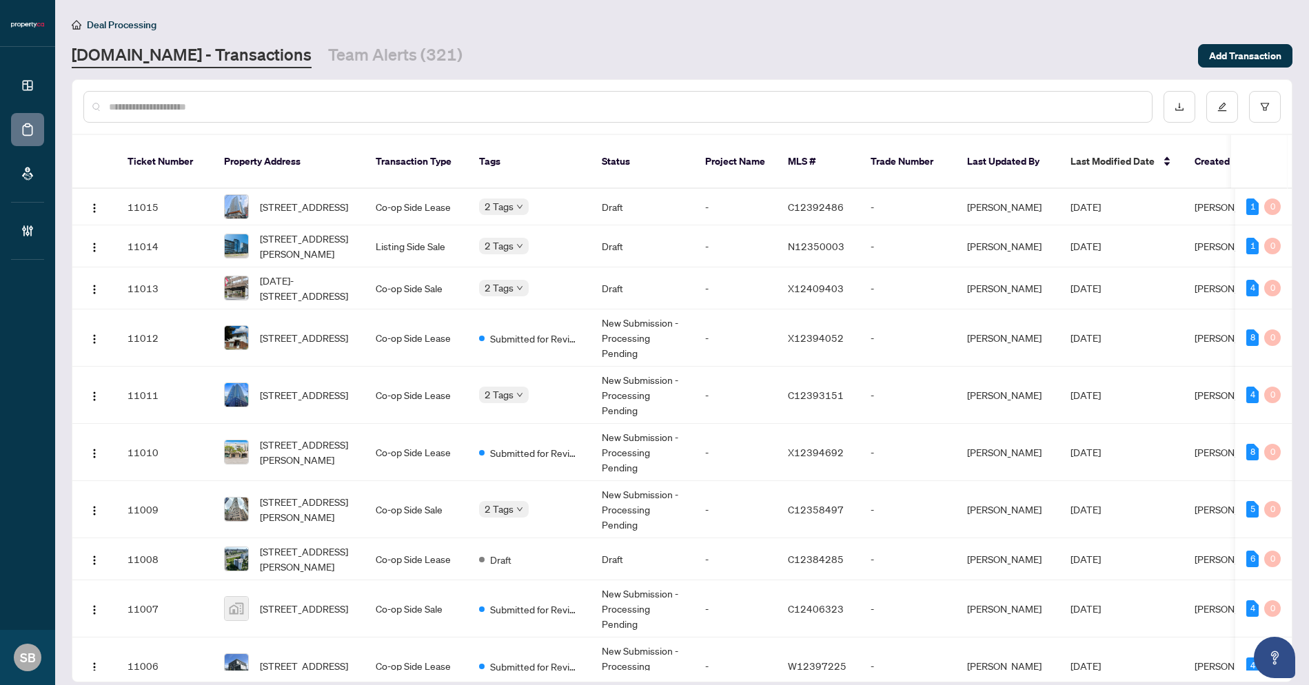
click at [254, 105] on input "text" at bounding box center [625, 106] width 1032 height 15
click at [389, 99] on input "text" at bounding box center [625, 106] width 1032 height 15
paste input "******"
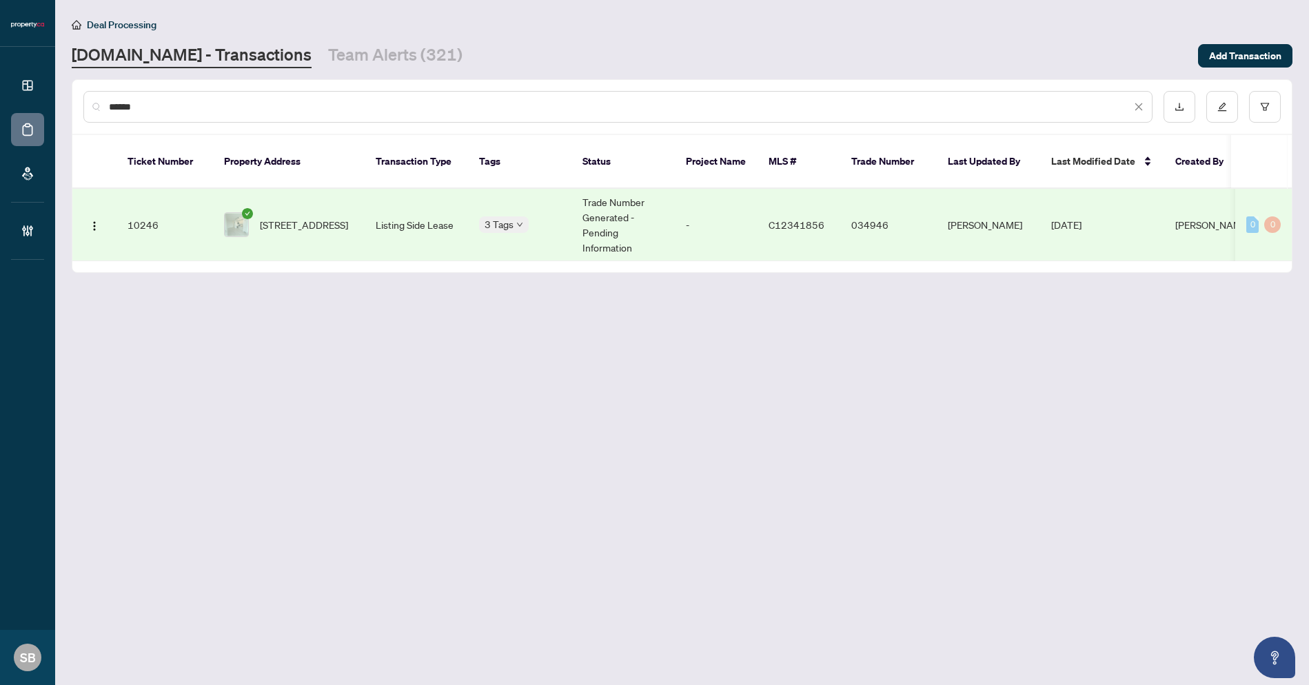
click at [429, 204] on td "Listing Side Lease" at bounding box center [416, 225] width 103 height 72
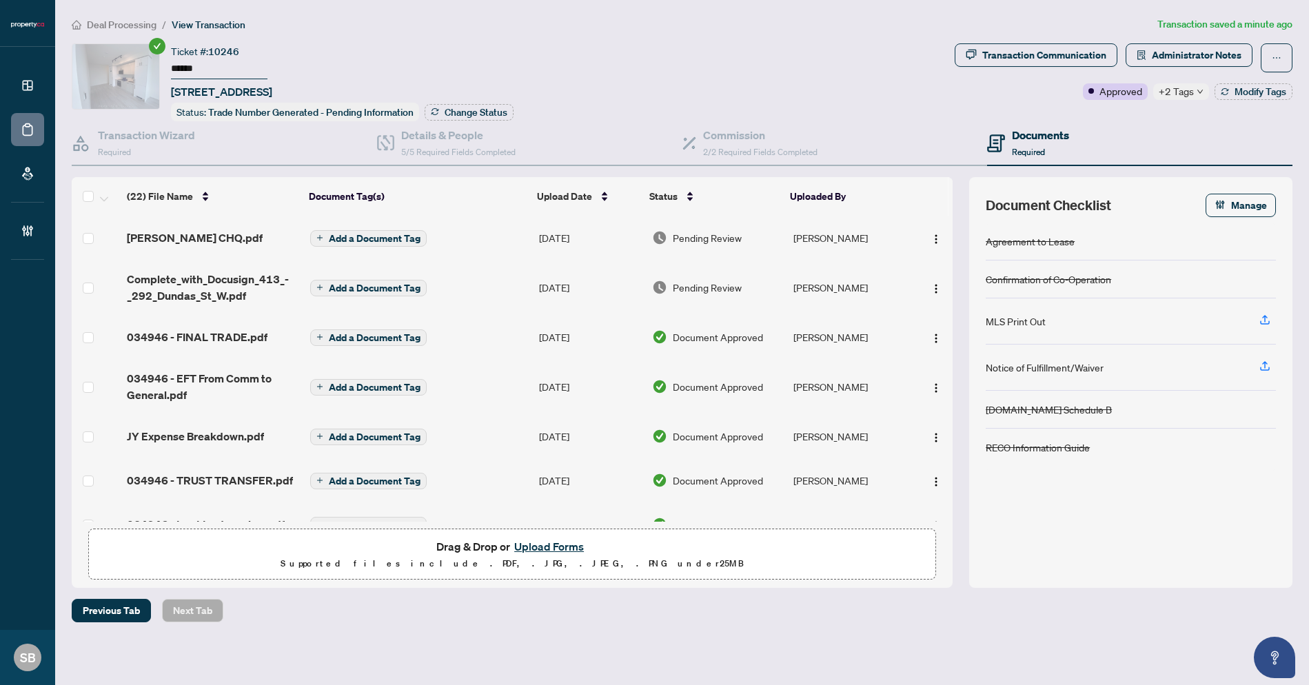
click at [120, 19] on span "Deal Processing" at bounding box center [122, 25] width 70 height 12
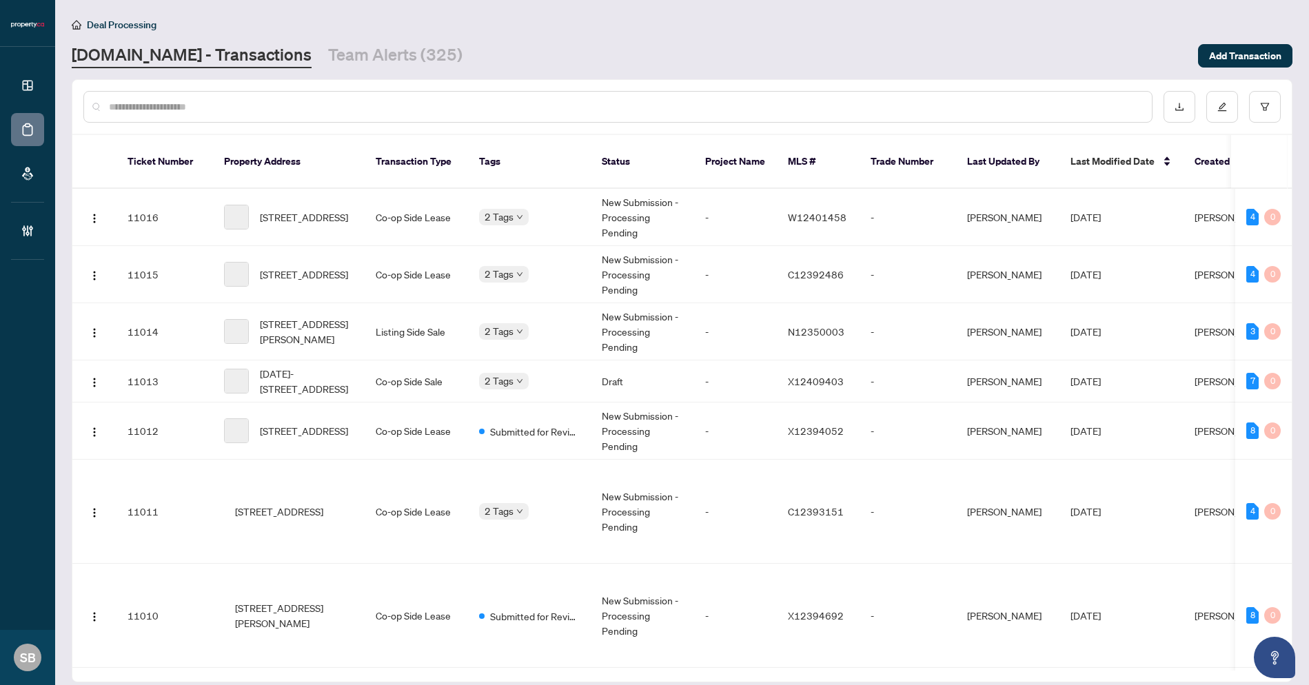
click at [189, 105] on input "text" at bounding box center [625, 106] width 1032 height 15
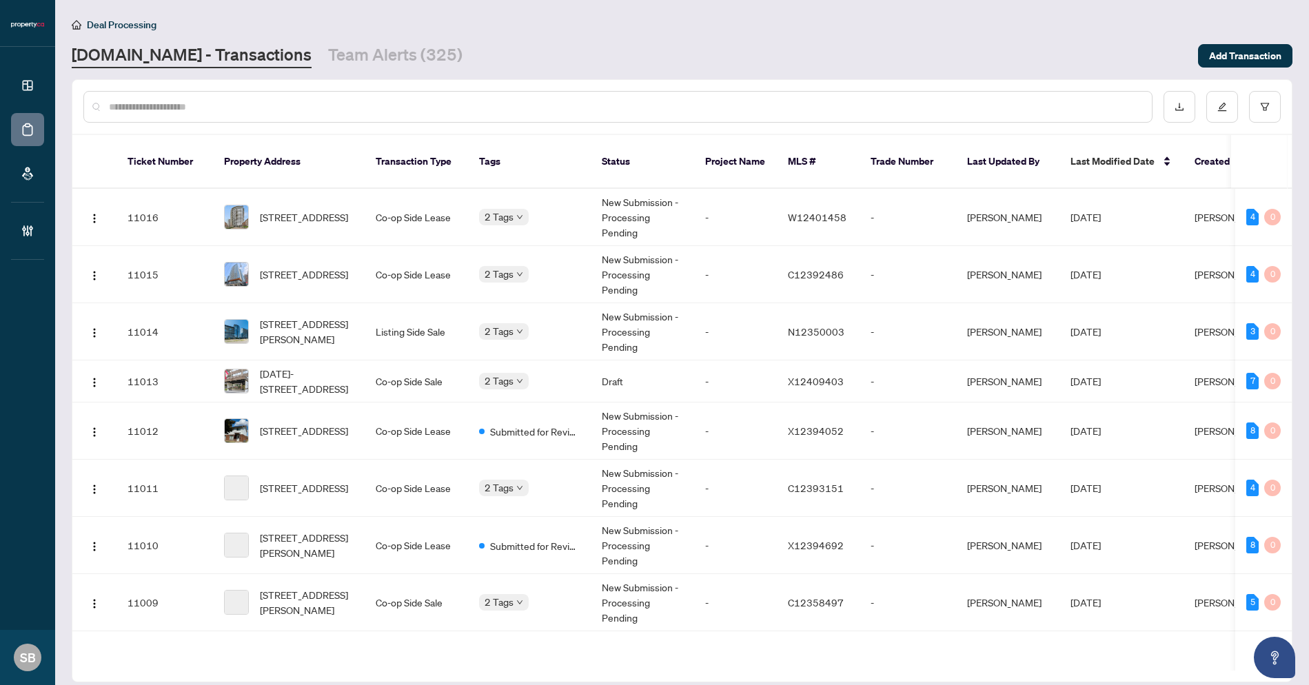
paste input "******"
click at [189, 105] on input "text" at bounding box center [625, 106] width 1032 height 15
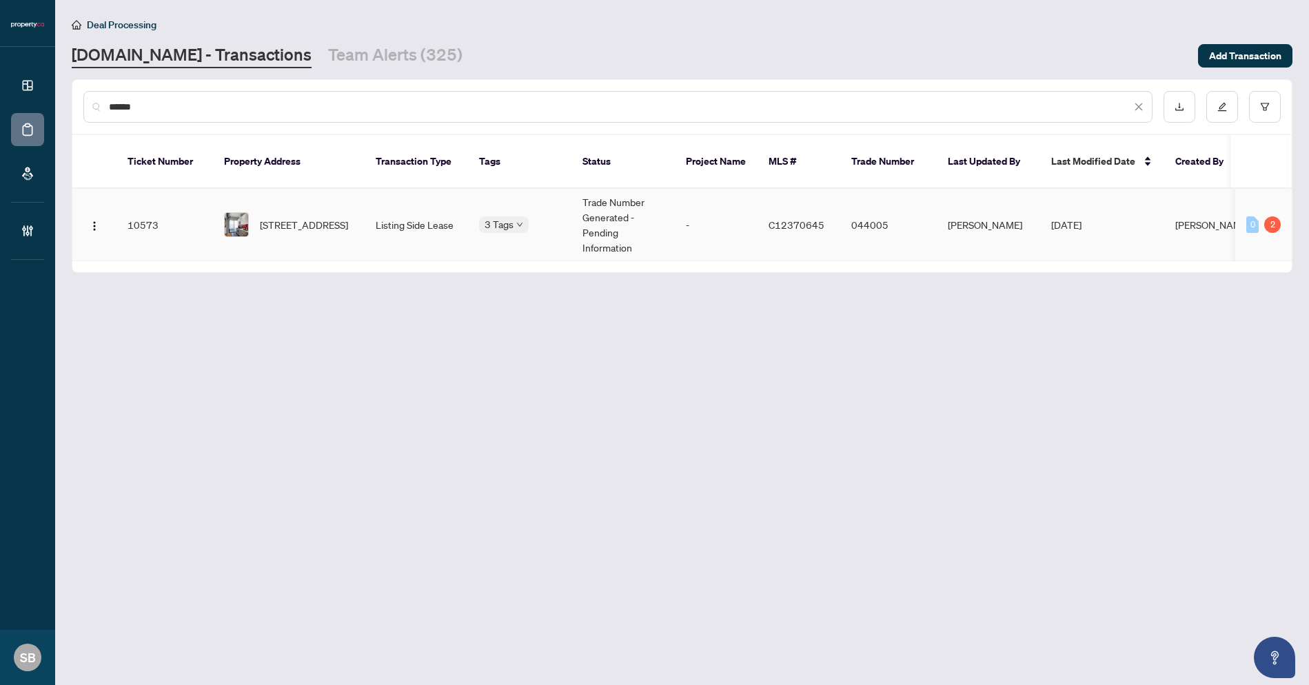
click at [632, 210] on td "Trade Number Generated - Pending Information" at bounding box center [622, 225] width 103 height 72
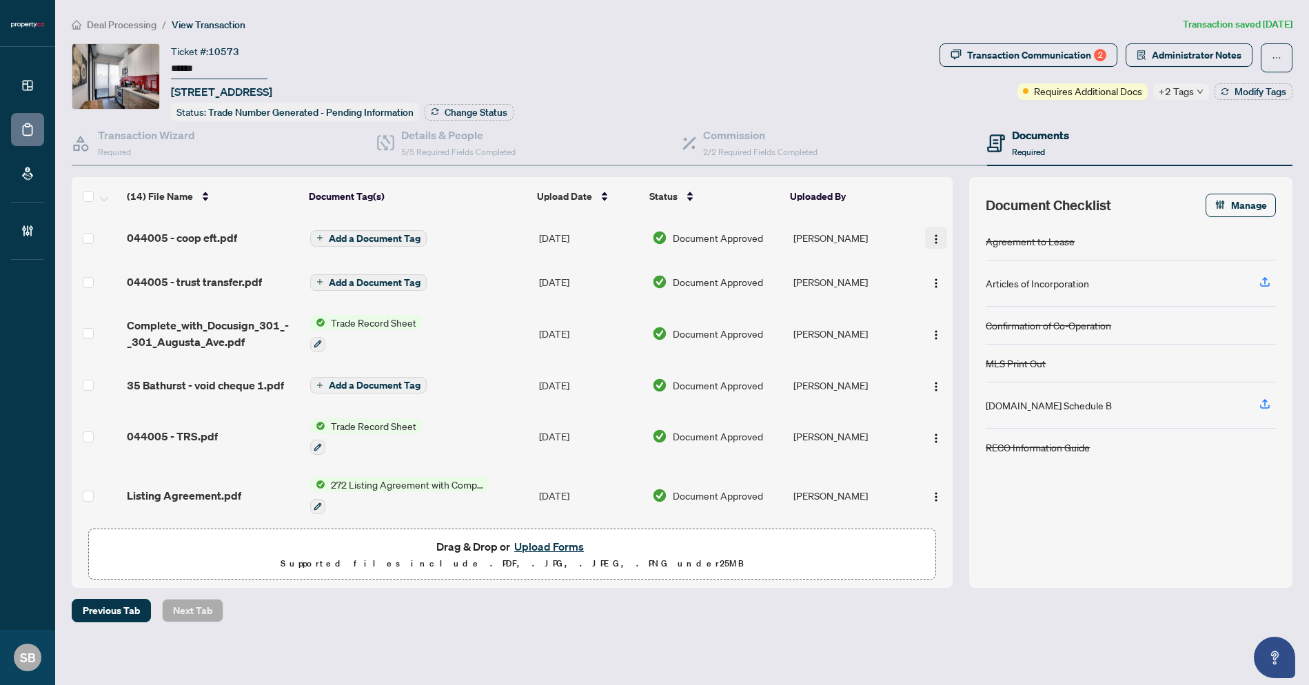
click at [931, 234] on img "button" at bounding box center [936, 239] width 11 height 11
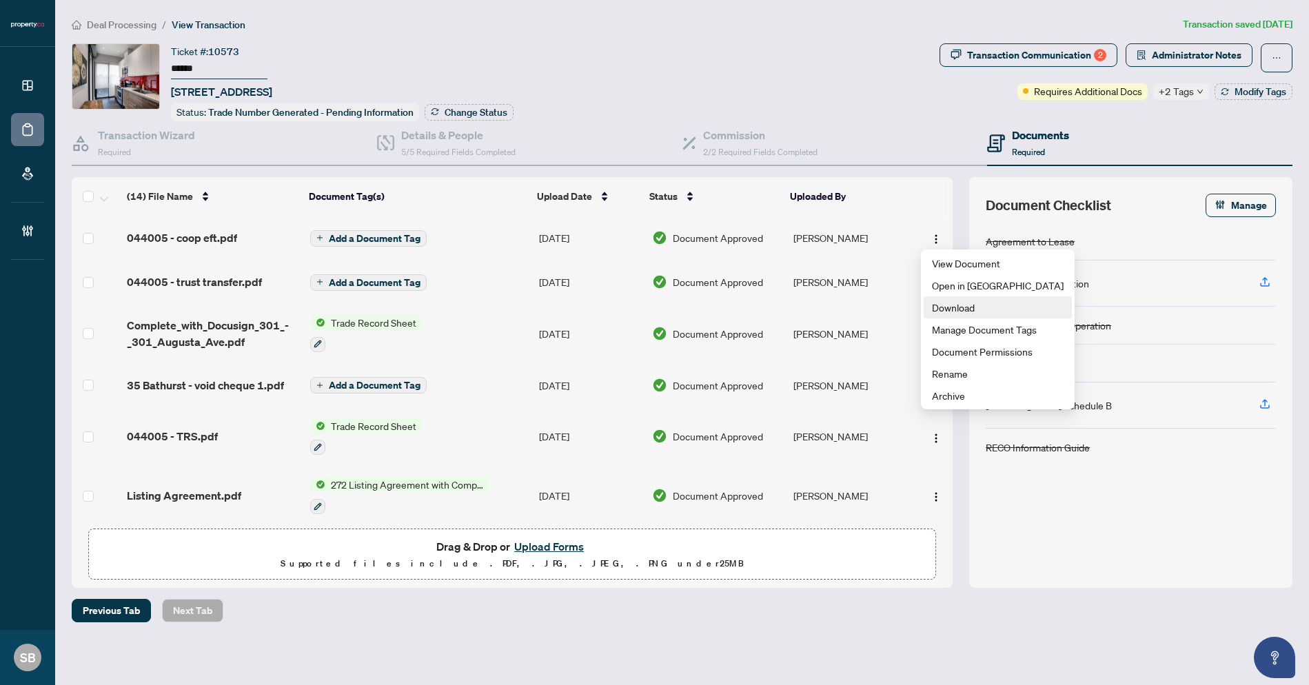
click at [955, 303] on span "Download" at bounding box center [998, 307] width 132 height 15
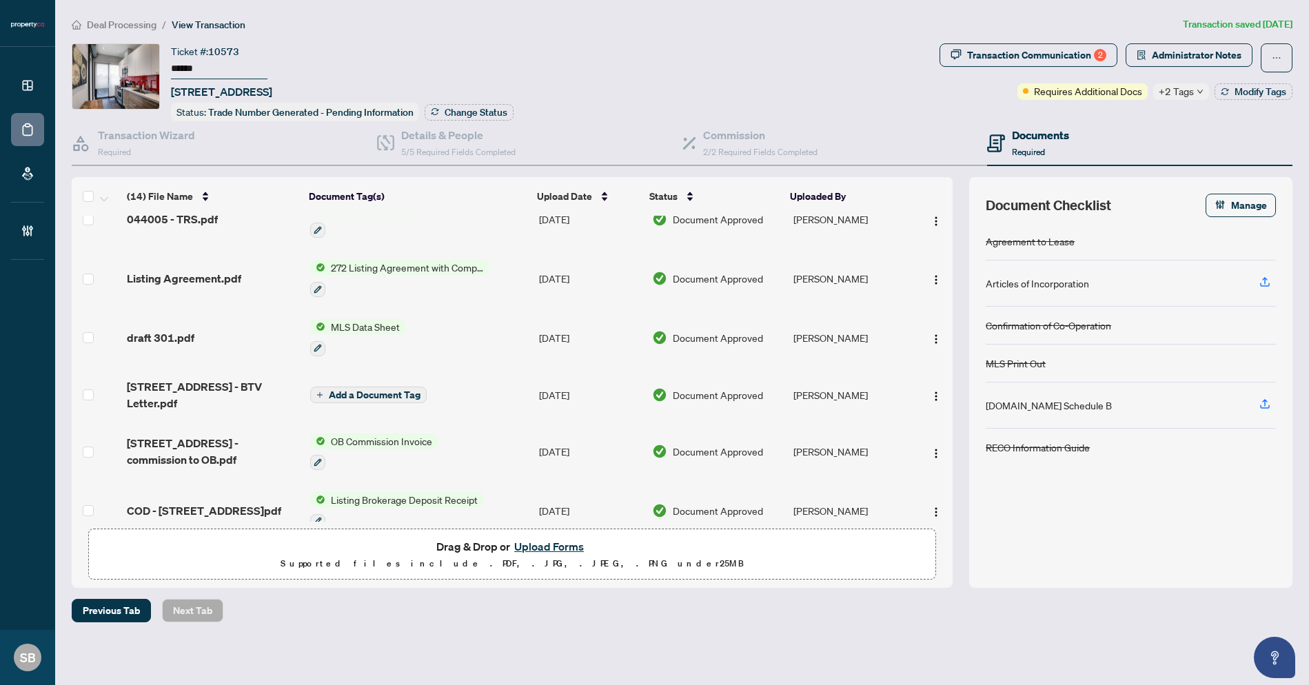
scroll to position [303, 0]
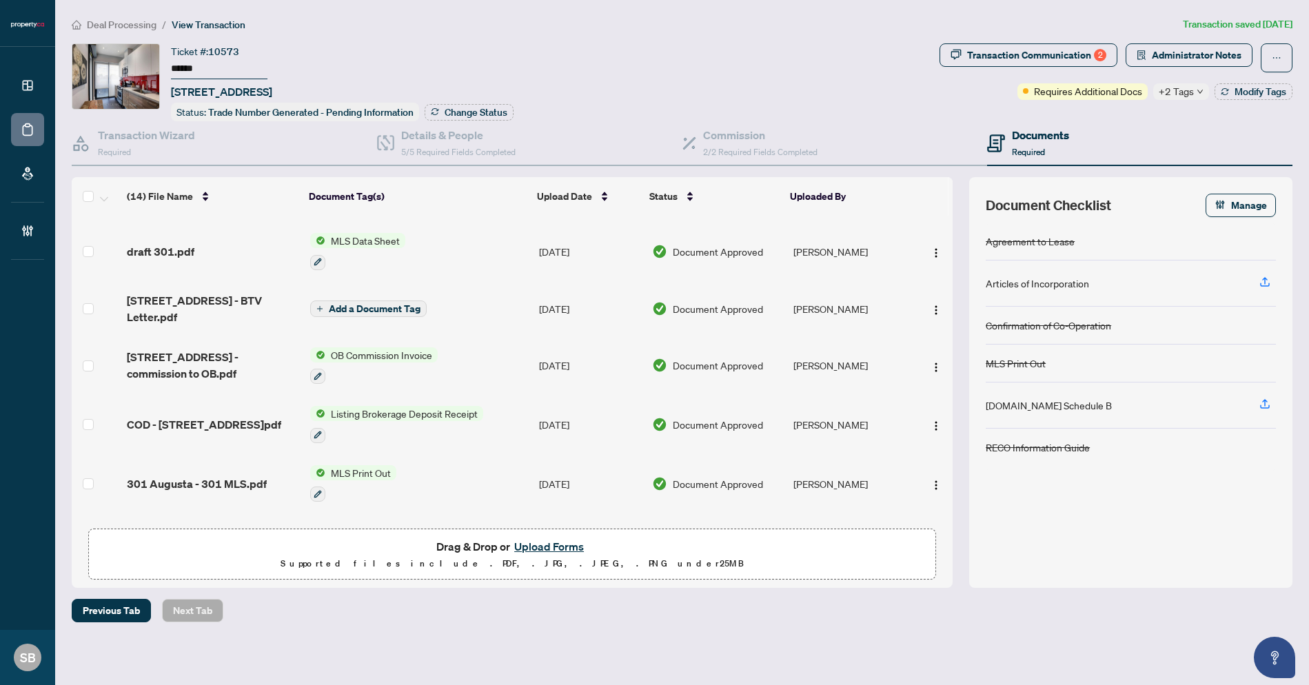
click at [203, 371] on span "301 Augusta Avenue 301 - commission to OB.pdf" at bounding box center [213, 365] width 172 height 33
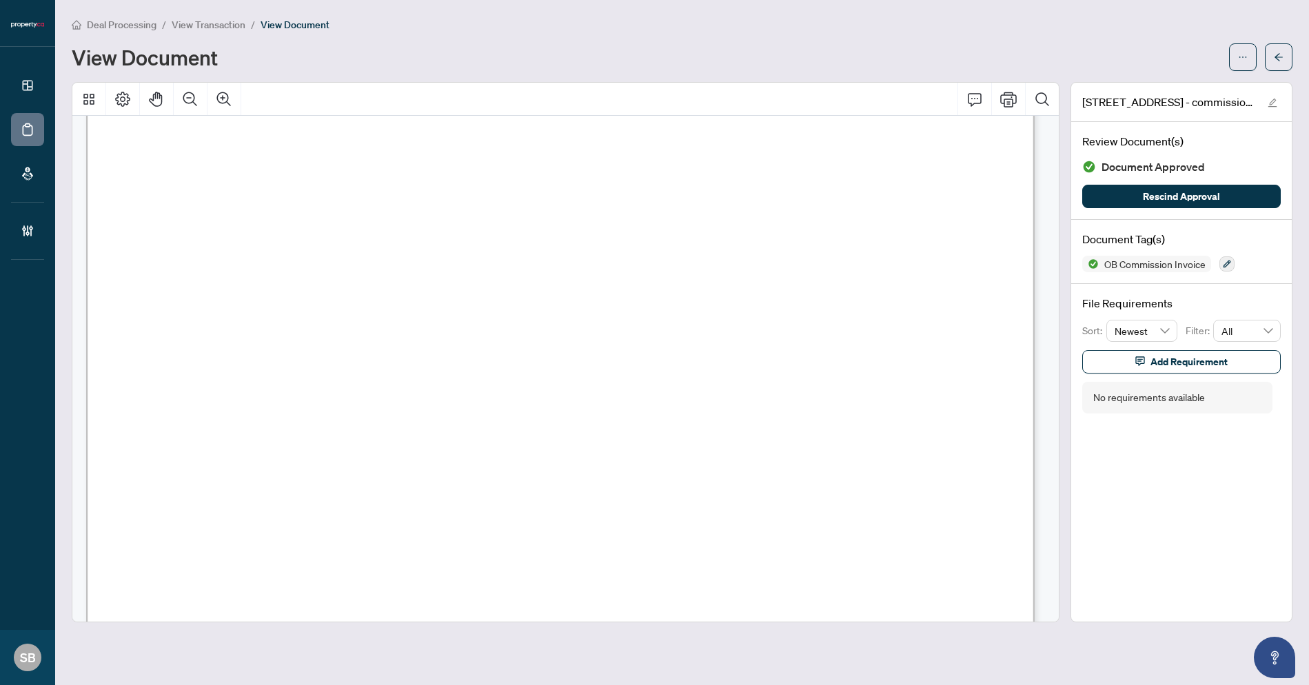
scroll to position [174, 0]
click at [1278, 54] on icon "arrow-left" at bounding box center [1279, 57] width 10 height 10
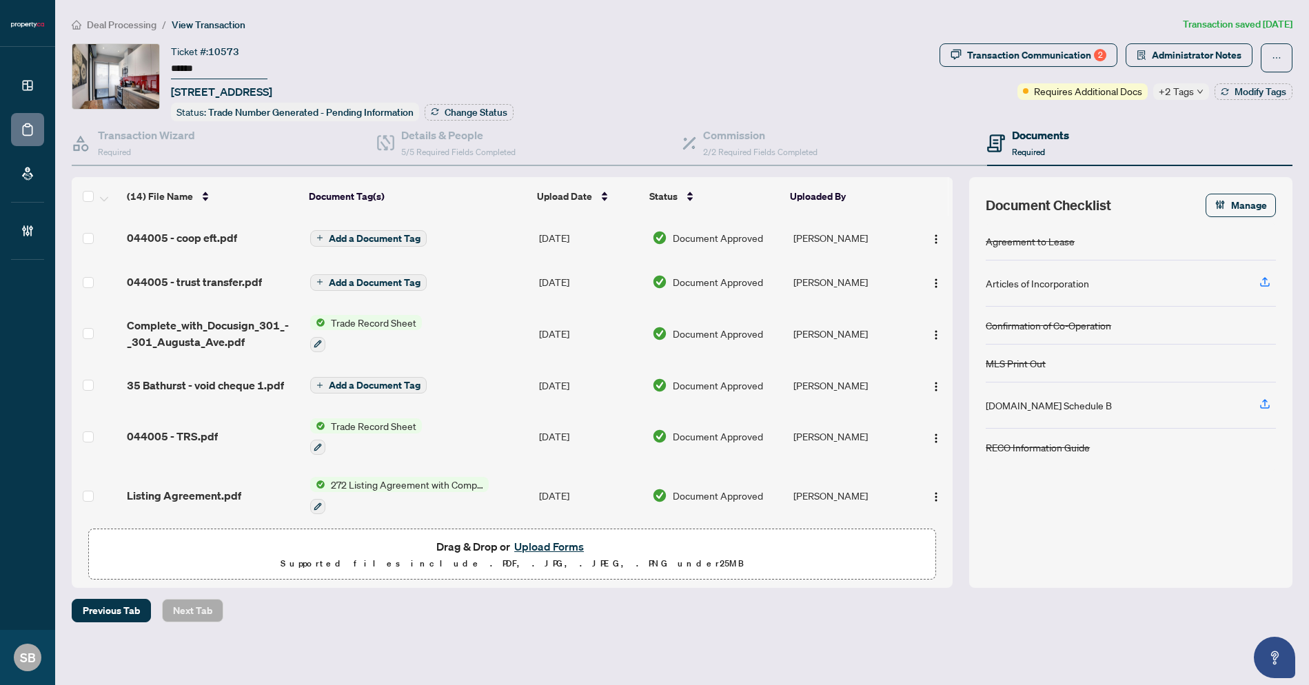
click at [133, 24] on span "Deal Processing" at bounding box center [122, 25] width 70 height 12
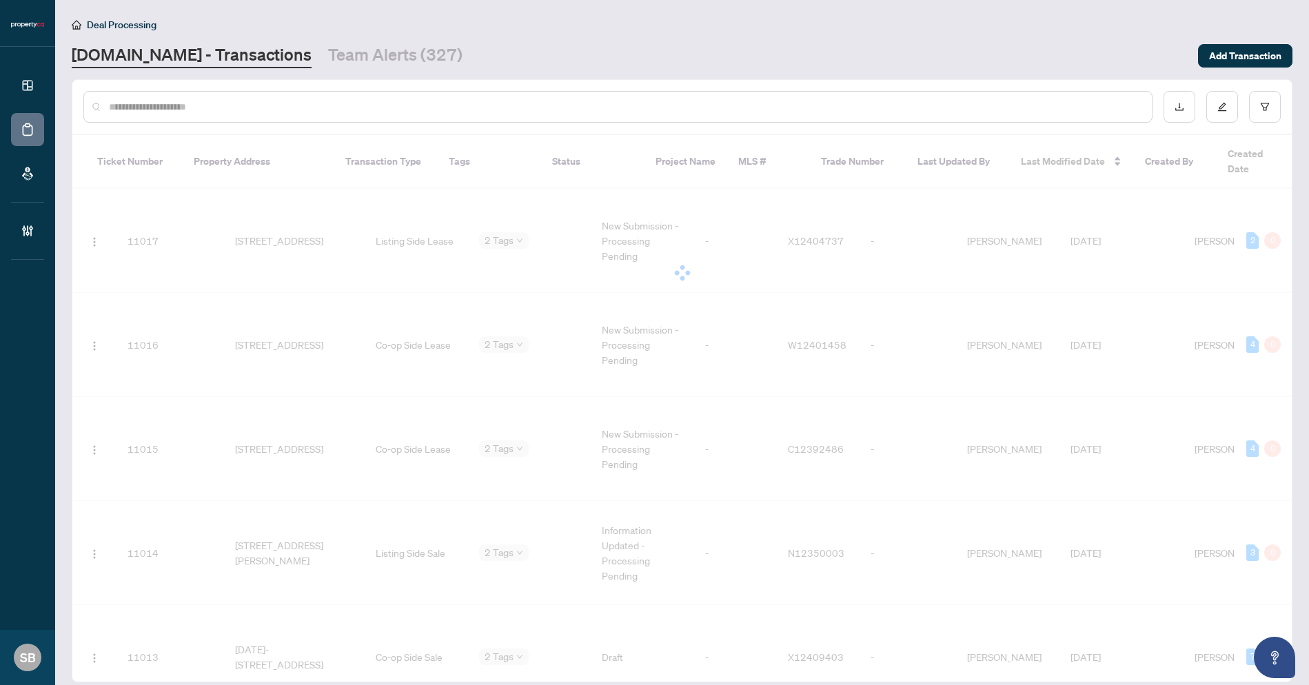
click at [140, 93] on div at bounding box center [617, 107] width 1069 height 32
paste input "******"
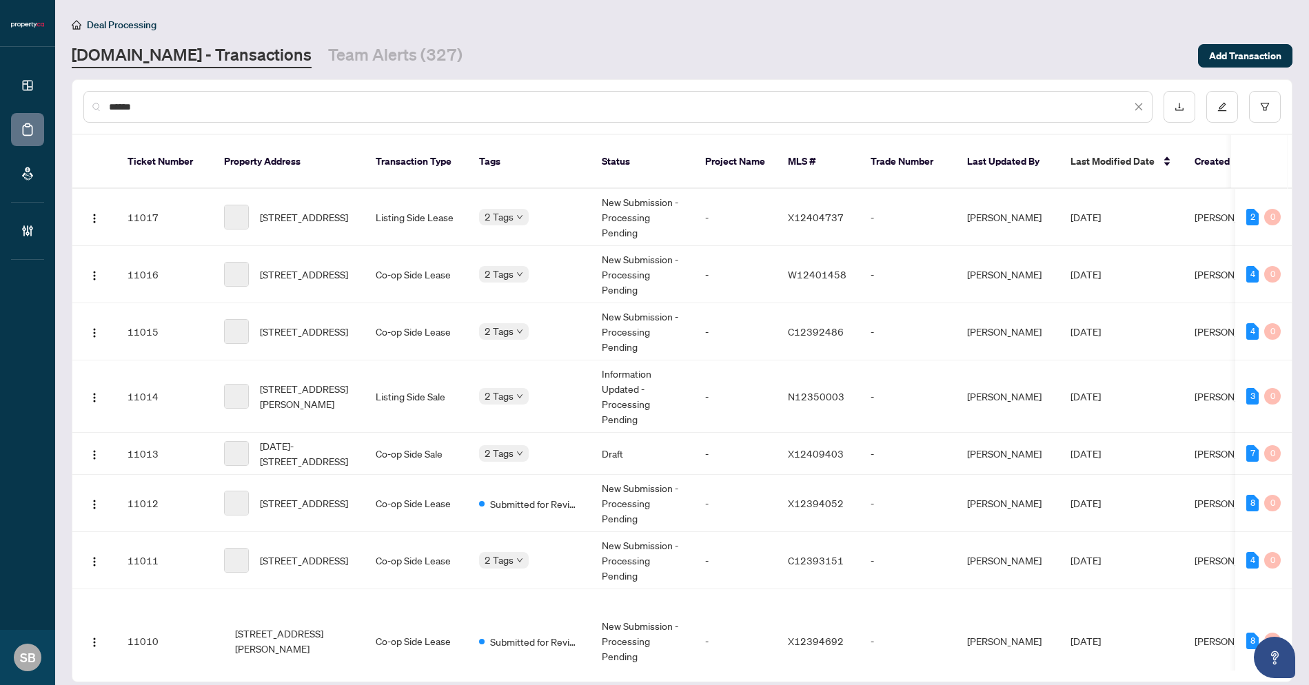
drag, startPoint x: 144, startPoint y: 103, endPoint x: 160, endPoint y: 112, distance: 18.6
click at [145, 103] on input "******" at bounding box center [620, 106] width 1022 height 15
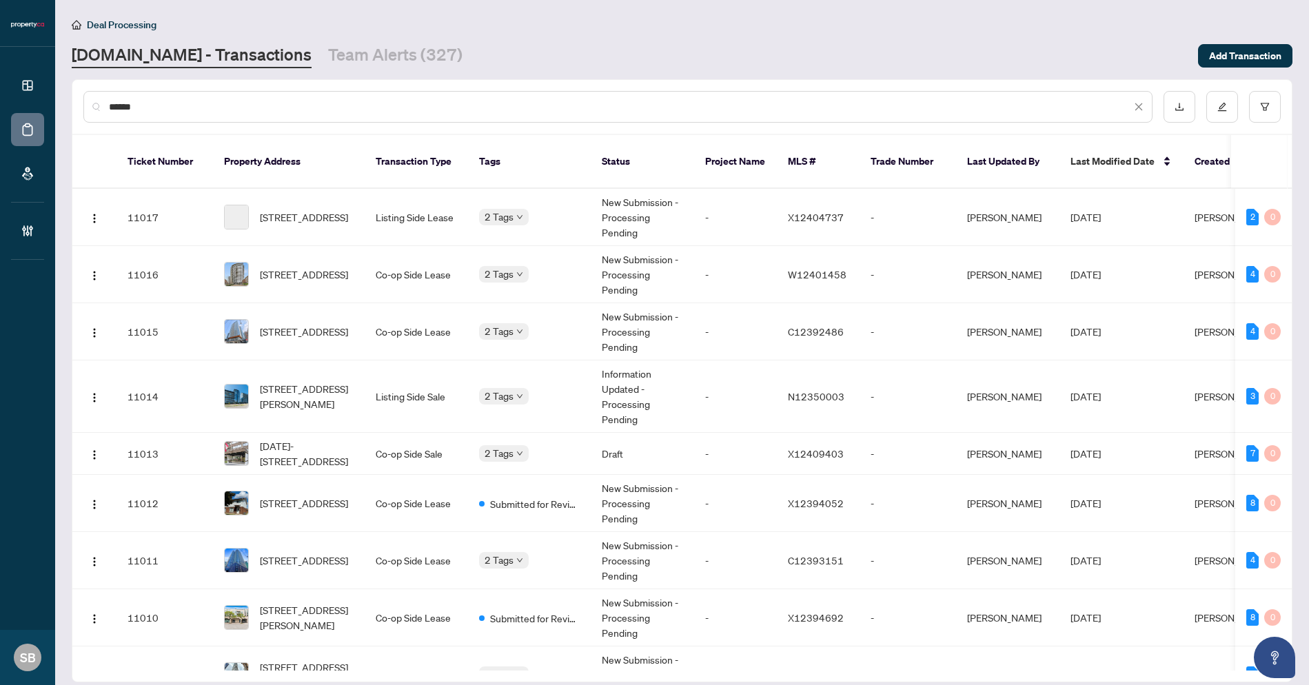
click at [162, 112] on input "******" at bounding box center [620, 106] width 1022 height 15
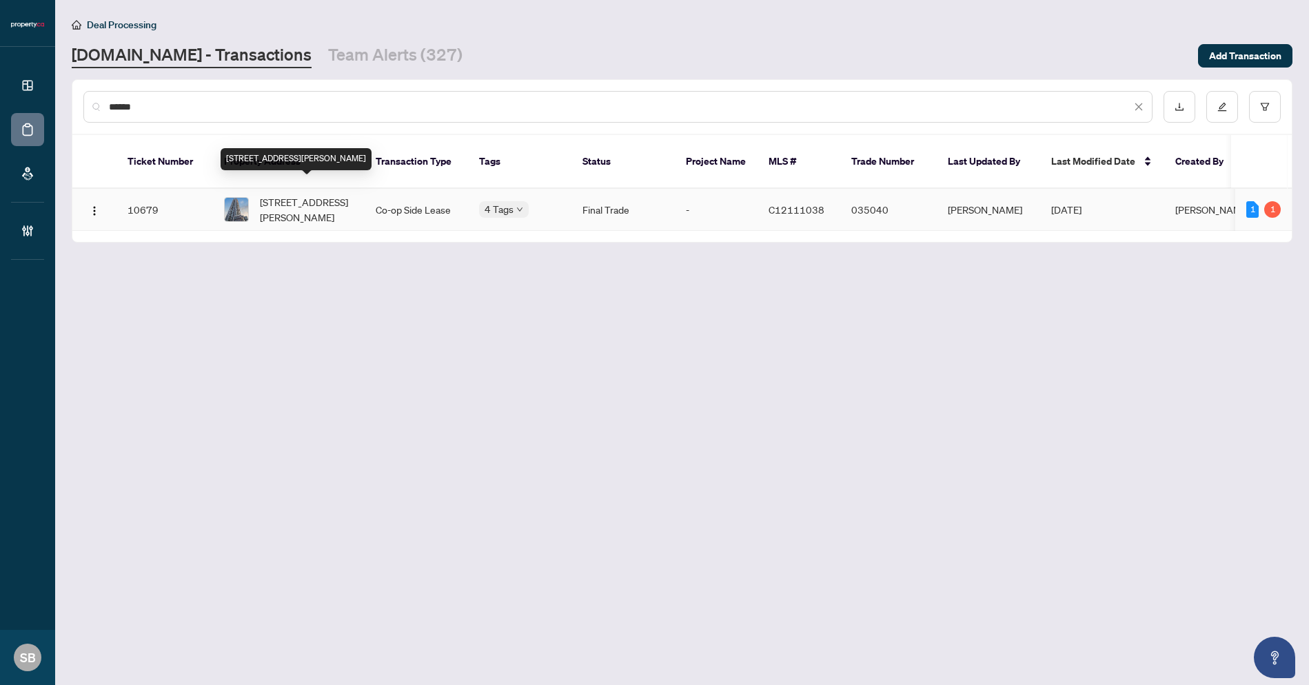
click at [286, 194] on span "2201-55 Ann O'reilly Rd, Toronto, Ontario M2J 0C9, Canada" at bounding box center [307, 209] width 94 height 30
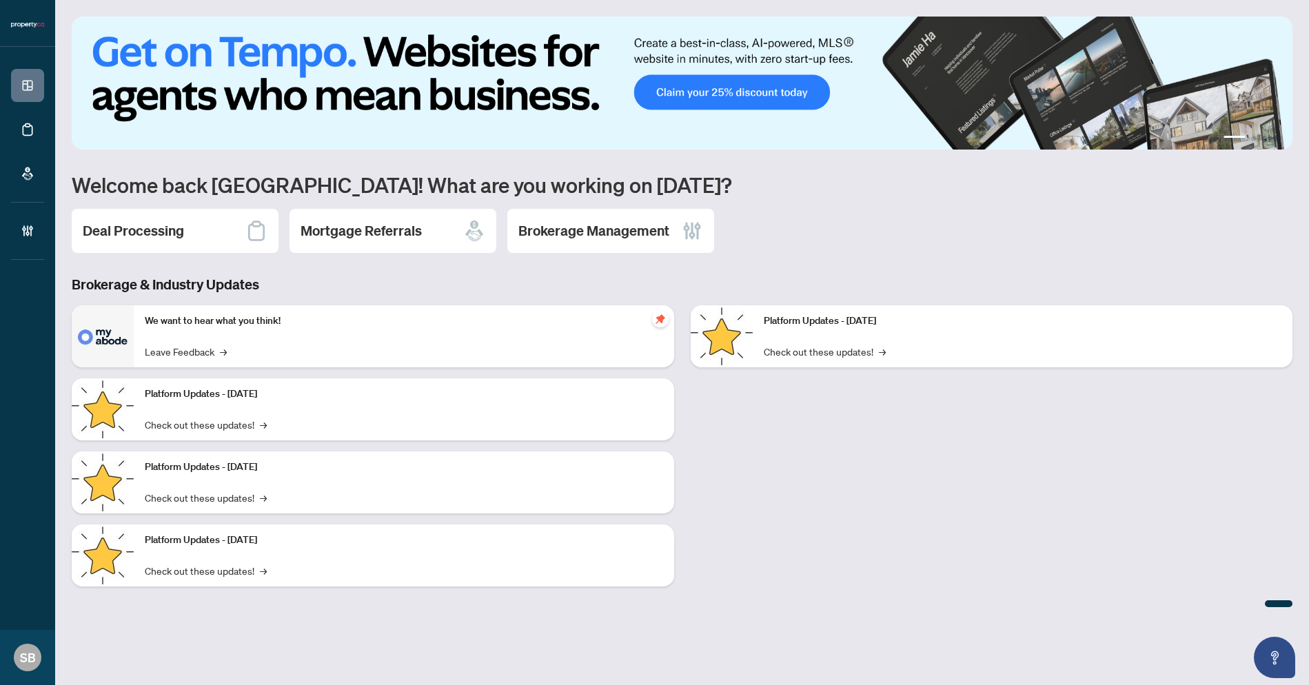
click at [159, 227] on h2 "Deal Processing" at bounding box center [133, 230] width 101 height 19
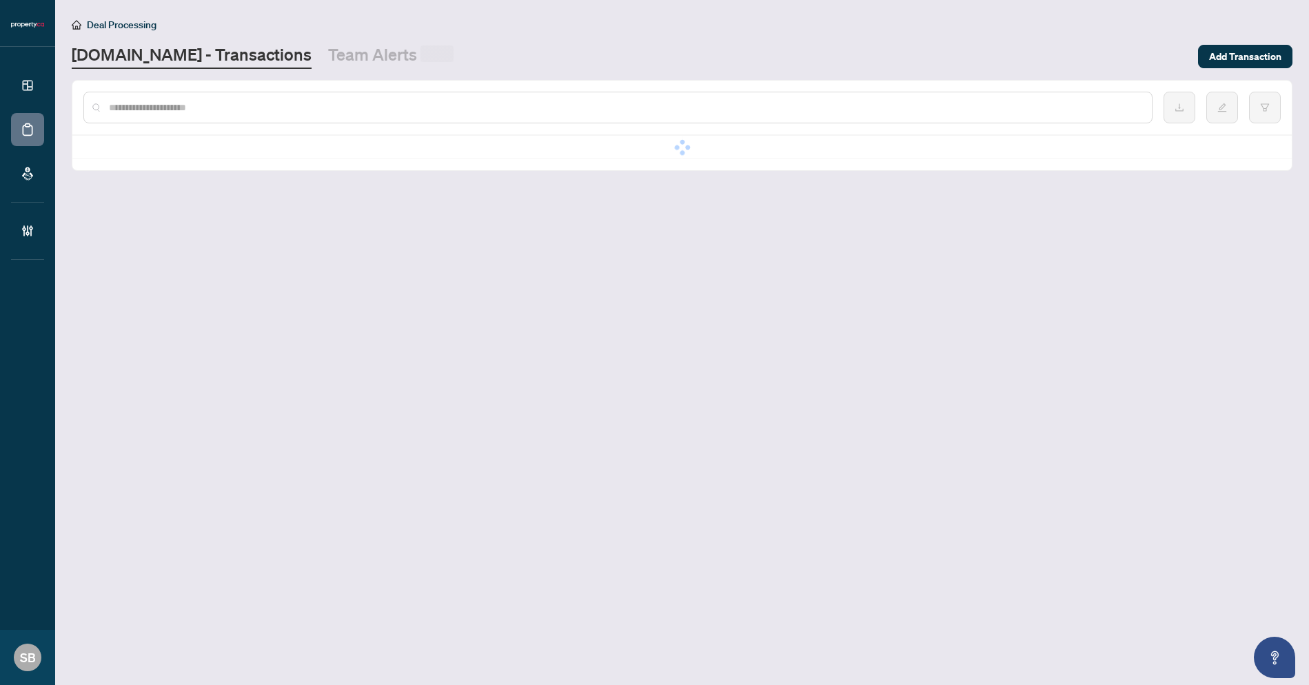
click at [265, 112] on input "text" at bounding box center [625, 107] width 1032 height 15
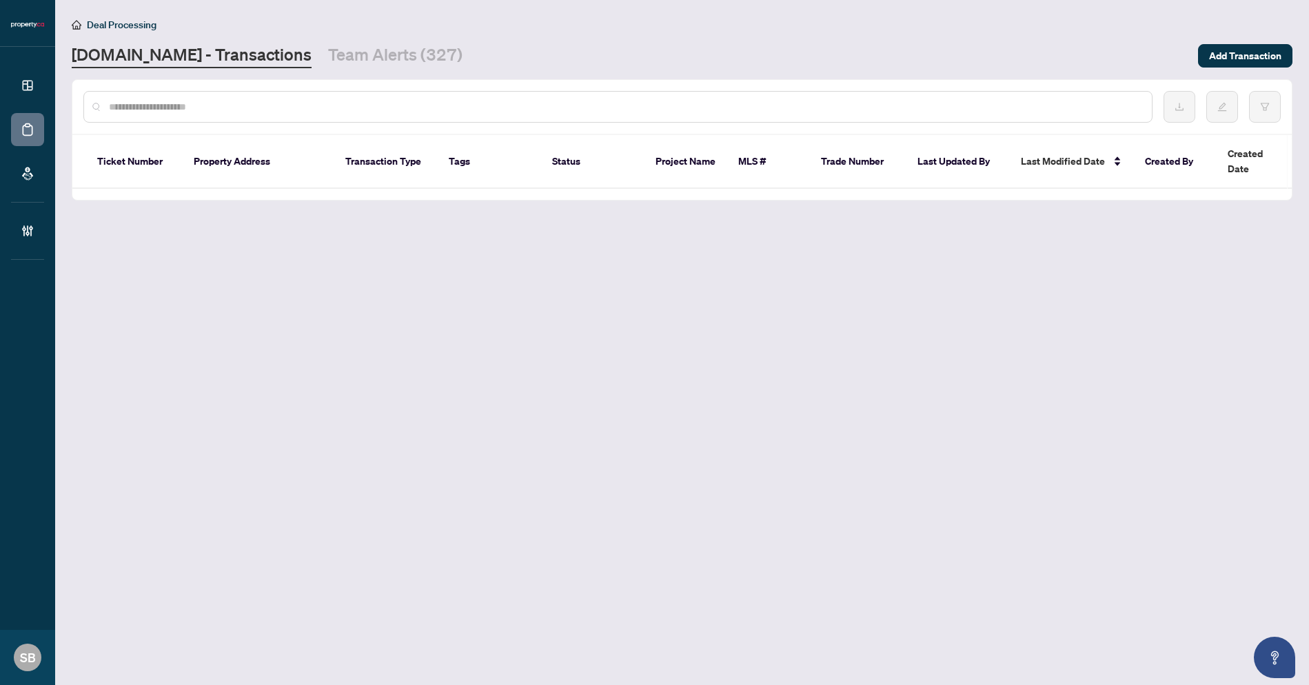
paste input "******"
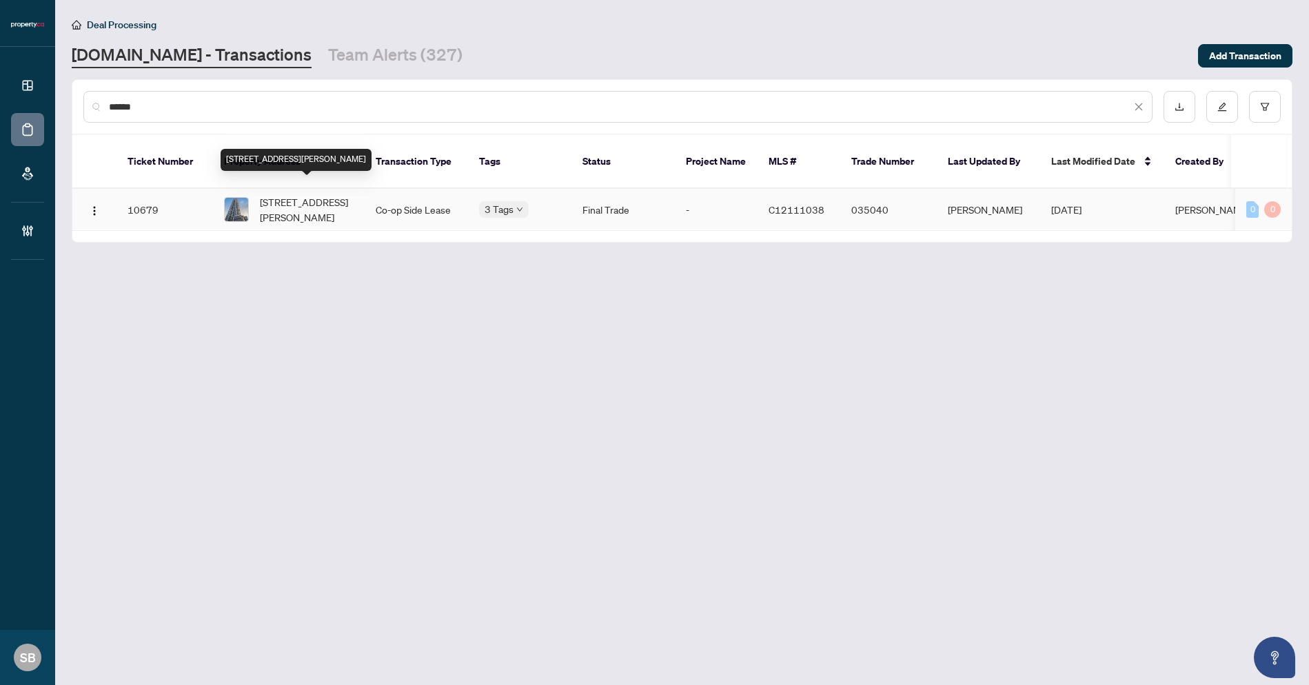
type input "******"
click at [296, 194] on span "2201-55 Ann O'reilly Rd, Toronto, Ontario M2J 0C9, Canada" at bounding box center [307, 209] width 94 height 30
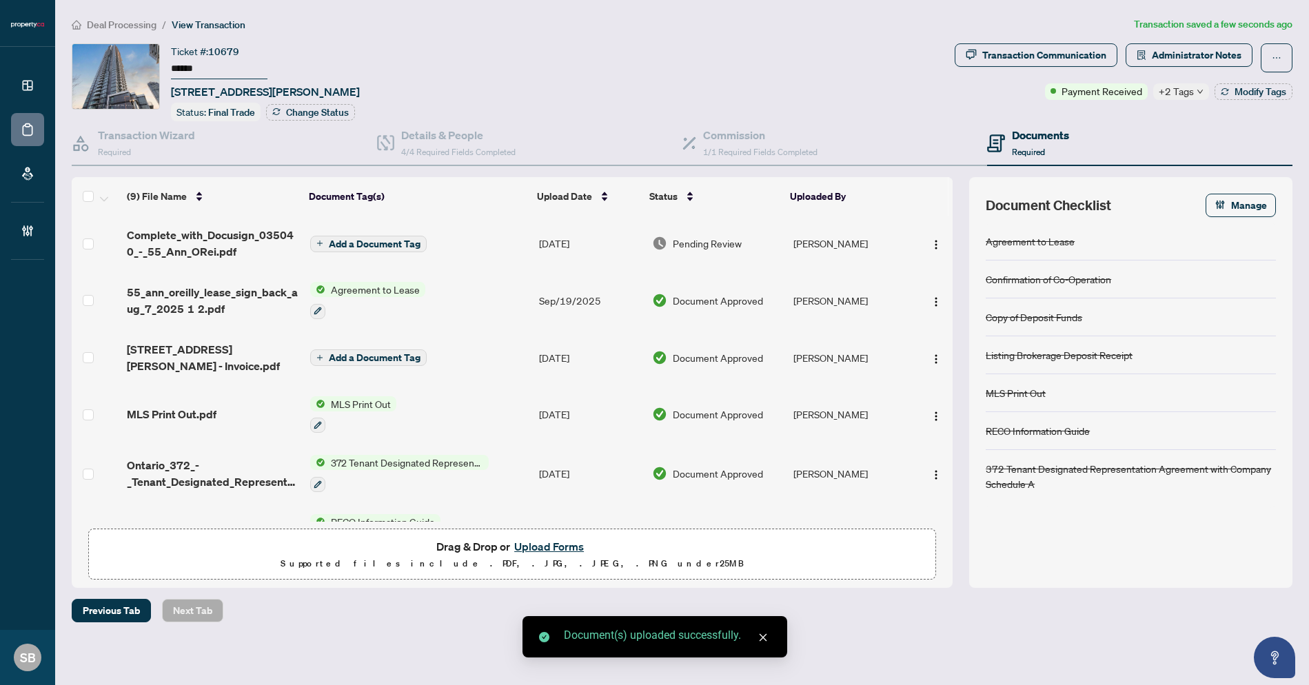
click at [360, 239] on span "Add a Document Tag" at bounding box center [375, 244] width 92 height 10
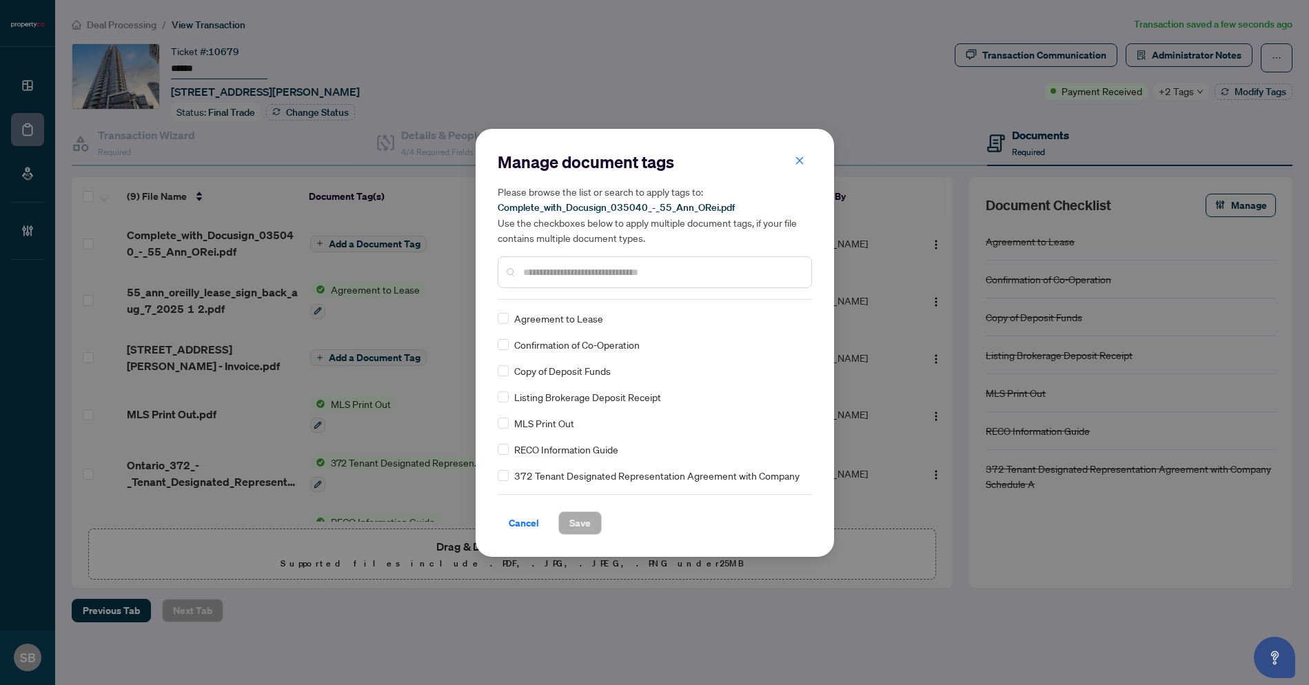
click at [575, 298] on div "Manage document tags Please browse the list or search to apply tags to: Complet…" at bounding box center [655, 225] width 314 height 149
click at [602, 271] on input "text" at bounding box center [661, 272] width 277 height 15
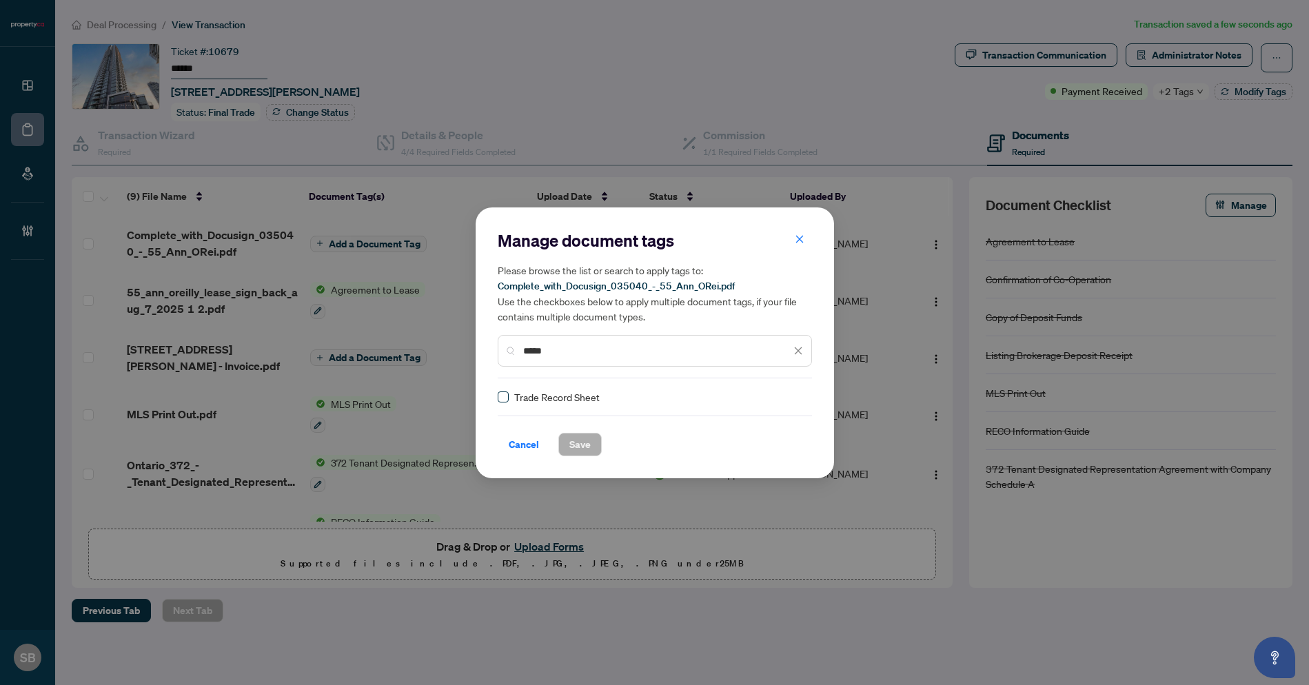
type input "*****"
click at [507, 396] on span at bounding box center [503, 397] width 11 height 11
click at [795, 403] on div at bounding box center [790, 397] width 26 height 14
click at [760, 463] on div "Approved" at bounding box center [744, 463] width 88 height 15
click at [581, 445] on span "Save" at bounding box center [579, 445] width 21 height 22
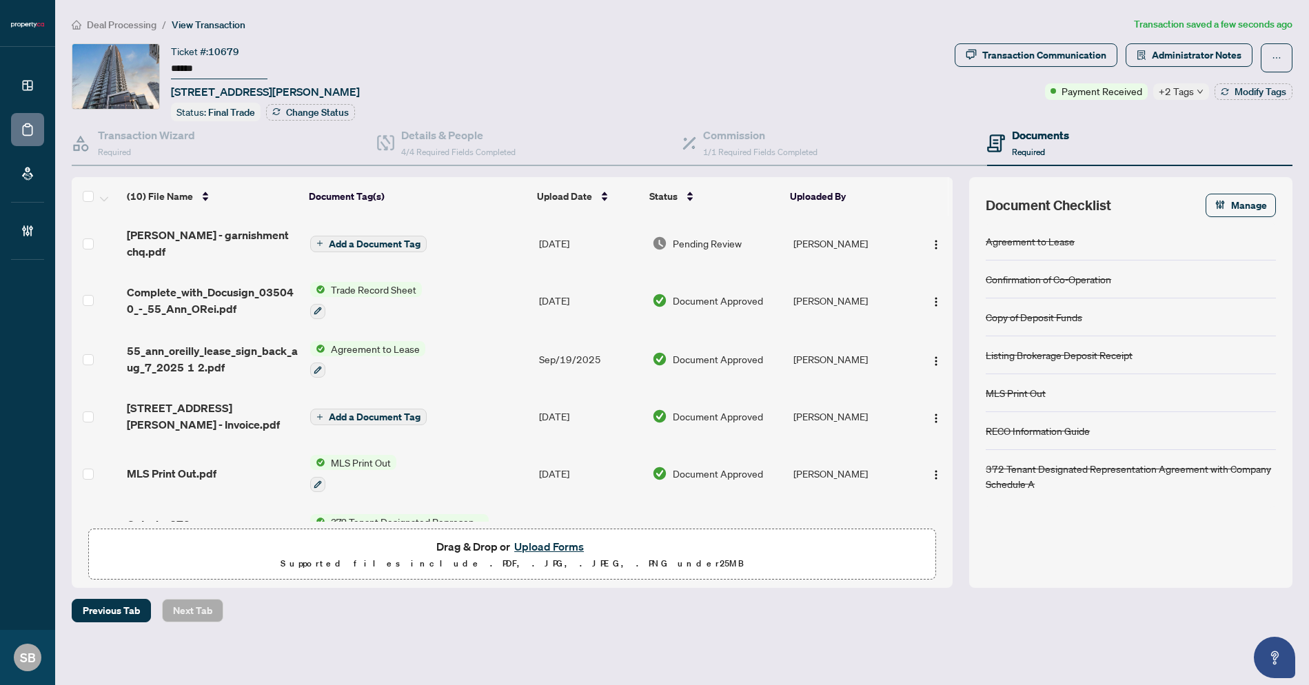
click at [692, 238] on span "Pending Review" at bounding box center [707, 243] width 69 height 15
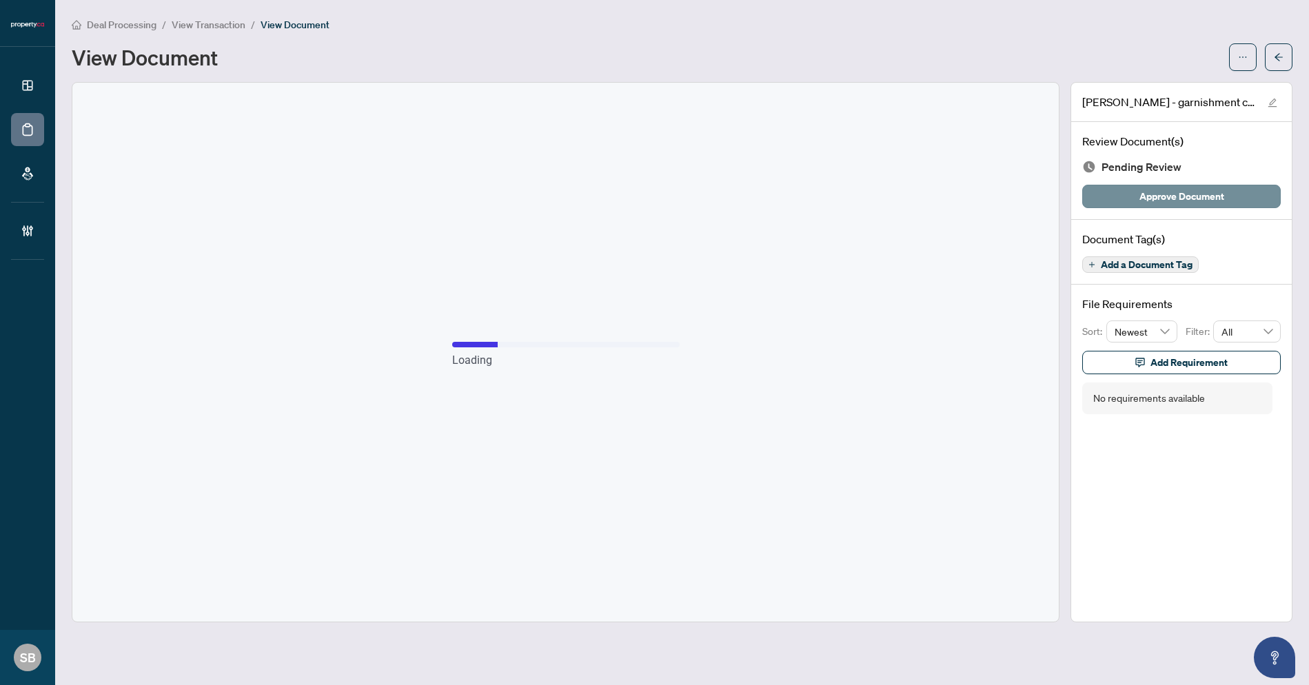
click at [1183, 194] on span "Approve Document" at bounding box center [1181, 196] width 85 height 22
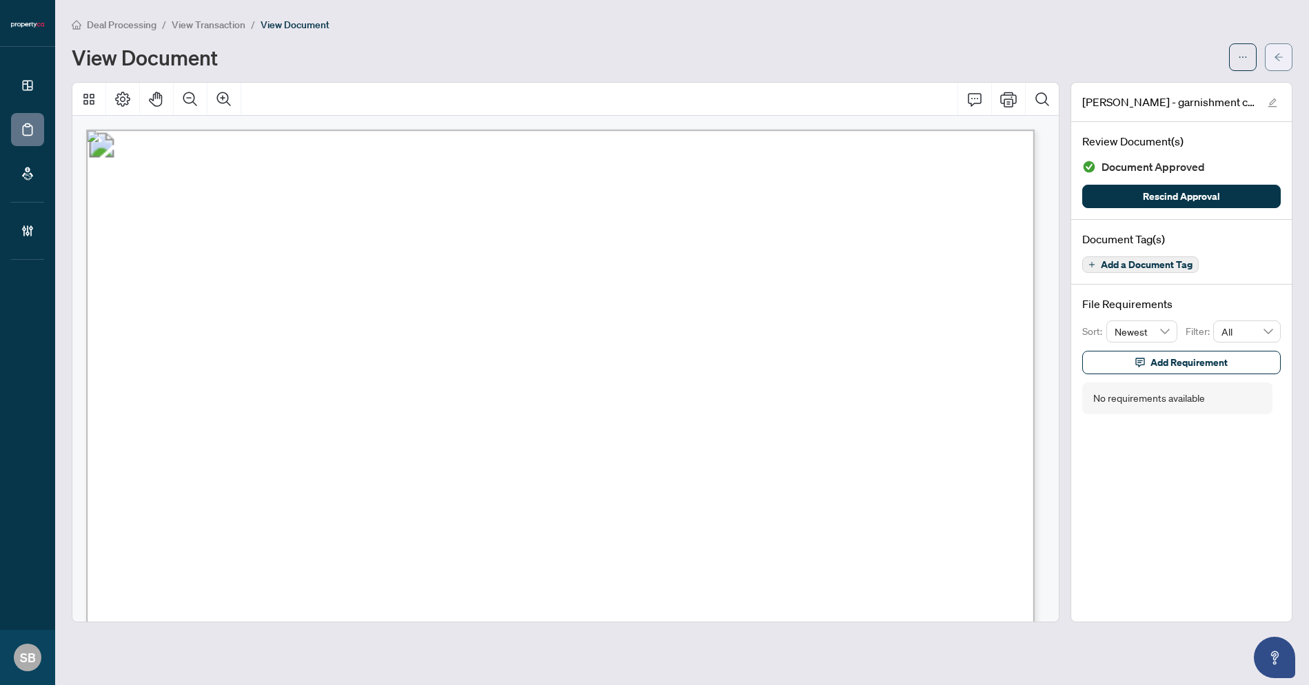
click at [1279, 43] on div "Deal Processing / View Transaction / View Document View Document" at bounding box center [682, 44] width 1221 height 54
click at [1281, 49] on span "button" at bounding box center [1279, 57] width 10 height 22
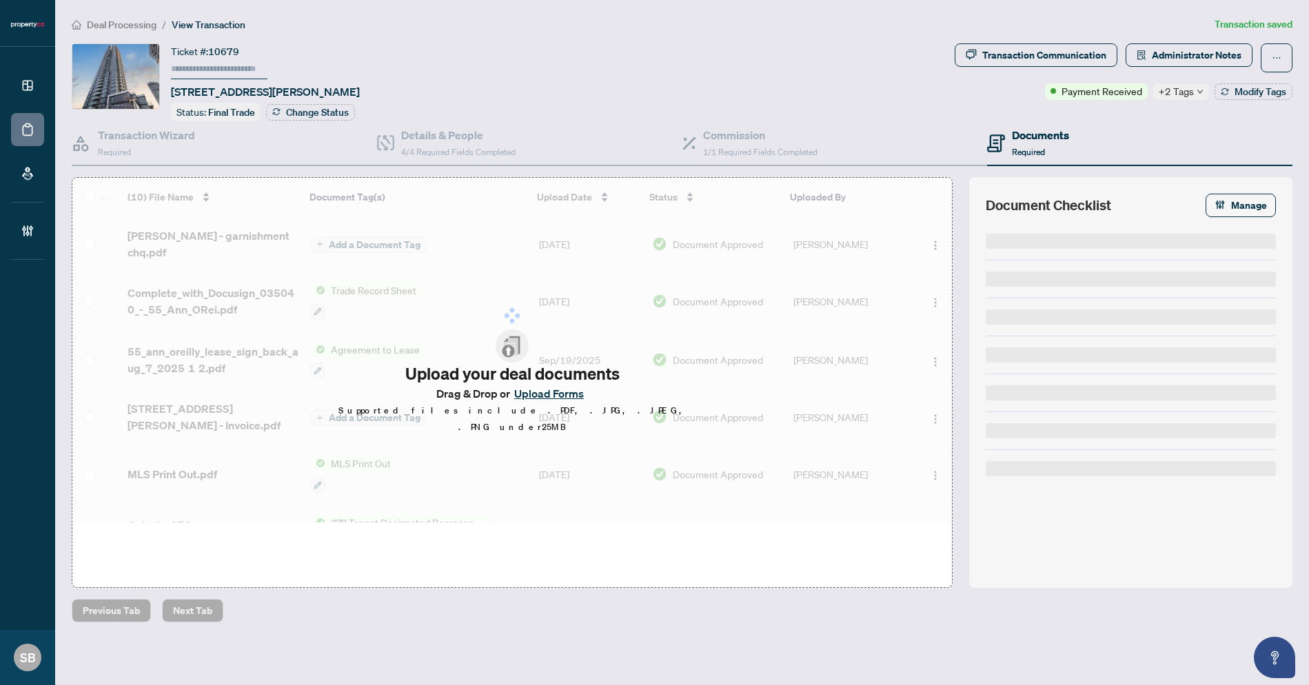
type input "******"
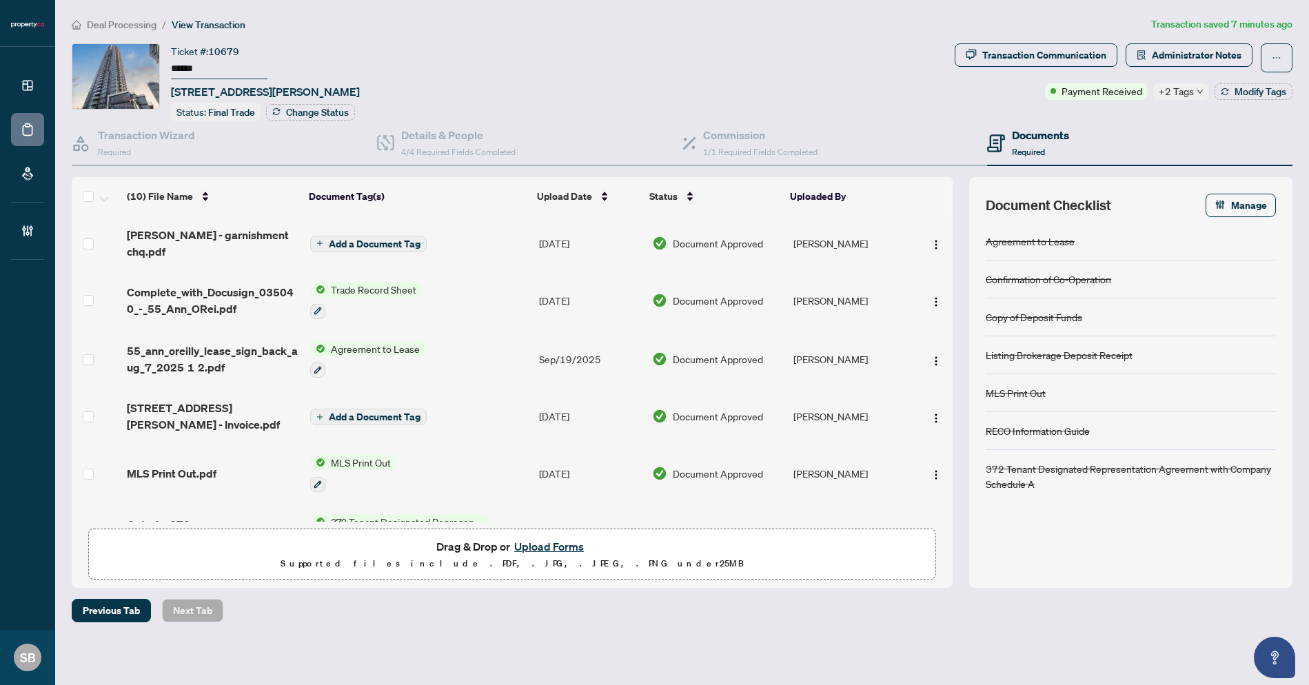
click at [90, 20] on span "Deal Processing" at bounding box center [122, 25] width 70 height 12
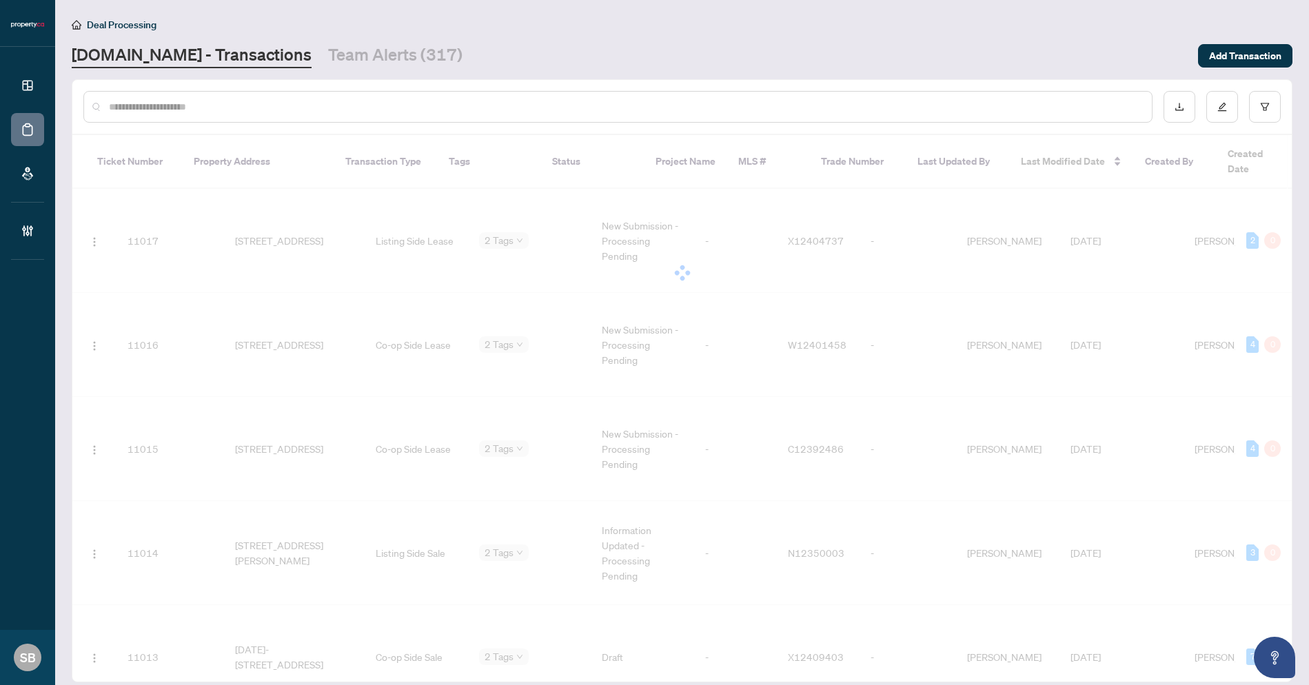
click at [156, 91] on div at bounding box center [617, 107] width 1069 height 32
click at [156, 94] on div at bounding box center [617, 107] width 1069 height 32
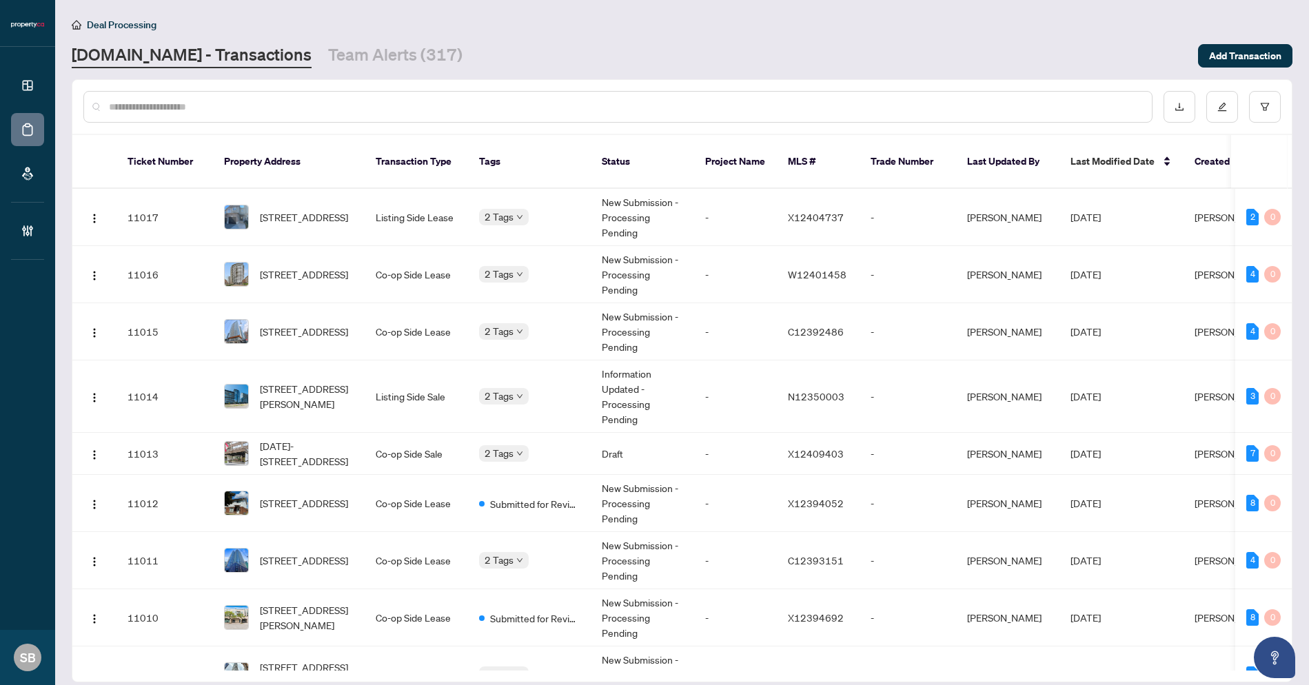
click at [179, 110] on input "text" at bounding box center [625, 106] width 1032 height 15
paste input "******"
type input "******"
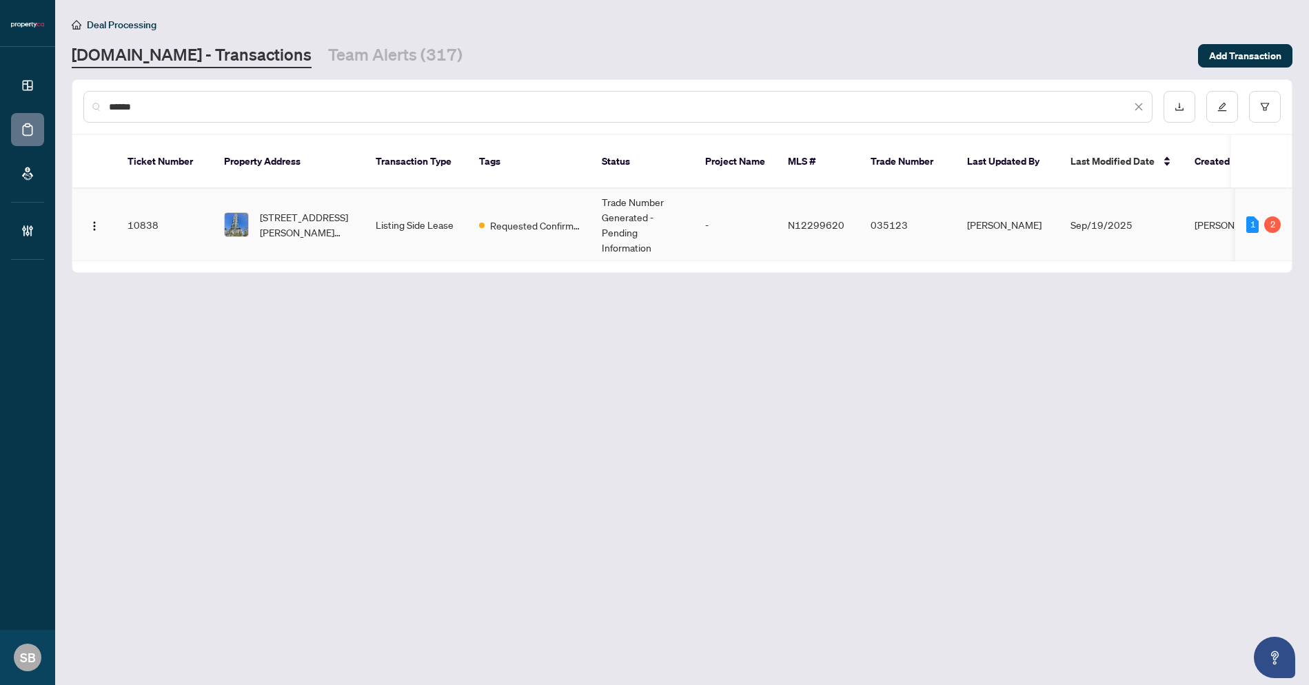
click at [347, 210] on span "4907-7890 Jane St, Vaughan, Ontario L4K 0K9, Canada" at bounding box center [307, 225] width 94 height 30
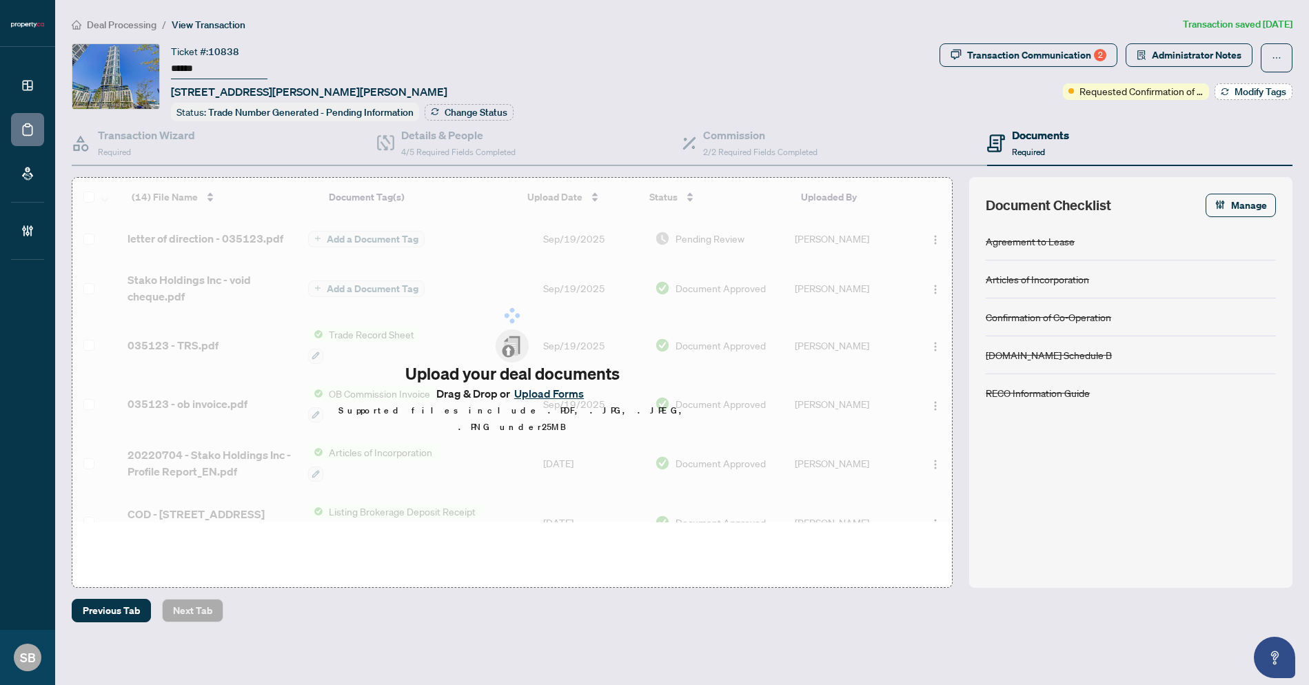
click at [1244, 99] on div "Transaction Communication 2 Administrator Notes Requested Confirmation of Closi…" at bounding box center [1116, 82] width 358 height 78
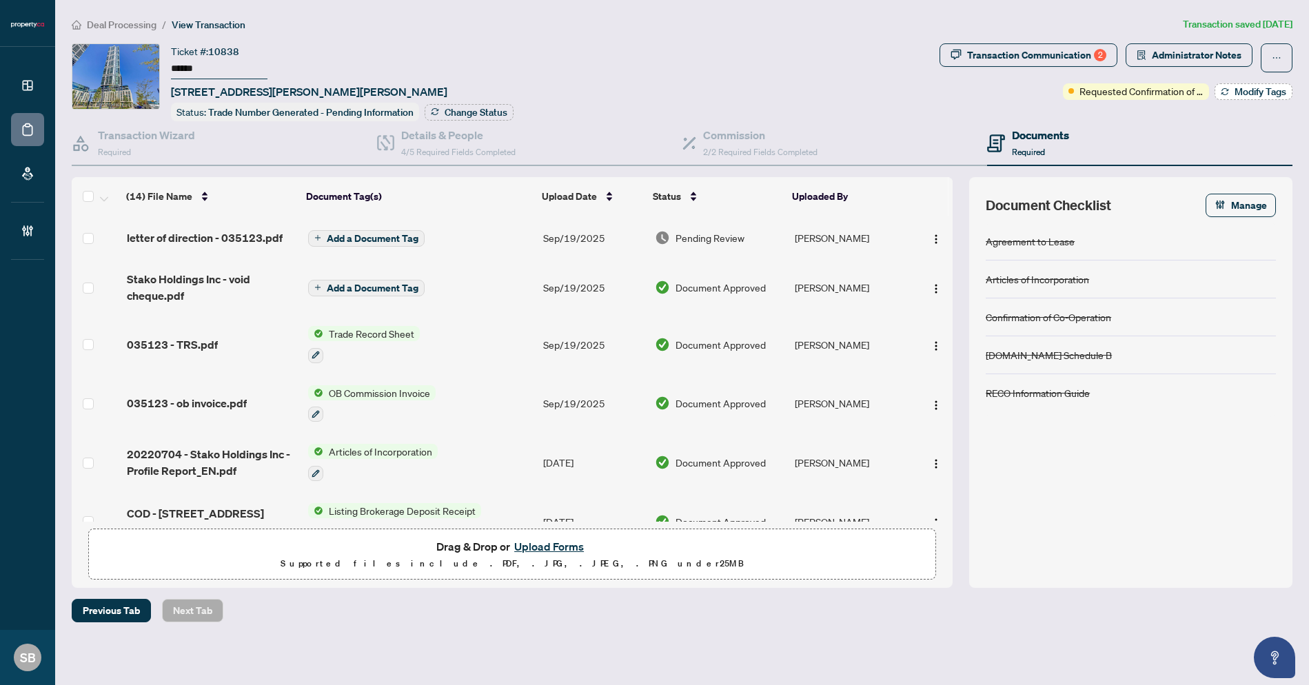
click at [1244, 91] on span "Modify Tags" at bounding box center [1261, 92] width 52 height 10
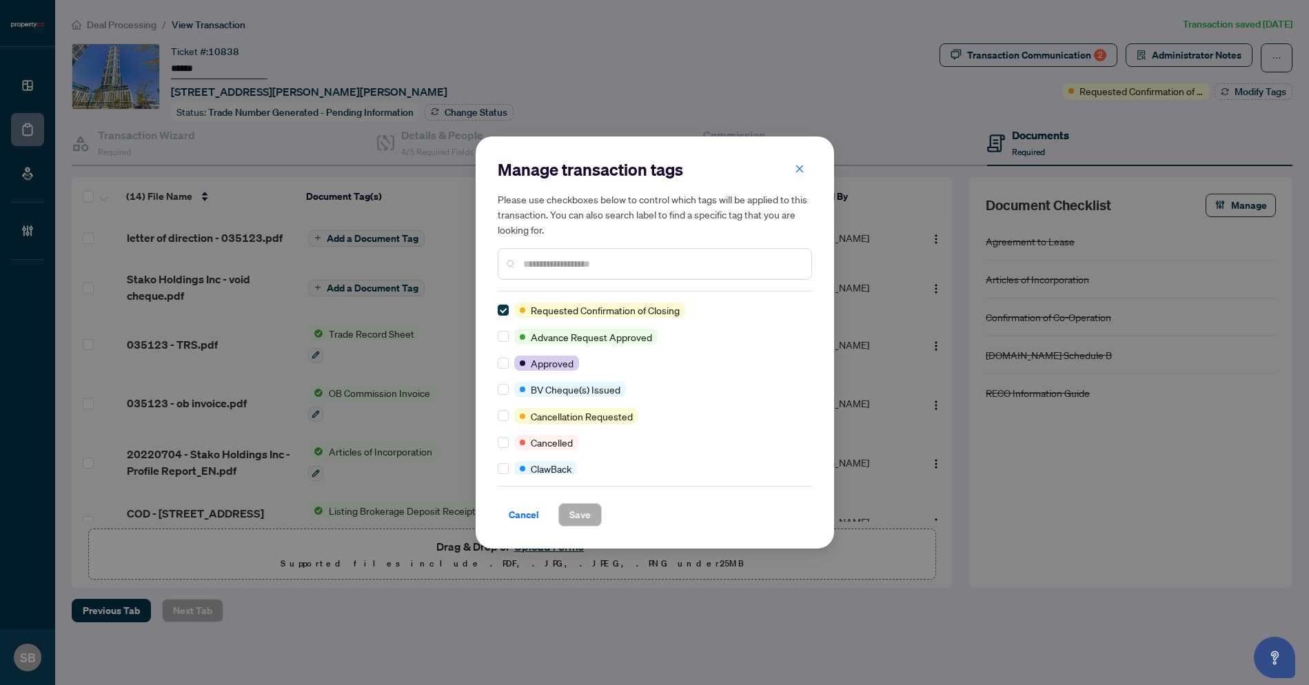
click at [802, 197] on h5 "Please use checkboxes below to control which tags will be applied to this trans…" at bounding box center [655, 214] width 314 height 45
click at [797, 154] on div "Manage transaction tags Please use checkboxes below to control which tags will …" at bounding box center [655, 342] width 358 height 412
click at [795, 157] on button "button" at bounding box center [800, 168] width 28 height 23
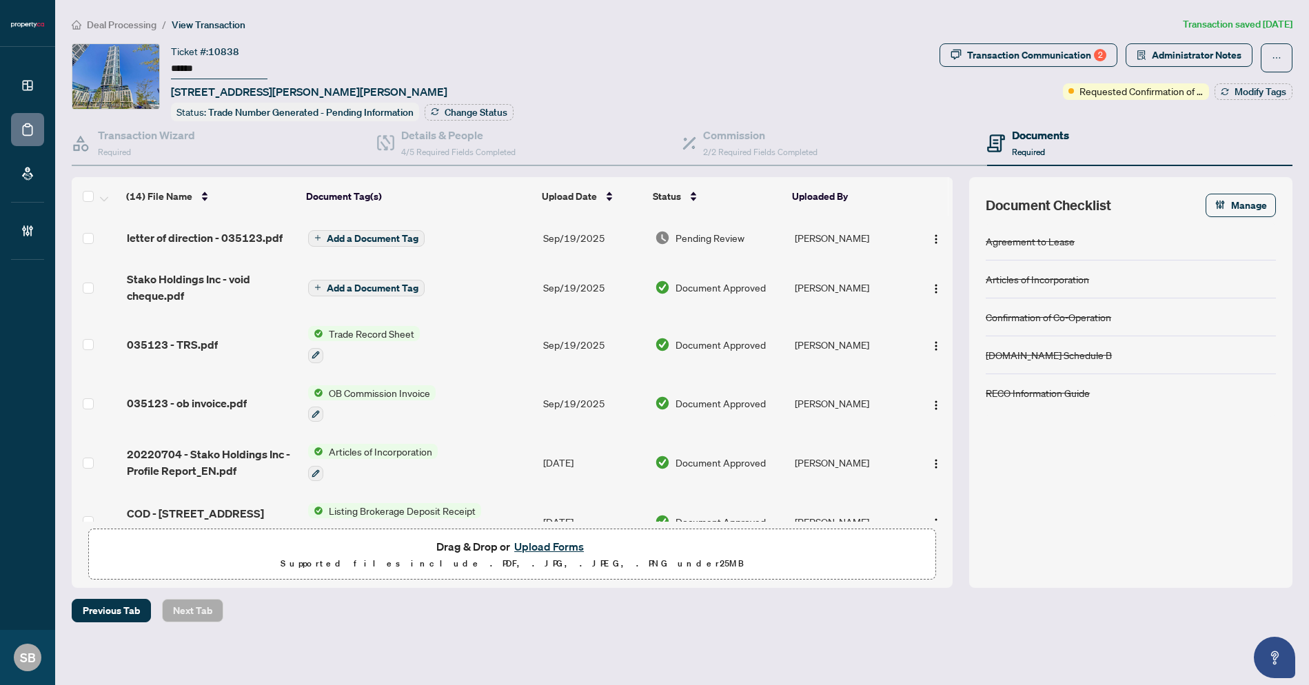
click at [1060, 40] on div "Deal Processing / View Transaction Transaction saved 4 days ago Ticket #: 10838…" at bounding box center [682, 320] width 1232 height 606
click at [1030, 61] on div "Transaction Communication 2" at bounding box center [1036, 55] width 139 height 22
click at [1008, 48] on div at bounding box center [654, 342] width 1309 height 685
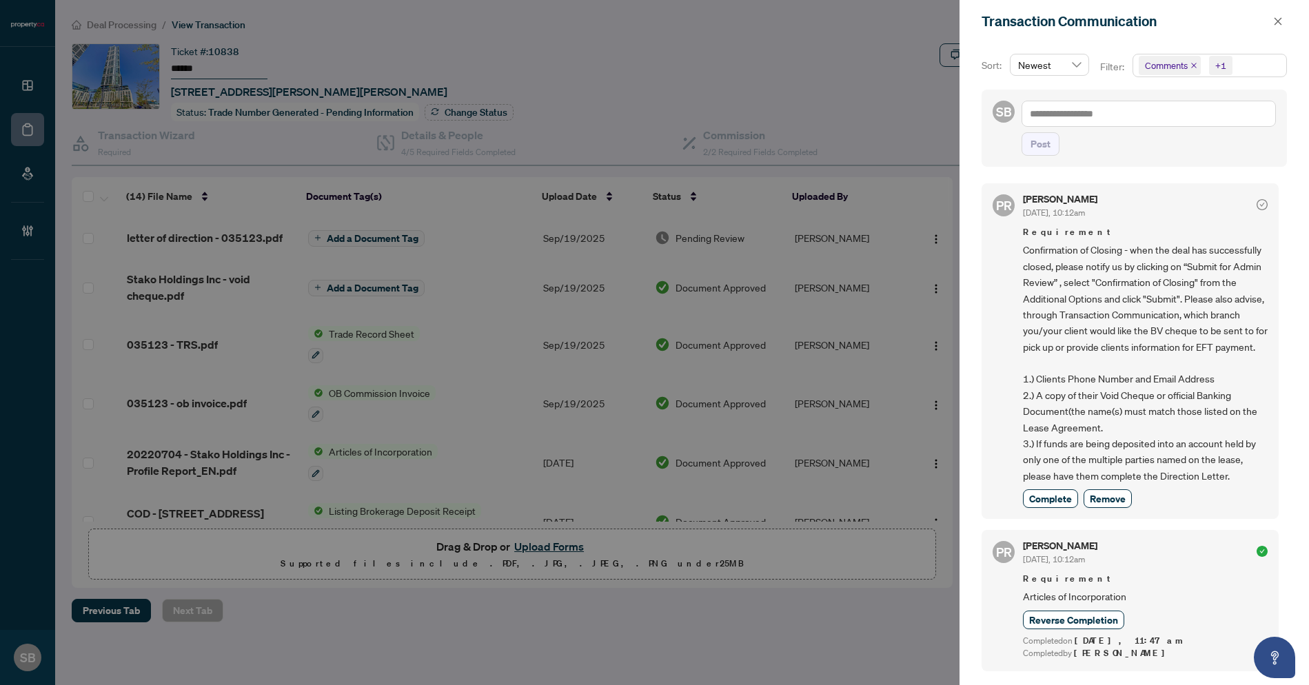
click at [882, 78] on div at bounding box center [654, 342] width 1309 height 685
click at [1273, 19] on button "button" at bounding box center [1278, 21] width 18 height 17
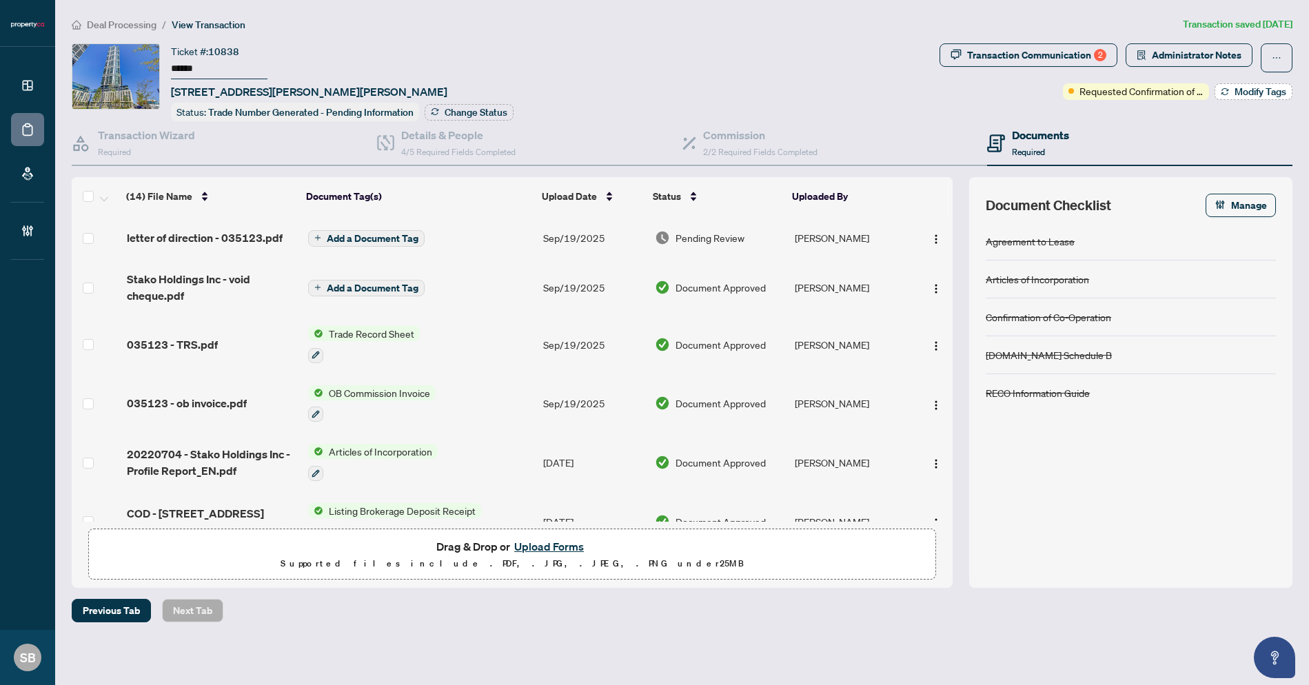
click at [1244, 90] on span "Modify Tags" at bounding box center [1261, 92] width 52 height 10
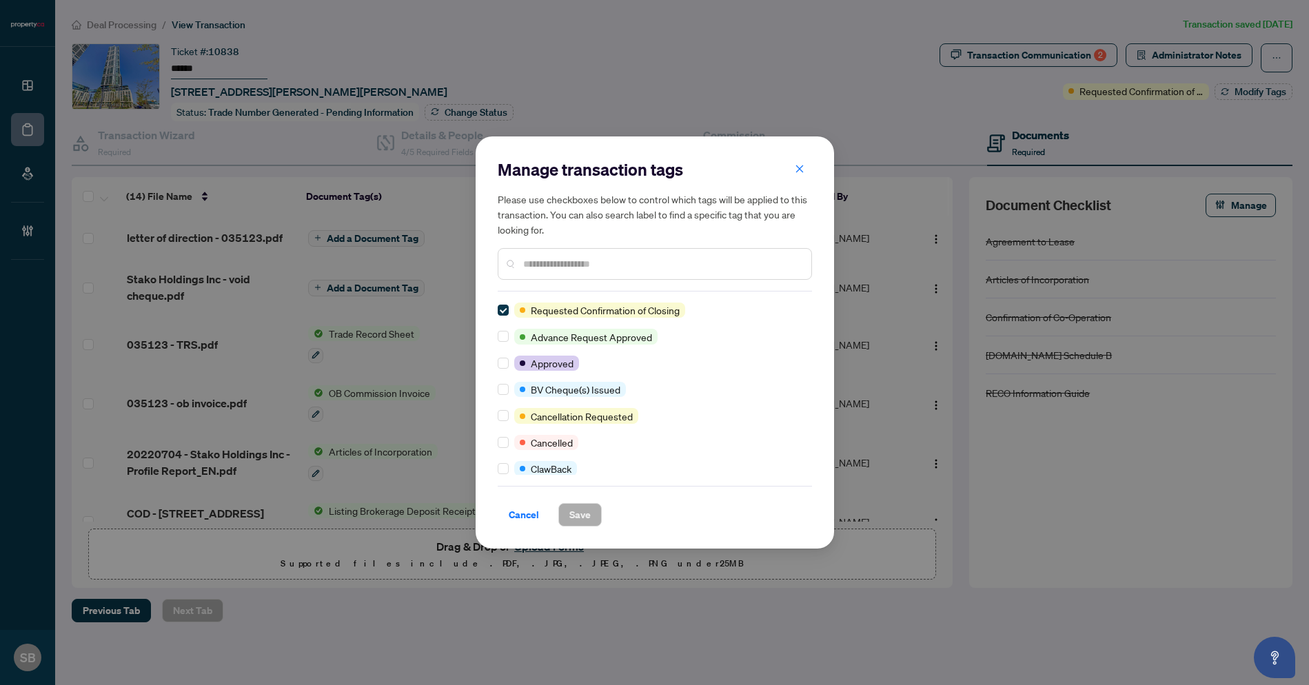
click at [606, 266] on input "text" at bounding box center [661, 263] width 277 height 15
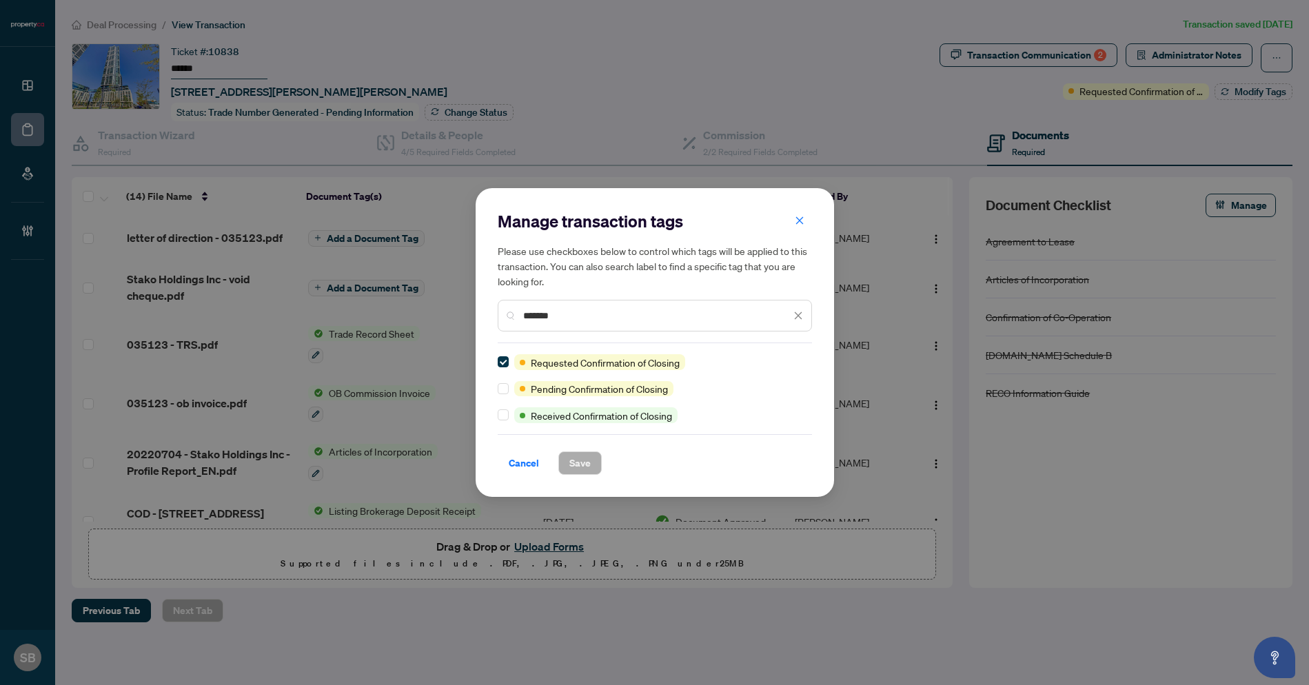
type input "*******"
click at [561, 470] on button "Save" at bounding box center [579, 463] width 43 height 23
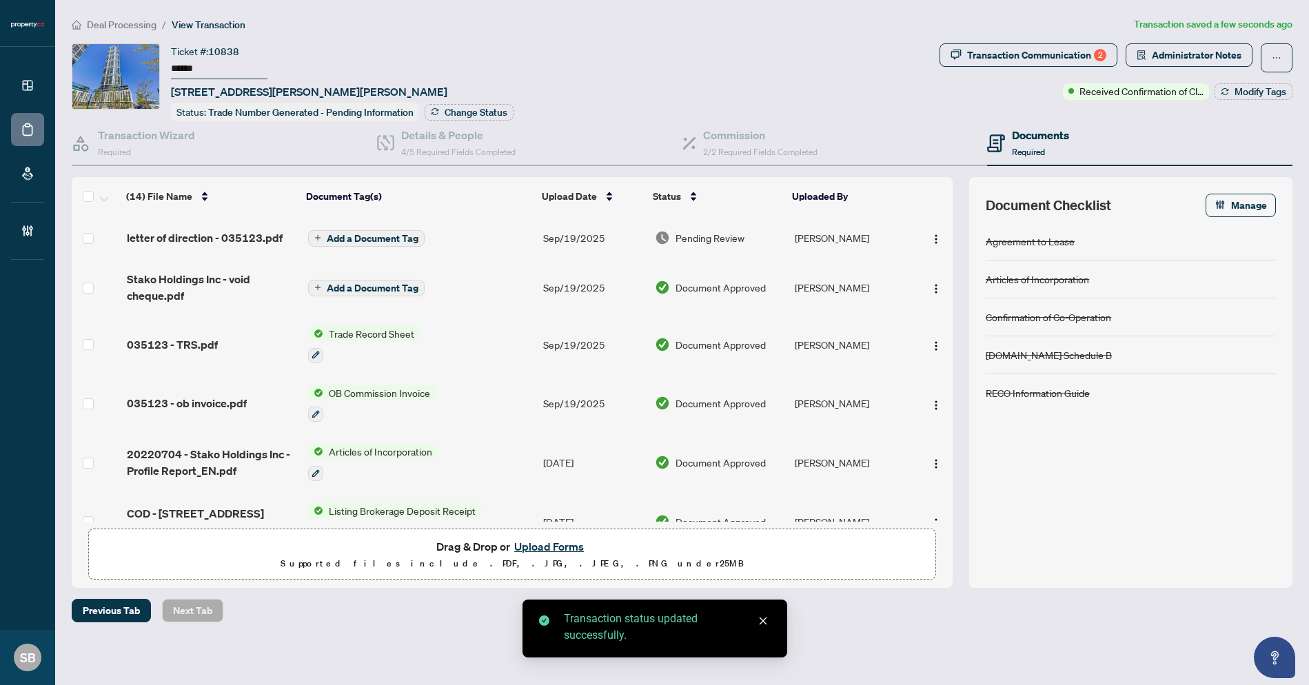
click at [679, 225] on td "Pending Review" at bounding box center [719, 238] width 140 height 44
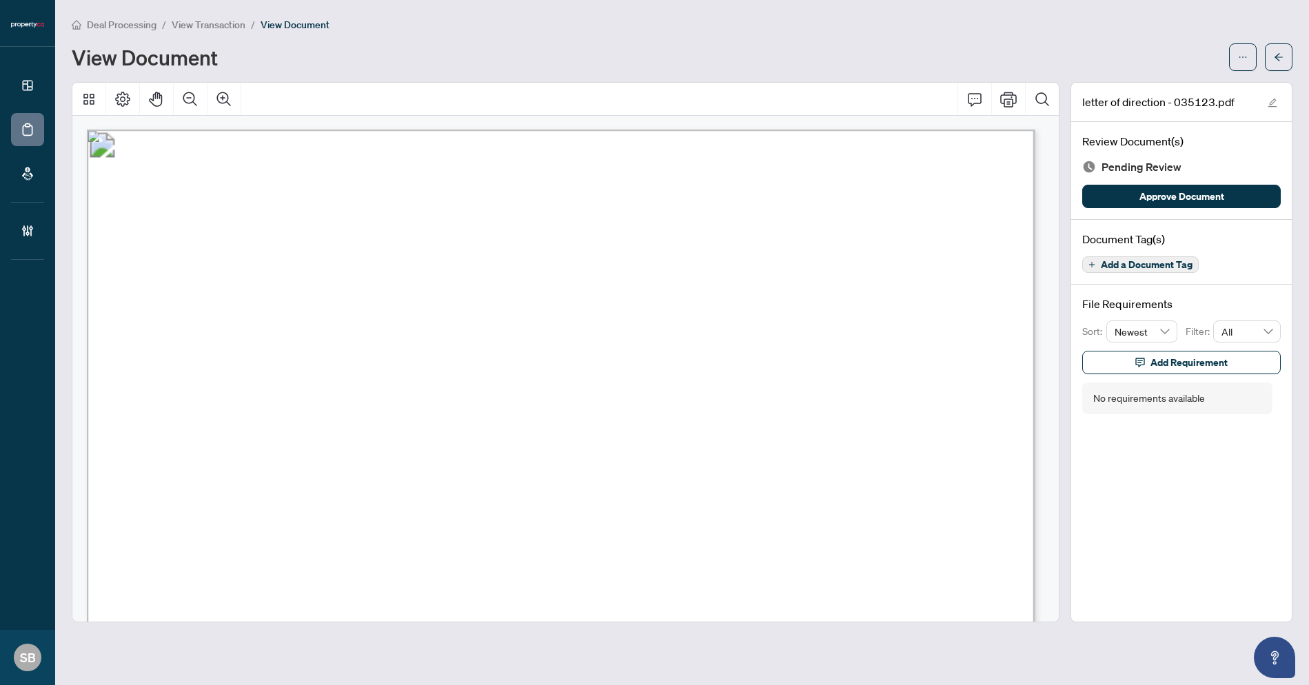
click at [1295, 52] on main "Deal Processing / View Transaction / View Document View Document letter of dire…" at bounding box center [682, 342] width 1254 height 685
click at [1284, 59] on button "button" at bounding box center [1279, 57] width 28 height 28
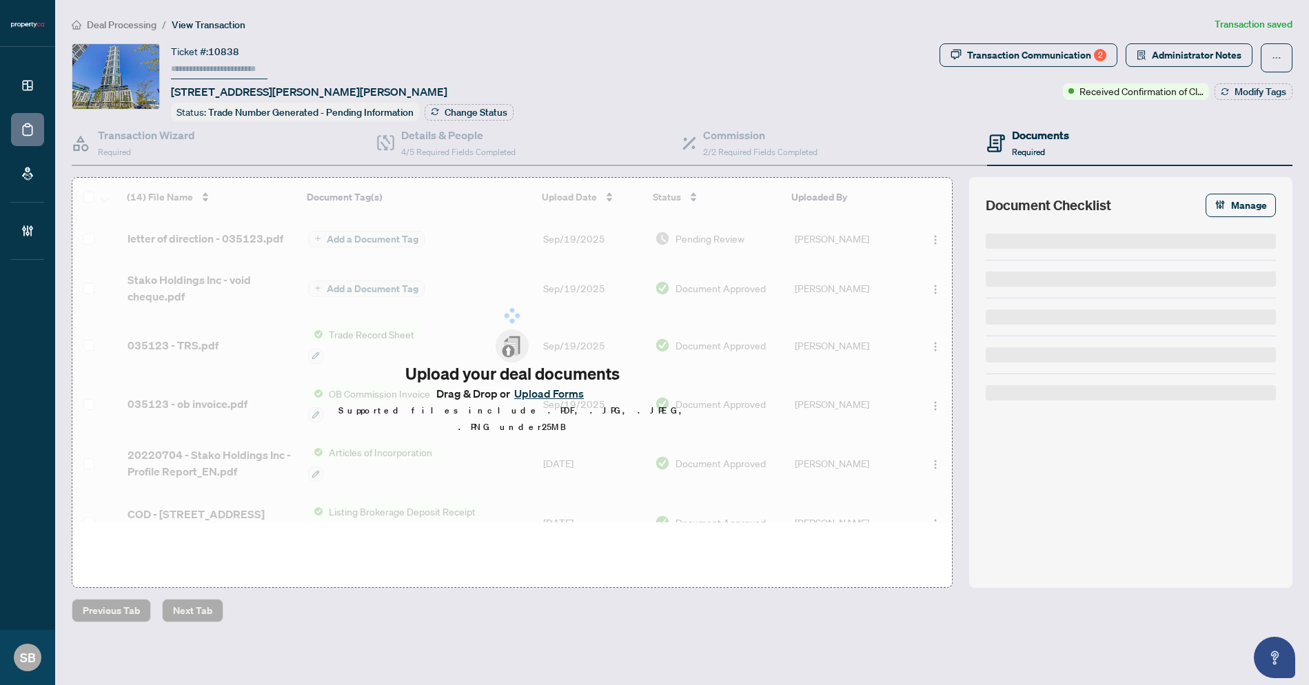
type input "******"
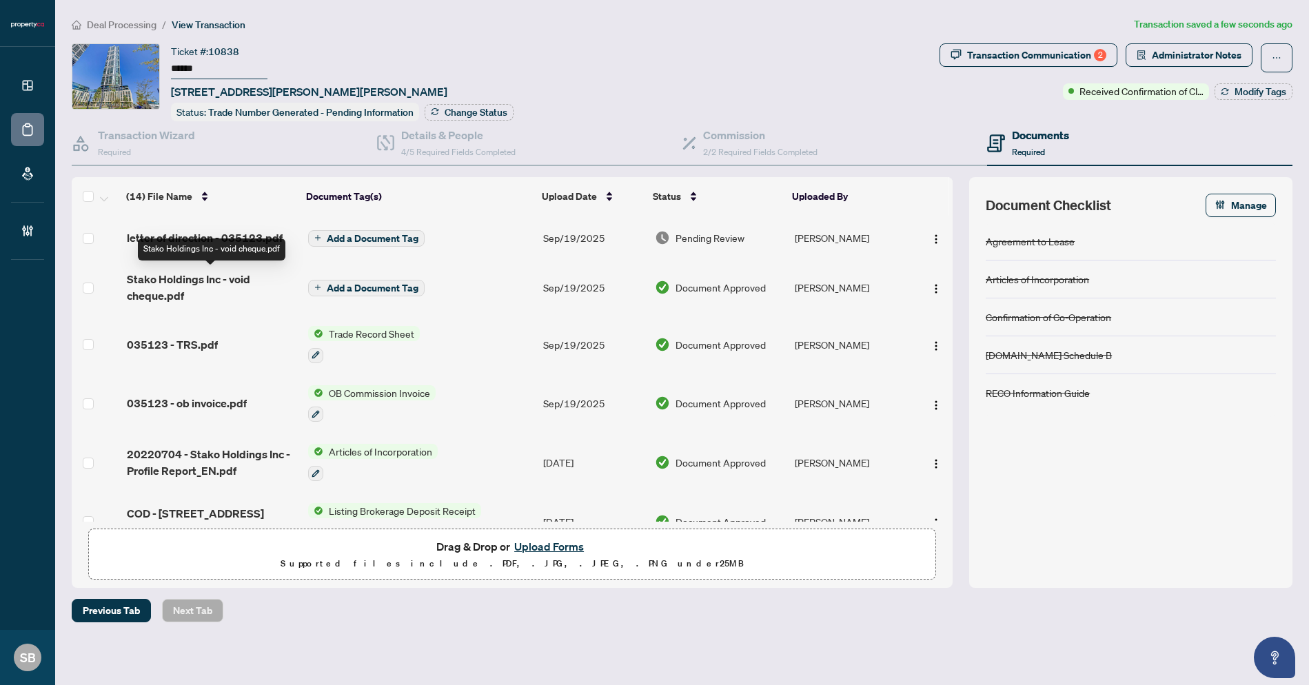
click at [199, 272] on span "Stako Holdings Inc - void cheque.pdf" at bounding box center [212, 287] width 170 height 33
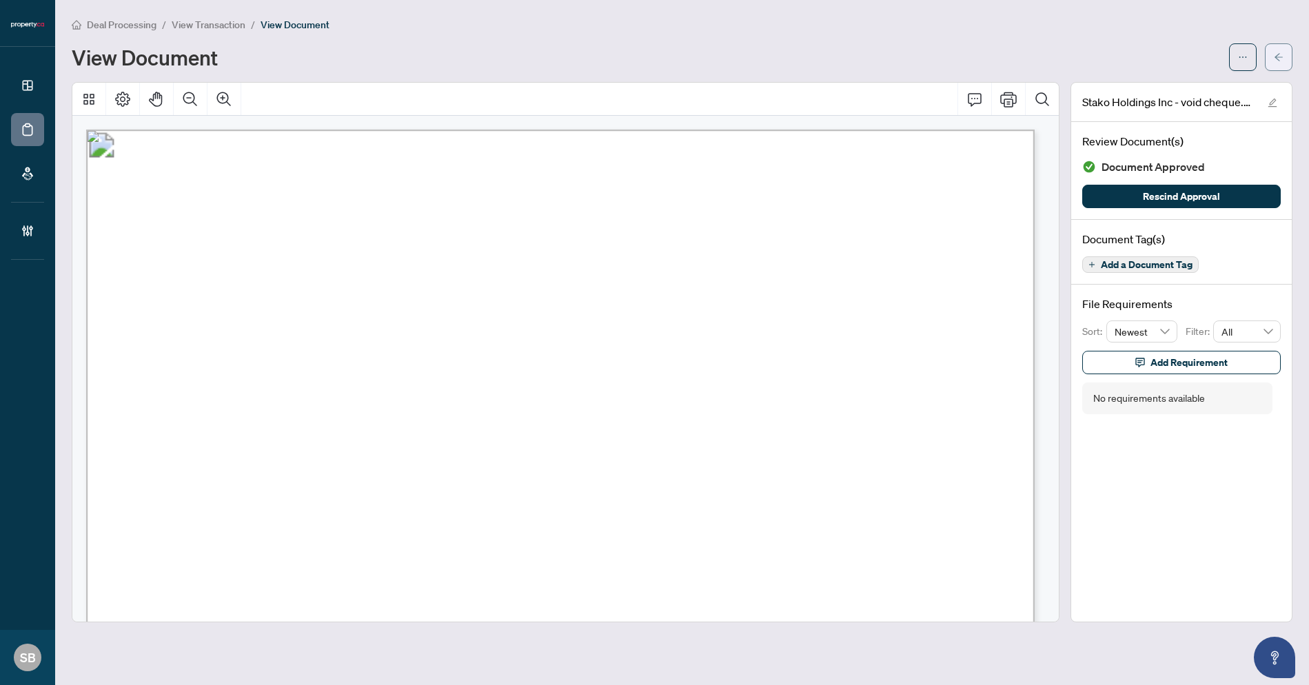
click at [1286, 53] on button "button" at bounding box center [1279, 57] width 28 height 28
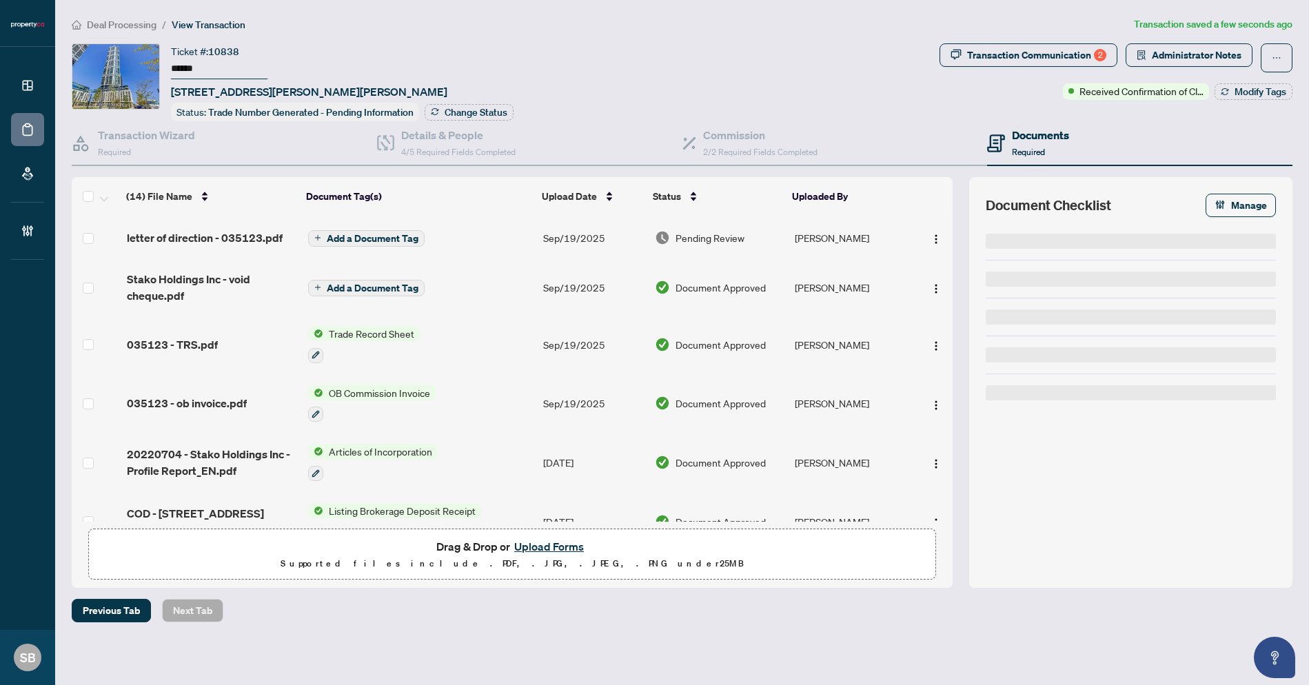
type input "******"
click at [1181, 30] on article "Transaction saved a few seconds ago" at bounding box center [1213, 25] width 159 height 16
click at [1182, 58] on span "Administrator Notes" at bounding box center [1197, 55] width 90 height 22
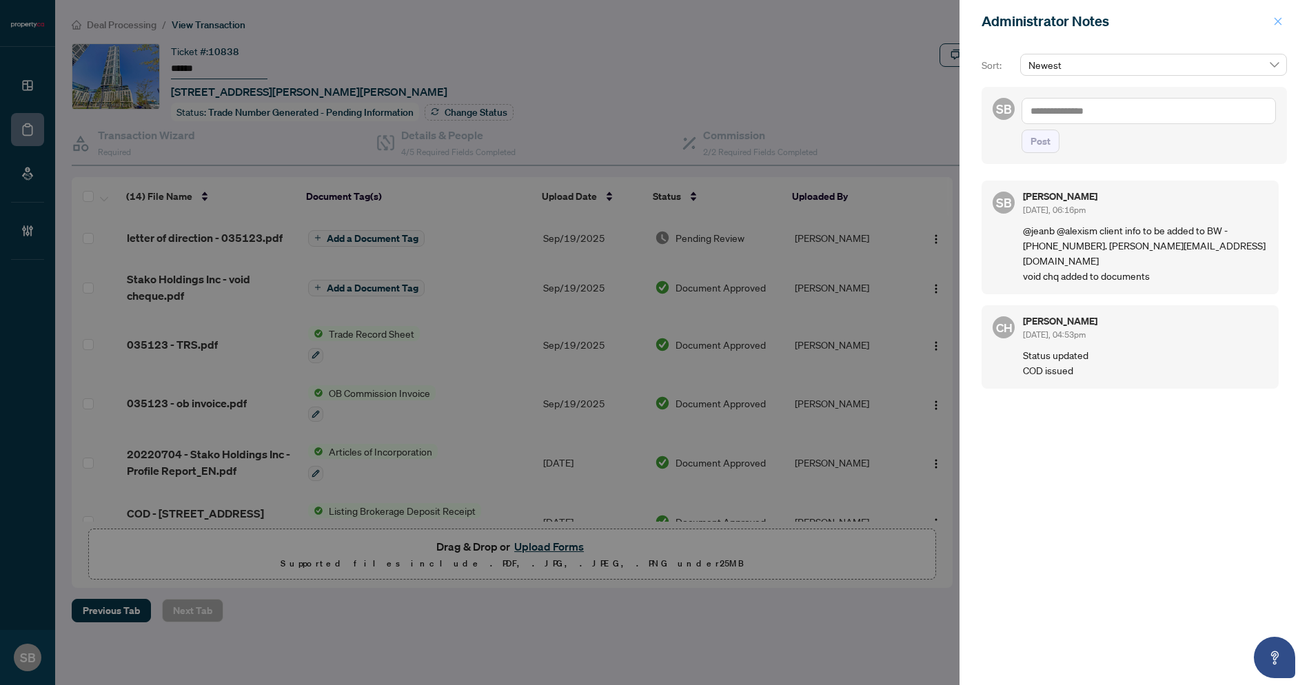
click at [1276, 30] on span "button" at bounding box center [1278, 21] width 10 height 22
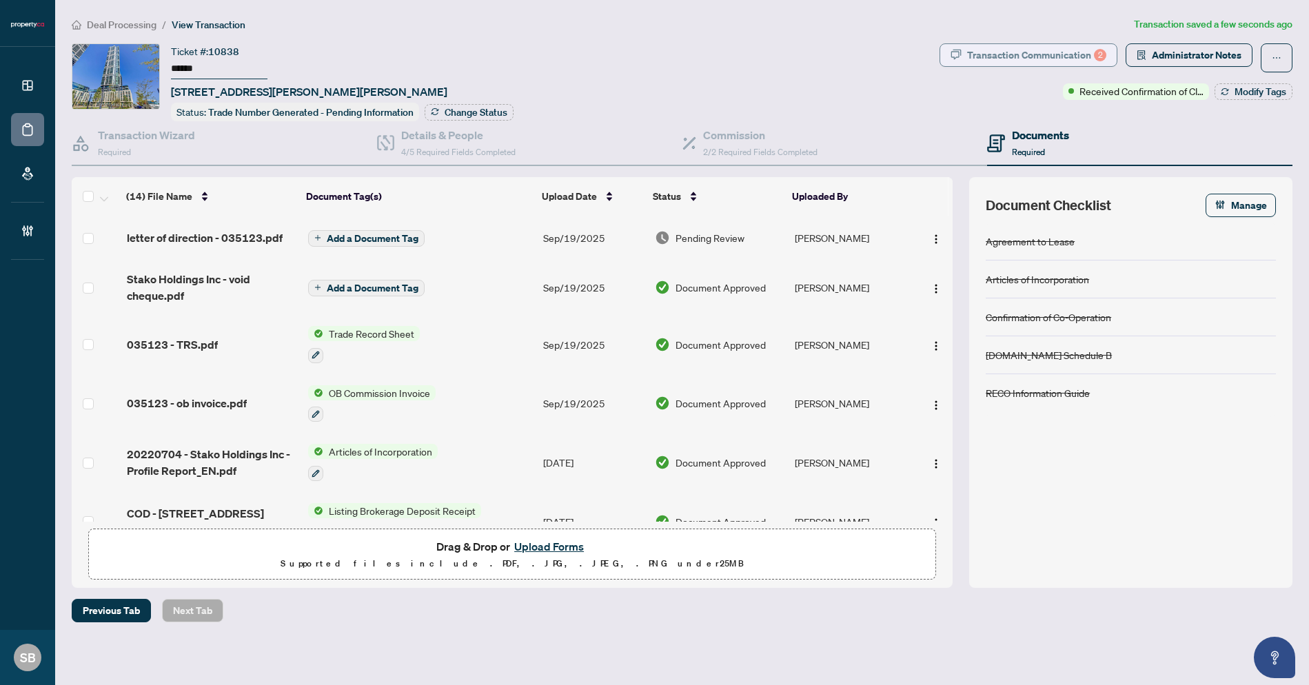
click at [989, 49] on div "Transaction Communication 2" at bounding box center [1036, 55] width 139 height 22
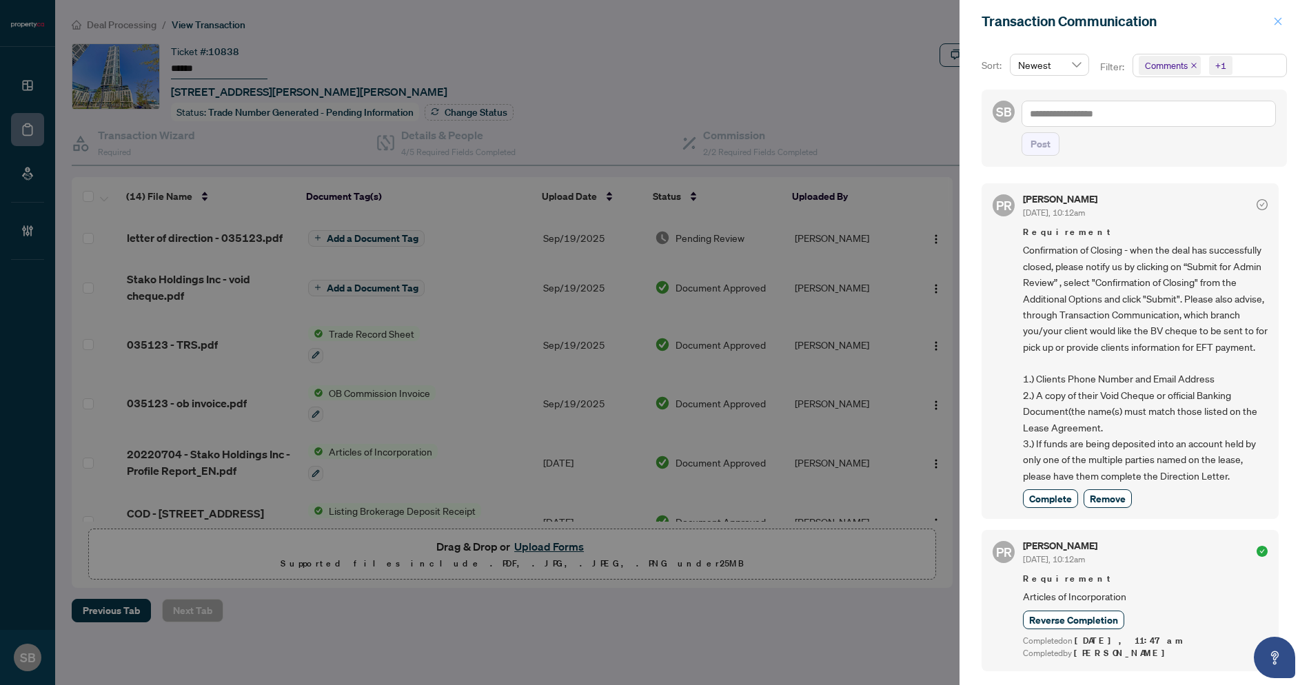
click at [1281, 19] on icon "close" at bounding box center [1278, 22] width 10 height 10
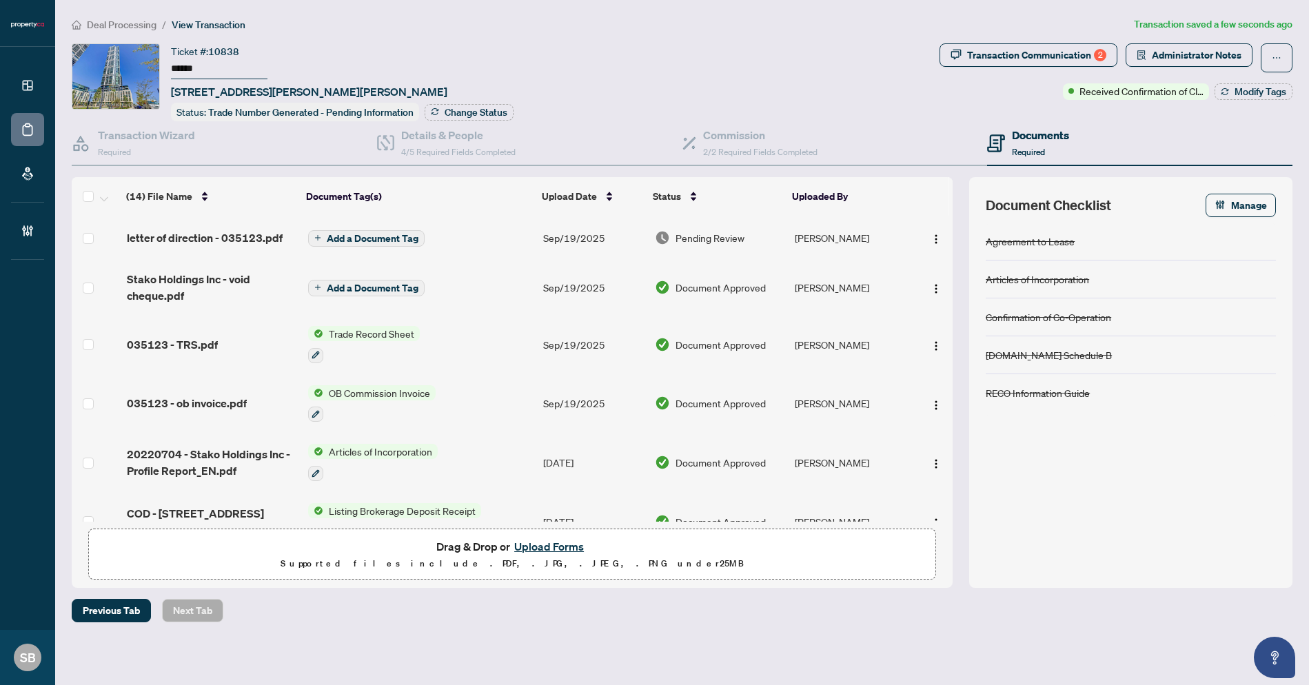
click at [538, 552] on button "Upload Forms" at bounding box center [549, 547] width 78 height 18
click at [554, 540] on button "Upload Forms" at bounding box center [549, 547] width 78 height 18
click at [561, 551] on button "Upload Forms" at bounding box center [549, 547] width 78 height 18
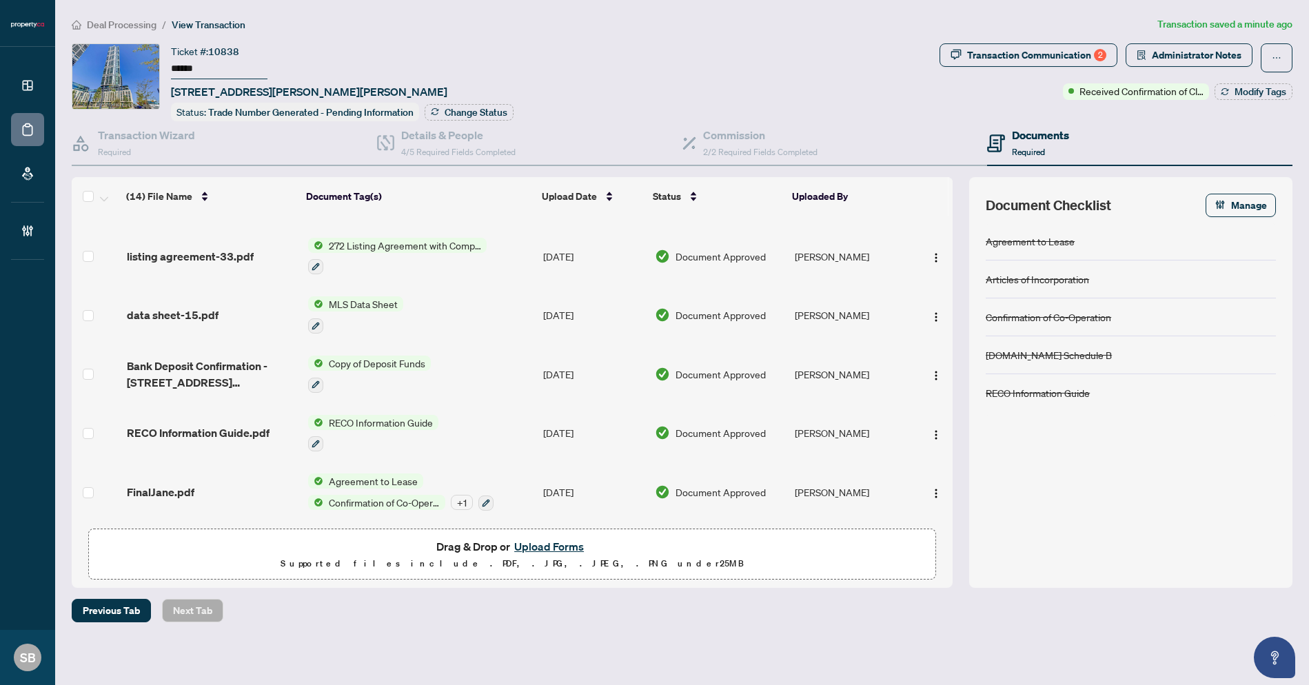
click at [561, 544] on button "Upload Forms" at bounding box center [549, 547] width 78 height 18
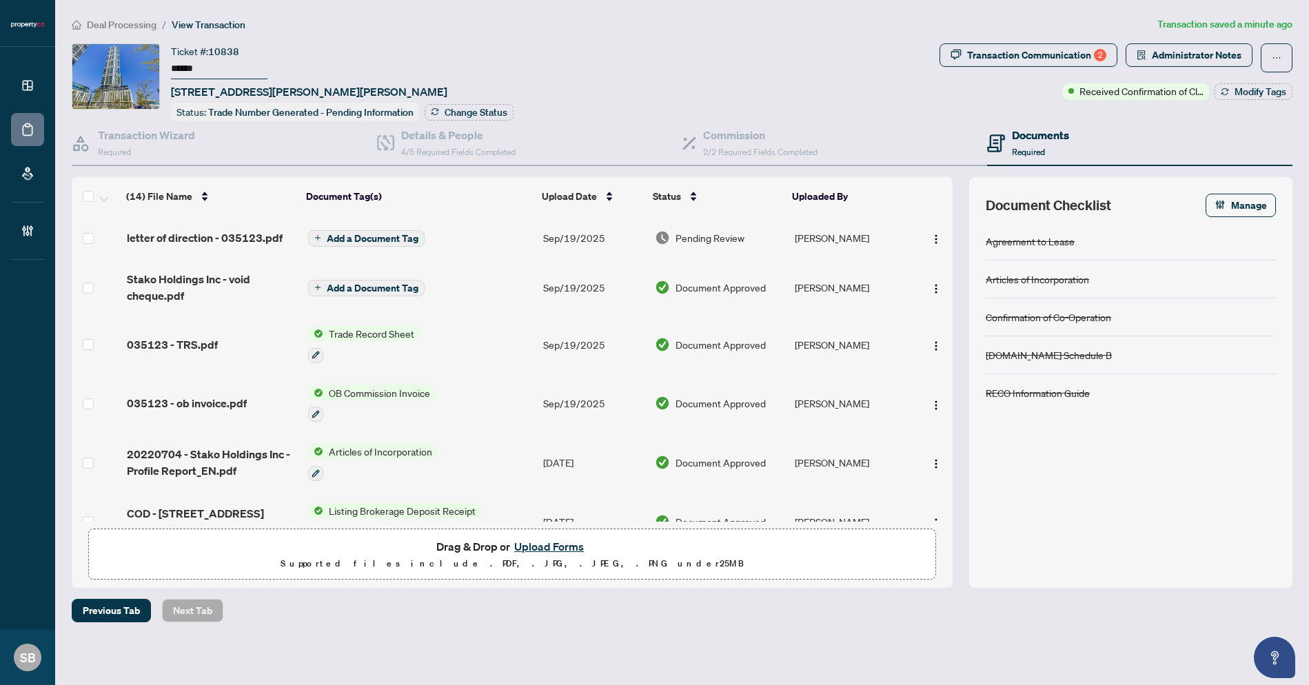
click at [541, 548] on button "Upload Forms" at bounding box center [549, 547] width 78 height 18
click at [541, 551] on button "Upload Forms" at bounding box center [549, 547] width 78 height 18
click at [545, 549] on button "Upload Forms" at bounding box center [549, 547] width 78 height 18
click at [549, 539] on button "Upload Forms" at bounding box center [549, 547] width 78 height 18
click at [529, 569] on p "Supported files include .PDF, .JPG, .JPEG, .PNG under 25 MB" at bounding box center [512, 564] width 830 height 17
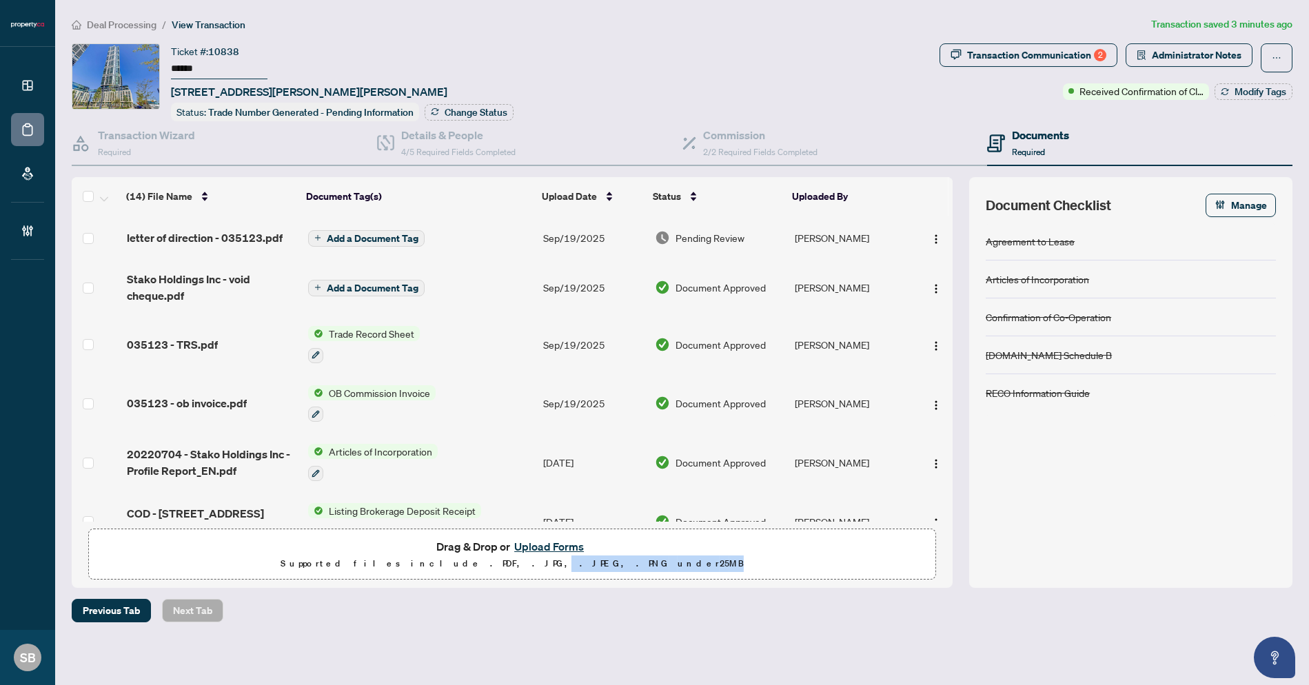
click at [533, 548] on button "Upload Forms" at bounding box center [549, 547] width 78 height 18
click at [542, 547] on button "Upload Forms" at bounding box center [549, 547] width 78 height 18
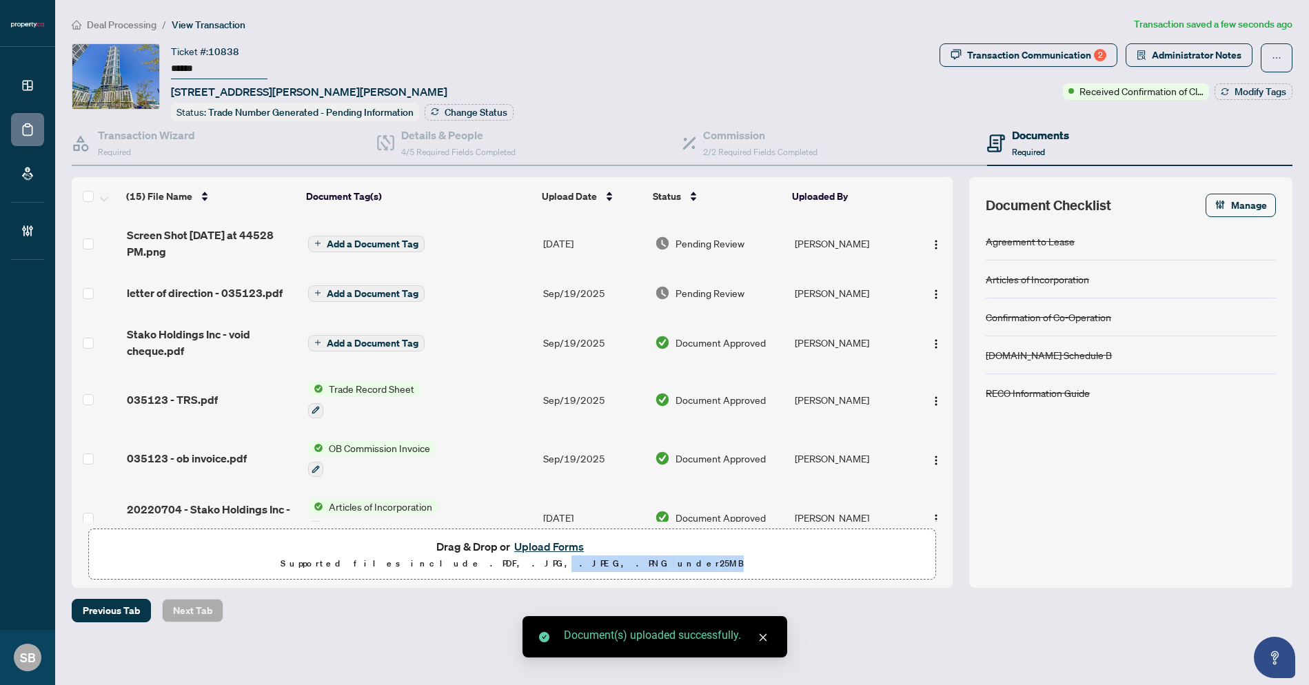
click at [940, 241] on button "button" at bounding box center [936, 243] width 22 height 22
click at [935, 241] on img "button" at bounding box center [936, 244] width 11 height 11
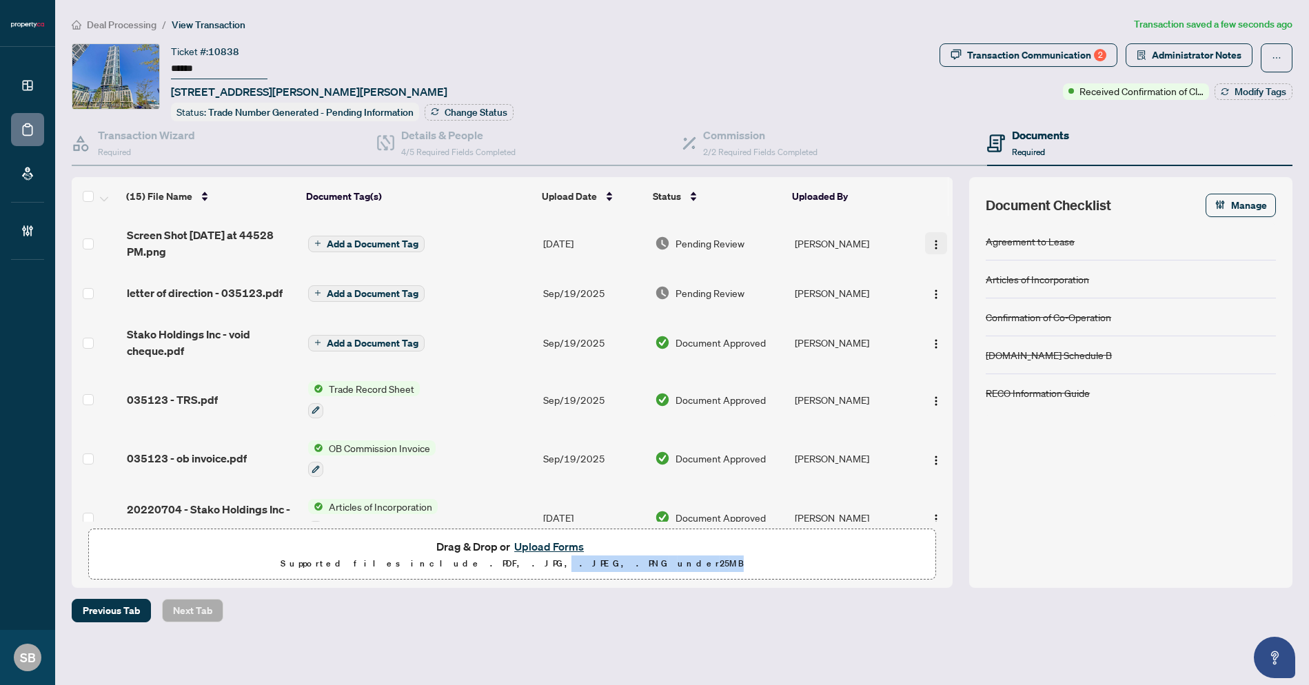
click at [938, 243] on button "button" at bounding box center [936, 243] width 22 height 22
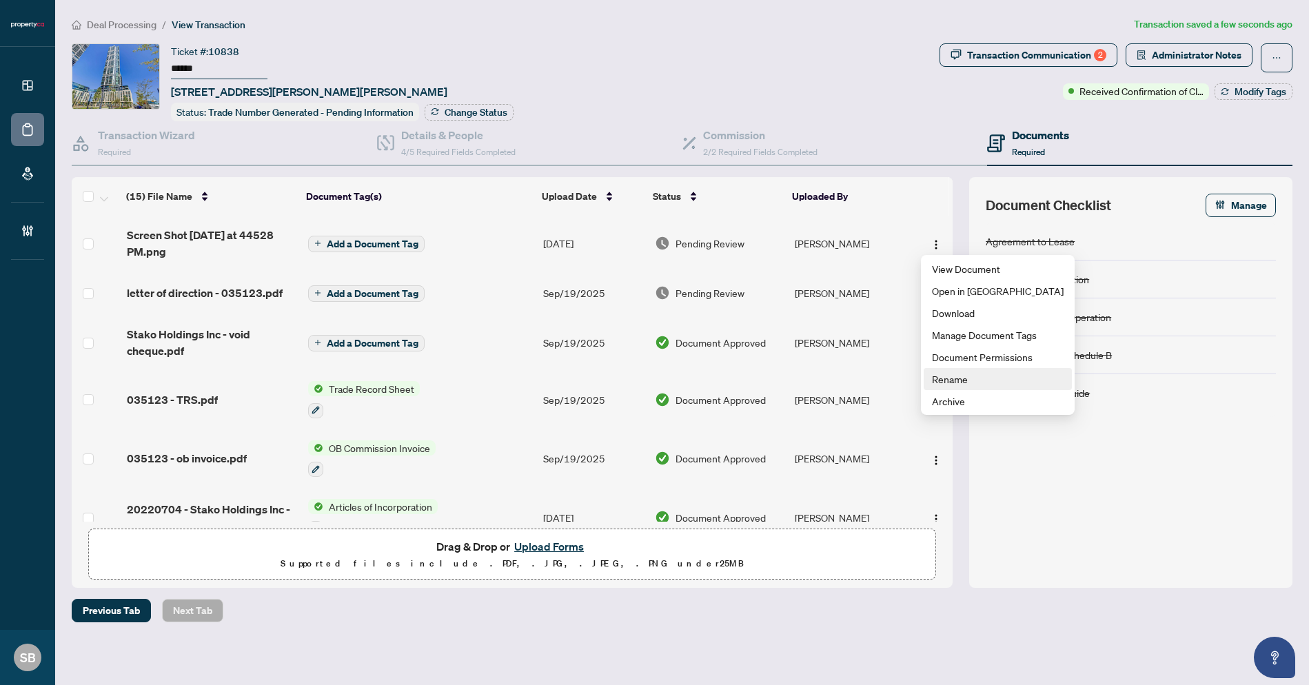
click at [962, 378] on span "Rename" at bounding box center [998, 379] width 132 height 15
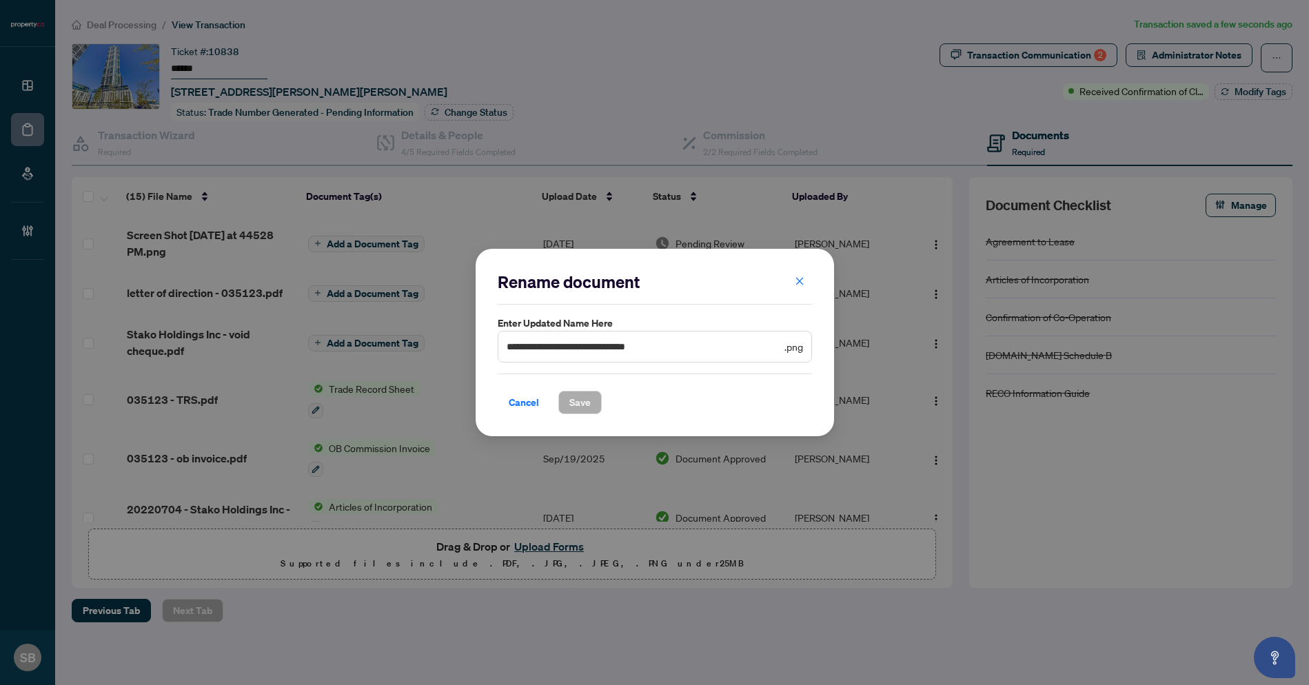
drag, startPoint x: 704, startPoint y: 369, endPoint x: 719, endPoint y: 358, distance: 18.8
click at [705, 369] on div "**********" at bounding box center [655, 342] width 314 height 143
drag, startPoint x: 722, startPoint y: 356, endPoint x: 367, endPoint y: 291, distance: 360.9
click at [366, 292] on div "**********" at bounding box center [654, 342] width 1309 height 685
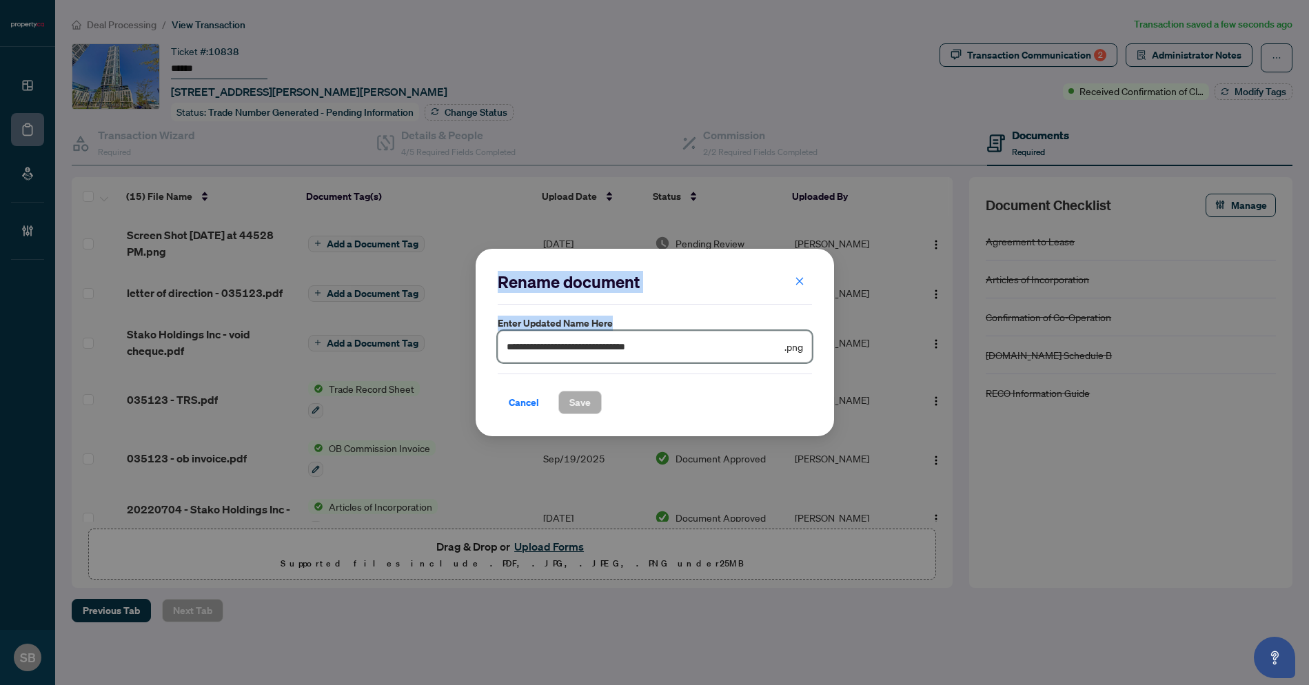
click at [631, 350] on input "**********" at bounding box center [644, 346] width 275 height 15
click at [694, 351] on input "**********" at bounding box center [644, 346] width 275 height 15
drag, startPoint x: 664, startPoint y: 339, endPoint x: 265, endPoint y: 234, distance: 412.2
click at [283, 243] on div "**********" at bounding box center [654, 342] width 1309 height 685
type input "**********"
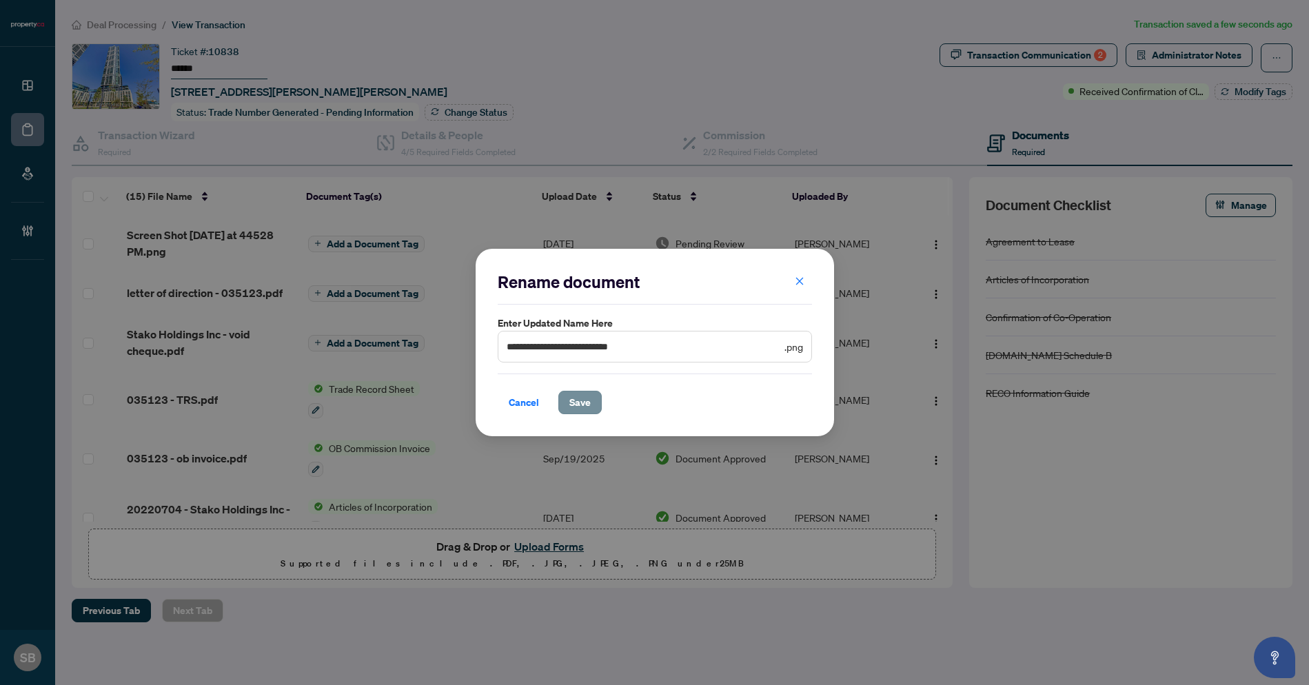
click at [584, 403] on span "Save" at bounding box center [579, 403] width 21 height 22
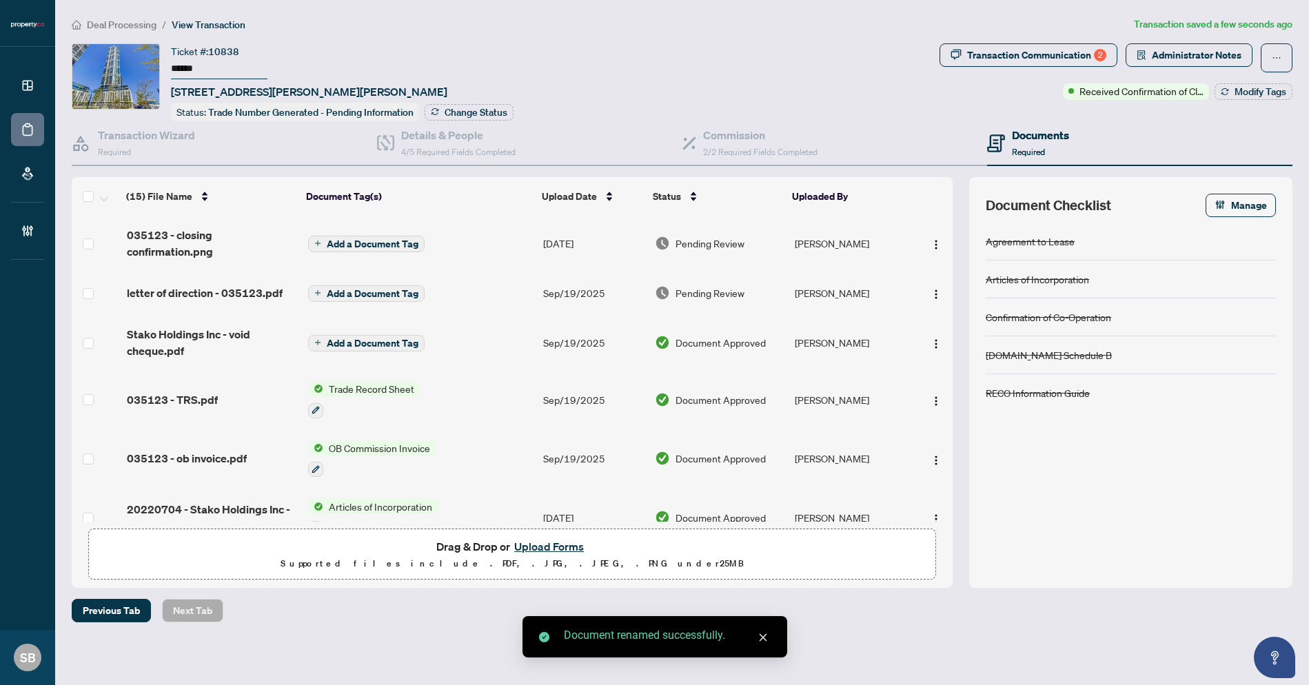
click at [116, 26] on span "Deal Processing" at bounding box center [122, 25] width 70 height 12
